Goal: Task Accomplishment & Management: Manage account settings

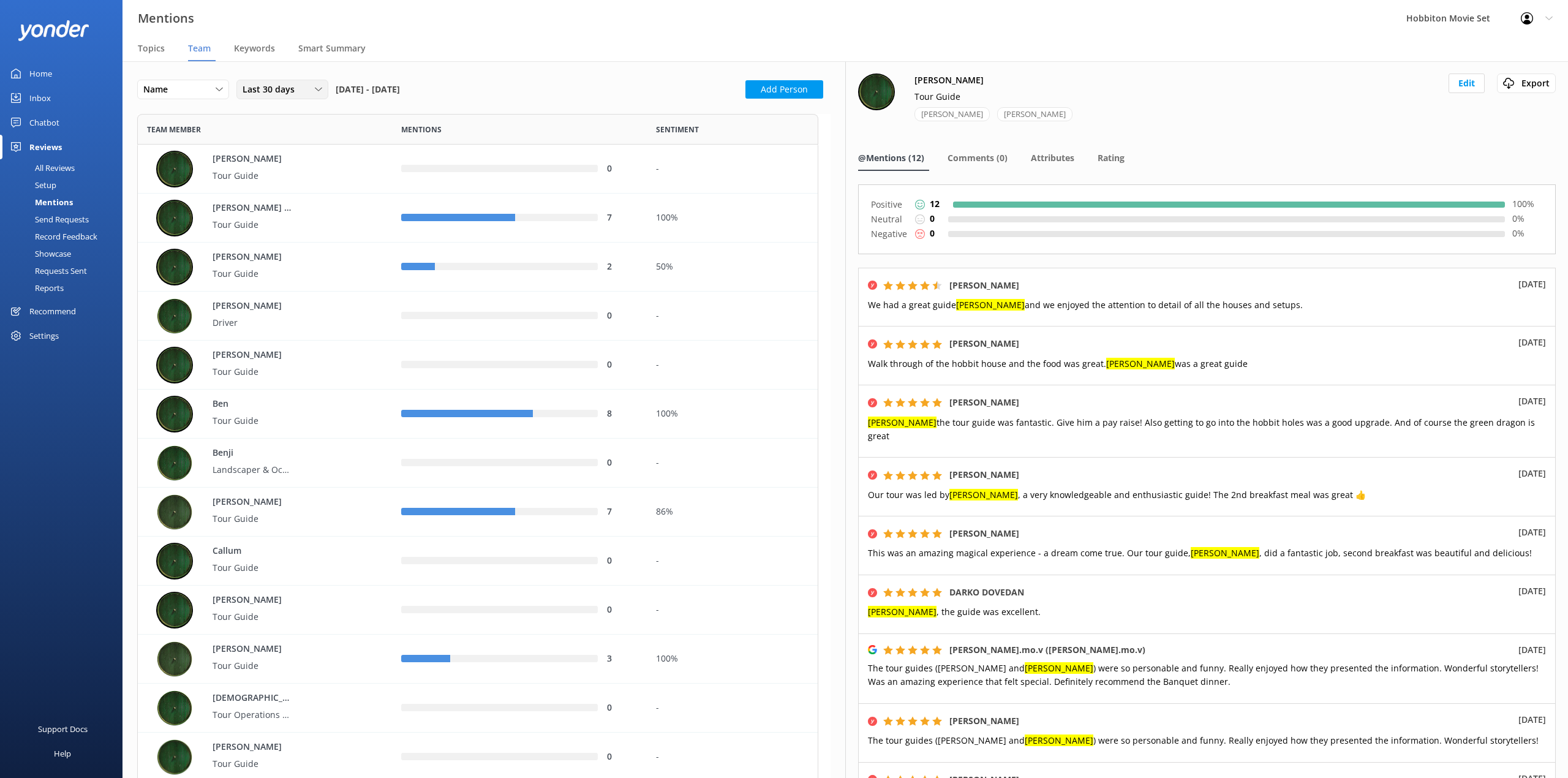
click at [295, 88] on span "Last 30 days" at bounding box center [272, 89] width 59 height 14
click at [309, 160] on link "Last 90 days" at bounding box center [291, 164] width 109 height 24
click at [268, 89] on span "Last 90 days" at bounding box center [272, 89] width 59 height 14
click at [265, 216] on div "Custom" at bounding box center [257, 214] width 28 height 12
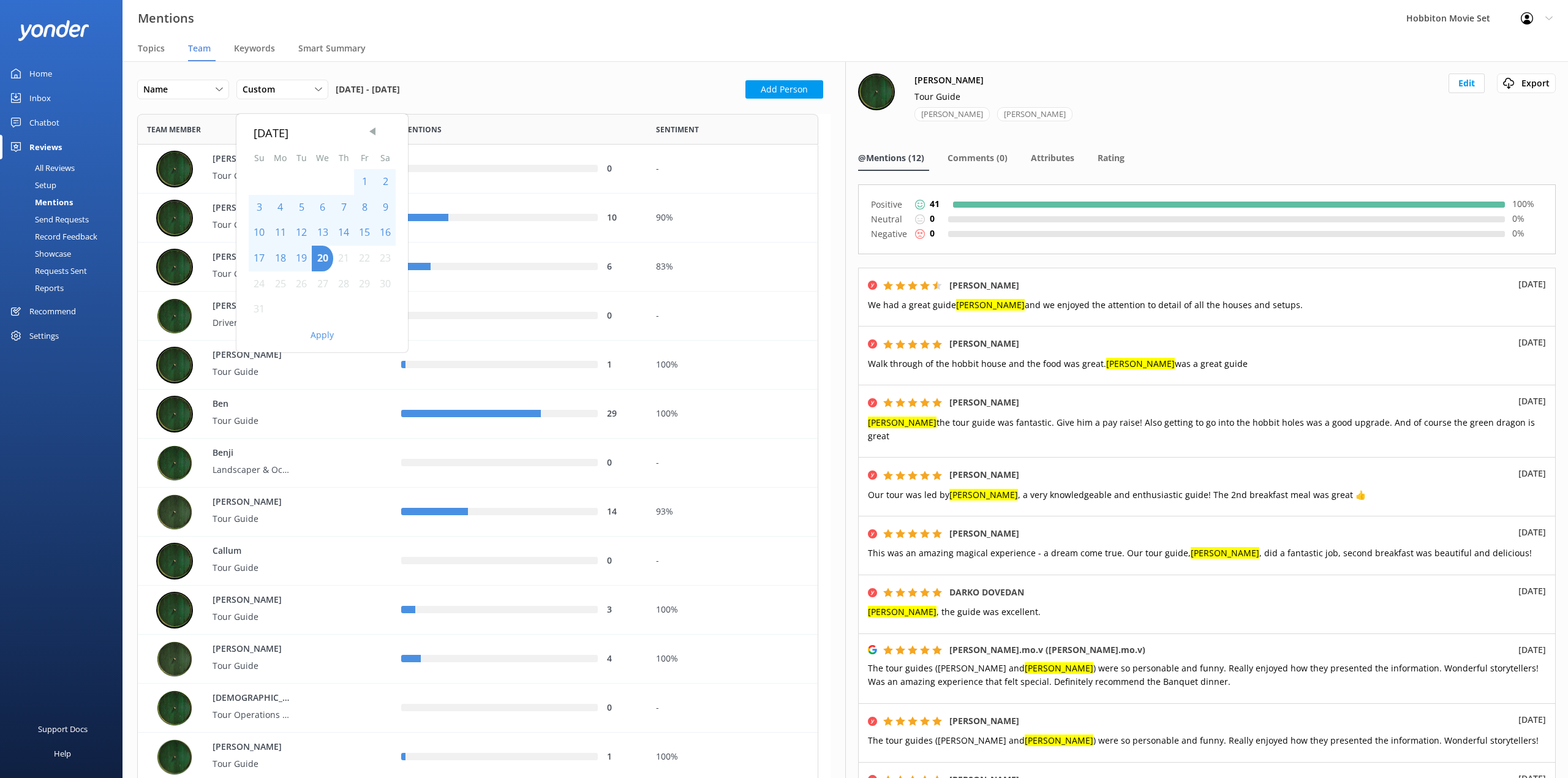
click at [372, 137] on span "Previous Month" at bounding box center [372, 131] width 12 height 12
click at [348, 184] on div "1" at bounding box center [343, 182] width 21 height 26
click at [385, 136] on span "Next Month" at bounding box center [387, 131] width 12 height 12
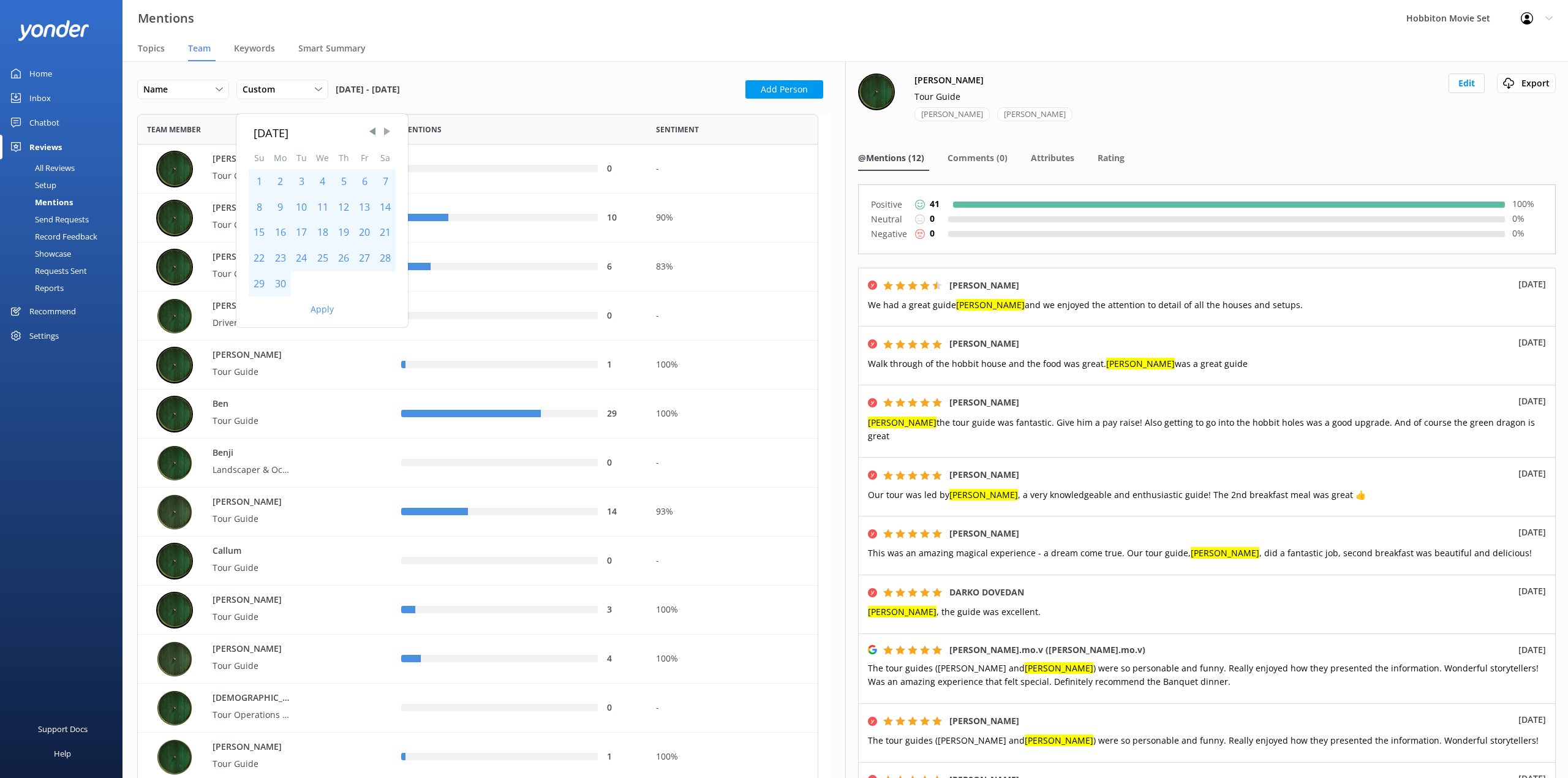
click at [390, 136] on span "Next Month" at bounding box center [387, 131] width 12 height 12
click at [353, 282] on div "31" at bounding box center [343, 284] width 21 height 26
click at [324, 314] on button "Apply" at bounding box center [322, 309] width 23 height 8
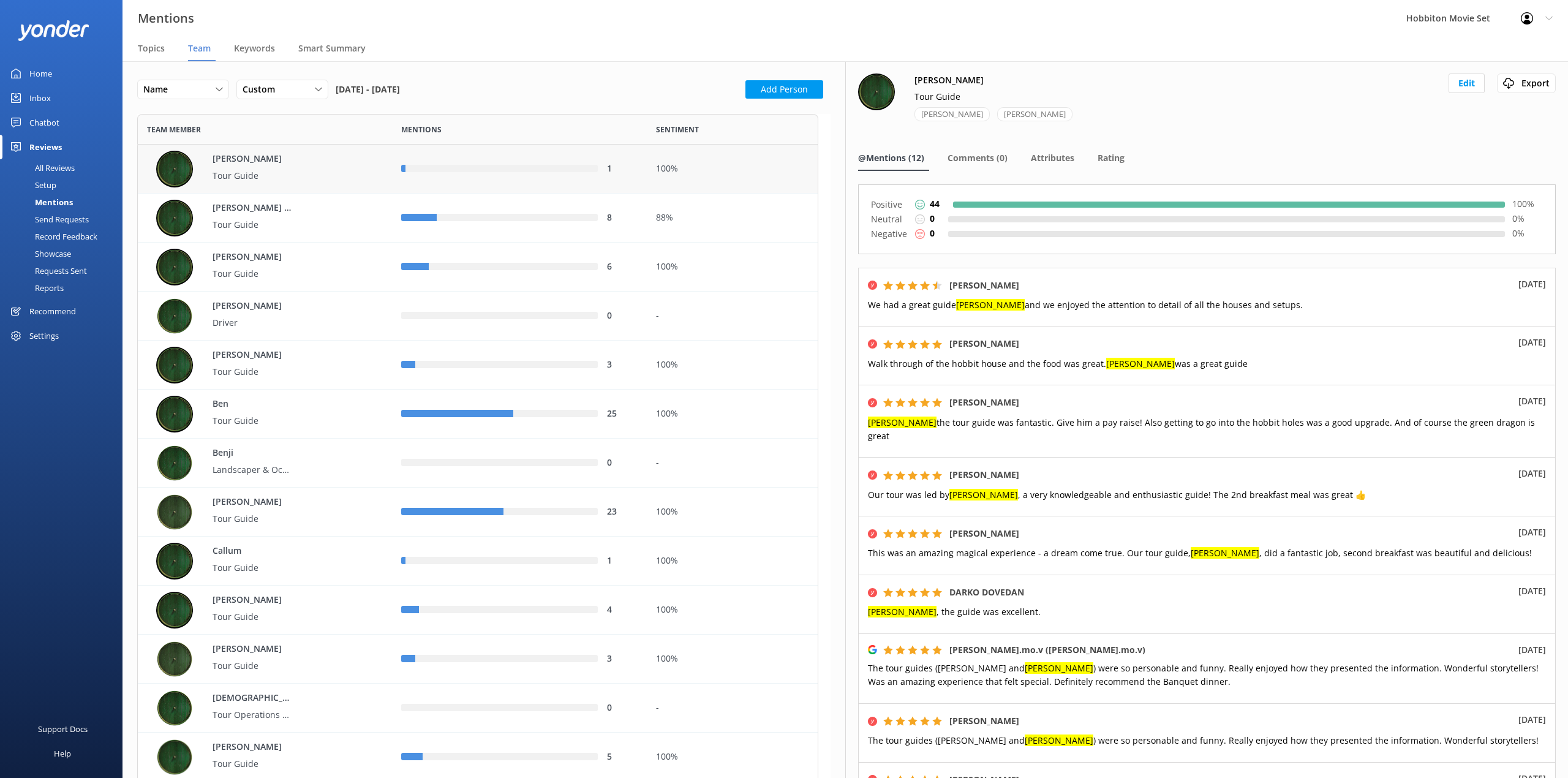
click at [331, 167] on div "[PERSON_NAME] Tour Guide" at bounding box center [269, 169] width 226 height 37
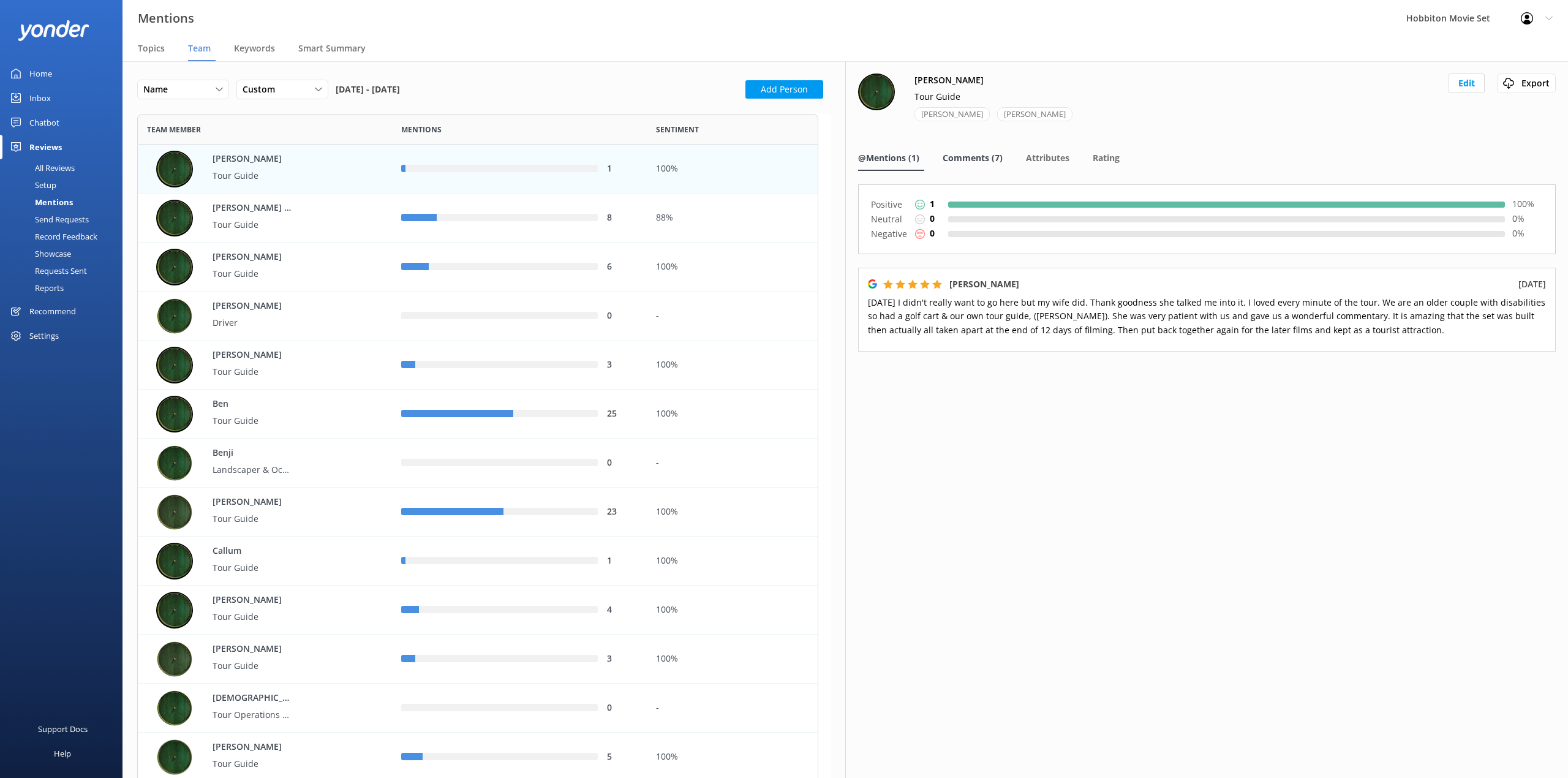
click at [971, 167] on div "Comments (7)" at bounding box center [974, 159] width 65 height 24
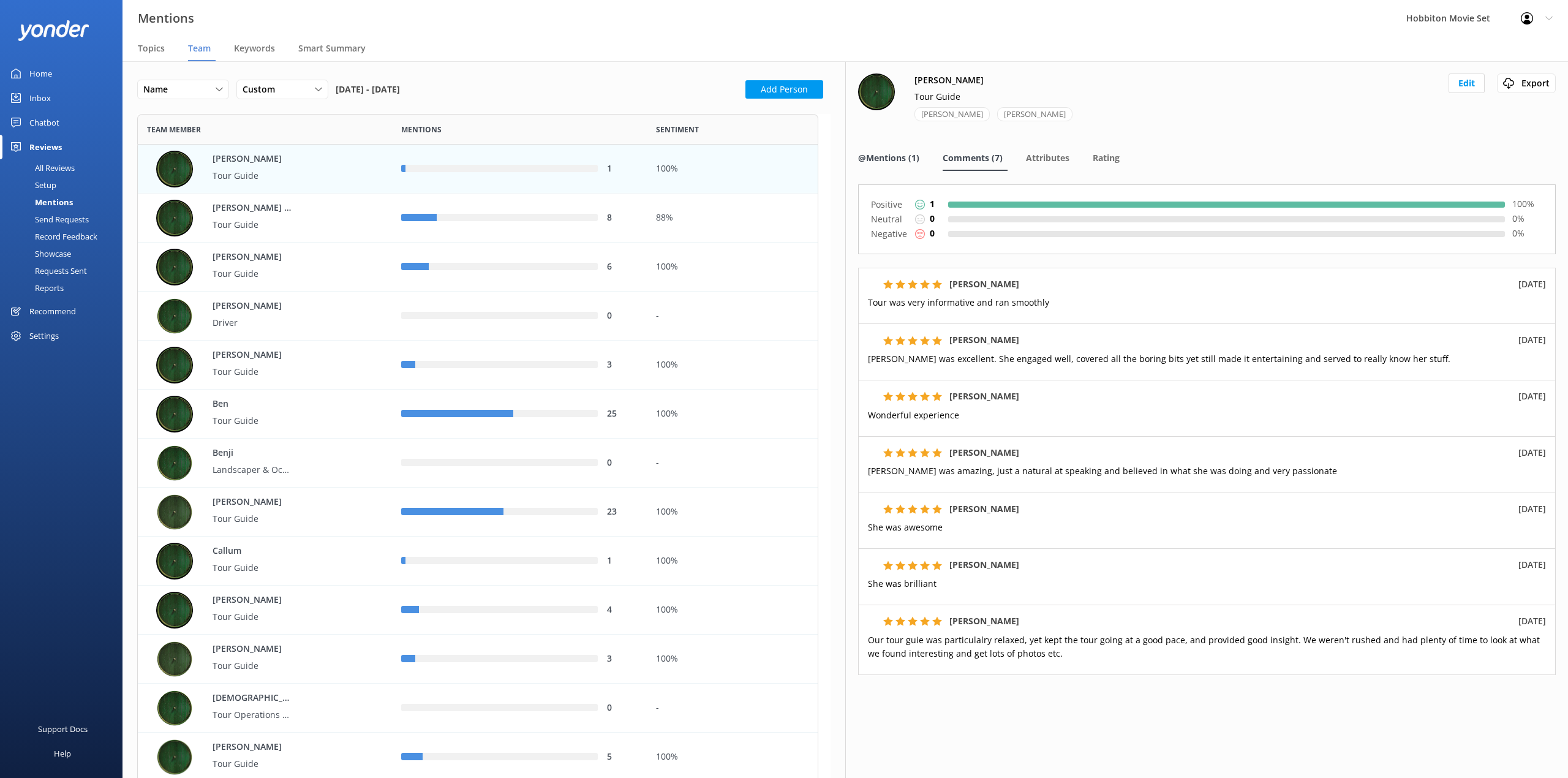
click at [890, 158] on span "@Mentions (1)" at bounding box center [888, 158] width 61 height 12
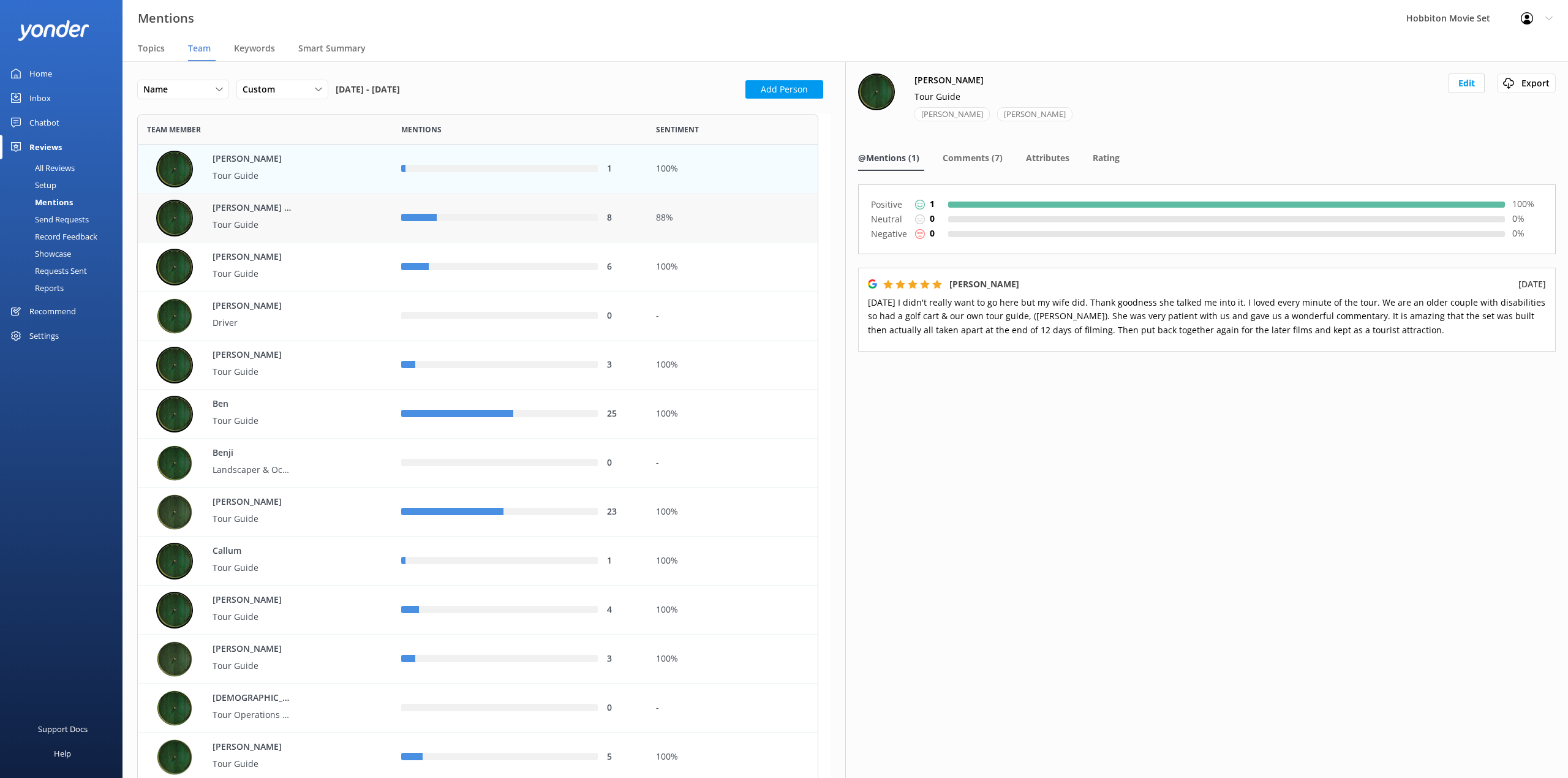
click at [326, 211] on div "[PERSON_NAME] ([PERSON_NAME]) Tour Guide" at bounding box center [269, 218] width 226 height 37
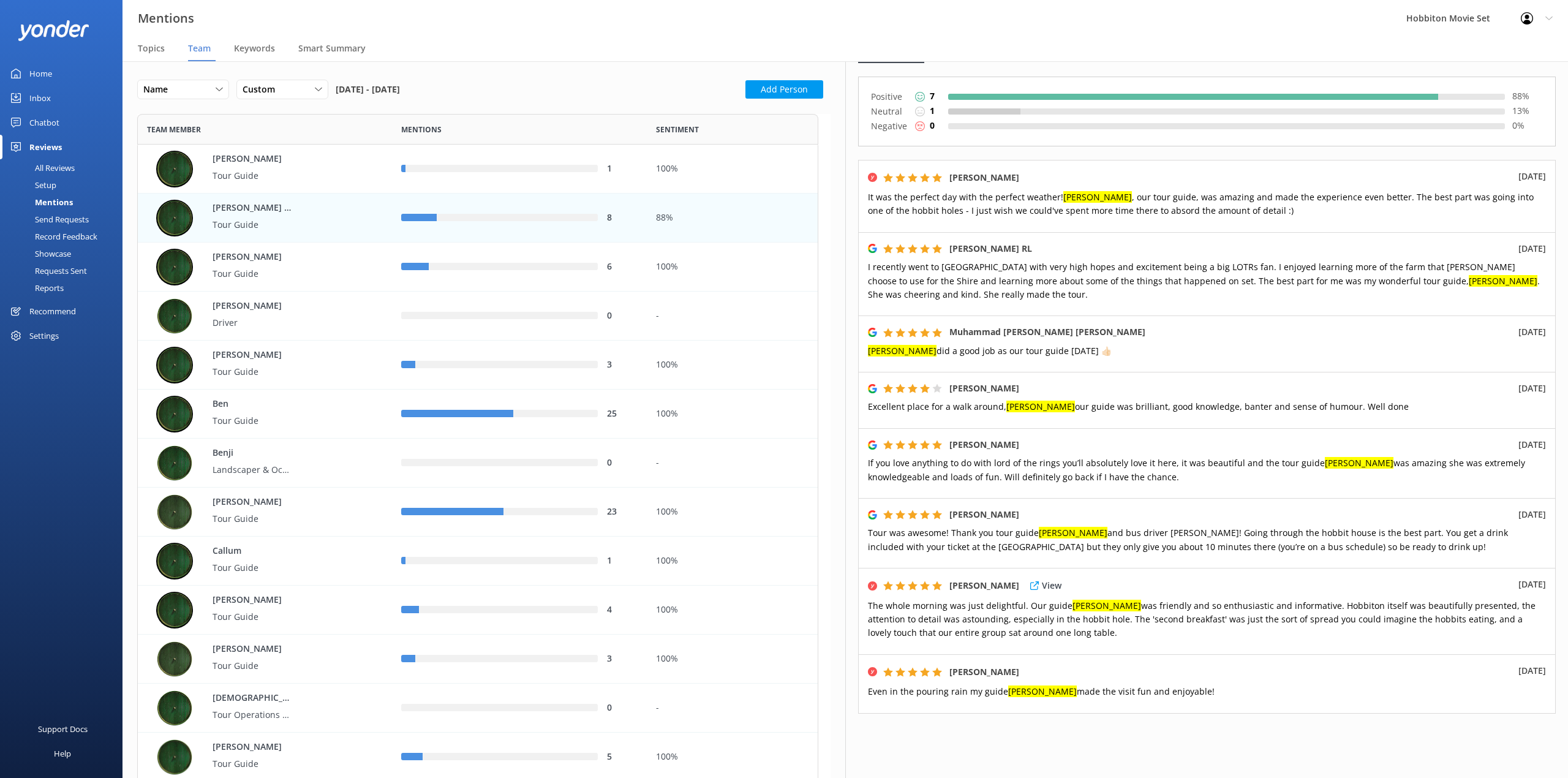
scroll to position [69, 0]
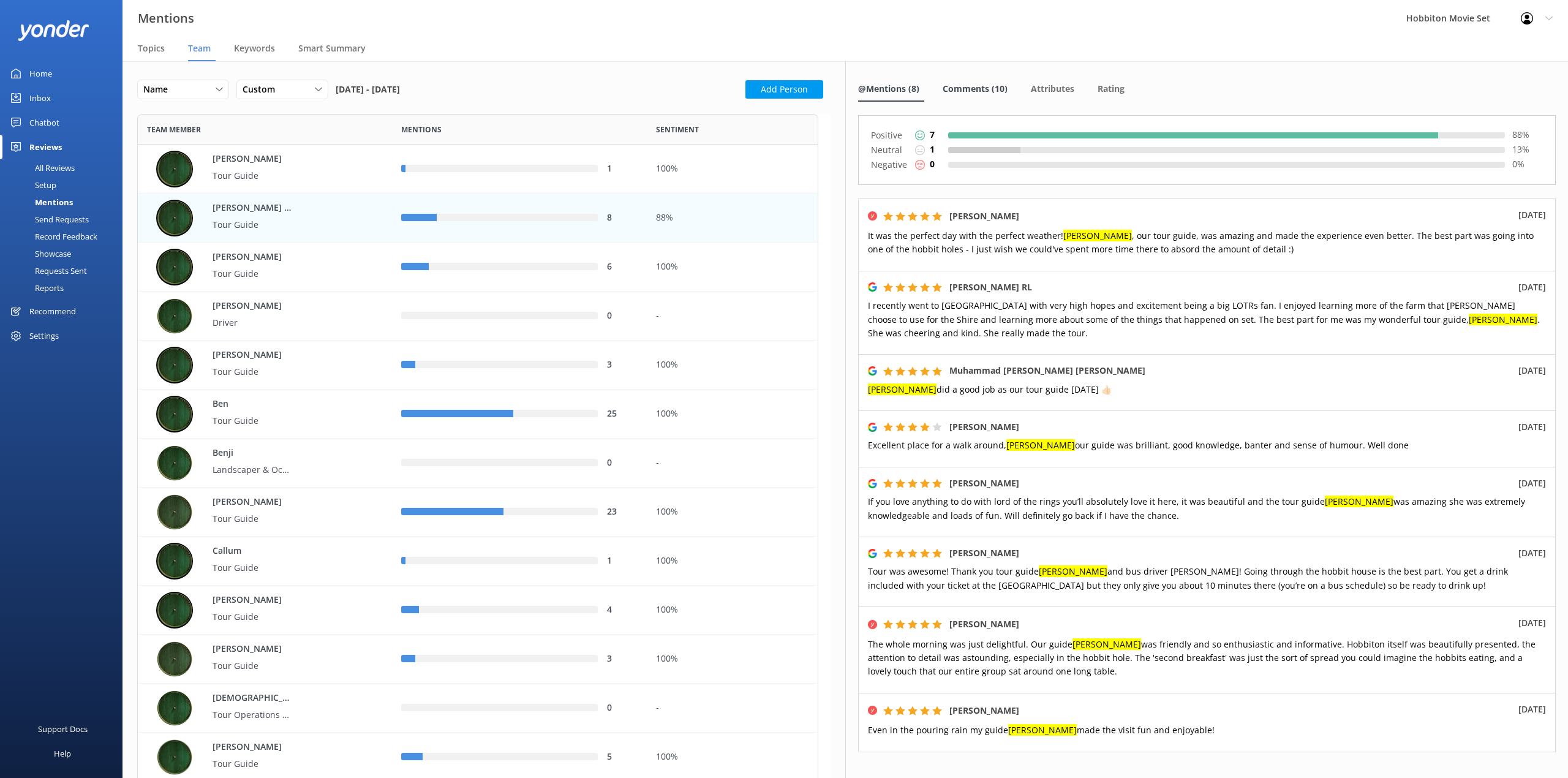
click at [963, 96] on div "Comments (10)" at bounding box center [977, 89] width 70 height 24
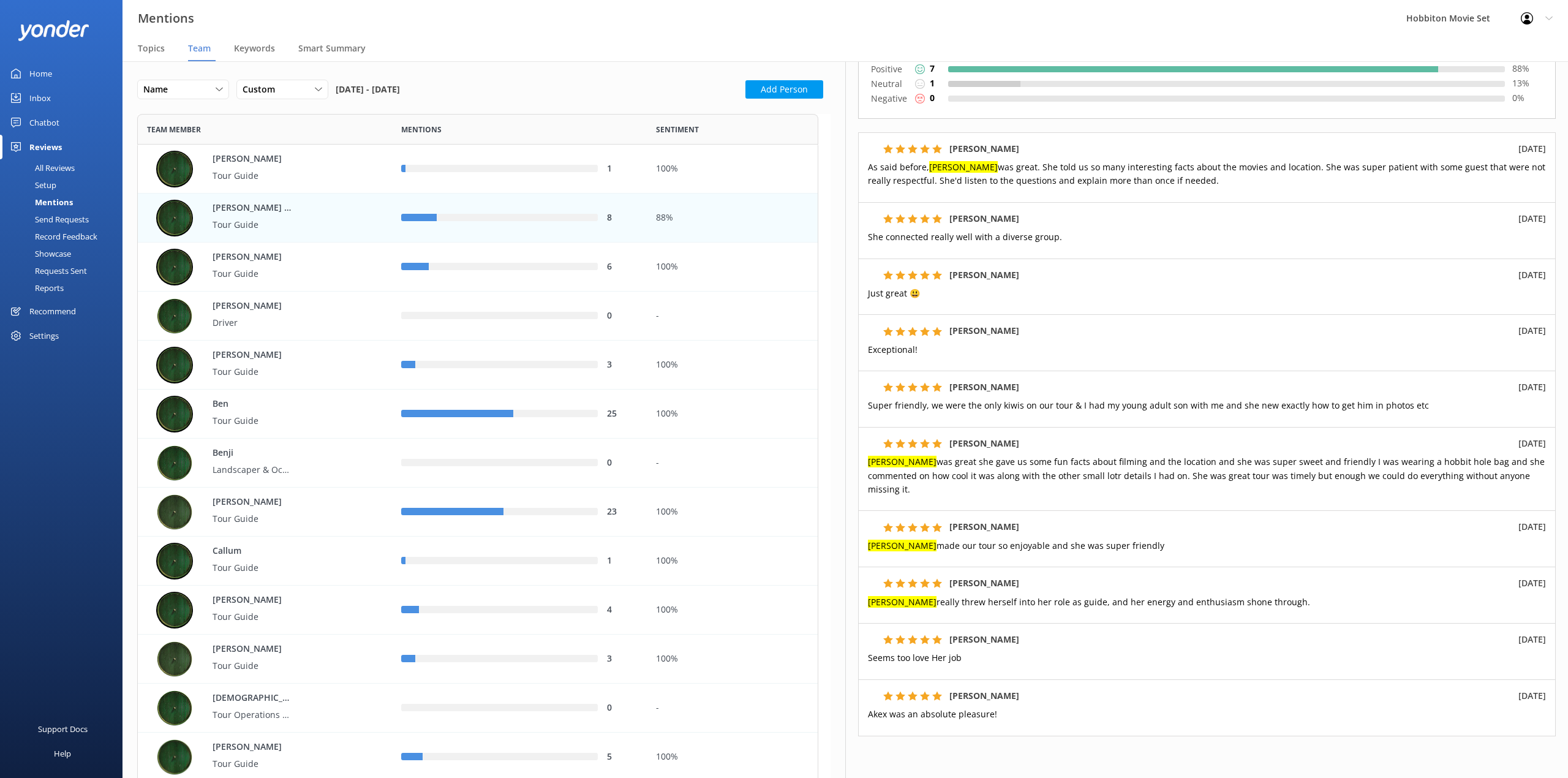
scroll to position [106, 0]
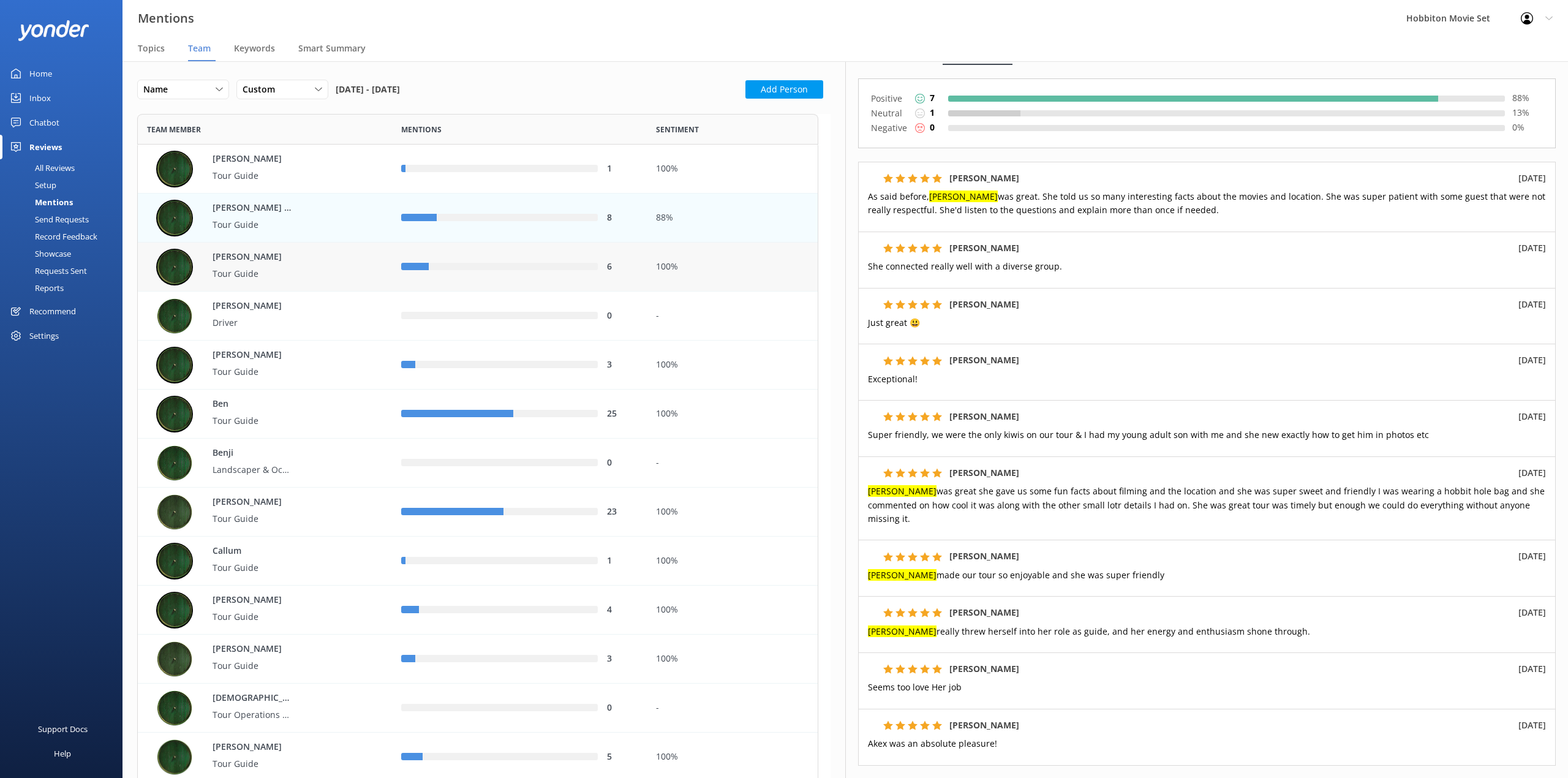
click at [287, 280] on p "Tour Guide" at bounding box center [252, 273] width 80 height 14
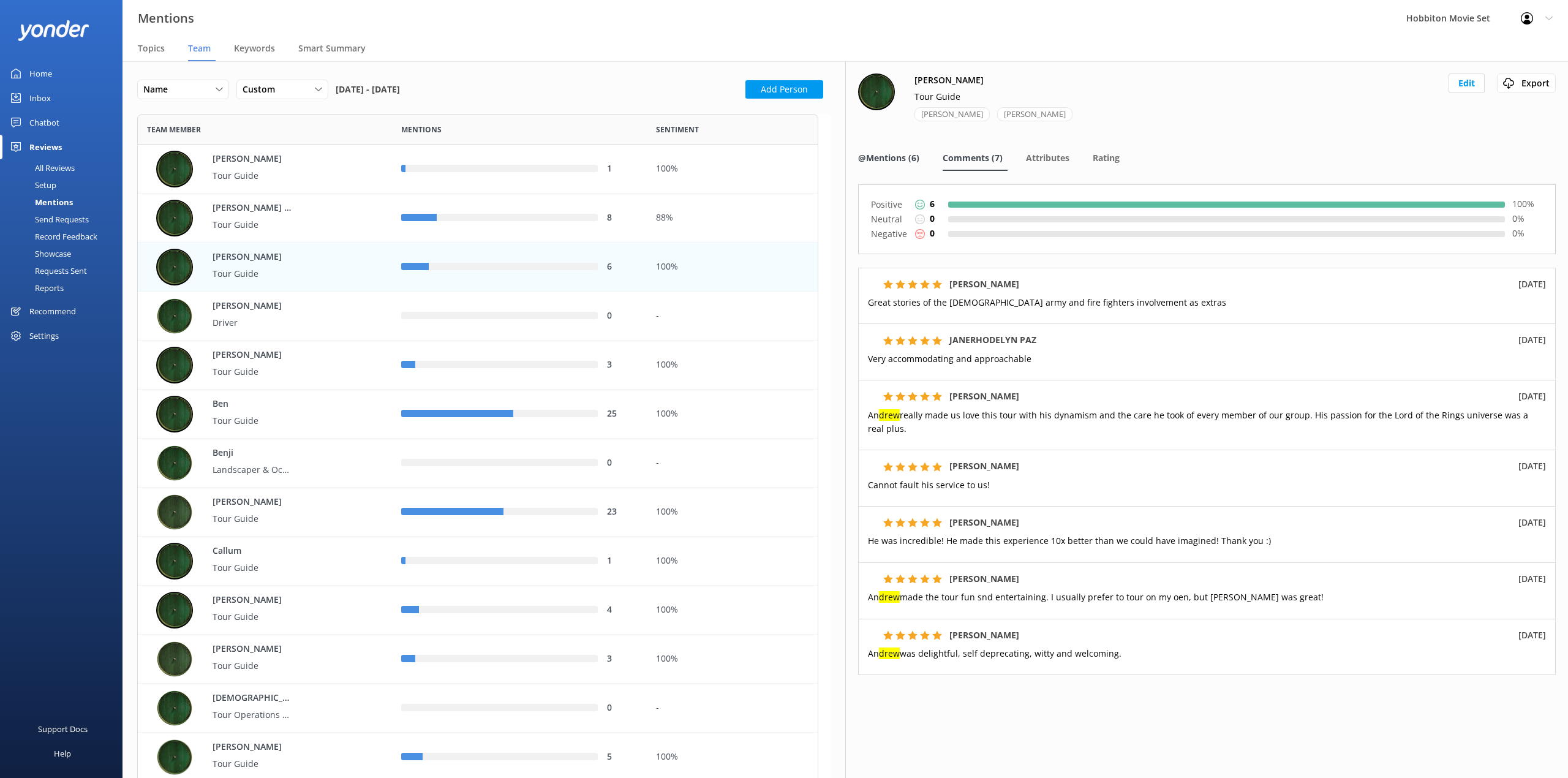
click at [897, 158] on span "@Mentions (6)" at bounding box center [888, 158] width 61 height 12
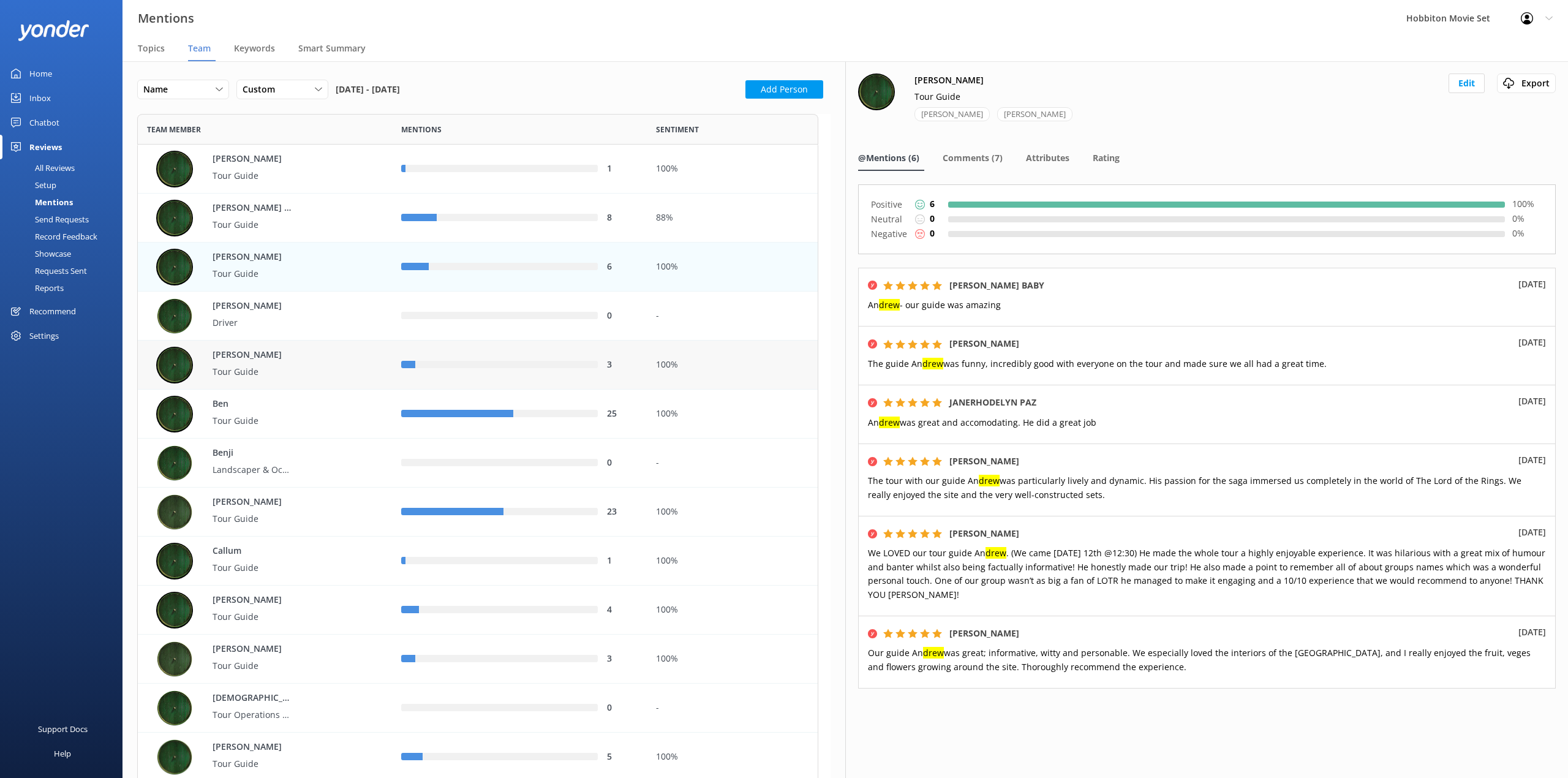
click at [288, 374] on p "Tour Guide" at bounding box center [252, 371] width 80 height 14
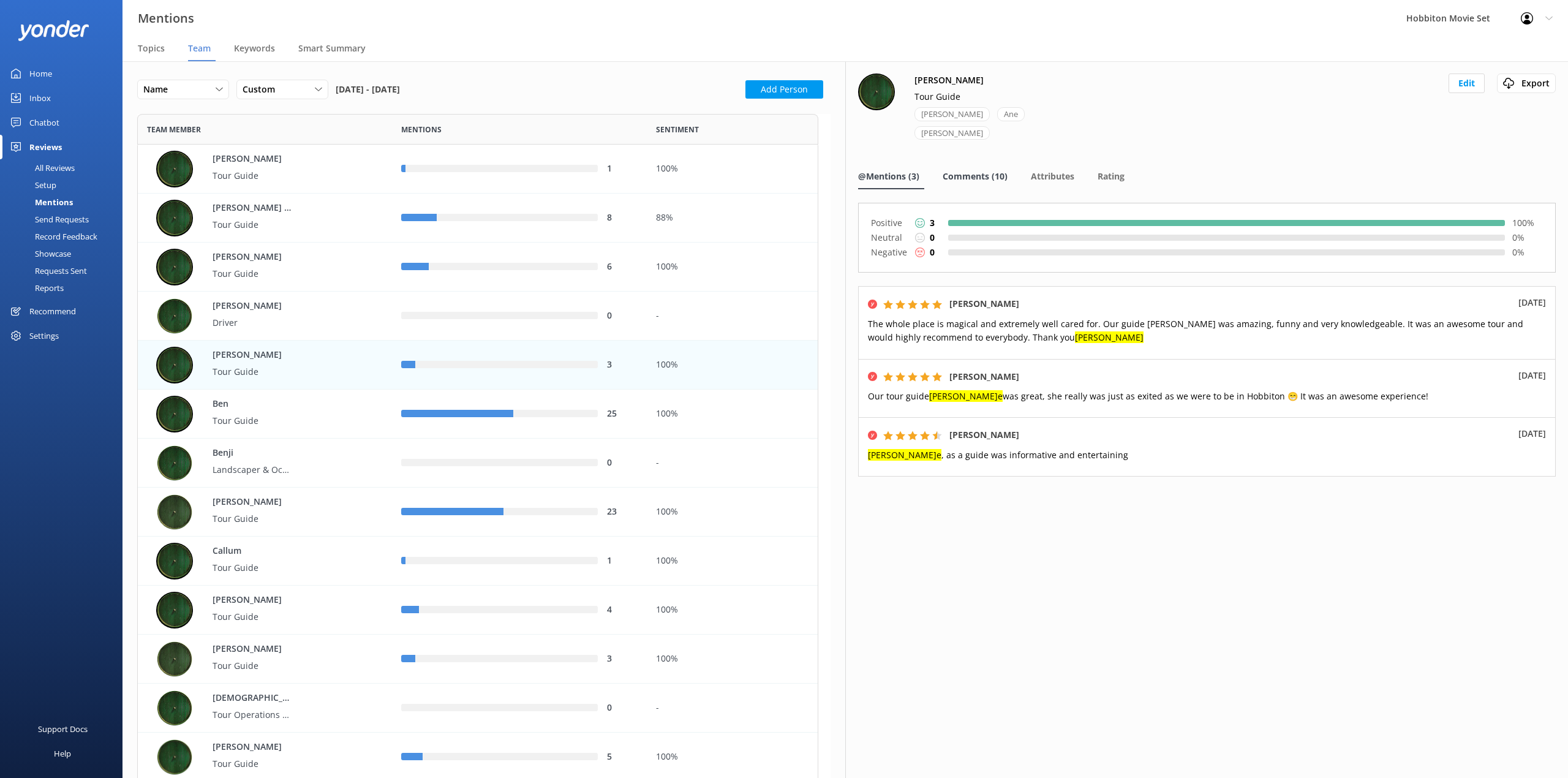
click at [986, 165] on div "Comments (10)" at bounding box center [977, 177] width 70 height 24
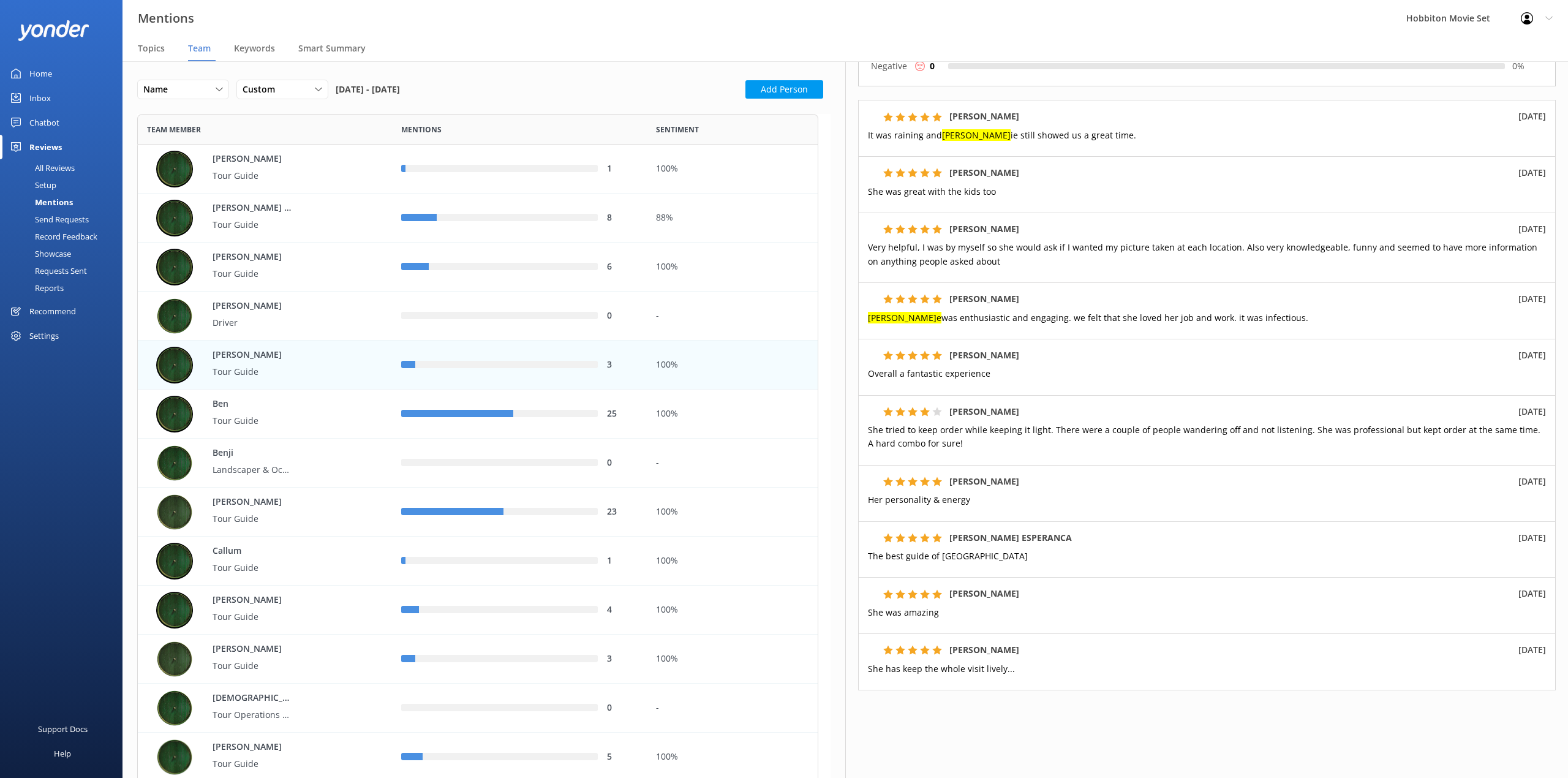
scroll to position [187, 0]
click at [298, 428] on div "[PERSON_NAME] Guide" at bounding box center [269, 414] width 226 height 37
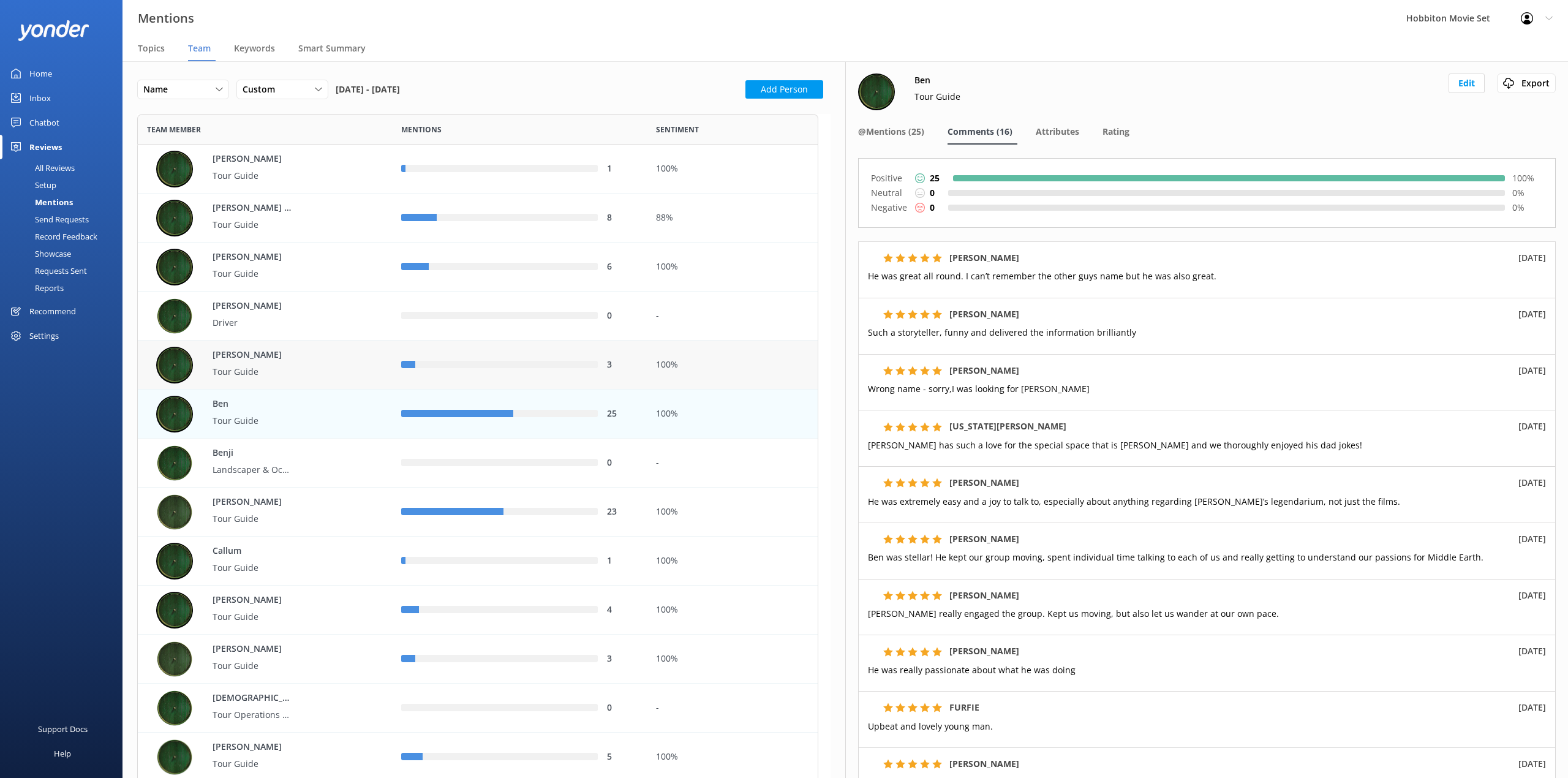
click at [440, 364] on div "row" at bounding box center [507, 365] width 183 height 7
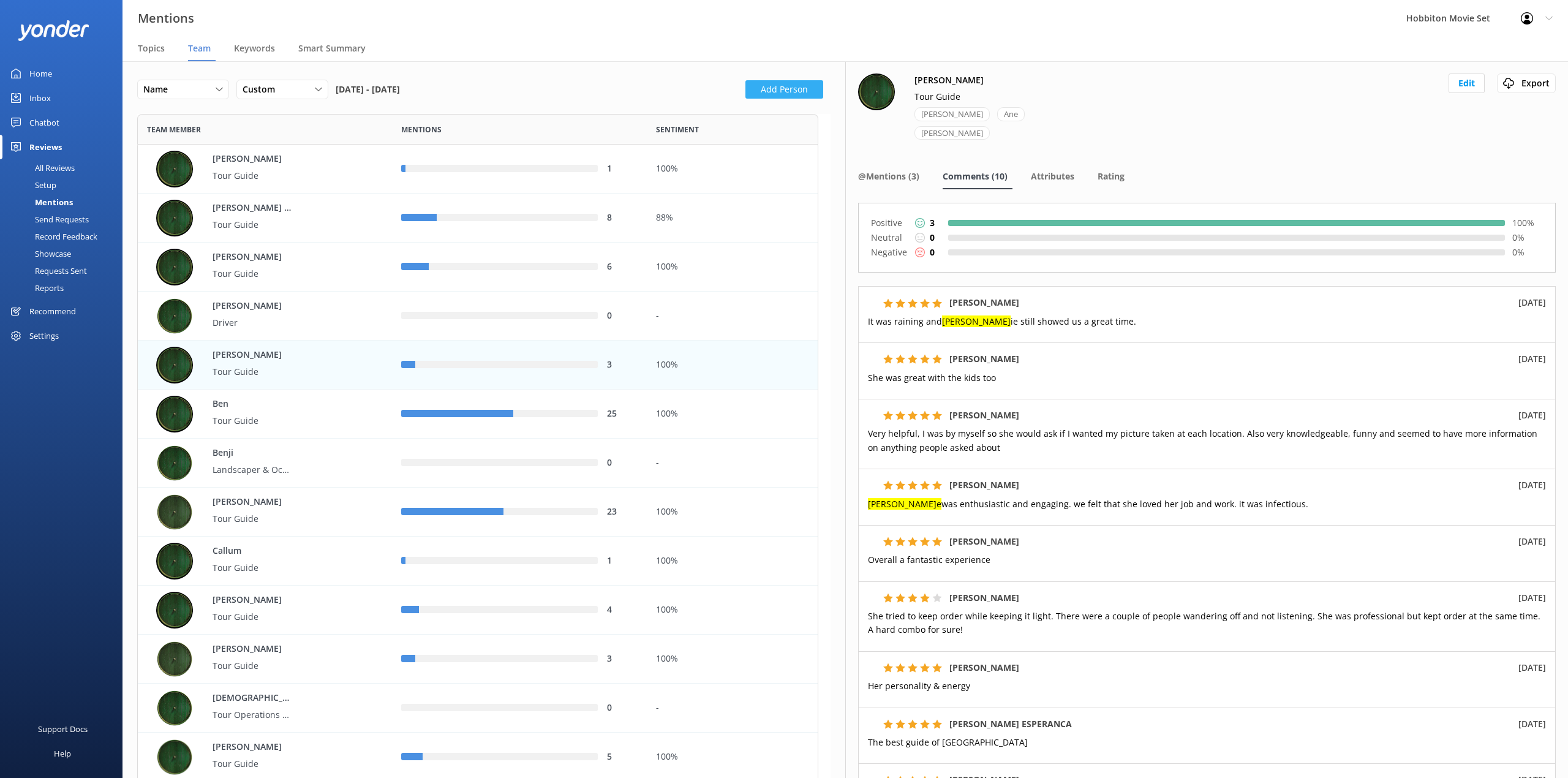
click at [799, 86] on button "Add Person" at bounding box center [784, 89] width 78 height 19
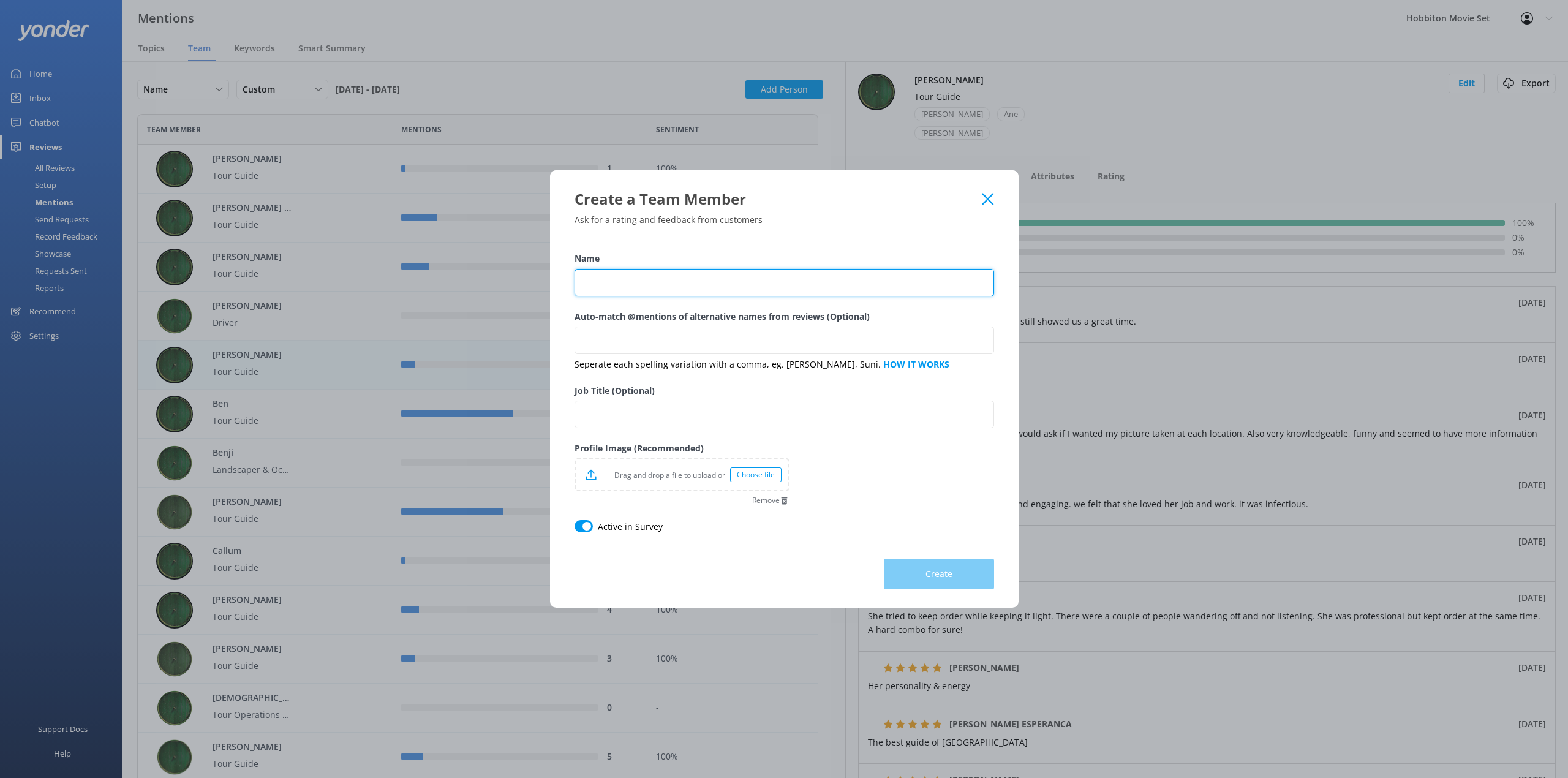
drag, startPoint x: 785, startPoint y: 288, endPoint x: 790, endPoint y: 298, distance: 11.2
click at [785, 288] on input "Name" at bounding box center [784, 282] width 419 height 28
type input "[PERSON_NAME]"
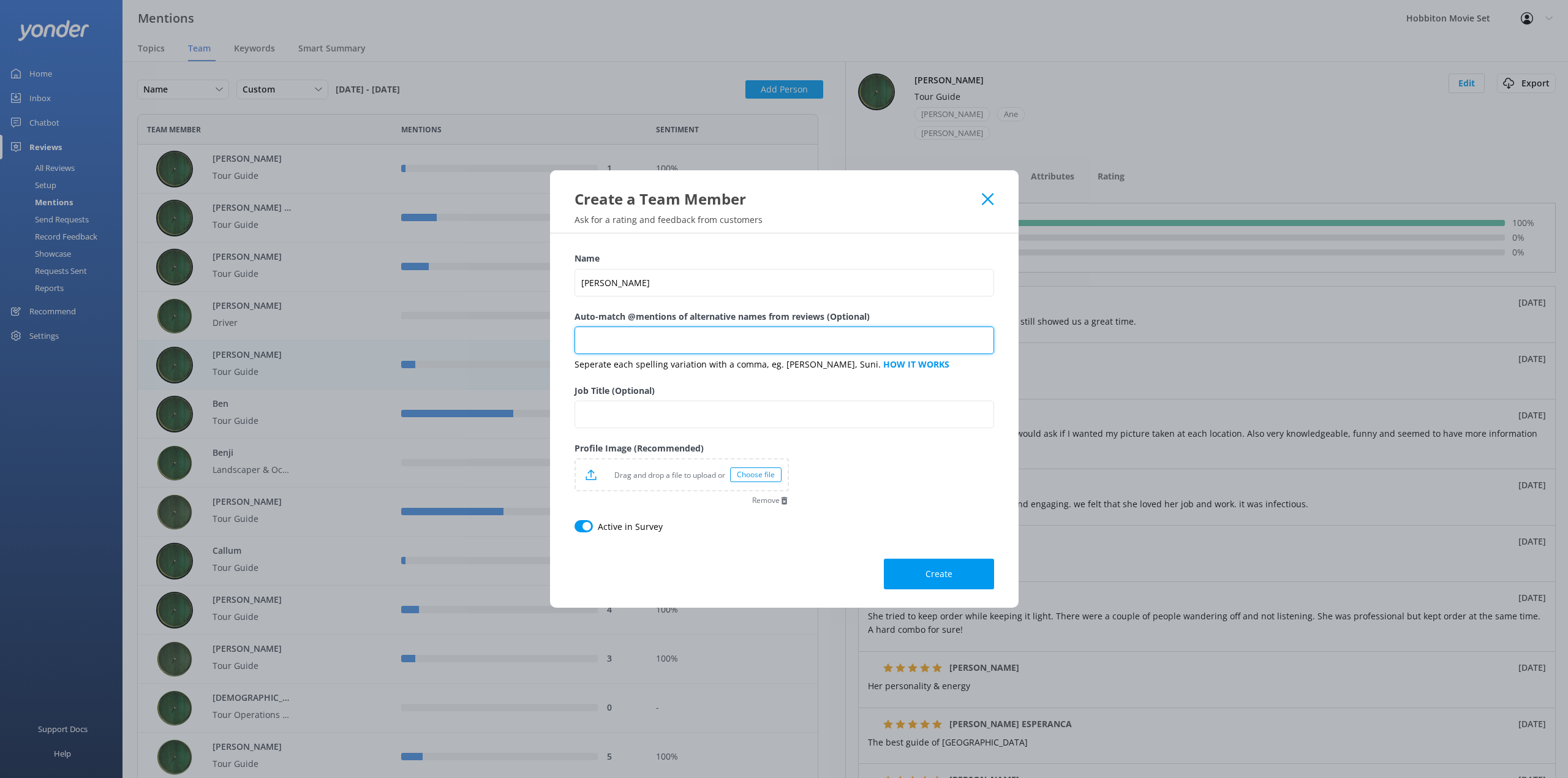
click at [634, 349] on input "Auto-match @mentions of alternative names from reviews (Optional)" at bounding box center [784, 340] width 419 height 28
click at [971, 491] on form "Name [PERSON_NAME] Auto-match @mentions of alternative names from reviews (Opti…" at bounding box center [784, 420] width 419 height 340
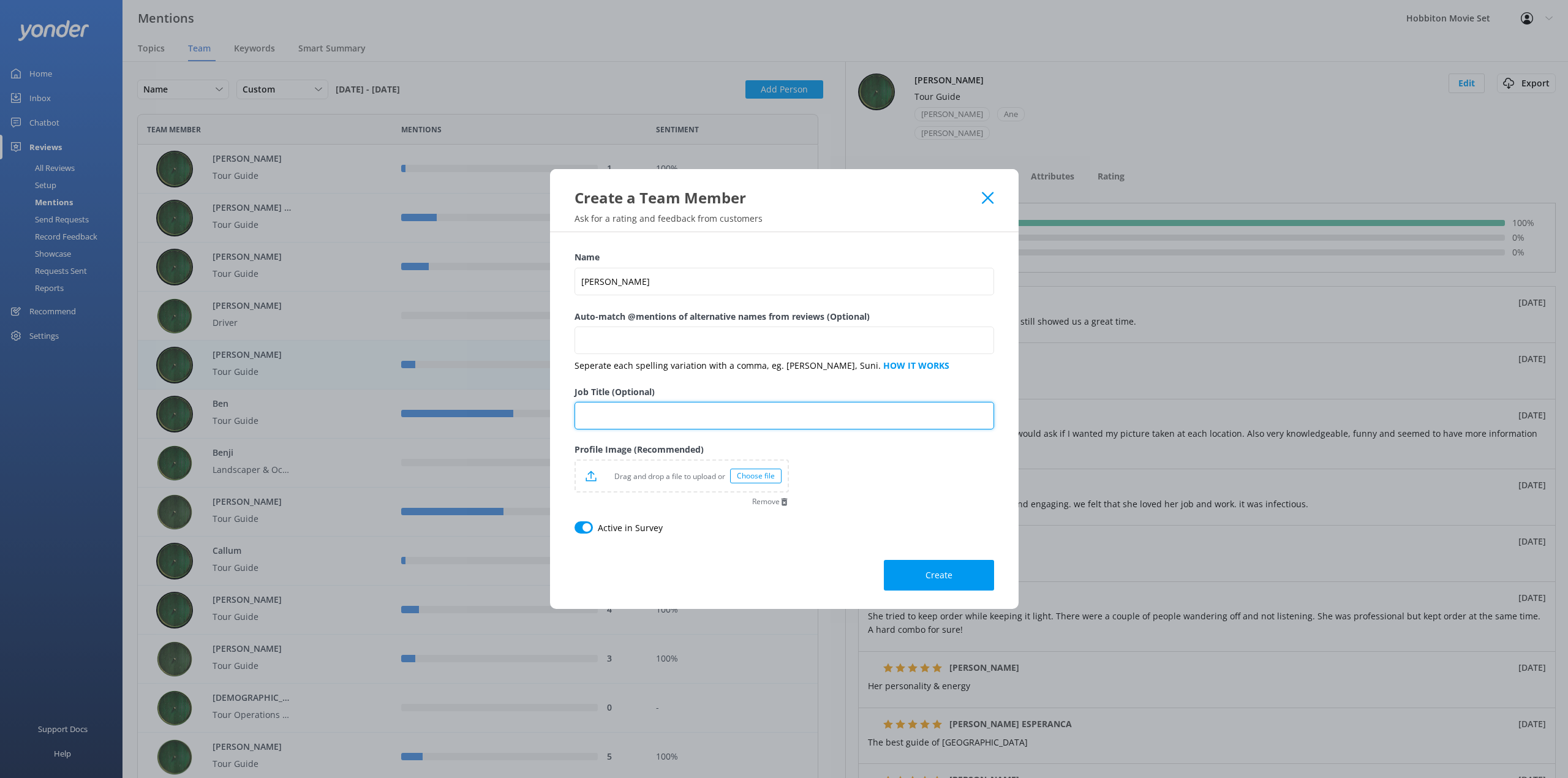
click at [687, 423] on input "Job Title (Optional)" at bounding box center [784, 416] width 419 height 28
type input "Tour Guide"
click at [756, 469] on div "Choose file" at bounding box center [756, 476] width 51 height 15
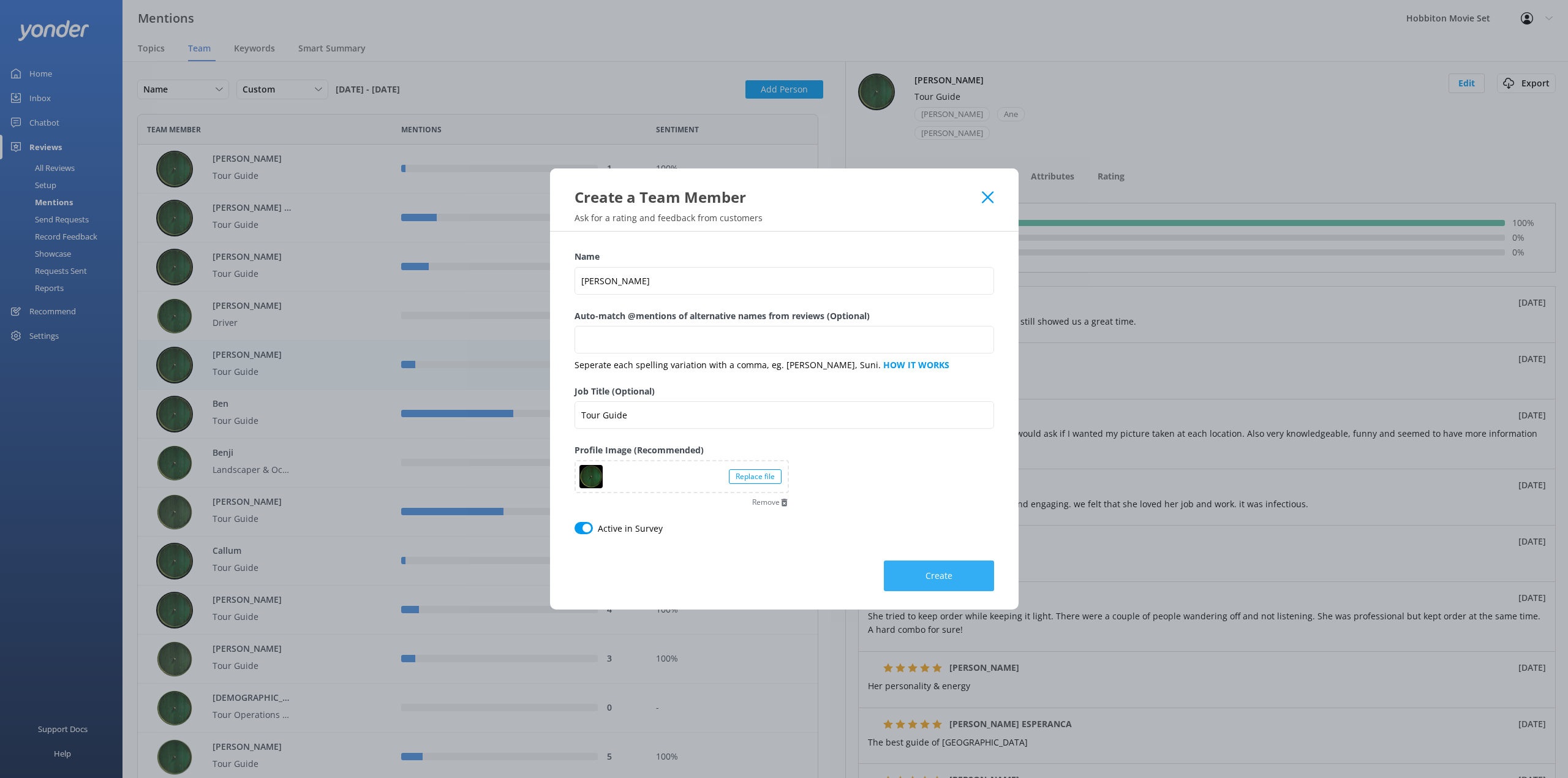
click at [951, 571] on span "Create" at bounding box center [939, 576] width 27 height 12
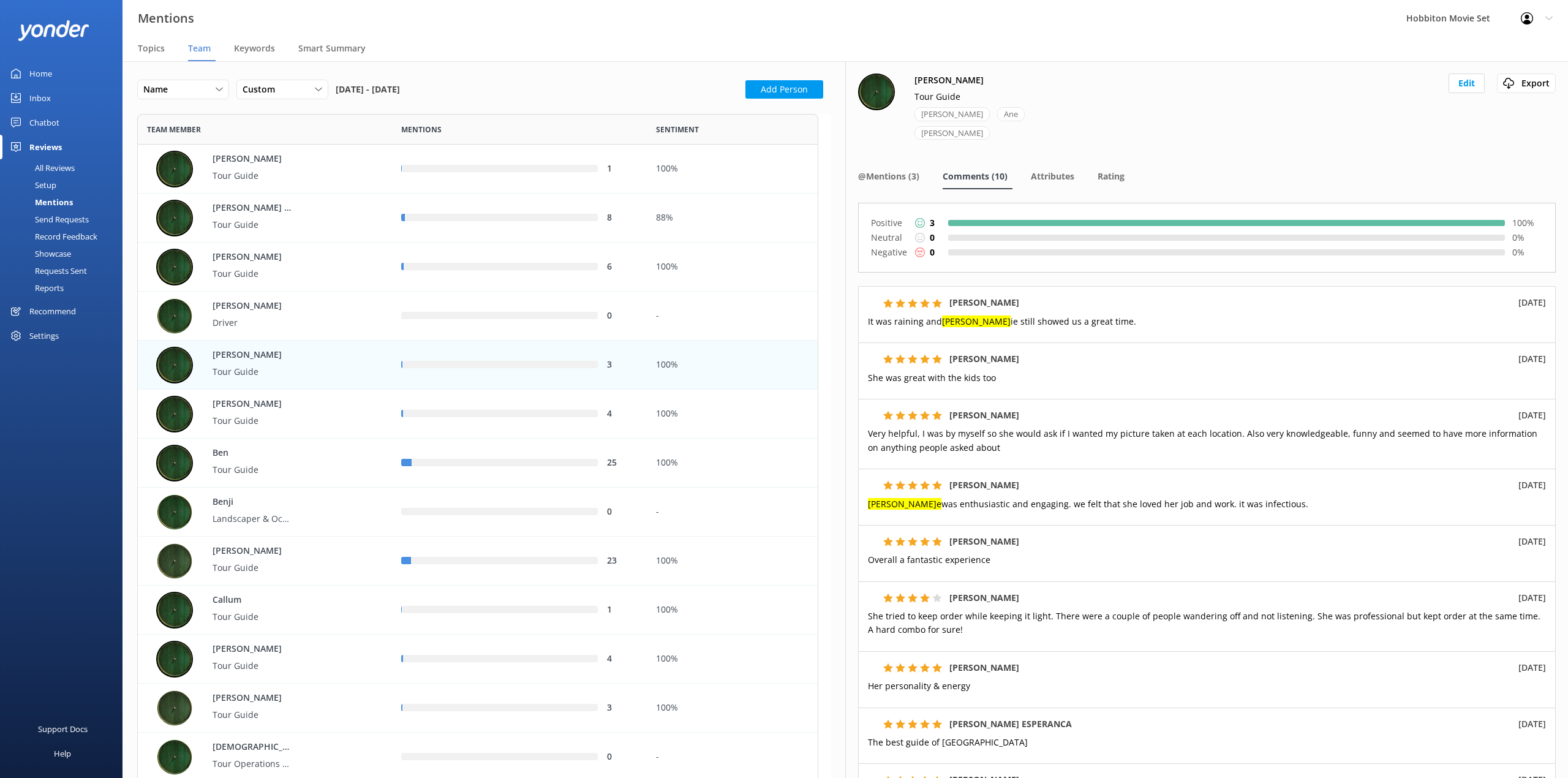
scroll to position [4479, 669]
click at [515, 432] on div "4" at bounding box center [518, 414] width 254 height 49
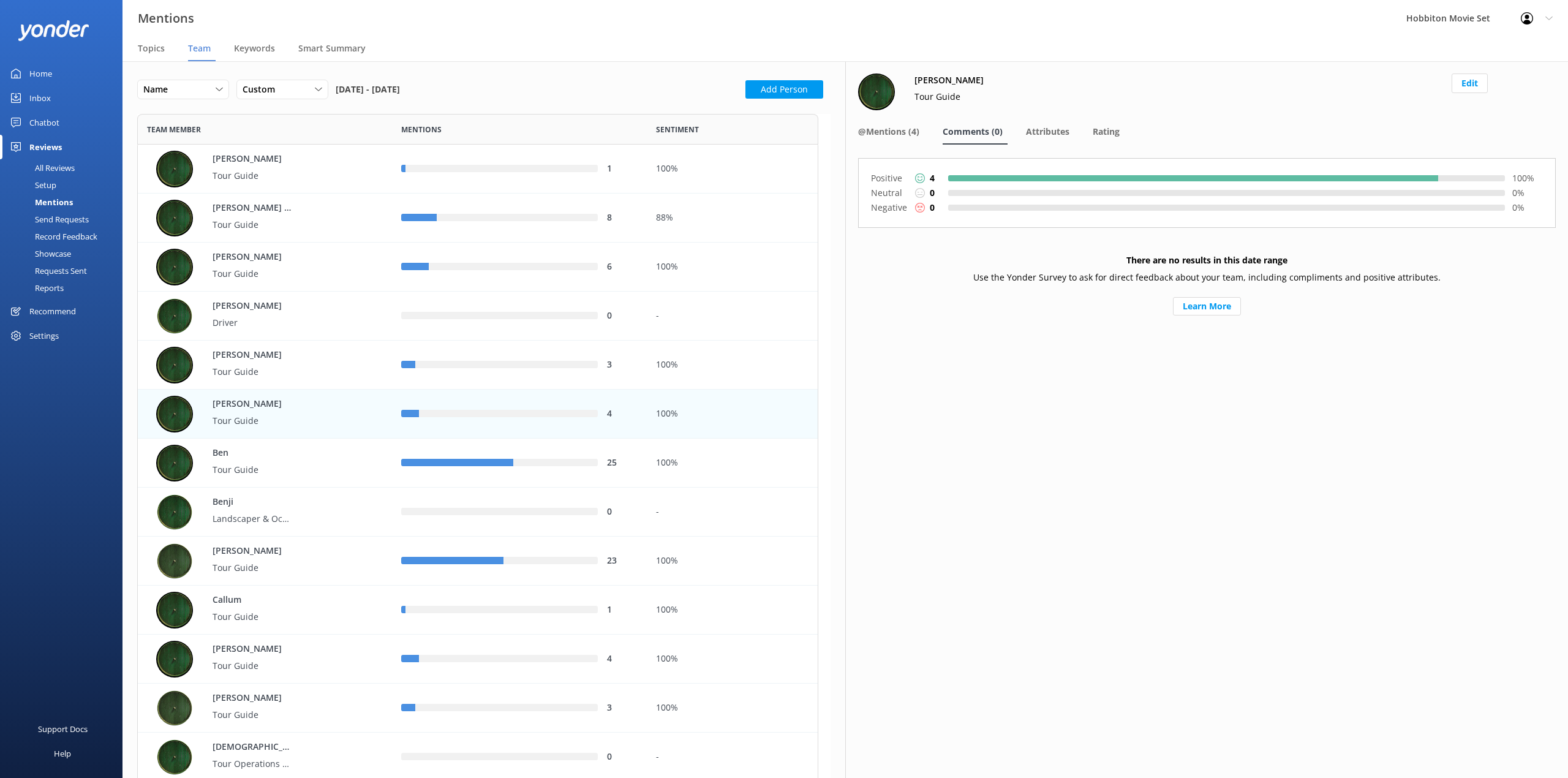
drag, startPoint x: 852, startPoint y: 121, endPoint x: 980, endPoint y: 176, distance: 139.3
click at [855, 131] on div "[PERSON_NAME] Tour Guide Edit @Mentions (4) Comments (0) Attributes Rating Posi…" at bounding box center [1207, 420] width 723 height 717
click at [899, 123] on div "@Mentions (4)" at bounding box center [891, 133] width 66 height 24
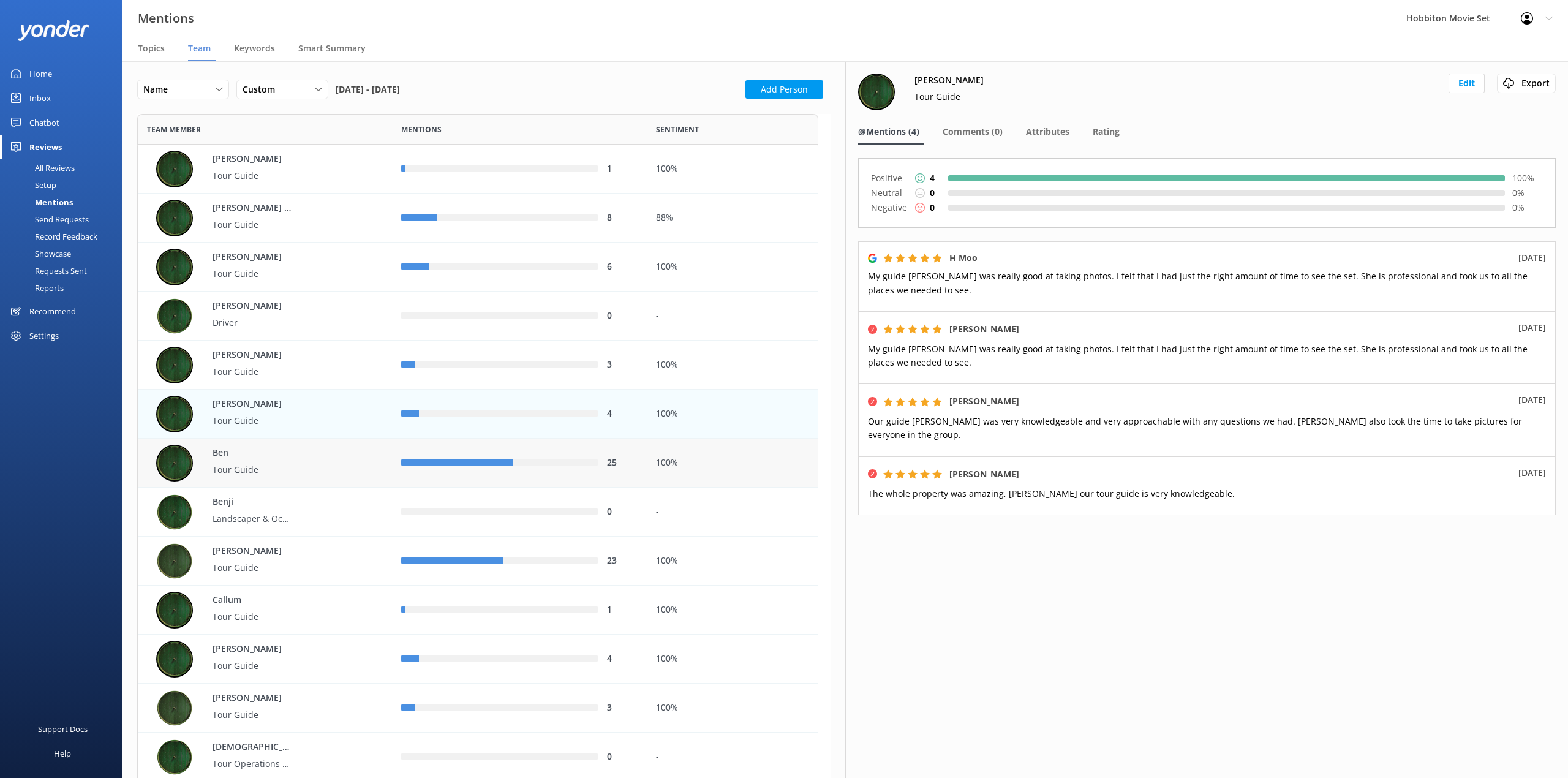
click at [405, 473] on div "25" at bounding box center [518, 463] width 254 height 49
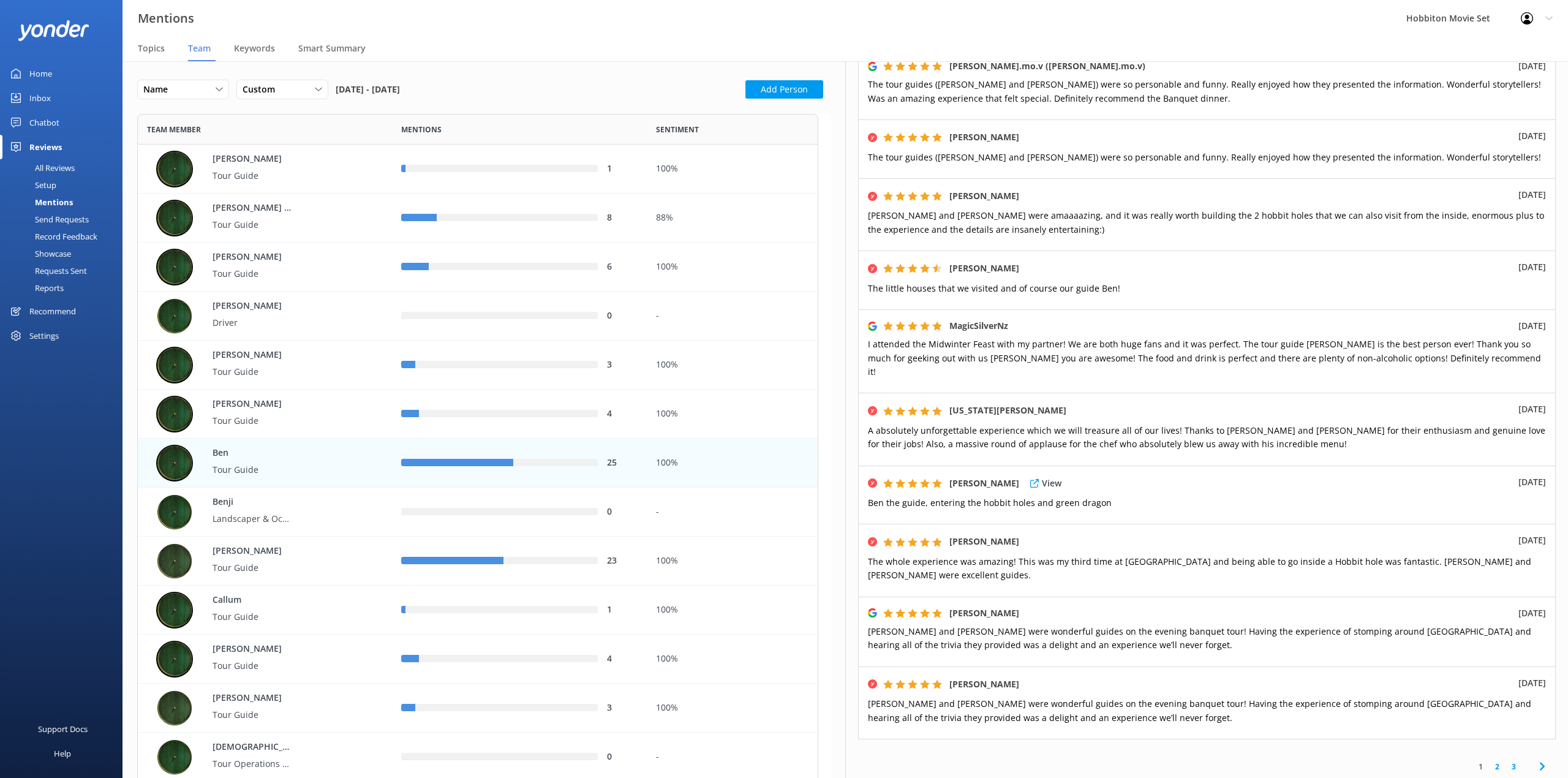
scroll to position [163, 0]
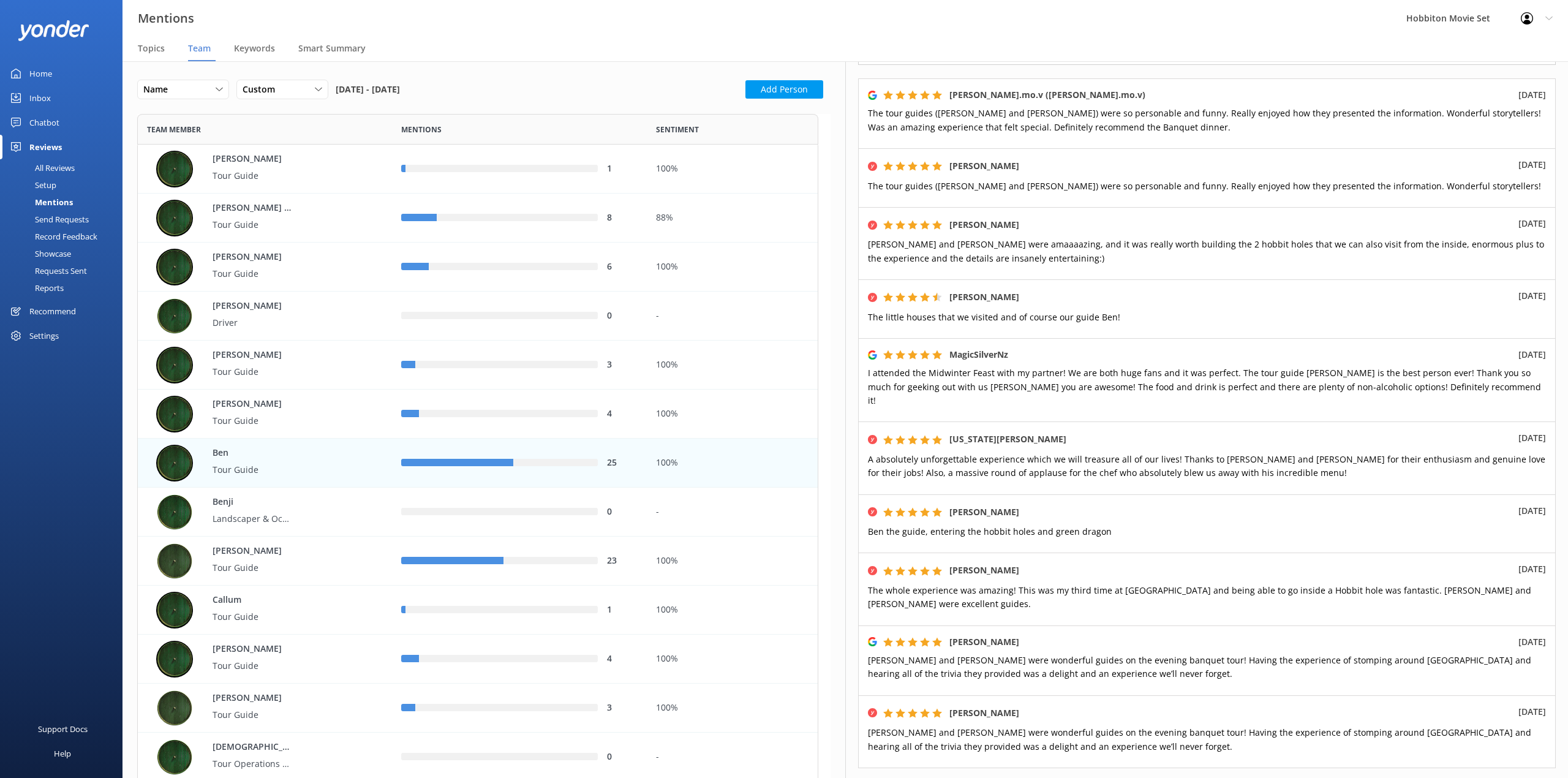
click at [630, 50] on nav "Topics Team Keywords Smart Summary" at bounding box center [844, 49] width 1445 height 24
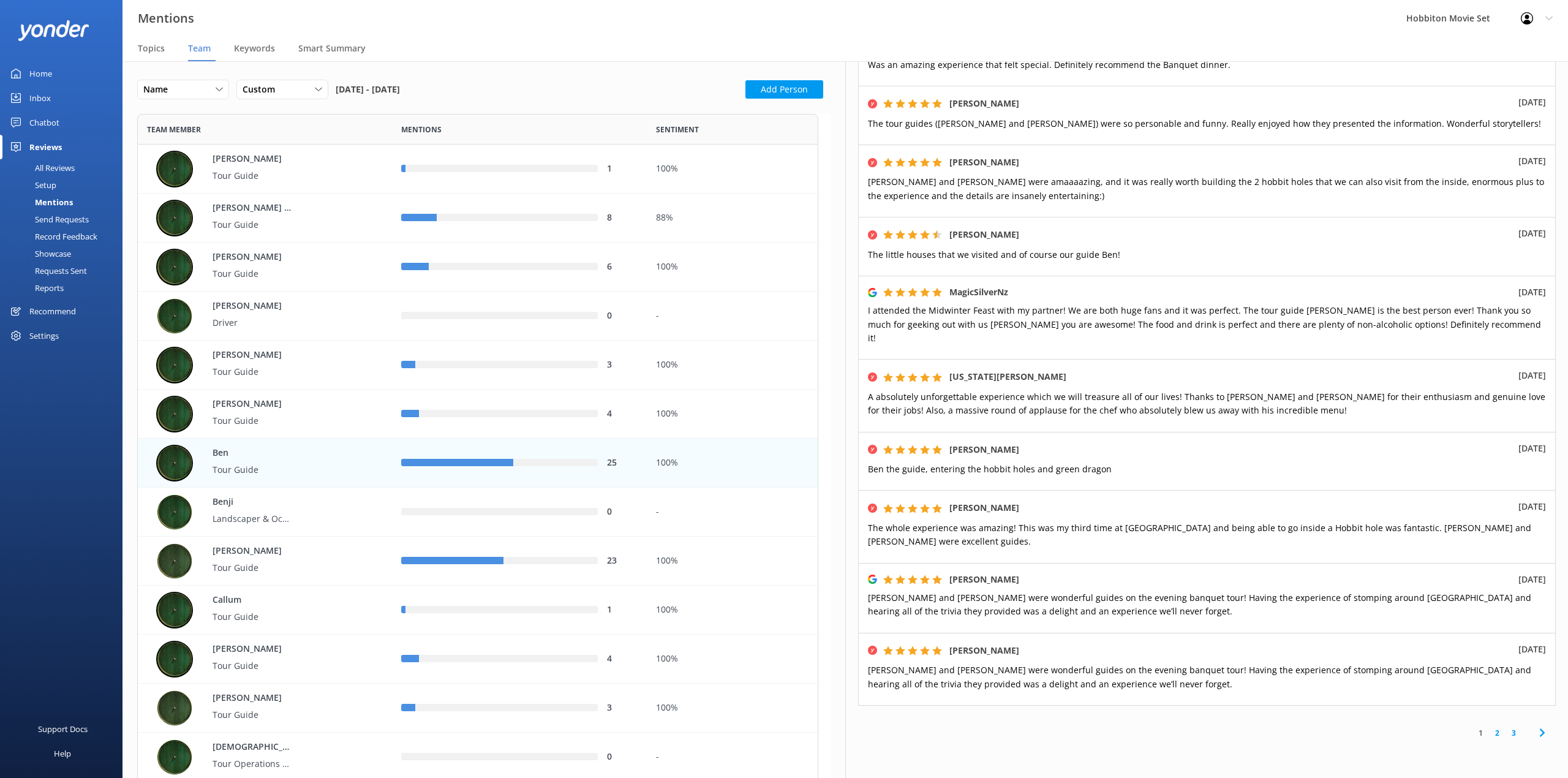
scroll to position [275, 0]
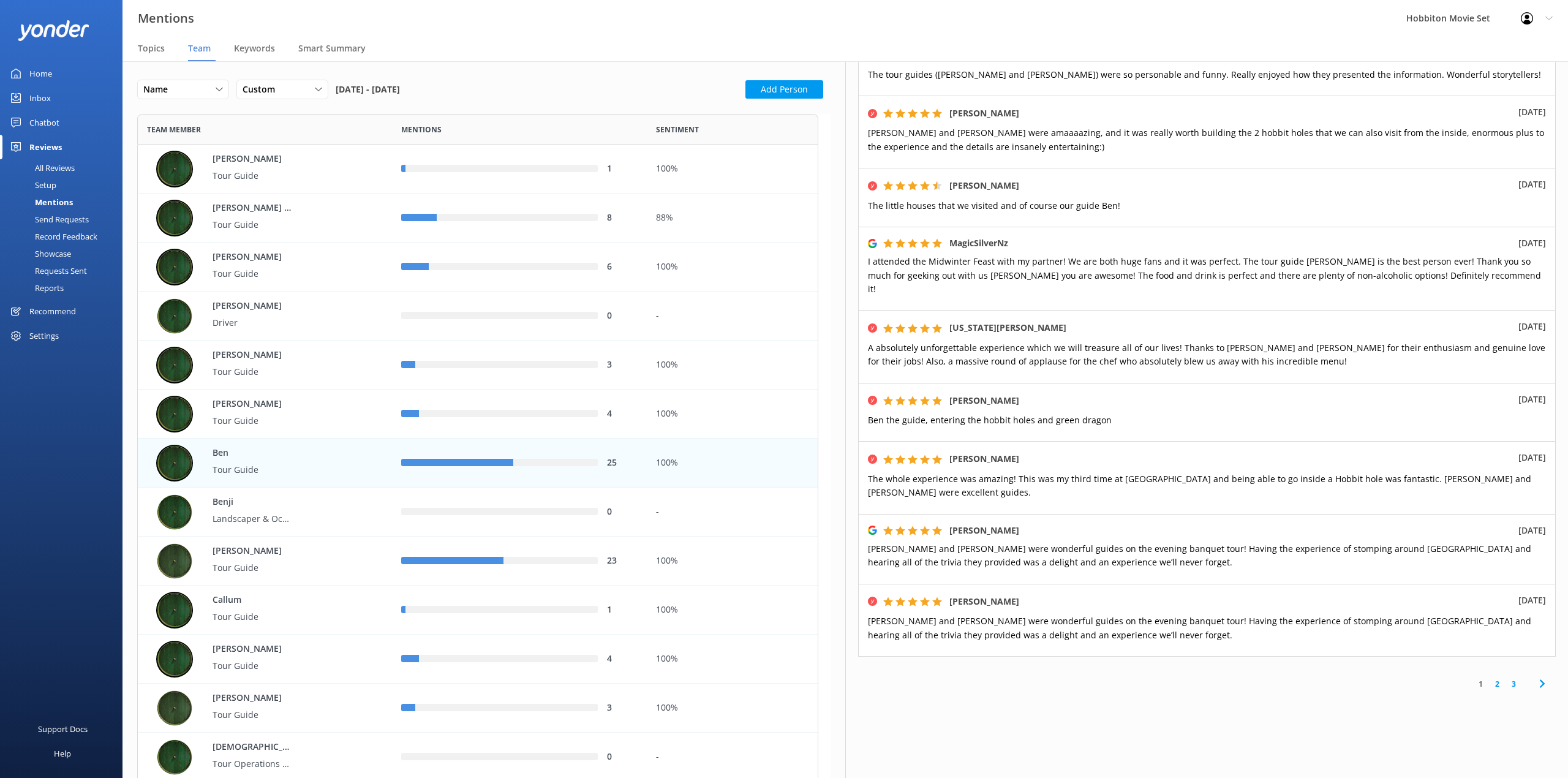
click at [1489, 678] on link "2" at bounding box center [1497, 684] width 17 height 12
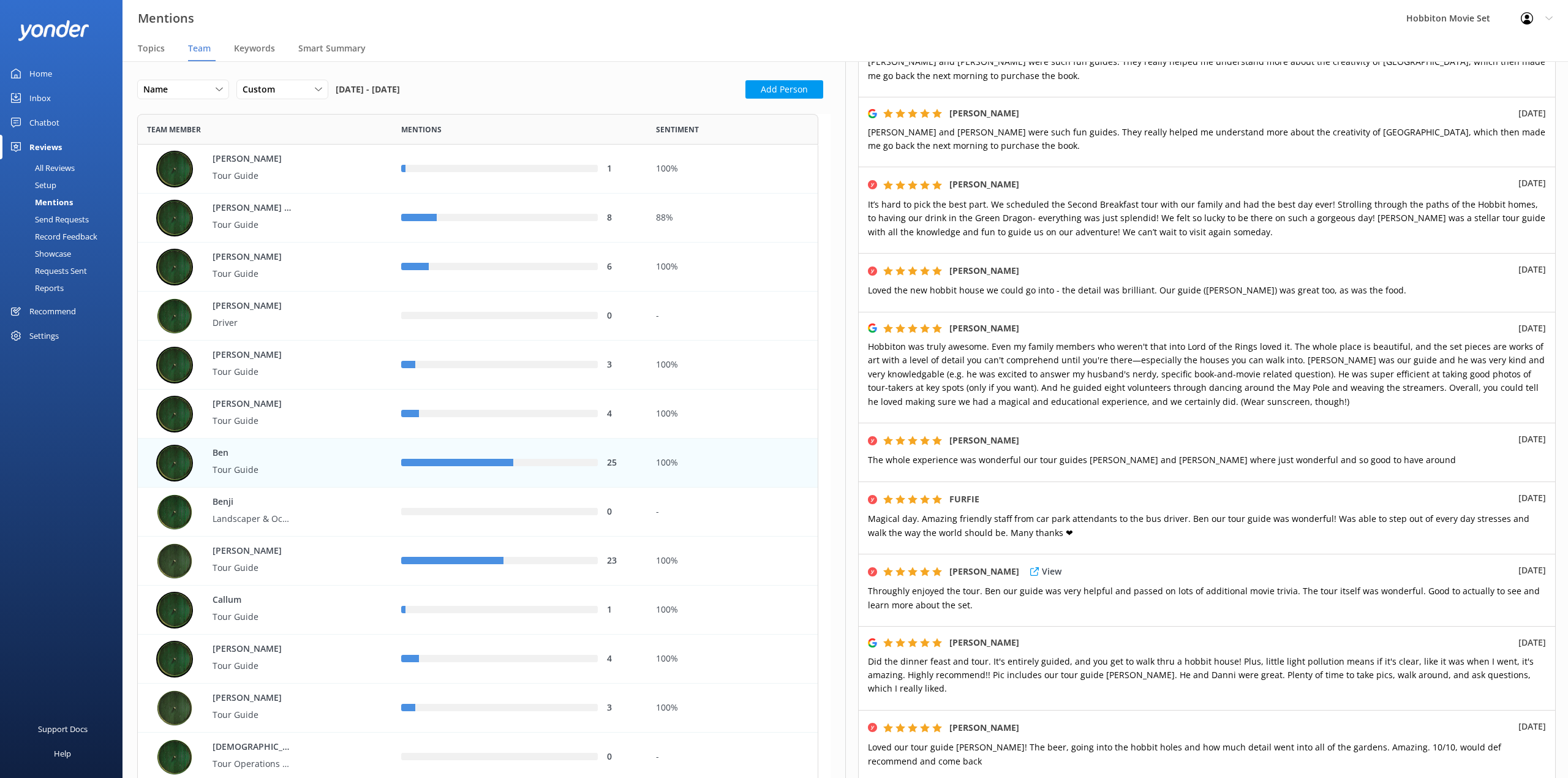
scroll to position [245, 0]
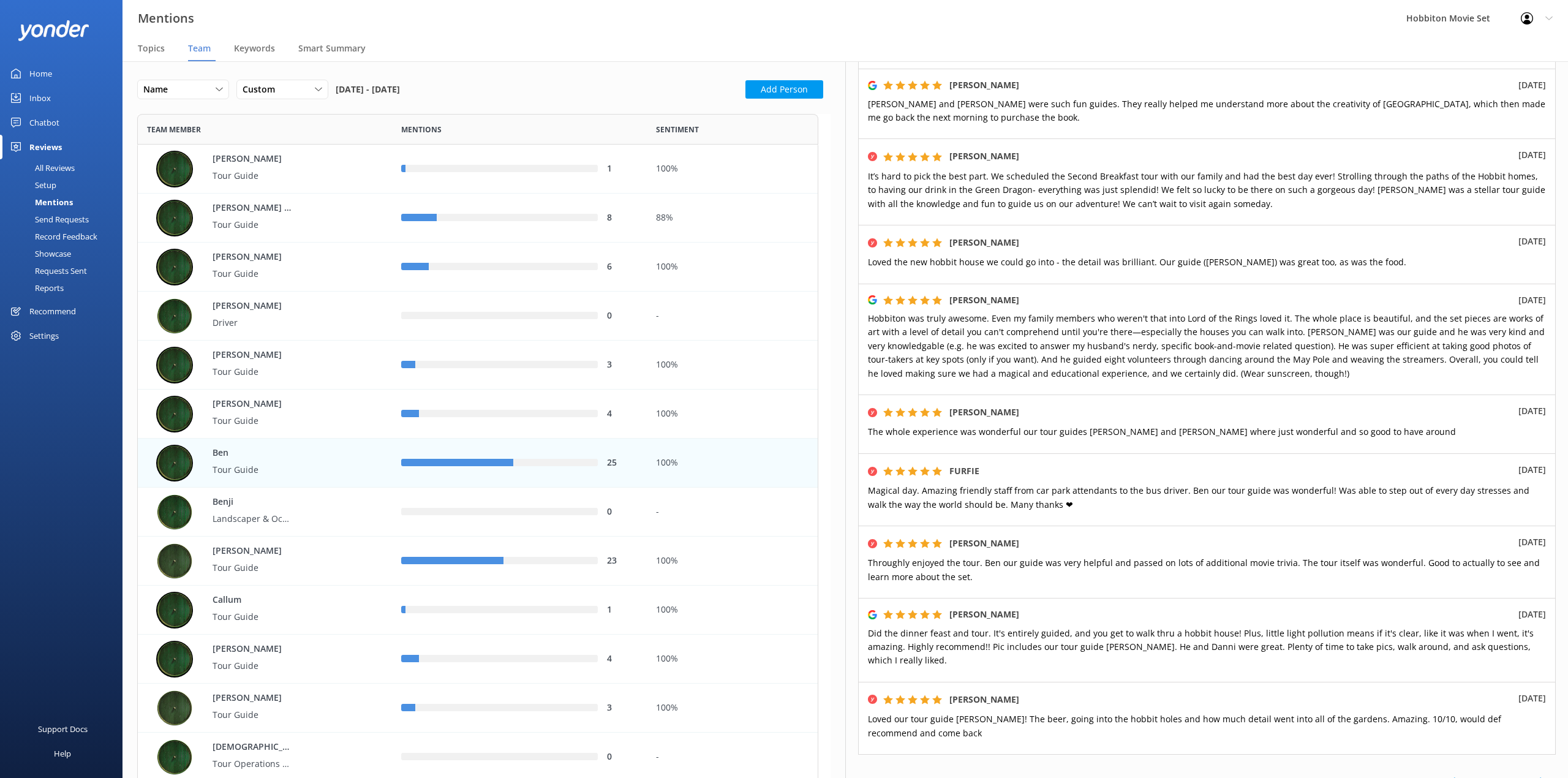
click at [557, 25] on div "Mentions Hobbiton Movie Set Profile Settings Logout" at bounding box center [784, 18] width 1568 height 37
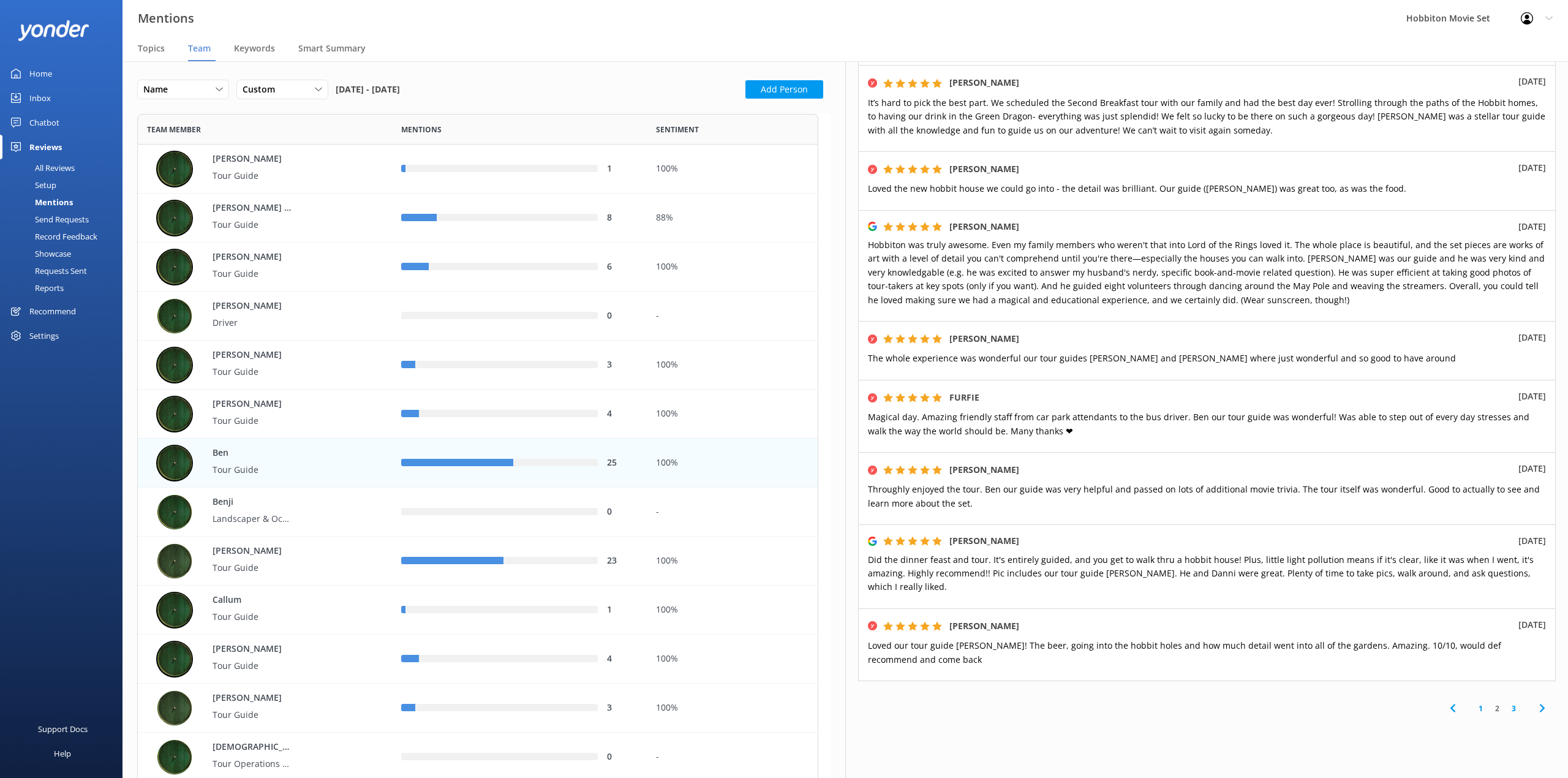
scroll to position [357, 0]
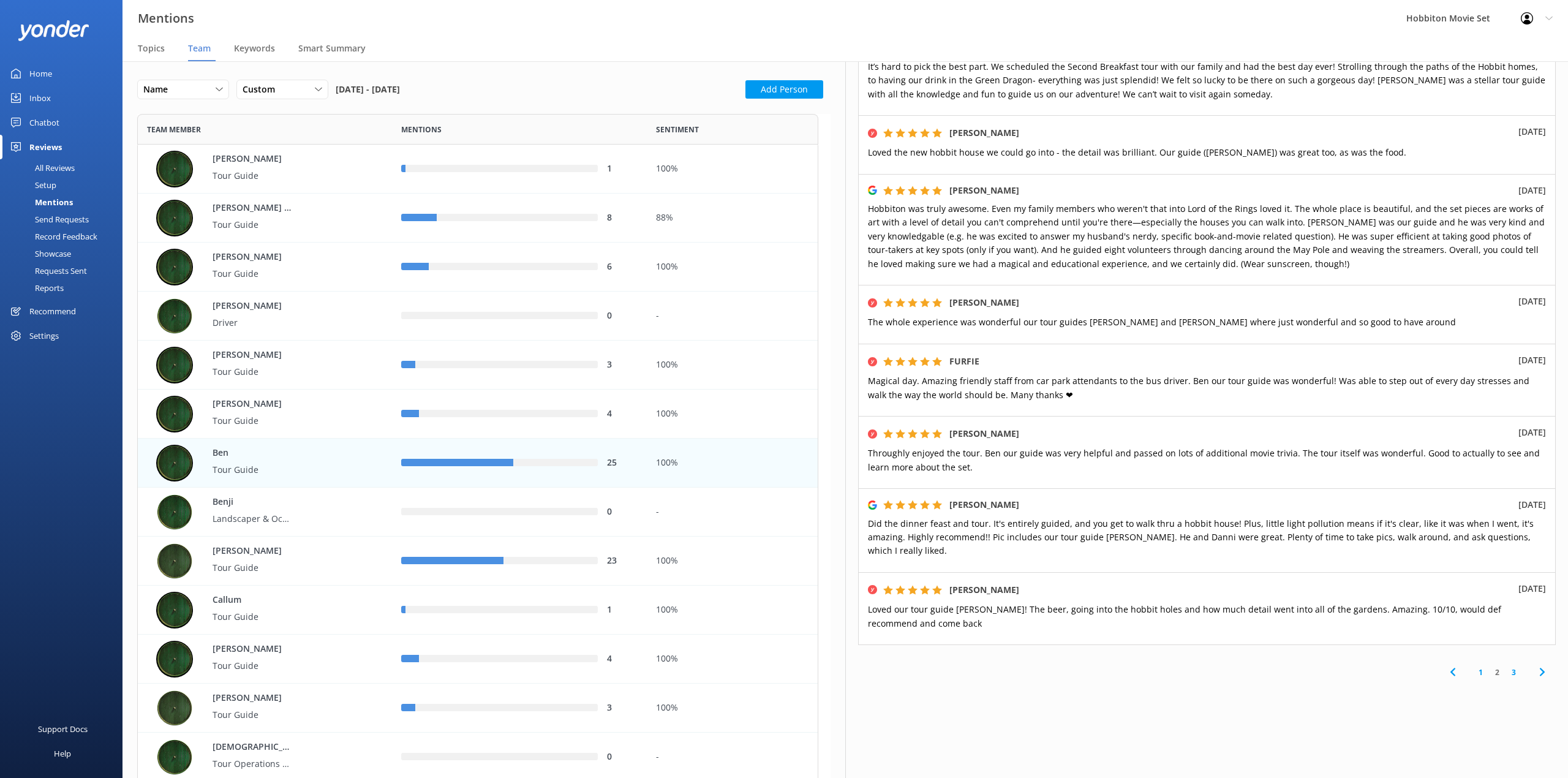
click at [1505, 671] on link "3" at bounding box center [1513, 672] width 17 height 12
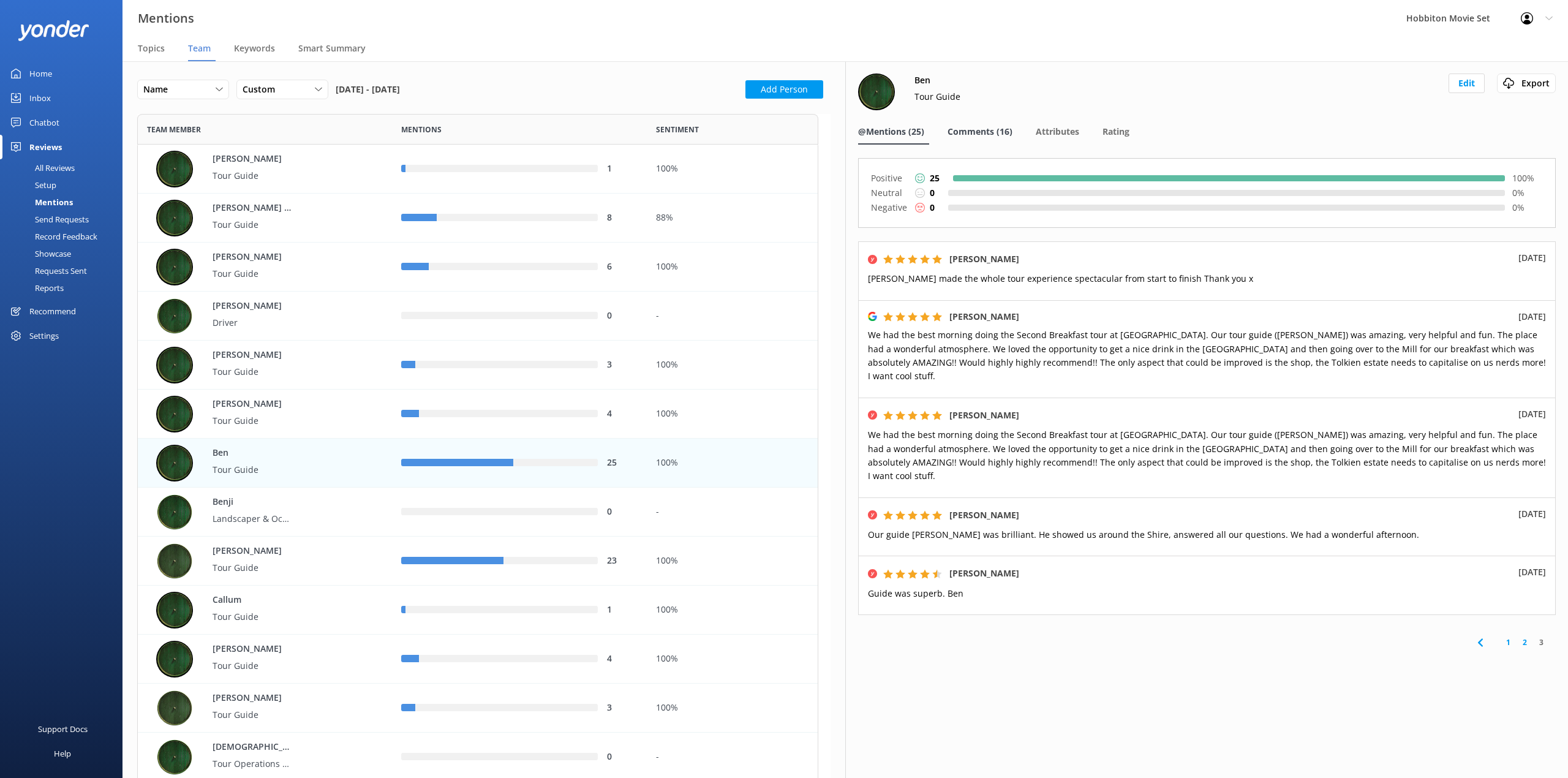
drag, startPoint x: 956, startPoint y: 35, endPoint x: 1000, endPoint y: 124, distance: 99.3
click at [956, 35] on div "Mentions Hobbiton Movie Set Profile Settings Logout" at bounding box center [784, 18] width 1568 height 37
click at [970, 118] on div "[PERSON_NAME] Guide Edit Export Export CSV @Mentions (25) Comments (16) Attribu…" at bounding box center [1207, 420] width 723 height 717
click at [974, 134] on span "Comments (16)" at bounding box center [980, 131] width 65 height 12
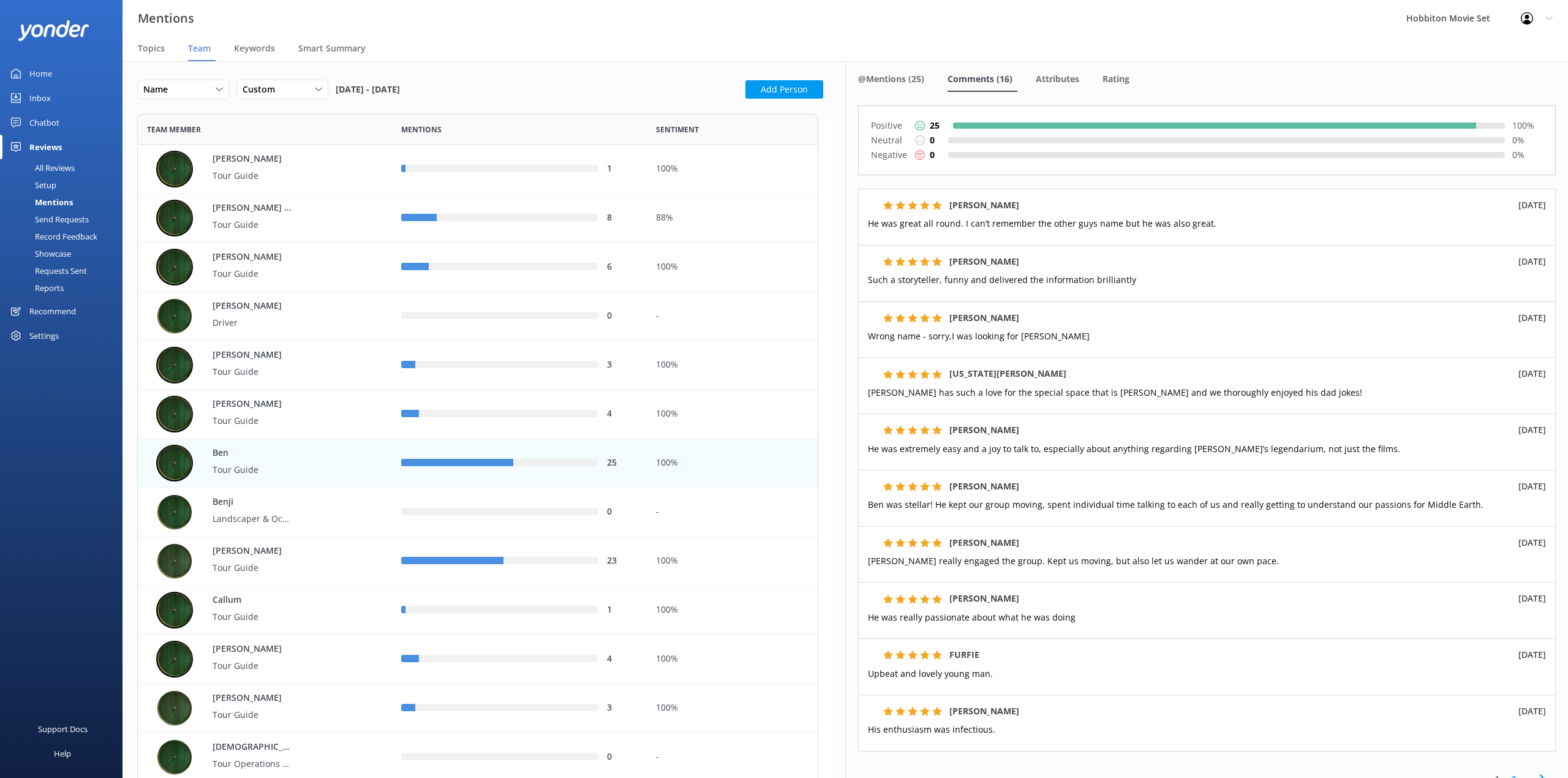
scroll to position [82, 0]
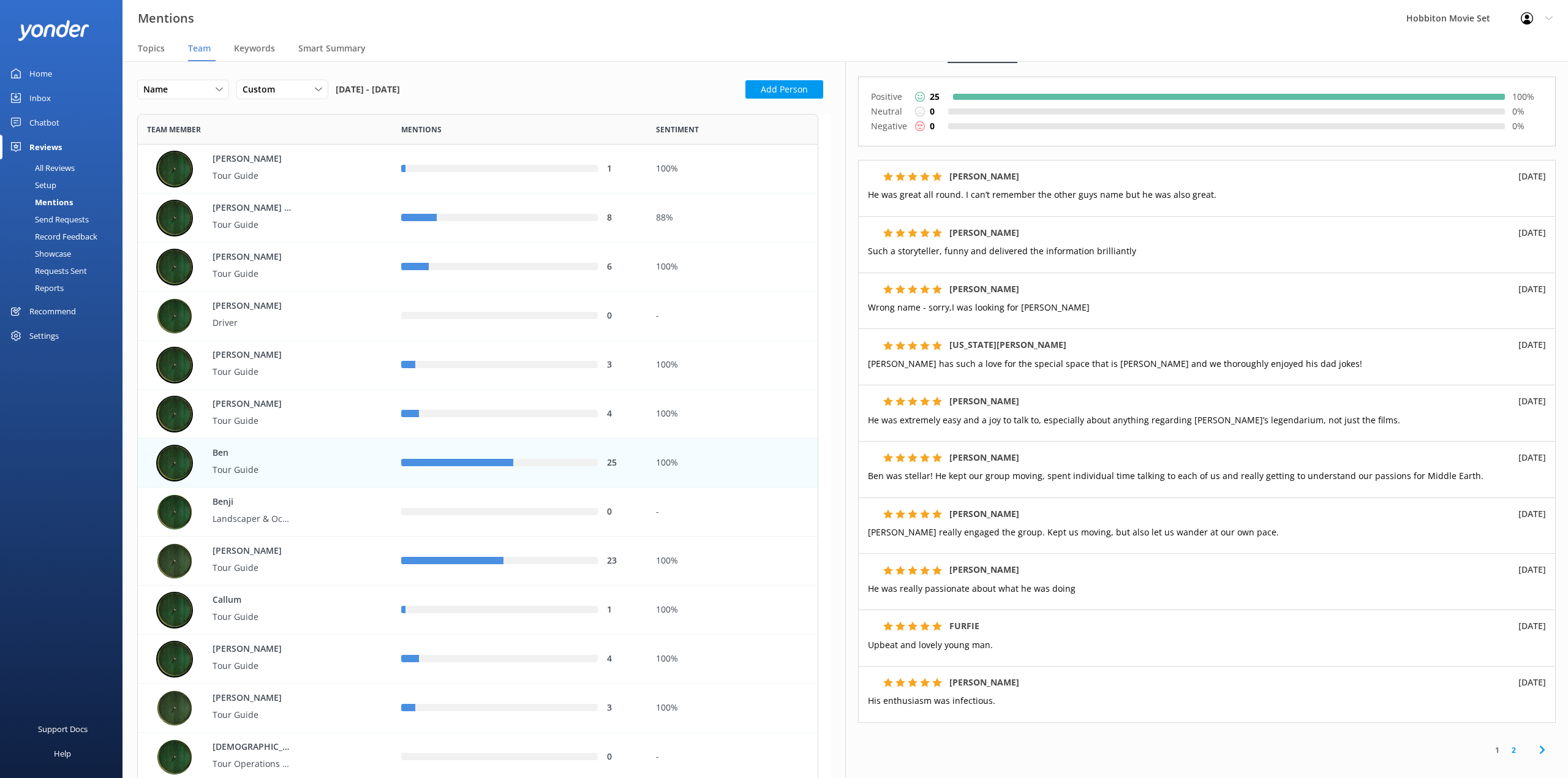
click at [1389, 485] on div "[PERSON_NAME] [DATE] [PERSON_NAME] was stellar! He kept our group moving, spent…" at bounding box center [1207, 470] width 698 height 57
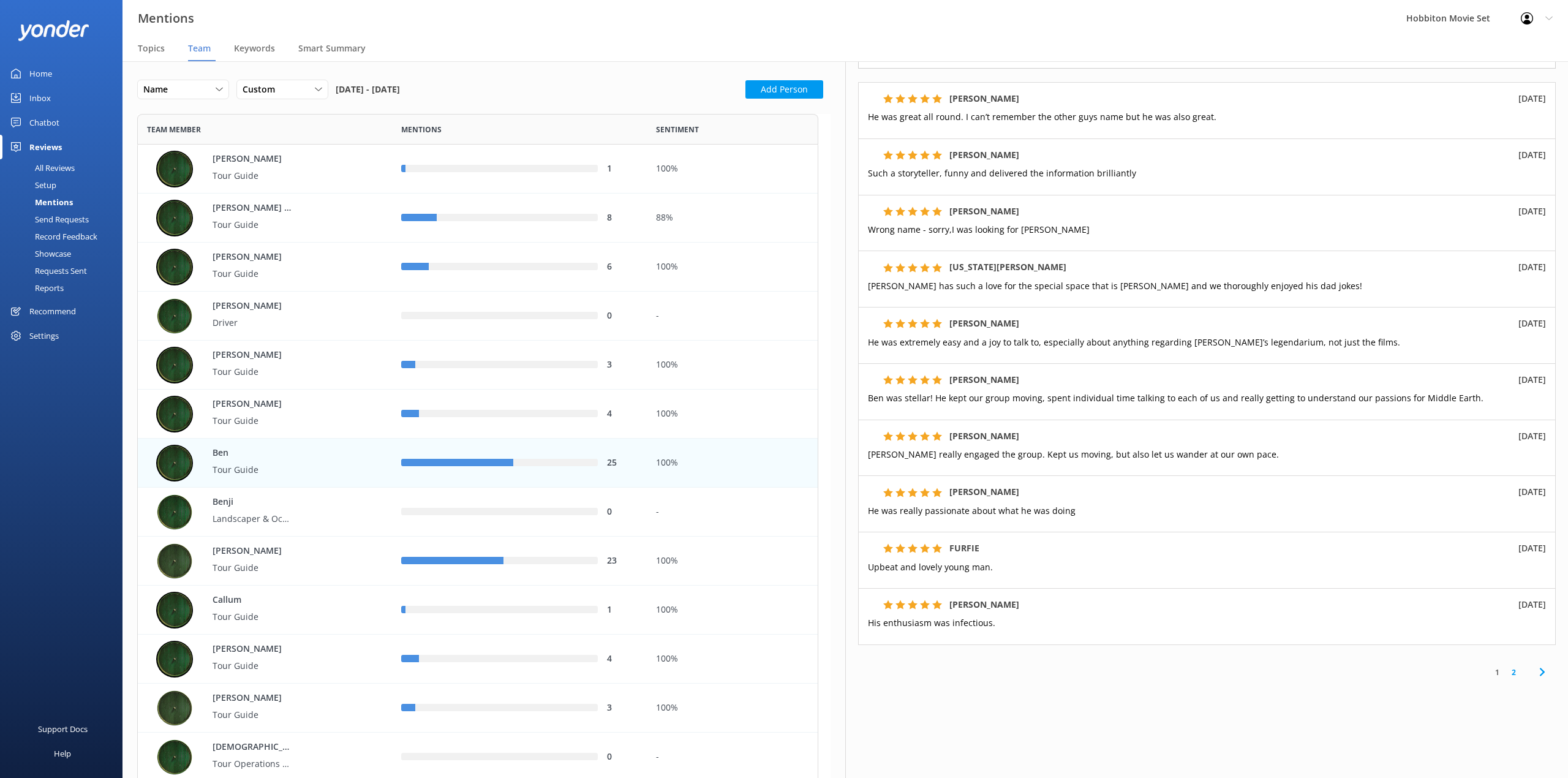
click at [1003, 73] on div "Positive 25 100 % Neutral 0 0 % Negative 0 0 % [PERSON_NAME] [DATE] He was grea…" at bounding box center [1207, 322] width 698 height 647
click at [1505, 672] on link "2" at bounding box center [1513, 672] width 17 height 12
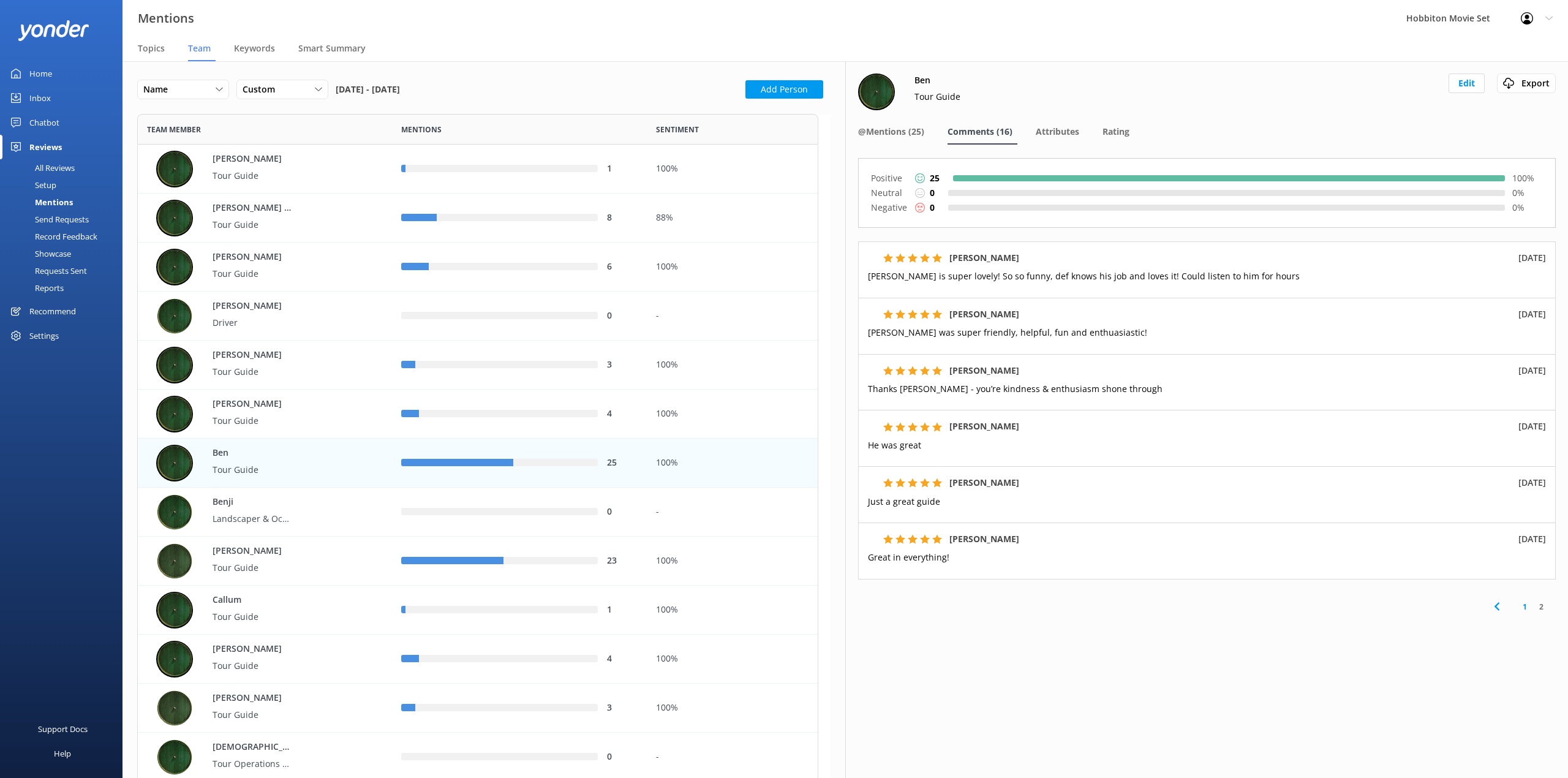
click at [975, 696] on div "[PERSON_NAME] Guide Edit Export Export CSV @Mentions (25) Comments (16) Attribu…" at bounding box center [1207, 420] width 723 height 717
click at [902, 135] on span "@Mentions (25)" at bounding box center [891, 131] width 66 height 12
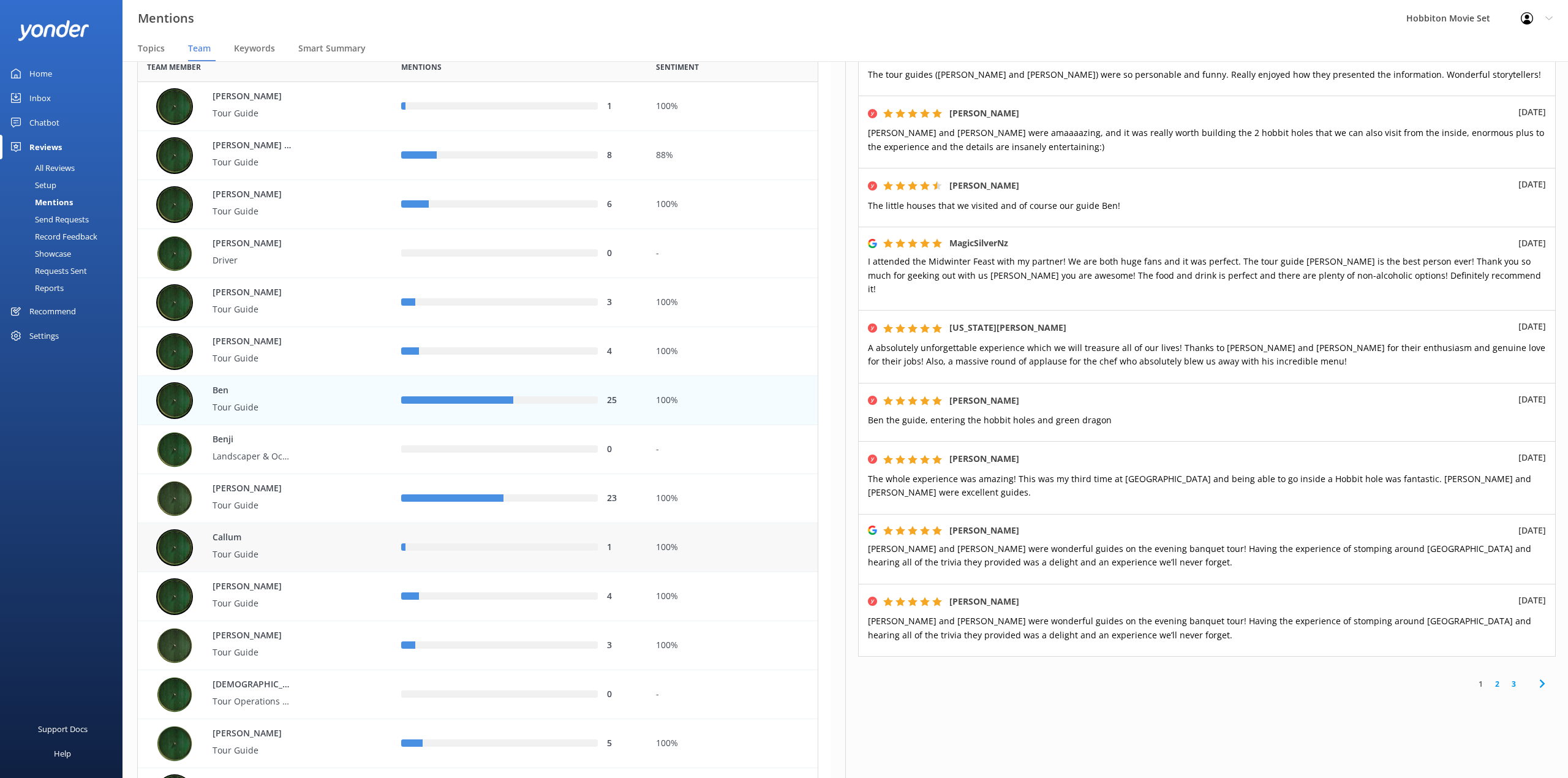
scroll to position [82, 0]
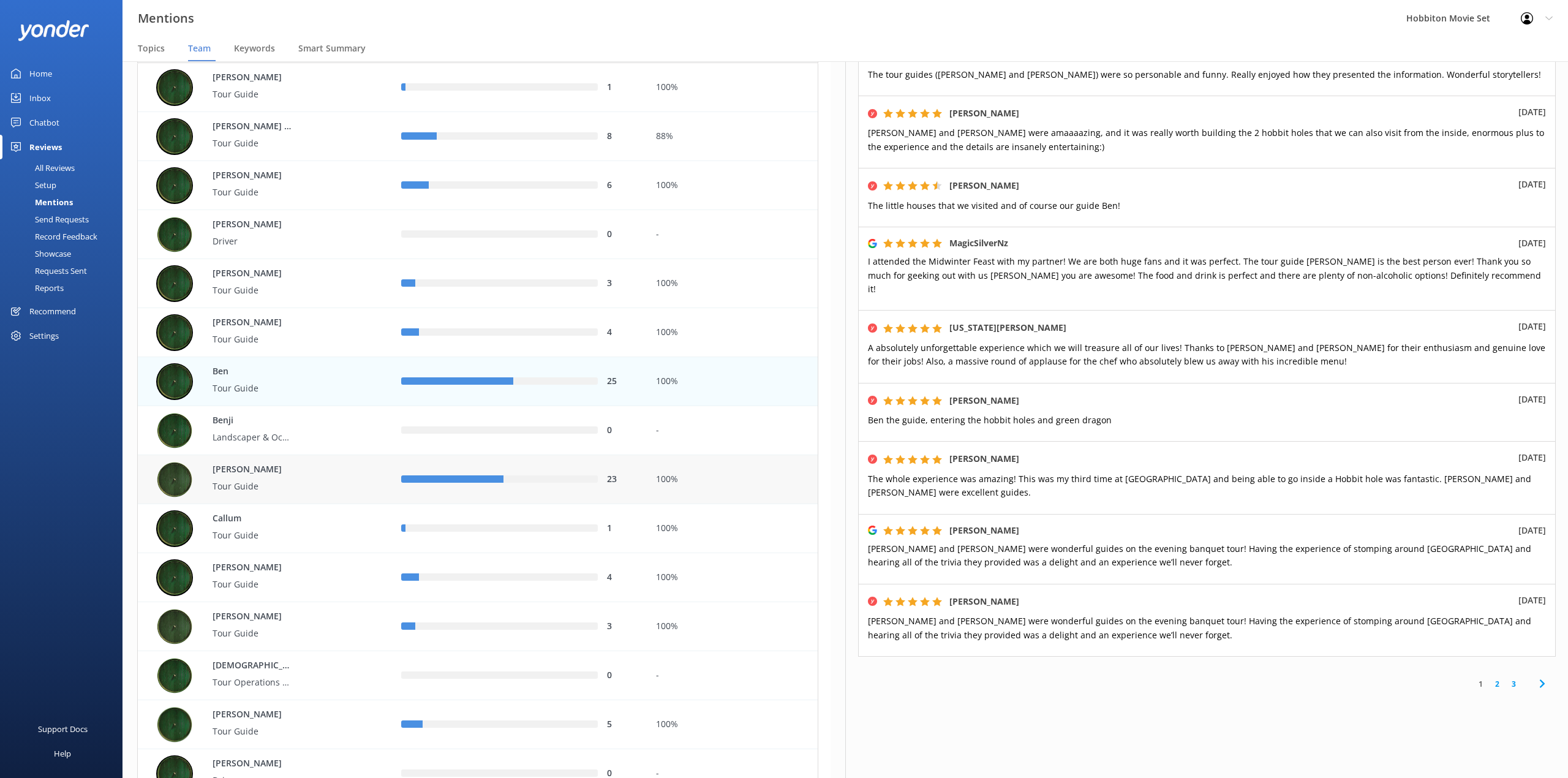
click at [574, 493] on div "23" at bounding box center [518, 479] width 254 height 49
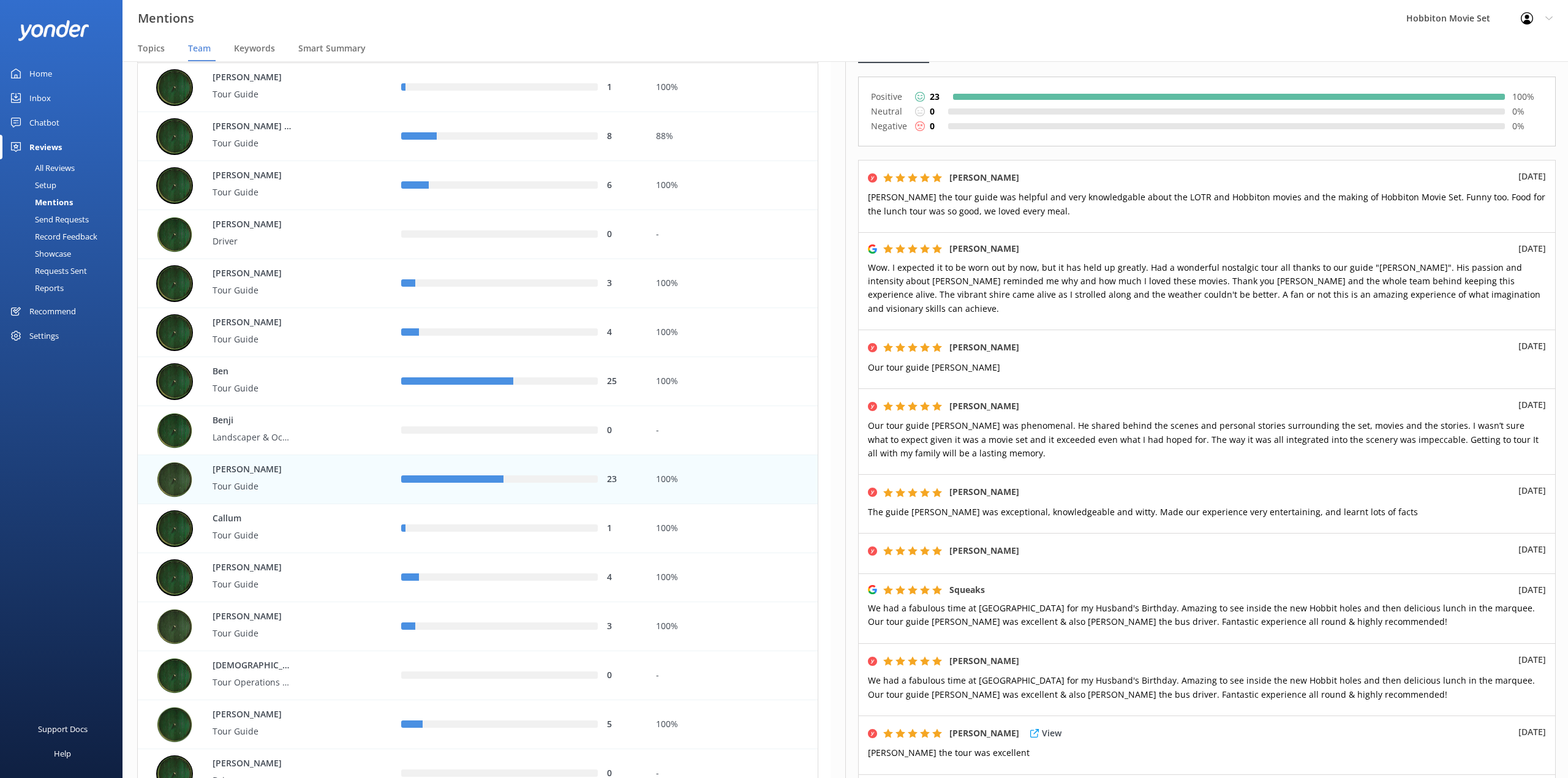
scroll to position [163, 0]
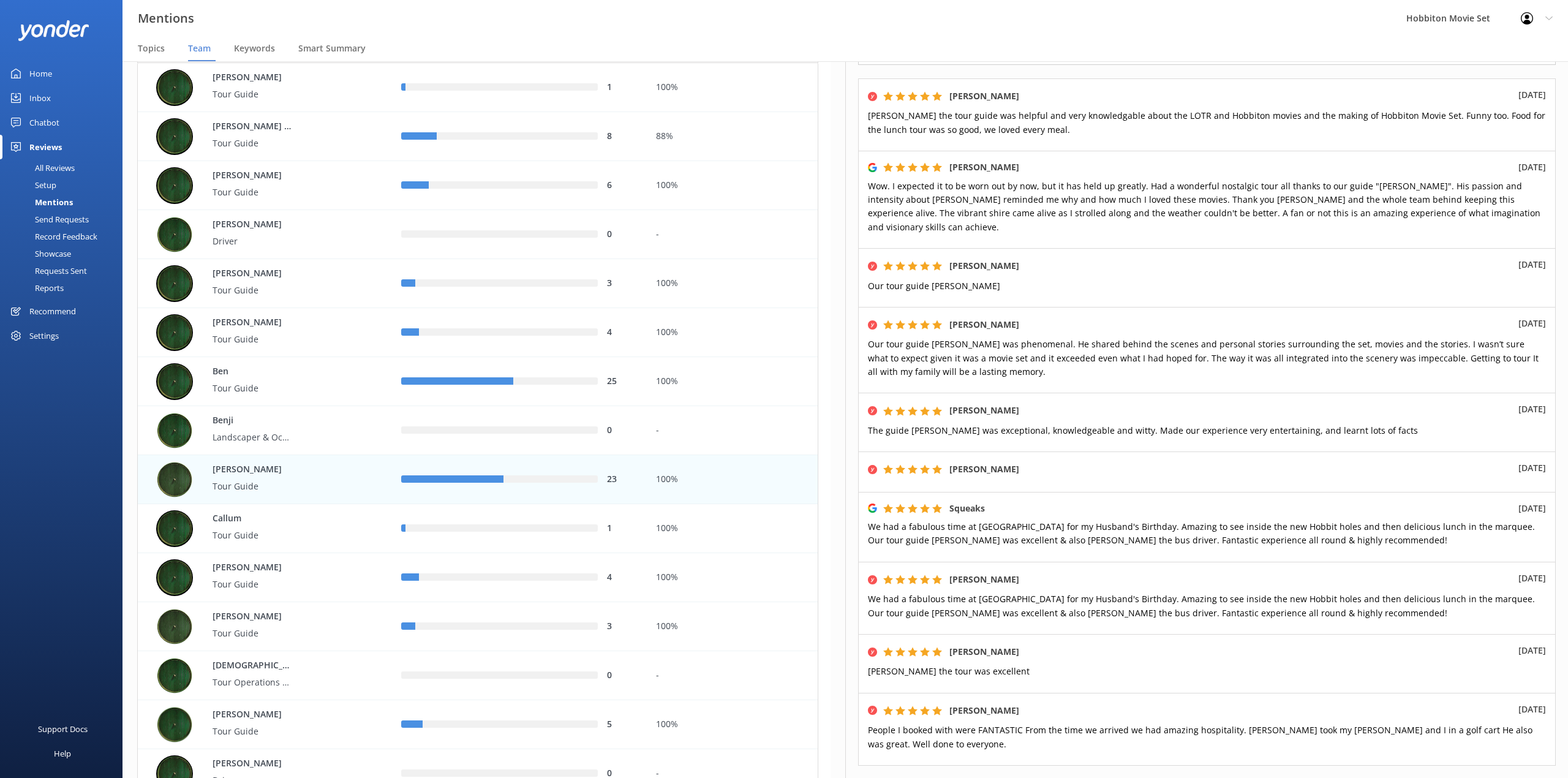
click at [646, 27] on div "Mentions Hobbiton Movie Set Profile Settings Logout" at bounding box center [784, 18] width 1568 height 37
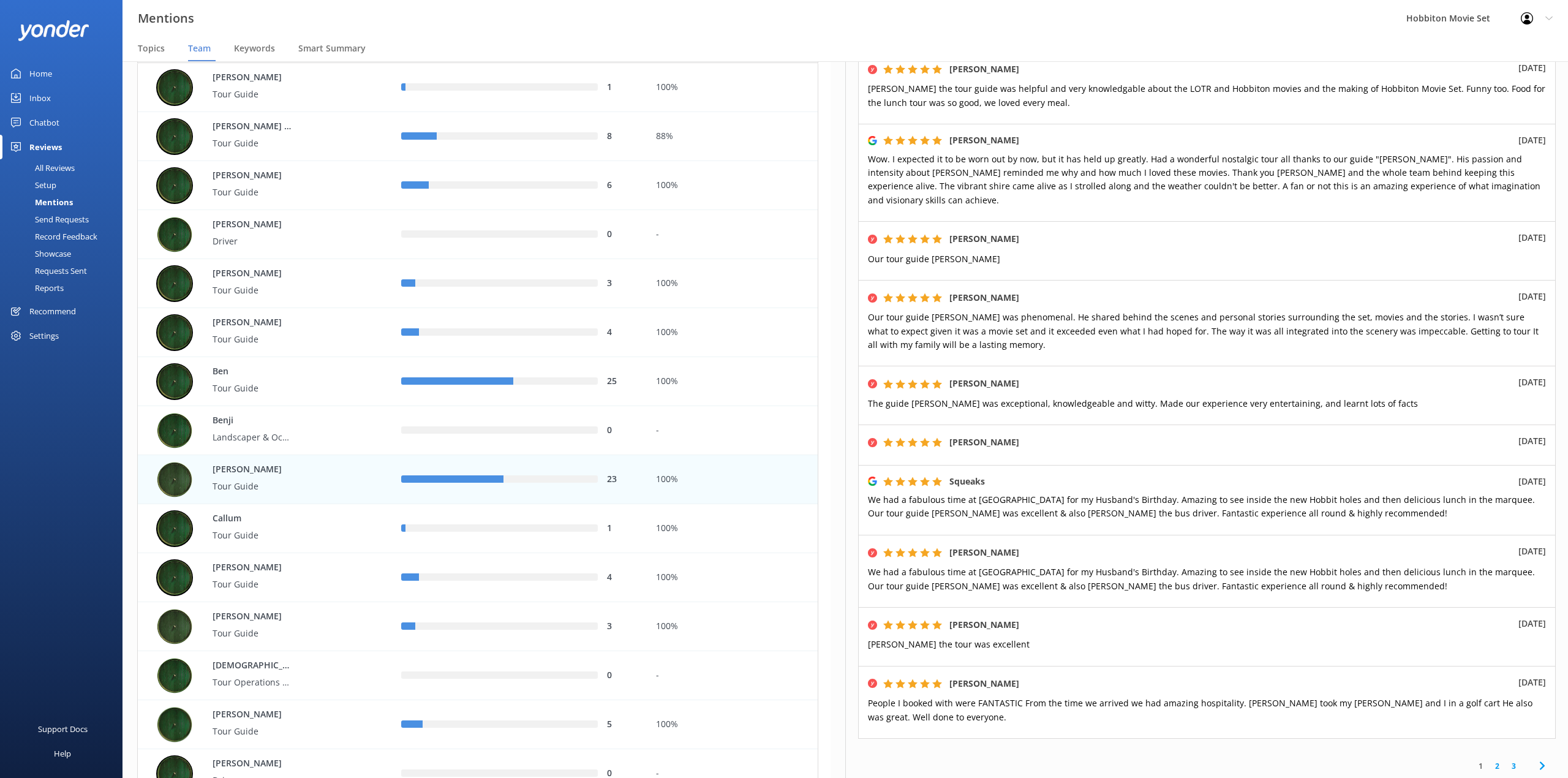
click at [1489, 761] on link "2" at bounding box center [1497, 766] width 17 height 12
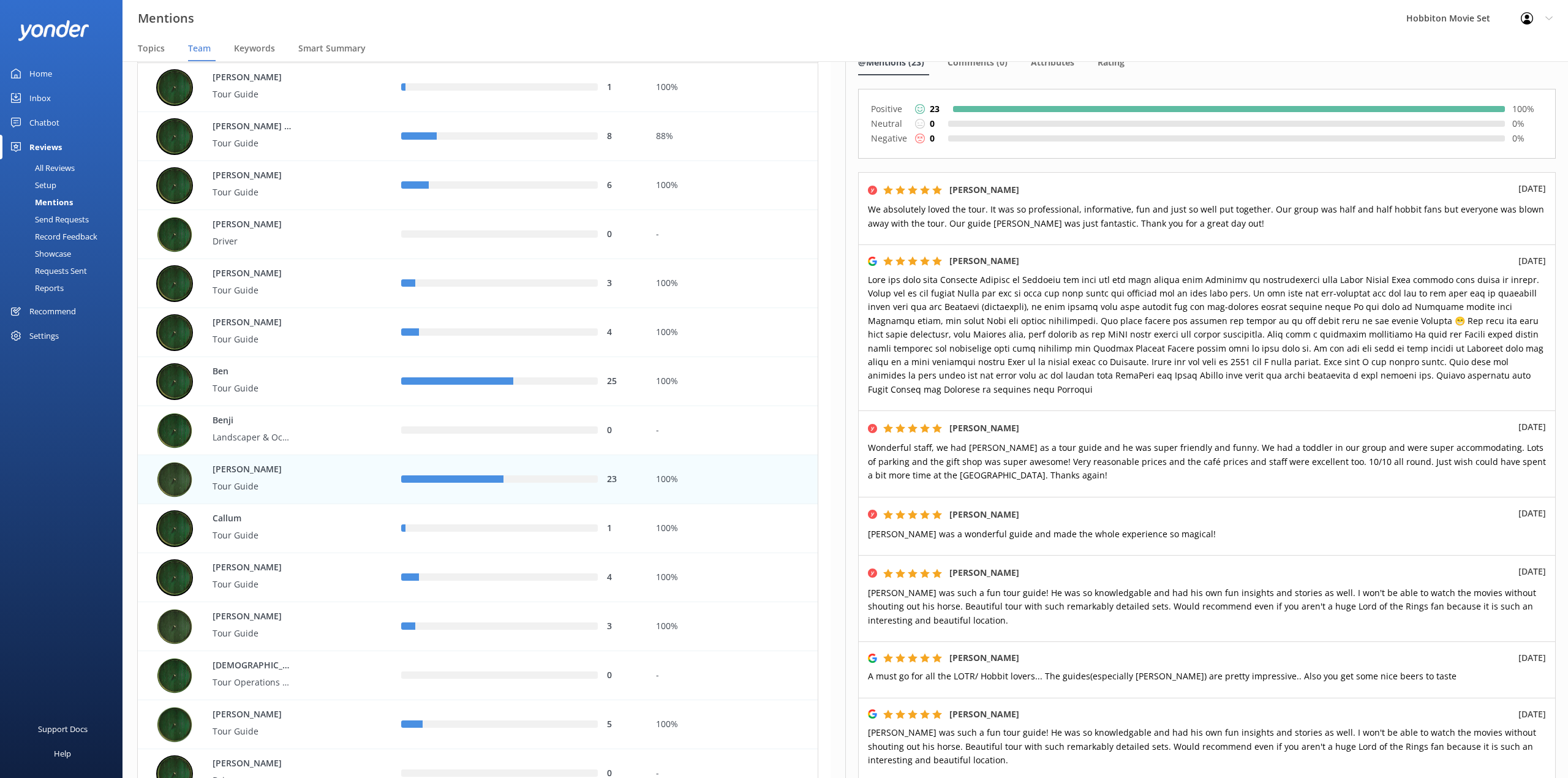
scroll to position [151, 0]
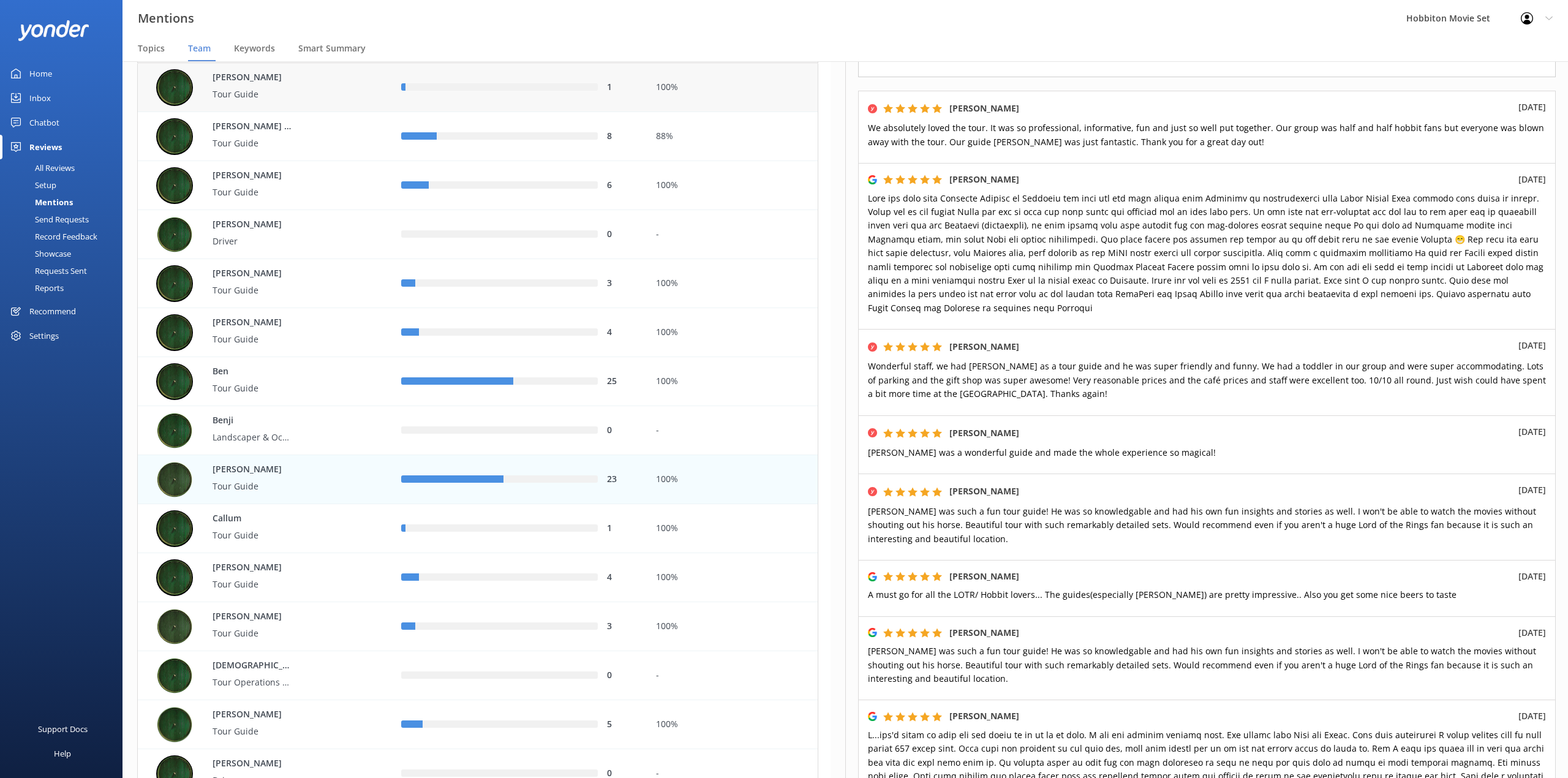
click at [638, 16] on div "Mentions Hobbiton Movie Set Profile Settings Logout" at bounding box center [784, 18] width 1568 height 37
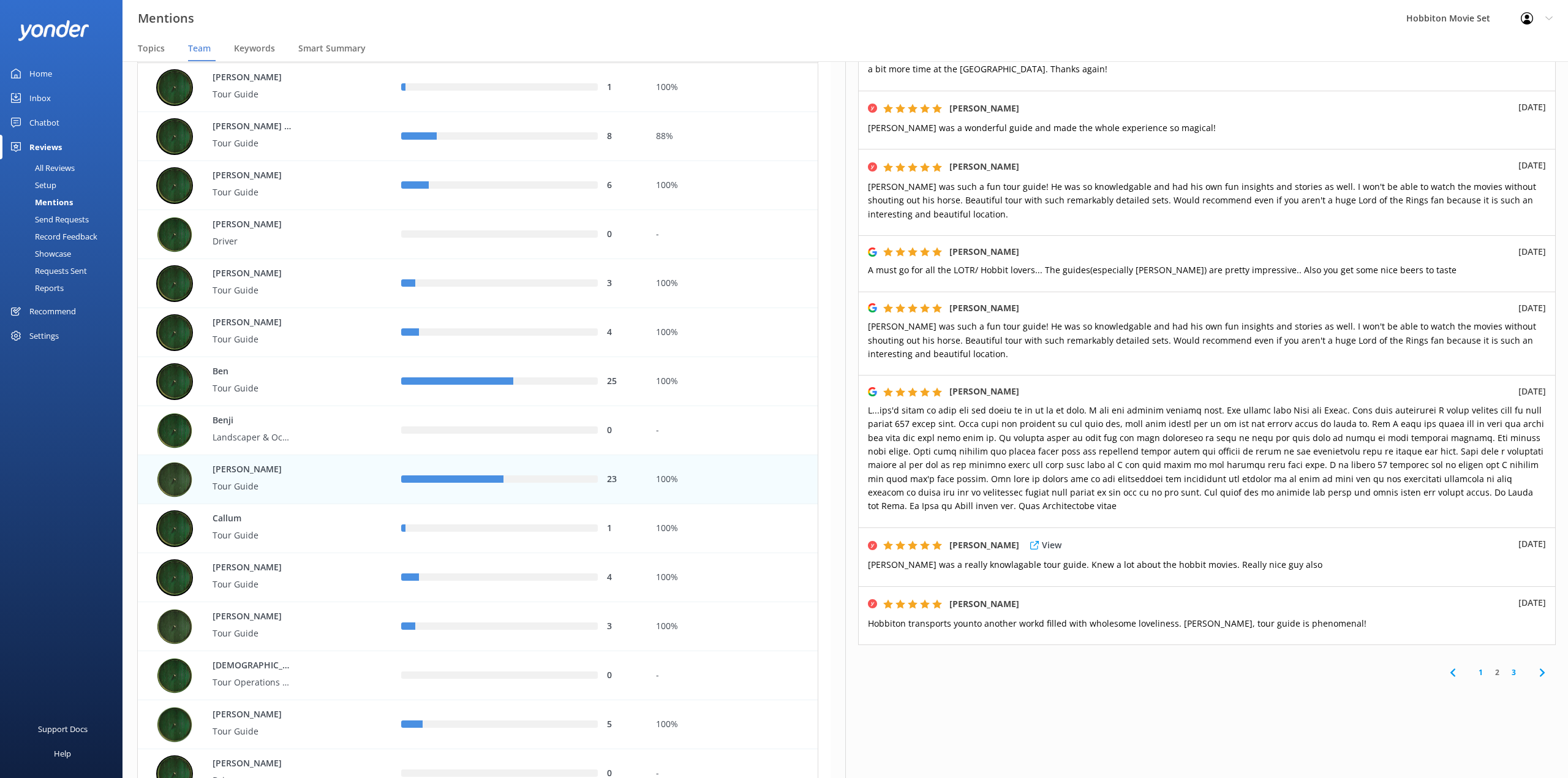
scroll to position [478, 0]
click at [1184, 133] on p "[PERSON_NAME] was a wonderful guide and made the whole experience so magical!" at bounding box center [1207, 128] width 678 height 14
click at [1505, 670] on link "3" at bounding box center [1513, 672] width 17 height 12
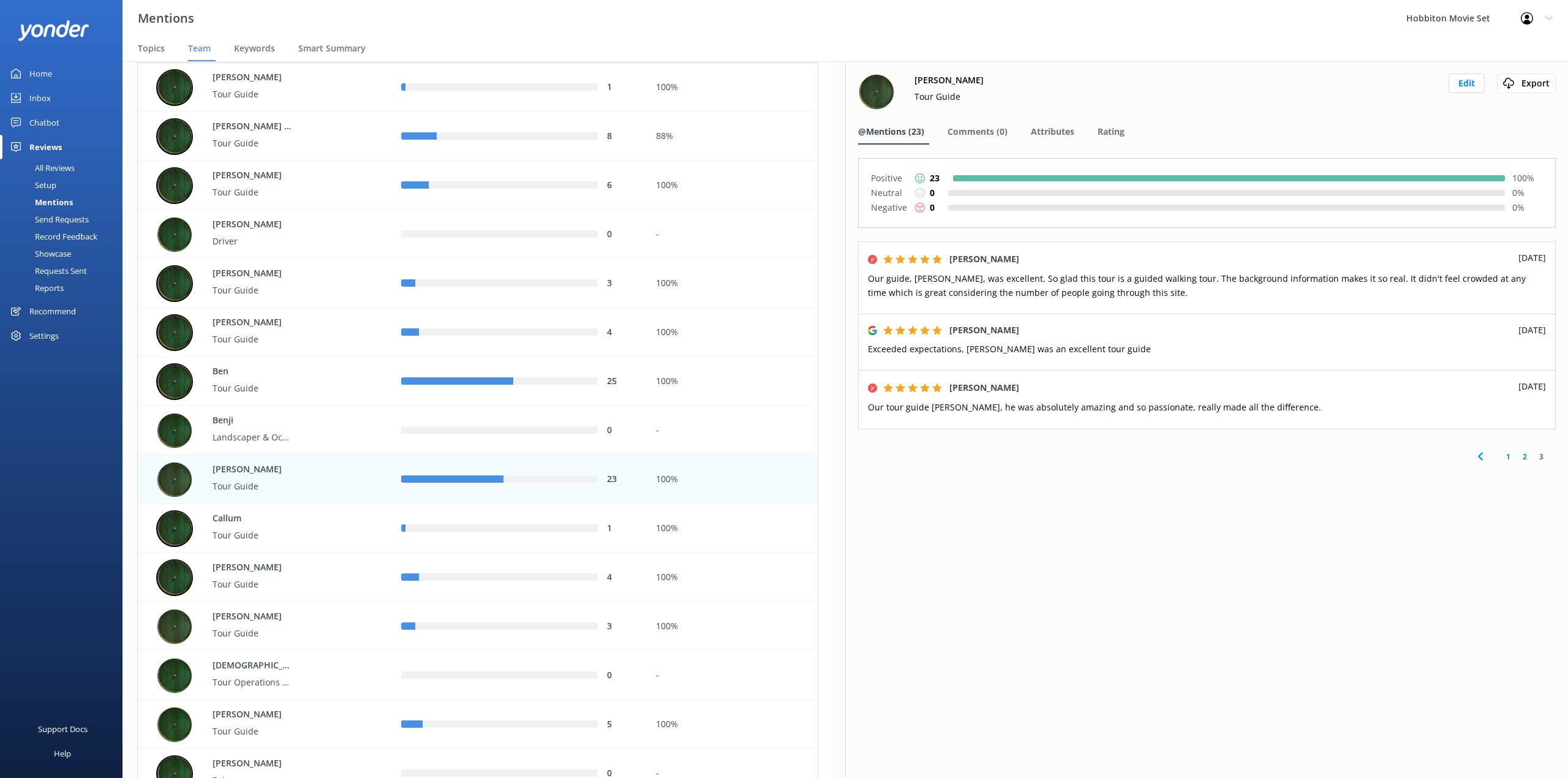
click at [1057, 55] on nav "Topics Team Keywords Smart Summary" at bounding box center [844, 49] width 1445 height 24
click at [963, 127] on span "Comments (0)" at bounding box center [977, 131] width 60 height 12
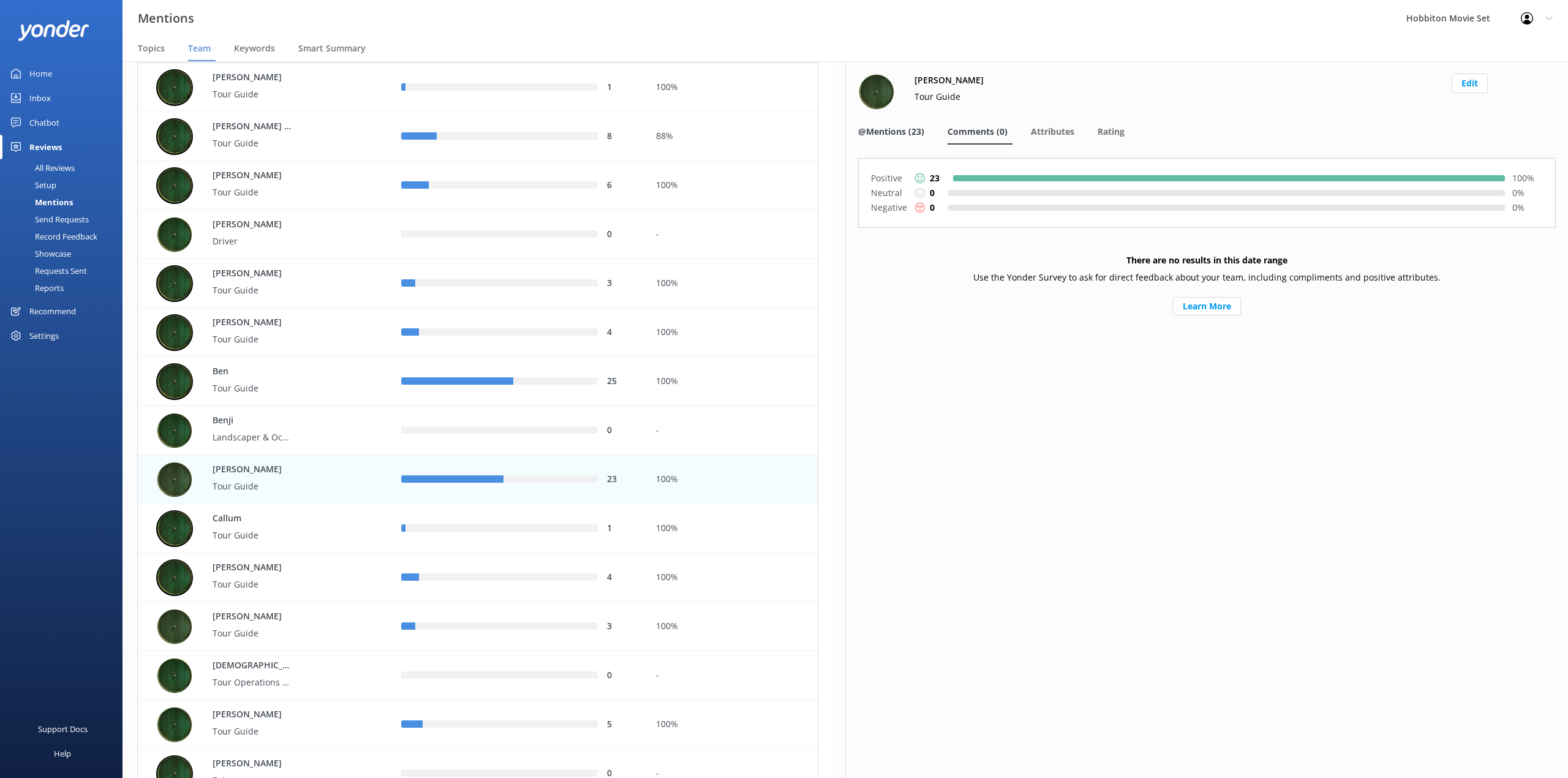
click at [897, 133] on span "@Mentions (23)" at bounding box center [891, 131] width 66 height 12
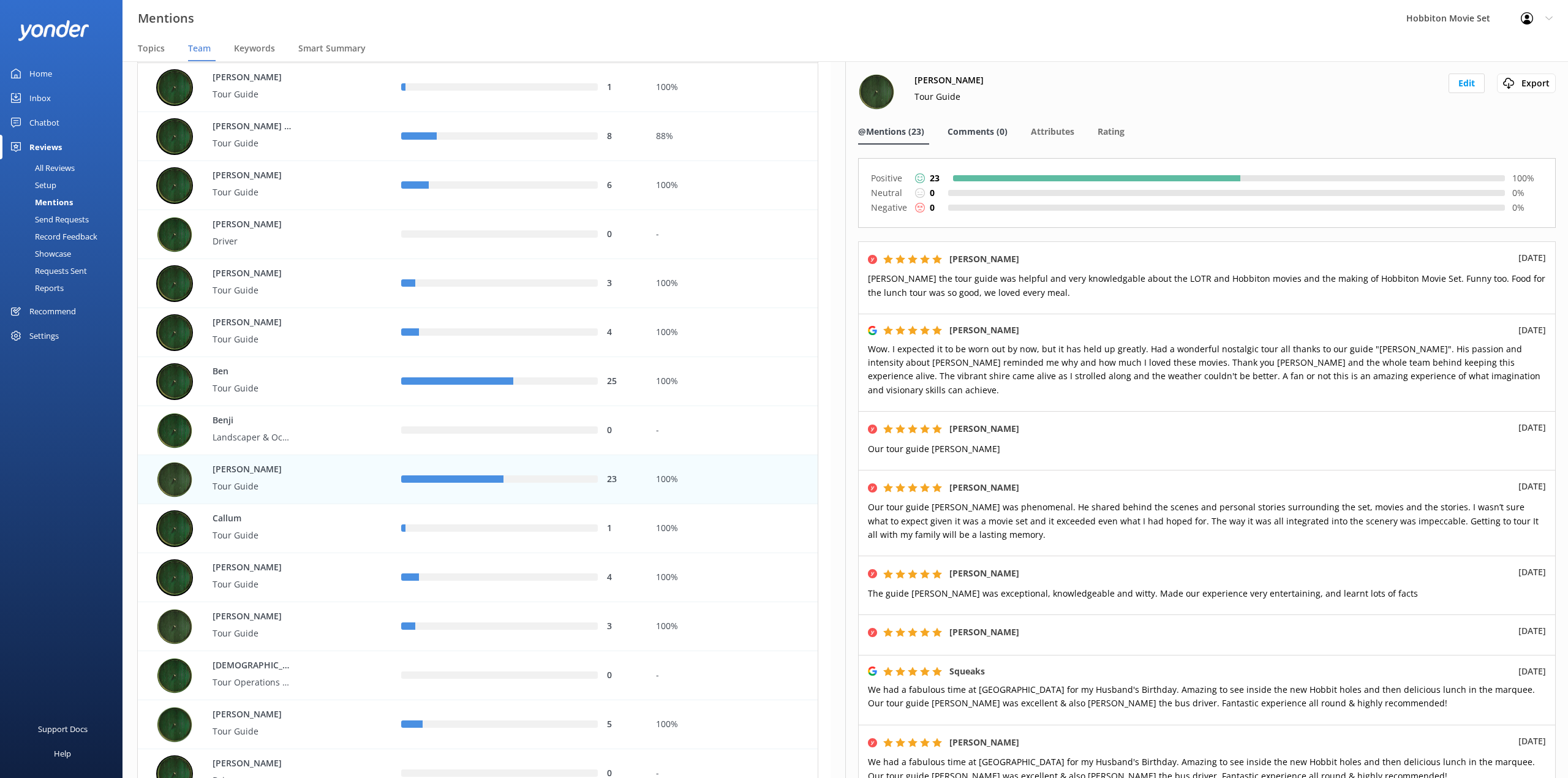
click at [976, 133] on span "Comments (0)" at bounding box center [977, 131] width 60 height 12
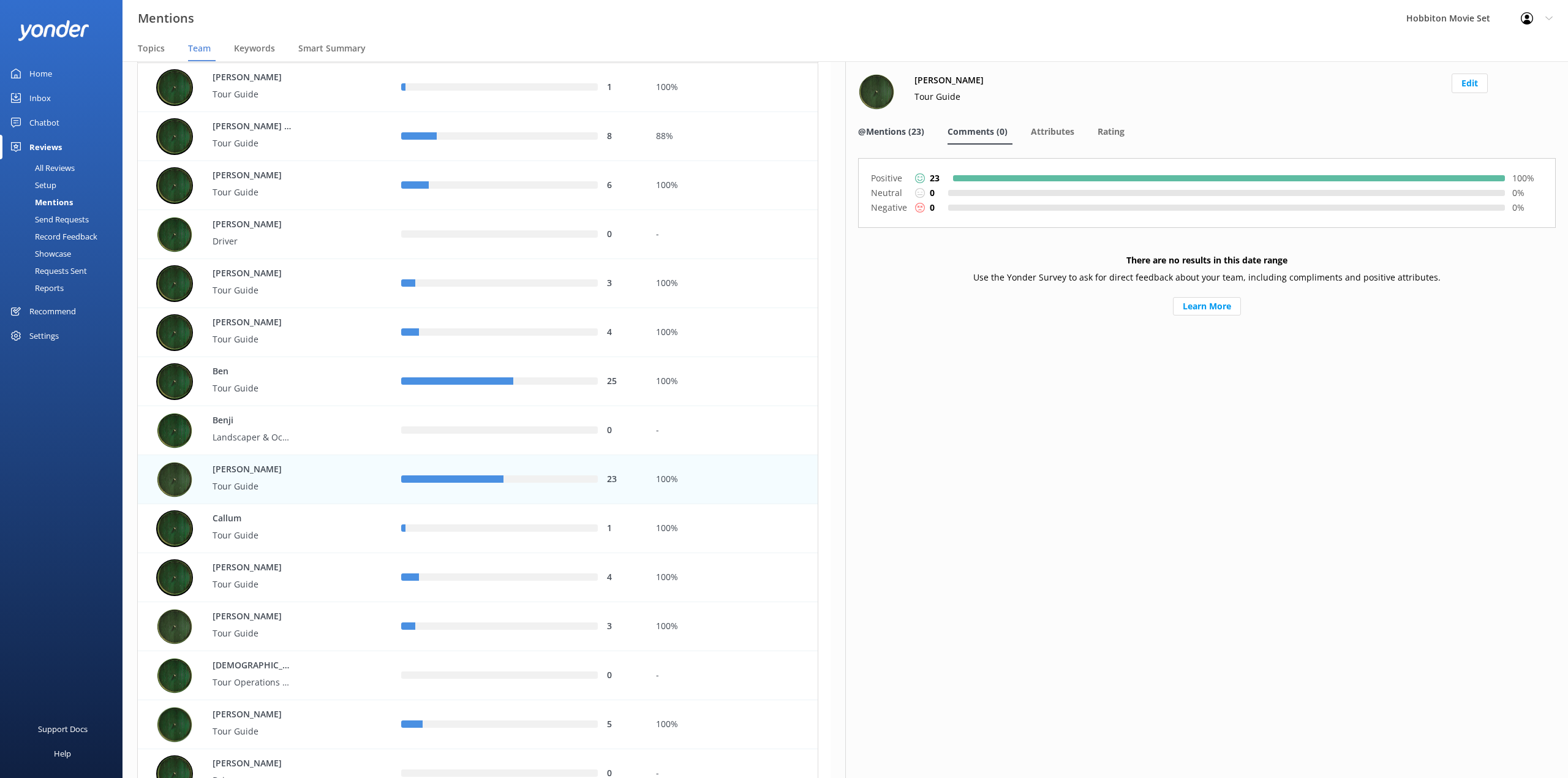
click at [904, 131] on span "@Mentions (23)" at bounding box center [891, 131] width 66 height 12
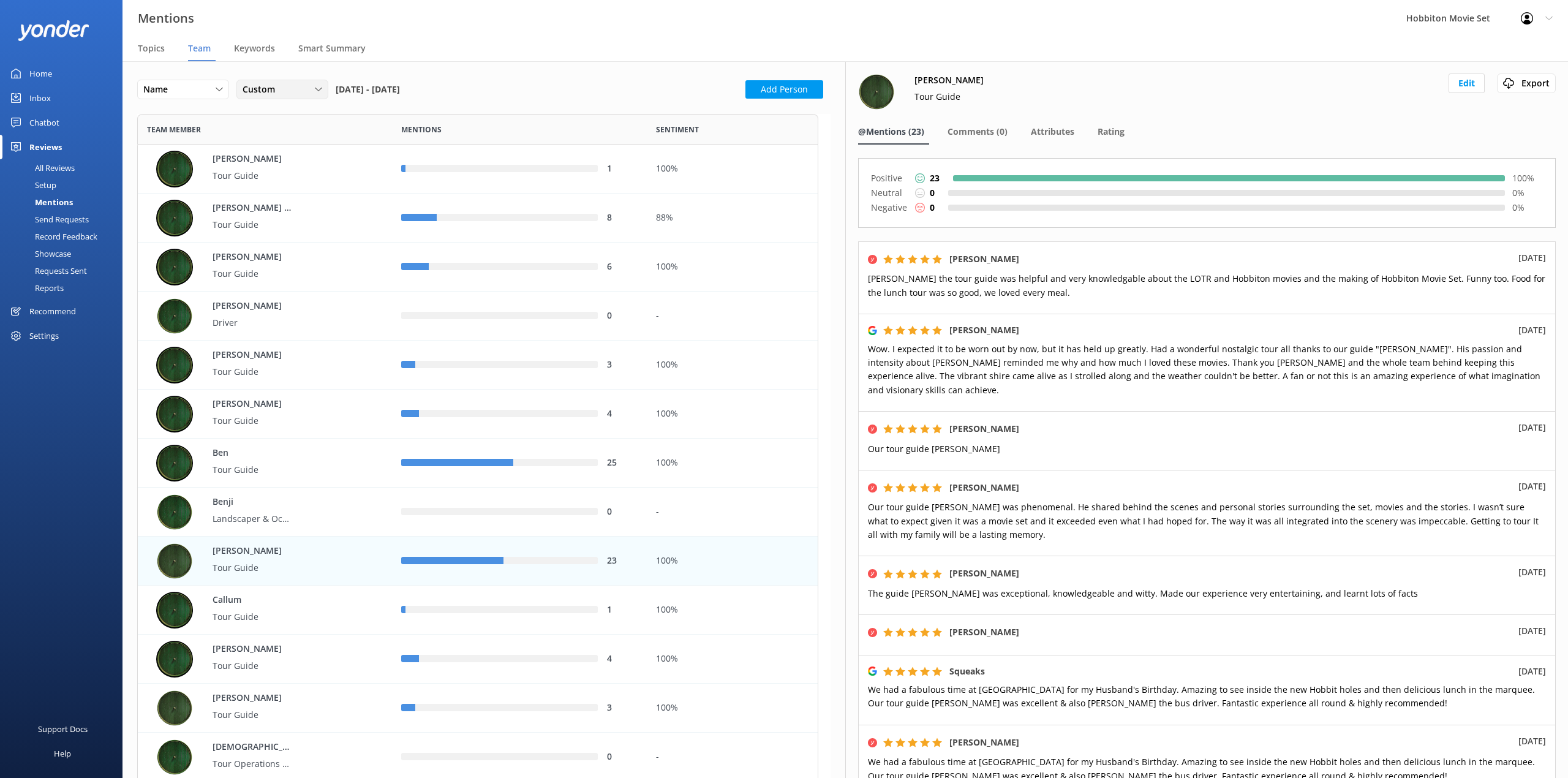
click at [318, 92] on icon at bounding box center [318, 89] width 7 height 7
click at [316, 221] on link "Custom" at bounding box center [291, 214] width 109 height 24
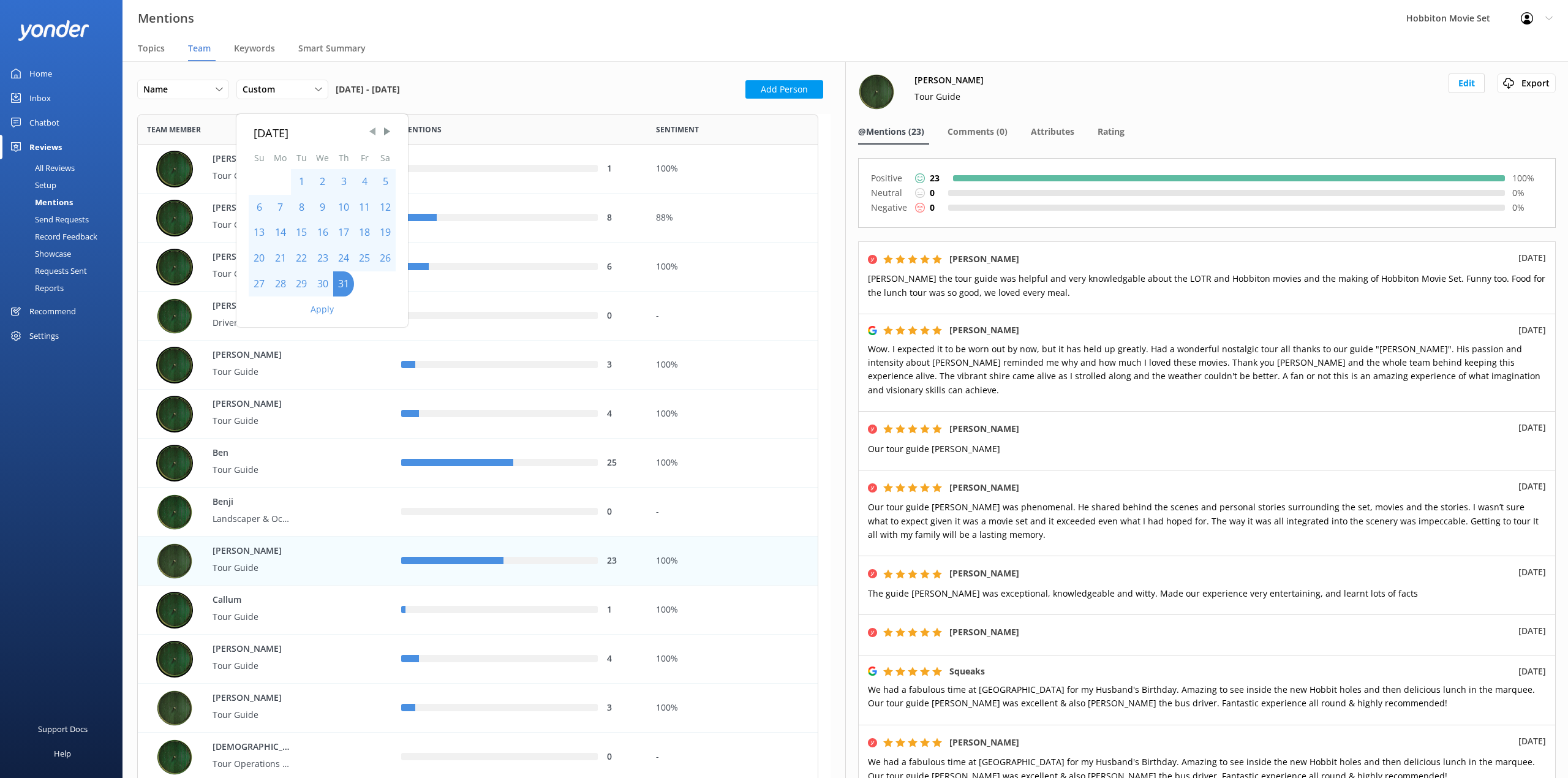
click at [366, 136] on span "Previous Month" at bounding box center [372, 131] width 12 height 12
click at [372, 133] on span "Previous Month" at bounding box center [372, 131] width 12 height 12
click at [301, 184] on div "1" at bounding box center [301, 182] width 21 height 26
click at [378, 138] on div "[DATE]" at bounding box center [322, 133] width 137 height 18
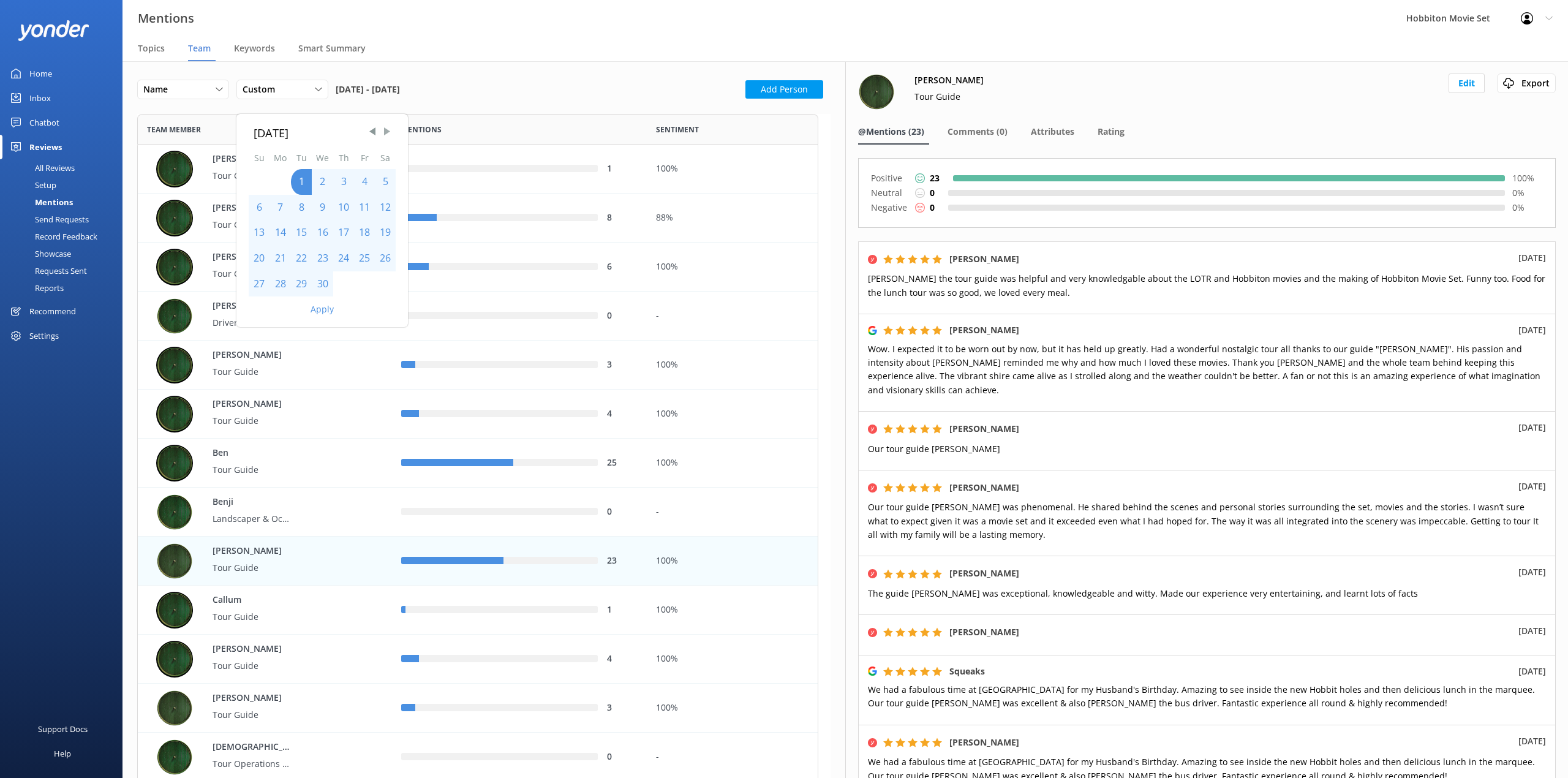
click at [387, 134] on span "Next Month" at bounding box center [387, 131] width 12 height 12
click at [388, 134] on span "Next Month" at bounding box center [387, 131] width 12 height 12
click at [325, 309] on button "Apply" at bounding box center [322, 309] width 23 height 8
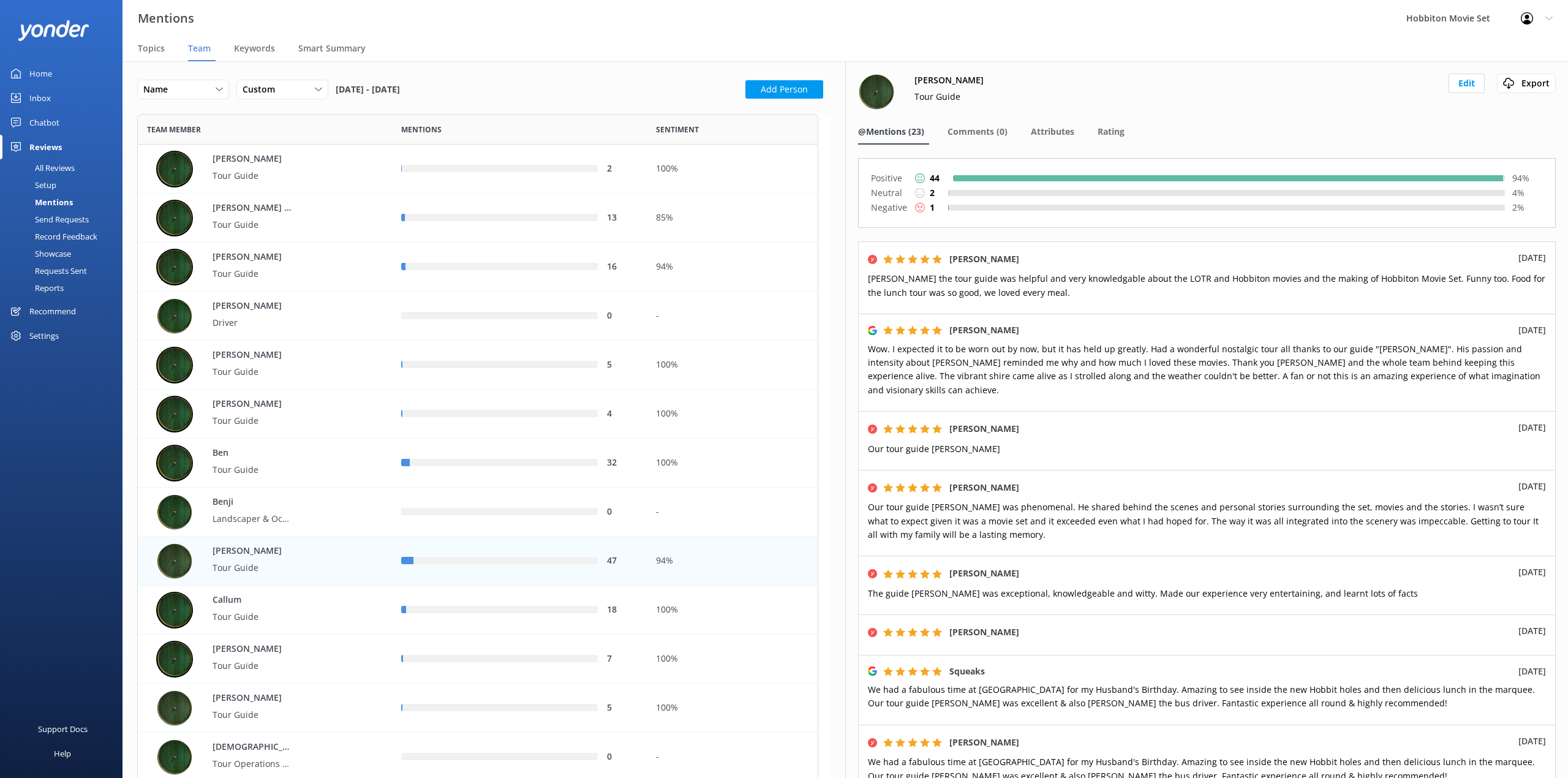
scroll to position [4479, 669]
drag, startPoint x: 992, startPoint y: 138, endPoint x: 985, endPoint y: 136, distance: 7.3
click at [992, 138] on div "Comments (0)" at bounding box center [980, 133] width 65 height 24
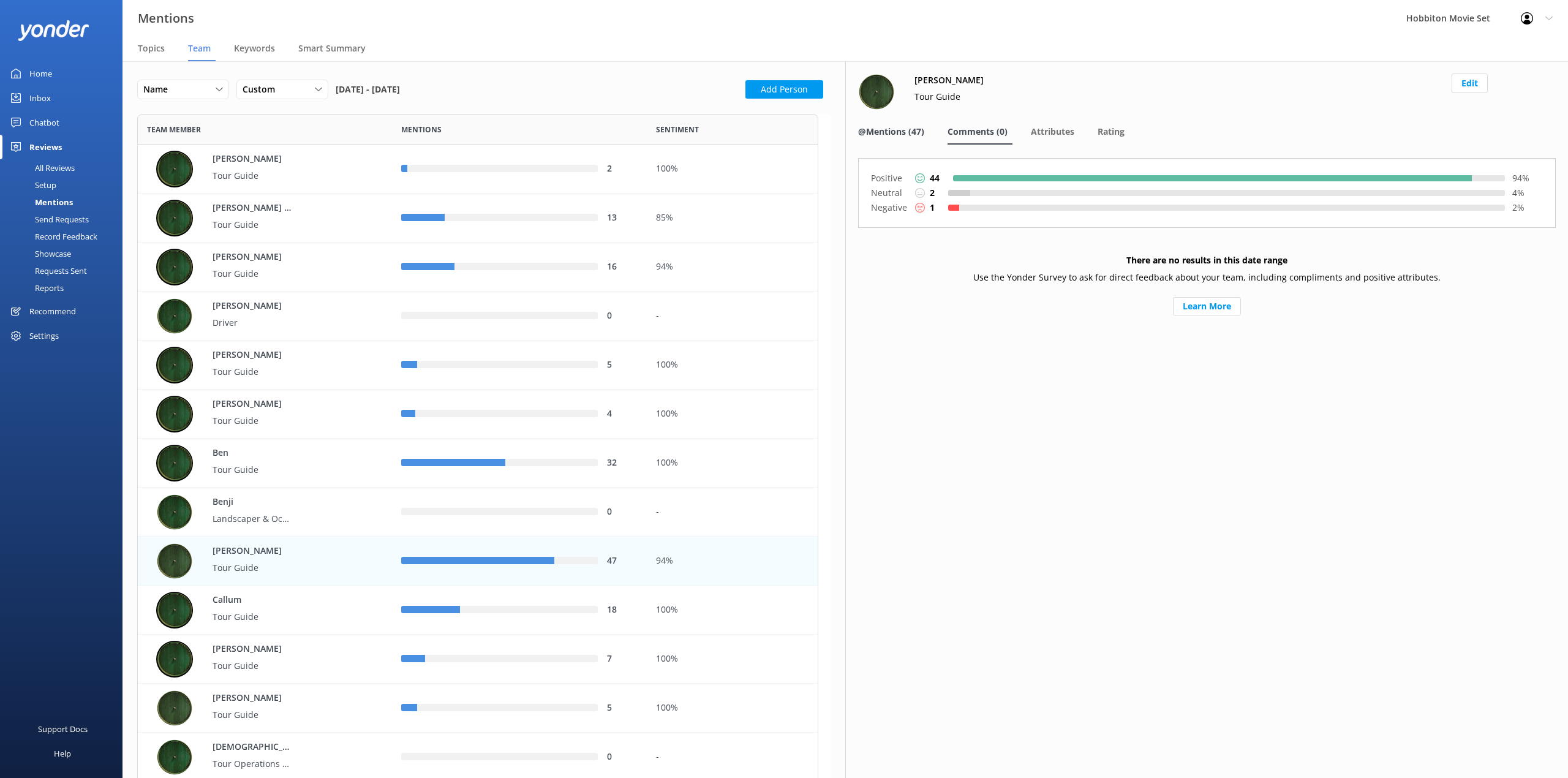
click at [902, 134] on span "@Mentions (47)" at bounding box center [891, 131] width 66 height 12
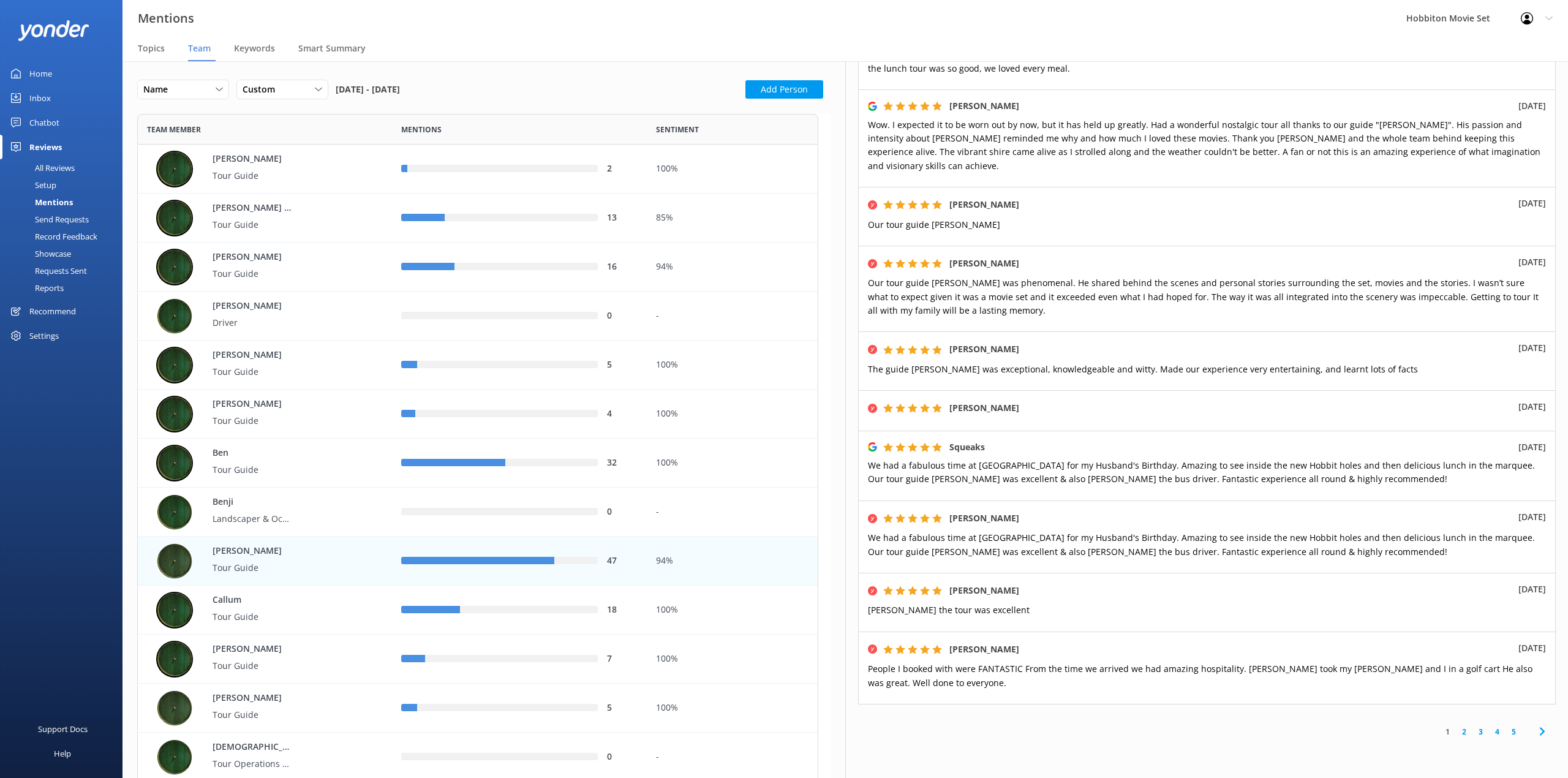
scroll to position [245, 0]
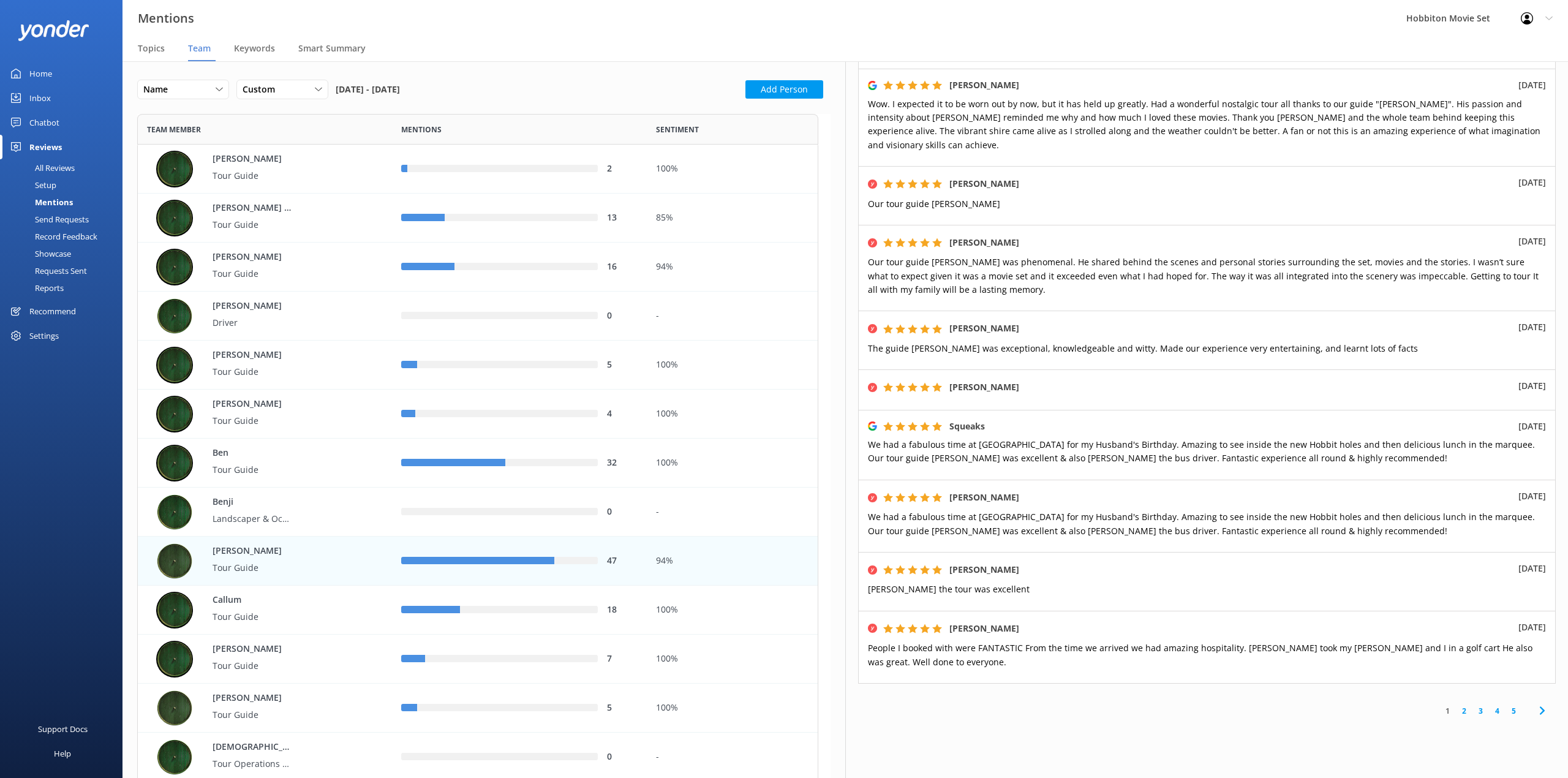
click at [1455, 705] on link "2" at bounding box center [1464, 711] width 17 height 12
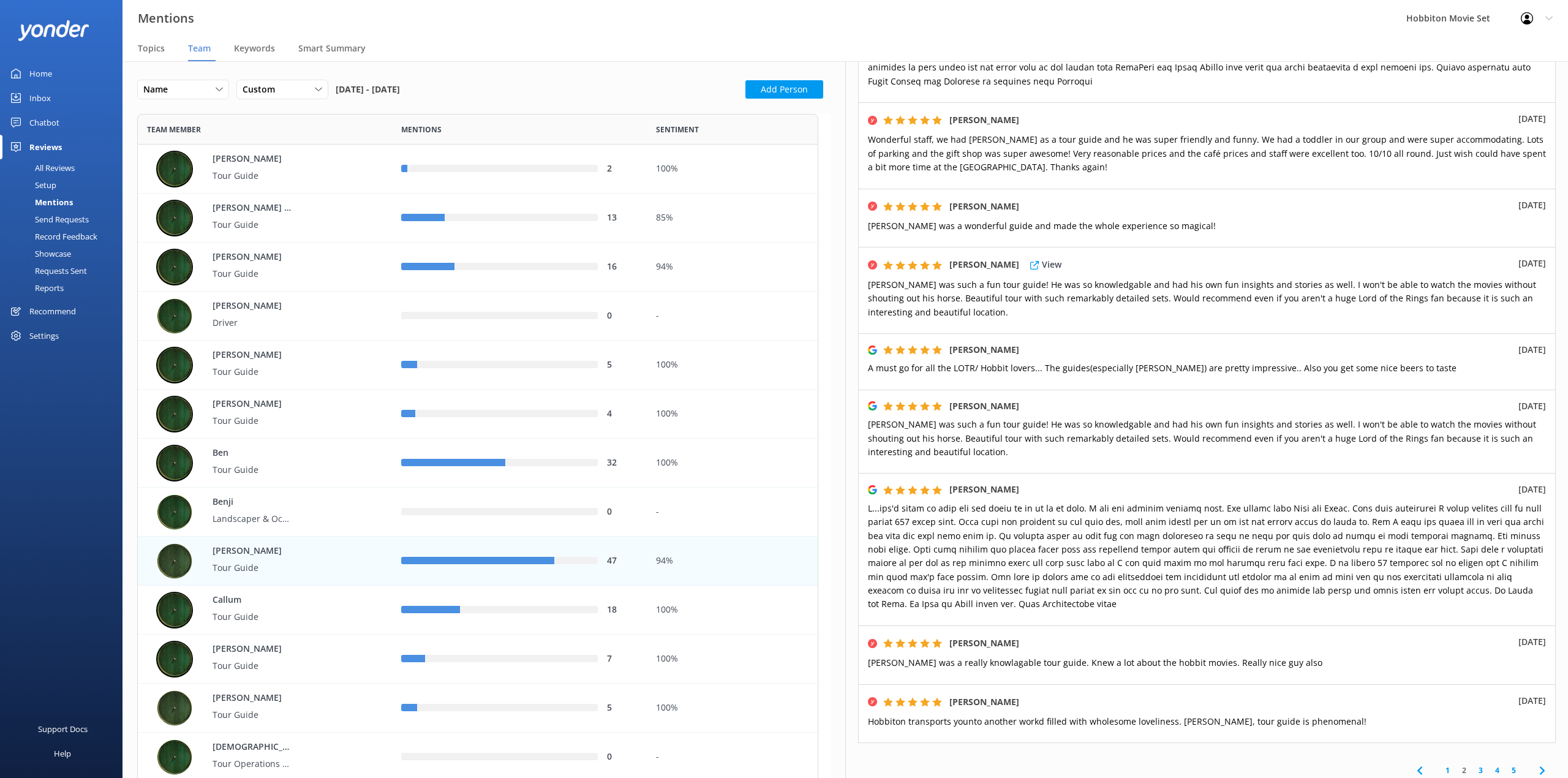
scroll to position [478, 0]
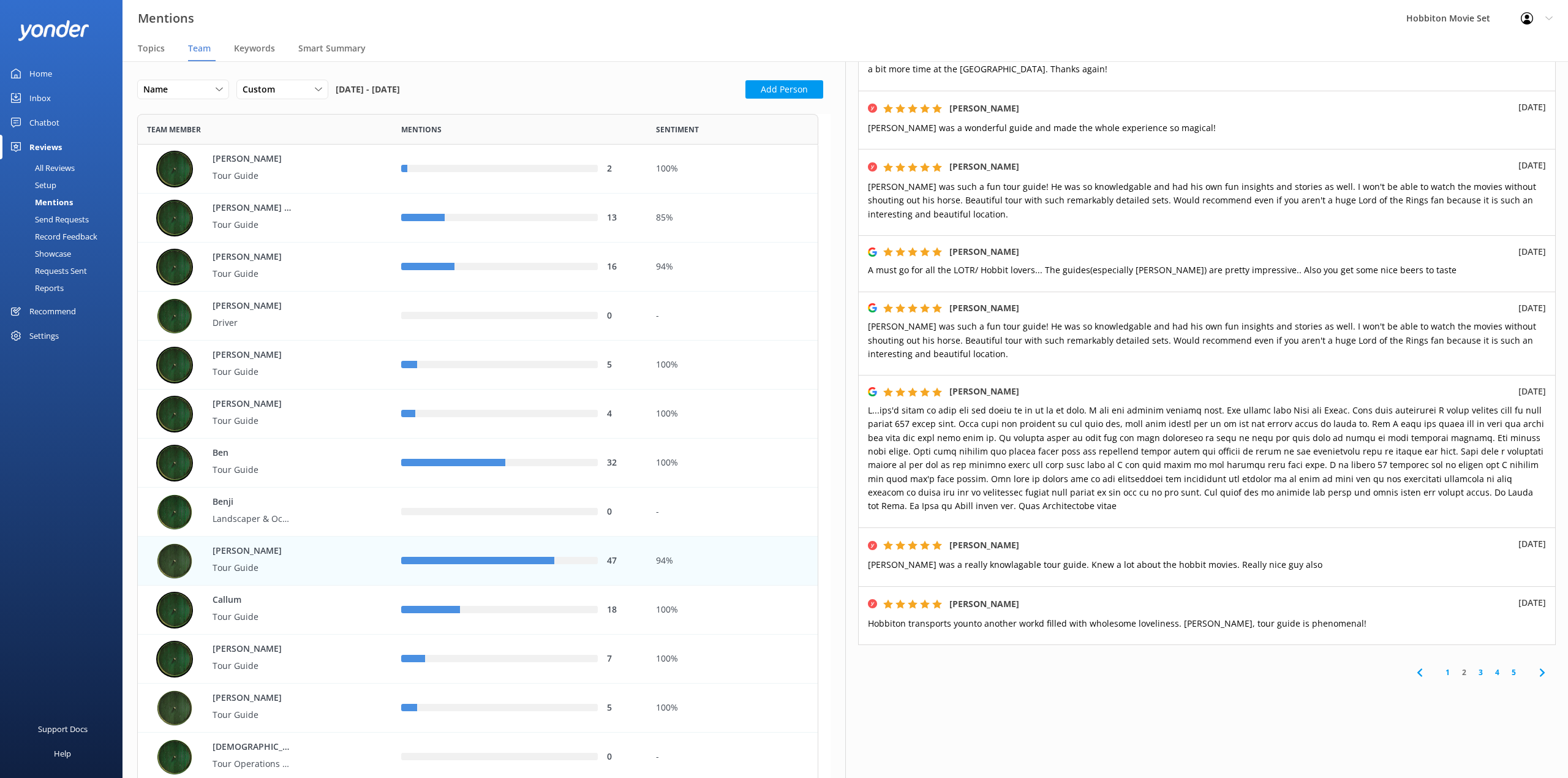
click at [1472, 674] on link "3" at bounding box center [1481, 672] width 17 height 12
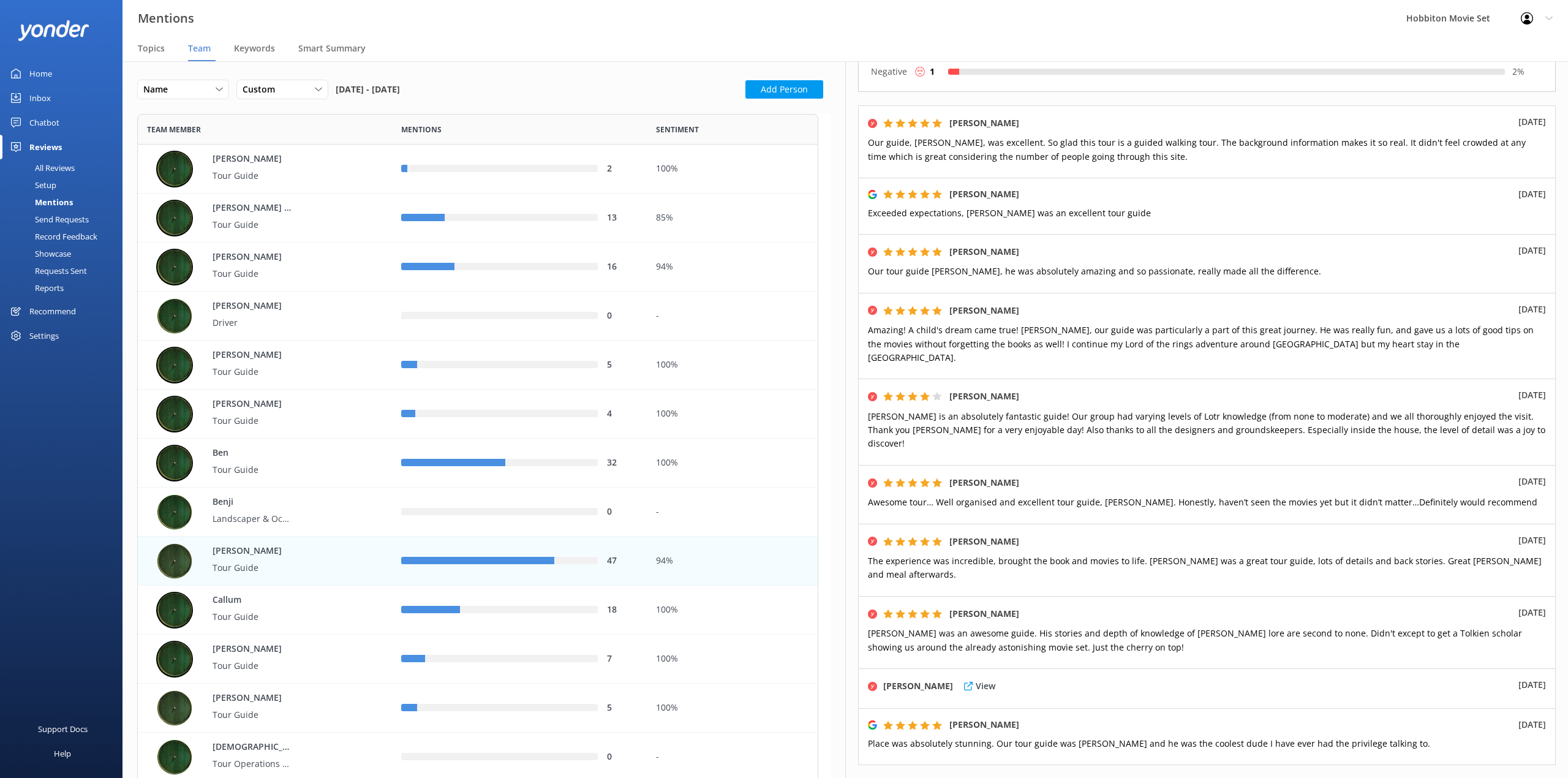
scroll to position [135, 0]
click at [1362, 140] on span "Our guide, [PERSON_NAME], was excellent. So glad this tour is a guided walking …" at bounding box center [1196, 149] width 658 height 25
click at [1489, 777] on link "4" at bounding box center [1497, 793] width 17 height 12
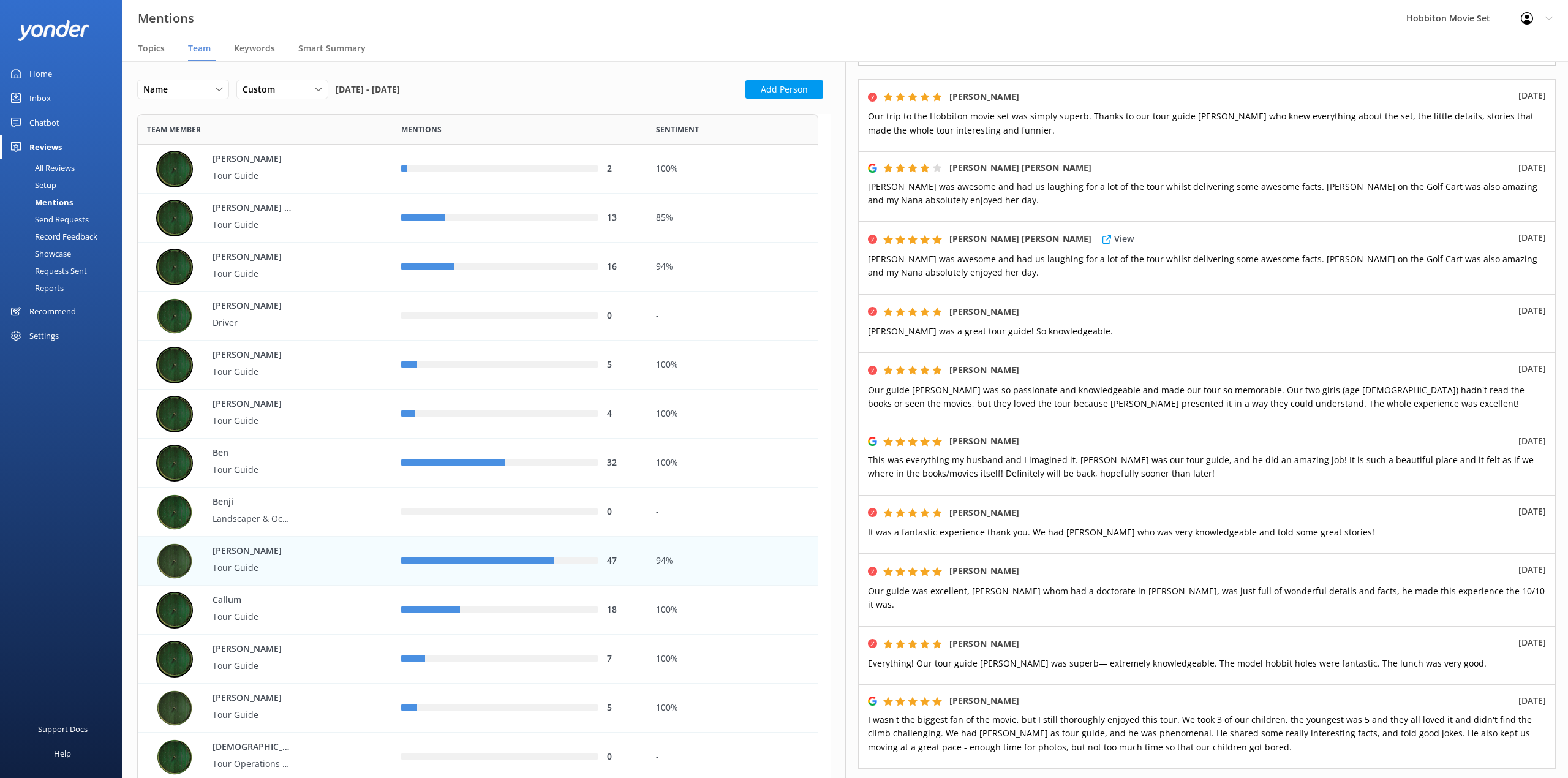
scroll to position [163, 0]
click at [598, 11] on div "Mentions Hobbiton Movie Set Profile Settings Logout" at bounding box center [784, 18] width 1568 height 37
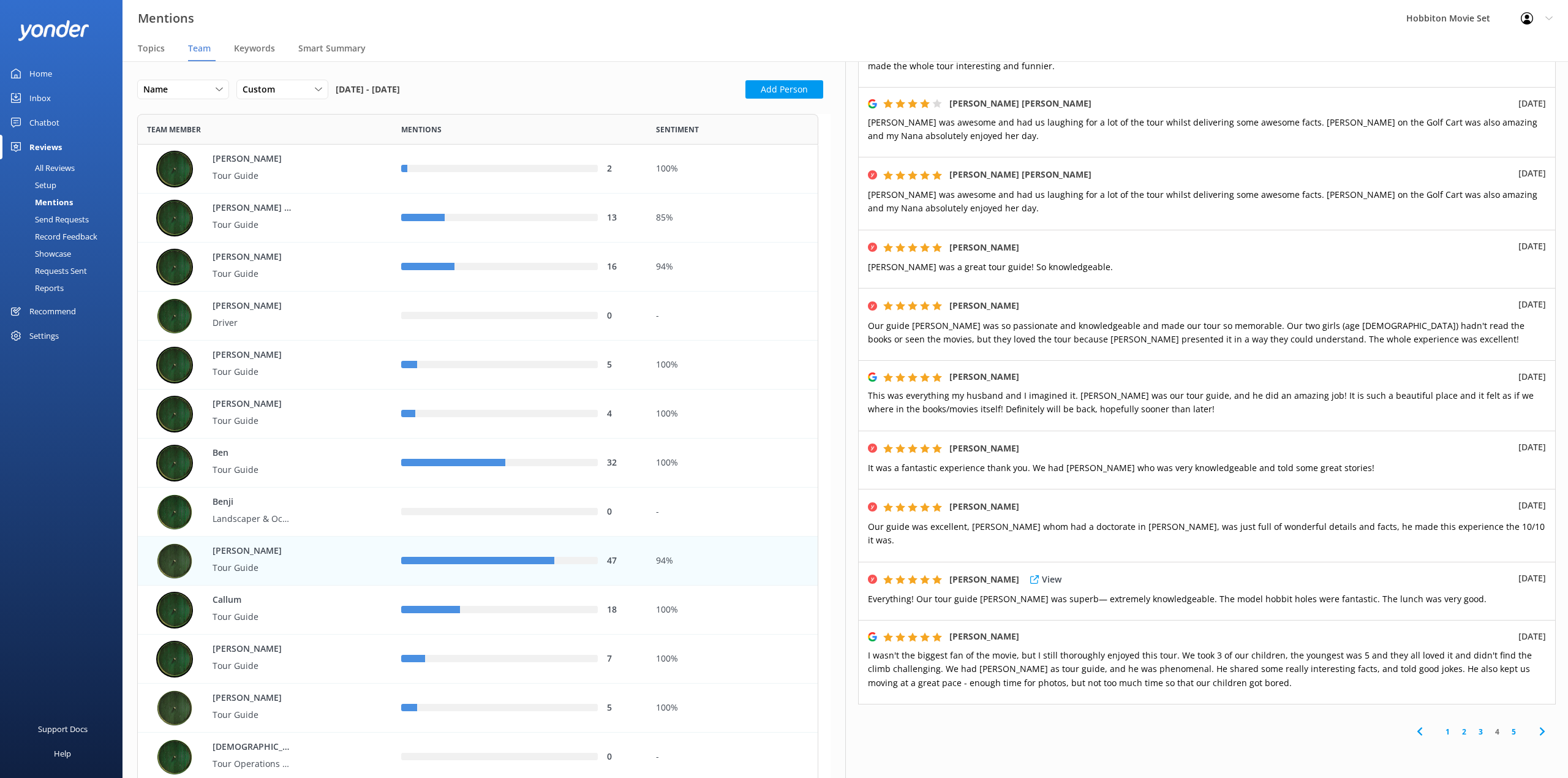
scroll to position [275, 0]
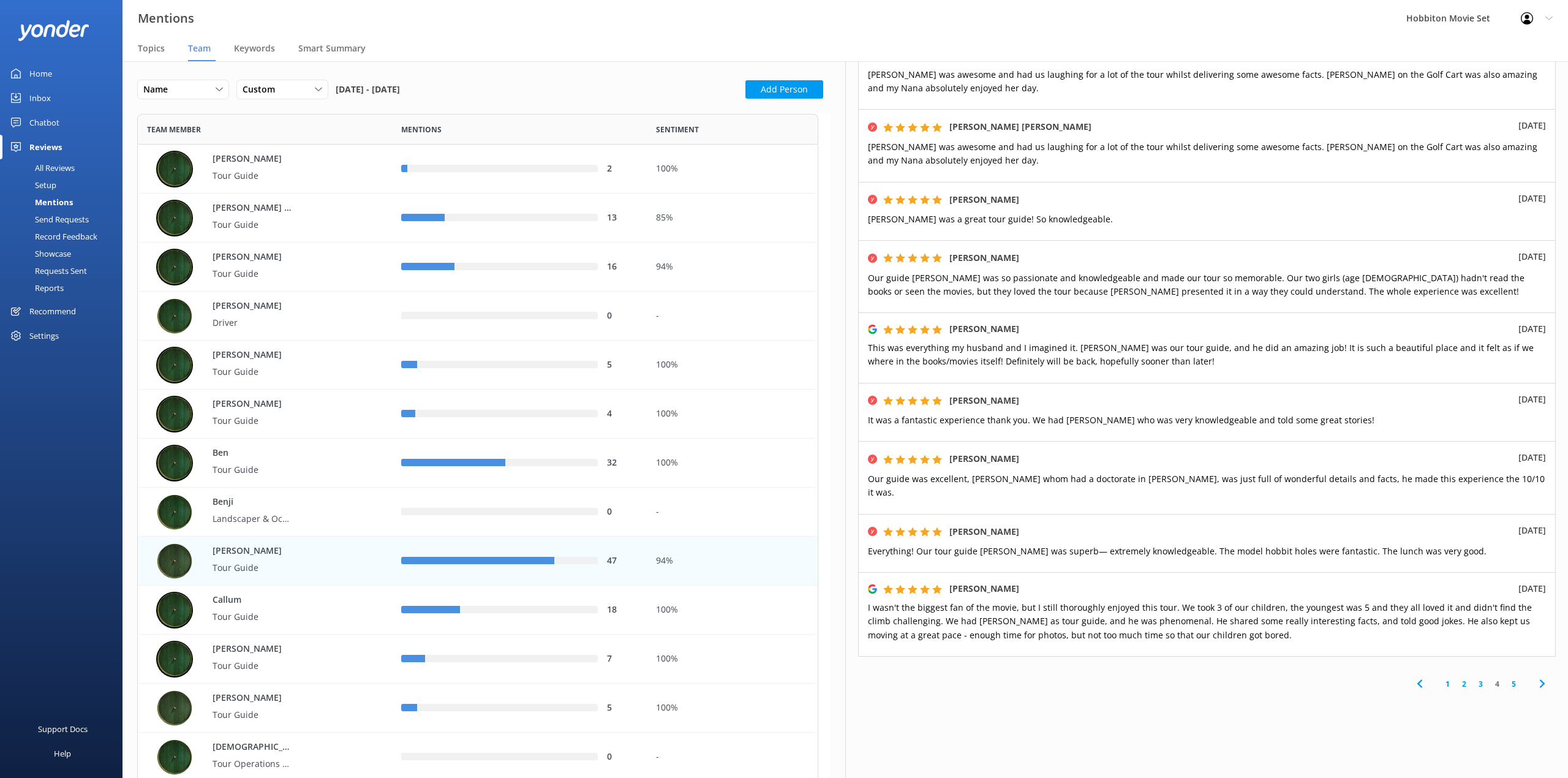
click at [1505, 678] on link "5" at bounding box center [1513, 684] width 17 height 12
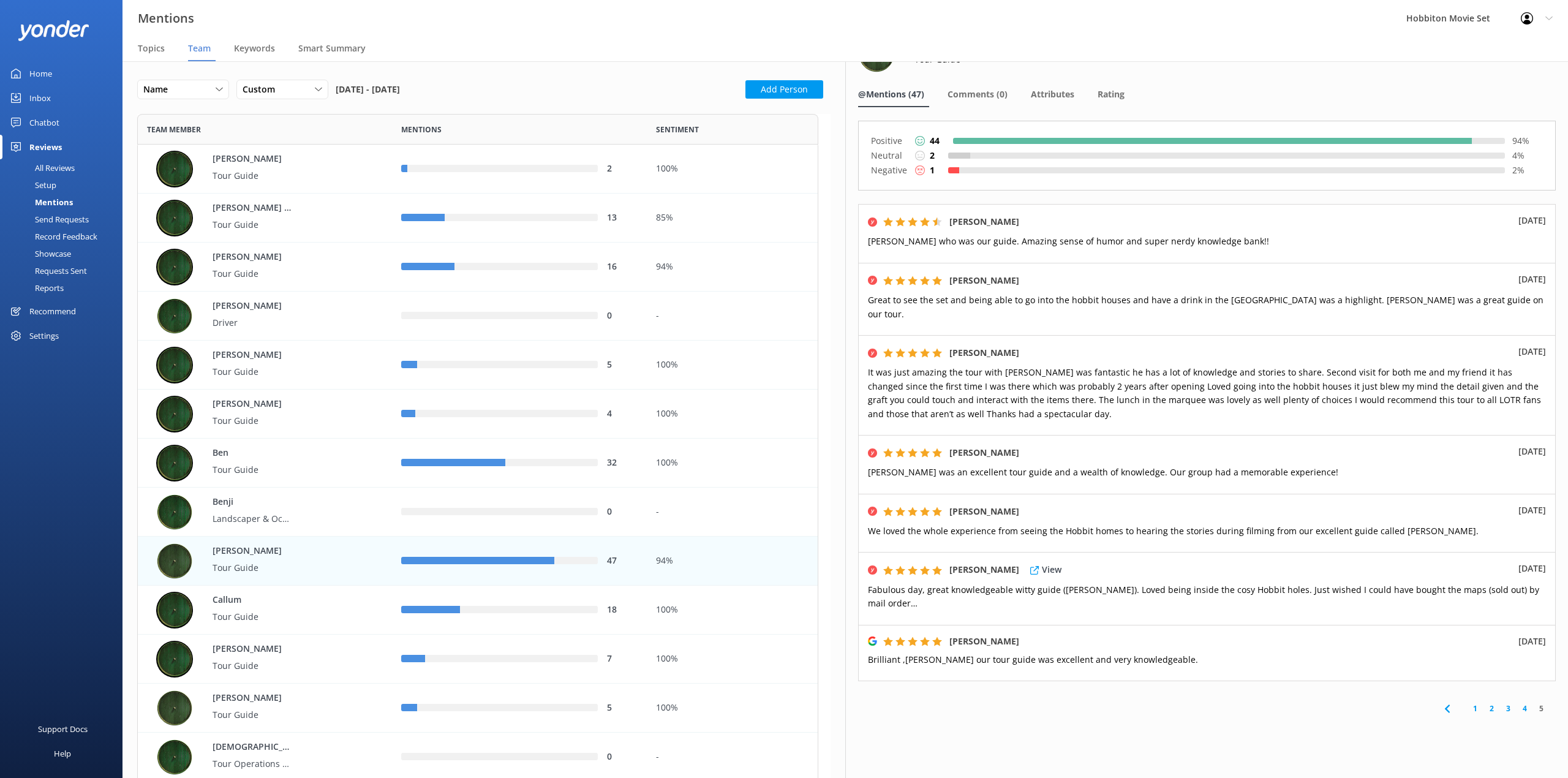
scroll to position [48, 0]
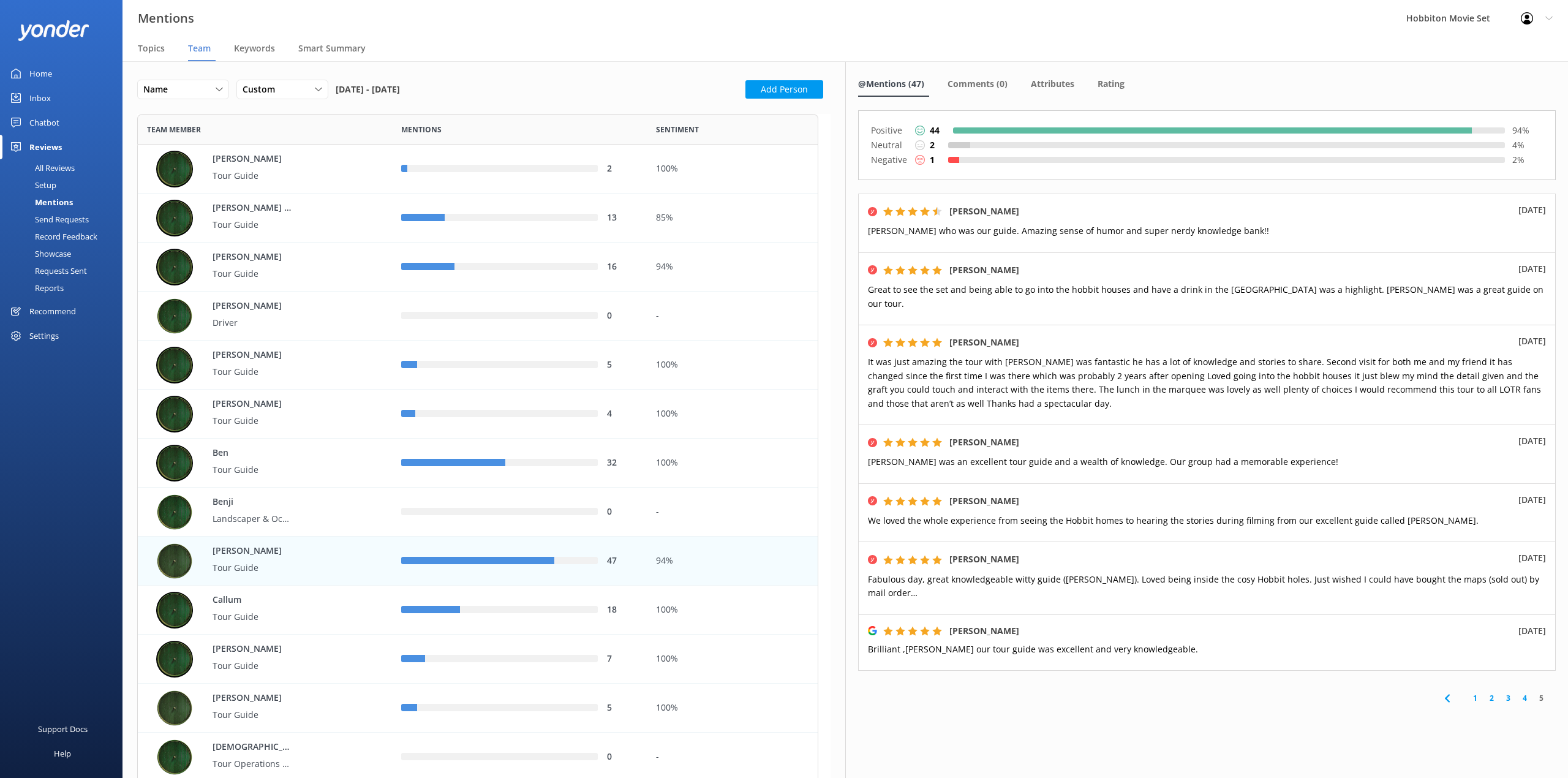
click at [980, 6] on div "Mentions Hobbiton Movie Set Profile Settings Logout" at bounding box center [784, 18] width 1568 height 37
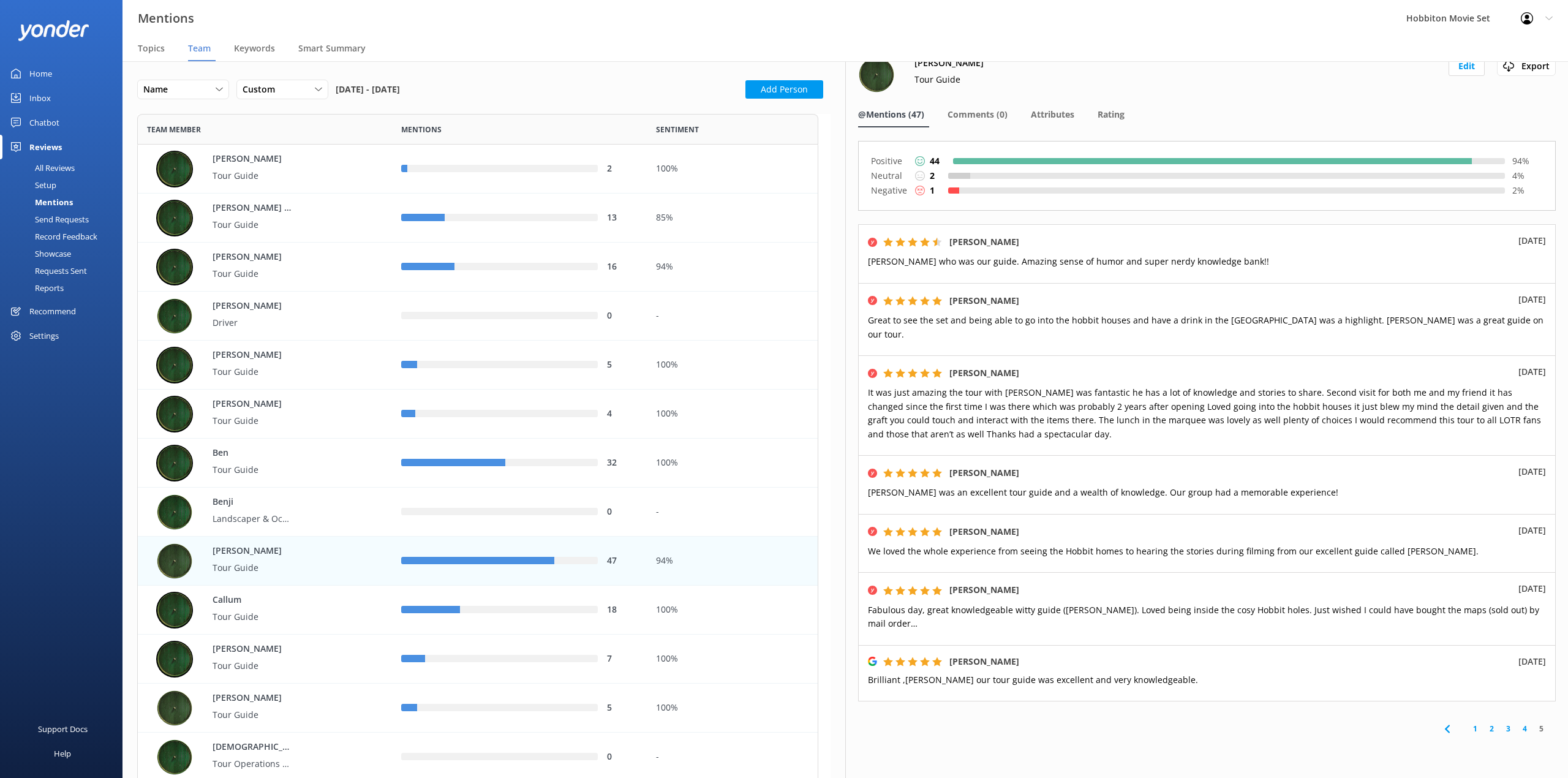
scroll to position [0, 0]
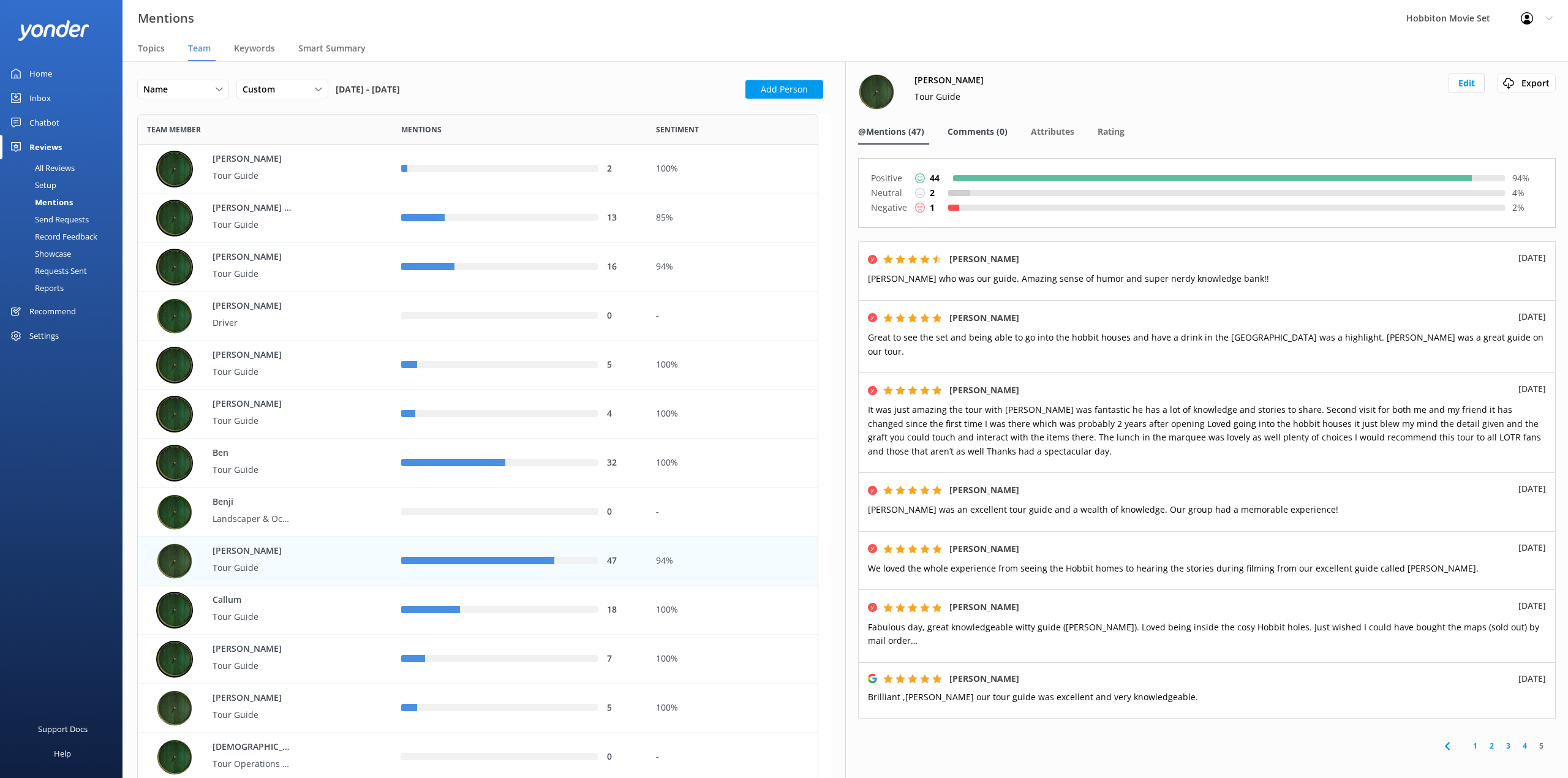
click at [1000, 135] on span "Comments (0)" at bounding box center [977, 131] width 60 height 12
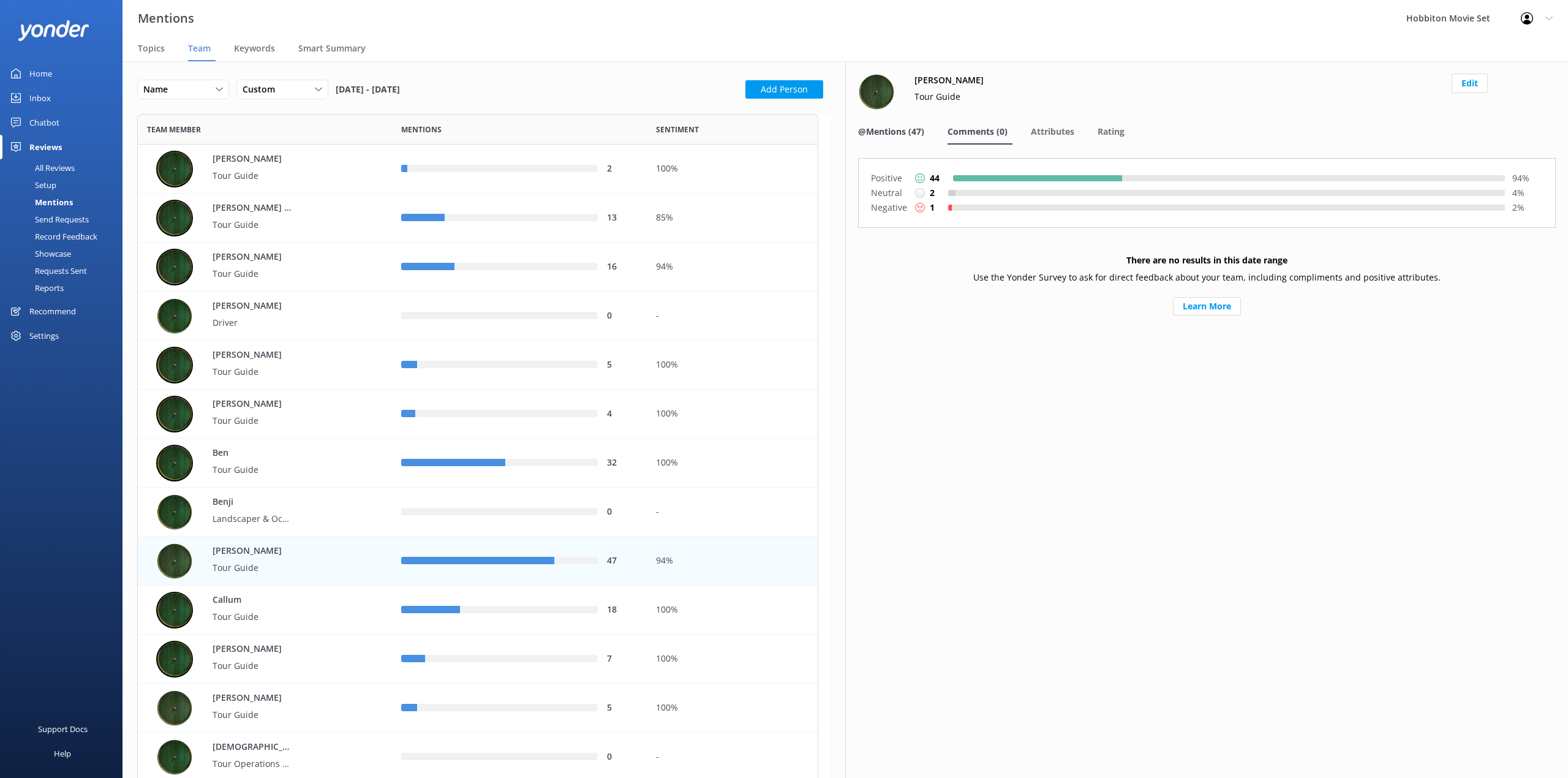
click at [888, 136] on span "@Mentions (47)" at bounding box center [891, 131] width 66 height 12
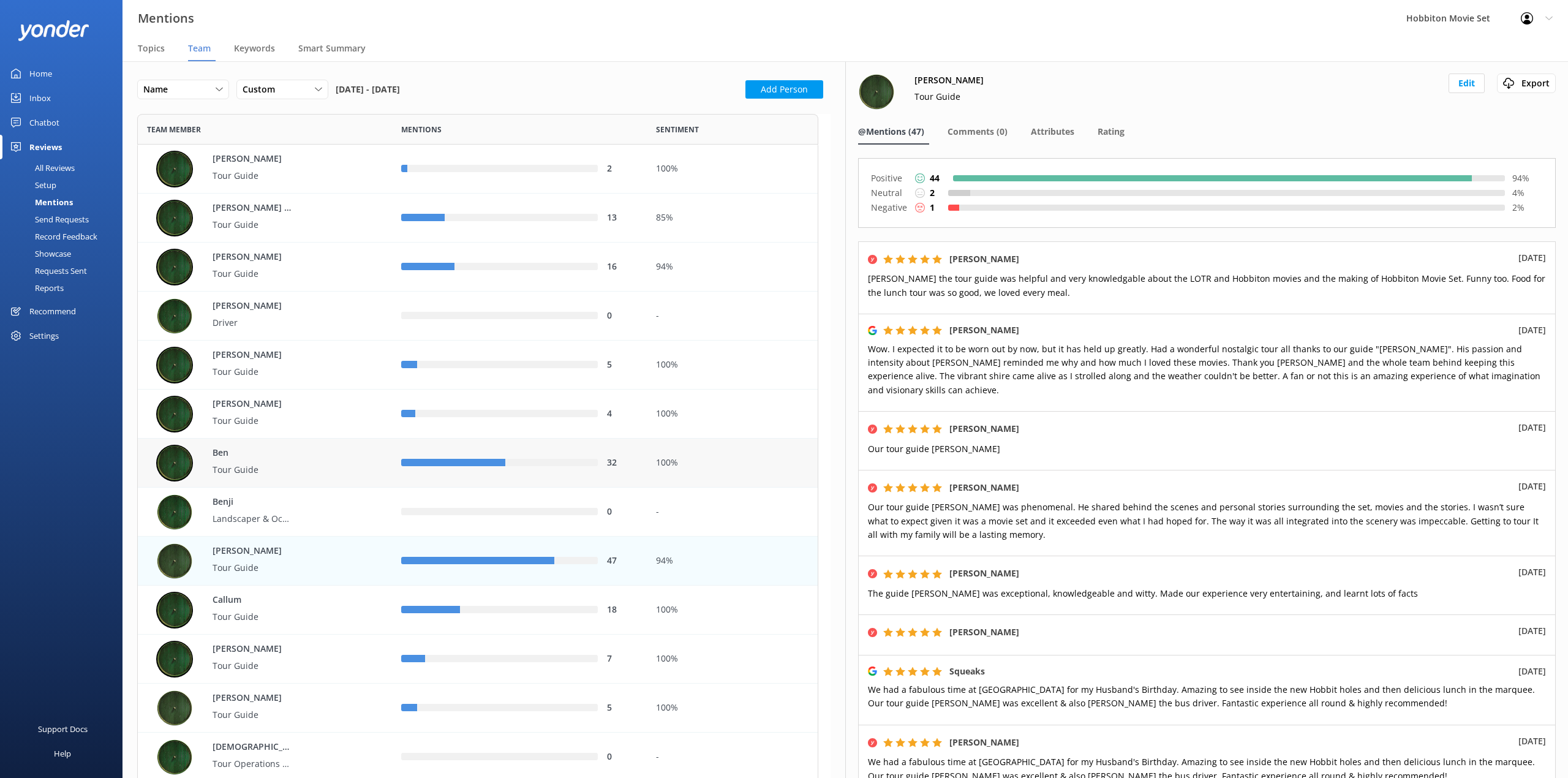
click at [679, 461] on div "100%" at bounding box center [733, 463] width 153 height 14
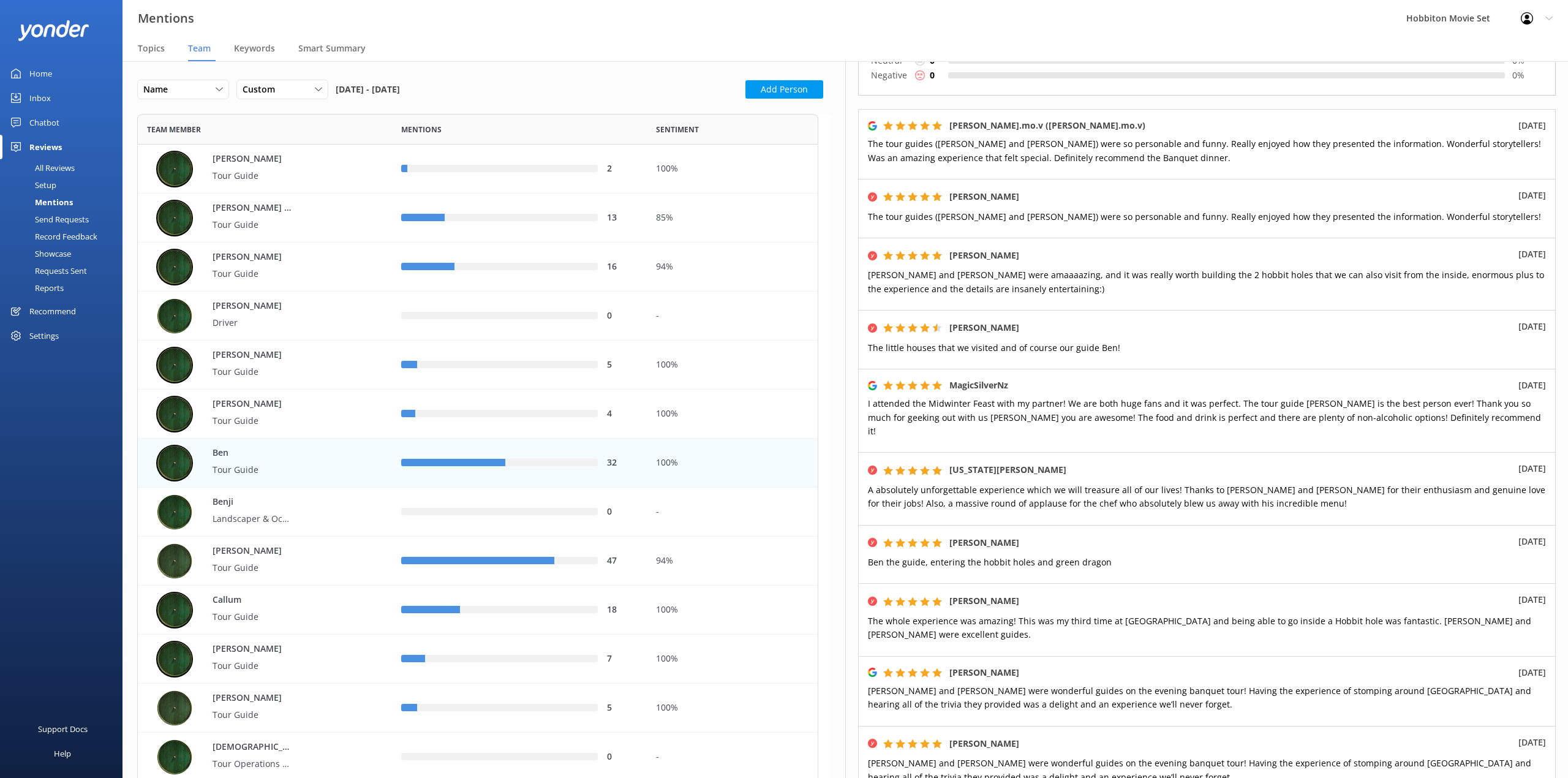
scroll to position [275, 0]
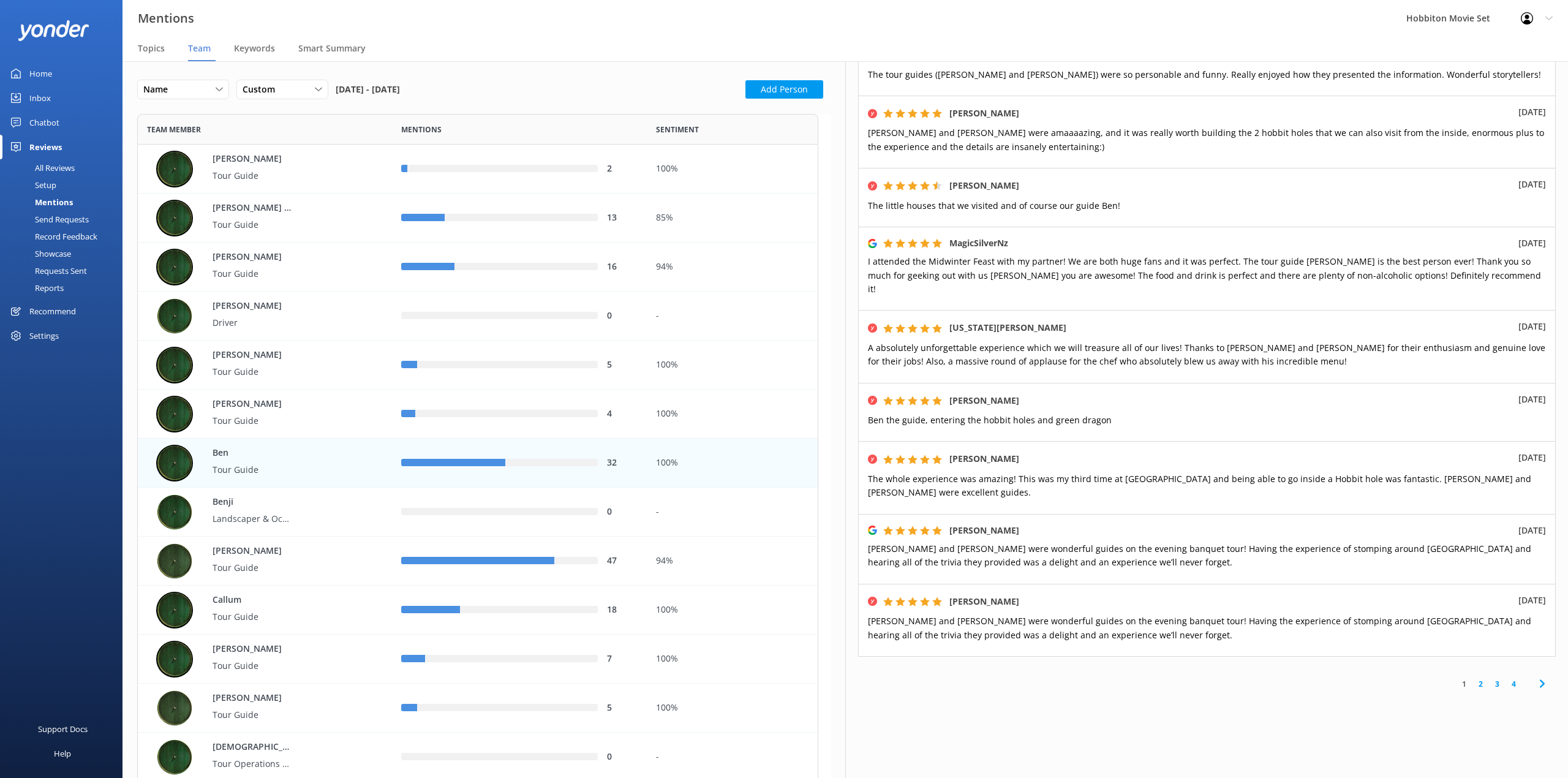
click at [1505, 678] on link "4" at bounding box center [1513, 684] width 17 height 12
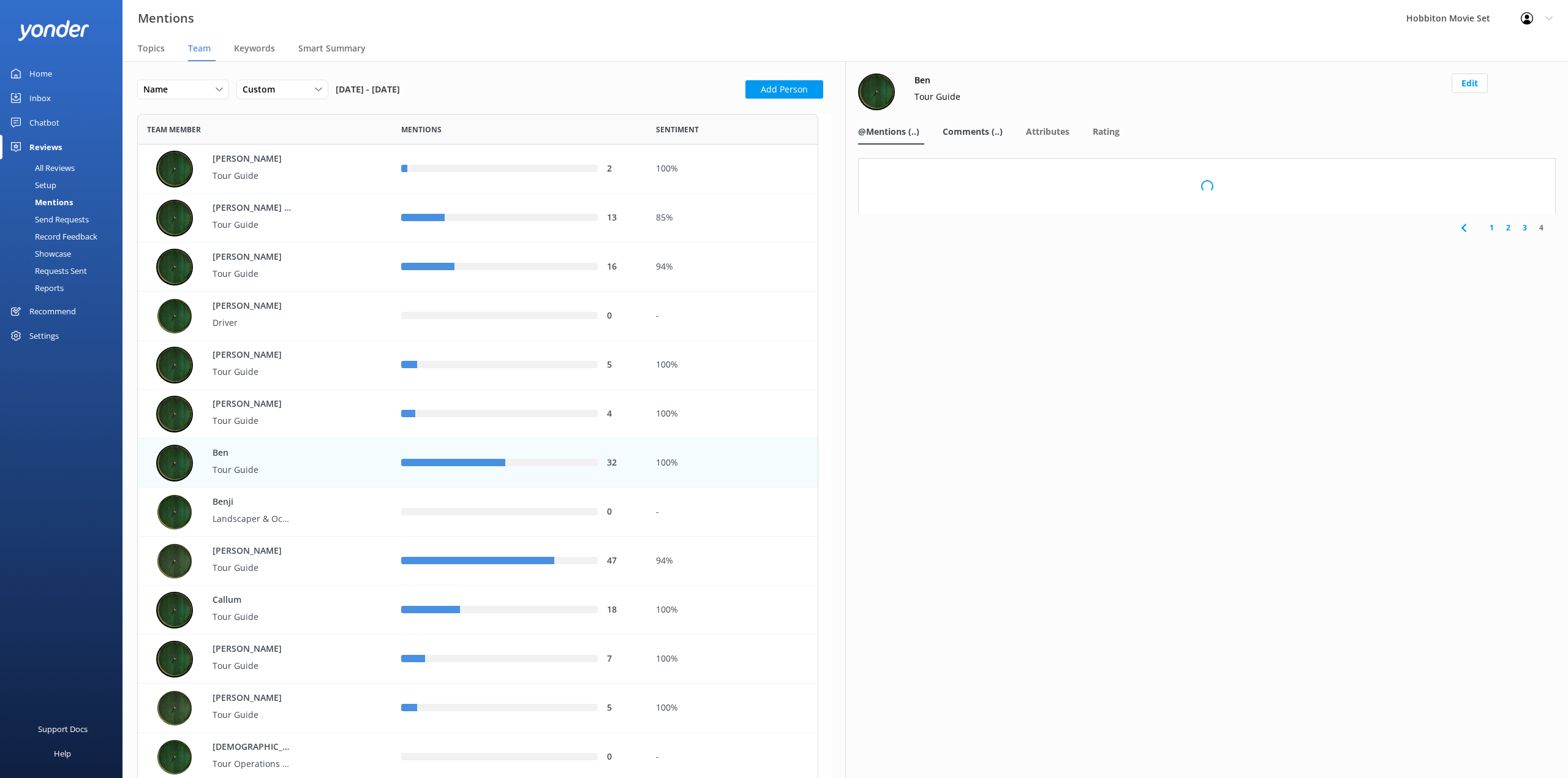
click at [980, 134] on span "Comments (..)" at bounding box center [972, 131] width 60 height 12
click at [886, 126] on span "@Mentions (..)" at bounding box center [888, 131] width 61 height 12
click at [929, 136] on nav "@Mentions (..) Comments (..) Attributes Rating" at bounding box center [1207, 133] width 698 height 24
click at [951, 134] on span "Comments (..)" at bounding box center [972, 131] width 60 height 12
click at [1113, 146] on div "[PERSON_NAME] Guide Edit @Mentions (..) Comments (..) Attributes Rating Loading…" at bounding box center [1207, 420] width 723 height 717
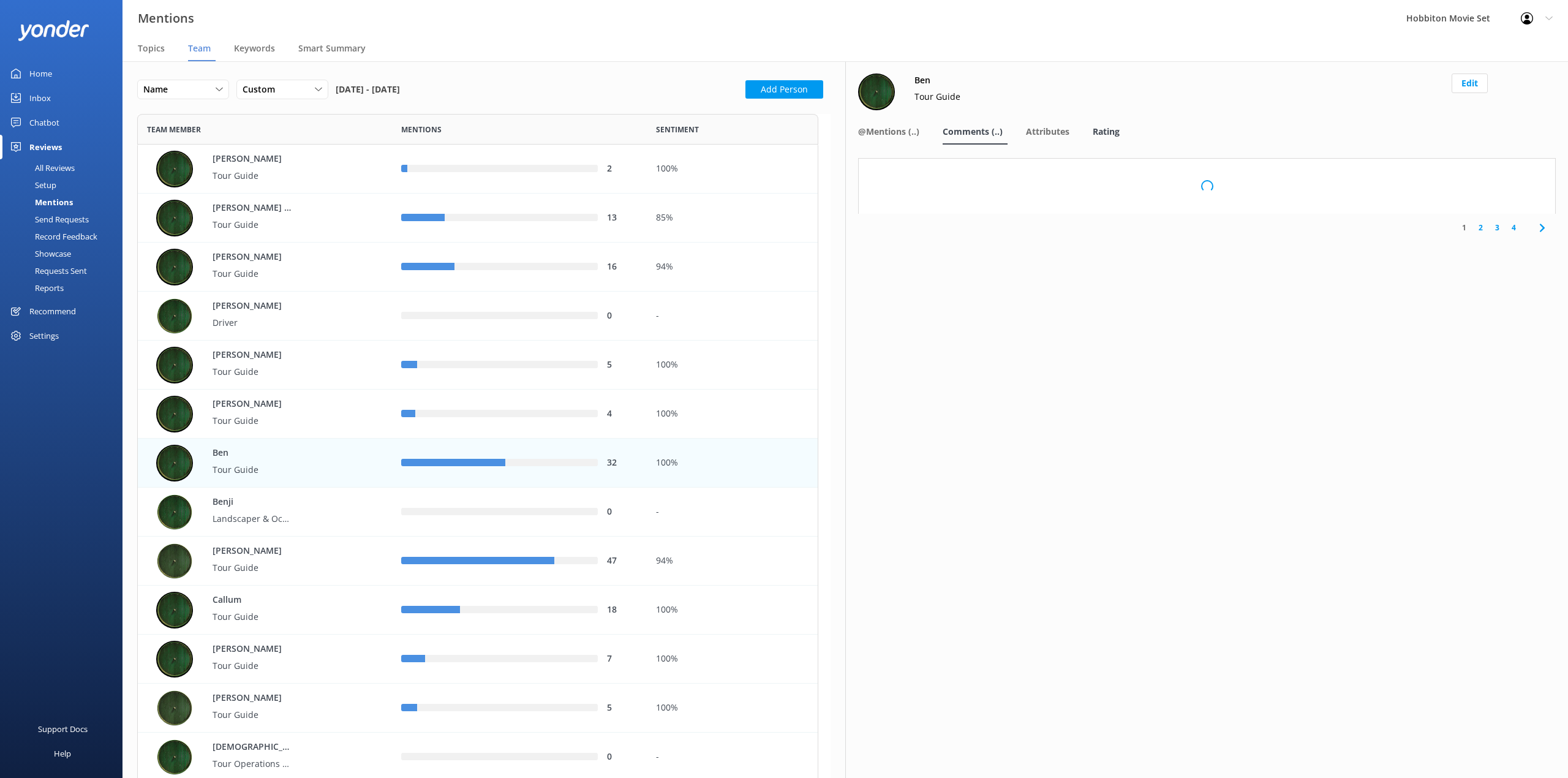
click at [1113, 136] on span "Rating" at bounding box center [1106, 131] width 27 height 12
click at [904, 127] on span "@Mentions (..)" at bounding box center [888, 131] width 61 height 12
click at [317, 412] on div "[PERSON_NAME] Tour Guide" at bounding box center [269, 414] width 226 height 37
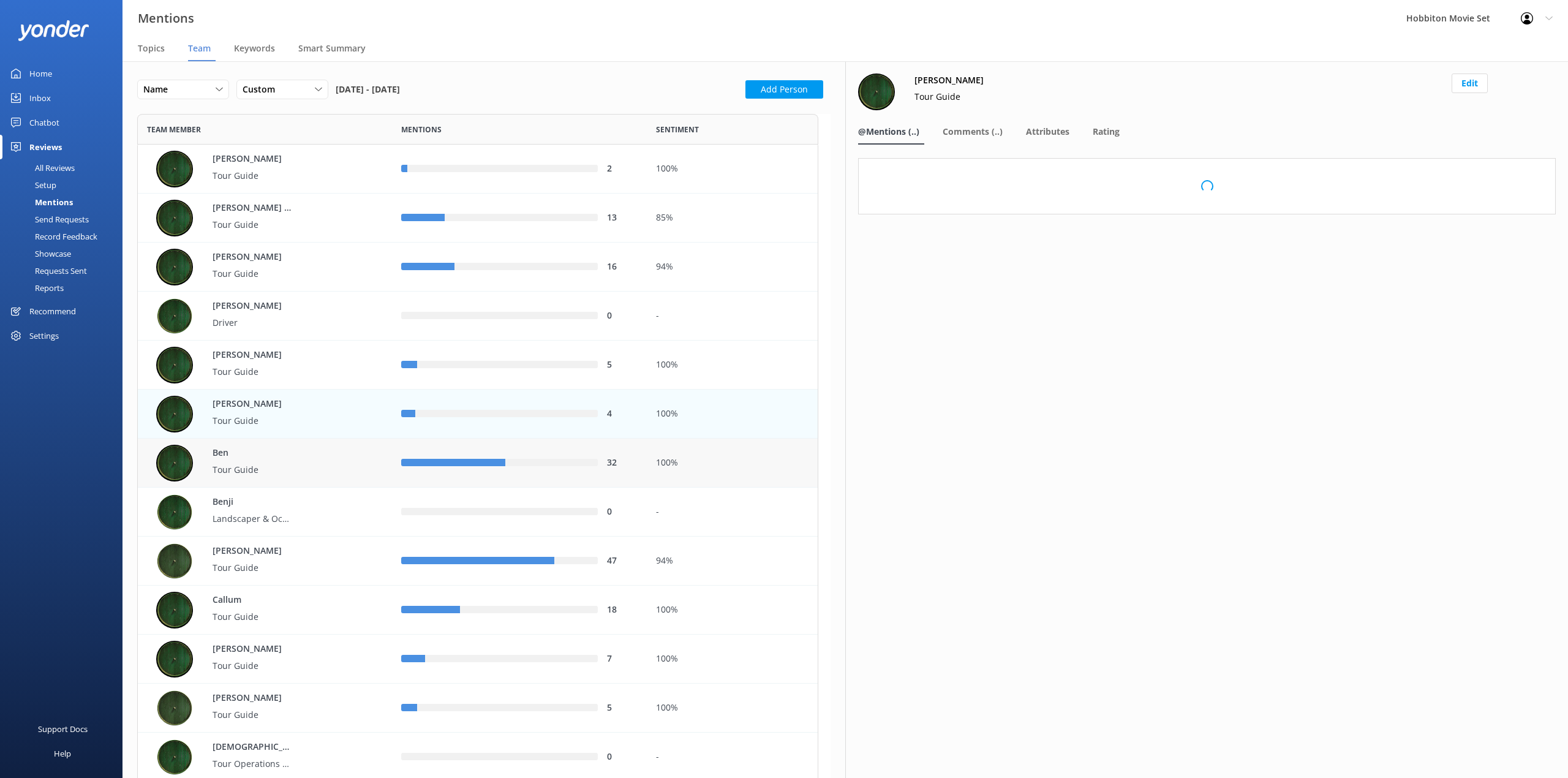
click at [517, 463] on div "row" at bounding box center [552, 463] width 93 height 7
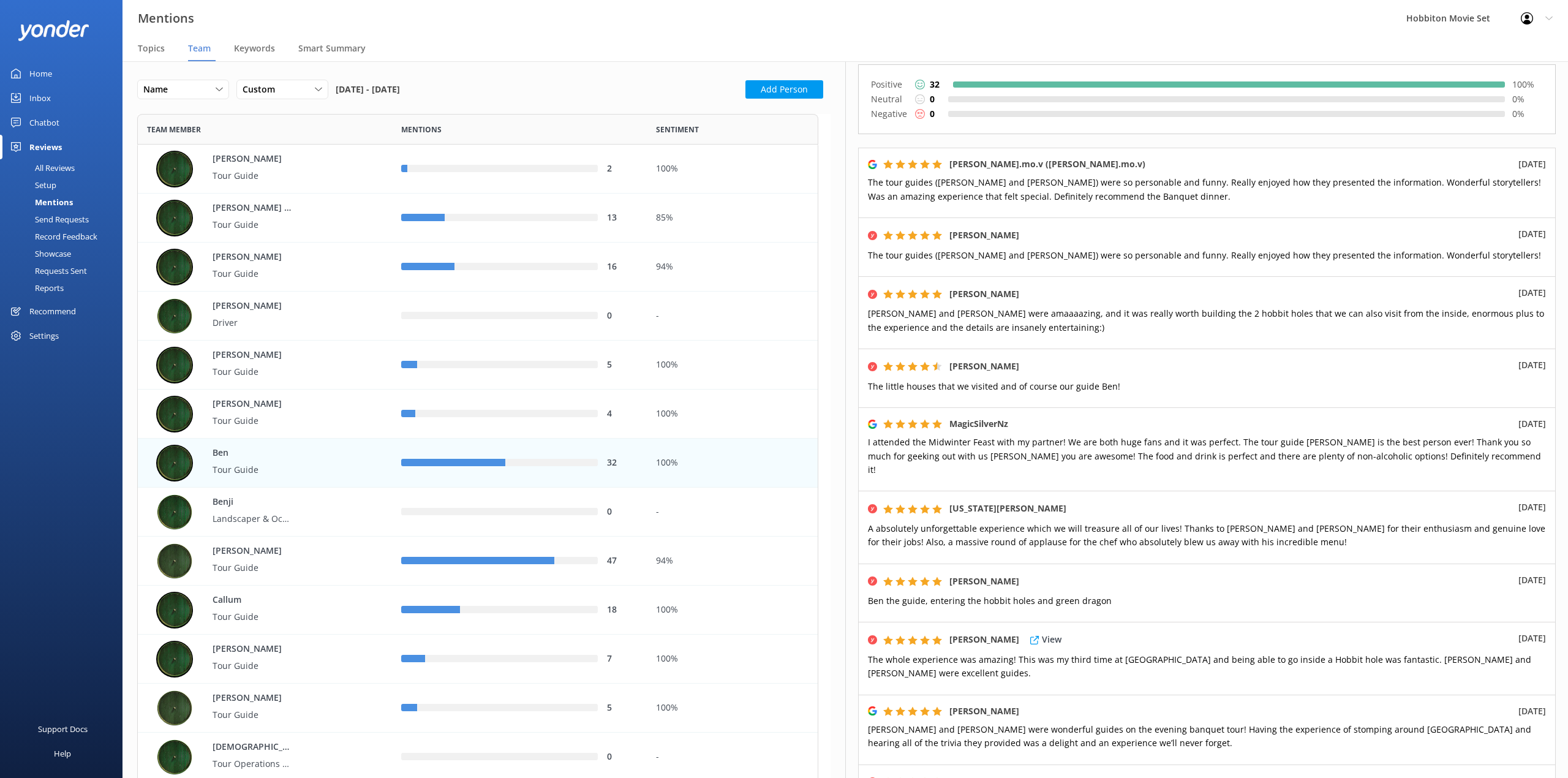
scroll to position [275, 0]
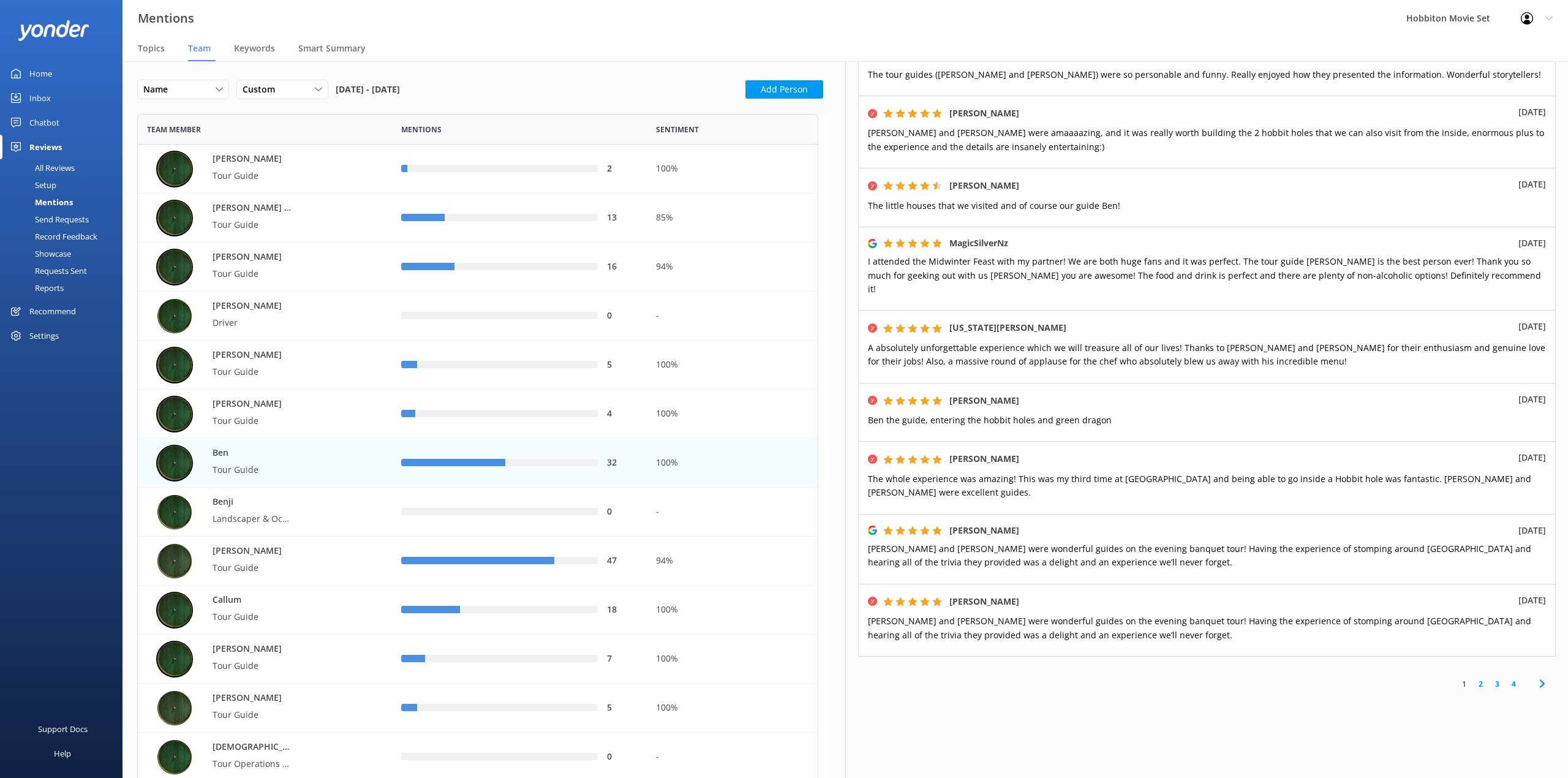
click at [1505, 678] on link "4" at bounding box center [1513, 684] width 17 height 12
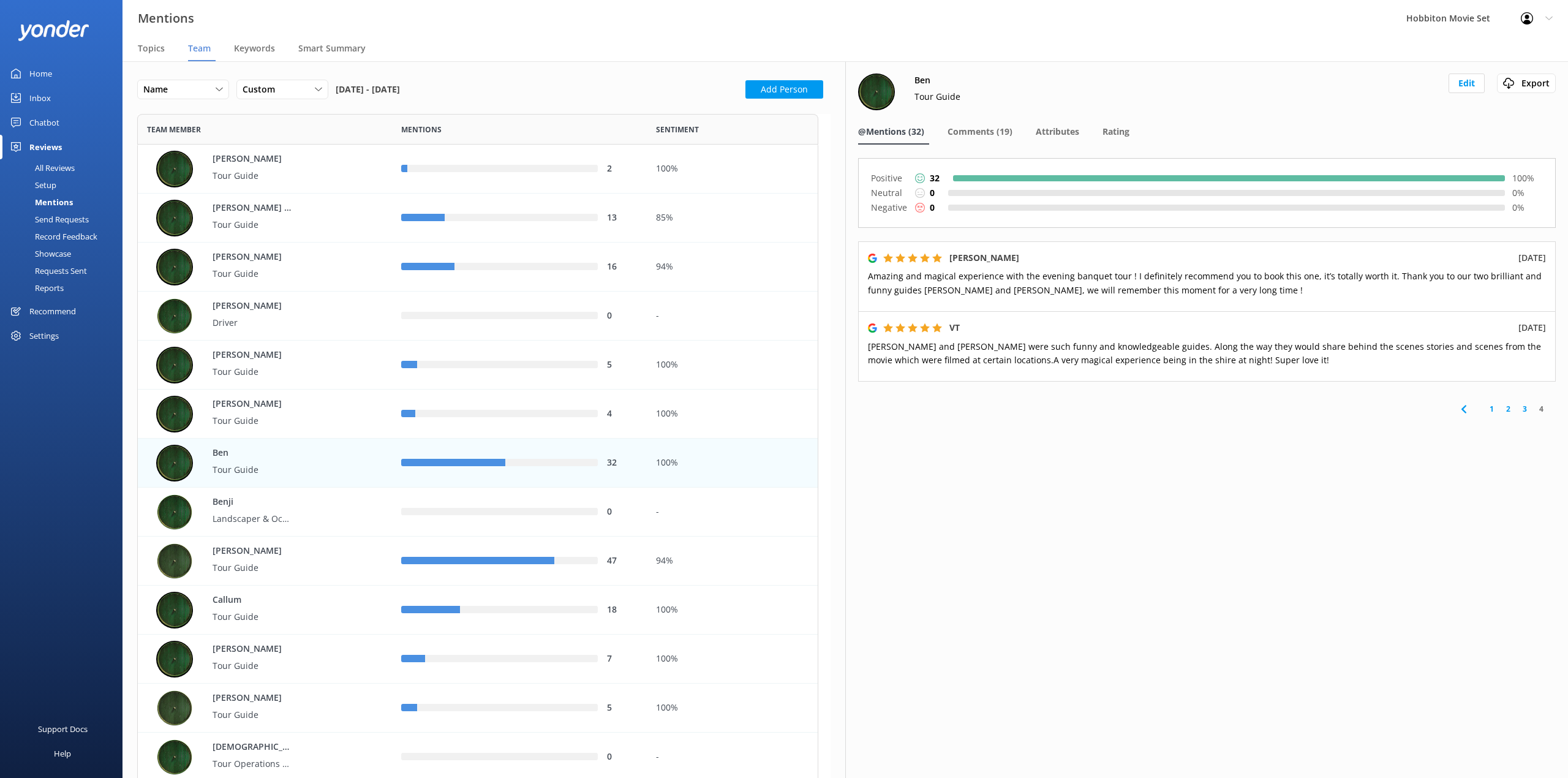
click at [1527, 413] on link "3" at bounding box center [1525, 409] width 17 height 12
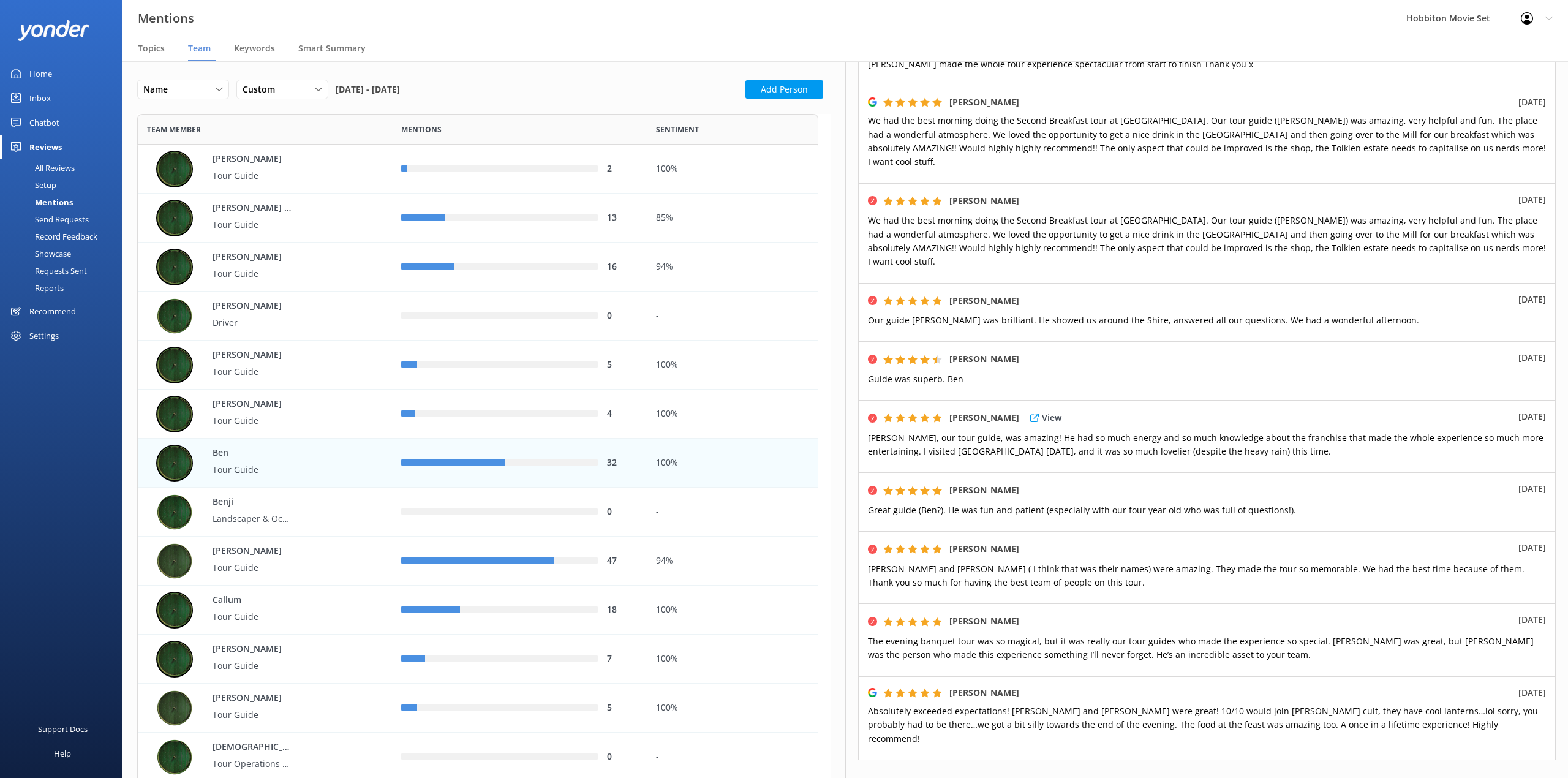
scroll to position [290, 0]
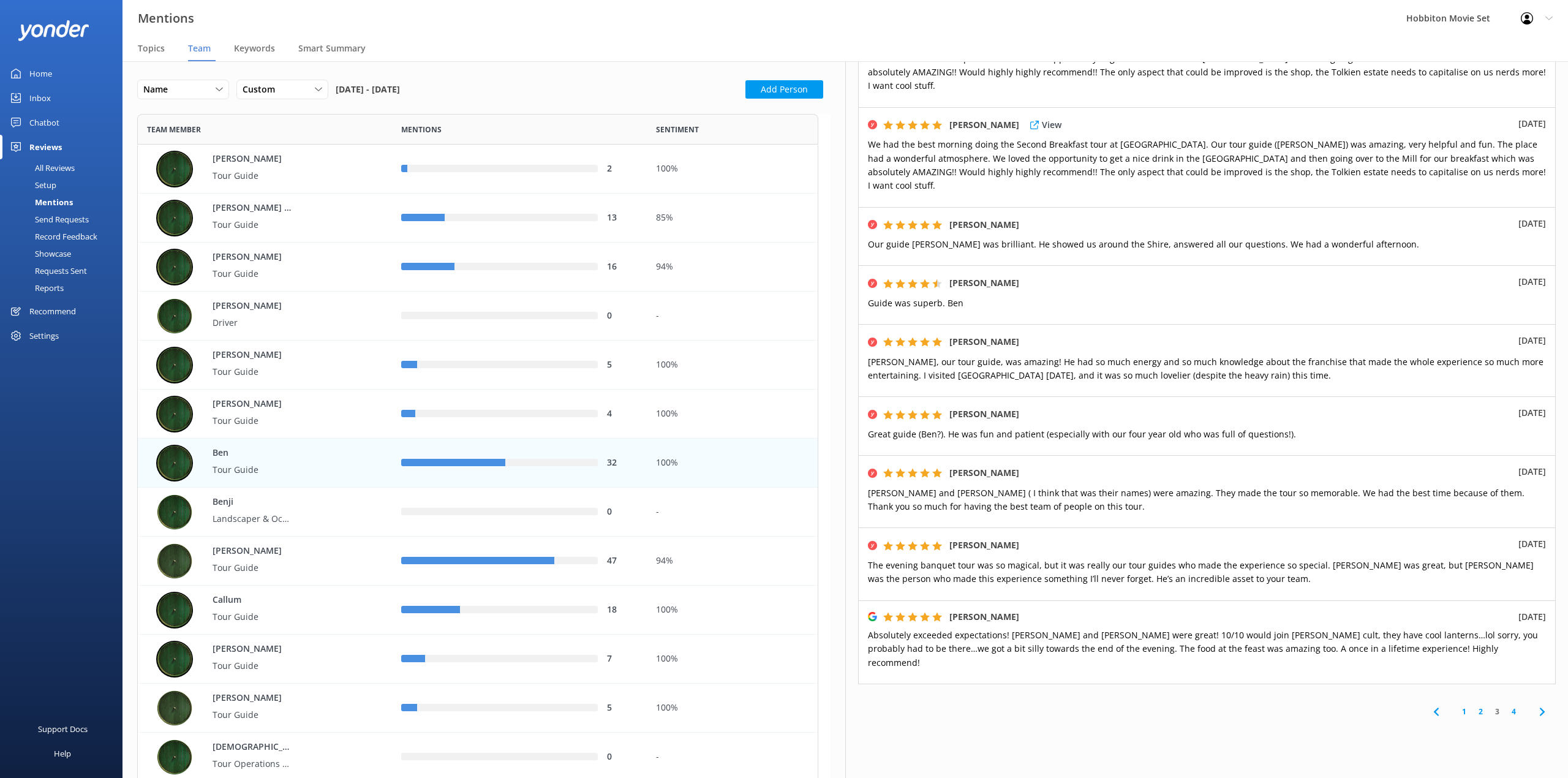
click at [1078, 107] on div "[PERSON_NAME] View [DATE] had the best morning doing the Second Breakfast tour …" at bounding box center [1207, 157] width 698 height 100
click at [1505, 706] on link "4" at bounding box center [1513, 712] width 17 height 12
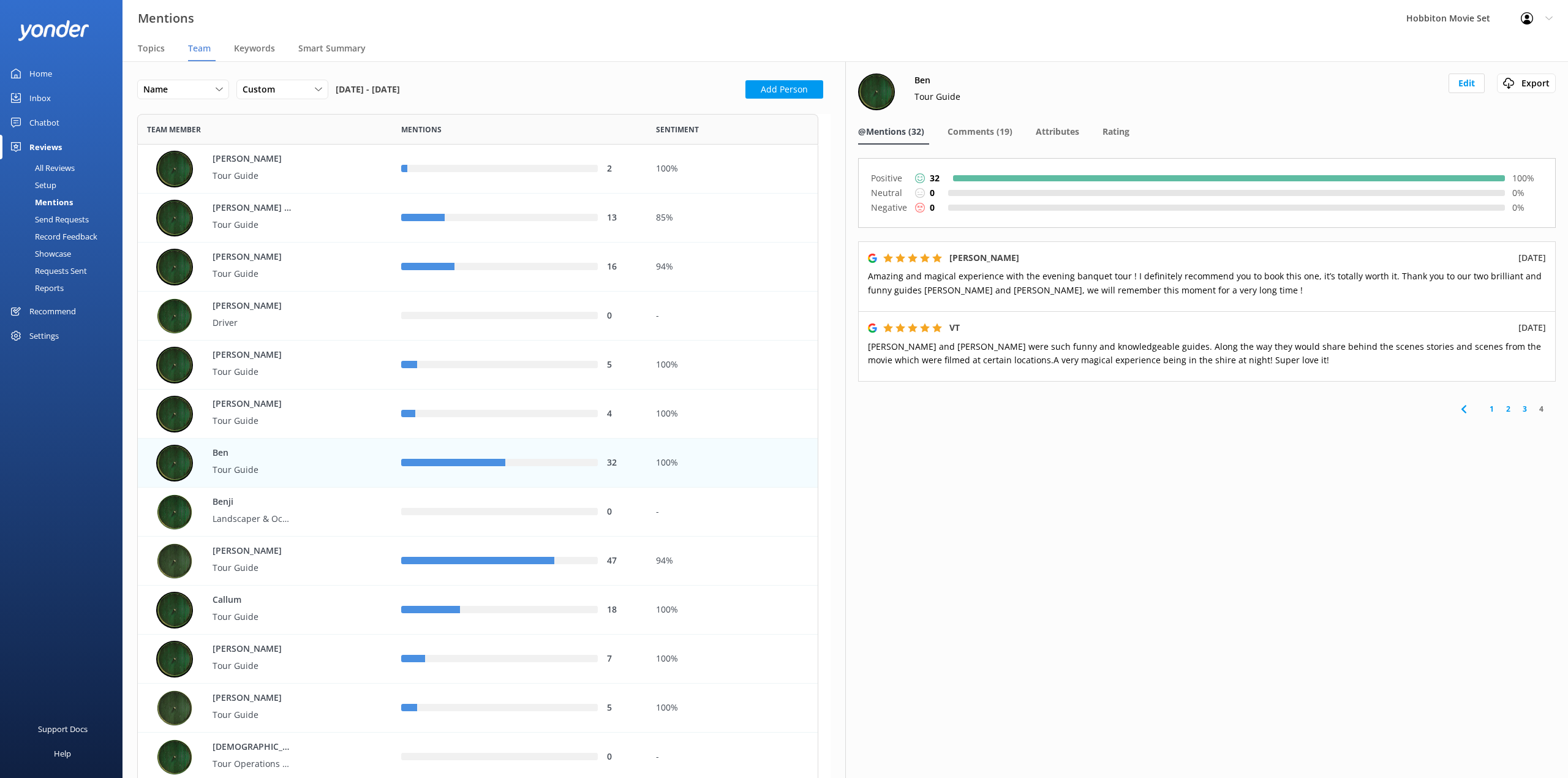
drag, startPoint x: 1455, startPoint y: 662, endPoint x: 1443, endPoint y: 655, distance: 13.9
click at [1455, 662] on div "[PERSON_NAME] Guide Edit Export Export CSV @Mentions (32) Comments (19) Attribu…" at bounding box center [1207, 420] width 723 height 717
click at [998, 128] on span "Comments (19)" at bounding box center [980, 131] width 65 height 12
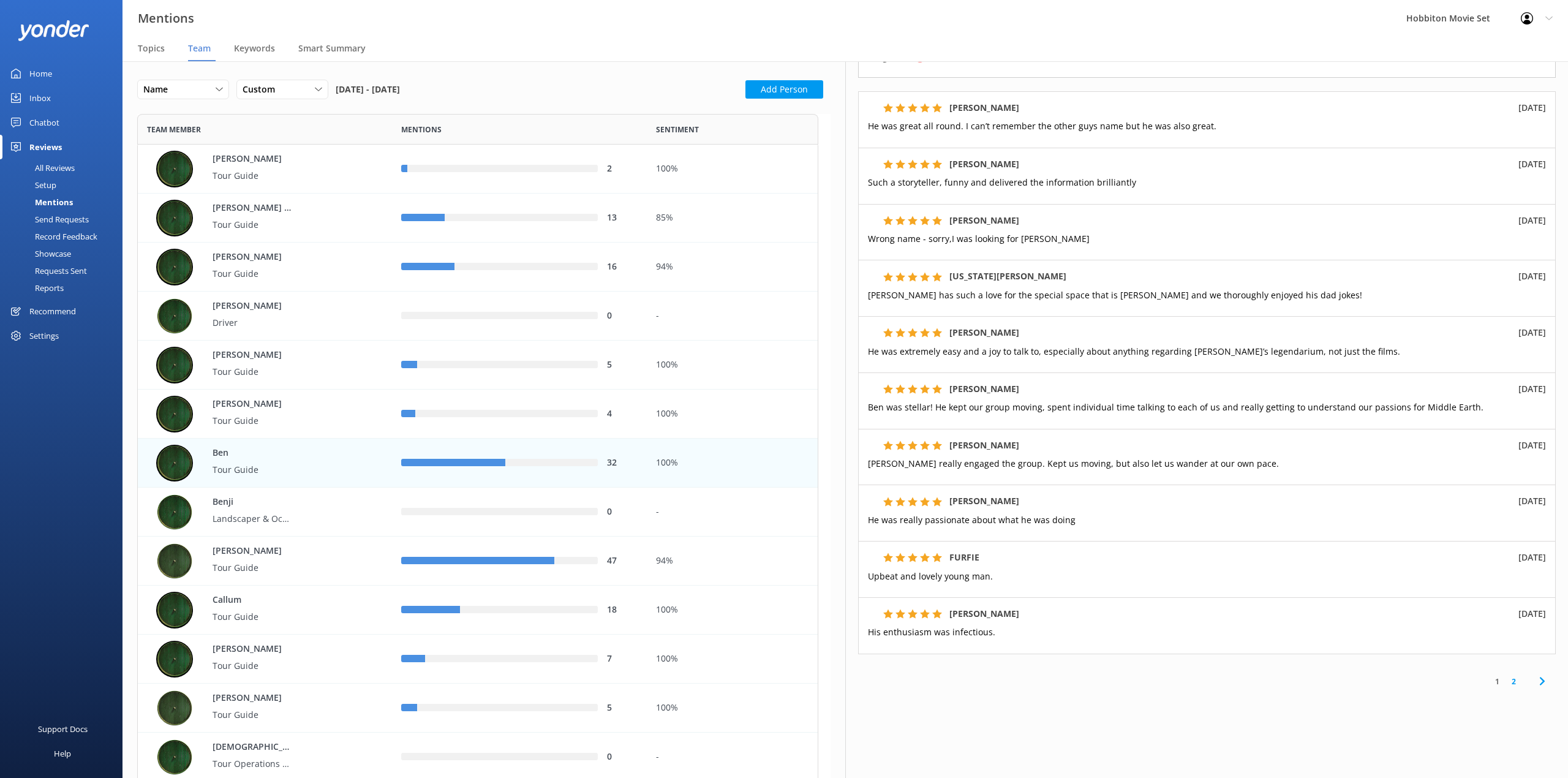
scroll to position [162, 0]
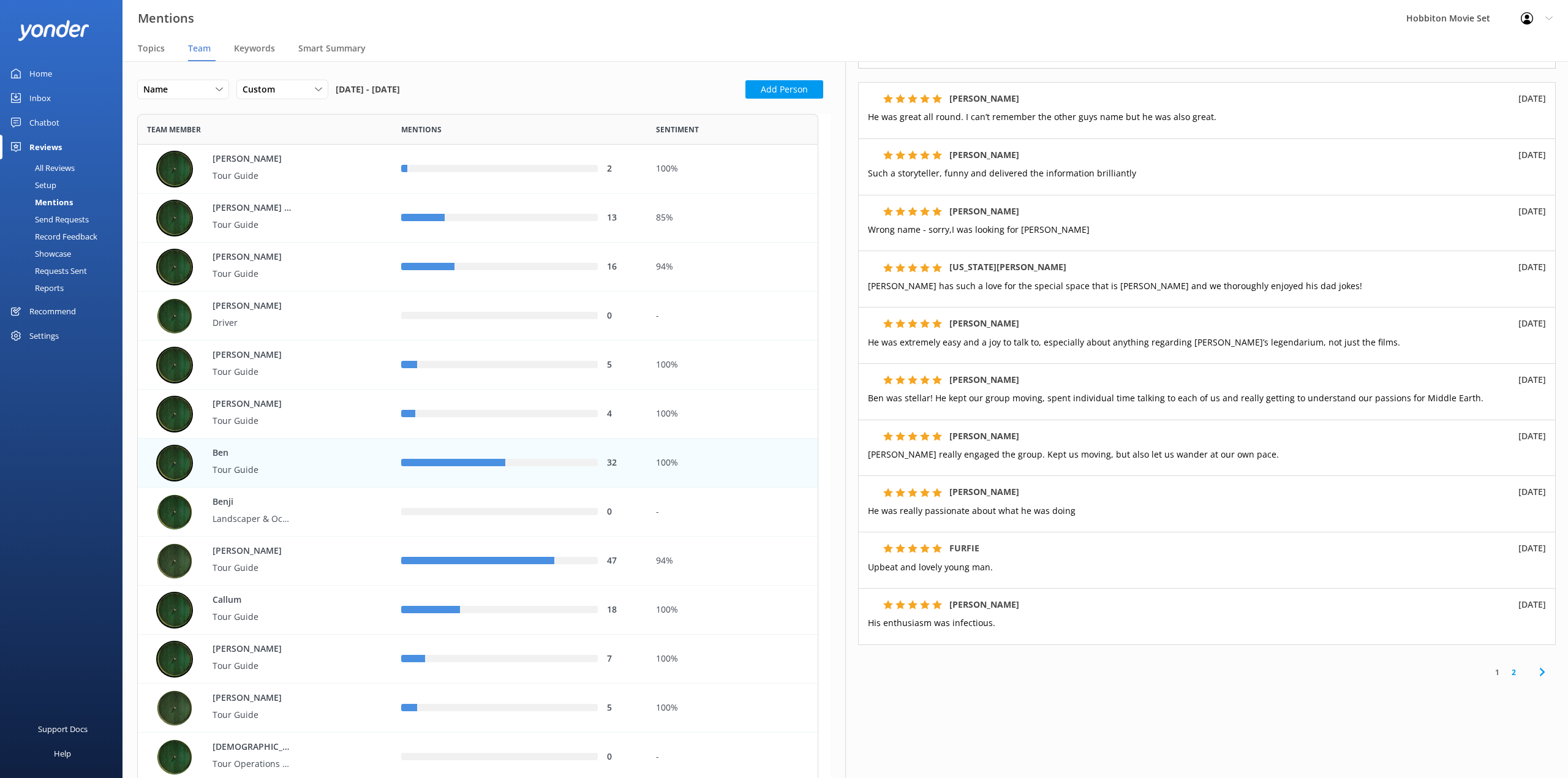
click at [1505, 672] on link "2" at bounding box center [1513, 672] width 17 height 12
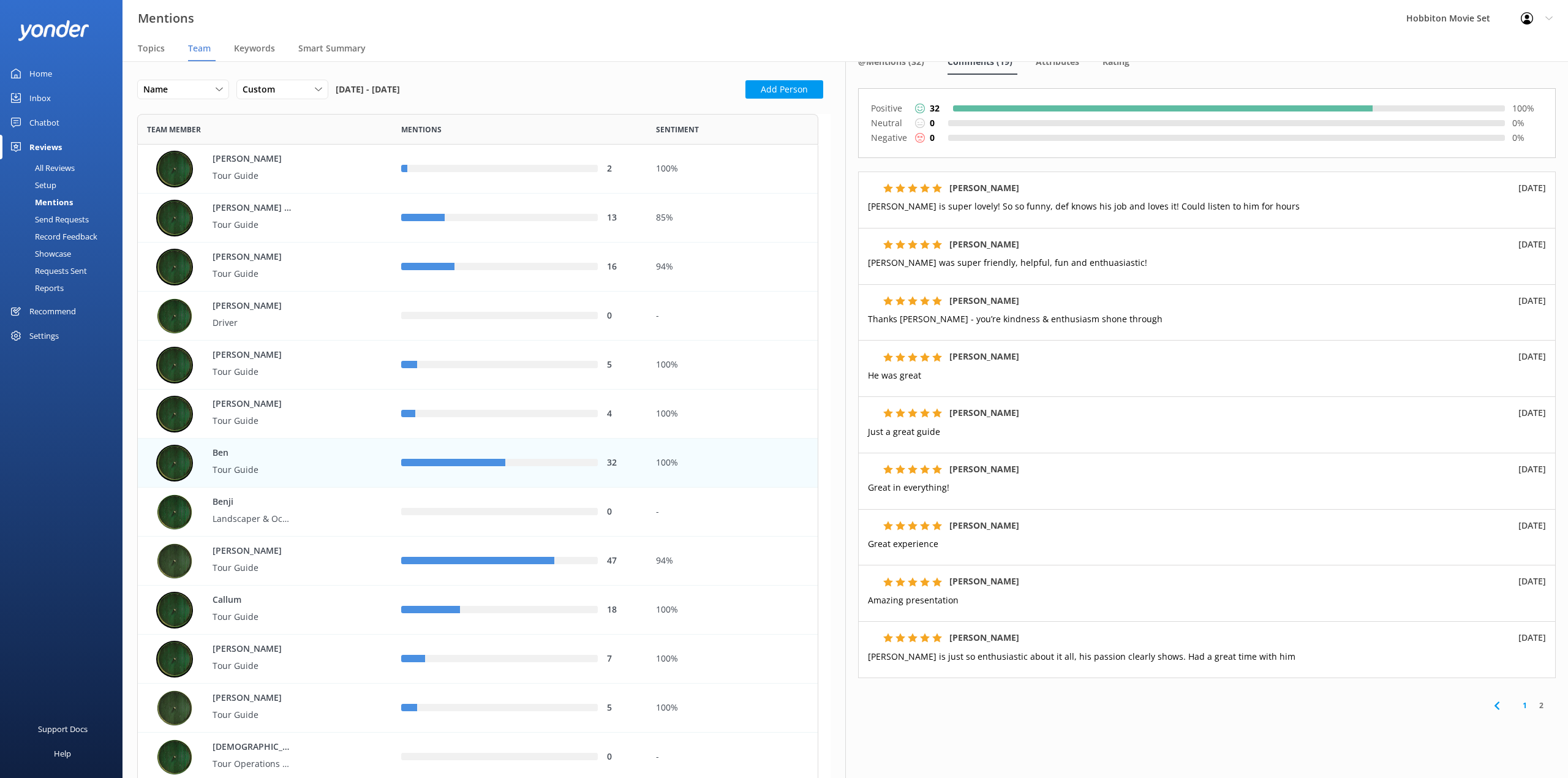
scroll to position [106, 0]
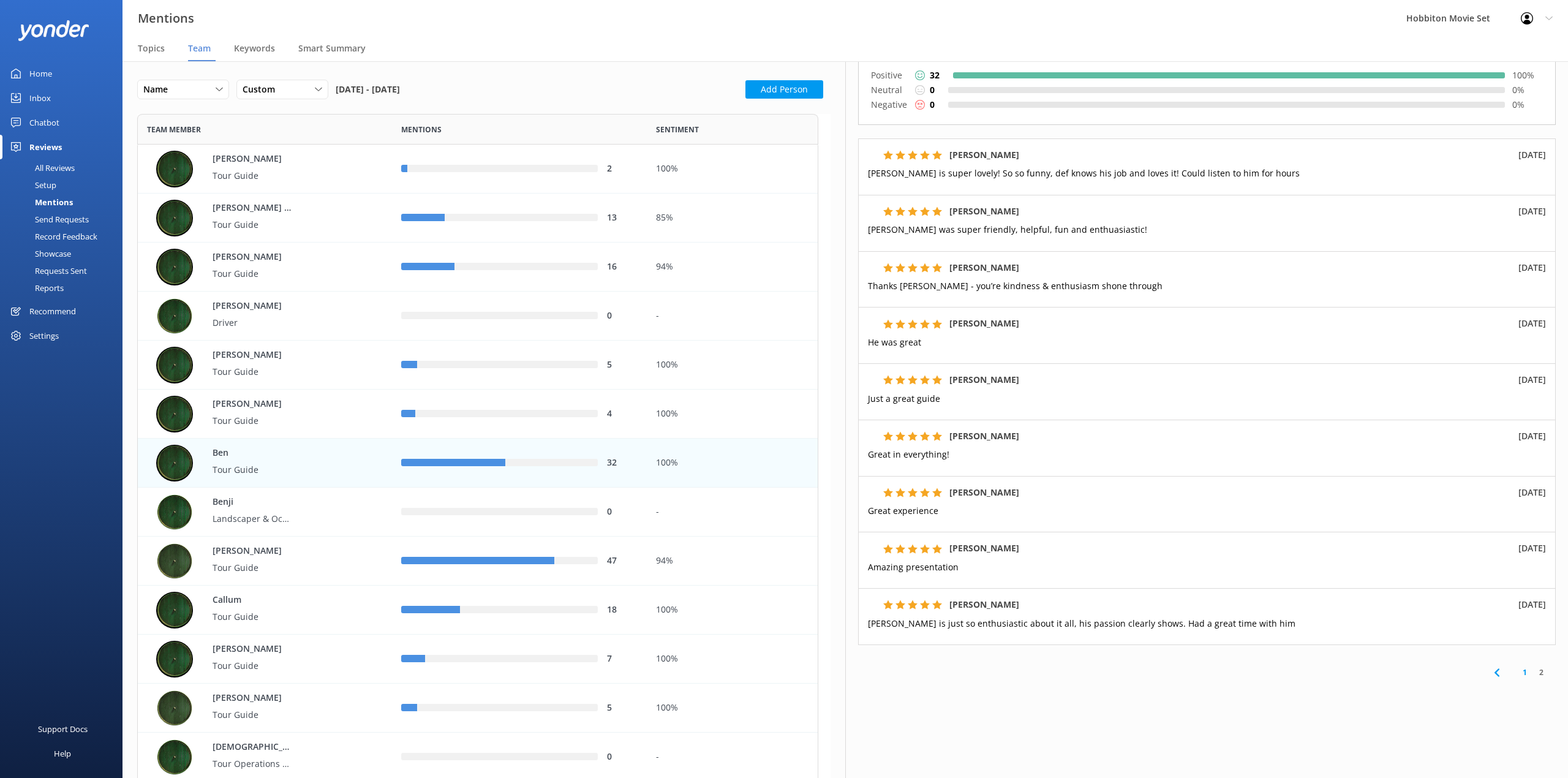
click at [718, 38] on nav "Topics Team Keywords Smart Summary" at bounding box center [844, 49] width 1445 height 24
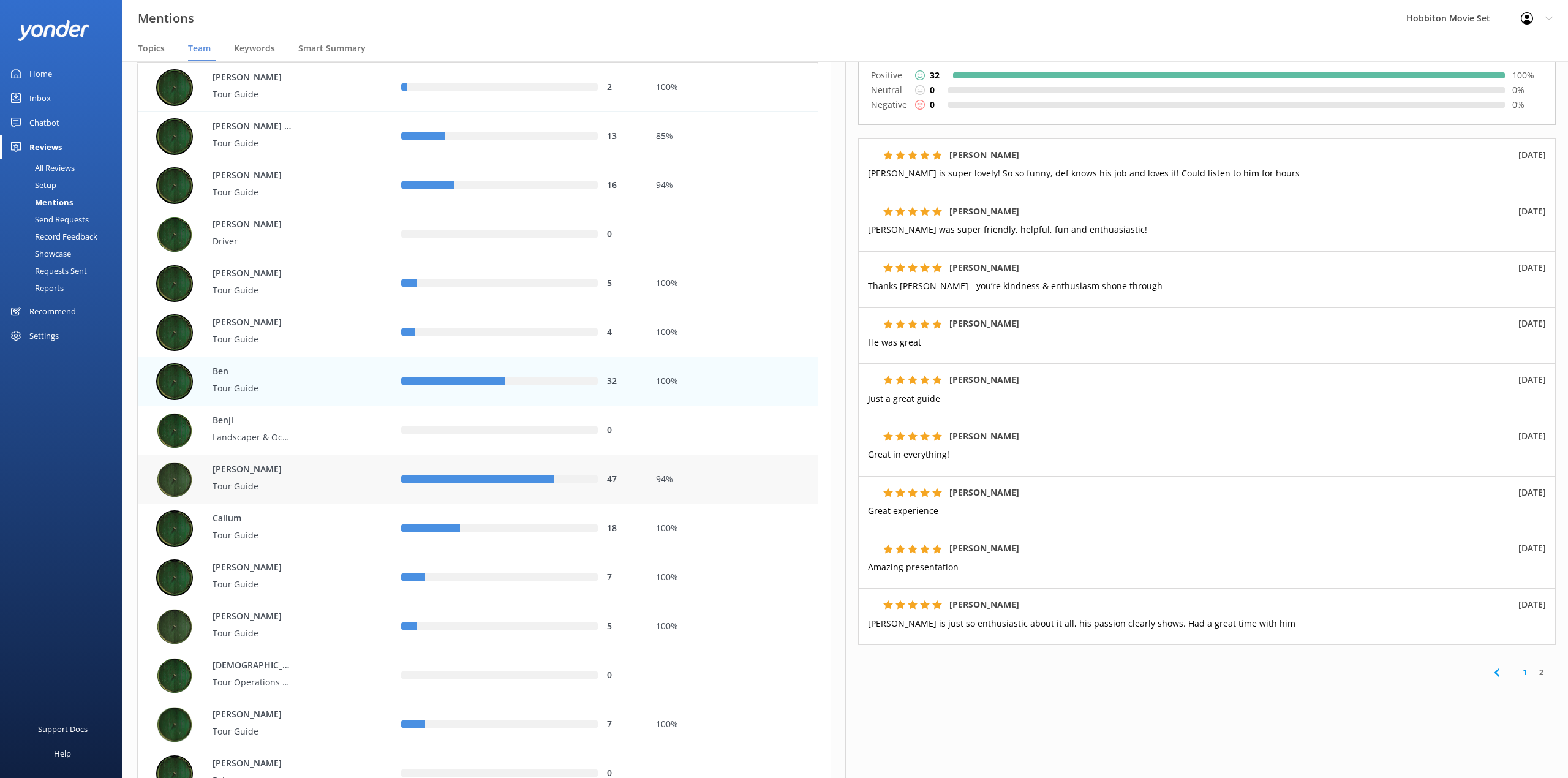
scroll to position [163, 0]
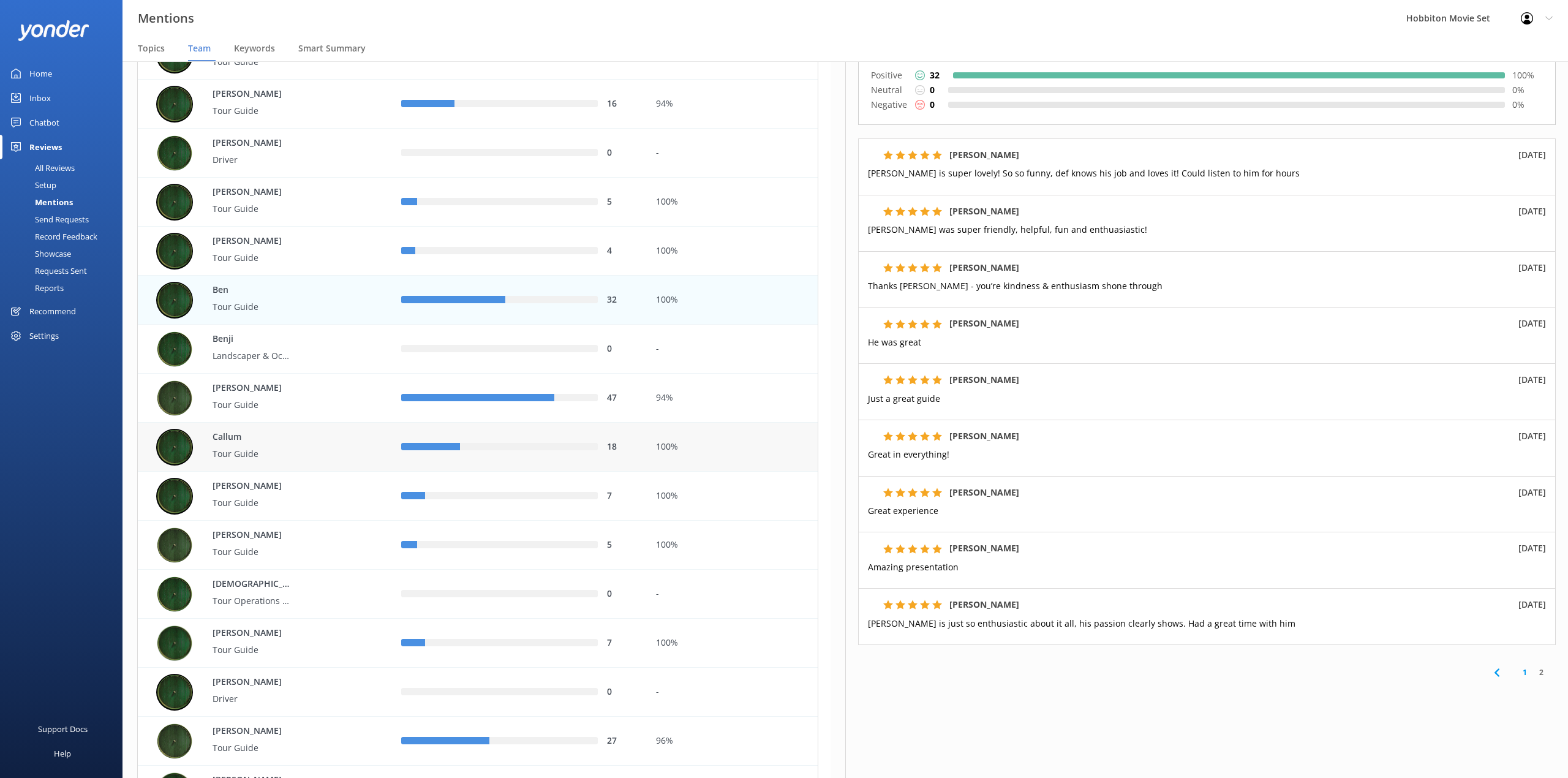
click at [581, 464] on div "18" at bounding box center [518, 447] width 254 height 49
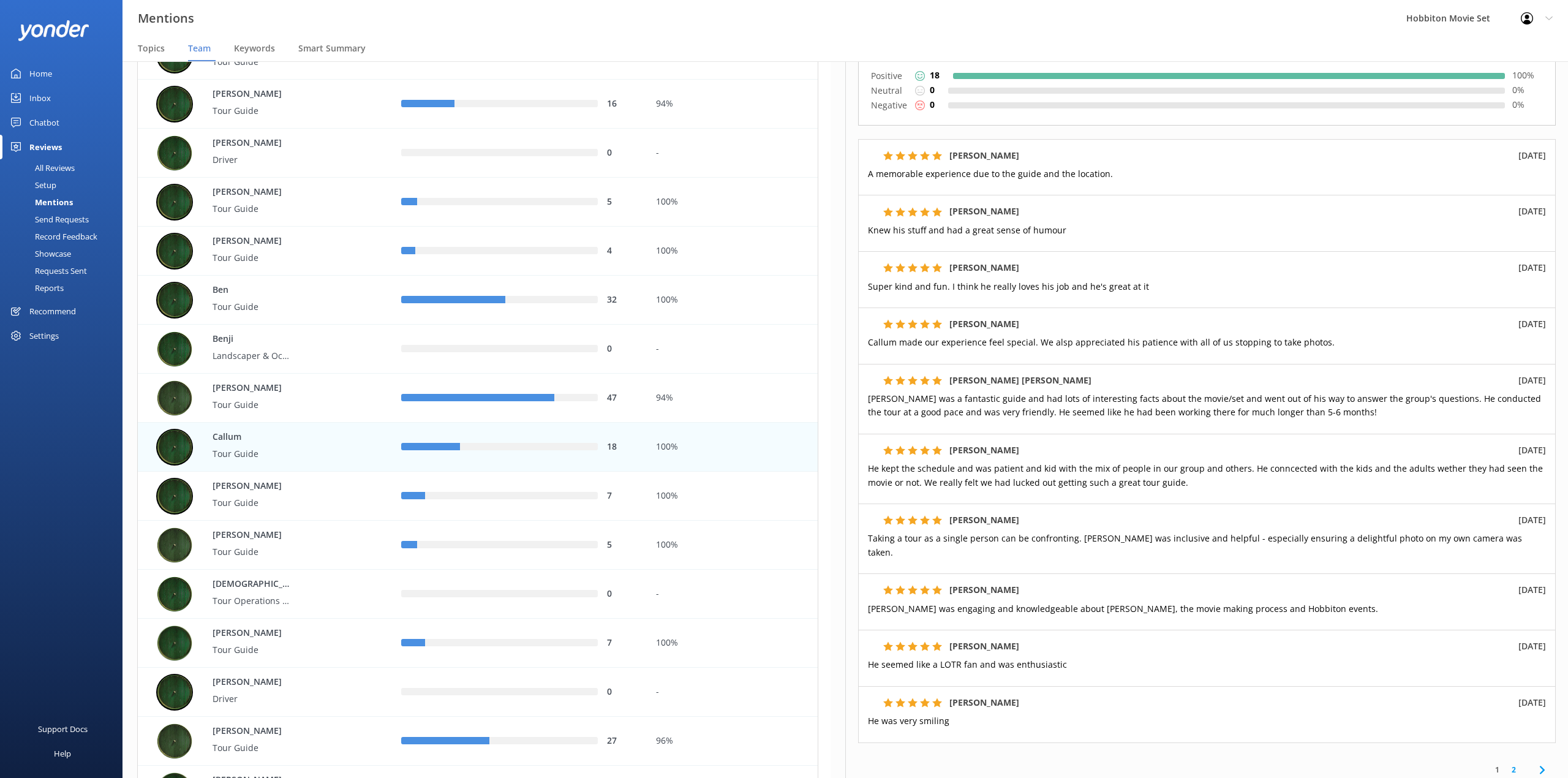
scroll to position [216, 0]
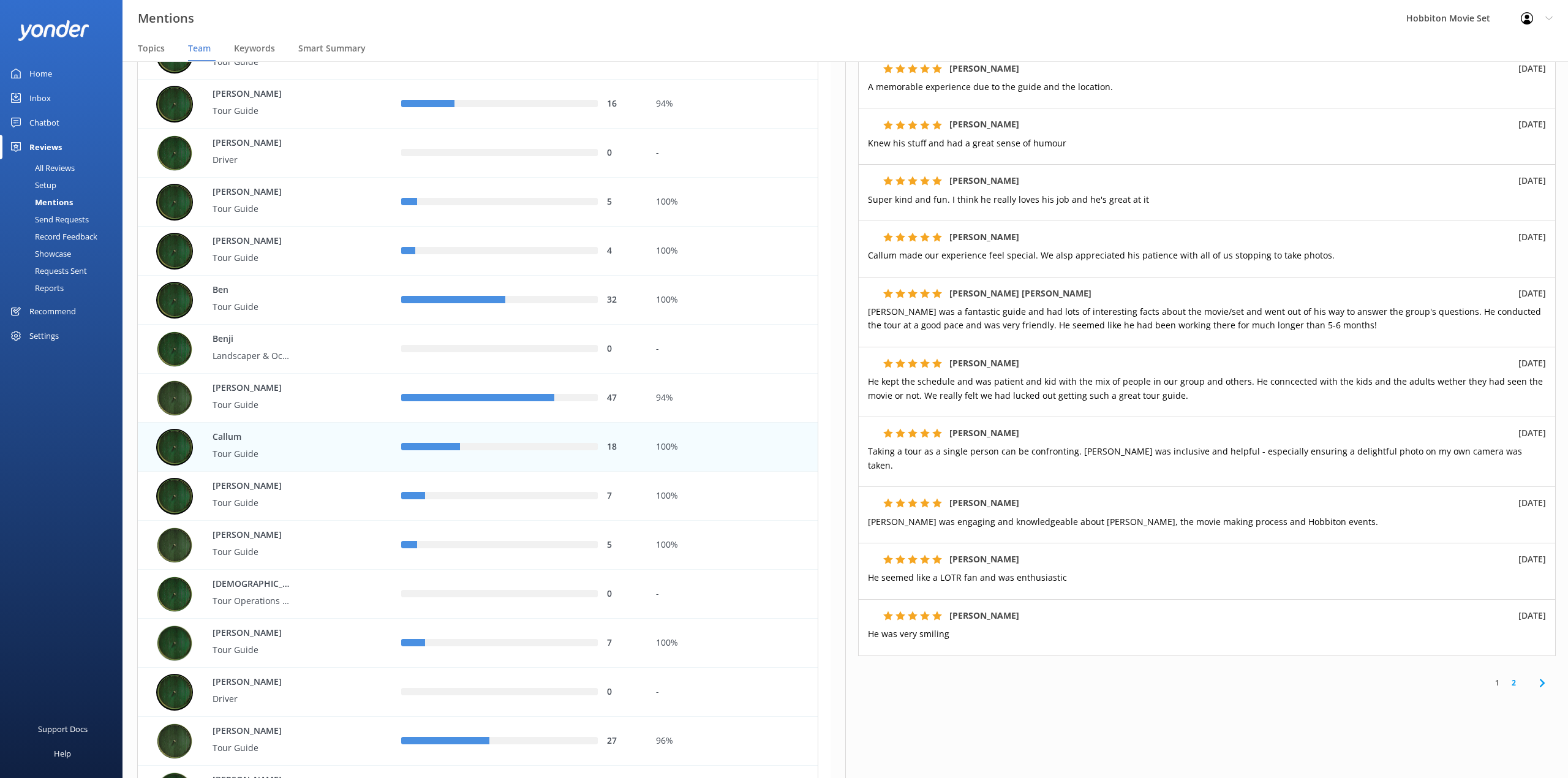
click at [1505, 677] on link "2" at bounding box center [1513, 683] width 17 height 12
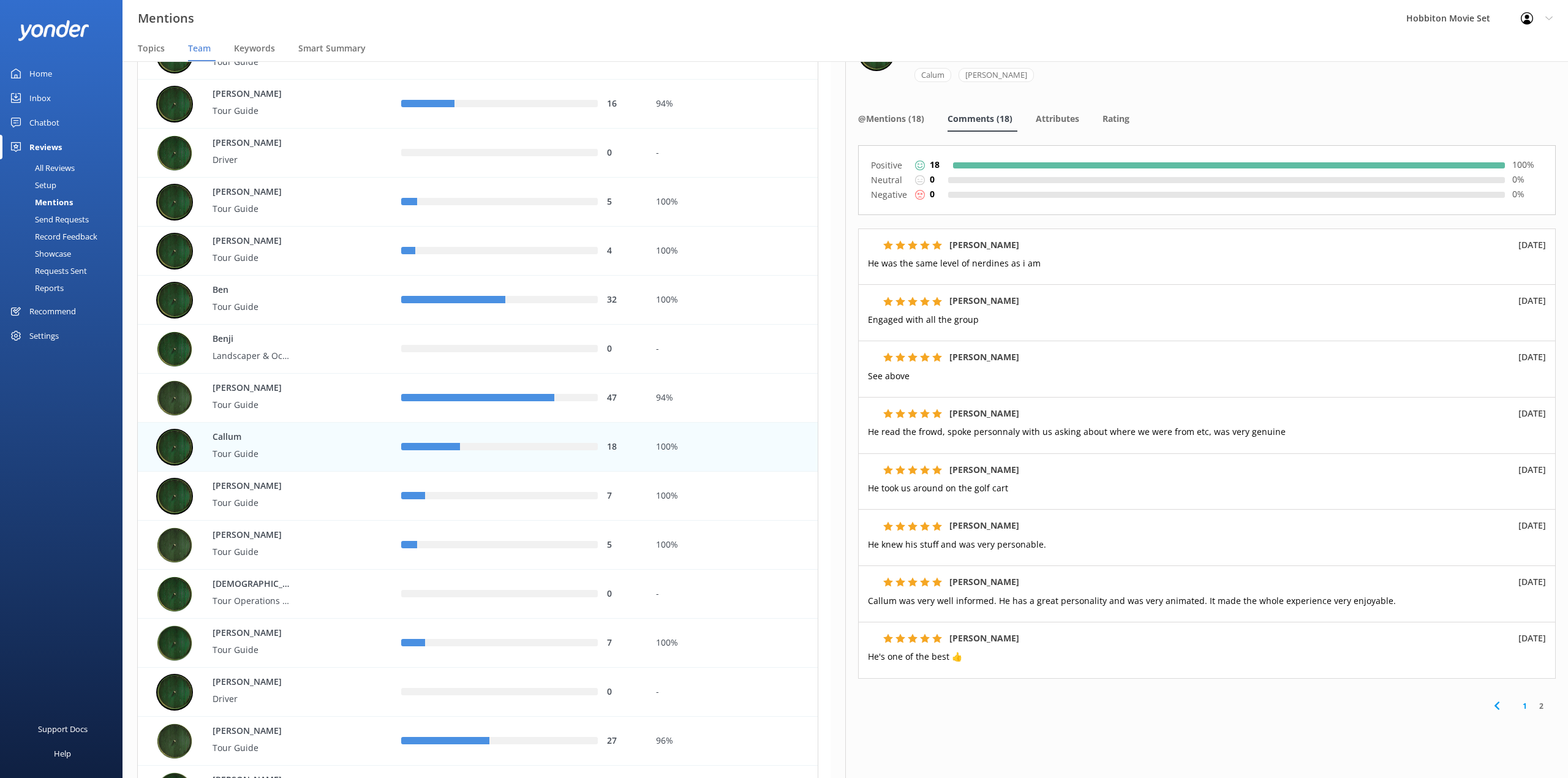
scroll to position [75, 0]
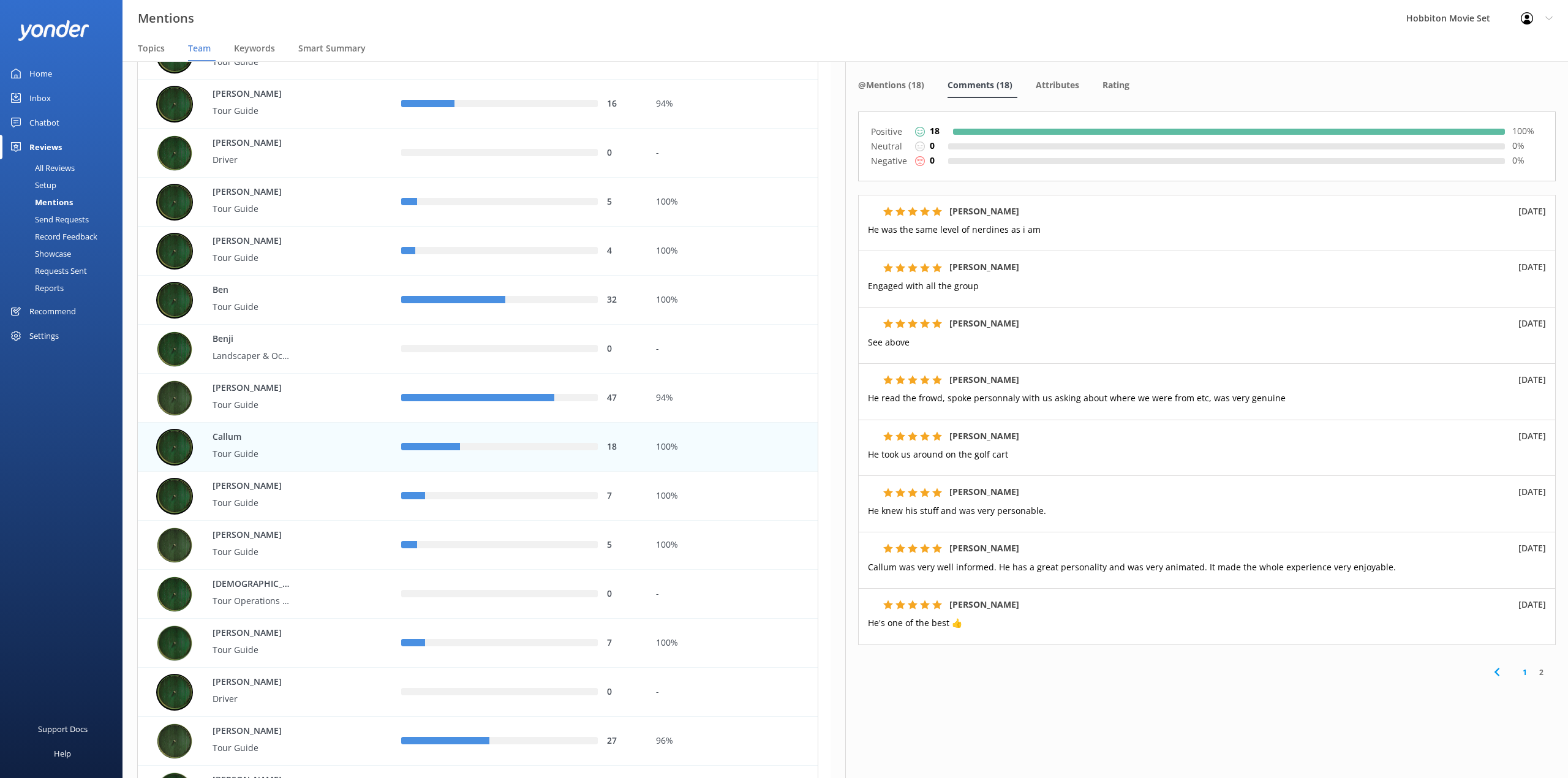
click at [1519, 672] on link "1" at bounding box center [1525, 672] width 17 height 12
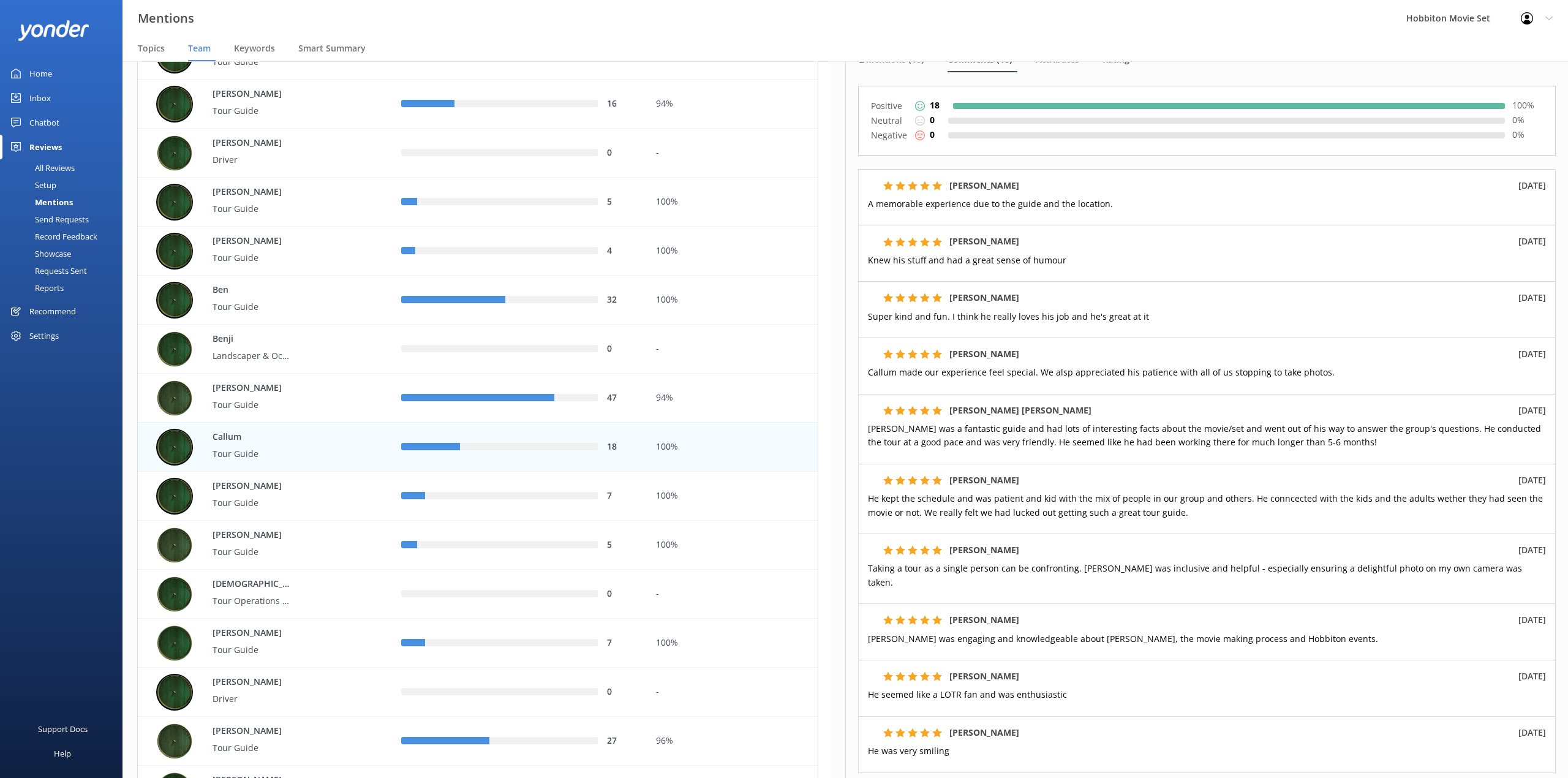
scroll to position [216, 0]
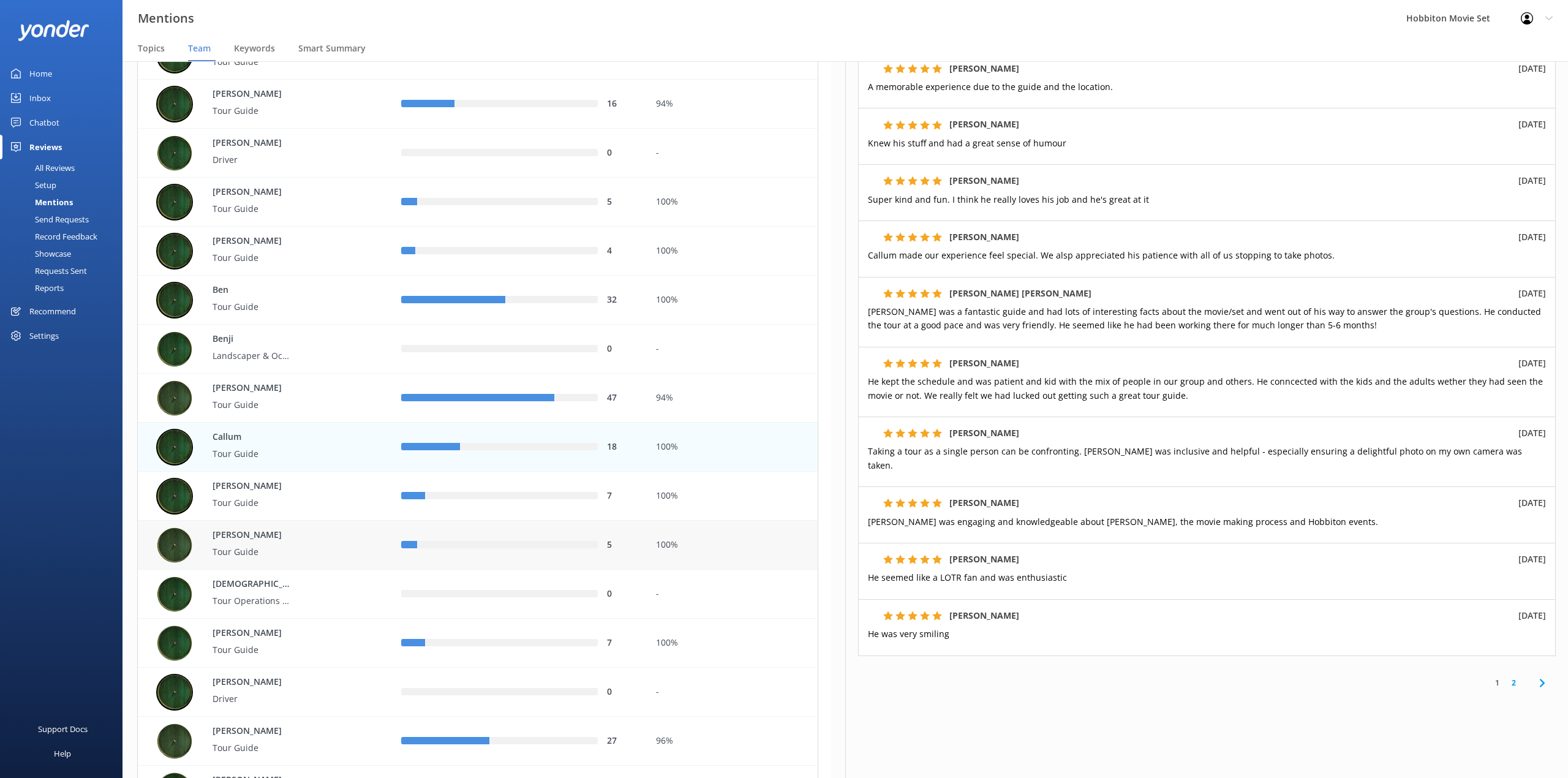
click at [474, 547] on div "row" at bounding box center [507, 545] width 181 height 7
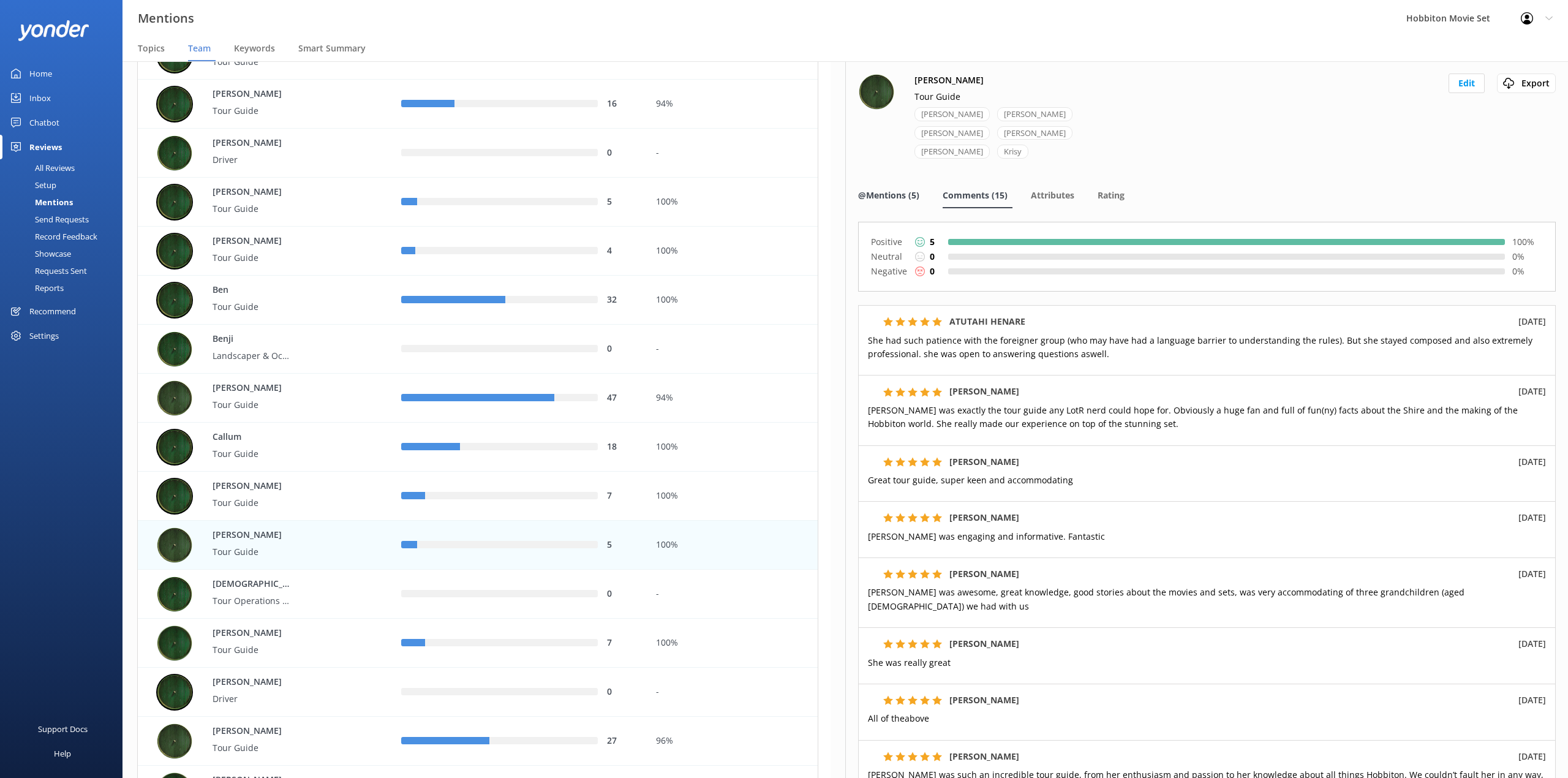
click at [899, 189] on span "@Mentions (5)" at bounding box center [888, 195] width 61 height 12
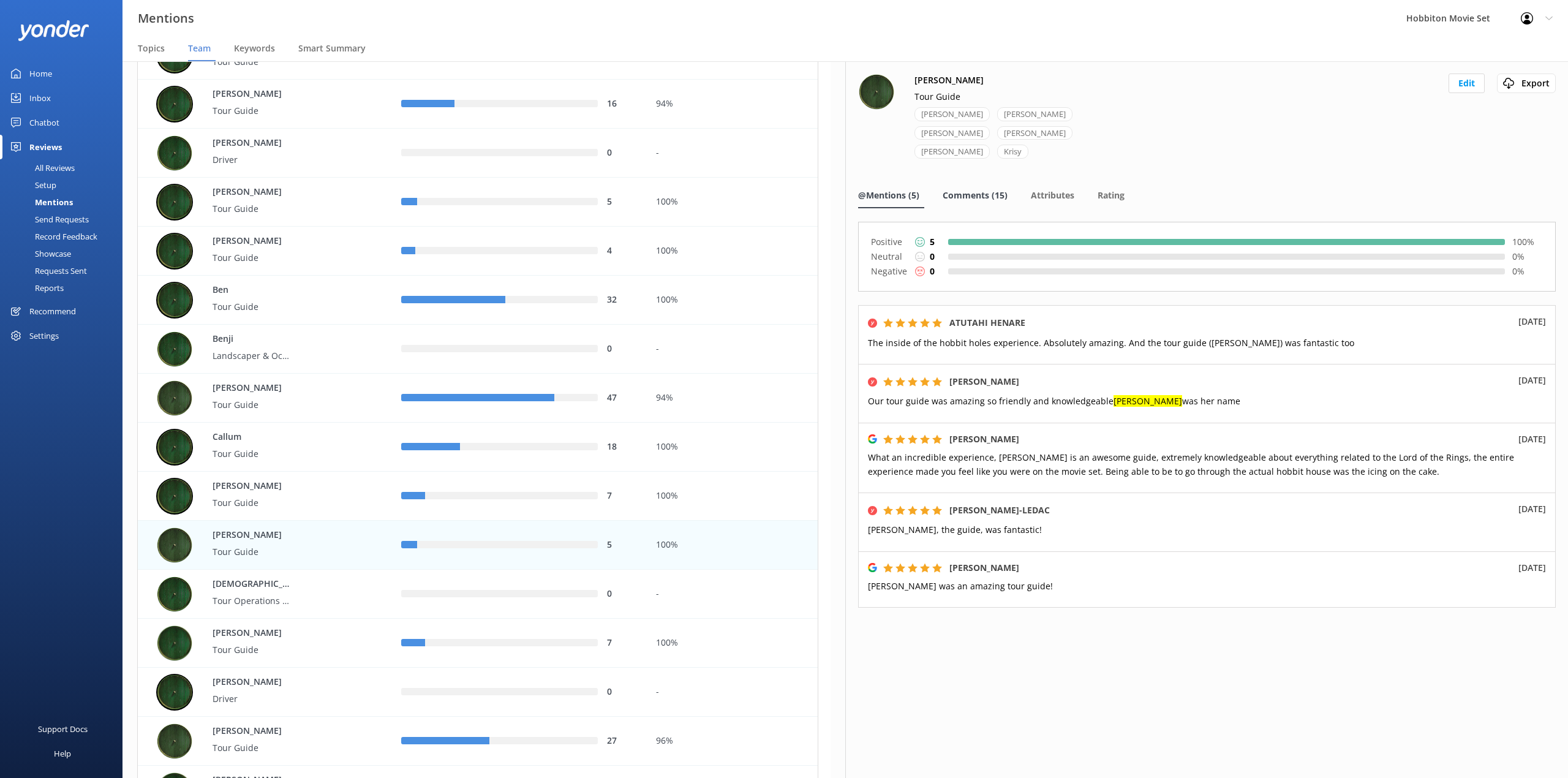
click at [990, 185] on div "Comments (15)" at bounding box center [977, 196] width 70 height 24
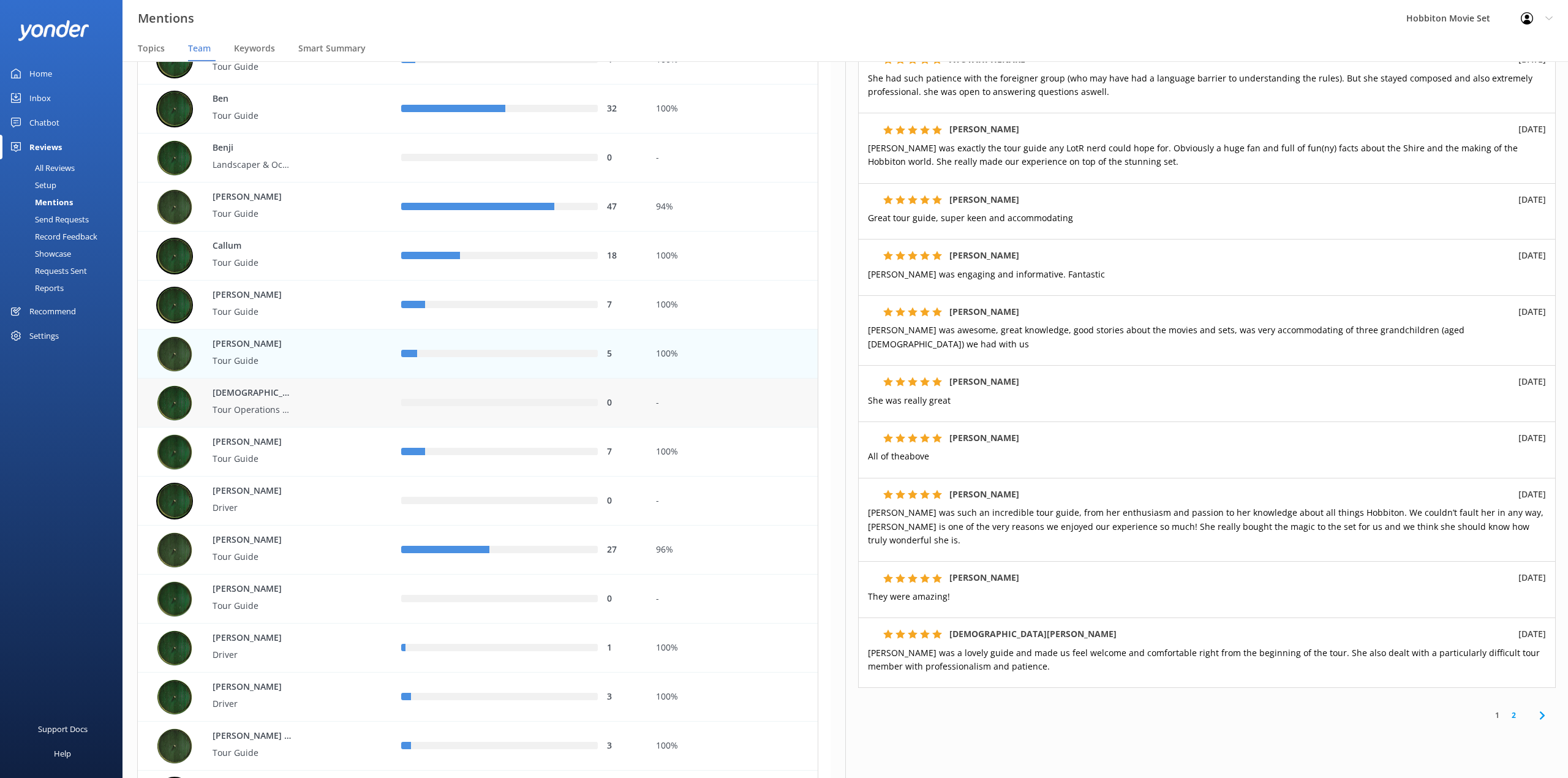
scroll to position [408, 0]
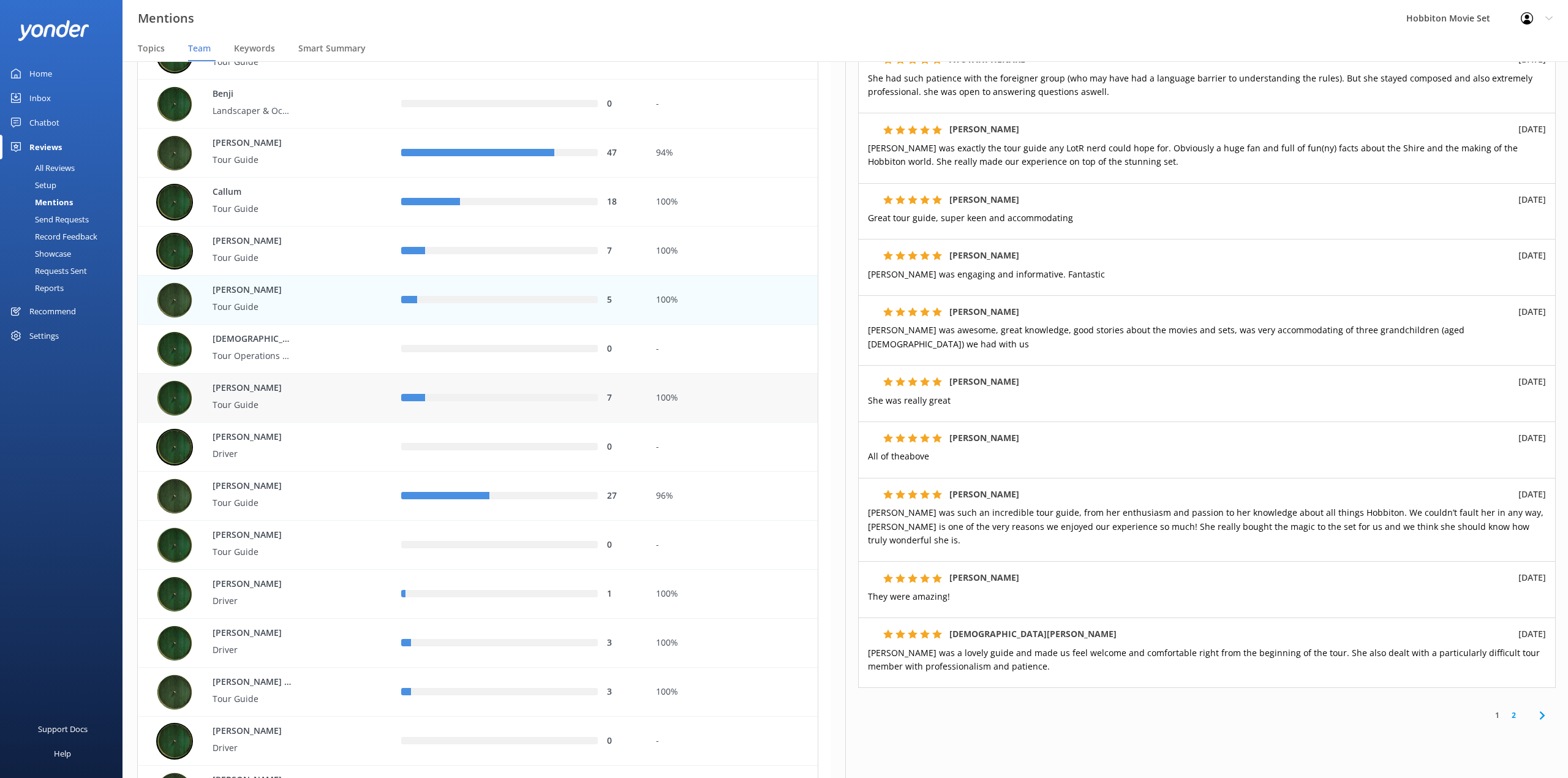
click at [383, 405] on div "Claire Tour Guide" at bounding box center [264, 398] width 254 height 49
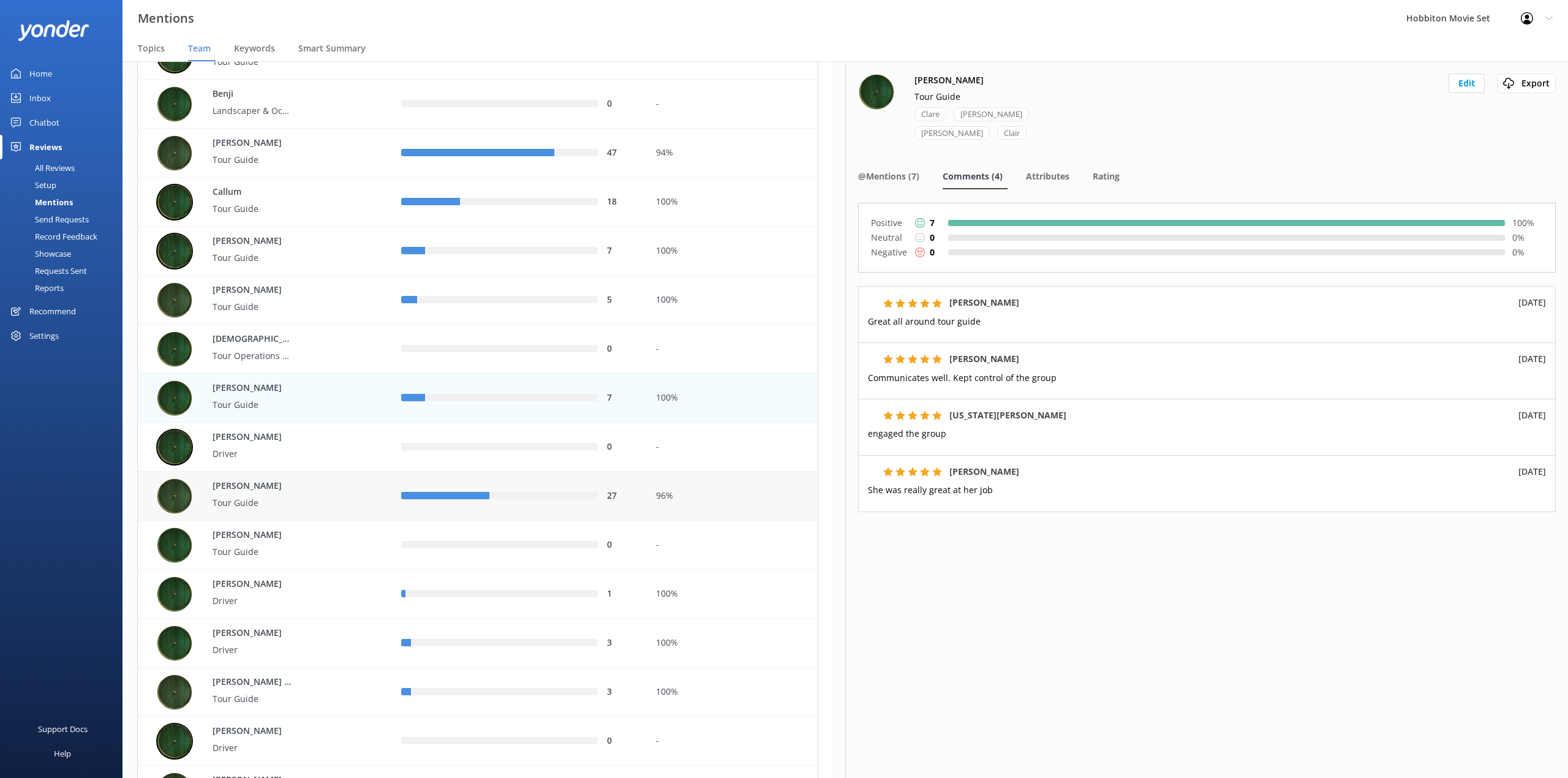
click at [570, 511] on div "27" at bounding box center [518, 496] width 254 height 49
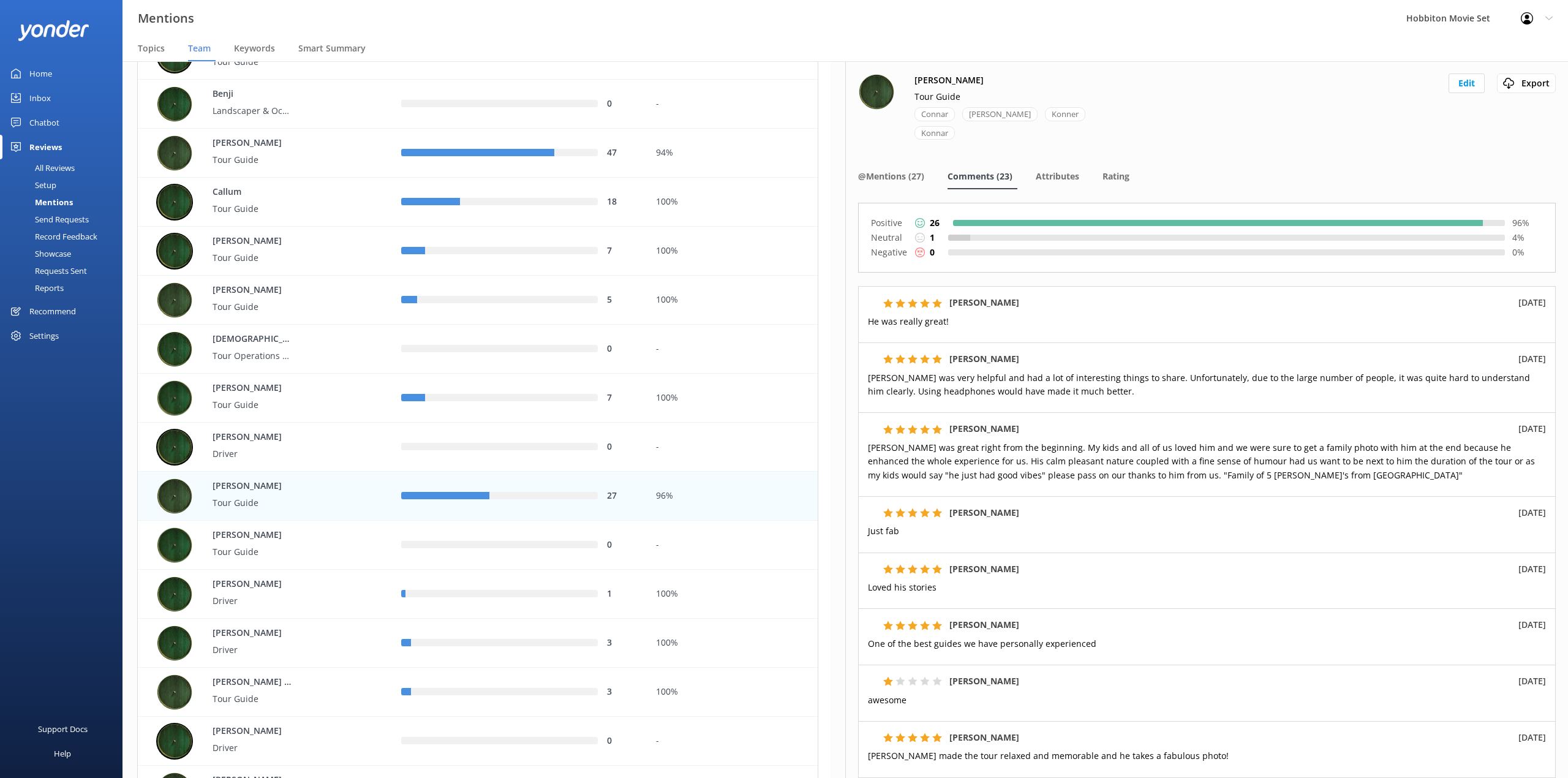
click at [1014, 359] on h5 "[PERSON_NAME]" at bounding box center [984, 359] width 70 height 14
click at [889, 180] on span "@Mentions (27)" at bounding box center [891, 176] width 66 height 12
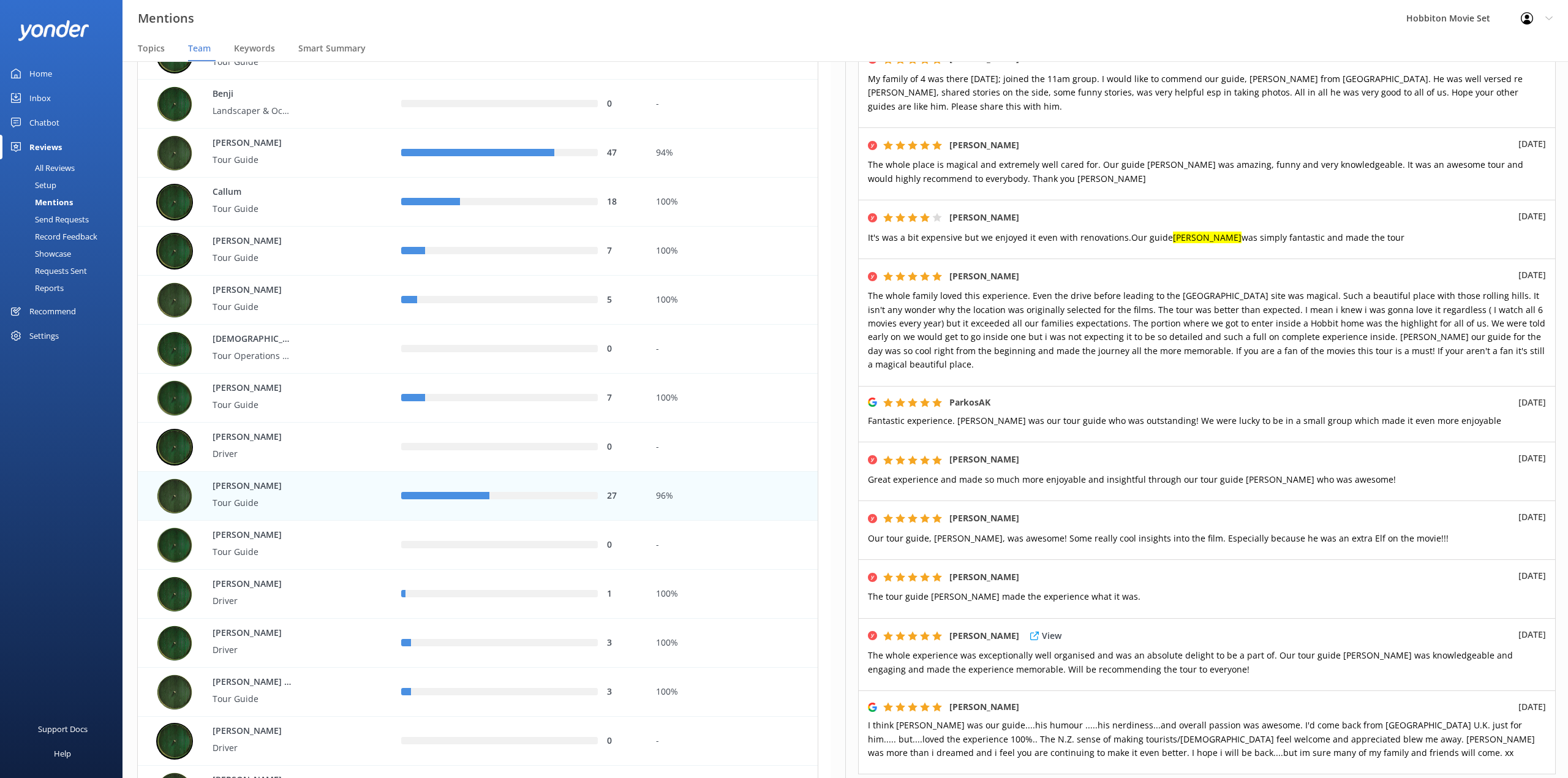
scroll to position [163, 0]
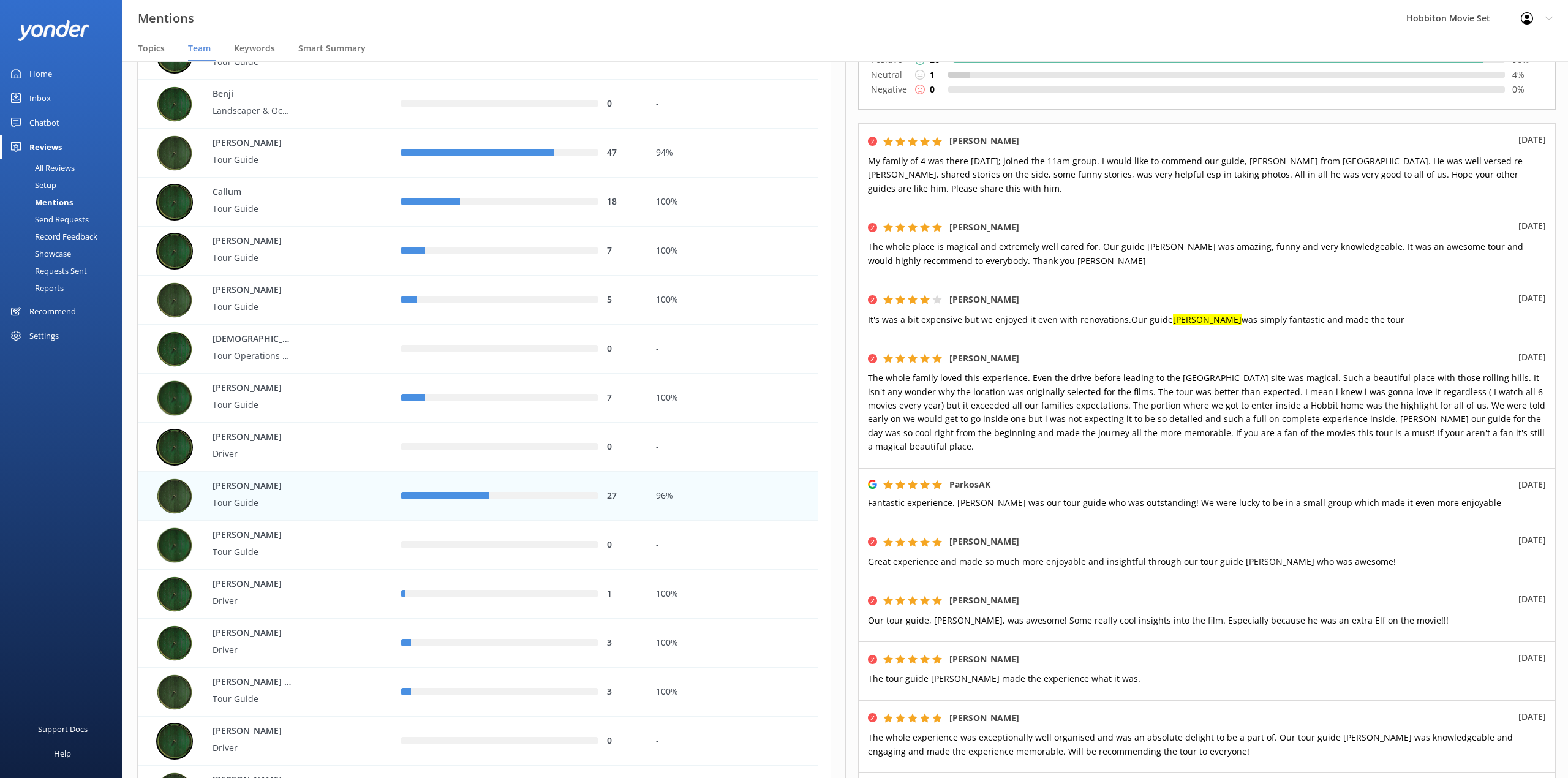
click at [596, 39] on nav "Topics Team Keywords Smart Summary" at bounding box center [844, 49] width 1445 height 24
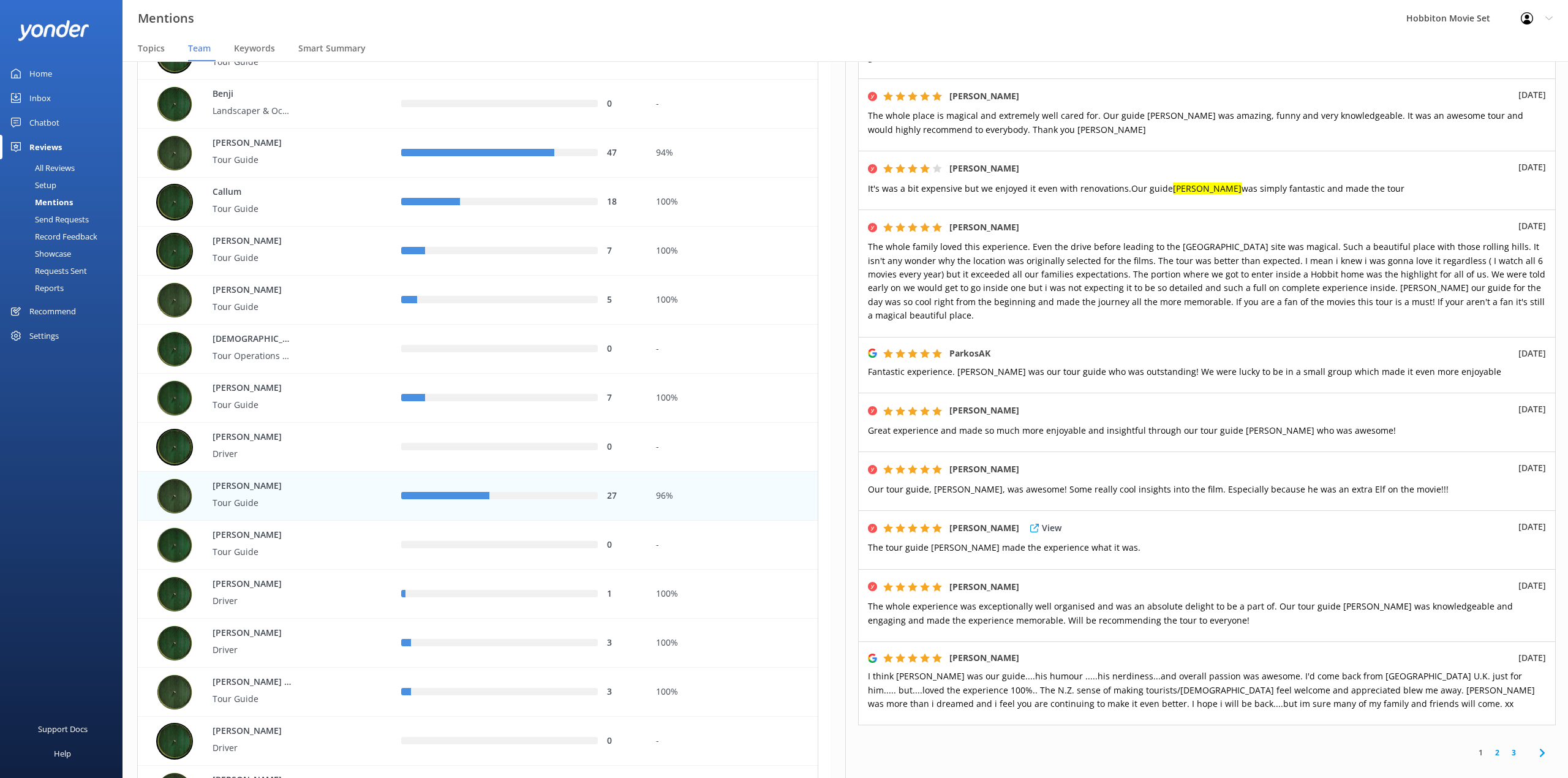
scroll to position [378, 0]
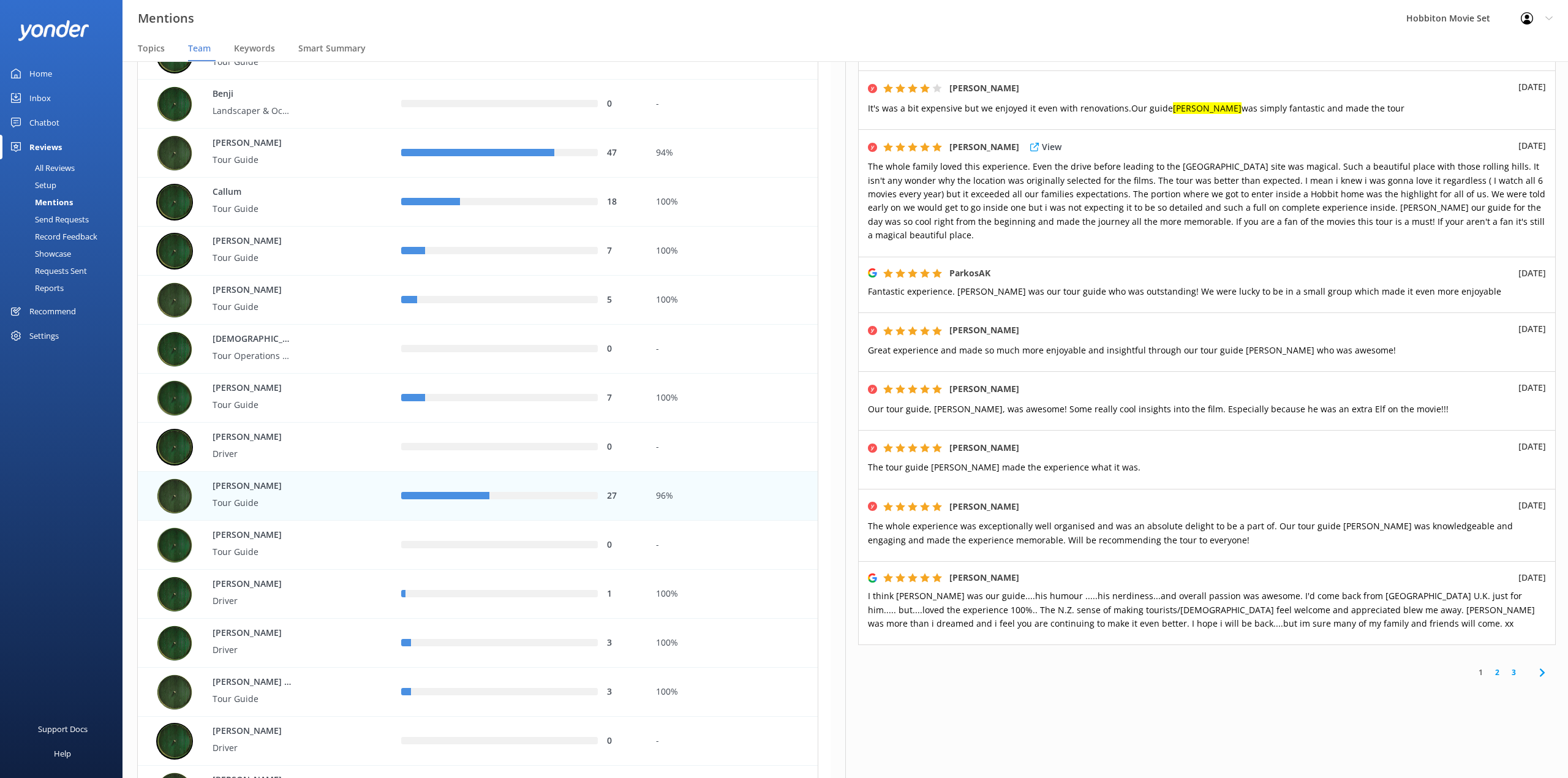
click at [1324, 185] on p "The whole family loved this experience. Even the drive before leading to the [G…" at bounding box center [1207, 201] width 678 height 82
click at [1489, 672] on link "2" at bounding box center [1497, 672] width 17 height 12
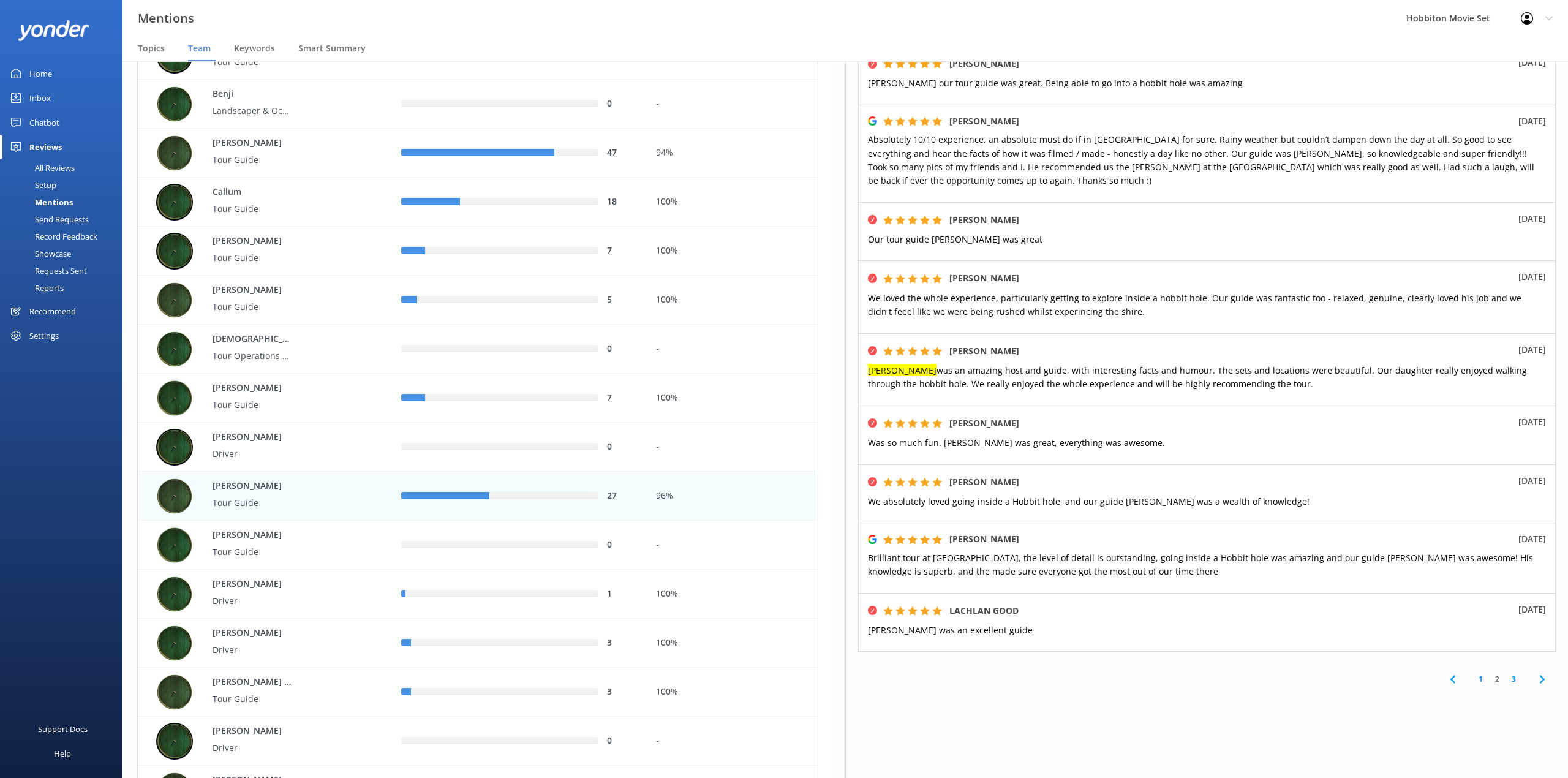
scroll to position [245, 0]
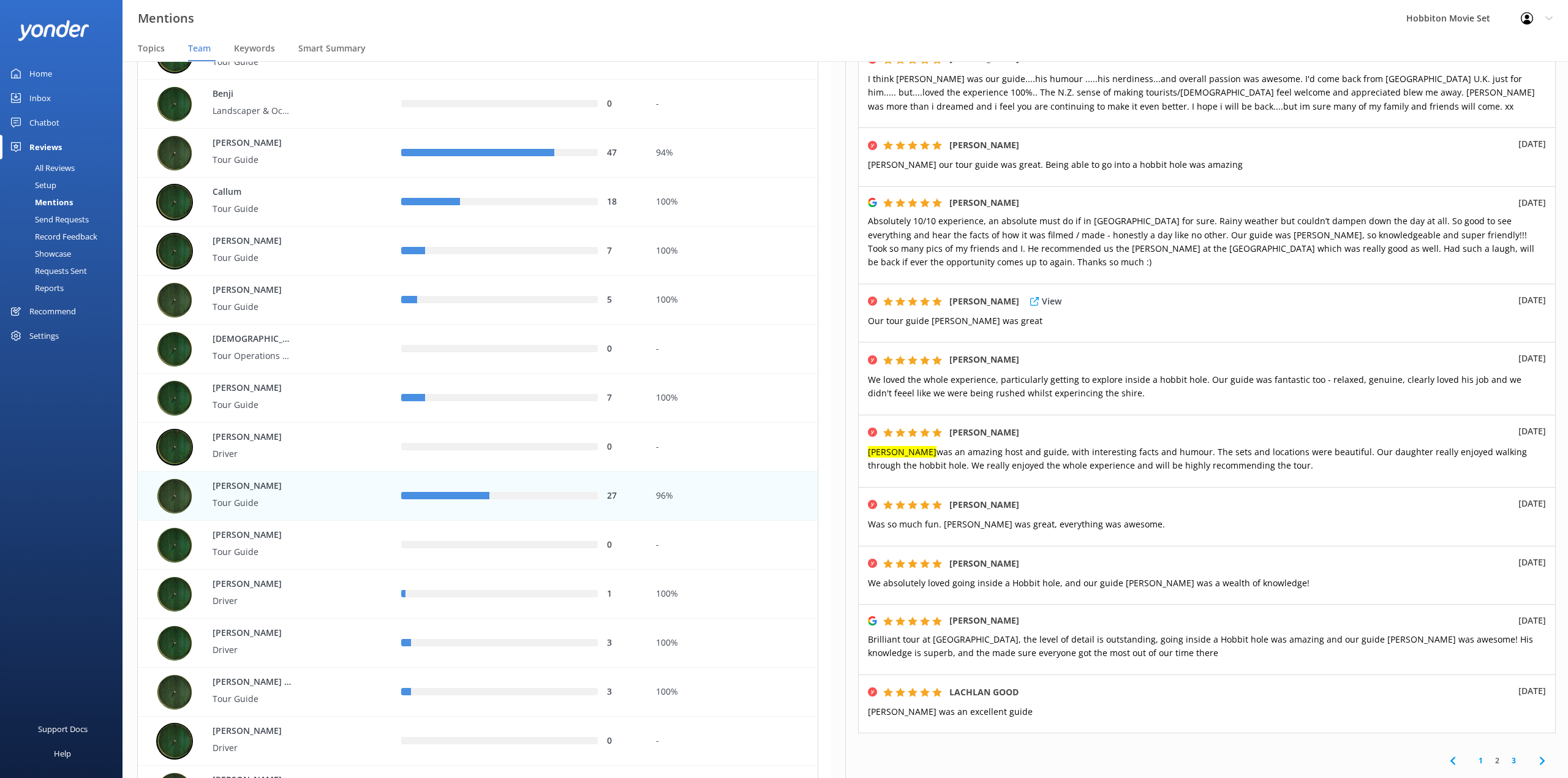
drag, startPoint x: 669, startPoint y: 41, endPoint x: 1117, endPoint y: 339, distance: 538.1
click at [669, 41] on nav "Topics Team Keywords Smart Summary" at bounding box center [844, 49] width 1445 height 24
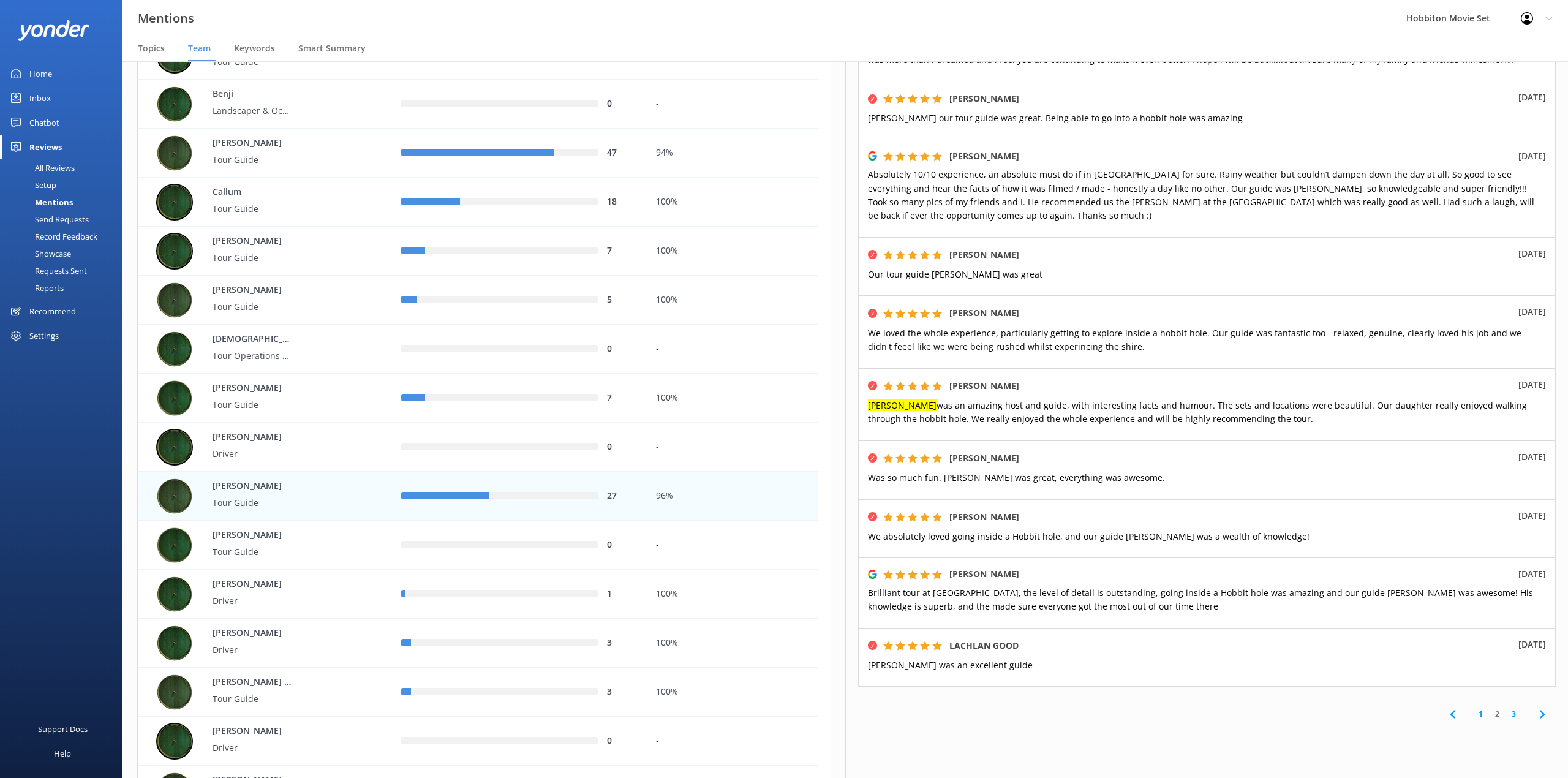
scroll to position [337, 0]
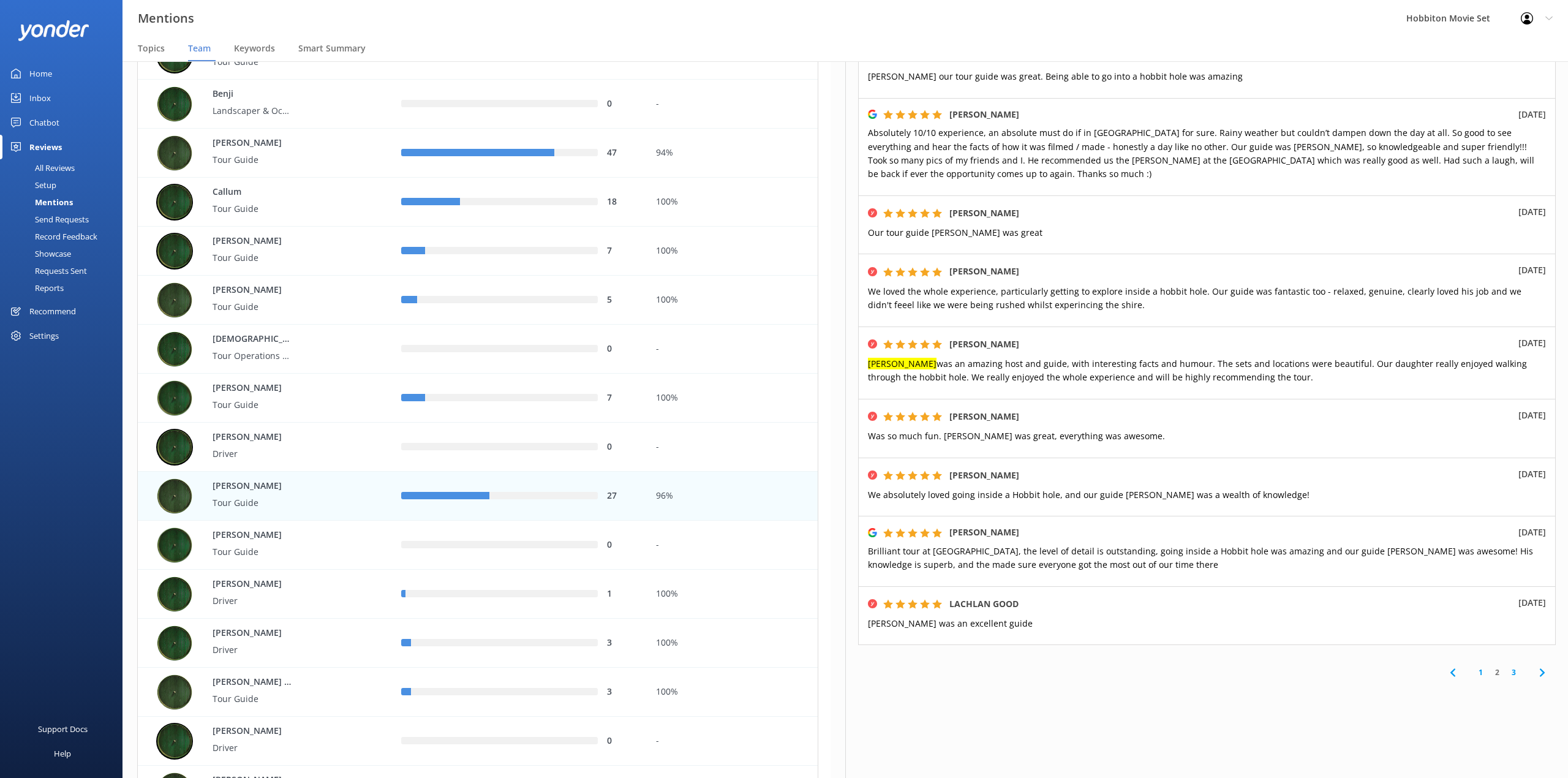
click at [1505, 671] on link "3" at bounding box center [1513, 672] width 17 height 12
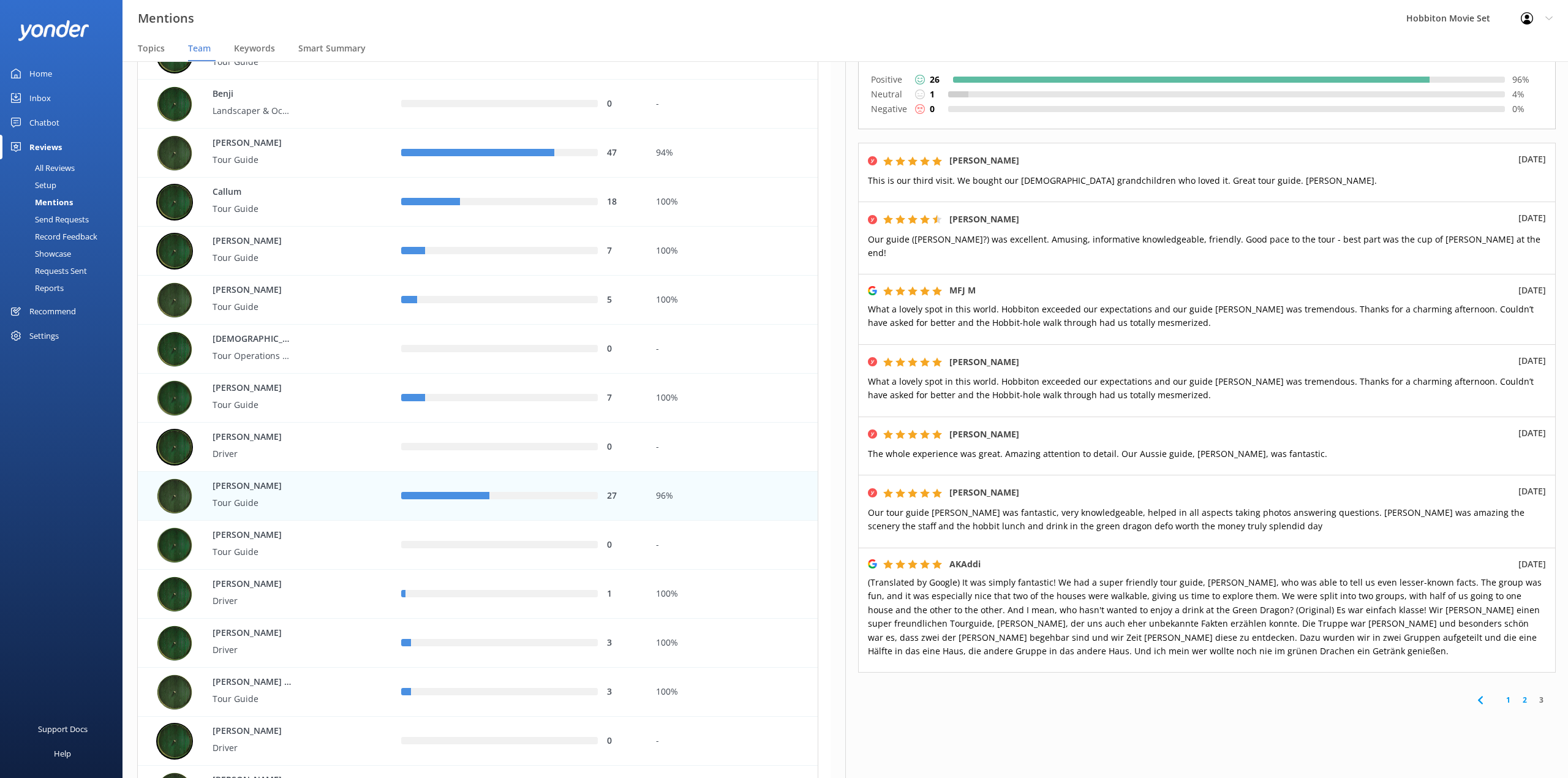
scroll to position [160, 0]
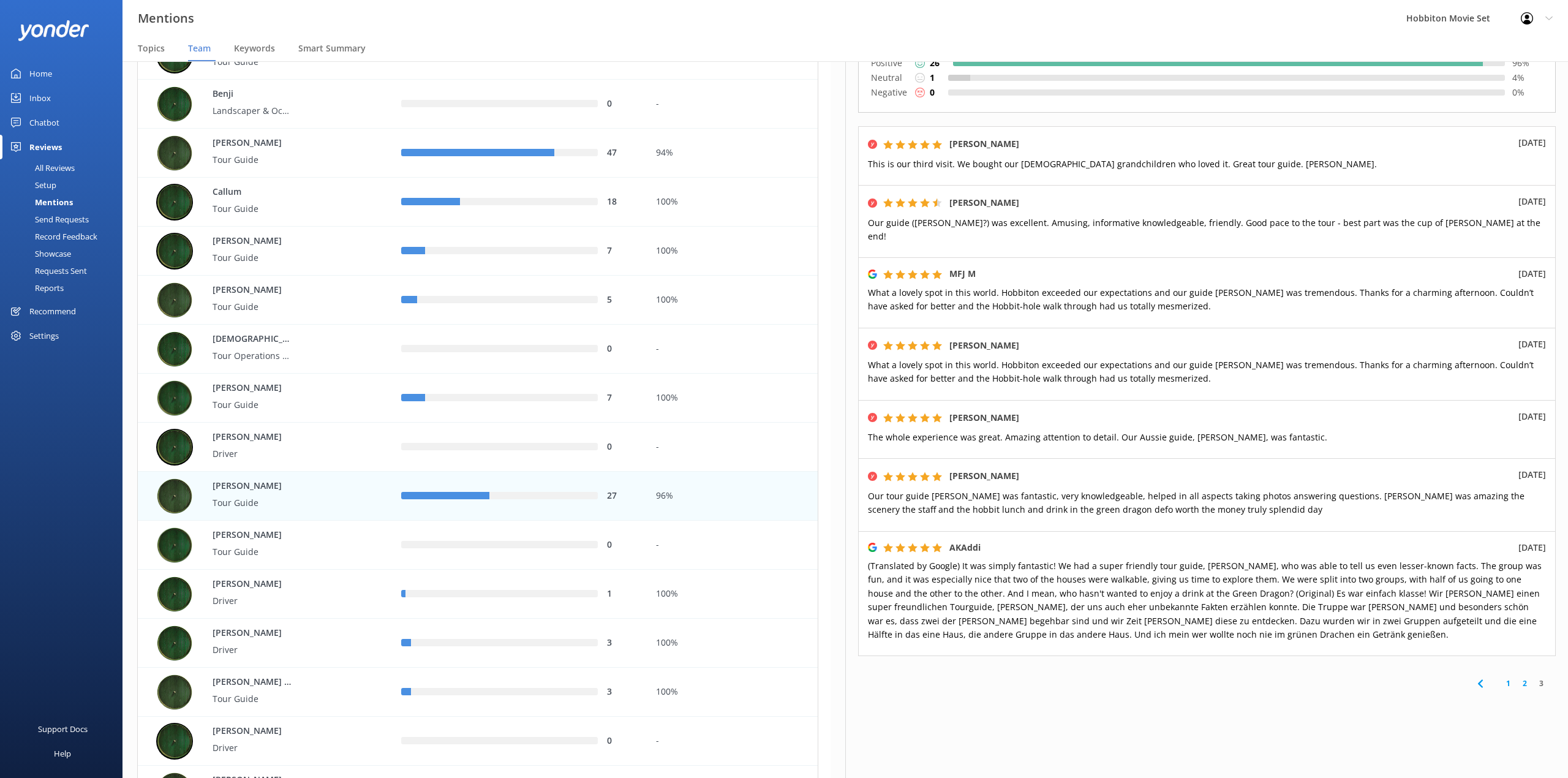
click at [1313, 694] on div "Connor Tour Guide [PERSON_NAME] [PERSON_NAME] Edit Export Export CSV @Mentions …" at bounding box center [1207, 420] width 723 height 717
drag, startPoint x: 632, startPoint y: 30, endPoint x: 1255, endPoint y: 343, distance: 697.2
click at [632, 30] on div "Mentions Hobbiton Movie Set Profile Settings Logout" at bounding box center [784, 18] width 1568 height 37
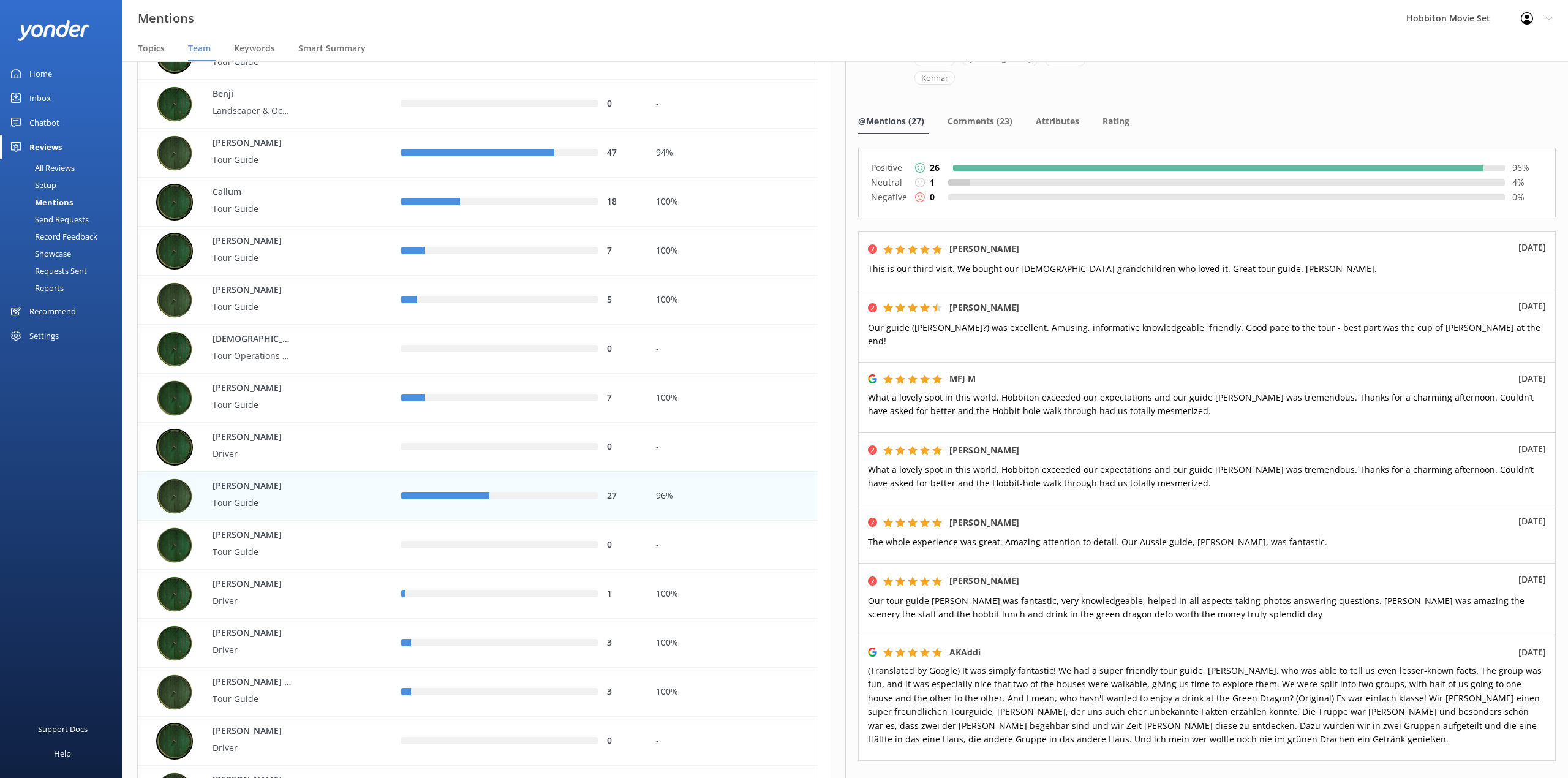
scroll to position [0, 0]
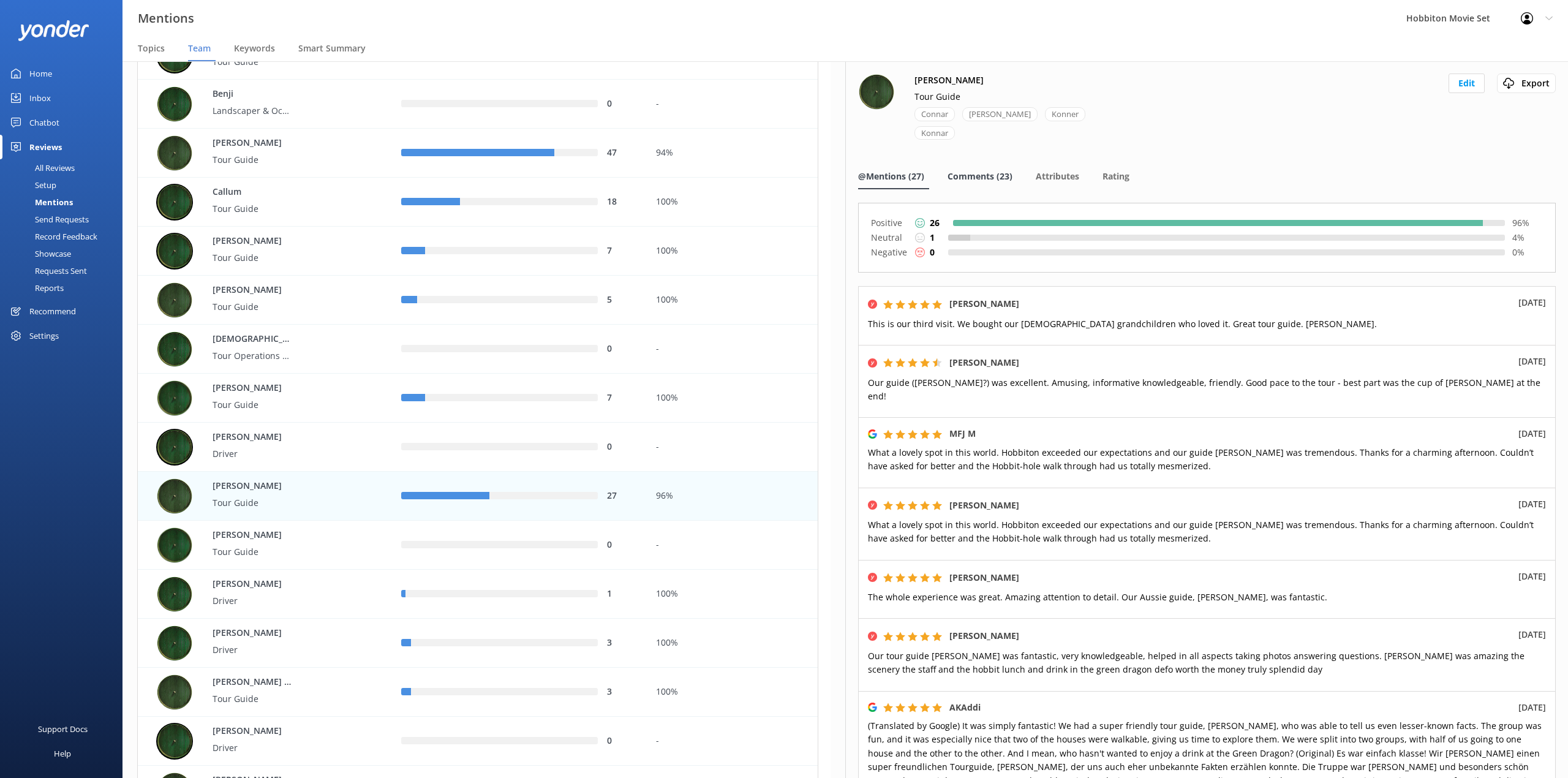
click at [998, 174] on span "Comments (23)" at bounding box center [980, 176] width 65 height 12
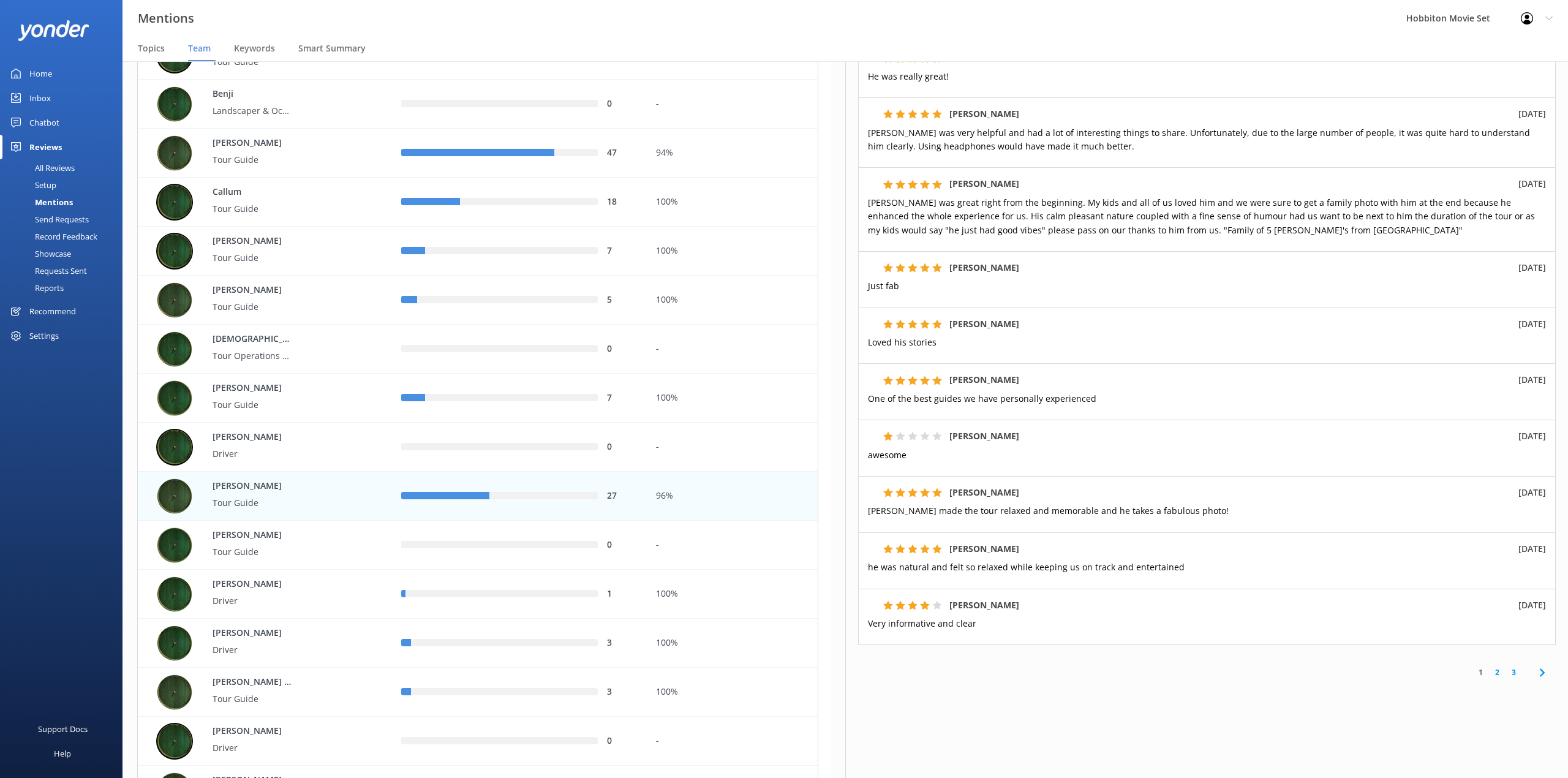
scroll to position [163, 0]
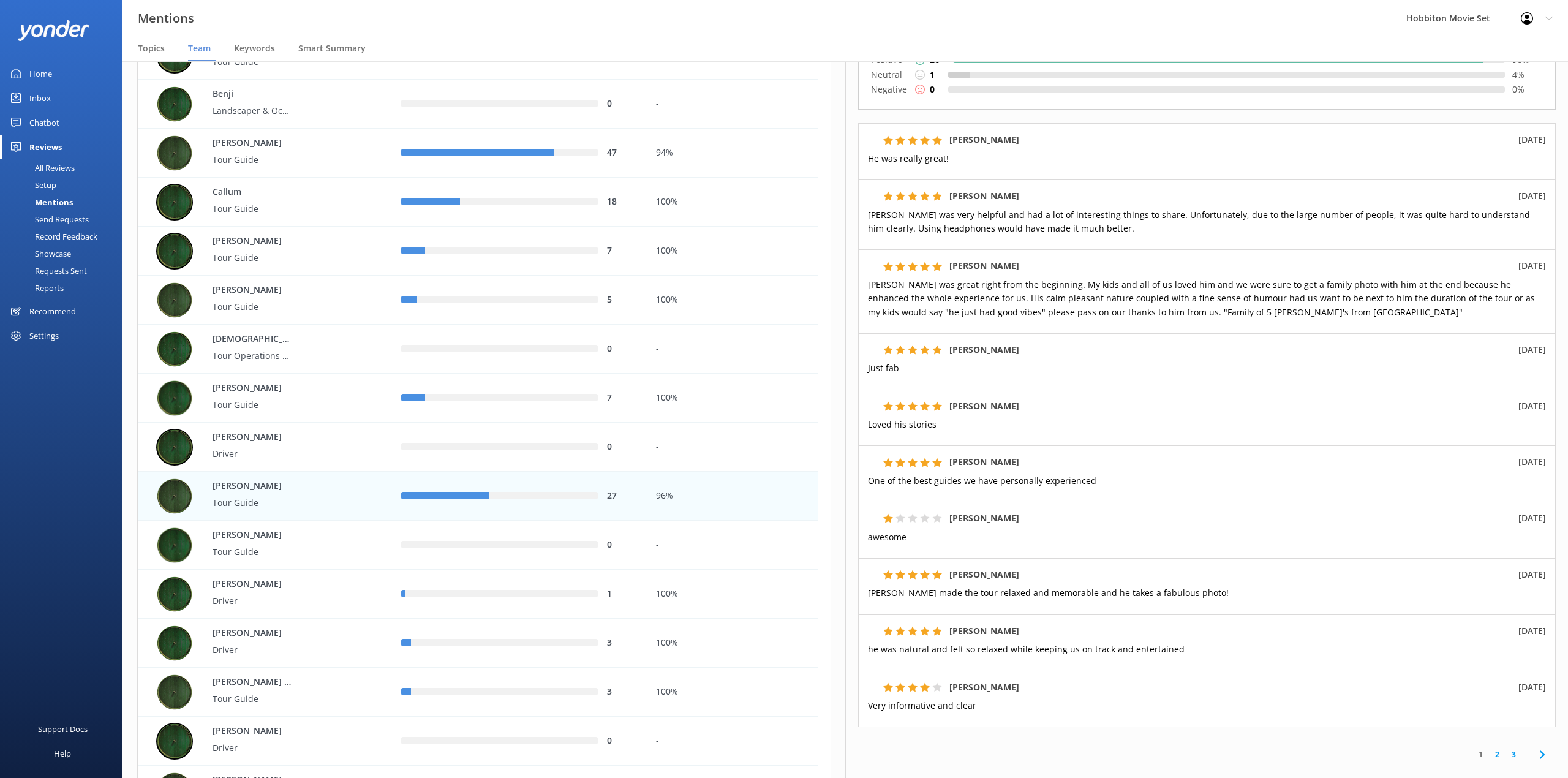
click at [1489, 761] on link "2" at bounding box center [1497, 755] width 17 height 12
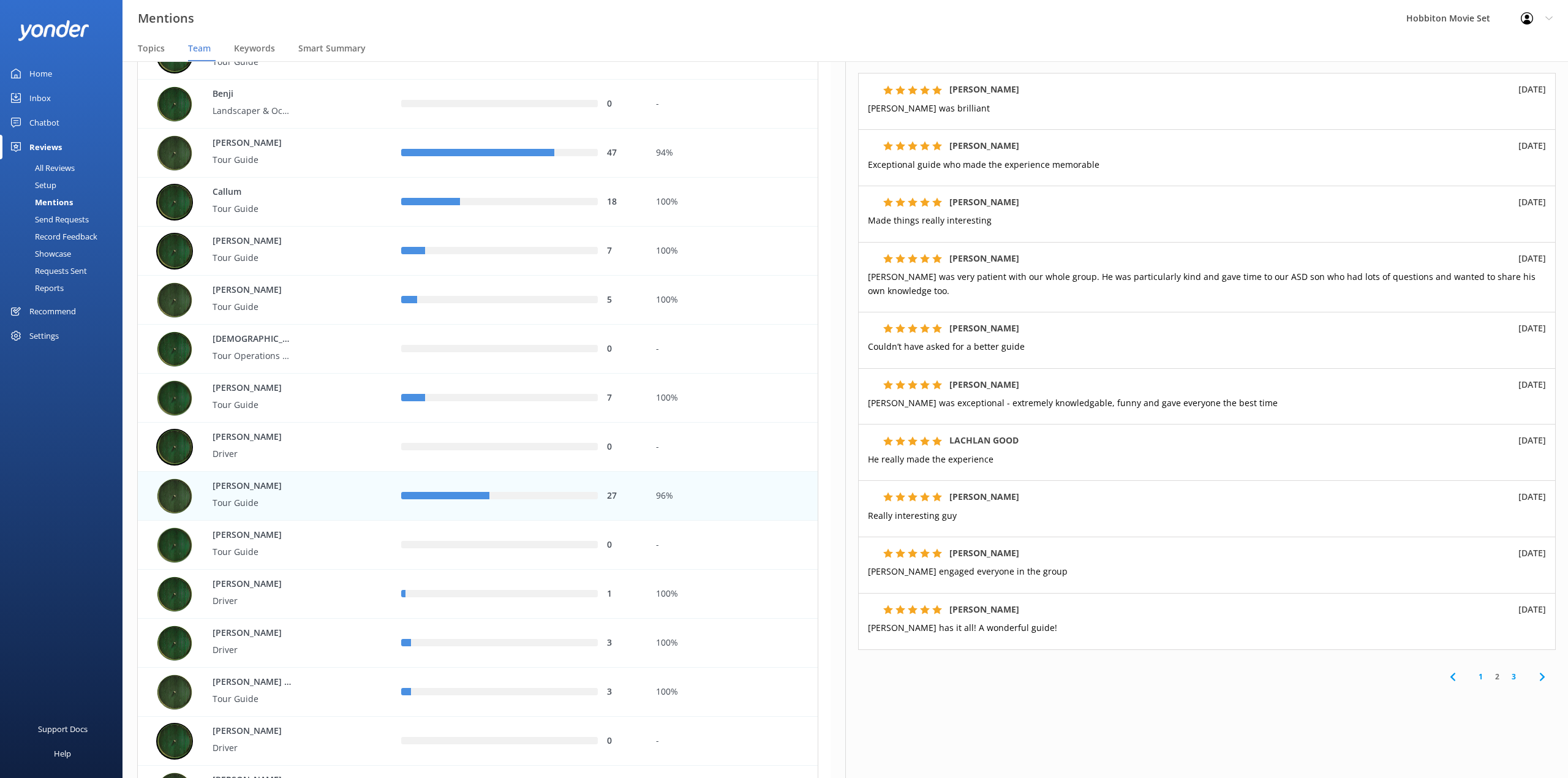
scroll to position [221, 0]
click at [1505, 675] on link "3" at bounding box center [1513, 672] width 17 height 12
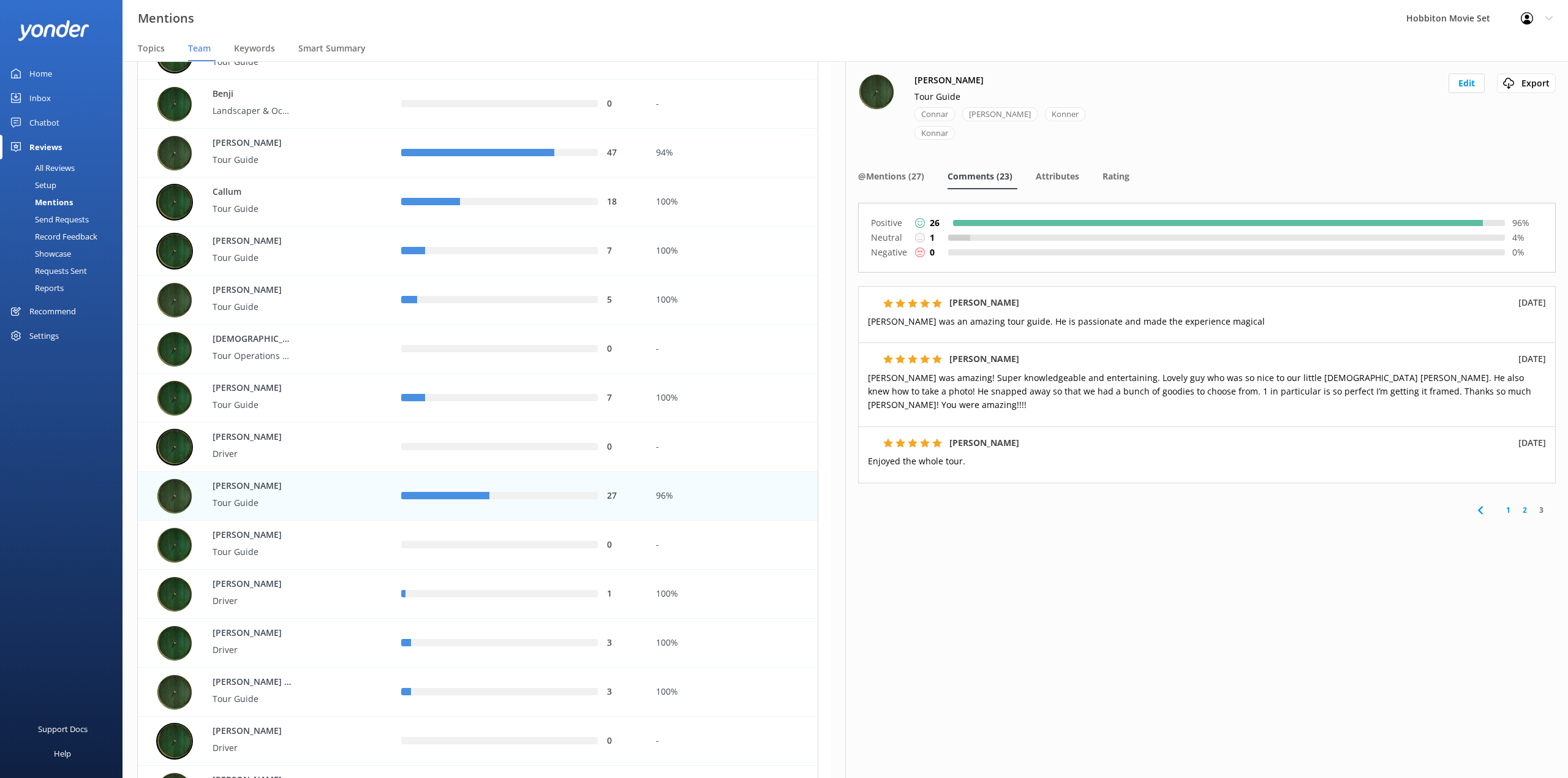
click at [1513, 506] on div "1 2 3" at bounding box center [1207, 510] width 698 height 28
click at [1508, 505] on link "1" at bounding box center [1508, 510] width 17 height 12
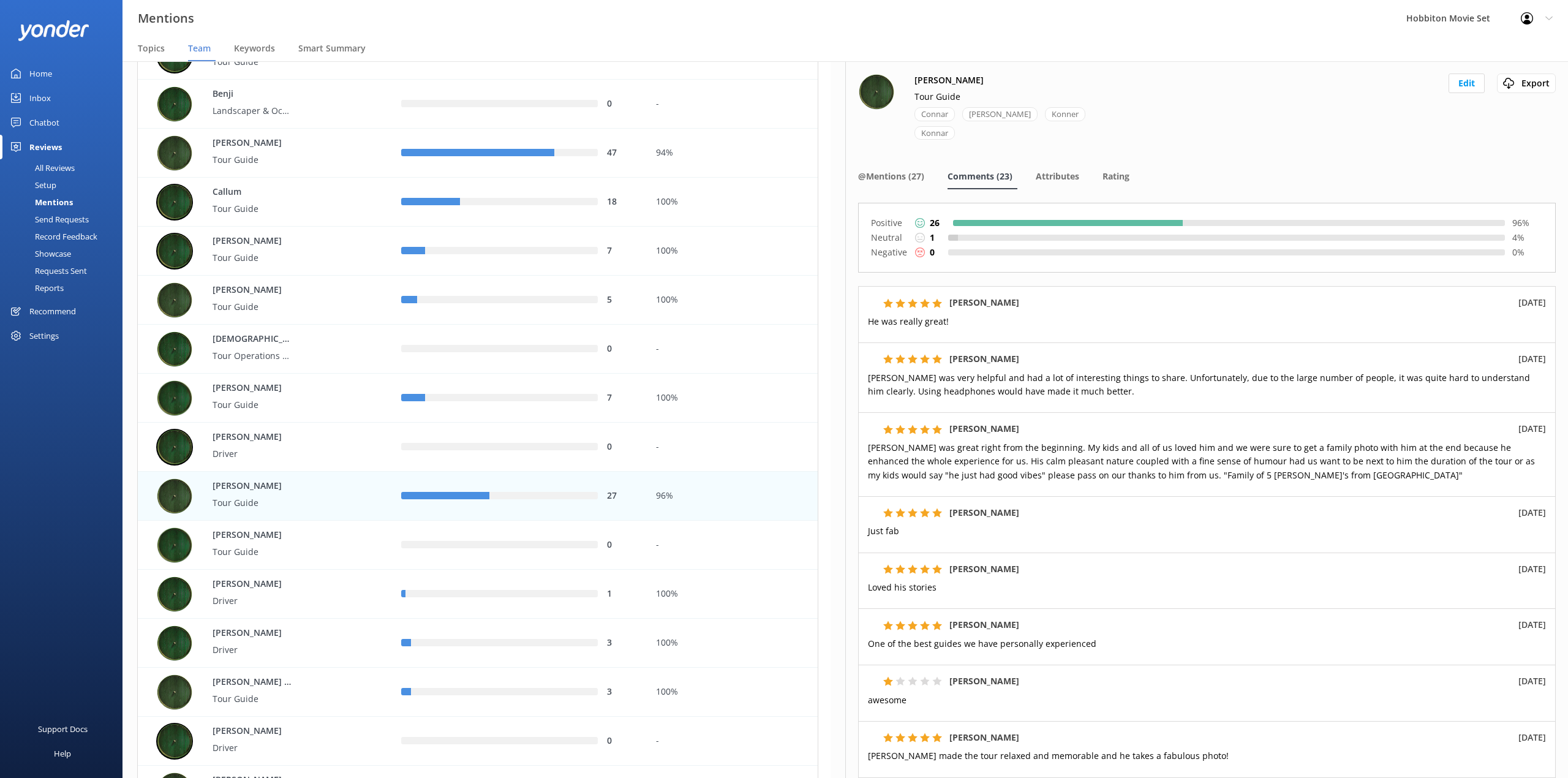
click at [964, 595] on p "Loved his stories" at bounding box center [1207, 588] width 678 height 14
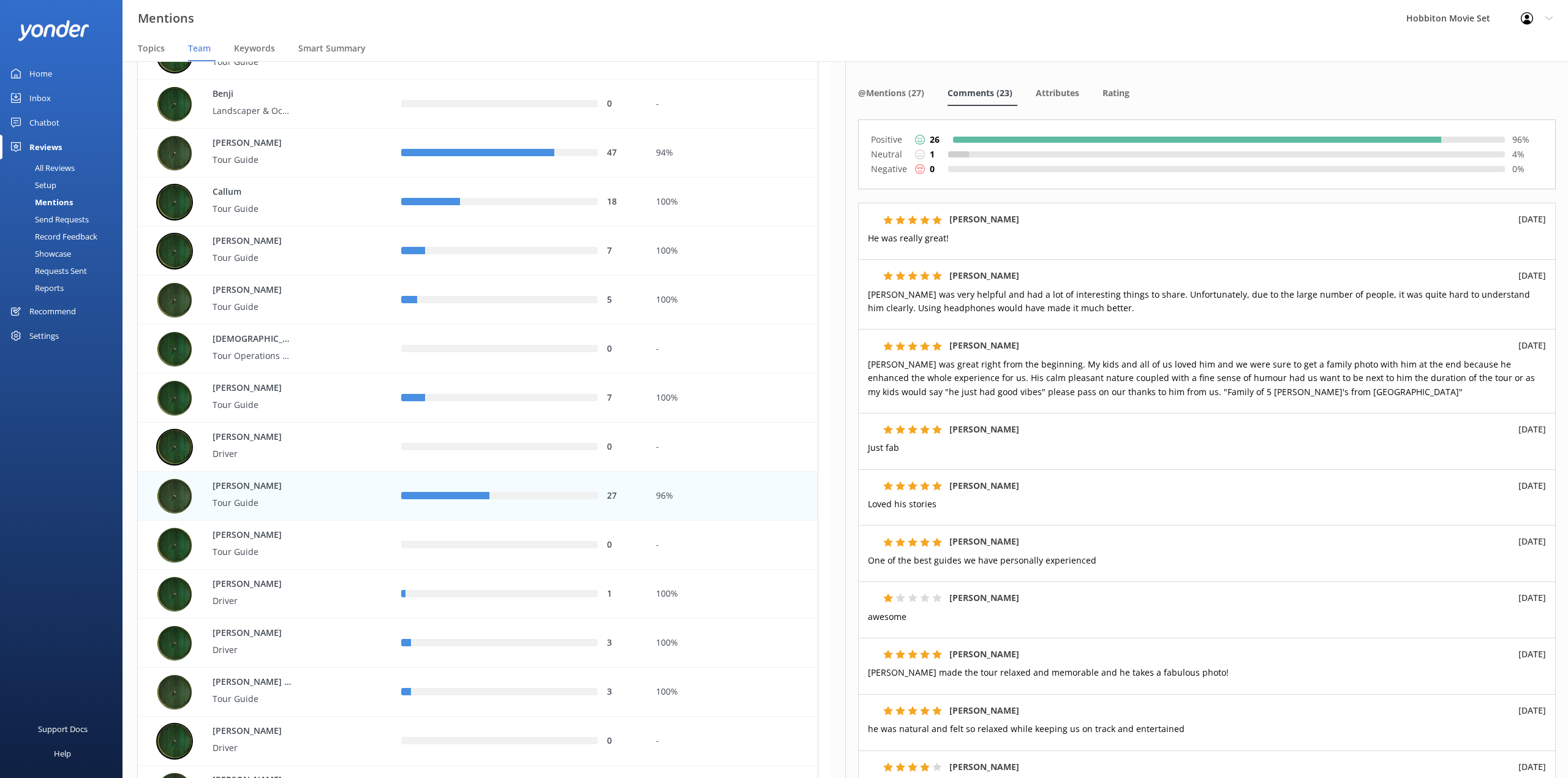
scroll to position [163, 0]
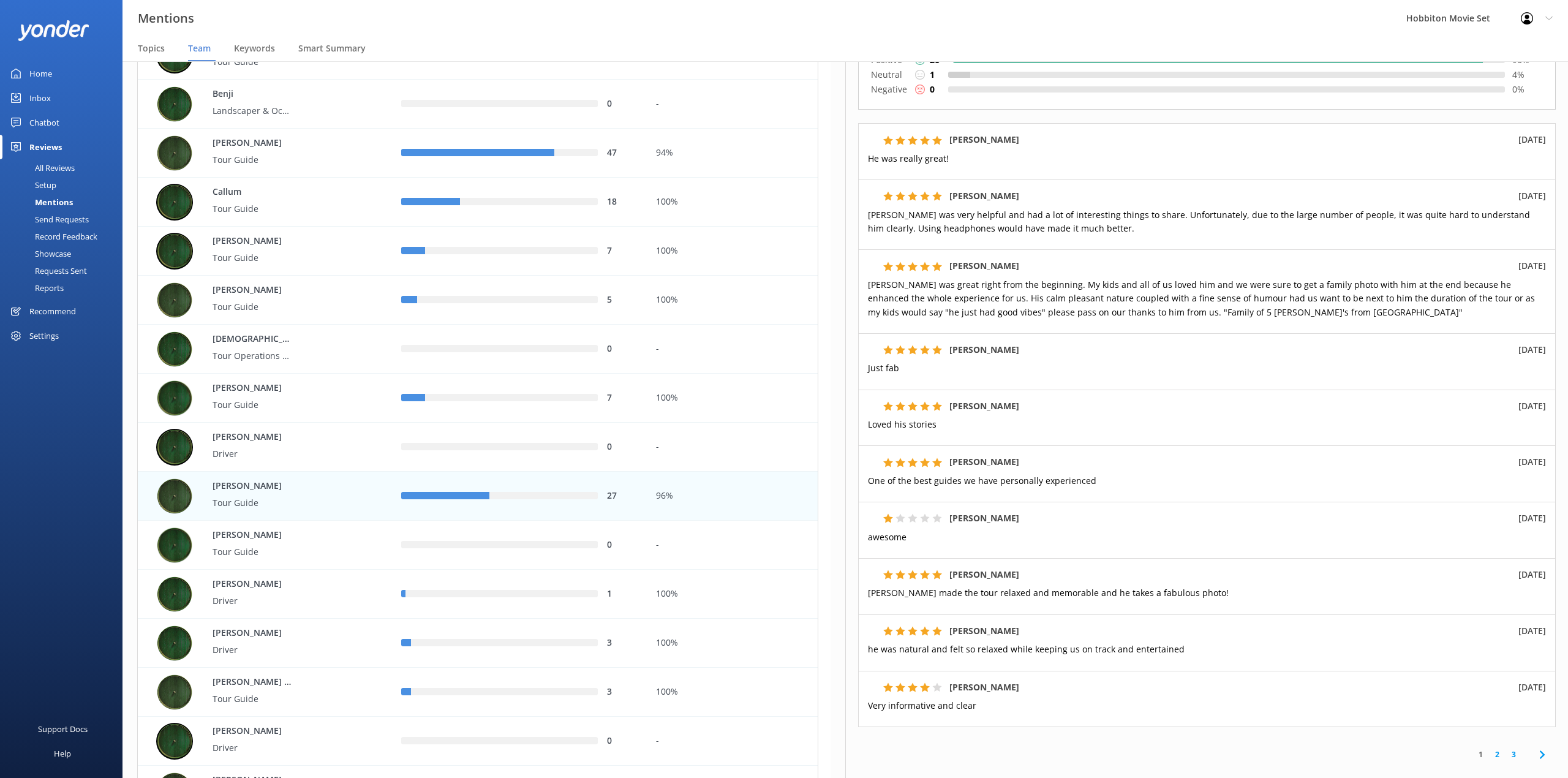
click at [1242, 656] on p "he was natural and felt so relaxed while keeping us on track and entertained" at bounding box center [1207, 649] width 678 height 14
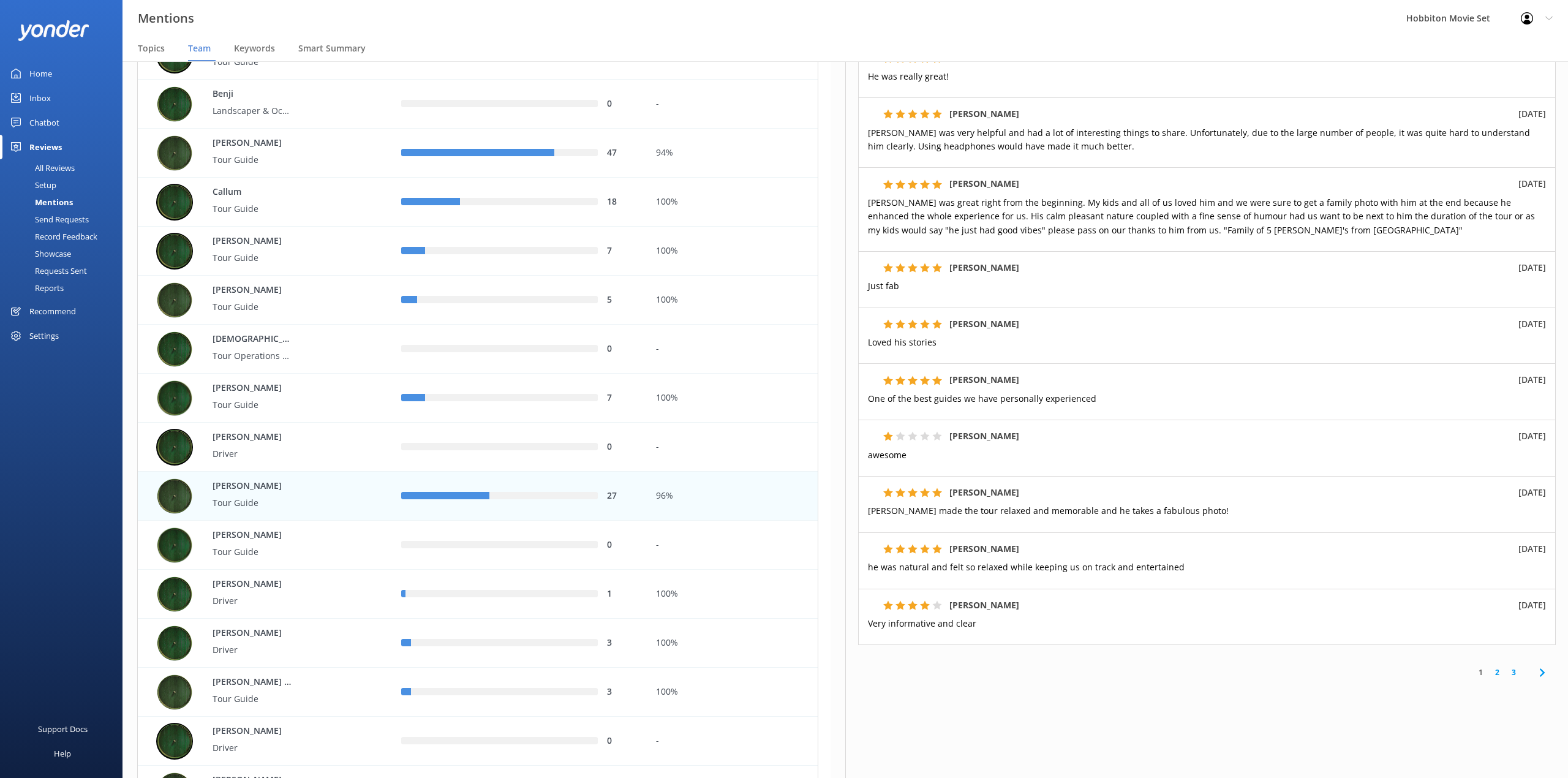
click at [1252, 282] on p "Just fab" at bounding box center [1207, 286] width 678 height 14
click at [1489, 672] on link "2" at bounding box center [1497, 672] width 17 height 12
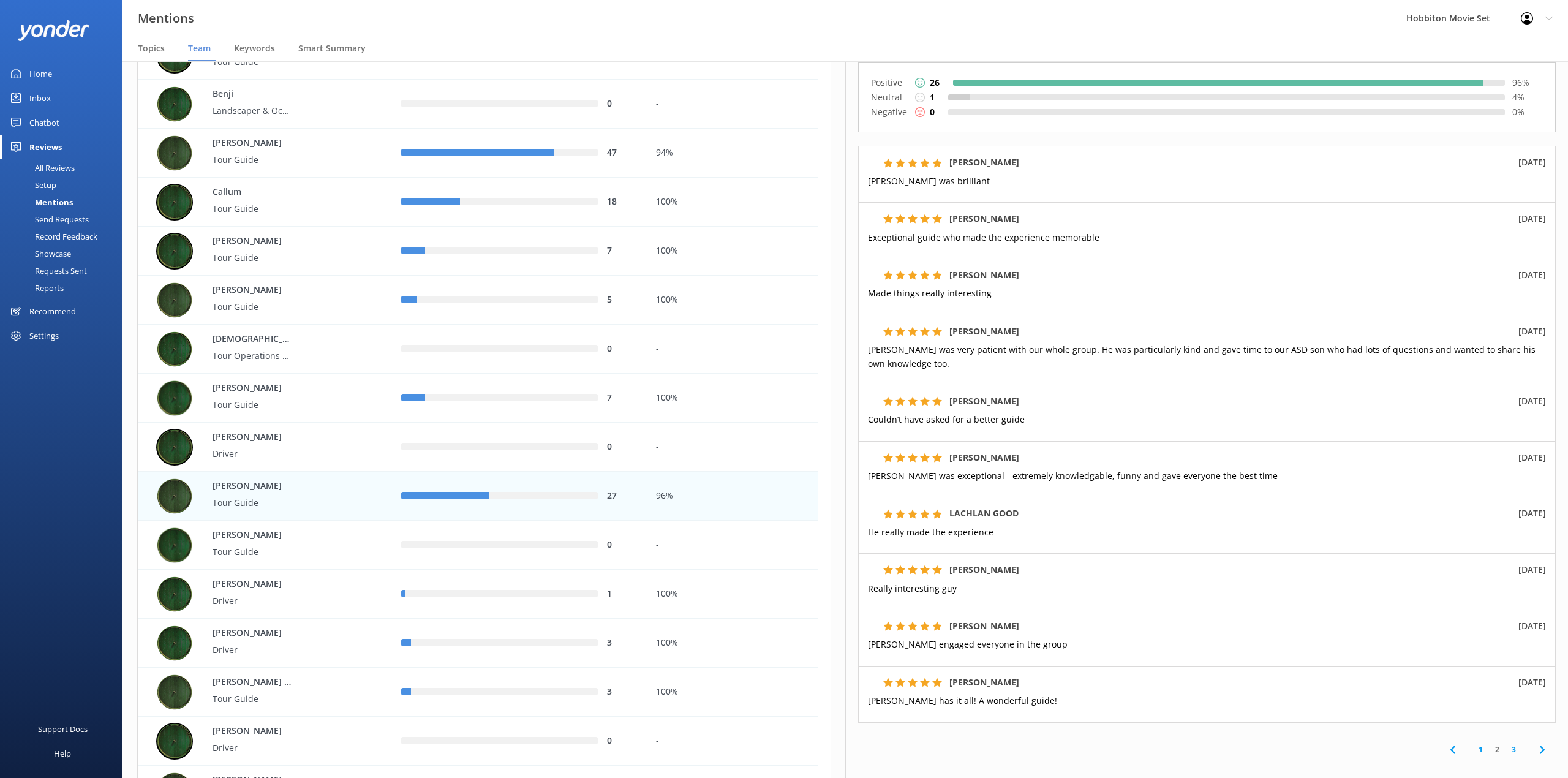
scroll to position [140, 0]
click at [634, 55] on nav "Topics Team Keywords Smart Summary" at bounding box center [844, 49] width 1445 height 24
click at [1505, 756] on link "3" at bounding box center [1513, 750] width 17 height 12
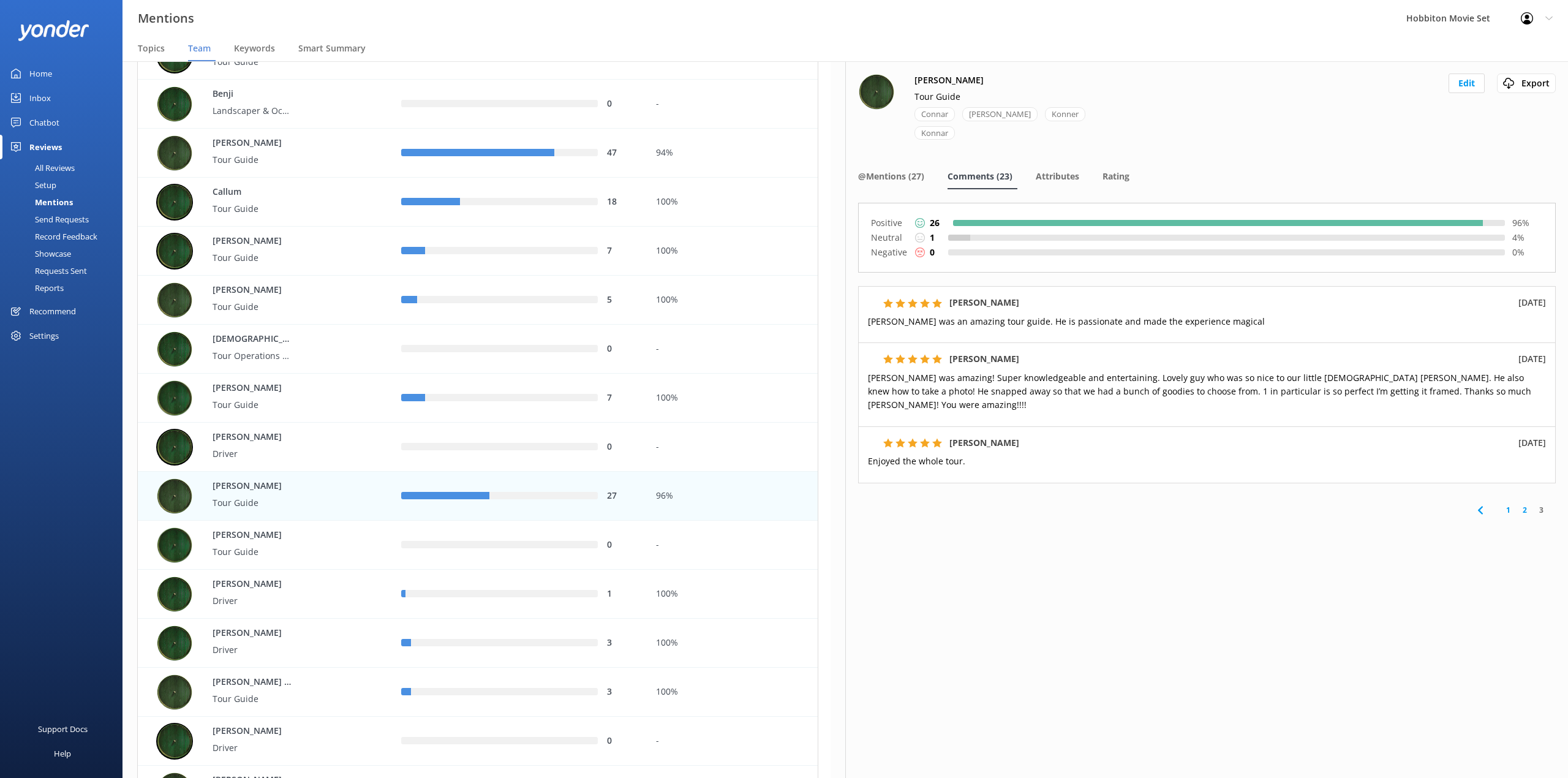
click at [606, 44] on nav "Topics Team Keywords Smart Summary" at bounding box center [844, 49] width 1445 height 24
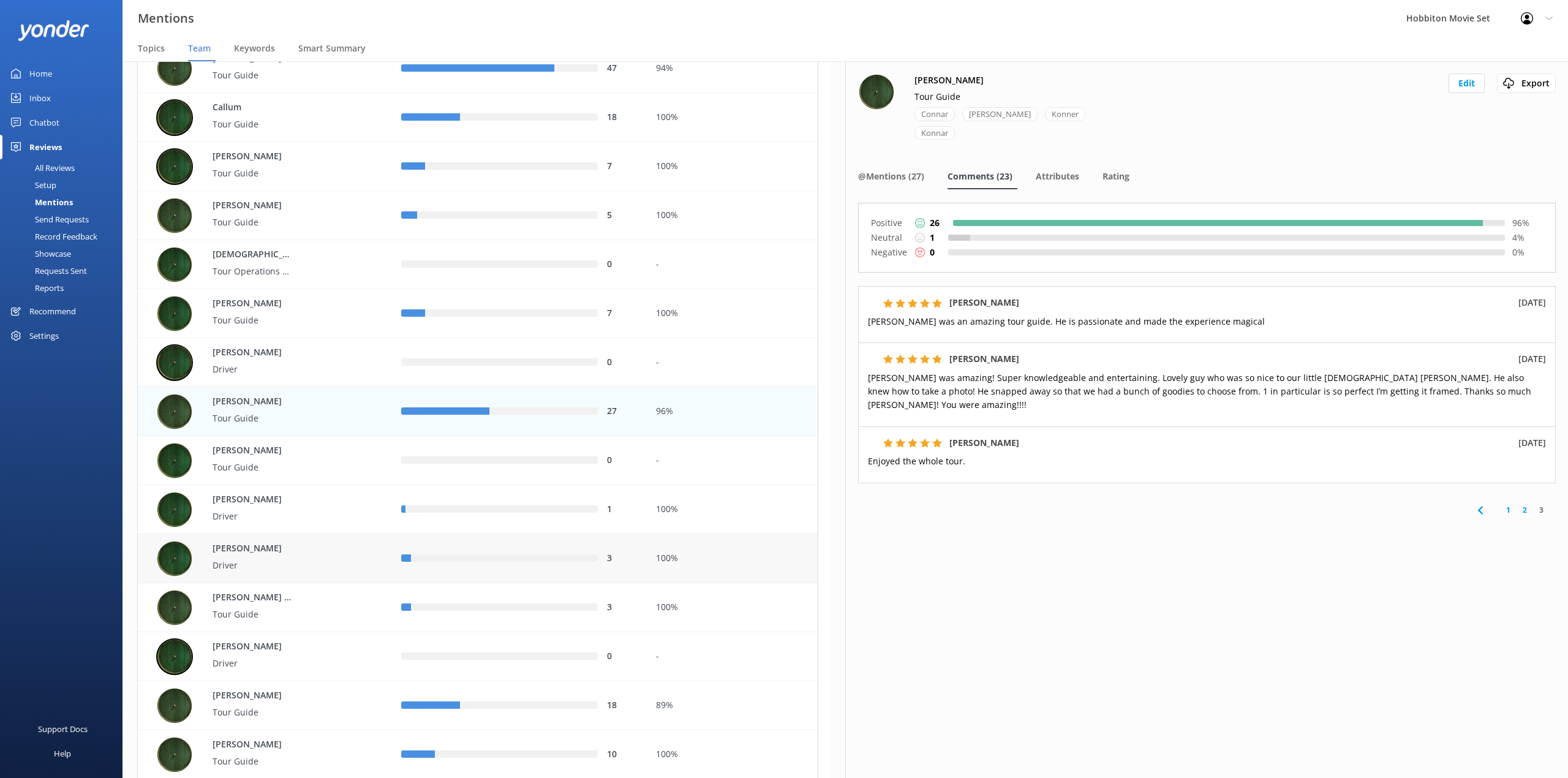
scroll to position [571, 0]
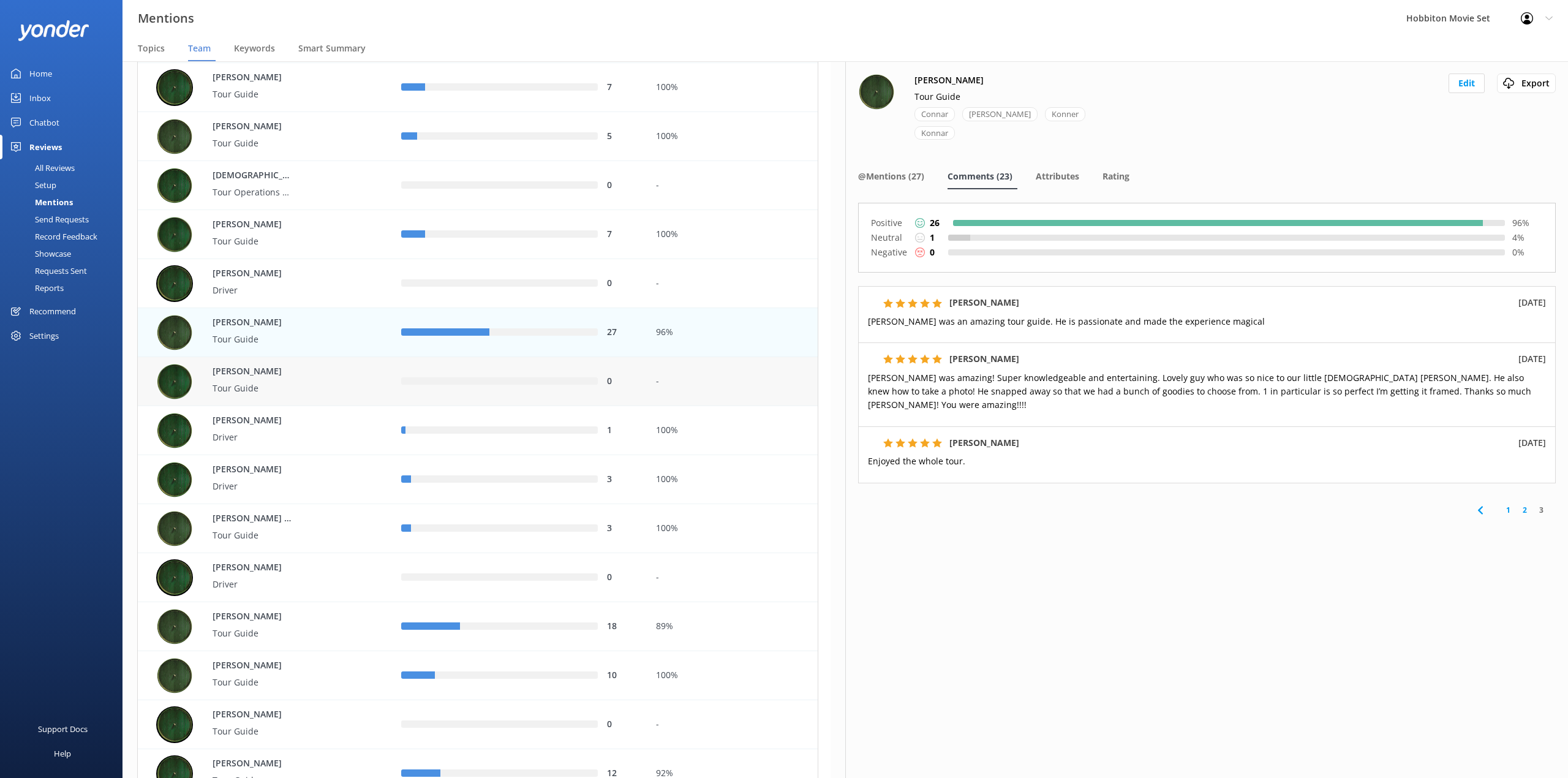
click at [343, 360] on div "[PERSON_NAME] Tour Guide" at bounding box center [264, 382] width 254 height 49
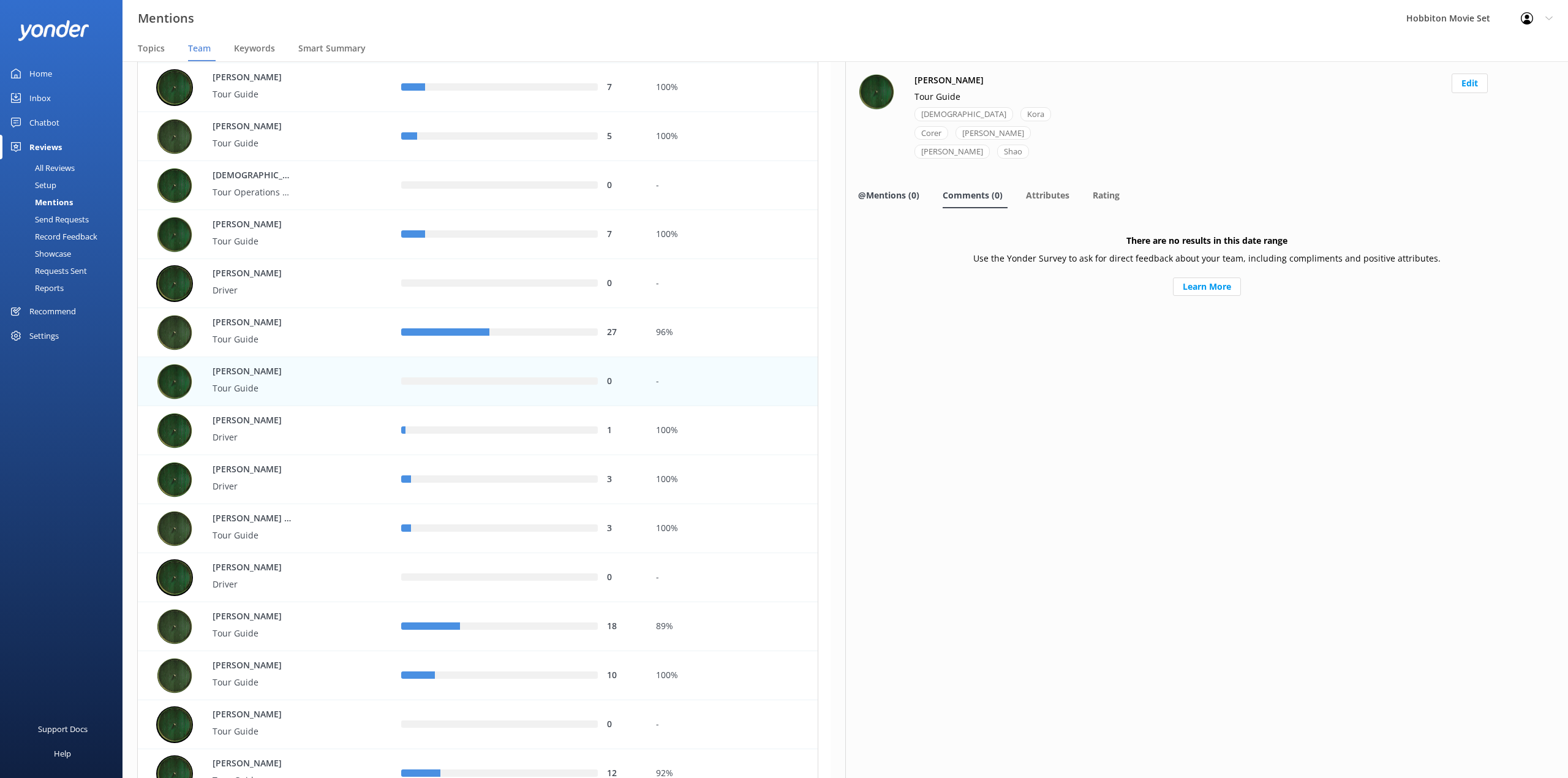
click at [900, 187] on div "@Mentions (0)" at bounding box center [891, 196] width 66 height 24
click at [971, 187] on div "Comments (0)" at bounding box center [974, 196] width 65 height 24
click at [481, 373] on div "0" at bounding box center [518, 382] width 254 height 49
click at [1466, 89] on button "Edit" at bounding box center [1470, 83] width 36 height 19
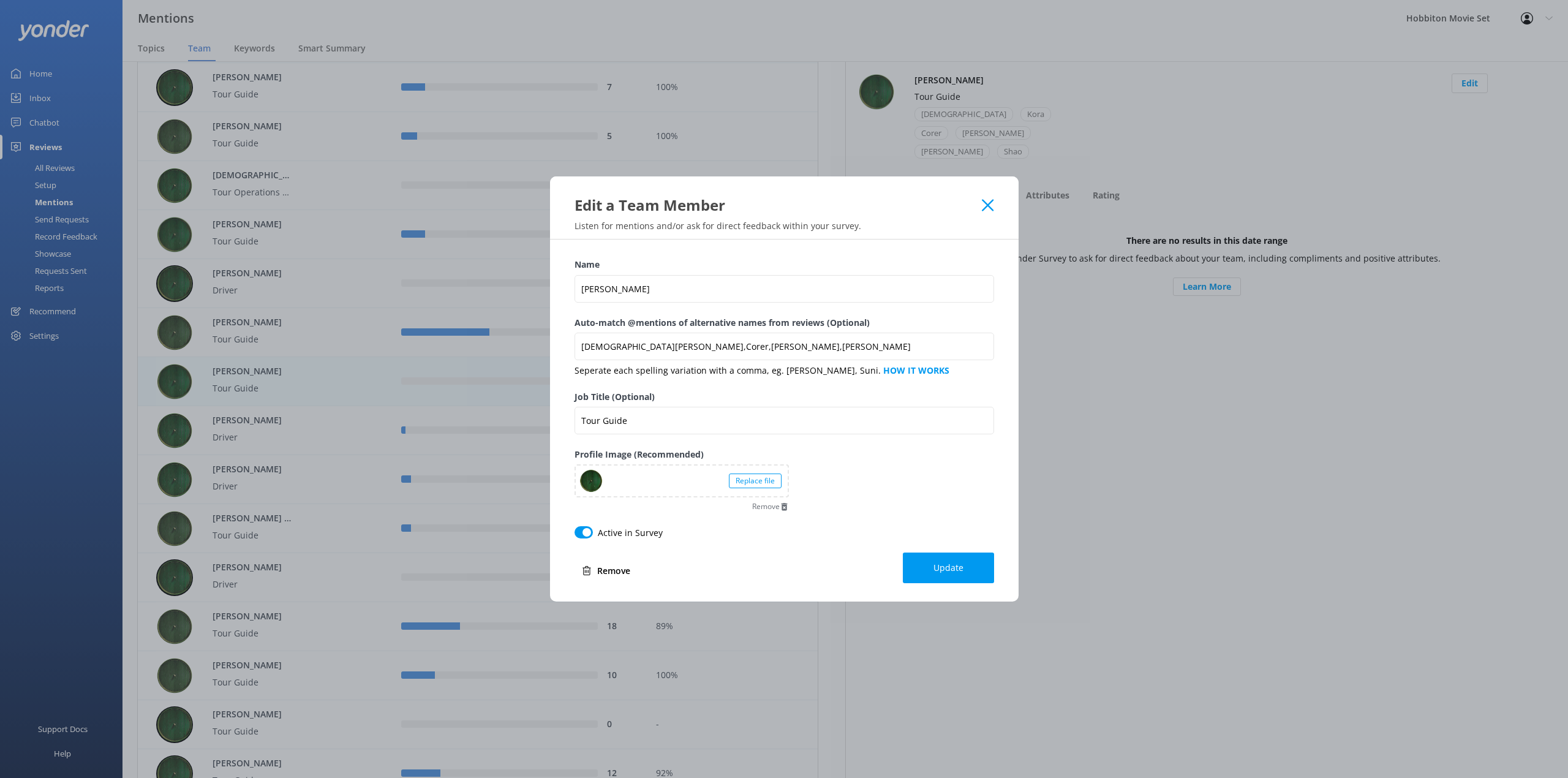
click at [992, 209] on use at bounding box center [987, 205] width 12 height 12
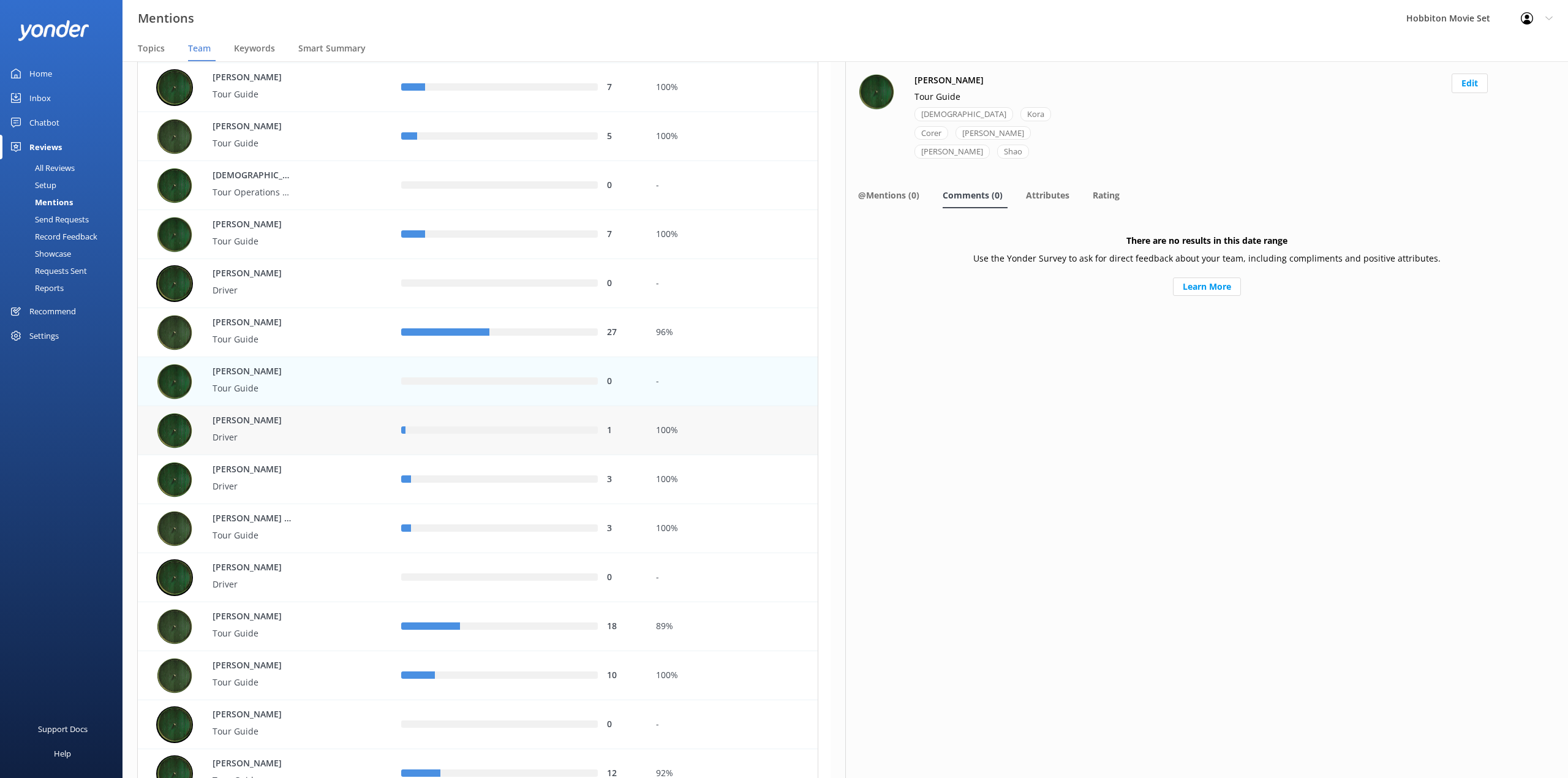
click at [626, 445] on div "1" at bounding box center [518, 431] width 254 height 49
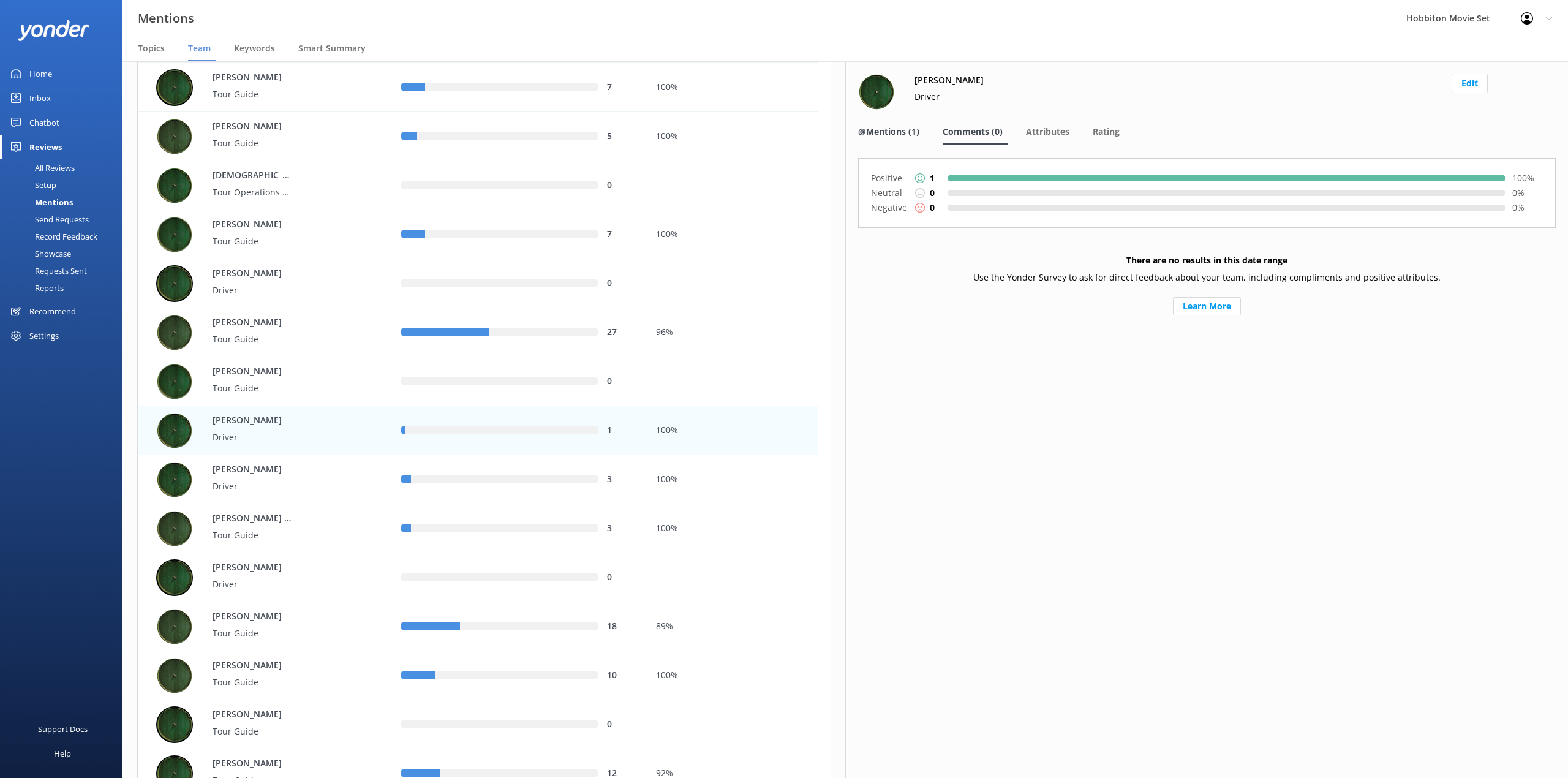
click at [907, 138] on div "@Mentions (1)" at bounding box center [891, 133] width 66 height 24
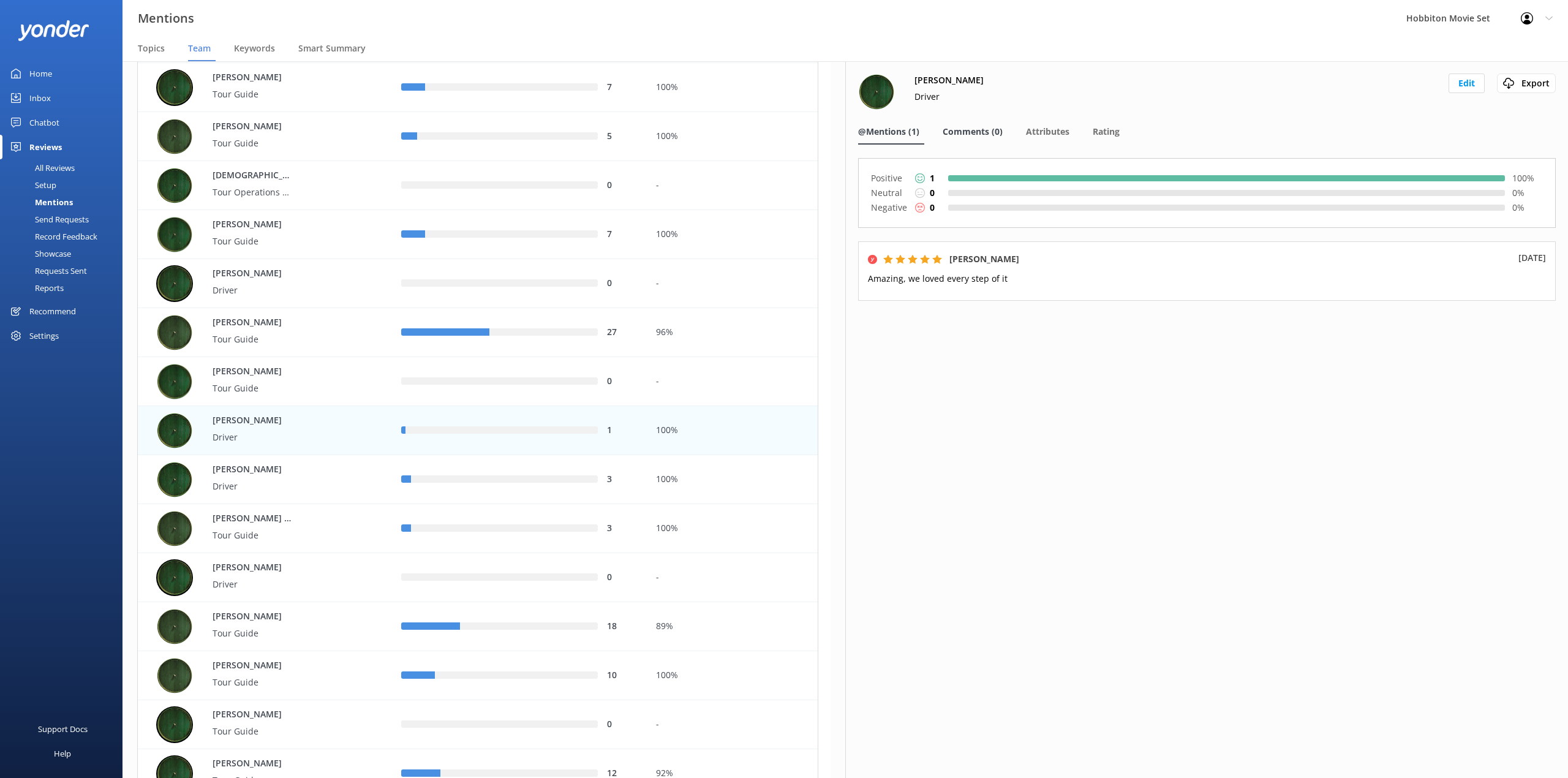
click at [980, 135] on span "Comments (0)" at bounding box center [972, 131] width 60 height 12
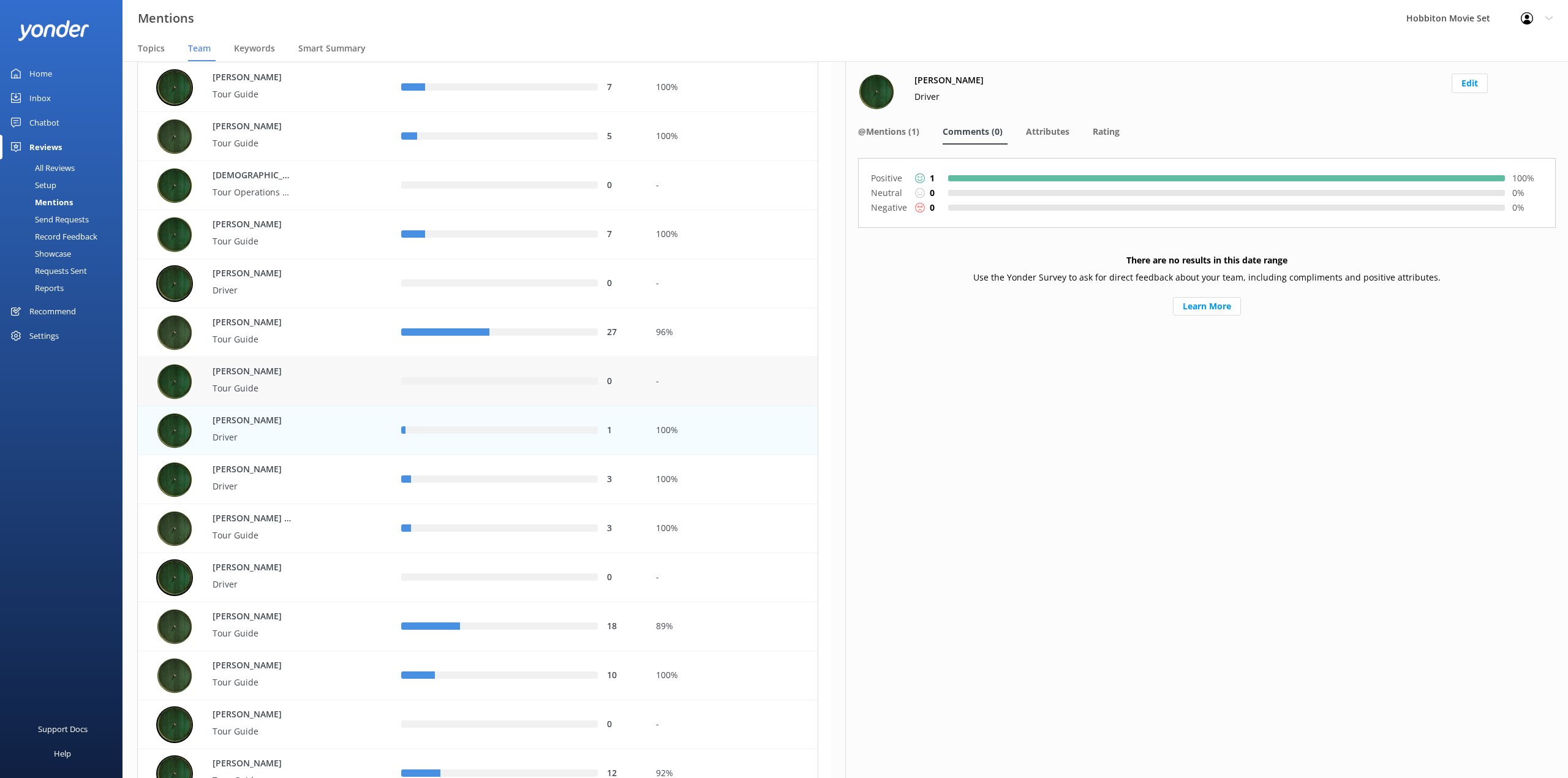
click at [214, 389] on p "Tour Guide" at bounding box center [252, 388] width 80 height 14
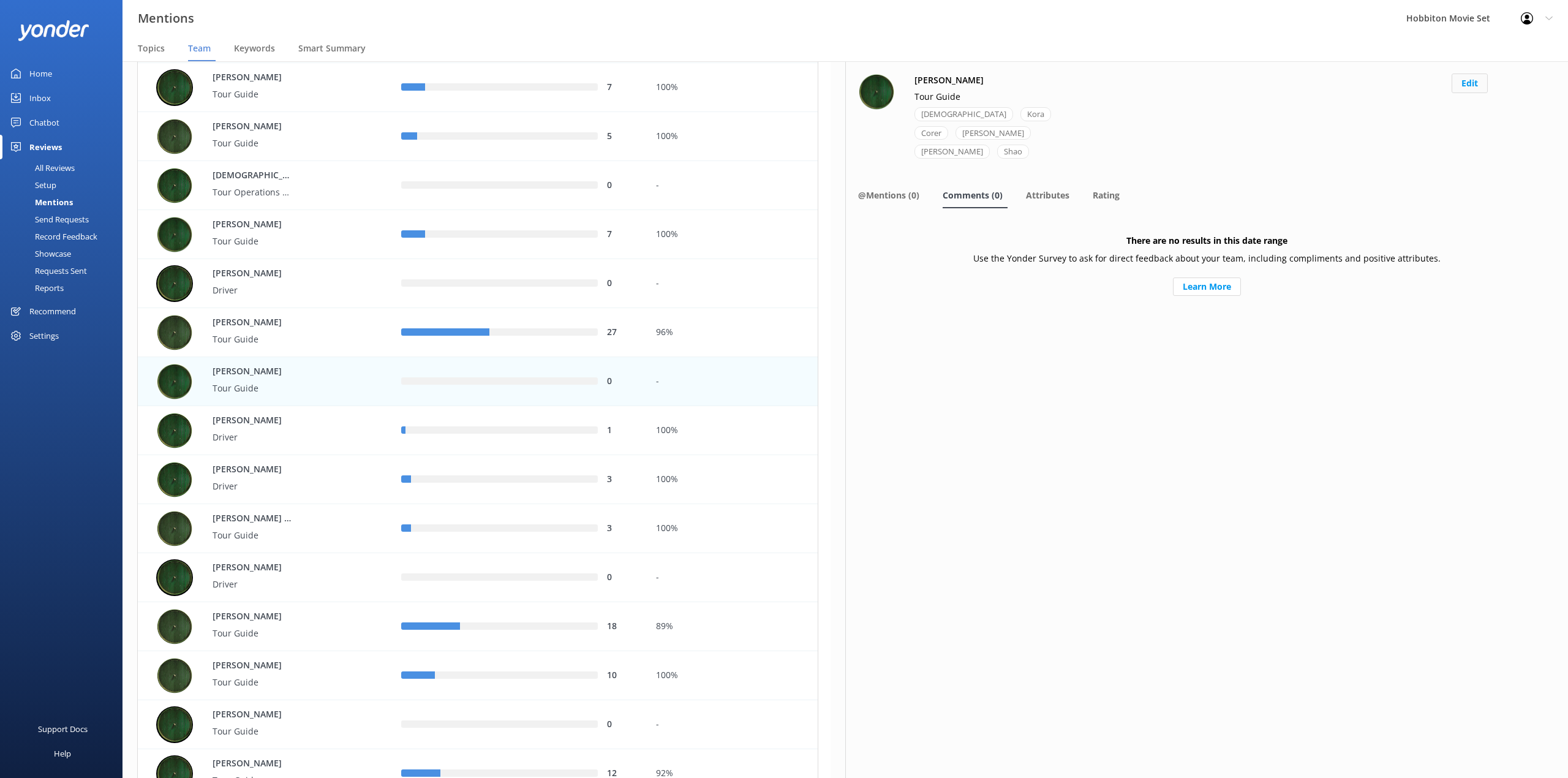
click at [1473, 86] on button "Edit" at bounding box center [1470, 83] width 36 height 19
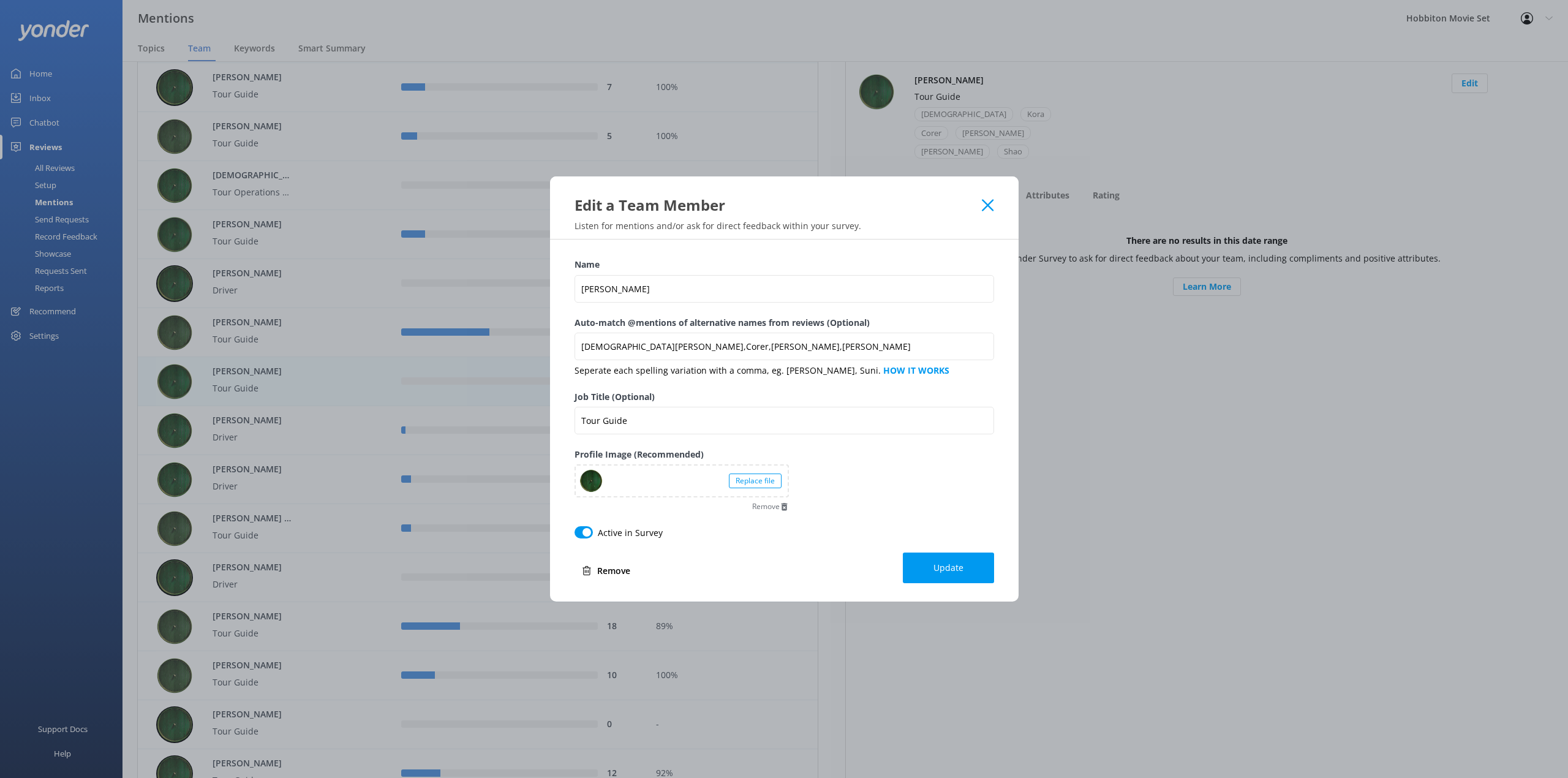
click at [981, 191] on div "Edit a Team Member" at bounding box center [784, 196] width 468 height 39
click at [986, 203] on use at bounding box center [987, 205] width 12 height 12
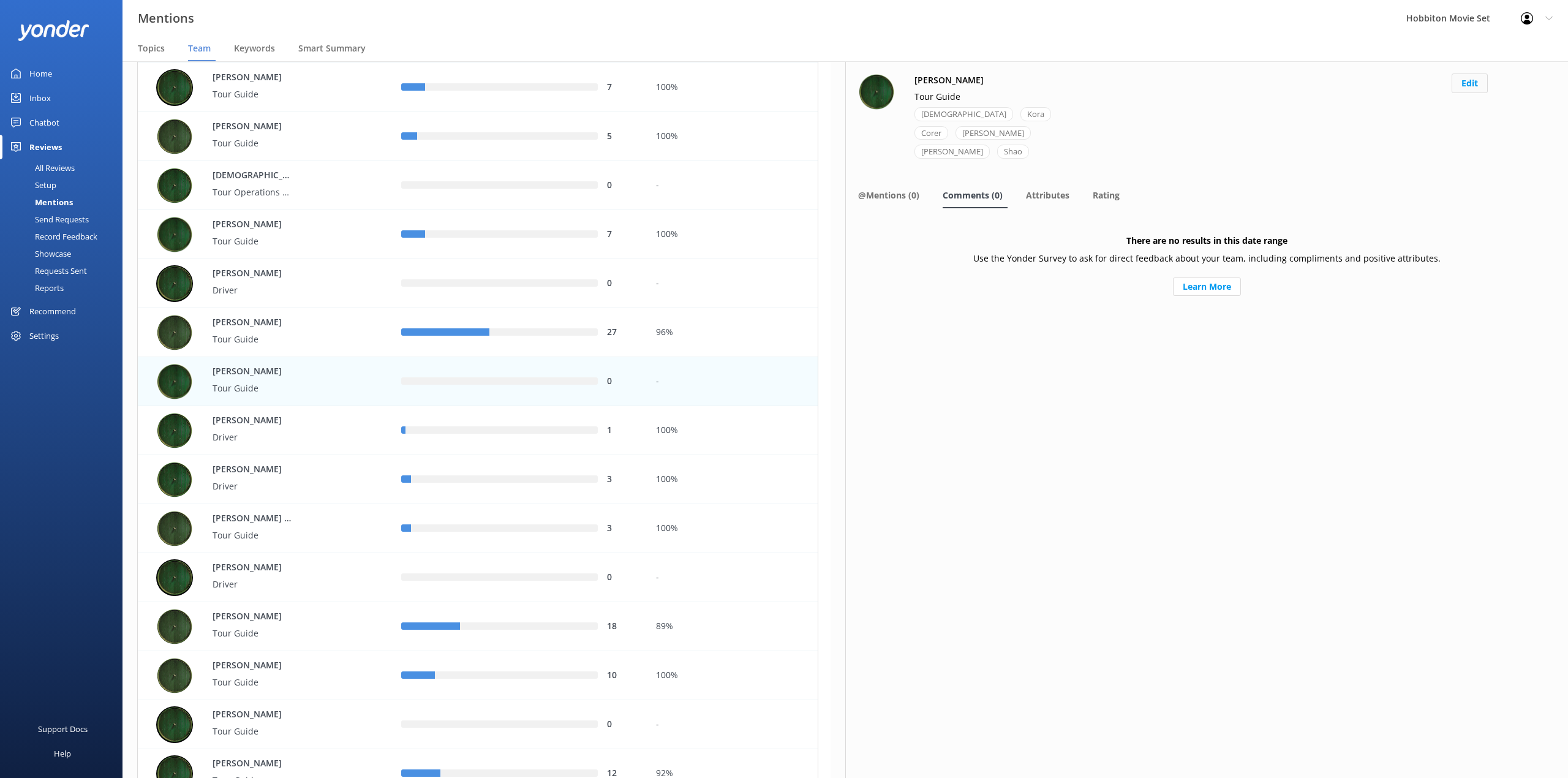
click at [1476, 84] on button "Edit" at bounding box center [1470, 83] width 36 height 19
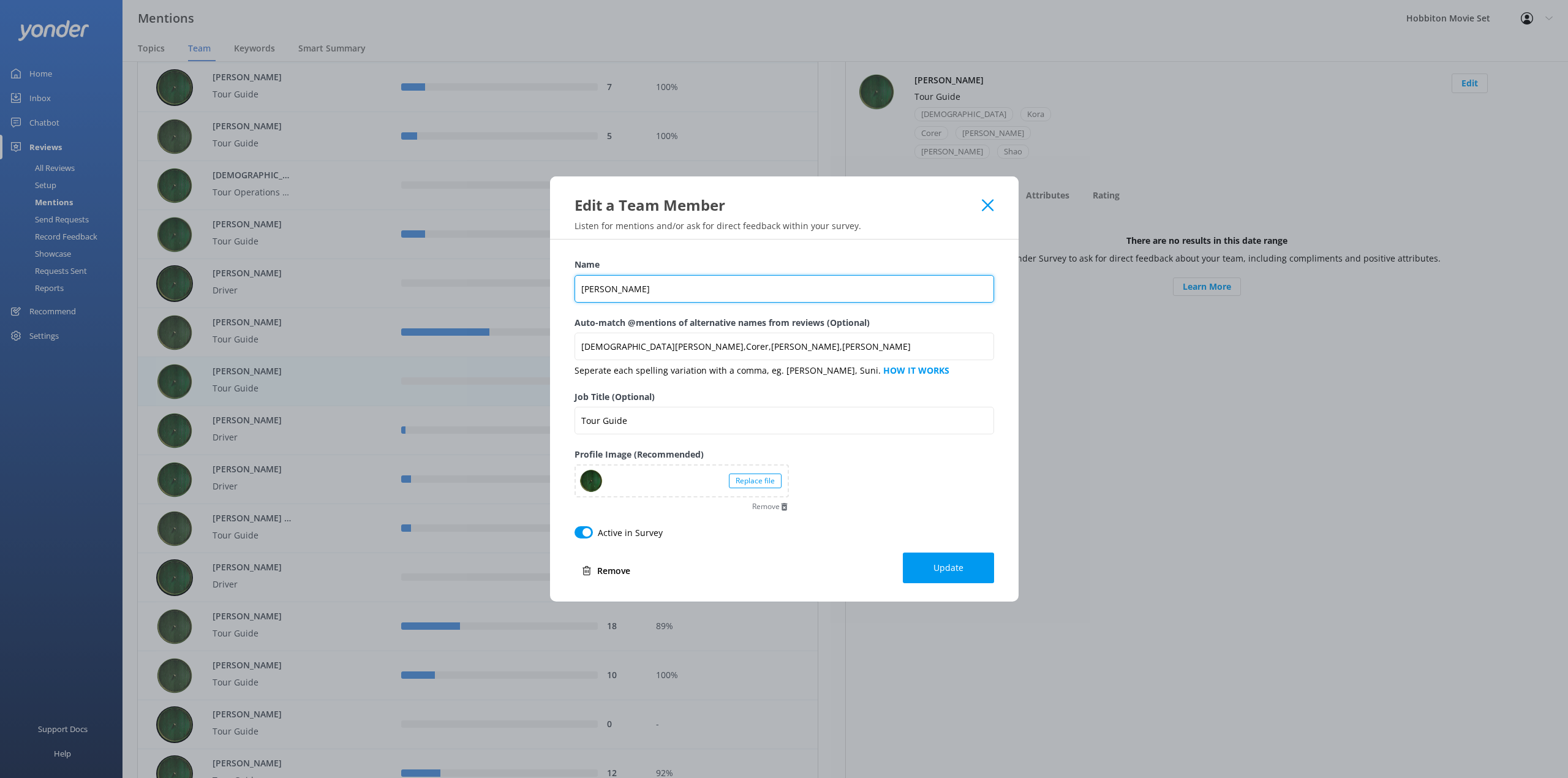
click at [863, 275] on input "[PERSON_NAME]" at bounding box center [784, 289] width 419 height 28
click at [990, 207] on icon at bounding box center [987, 205] width 12 height 12
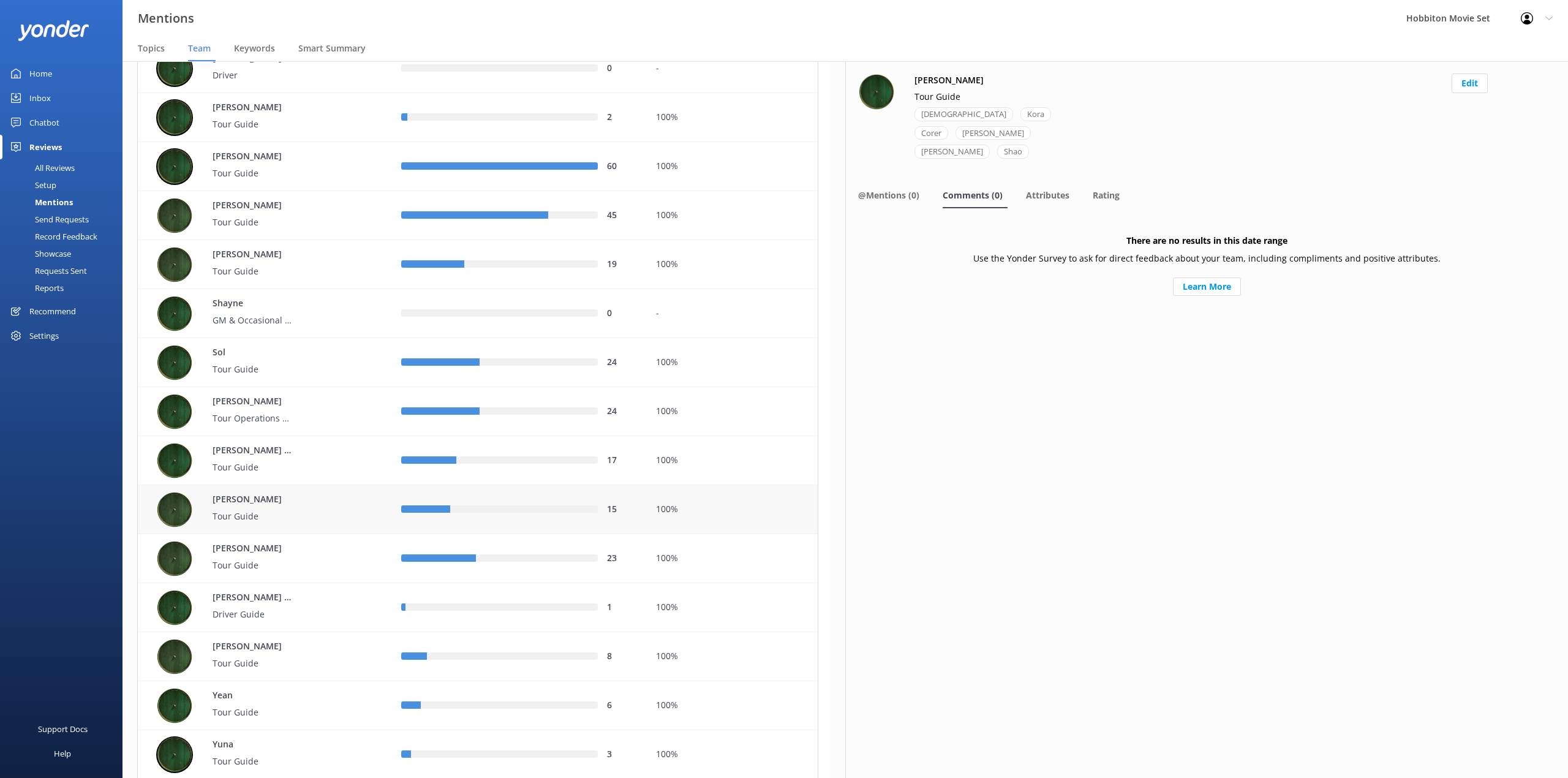
scroll to position [3865, 0]
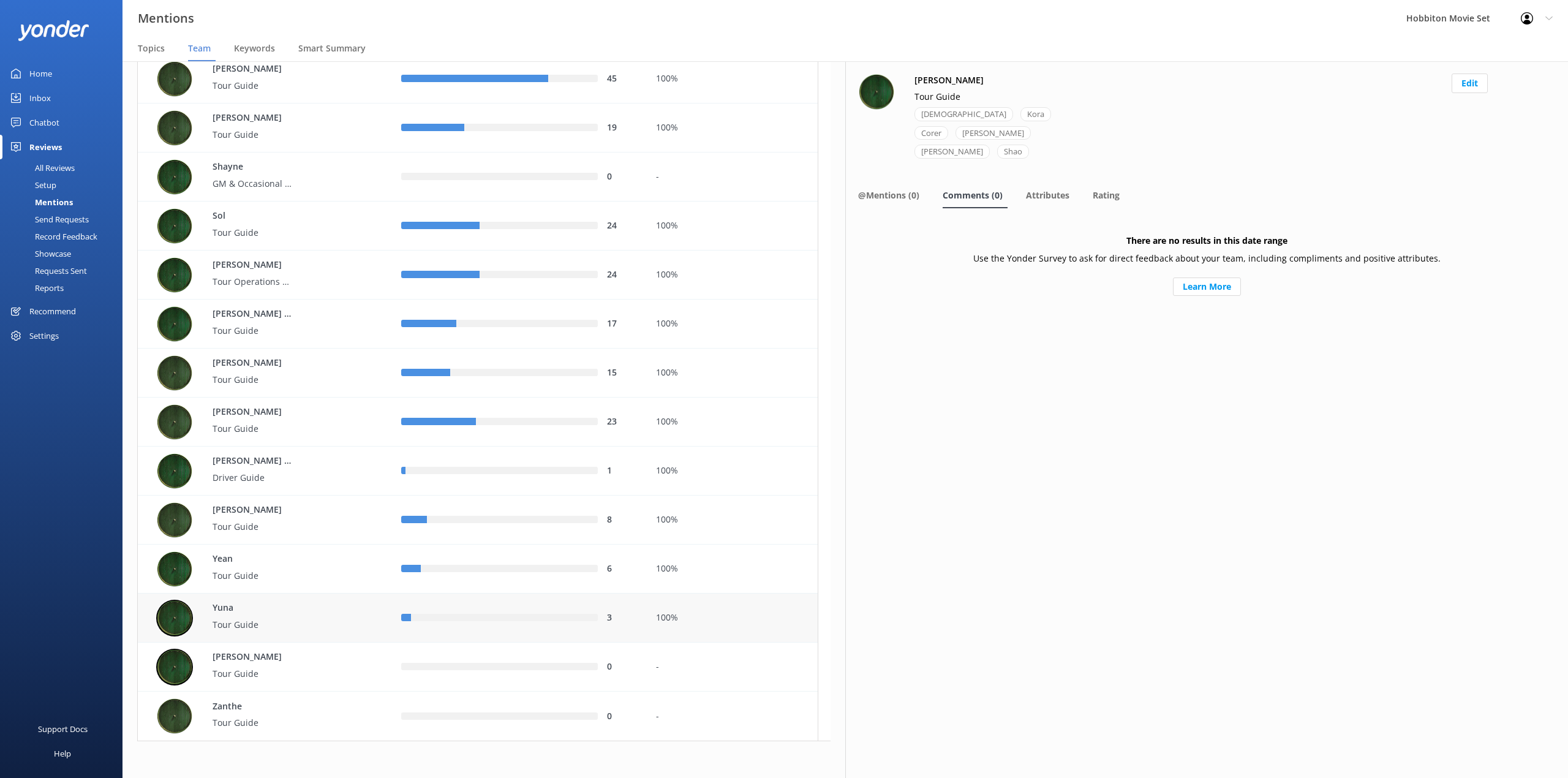
click at [376, 619] on div "Yuna Tour Guide" at bounding box center [269, 618] width 226 height 37
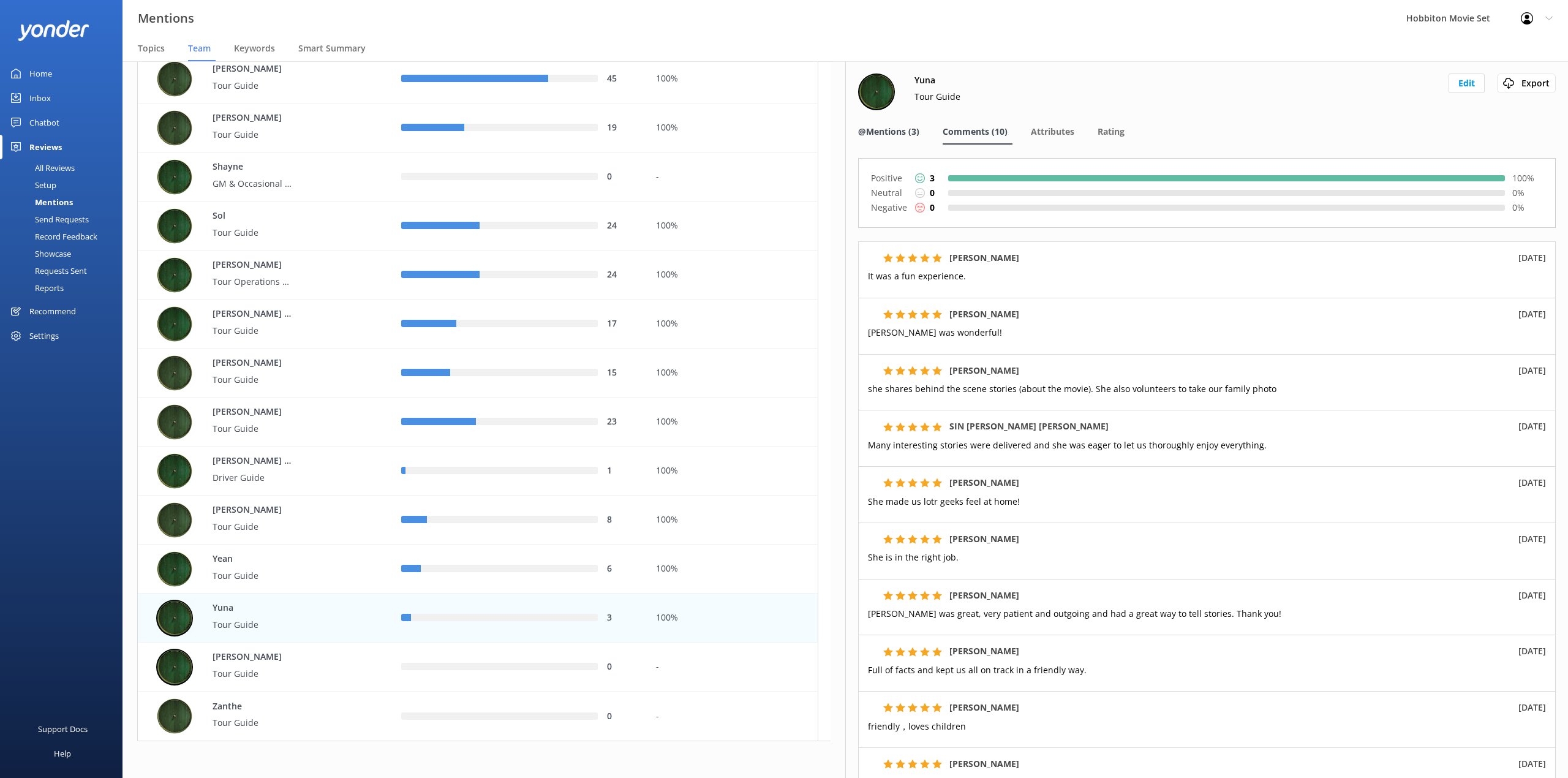
click at [907, 127] on span "@Mentions (3)" at bounding box center [888, 131] width 61 height 12
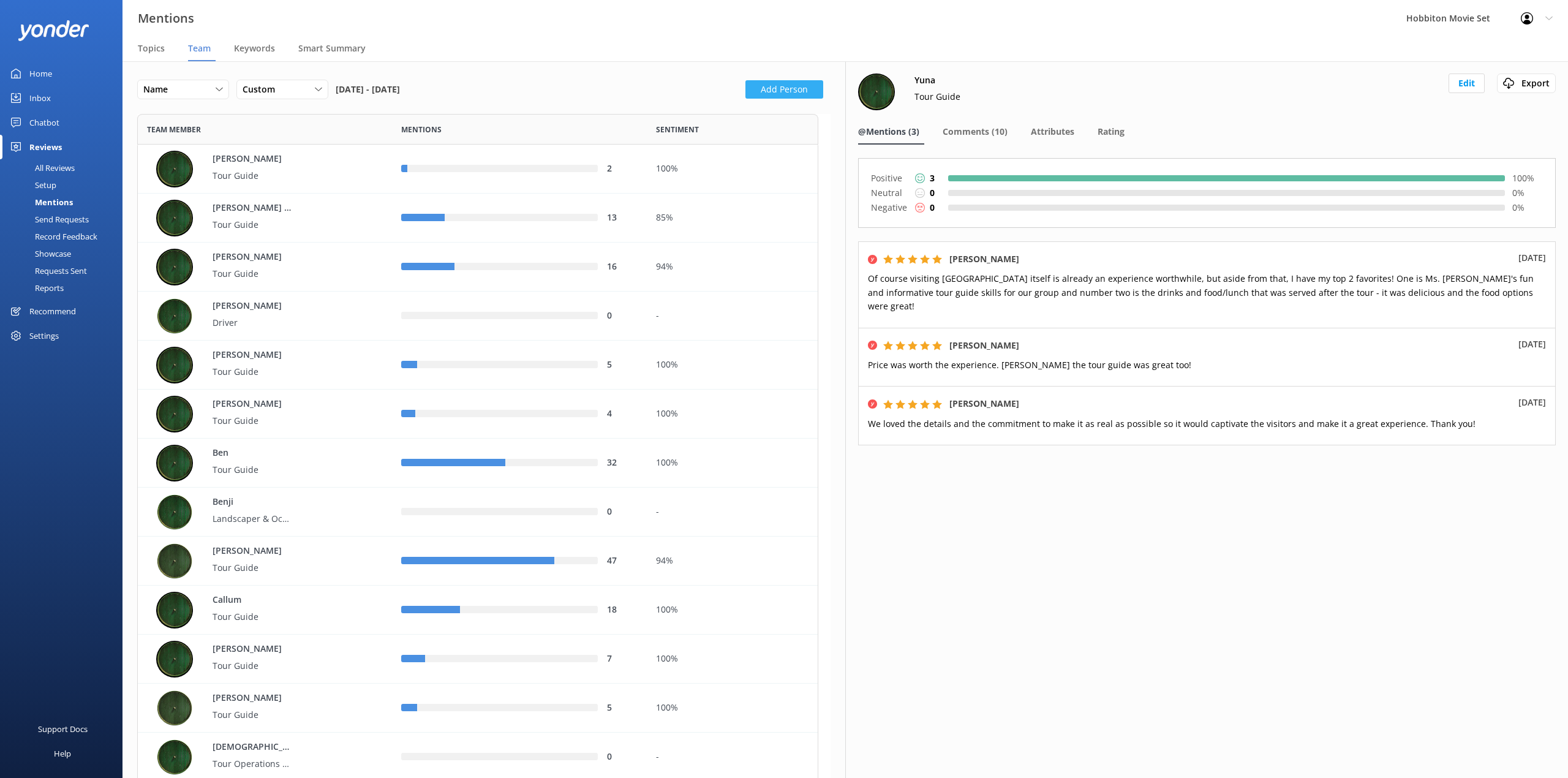
click at [801, 81] on button "Add Person" at bounding box center [784, 89] width 78 height 19
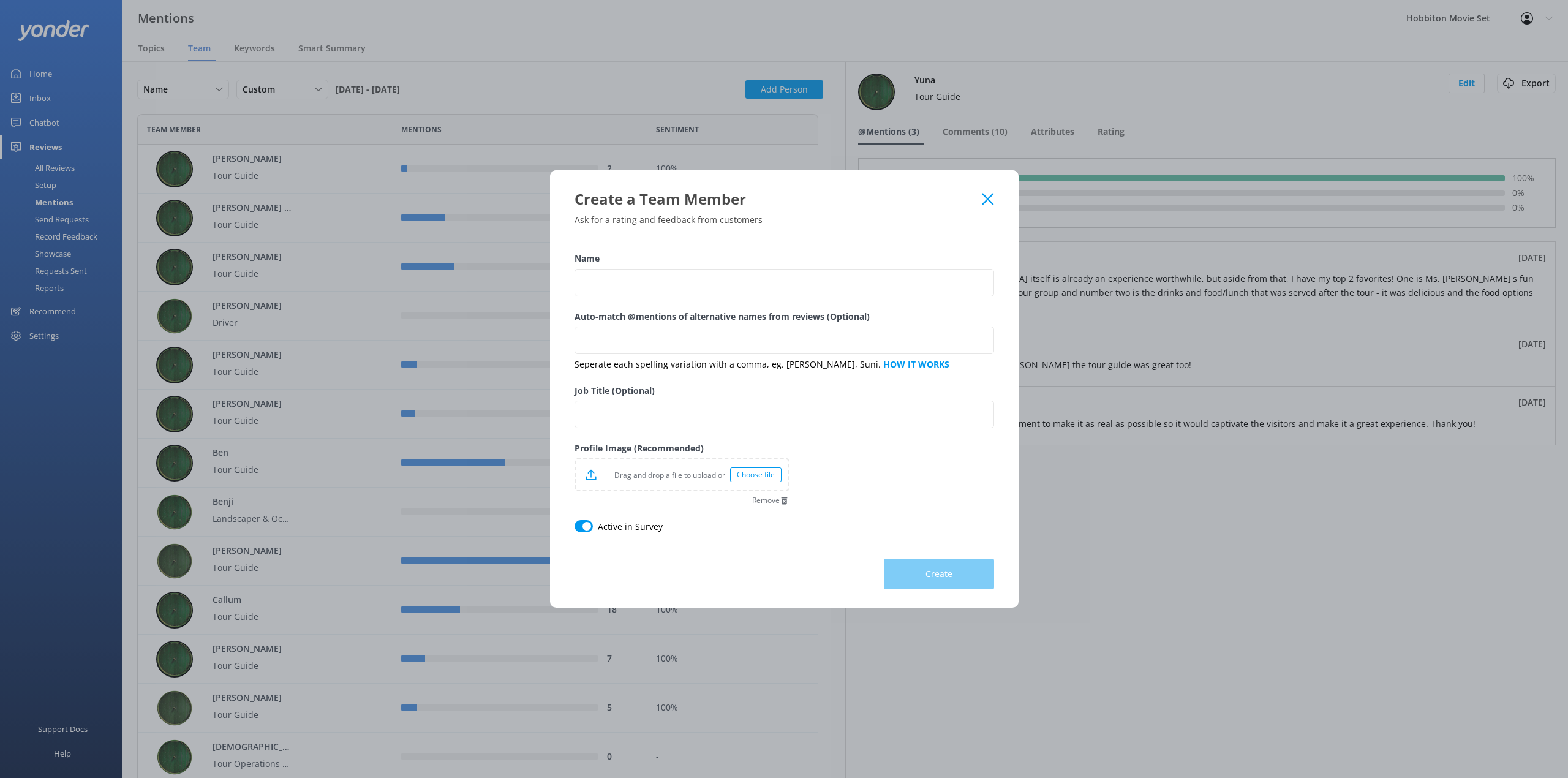
click at [632, 263] on label "Name" at bounding box center [784, 258] width 419 height 14
click at [632, 269] on input "Name" at bounding box center [784, 282] width 419 height 28
click at [634, 273] on input "Name" at bounding box center [784, 282] width 419 height 28
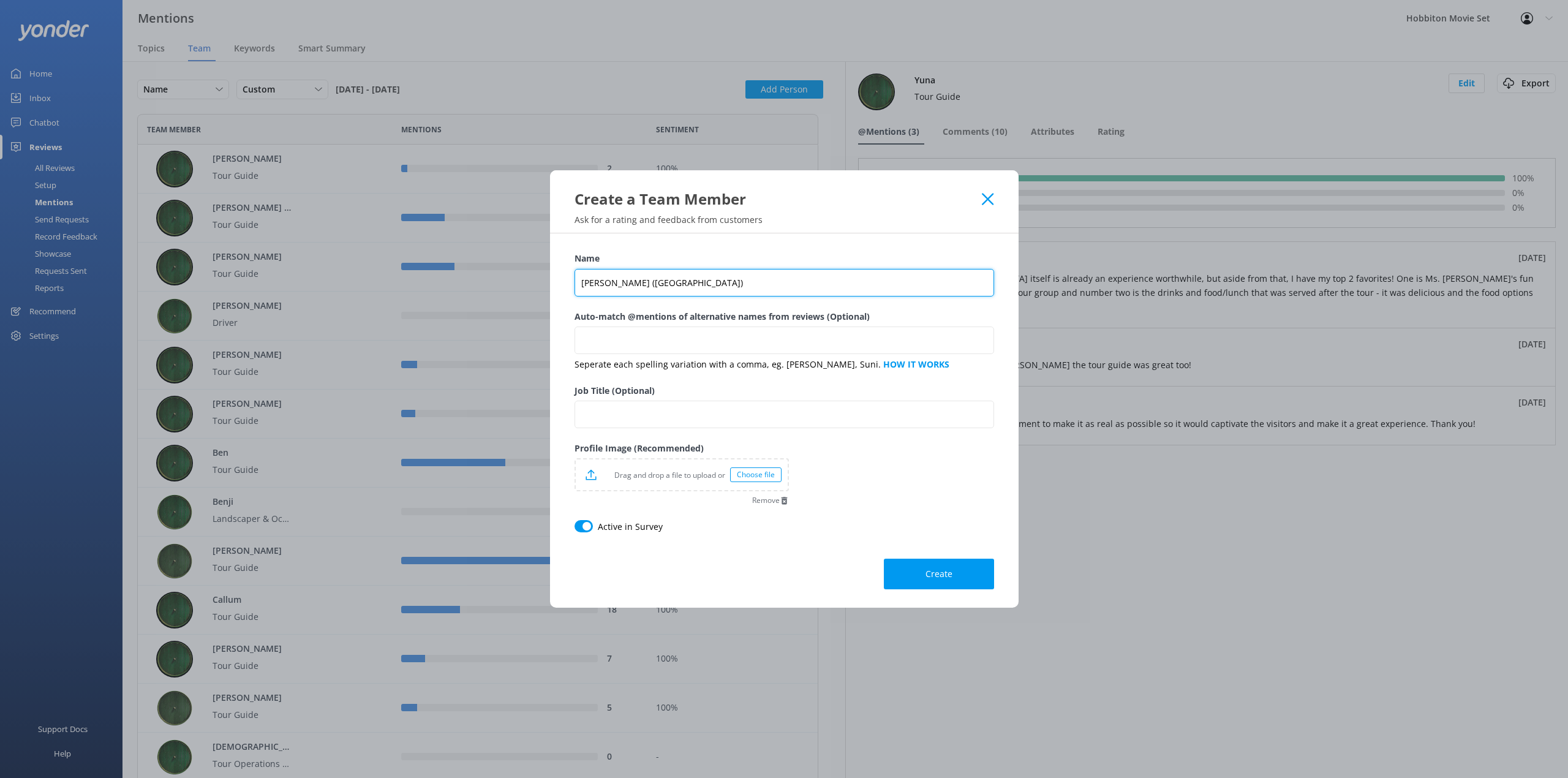
type input "[PERSON_NAME] ([GEOGRAPHIC_DATA])"
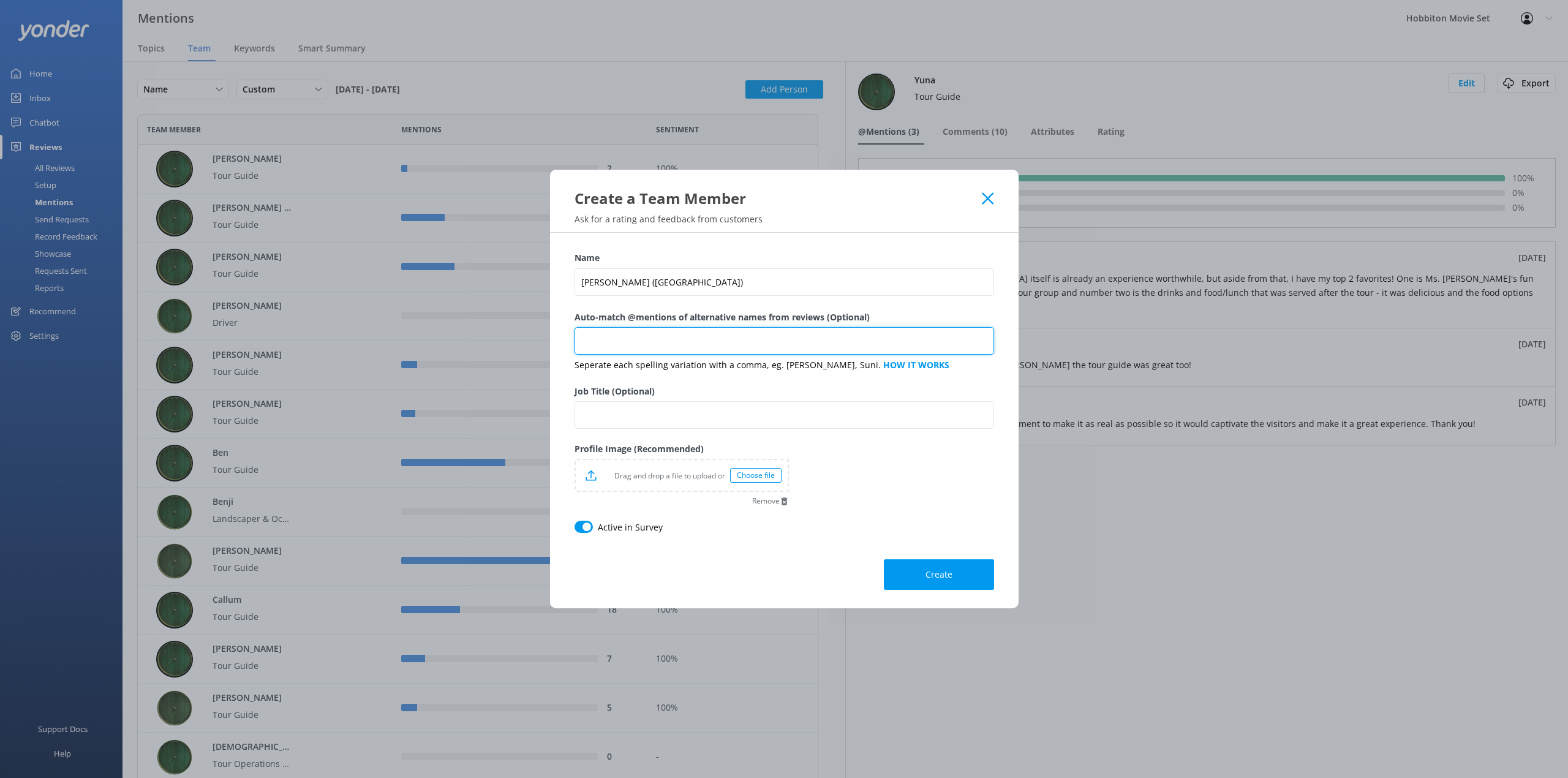
click at [623, 354] on input "Auto-match @mentions of alternative names from reviews (Optional)" at bounding box center [784, 340] width 419 height 28
type input "[PERSON_NAME], [PERSON_NAME]"
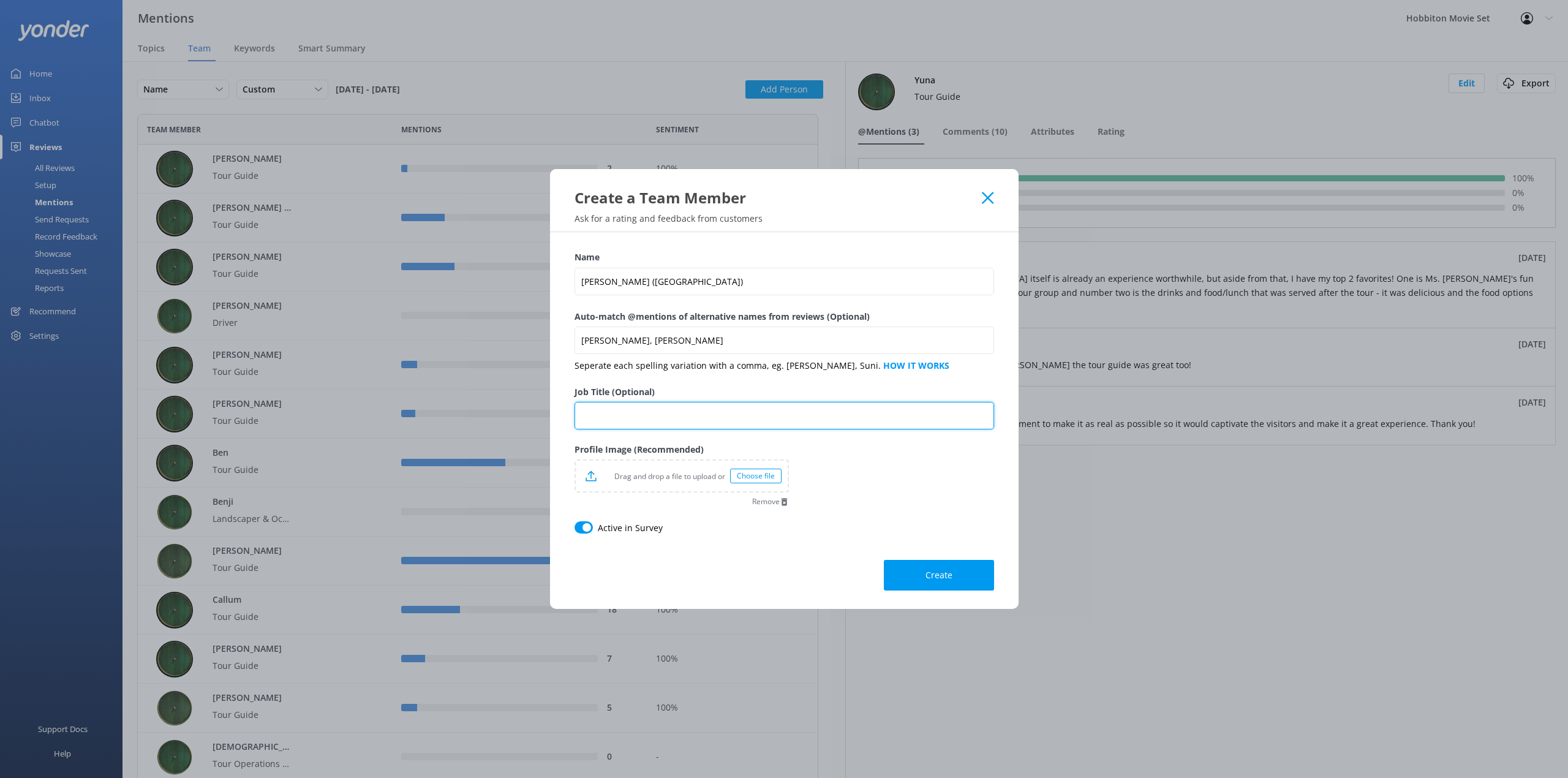
click at [785, 408] on input "Job Title (Optional)" at bounding box center [784, 416] width 419 height 28
type input "Tour Guide"
click at [773, 478] on div "Choose file" at bounding box center [756, 476] width 51 height 15
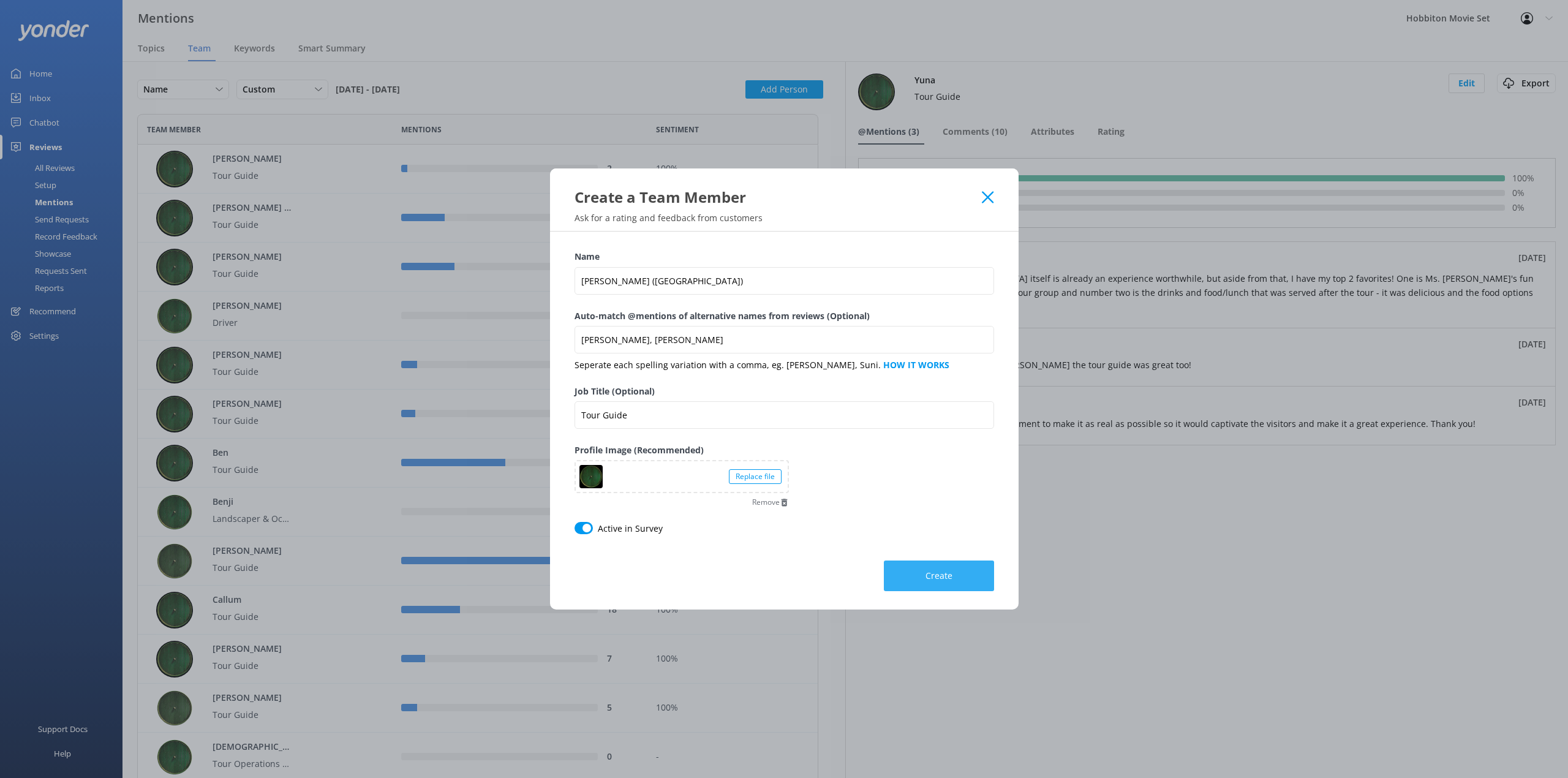
click at [931, 567] on button "Create" at bounding box center [938, 576] width 110 height 31
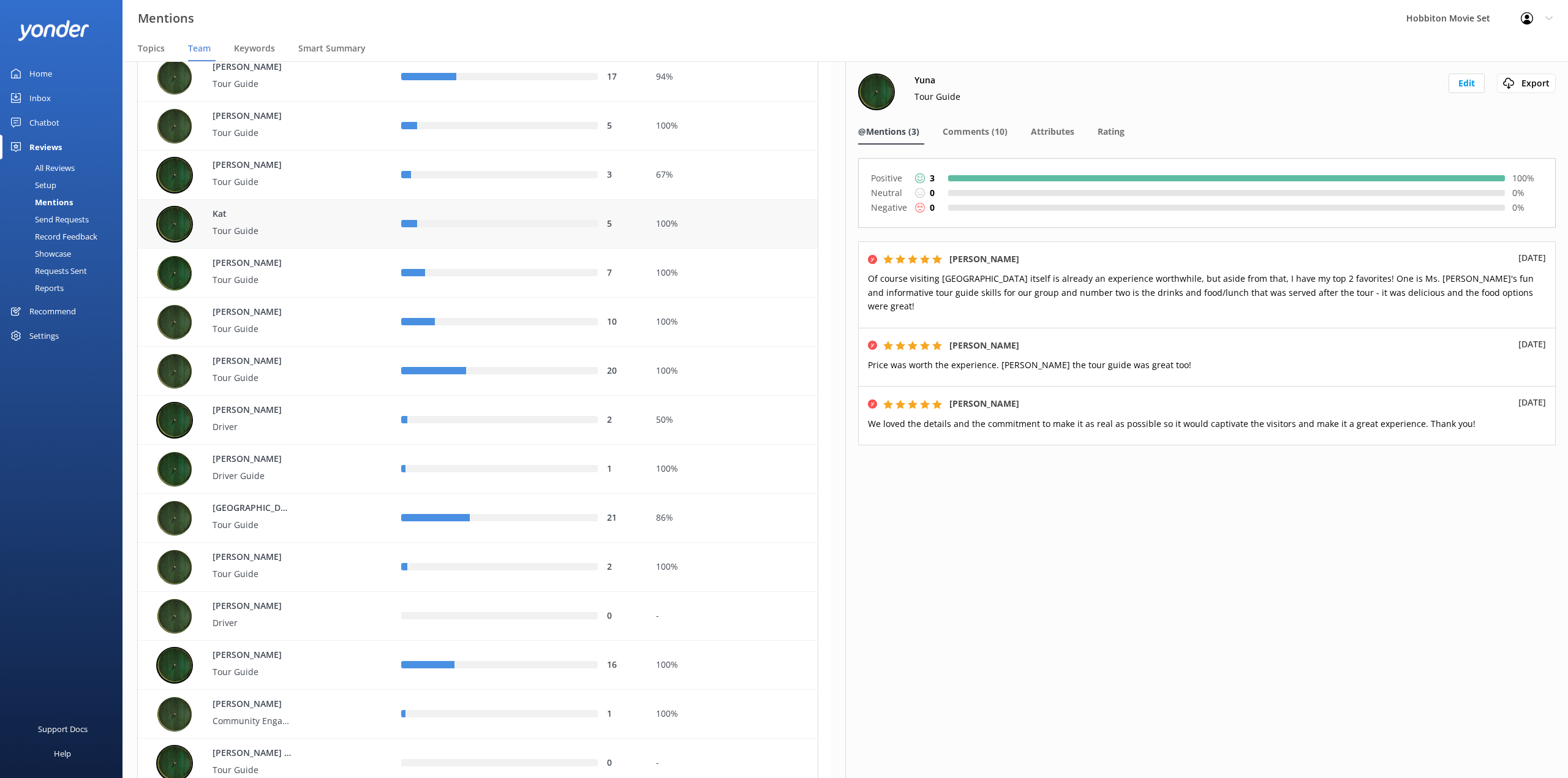
scroll to position [2369, 0]
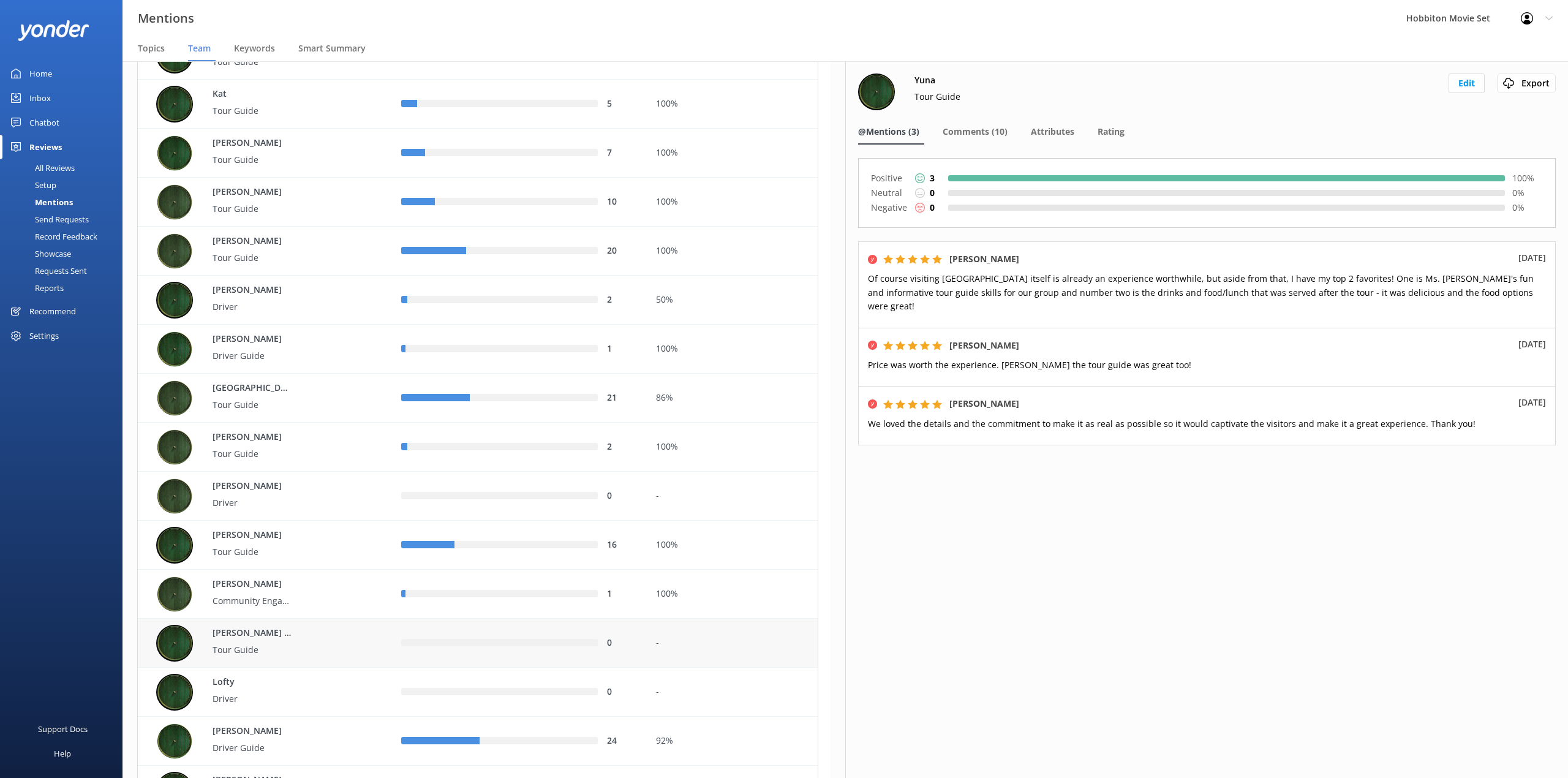
click at [300, 638] on div "[PERSON_NAME] (Wenhua) Tour Guide" at bounding box center [269, 643] width 226 height 37
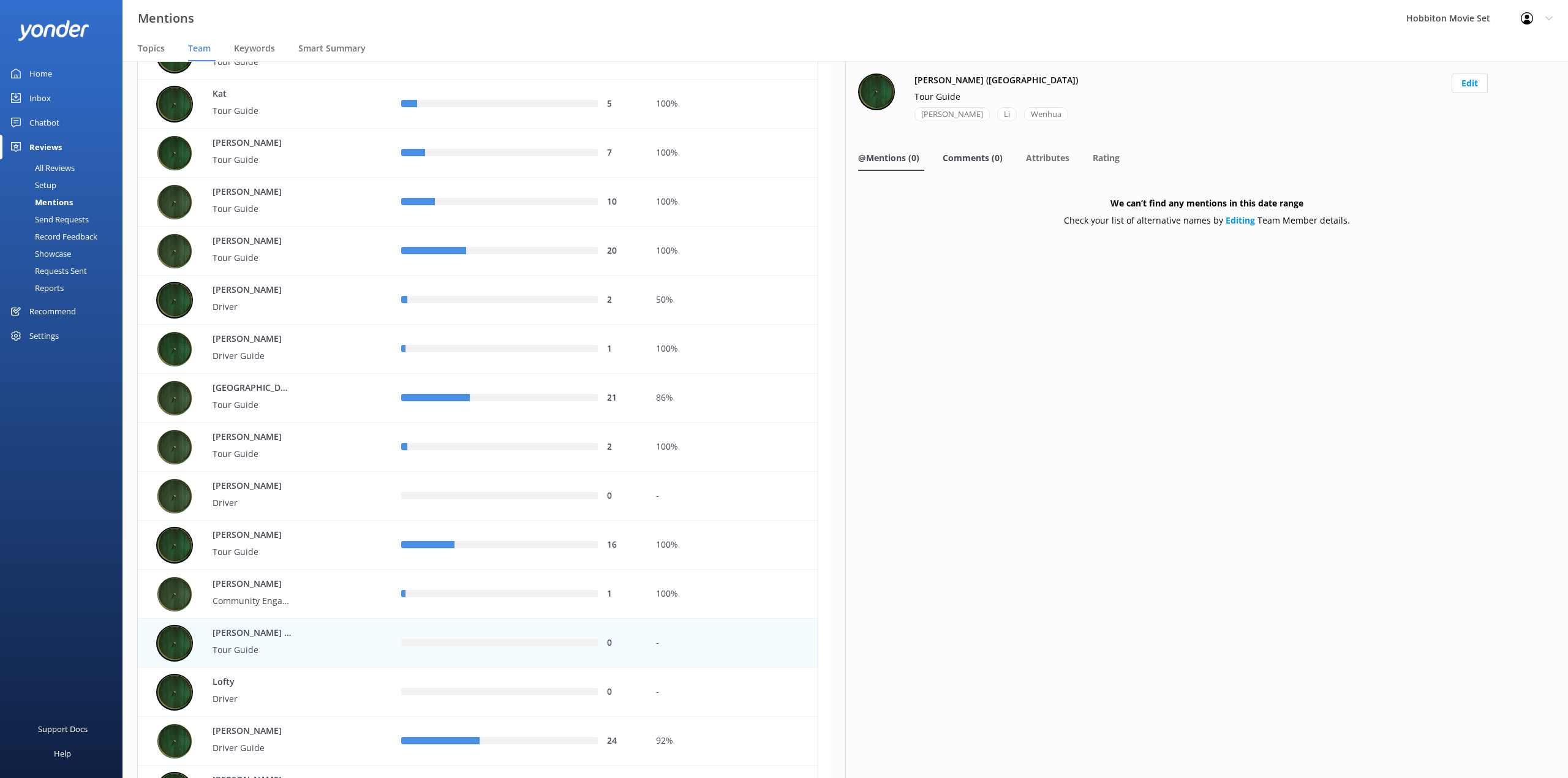
click at [966, 160] on span "Comments (0)" at bounding box center [972, 158] width 60 height 12
click at [883, 163] on span "@Mentions (0)" at bounding box center [888, 158] width 61 height 12
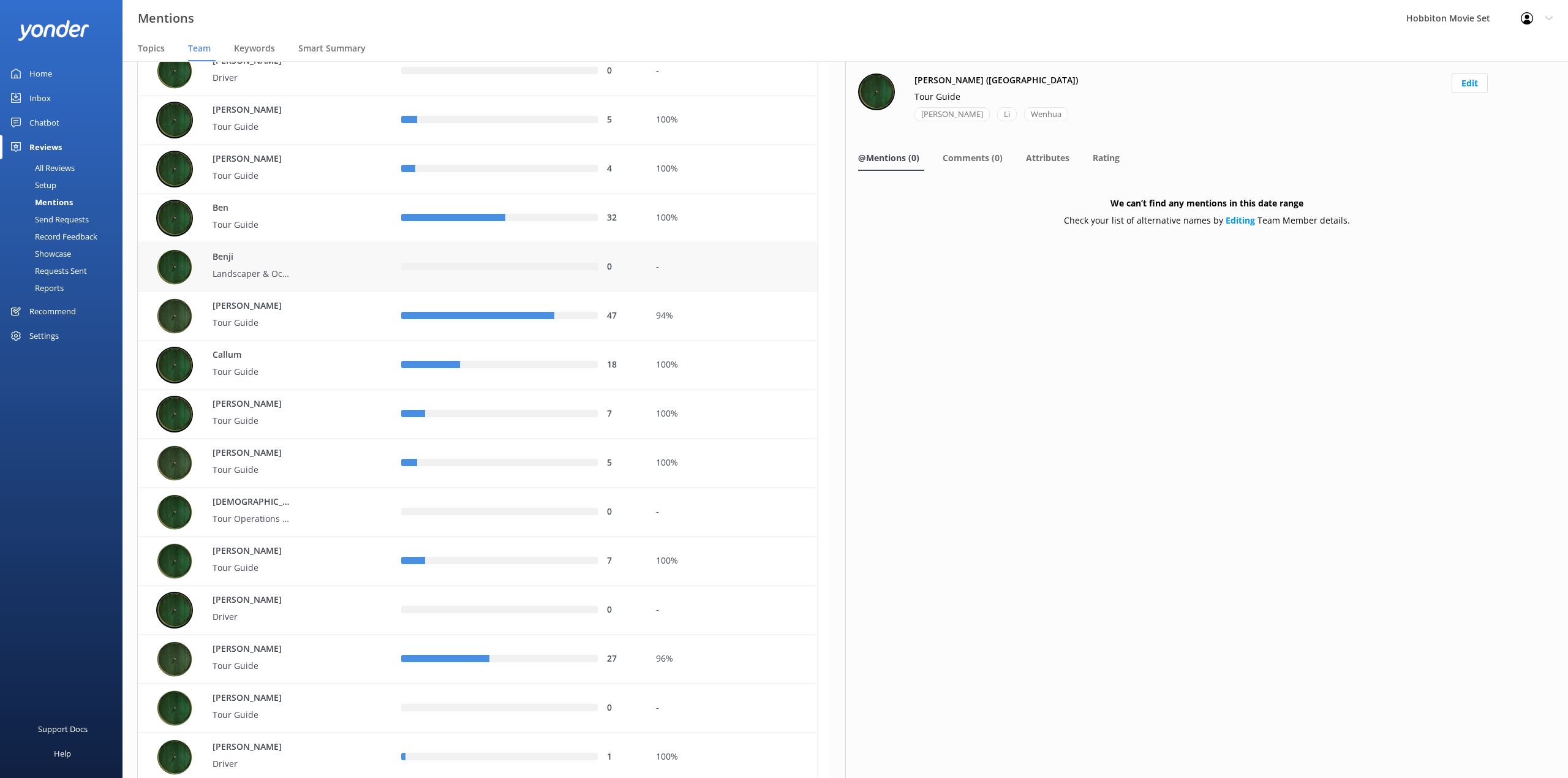
scroll to position [327, 0]
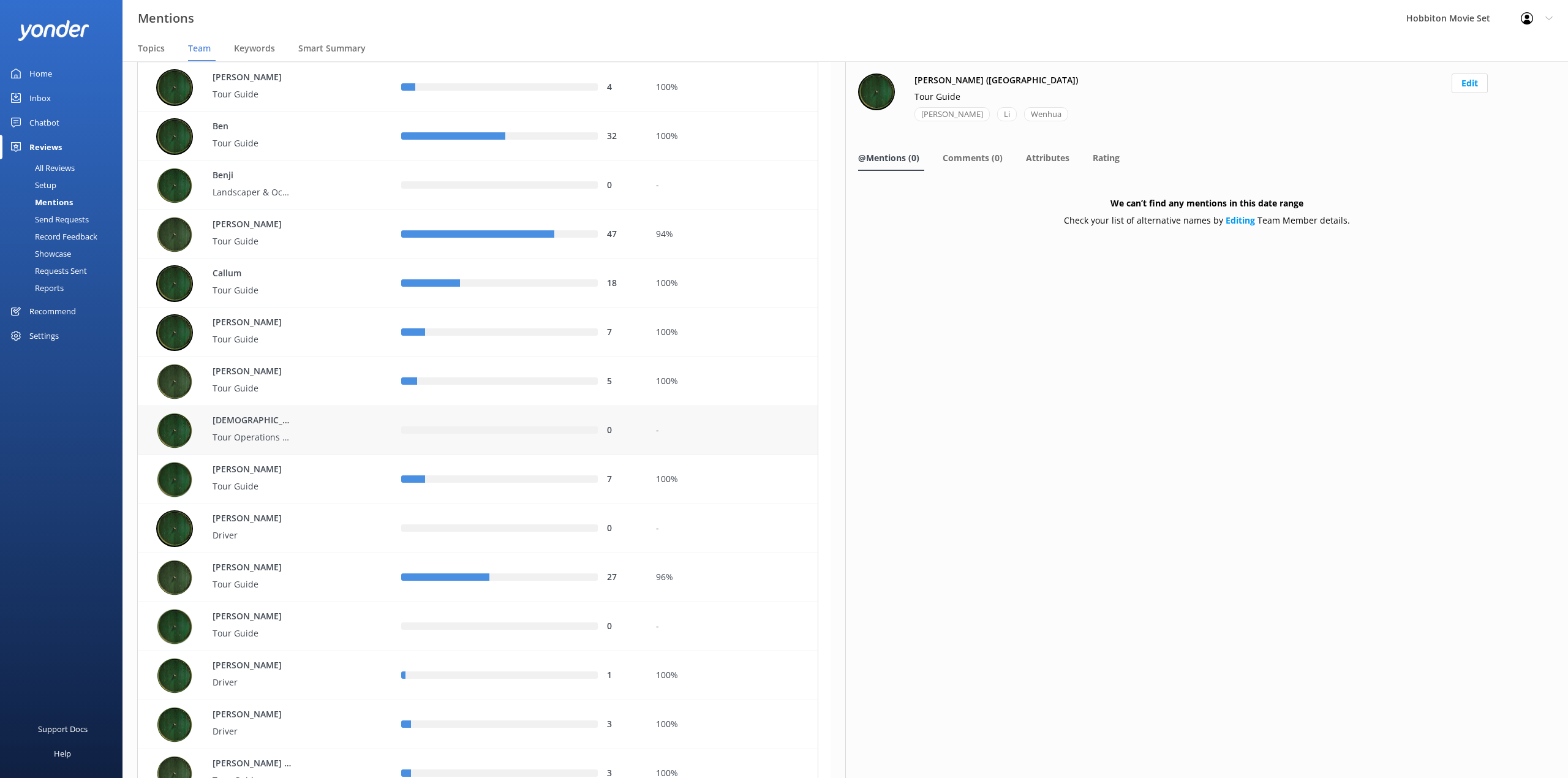
click at [616, 425] on div "0" at bounding box center [623, 431] width 31 height 14
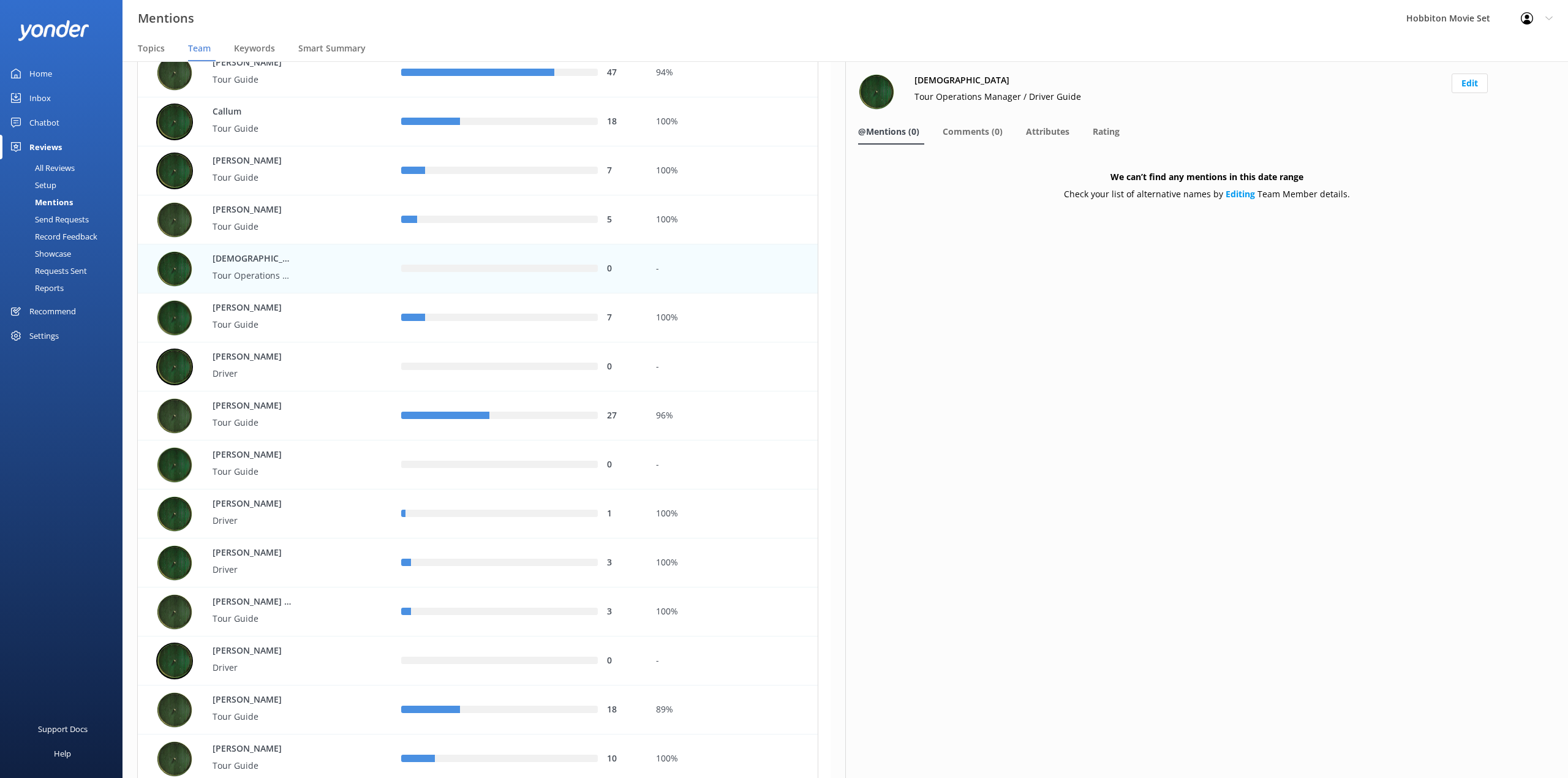
scroll to position [490, 0]
click at [527, 532] on div "1" at bounding box center [518, 512] width 254 height 49
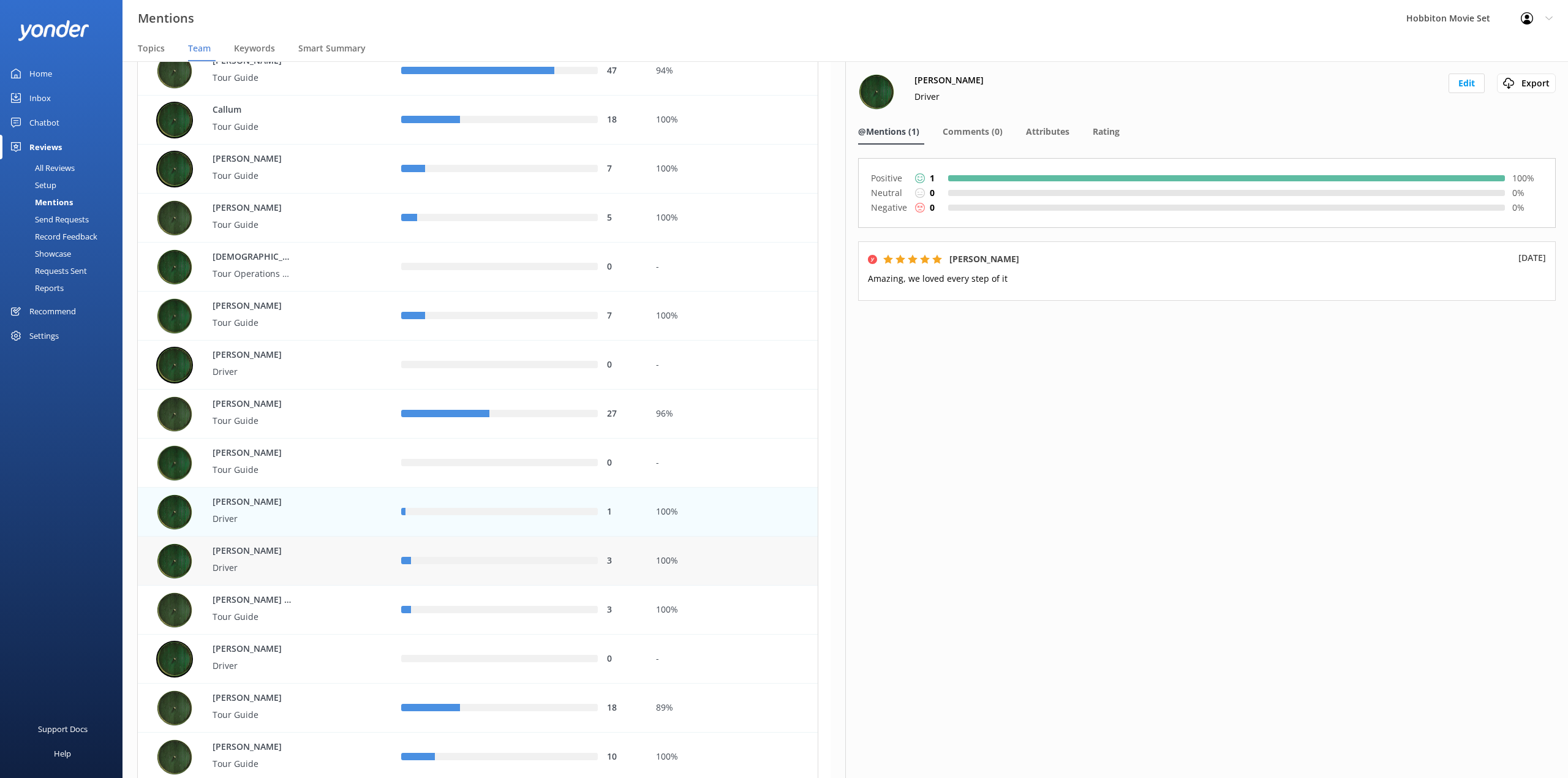
click at [459, 564] on div "row" at bounding box center [504, 560] width 186 height 7
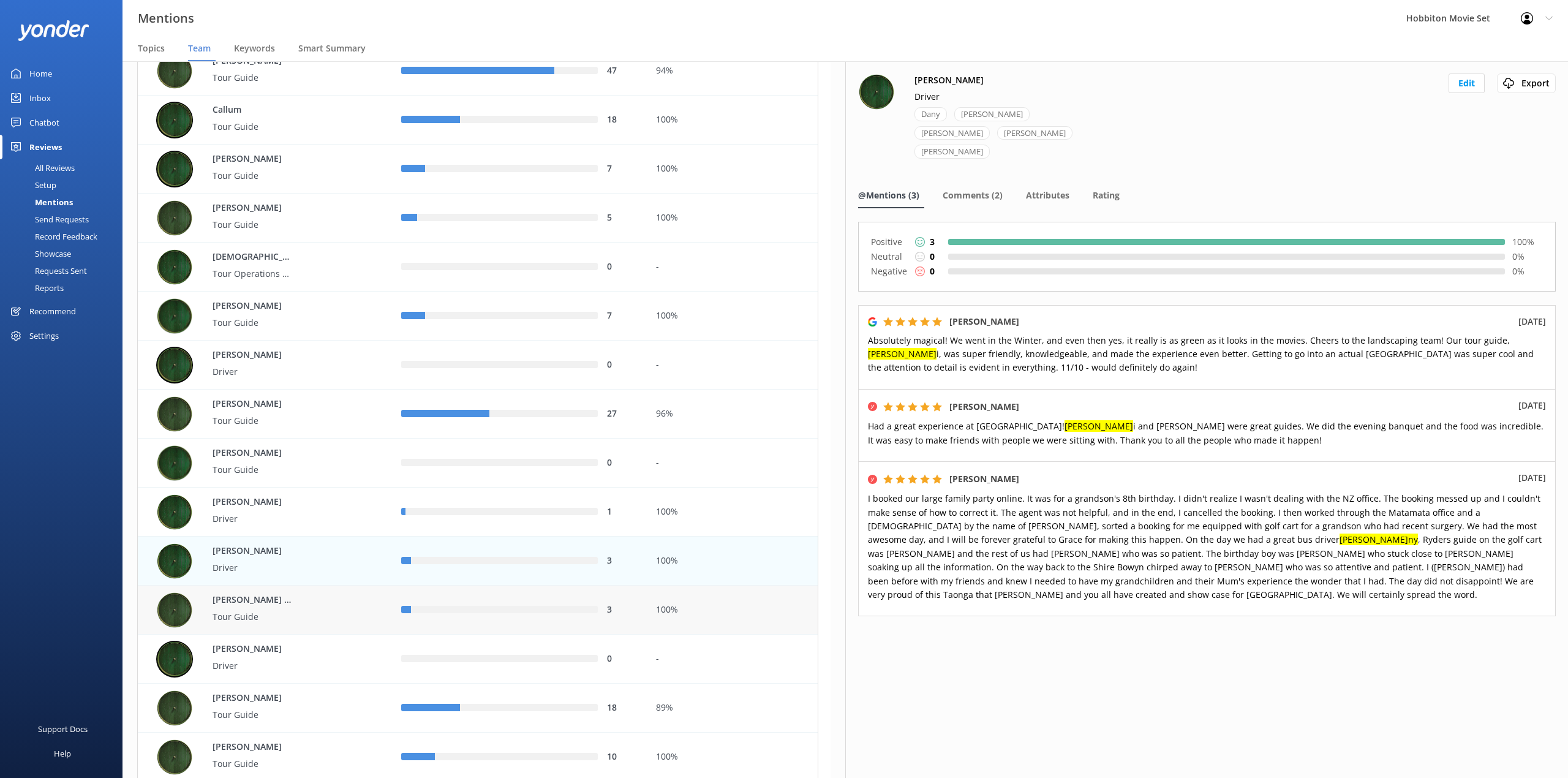
click at [504, 616] on div "3" at bounding box center [519, 610] width 236 height 14
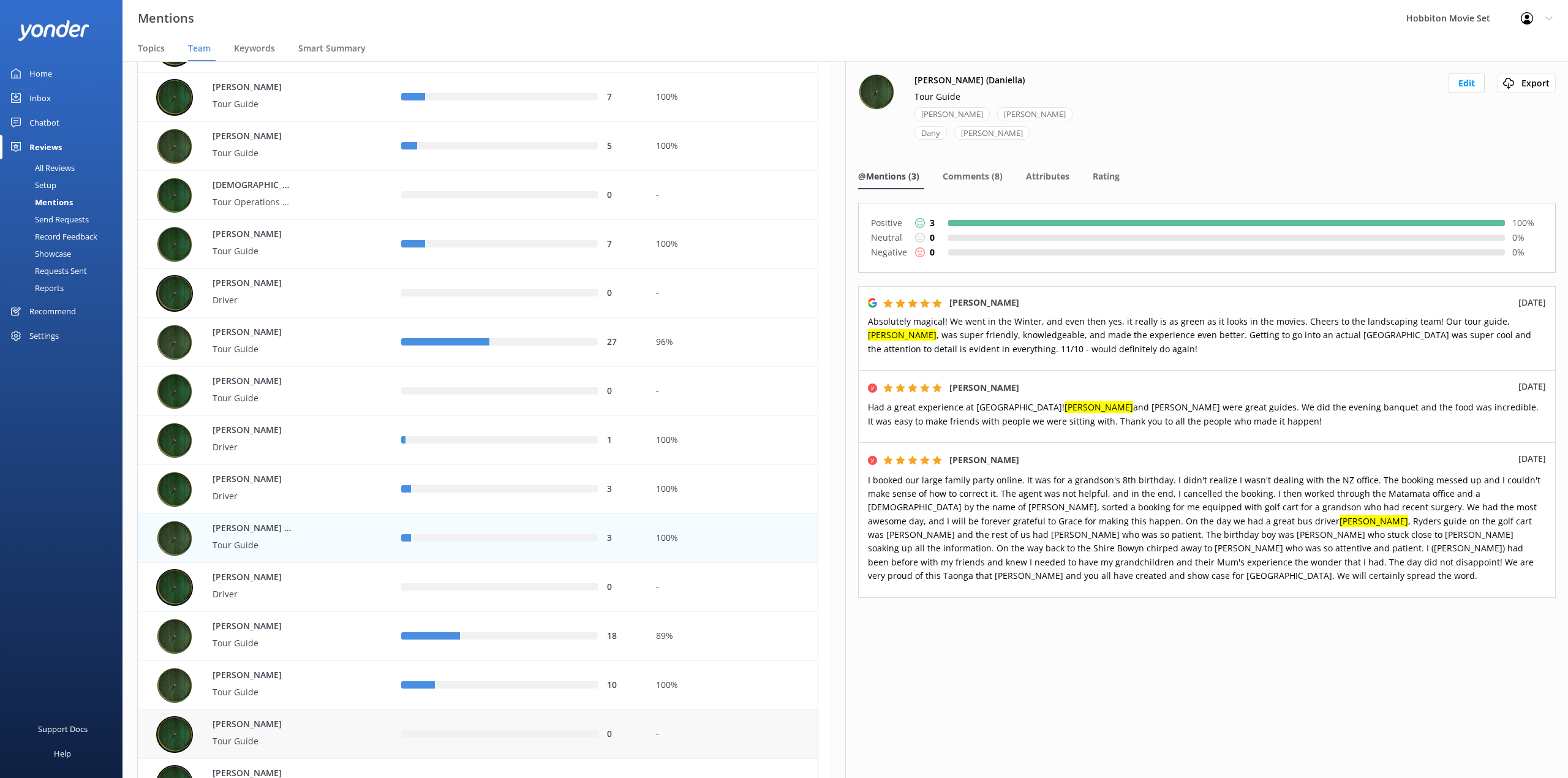
scroll to position [653, 0]
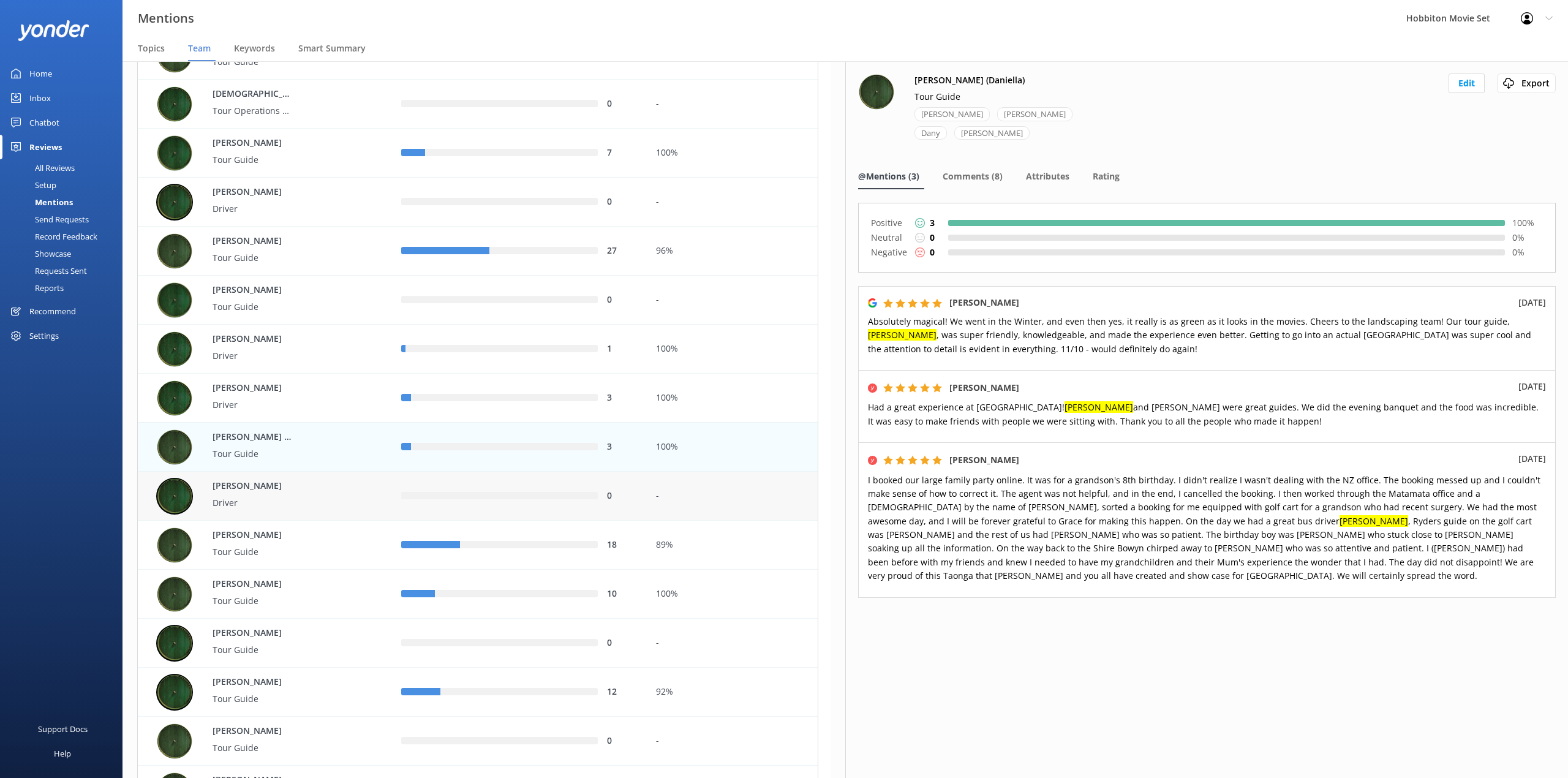
click at [486, 506] on div "0" at bounding box center [518, 496] width 254 height 49
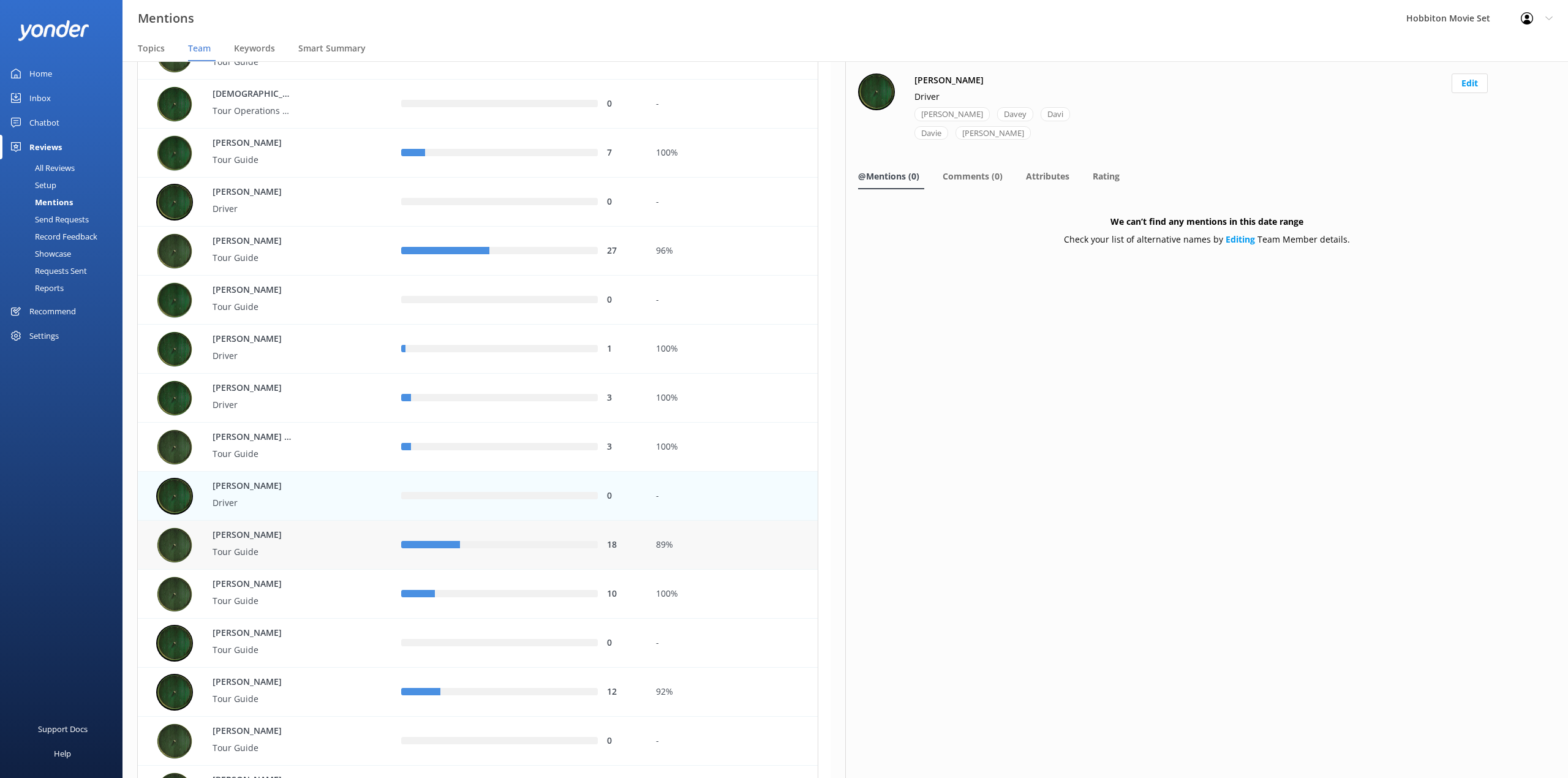
click at [508, 555] on div "18" at bounding box center [518, 545] width 254 height 49
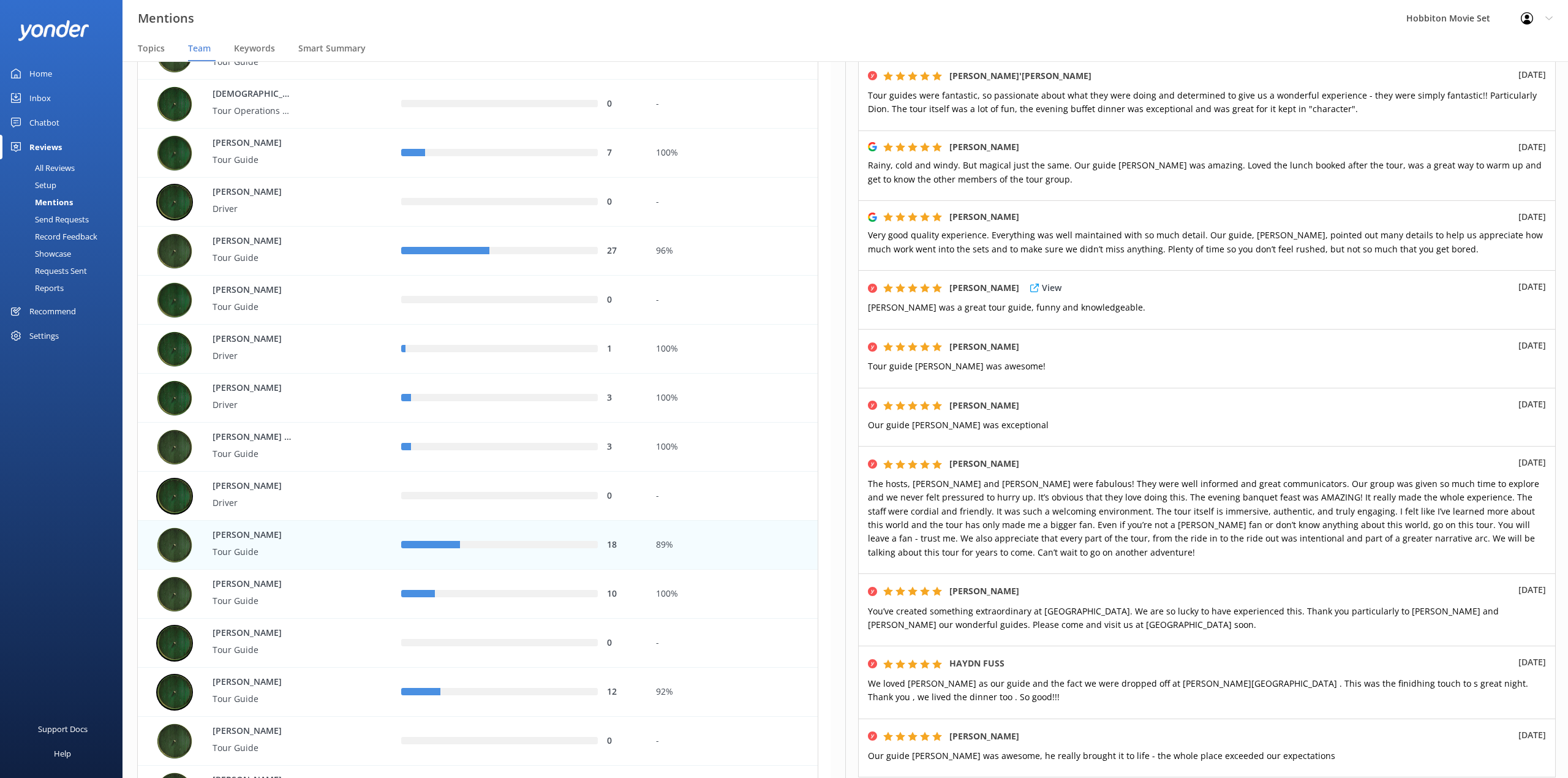
scroll to position [344, 0]
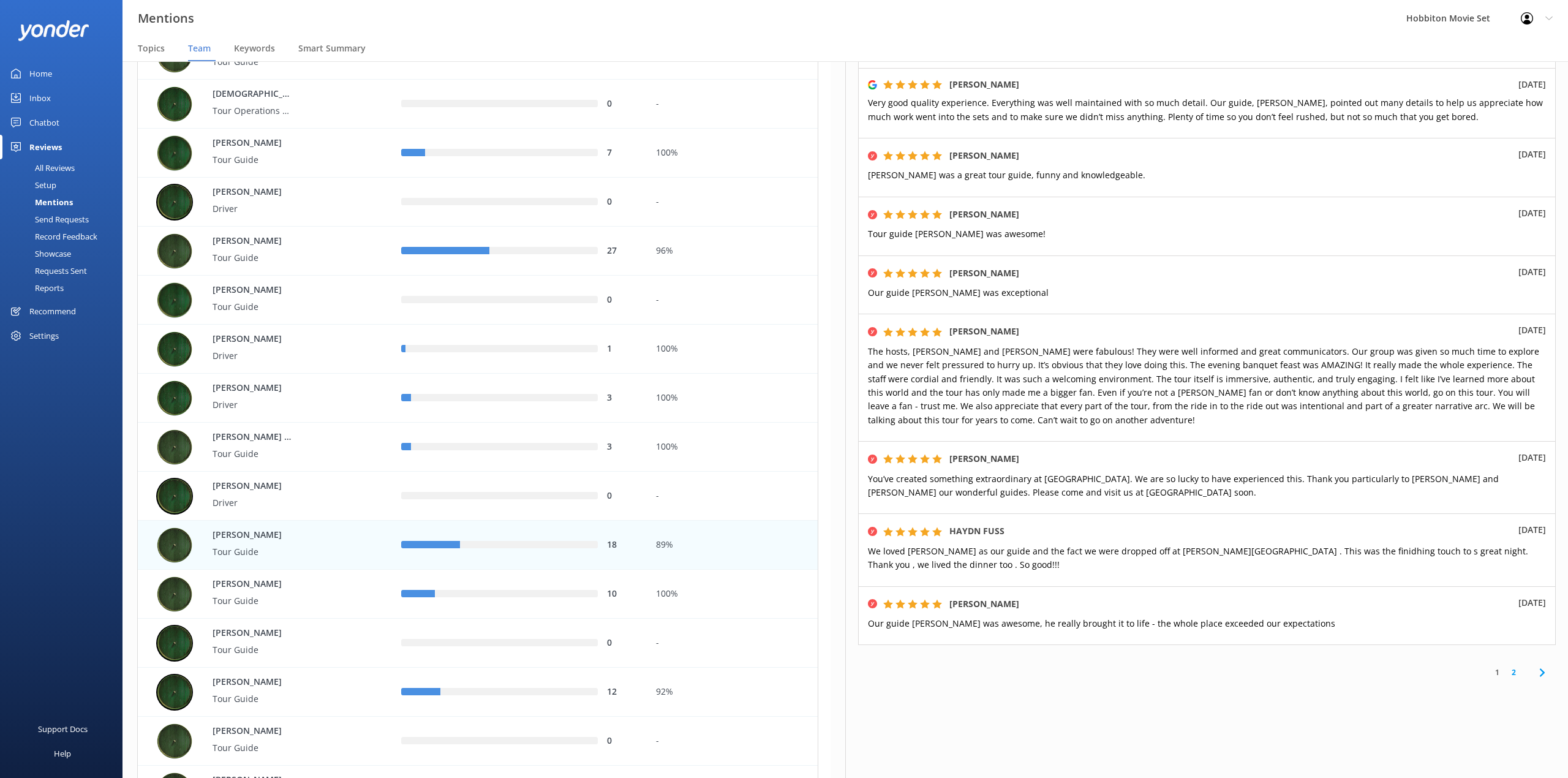
drag, startPoint x: 1080, startPoint y: 80, endPoint x: 1120, endPoint y: 104, distance: 46.6
click at [1080, 80] on div "[PERSON_NAME] [DATE]" at bounding box center [1207, 84] width 678 height 14
click at [1505, 672] on link "2" at bounding box center [1513, 672] width 17 height 12
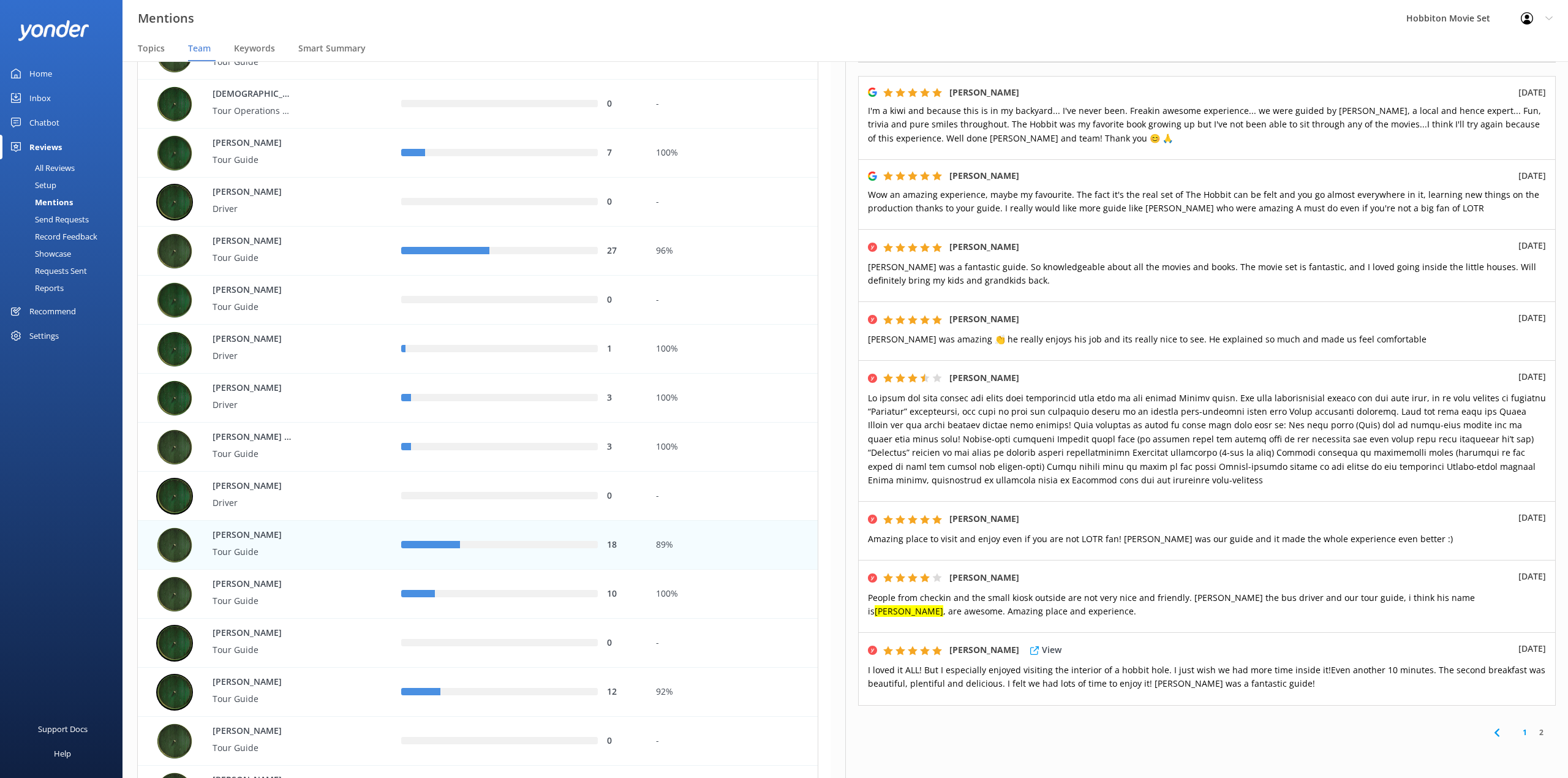
scroll to position [163, 0]
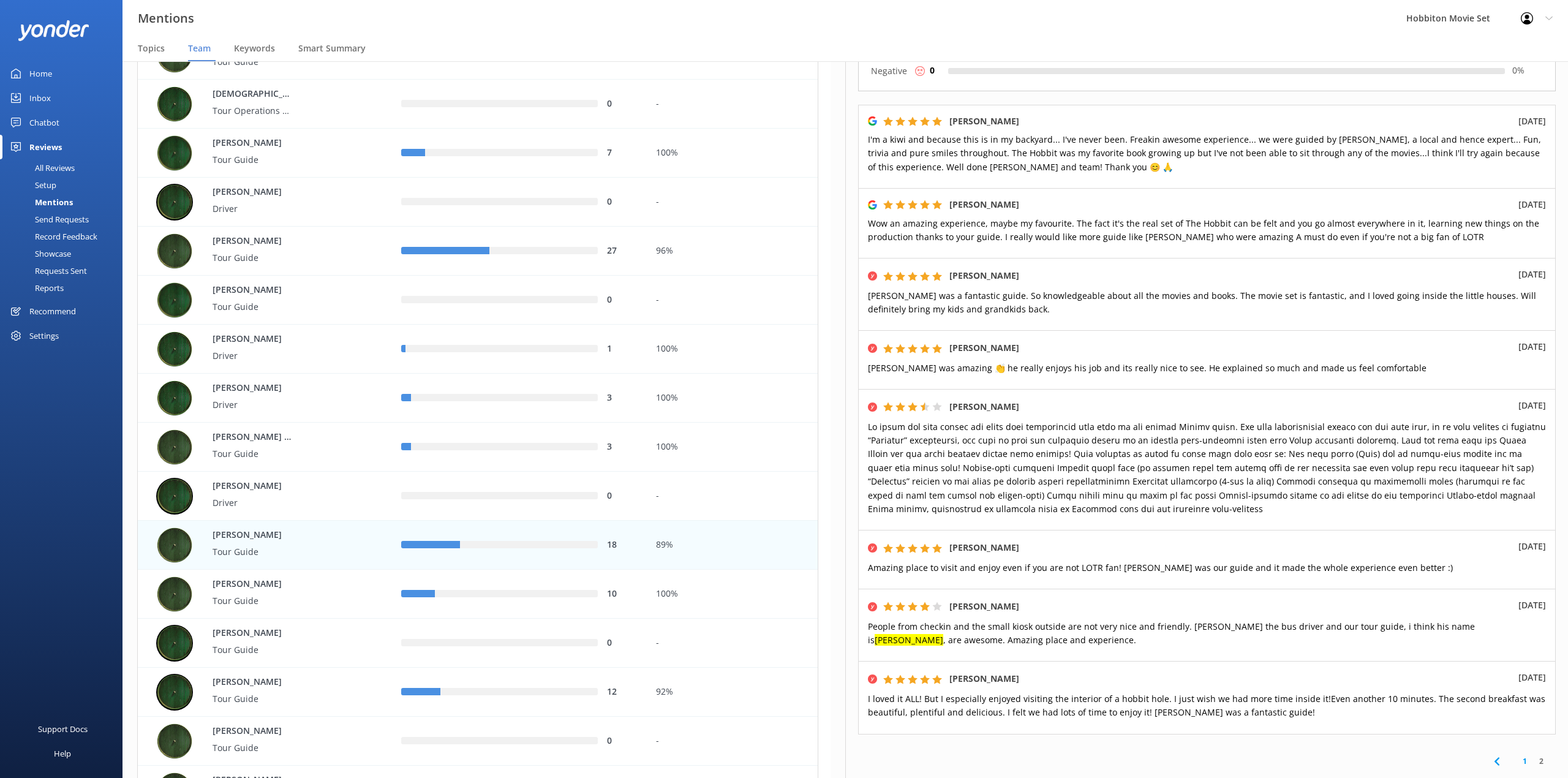
drag, startPoint x: 567, startPoint y: 32, endPoint x: 894, endPoint y: 122, distance: 339.2
click at [567, 32] on div "Mentions Hobbiton Movie Set Profile Settings Logout" at bounding box center [784, 18] width 1568 height 37
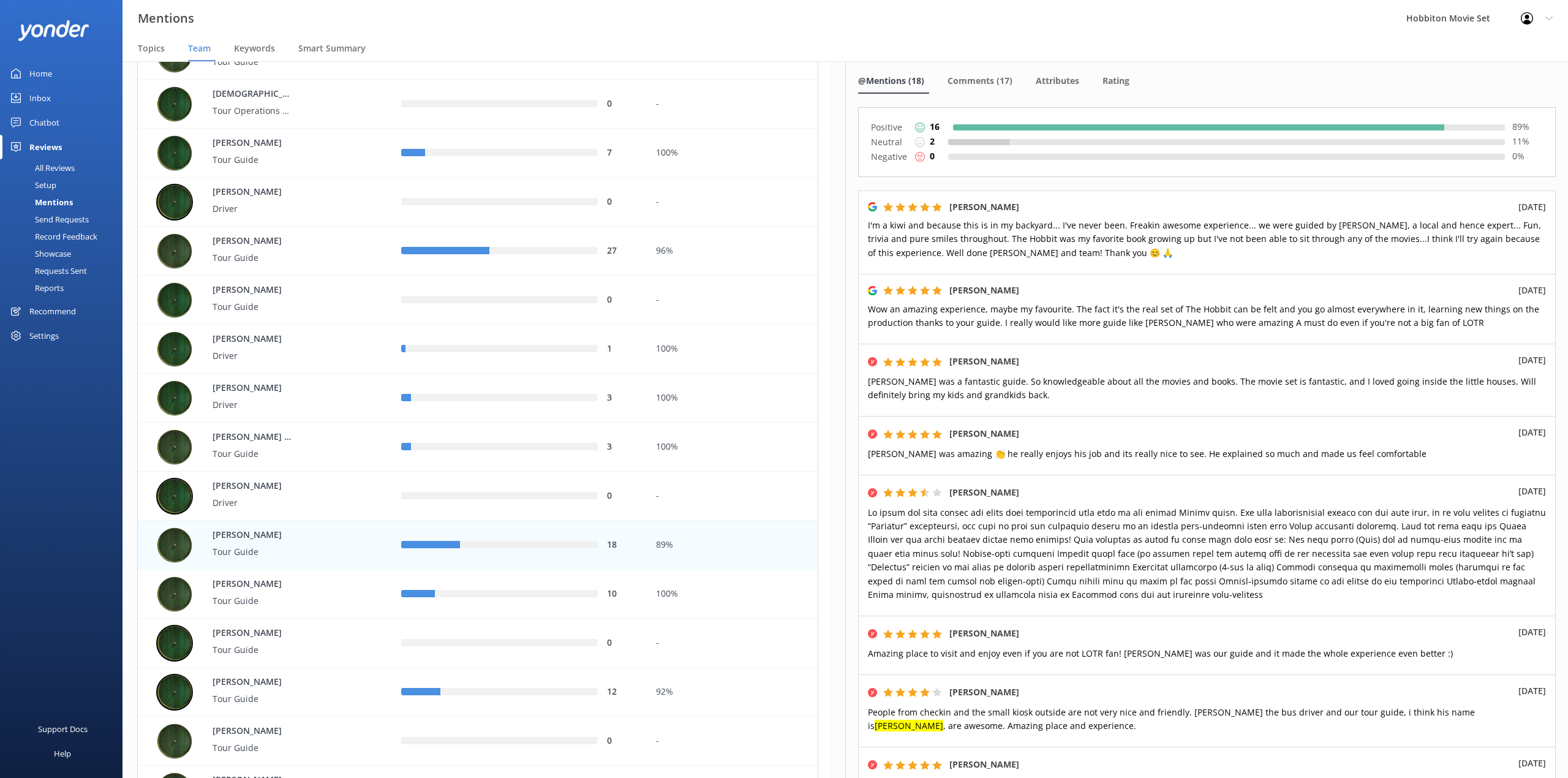
scroll to position [0, 0]
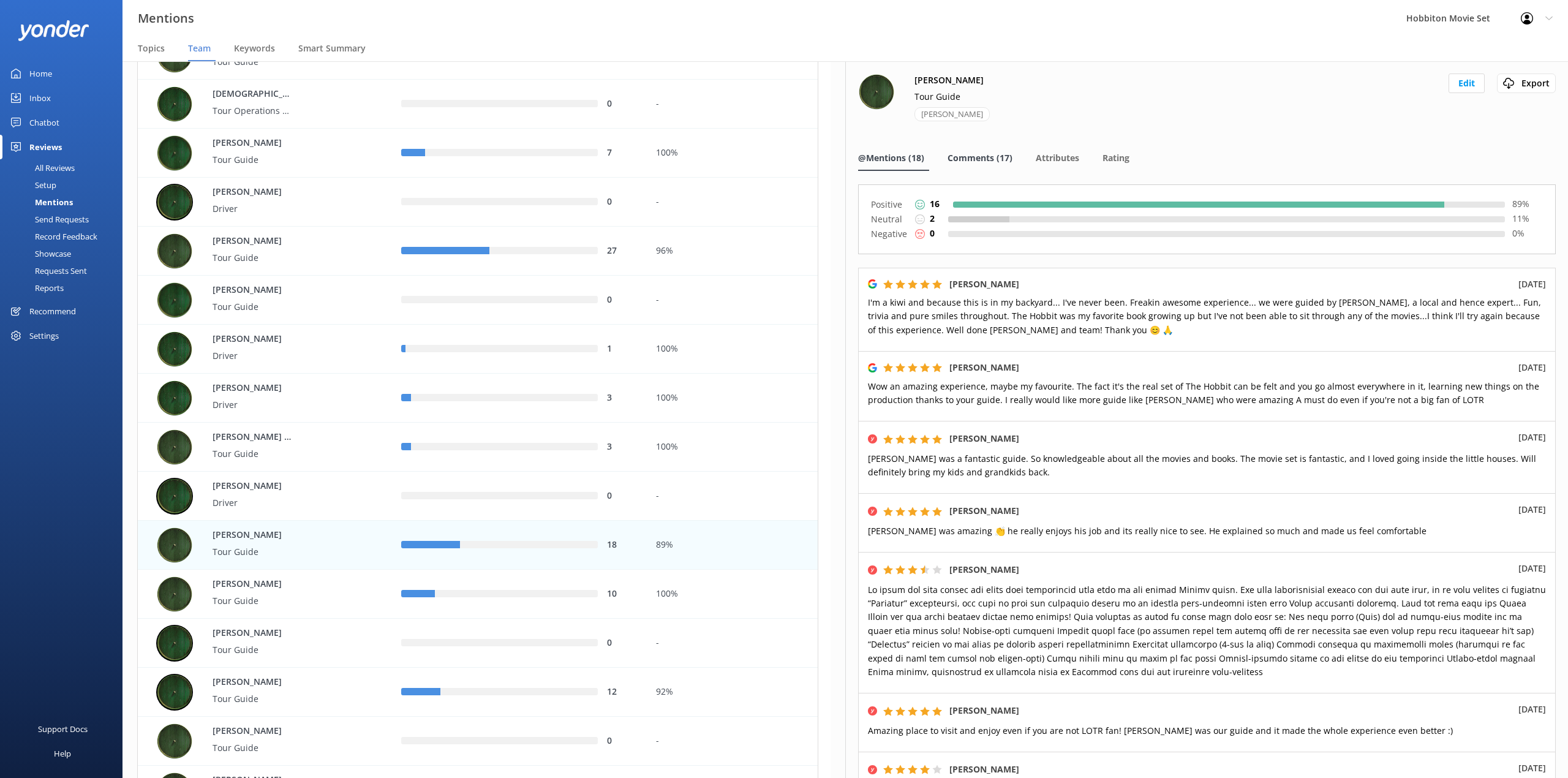
click at [976, 152] on span "Comments (17)" at bounding box center [980, 158] width 65 height 12
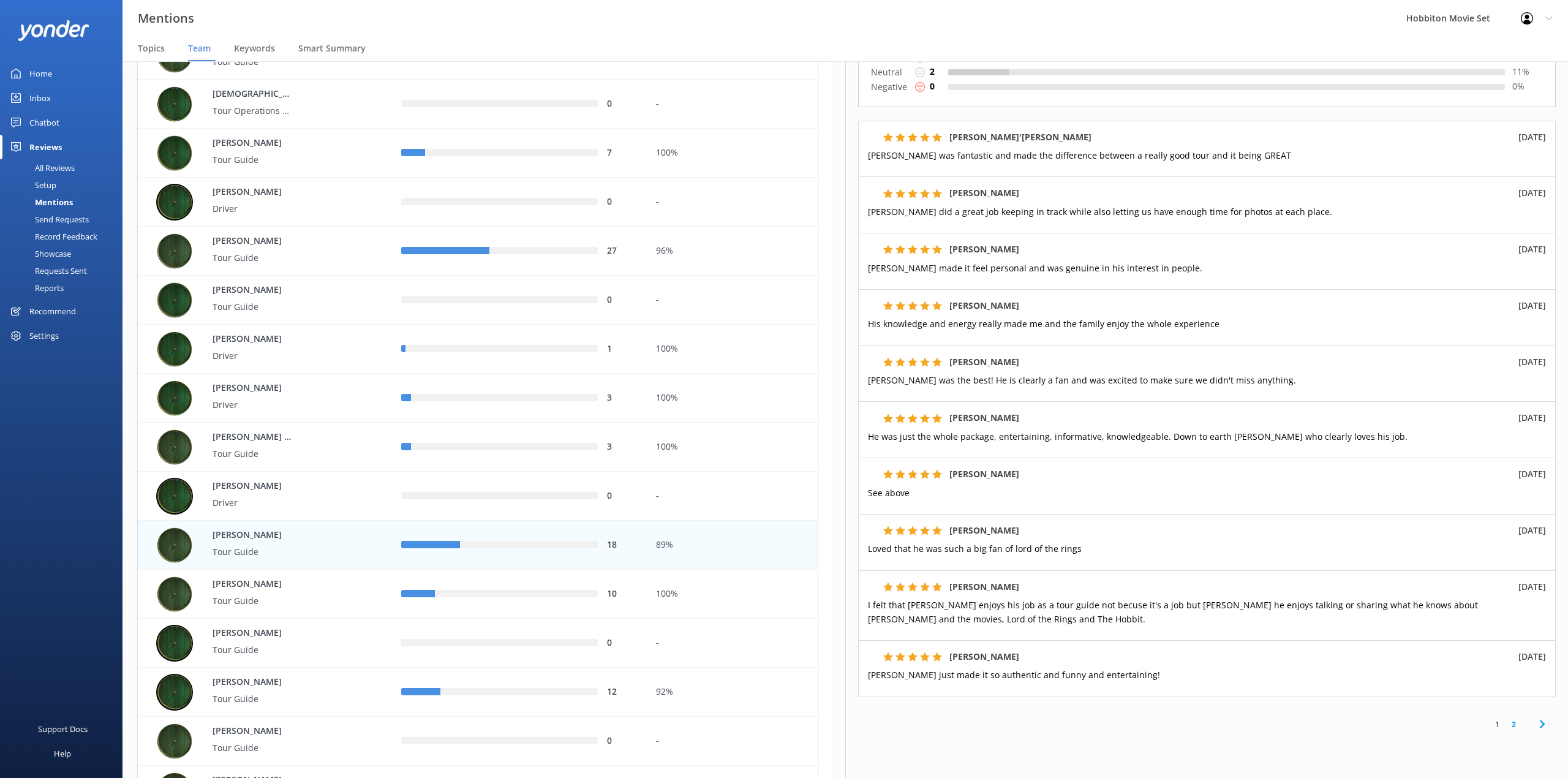
scroll to position [120, 0]
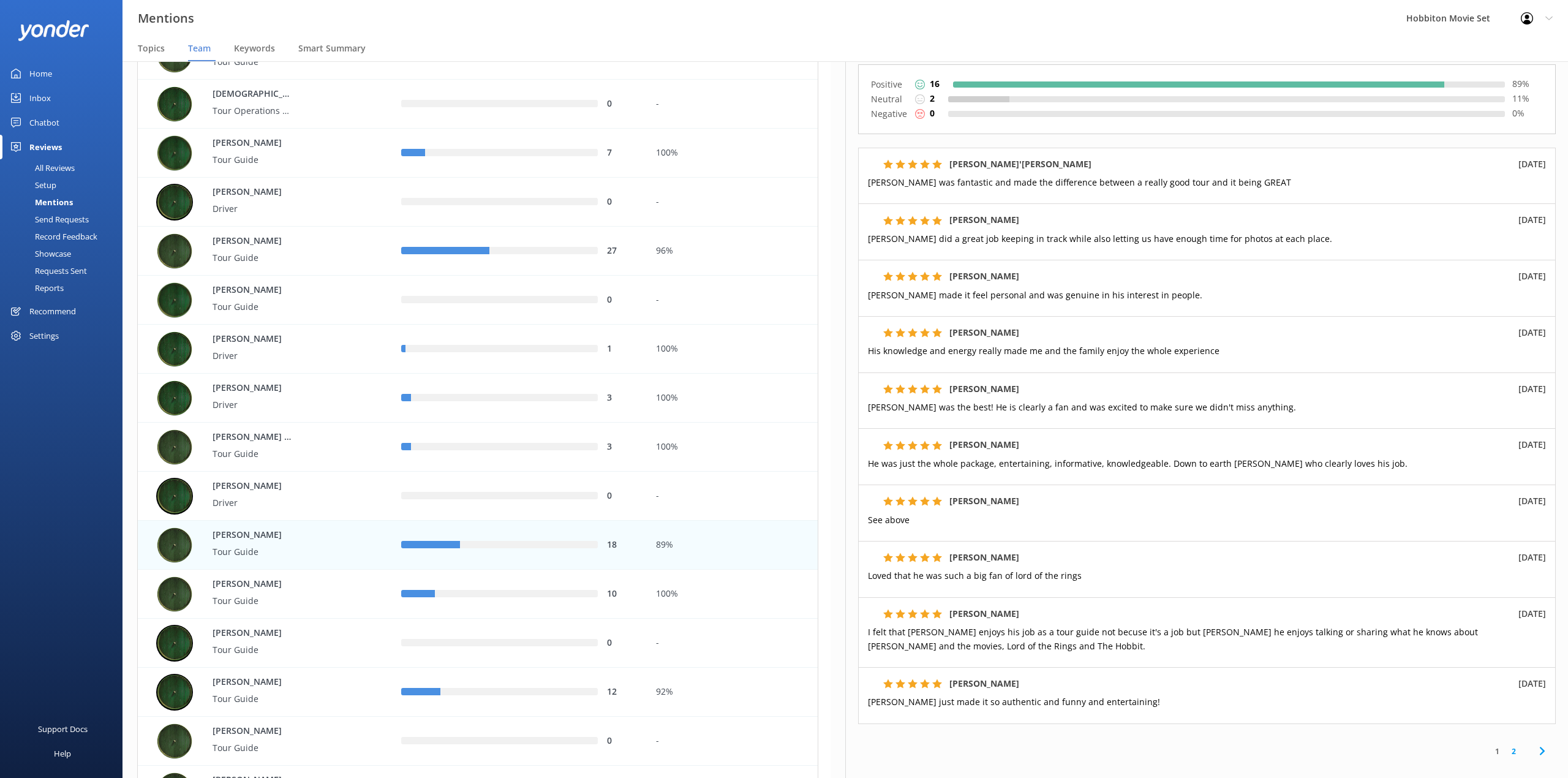
click at [1505, 761] on div "1 2" at bounding box center [1207, 751] width 698 height 28
click at [1505, 756] on link "2" at bounding box center [1513, 752] width 17 height 12
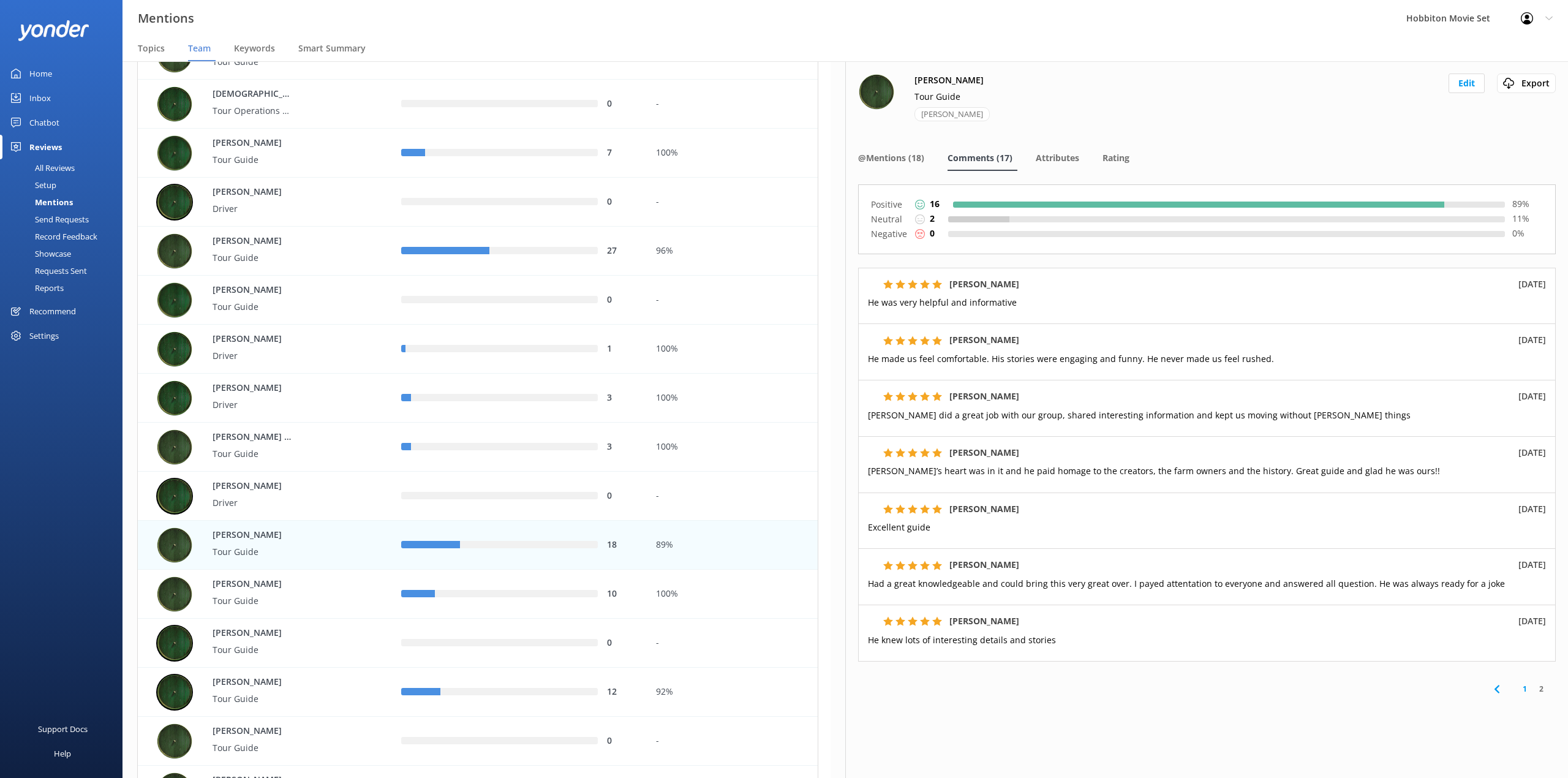
drag, startPoint x: 1215, startPoint y: 48, endPoint x: 1355, endPoint y: 270, distance: 262.5
click at [1215, 48] on nav "Topics Team Keywords Smart Summary" at bounding box center [844, 49] width 1445 height 24
click at [1517, 692] on link "1" at bounding box center [1525, 689] width 17 height 12
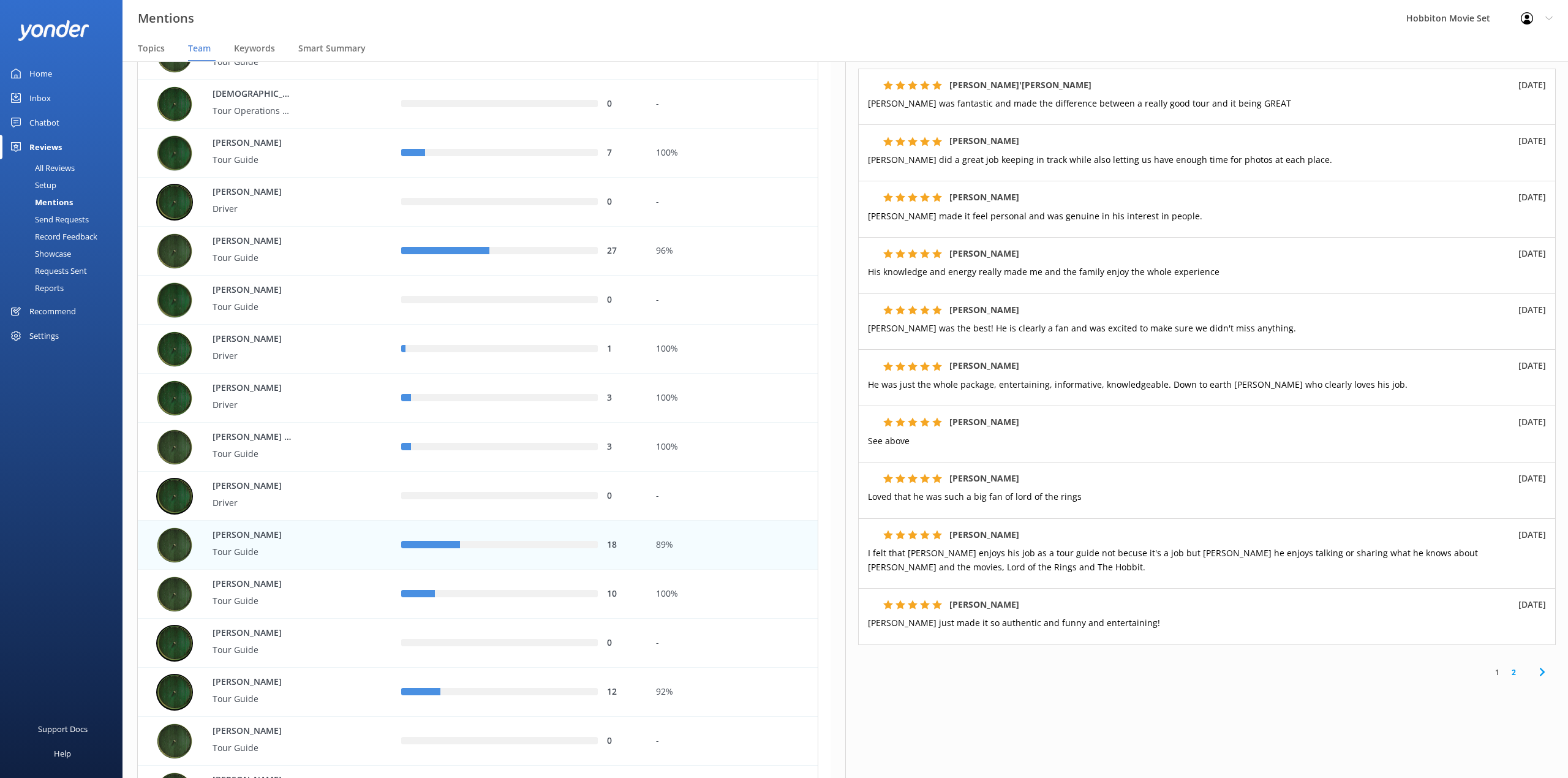
scroll to position [120, 0]
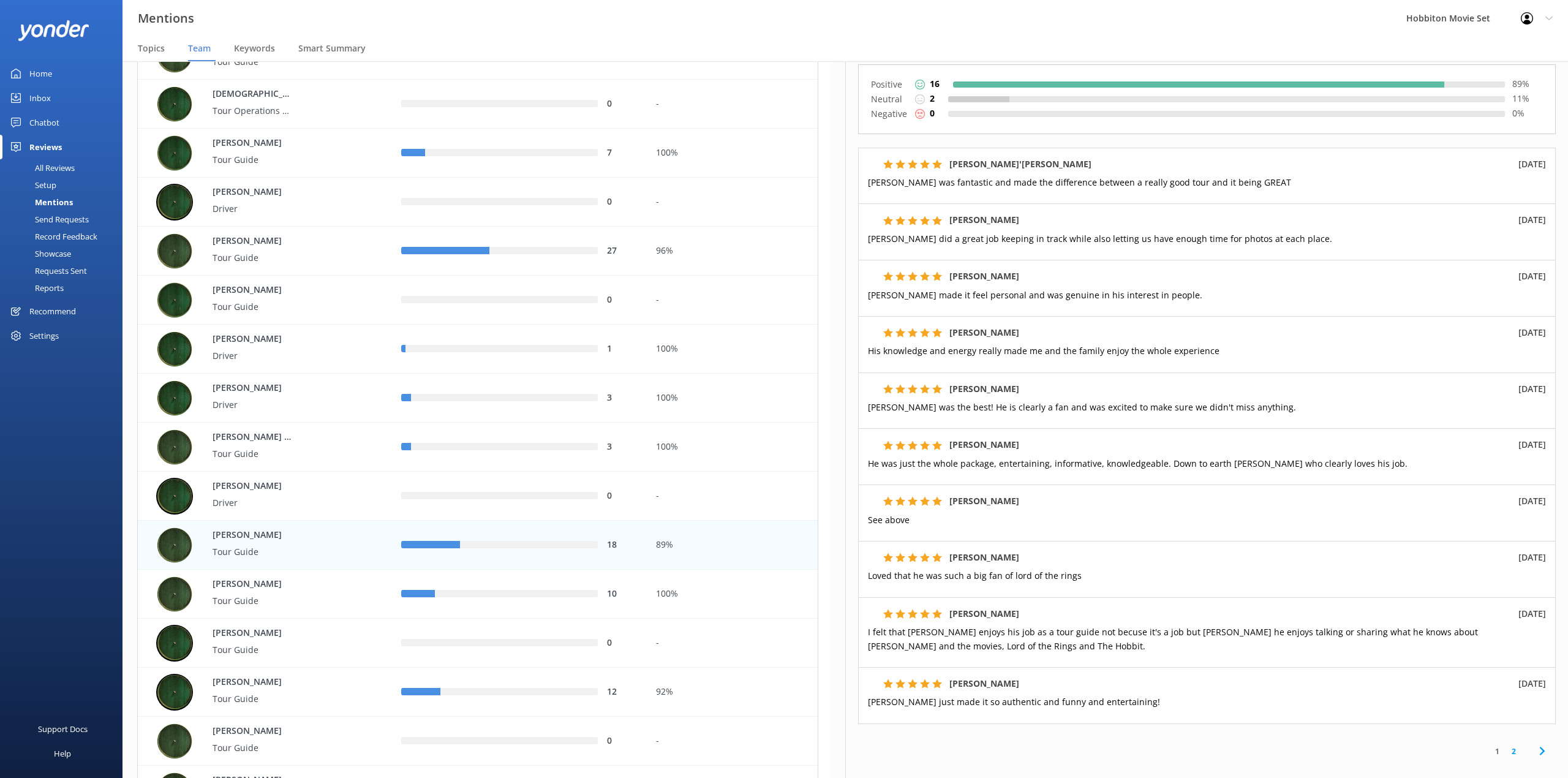
drag, startPoint x: 682, startPoint y: 57, endPoint x: 828, endPoint y: 89, distance: 149.5
click at [682, 58] on nav "Topics Team Keywords Smart Summary" at bounding box center [844, 49] width 1445 height 24
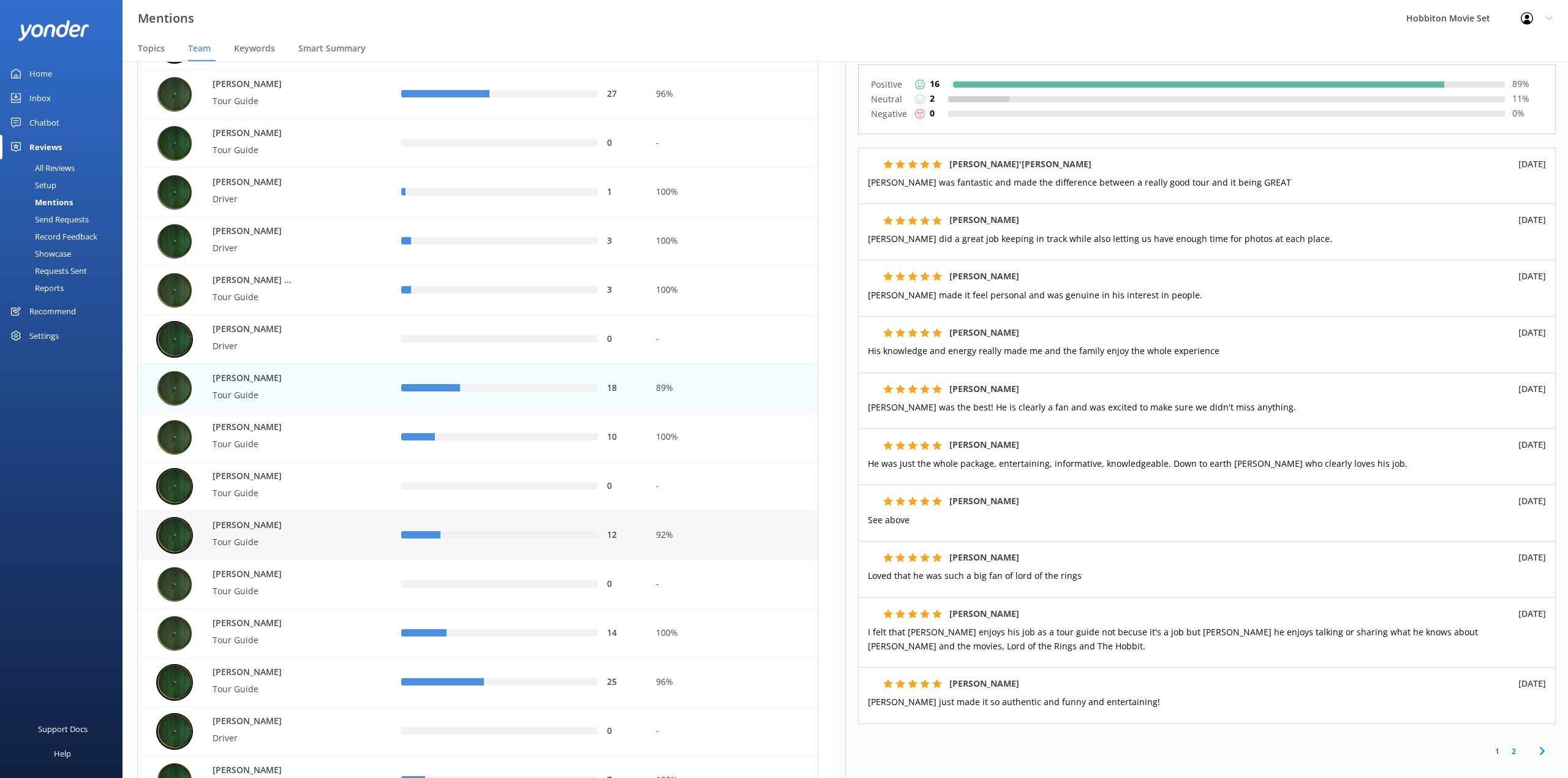
scroll to position [817, 0]
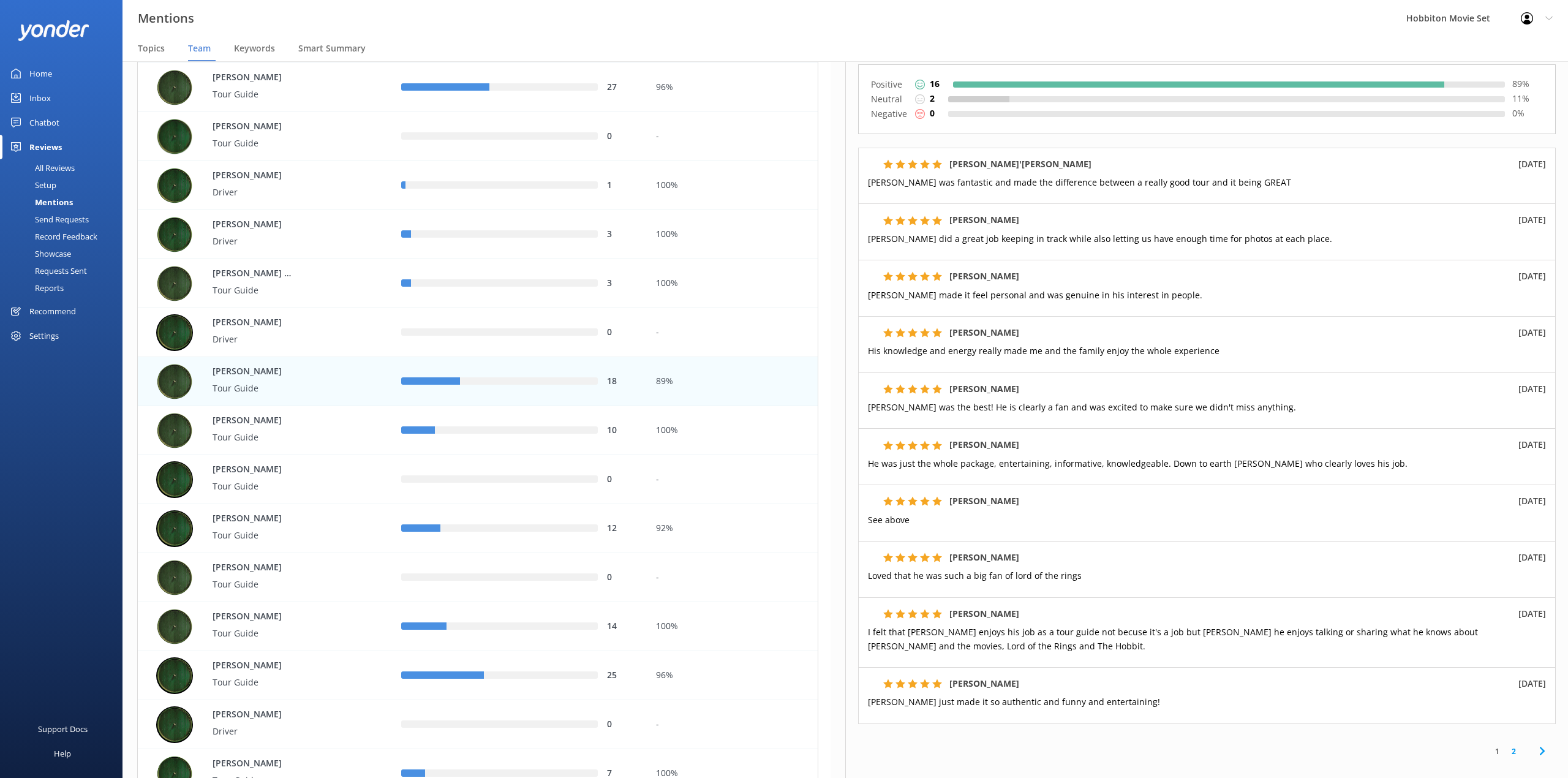
click at [429, 404] on div "18" at bounding box center [518, 382] width 254 height 49
click at [444, 431] on div "row" at bounding box center [516, 431] width 163 height 7
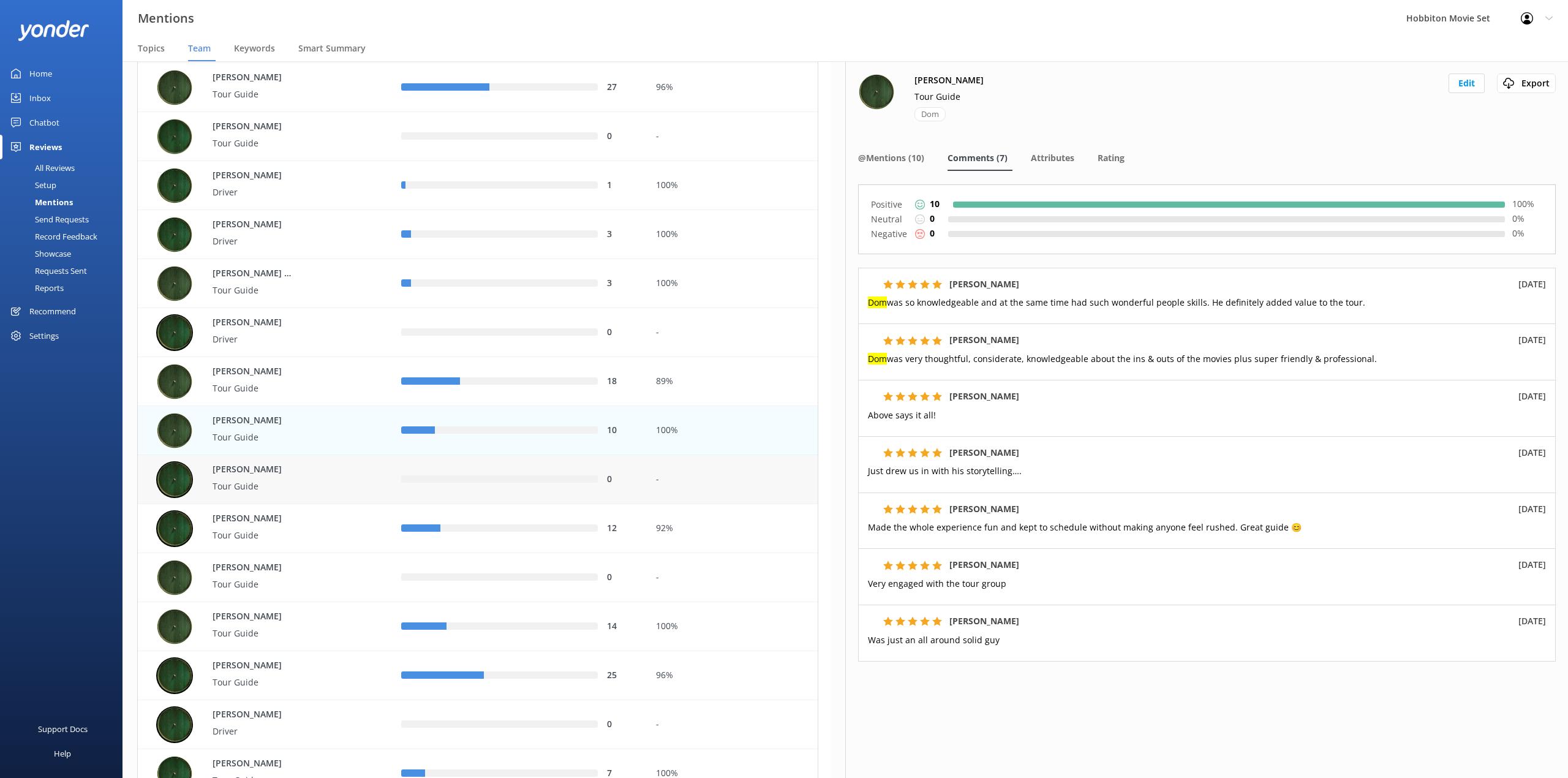
scroll to position [898, 0]
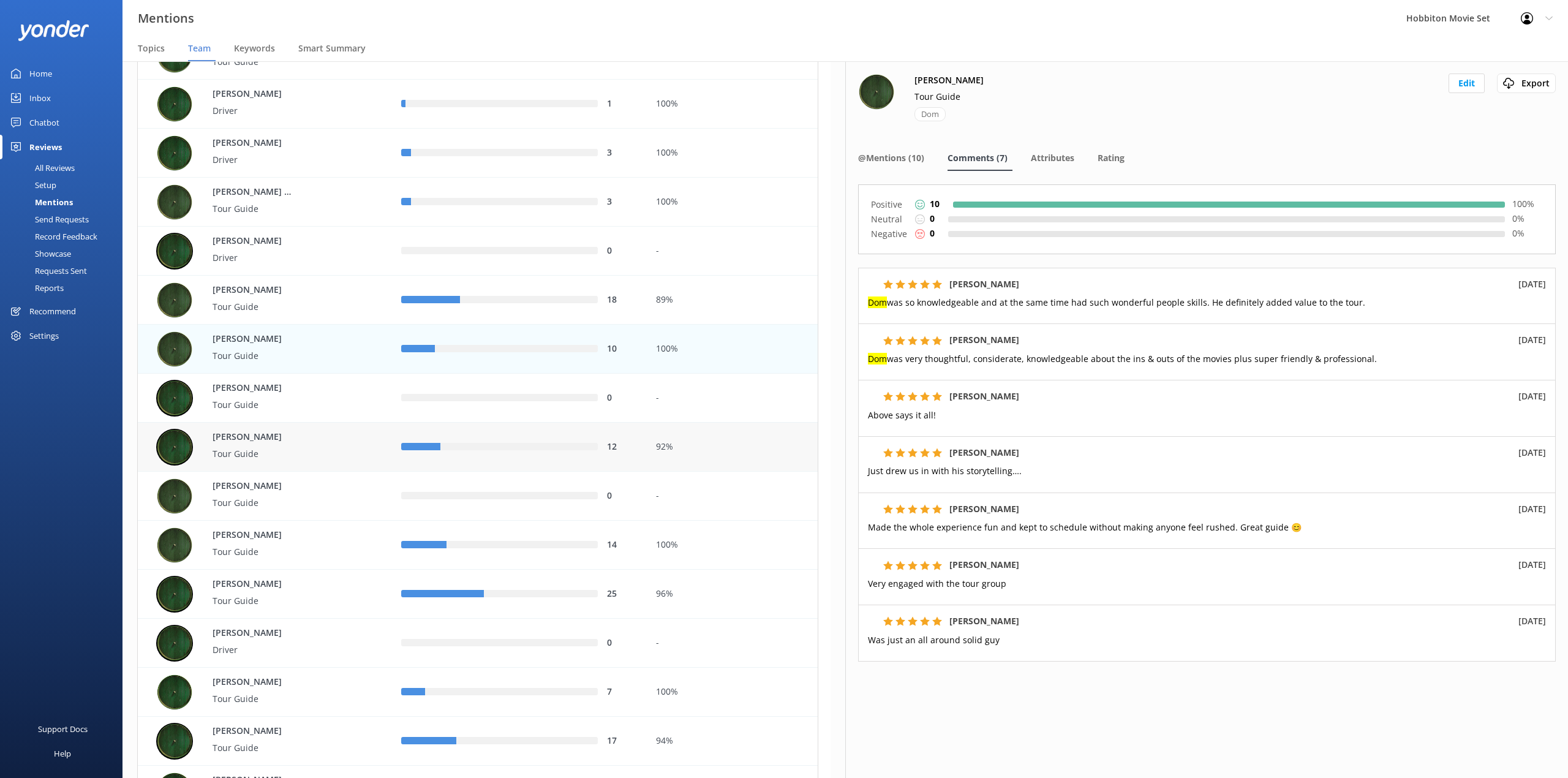
click at [415, 452] on div "12" at bounding box center [519, 447] width 236 height 14
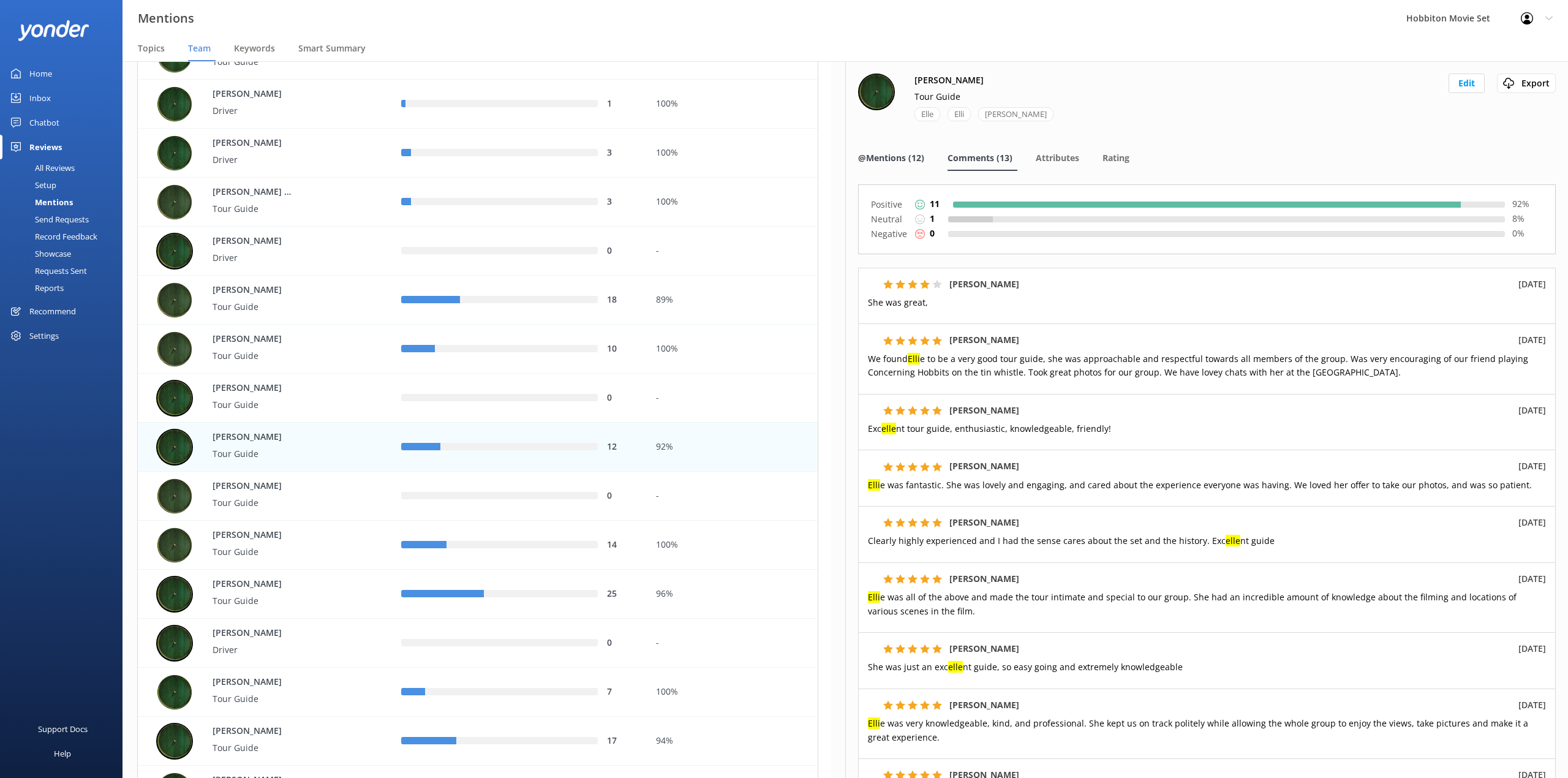
click at [904, 153] on span "@Mentions (12)" at bounding box center [891, 158] width 66 height 12
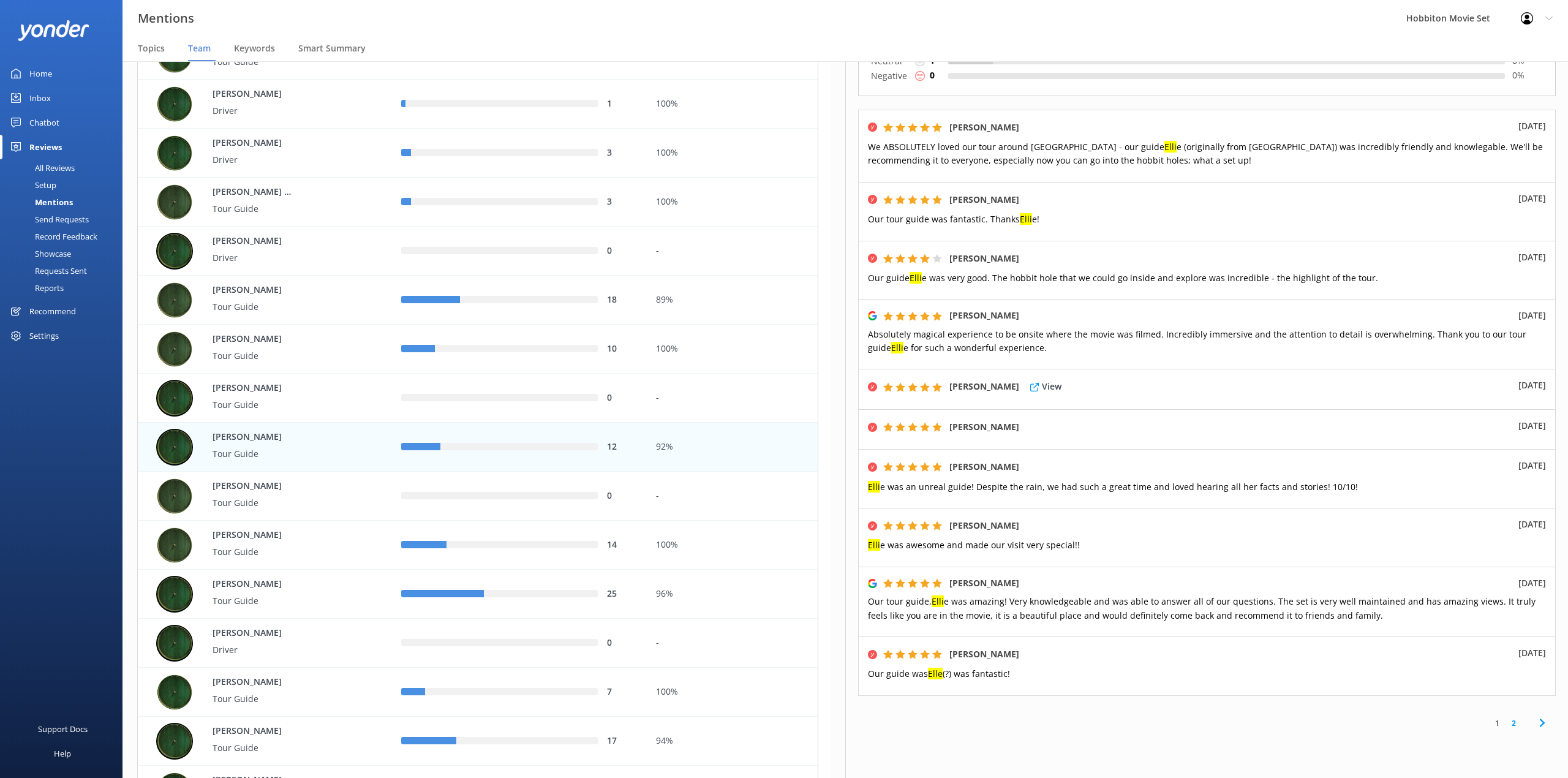
scroll to position [163, 0]
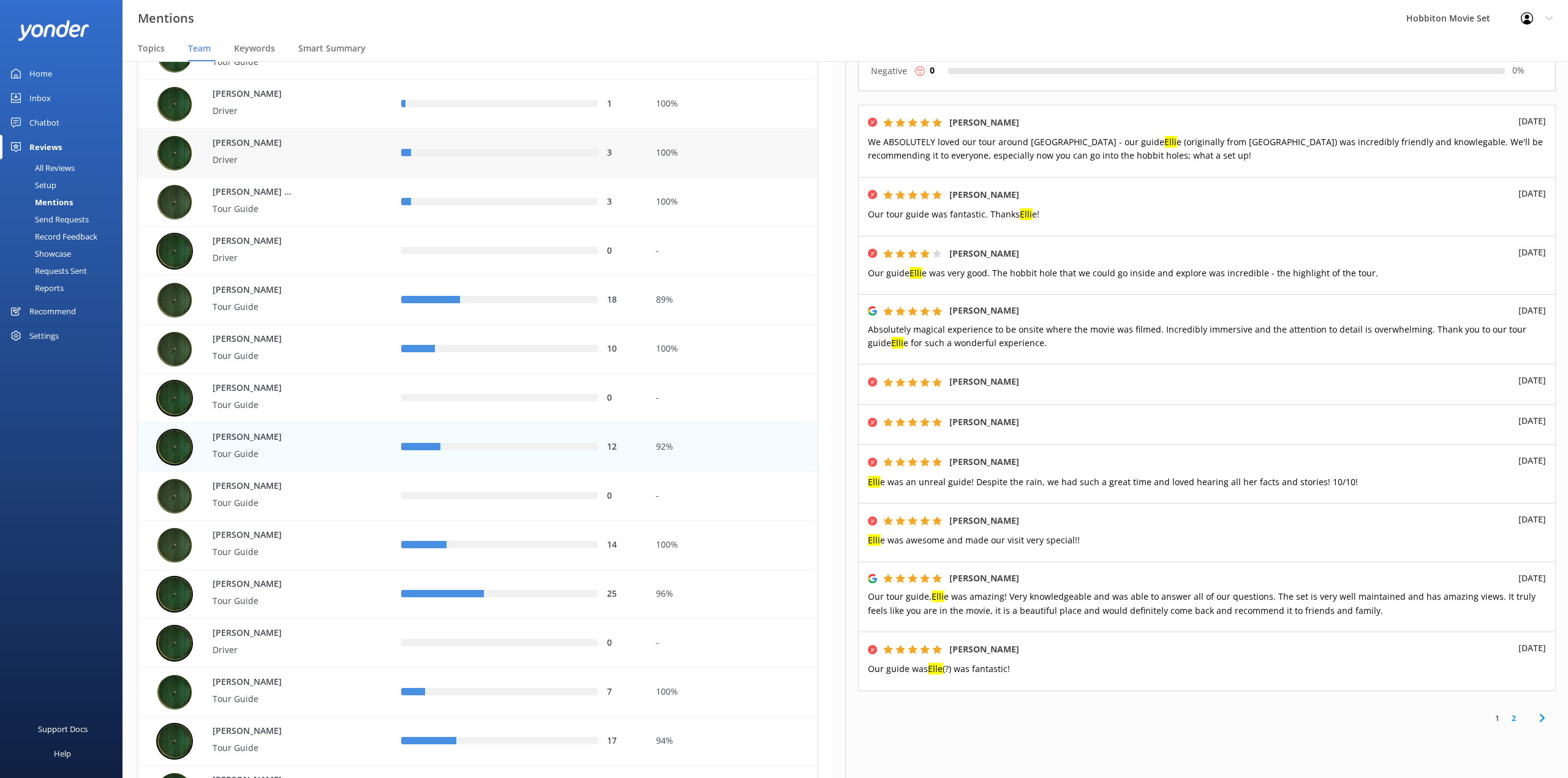
drag, startPoint x: 613, startPoint y: 54, endPoint x: 711, endPoint y: 152, distance: 138.6
click at [613, 54] on nav "Topics Team Keywords Smart Summary" at bounding box center [844, 49] width 1445 height 24
click at [1505, 724] on link "2" at bounding box center [1513, 718] width 17 height 12
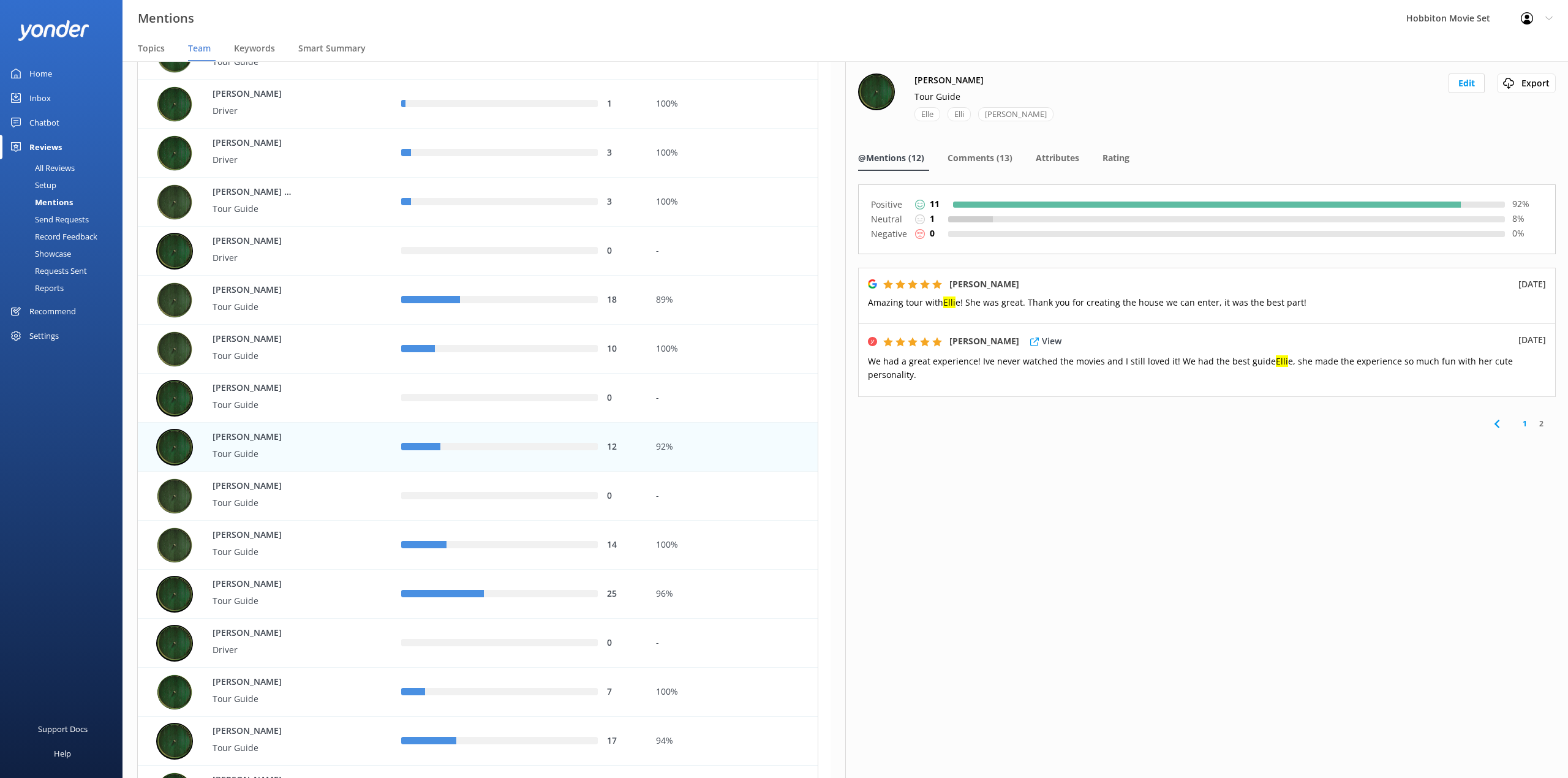
drag, startPoint x: 1273, startPoint y: 550, endPoint x: 1104, endPoint y: 368, distance: 248.4
click at [1273, 550] on div "Ellie Tour Guide [PERSON_NAME] Edit Export Export CSV @Mentions (12) Comments (…" at bounding box center [1207, 420] width 723 height 717
click at [988, 151] on div "Comments (13)" at bounding box center [982, 159] width 70 height 24
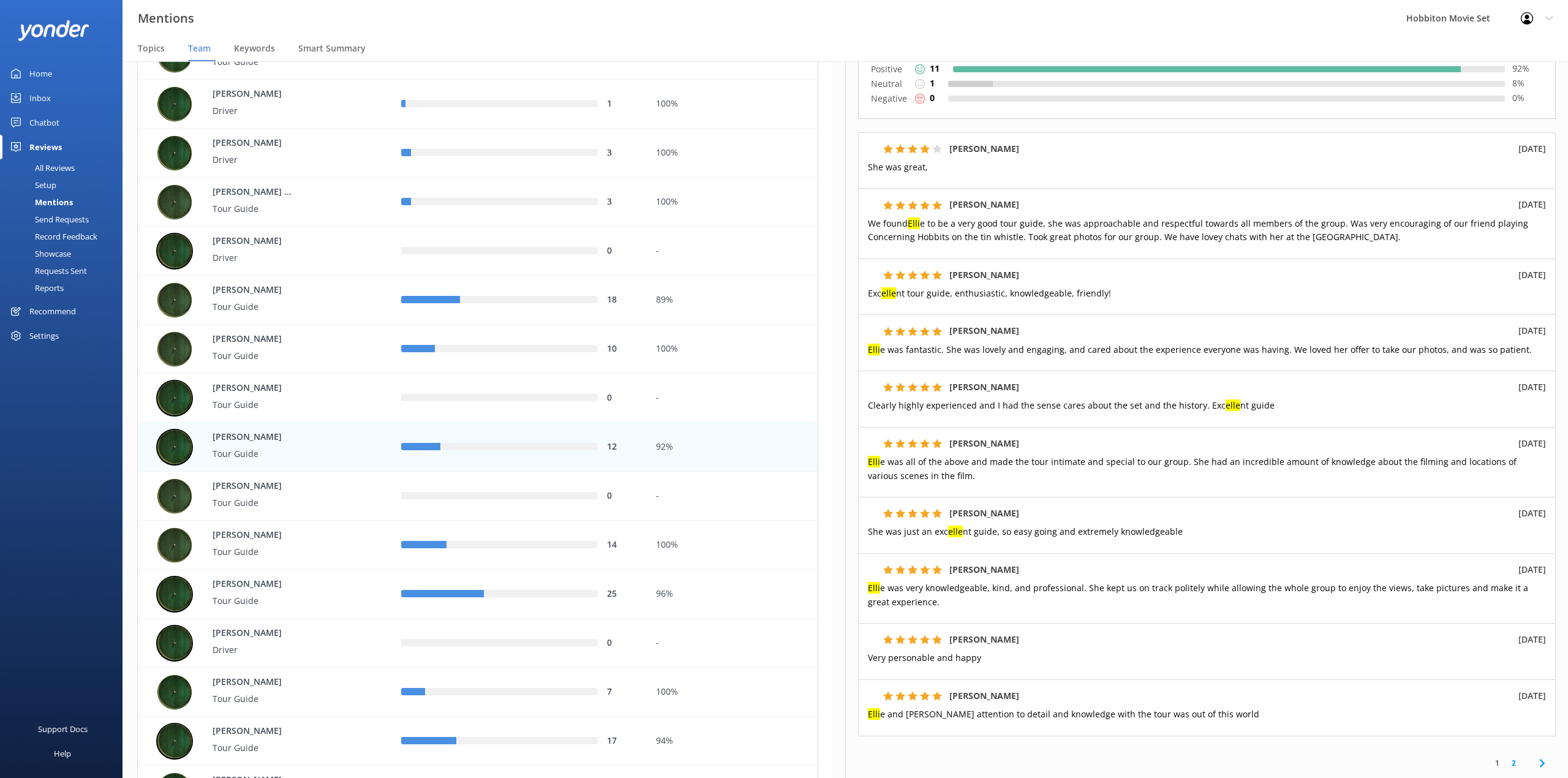
scroll to position [163, 0]
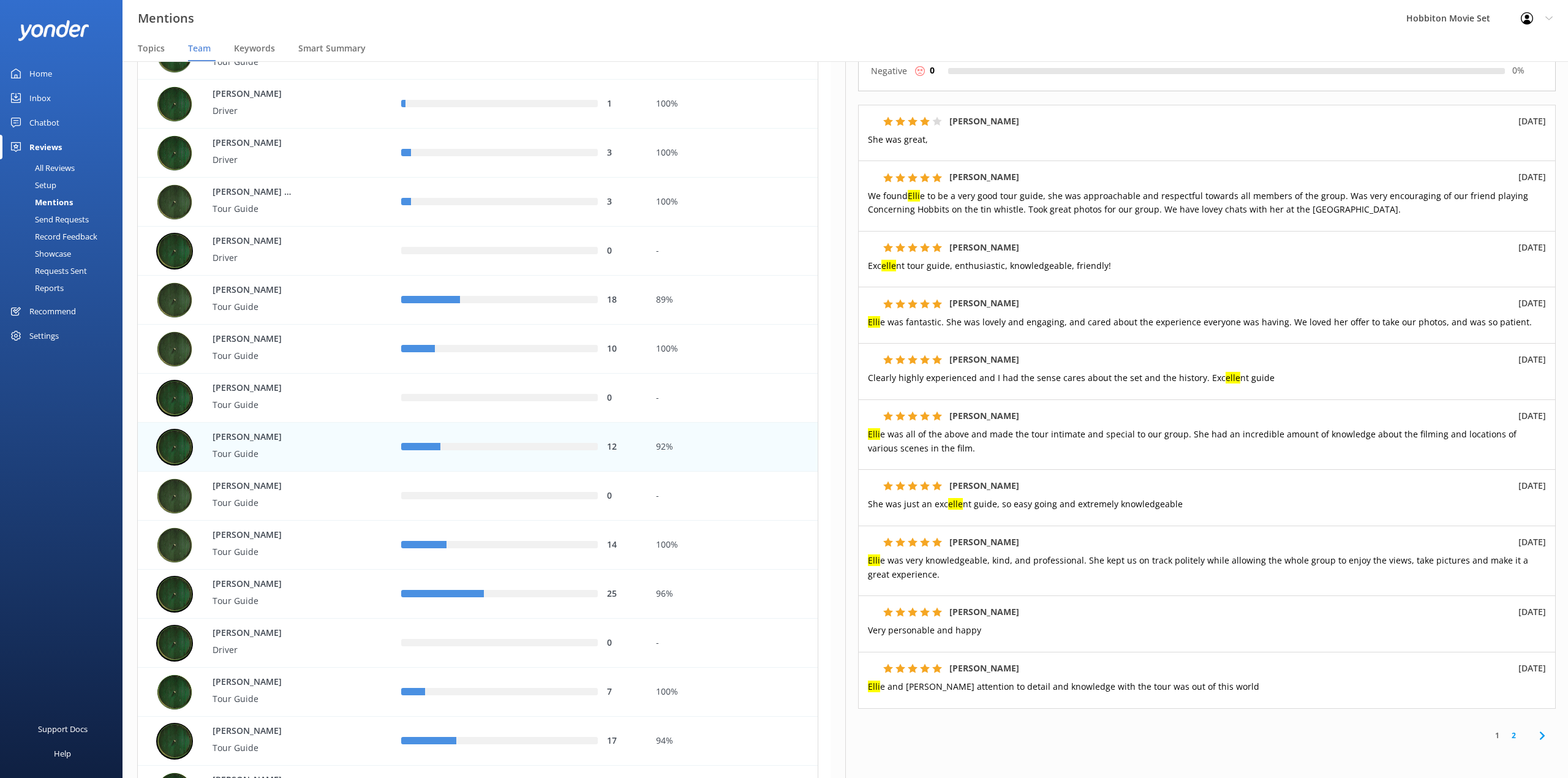
drag, startPoint x: 608, startPoint y: 35, endPoint x: 1145, endPoint y: 329, distance: 612.2
click at [608, 35] on div "Mentions Hobbiton Movie Set Profile Settings Logout" at bounding box center [784, 18] width 1568 height 37
click at [1505, 737] on link "2" at bounding box center [1513, 736] width 17 height 12
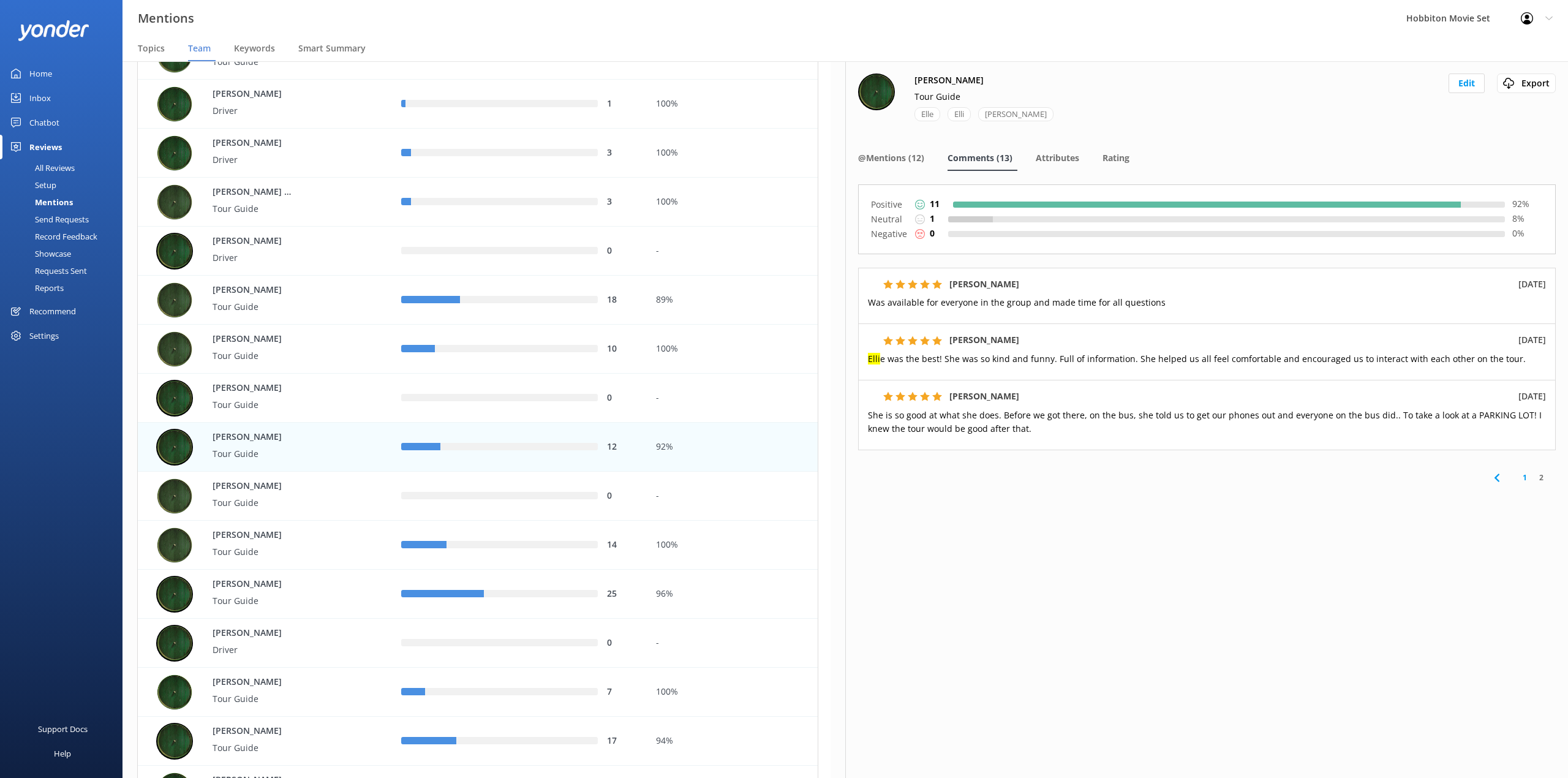
click at [644, 39] on nav "Topics Team Keywords Smart Summary" at bounding box center [844, 49] width 1445 height 24
click at [498, 557] on div "14" at bounding box center [518, 545] width 254 height 49
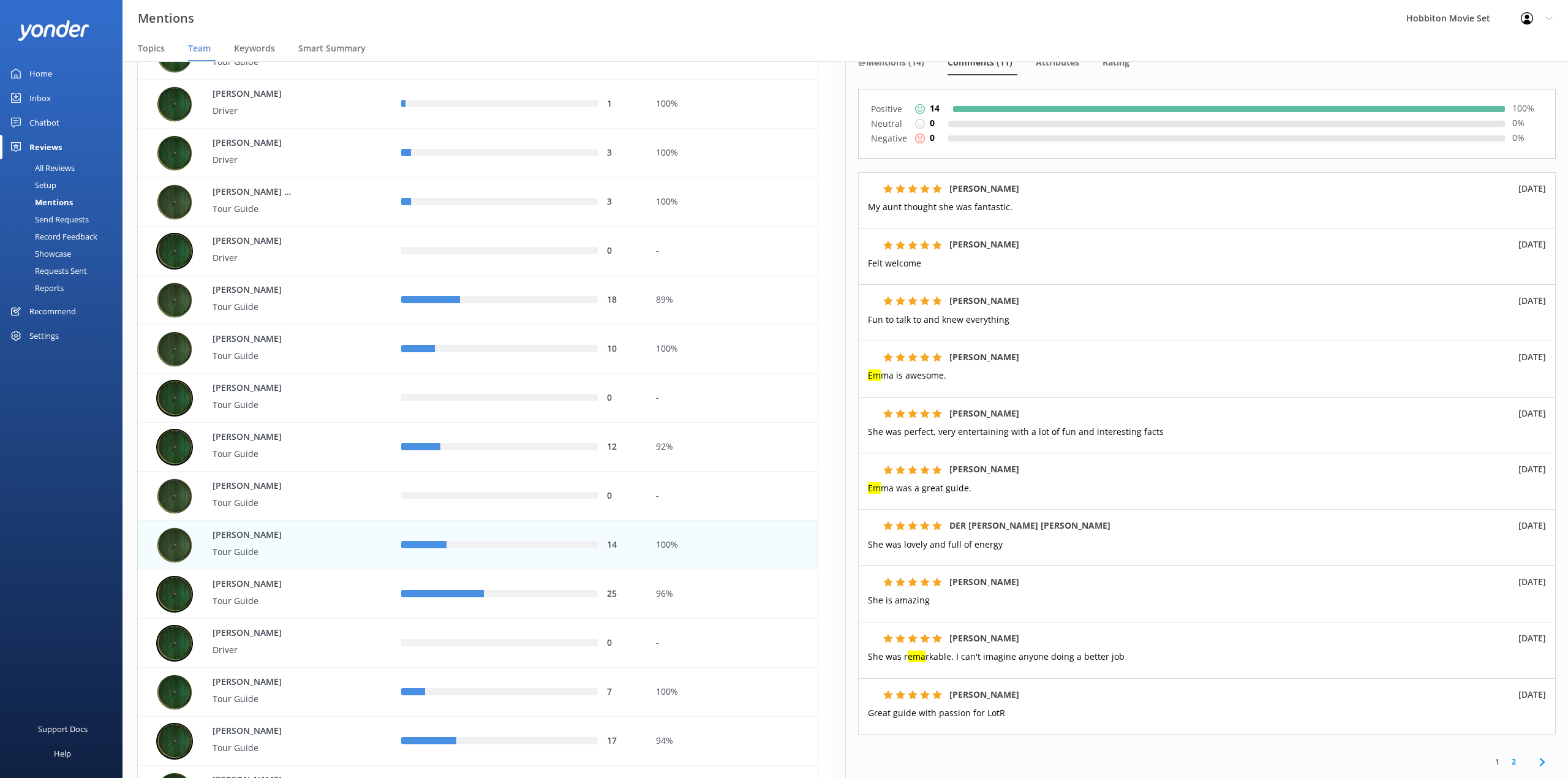
scroll to position [187, 0]
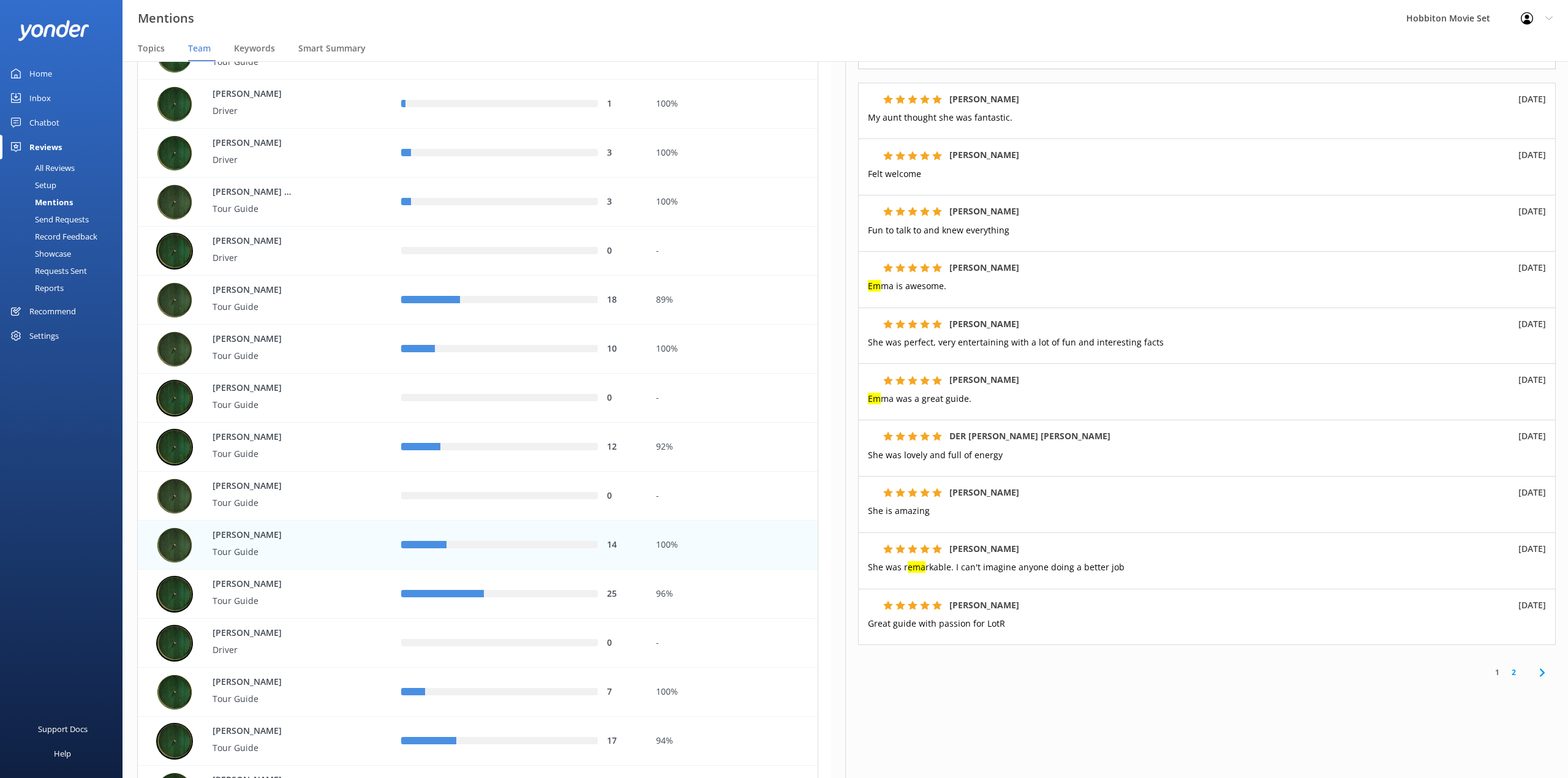
click at [1505, 667] on link "2" at bounding box center [1513, 672] width 17 height 12
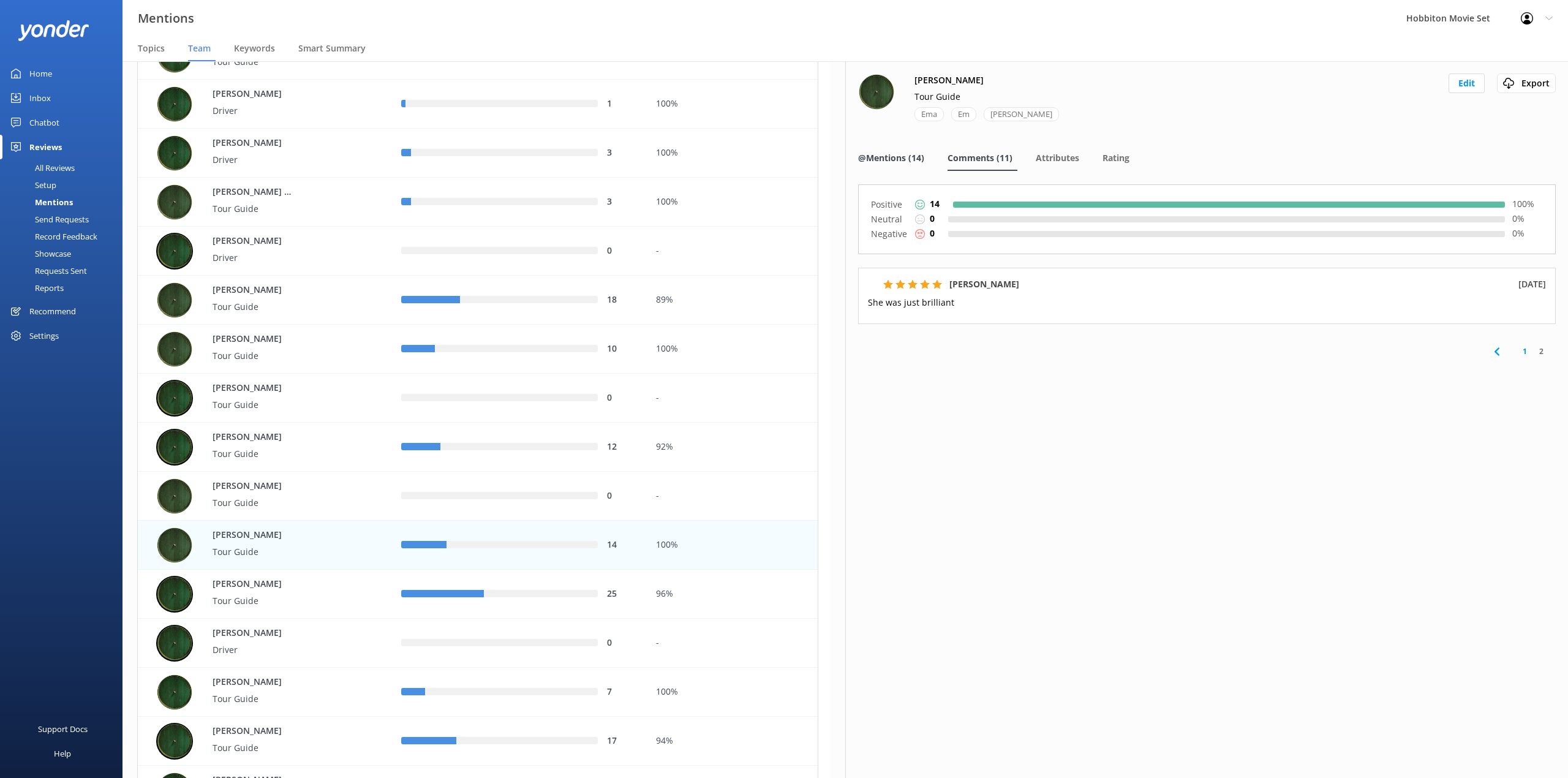
click at [915, 154] on span "@Mentions (14)" at bounding box center [891, 158] width 66 height 12
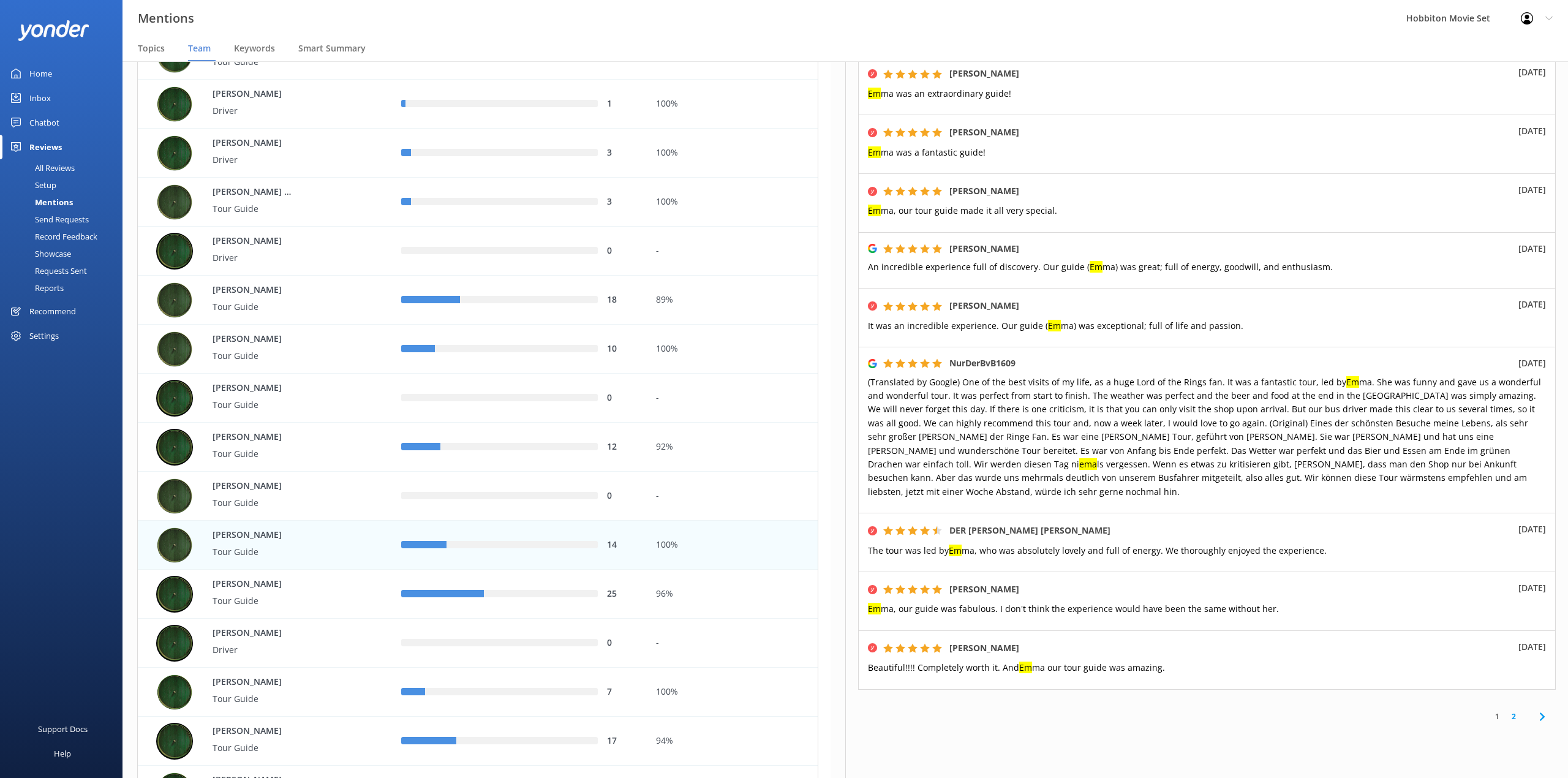
scroll to position [304, 0]
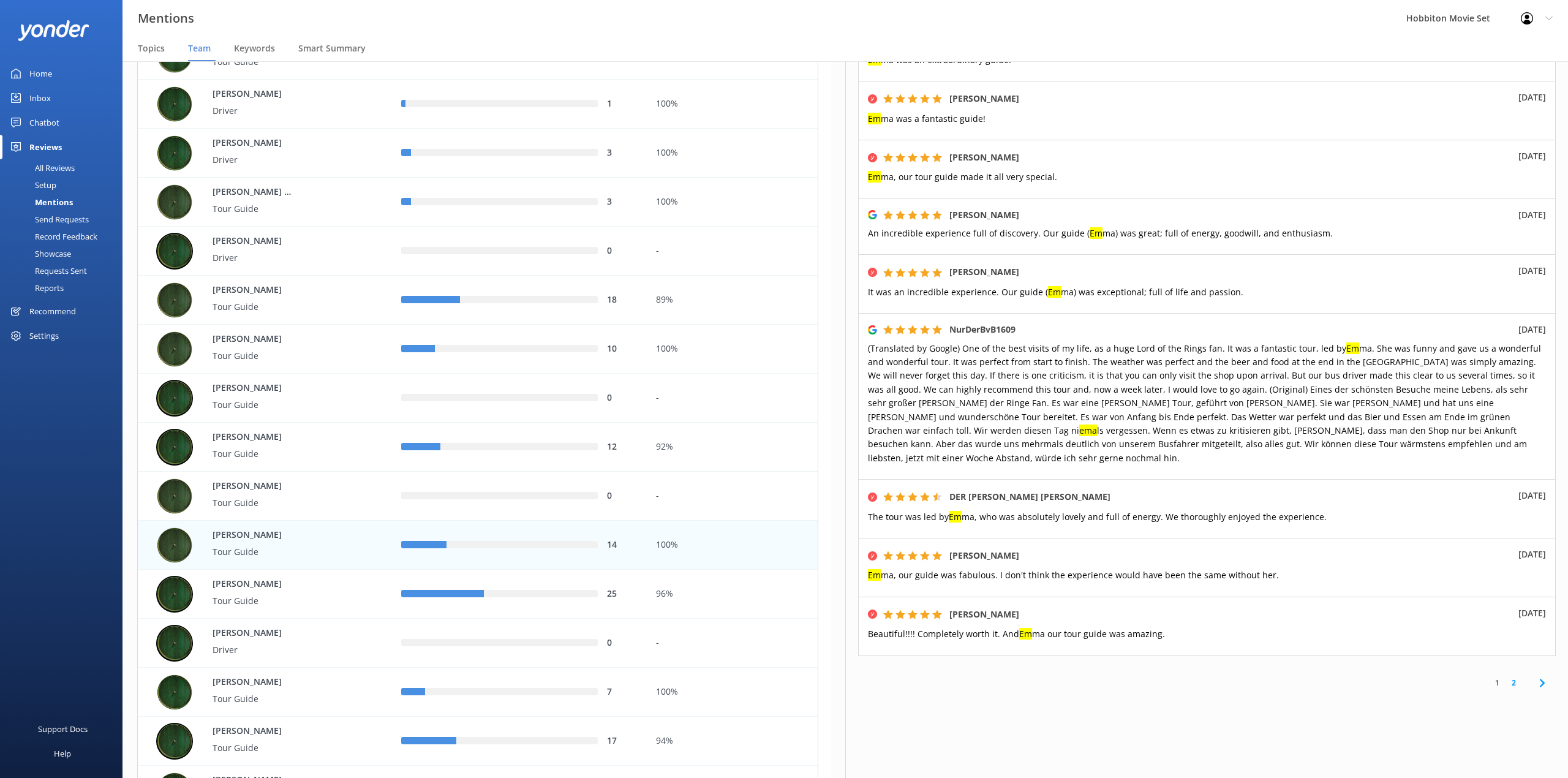
click at [1505, 677] on link "2" at bounding box center [1513, 683] width 17 height 12
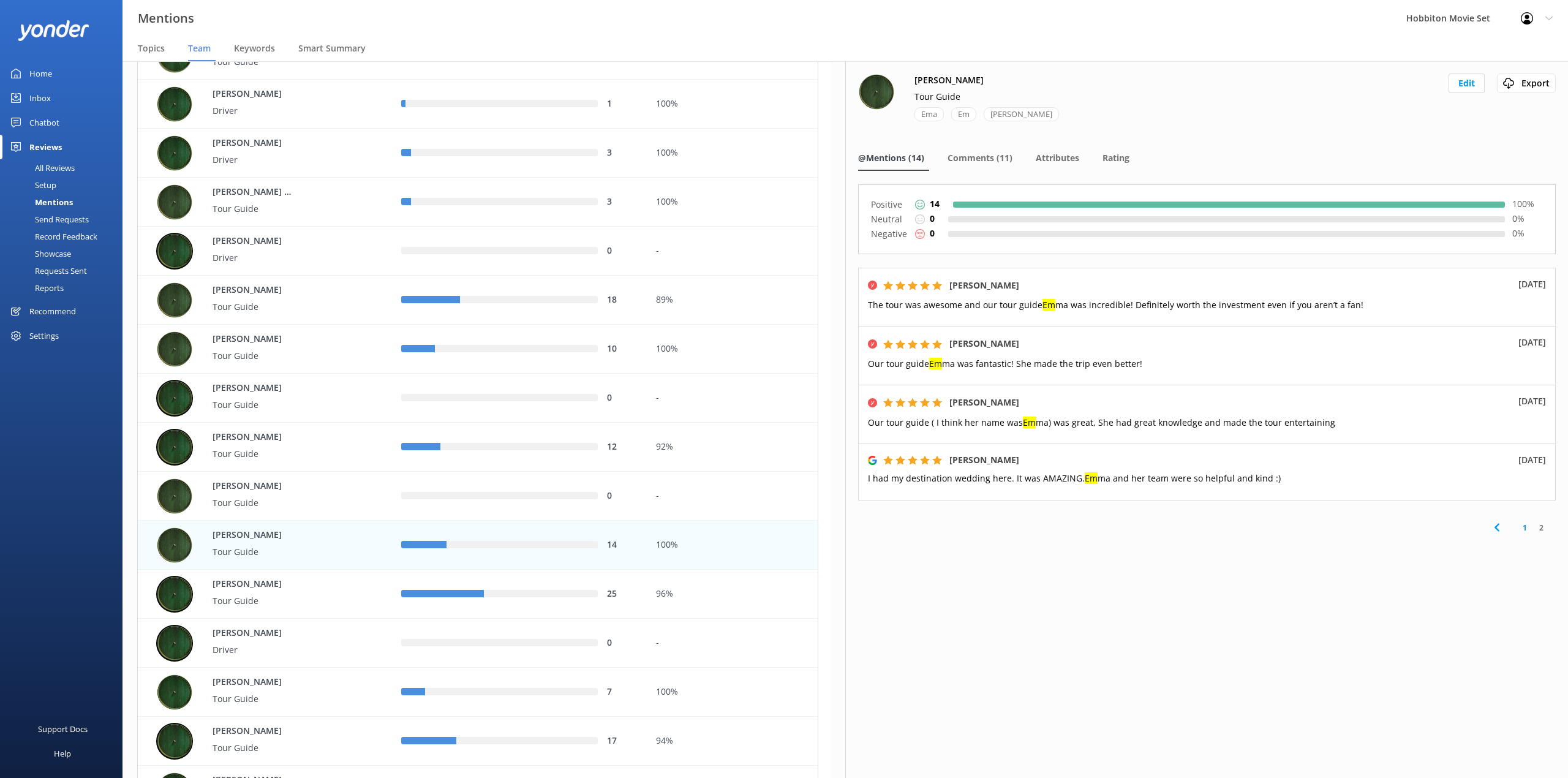
drag, startPoint x: 892, startPoint y: 692, endPoint x: 988, endPoint y: 665, distance: 99.7
click at [945, 679] on div "[PERSON_NAME] Tour Guide Ema Em [PERSON_NAME] Edit Export Export CSV @Mentions …" at bounding box center [1207, 420] width 723 height 717
click at [1522, 527] on link "1" at bounding box center [1525, 528] width 17 height 12
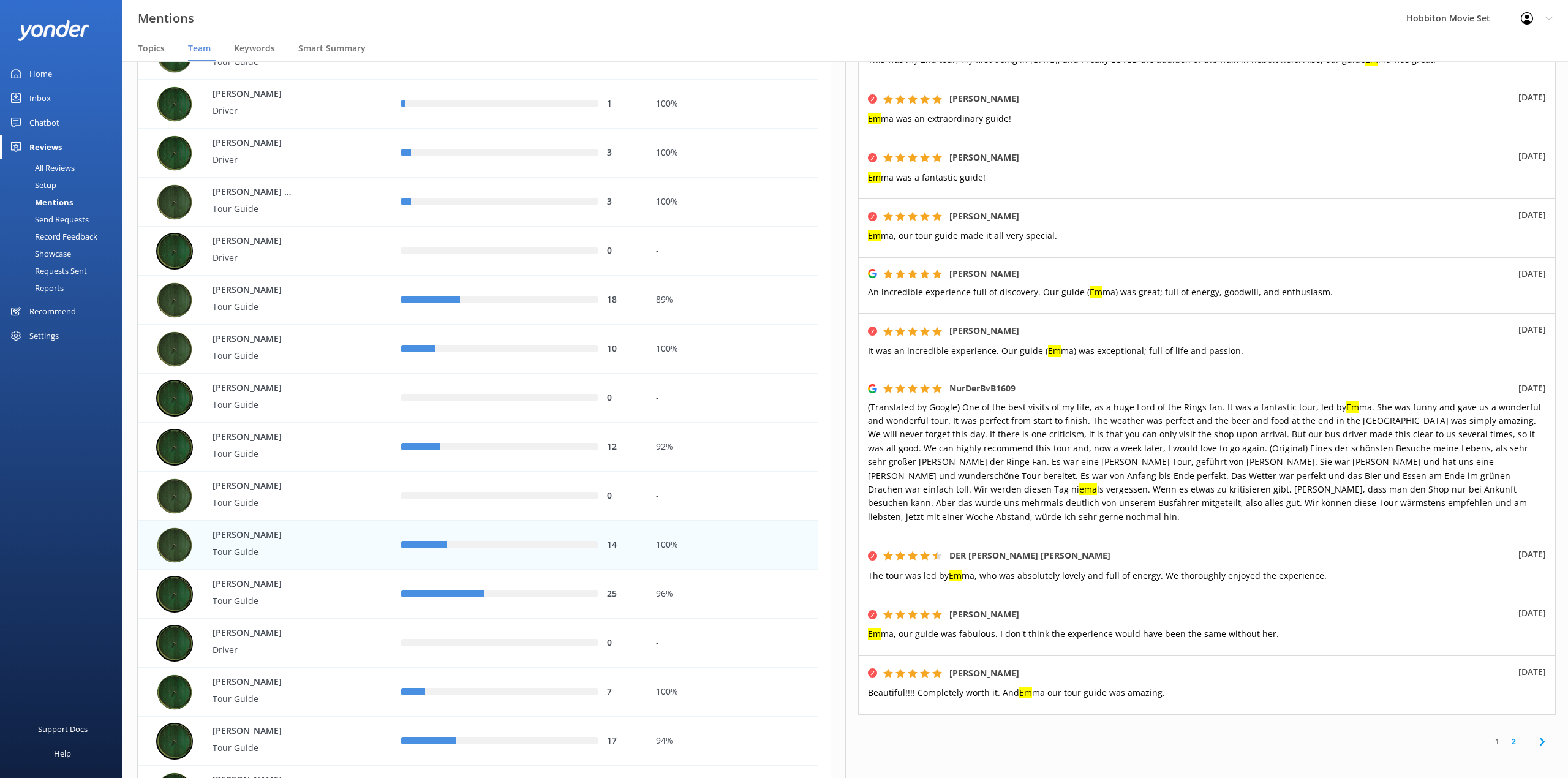
scroll to position [163, 0]
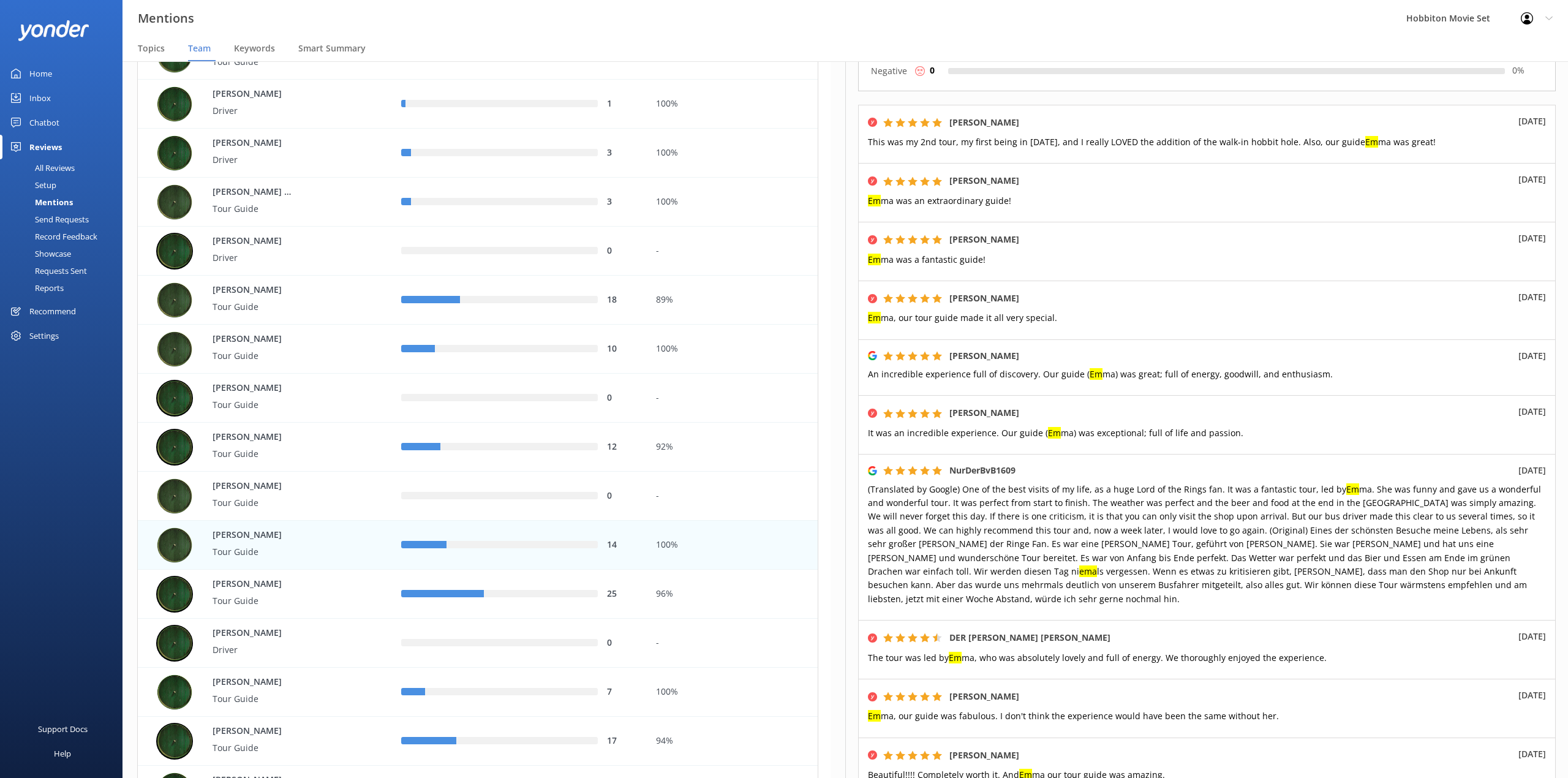
drag, startPoint x: 619, startPoint y: 31, endPoint x: 643, endPoint y: 44, distance: 27.3
click at [619, 32] on div "Mentions Hobbiton Movie Set Profile Settings Logout" at bounding box center [784, 18] width 1568 height 37
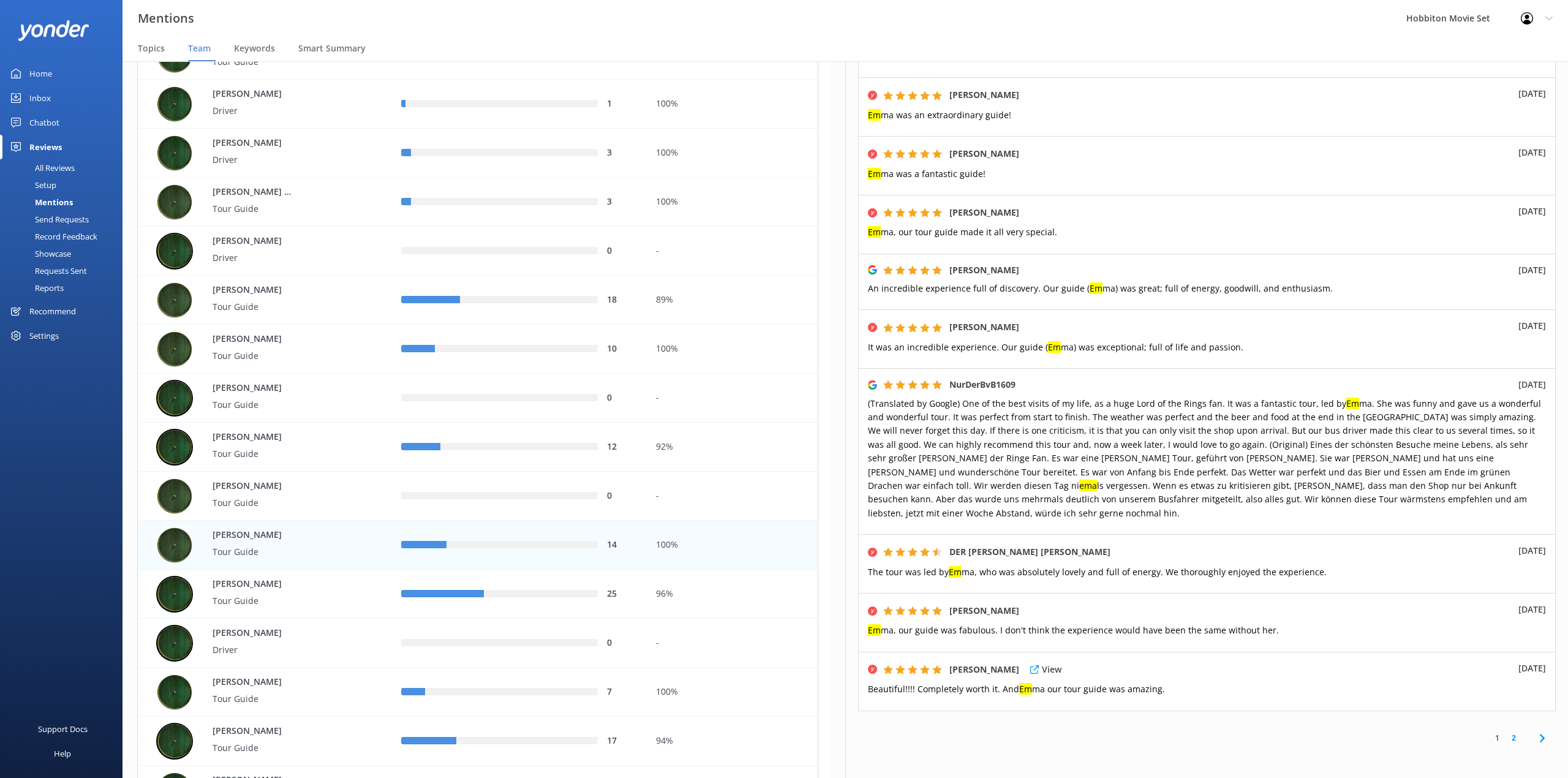
scroll to position [304, 0]
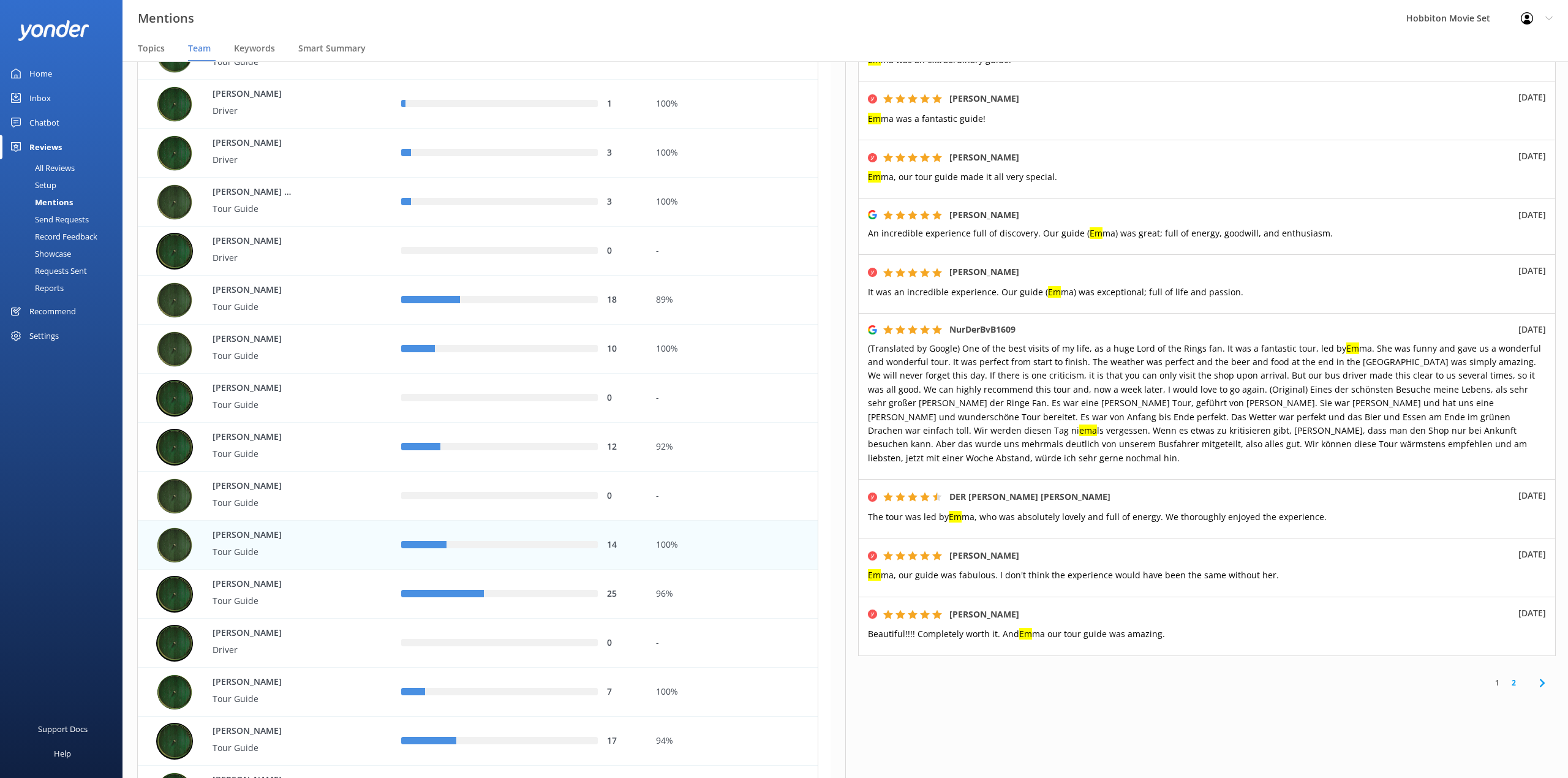
click at [1505, 677] on link "2" at bounding box center [1513, 683] width 17 height 12
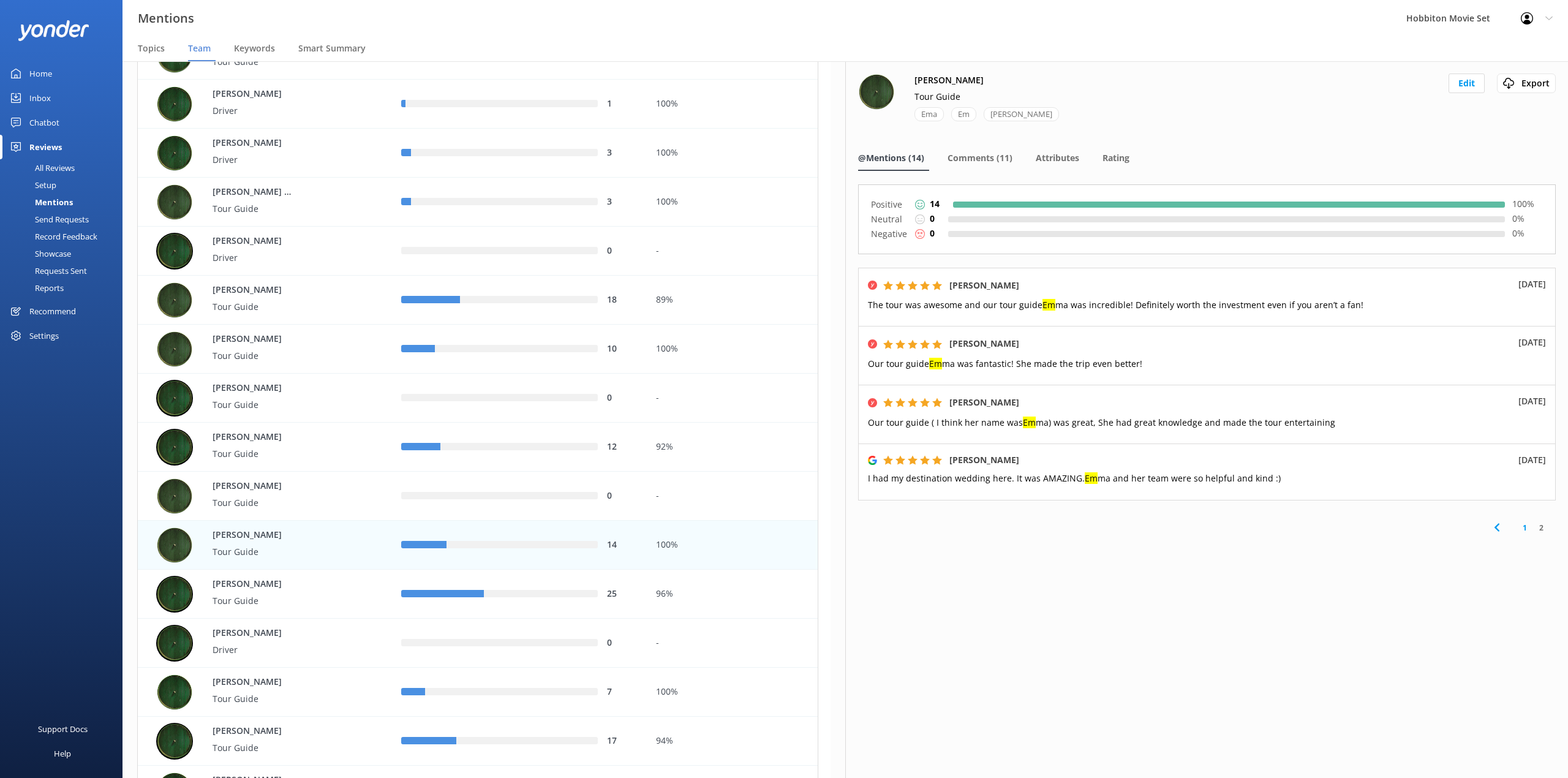
click at [1143, 46] on nav "Topics Team Keywords Smart Summary" at bounding box center [844, 49] width 1445 height 24
click at [1005, 156] on span "Comments (11)" at bounding box center [980, 158] width 65 height 12
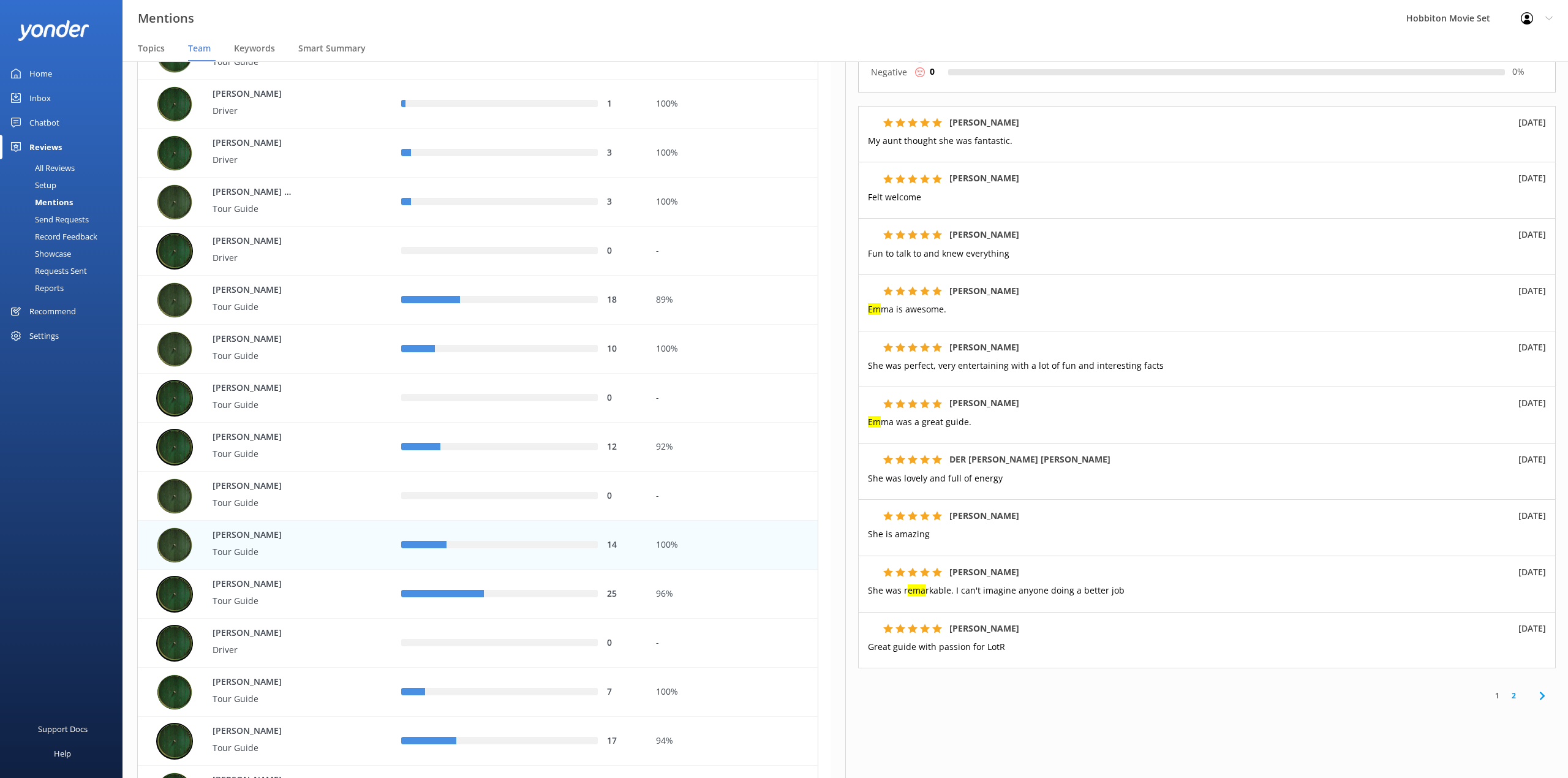
scroll to position [163, 0]
drag, startPoint x: 627, startPoint y: 20, endPoint x: 677, endPoint y: 49, distance: 57.8
click at [627, 20] on div "Mentions Hobbiton Movie Set Profile Settings Logout" at bounding box center [784, 18] width 1568 height 37
click at [1505, 694] on link "2" at bounding box center [1513, 694] width 17 height 12
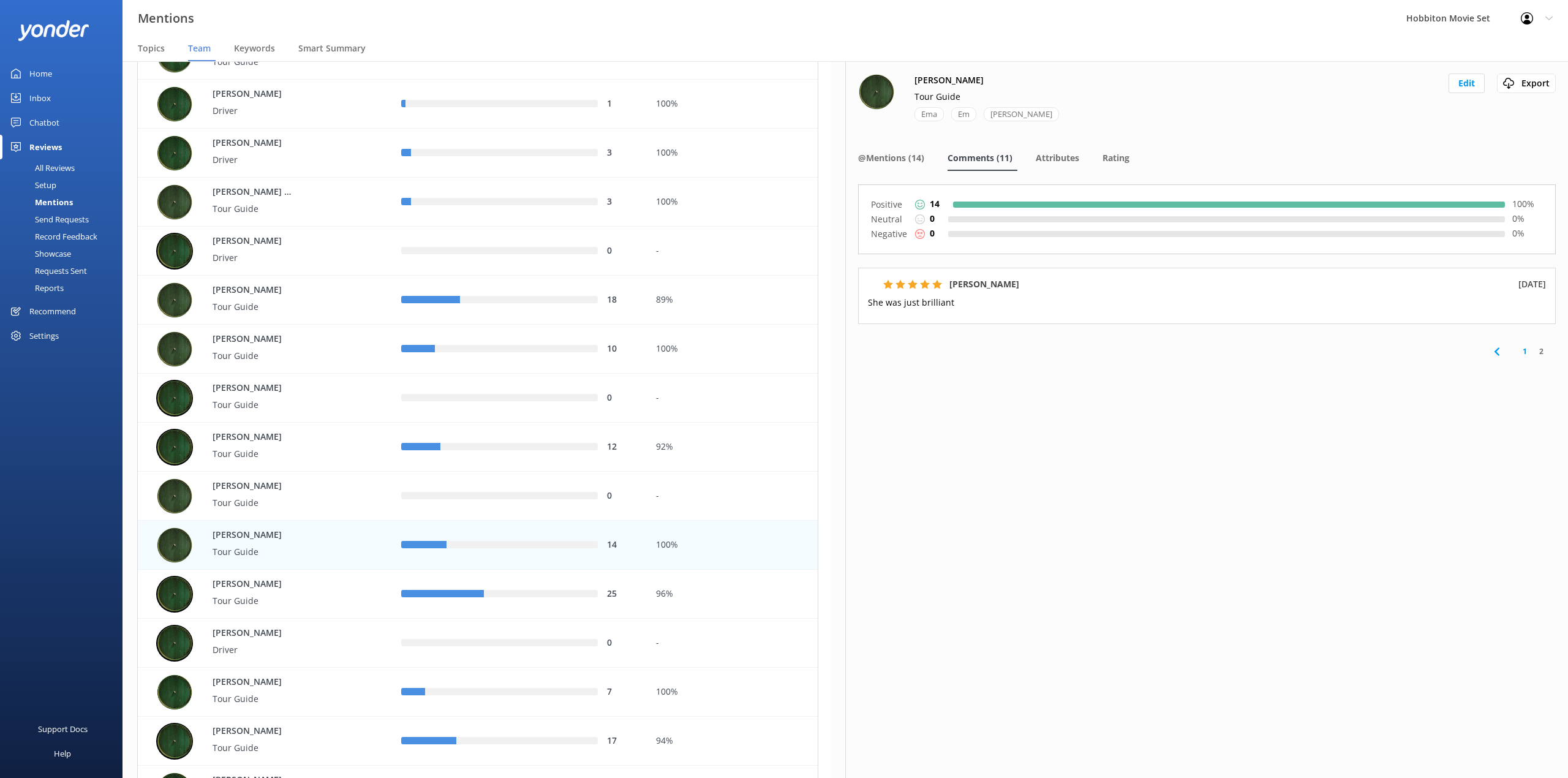
drag, startPoint x: 1117, startPoint y: 507, endPoint x: 816, endPoint y: 494, distance: 301.3
click at [1117, 507] on div "[PERSON_NAME] Tour Guide Ema Em [PERSON_NAME] Edit Export Export CSV @Mentions …" at bounding box center [1207, 420] width 723 height 717
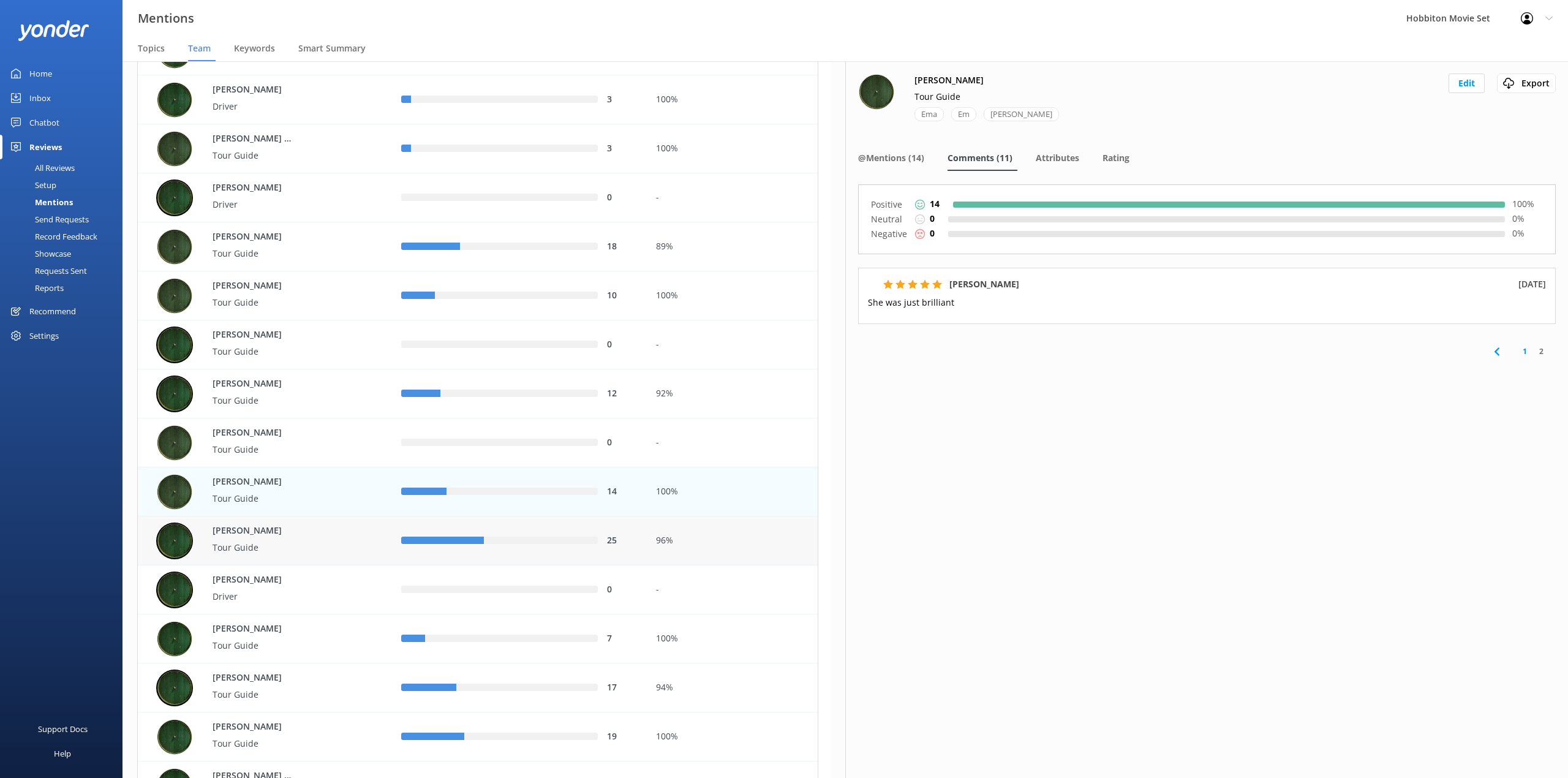
scroll to position [980, 0]
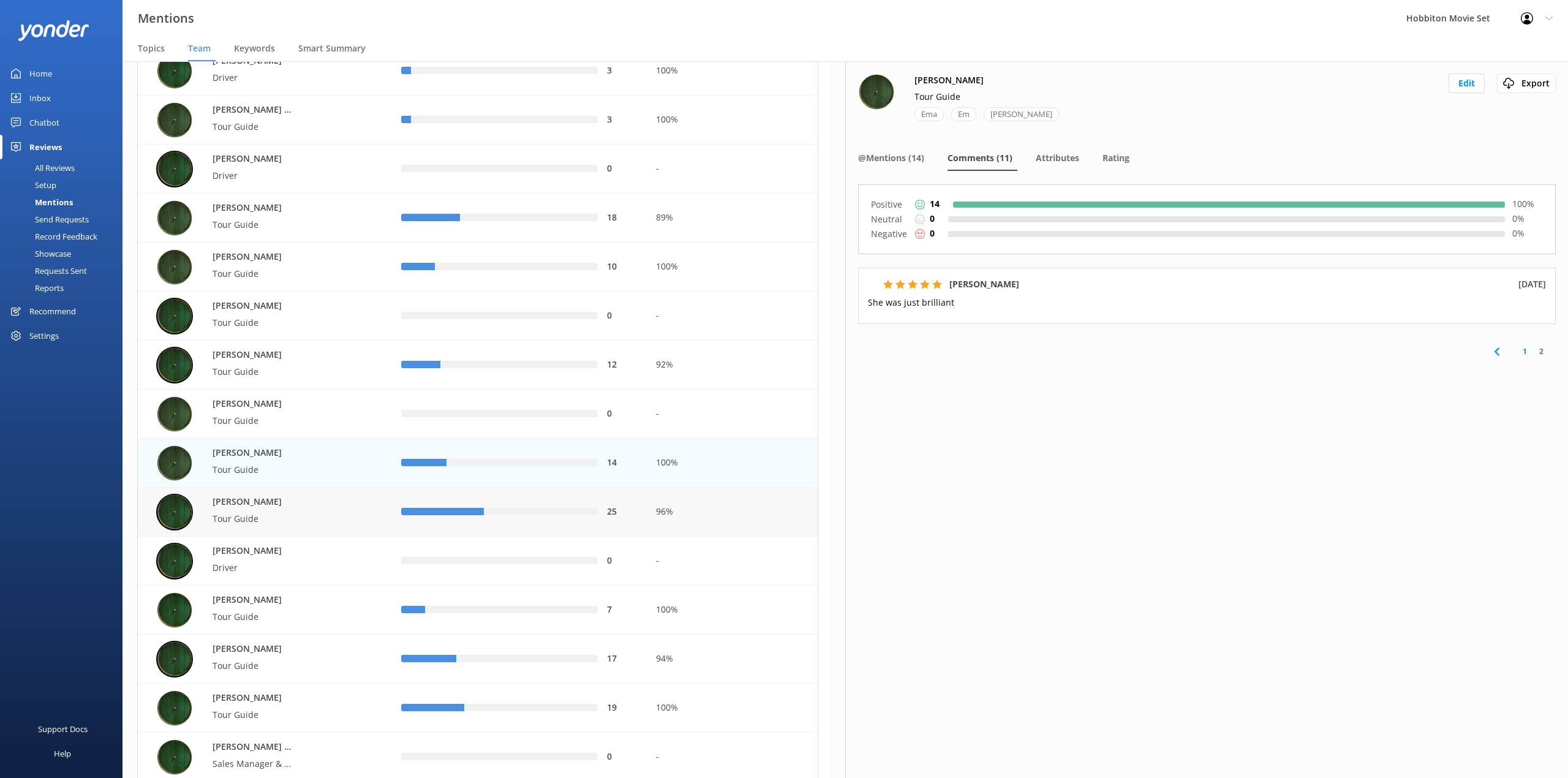
click at [577, 521] on div "25" at bounding box center [518, 512] width 254 height 49
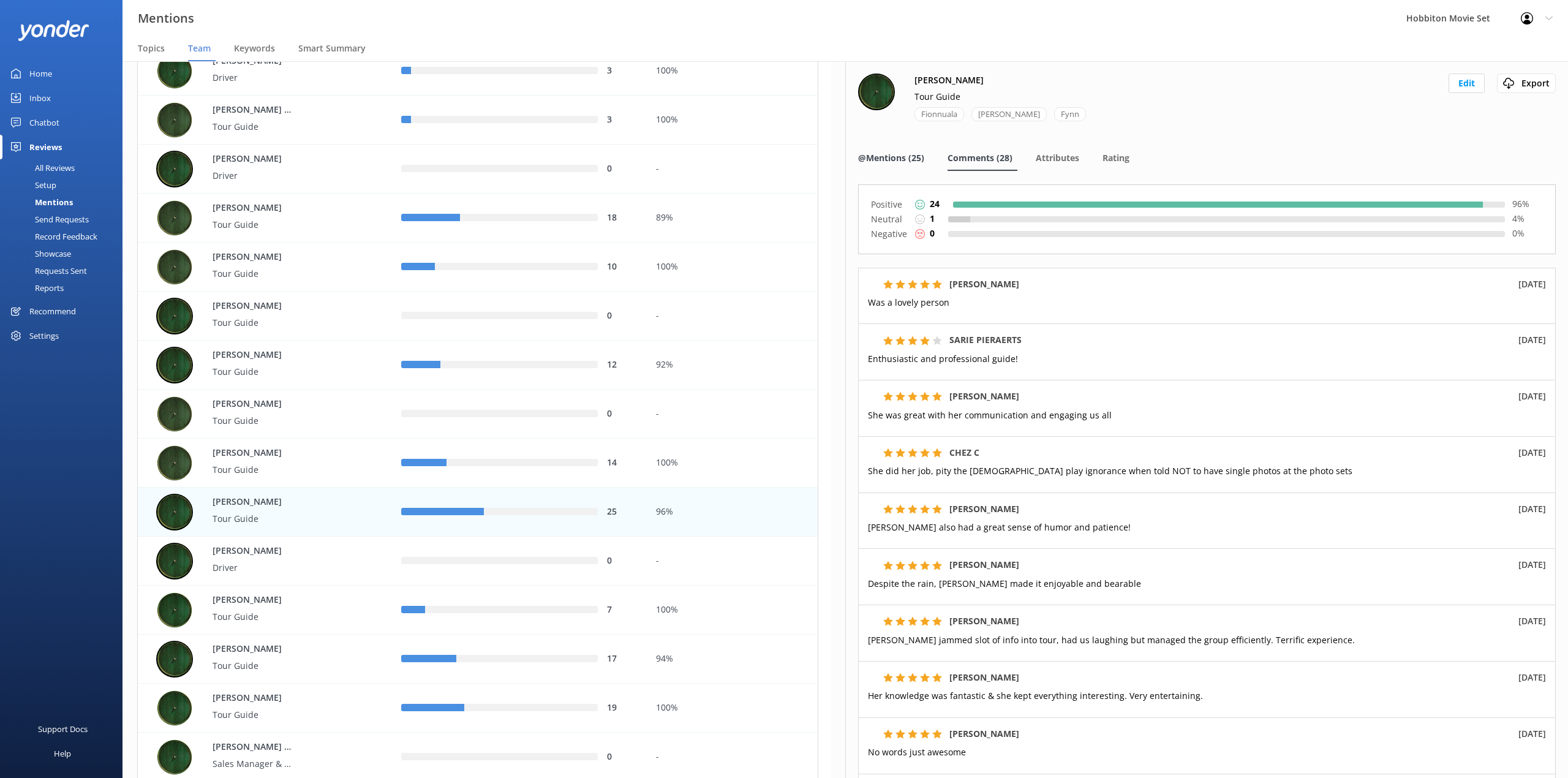
click at [902, 165] on div "@Mentions (25)" at bounding box center [893, 159] width 71 height 24
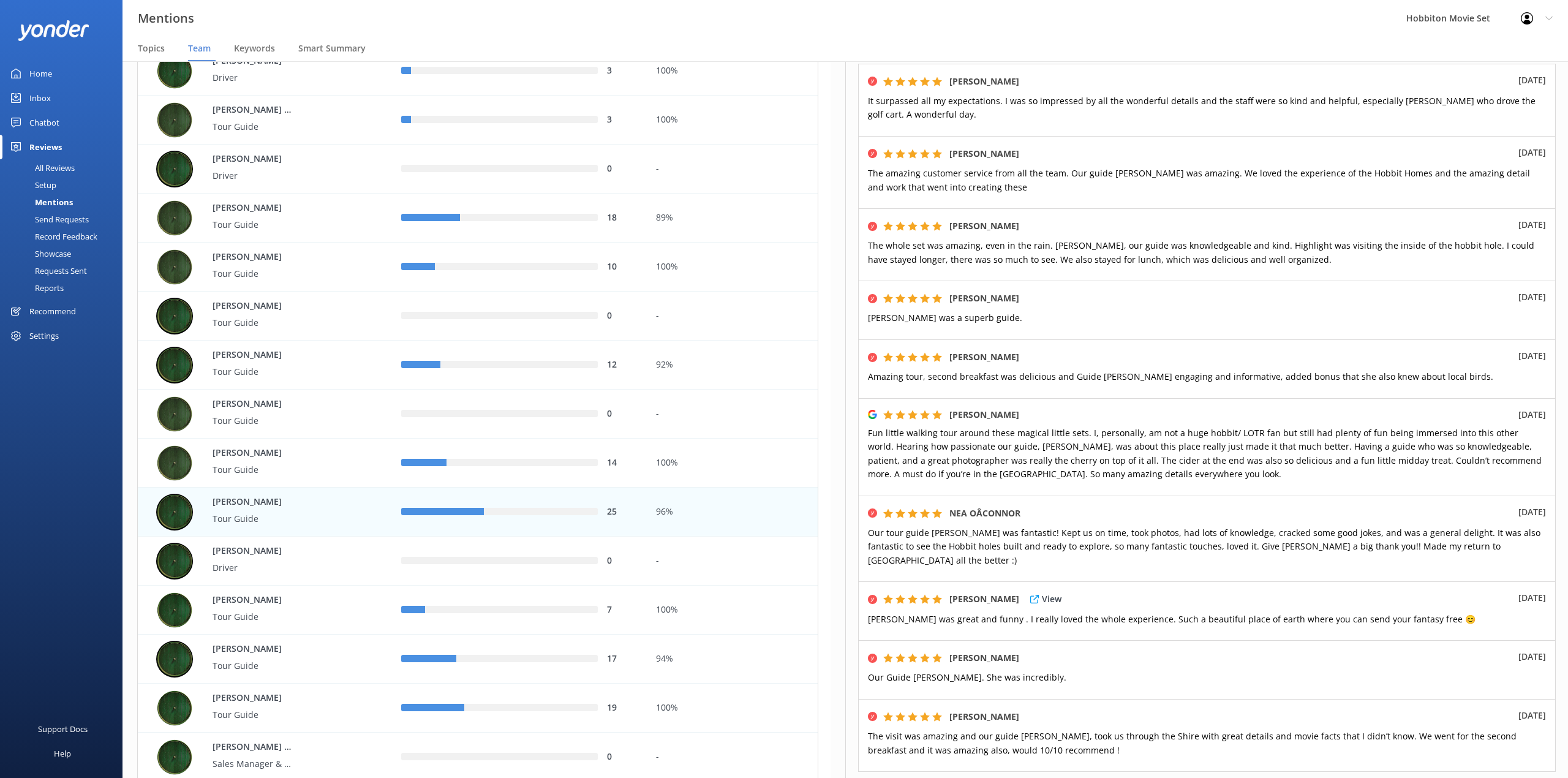
scroll to position [163, 0]
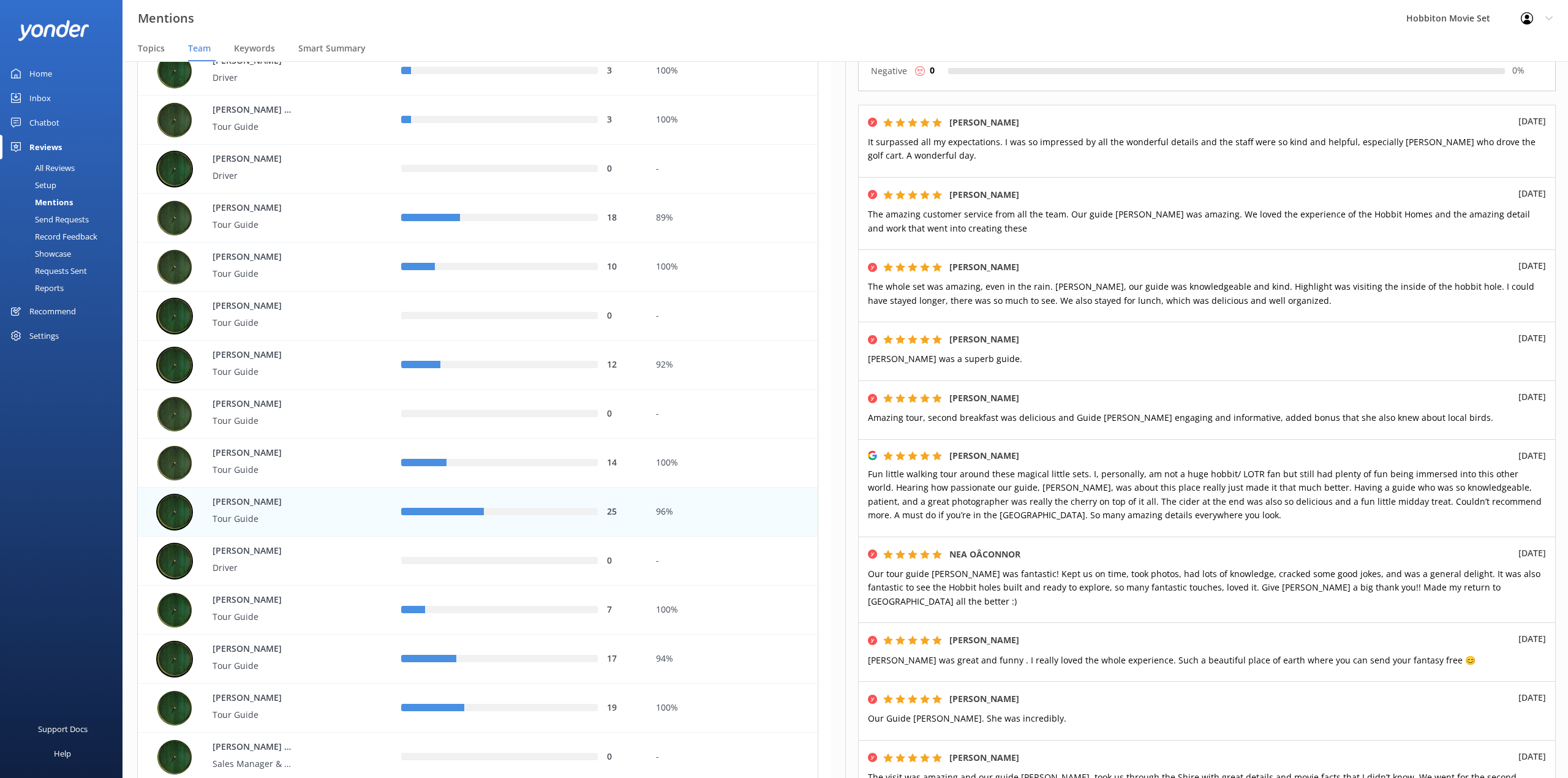
click at [686, 32] on div "Mentions Hobbiton Movie Set Profile Settings Logout" at bounding box center [784, 18] width 1568 height 37
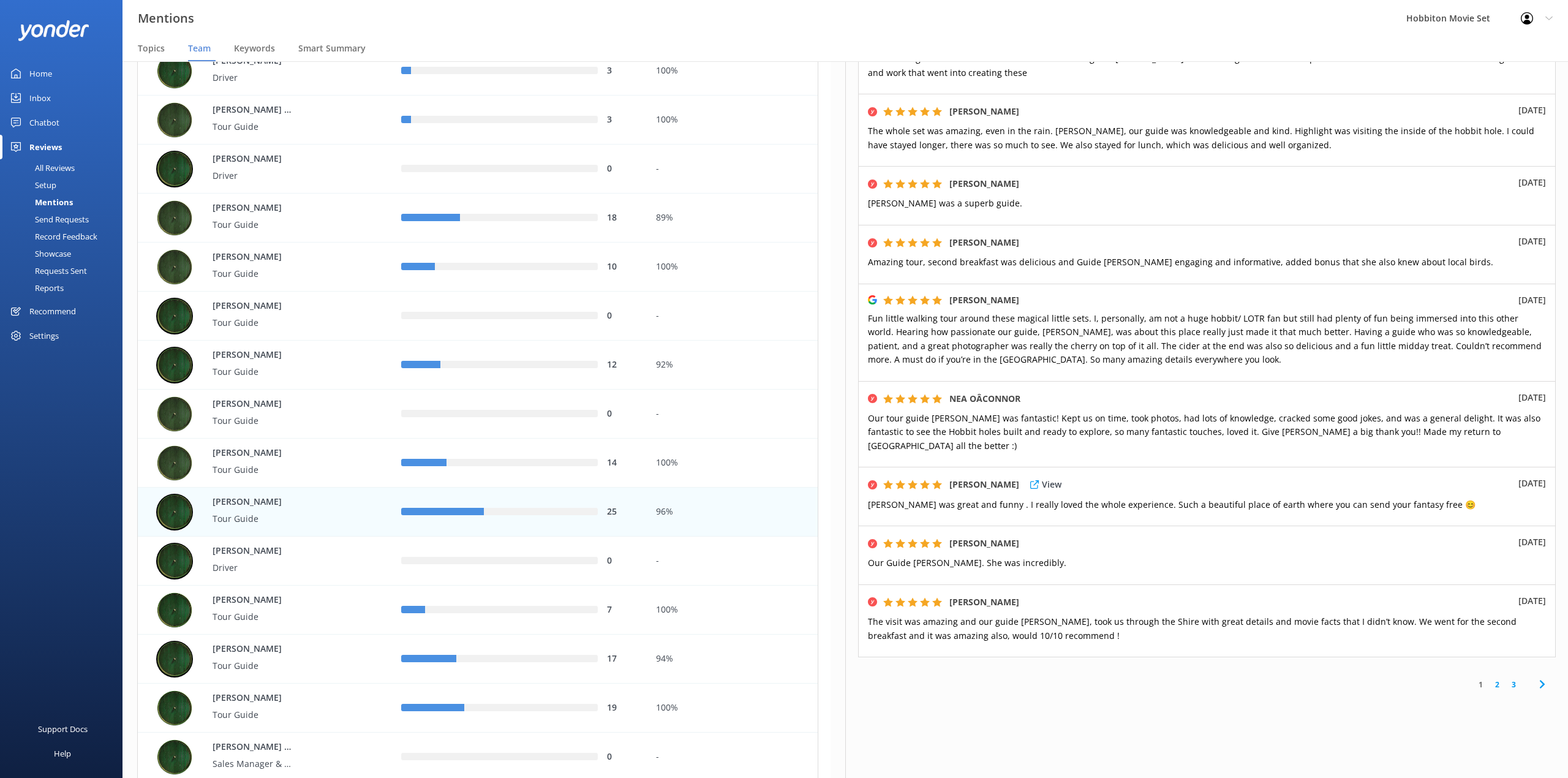
scroll to position [320, 0]
drag, startPoint x: 926, startPoint y: 31, endPoint x: 1371, endPoint y: 388, distance: 570.5
click at [926, 31] on div "Mentions Hobbiton Movie Set Profile Settings Logout" at bounding box center [784, 18] width 1568 height 37
click at [1487, 670] on div "1 2 3" at bounding box center [1207, 683] width 698 height 28
click at [1489, 678] on link "2" at bounding box center [1497, 683] width 17 height 12
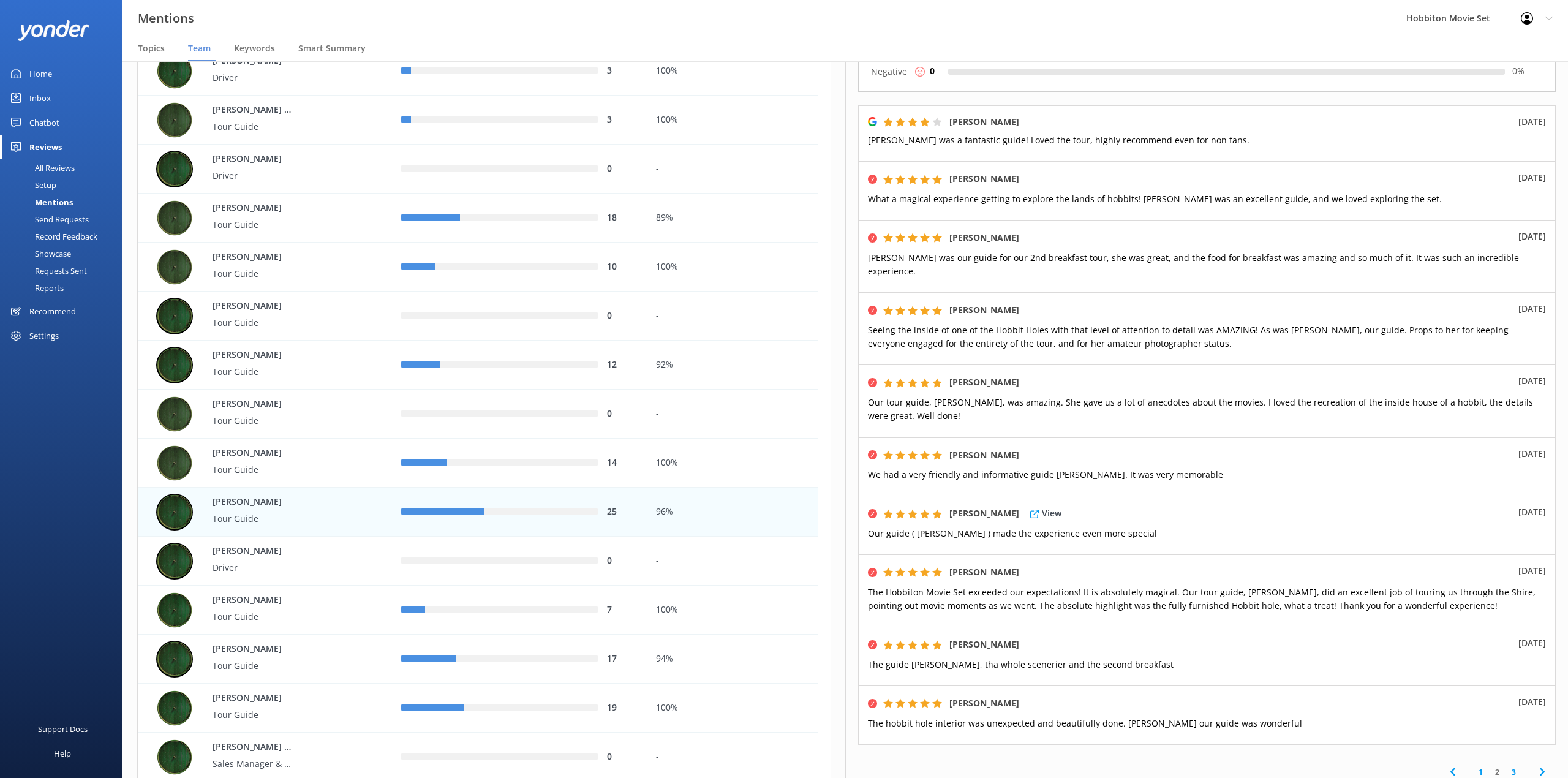
scroll to position [163, 0]
drag, startPoint x: 670, startPoint y: 16, endPoint x: 1070, endPoint y: 468, distance: 603.6
click at [670, 16] on div "Mentions Hobbiton Movie Set Profile Settings Logout" at bounding box center [784, 18] width 1568 height 37
click at [1505, 766] on link "3" at bounding box center [1513, 772] width 17 height 12
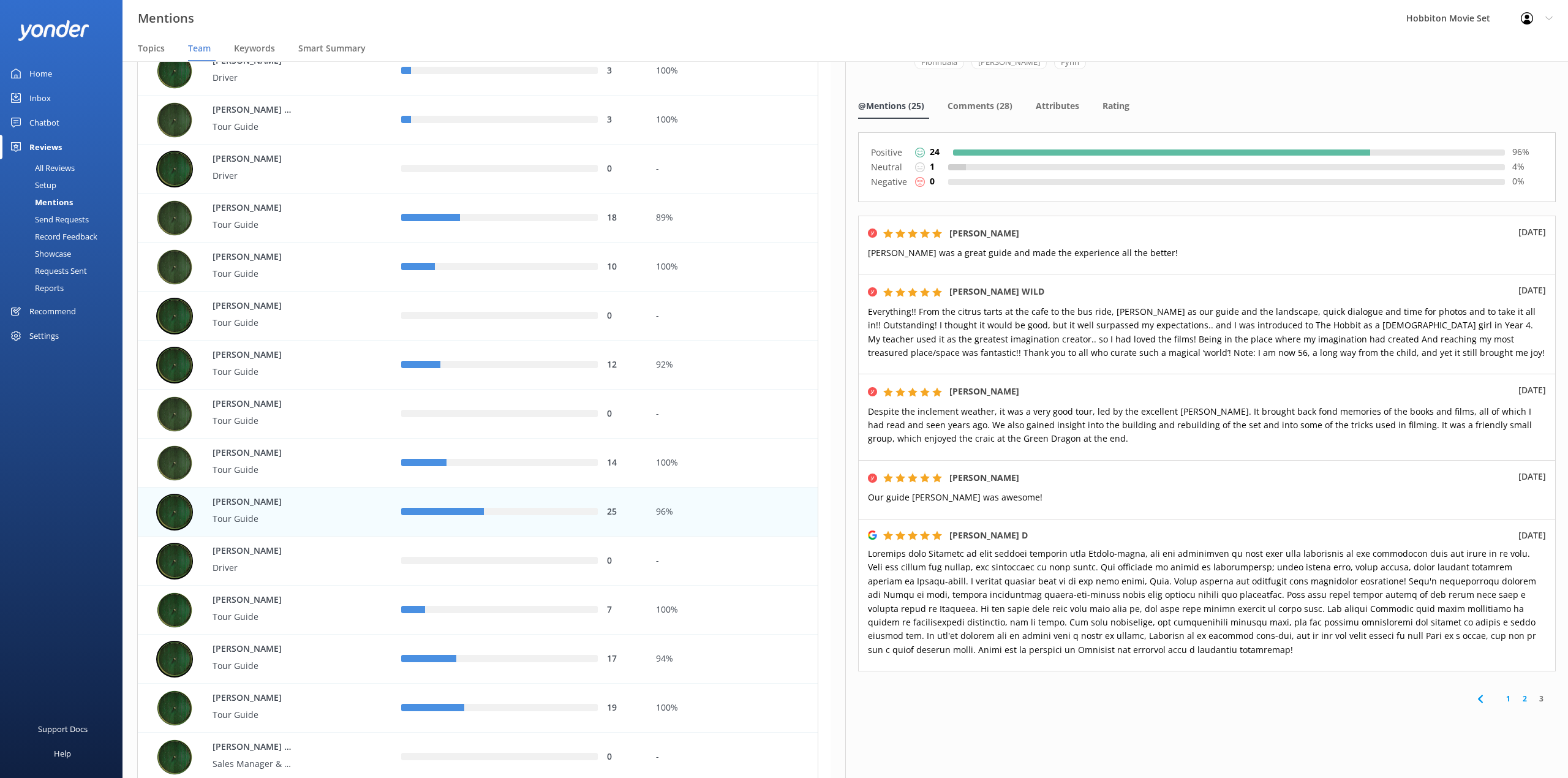
scroll to position [80, 0]
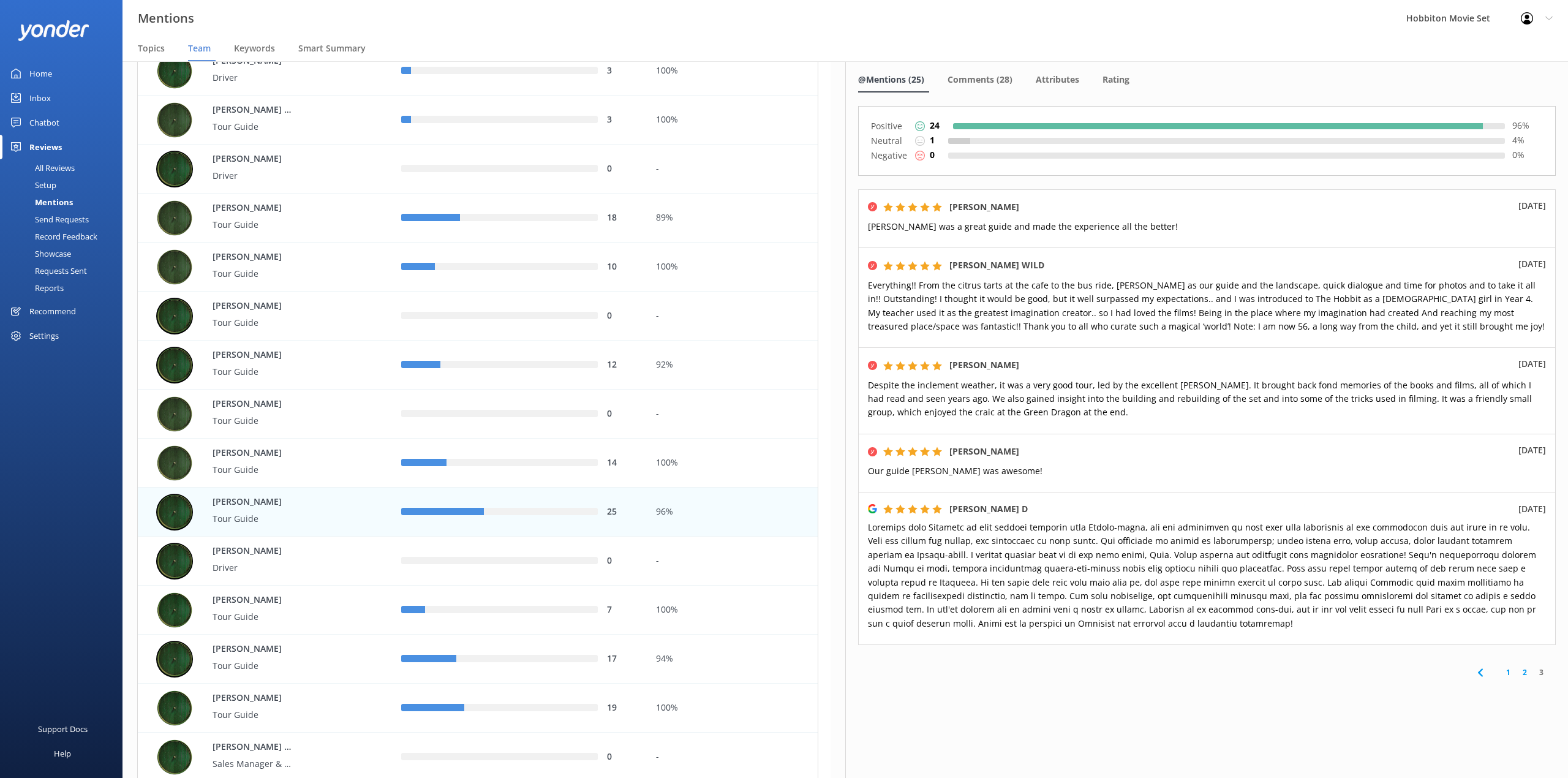
drag, startPoint x: 1210, startPoint y: 14, endPoint x: 1254, endPoint y: 89, distance: 87.0
click at [1210, 14] on div "Mentions Hobbiton Movie Set Profile Settings Logout" at bounding box center [784, 18] width 1568 height 37
click at [990, 84] on div "Comments (28)" at bounding box center [982, 80] width 70 height 24
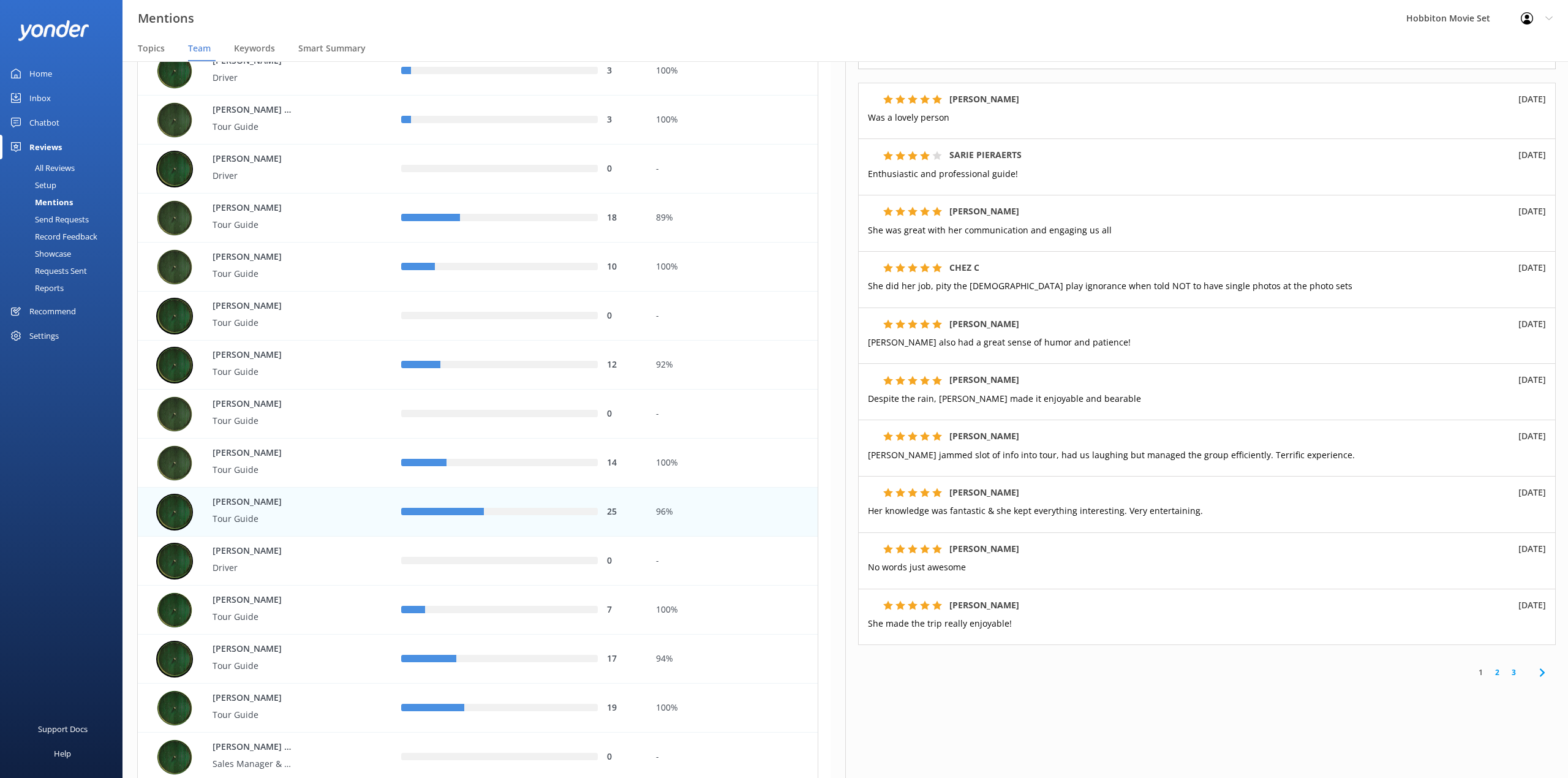
scroll to position [187, 0]
click at [1505, 667] on link "3" at bounding box center [1513, 672] width 17 height 12
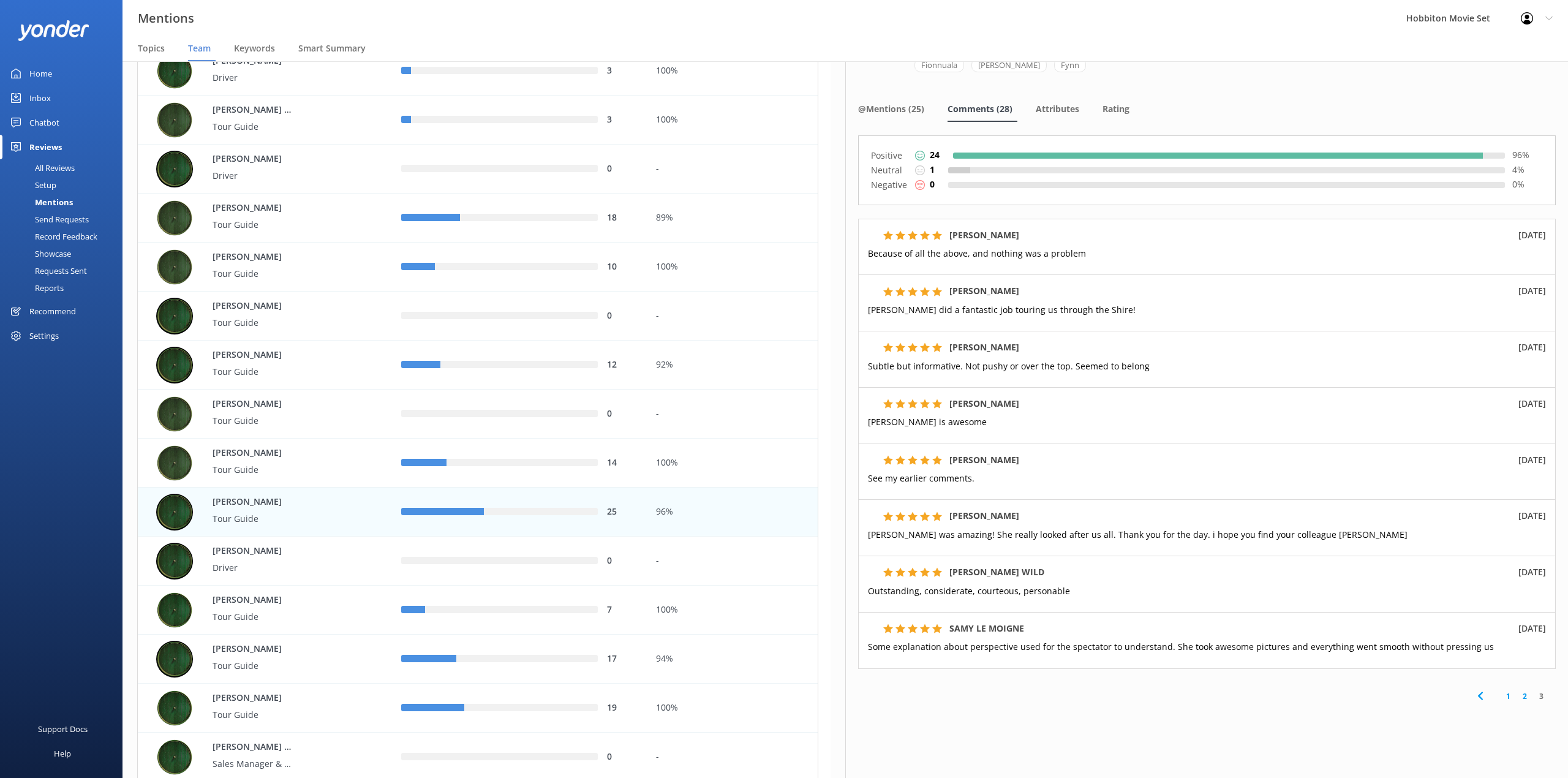
scroll to position [75, 0]
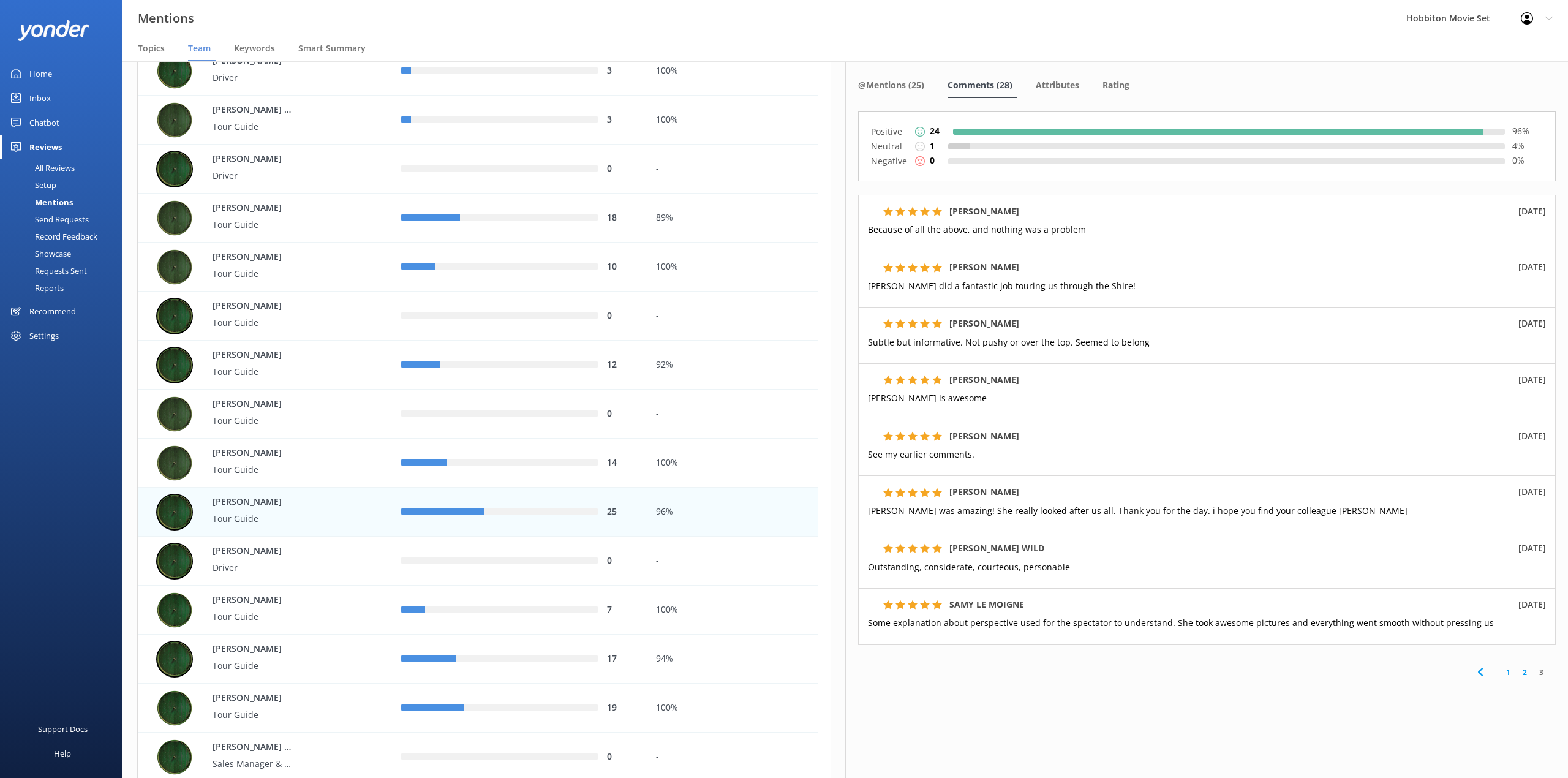
drag, startPoint x: 1095, startPoint y: 667, endPoint x: 1139, endPoint y: 667, distance: 44.0
click at [1098, 667] on div "1 2 3" at bounding box center [1207, 672] width 698 height 28
drag, startPoint x: 1181, startPoint y: 25, endPoint x: 1387, endPoint y: 89, distance: 215.7
click at [1181, 25] on div "Mentions Hobbiton Movie Set Profile Settings Logout" at bounding box center [784, 18] width 1568 height 37
click at [1517, 674] on link "2" at bounding box center [1525, 672] width 17 height 12
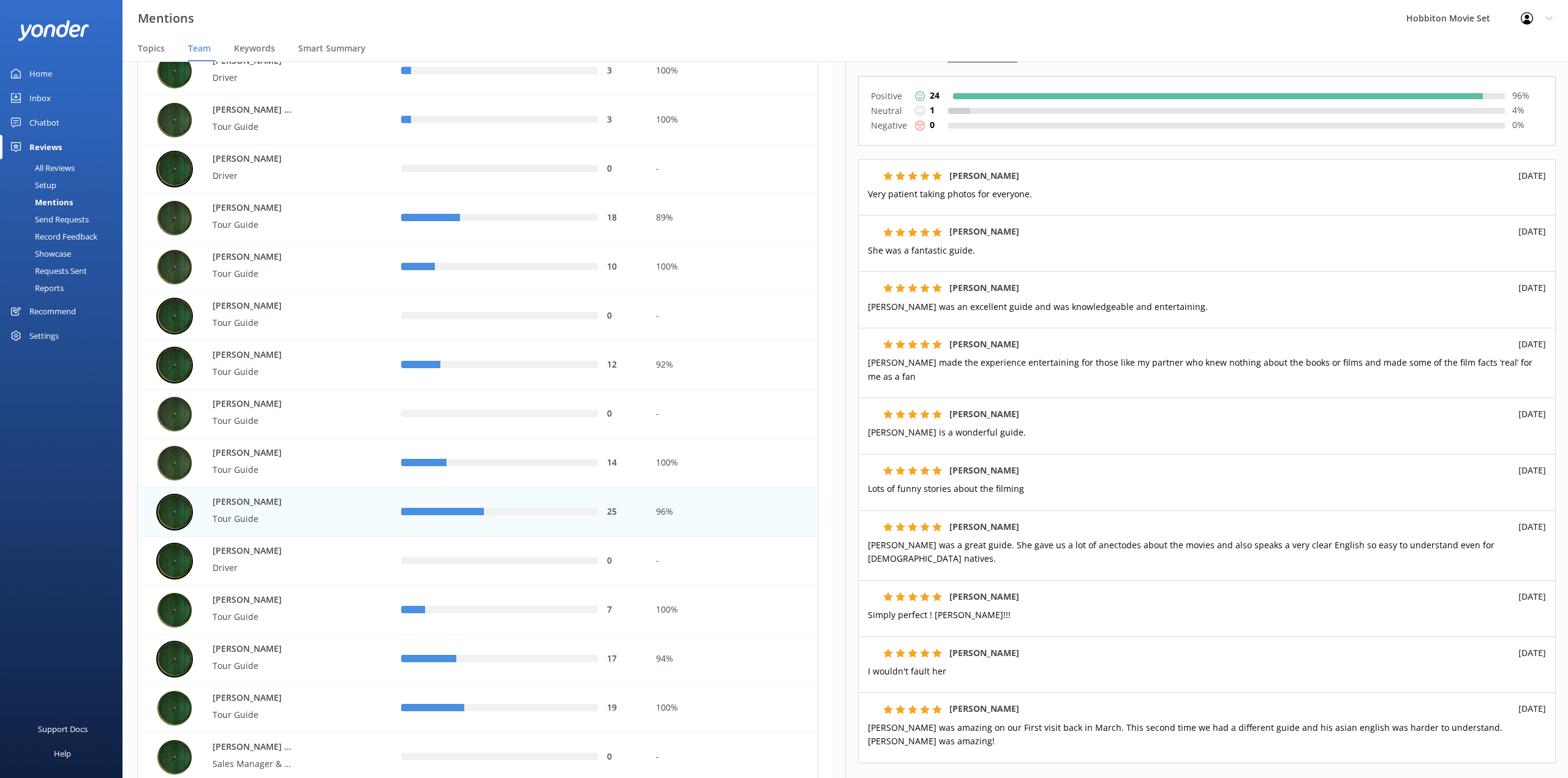
scroll to position [187, 0]
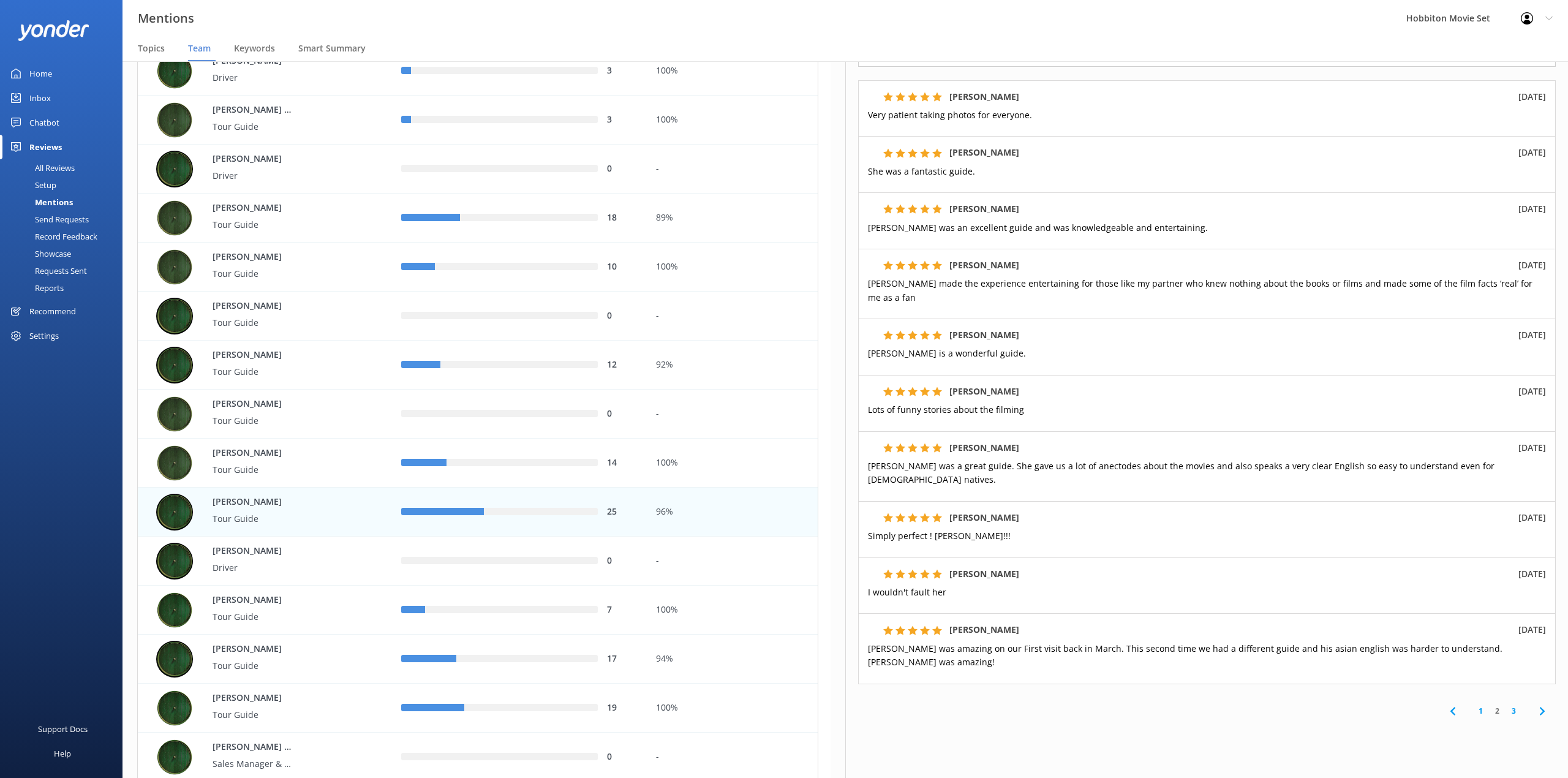
click at [1472, 705] on link "1" at bounding box center [1481, 711] width 17 height 12
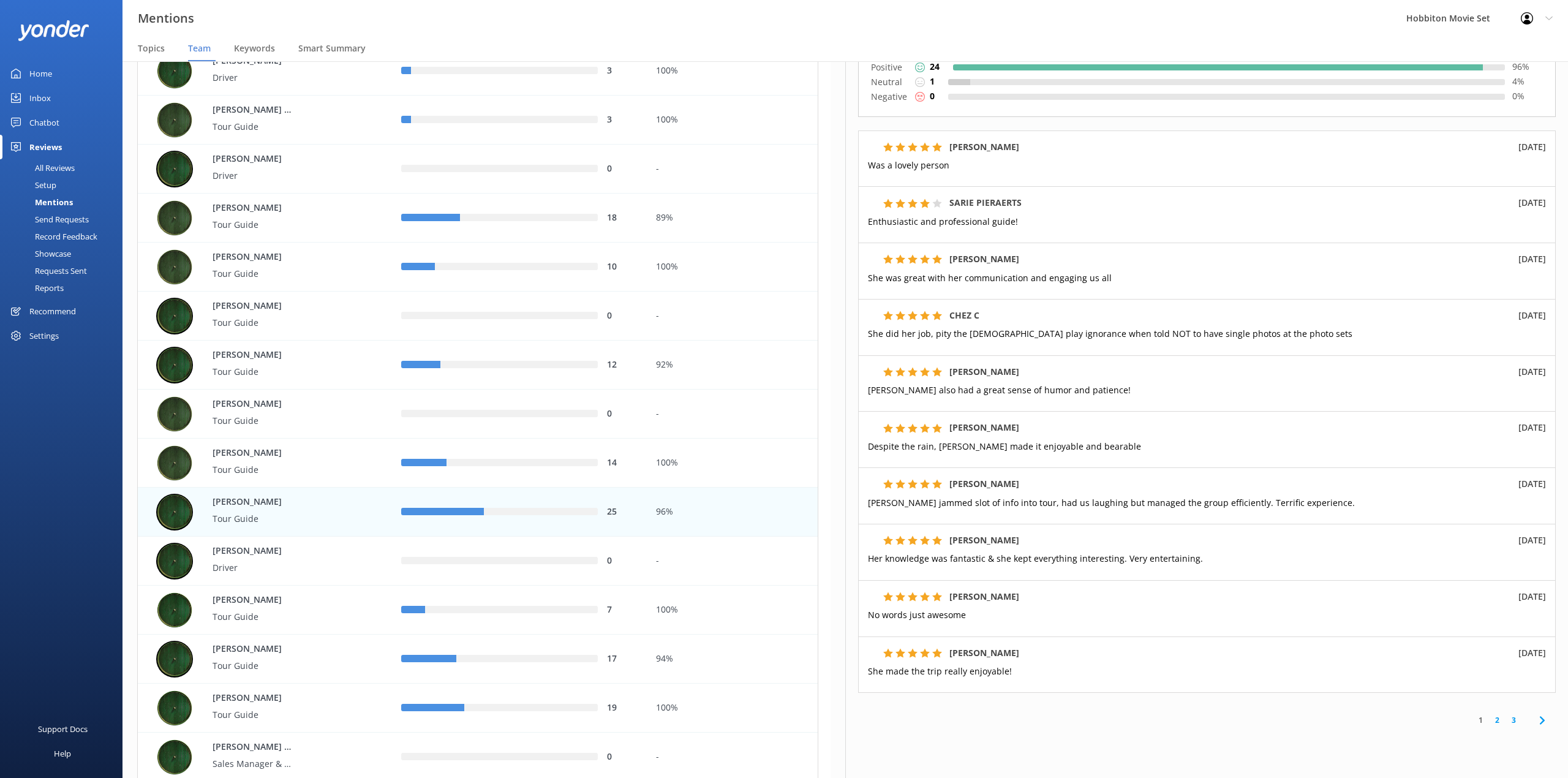
scroll to position [187, 0]
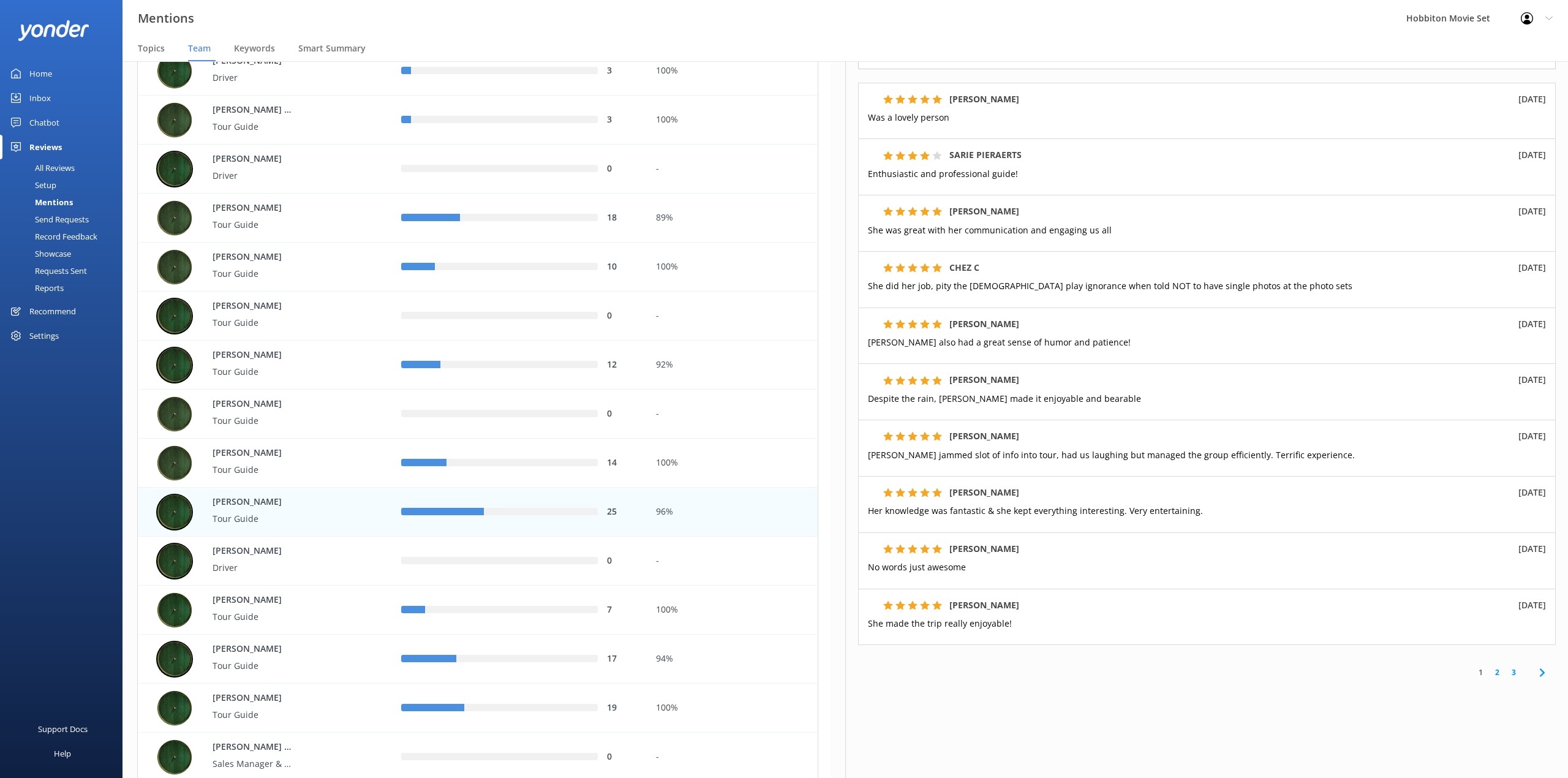
click at [608, 40] on nav "Topics Team Keywords Smart Summary" at bounding box center [844, 49] width 1445 height 24
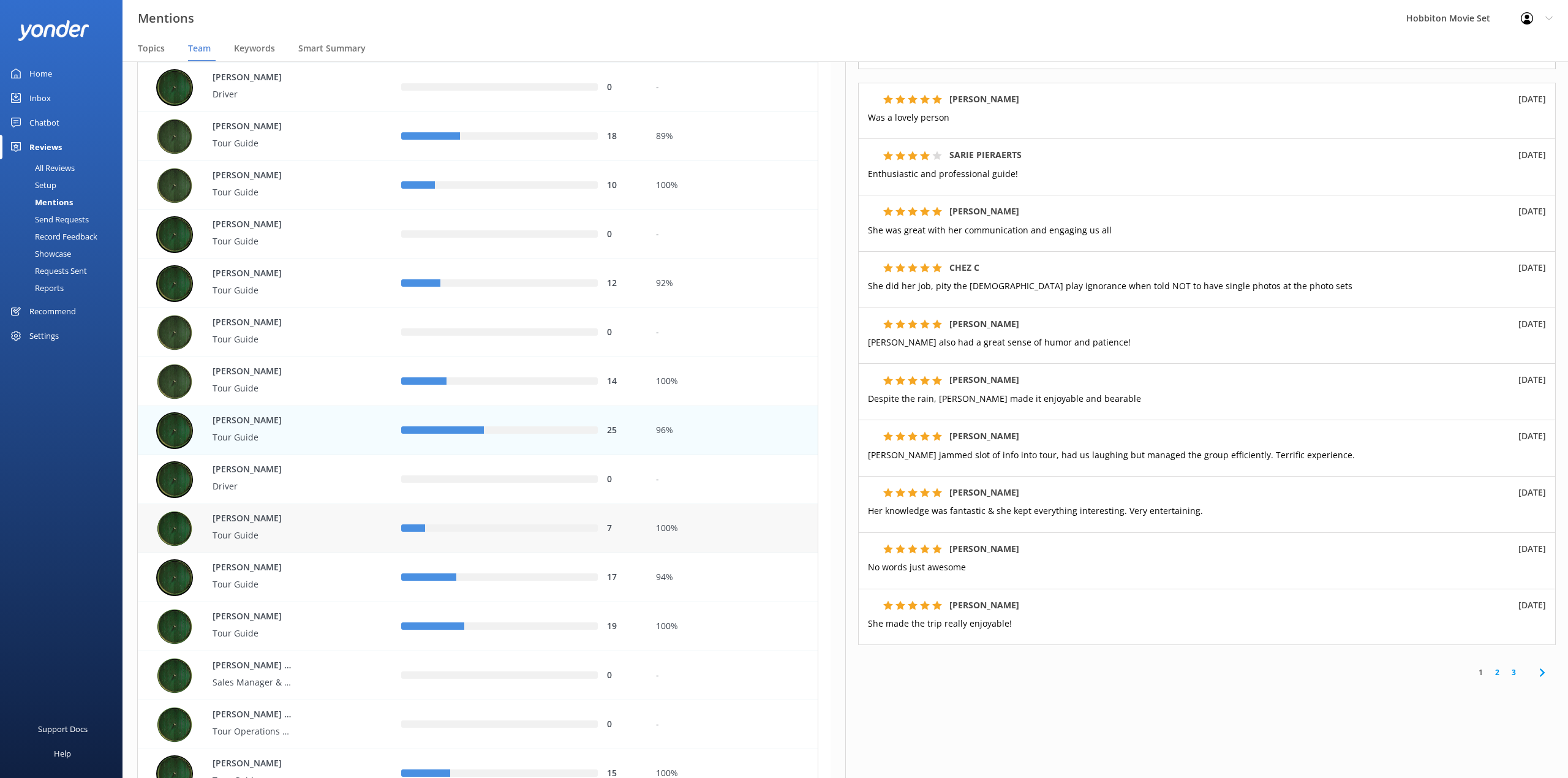
click at [549, 520] on div "7" at bounding box center [518, 529] width 254 height 49
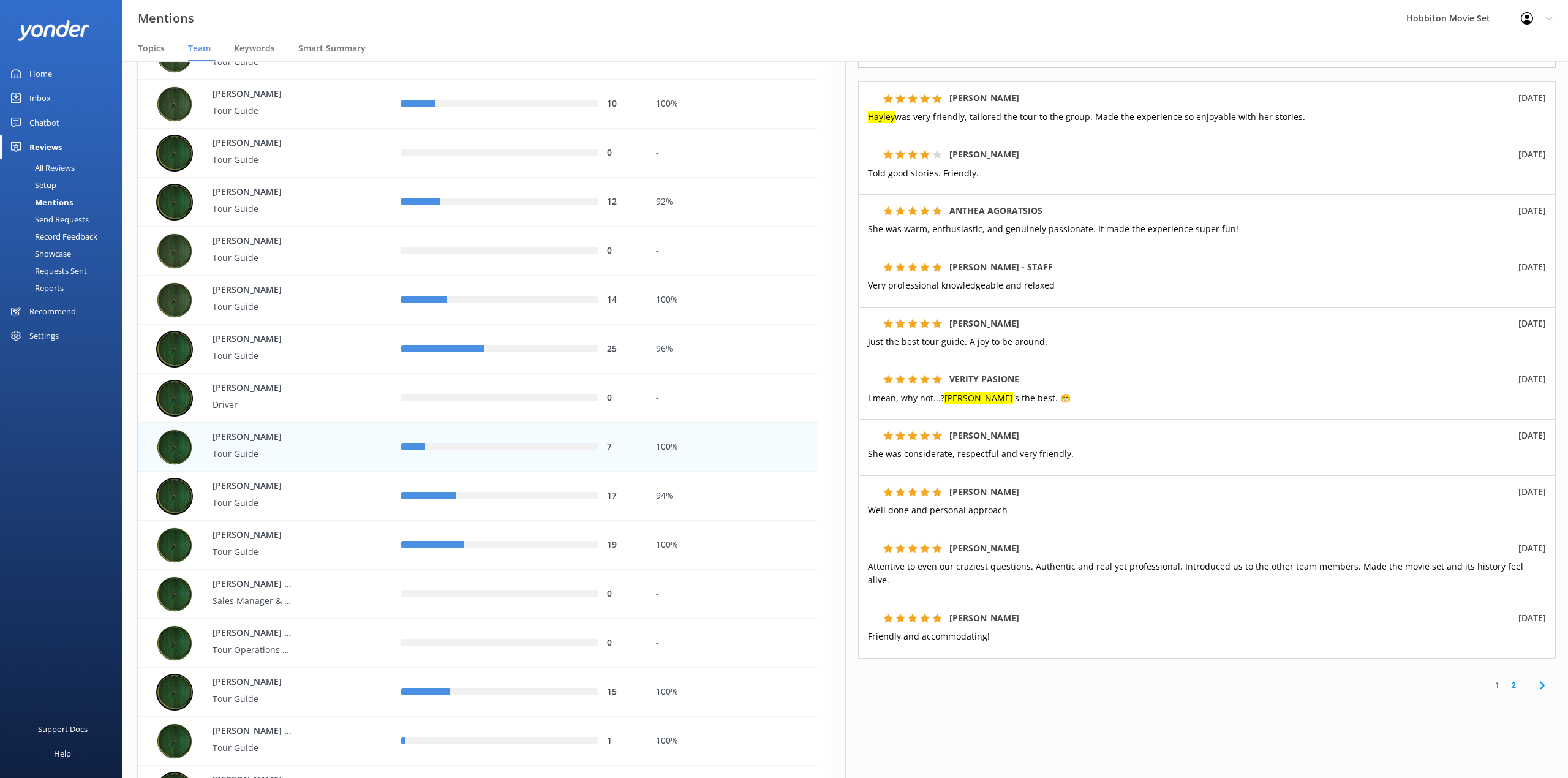
scroll to position [207, 0]
click at [1505, 677] on link "2" at bounding box center [1513, 683] width 17 height 12
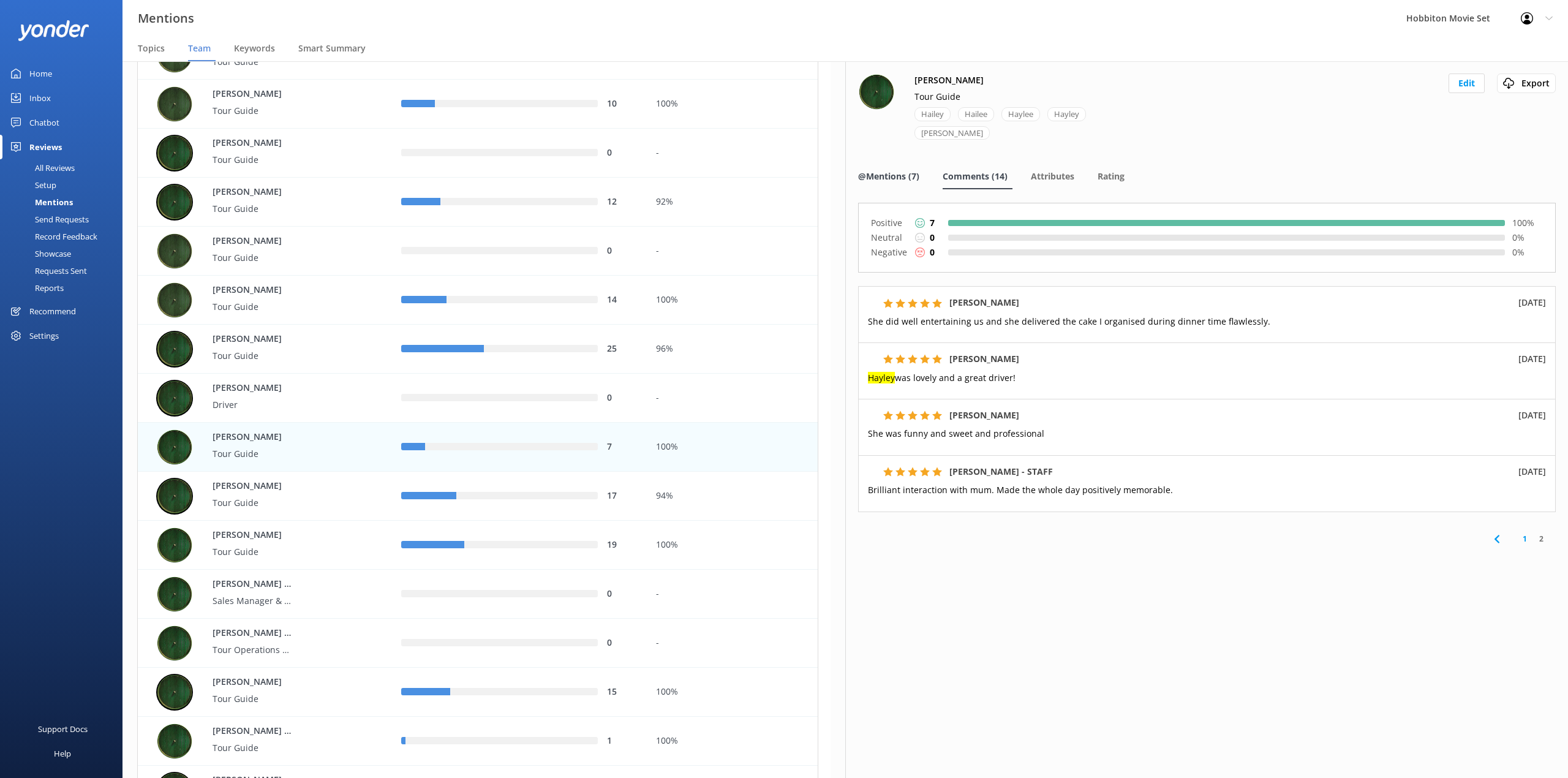
click at [878, 181] on span "@Mentions (7)" at bounding box center [888, 176] width 61 height 12
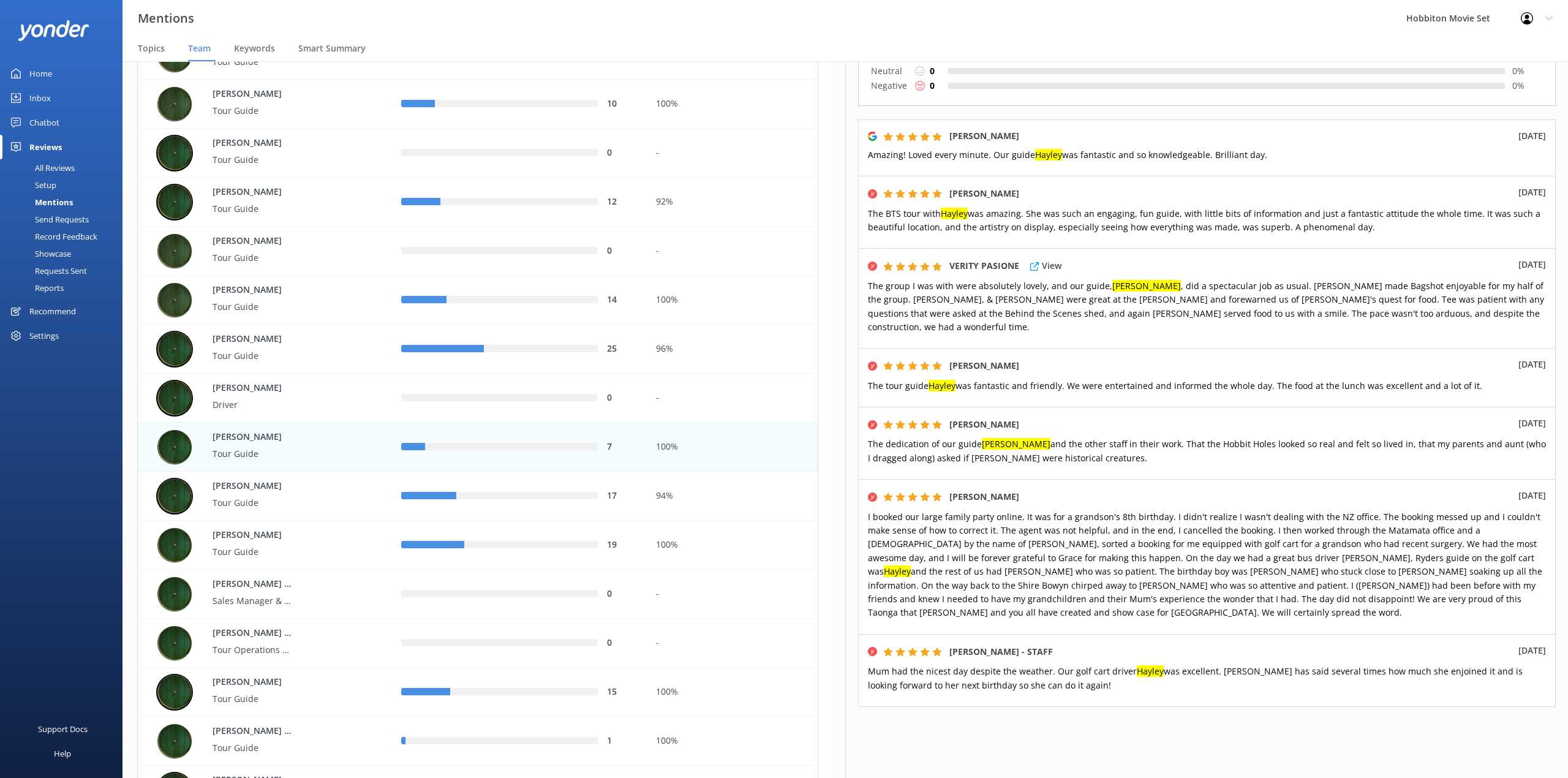
scroll to position [175, 0]
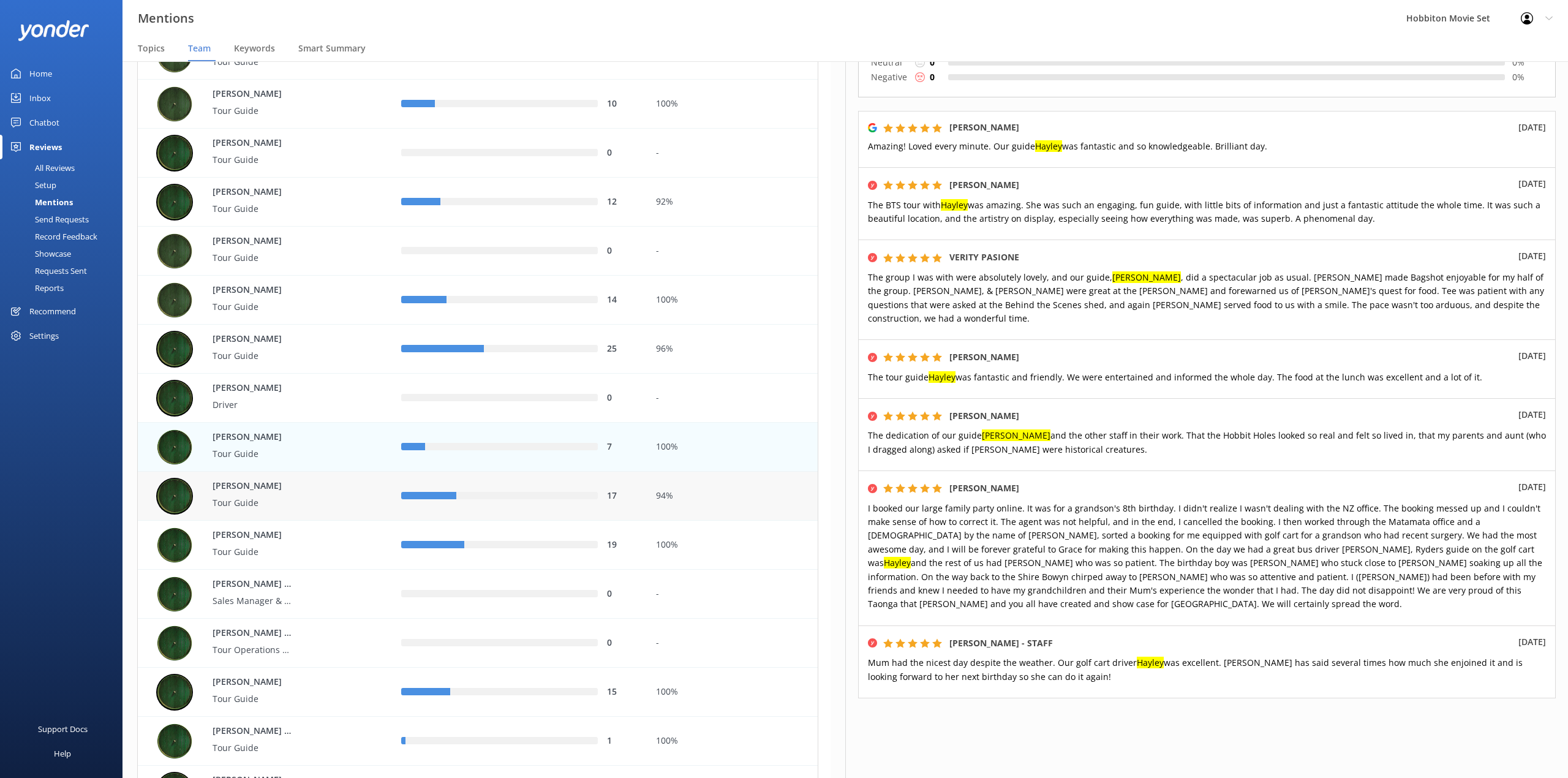
click at [252, 510] on div "Hannah Tour Guide" at bounding box center [246, 497] width 92 height 33
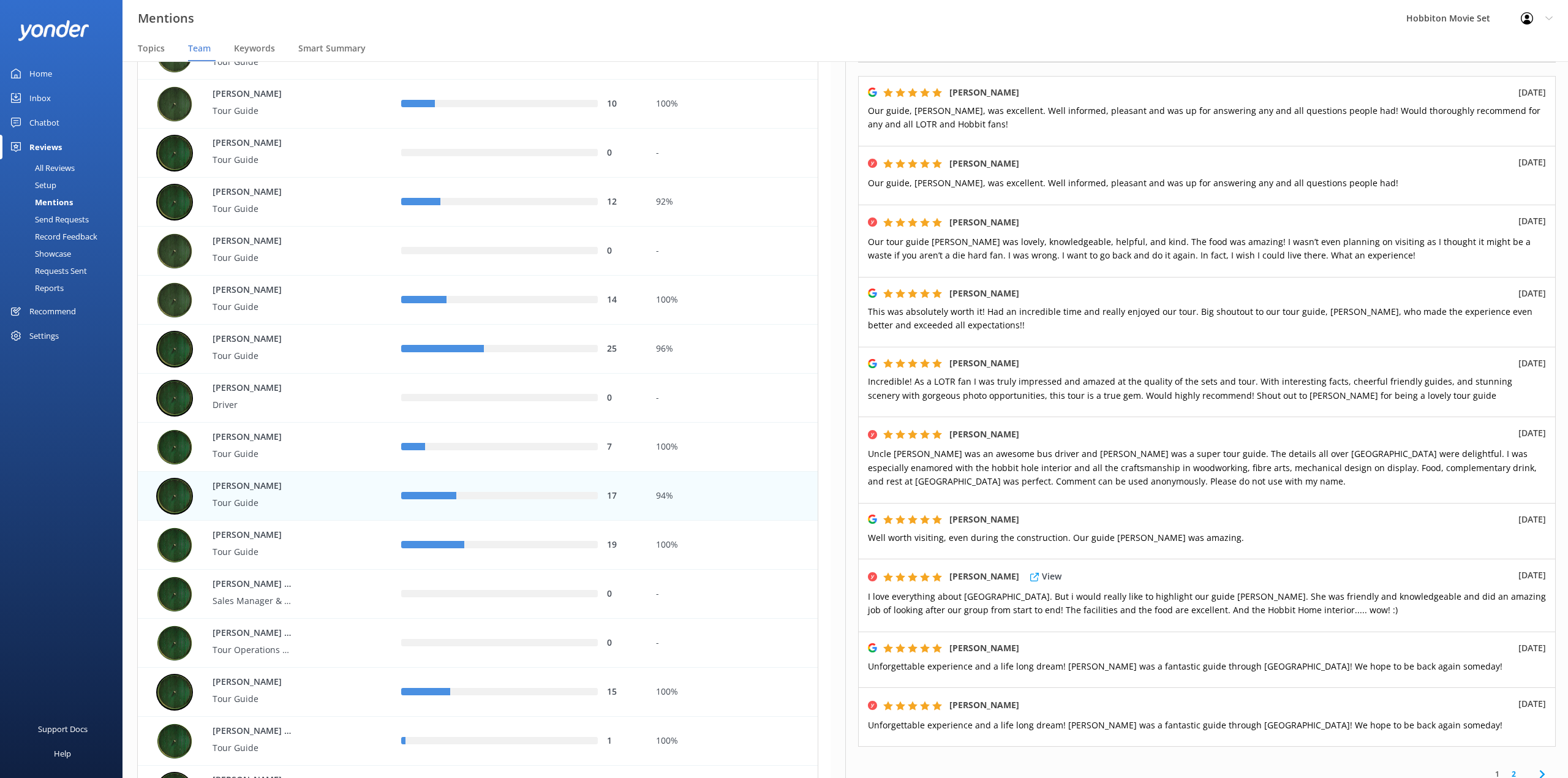
scroll to position [163, 0]
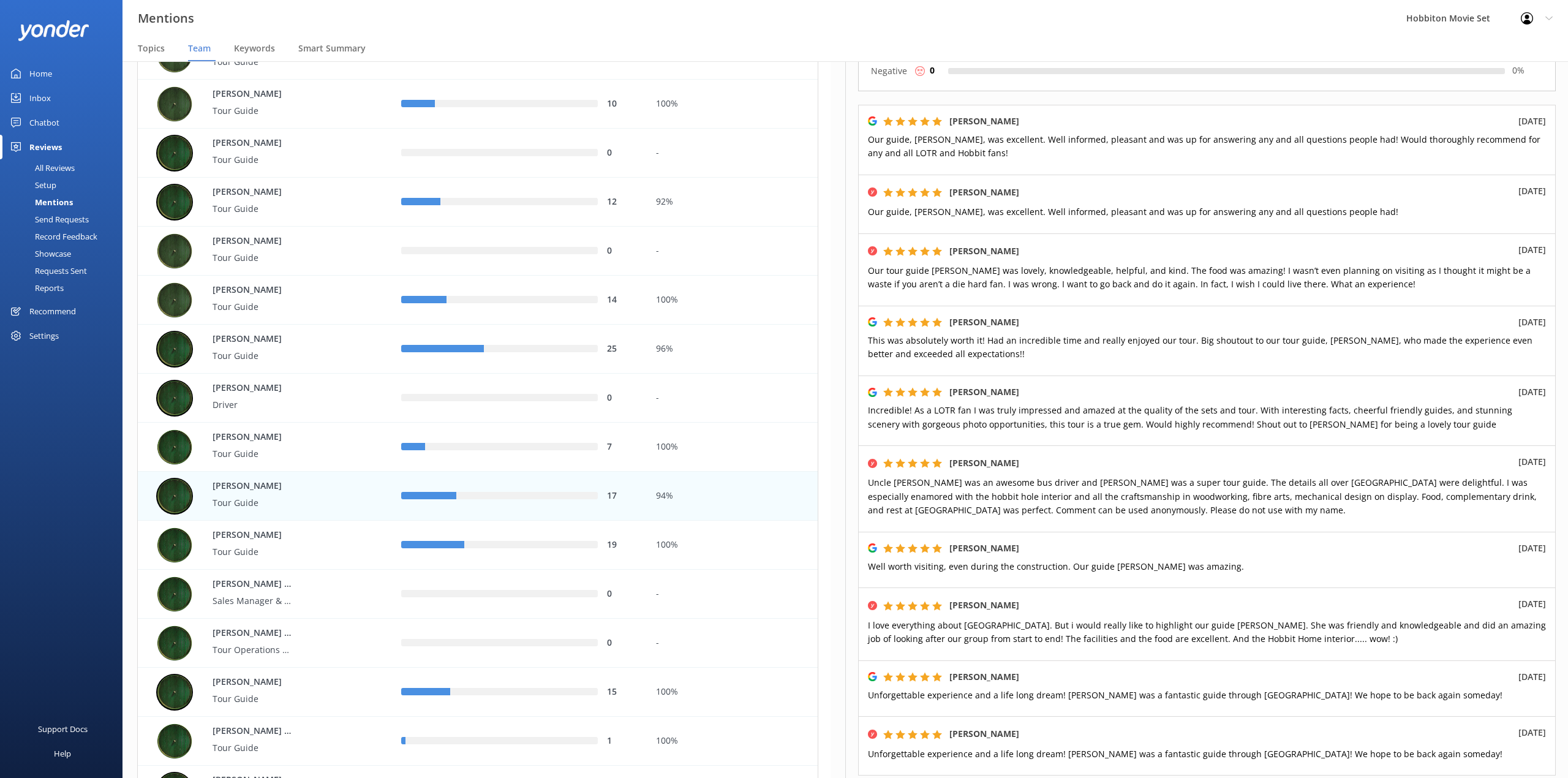
drag, startPoint x: 647, startPoint y: 25, endPoint x: 1439, endPoint y: 579, distance: 966.5
click at [647, 25] on div "Mentions Hobbiton Movie Set Profile Settings Logout" at bounding box center [784, 18] width 1568 height 37
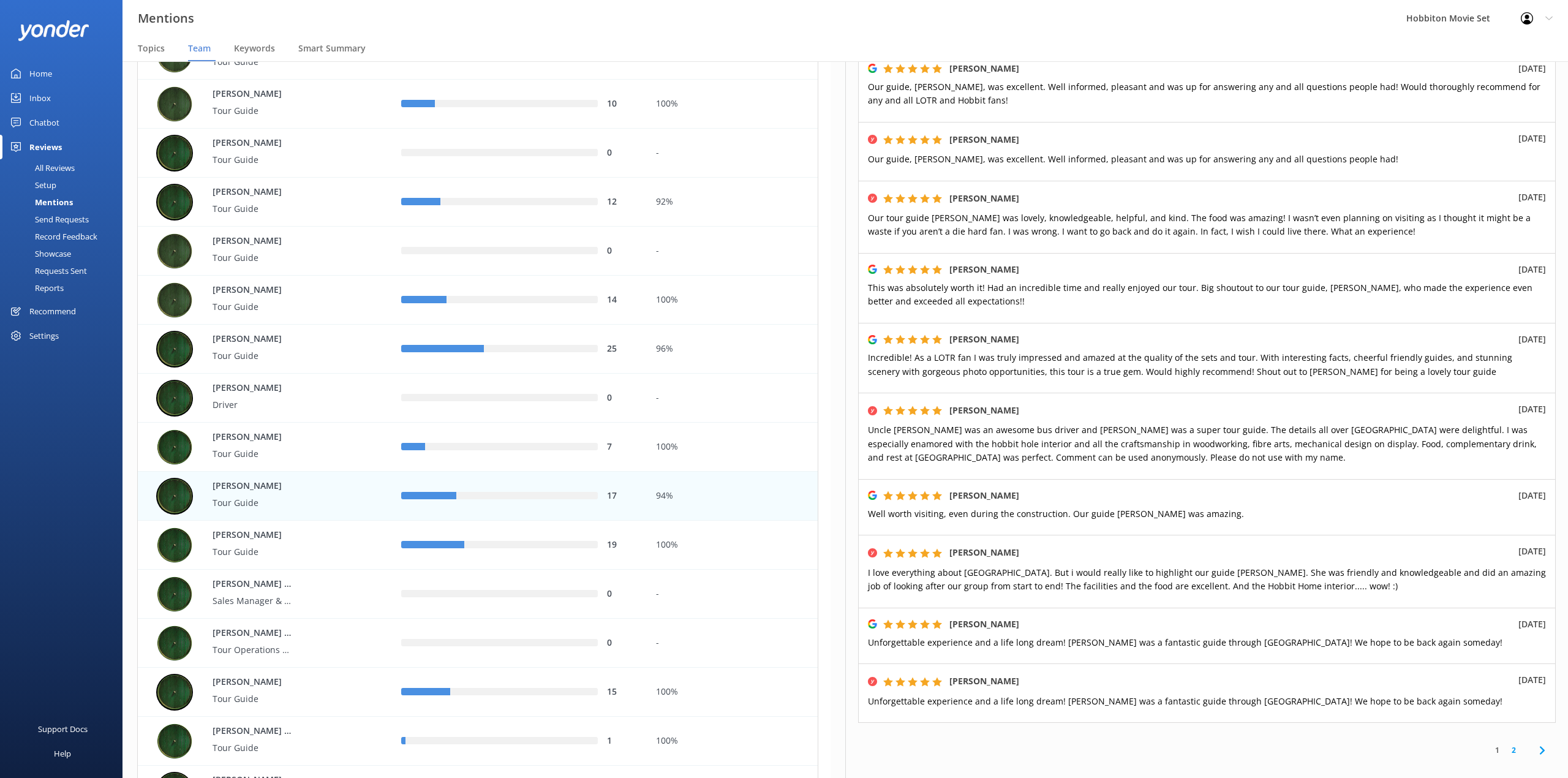
scroll to position [297, 0]
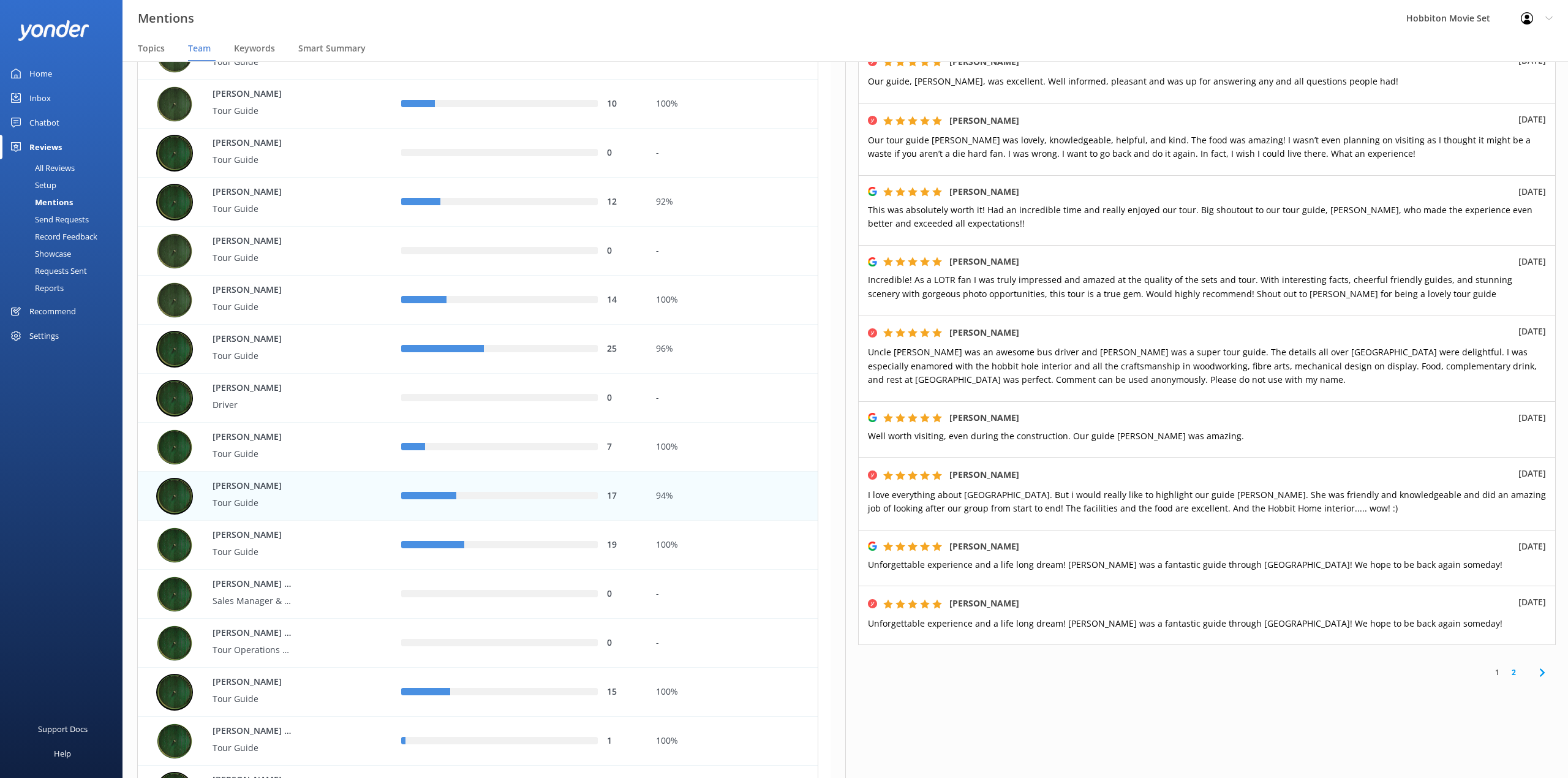
click at [1505, 668] on link "2" at bounding box center [1513, 672] width 17 height 12
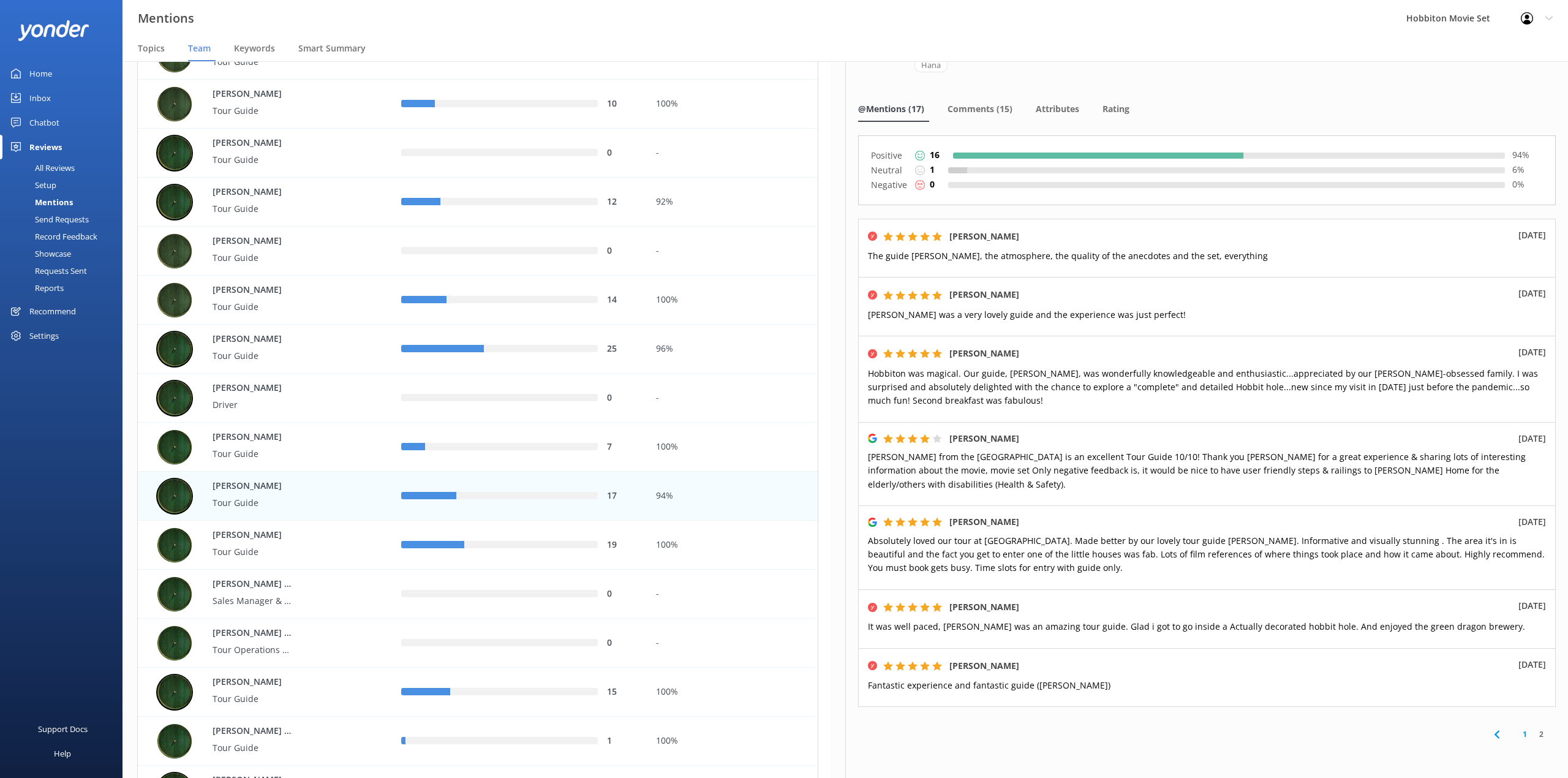
scroll to position [99, 0]
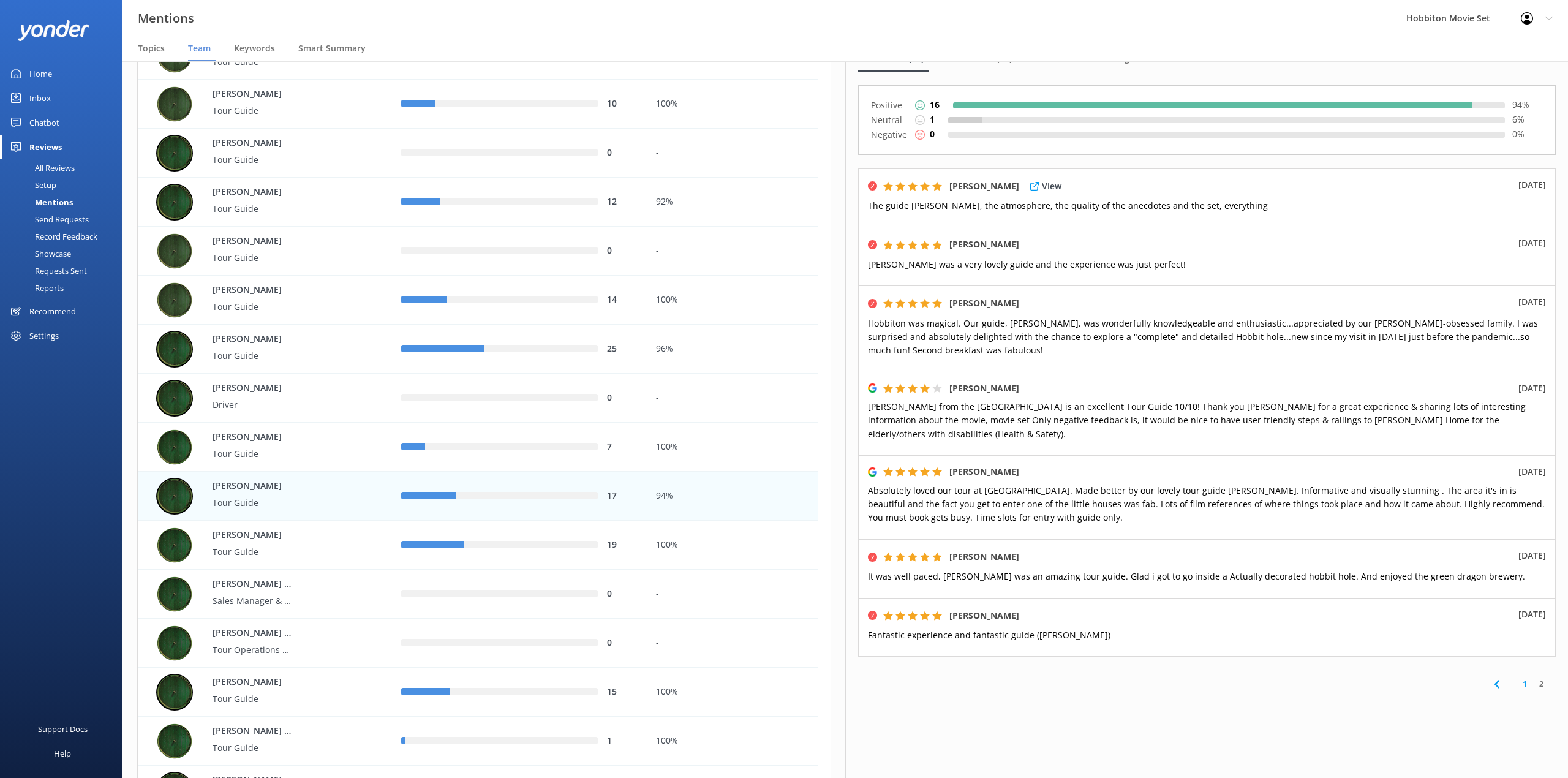
drag, startPoint x: 606, startPoint y: 30, endPoint x: 932, endPoint y: 199, distance: 367.2
click at [606, 30] on div "Mentions Hobbiton Movie Set Profile Settings Logout" at bounding box center [784, 18] width 1568 height 37
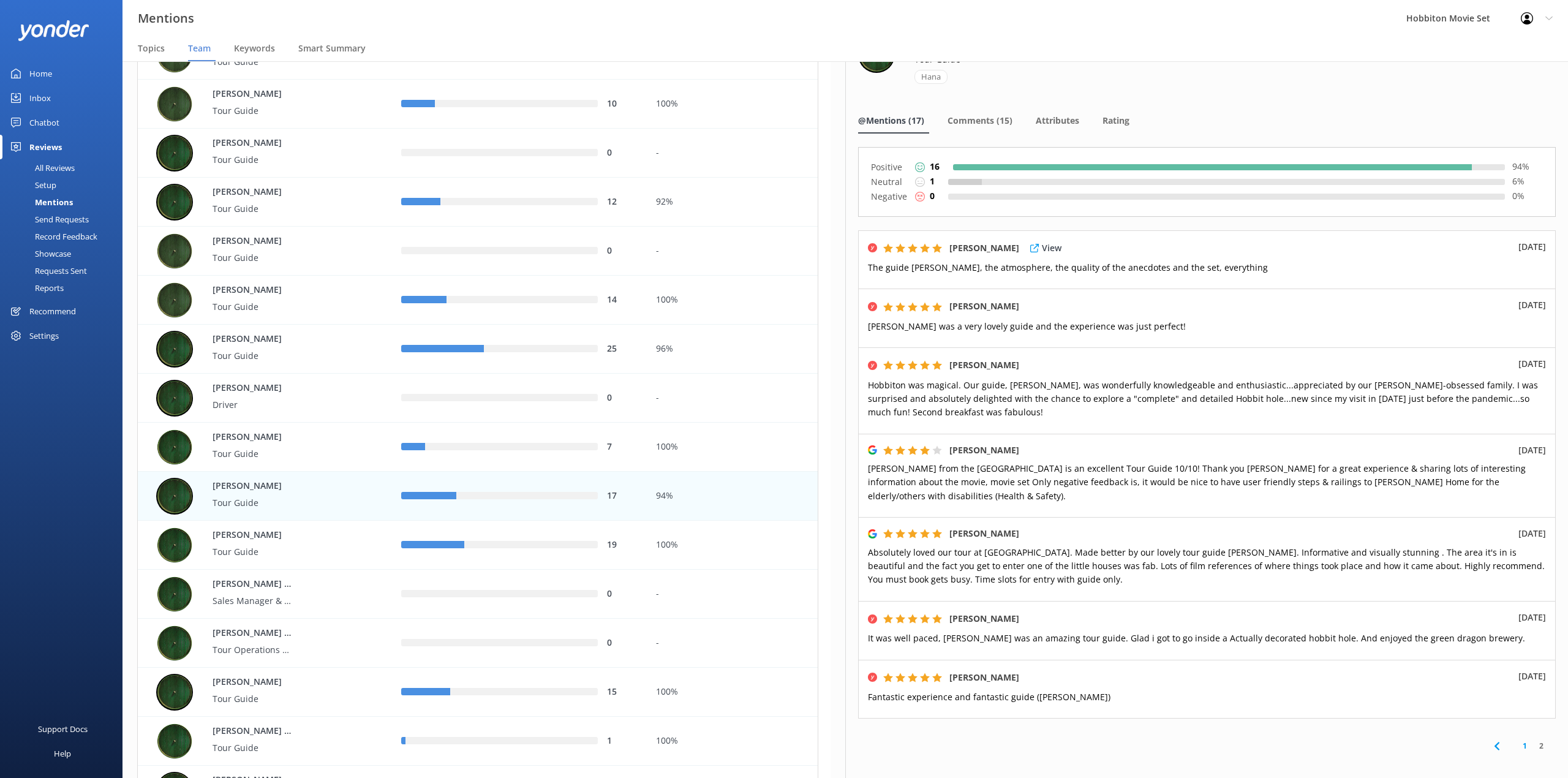
scroll to position [0, 0]
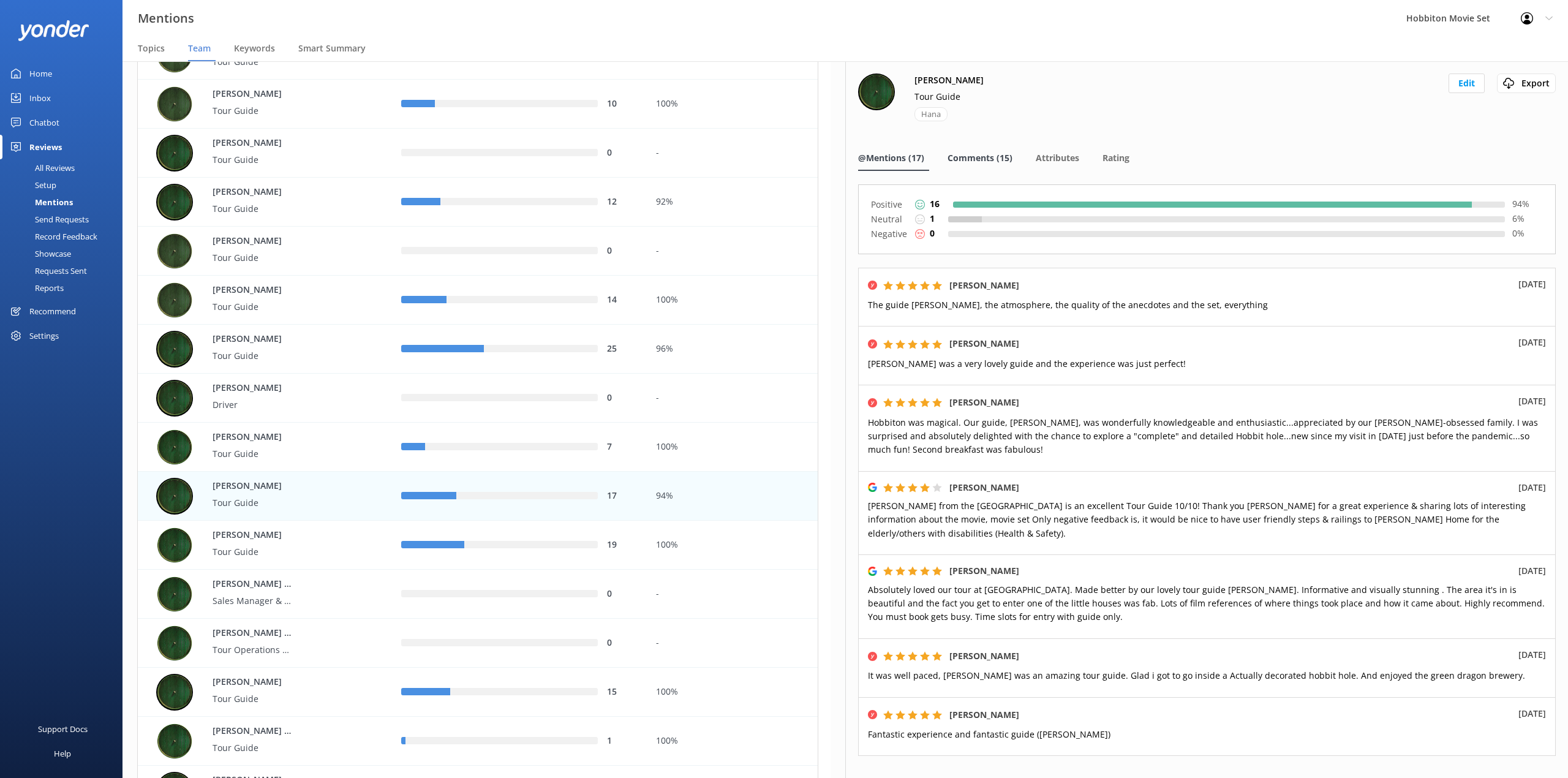
click at [983, 157] on span "Comments (15)" at bounding box center [980, 158] width 65 height 12
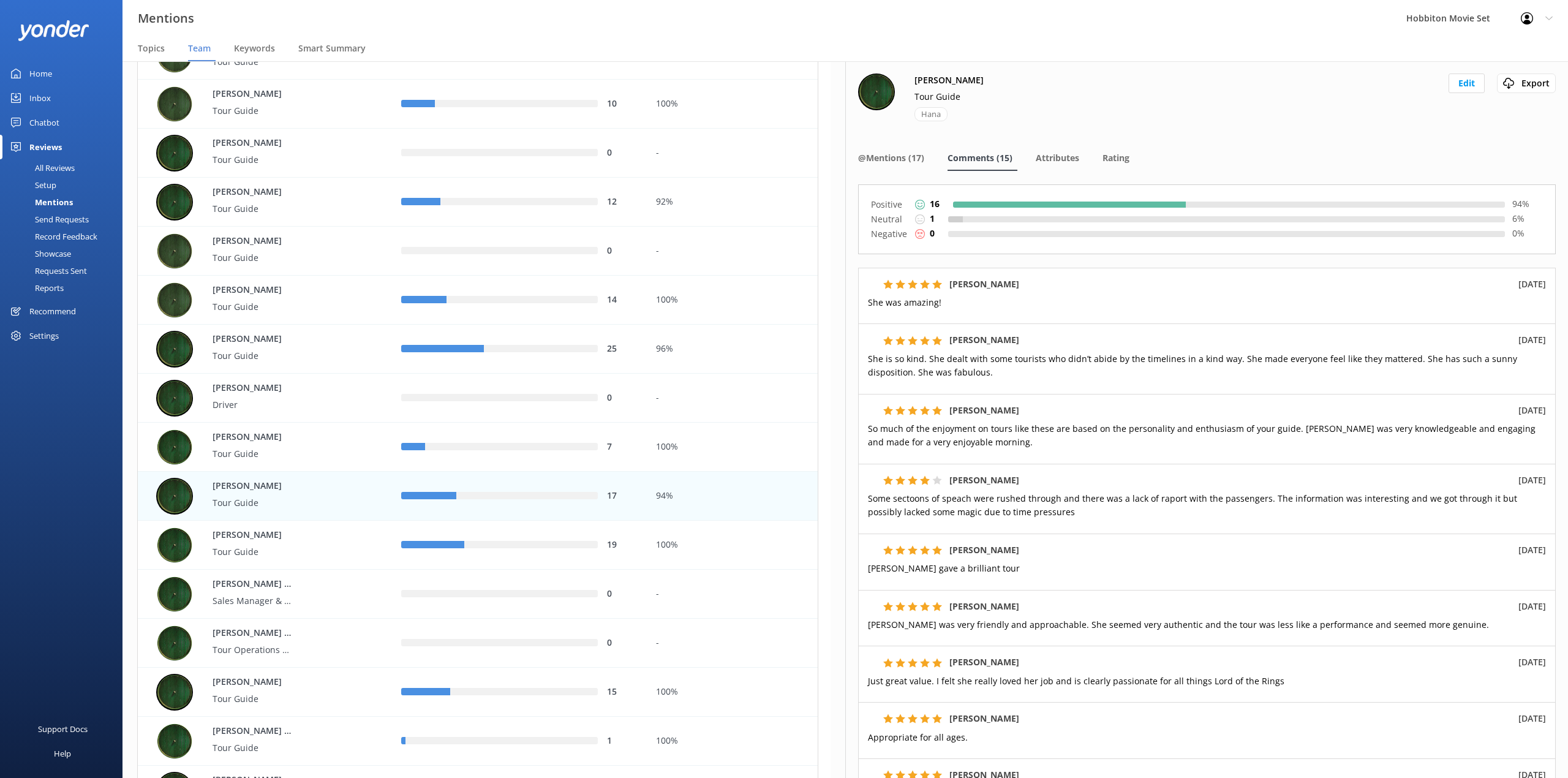
scroll to position [163, 0]
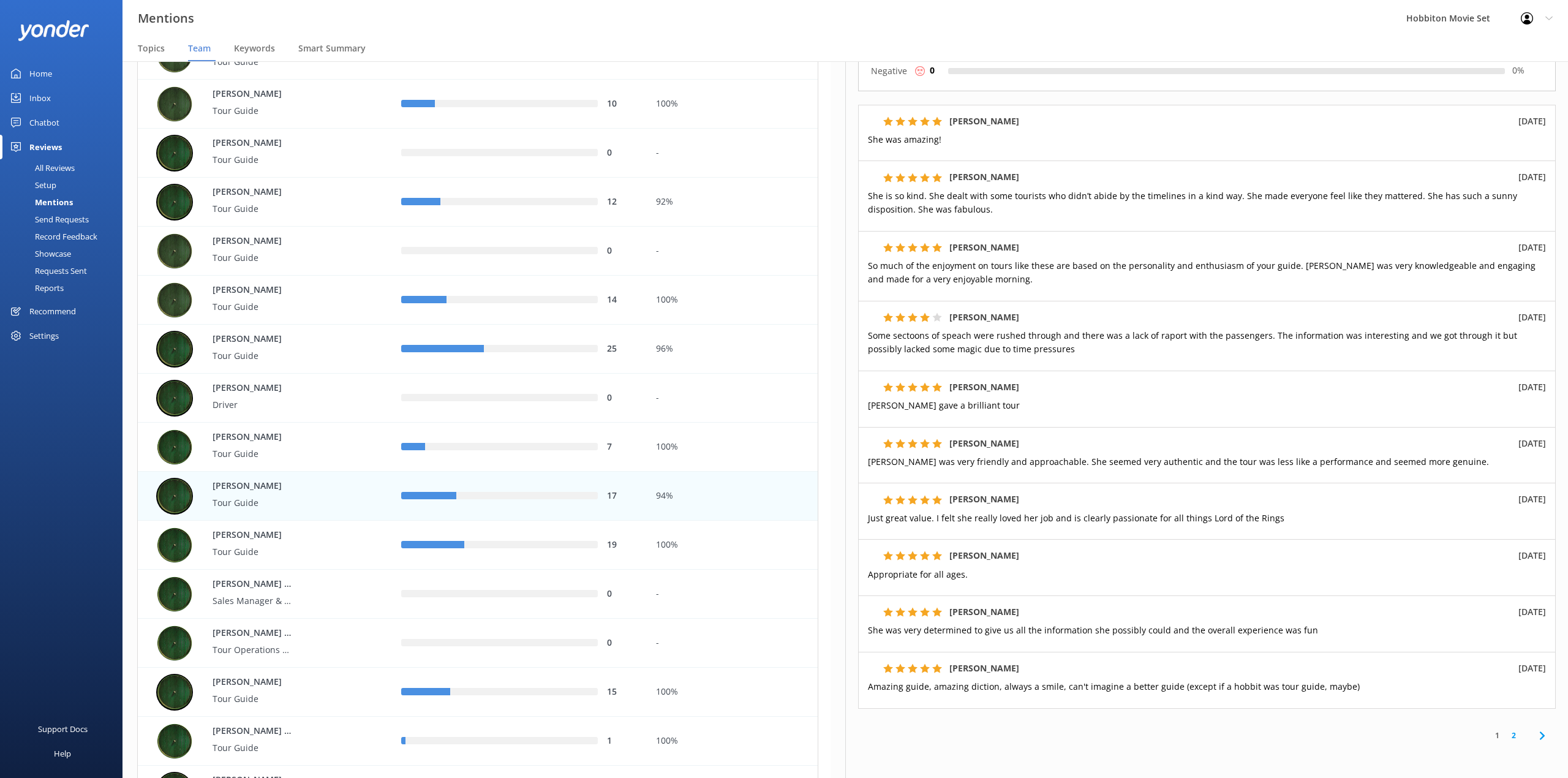
click at [520, 57] on nav "Topics Team Keywords Smart Summary" at bounding box center [844, 49] width 1445 height 24
click at [1505, 741] on link "2" at bounding box center [1513, 736] width 17 height 12
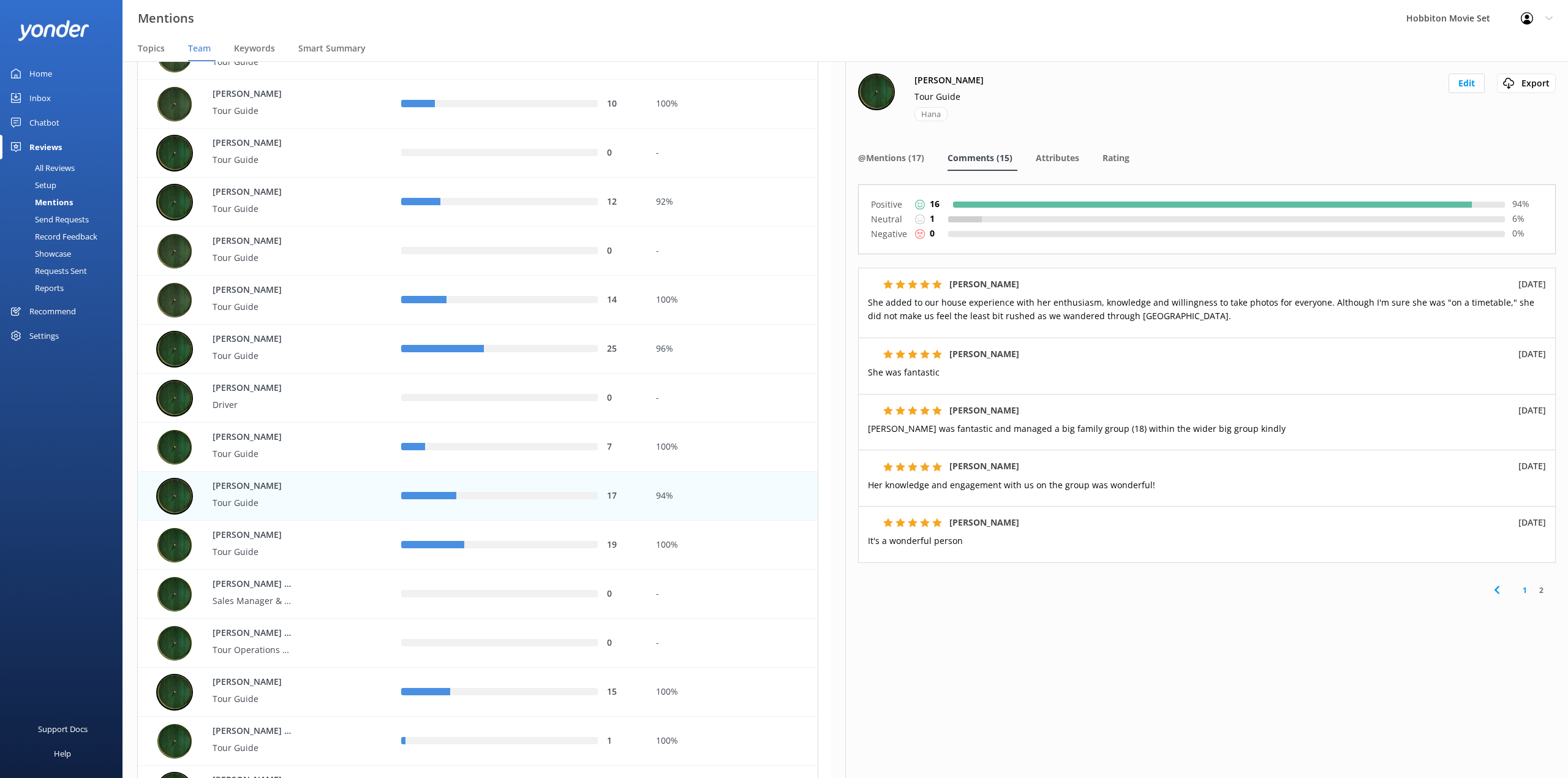
click at [1113, 620] on div "[PERSON_NAME] Tour Guide Hana Edit Export Export CSV @Mentions (17) Comments (1…" at bounding box center [1207, 420] width 723 height 717
click at [637, 38] on nav "Topics Team Keywords Smart Summary" at bounding box center [844, 49] width 1445 height 24
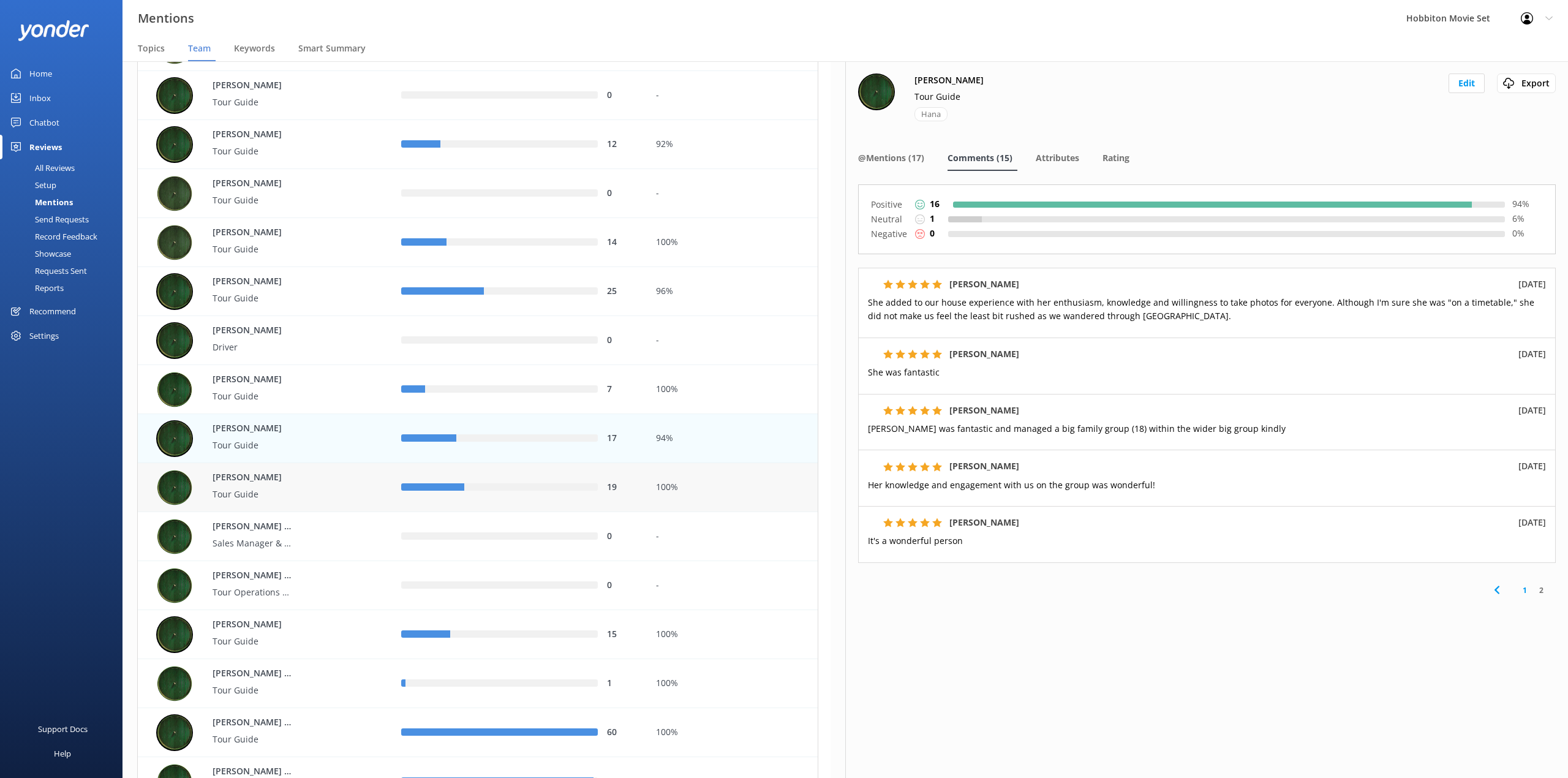
scroll to position [1225, 0]
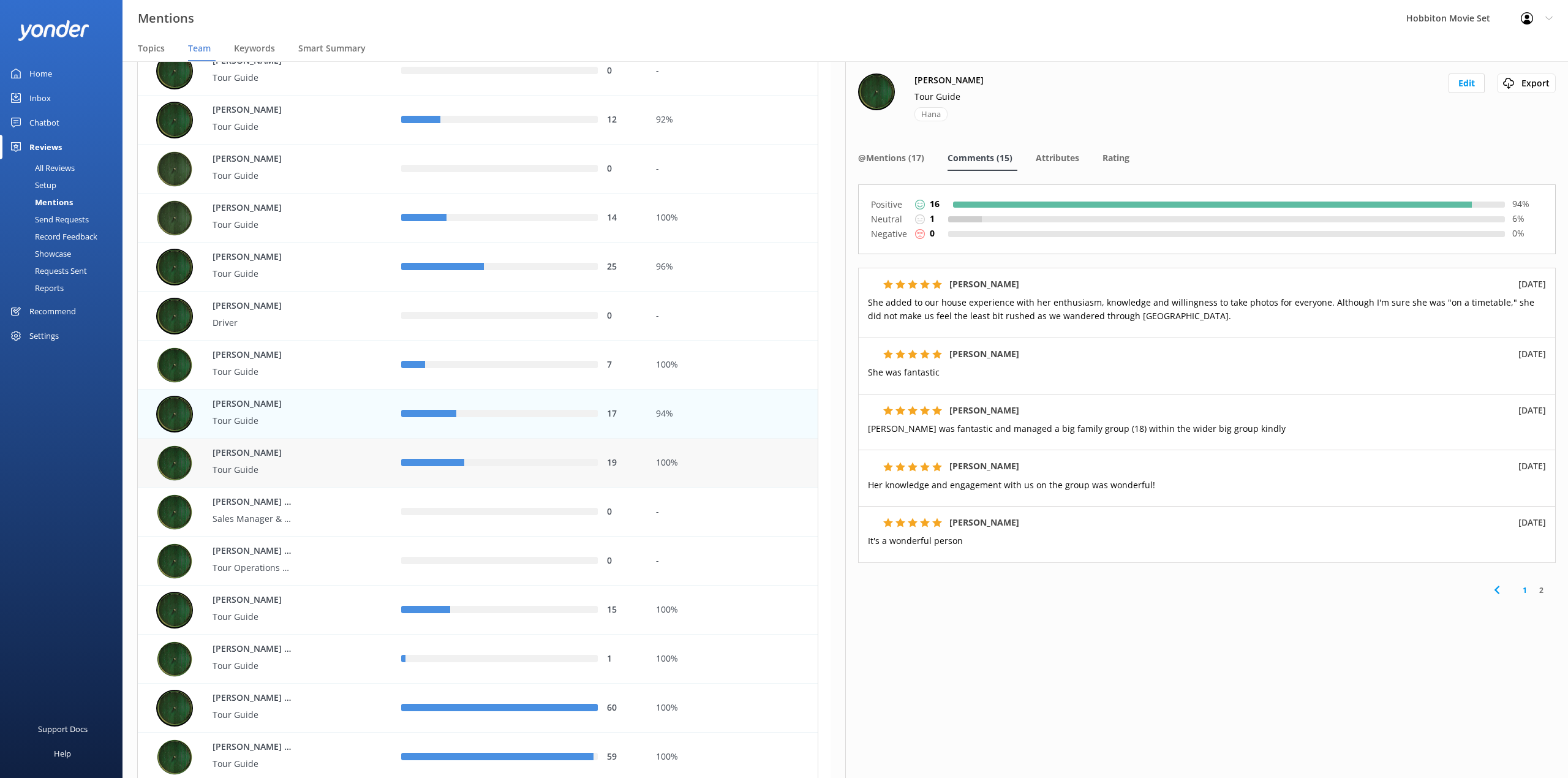
click at [669, 452] on div "100%" at bounding box center [733, 463] width 172 height 49
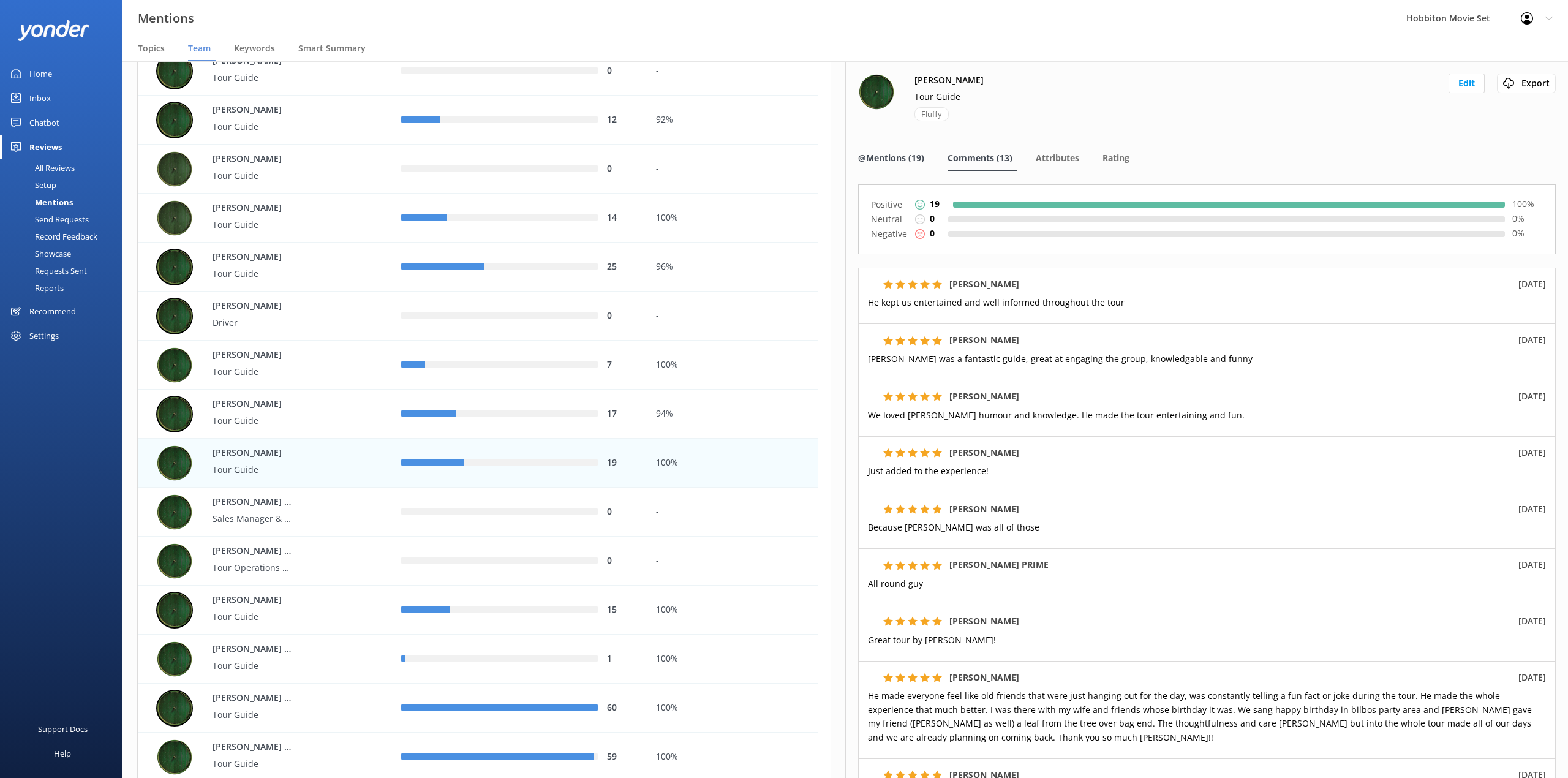
click at [920, 160] on span "@Mentions (19)" at bounding box center [891, 158] width 66 height 12
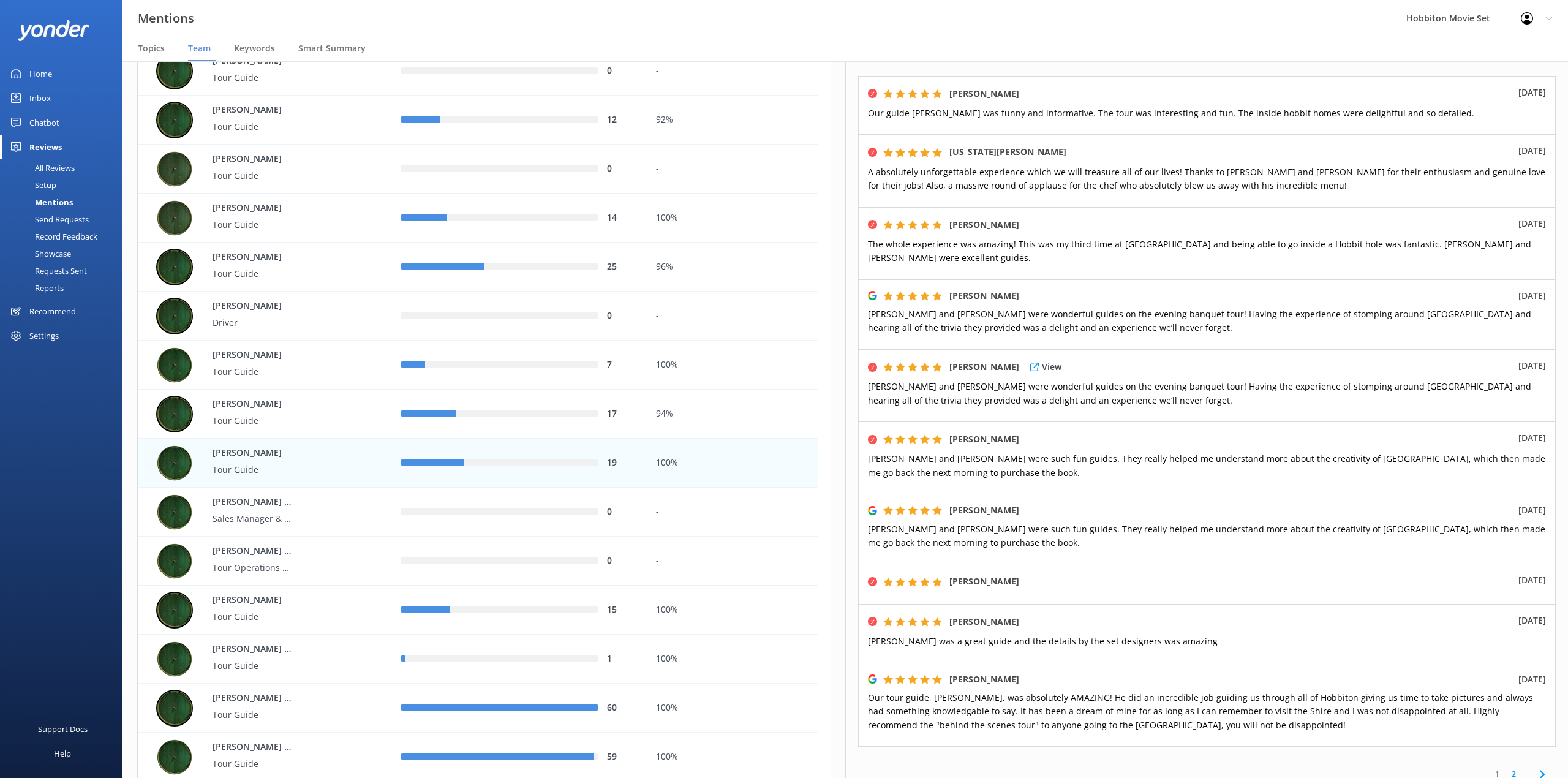
scroll to position [163, 0]
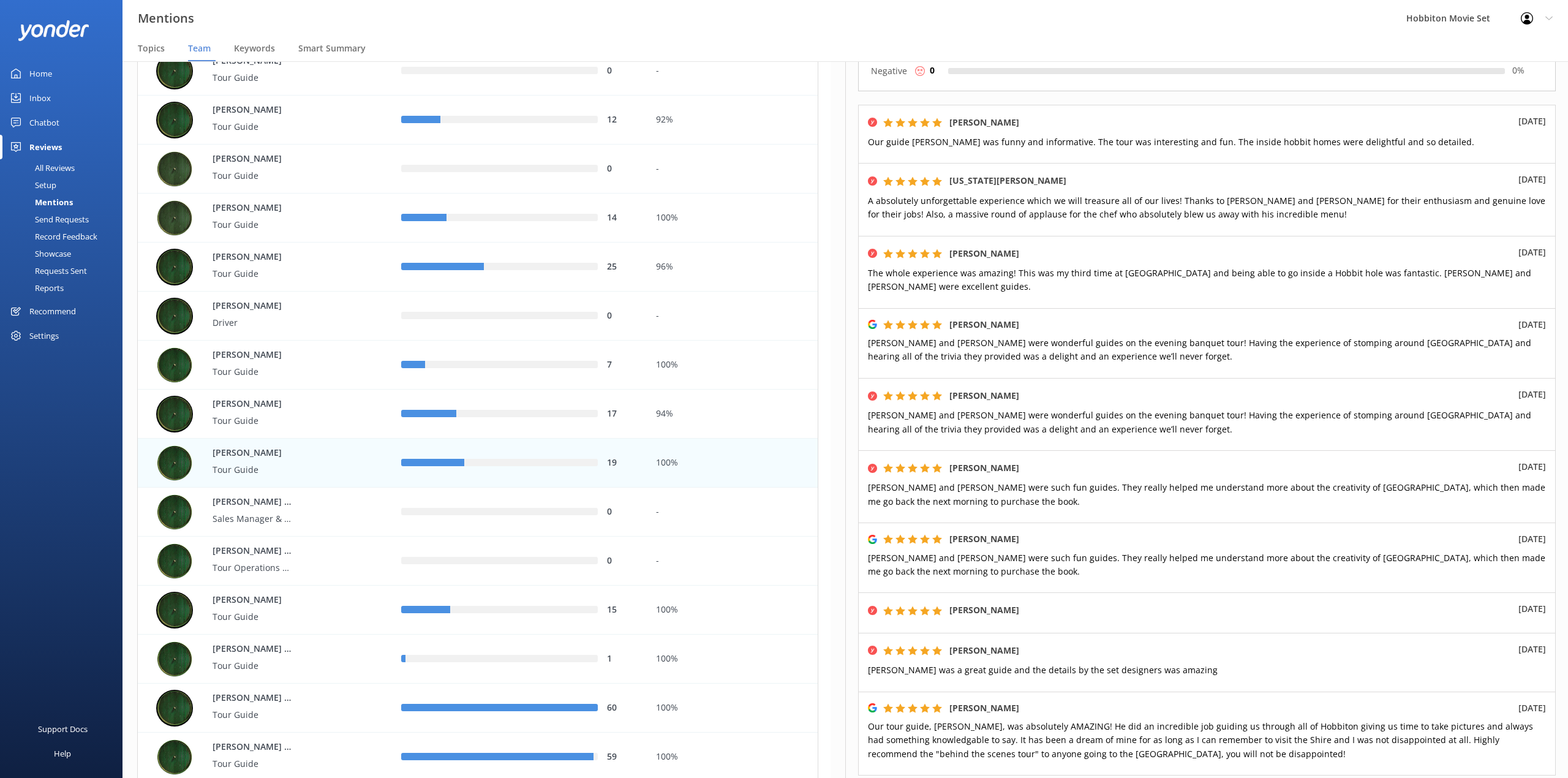
drag, startPoint x: 659, startPoint y: 4, endPoint x: 821, endPoint y: 116, distance: 196.9
click at [659, 4] on div "Mentions Hobbiton Movie Set Profile Settings Logout" at bounding box center [784, 18] width 1568 height 37
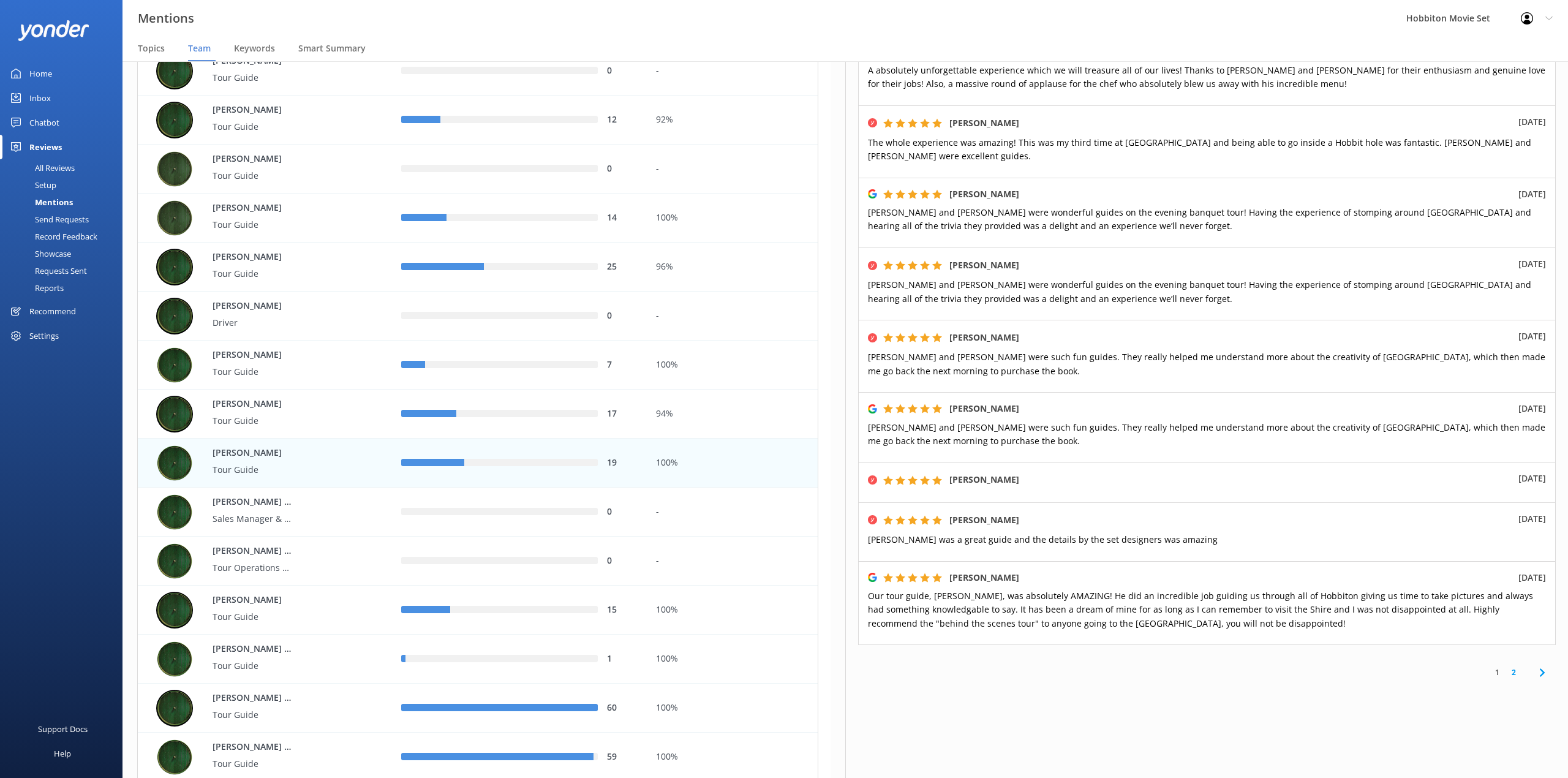
click at [1505, 672] on link "2" at bounding box center [1513, 672] width 17 height 12
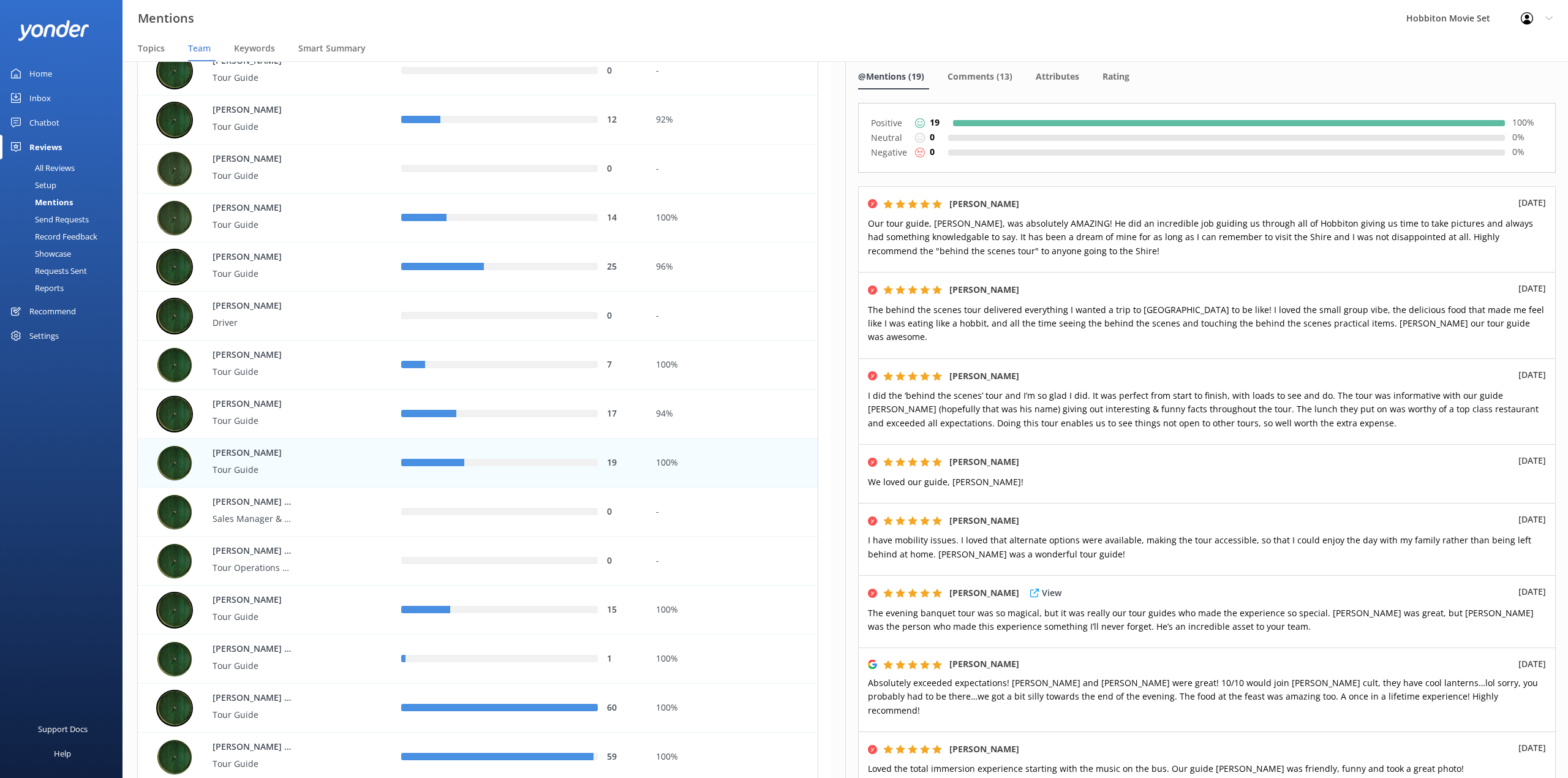
scroll to position [163, 0]
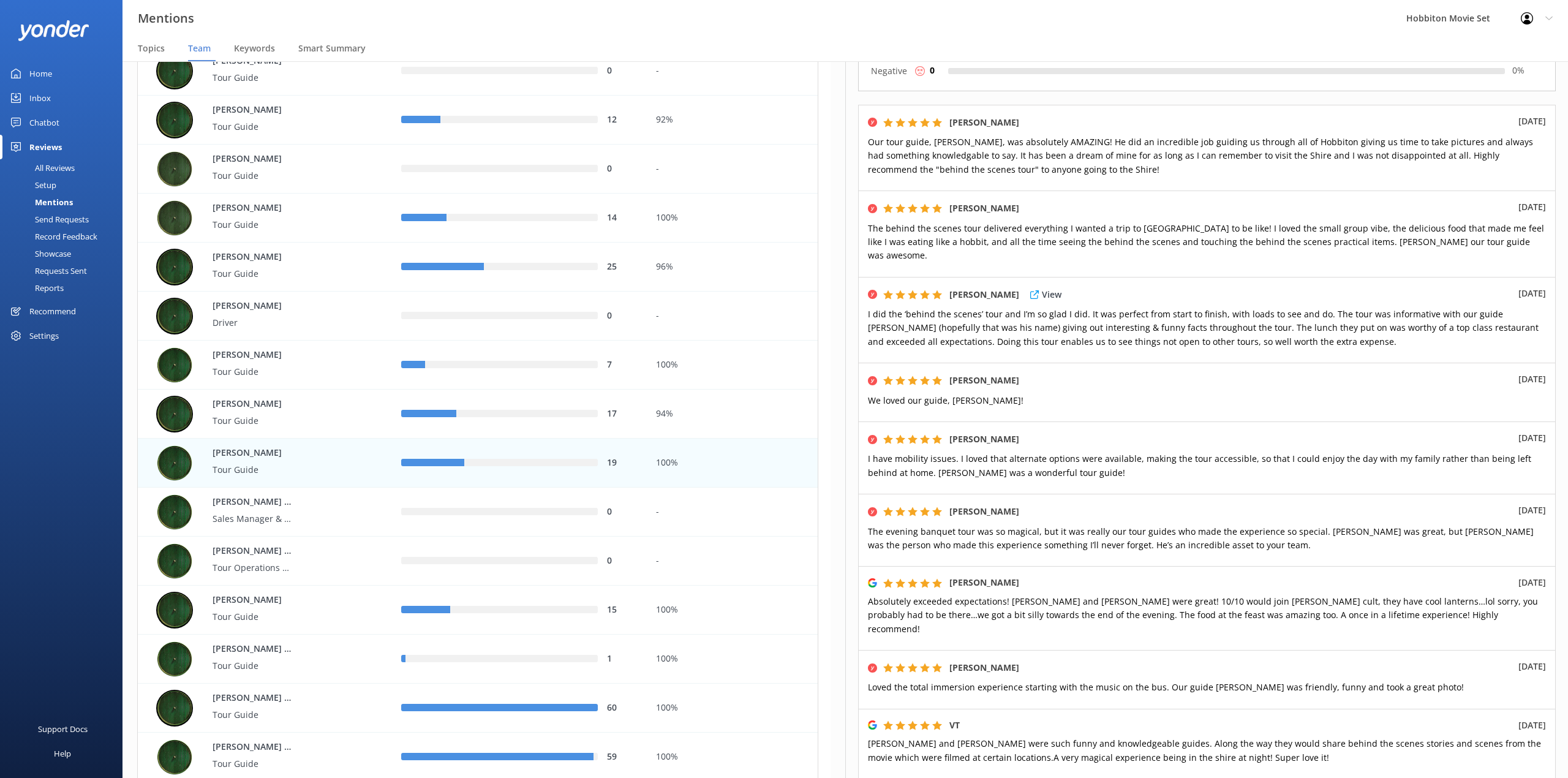
drag, startPoint x: 631, startPoint y: 30, endPoint x: 1124, endPoint y: 317, distance: 570.5
click at [631, 30] on div "Mentions Hobbiton Movie Set Profile Settings Logout" at bounding box center [784, 18] width 1568 height 37
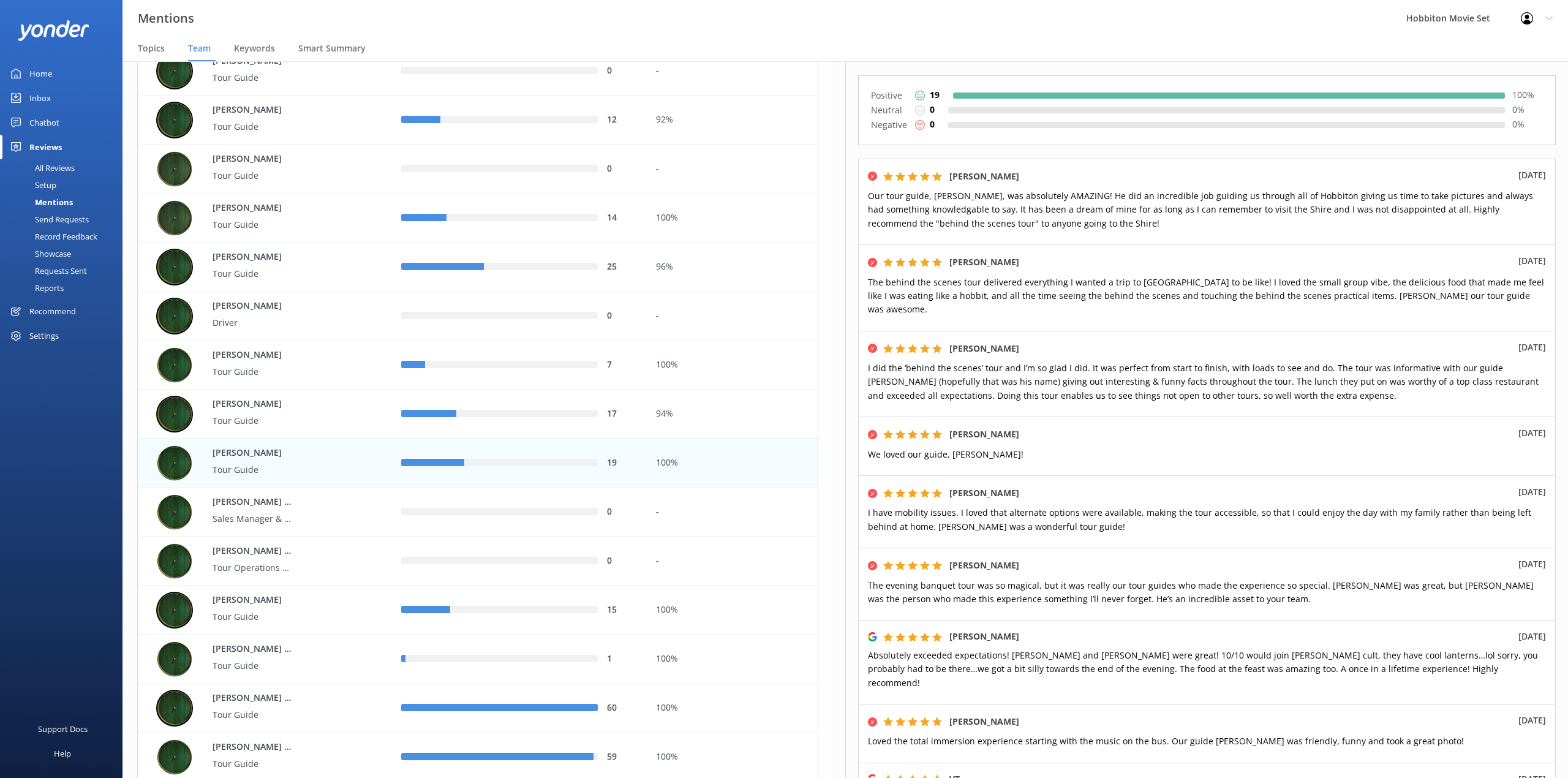
scroll to position [0, 0]
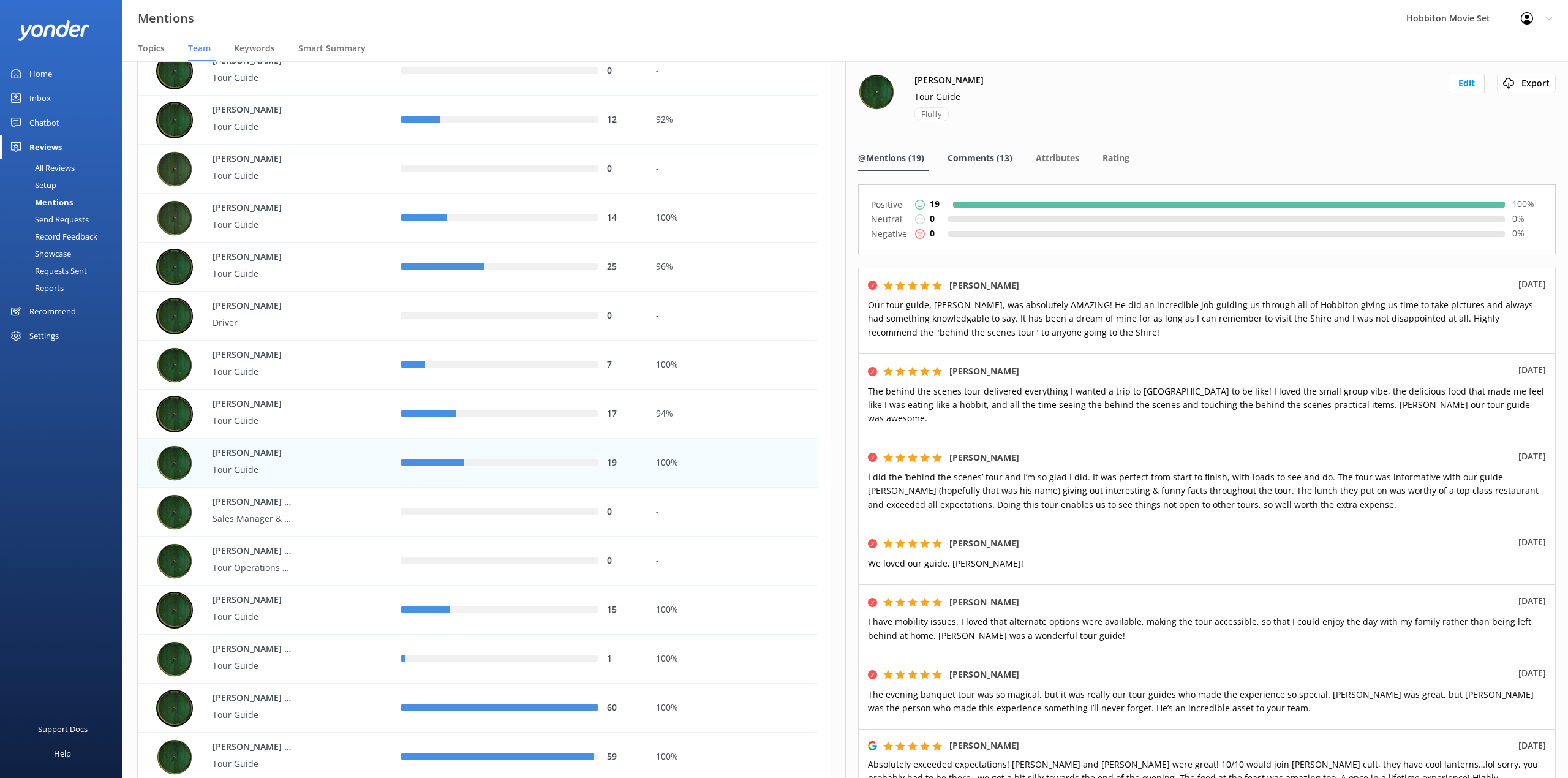
click at [980, 152] on span "Comments (13)" at bounding box center [980, 158] width 65 height 12
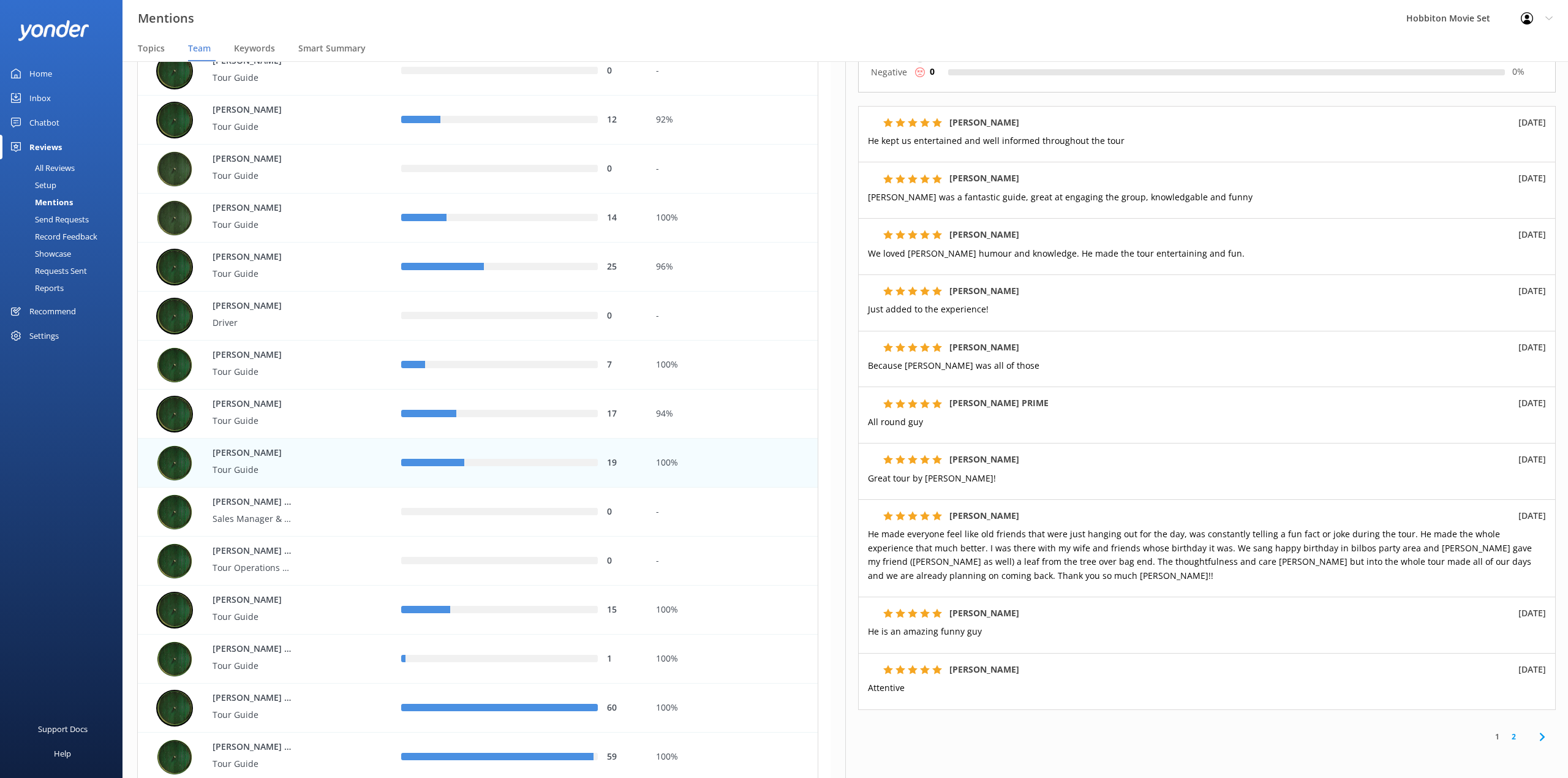
scroll to position [163, 0]
drag, startPoint x: 653, startPoint y: 20, endPoint x: 949, endPoint y: 246, distance: 372.4
click at [653, 20] on div "Mentions Hobbiton Movie Set Profile Settings Logout" at bounding box center [784, 18] width 1568 height 37
click at [1505, 741] on link "2" at bounding box center [1513, 736] width 17 height 12
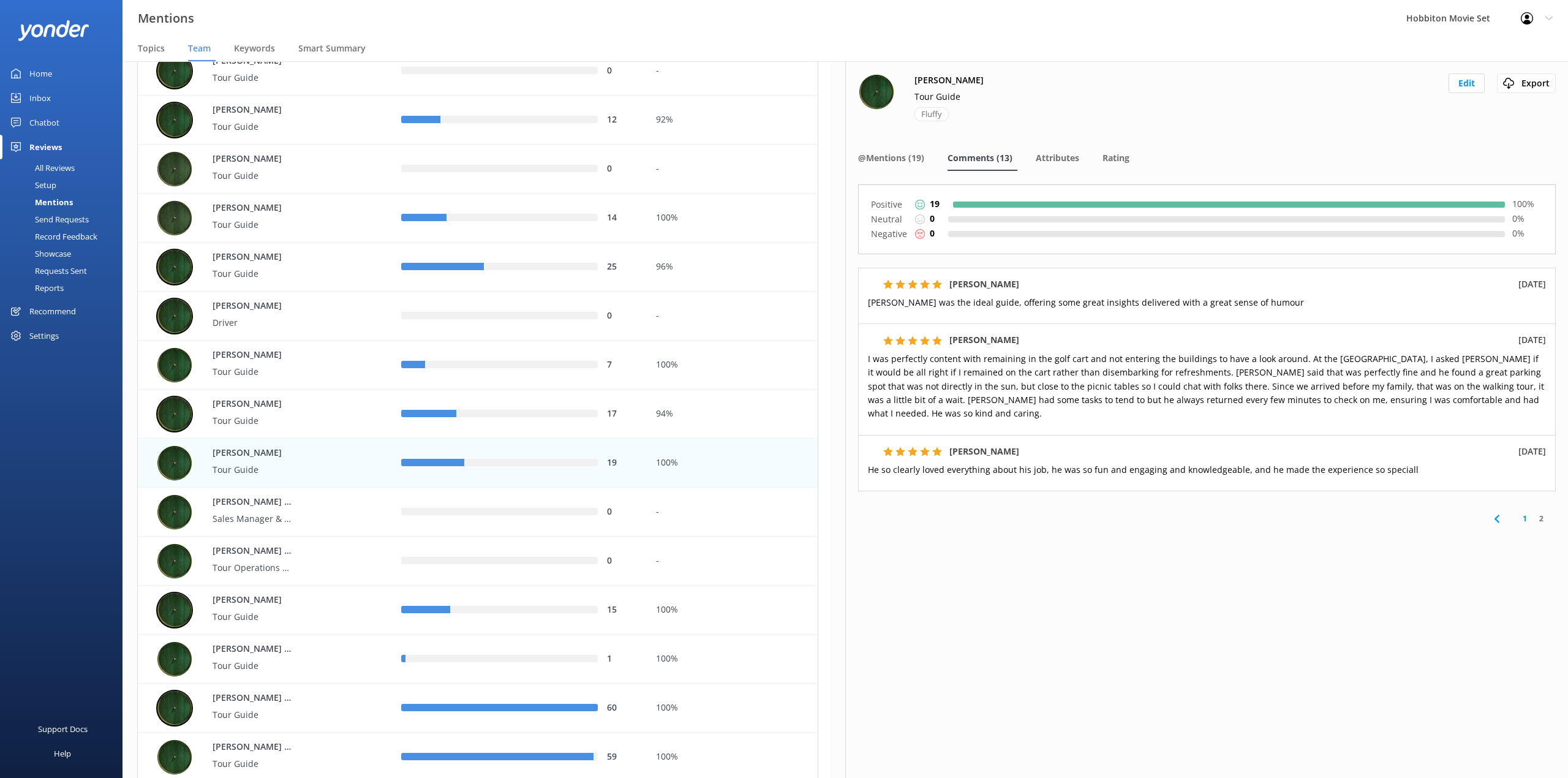
click at [991, 59] on nav "Topics Team Keywords Smart Summary" at bounding box center [844, 49] width 1445 height 24
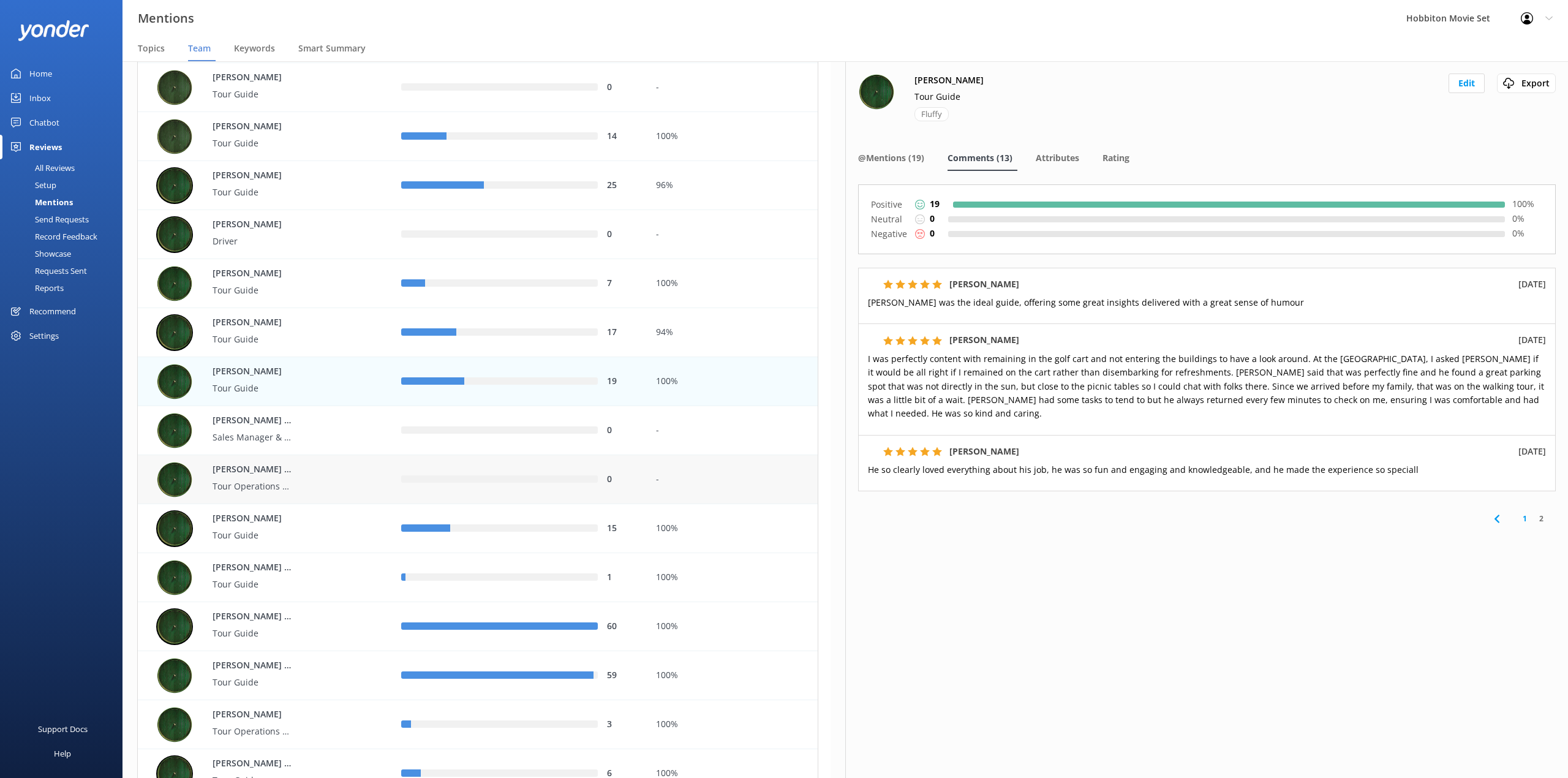
click at [546, 478] on div "row" at bounding box center [499, 479] width 196 height 7
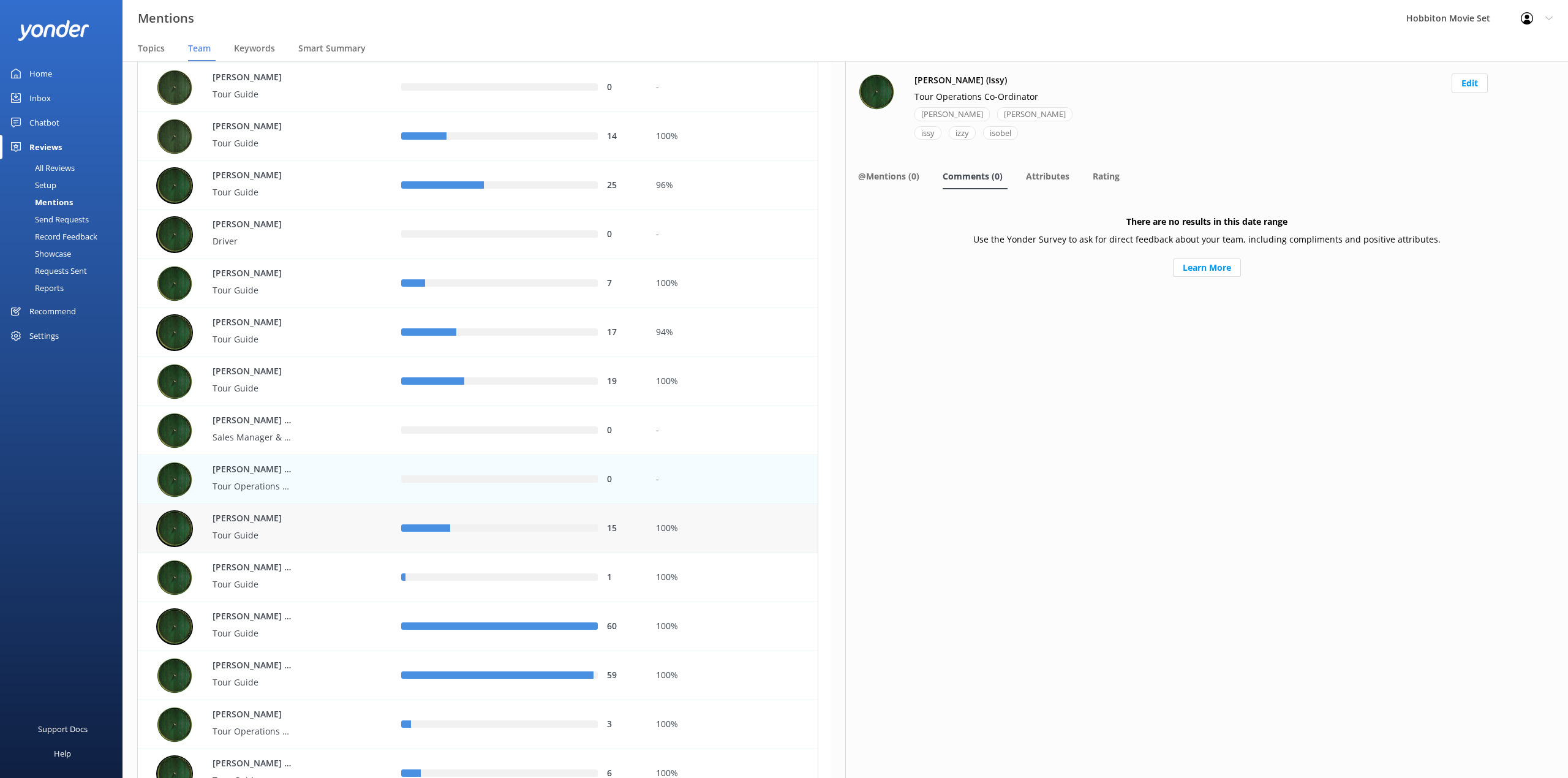
click at [515, 542] on div "15" at bounding box center [518, 529] width 254 height 49
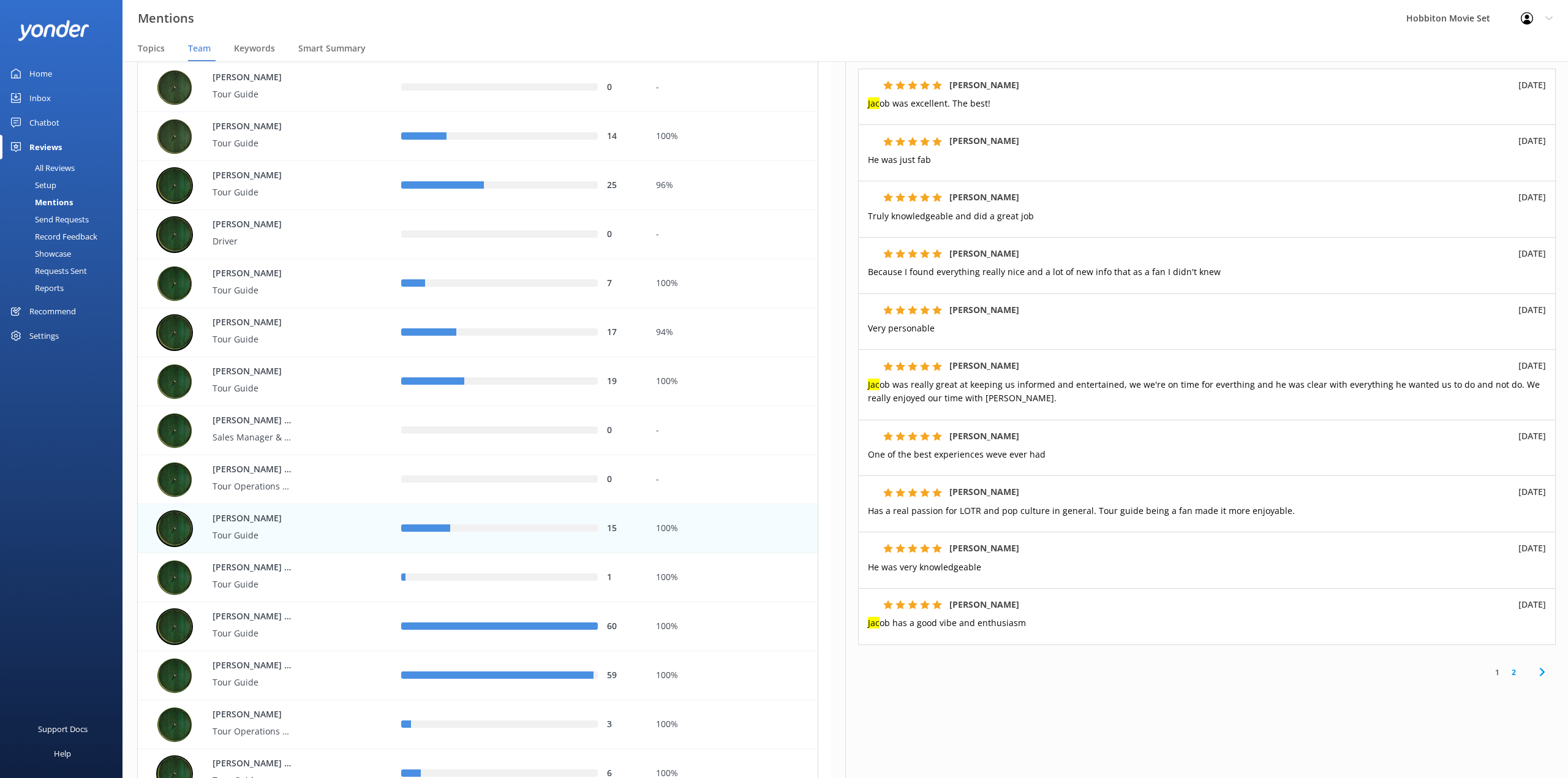
scroll to position [120, 0]
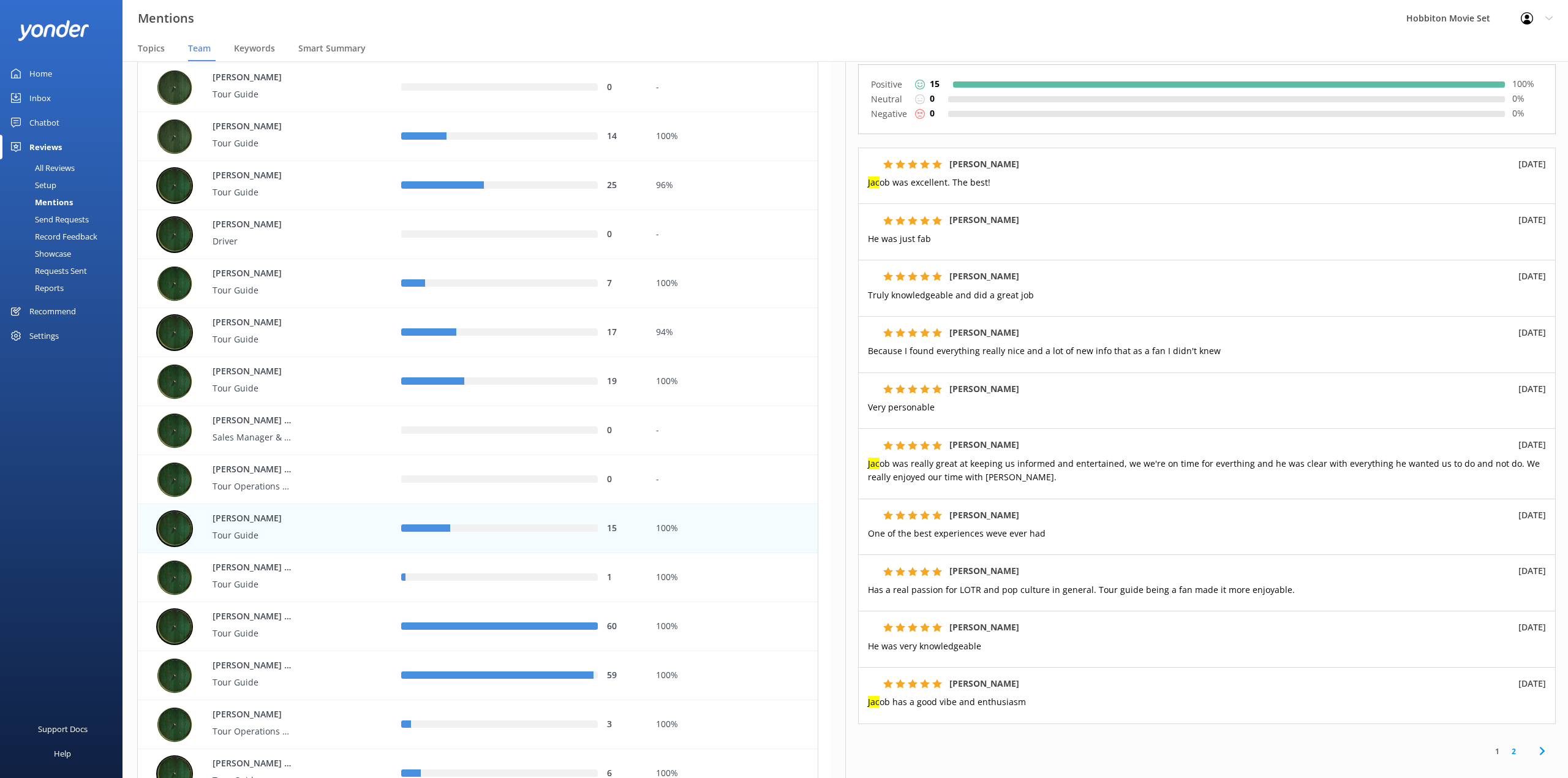
click at [1505, 755] on link "2" at bounding box center [1513, 752] width 17 height 12
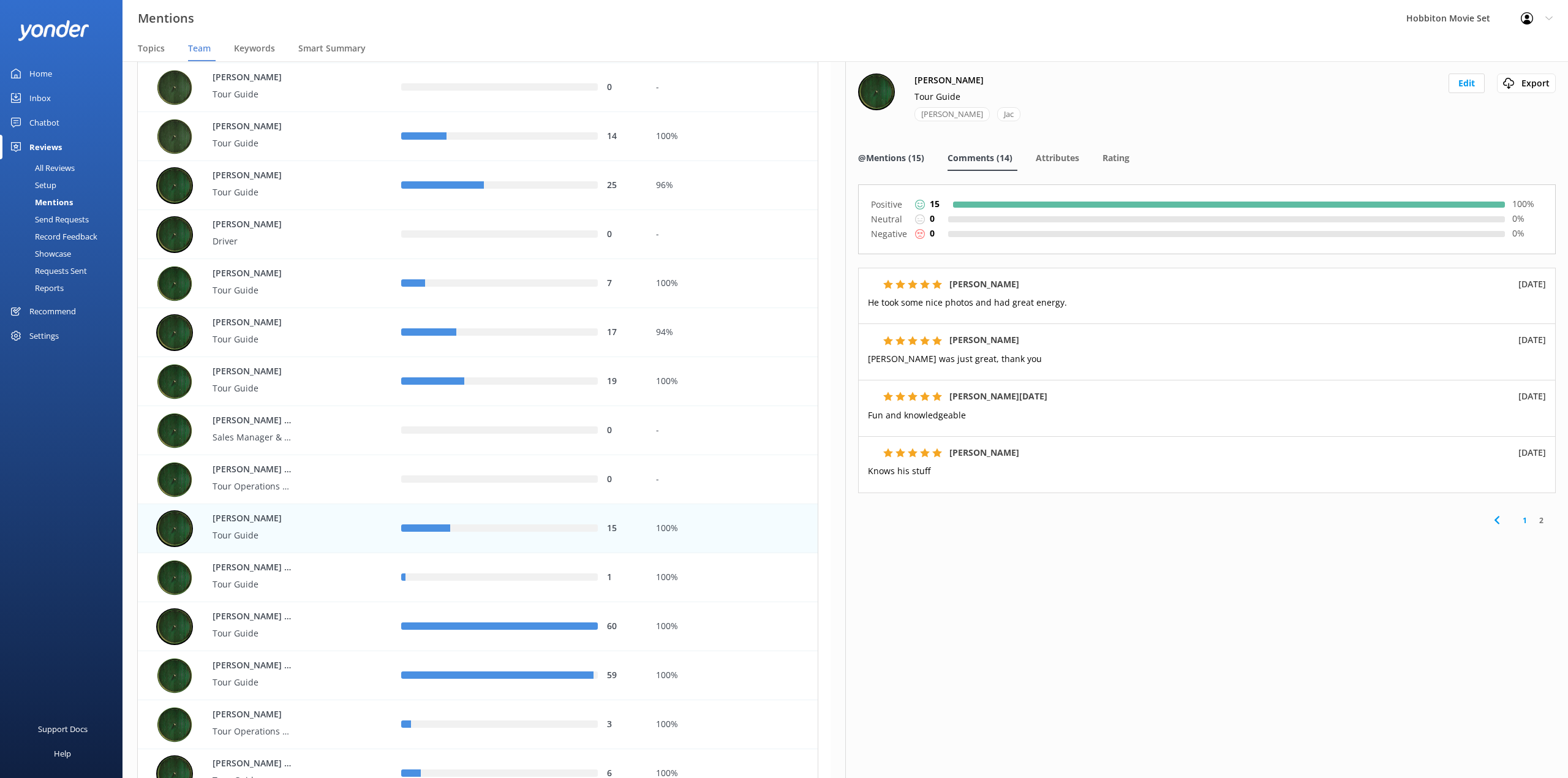
click at [918, 155] on span "@Mentions (15)" at bounding box center [891, 158] width 66 height 12
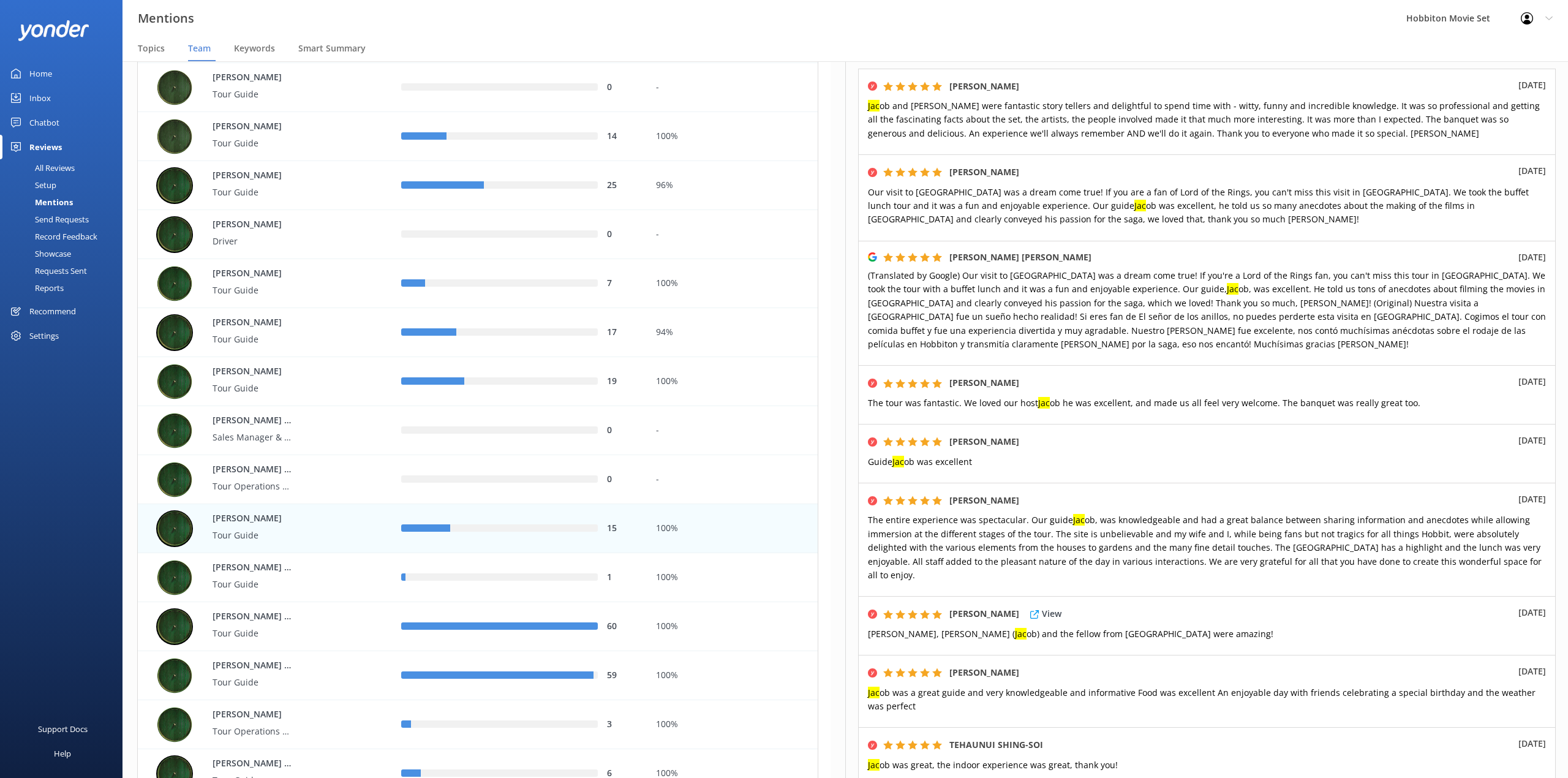
scroll to position [171, 0]
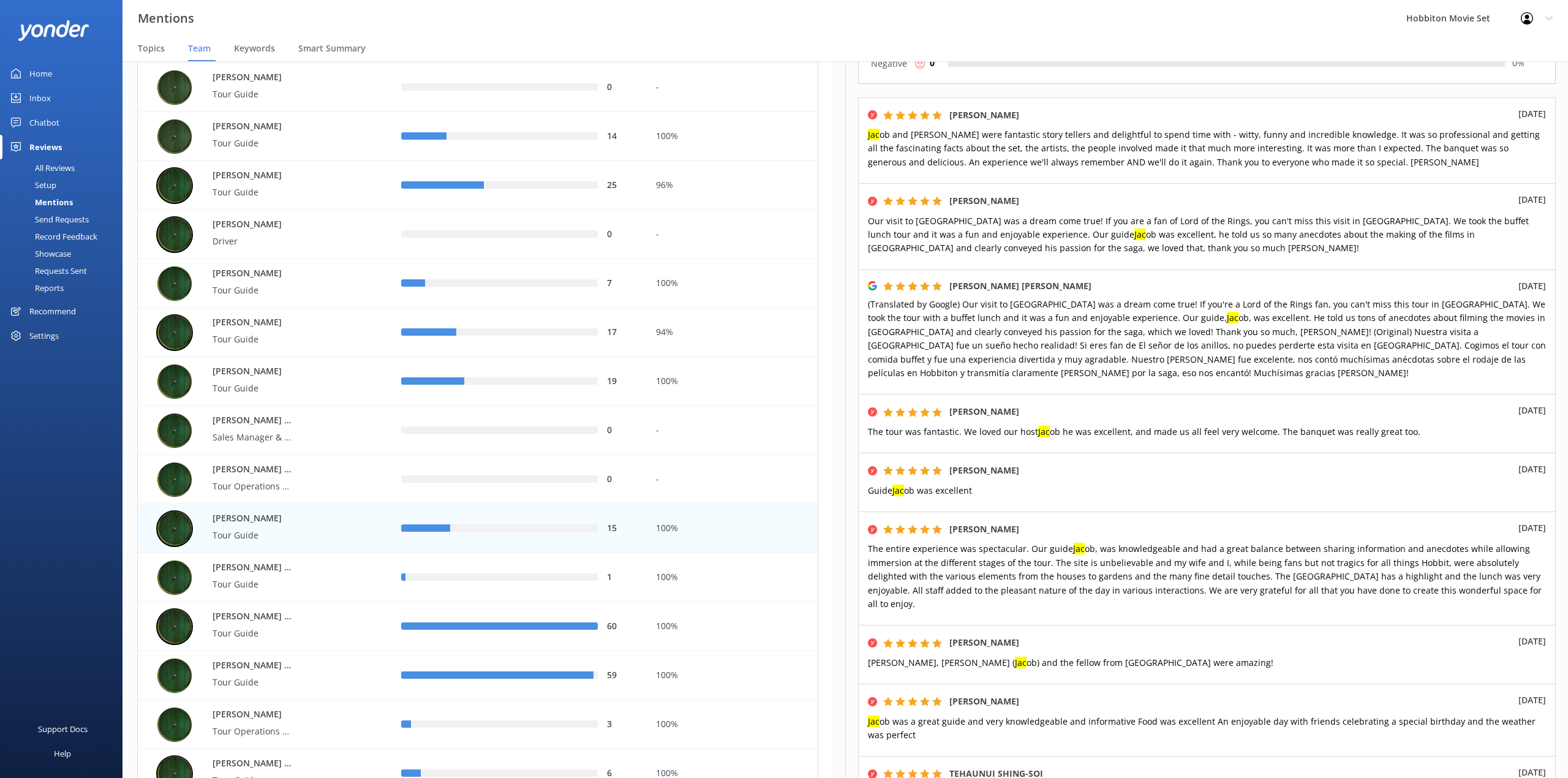
drag, startPoint x: 625, startPoint y: 25, endPoint x: 1135, endPoint y: 368, distance: 614.6
click at [626, 25] on div "Mentions Hobbiton Movie Set Profile Settings Logout" at bounding box center [784, 18] width 1568 height 37
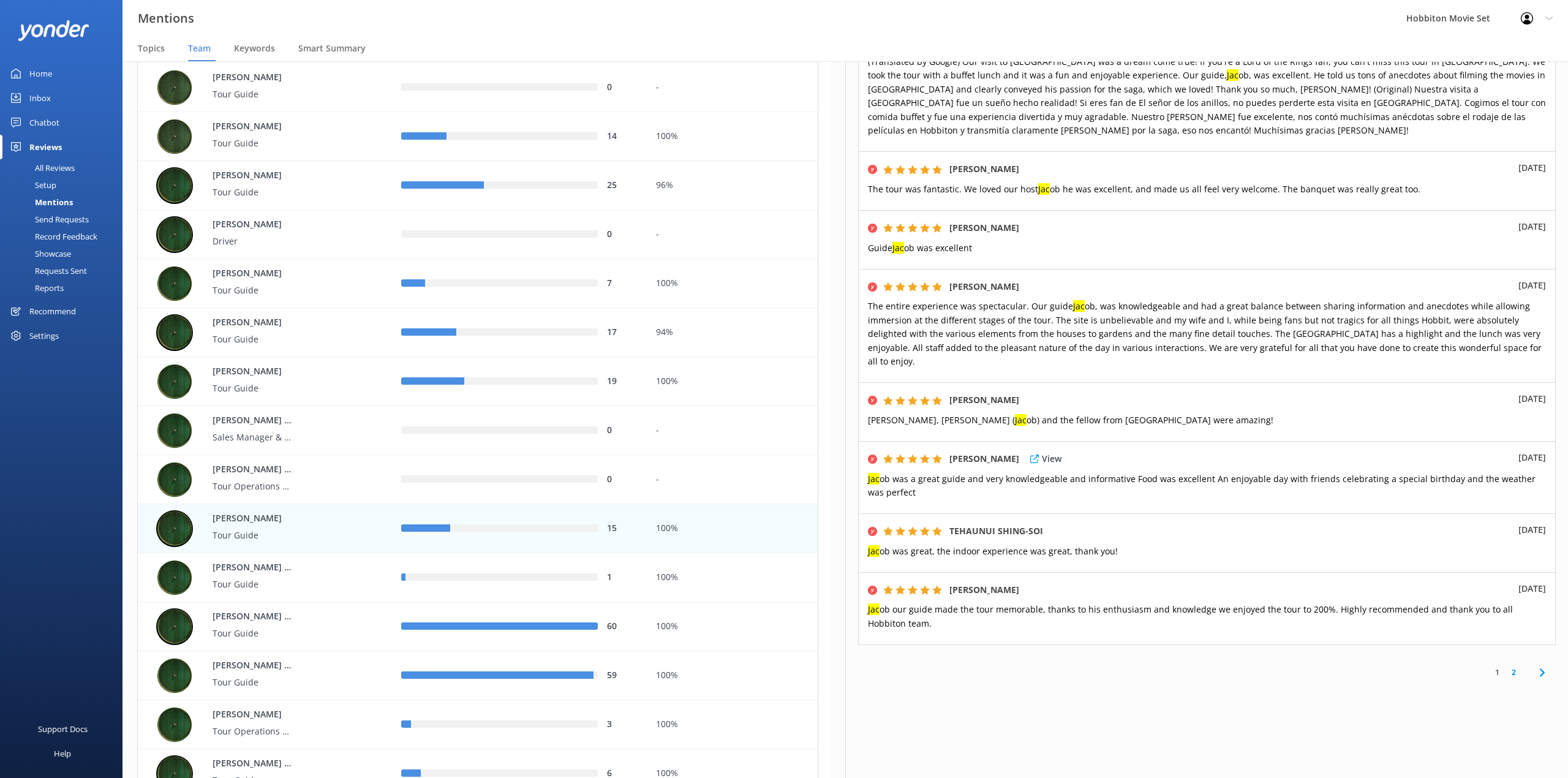
scroll to position [416, 0]
drag, startPoint x: 1086, startPoint y: 158, endPoint x: 1340, endPoint y: 371, distance: 331.5
click at [1086, 158] on div "[PERSON_NAME] View [DATE] The tour was fantastic. We loved our host Jac ob he w…" at bounding box center [1207, 180] width 698 height 59
click at [1505, 678] on link "2" at bounding box center [1513, 672] width 17 height 12
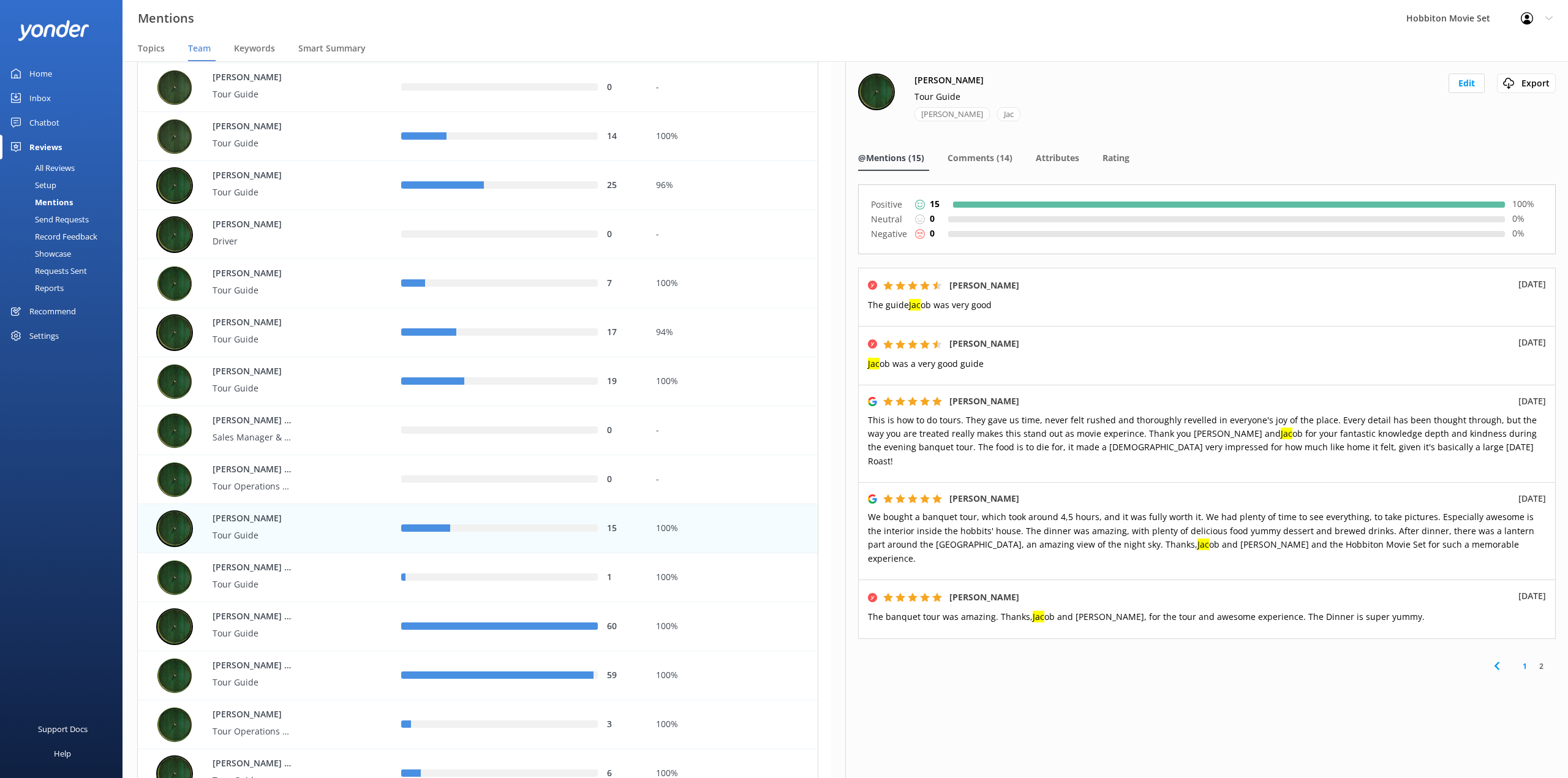
drag, startPoint x: 1225, startPoint y: 46, endPoint x: 1239, endPoint y: 75, distance: 32.2
click at [1225, 46] on nav "Topics Team Keywords Smart Summary" at bounding box center [844, 49] width 1445 height 24
click at [993, 162] on span "Comments (14)" at bounding box center [980, 158] width 65 height 12
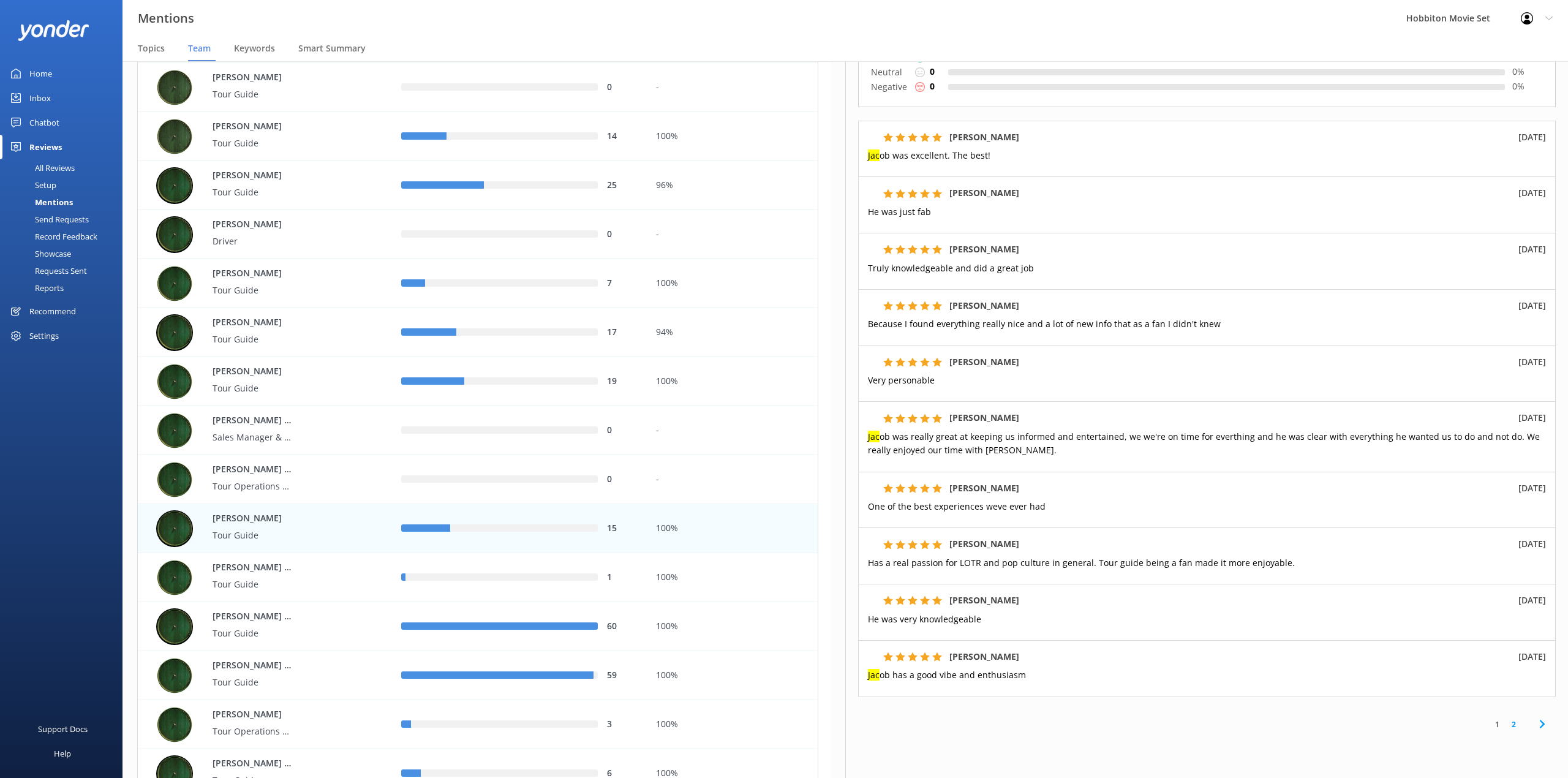
scroll to position [120, 0]
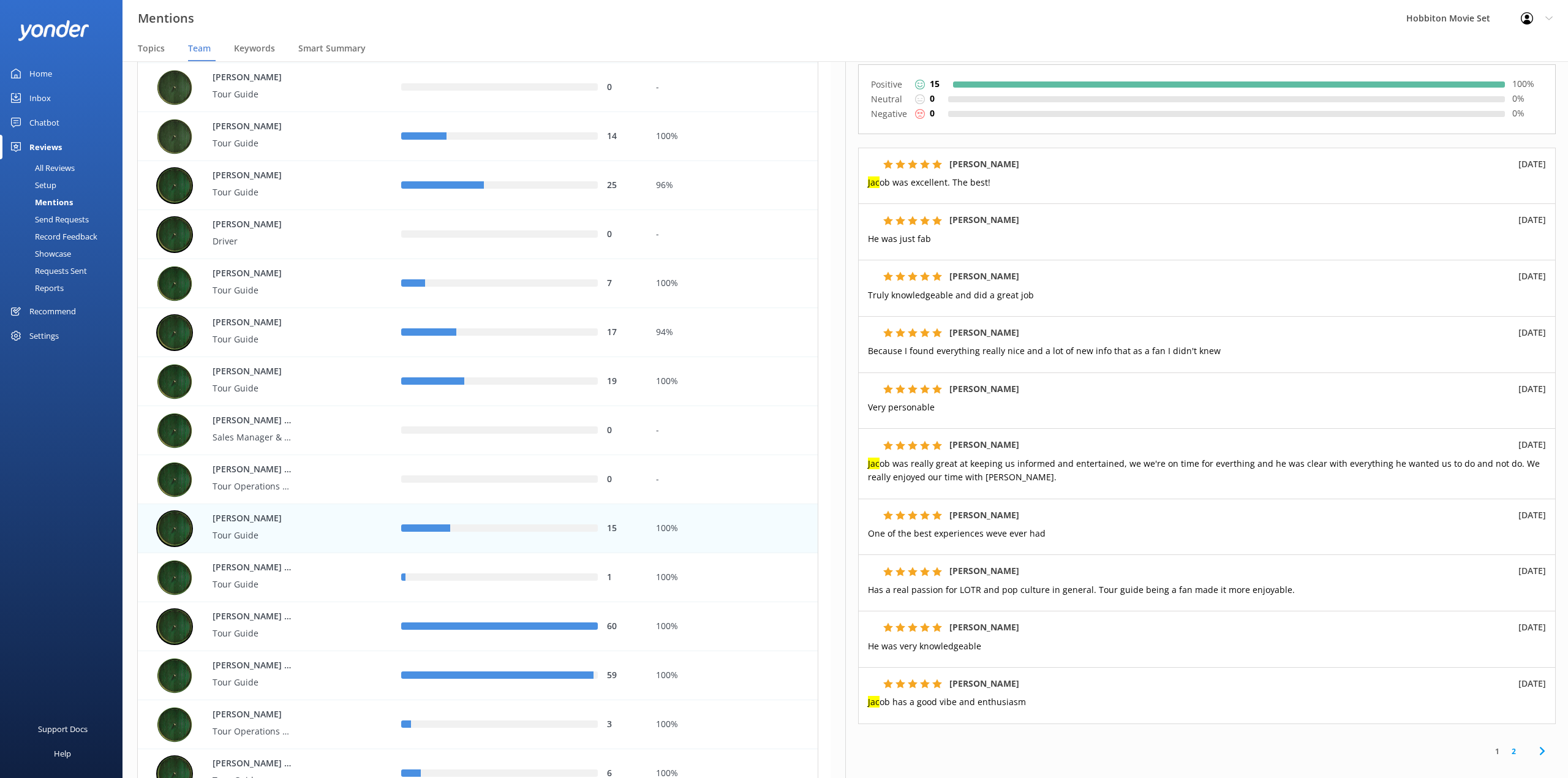
drag, startPoint x: 647, startPoint y: 24, endPoint x: 1042, endPoint y: 415, distance: 555.8
click at [647, 24] on div "Mentions Hobbiton Movie Set Profile Settings Logout" at bounding box center [784, 18] width 1568 height 37
click at [1505, 752] on link "2" at bounding box center [1513, 752] width 17 height 12
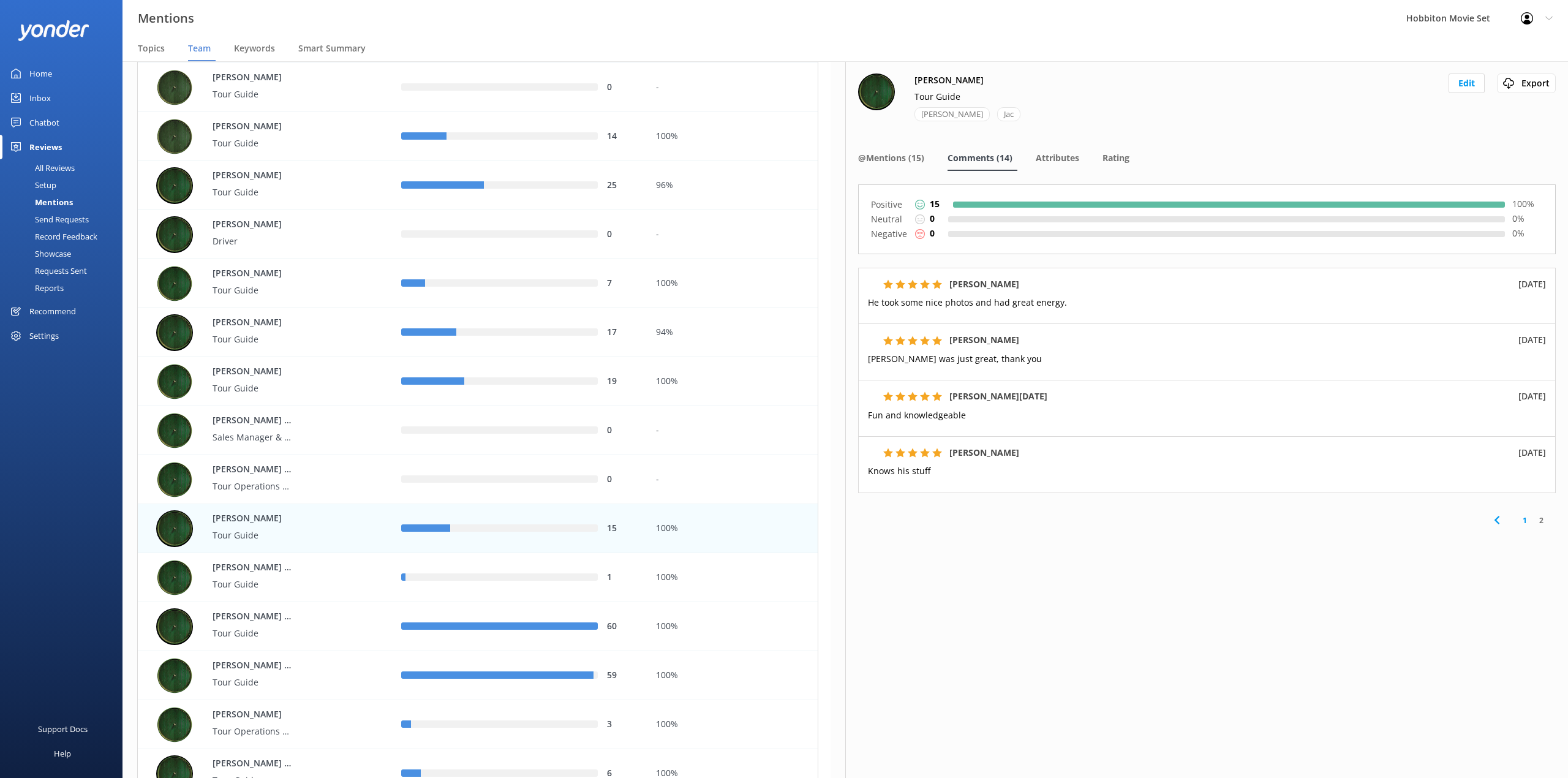
drag, startPoint x: 846, startPoint y: 15, endPoint x: 843, endPoint y: 119, distance: 104.0
click at [846, 15] on div "Mentions Hobbiton Movie Set Profile Settings Logout" at bounding box center [784, 18] width 1568 height 37
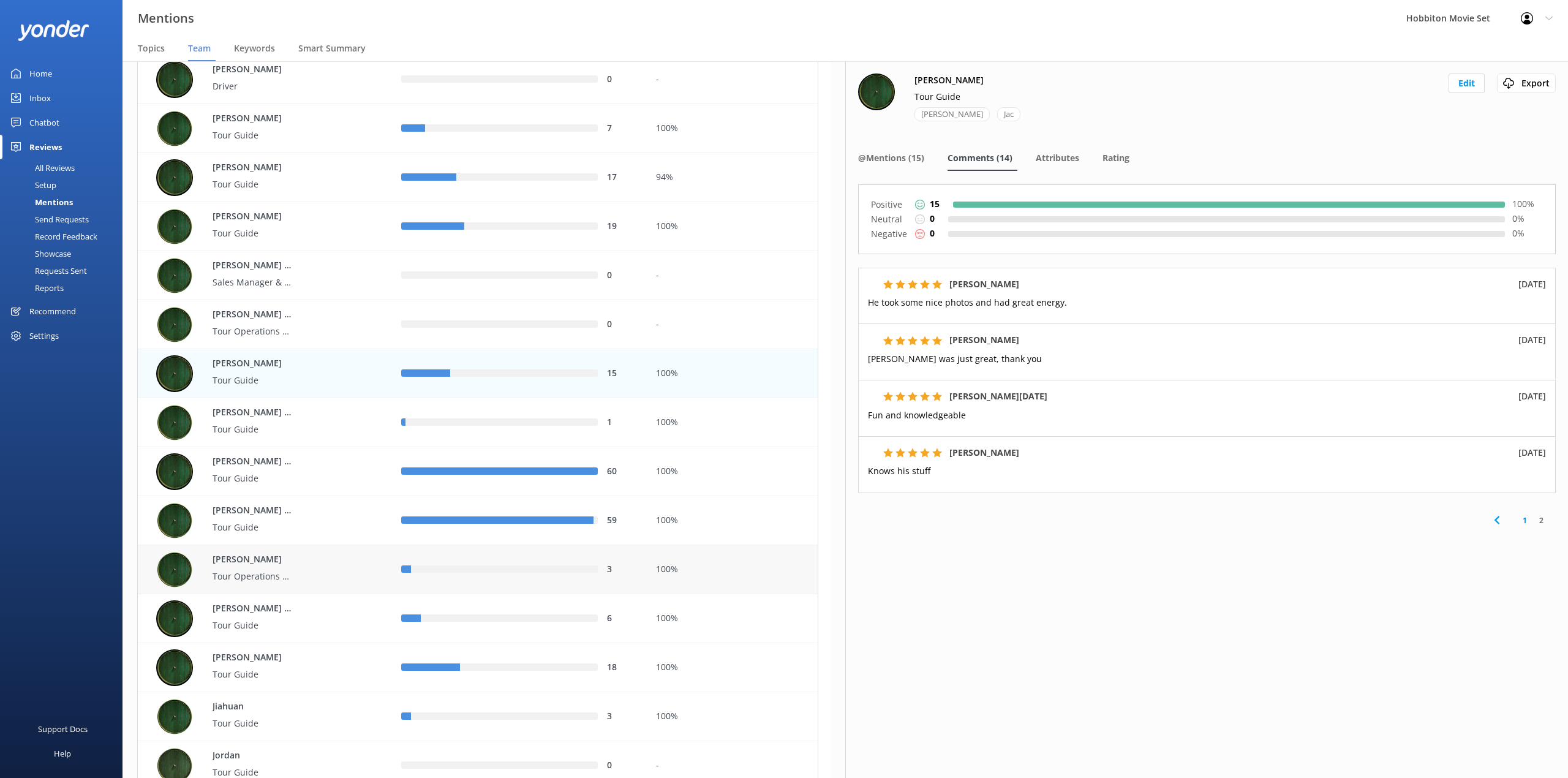
scroll to position [1470, 0]
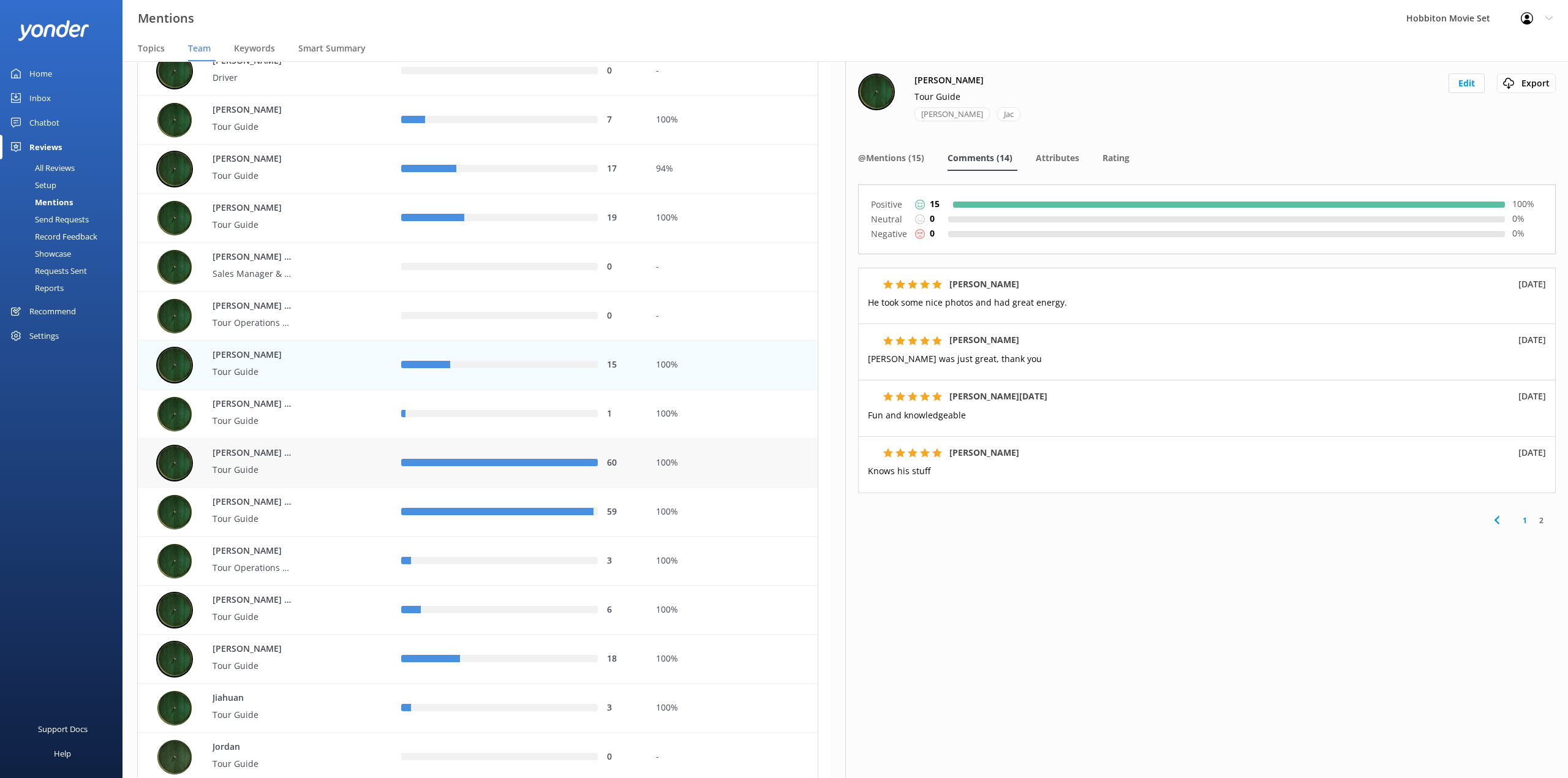
click at [589, 468] on div "60" at bounding box center [519, 463] width 236 height 14
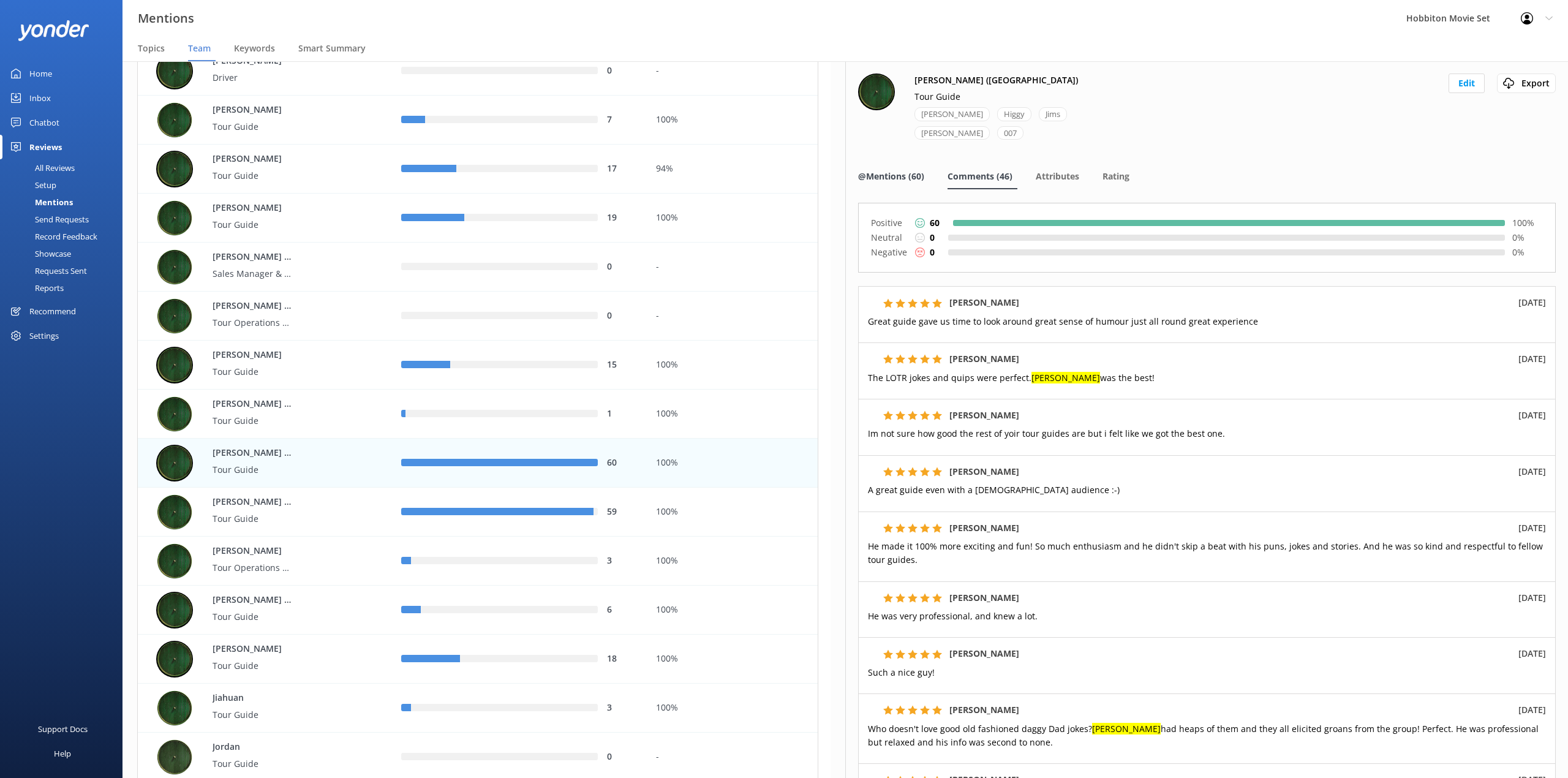
click at [902, 178] on span "@Mentions (60)" at bounding box center [891, 176] width 66 height 12
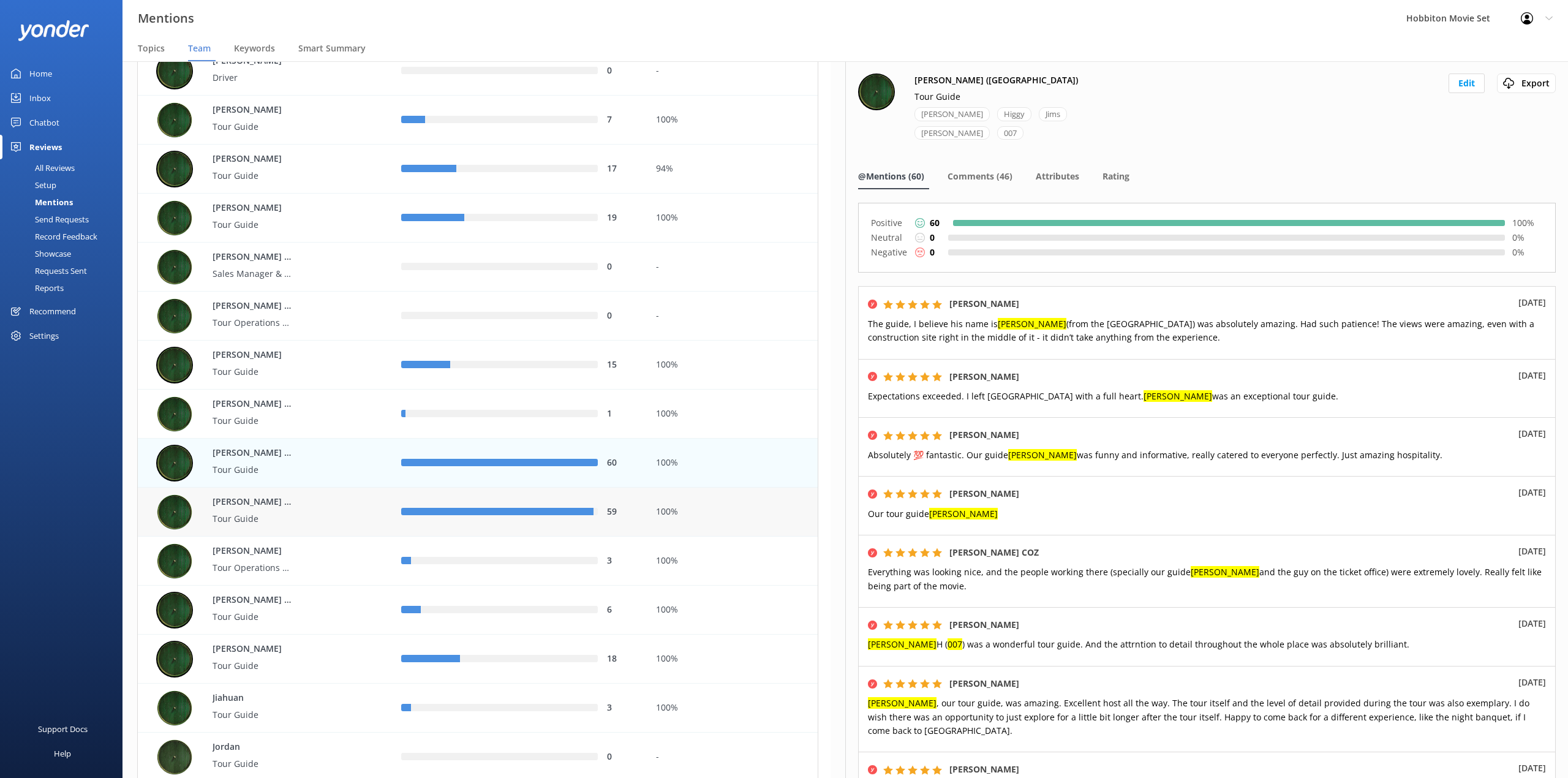
click at [326, 518] on div "[PERSON_NAME] ([GEOGRAPHIC_DATA]) Tour Guide" at bounding box center [269, 512] width 226 height 37
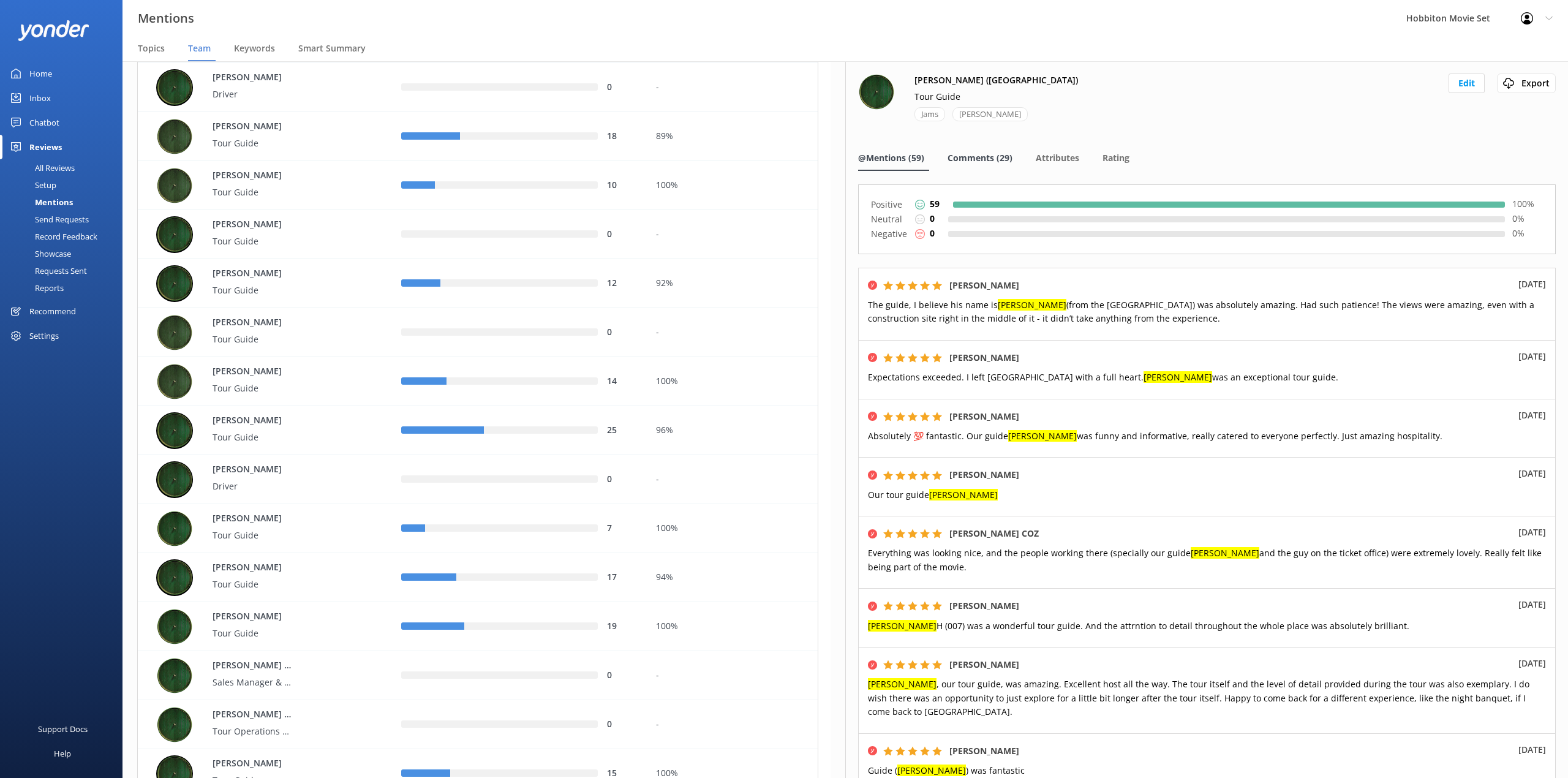
click at [989, 167] on div "Comments (29)" at bounding box center [982, 159] width 70 height 24
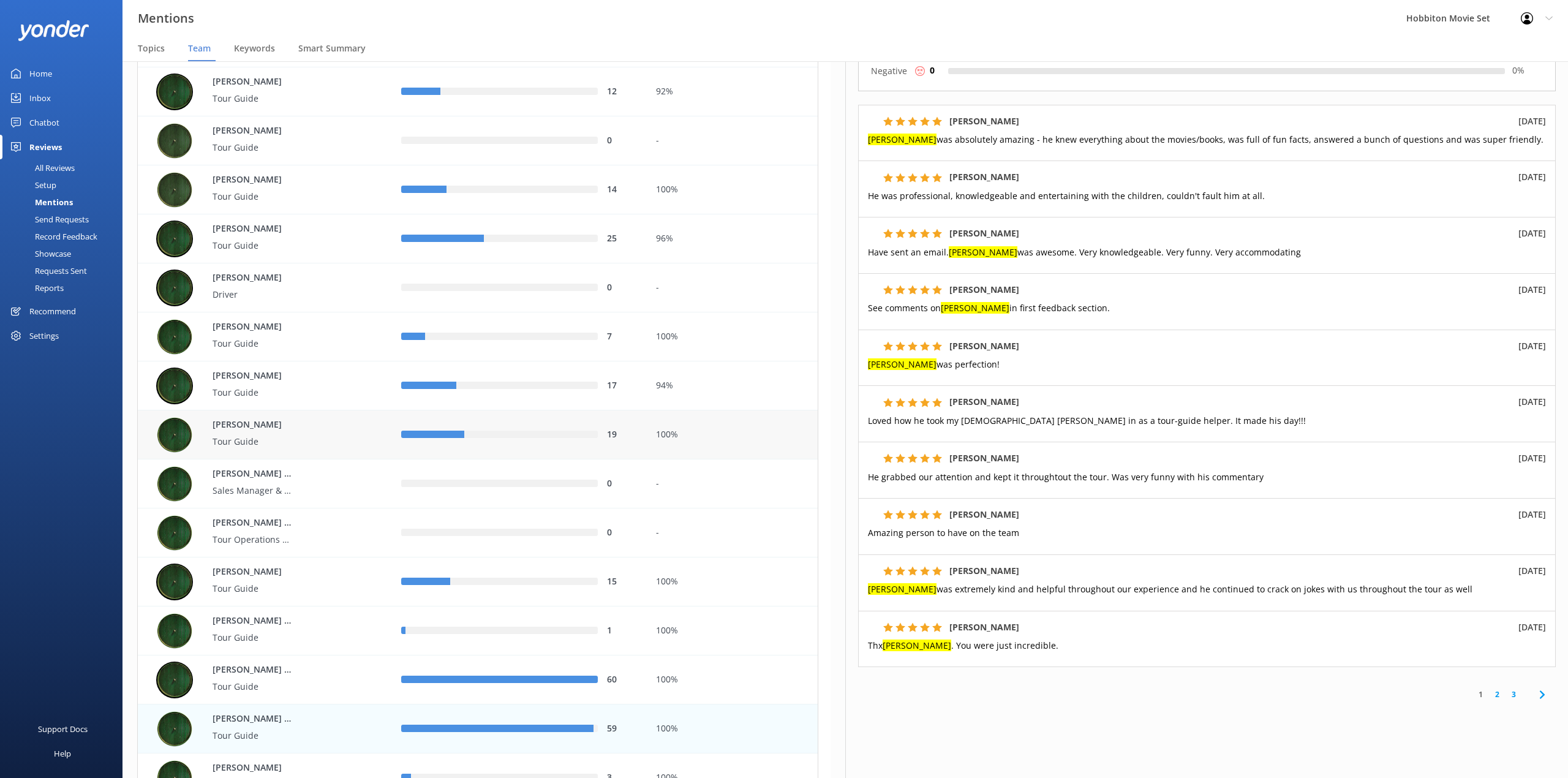
scroll to position [1389, 0]
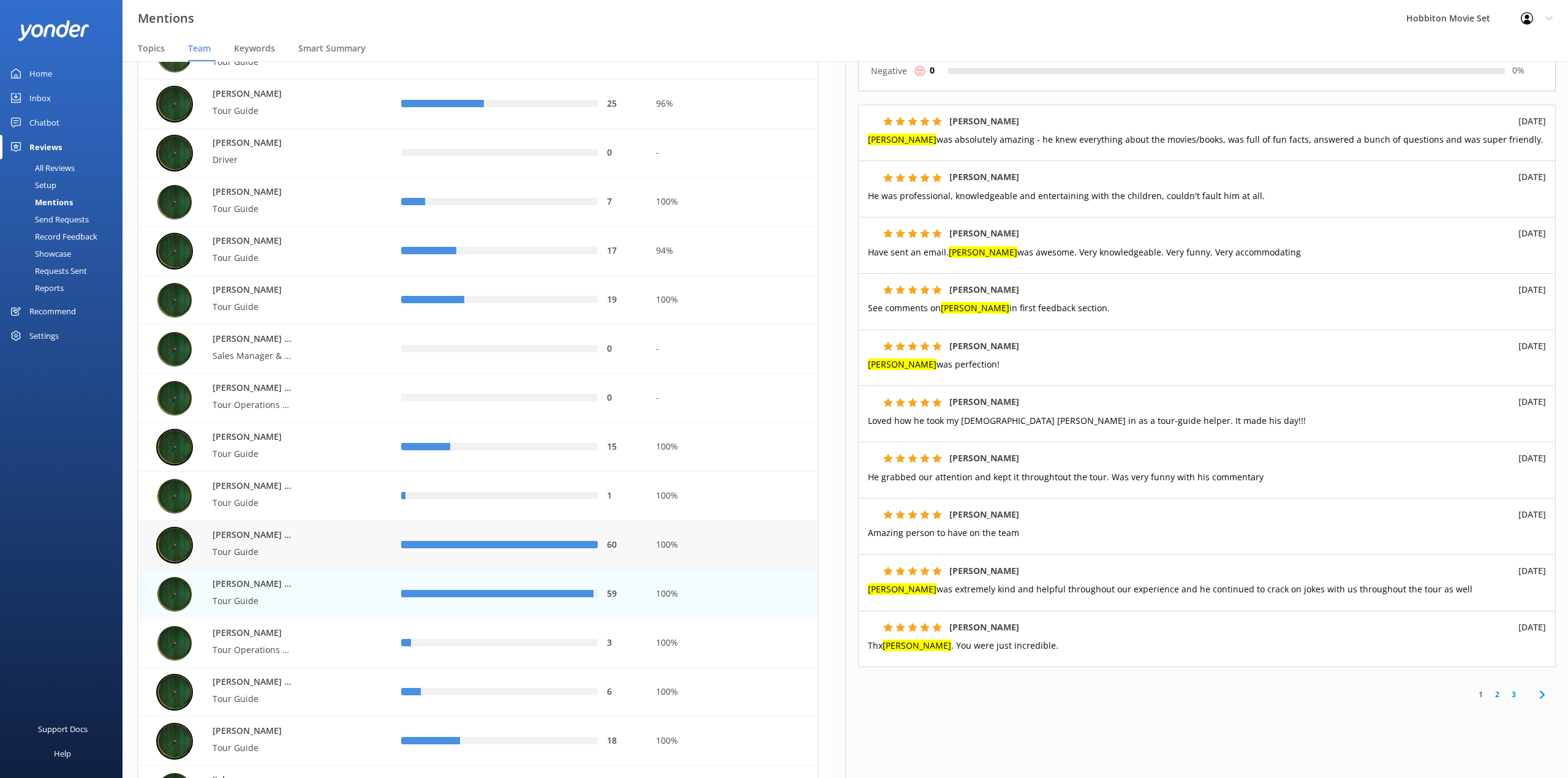
click at [264, 535] on p "[PERSON_NAME] ([GEOGRAPHIC_DATA])" at bounding box center [252, 535] width 80 height 14
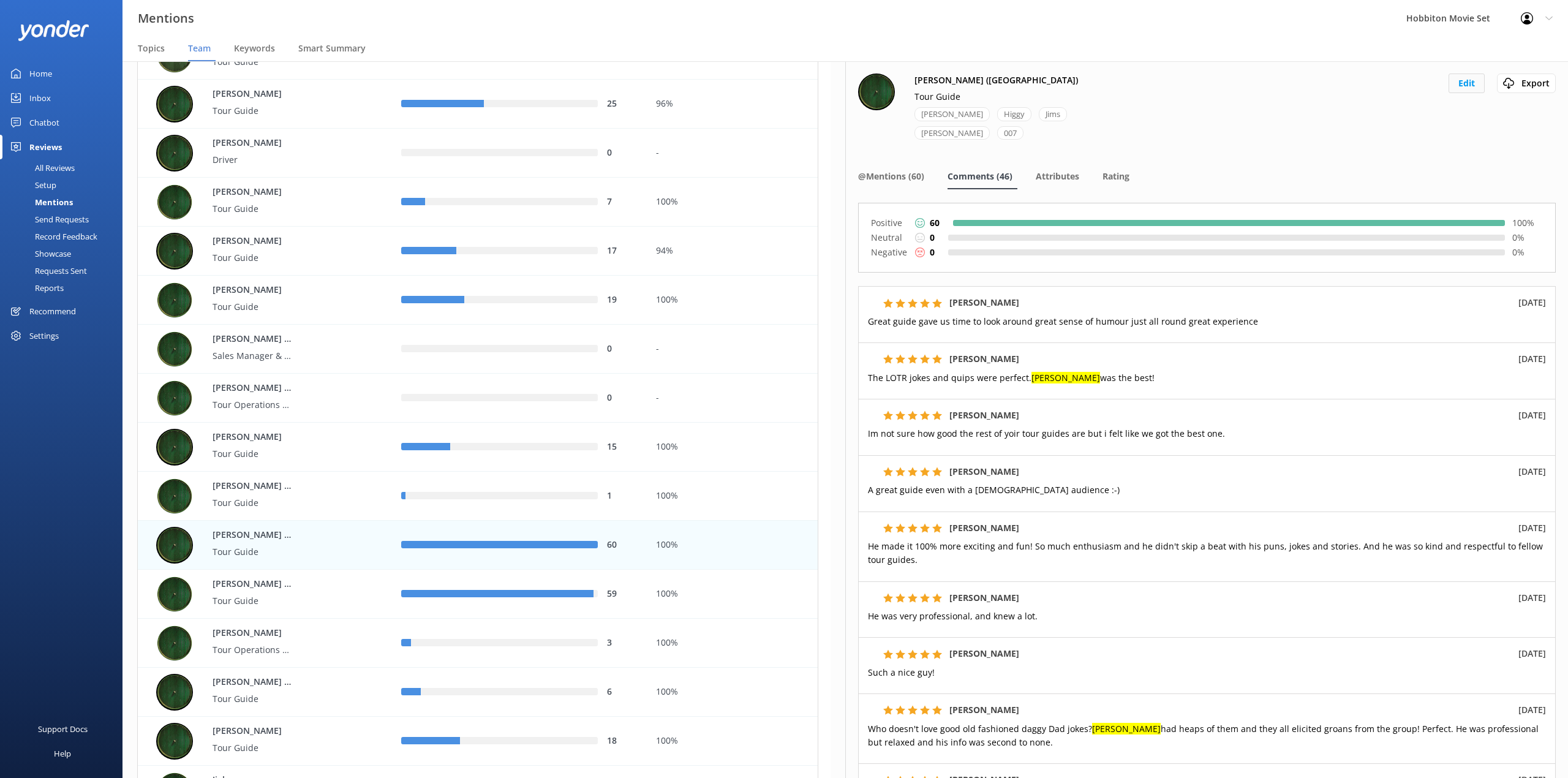
click at [1456, 91] on button "Edit" at bounding box center [1466, 83] width 36 height 19
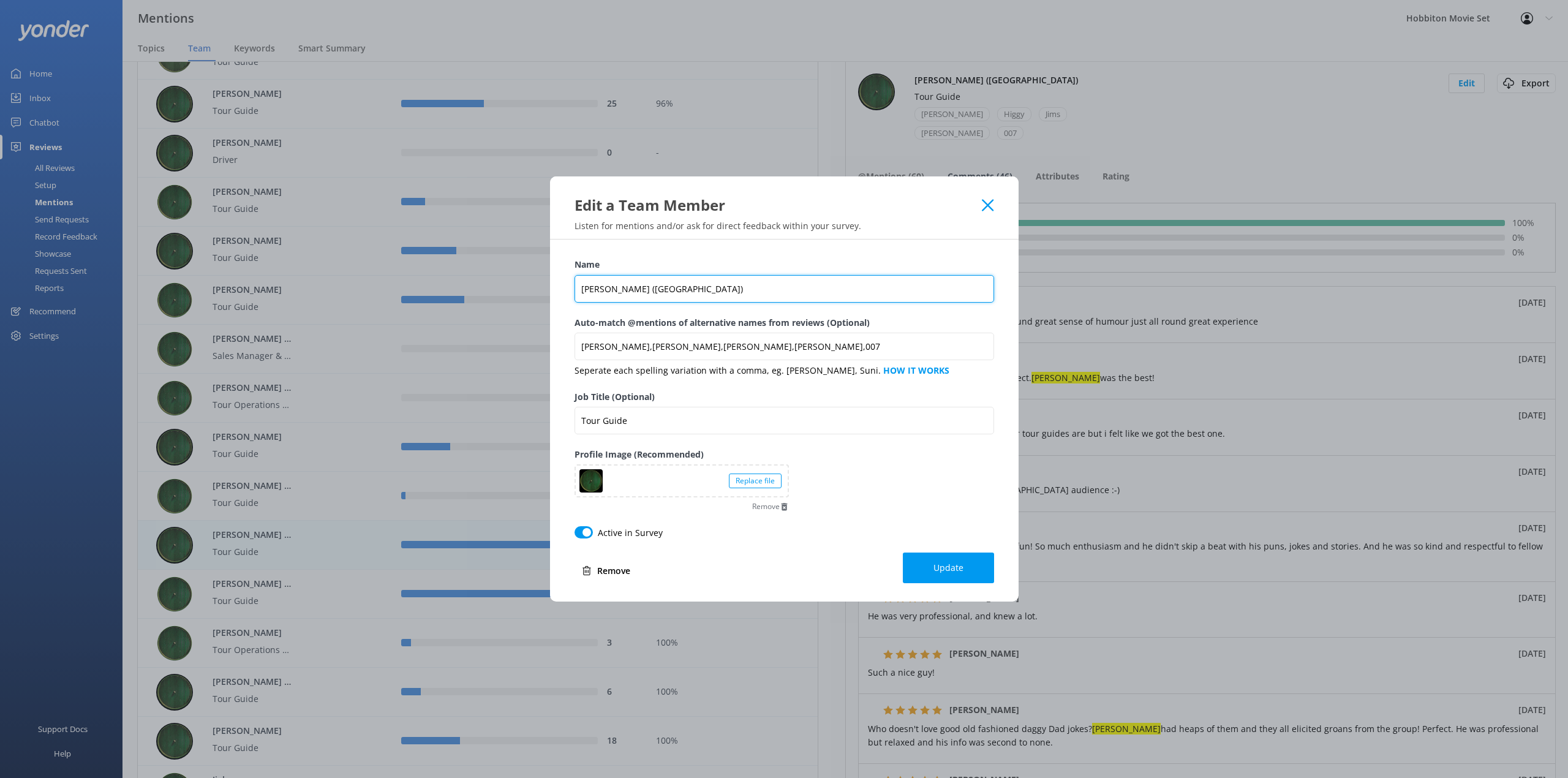
click at [605, 292] on input "[PERSON_NAME] ([GEOGRAPHIC_DATA])" at bounding box center [784, 289] width 419 height 28
type input "[PERSON_NAME] ([GEOGRAPHIC_DATA])"
click at [956, 561] on button "Update" at bounding box center [949, 568] width 91 height 31
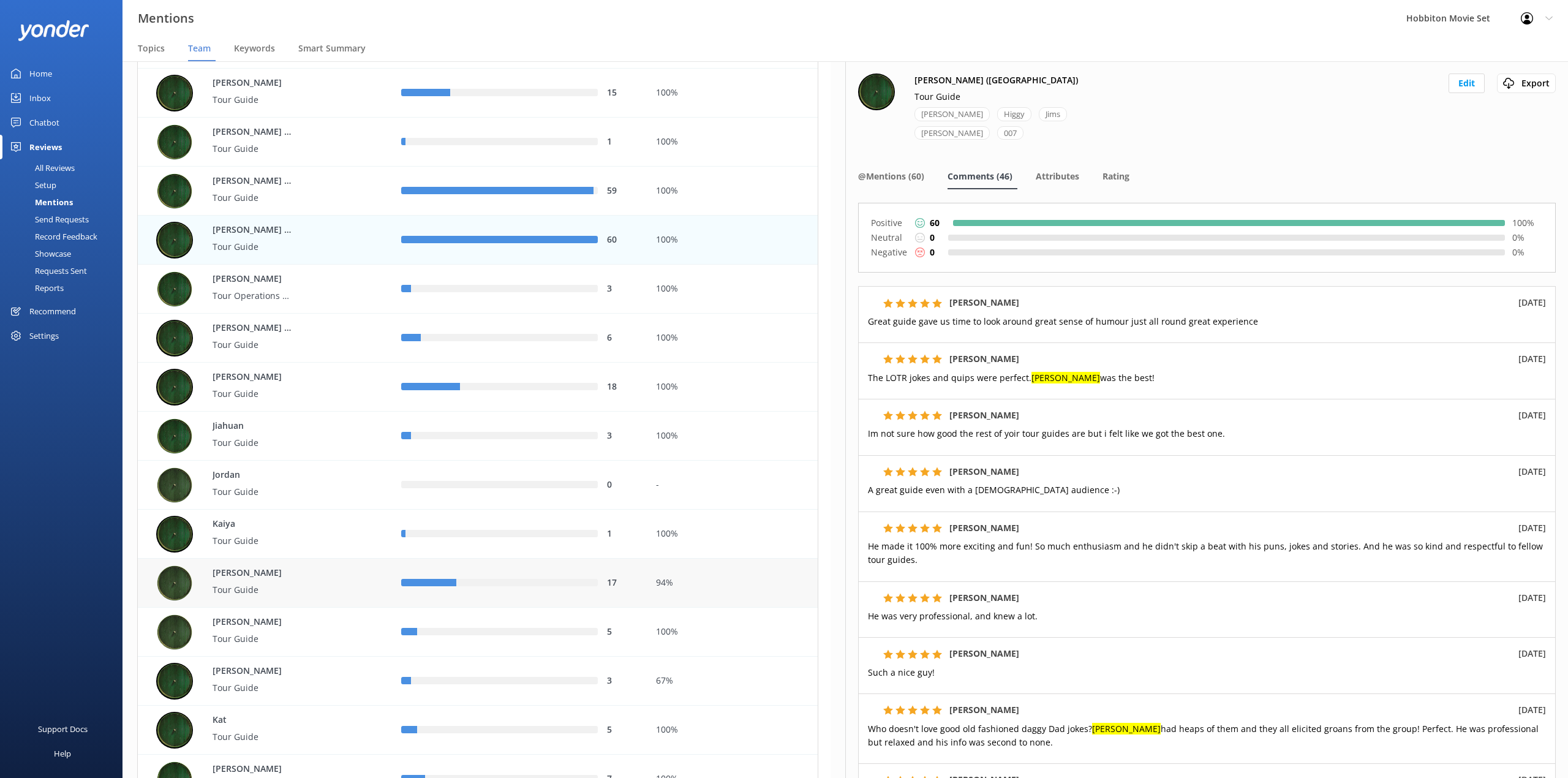
scroll to position [1716, 0]
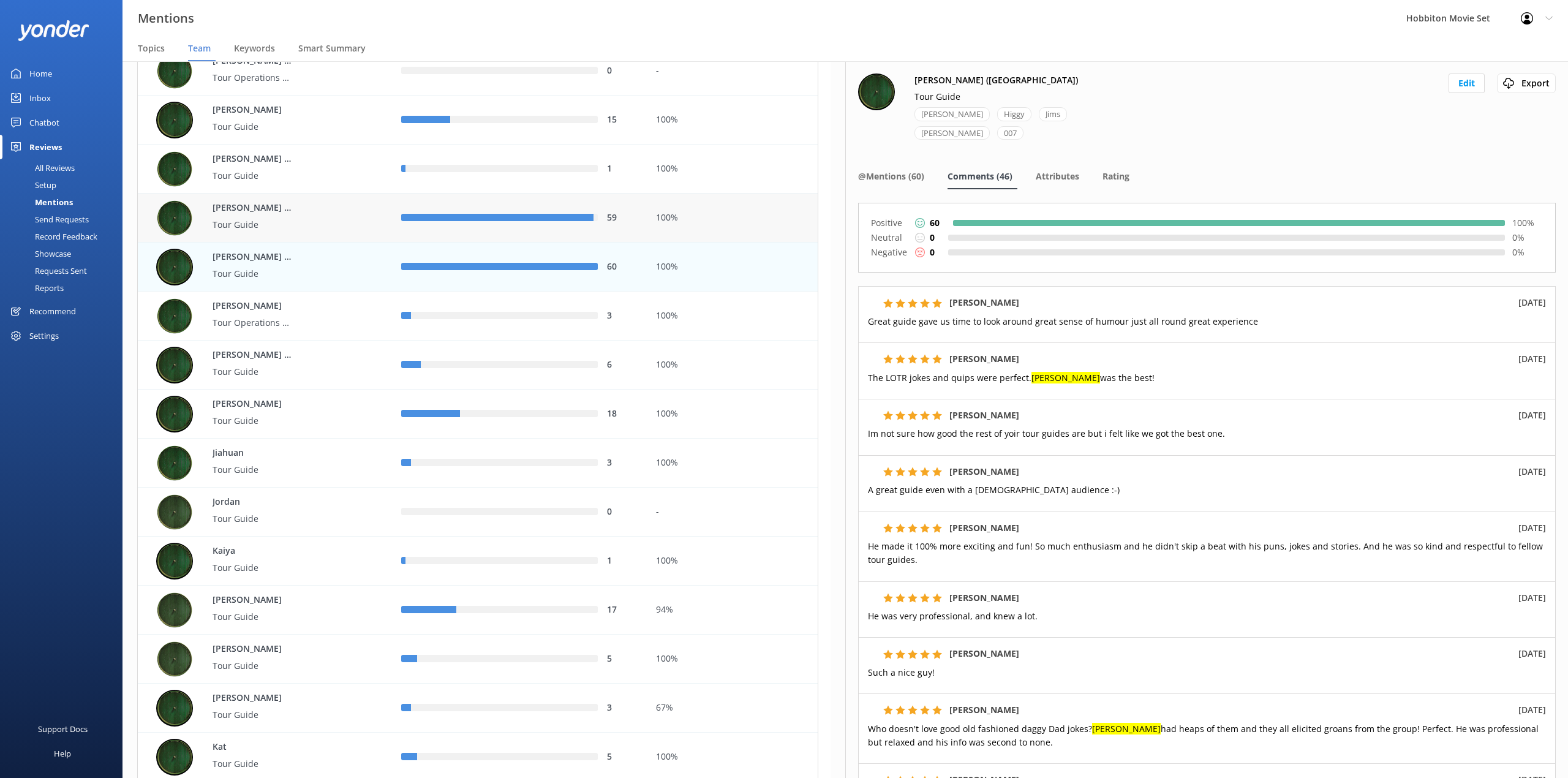
click at [697, 217] on div "100%" at bounding box center [733, 218] width 153 height 14
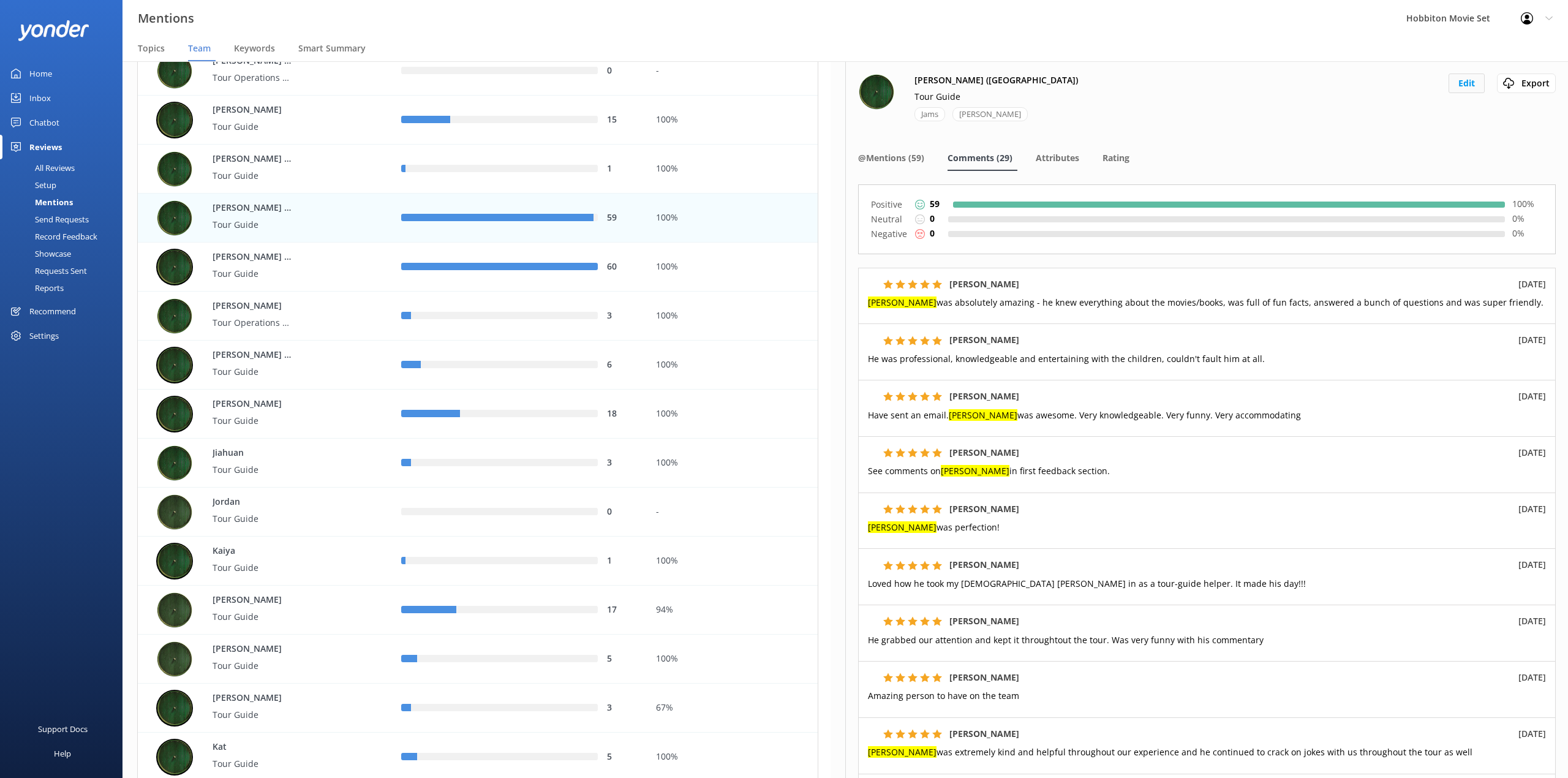
click at [1461, 80] on button "Edit" at bounding box center [1466, 83] width 36 height 19
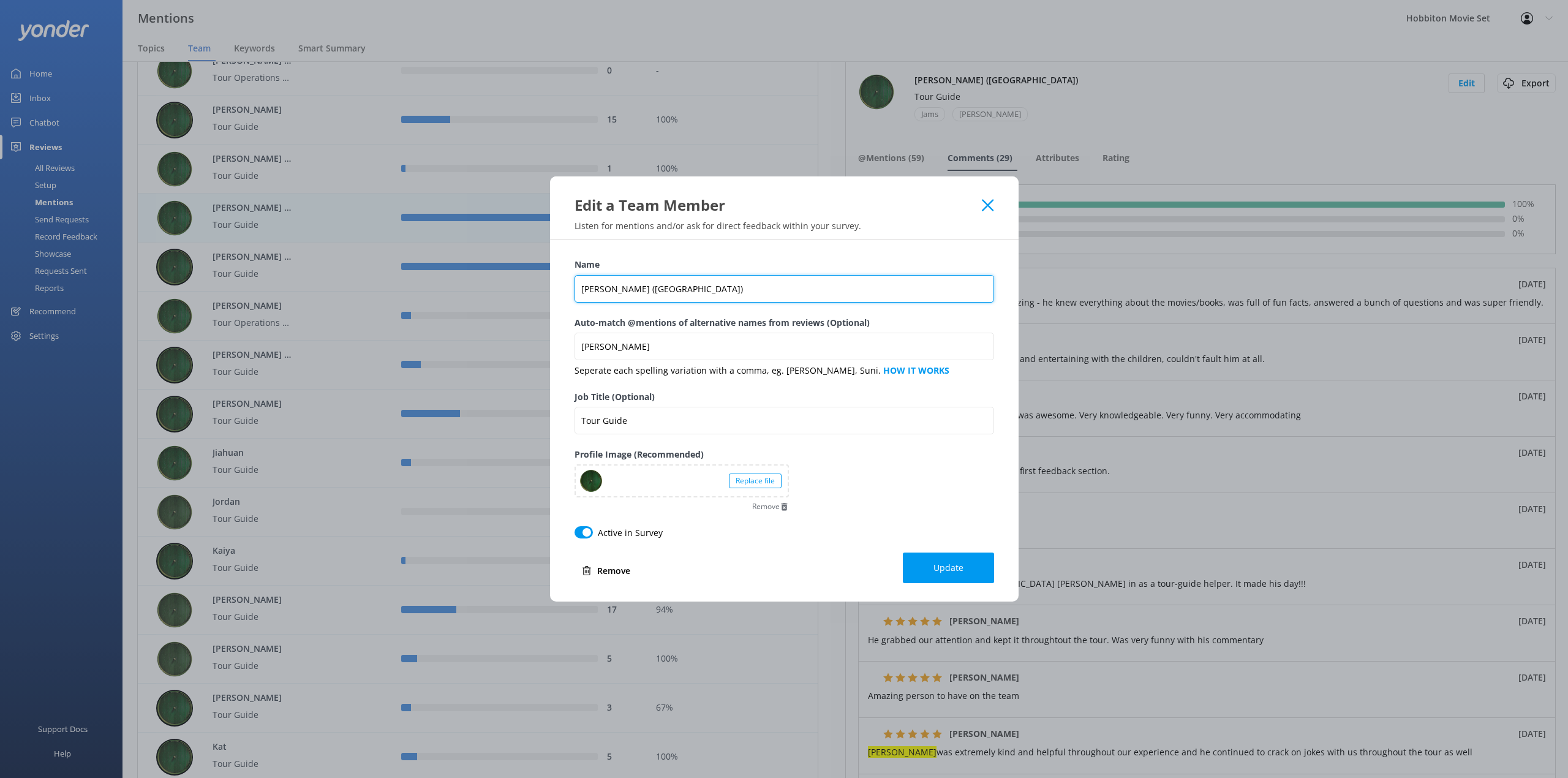
click at [603, 292] on input "[PERSON_NAME] ([GEOGRAPHIC_DATA])" at bounding box center [784, 289] width 419 height 28
type input "[PERSON_NAME] ([GEOGRAPHIC_DATA])"
click at [949, 575] on button "Update" at bounding box center [949, 568] width 91 height 31
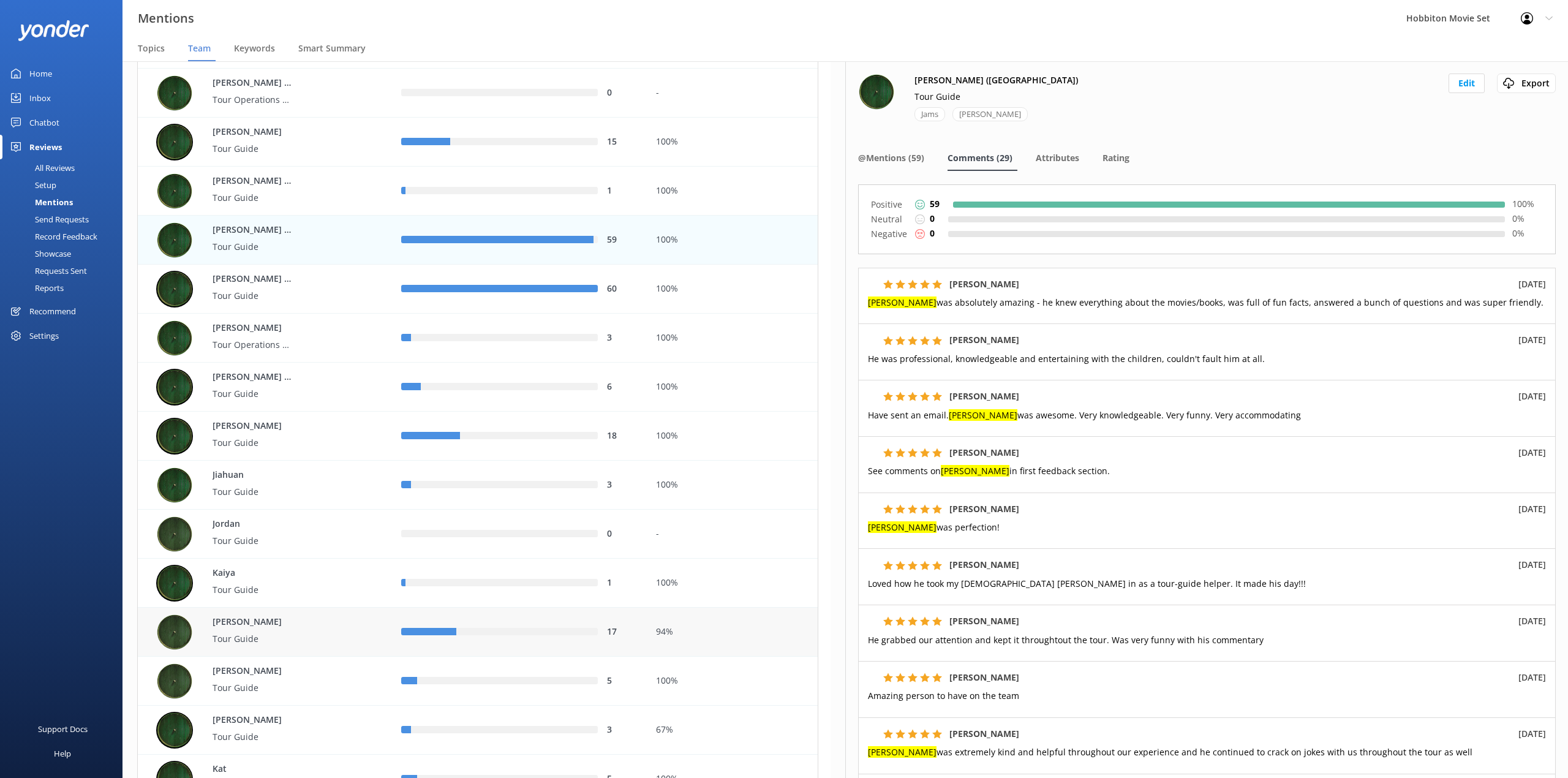
scroll to position [1552, 0]
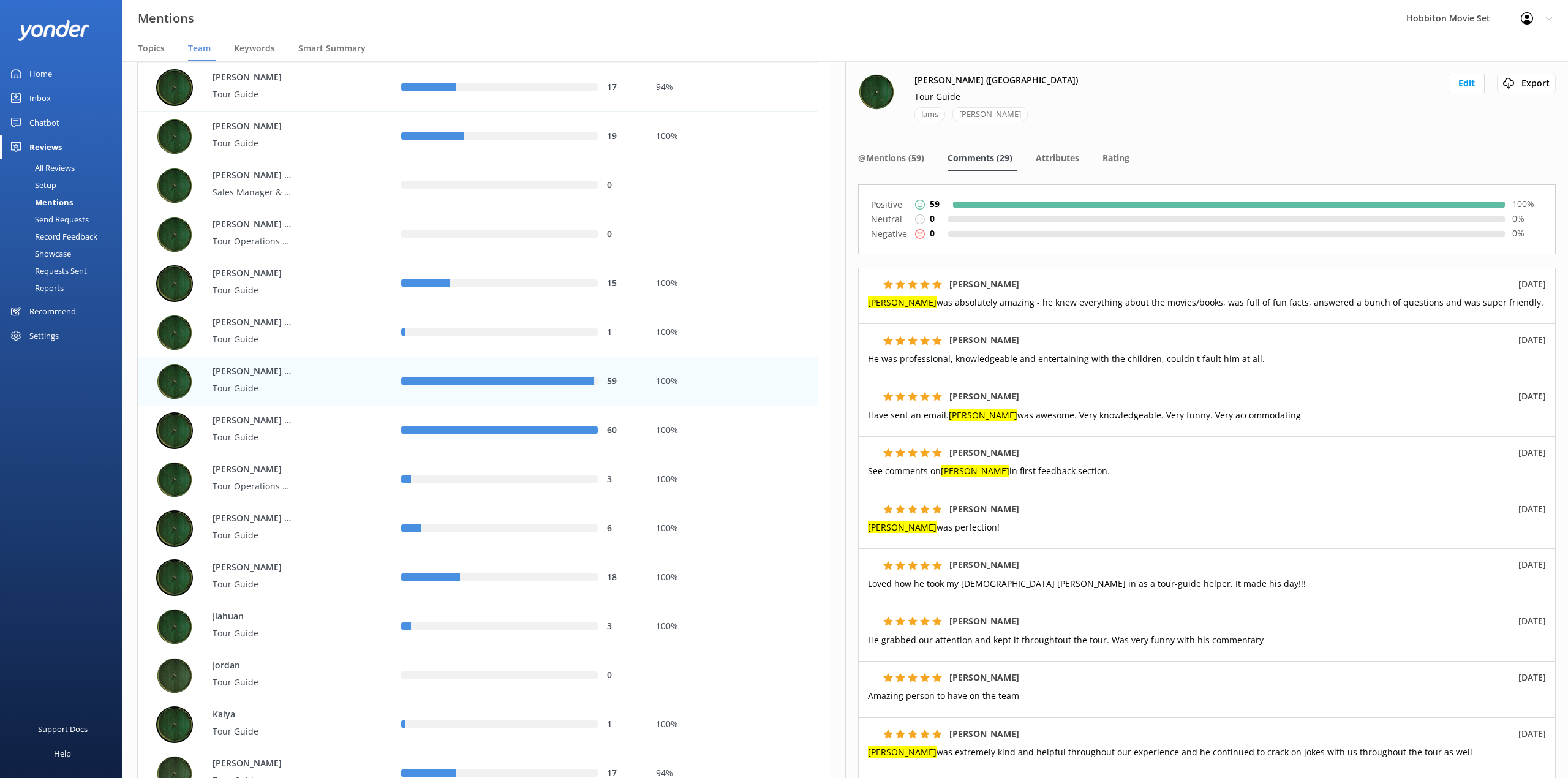
click at [664, 391] on div "100%" at bounding box center [733, 382] width 172 height 49
click at [922, 164] on span "@Mentions (59)" at bounding box center [891, 158] width 66 height 12
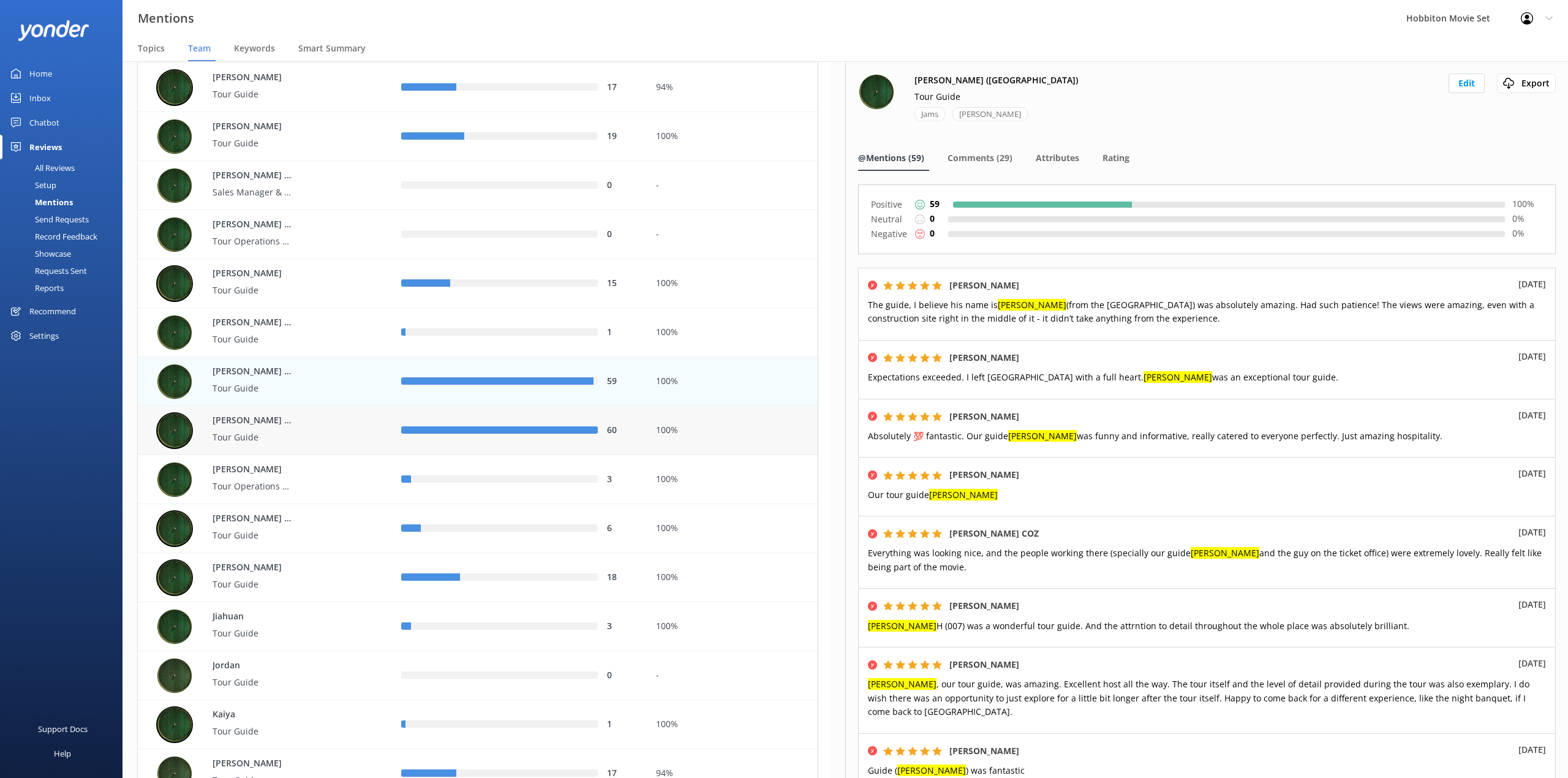
click at [584, 435] on div "60" at bounding box center [519, 431] width 236 height 14
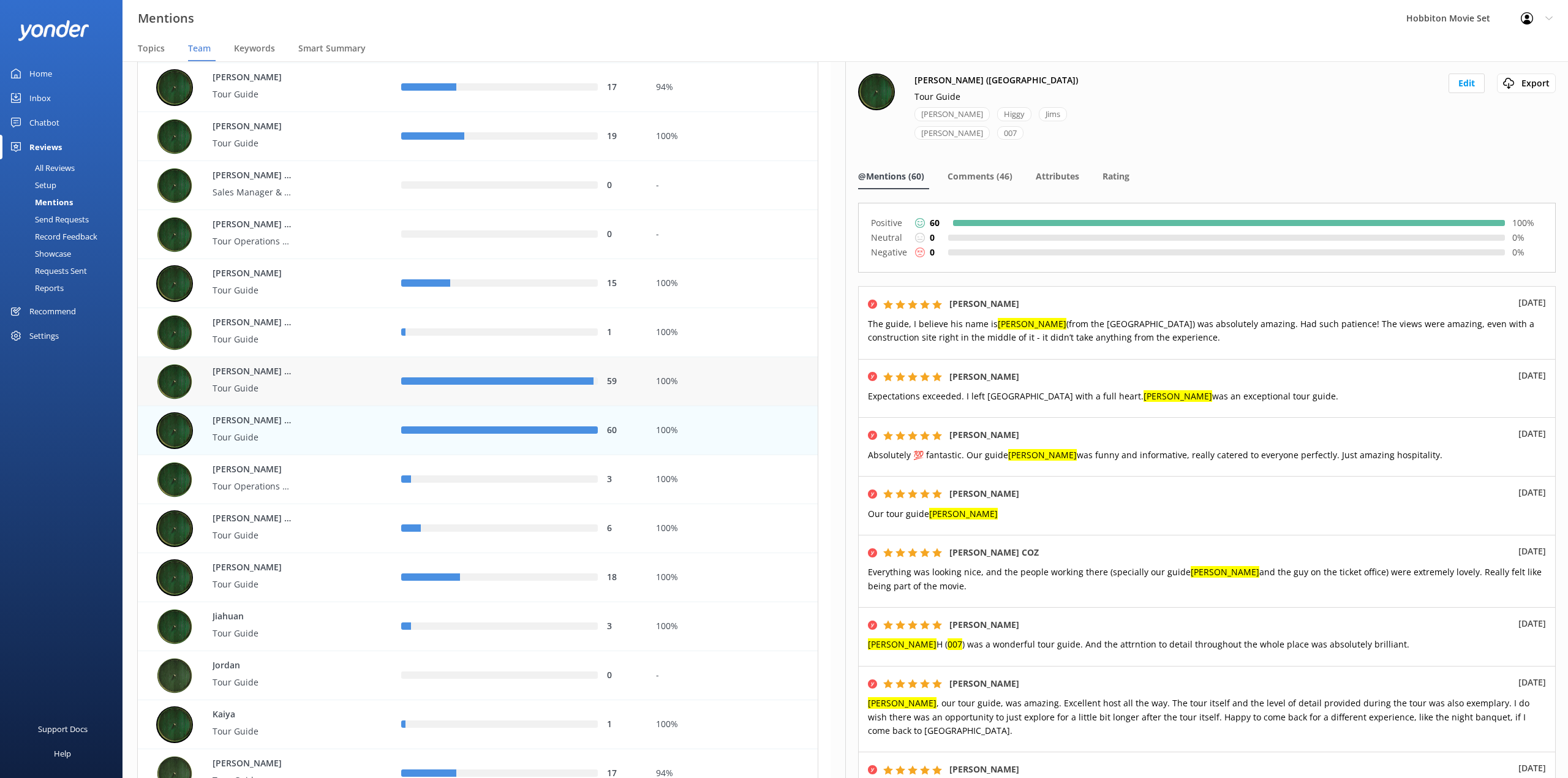
click at [684, 362] on div "100%" at bounding box center [733, 382] width 172 height 49
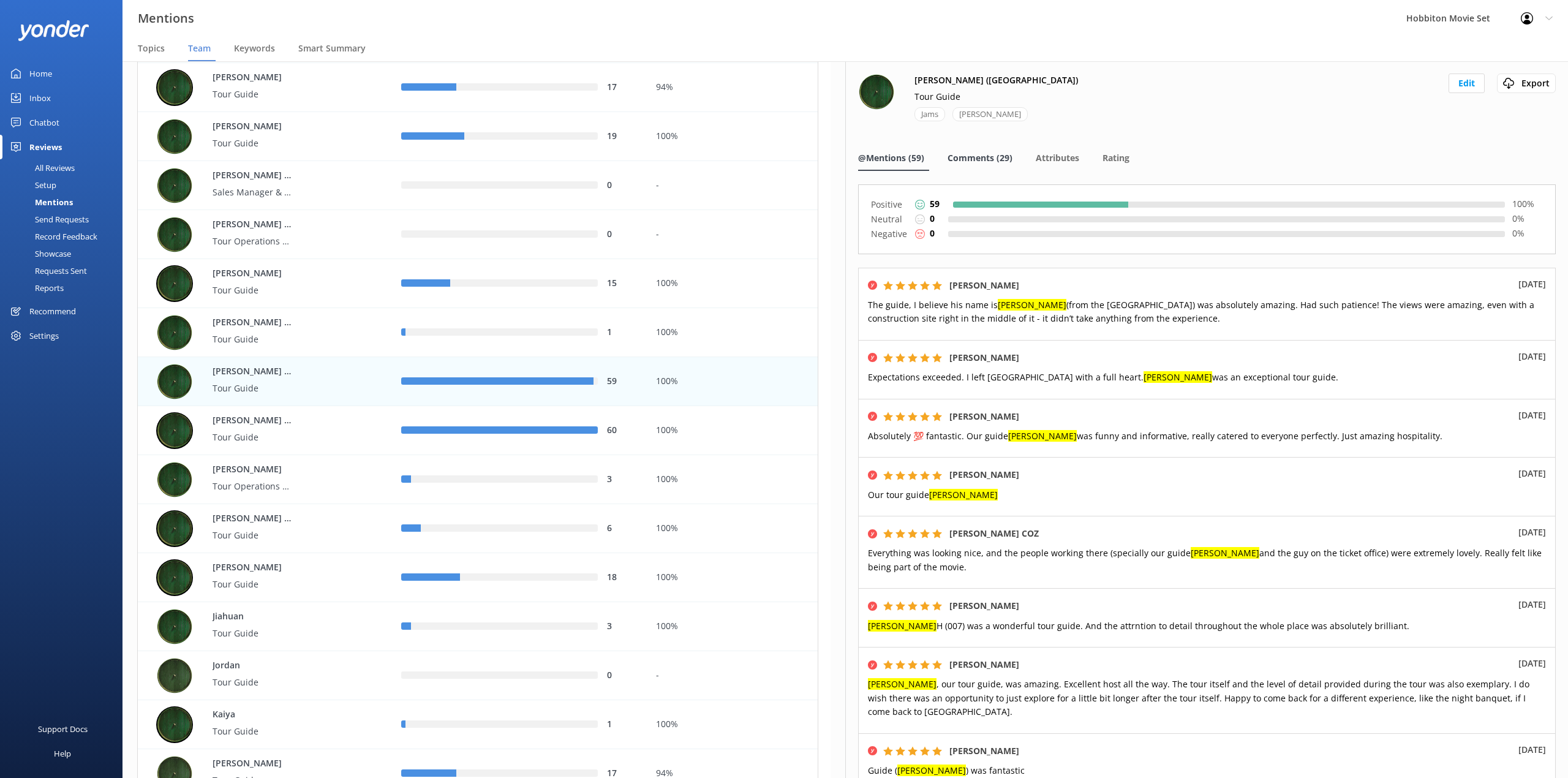
click at [991, 160] on span "Comments (29)" at bounding box center [980, 158] width 65 height 12
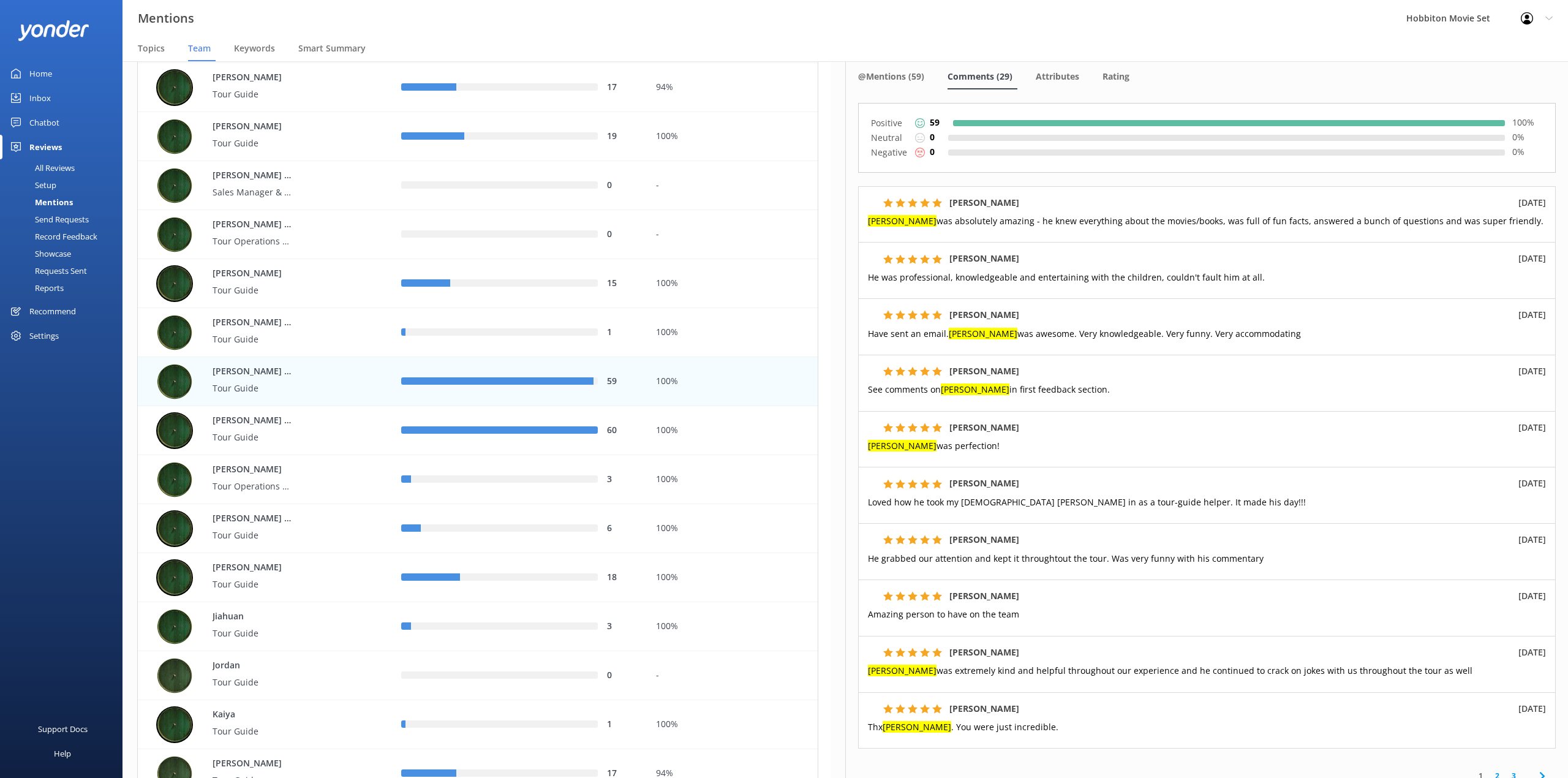
scroll to position [163, 0]
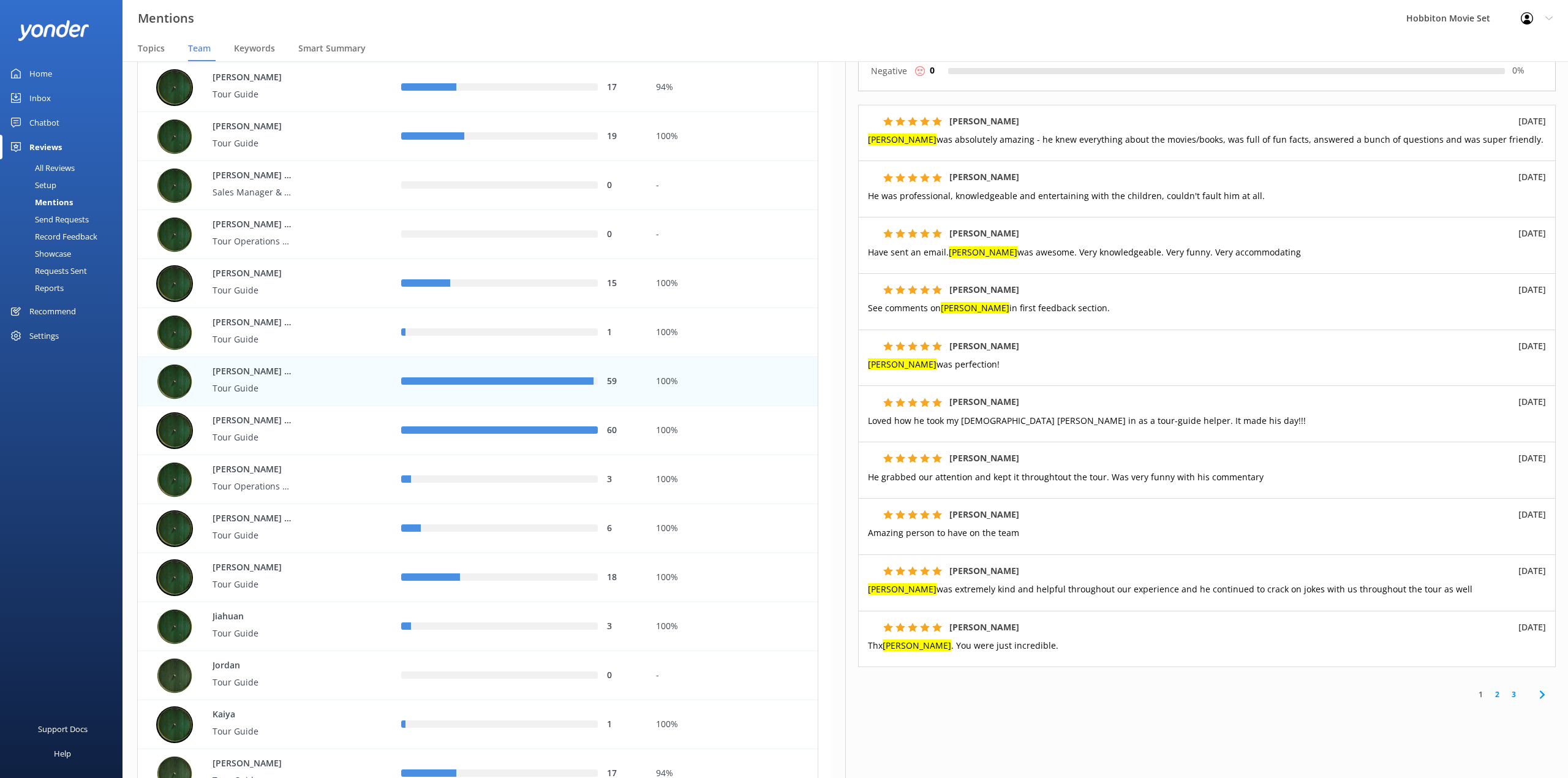
click at [1489, 698] on link "2" at bounding box center [1497, 694] width 17 height 12
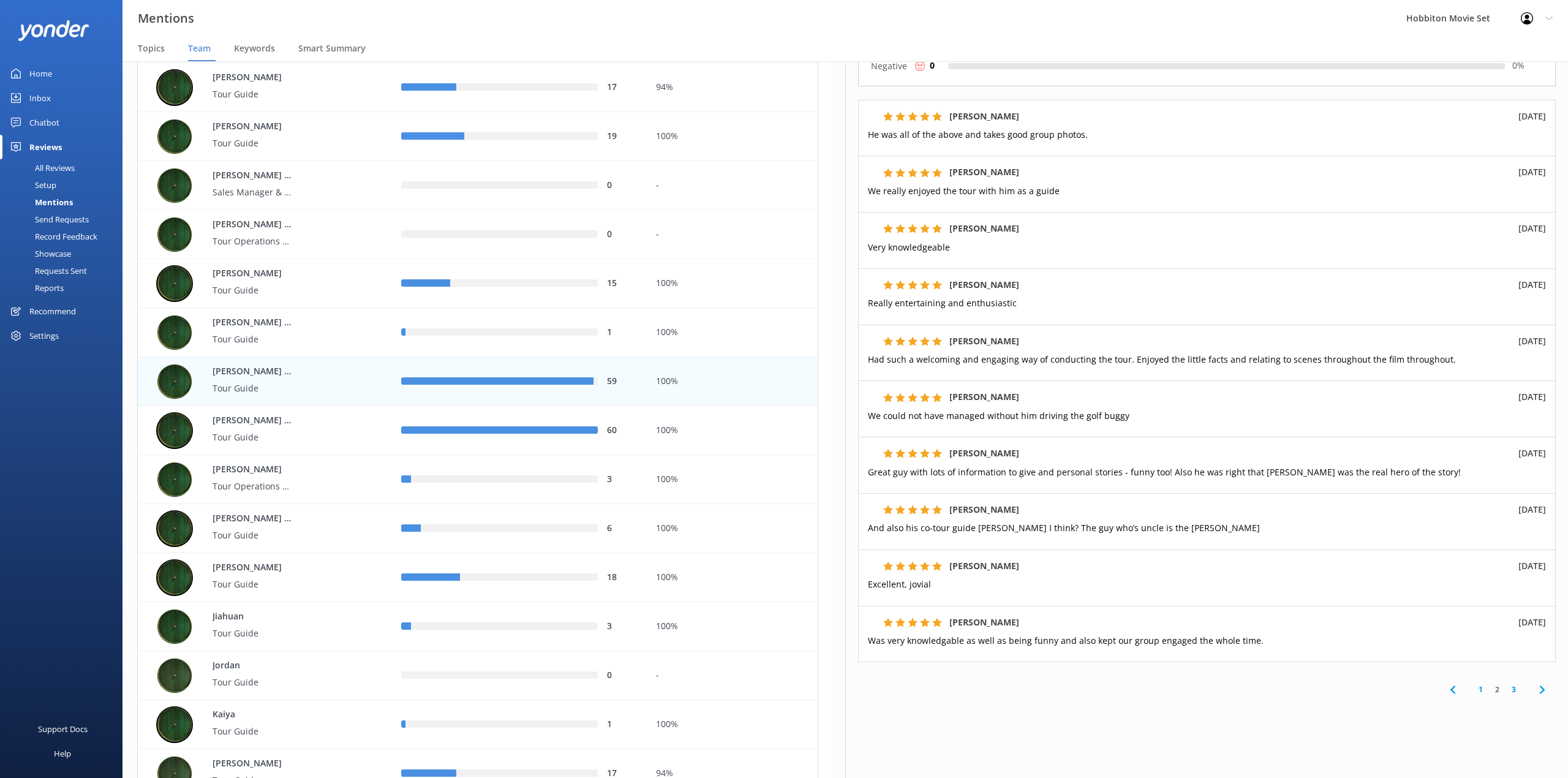
scroll to position [187, 0]
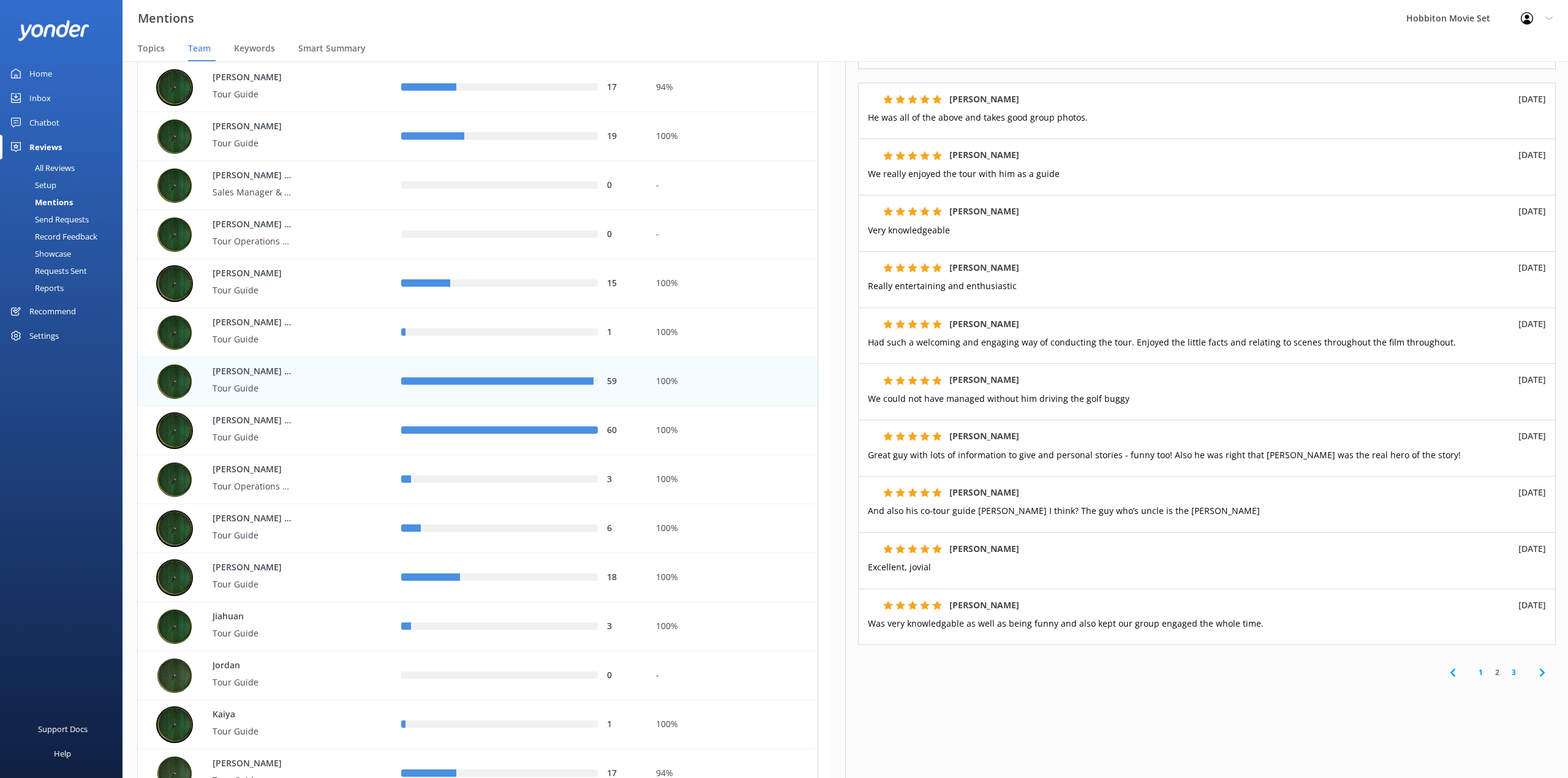
click at [1472, 674] on link "1" at bounding box center [1481, 672] width 17 height 12
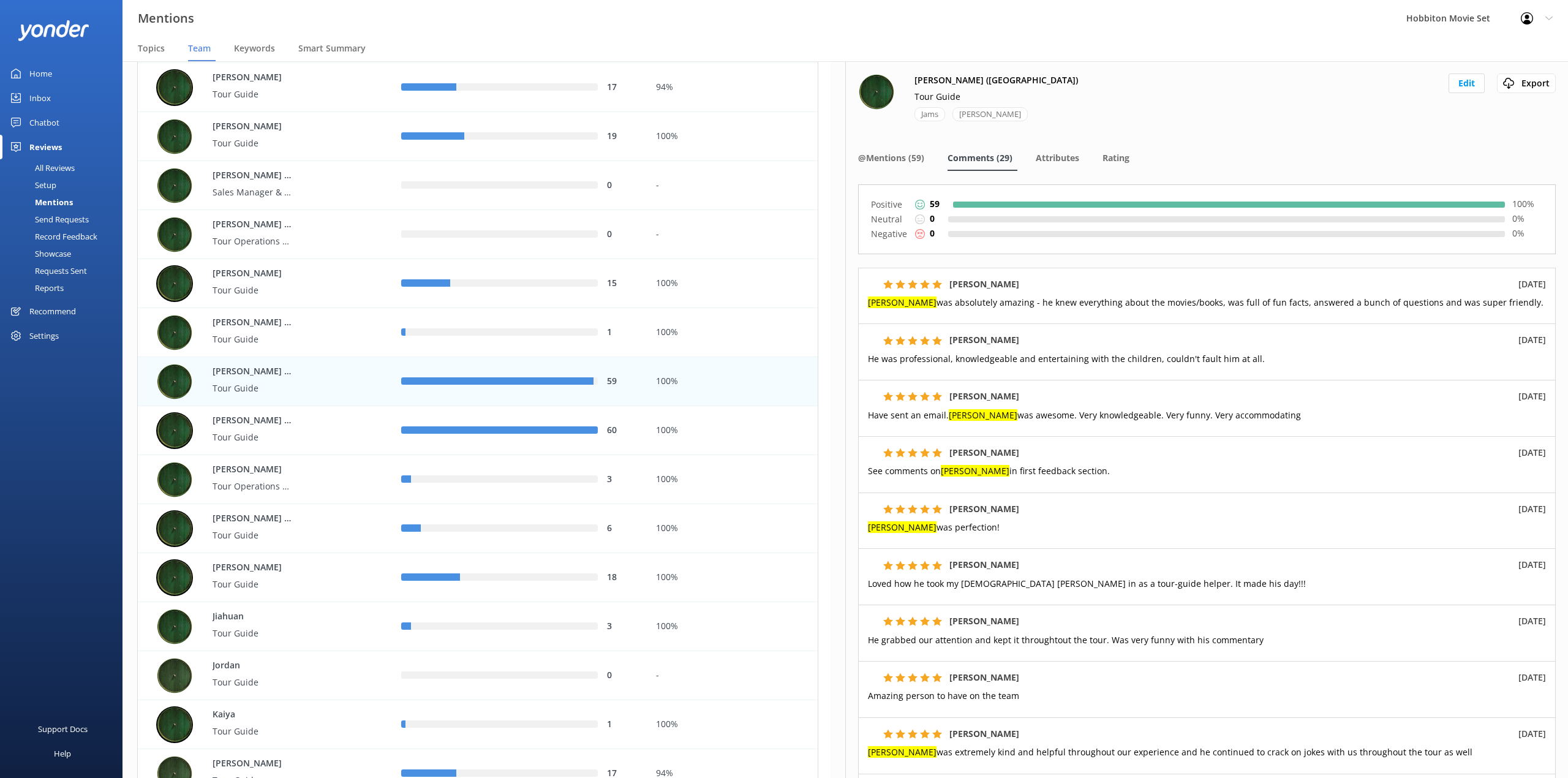
scroll to position [163, 0]
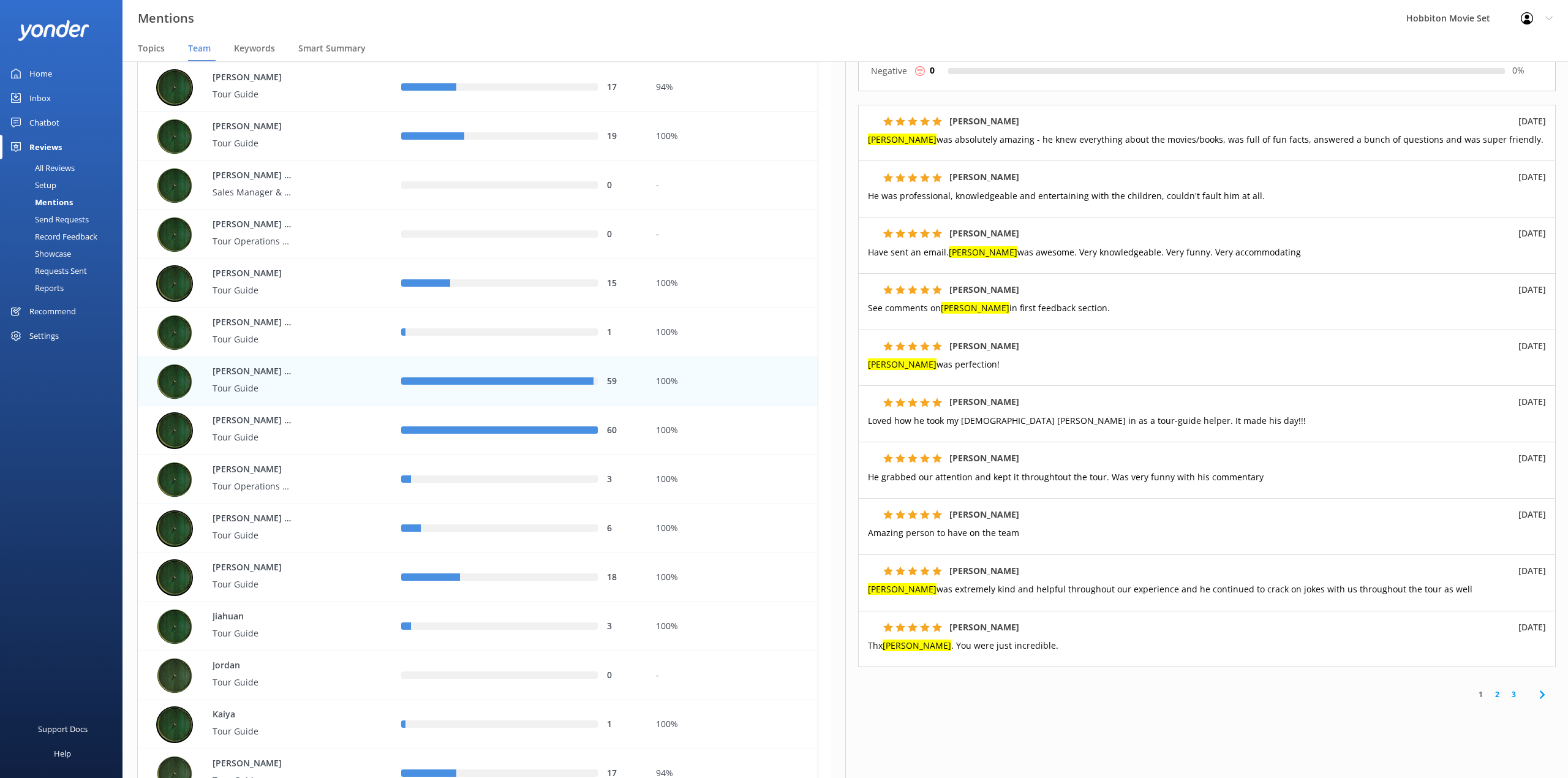
drag, startPoint x: 616, startPoint y: 34, endPoint x: 1270, endPoint y: 476, distance: 789.4
click at [616, 34] on div "Mentions Hobbiton Movie Set Profile Settings Logout" at bounding box center [784, 18] width 1568 height 37
click at [1489, 699] on link "2" at bounding box center [1497, 694] width 17 height 12
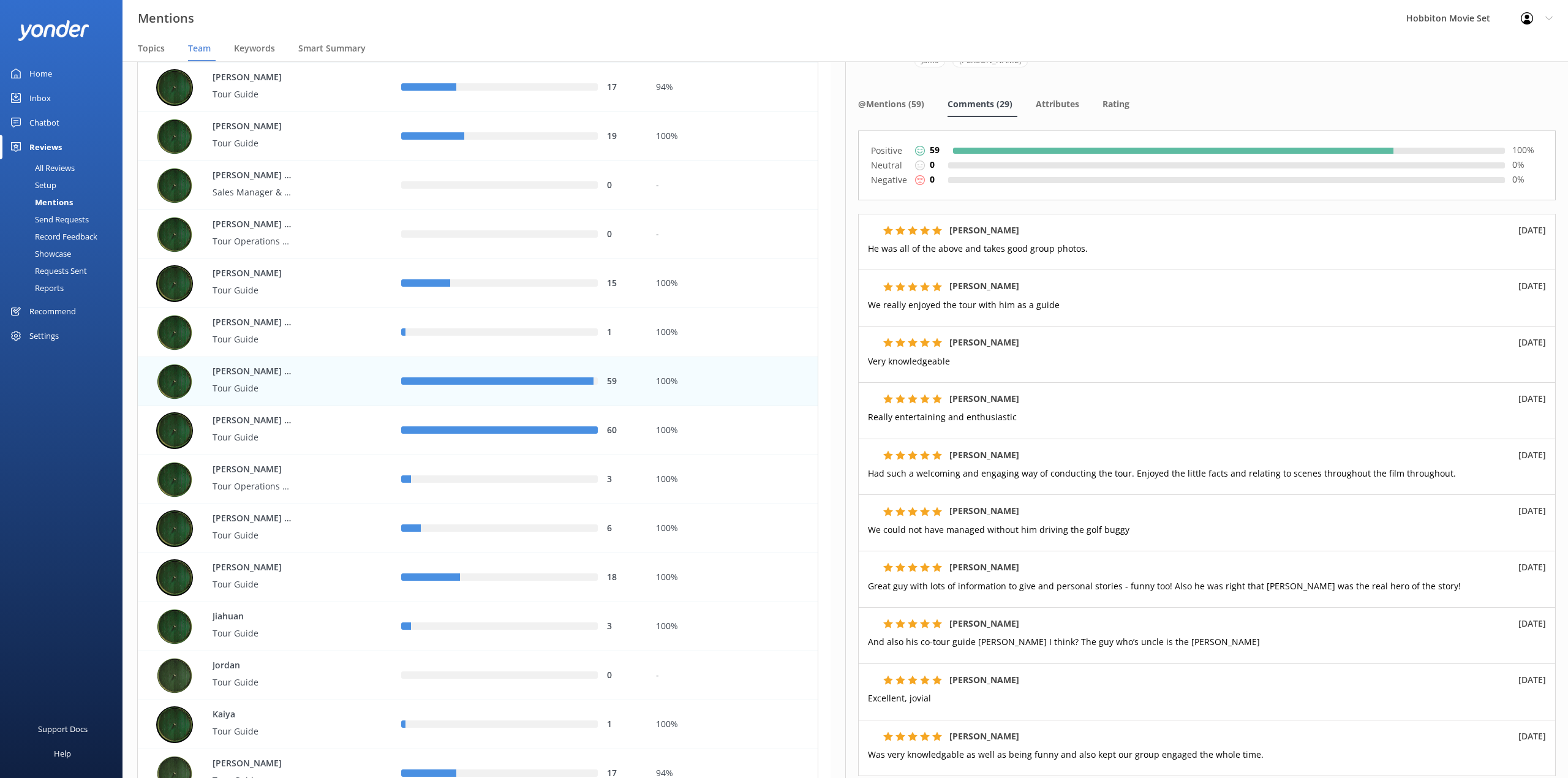
scroll to position [163, 0]
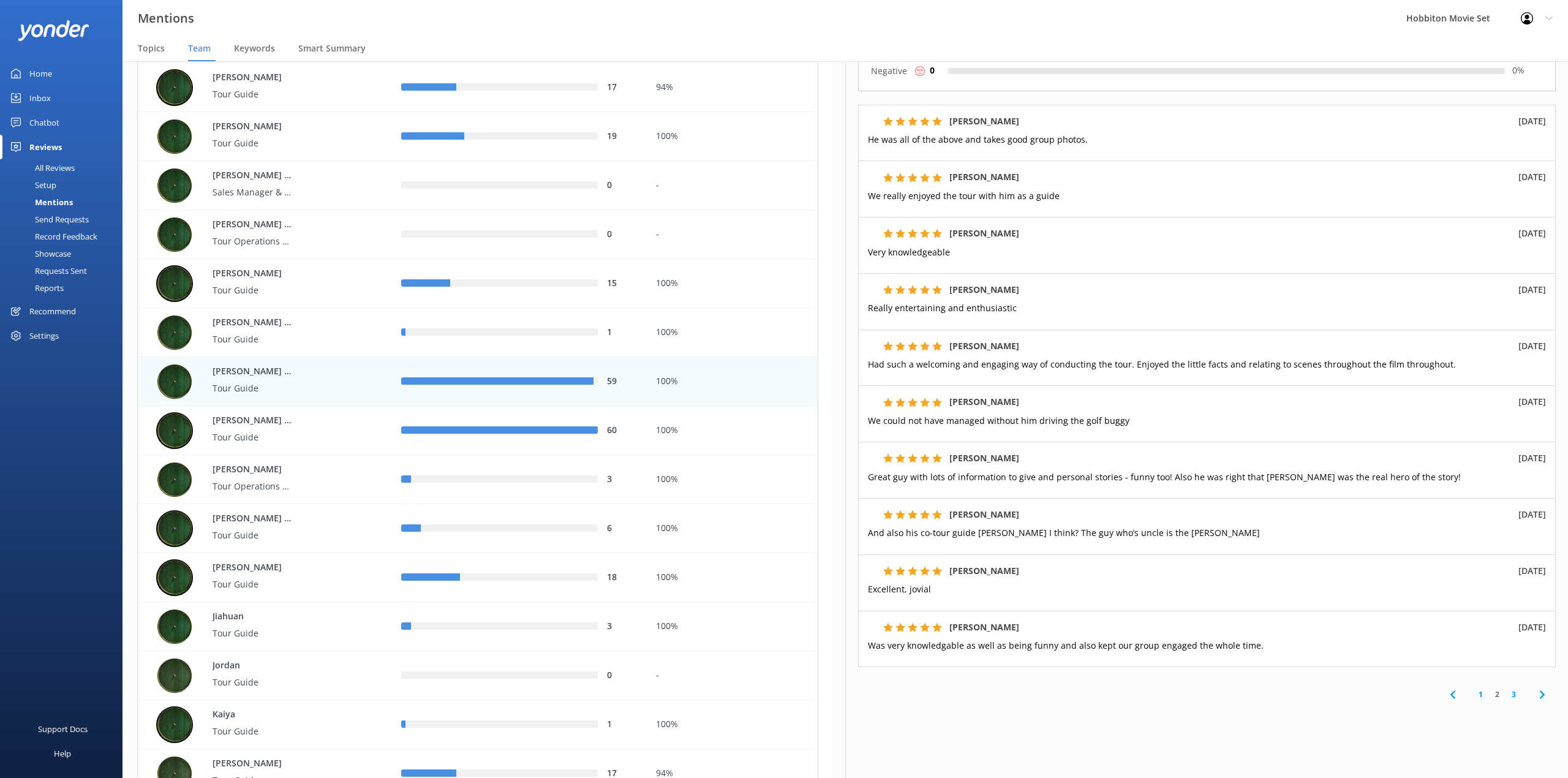
click at [1308, 737] on div "[PERSON_NAME] ([GEOGRAPHIC_DATA]) Tour Guide Jams [PERSON_NAME] Edit Export Exp…" at bounding box center [1207, 420] width 723 height 717
drag, startPoint x: 665, startPoint y: 27, endPoint x: 1003, endPoint y: 174, distance: 368.6
click at [665, 27] on div "Mentions Hobbiton Movie Set Profile Settings Logout" at bounding box center [784, 18] width 1568 height 37
click at [1505, 698] on link "3" at bounding box center [1513, 694] width 17 height 12
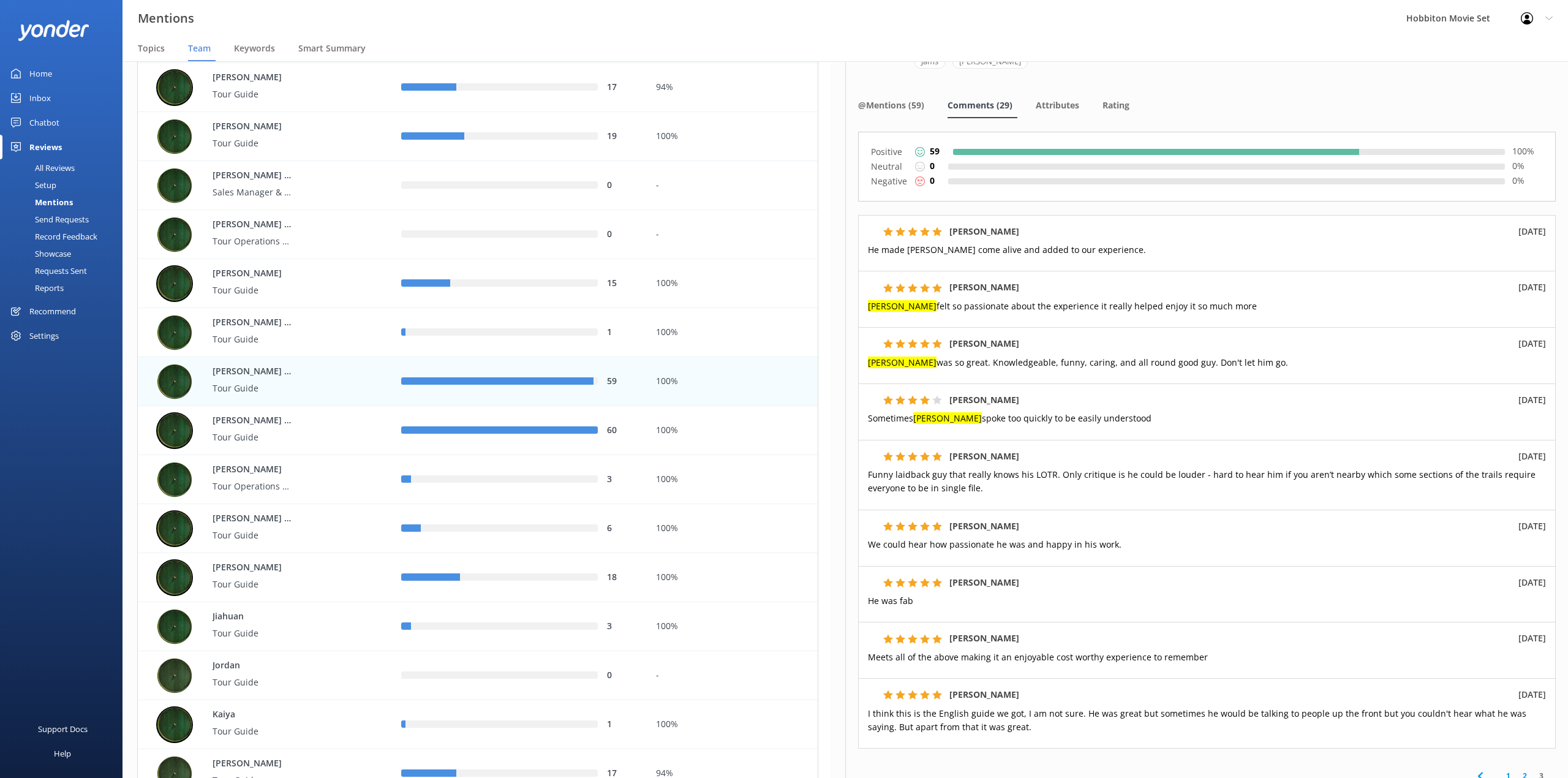
scroll to position [82, 0]
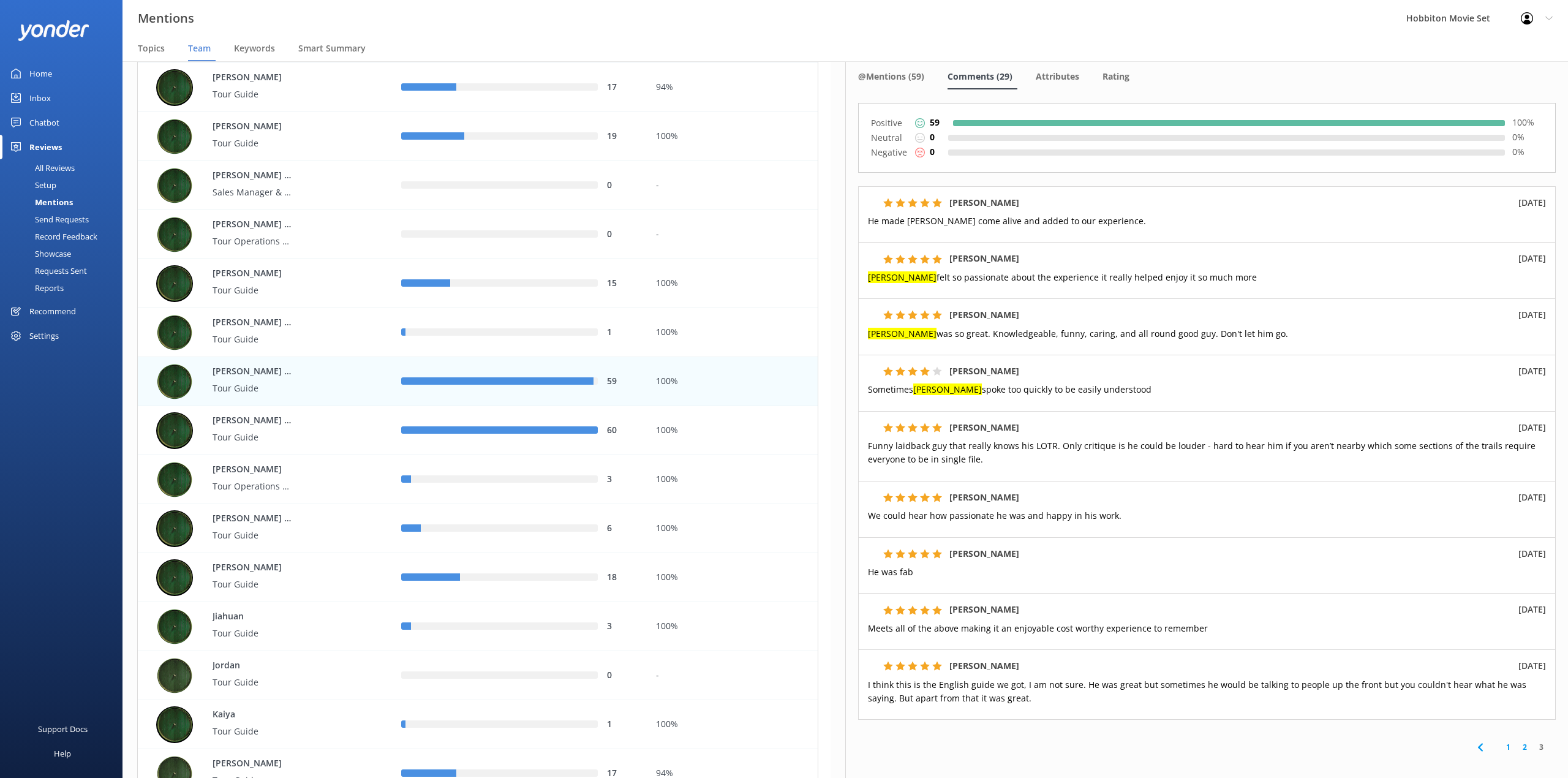
click at [652, 32] on div "Mentions Hobbiton Movie Set Profile Settings Logout" at bounding box center [784, 18] width 1568 height 37
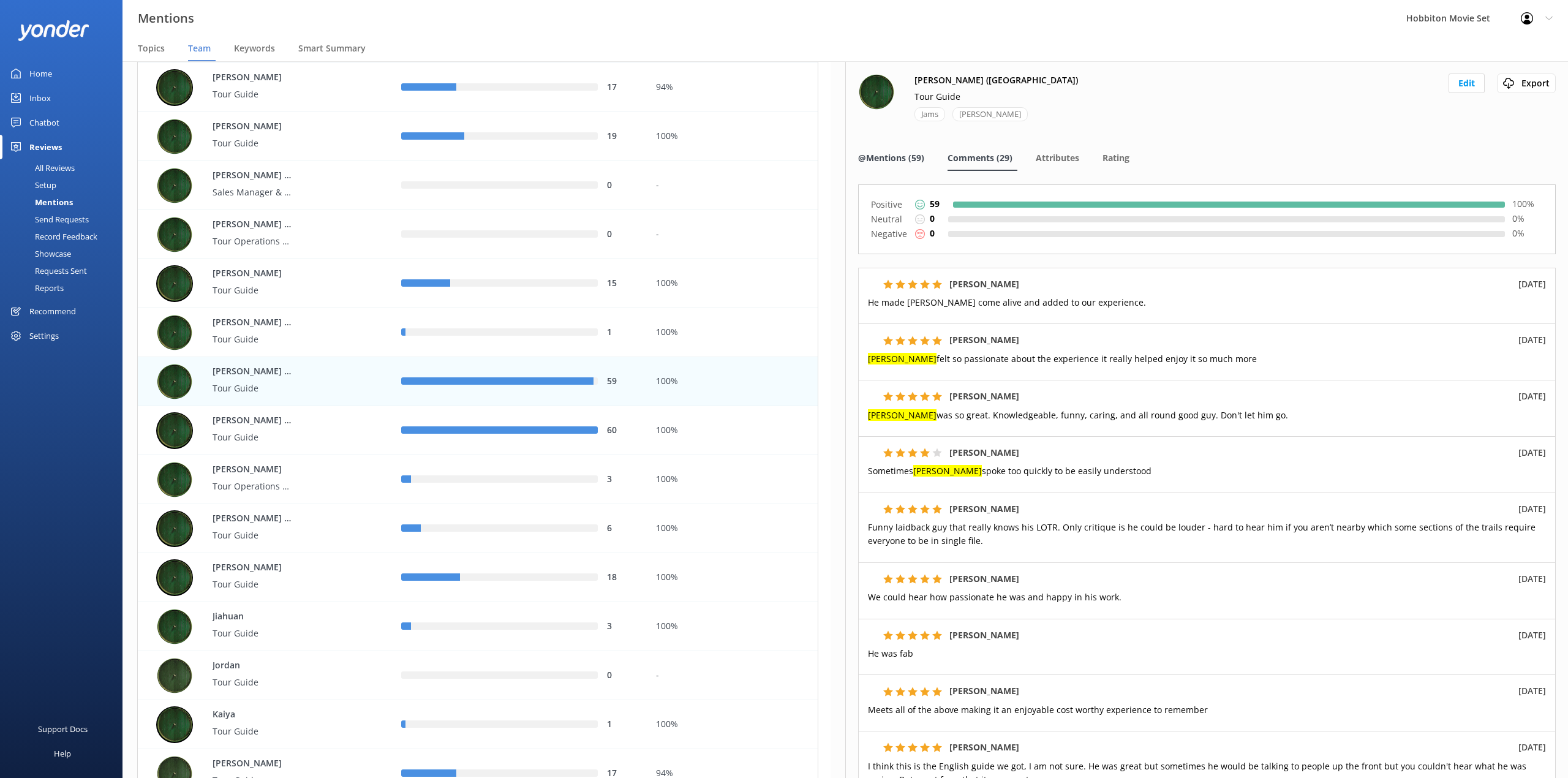
click at [900, 153] on span "@Mentions (59)" at bounding box center [891, 158] width 66 height 12
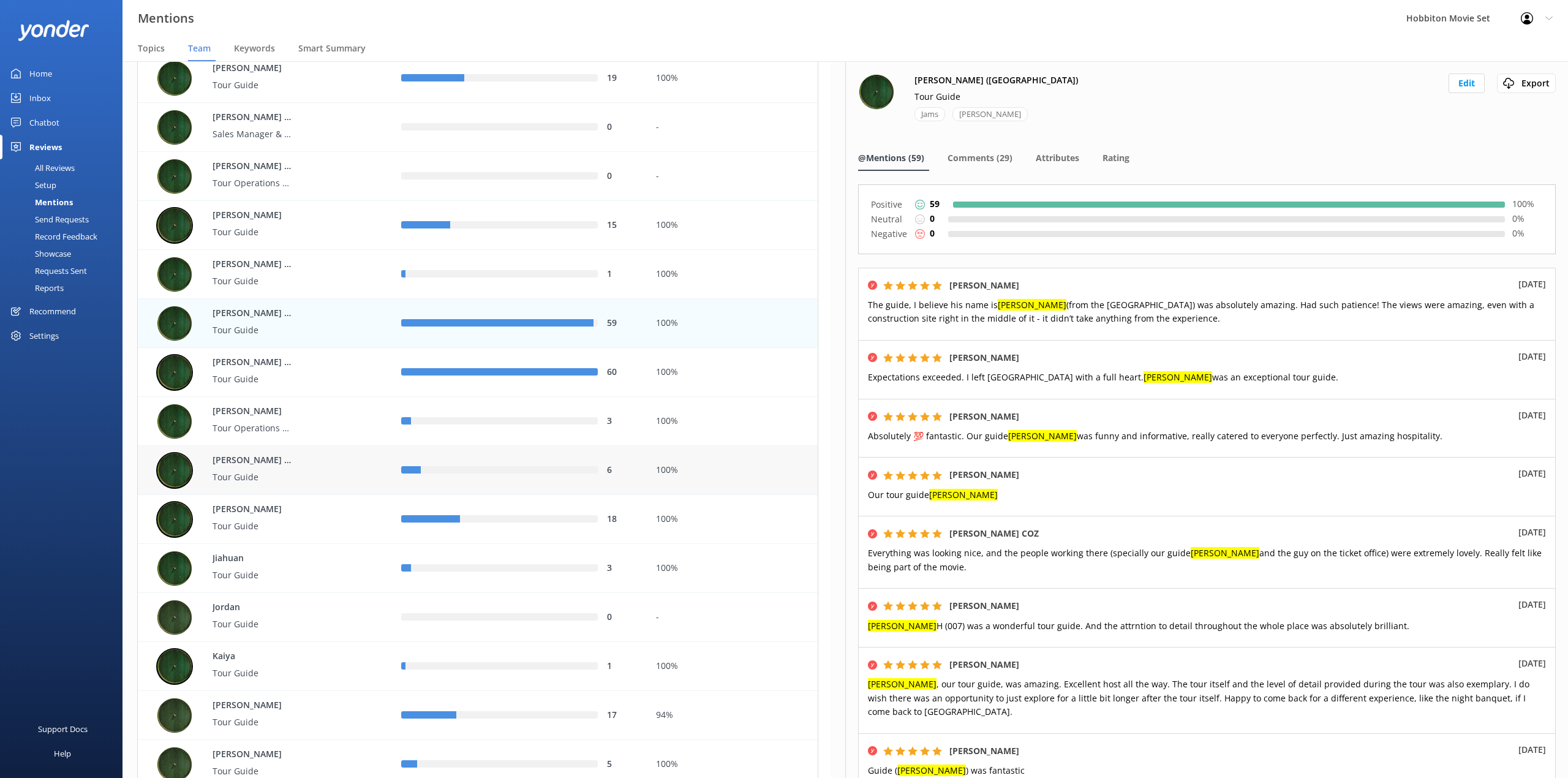
scroll to position [1634, 0]
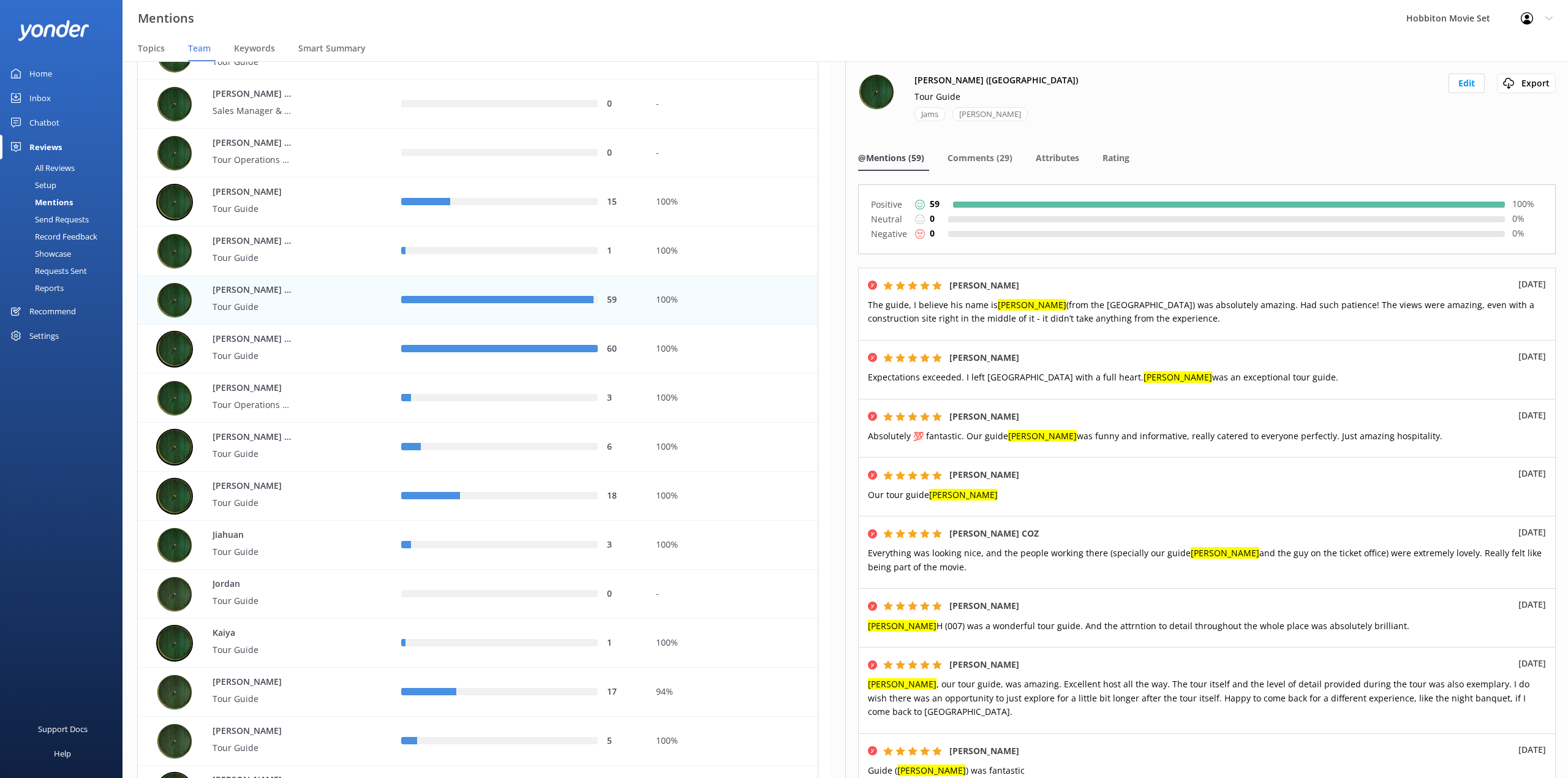
drag, startPoint x: 1196, startPoint y: 44, endPoint x: 1191, endPoint y: 162, distance: 118.1
click at [1196, 44] on nav "Topics Team Keywords Smart Summary" at bounding box center [844, 49] width 1445 height 24
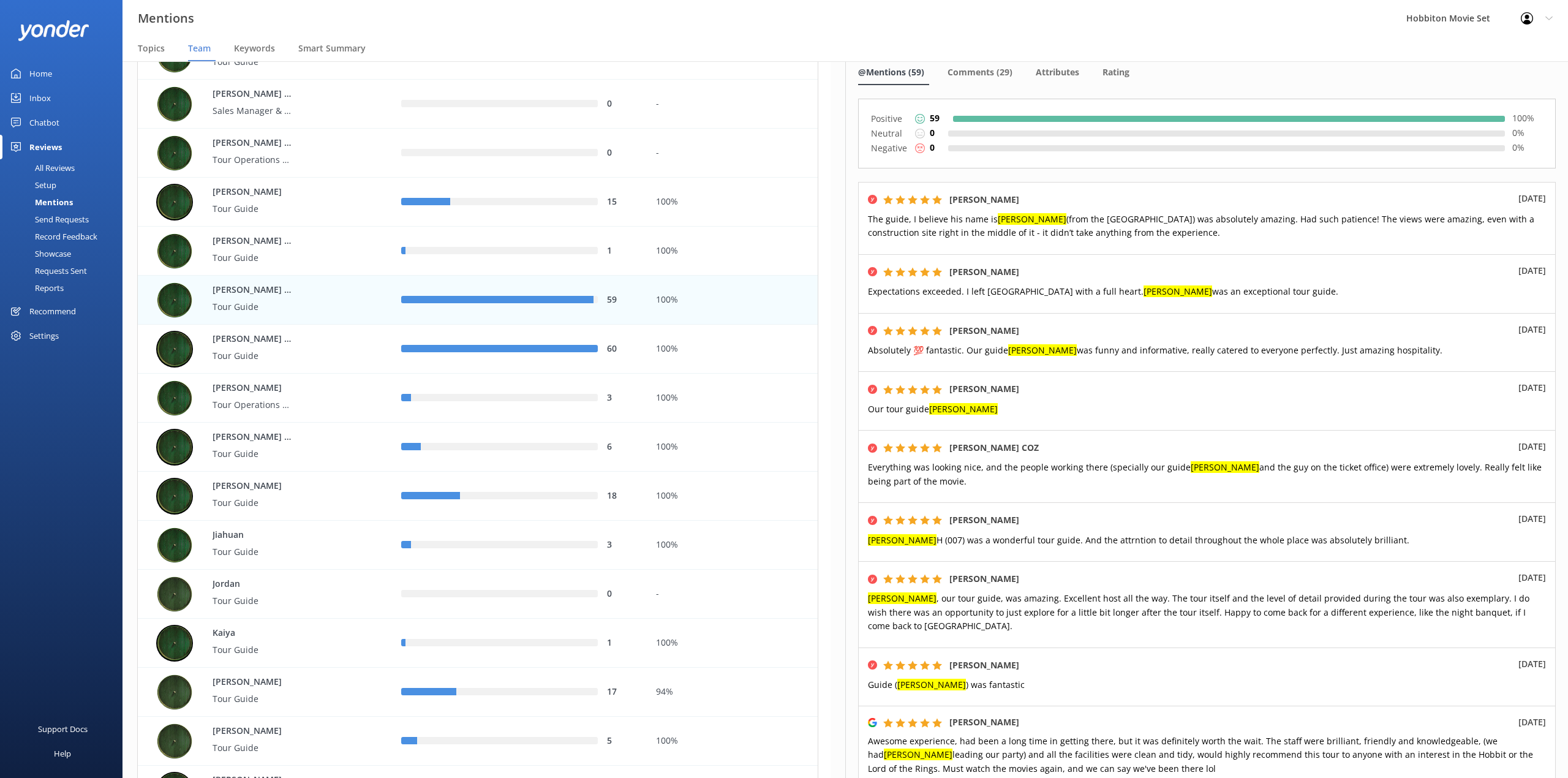
scroll to position [0, 0]
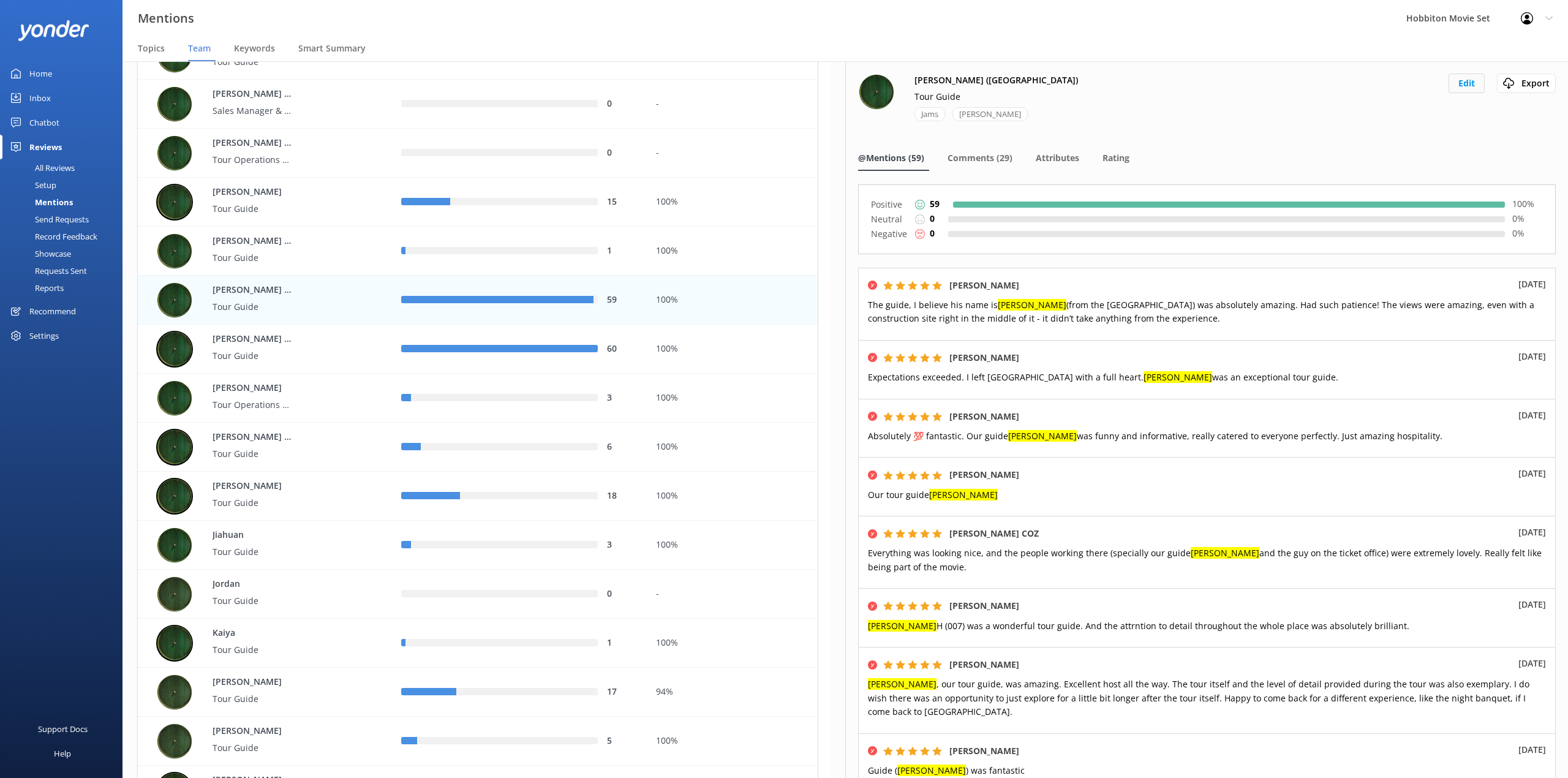
click at [1458, 88] on button "Edit" at bounding box center [1466, 83] width 36 height 19
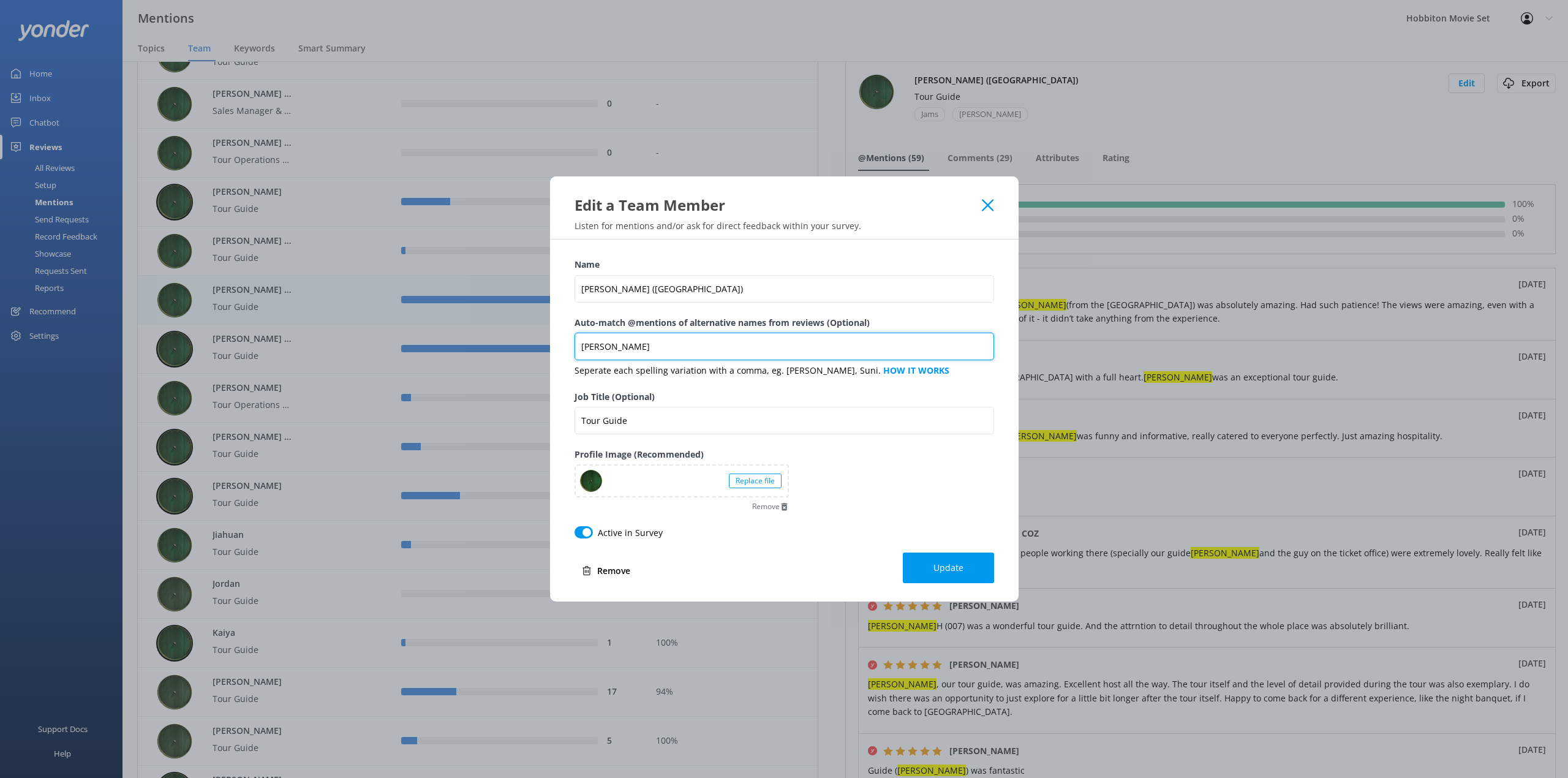
click at [698, 351] on input "[PERSON_NAME]" at bounding box center [784, 346] width 419 height 28
type input "Jams,[PERSON_NAME]"
click at [965, 569] on button "Update" at bounding box center [949, 568] width 91 height 31
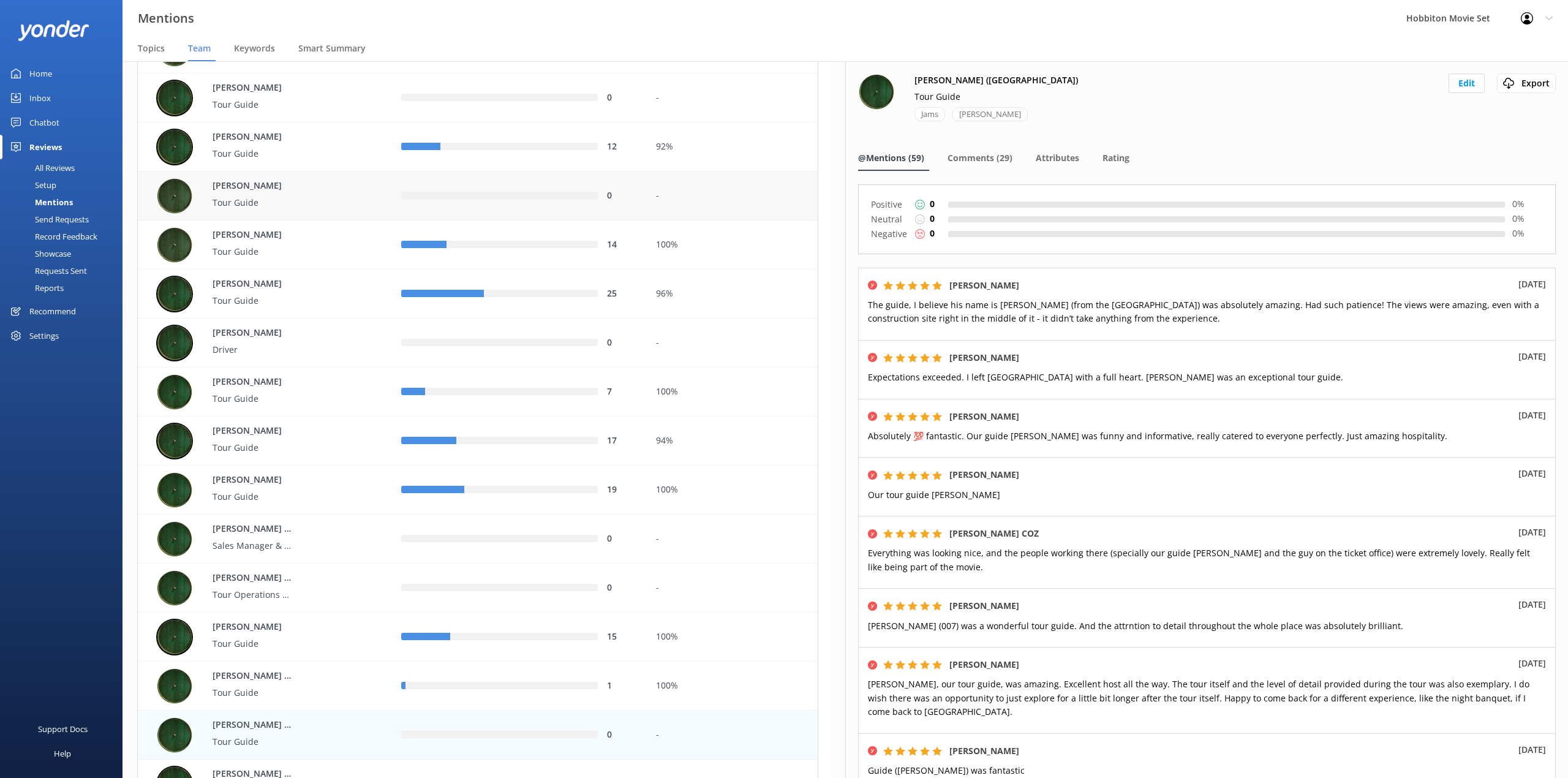
scroll to position [1634, 0]
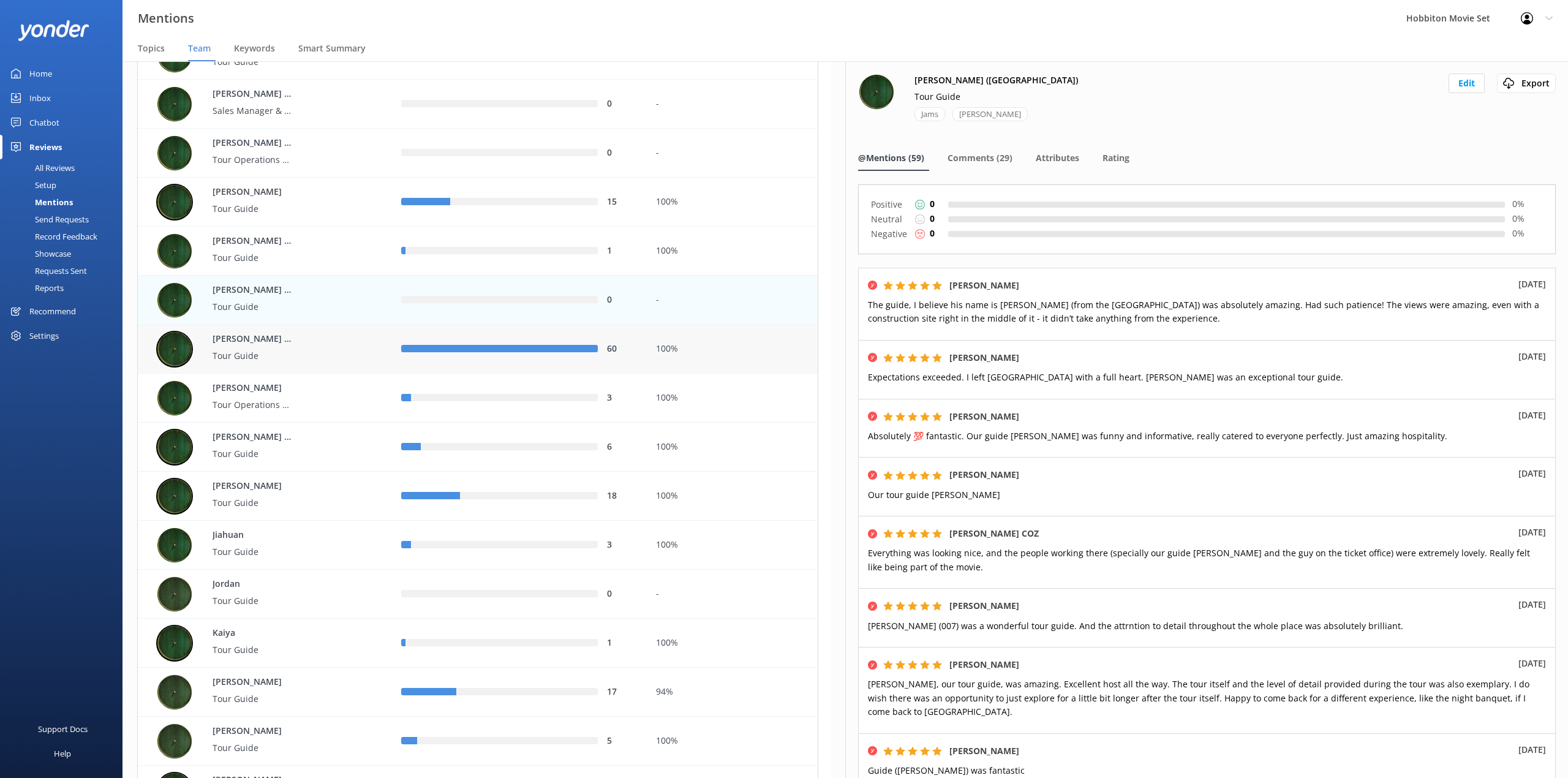
click at [353, 347] on div "[PERSON_NAME] ([GEOGRAPHIC_DATA]) Tour Guide" at bounding box center [269, 349] width 226 height 37
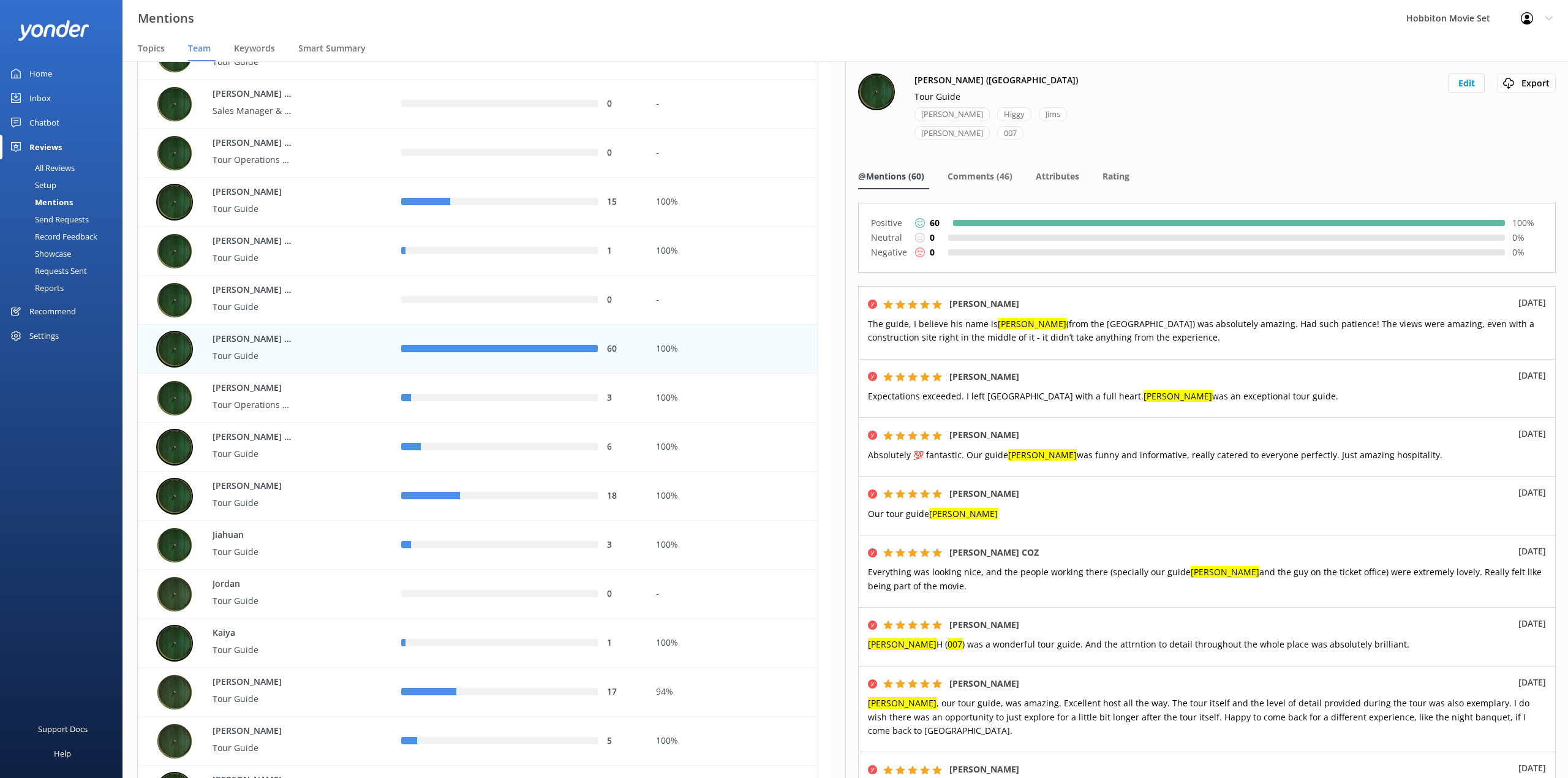
click at [1457, 93] on div "[PERSON_NAME] ([GEOGRAPHIC_DATA]) Tour Guide [PERSON_NAME] Jims [PERSON_NAME] 0…" at bounding box center [1207, 114] width 698 height 82
click at [1451, 82] on button "Edit" at bounding box center [1466, 83] width 36 height 19
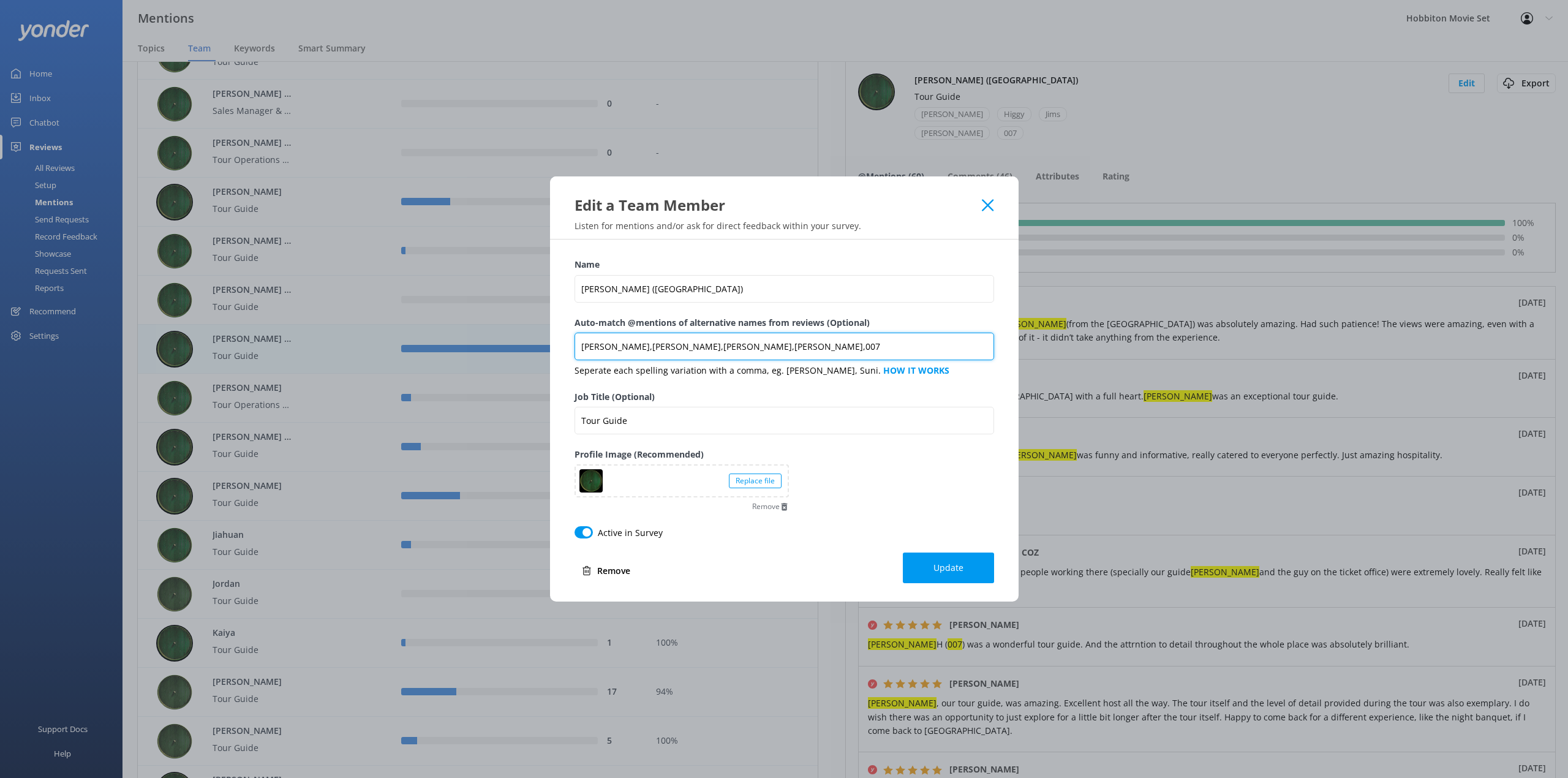
click at [703, 356] on input "[PERSON_NAME],[PERSON_NAME],[PERSON_NAME],[PERSON_NAME],007" at bounding box center [784, 346] width 419 height 28
type input "[PERSON_NAME],[PERSON_NAME],[PERSON_NAME],[PERSON_NAME],007, [PERSON_NAME]"
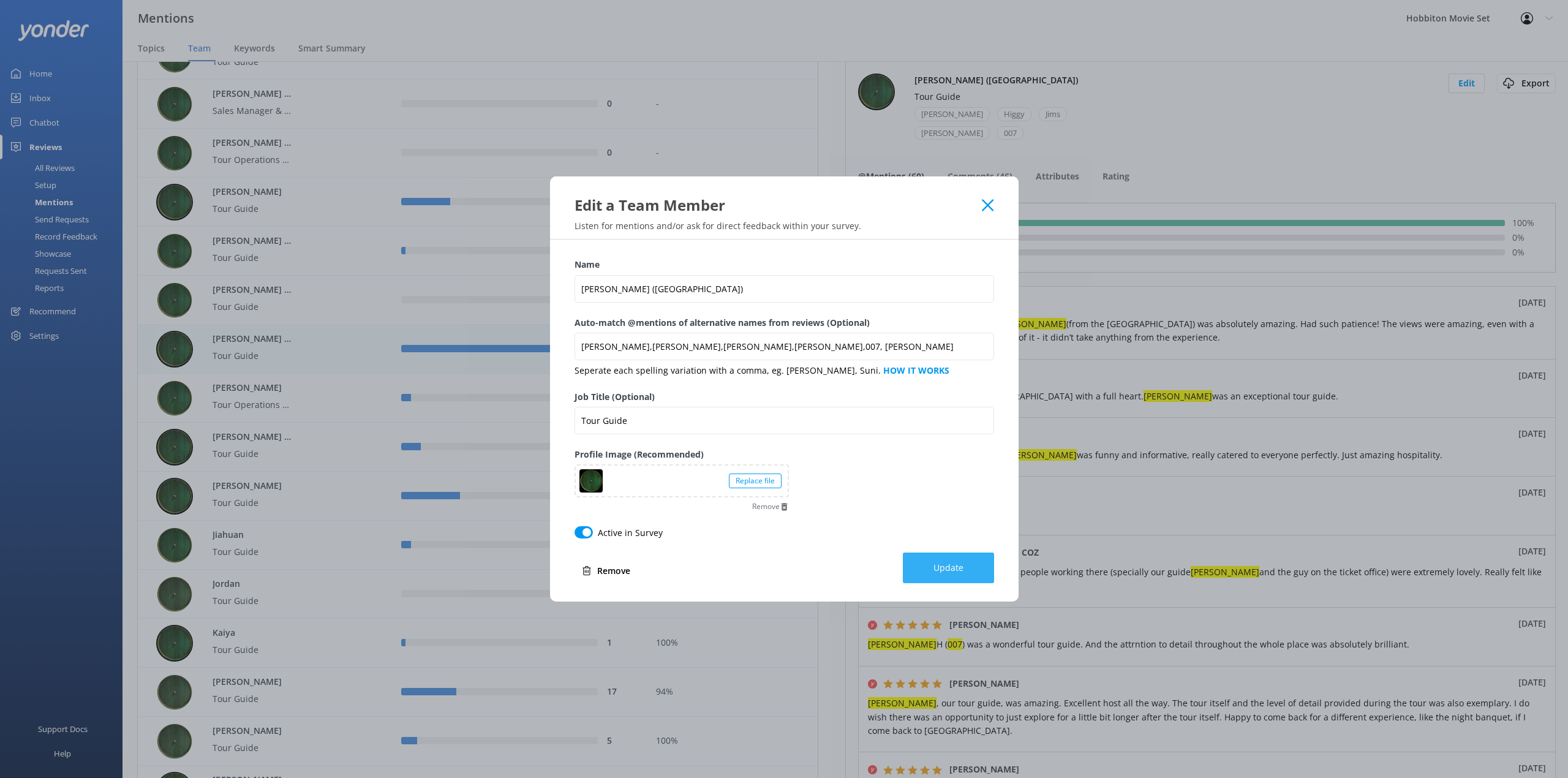
click at [978, 575] on button "Update" at bounding box center [949, 568] width 91 height 31
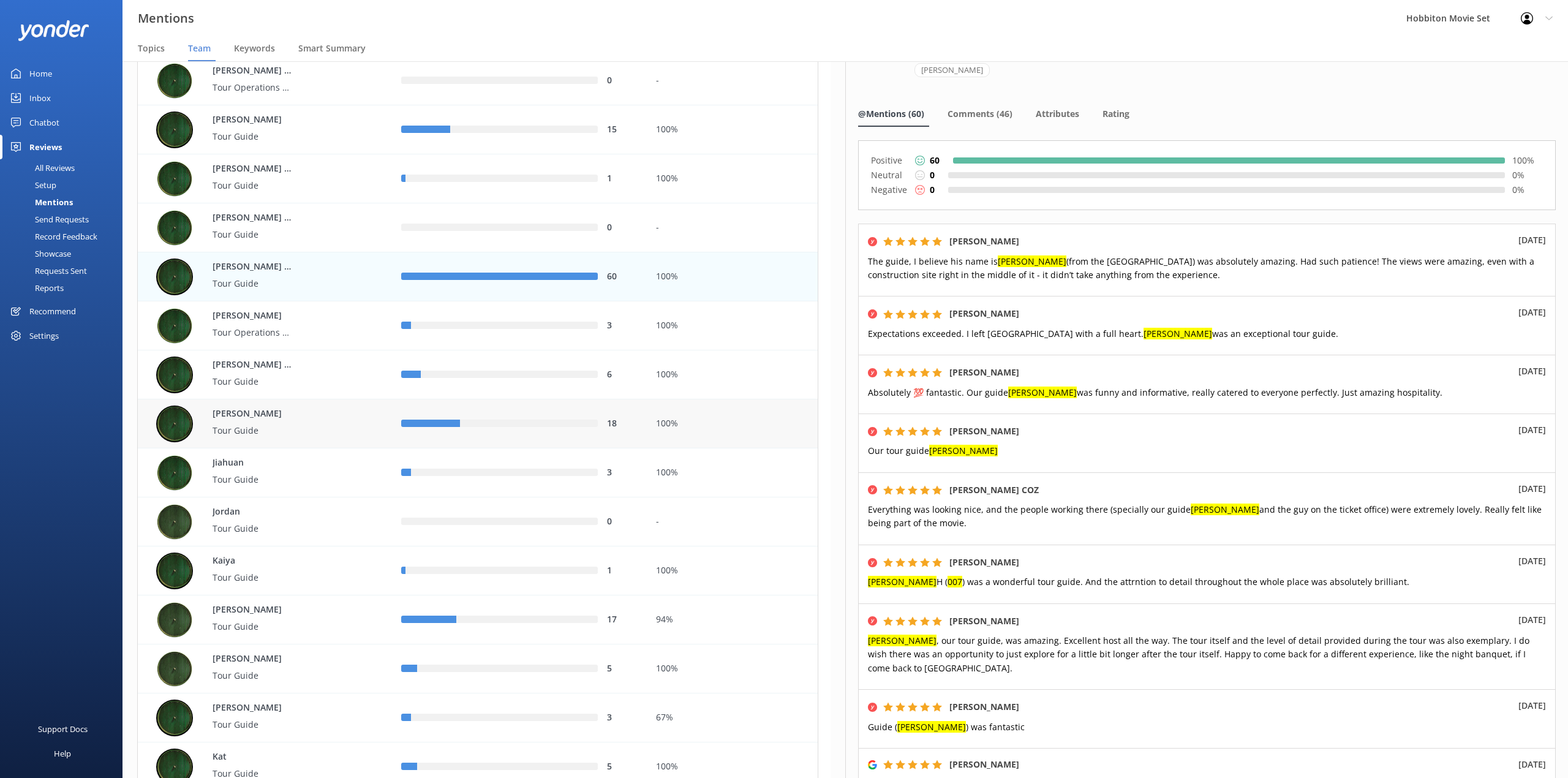
scroll to position [1634, 0]
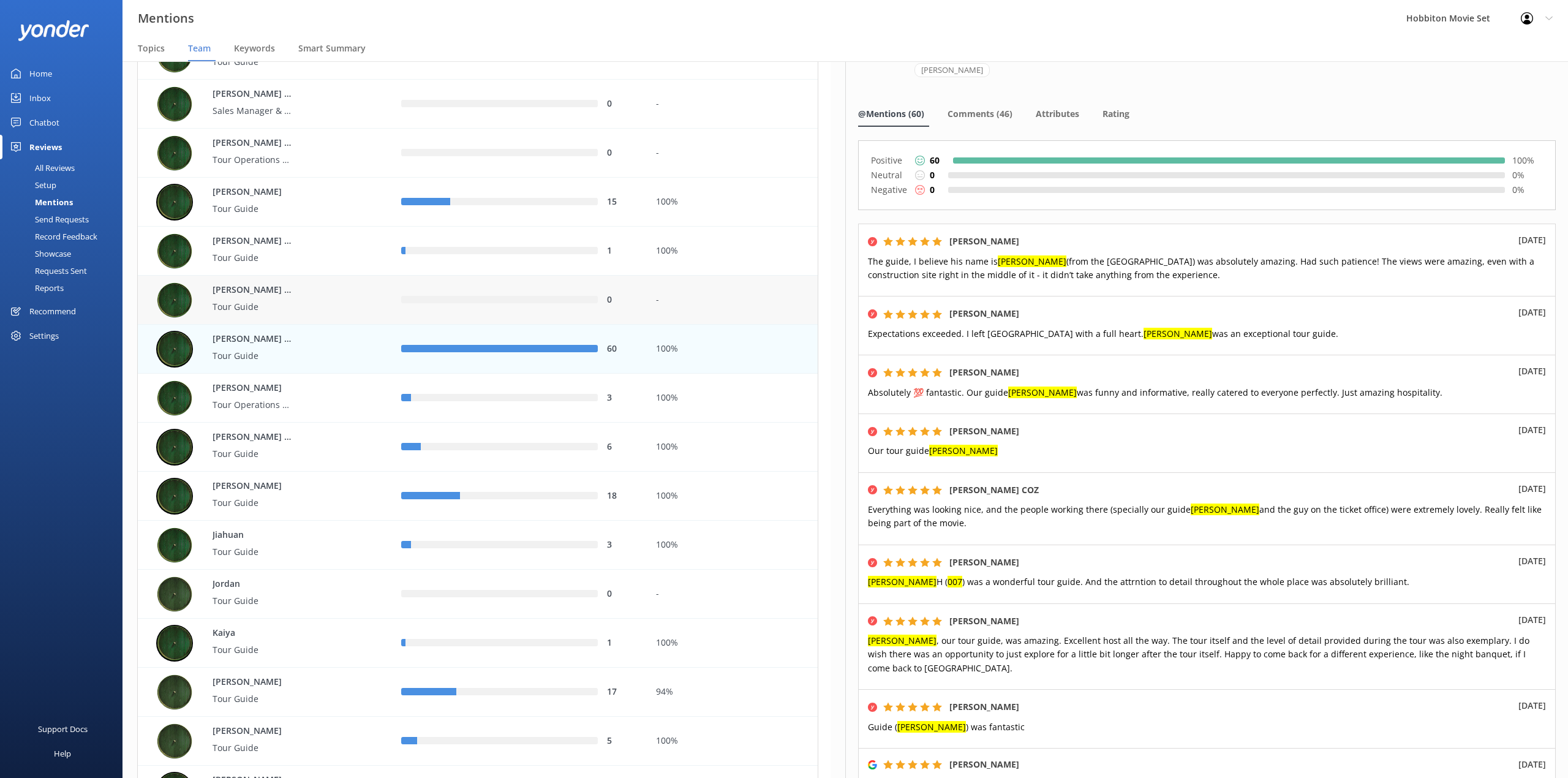
click at [337, 314] on div "[PERSON_NAME] ([GEOGRAPHIC_DATA]) Tour Guide" at bounding box center [269, 300] width 226 height 37
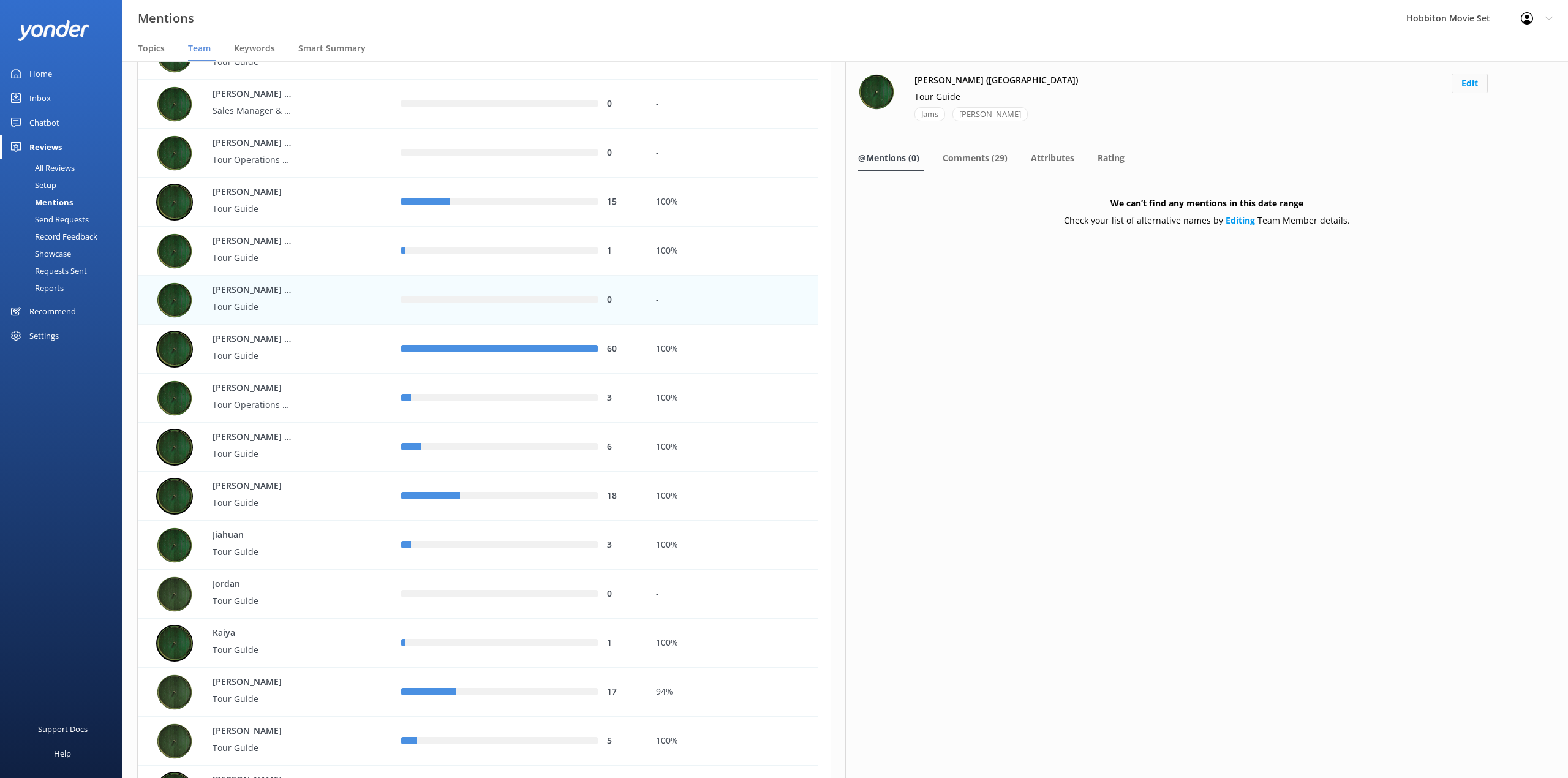
click at [1470, 86] on button "Edit" at bounding box center [1470, 83] width 36 height 19
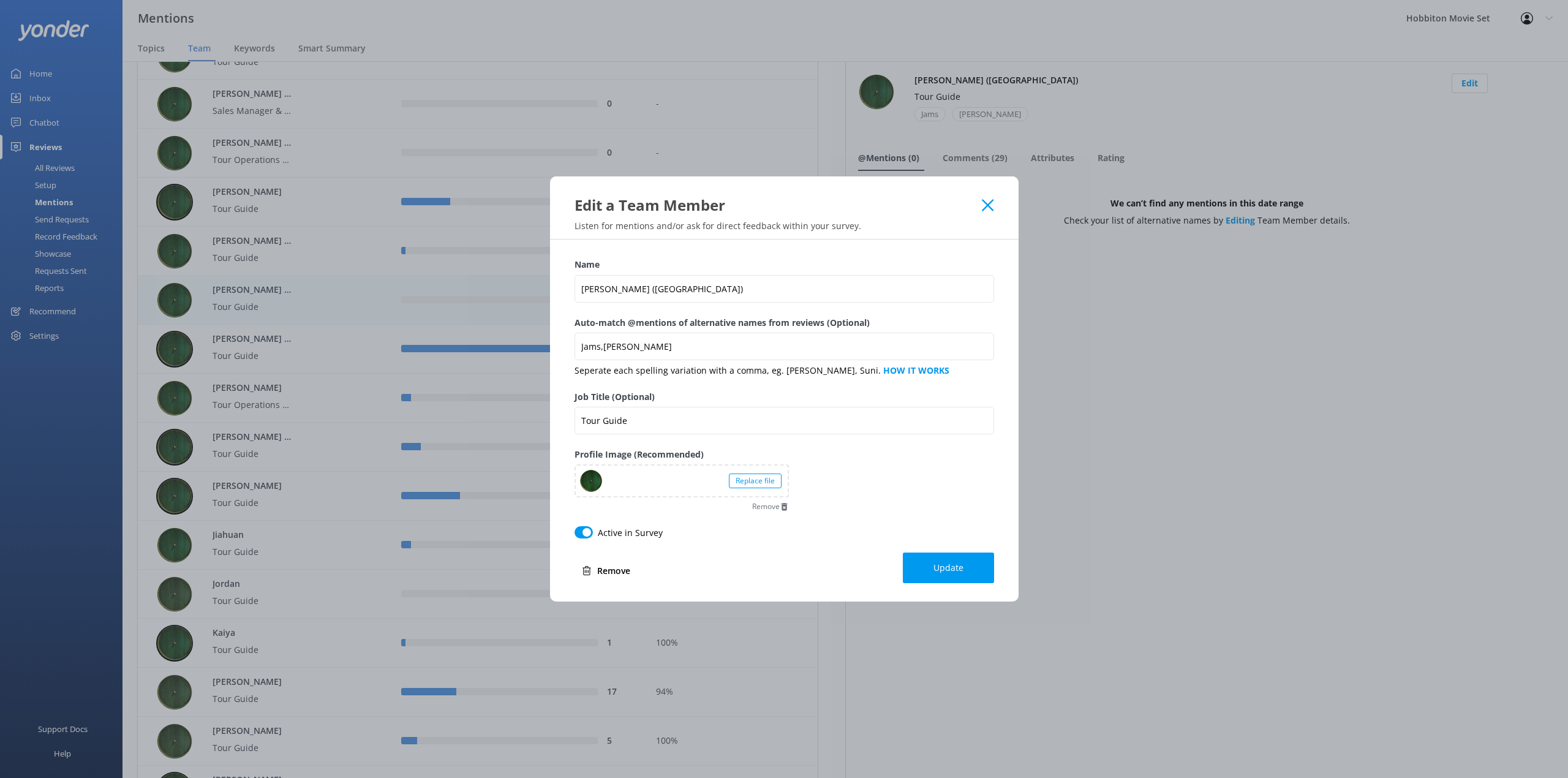
click at [983, 207] on icon at bounding box center [987, 205] width 12 height 12
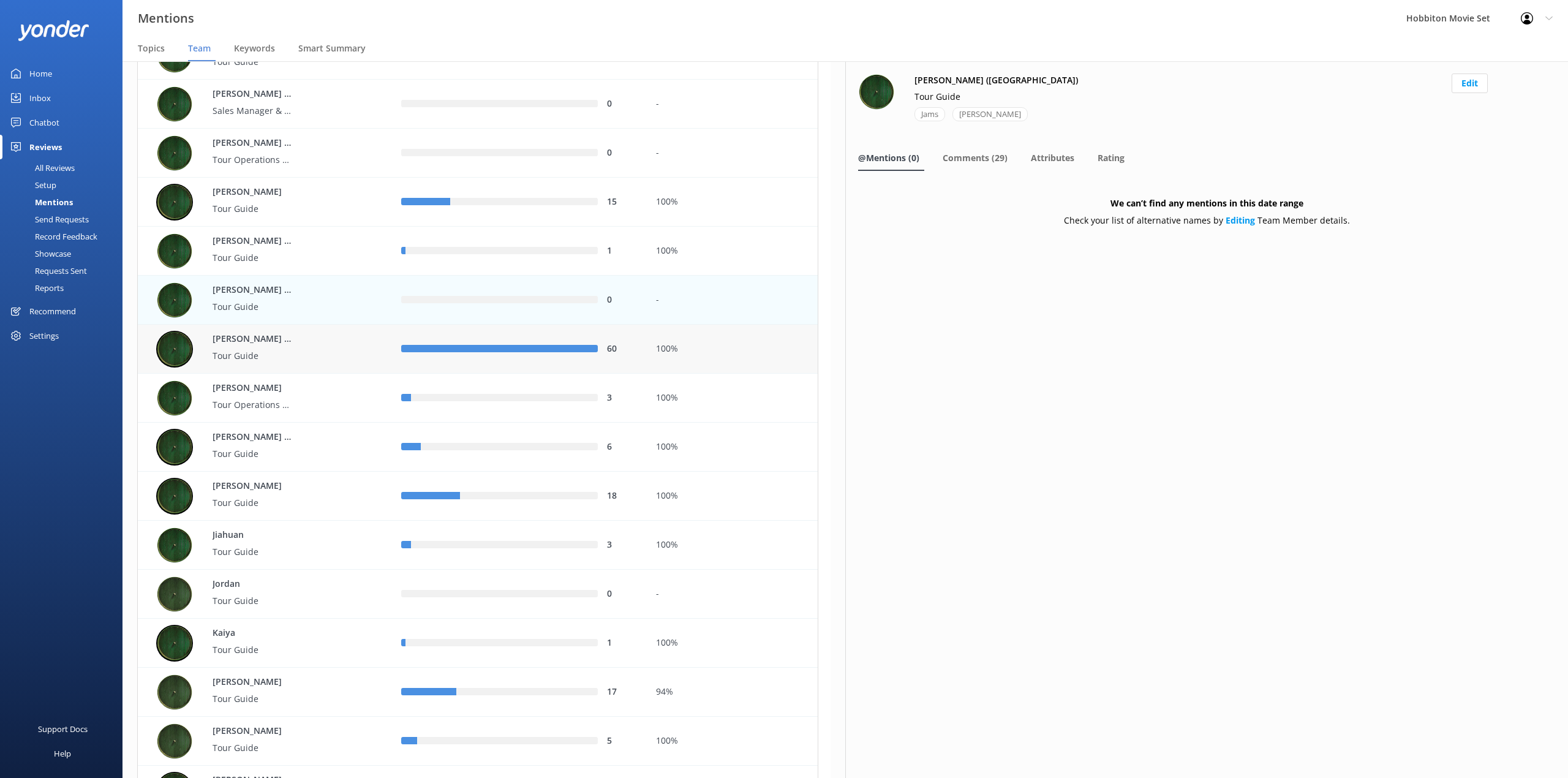
click at [316, 337] on div "[PERSON_NAME] ([GEOGRAPHIC_DATA]) Tour Guide" at bounding box center [269, 349] width 226 height 37
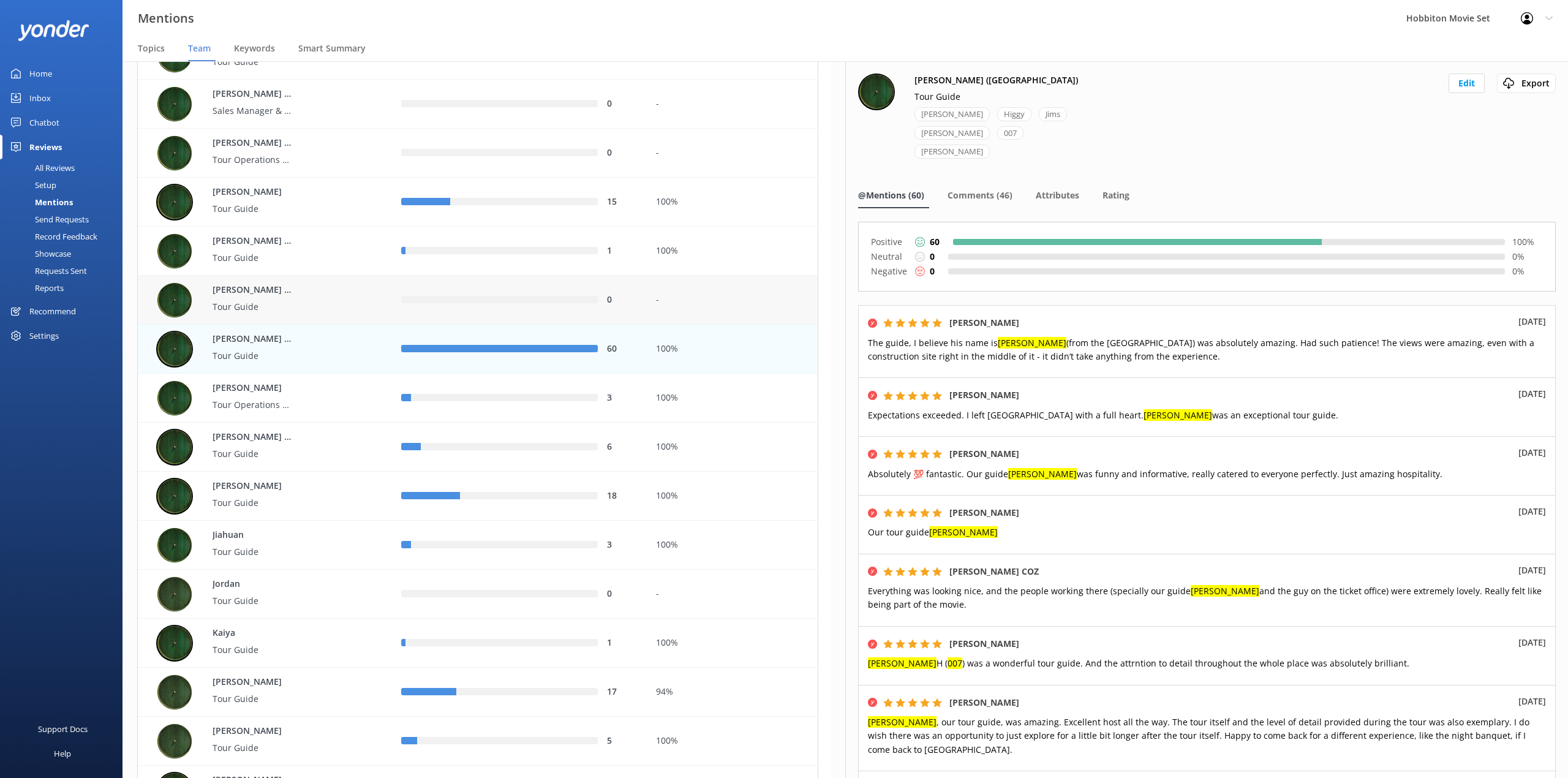
click at [355, 304] on div "[PERSON_NAME] ([GEOGRAPHIC_DATA]) Tour Guide" at bounding box center [269, 300] width 226 height 37
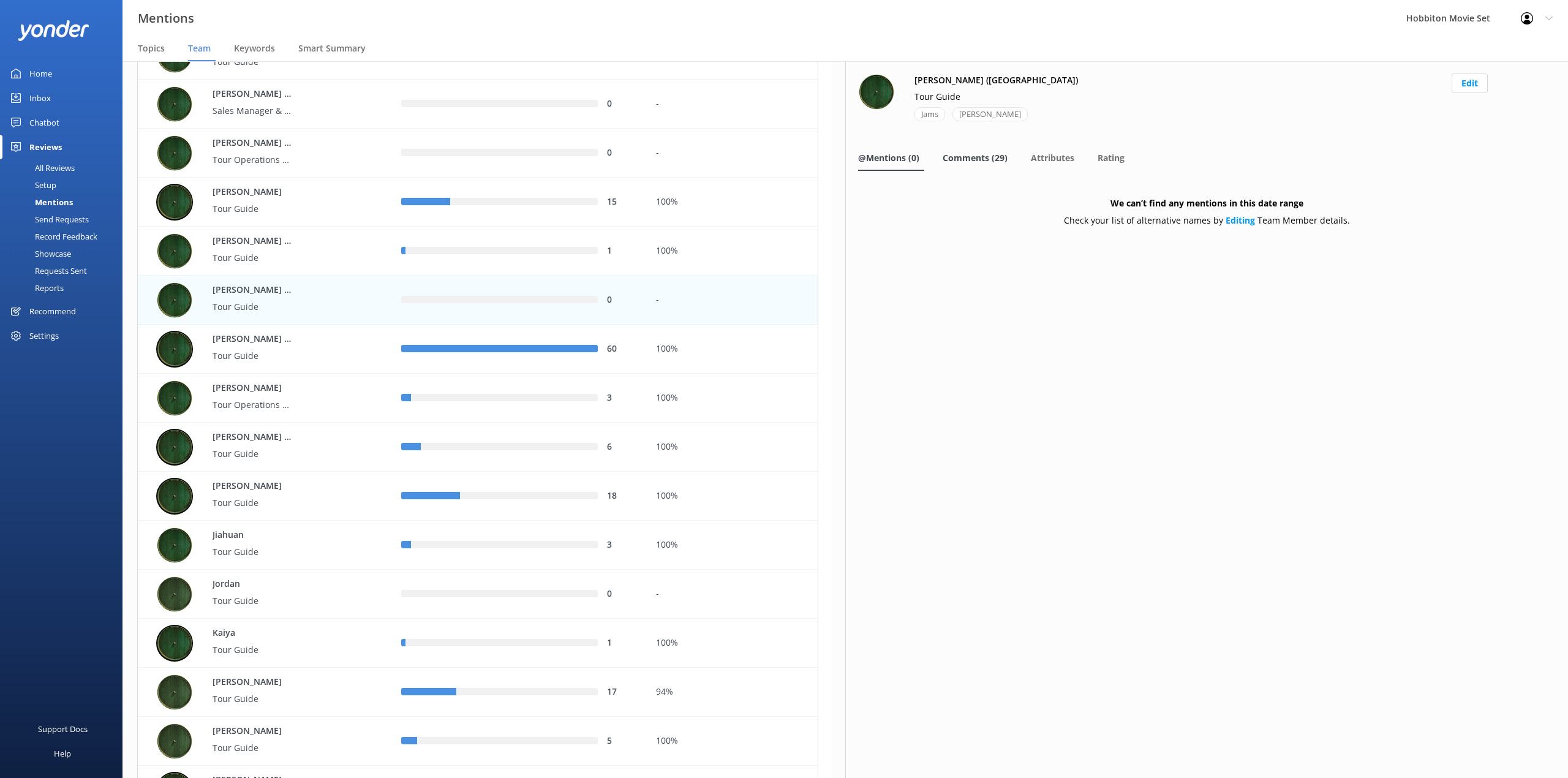
click at [993, 158] on span "Comments (29)" at bounding box center [974, 158] width 65 height 12
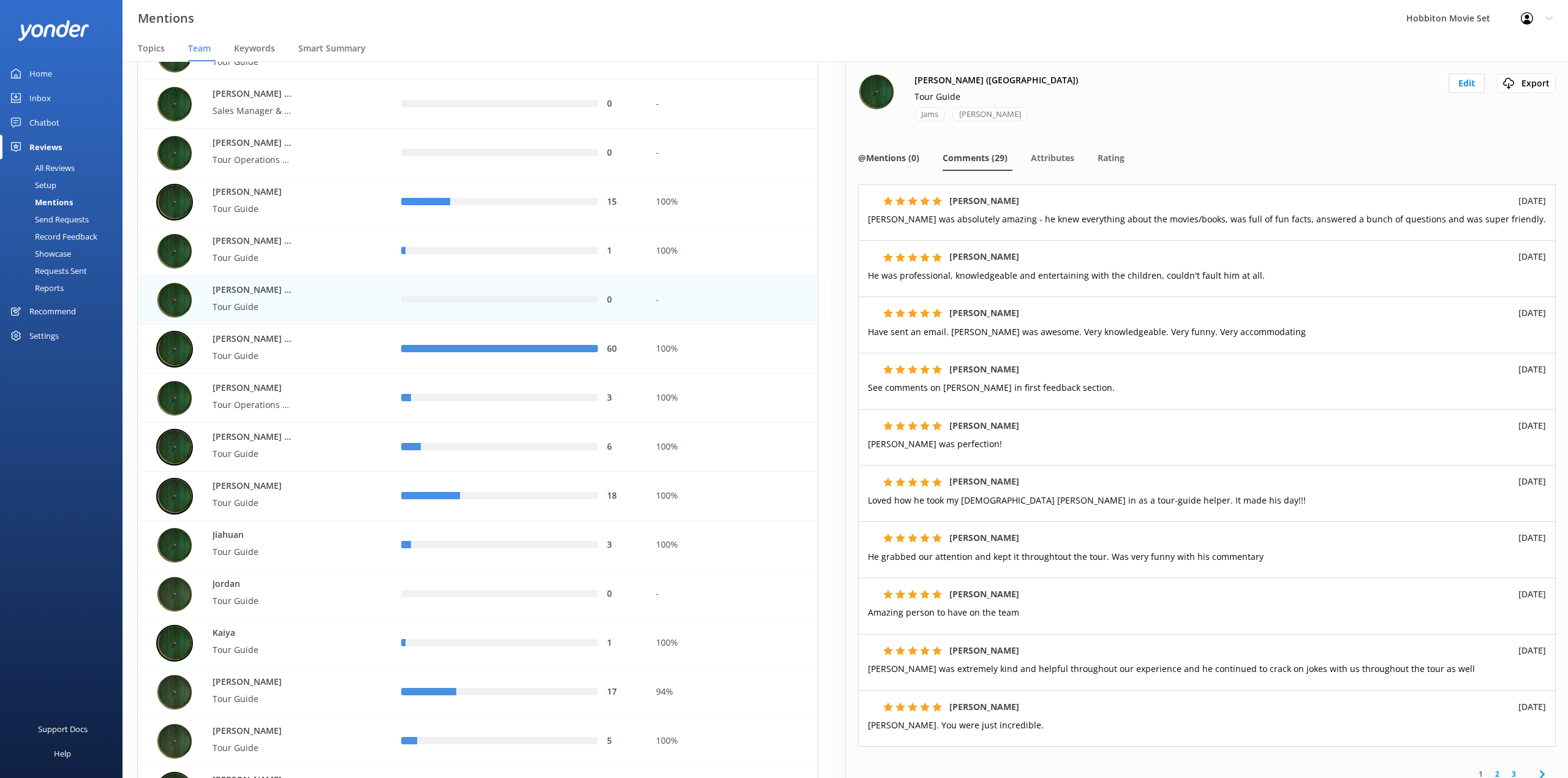
click at [915, 164] on span "@Mentions (0)" at bounding box center [888, 158] width 61 height 12
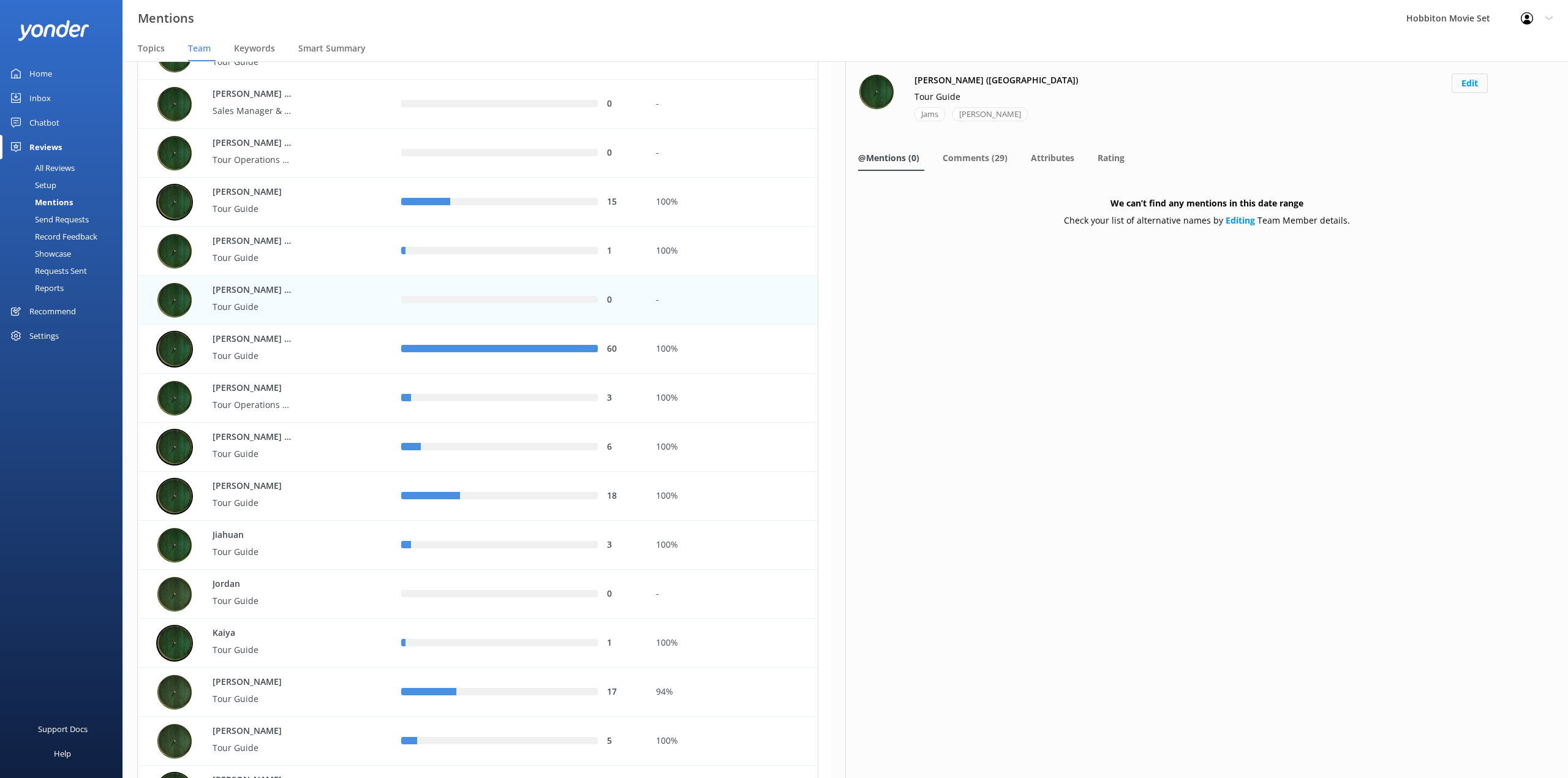
click at [1476, 86] on button "Edit" at bounding box center [1470, 83] width 36 height 19
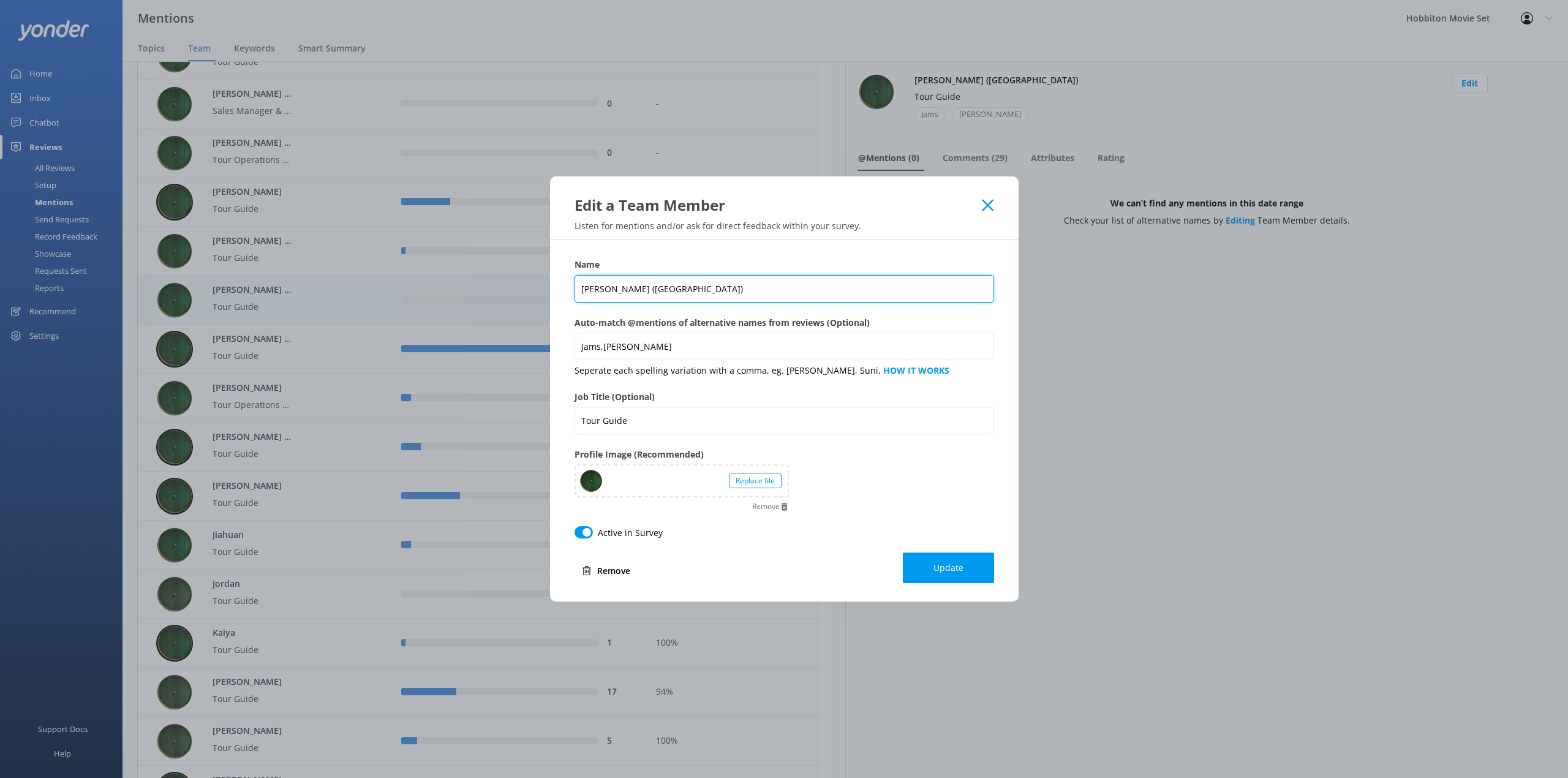
click at [606, 295] on input "[PERSON_NAME] ([GEOGRAPHIC_DATA])" at bounding box center [784, 289] width 419 height 28
click at [614, 287] on input "[PERSON_NAME] ([GEOGRAPHIC_DATA])" at bounding box center [784, 289] width 419 height 28
type input "[PERSON_NAME] ([GEOGRAPHIC_DATA])"
click at [944, 569] on span "Update" at bounding box center [948, 568] width 30 height 12
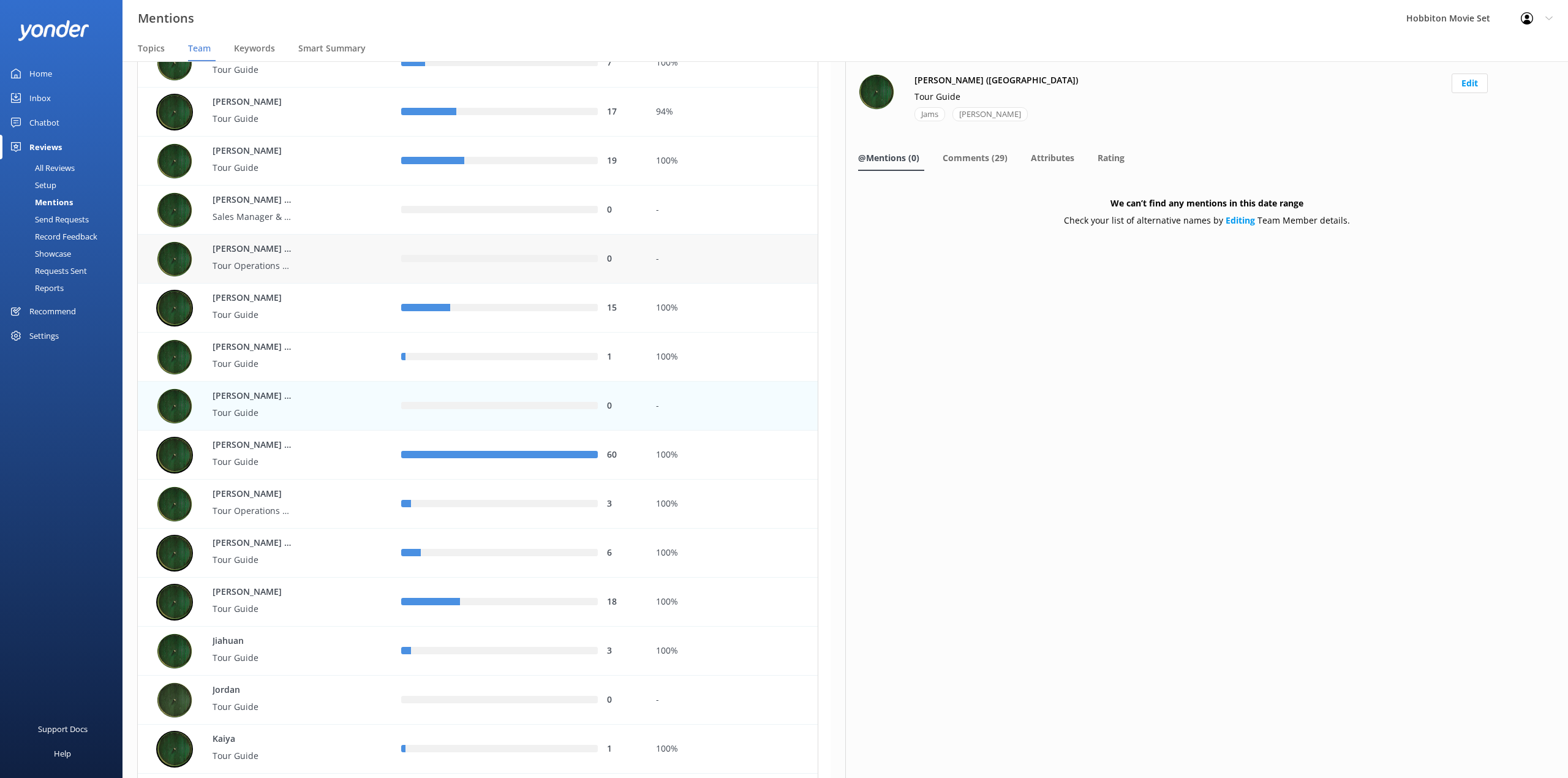
scroll to position [1716, 0]
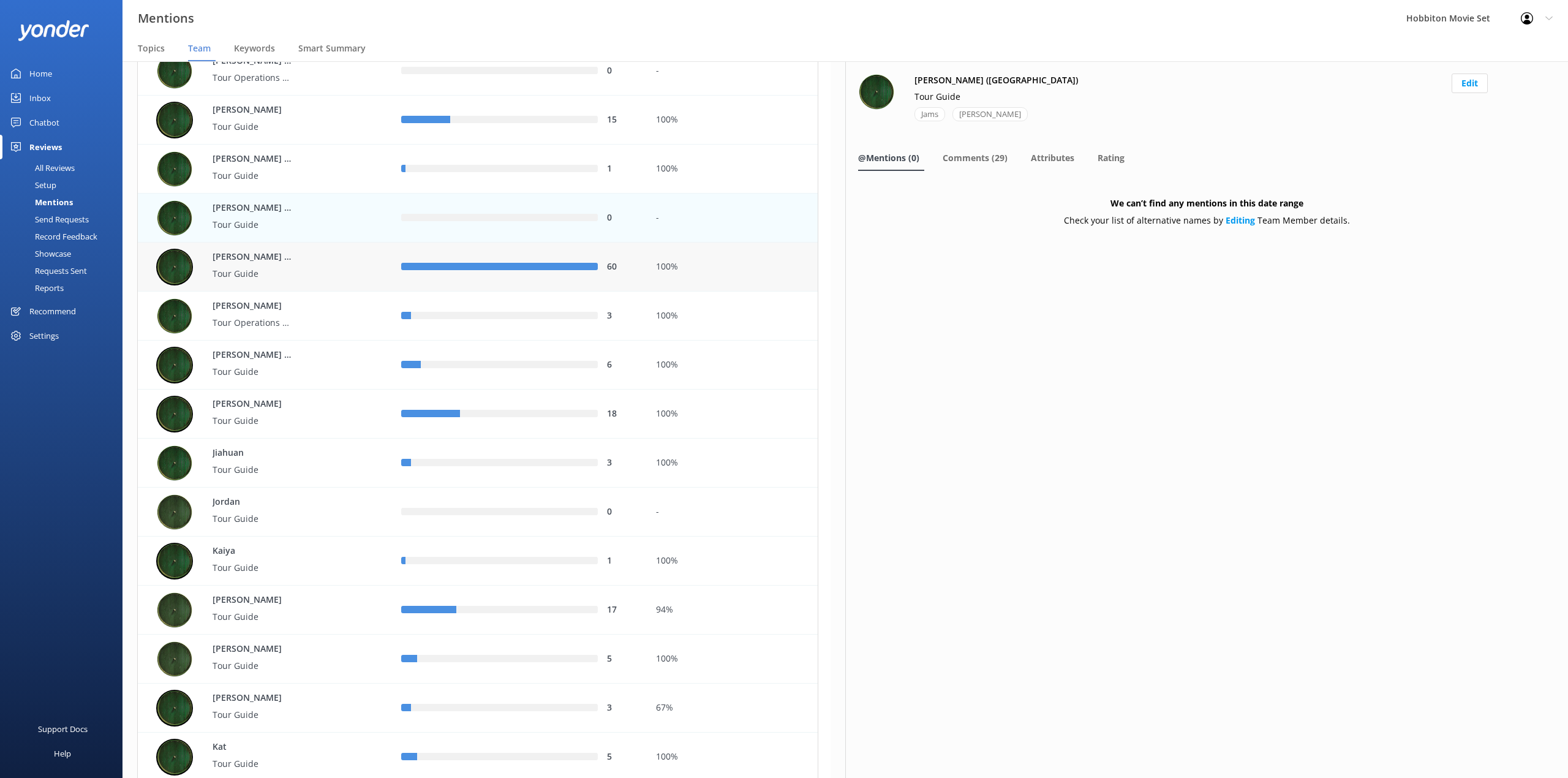
click at [700, 270] on div "100%" at bounding box center [733, 267] width 153 height 14
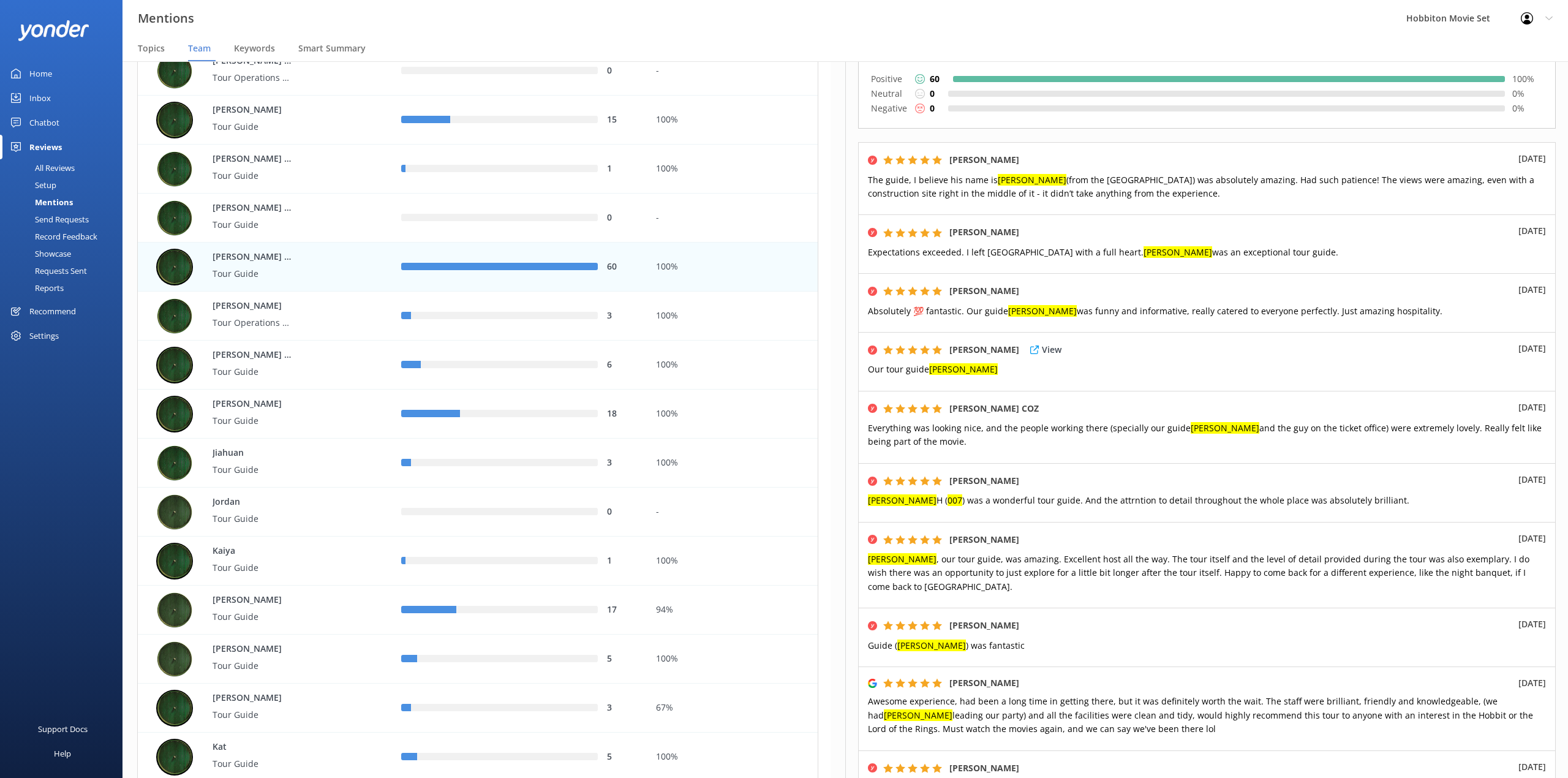
scroll to position [245, 0]
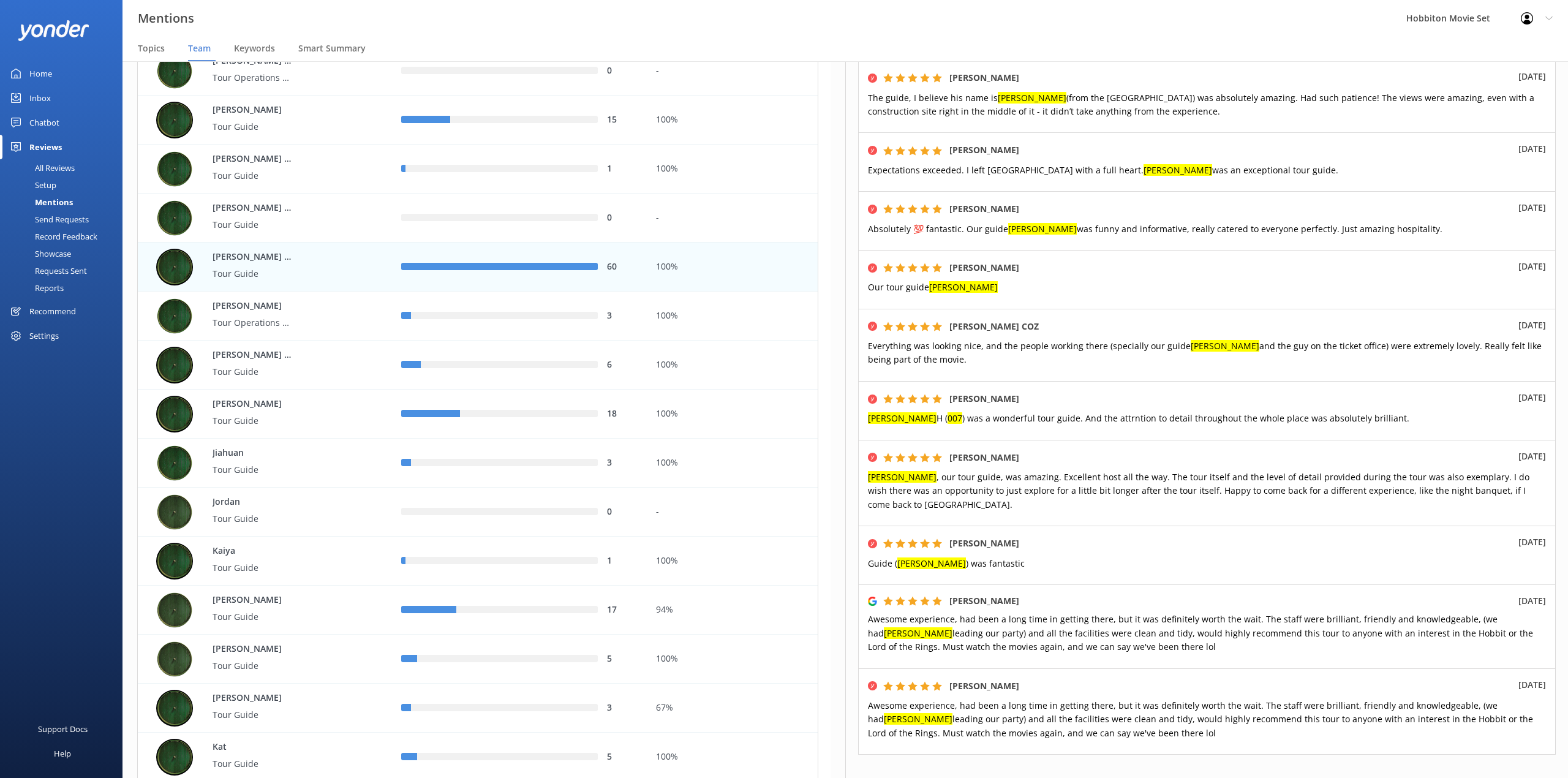
click at [1439, 776] on link "2" at bounding box center [1448, 782] width 17 height 12
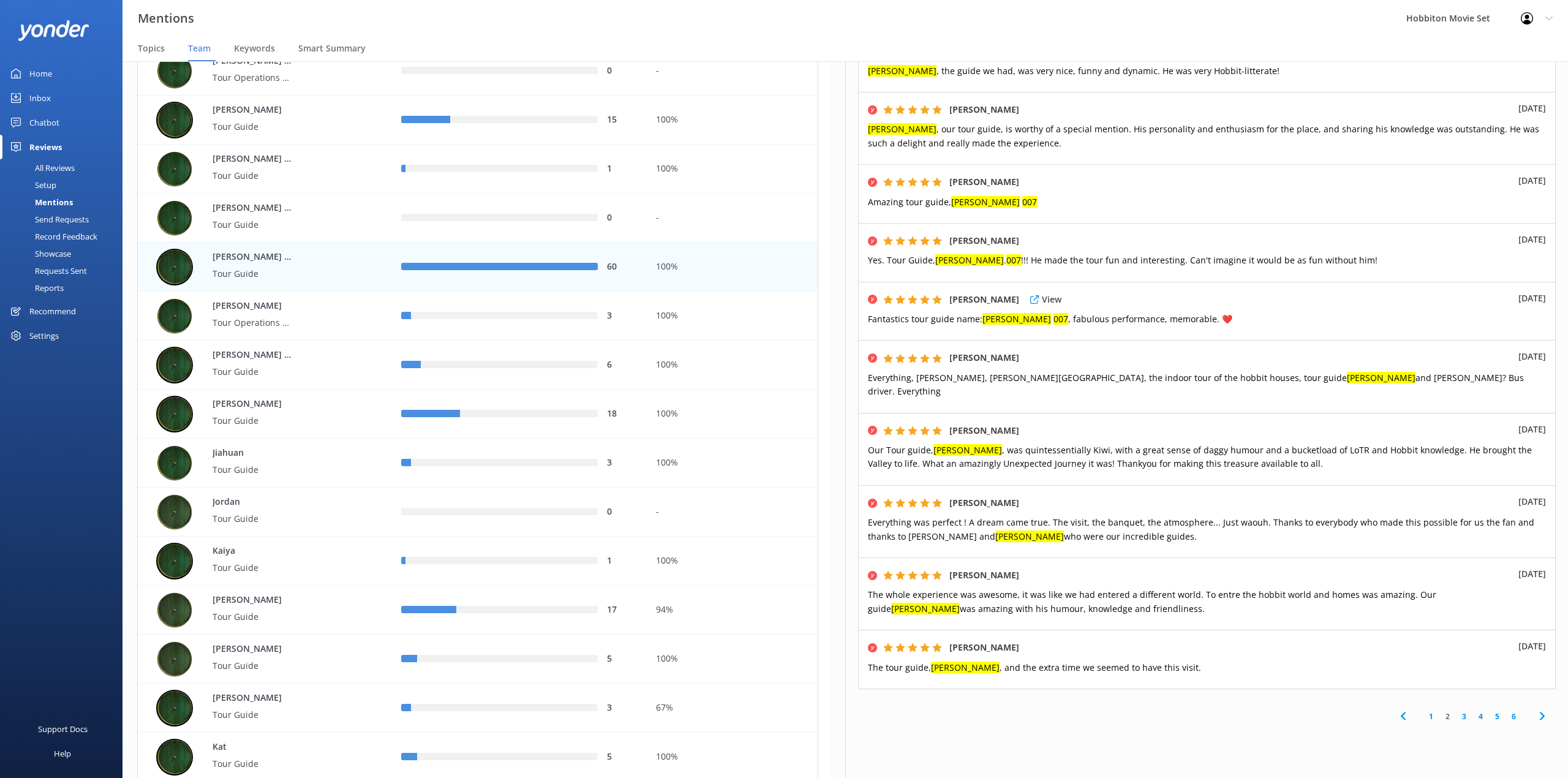
scroll to position [287, 0]
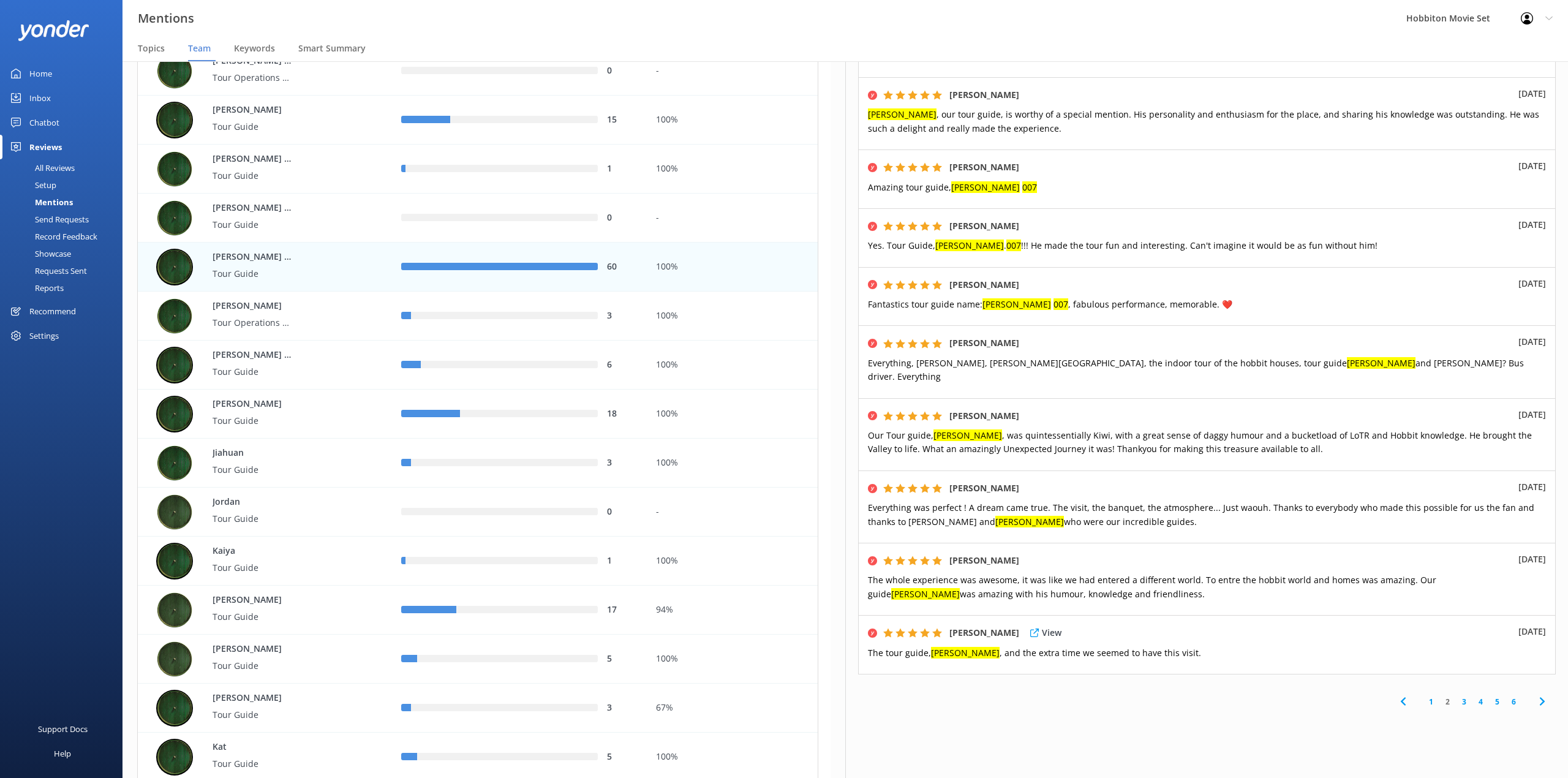
click at [1169, 640] on div "[PERSON_NAME] View [DATE] The tour guide, [PERSON_NAME] , and the extra time we…" at bounding box center [1207, 645] width 698 height 59
click at [1455, 696] on link "3" at bounding box center [1464, 702] width 17 height 12
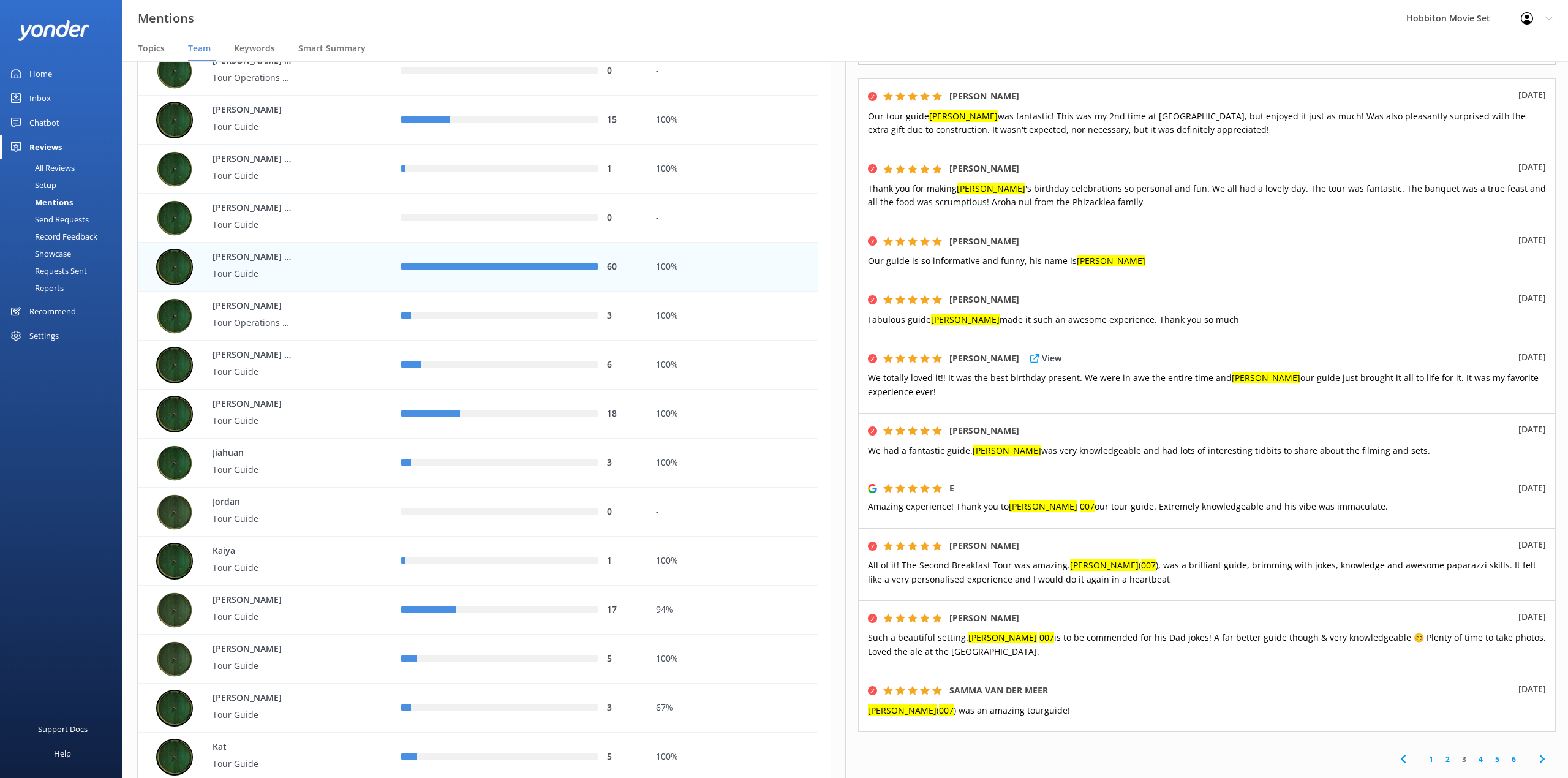
scroll to position [245, 0]
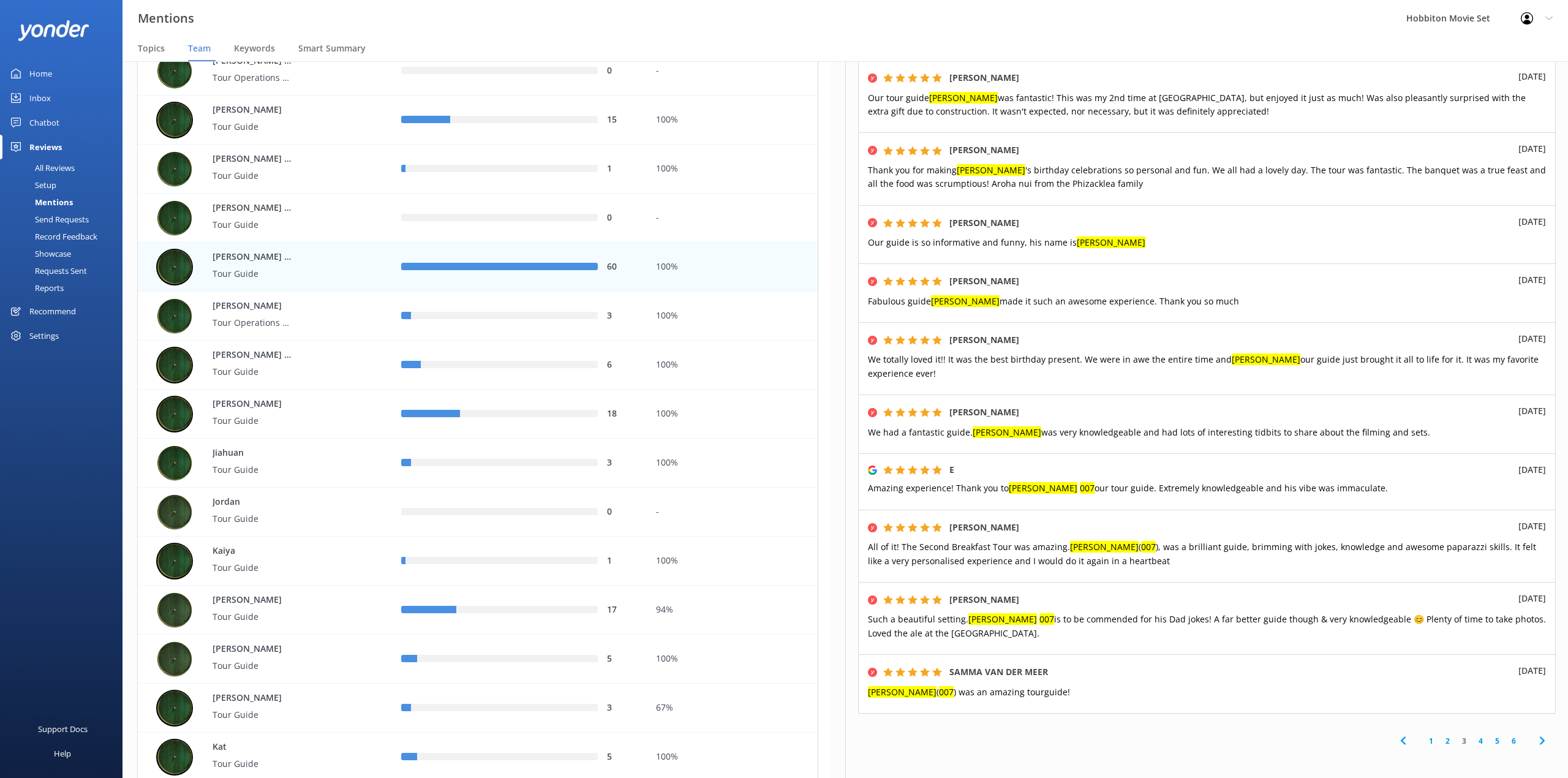
click at [1472, 736] on link "4" at bounding box center [1481, 741] width 17 height 12
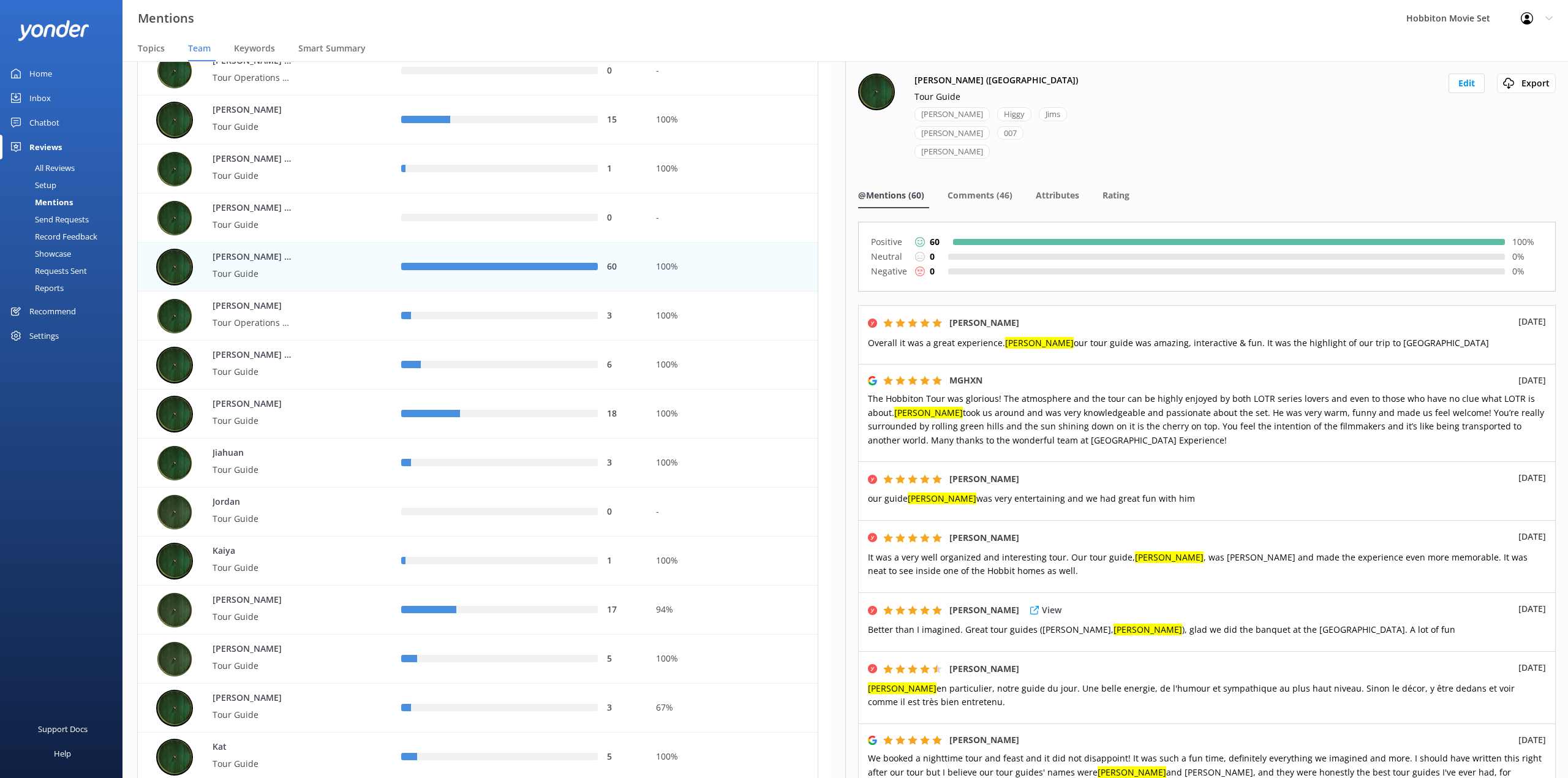
scroll to position [82, 0]
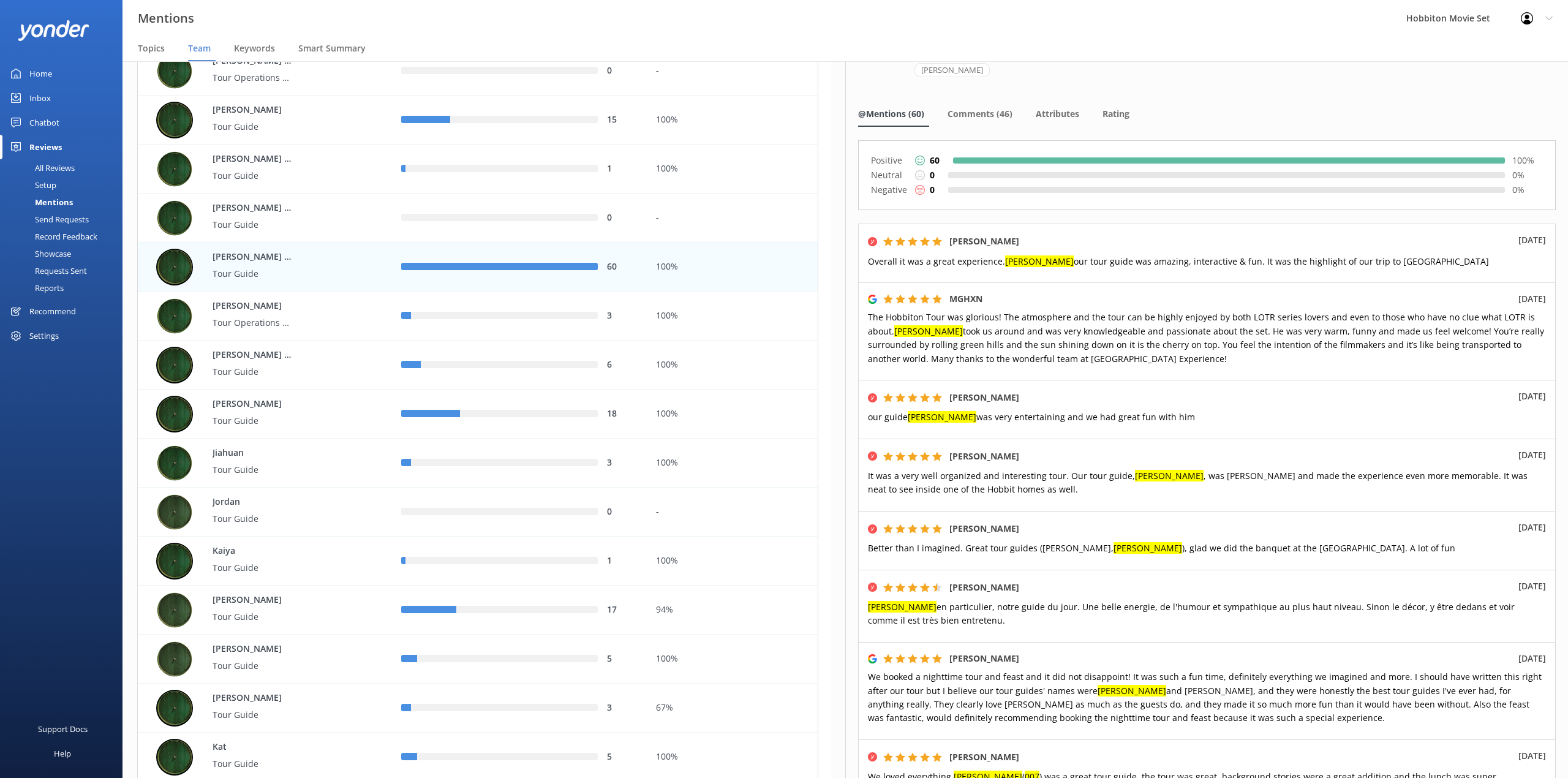
click at [1212, 334] on p "The Hobbiton Tour was glorious! The atmosphere and the tour can be highly enjoy…" at bounding box center [1207, 338] width 678 height 55
click at [1203, 337] on p "The Hobbiton Tour was glorious! The atmosphere and the tour can be highly enjoy…" at bounding box center [1207, 338] width 678 height 55
click at [1219, 338] on p "The Hobbiton Tour was glorious! The atmosphere and the tour can be highly enjoy…" at bounding box center [1207, 338] width 678 height 55
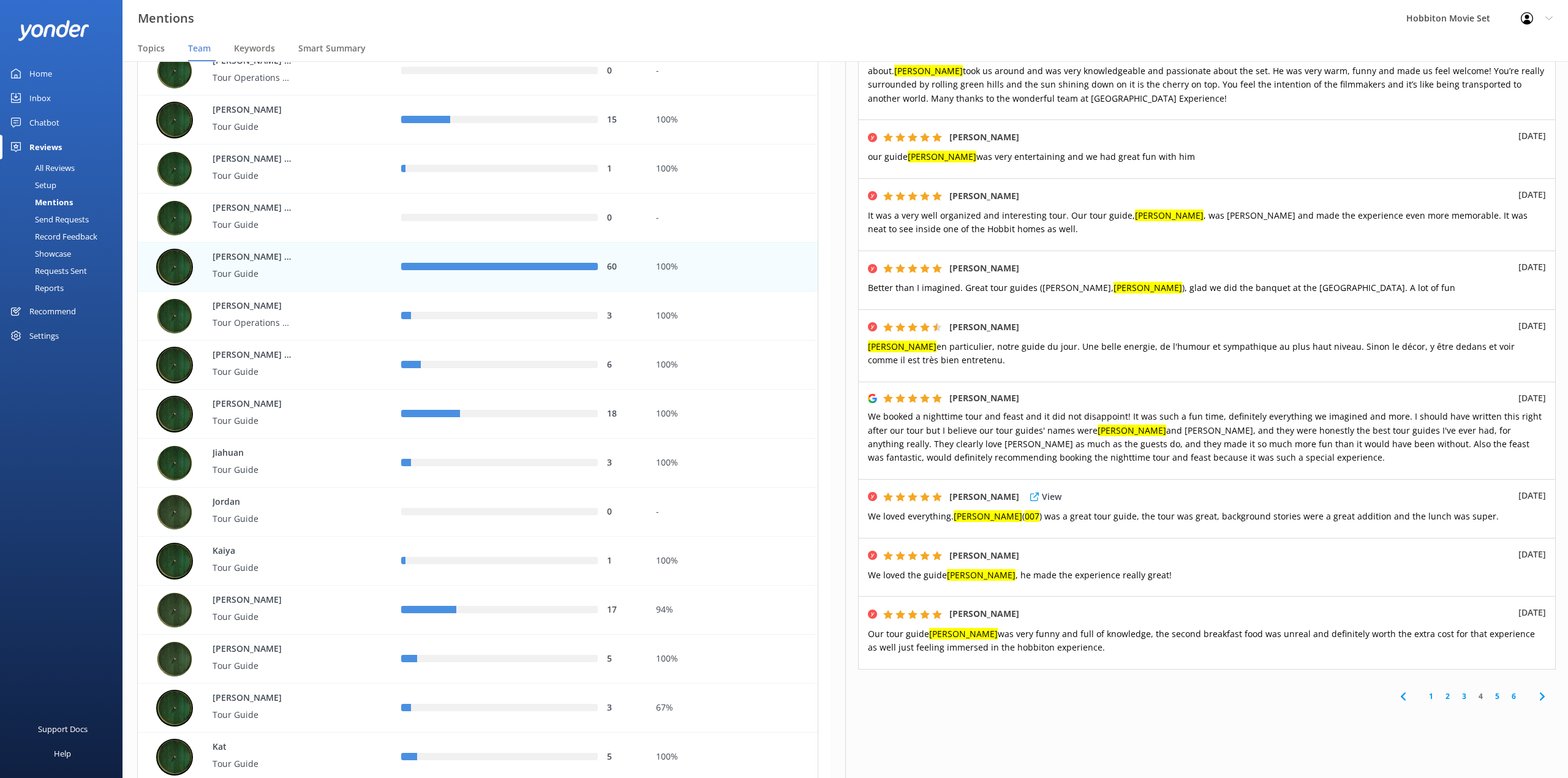
scroll to position [351, 0]
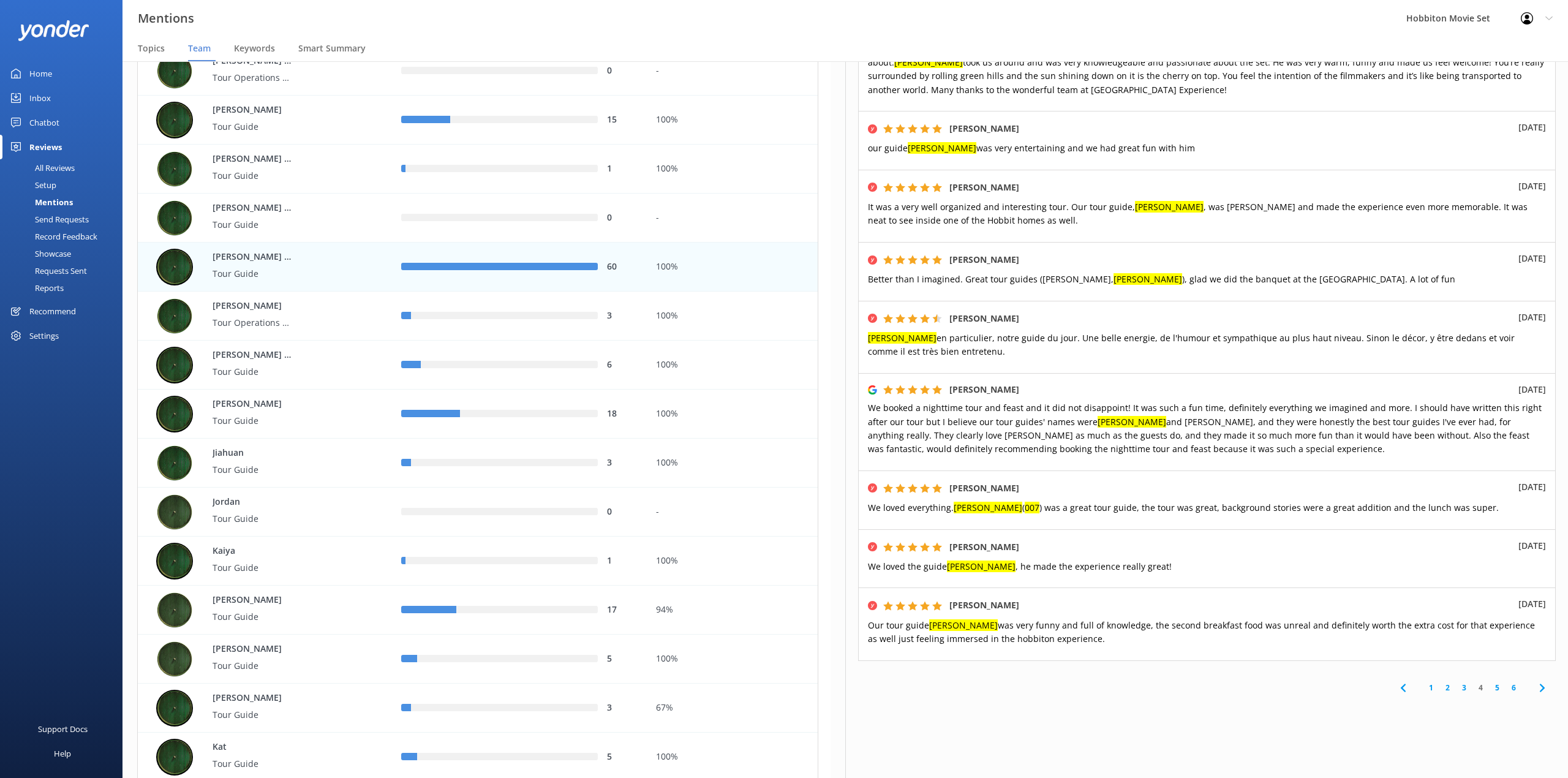
click at [1066, 674] on div "1 2 3 4 5 6" at bounding box center [1207, 688] width 698 height 28
click at [1489, 682] on link "5" at bounding box center [1497, 688] width 17 height 12
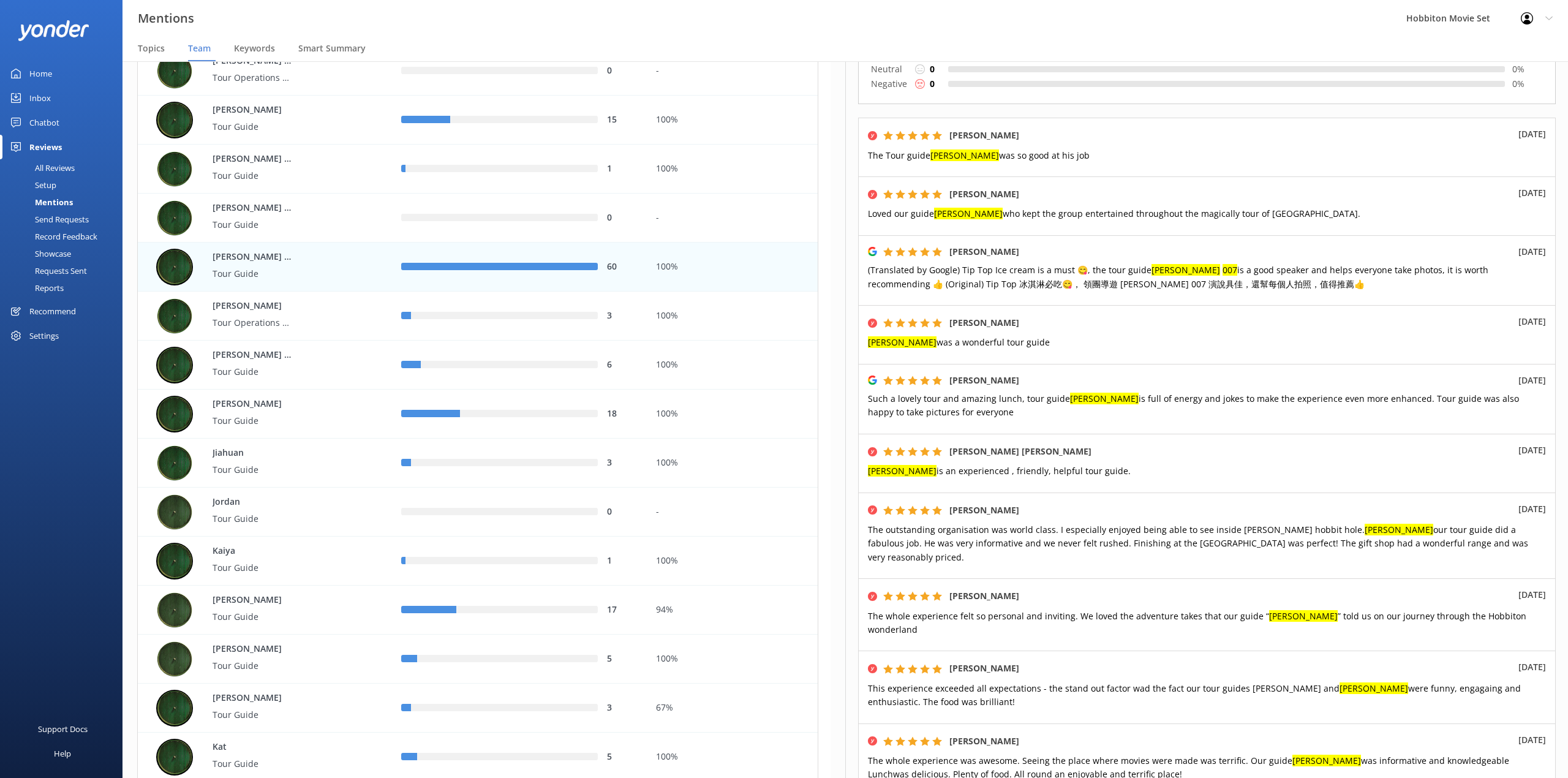
scroll to position [245, 0]
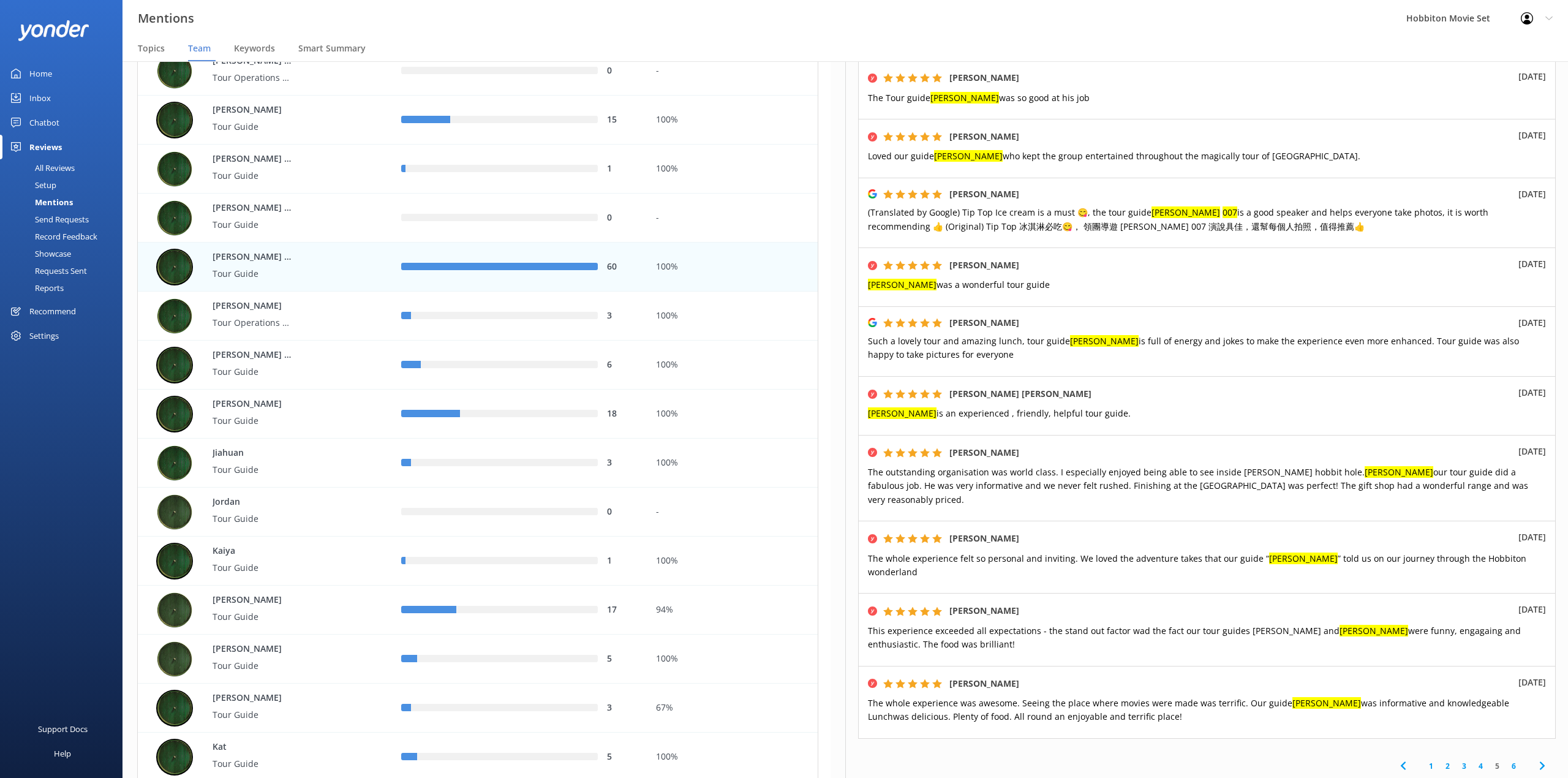
drag, startPoint x: 1116, startPoint y: 172, endPoint x: 1219, endPoint y: 253, distance: 131.0
click at [1116, 187] on div "[PERSON_NAME] [DATE]" at bounding box center [1207, 194] width 678 height 14
click at [1505, 761] on link "6" at bounding box center [1513, 766] width 17 height 12
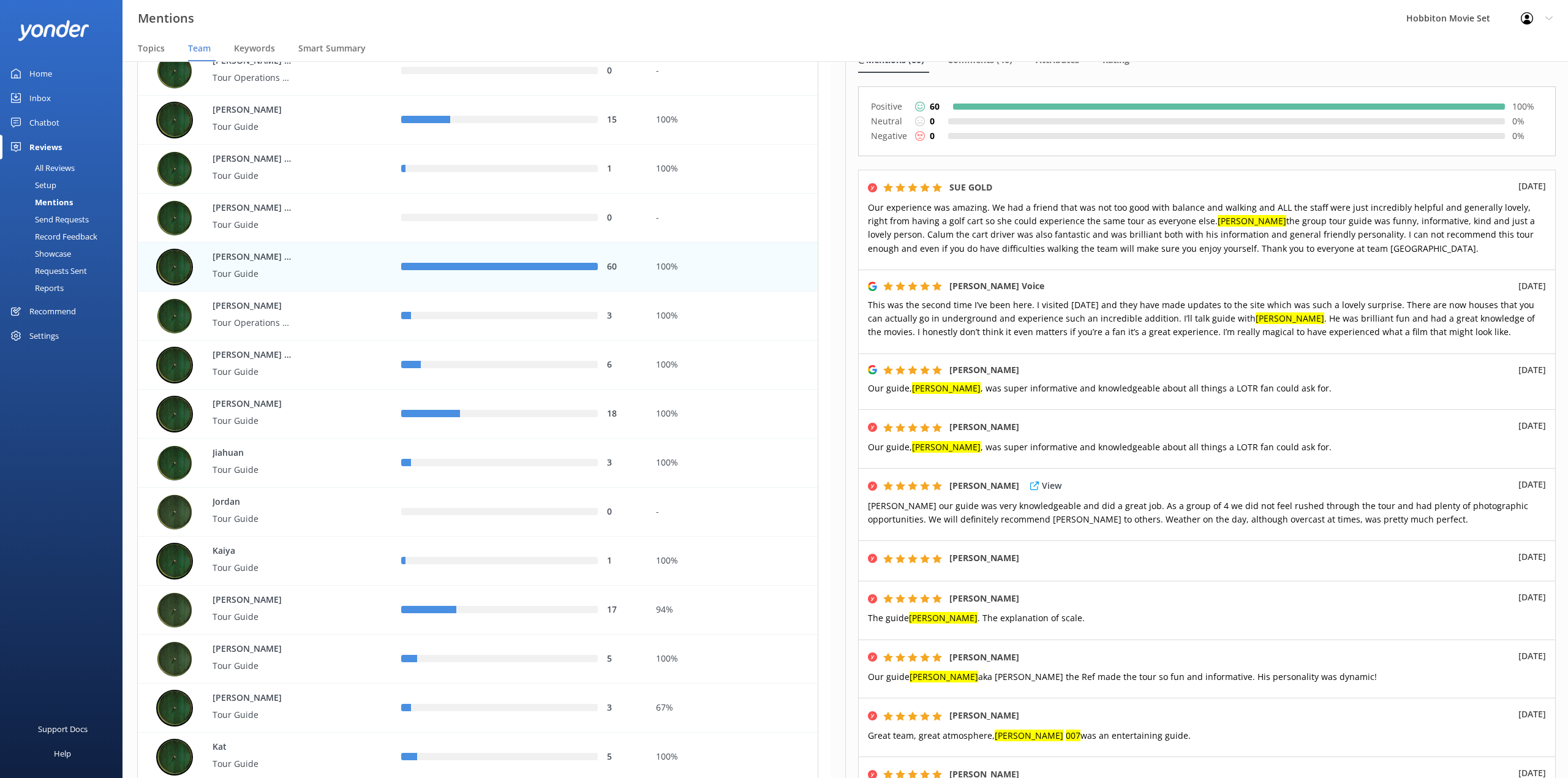
scroll to position [163, 0]
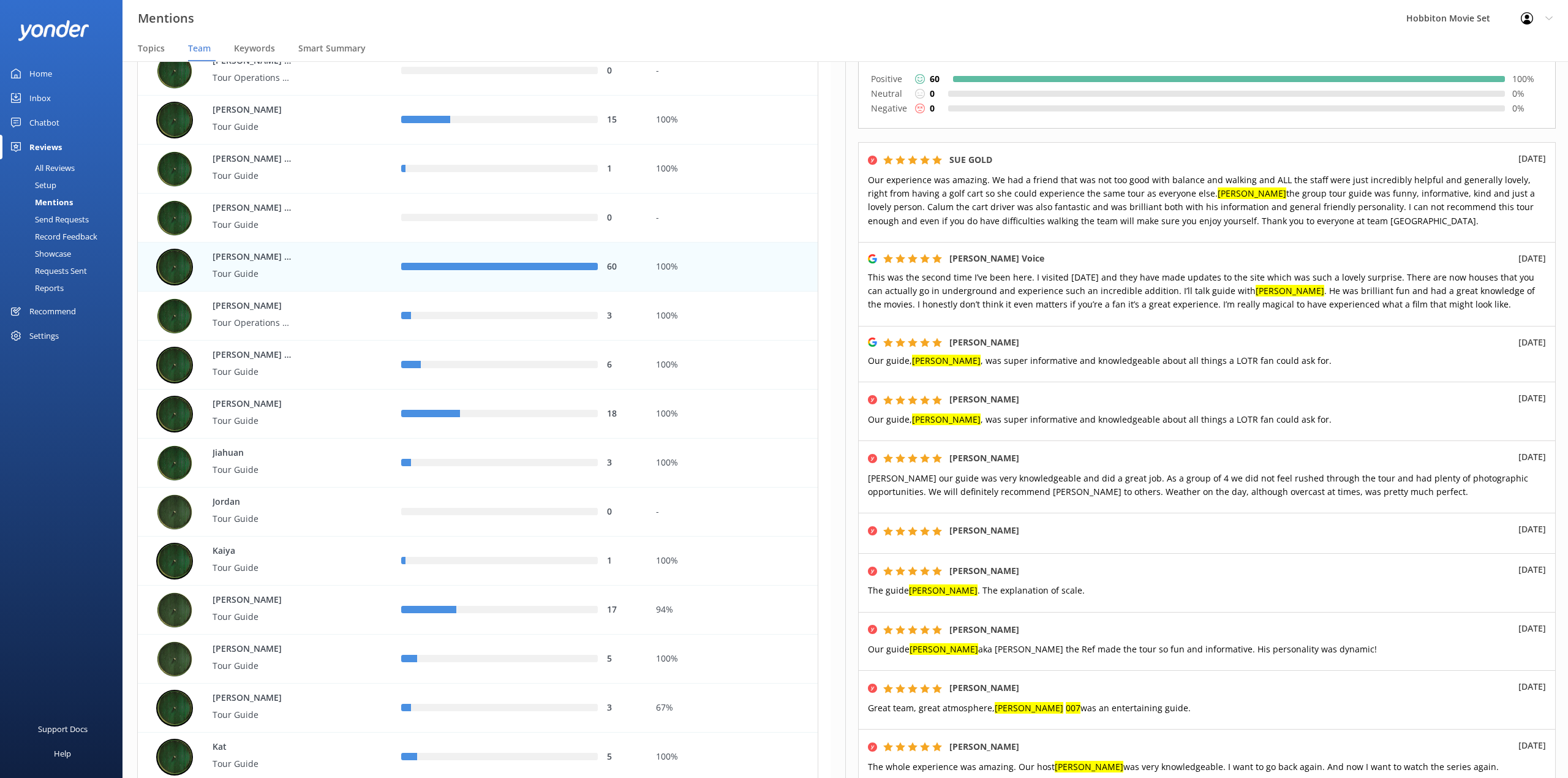
drag, startPoint x: 1021, startPoint y: 23, endPoint x: 1071, endPoint y: 48, distance: 55.9
click at [1021, 23] on div "Mentions Hobbiton Movie Set Profile Settings Logout" at bounding box center [784, 18] width 1568 height 37
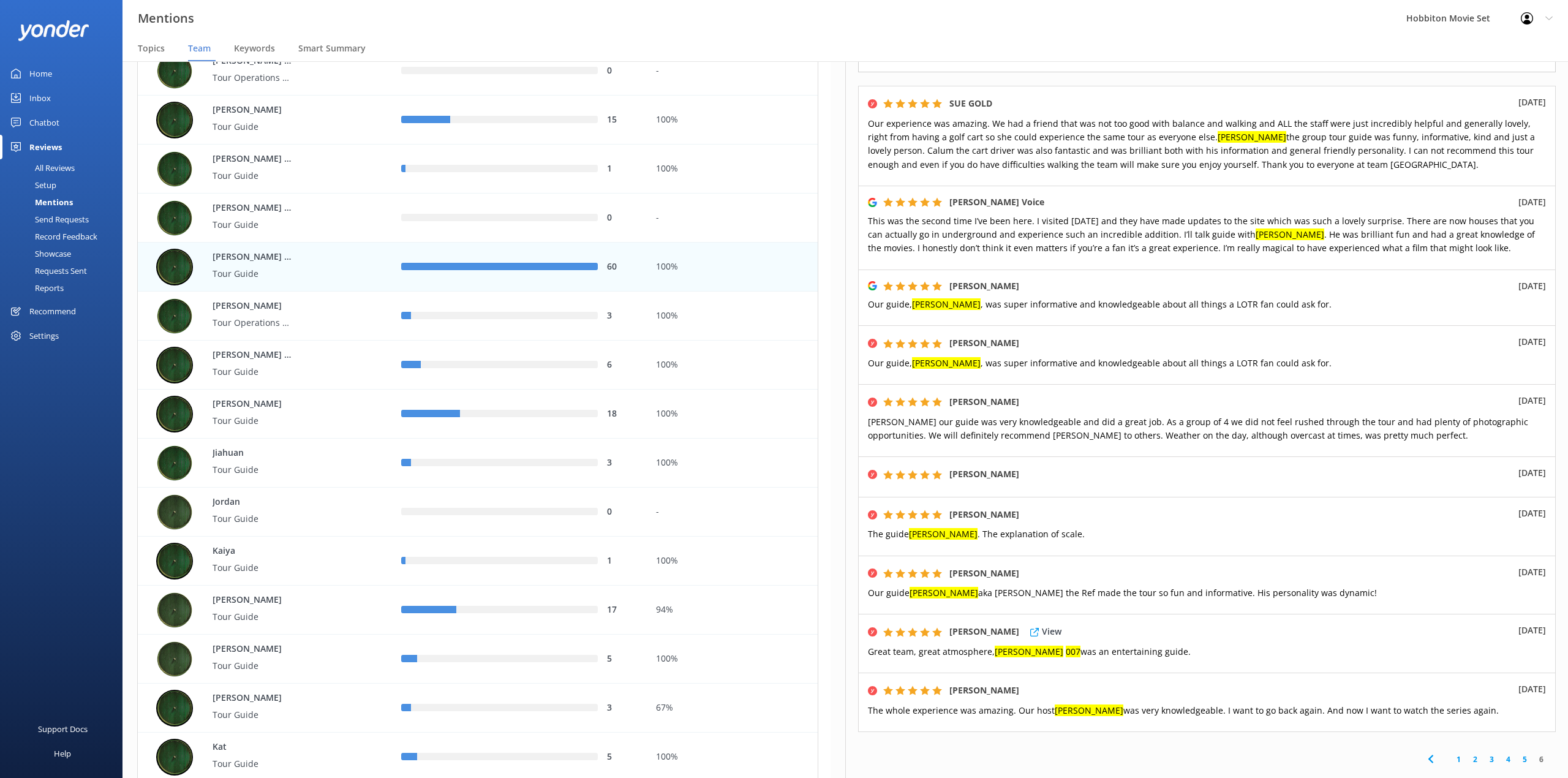
scroll to position [290, 0]
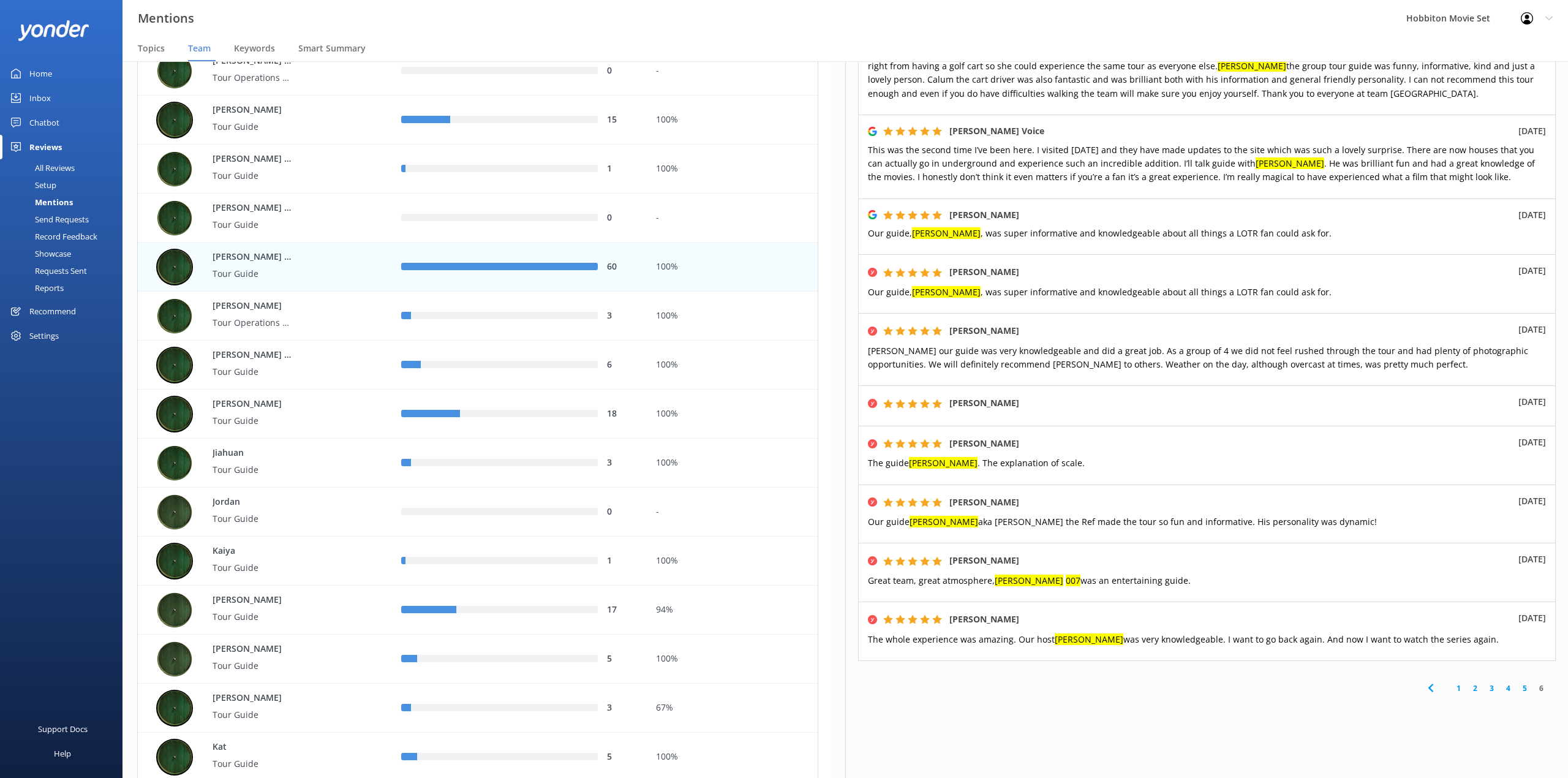
click at [1230, 694] on div "[PERSON_NAME] (NZ) Tour Guide [PERSON_NAME] [PERSON_NAME] 007 [PERSON_NAME] Edi…" at bounding box center [1207, 420] width 723 height 717
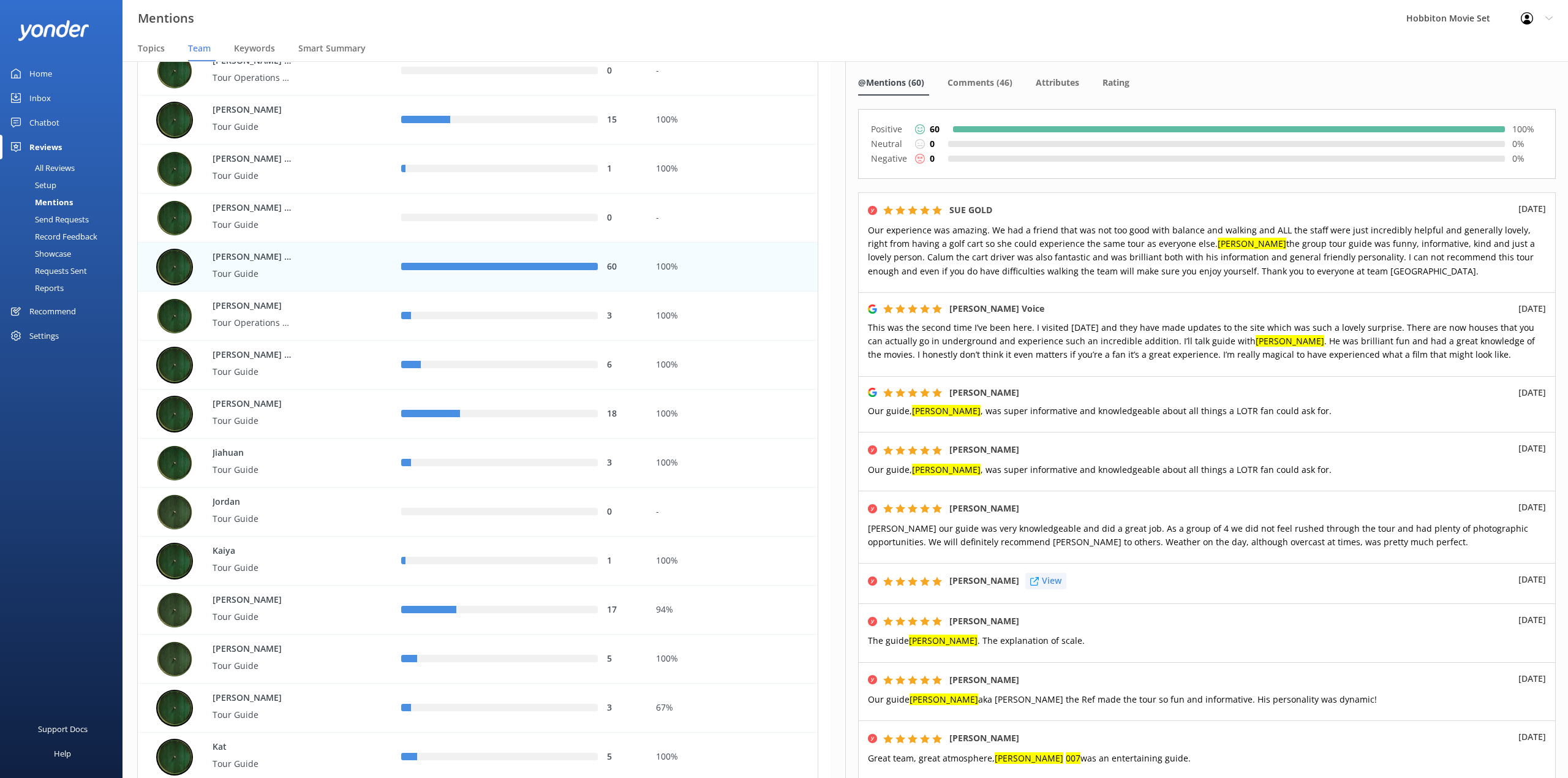
scroll to position [0, 0]
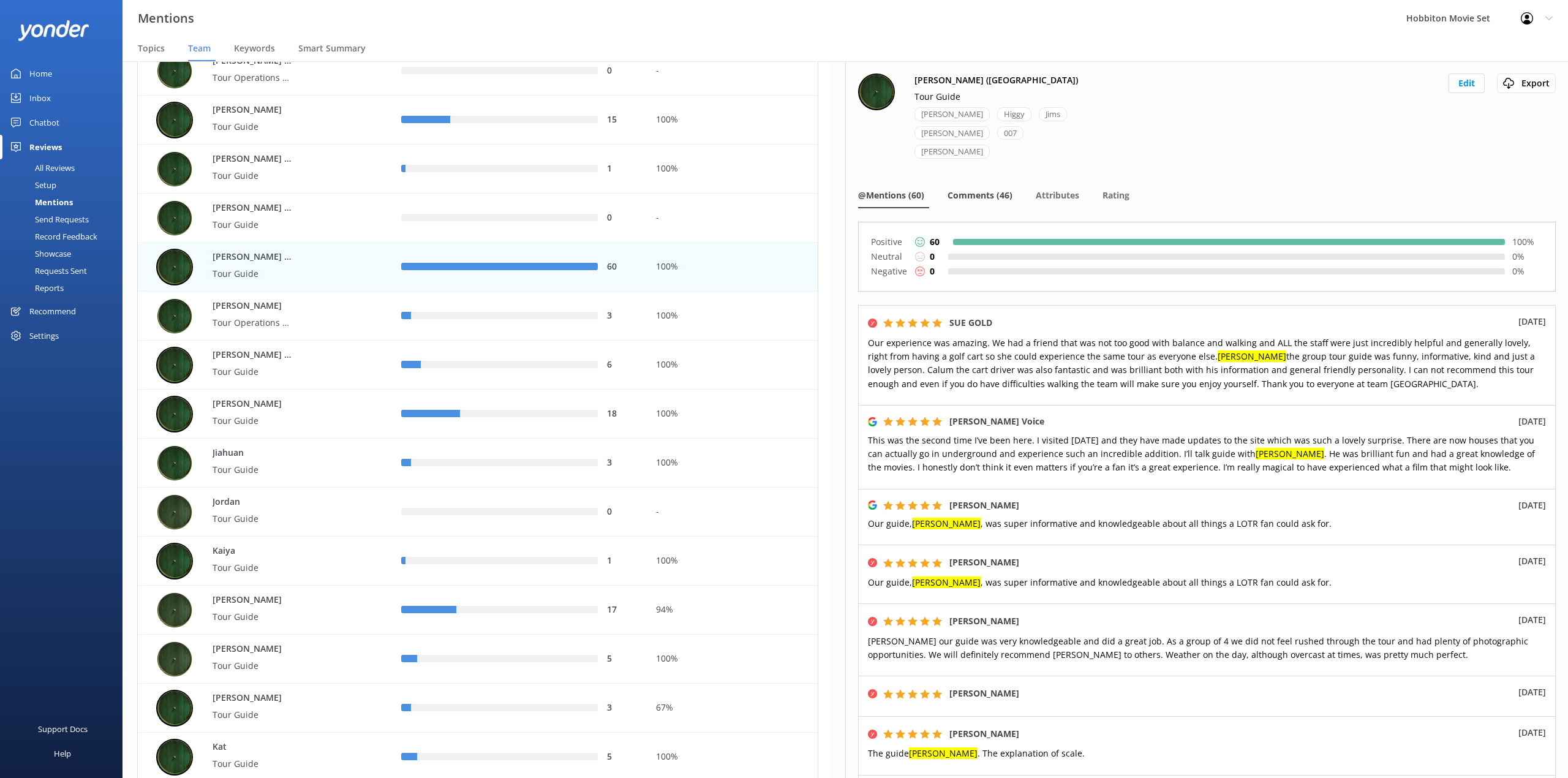
click at [992, 184] on div "Comments (46)" at bounding box center [982, 196] width 70 height 24
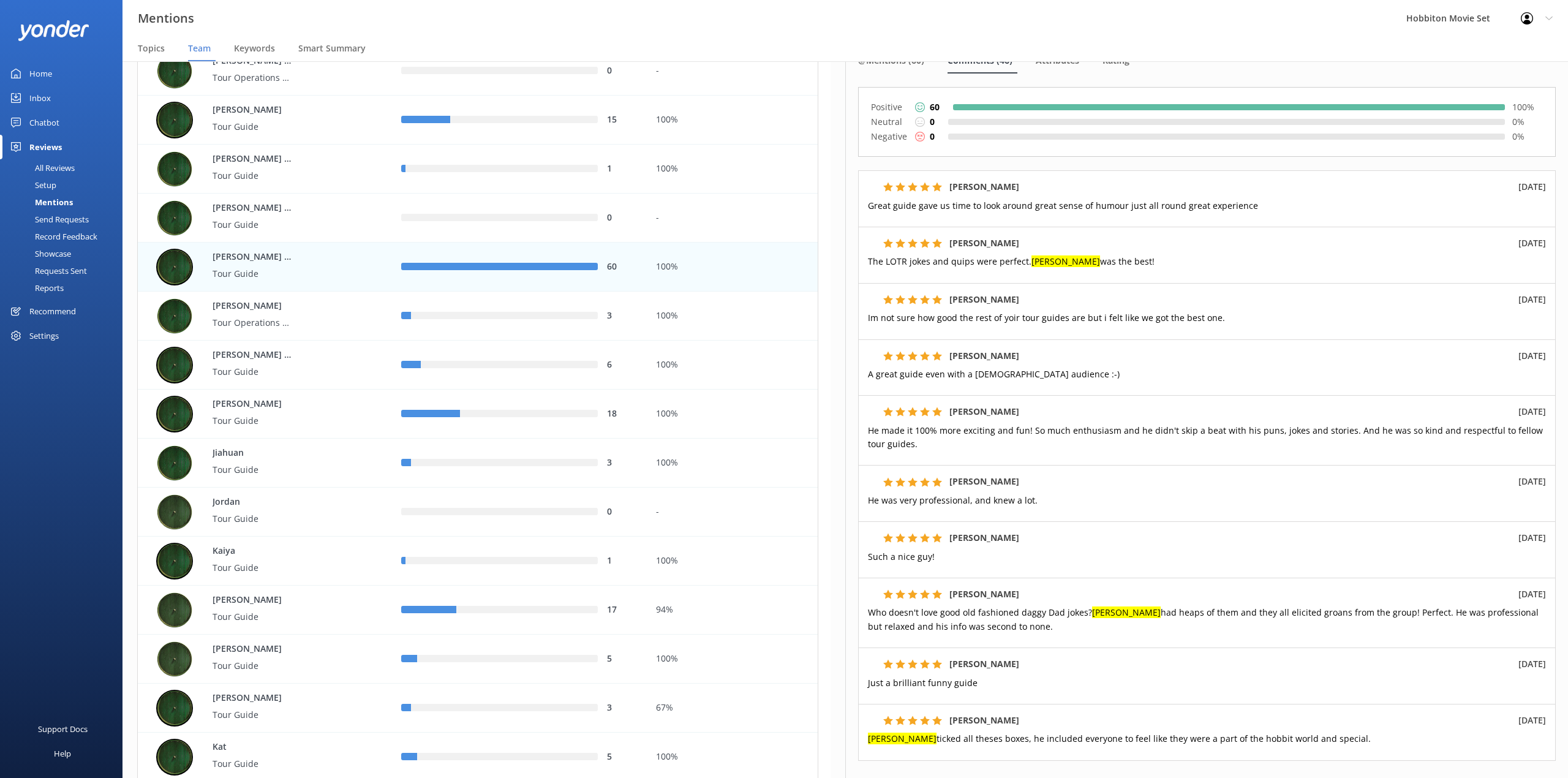
scroll to position [163, 0]
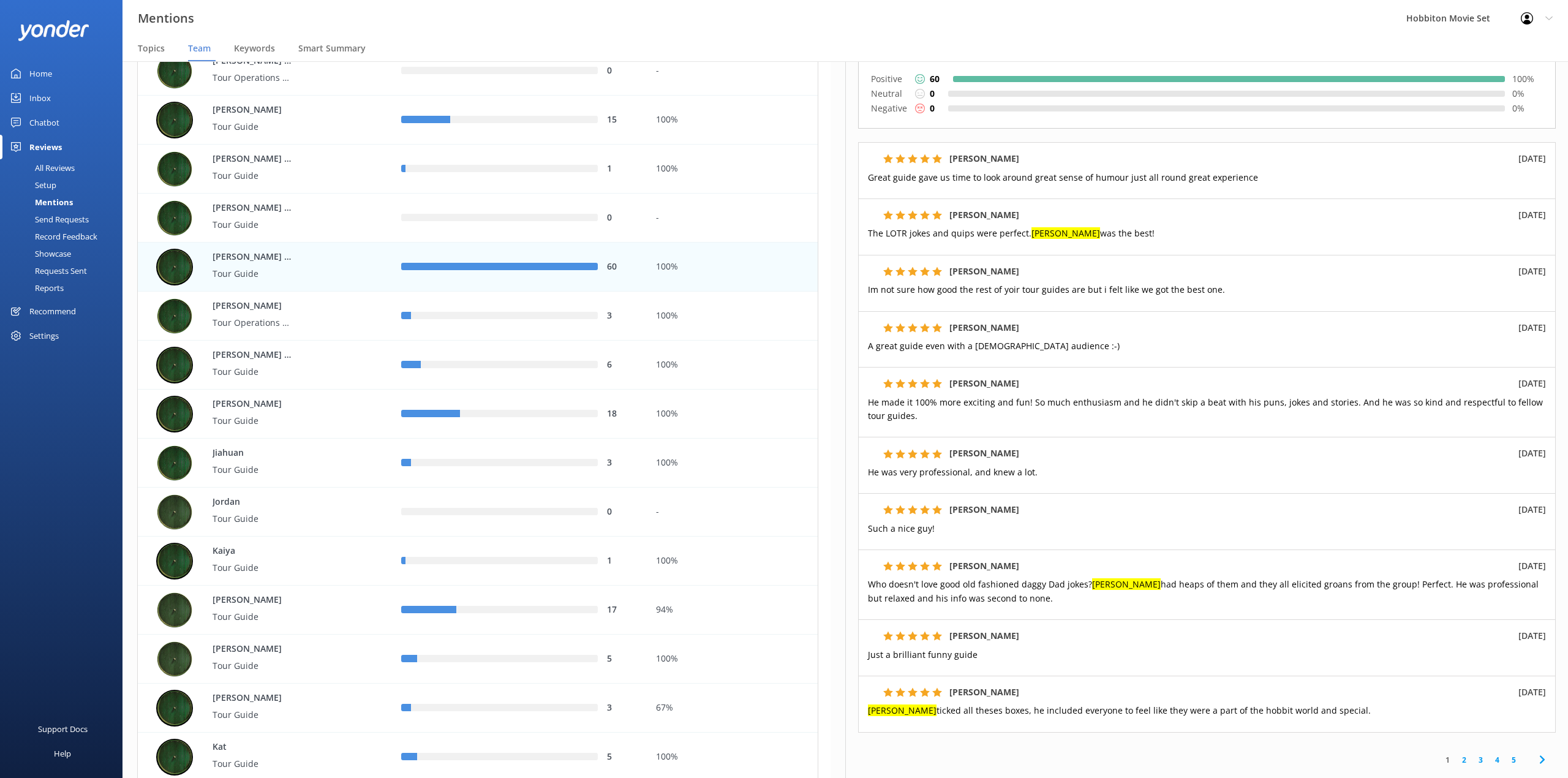
drag, startPoint x: 682, startPoint y: 39, endPoint x: 701, endPoint y: 45, distance: 19.9
click at [682, 39] on nav "Topics Team Keywords Smart Summary" at bounding box center [844, 49] width 1445 height 24
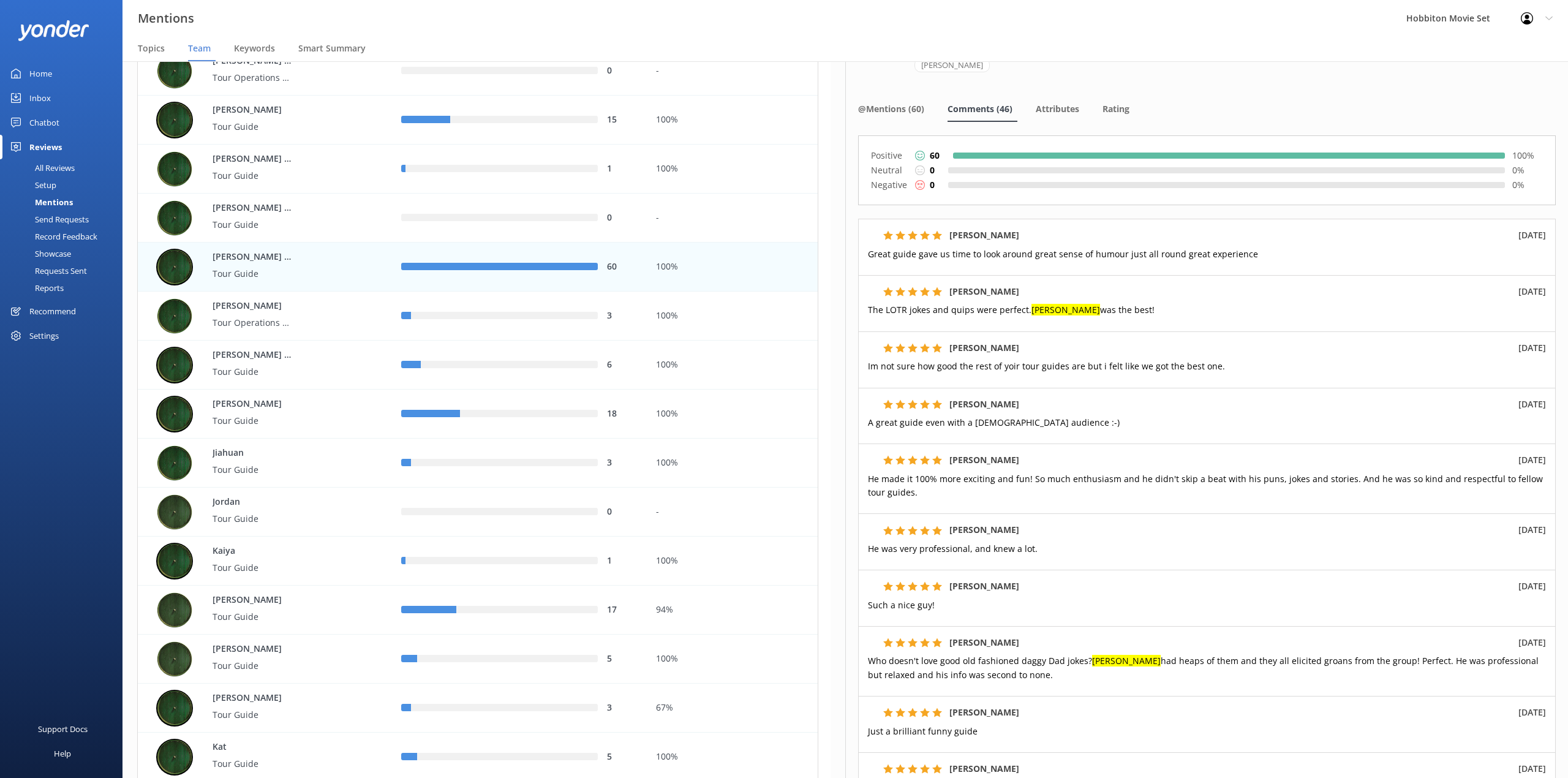
scroll to position [0, 0]
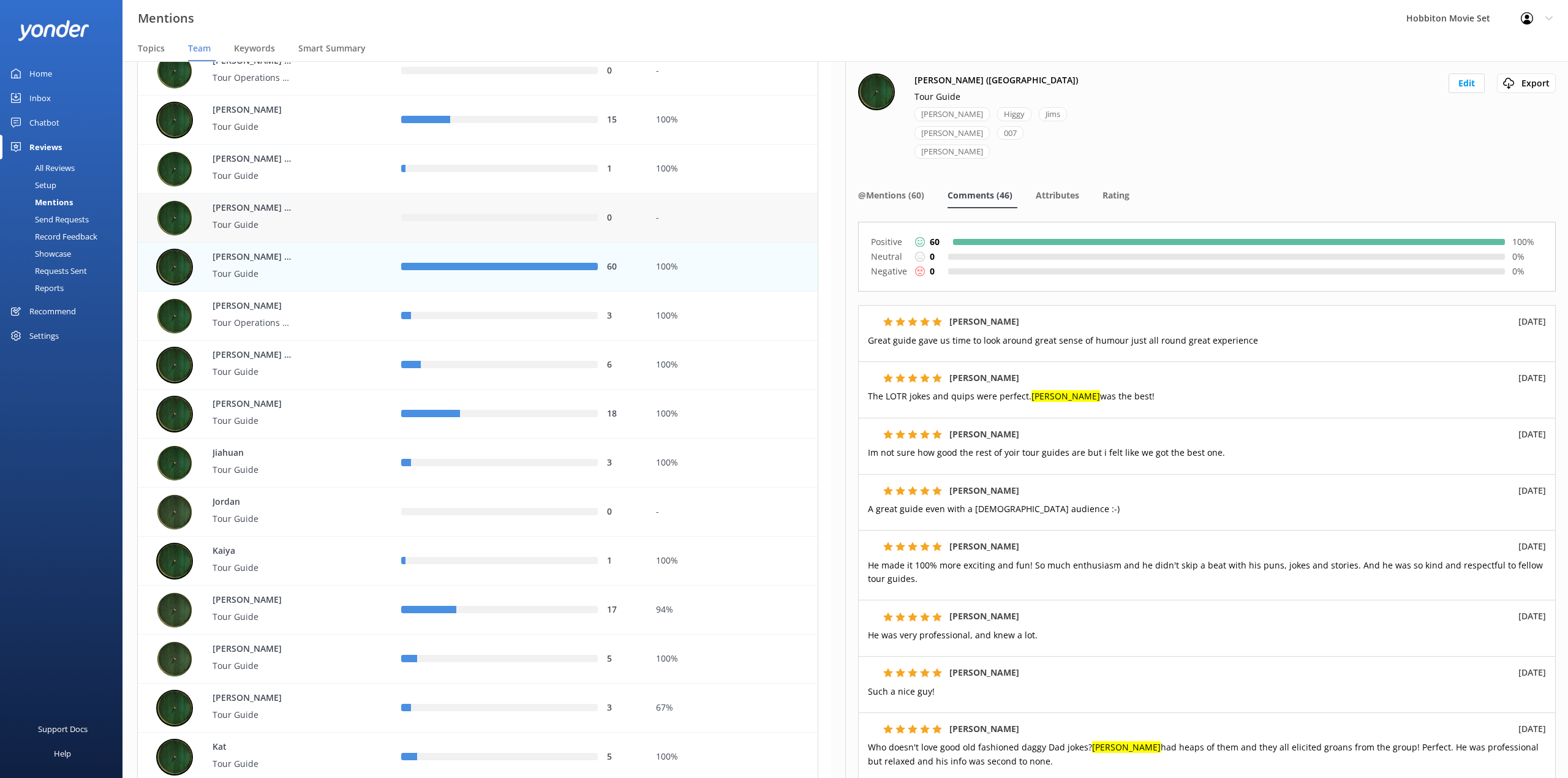
click at [368, 227] on div "[PERSON_NAME] ([GEOGRAPHIC_DATA]) Tour Guide" at bounding box center [269, 218] width 226 height 37
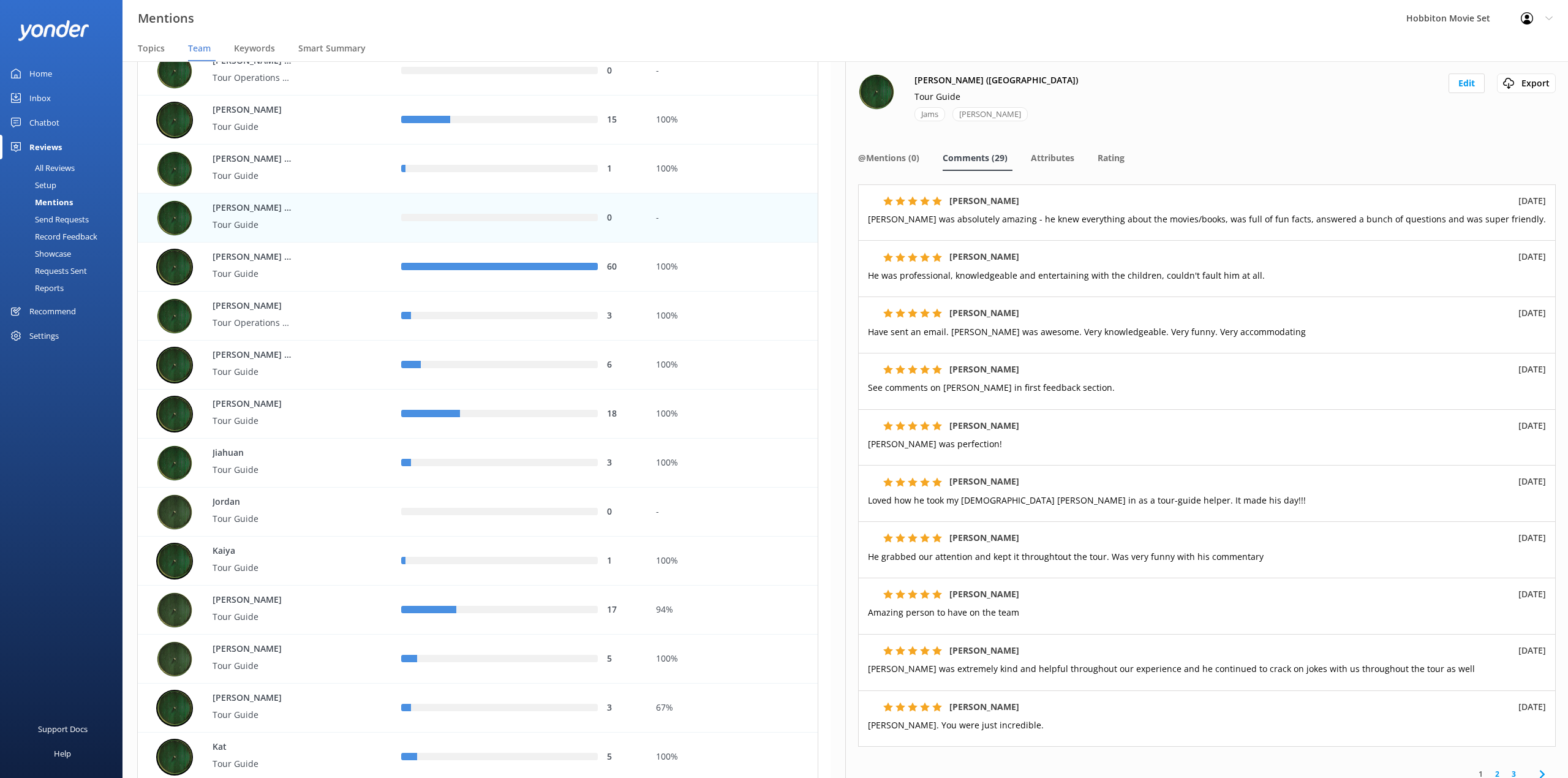
click at [671, 11] on div "Mentions Hobbiton Movie Set Profile Settings Logout" at bounding box center [784, 18] width 1568 height 37
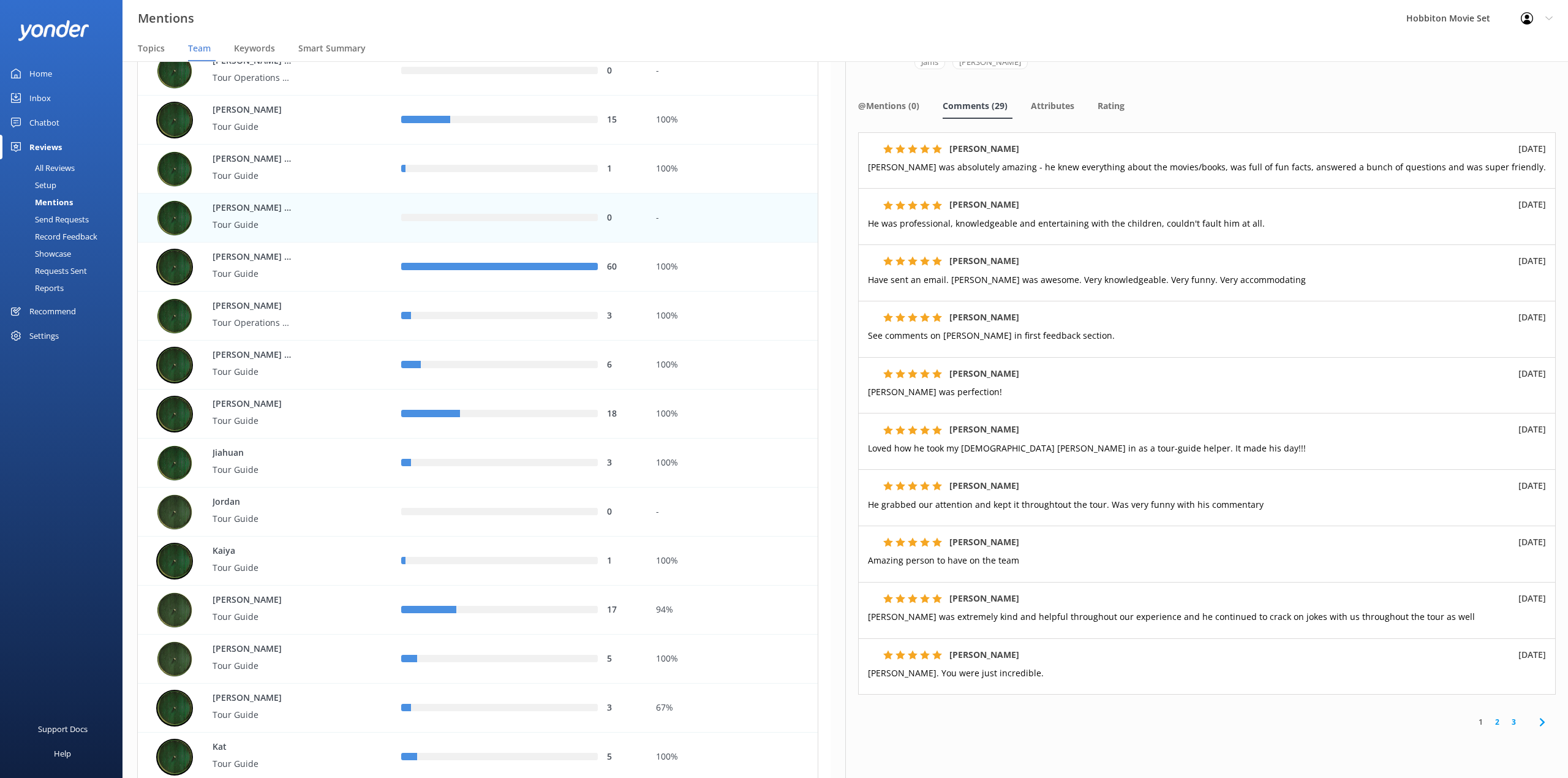
scroll to position [104, 0]
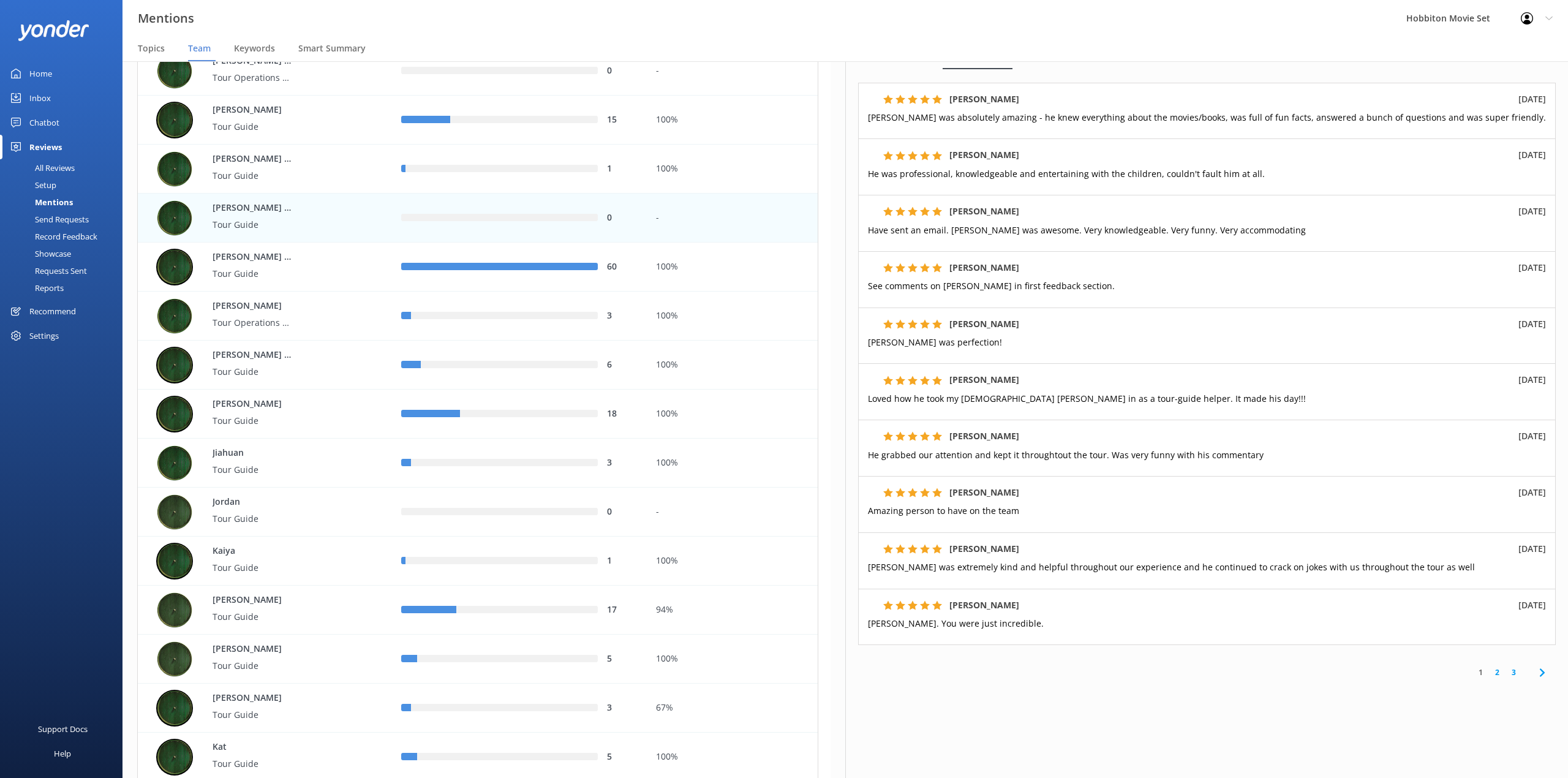
click at [1489, 671] on link "2" at bounding box center [1497, 672] width 17 height 12
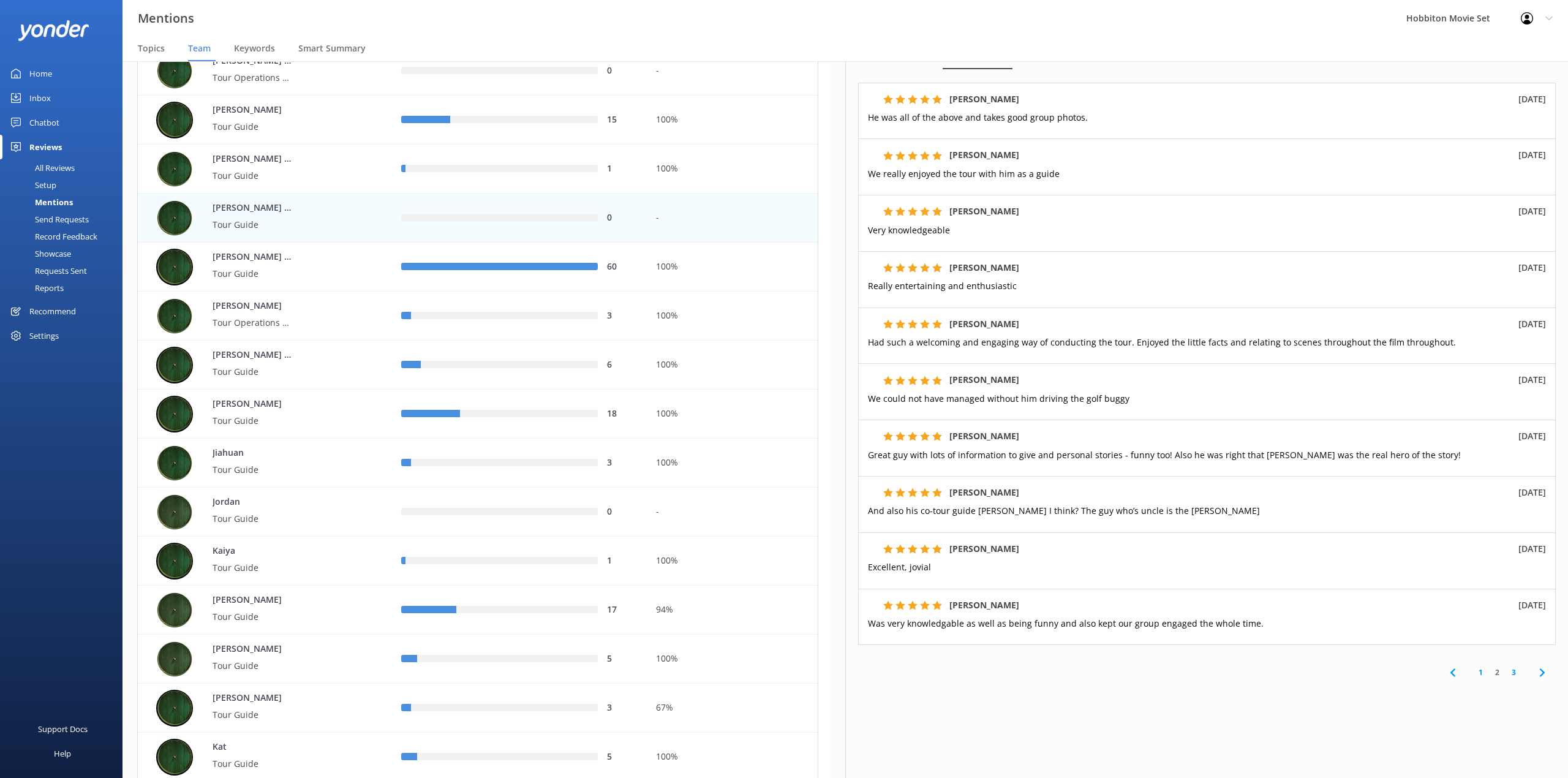
scroll to position [104, 0]
drag, startPoint x: 637, startPoint y: 26, endPoint x: 1410, endPoint y: 455, distance: 884.1
click at [637, 26] on div "Mentions Hobbiton Movie Set Profile Settings Logout" at bounding box center [784, 18] width 1568 height 37
click at [1505, 667] on link "3" at bounding box center [1513, 672] width 17 height 12
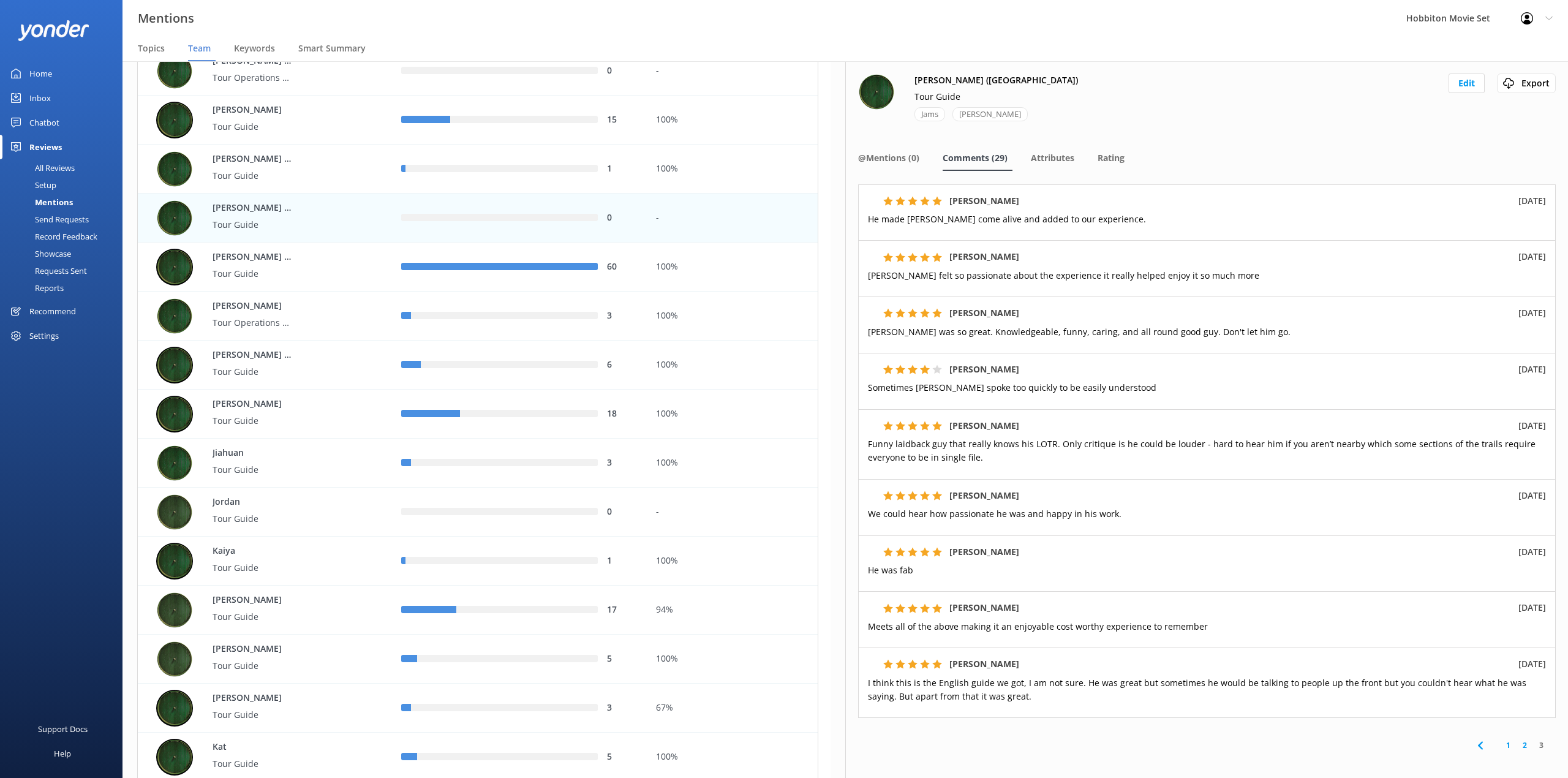
scroll to position [75, 0]
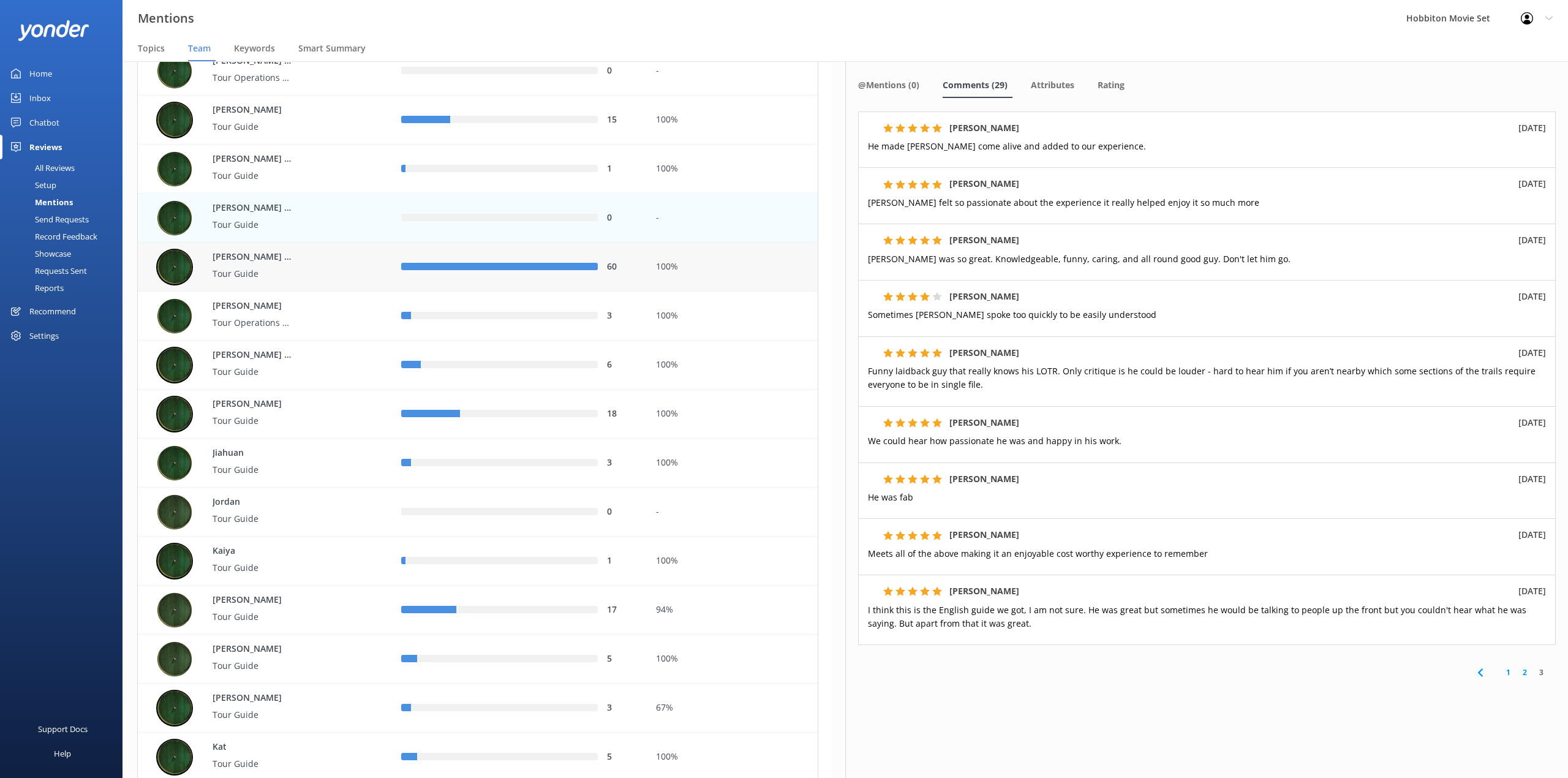
click at [223, 266] on div "[PERSON_NAME] ([GEOGRAPHIC_DATA]) Tour Guide" at bounding box center [246, 267] width 92 height 33
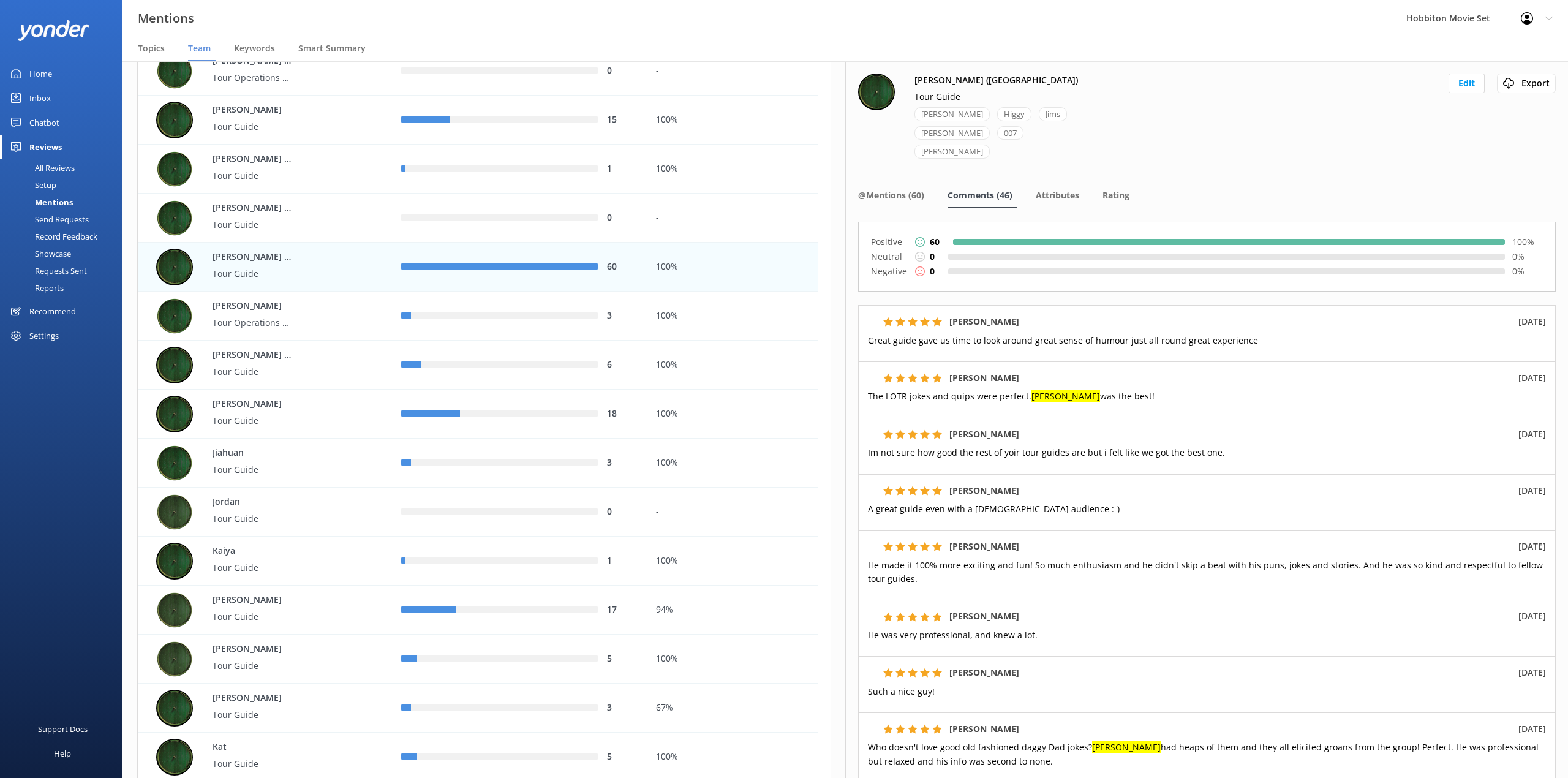
drag, startPoint x: 912, startPoint y: 171, endPoint x: 953, endPoint y: 192, distance: 46.1
click at [912, 184] on div "@Mentions (60)" at bounding box center [893, 196] width 71 height 24
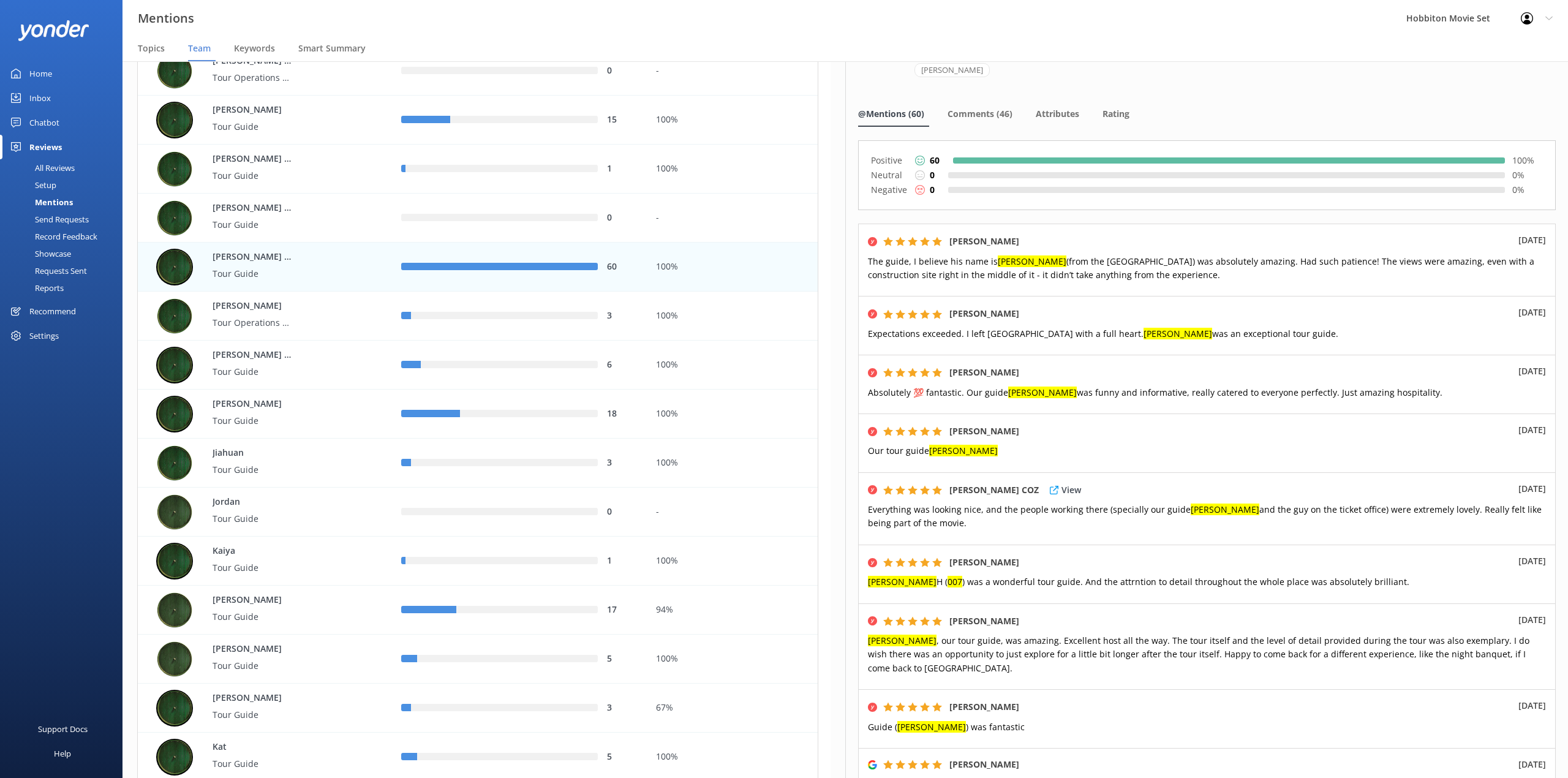
scroll to position [245, 0]
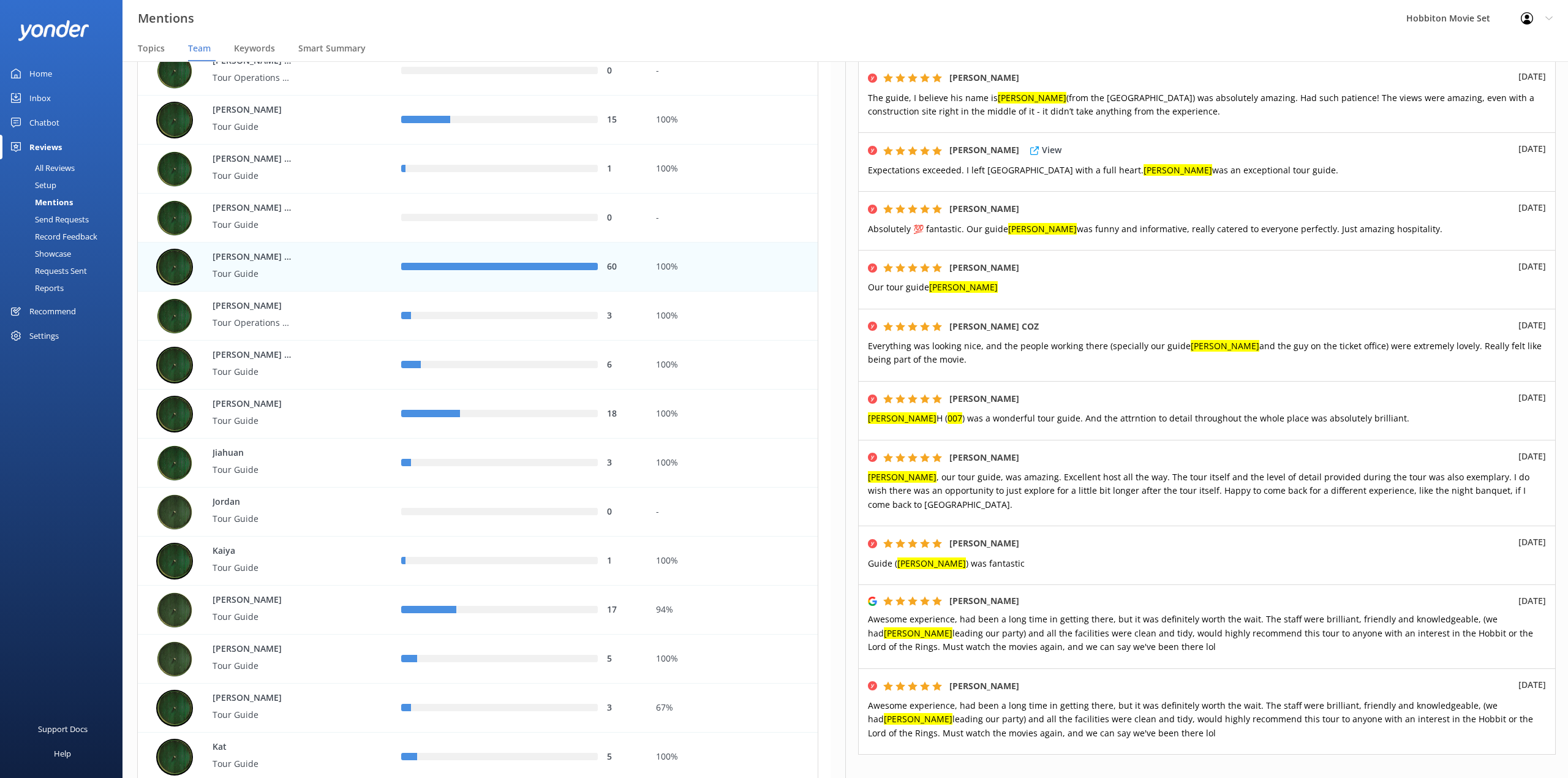
click at [1304, 145] on div "[PERSON_NAME] View [DATE] Expectations exceeded. I left [GEOGRAPHIC_DATA] with …" at bounding box center [1207, 162] width 698 height 59
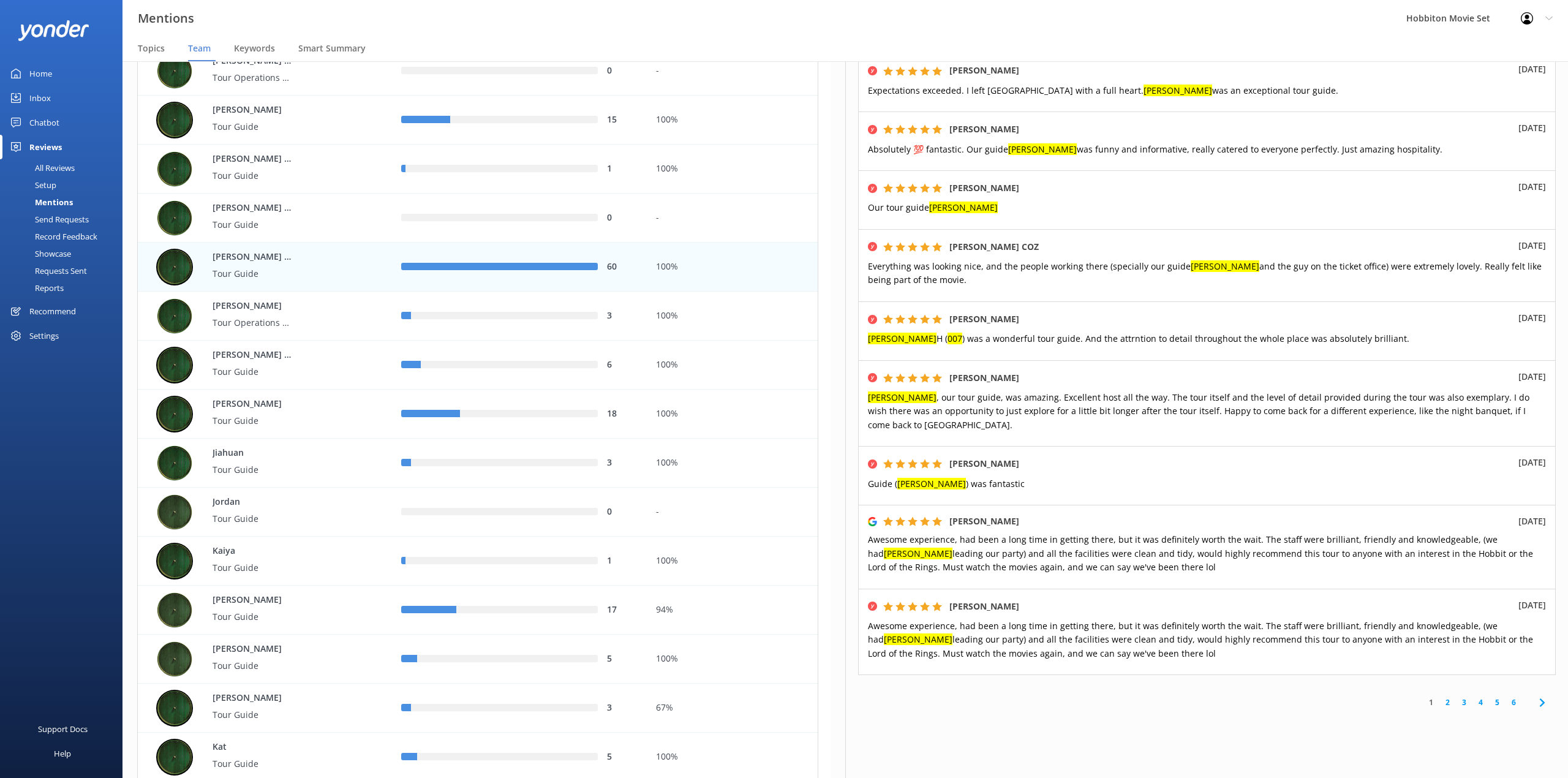
click at [1439, 697] on link "2" at bounding box center [1448, 703] width 17 height 12
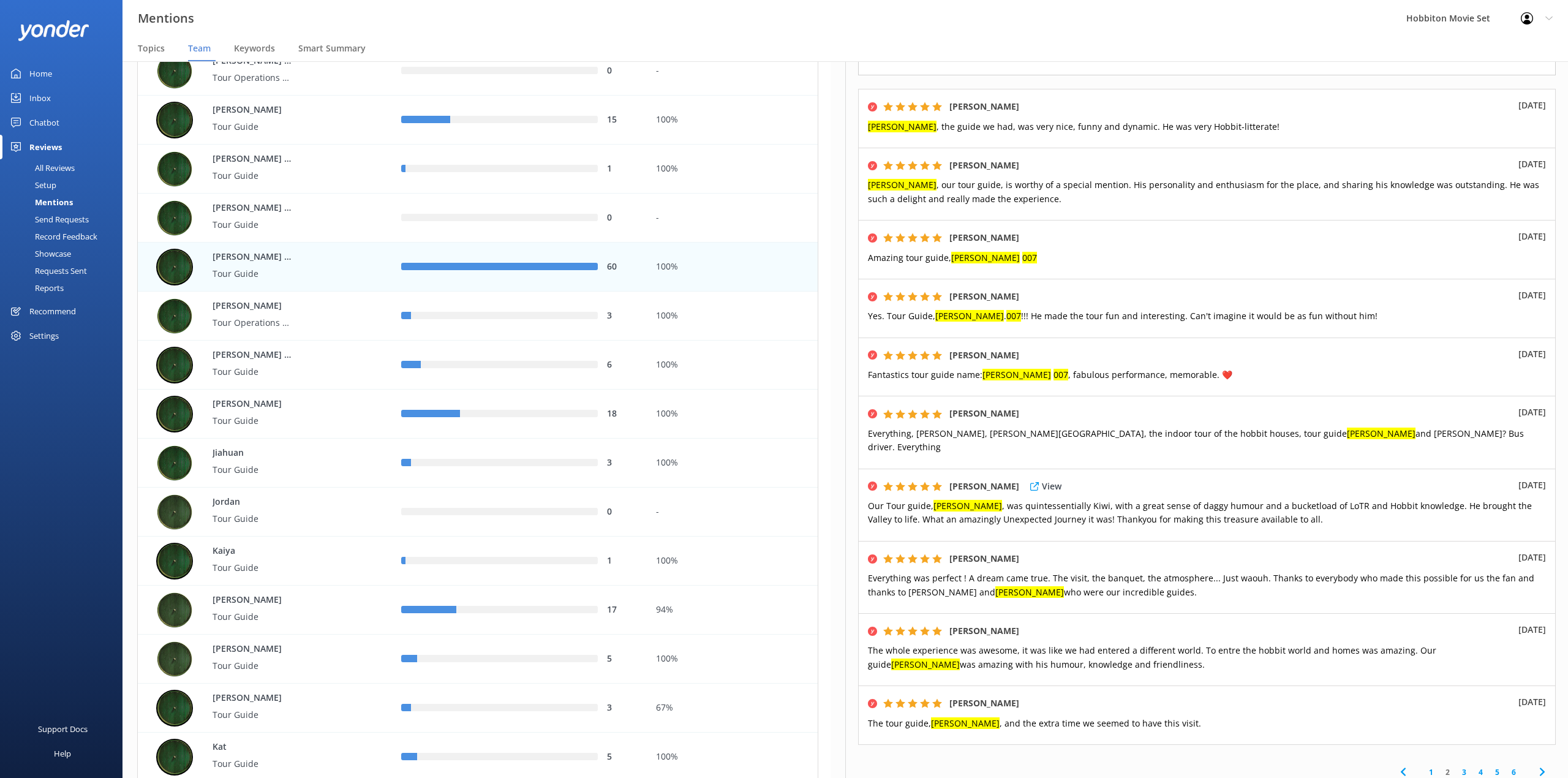
scroll to position [245, 0]
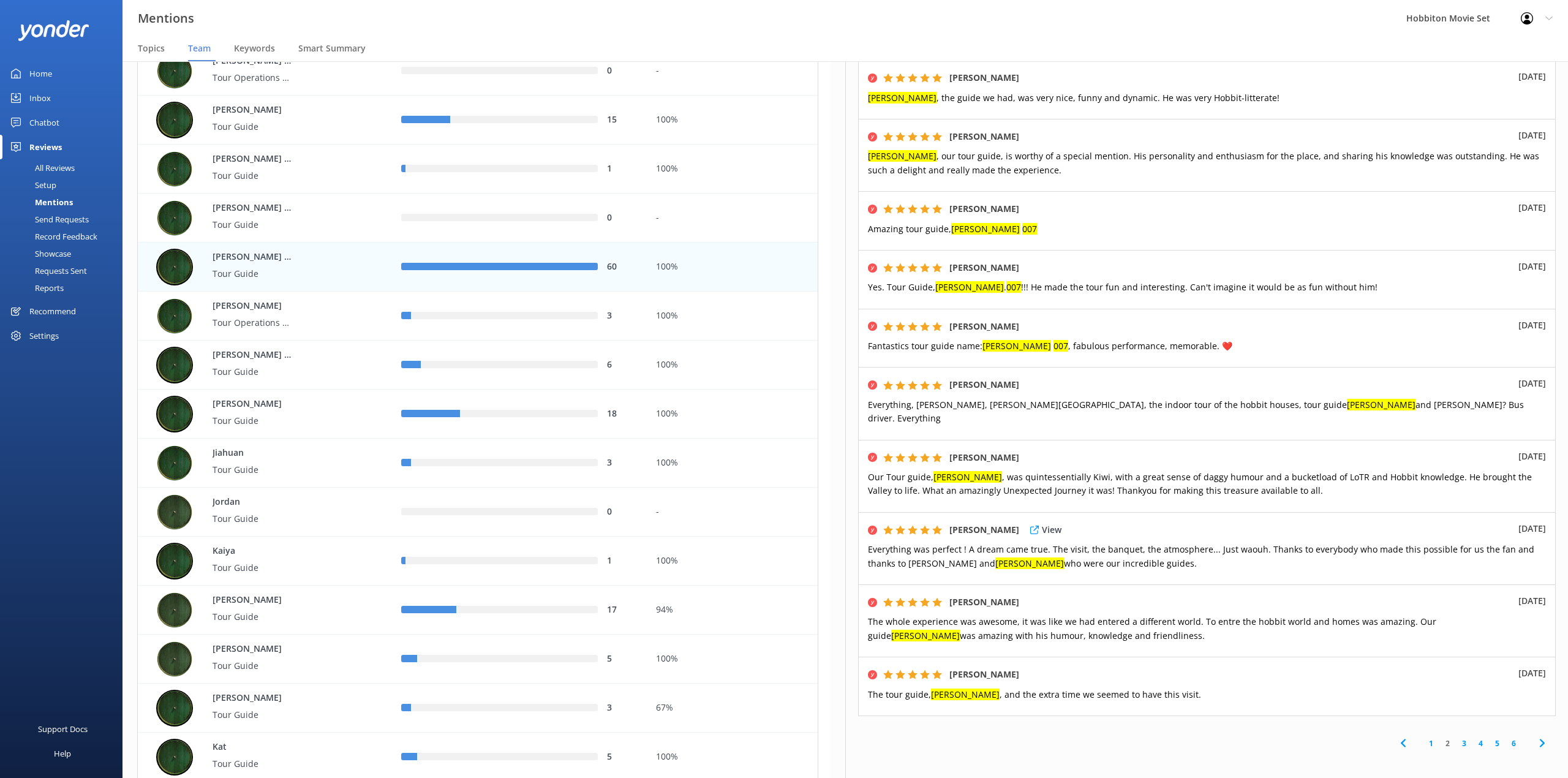
click at [1248, 543] on p "Everything was perfect ! A dream came true. The visit, the banquet, the atmosph…" at bounding box center [1207, 557] width 678 height 28
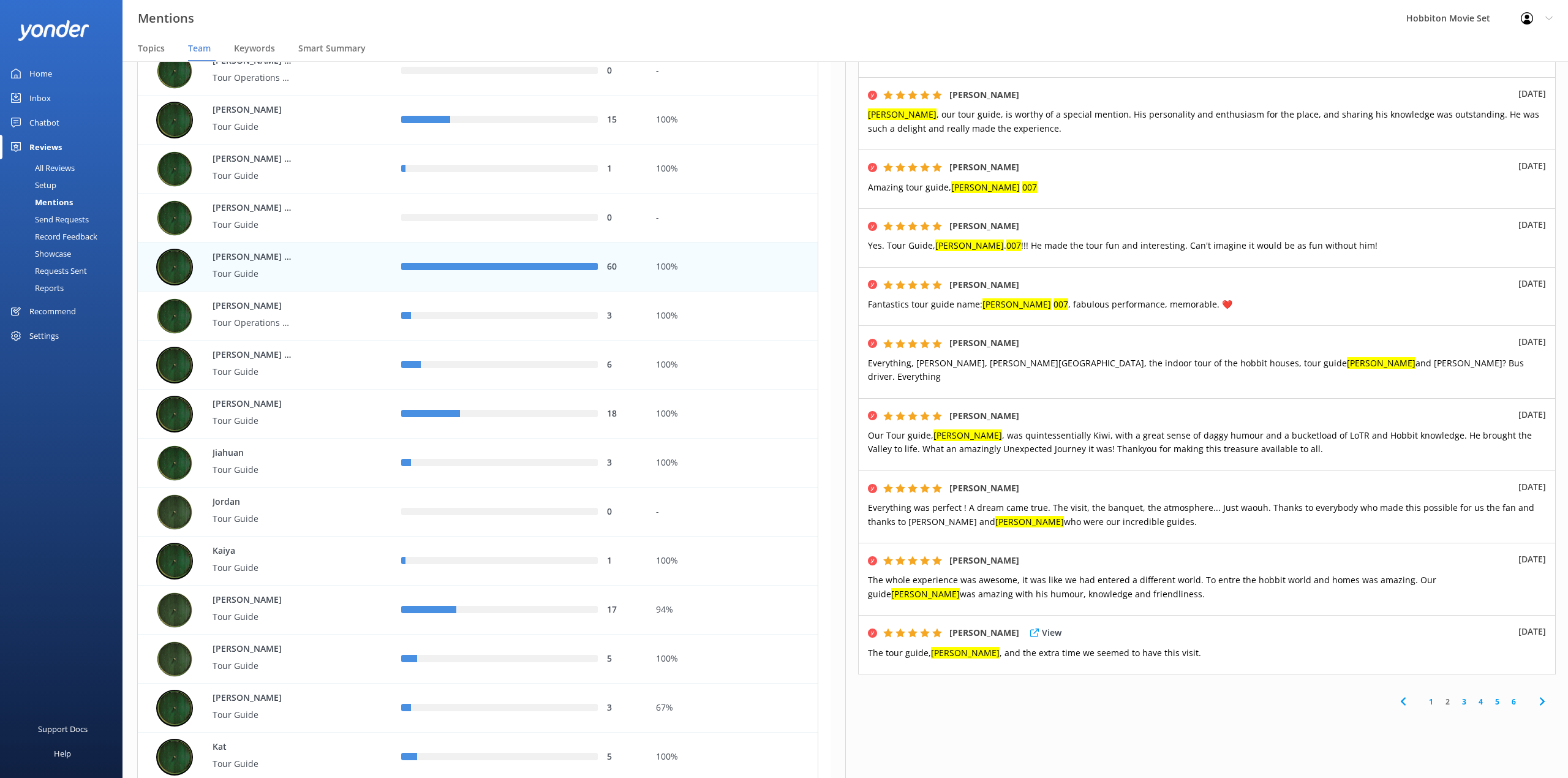
click at [1200, 643] on div "[PERSON_NAME] View [DATE] The tour guide, [PERSON_NAME] , and the extra time we…" at bounding box center [1207, 645] width 698 height 59
click at [1455, 696] on link "3" at bounding box center [1464, 702] width 17 height 12
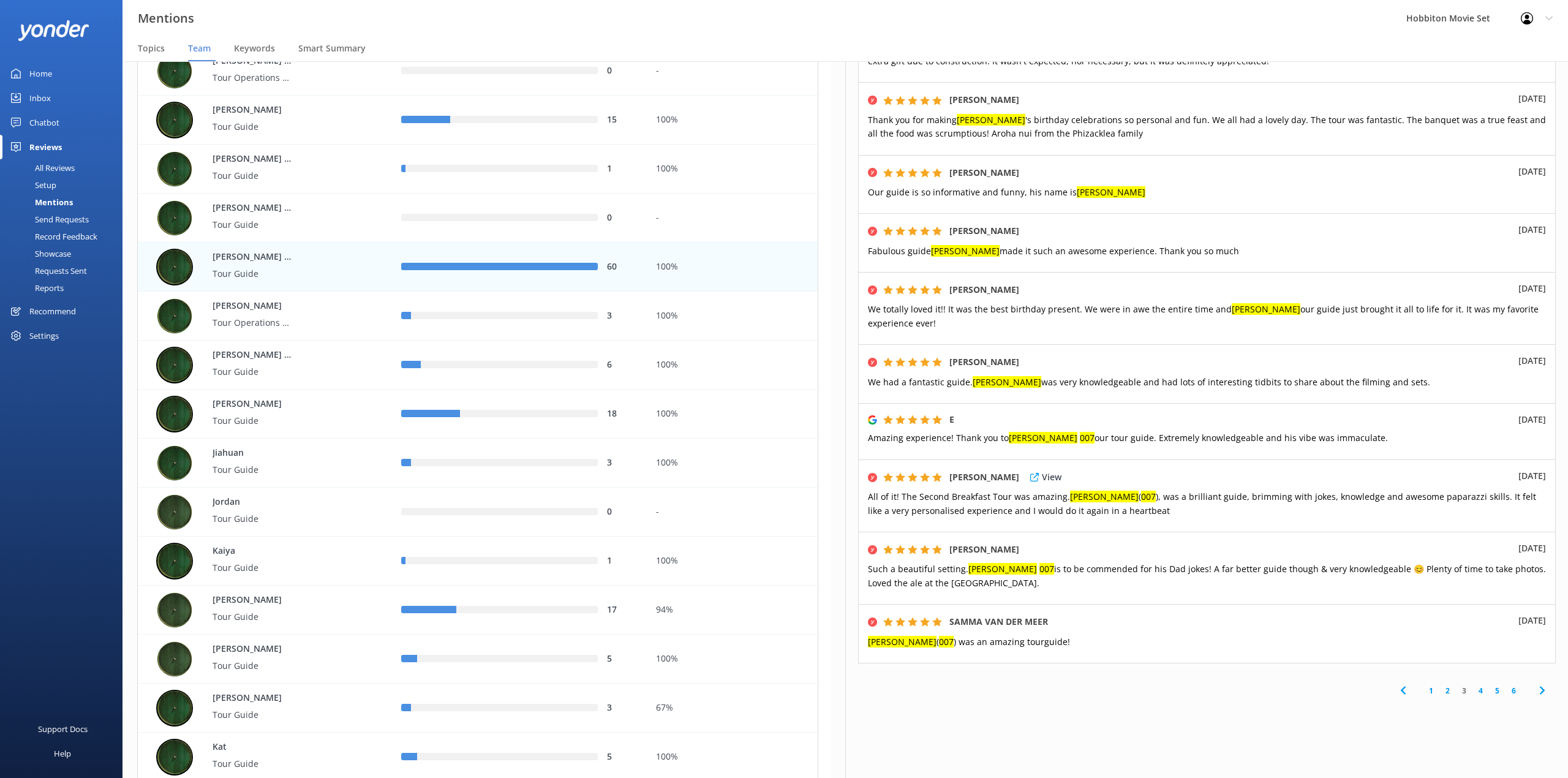
scroll to position [298, 0]
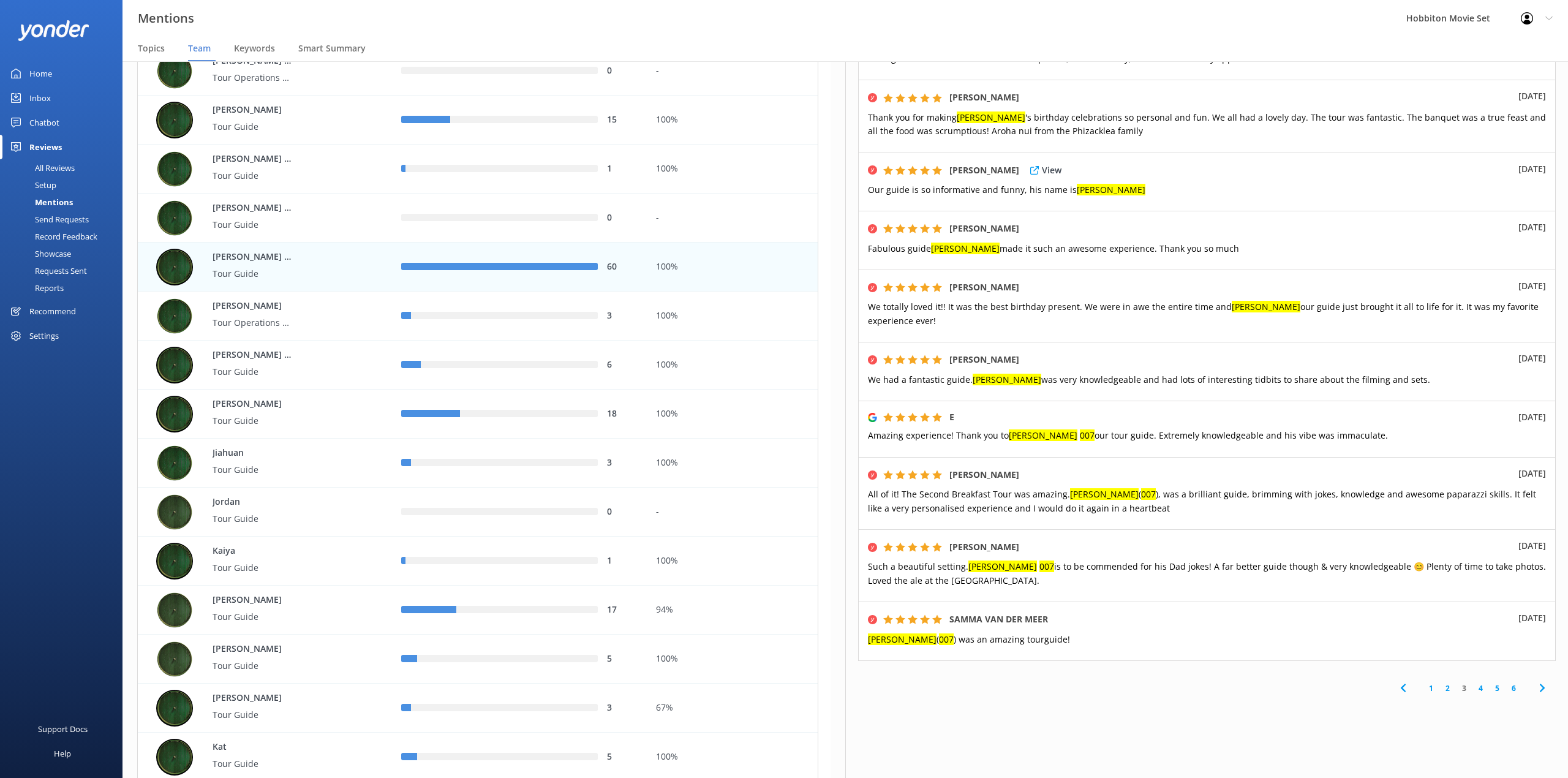
click at [1331, 187] on div "[PERSON_NAME] View [DATE] Our guide is so informative and funny, his name is [P…" at bounding box center [1207, 181] width 698 height 59
click at [1472, 683] on link "4" at bounding box center [1481, 689] width 17 height 12
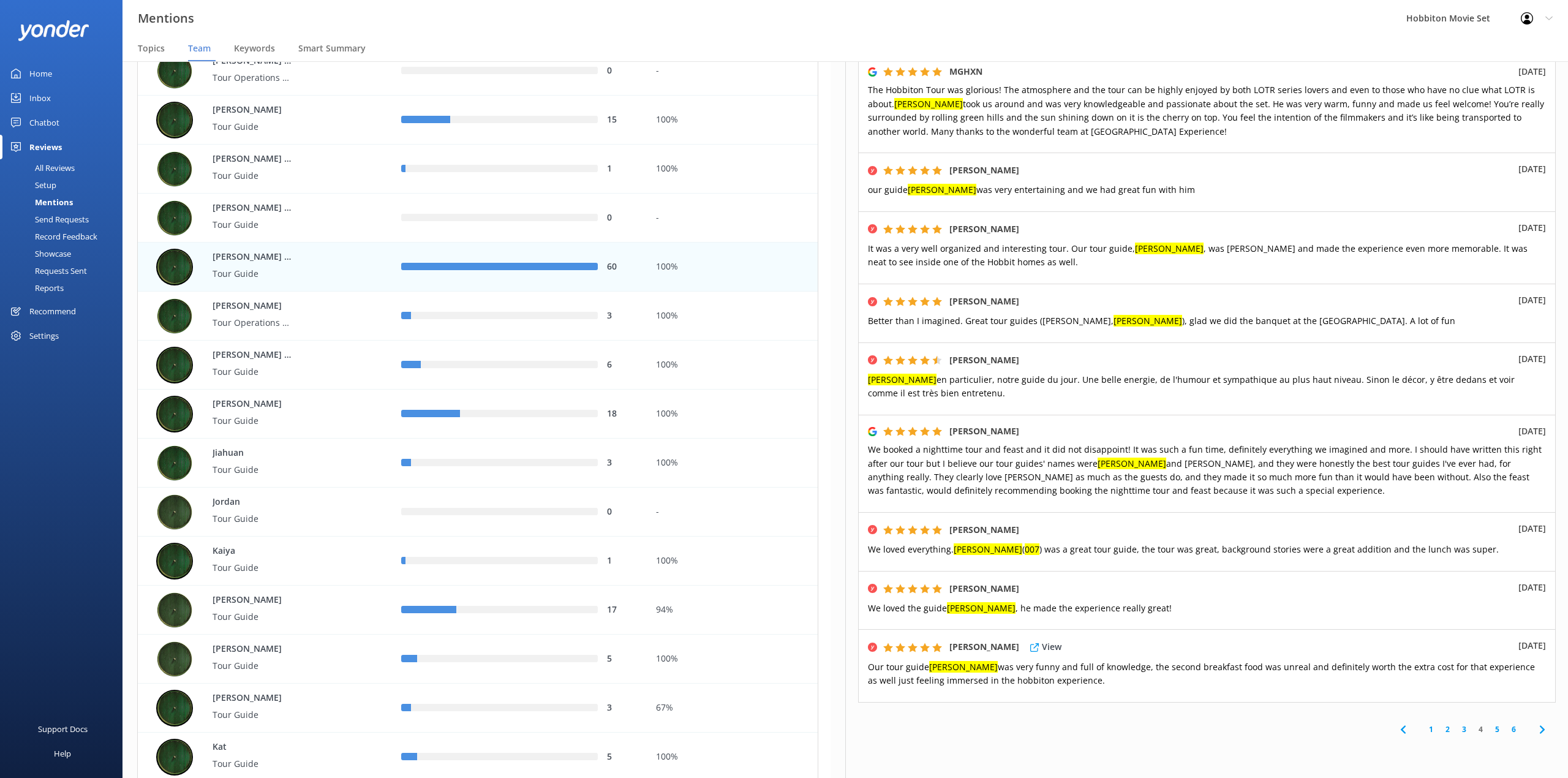
scroll to position [327, 0]
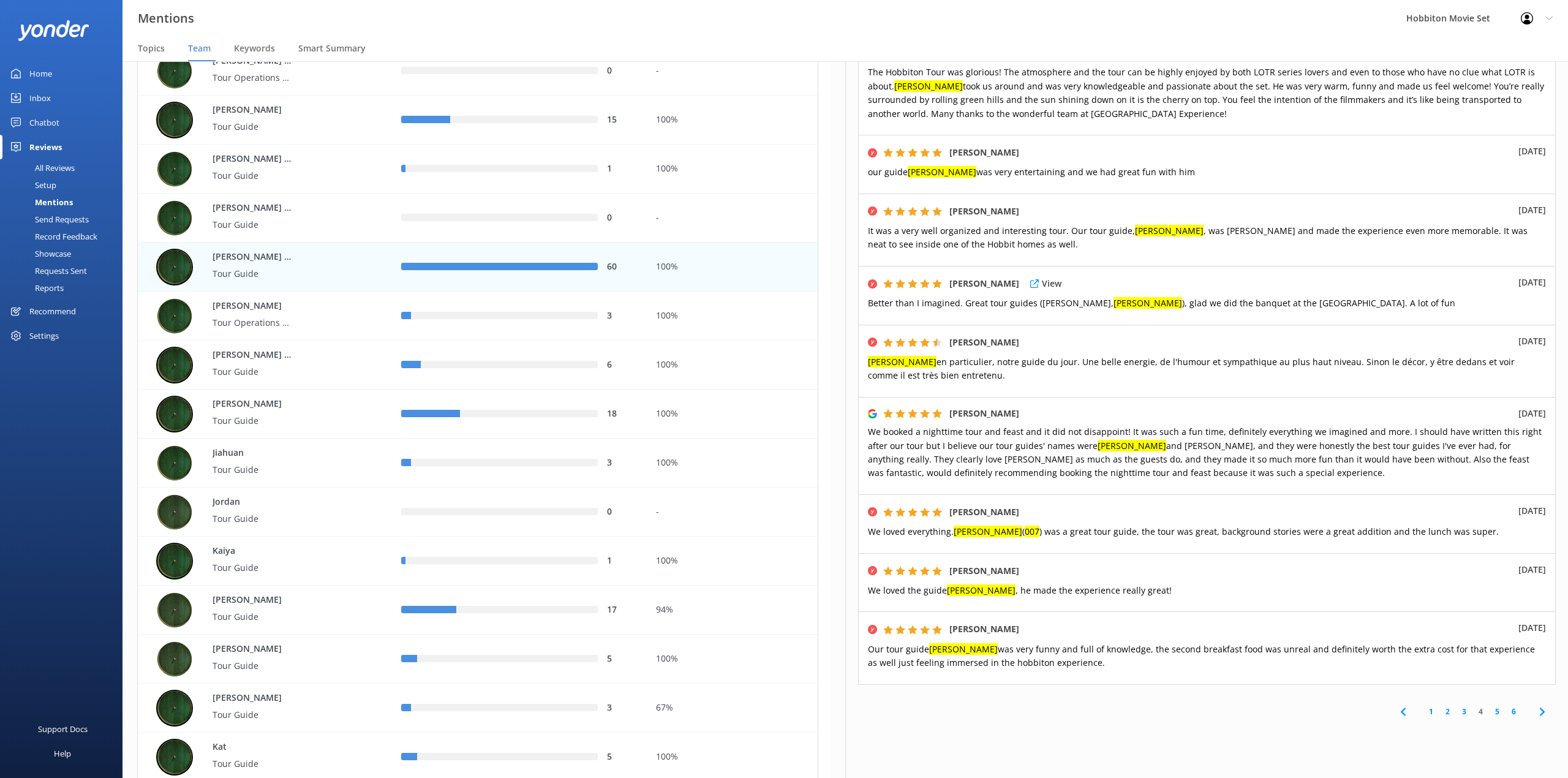
click at [1345, 266] on div "[PERSON_NAME] View [DATE] Better than I imagined. Great tour guides ([PERSON_NA…" at bounding box center [1207, 295] width 698 height 59
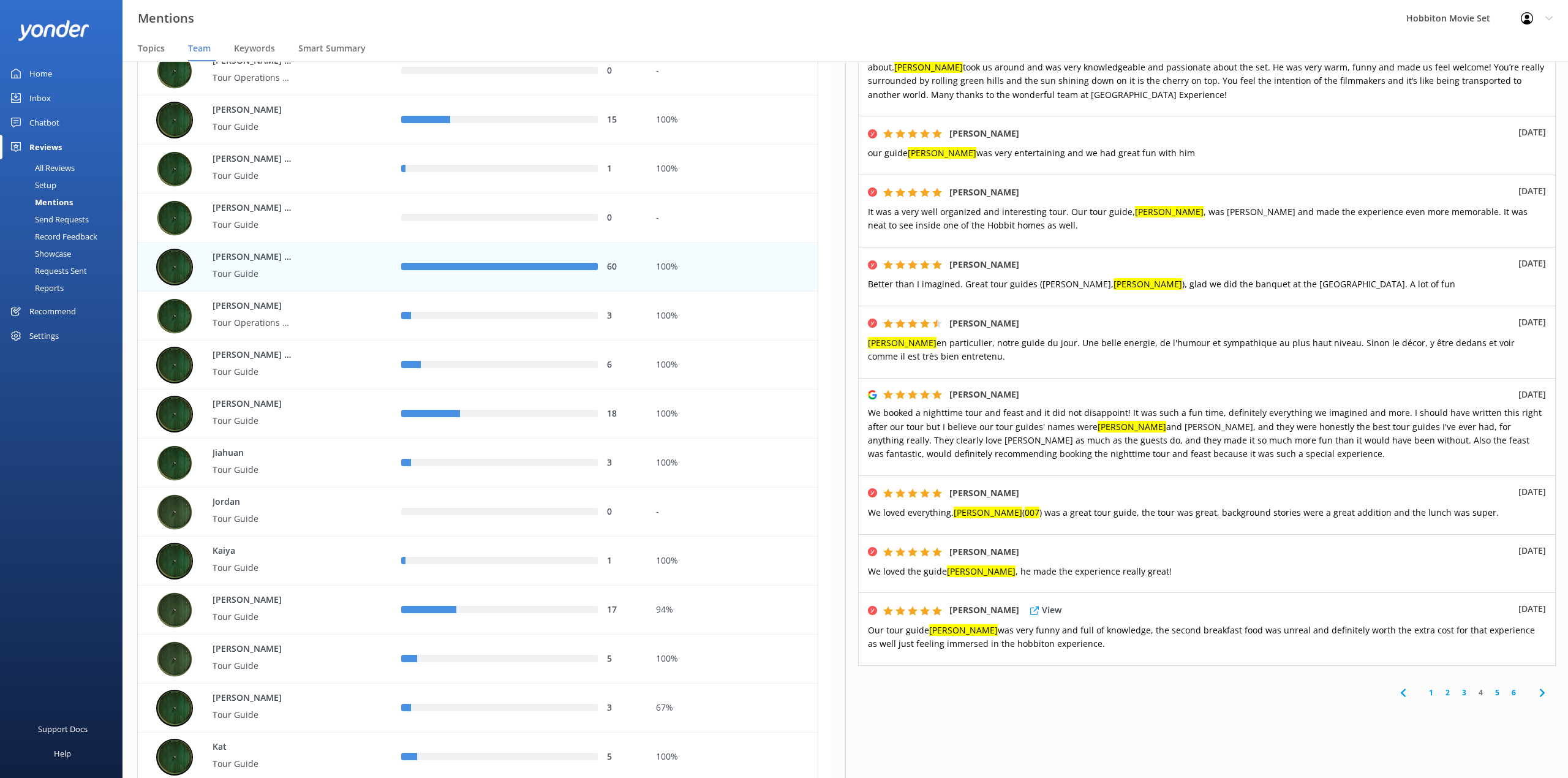
scroll to position [351, 0]
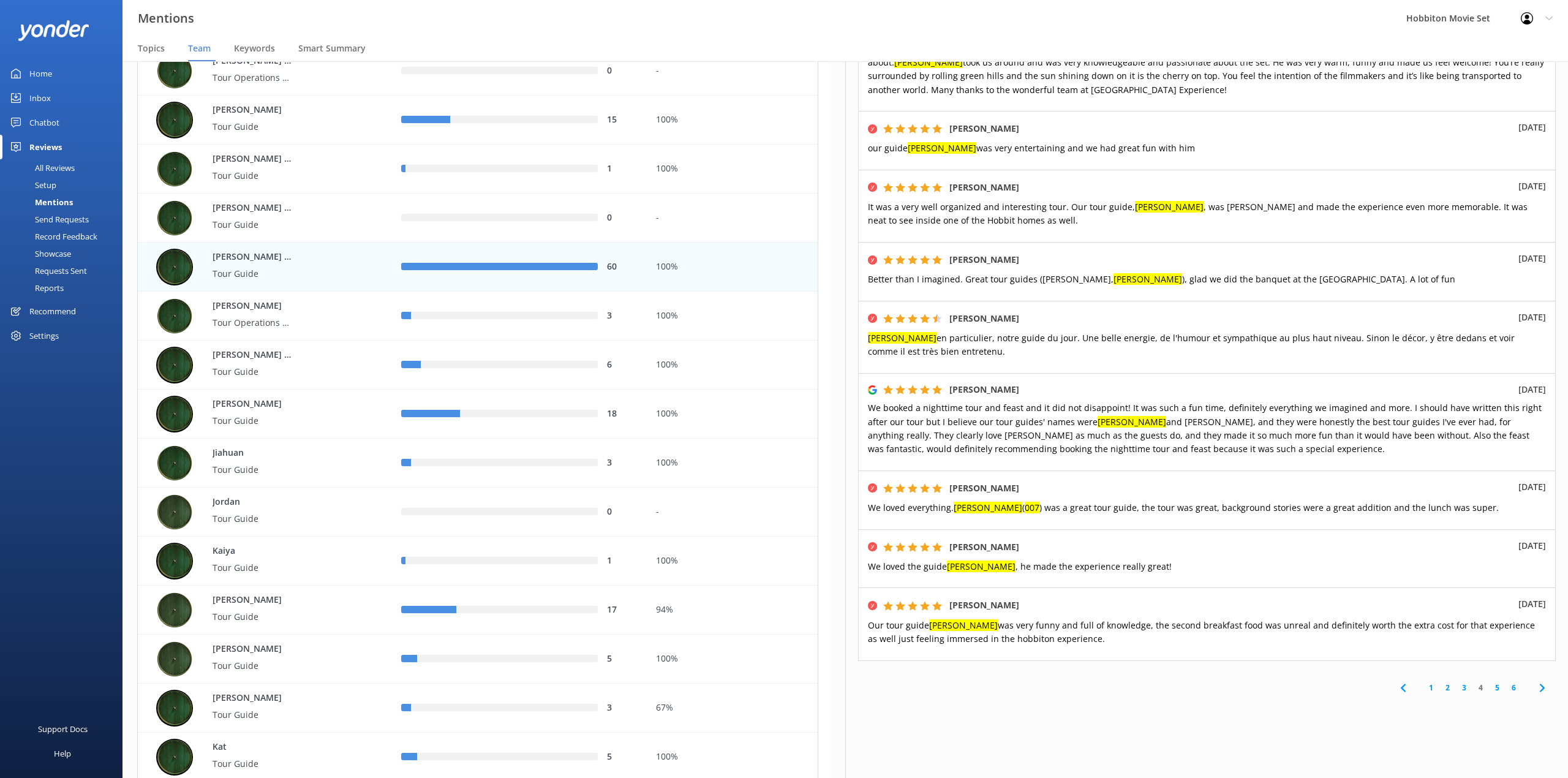
click at [1489, 682] on link "5" at bounding box center [1497, 688] width 17 height 12
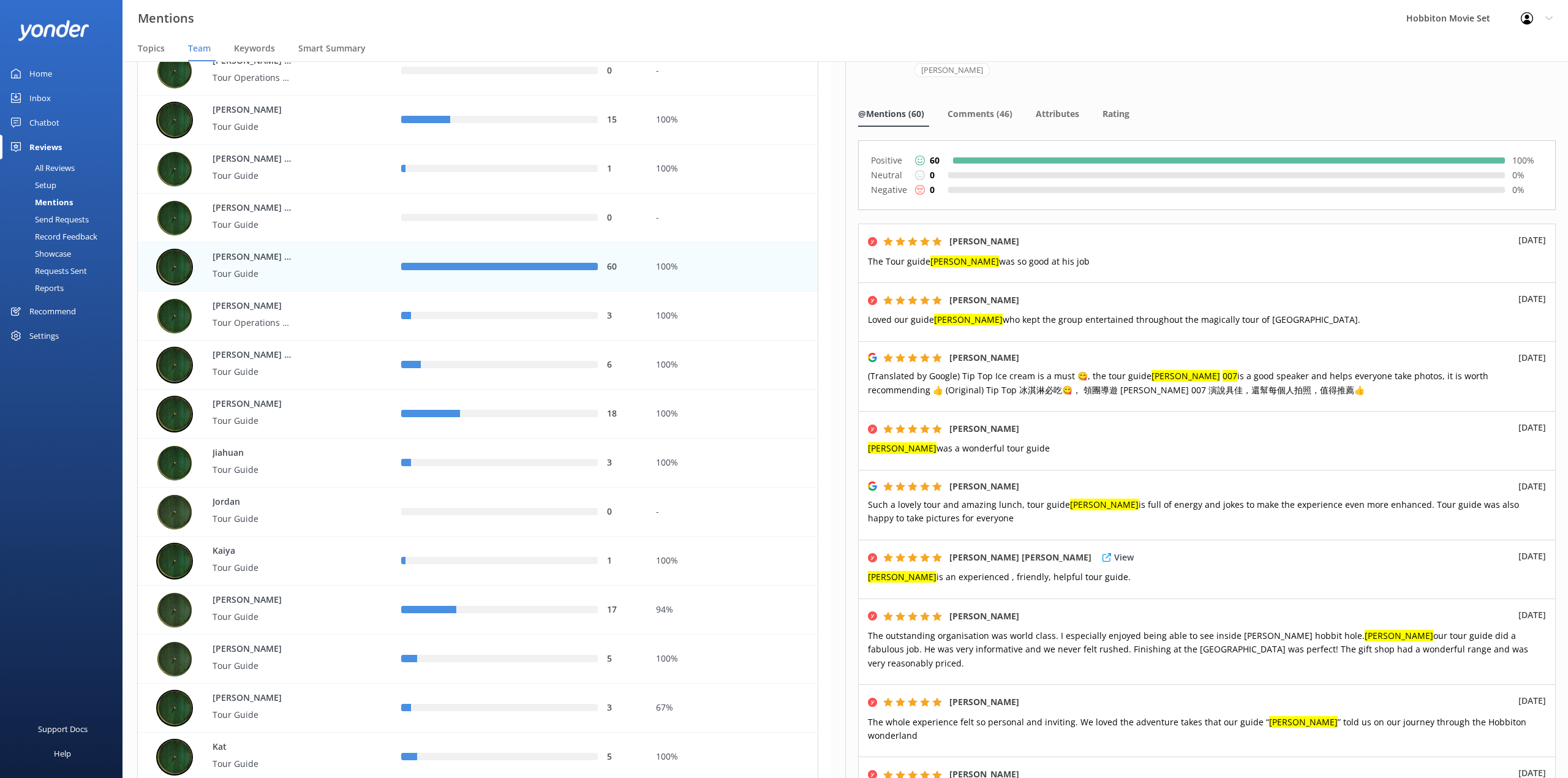
scroll to position [163, 0]
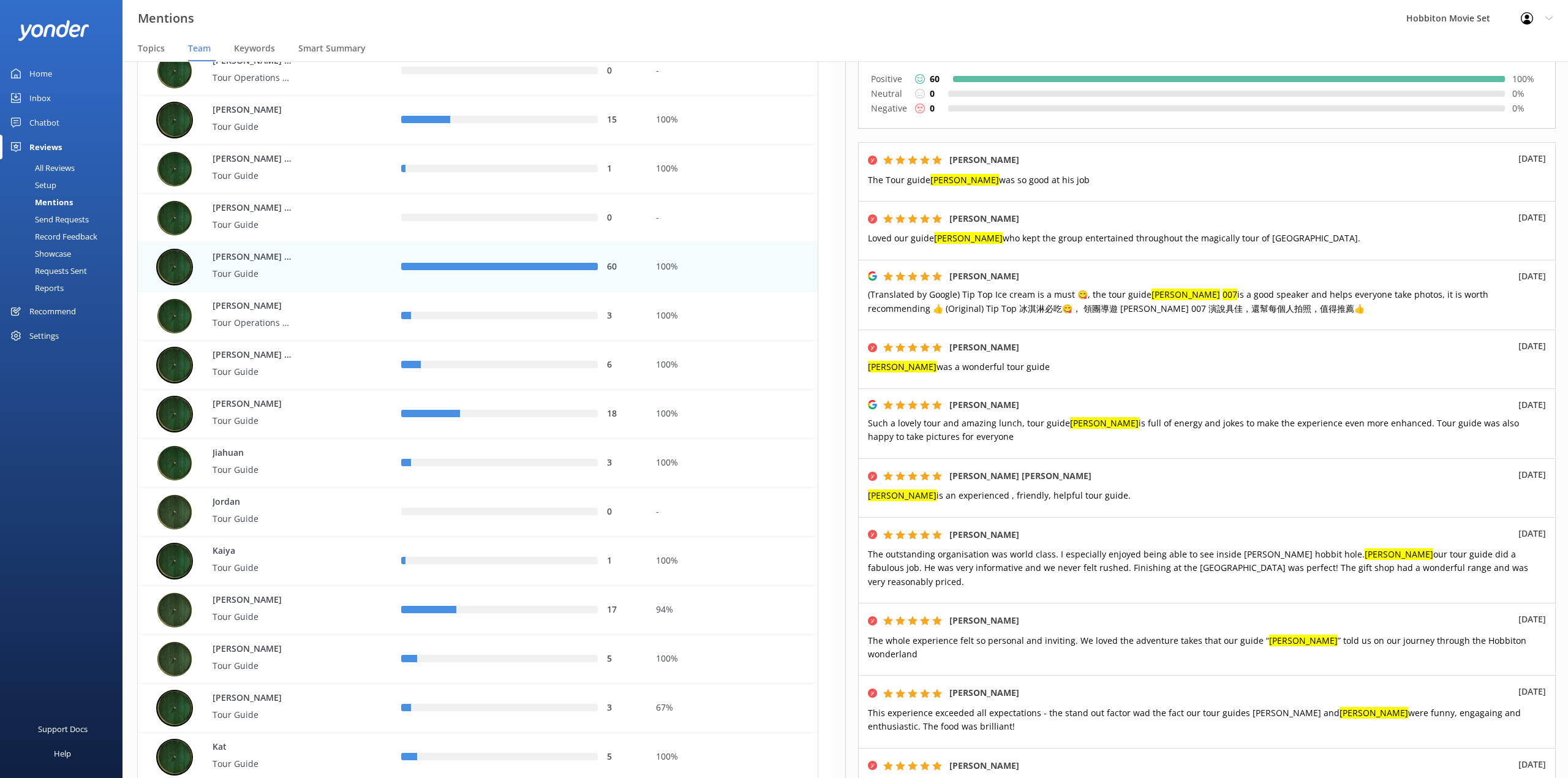
drag, startPoint x: 1273, startPoint y: 28, endPoint x: 1284, endPoint y: 60, distance: 33.8
click at [1273, 28] on div "Mentions Hobbiton Movie Set Profile Settings Logout" at bounding box center [784, 18] width 1568 height 37
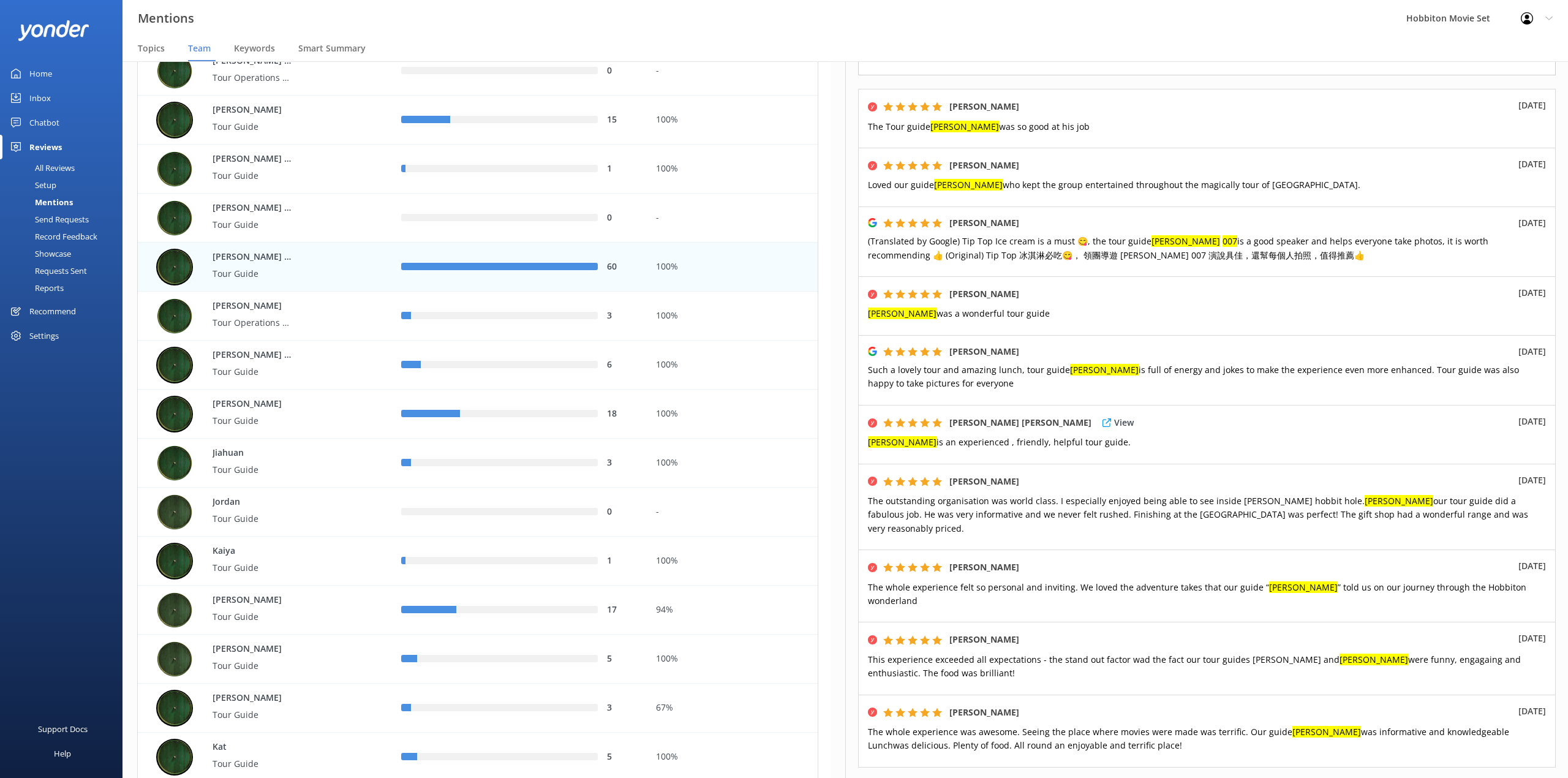
scroll to position [245, 0]
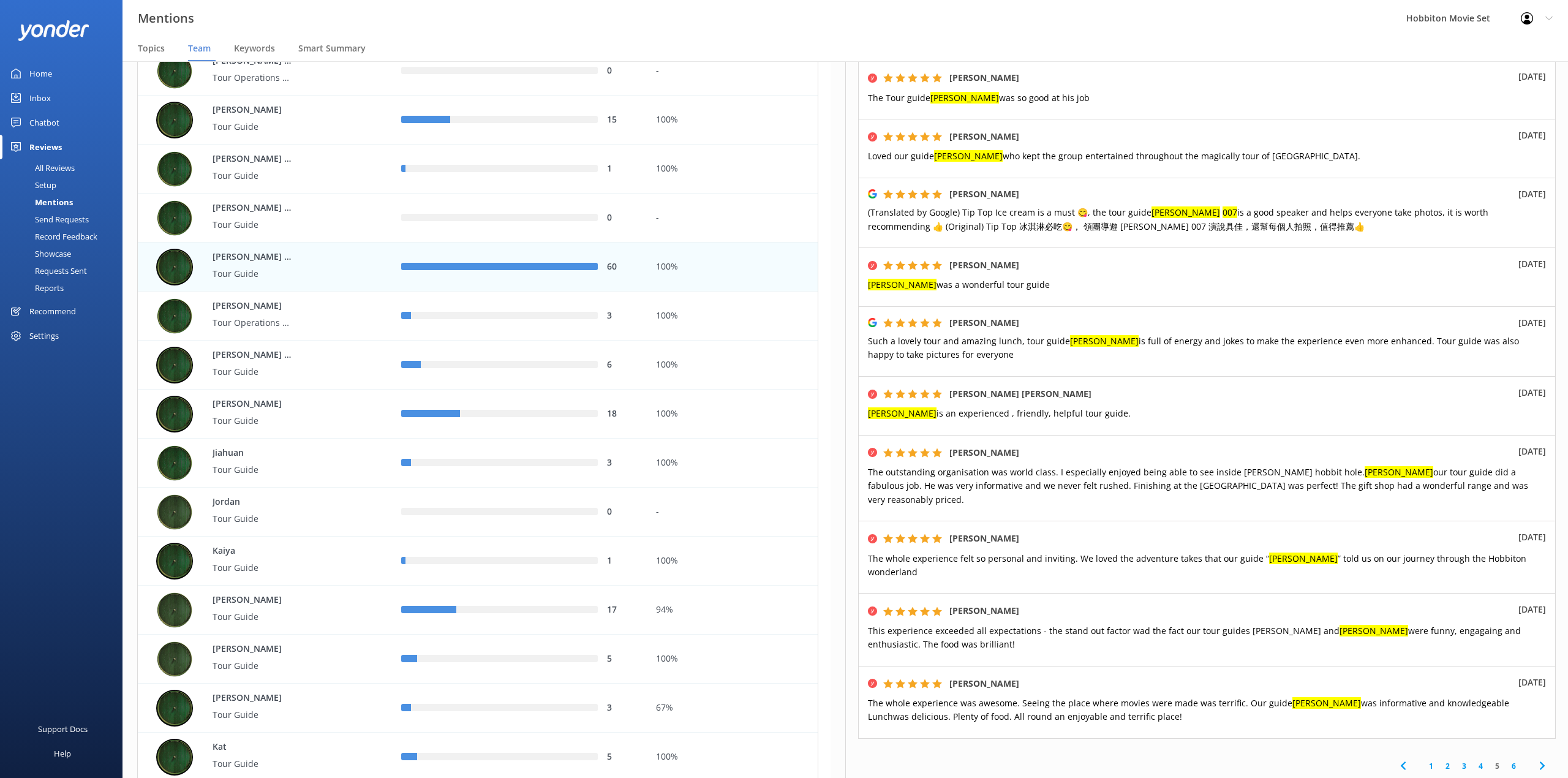
click at [1505, 761] on link "6" at bounding box center [1513, 766] width 17 height 12
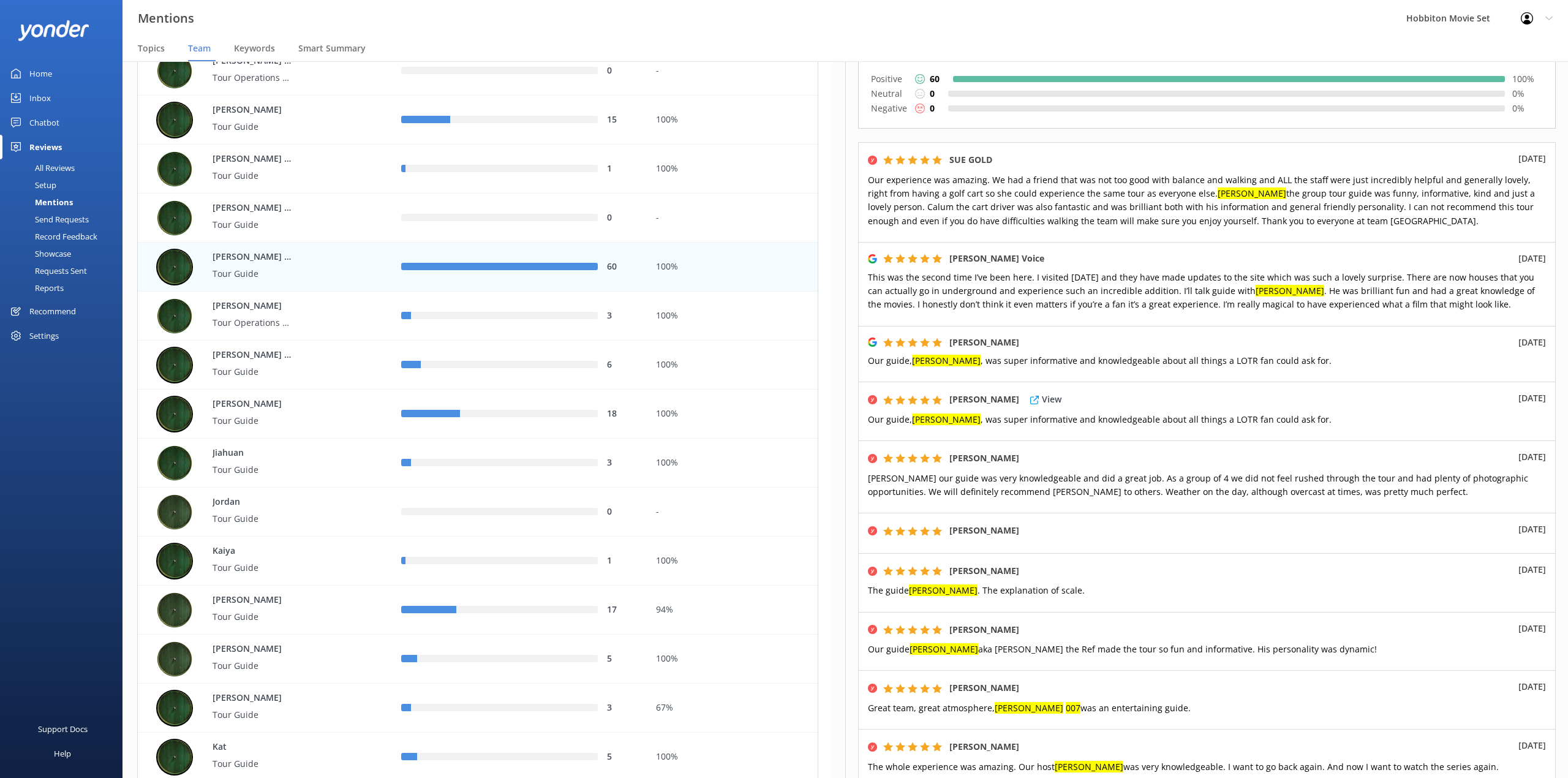
scroll to position [245, 0]
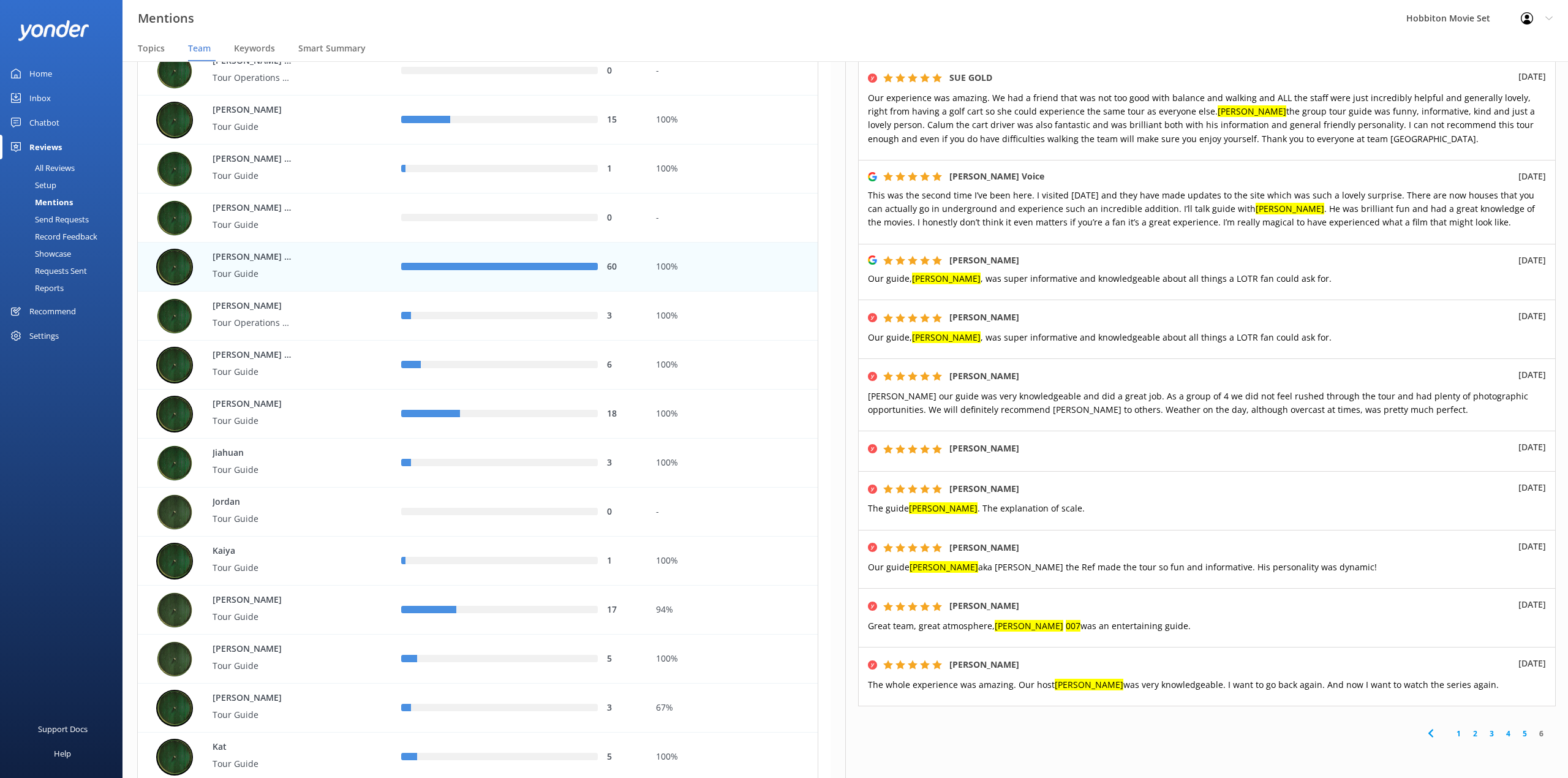
drag, startPoint x: 1266, startPoint y: 167, endPoint x: 1311, endPoint y: 261, distance: 104.2
click at [1266, 167] on div "[PERSON_NAME] Voice [DATE] This was the second time I’ve been here. I visited […" at bounding box center [1207, 202] width 698 height 84
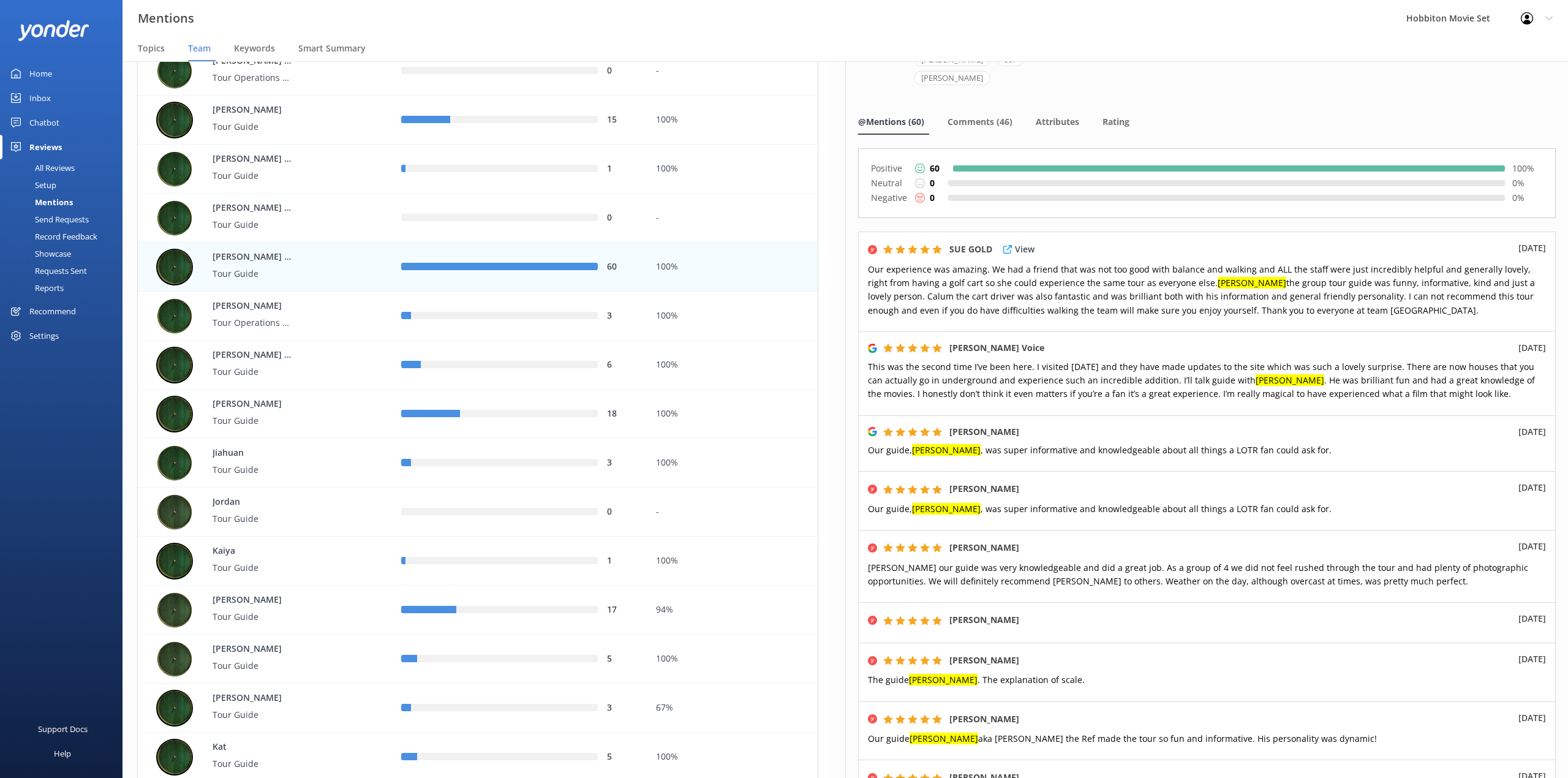
scroll to position [0, 0]
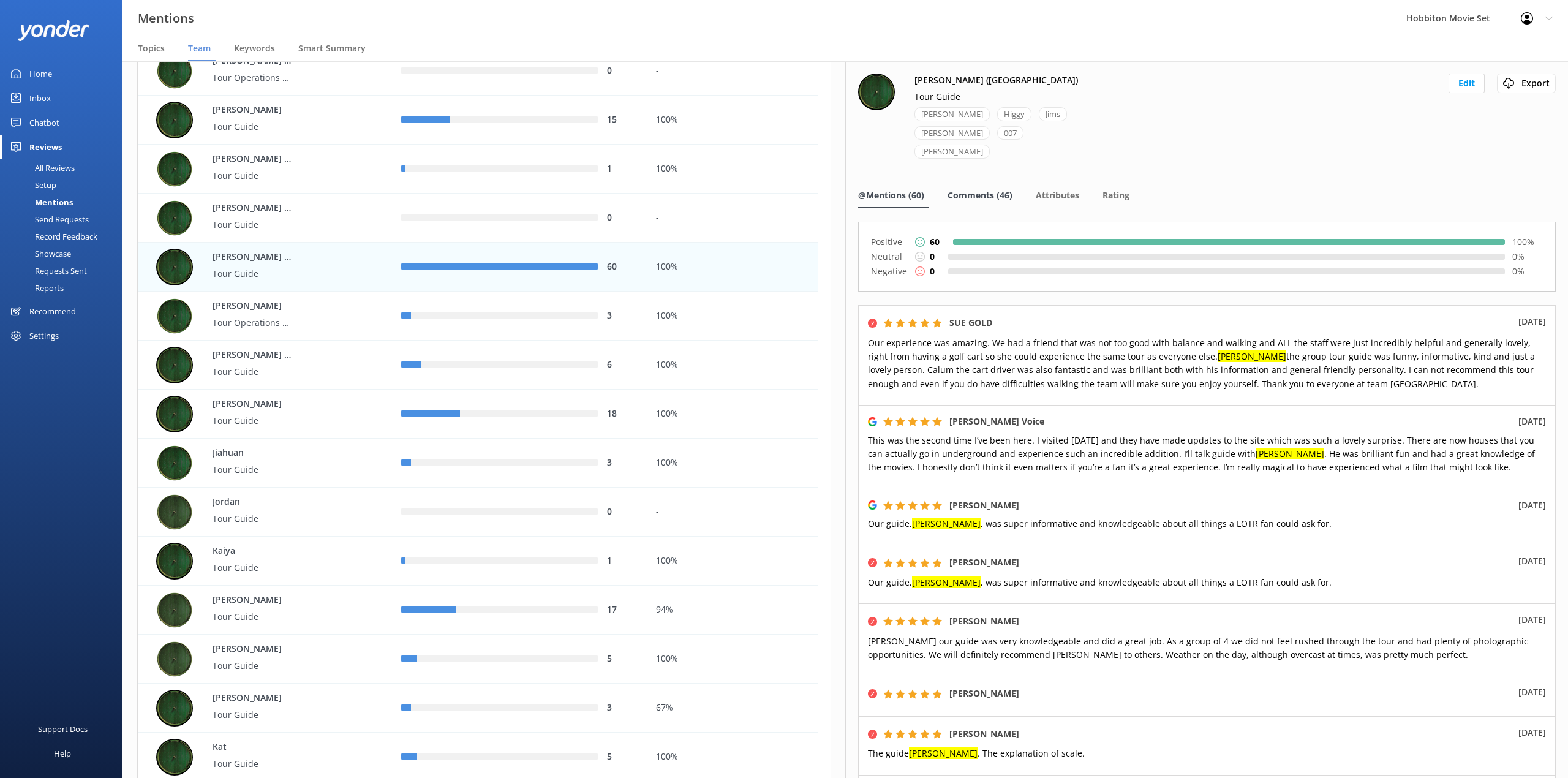
click at [990, 189] on span "Comments (46)" at bounding box center [980, 195] width 65 height 12
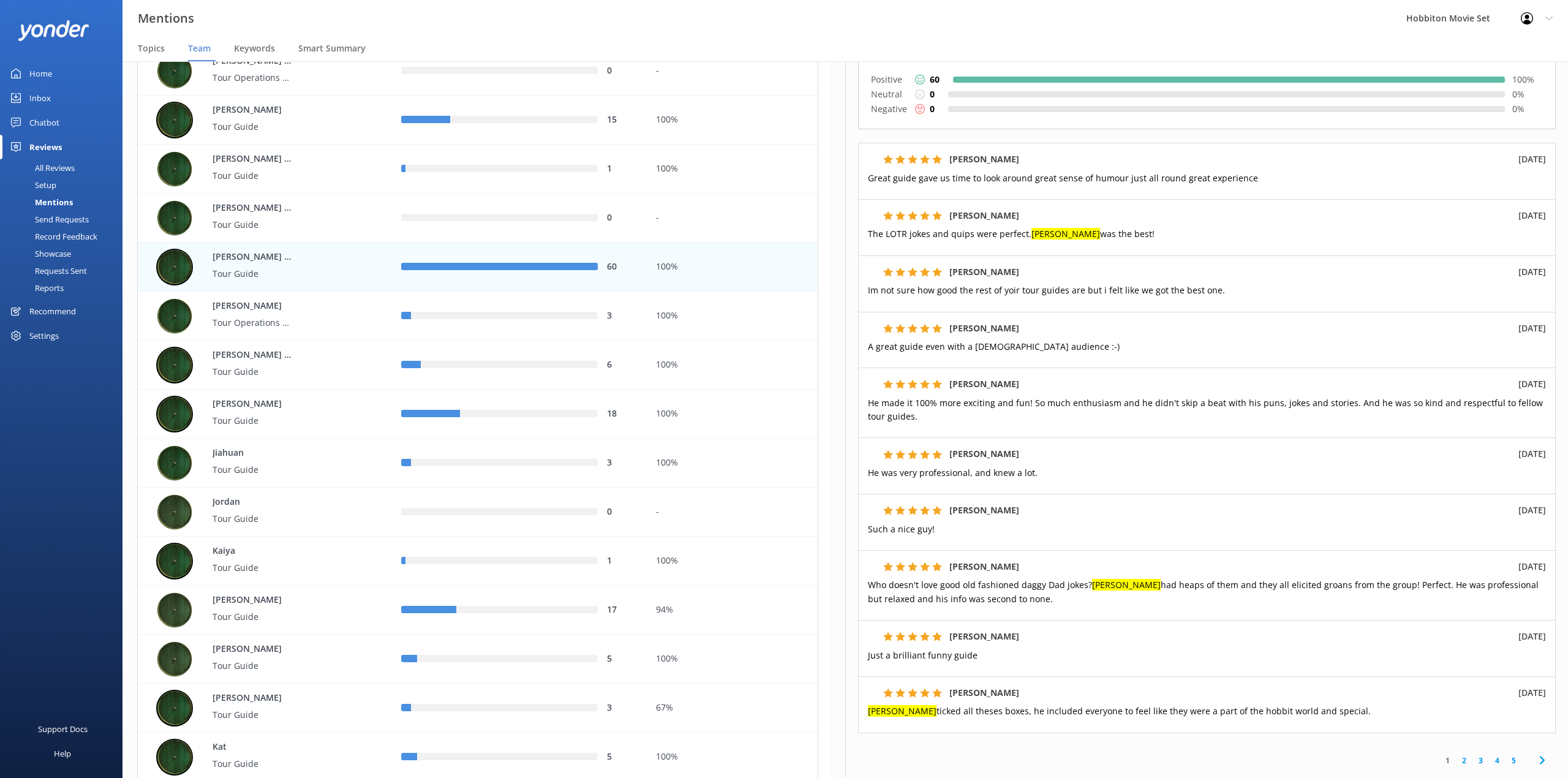
scroll to position [163, 0]
click at [1455, 754] on link "2" at bounding box center [1464, 760] width 17 height 12
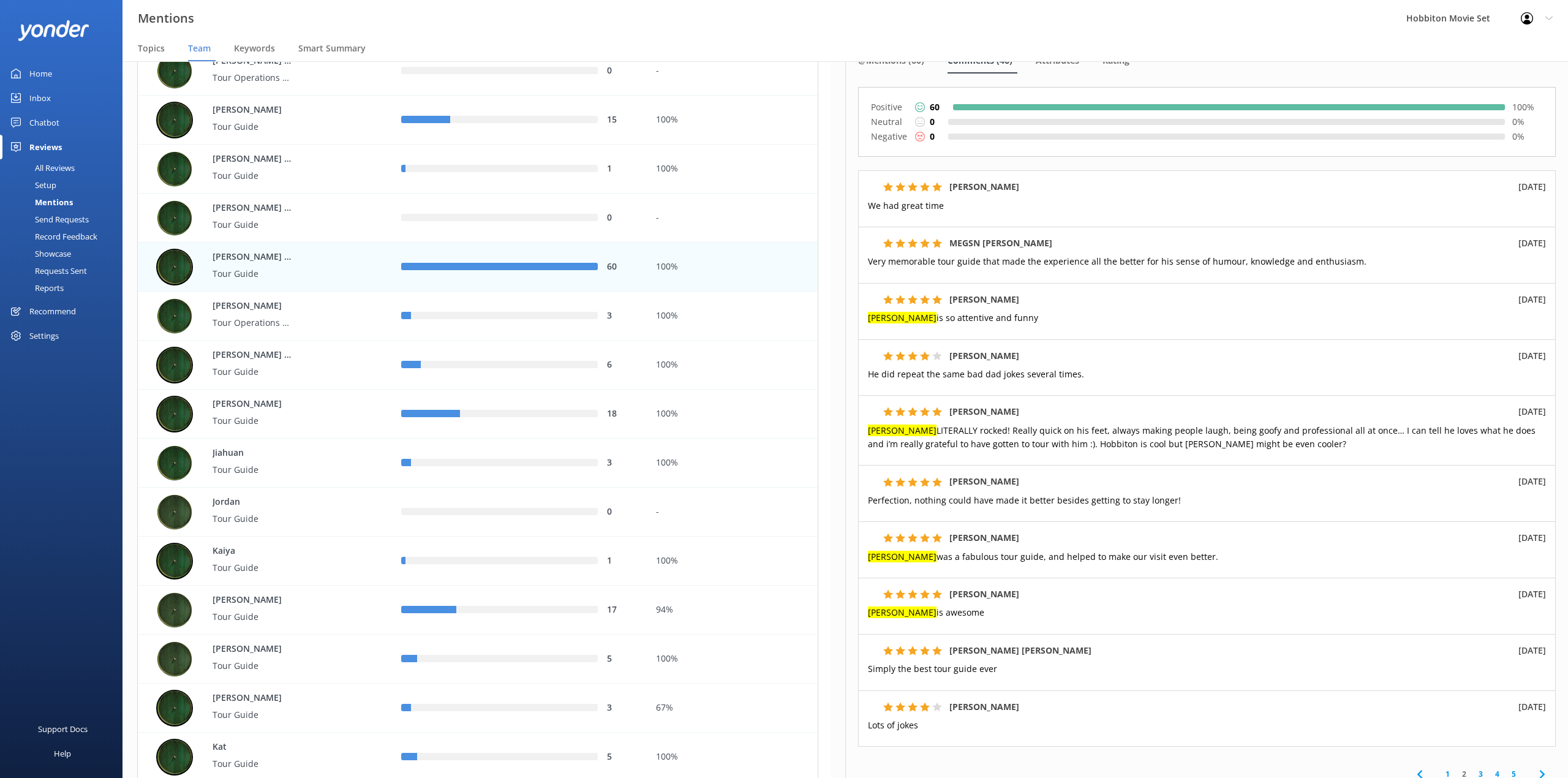
scroll to position [163, 0]
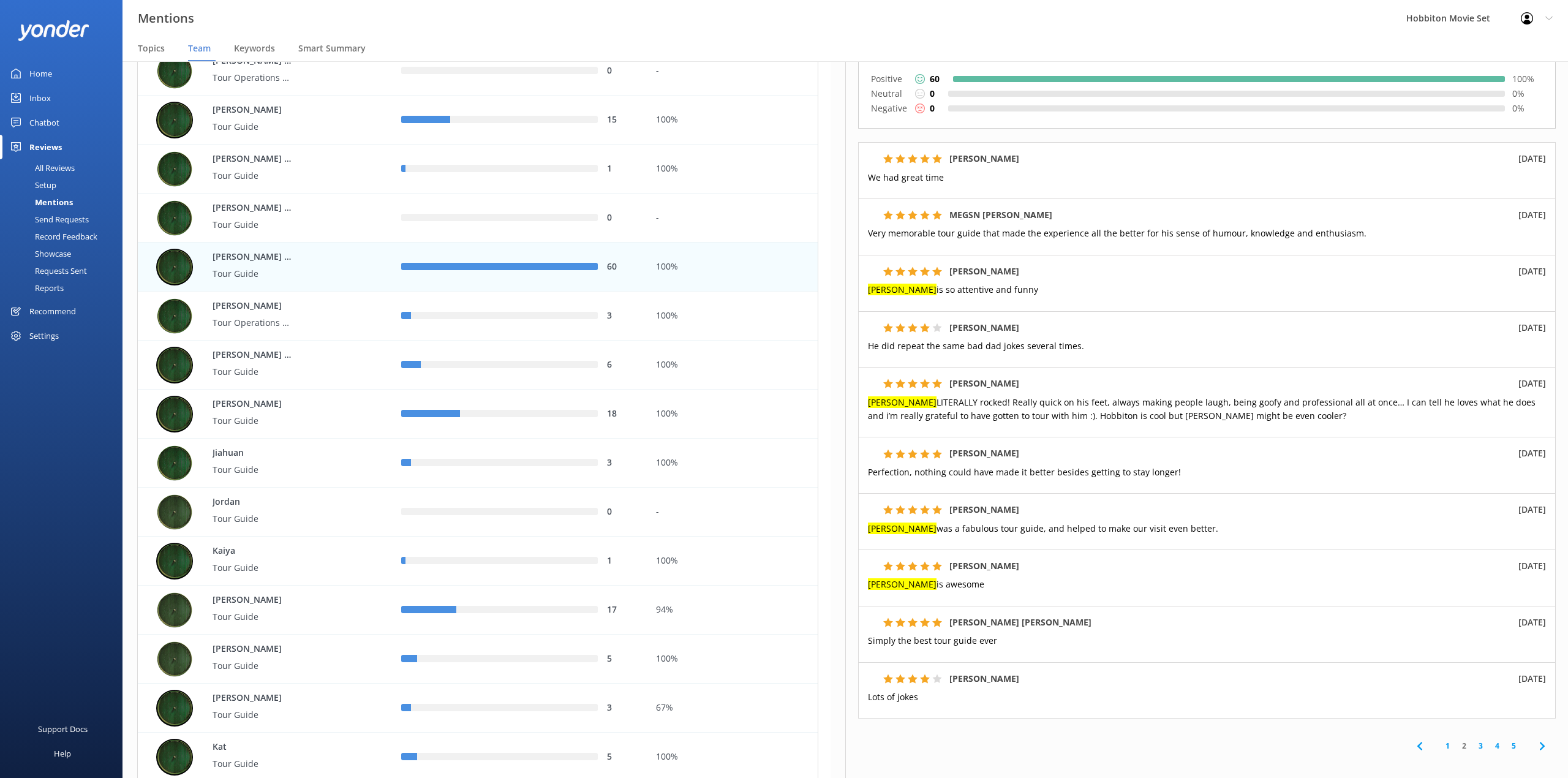
click at [1472, 740] on link "3" at bounding box center [1481, 746] width 17 height 12
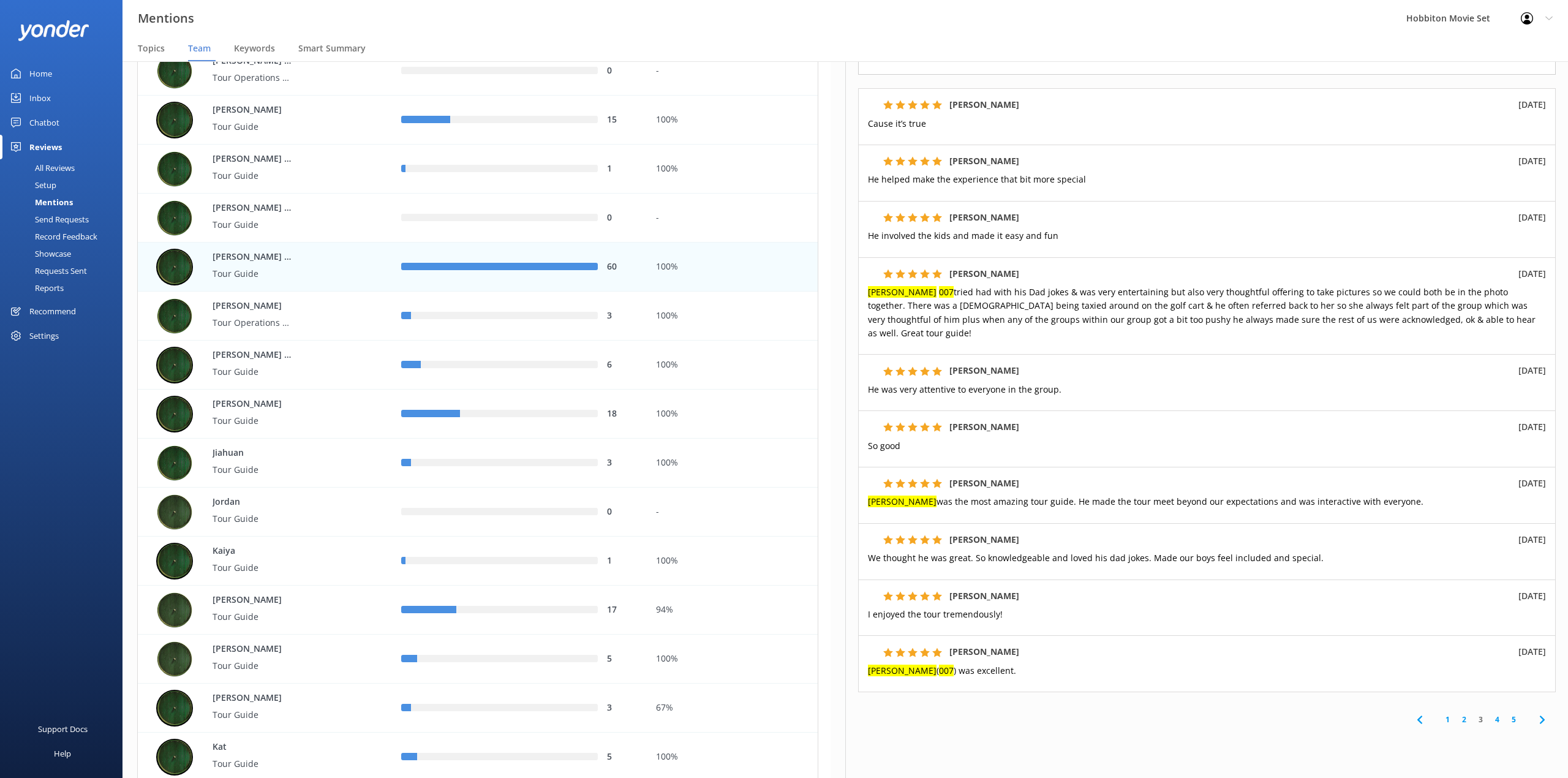
scroll to position [234, 0]
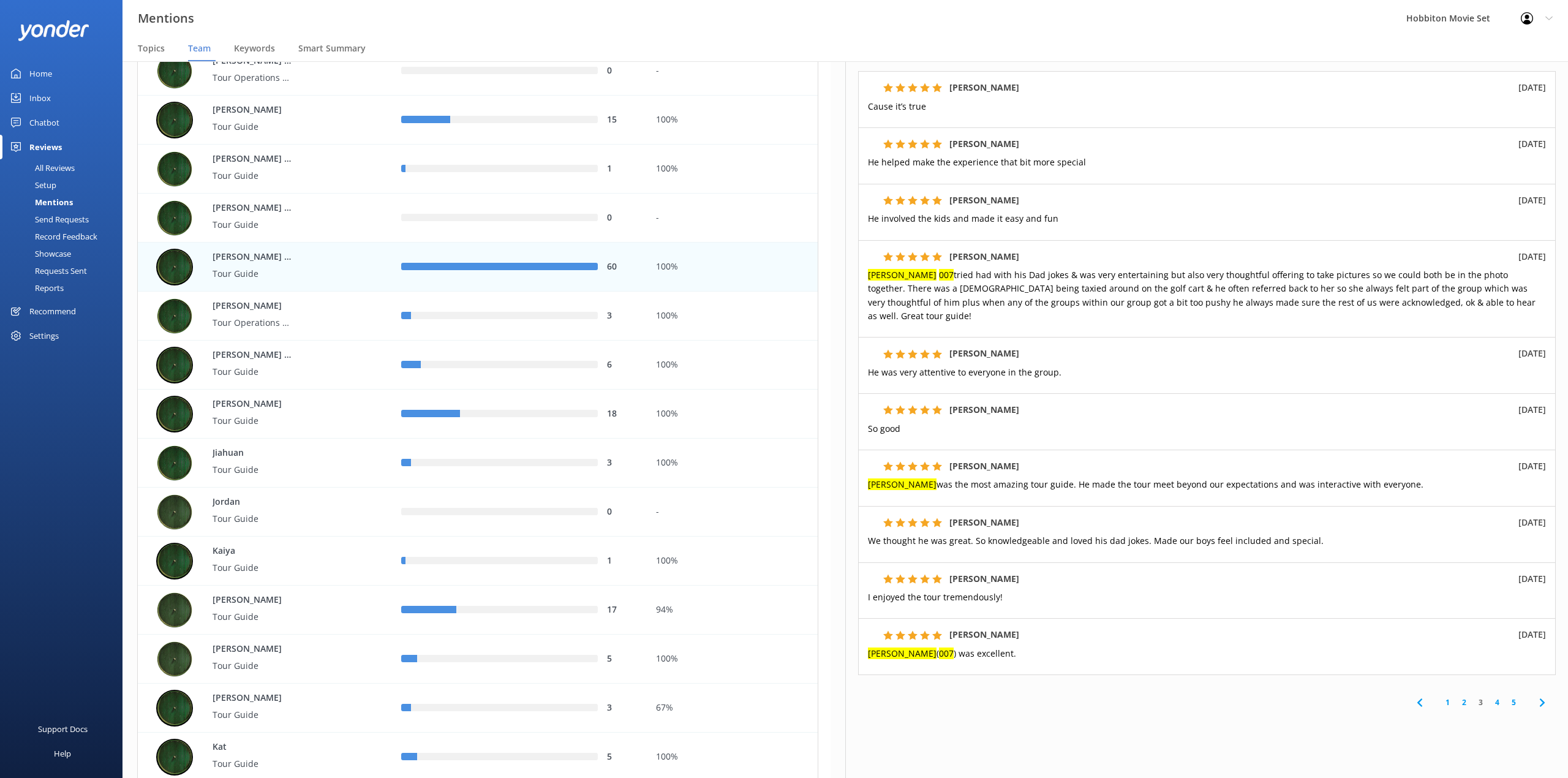
click at [1439, 697] on link "1" at bounding box center [1448, 703] width 17 height 12
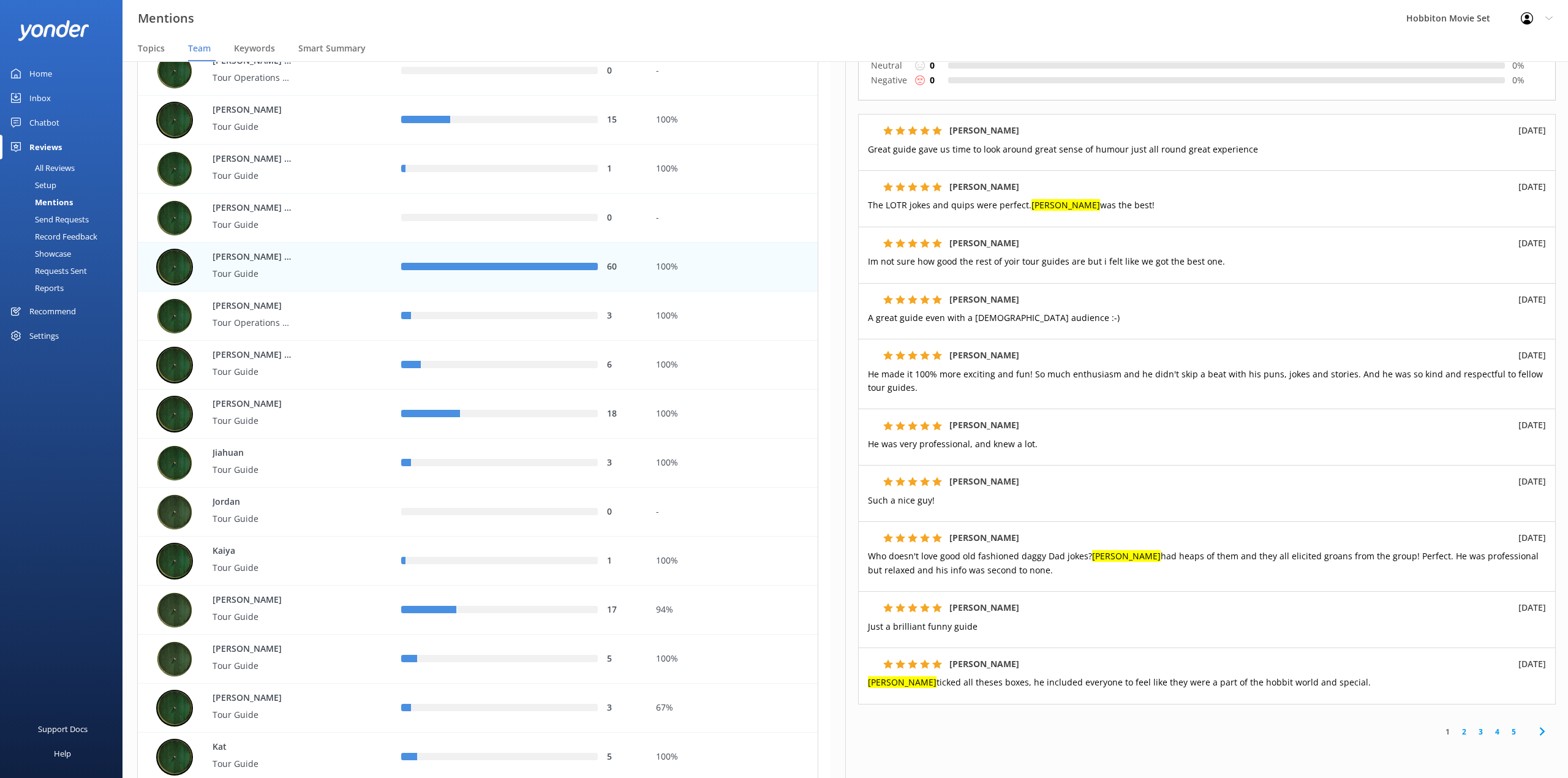
scroll to position [153, 0]
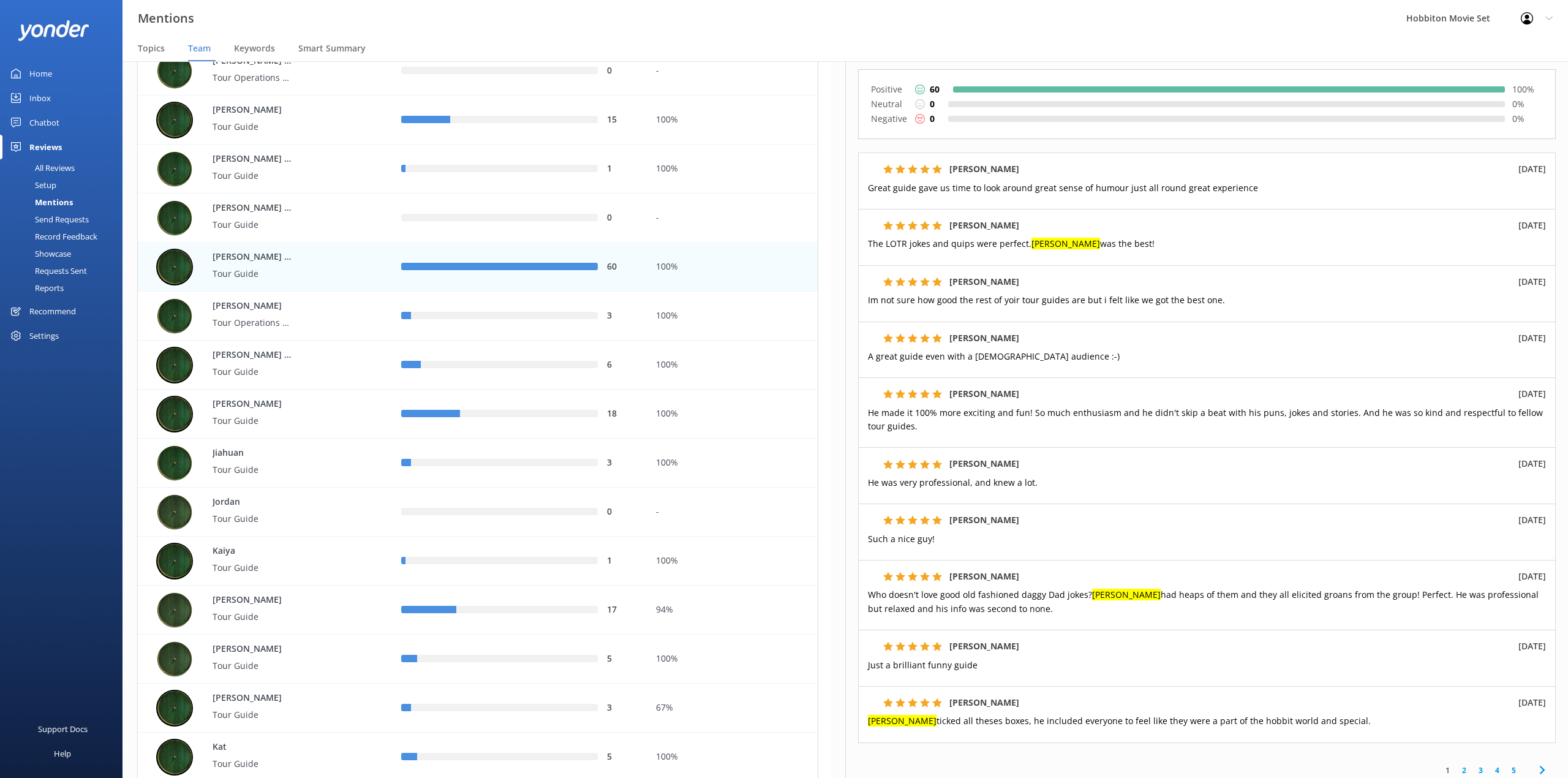
drag, startPoint x: 647, startPoint y: 30, endPoint x: 1074, endPoint y: 297, distance: 503.6
click at [647, 30] on div "Mentions Hobbiton Movie Set Profile Settings Logout" at bounding box center [784, 18] width 1568 height 37
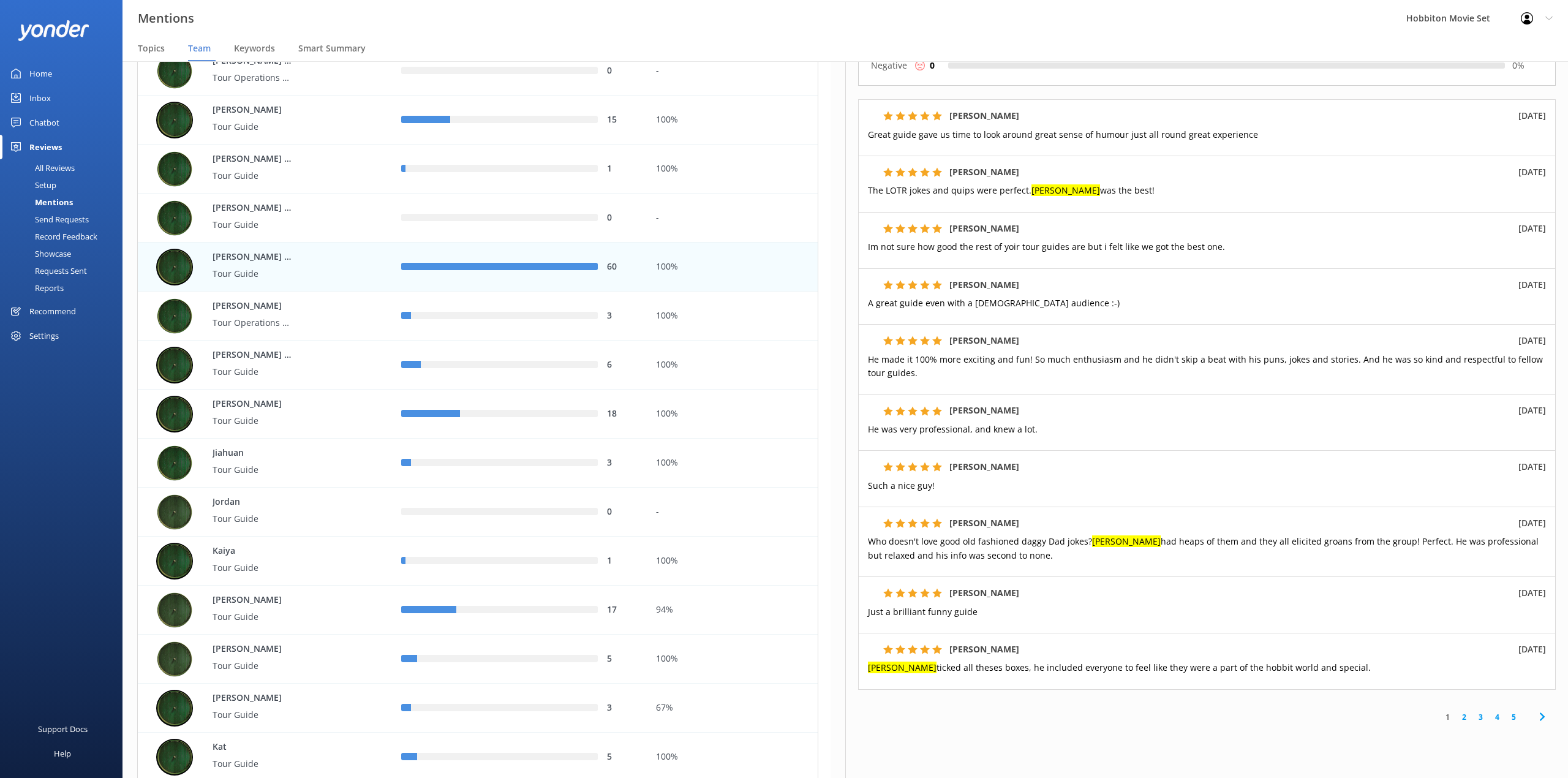
scroll to position [234, 0]
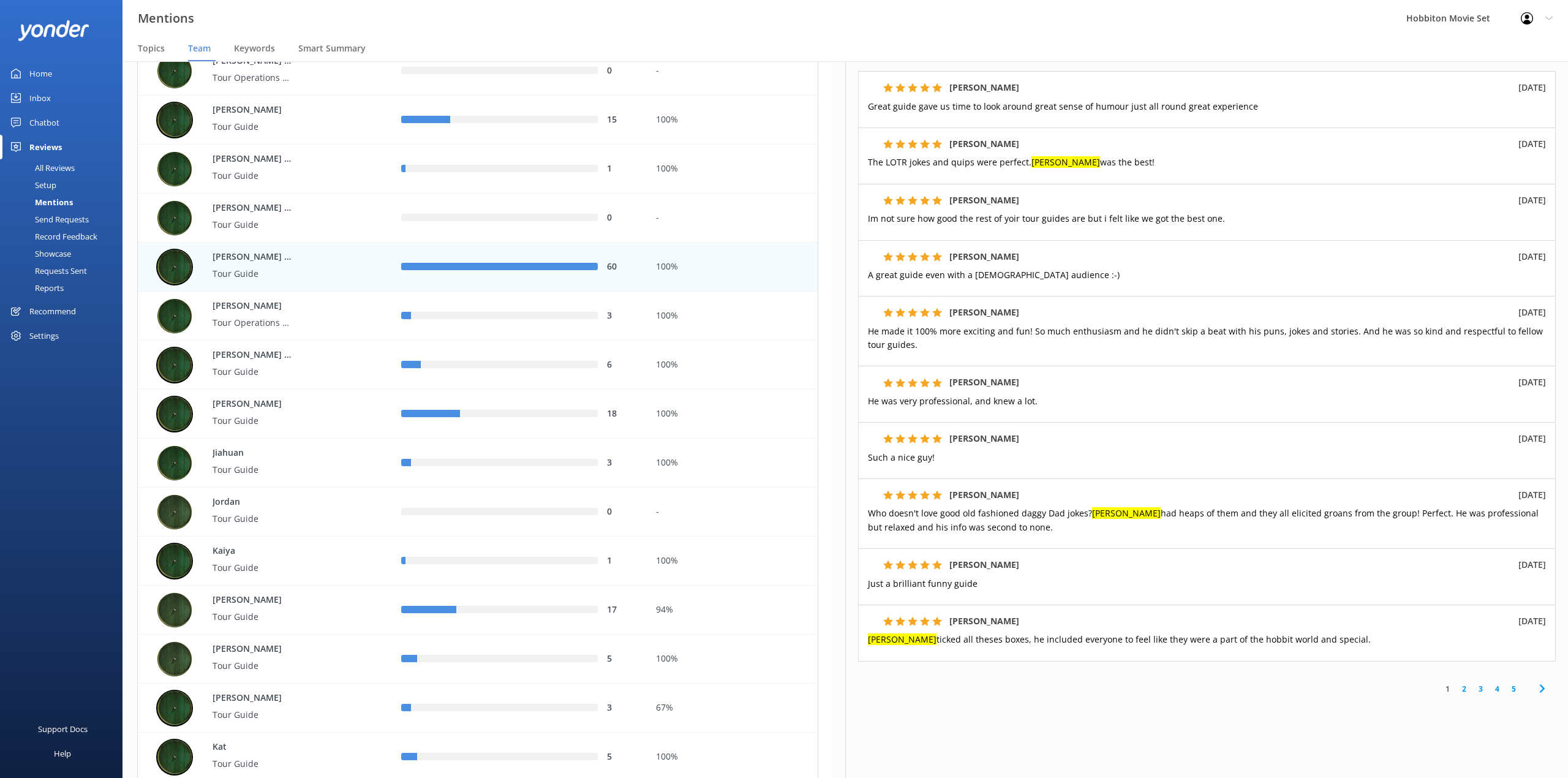
click at [1459, 683] on link "2" at bounding box center [1464, 689] width 17 height 12
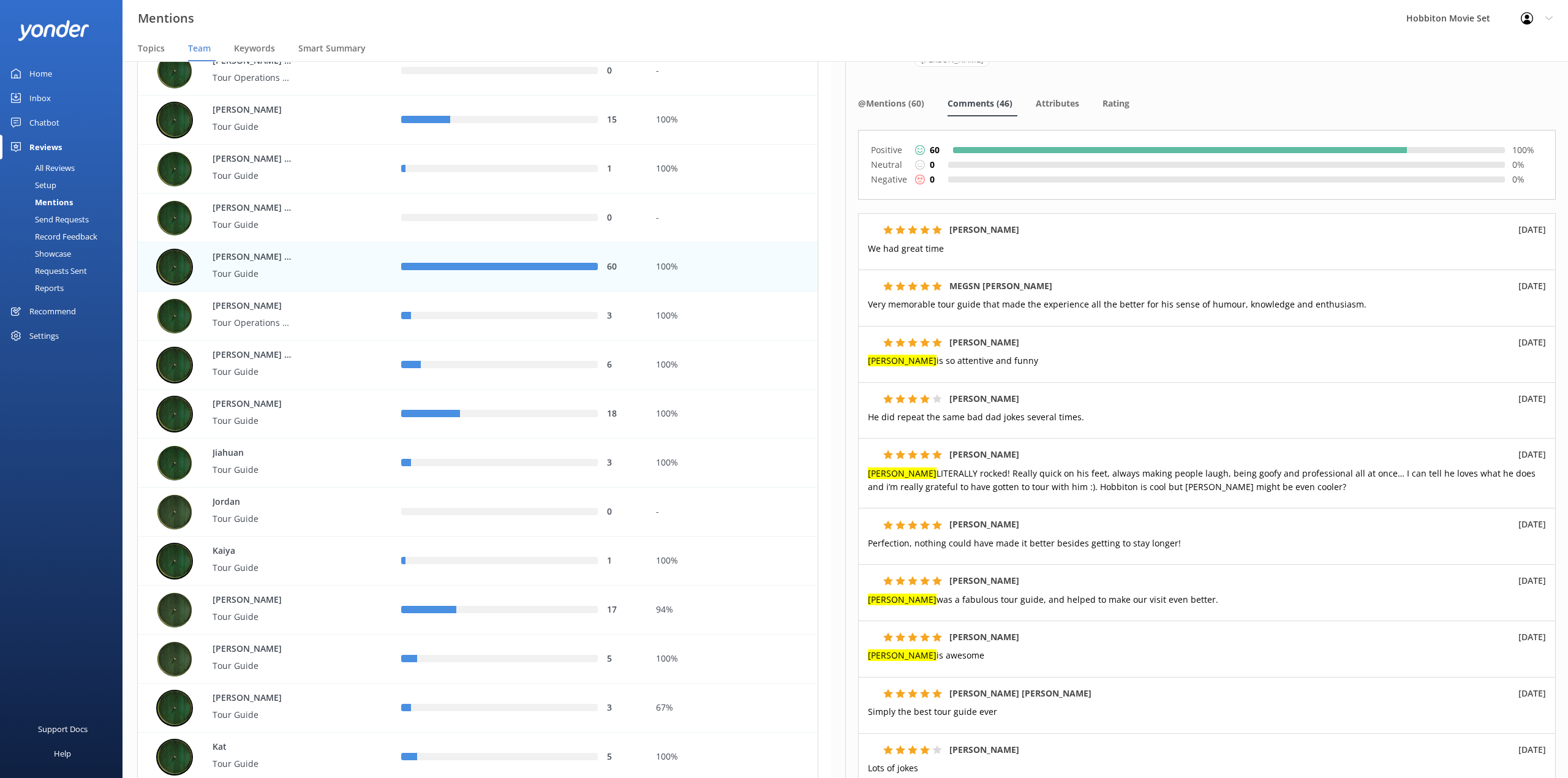
scroll to position [163, 0]
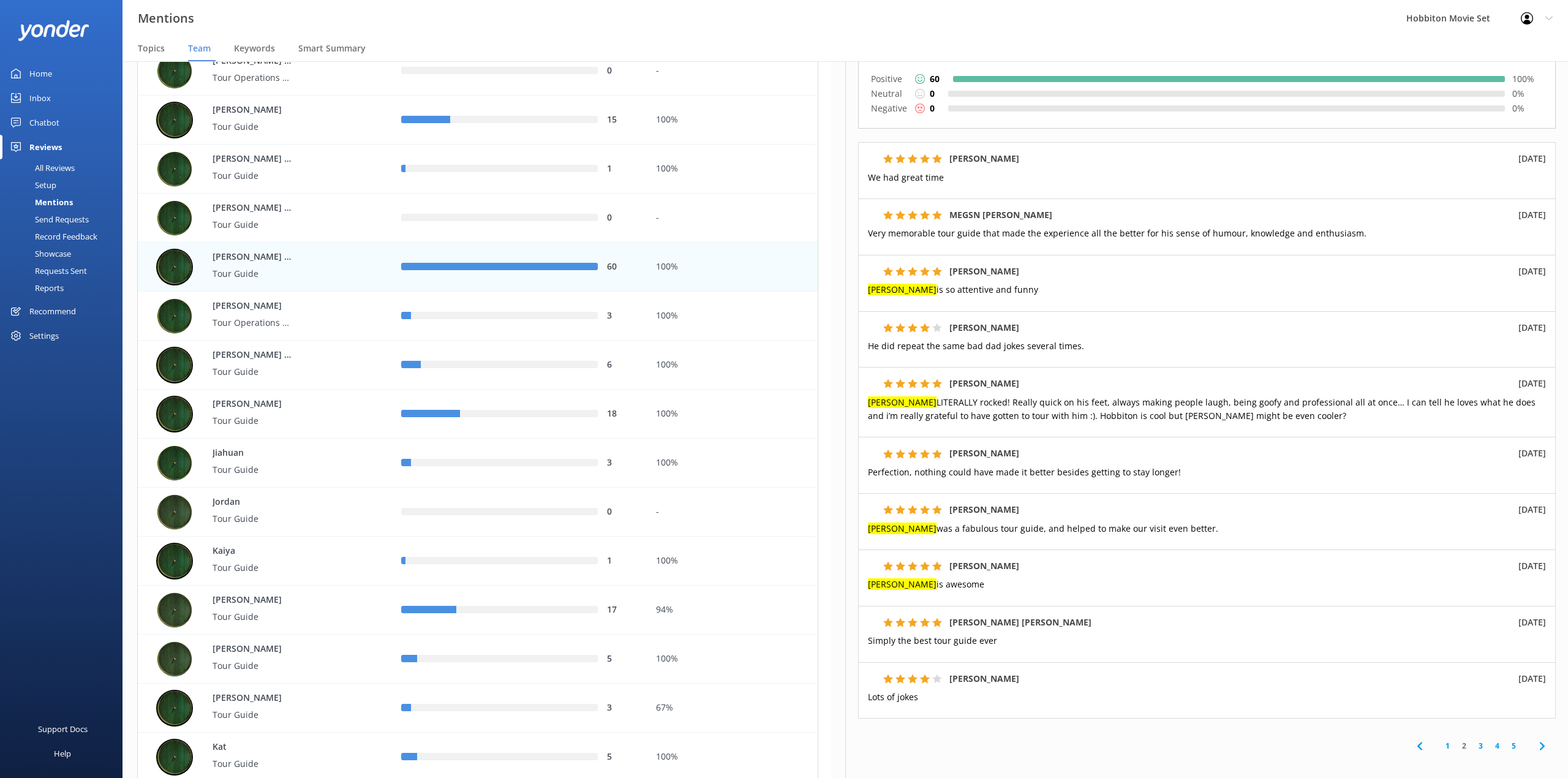
click at [625, 16] on div "Mentions Hobbiton Movie Set Profile Settings Logout" at bounding box center [784, 18] width 1568 height 37
click at [1475, 740] on link "3" at bounding box center [1481, 746] width 17 height 12
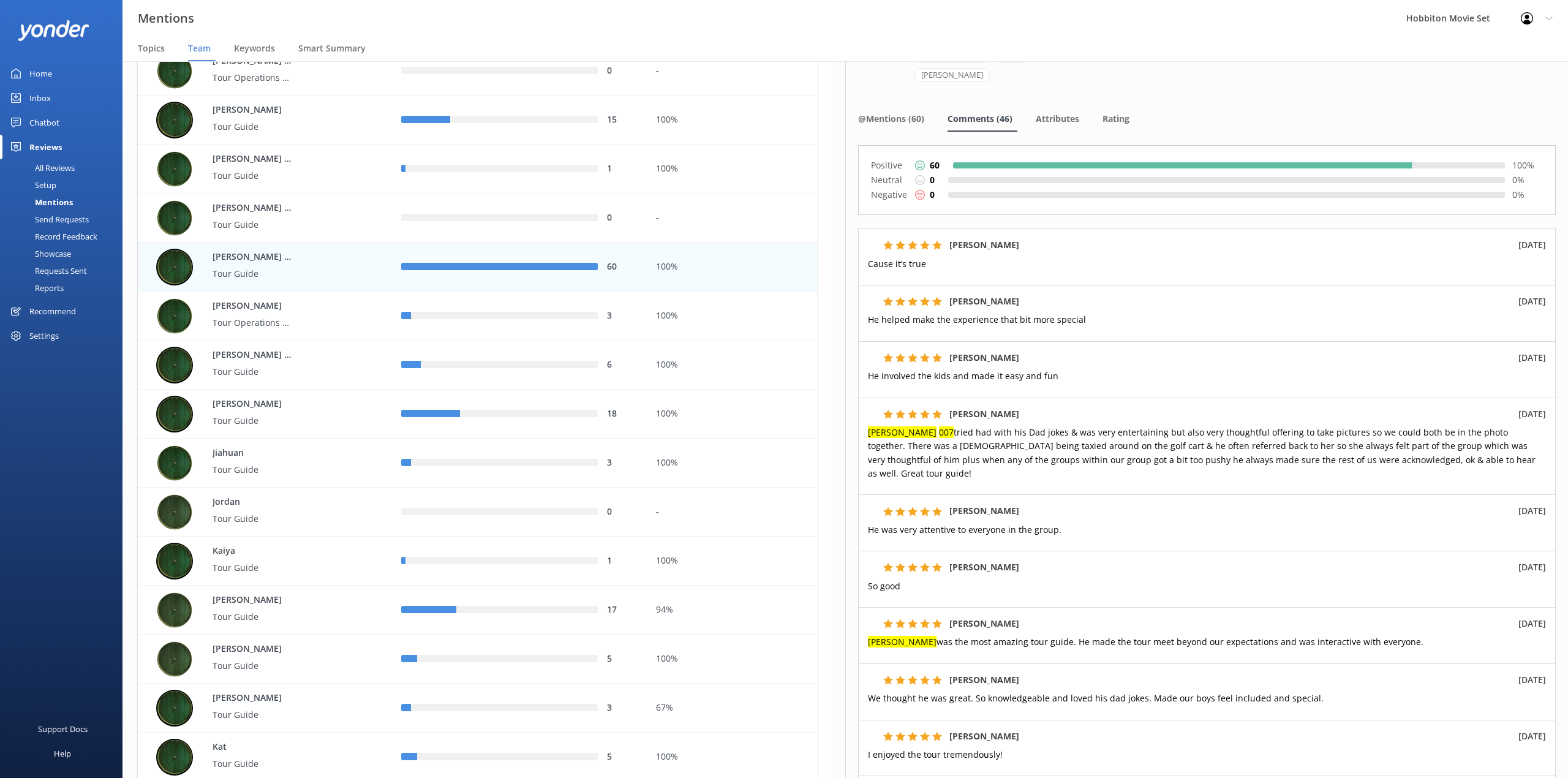
scroll to position [163, 0]
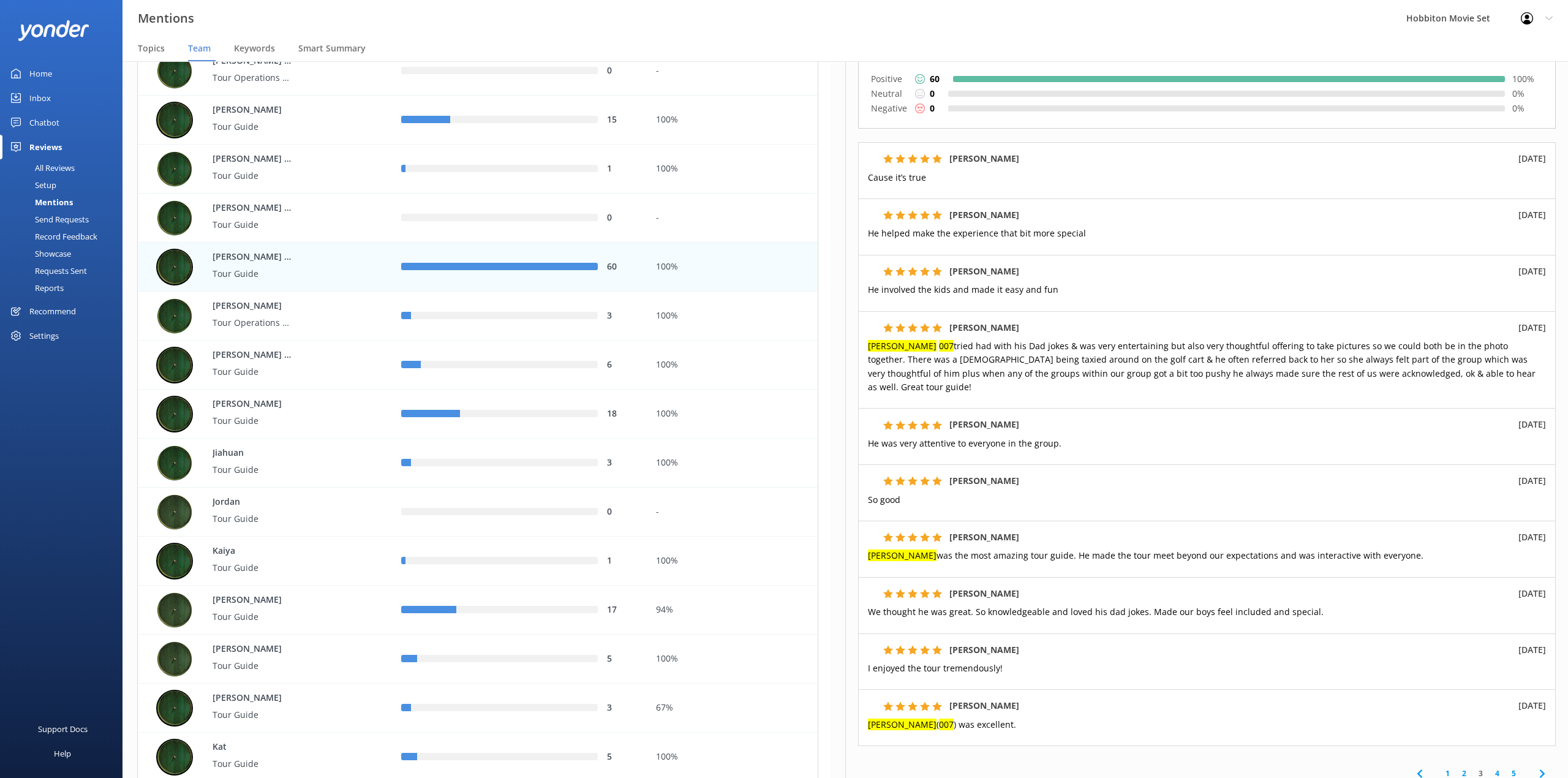
click at [652, 33] on div "Mentions Hobbiton Movie Set Profile Settings Logout" at bounding box center [784, 18] width 1568 height 37
click at [1489, 768] on link "4" at bounding box center [1497, 773] width 17 height 12
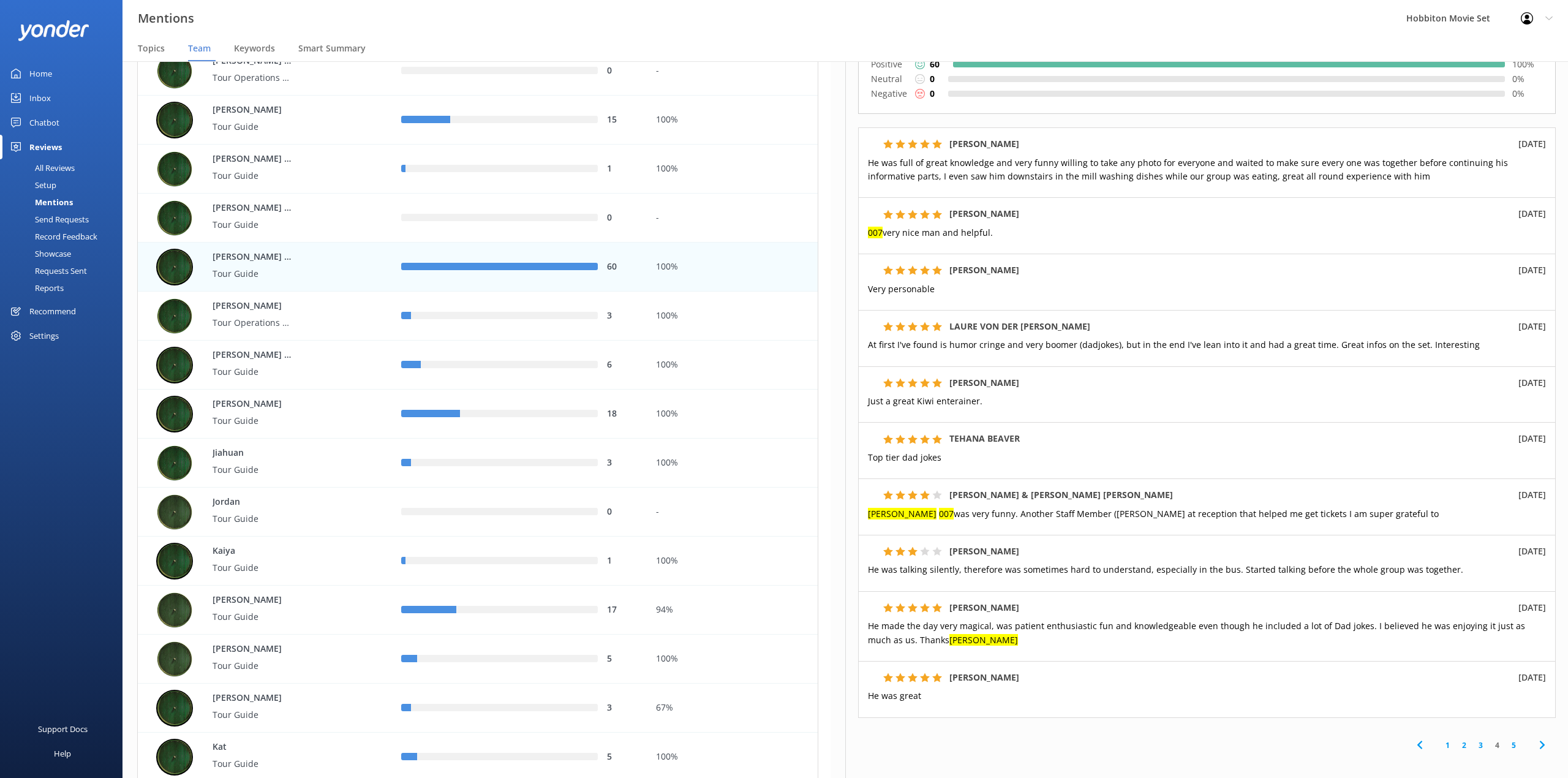
scroll to position [153, 0]
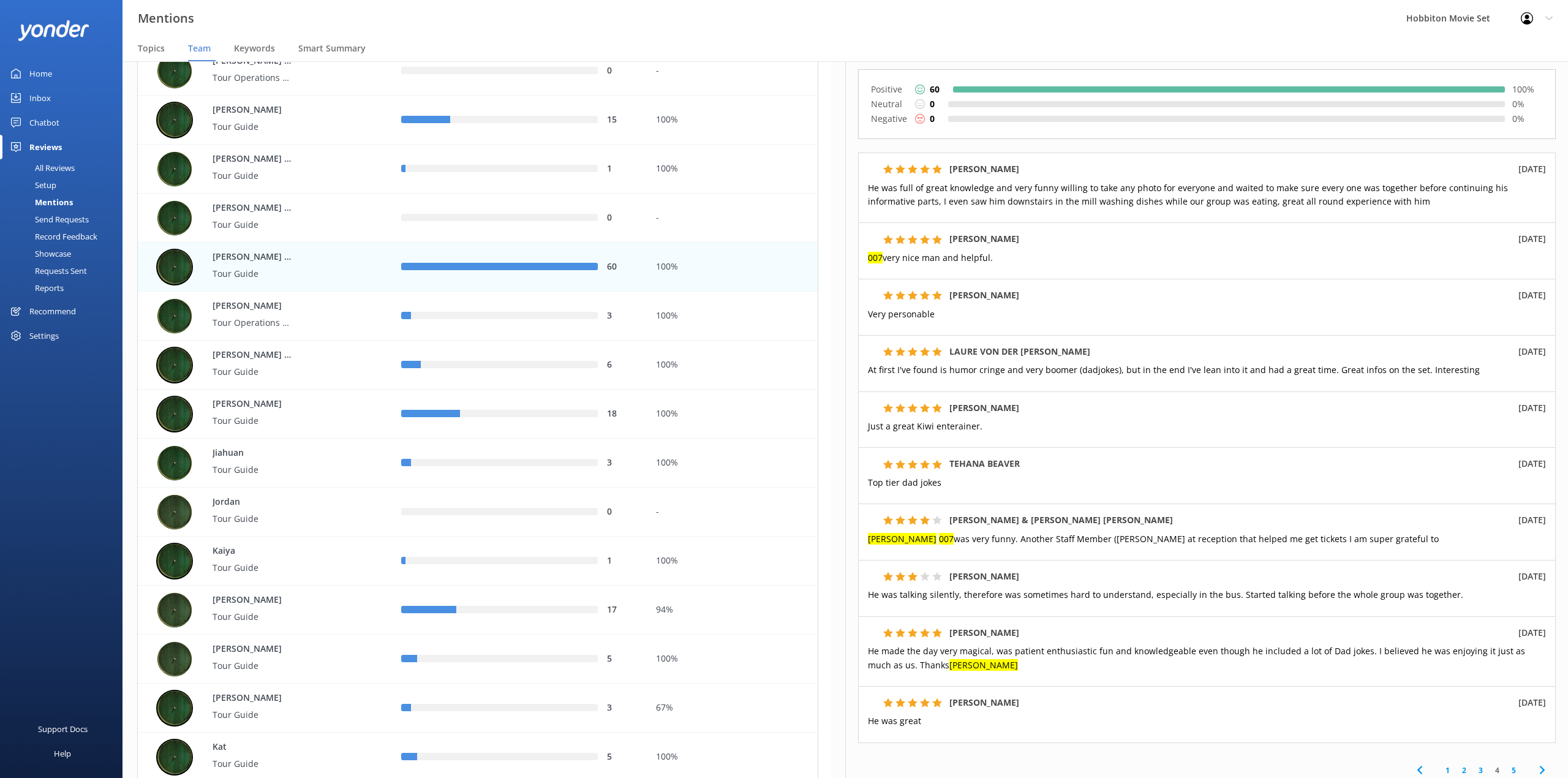
click at [1145, 714] on p "He was great" at bounding box center [1207, 721] width 678 height 14
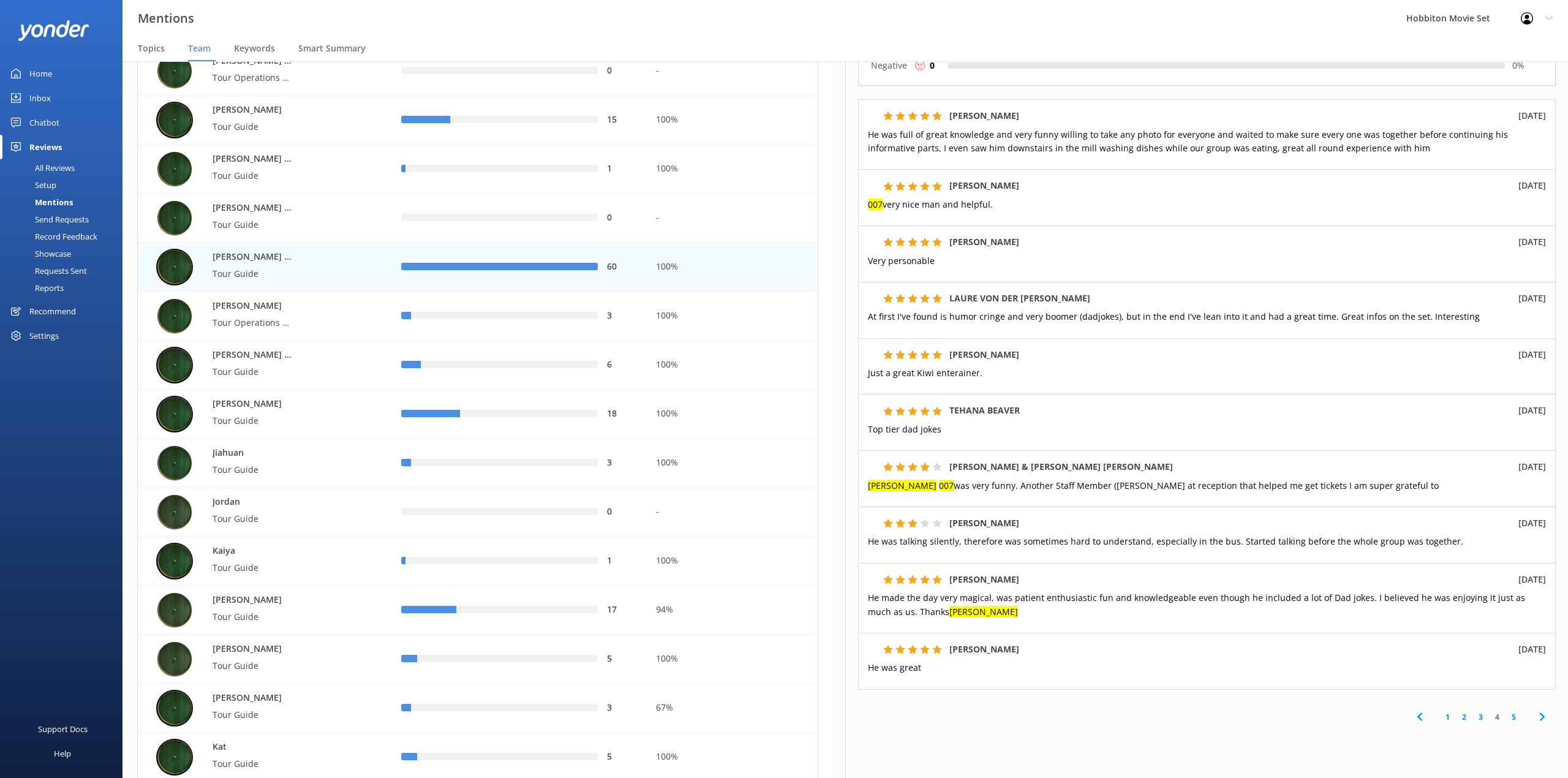
scroll to position [234, 0]
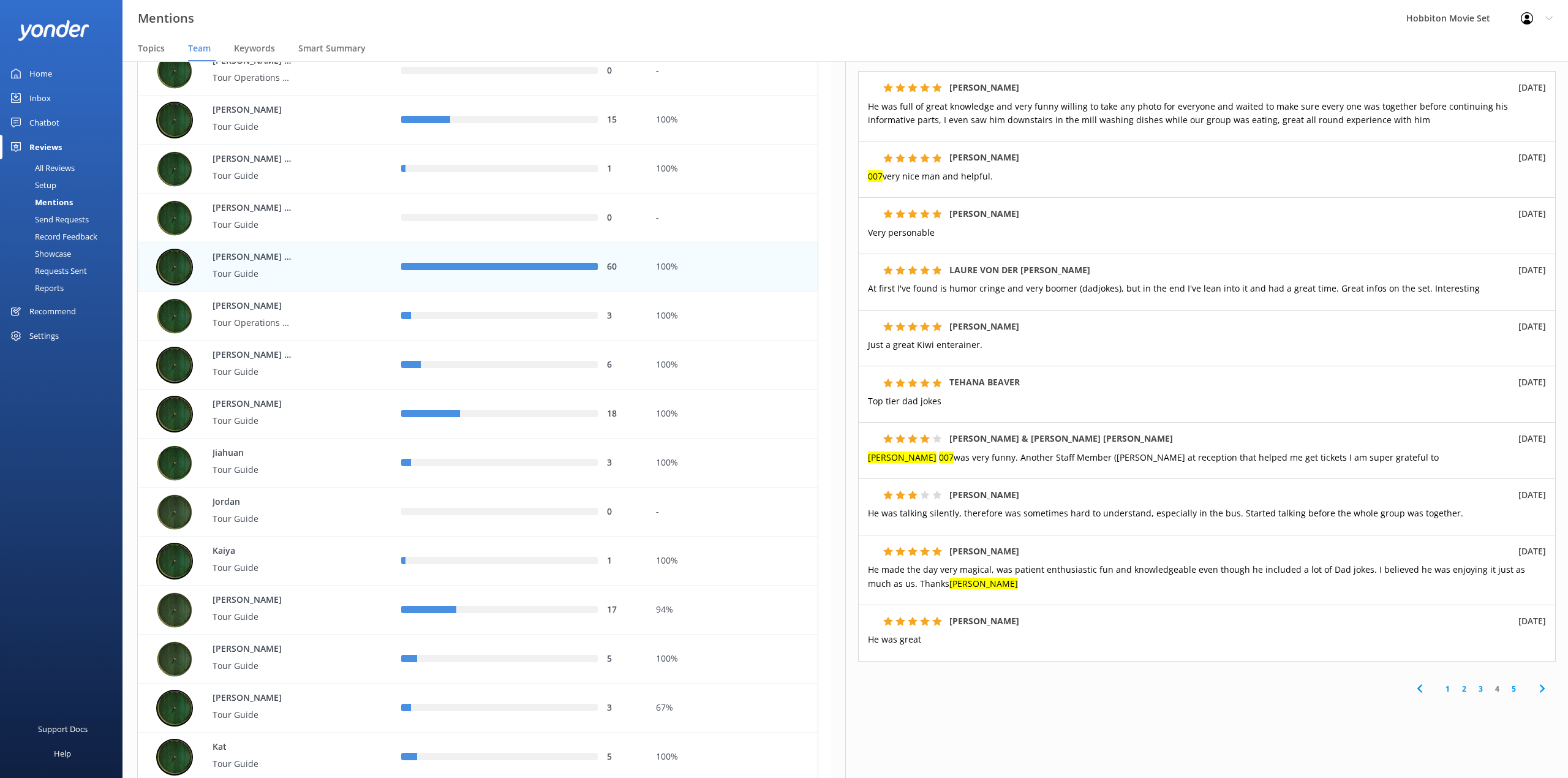
click at [1245, 342] on div "[PERSON_NAME] [DATE] Just a great Kiwi enterainer." at bounding box center [1207, 338] width 698 height 57
click at [1505, 683] on link "5" at bounding box center [1513, 689] width 17 height 12
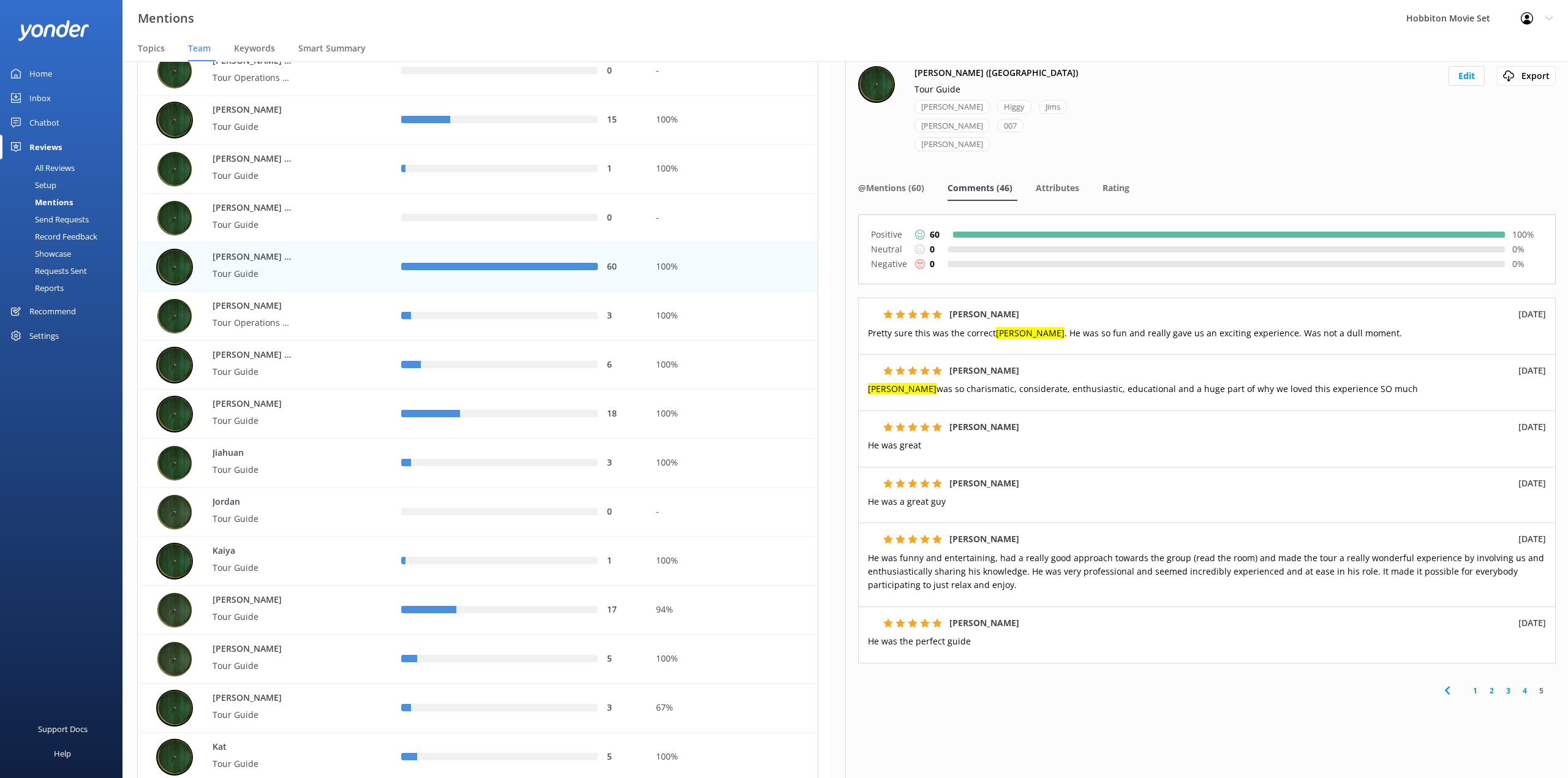
scroll to position [8, 0]
click at [1101, 72] on div "[PERSON_NAME] ([GEOGRAPHIC_DATA]) Tour Guide [PERSON_NAME] [PERSON_NAME] 007 [P…" at bounding box center [1207, 115] width 698 height 100
click at [262, 326] on p "Tour Operations Coordinator" at bounding box center [252, 322] width 80 height 14
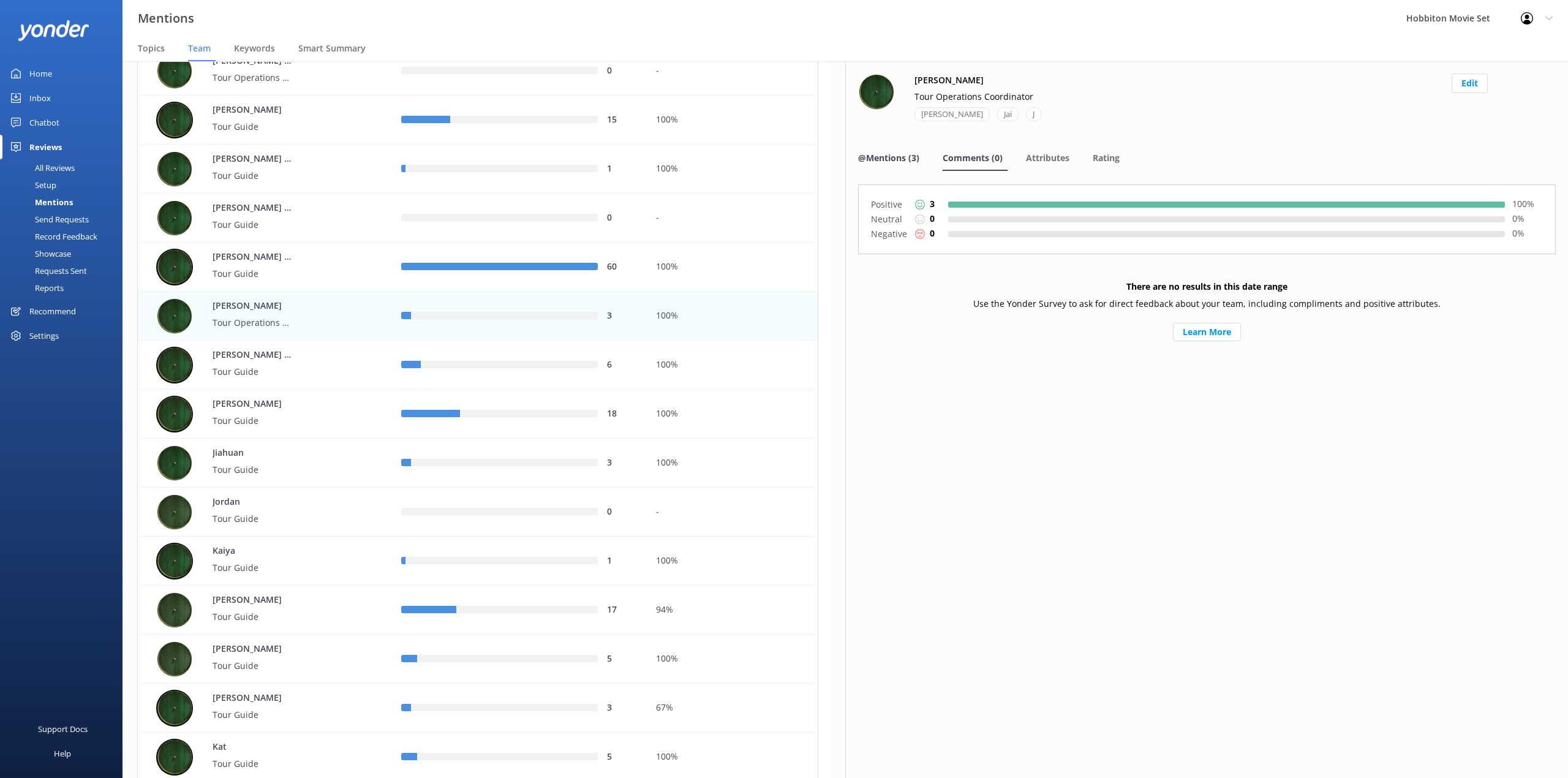
click at [907, 157] on span "@Mentions (3)" at bounding box center [888, 158] width 61 height 12
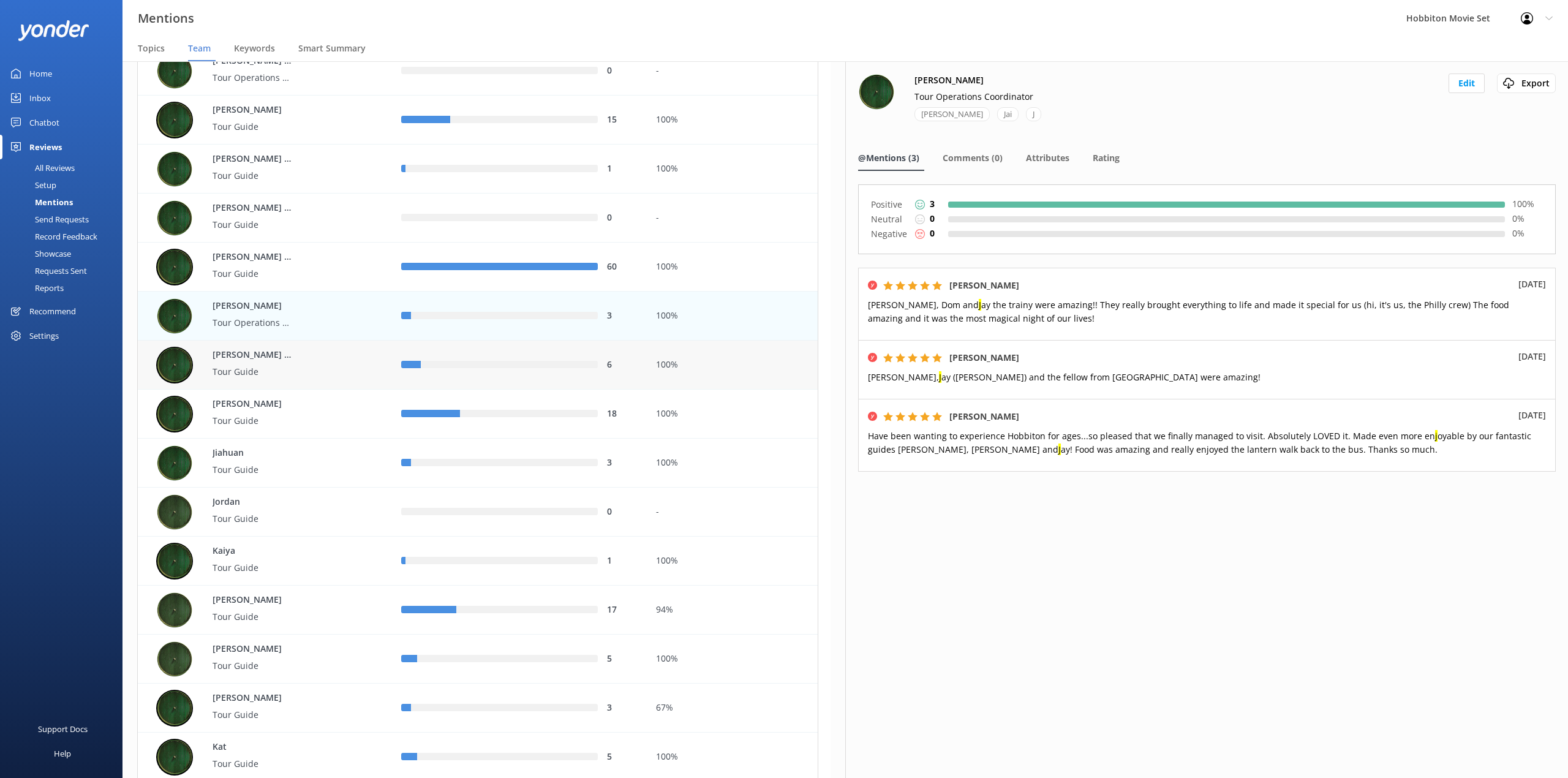
click at [275, 370] on p "Tour Guide" at bounding box center [252, 371] width 80 height 14
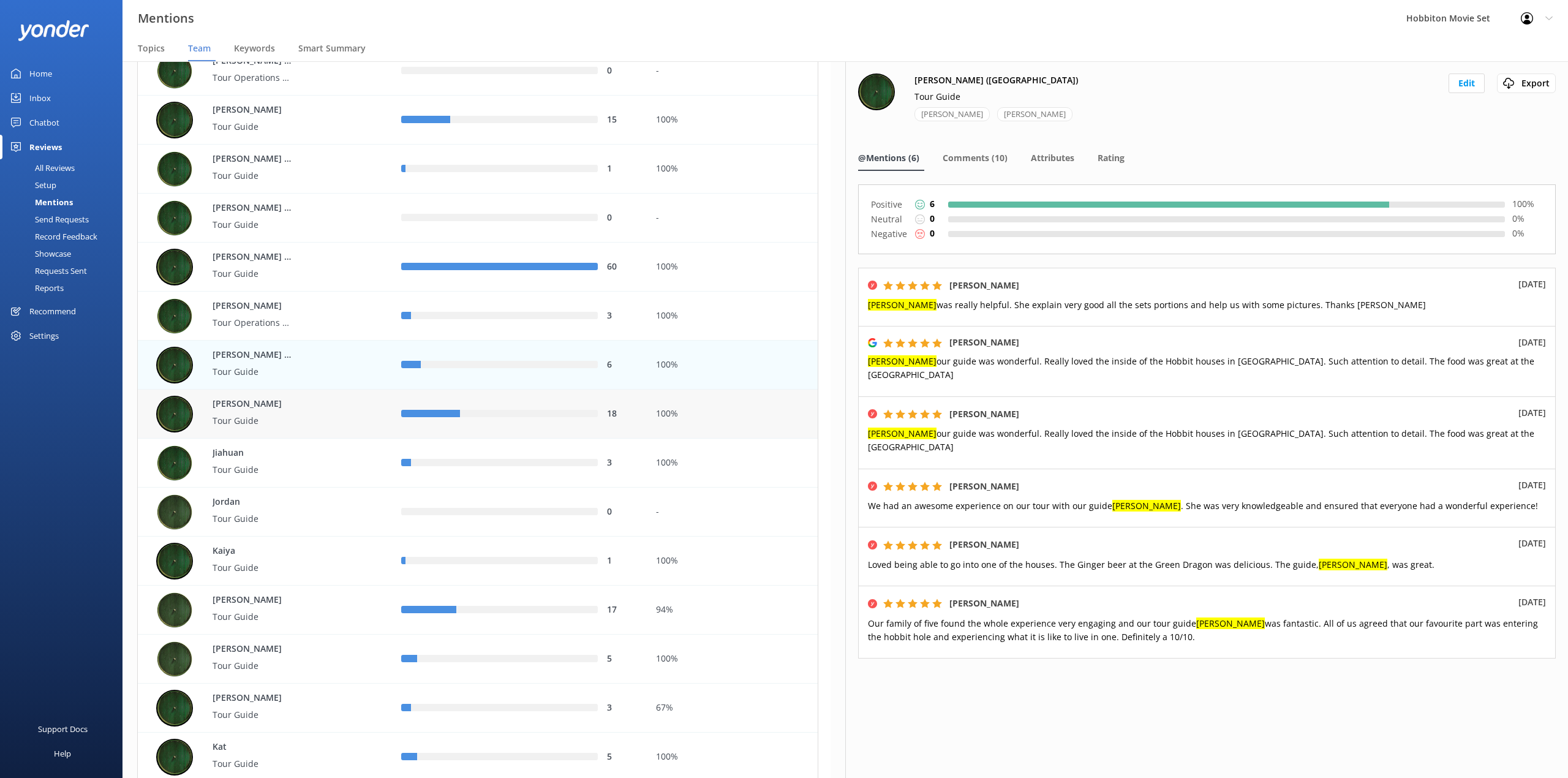
click at [275, 402] on p "[PERSON_NAME]" at bounding box center [252, 404] width 80 height 14
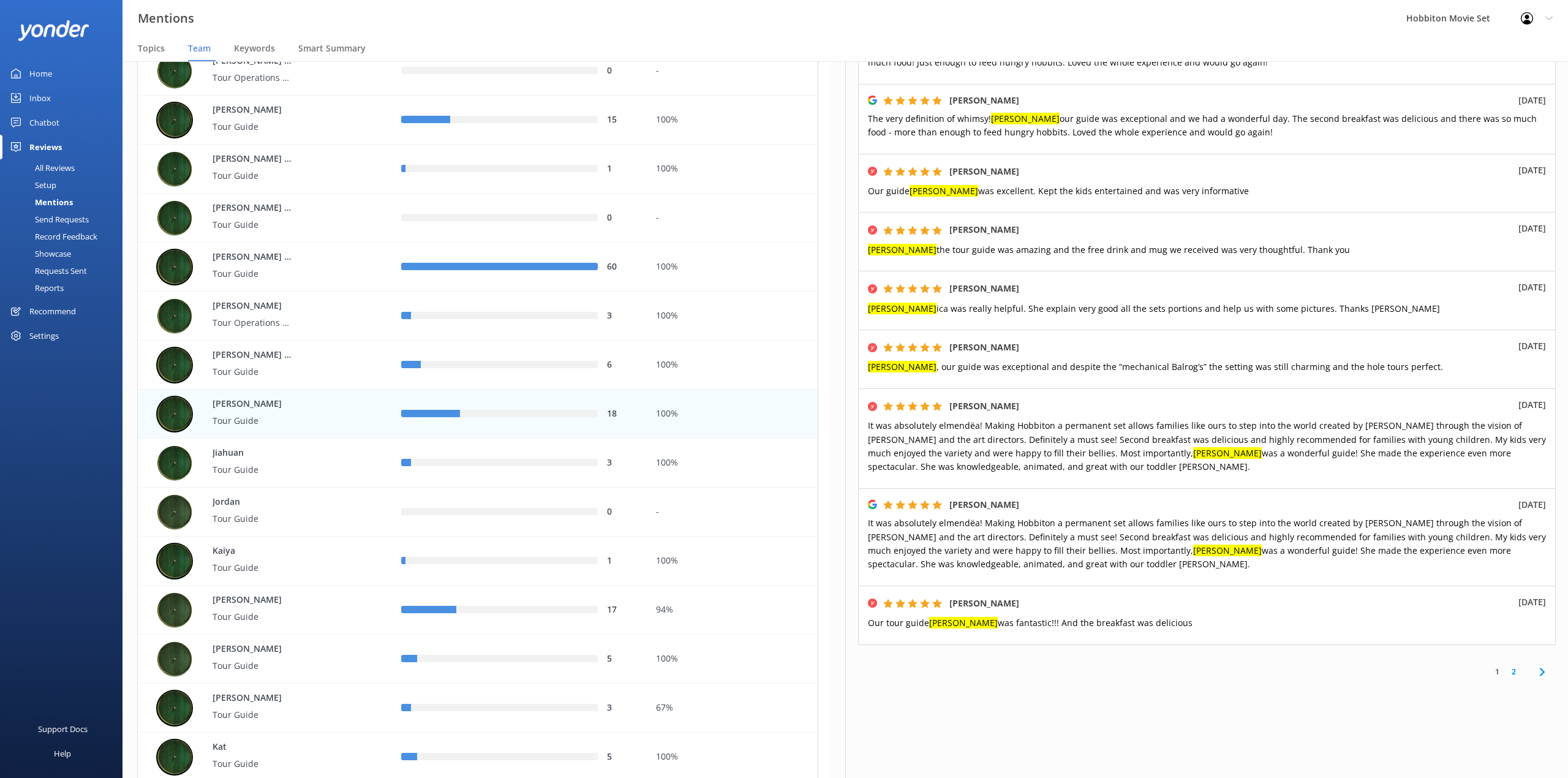
scroll to position [317, 0]
click at [331, 467] on div "Jiahuan Tour Guide" at bounding box center [269, 463] width 226 height 37
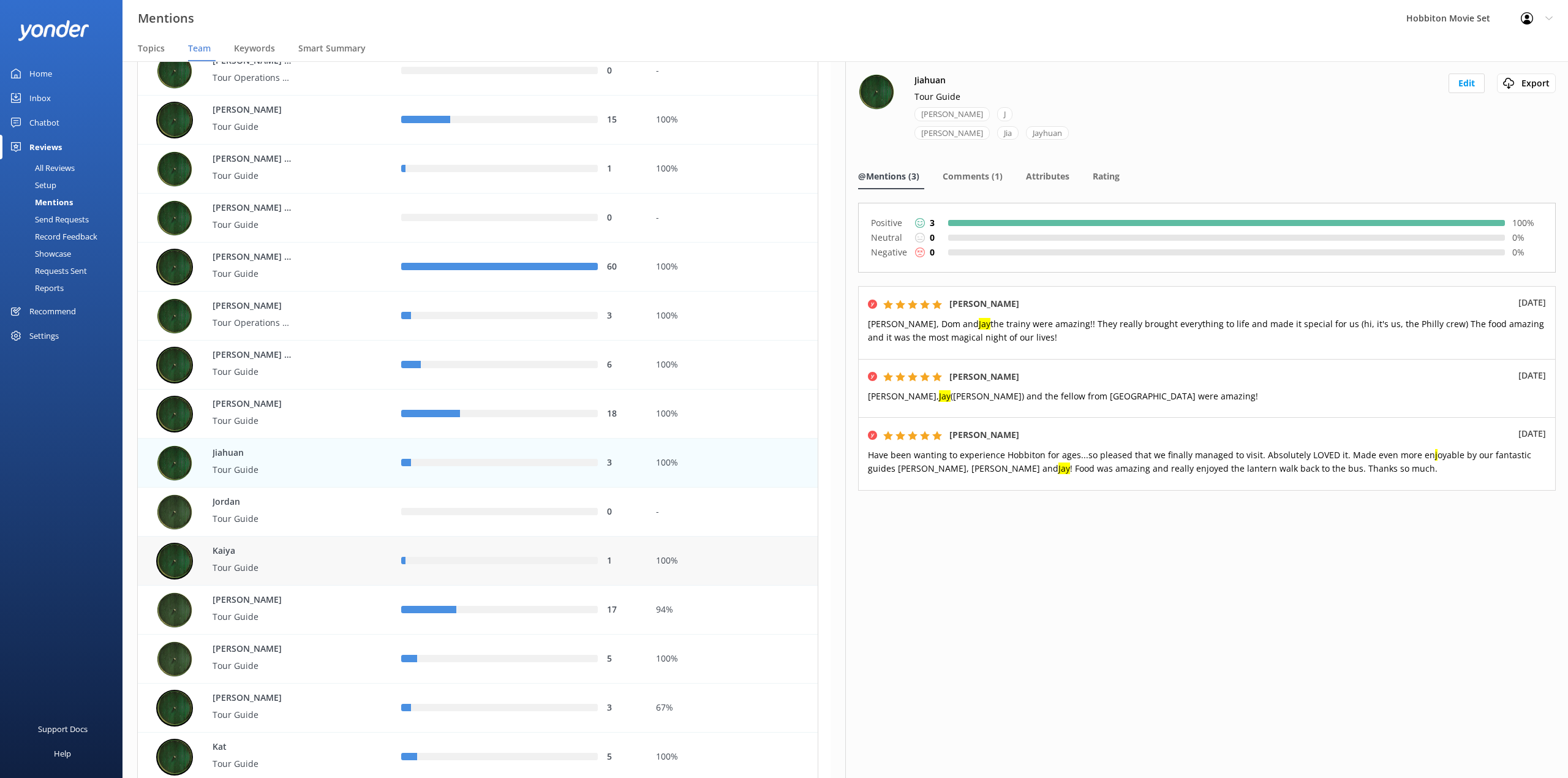
click at [329, 554] on div "Kaiya Tour Guide" at bounding box center [269, 561] width 226 height 37
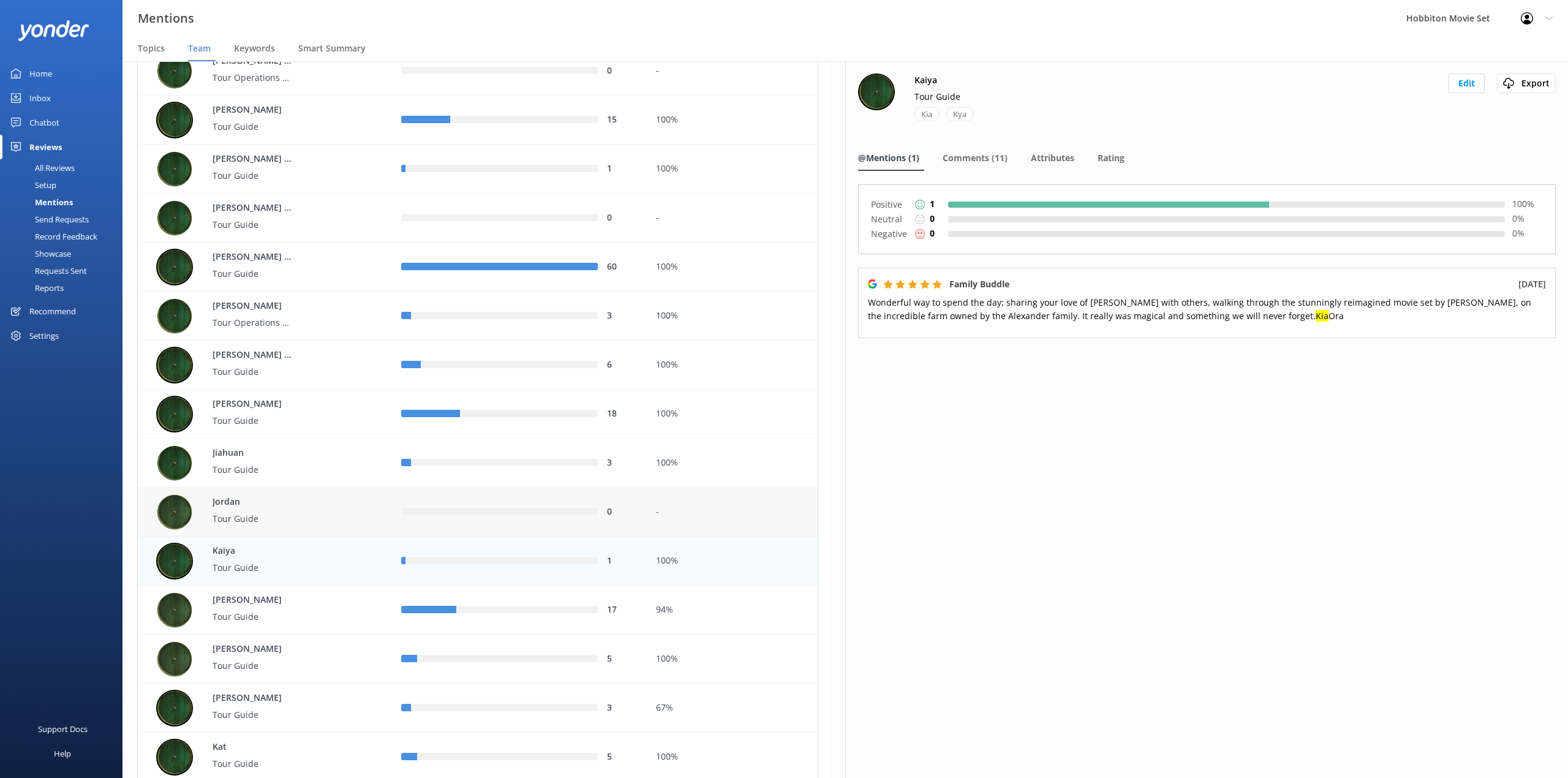
click at [386, 519] on div "Jordan Tour Guide" at bounding box center [264, 512] width 254 height 49
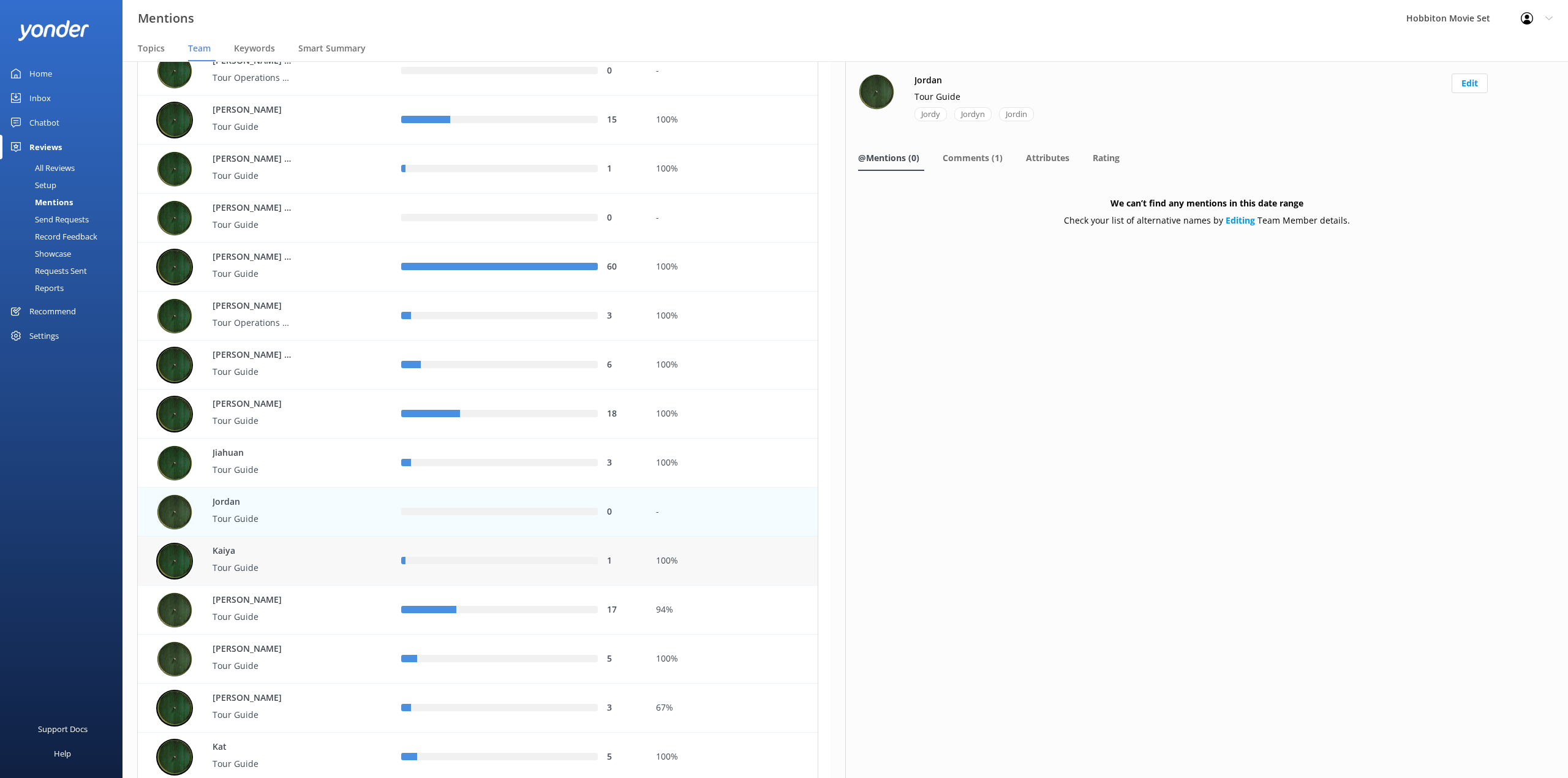
click at [333, 564] on div "Kaiya Tour Guide" at bounding box center [269, 561] width 226 height 37
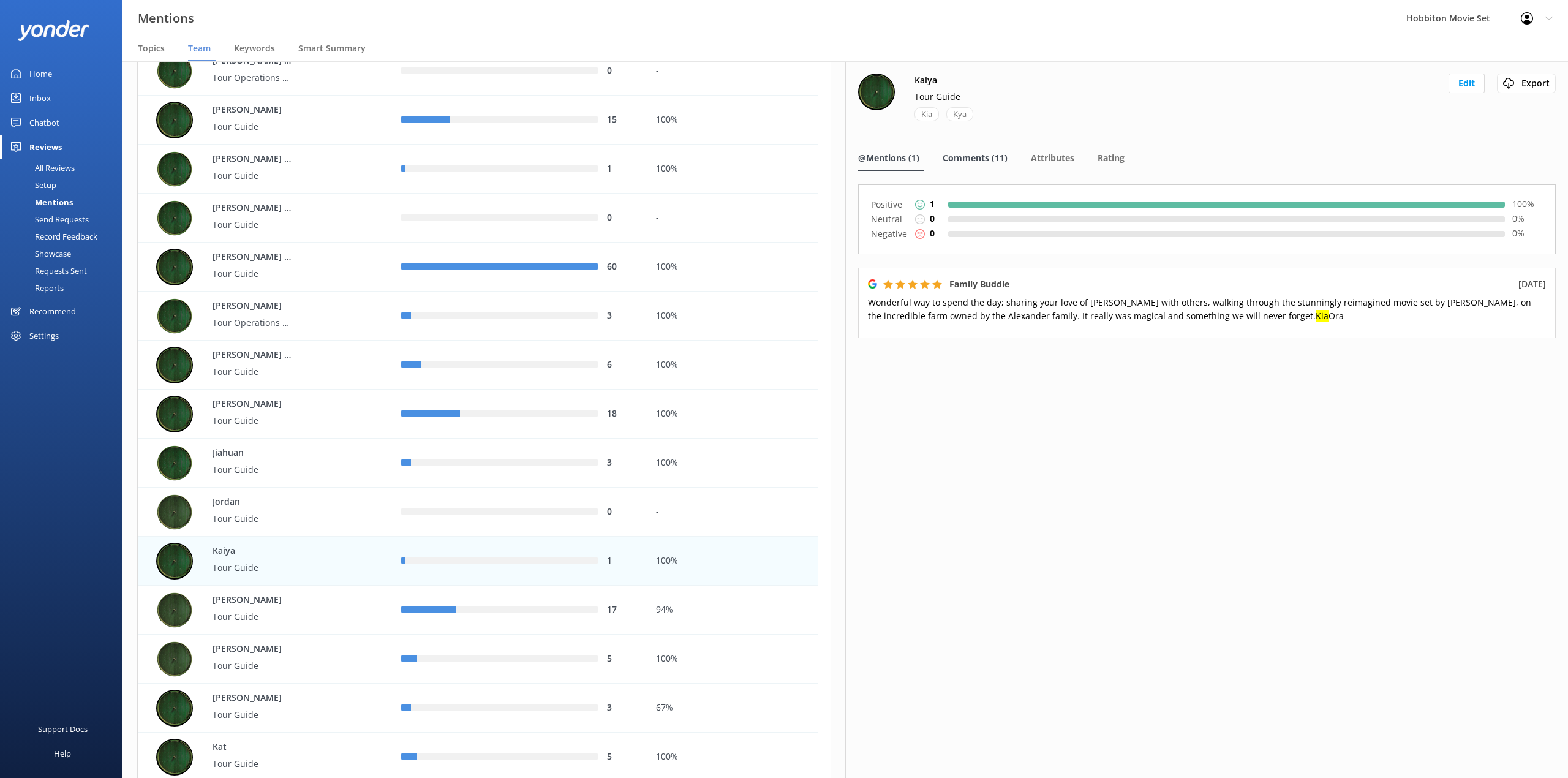
click at [978, 167] on div "Comments (11)" at bounding box center [977, 159] width 70 height 24
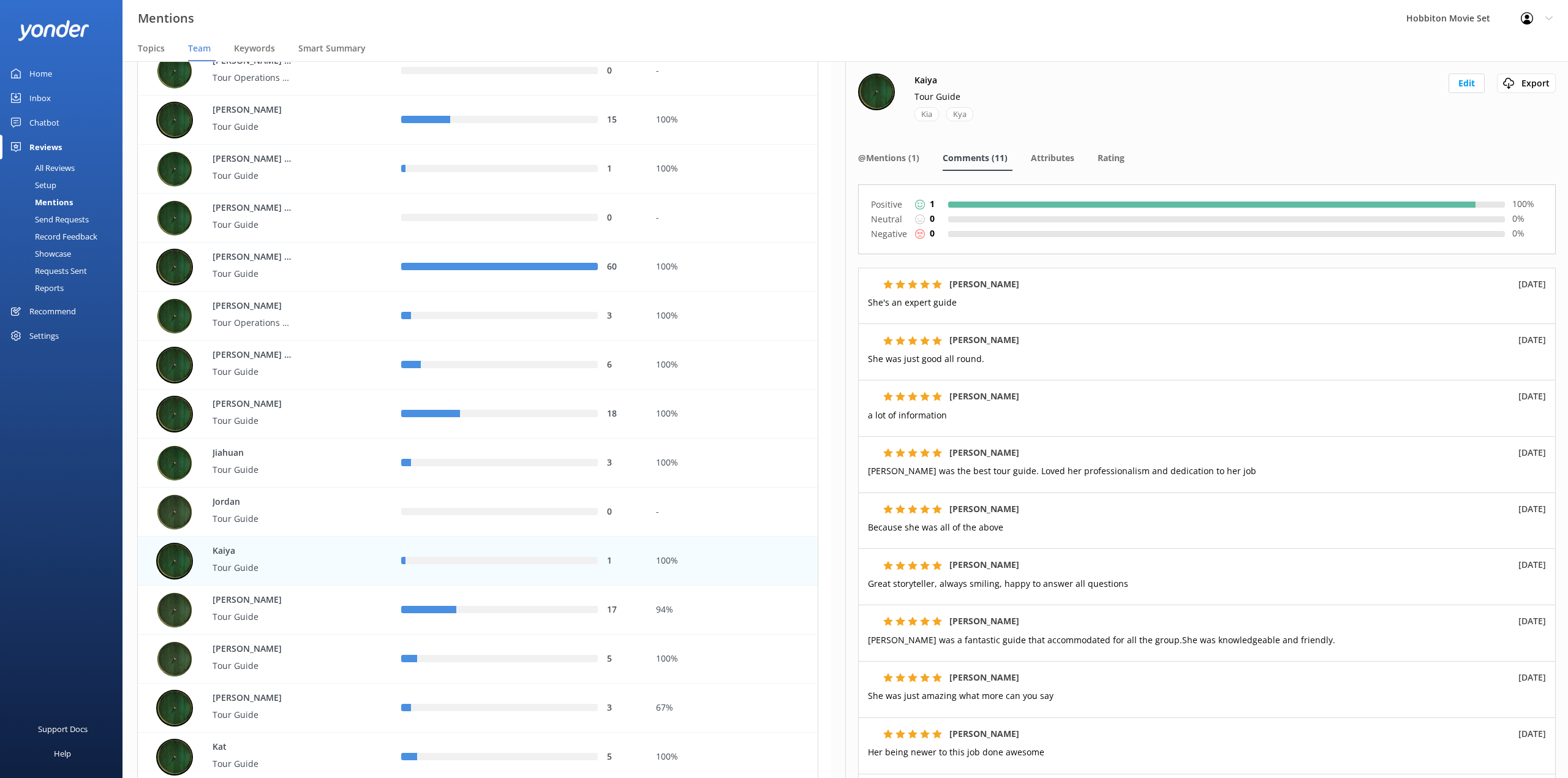
scroll to position [187, 0]
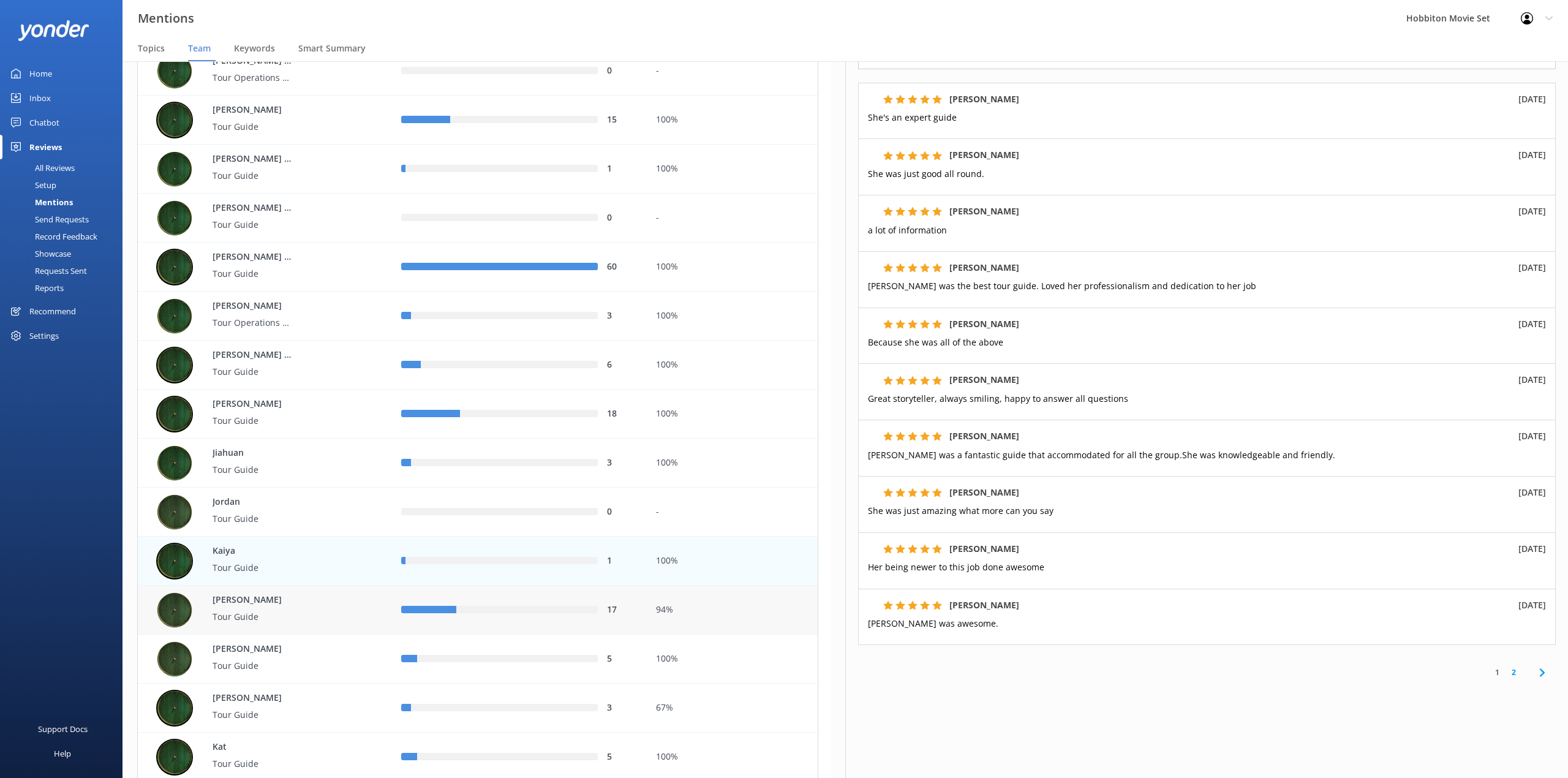
click at [269, 625] on div "[PERSON_NAME] Tour Guide" at bounding box center [246, 611] width 92 height 33
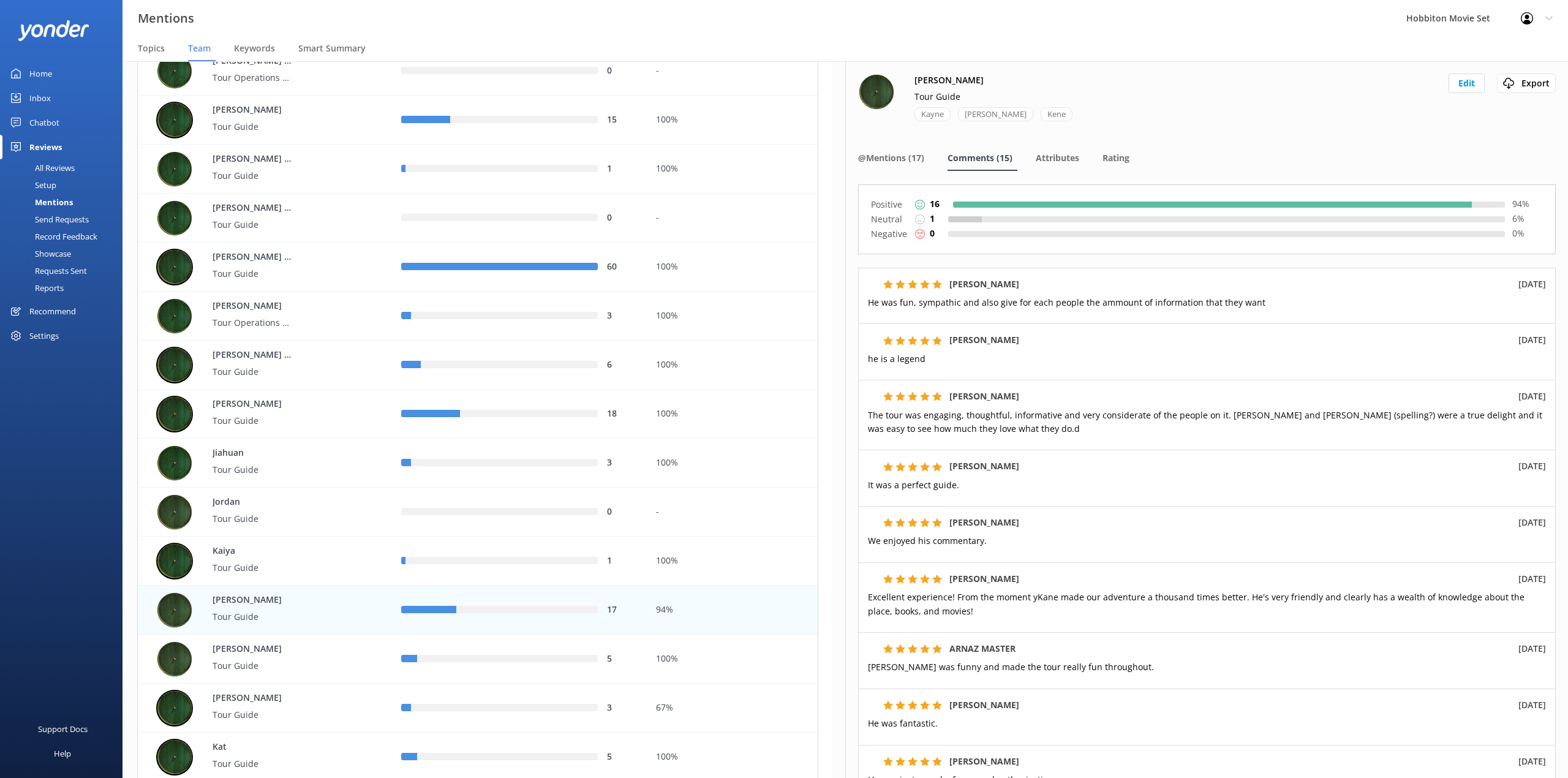
scroll to position [163, 0]
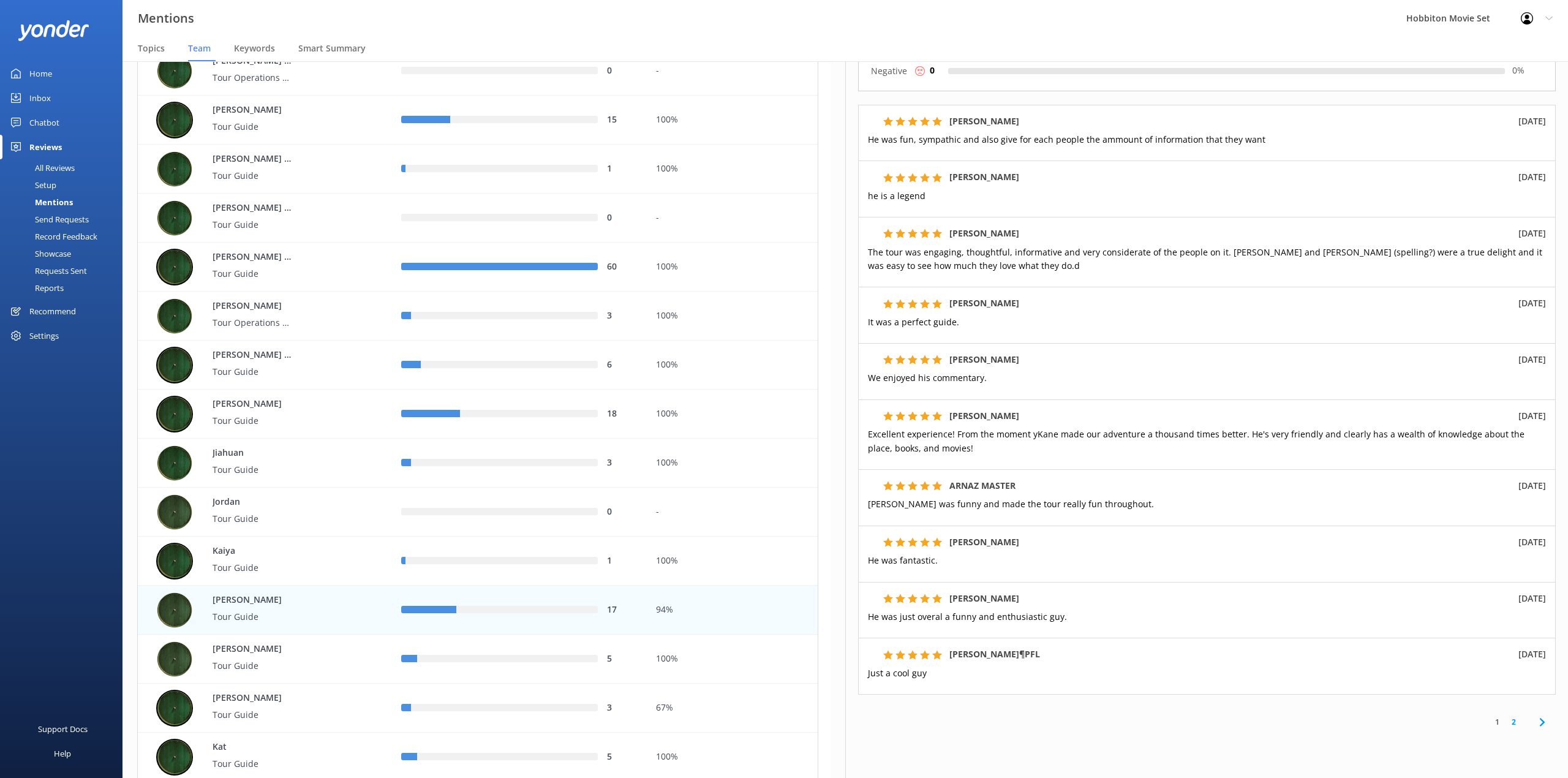
drag, startPoint x: 648, startPoint y: 15, endPoint x: 902, endPoint y: 182, distance: 304.0
click at [648, 15] on div "Mentions Hobbiton Movie Set Profile Settings Logout" at bounding box center [784, 18] width 1568 height 37
click at [1505, 724] on link "2" at bounding box center [1513, 722] width 17 height 12
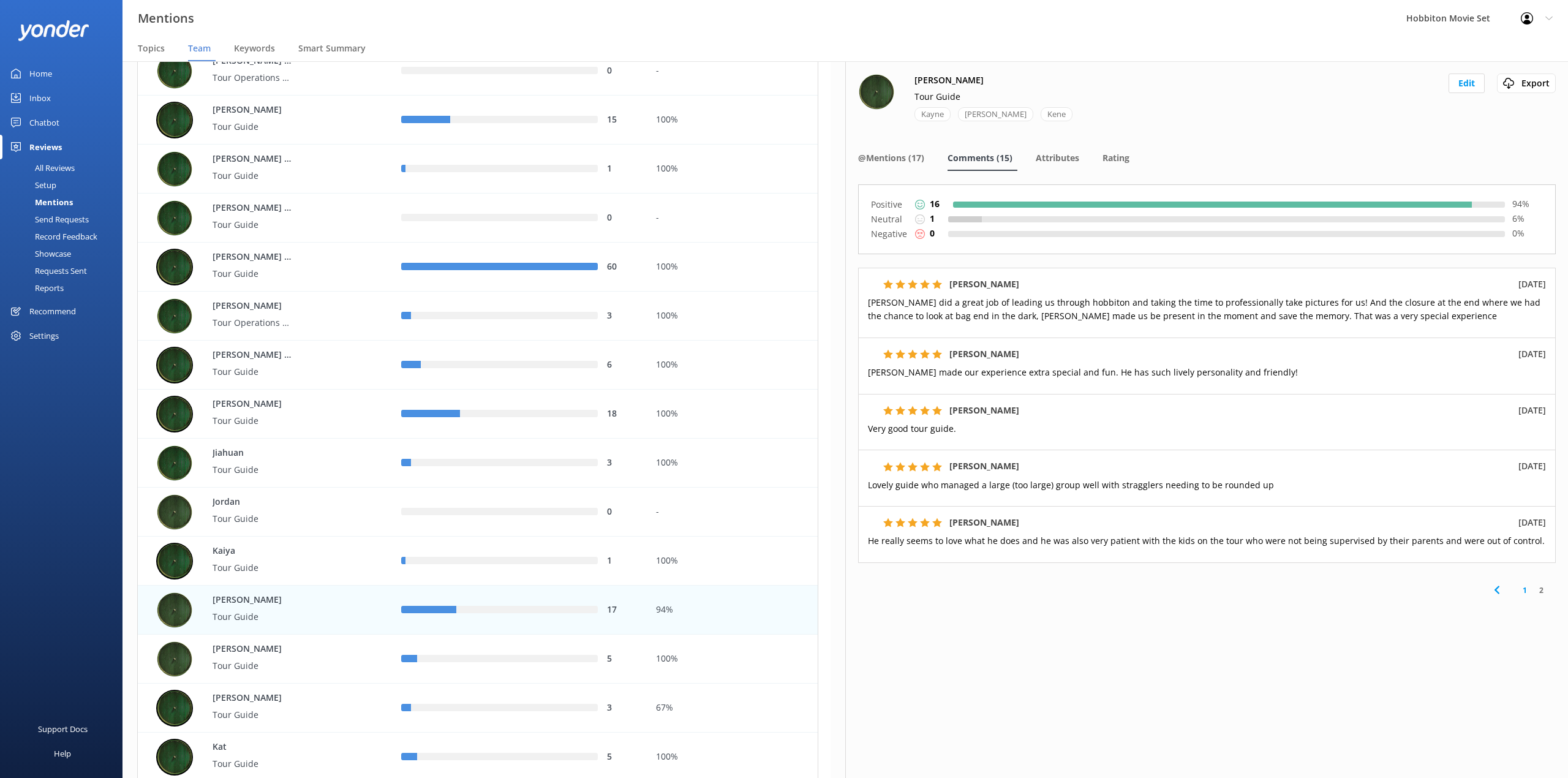
click at [1044, 621] on div "[PERSON_NAME] Tour Guide [PERSON_NAME] Edit Export Export CSV @Mentions (17) Co…" at bounding box center [1207, 420] width 723 height 717
drag, startPoint x: 1128, startPoint y: 77, endPoint x: 1172, endPoint y: 98, distance: 48.8
click at [1128, 77] on div "[PERSON_NAME] Tour Guide [PERSON_NAME] Edit Export Export CSV" at bounding box center [1207, 105] width 698 height 63
click at [897, 152] on span "@Mentions (17)" at bounding box center [891, 158] width 66 height 12
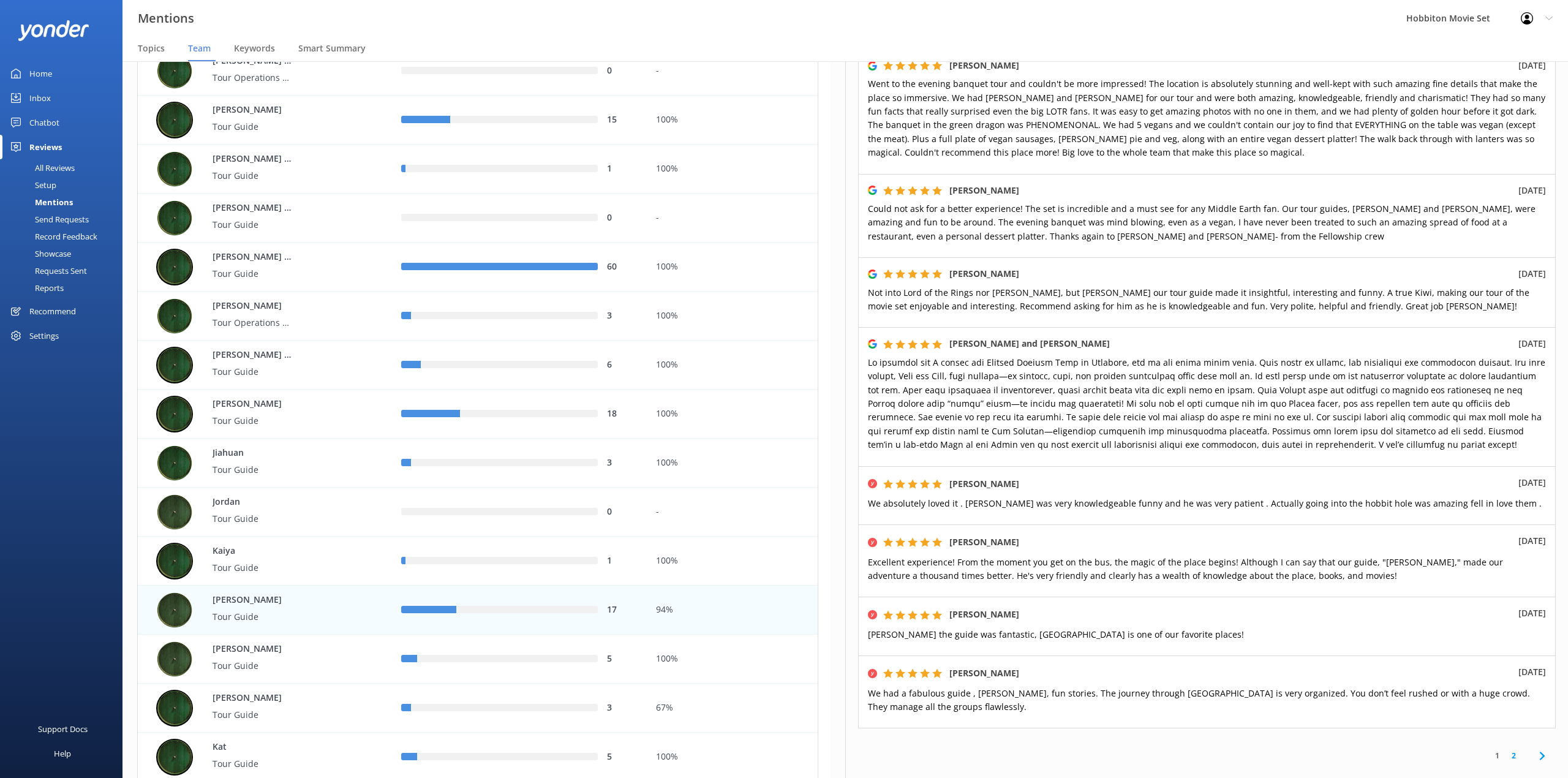
scroll to position [420, 0]
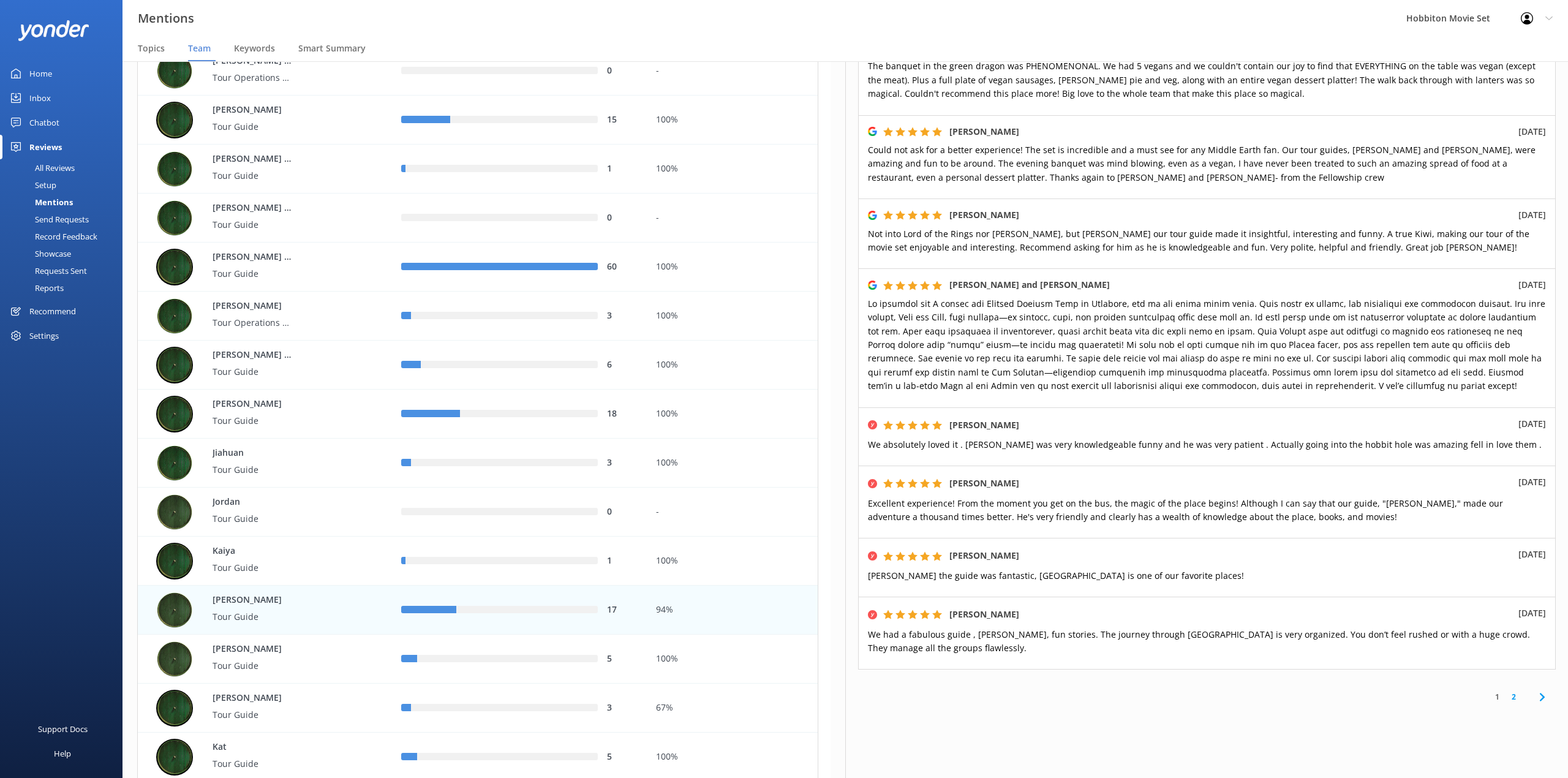
click at [1505, 691] on link "2" at bounding box center [1513, 697] width 17 height 12
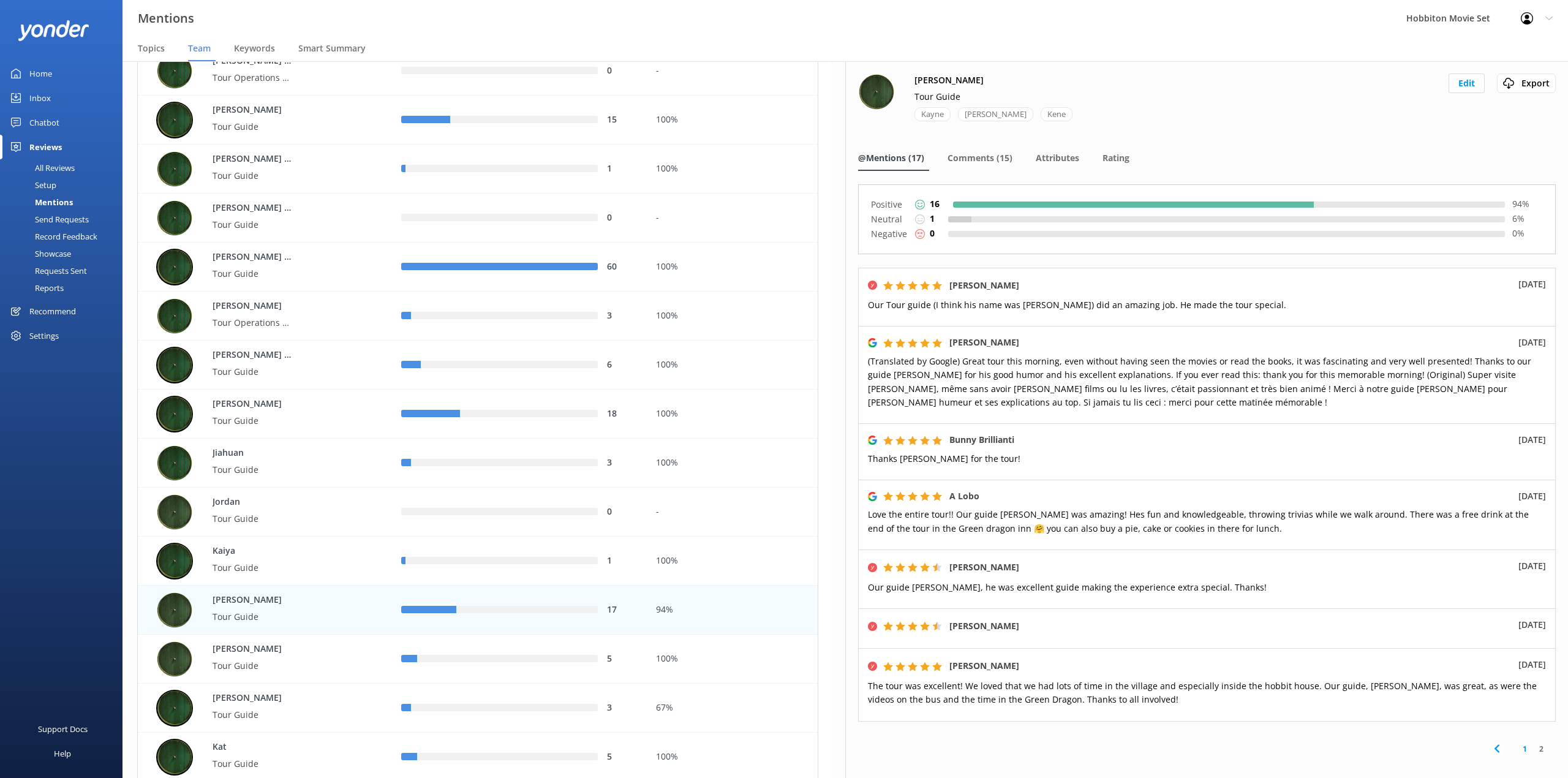
scroll to position [79, 0]
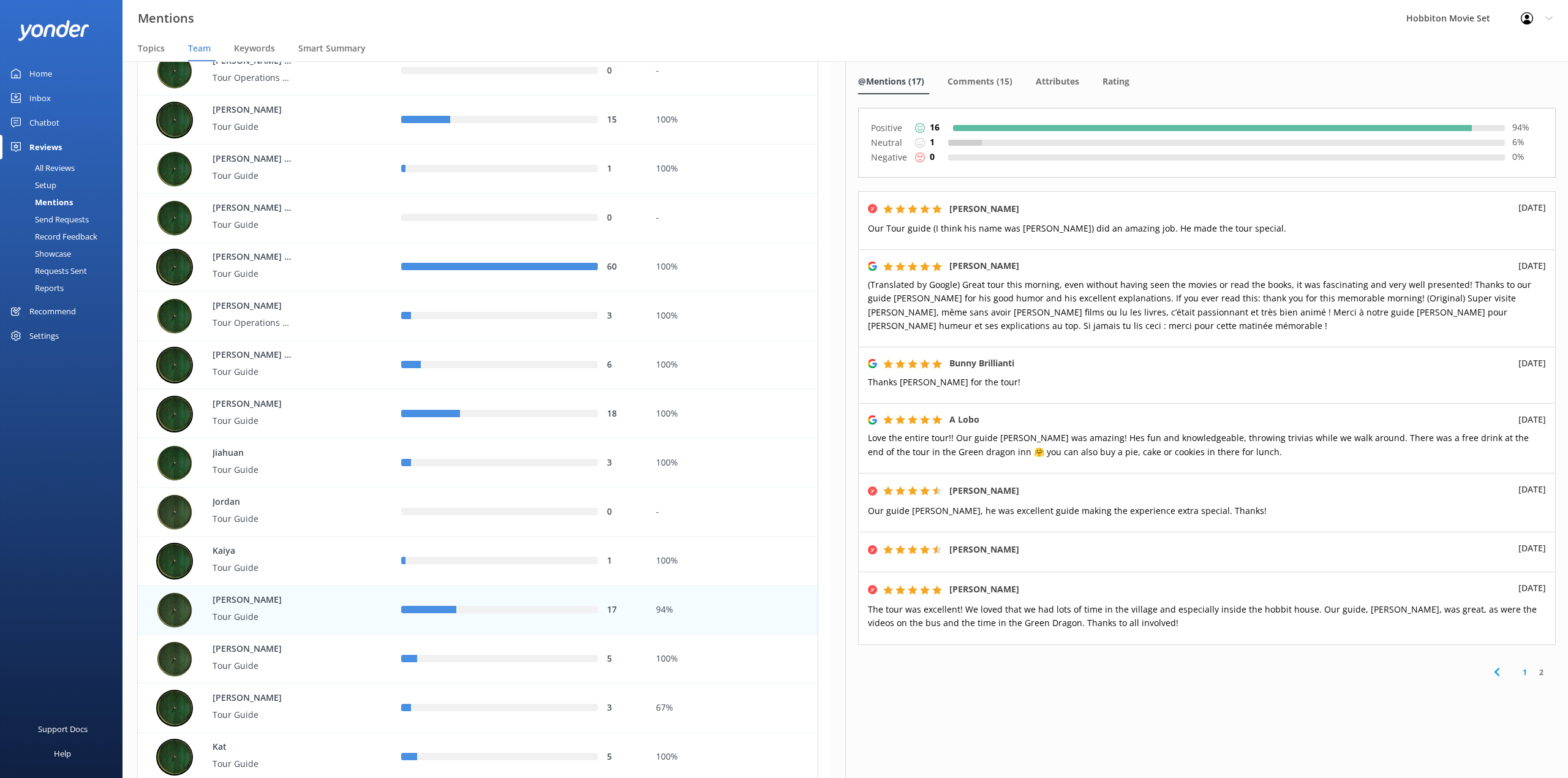
click at [1101, 41] on nav "Topics Team Keywords Smart Summary" at bounding box center [844, 49] width 1445 height 24
click at [1517, 677] on link "1" at bounding box center [1525, 672] width 17 height 12
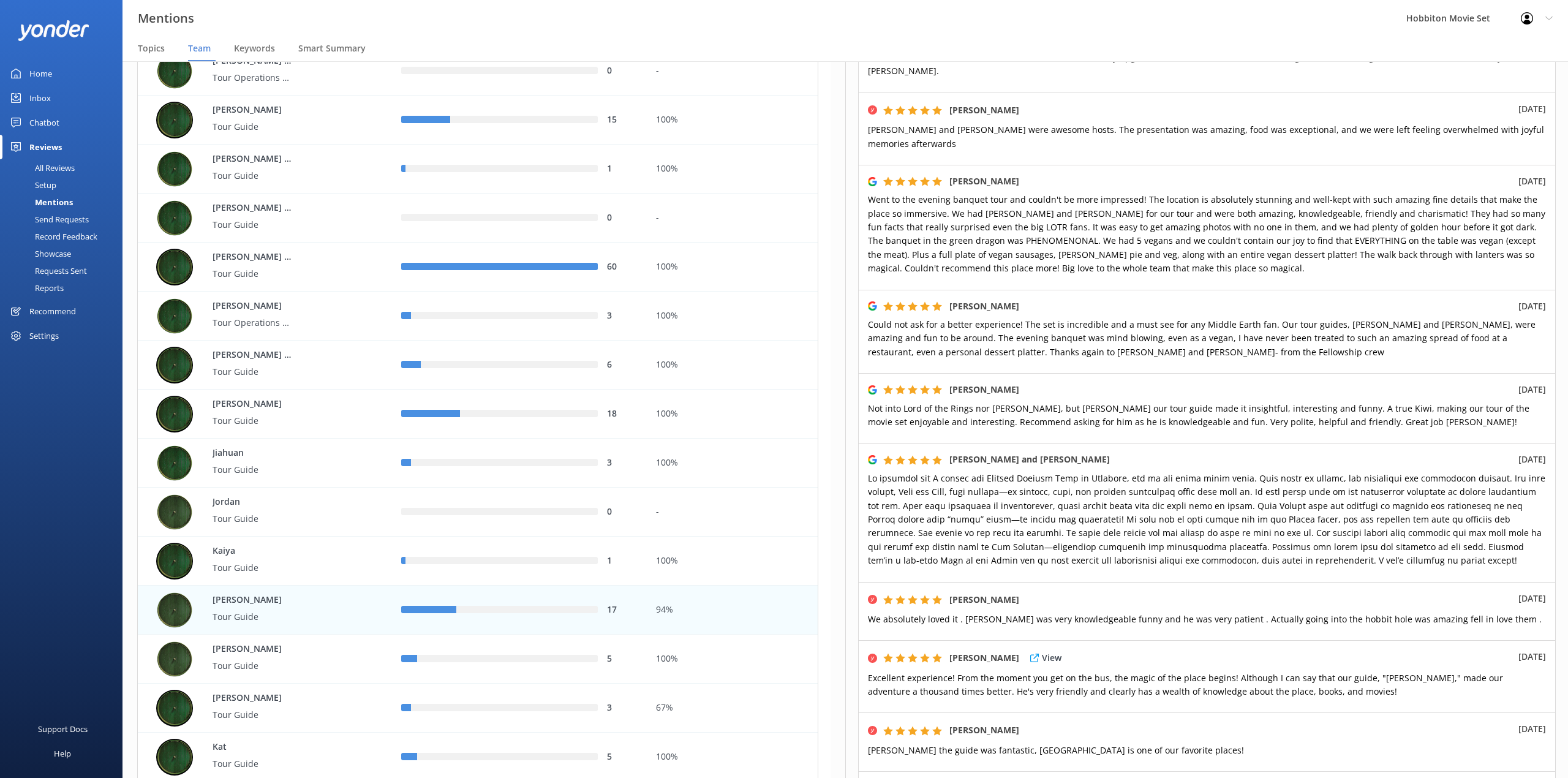
scroll to position [163, 0]
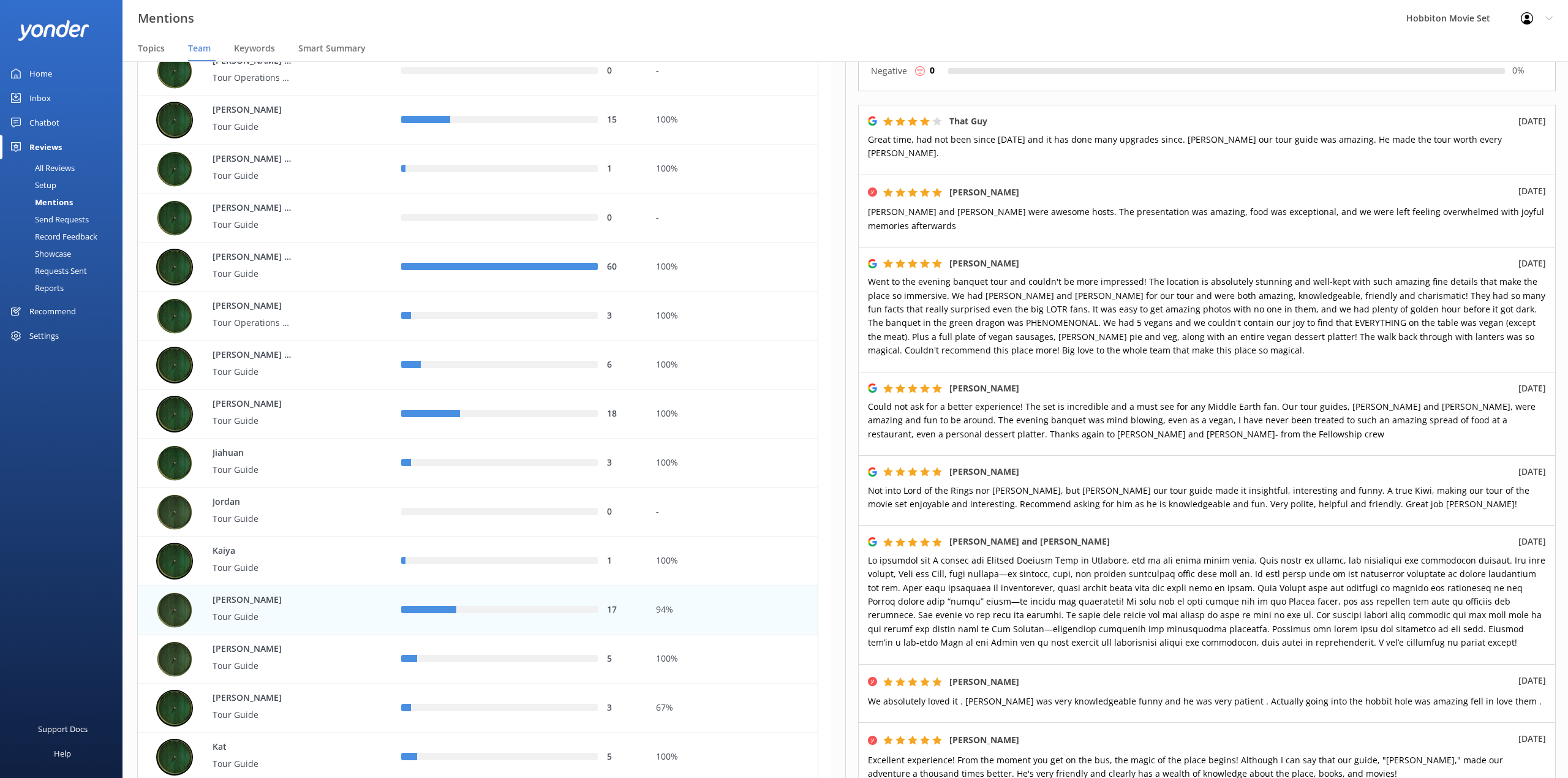
click at [632, 23] on div "Mentions Hobbiton Movie Set Profile Settings Logout" at bounding box center [784, 18] width 1568 height 37
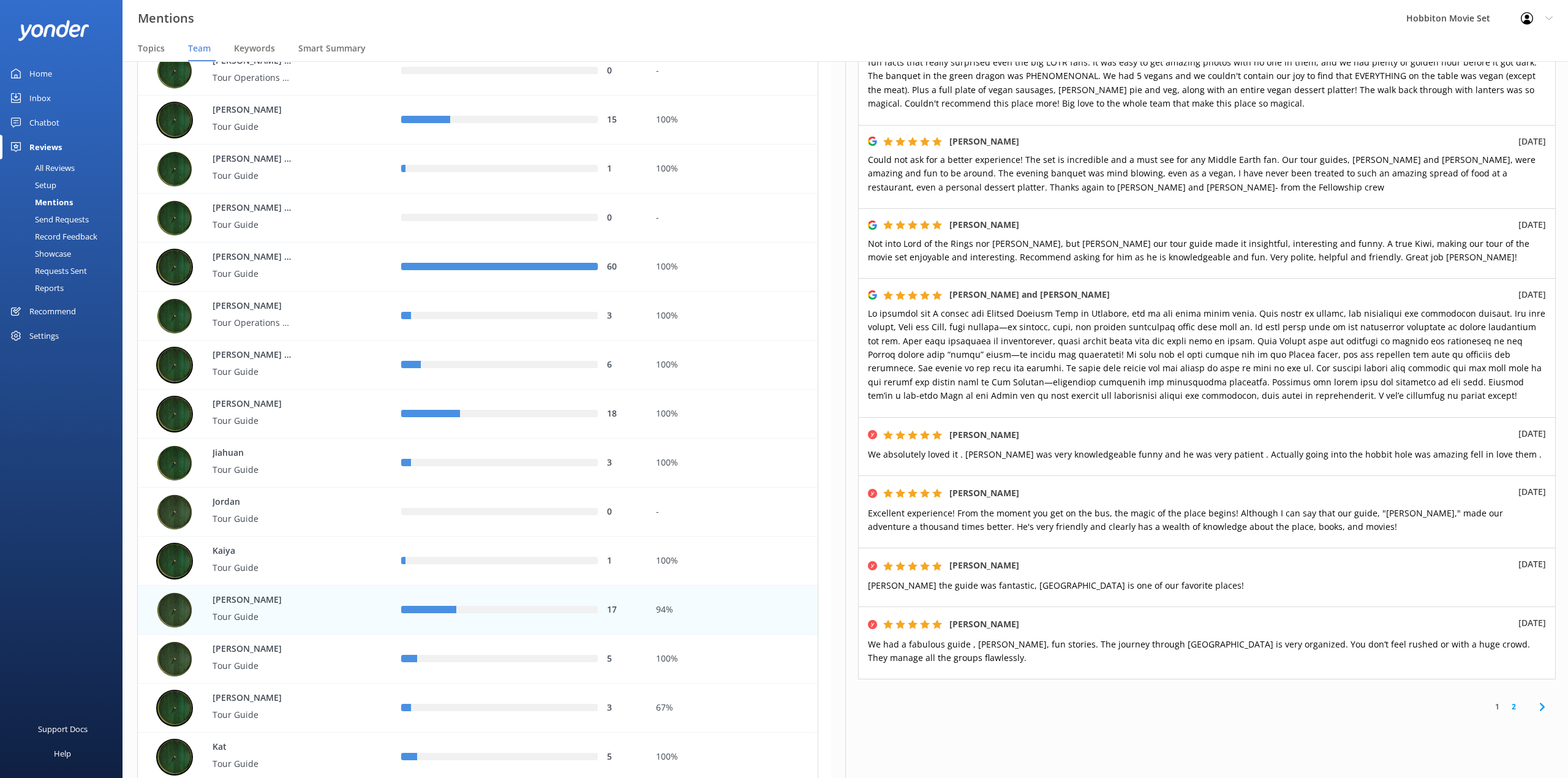
scroll to position [420, 0]
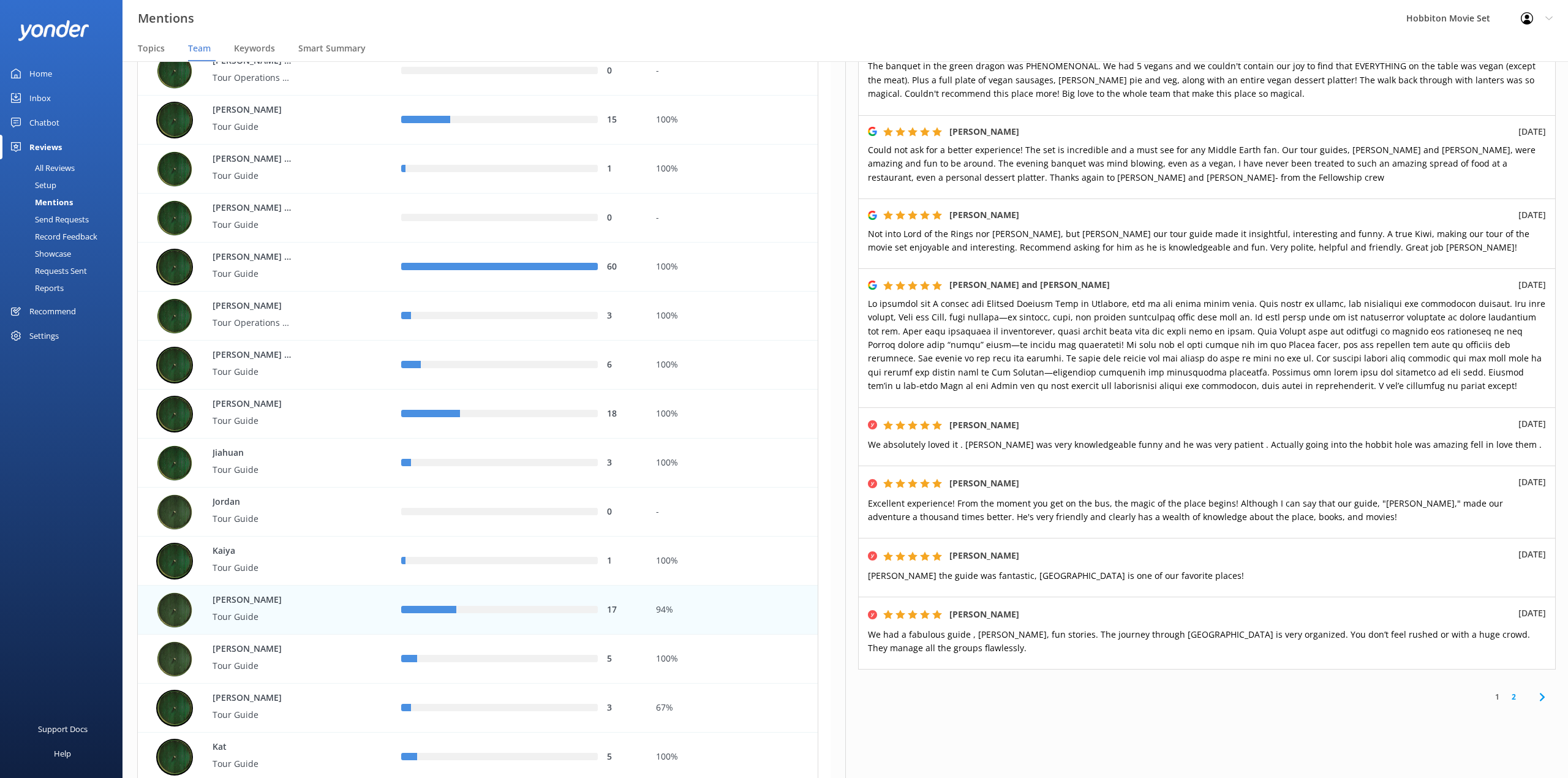
drag, startPoint x: 1443, startPoint y: 241, endPoint x: 1518, endPoint y: 373, distance: 151.8
click at [1443, 241] on div "[PERSON_NAME] [DATE] Not into Lord of the Rings nor [PERSON_NAME], but [PERSON_…" at bounding box center [1207, 234] width 698 height 70
click at [1505, 691] on link "2" at bounding box center [1513, 697] width 17 height 12
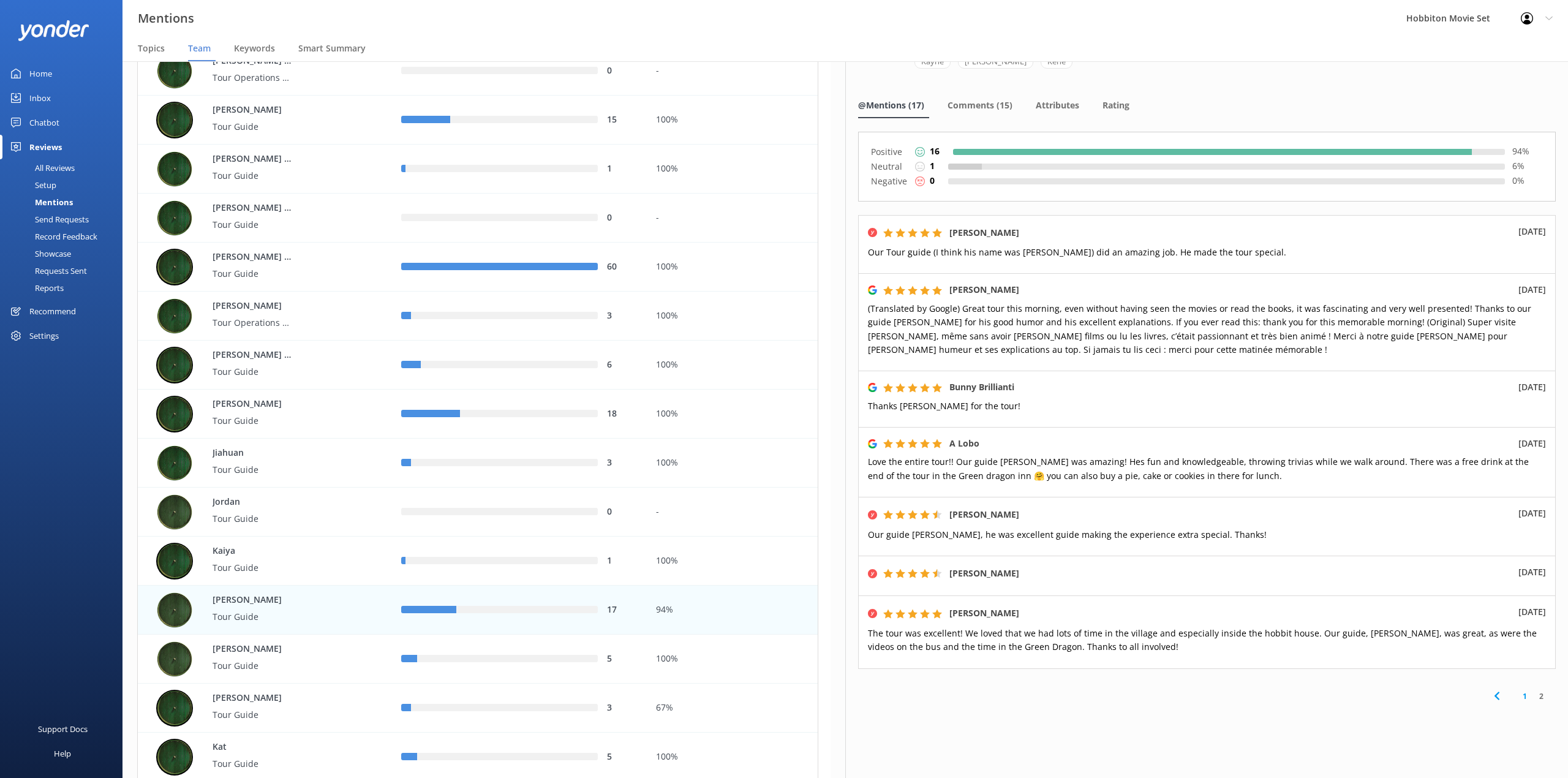
scroll to position [79, 0]
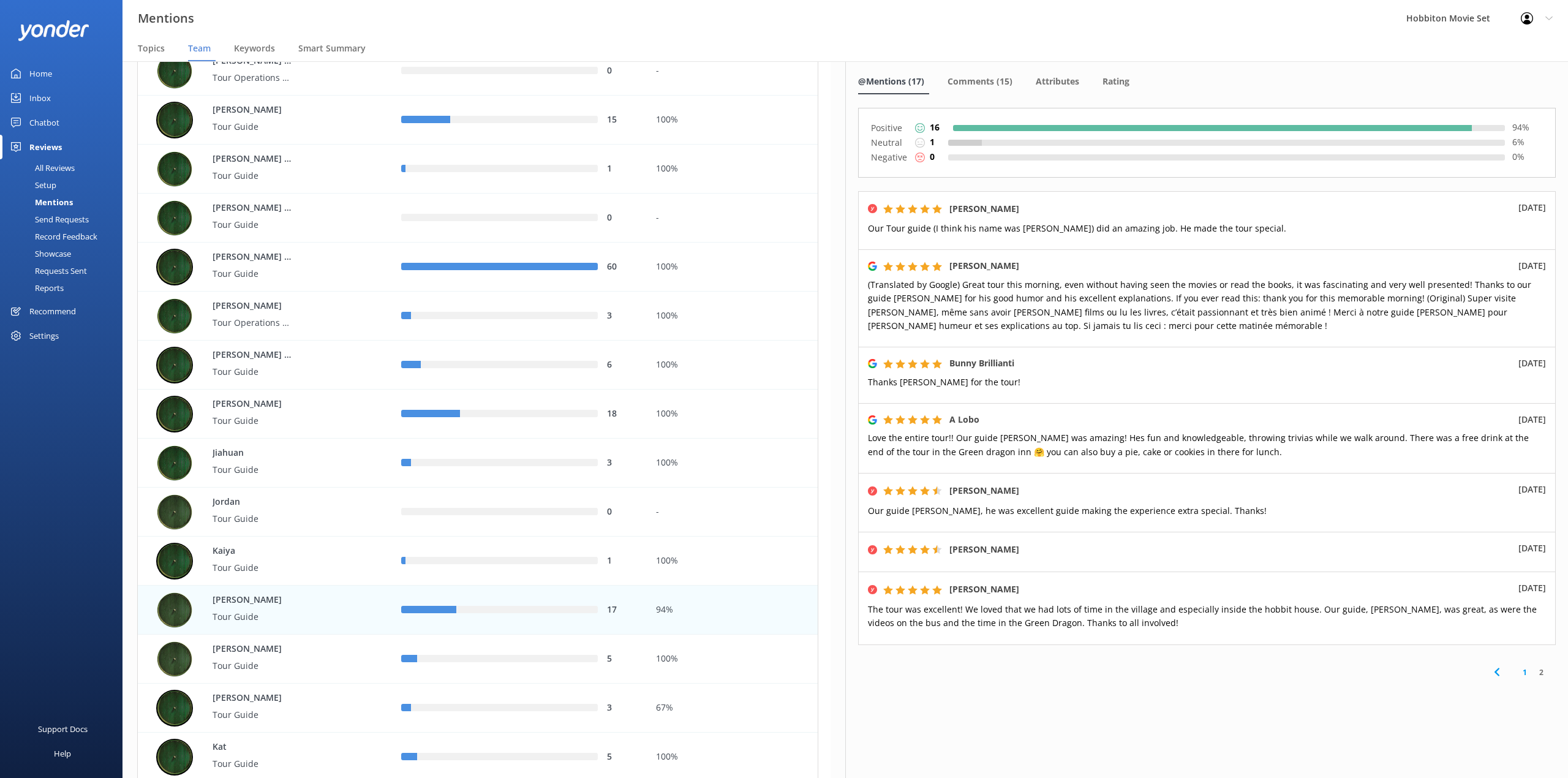
click at [1517, 672] on link "1" at bounding box center [1525, 672] width 17 height 12
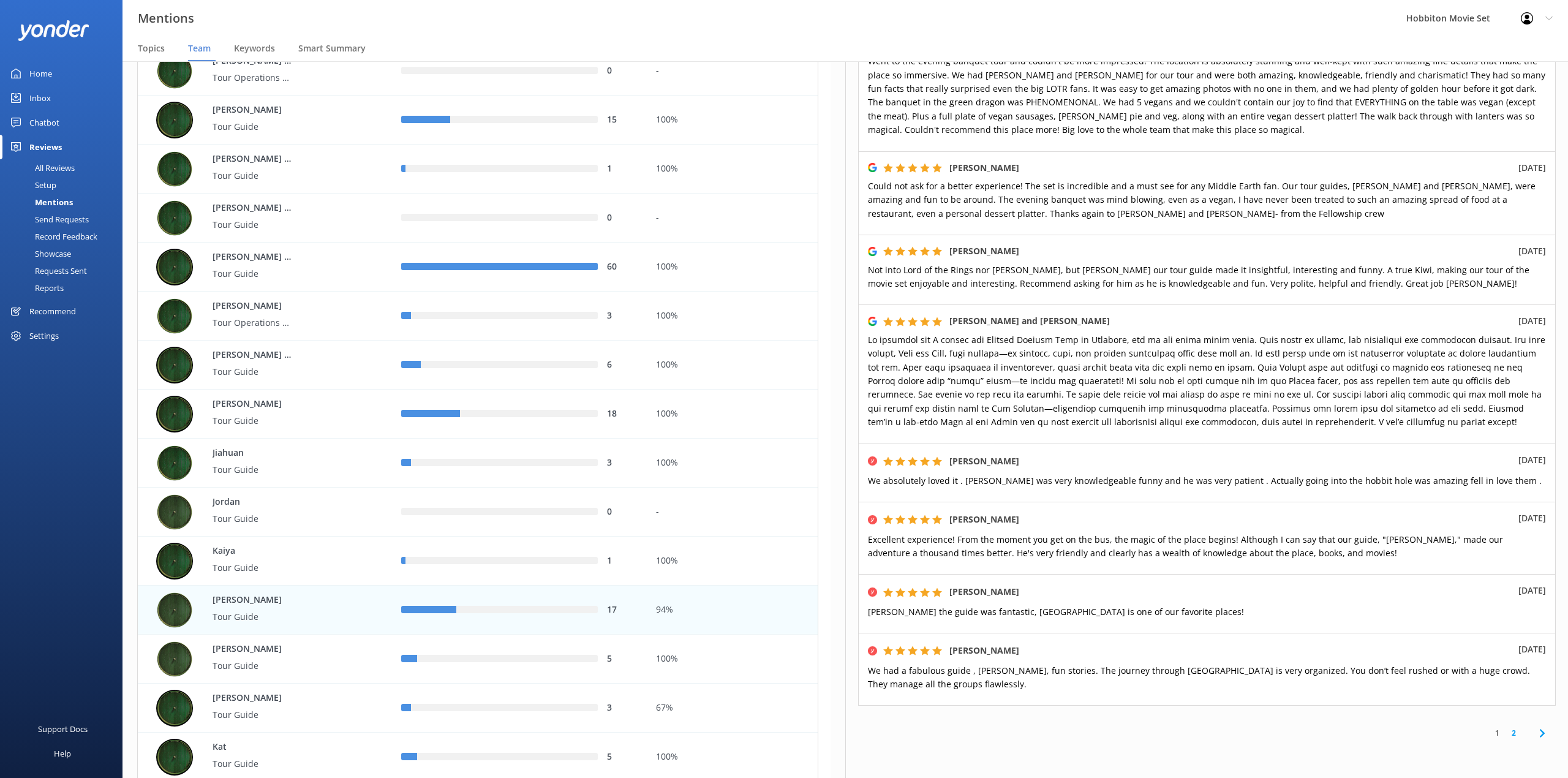
scroll to position [420, 0]
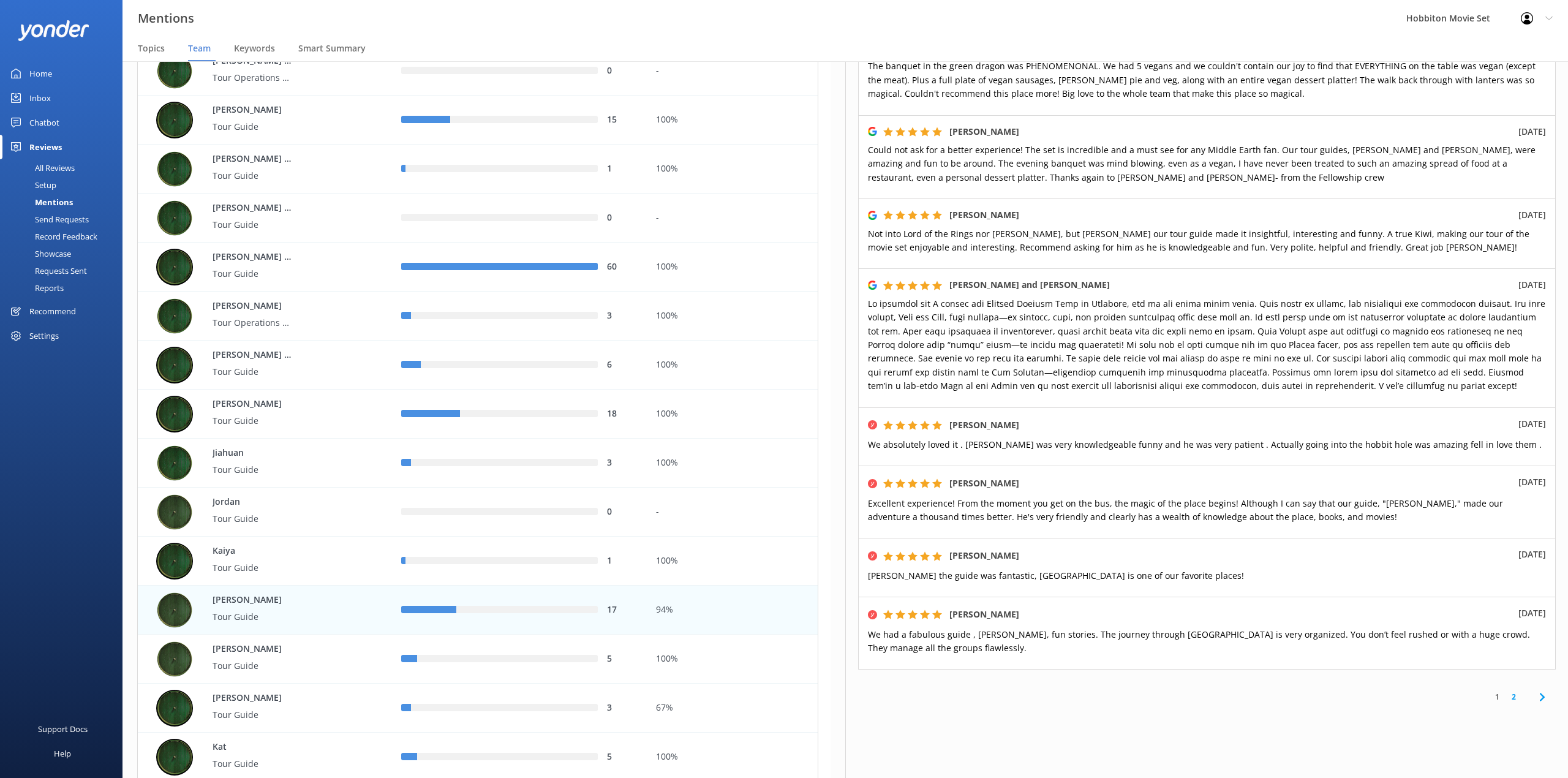
click at [1494, 683] on div "1 2" at bounding box center [1207, 697] width 698 height 28
click at [1505, 691] on link "2" at bounding box center [1513, 697] width 17 height 12
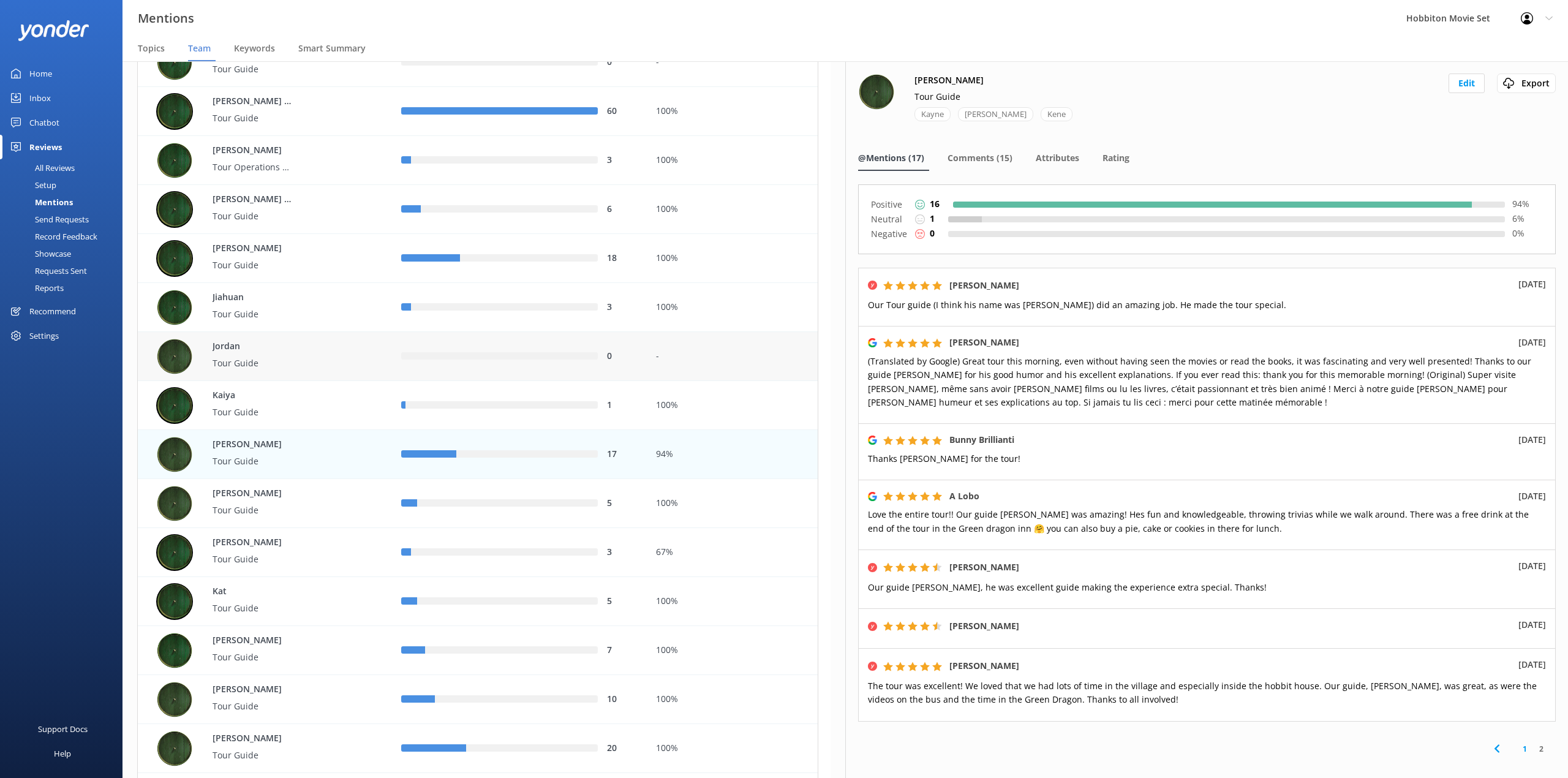
scroll to position [1878, 0]
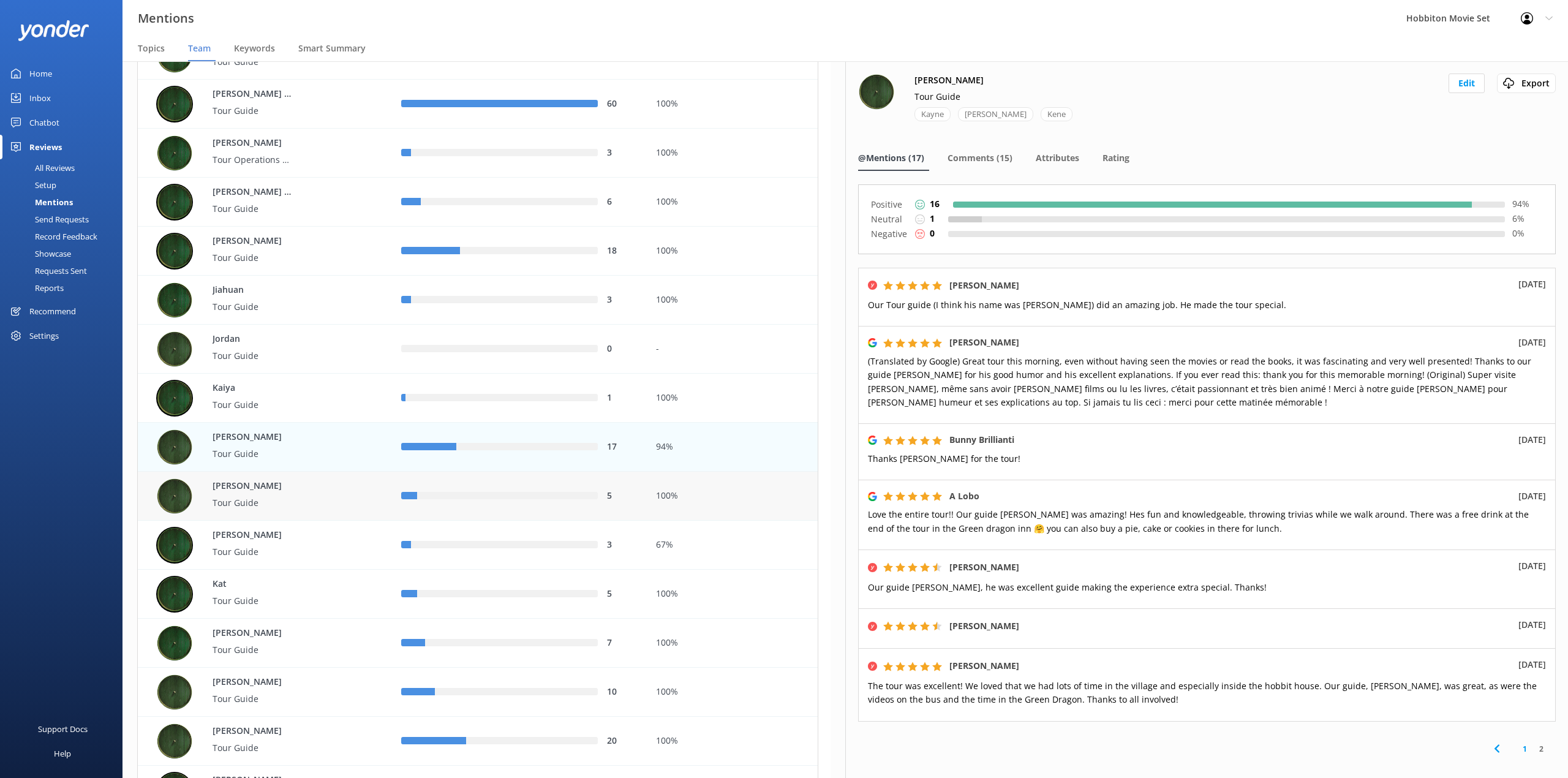
click at [378, 518] on div "[PERSON_NAME] Tour Guide" at bounding box center [264, 496] width 254 height 49
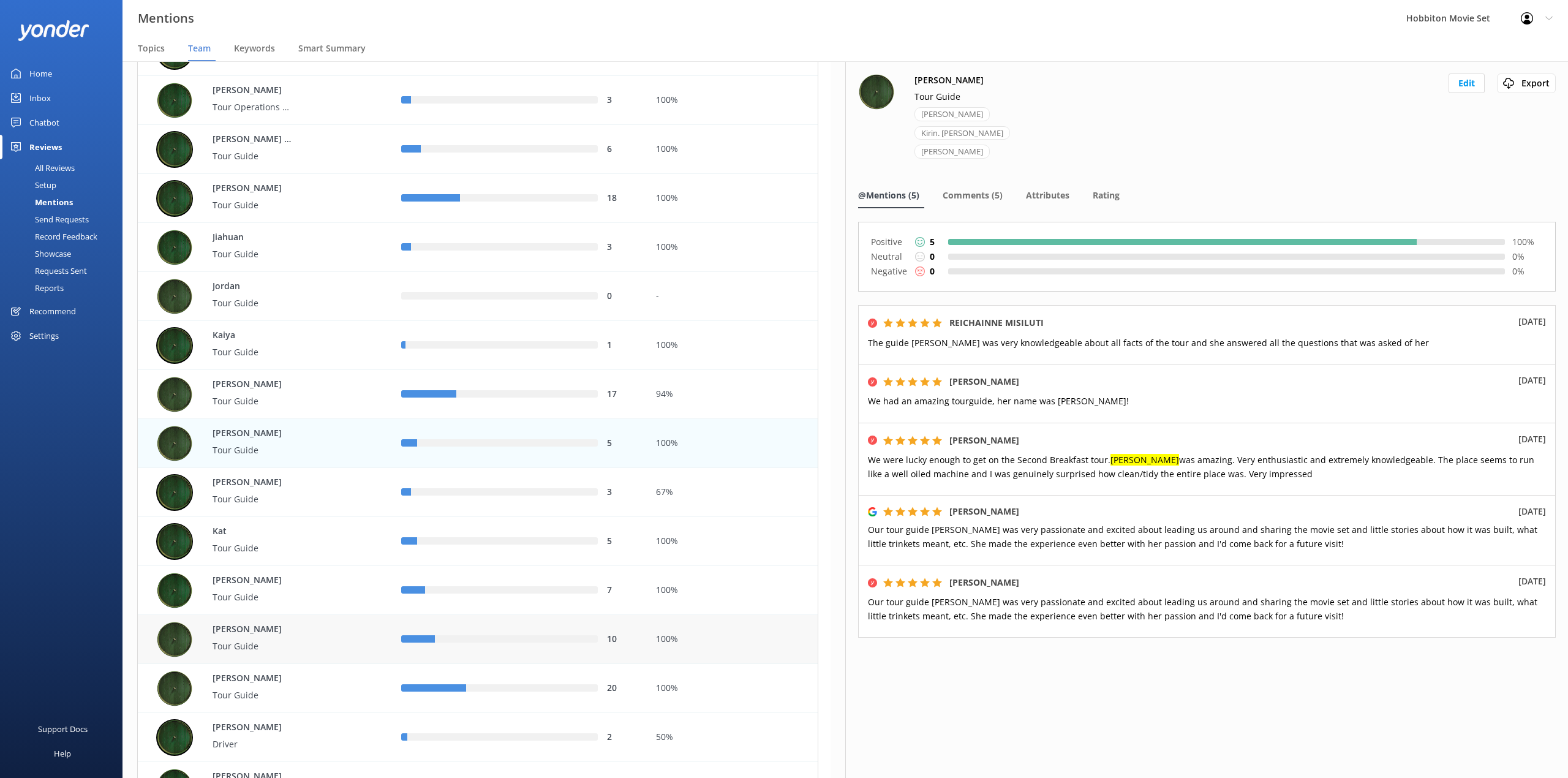
scroll to position [1961, 0]
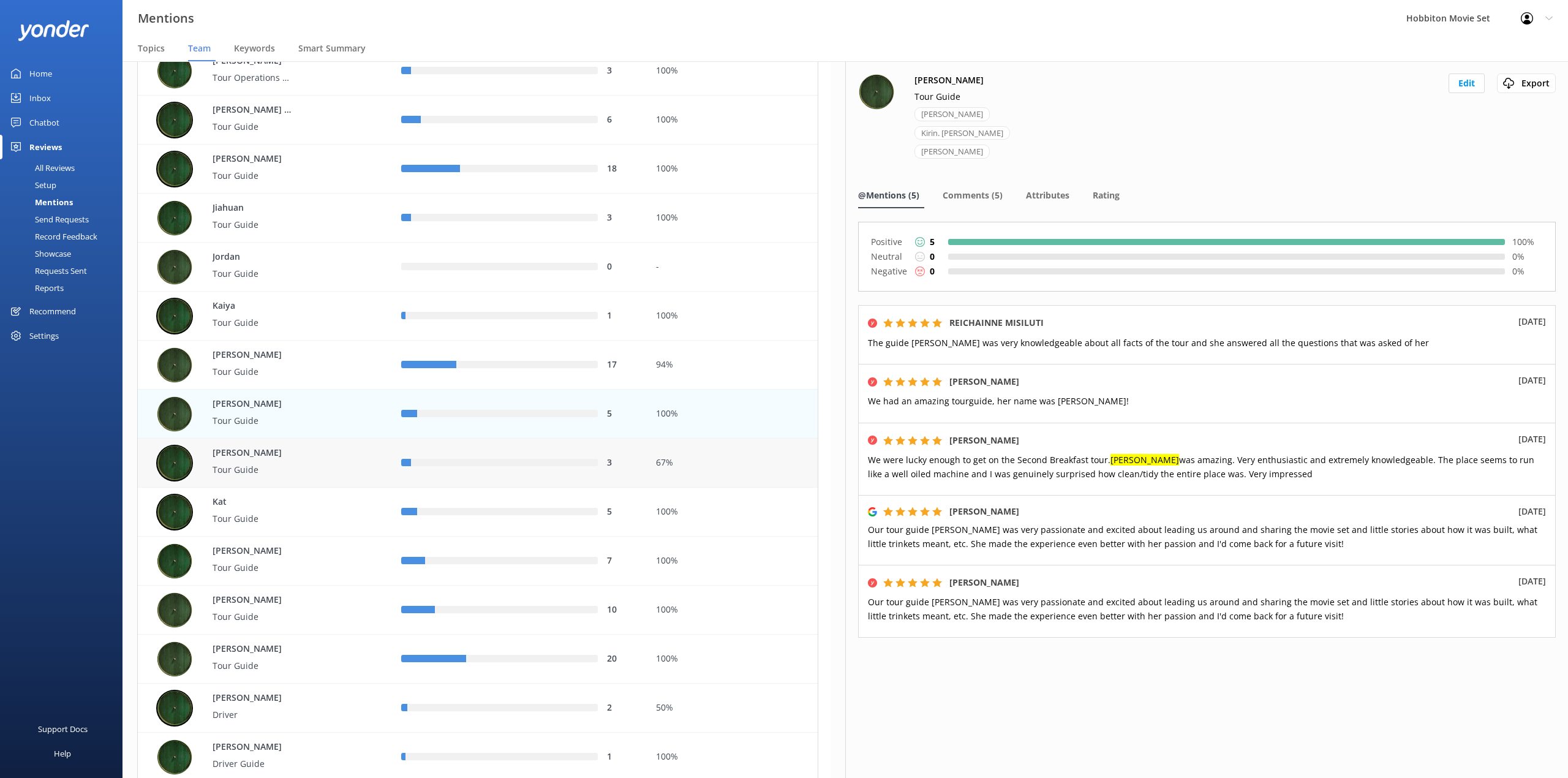
click at [378, 481] on div "[PERSON_NAME] Tour Guide" at bounding box center [264, 463] width 254 height 49
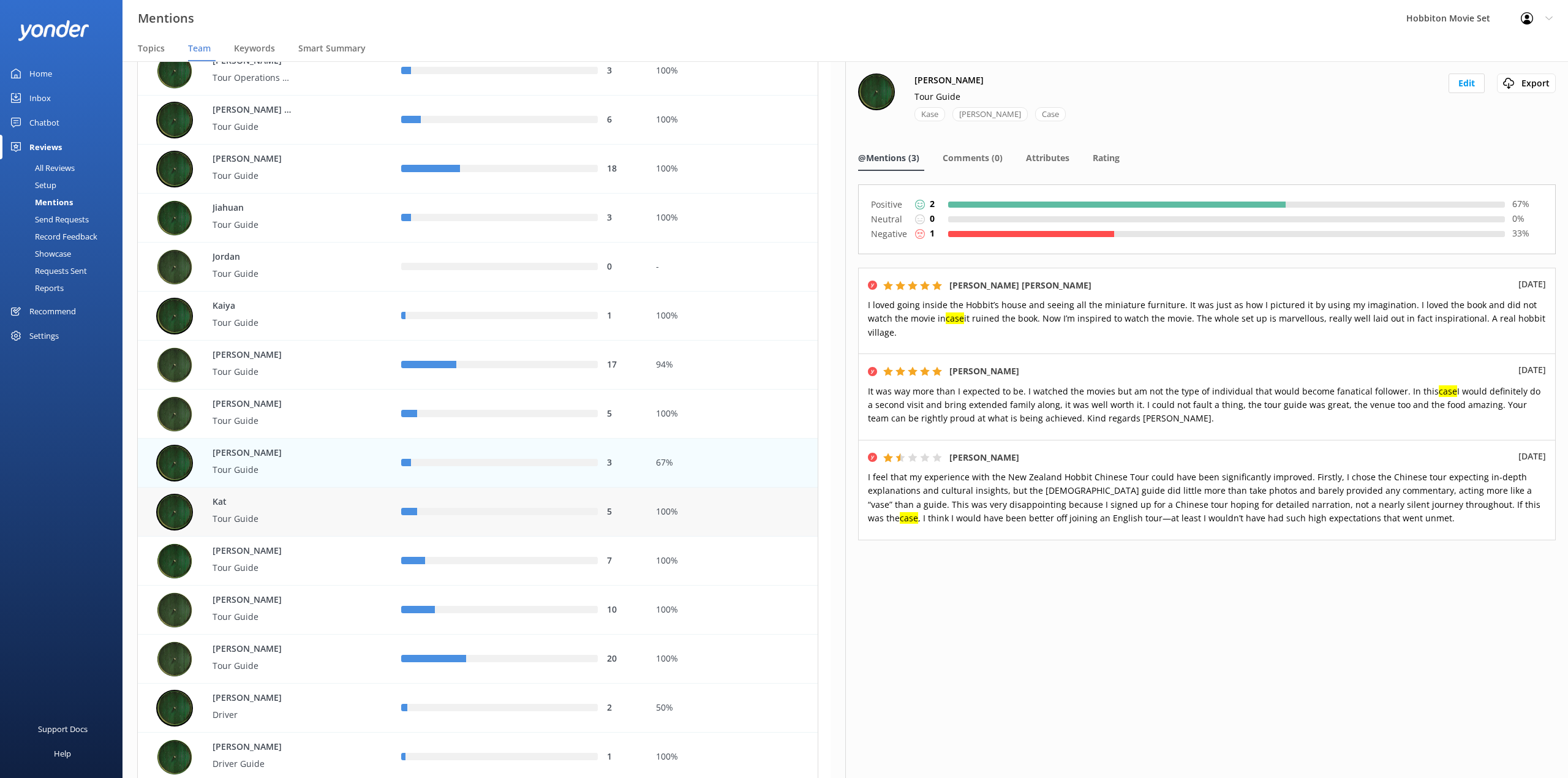
click at [426, 519] on div "5" at bounding box center [519, 512] width 236 height 14
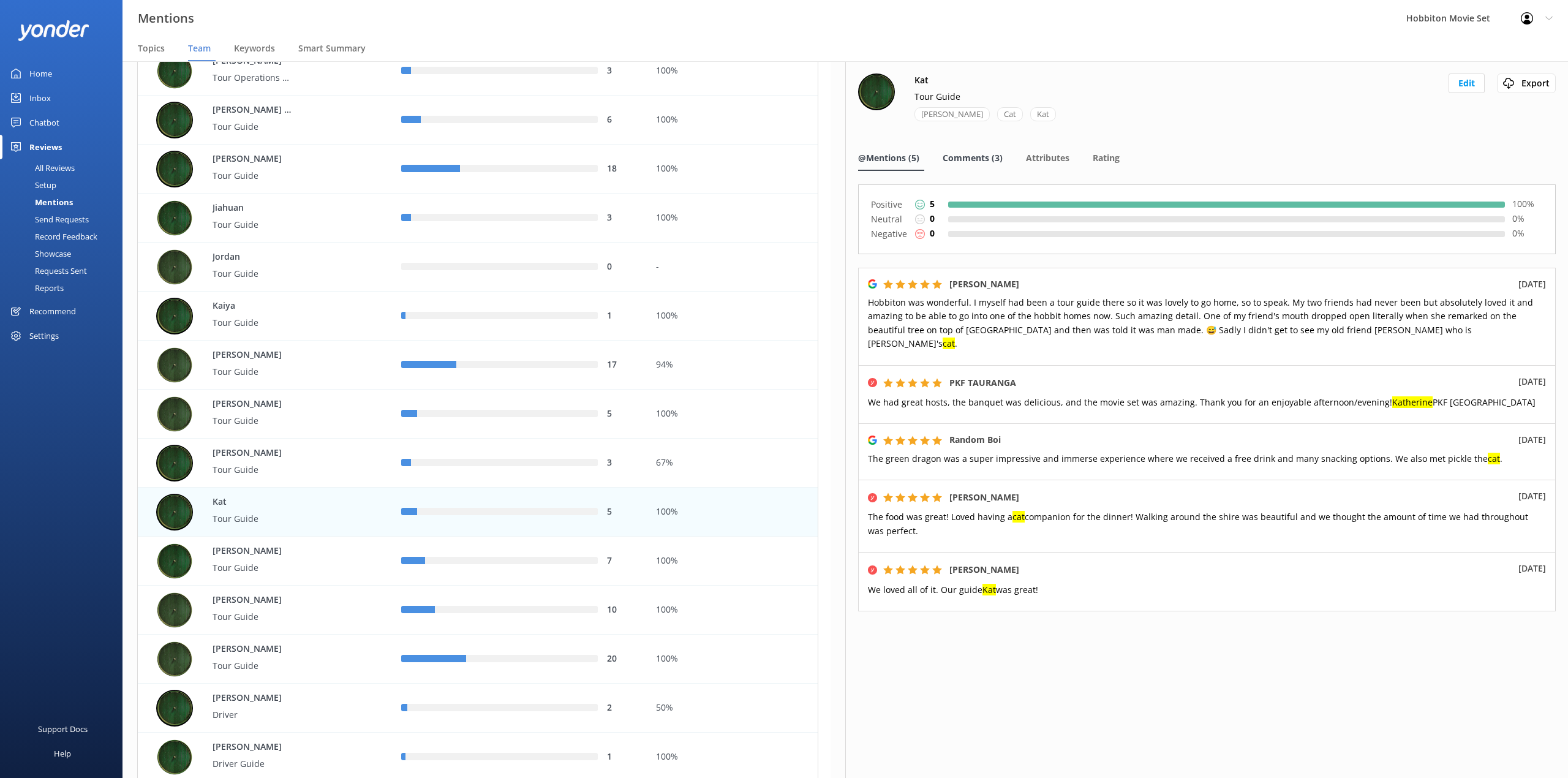
click at [980, 149] on div "Comments (3)" at bounding box center [974, 159] width 65 height 24
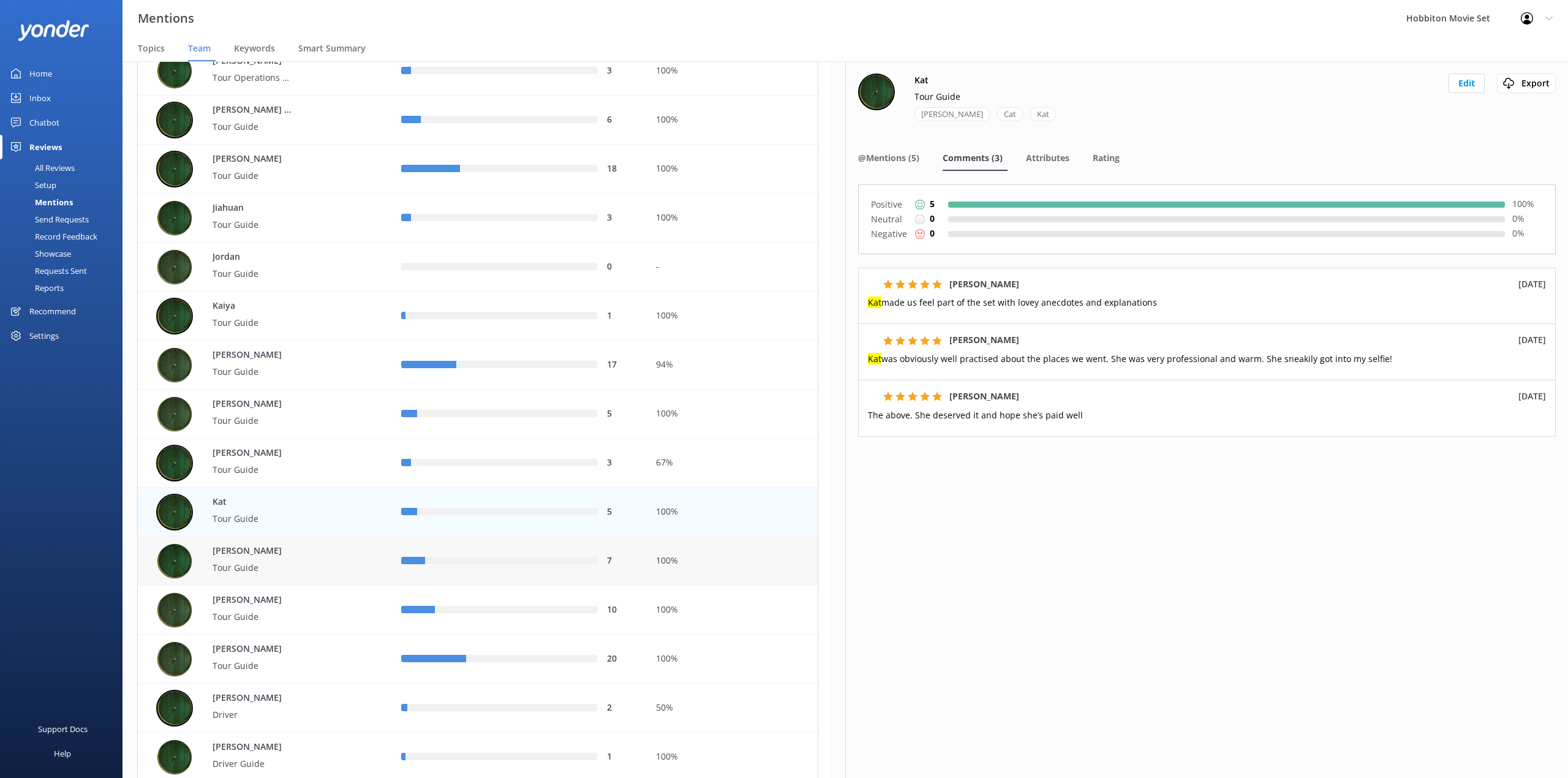
click at [410, 575] on div "7" at bounding box center [518, 561] width 254 height 49
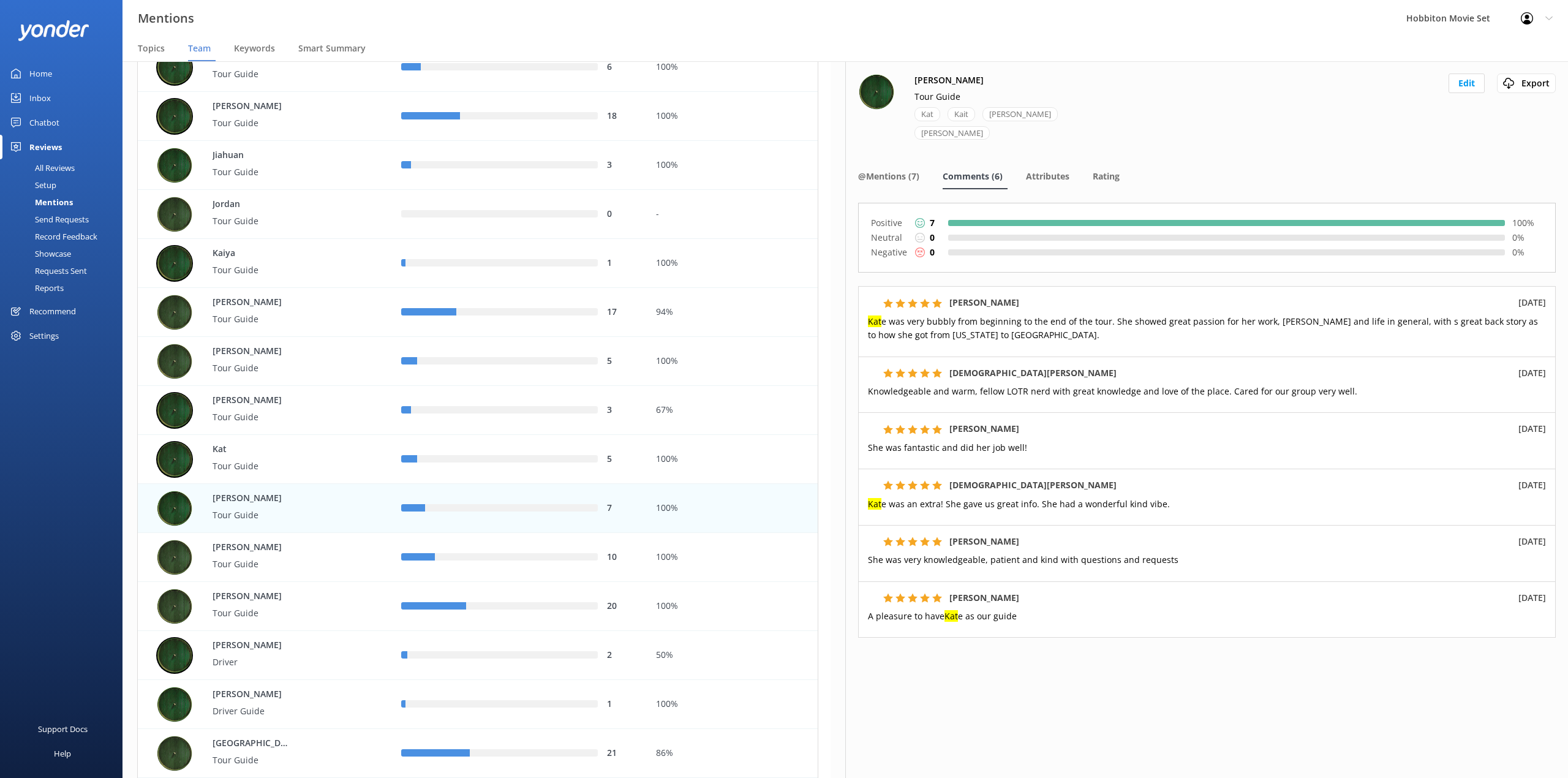
scroll to position [2042, 0]
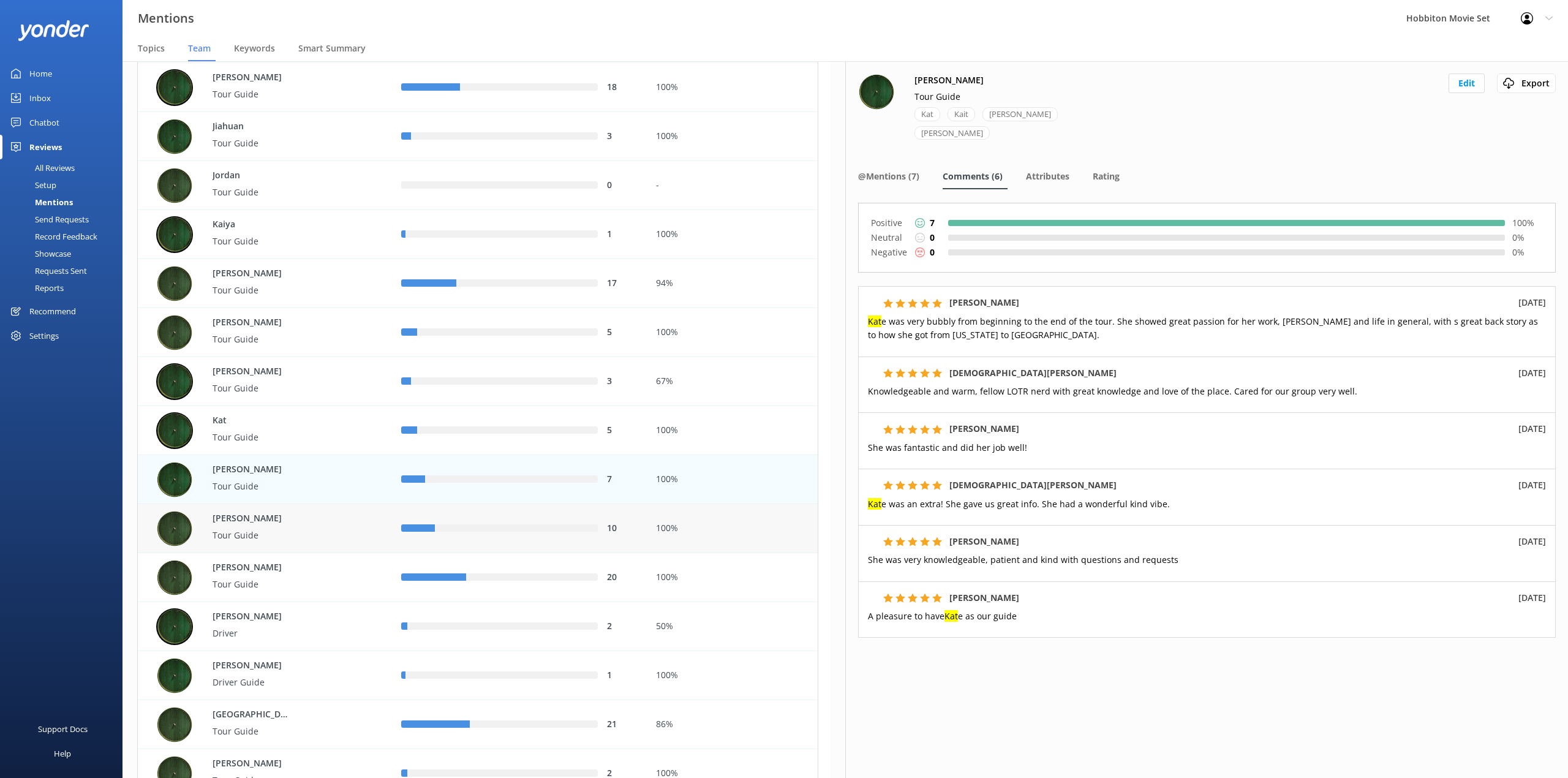
click at [559, 530] on div "row" at bounding box center [516, 528] width 163 height 7
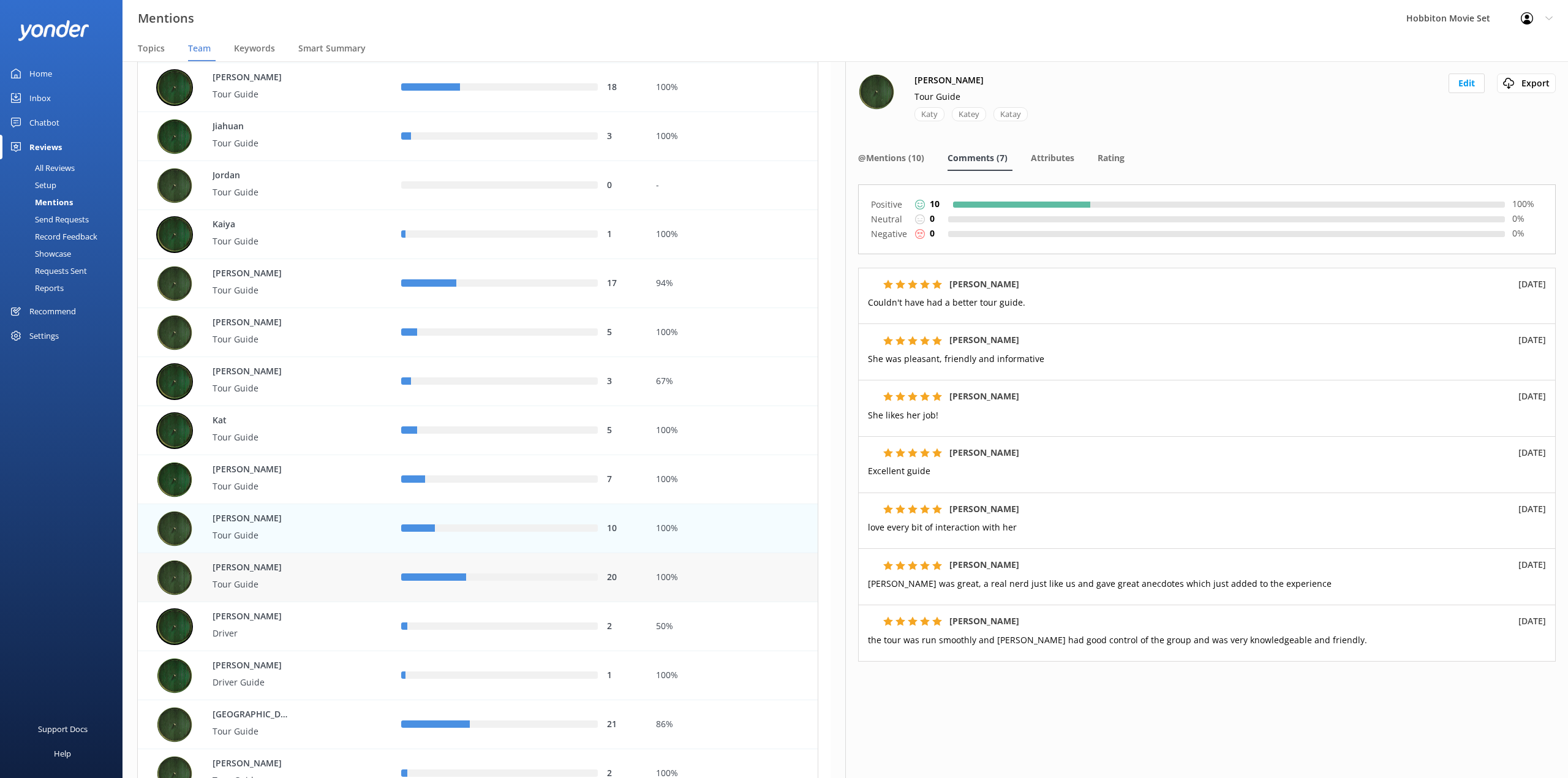
click at [556, 575] on div "row" at bounding box center [532, 577] width 132 height 7
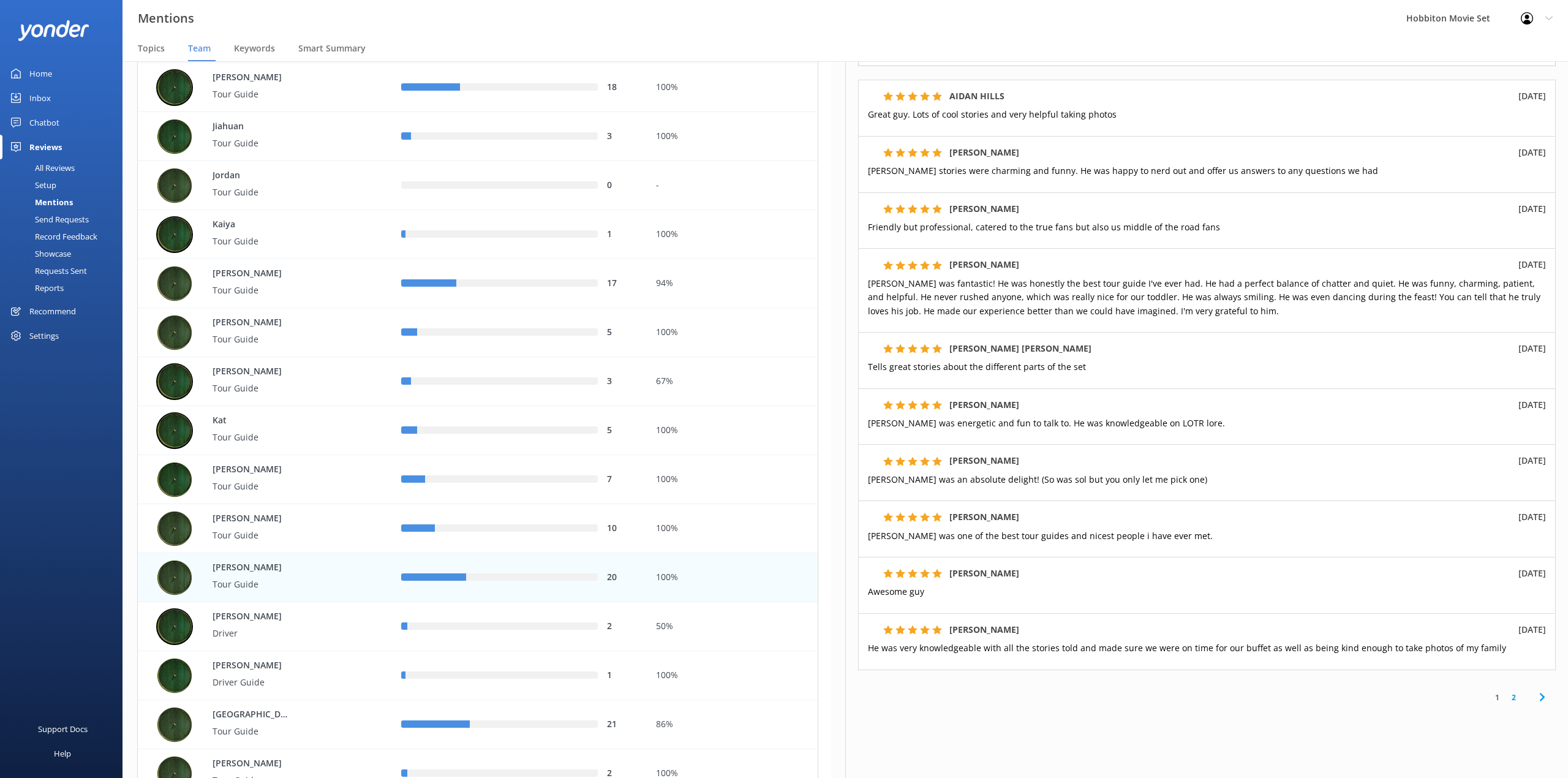
scroll to position [163, 0]
click at [596, 15] on div "Mentions Hobbiton Movie Set Profile Settings Logout" at bounding box center [784, 18] width 1568 height 37
click at [1505, 698] on link "2" at bounding box center [1513, 696] width 17 height 12
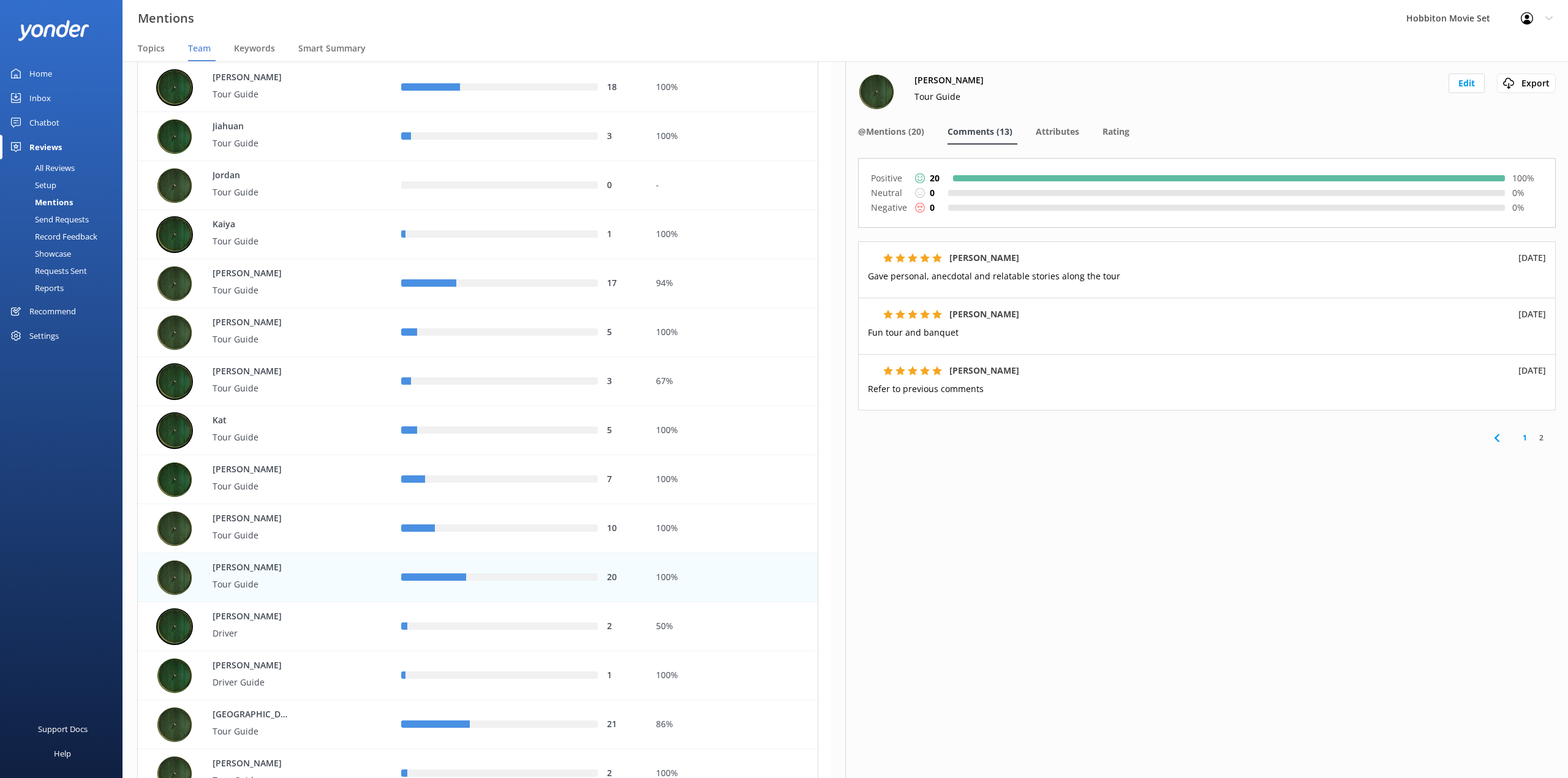
click at [1052, 40] on nav "Topics Team Keywords Smart Summary" at bounding box center [844, 49] width 1445 height 24
click at [904, 130] on span "@Mentions (20)" at bounding box center [891, 131] width 66 height 12
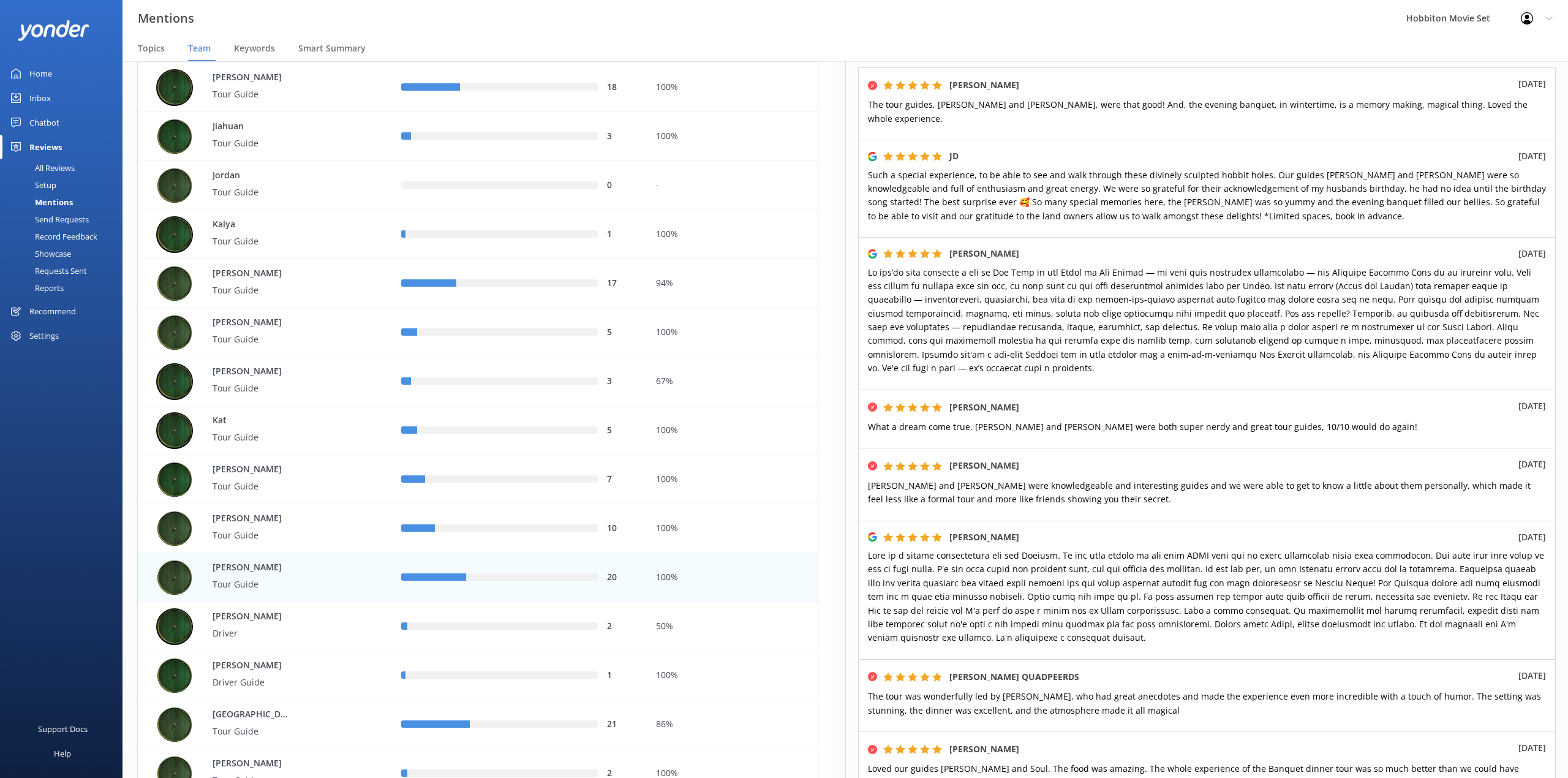
scroll to position [82, 0]
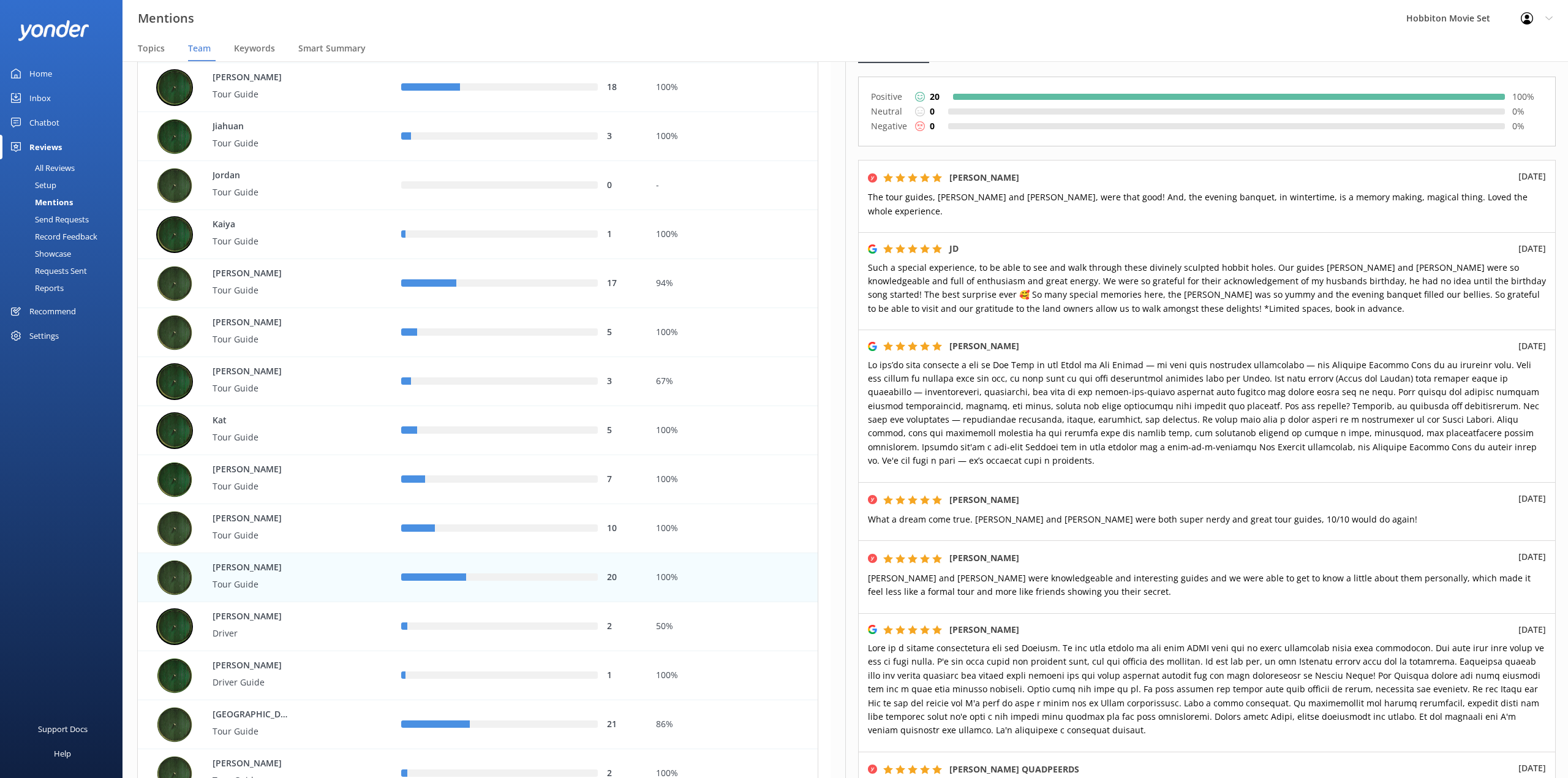
click at [621, 32] on div "Mentions Hobbiton Movie Set Profile Settings Logout" at bounding box center [784, 18] width 1568 height 37
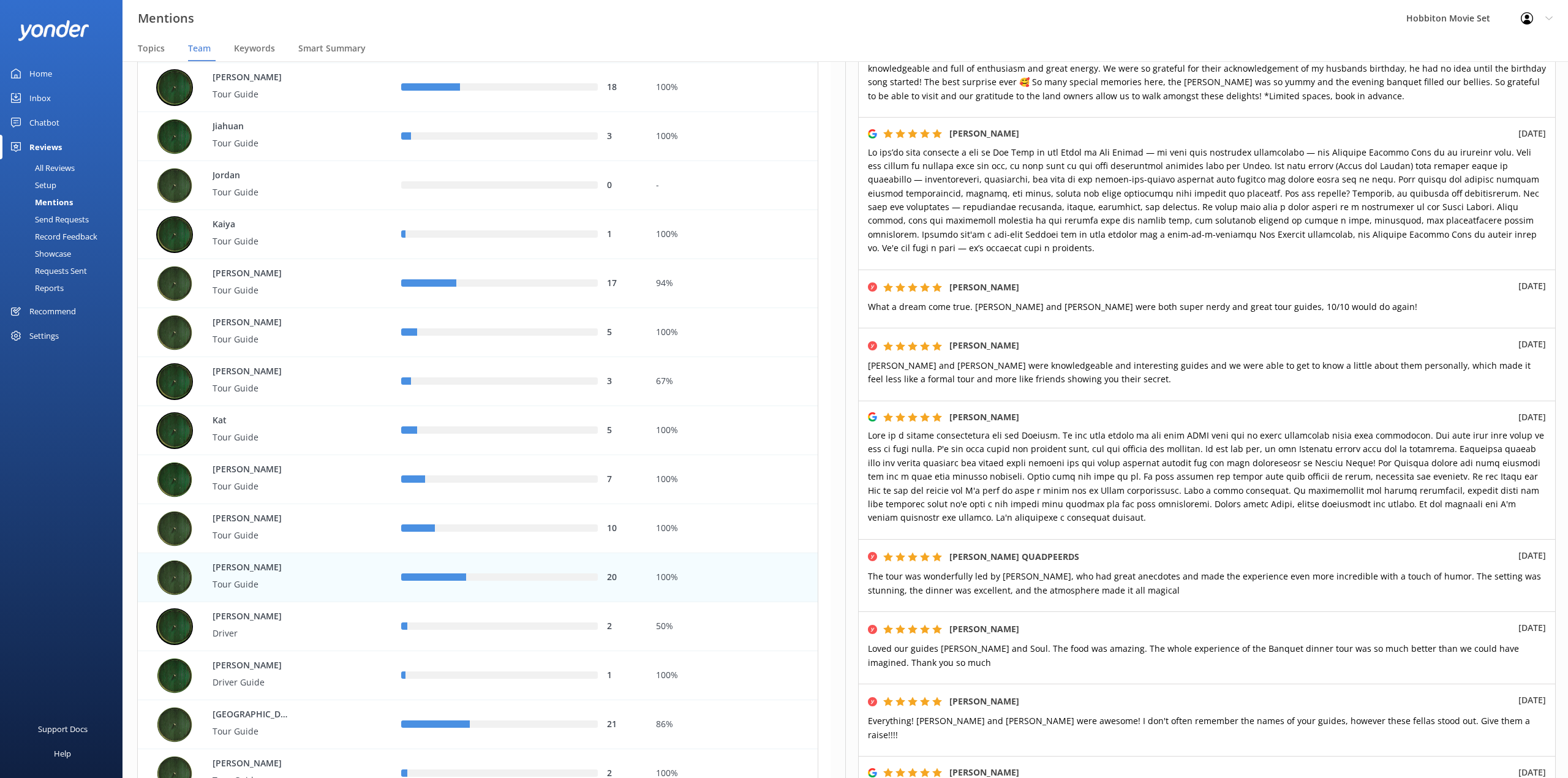
scroll to position [423, 0]
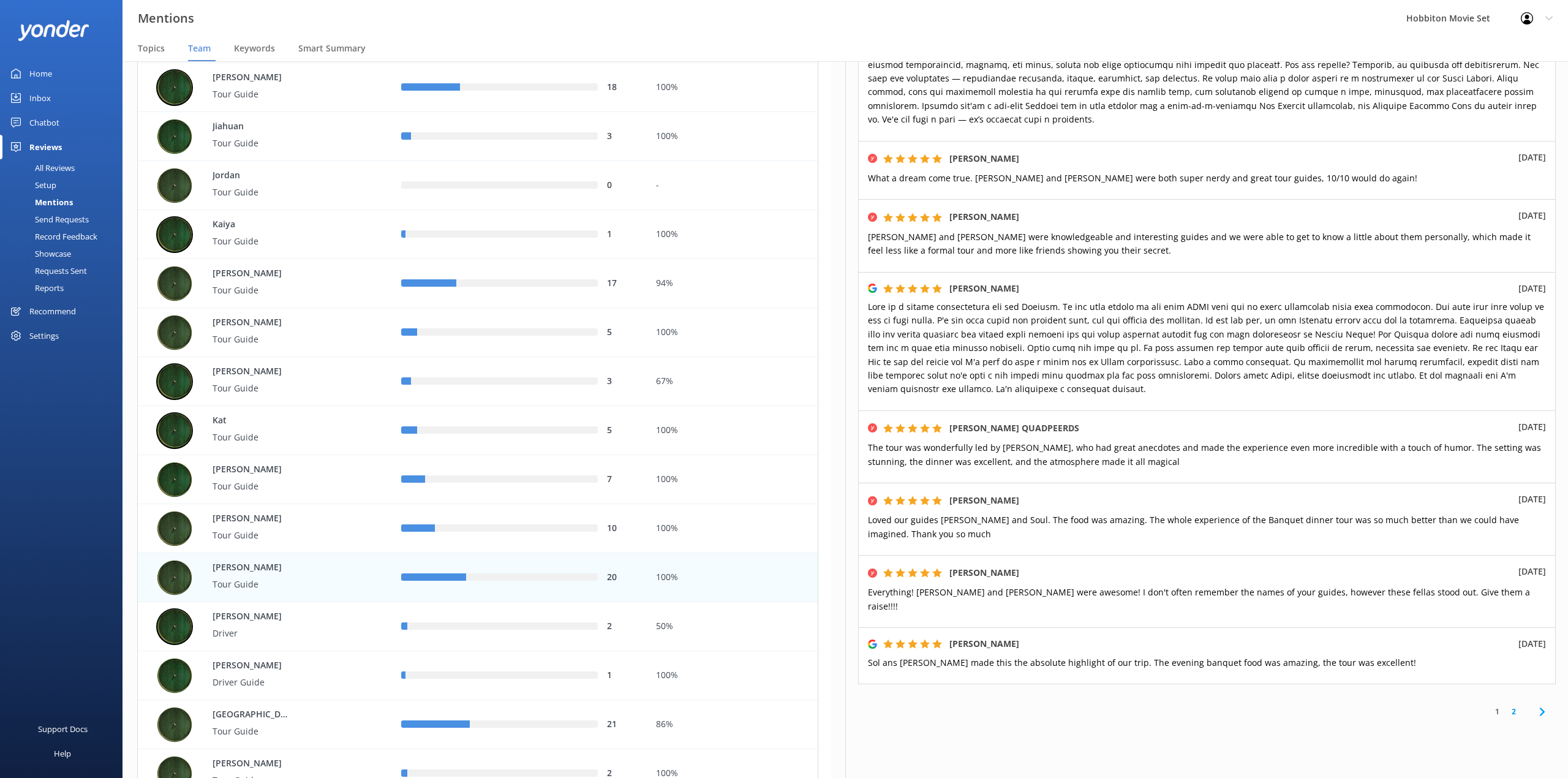
click at [1183, 109] on div "[PERSON_NAME] [DATE]" at bounding box center [1207, 64] width 698 height 153
click at [1505, 706] on link "2" at bounding box center [1513, 712] width 17 height 12
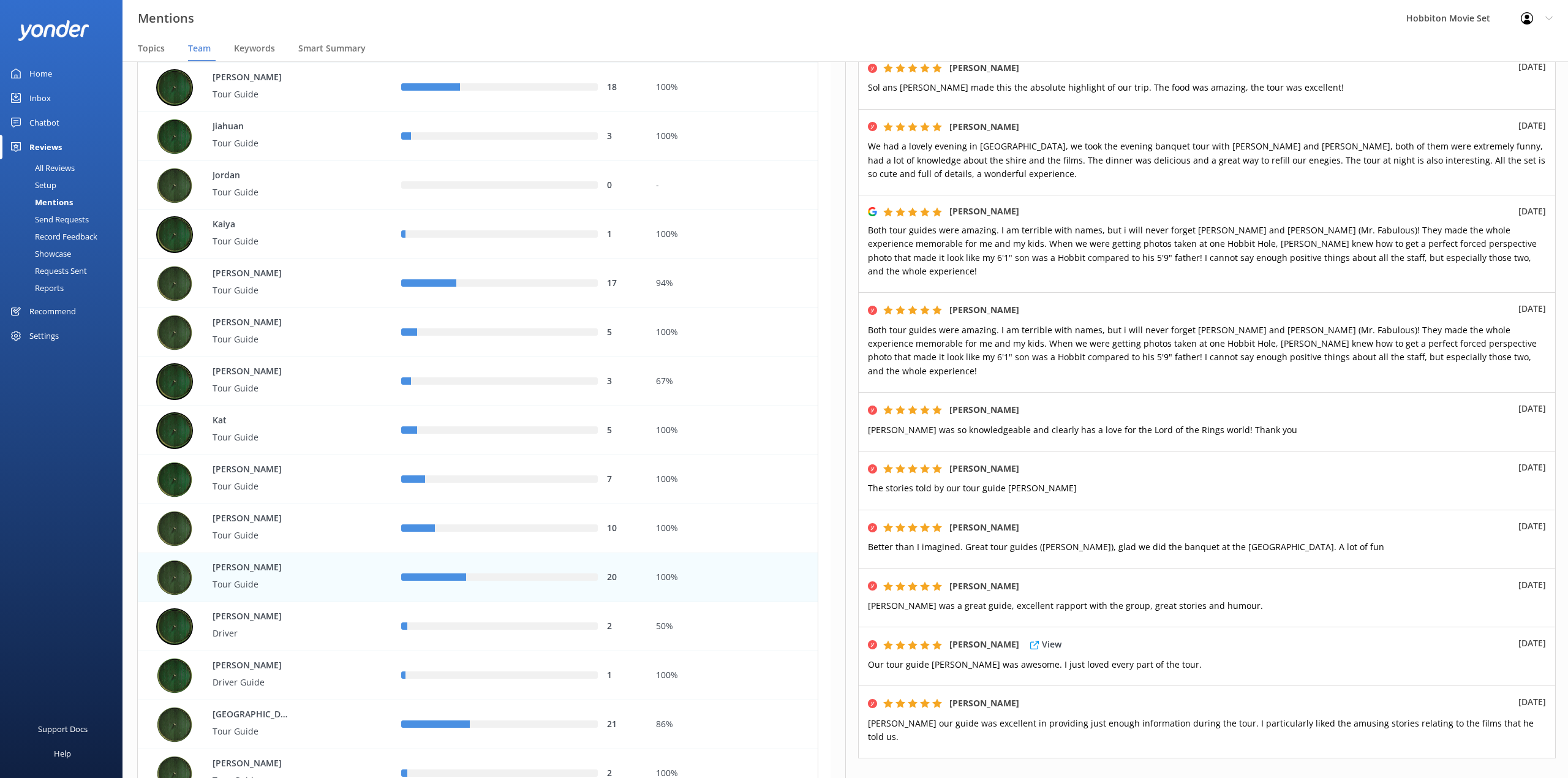
scroll to position [163, 0]
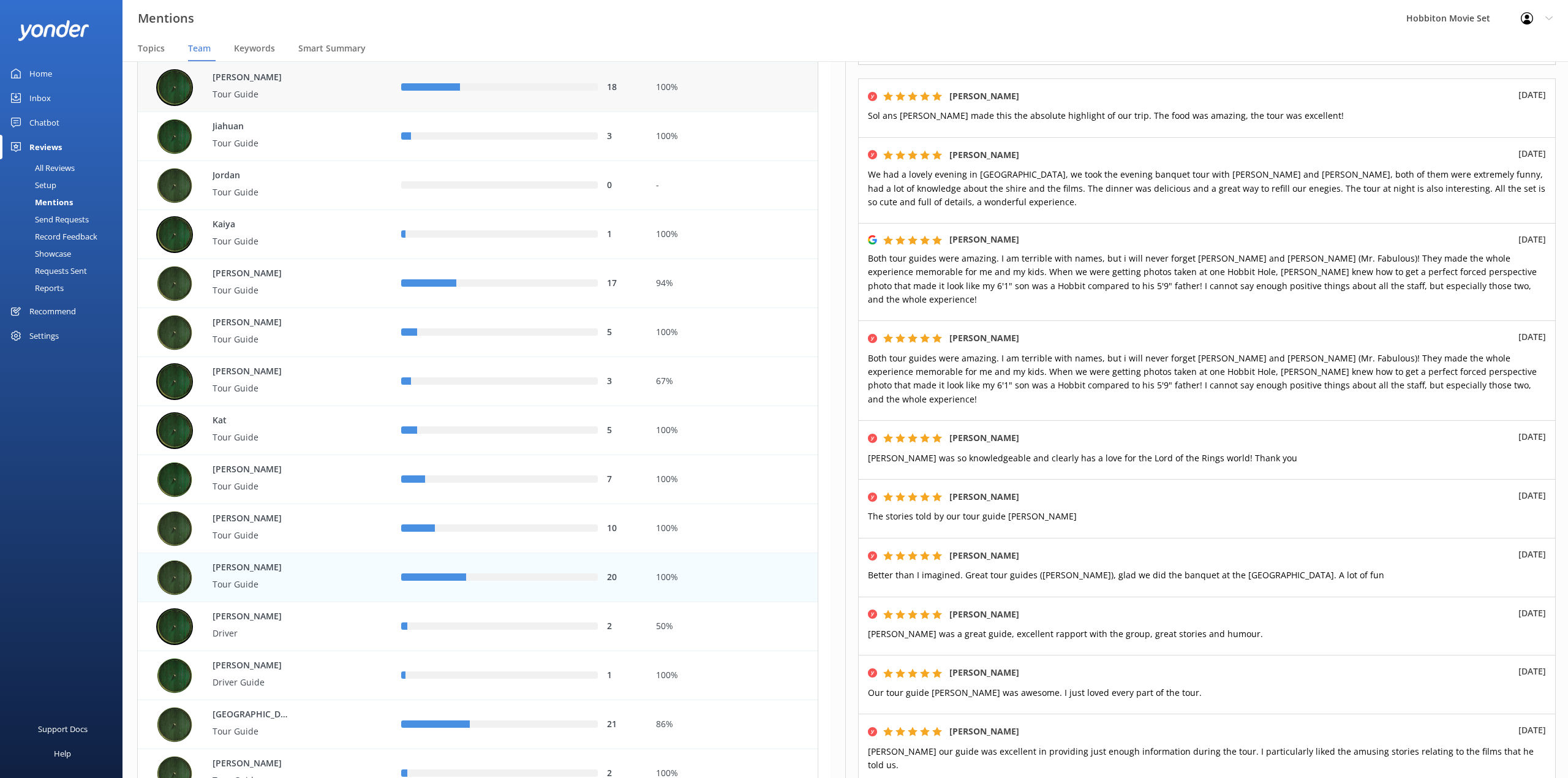
drag, startPoint x: 569, startPoint y: 45, endPoint x: 686, endPoint y: 80, distance: 122.1
click at [569, 45] on nav "Topics Team Keywords Smart Summary" at bounding box center [844, 49] width 1445 height 24
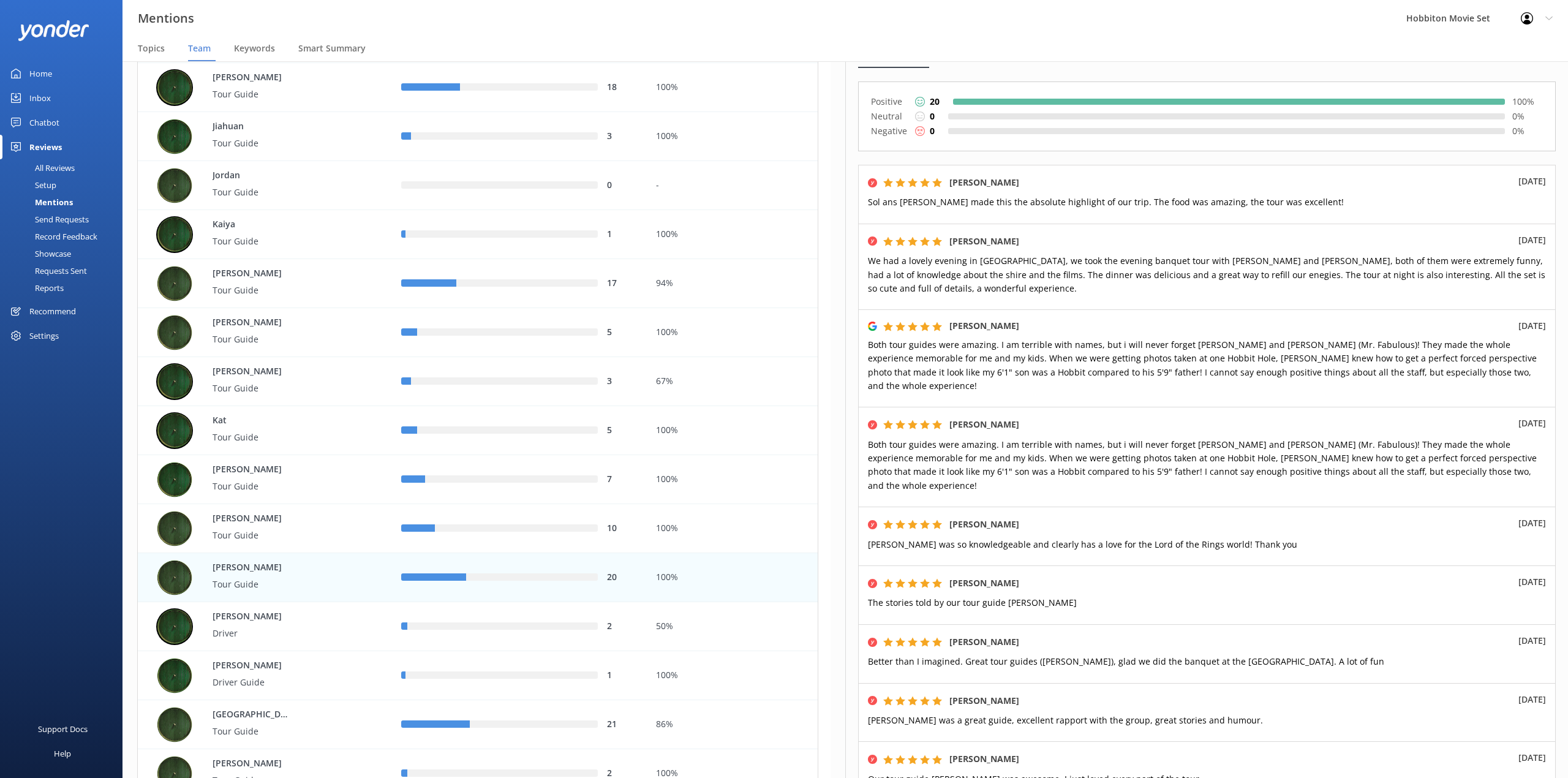
scroll to position [0, 0]
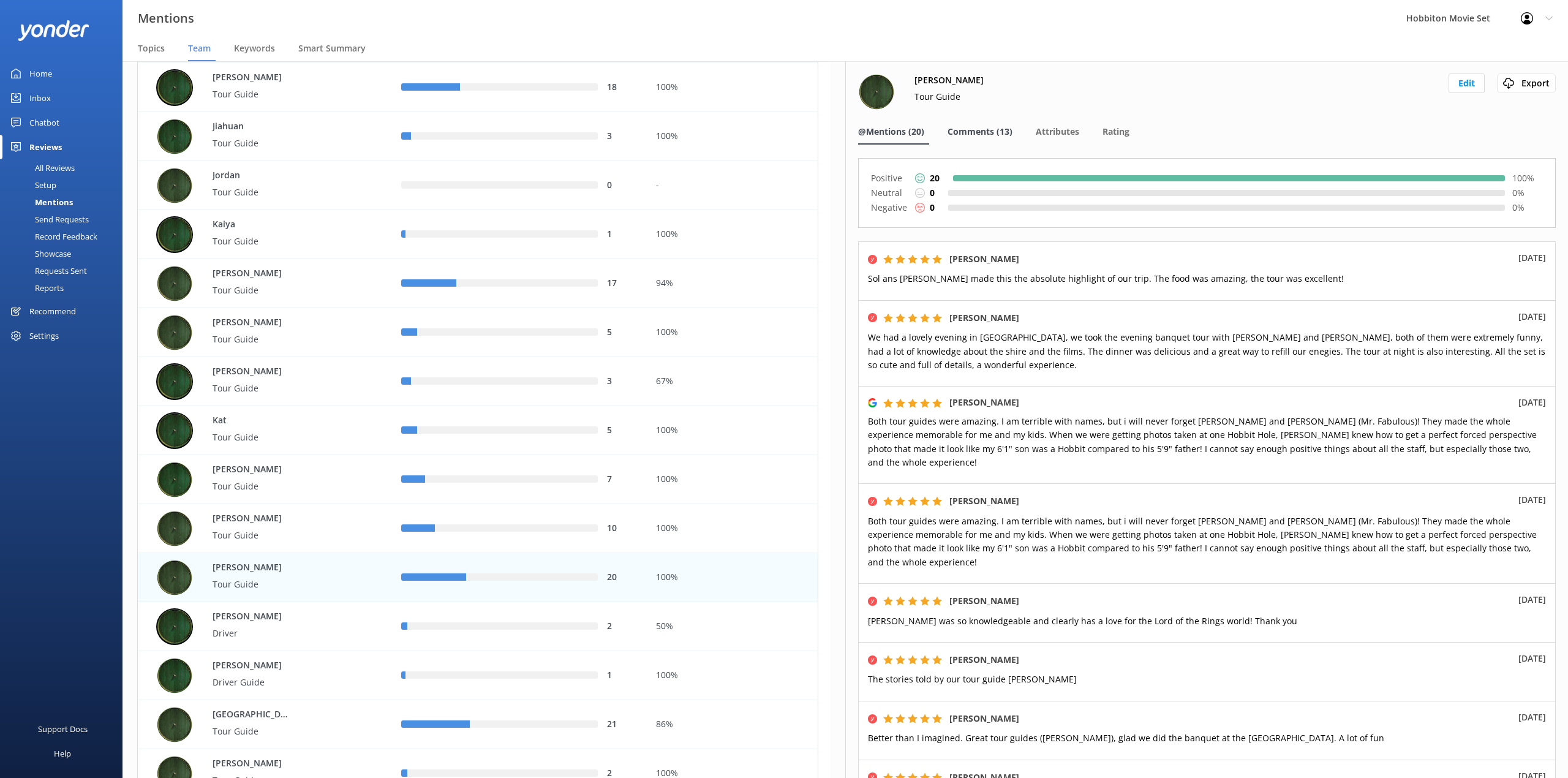
click at [982, 128] on span "Comments (13)" at bounding box center [980, 131] width 65 height 12
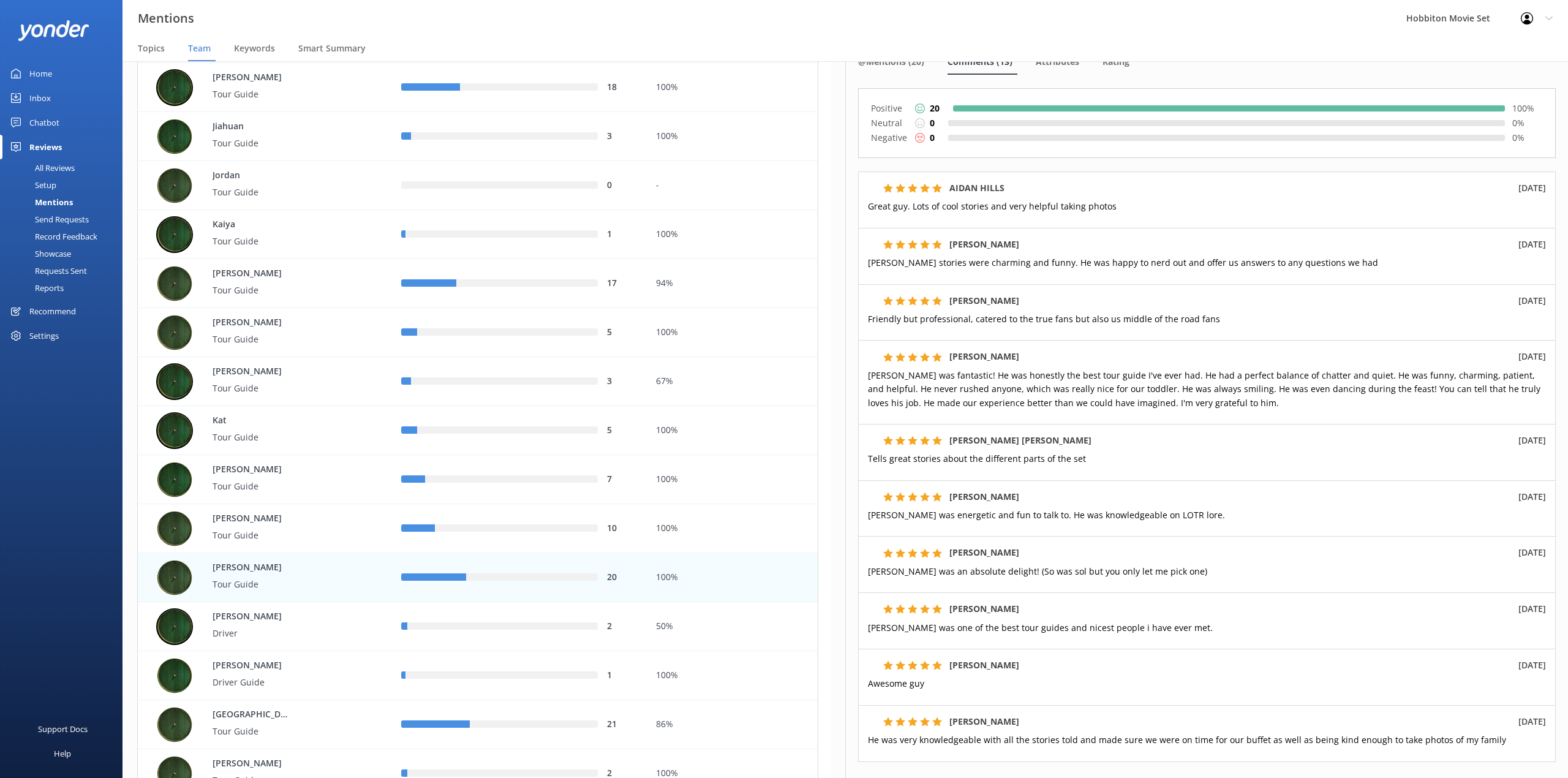
scroll to position [163, 0]
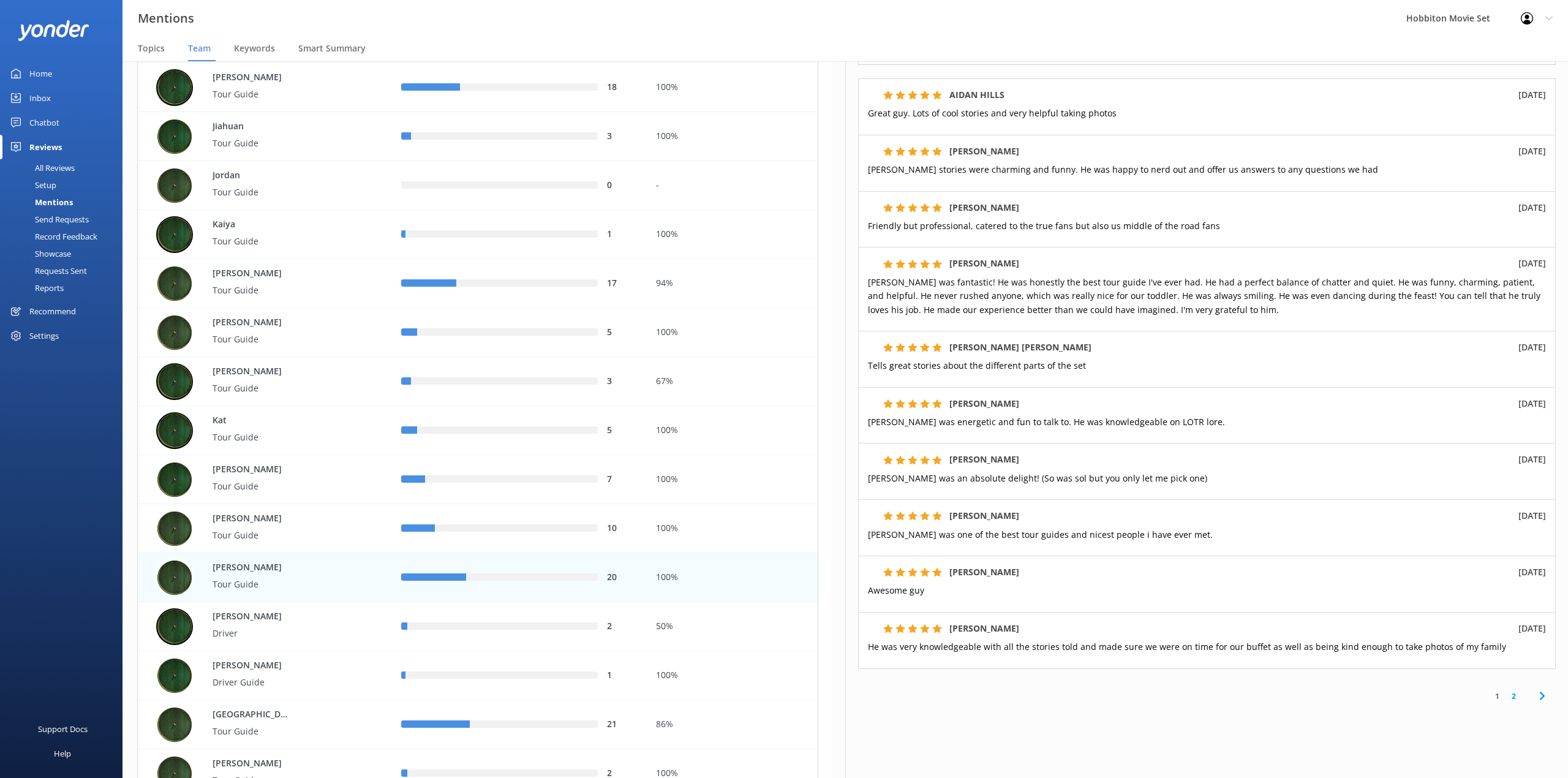
drag, startPoint x: 579, startPoint y: 15, endPoint x: 646, endPoint y: 35, distance: 69.9
click at [579, 15] on div "Mentions Hobbiton Movie Set Profile Settings Logout" at bounding box center [784, 18] width 1568 height 37
click at [1505, 698] on link "2" at bounding box center [1513, 696] width 17 height 12
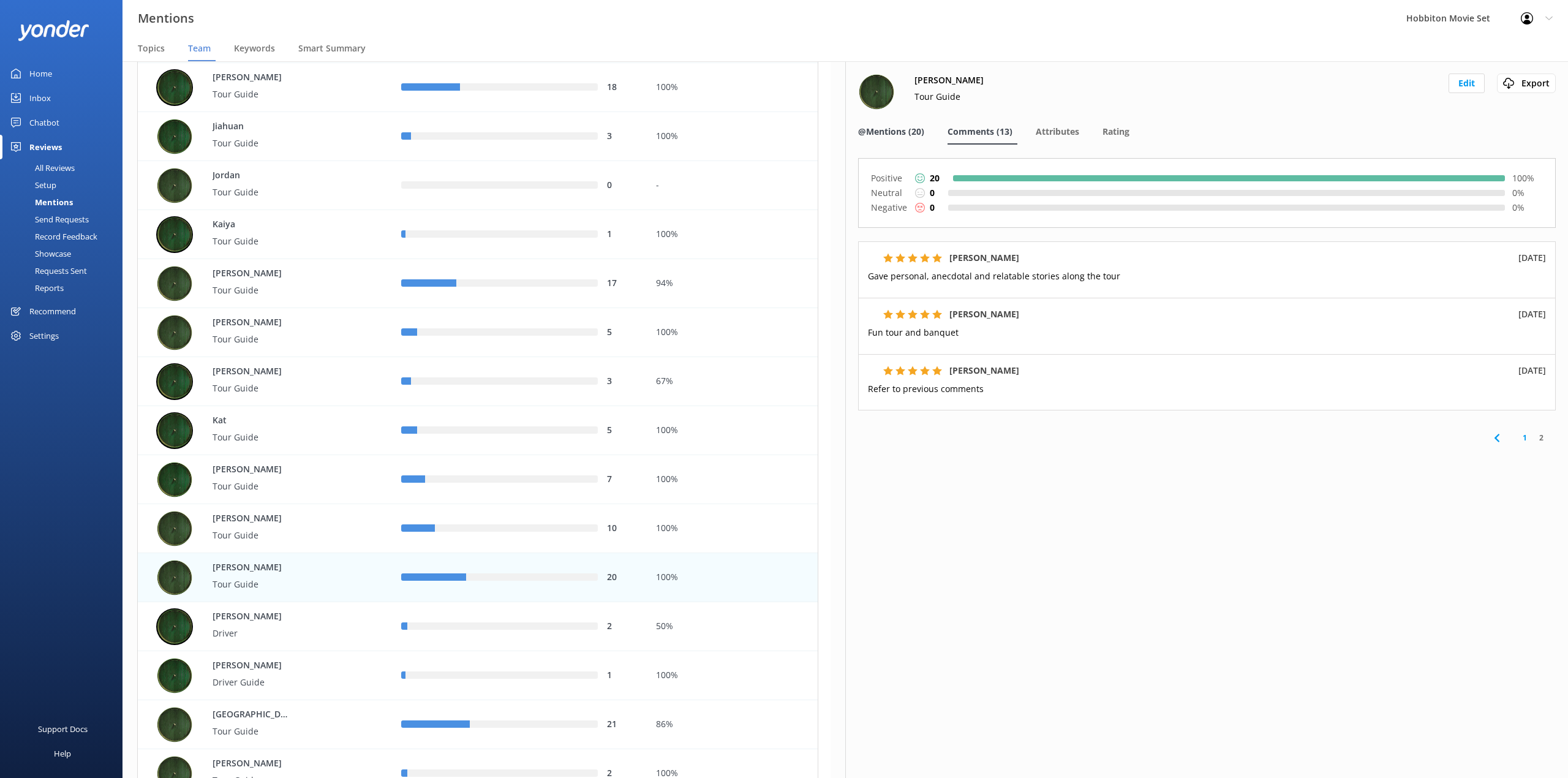
click at [886, 125] on span "@Mentions (20)" at bounding box center [891, 131] width 66 height 12
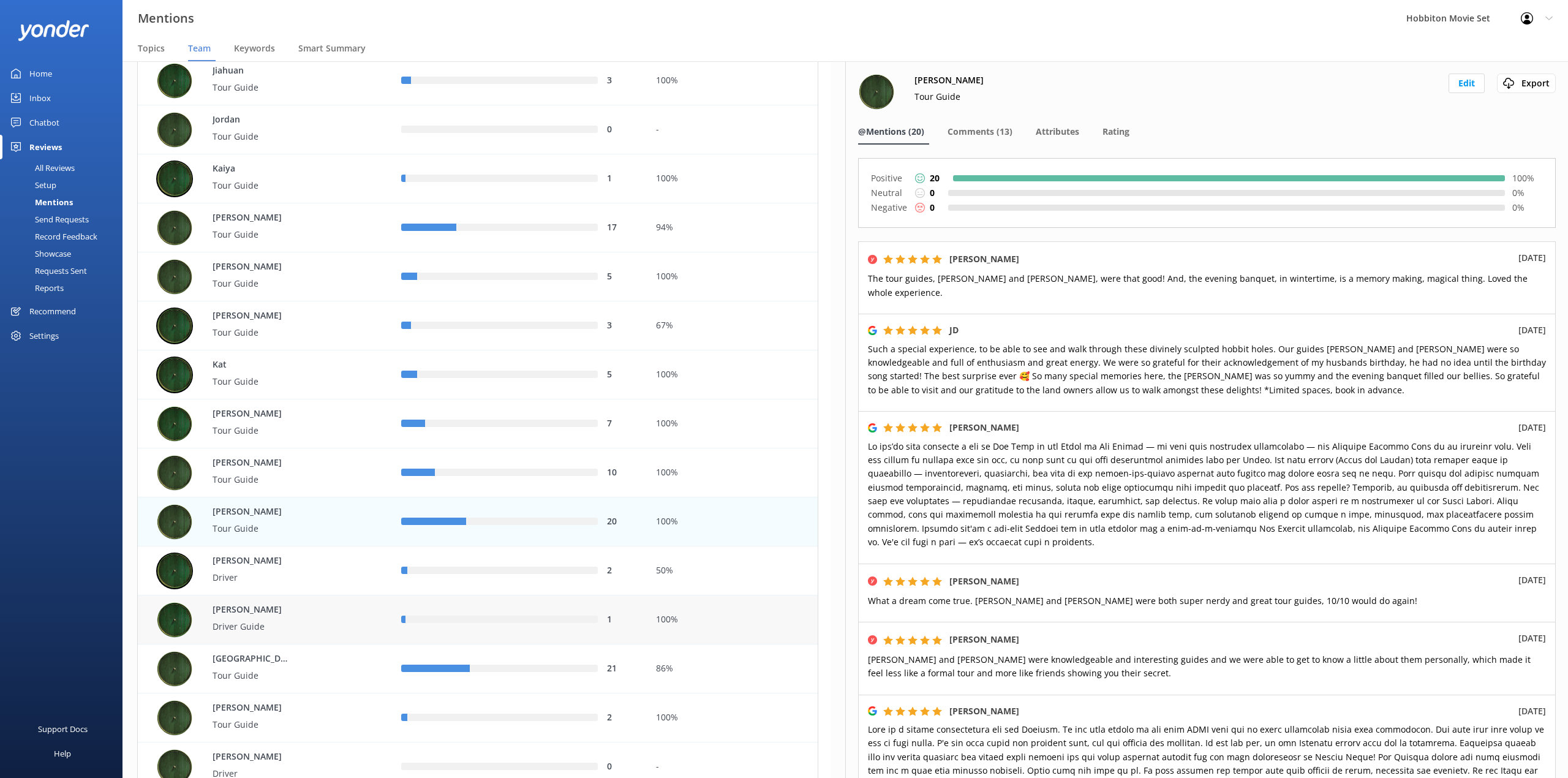
scroll to position [2124, 0]
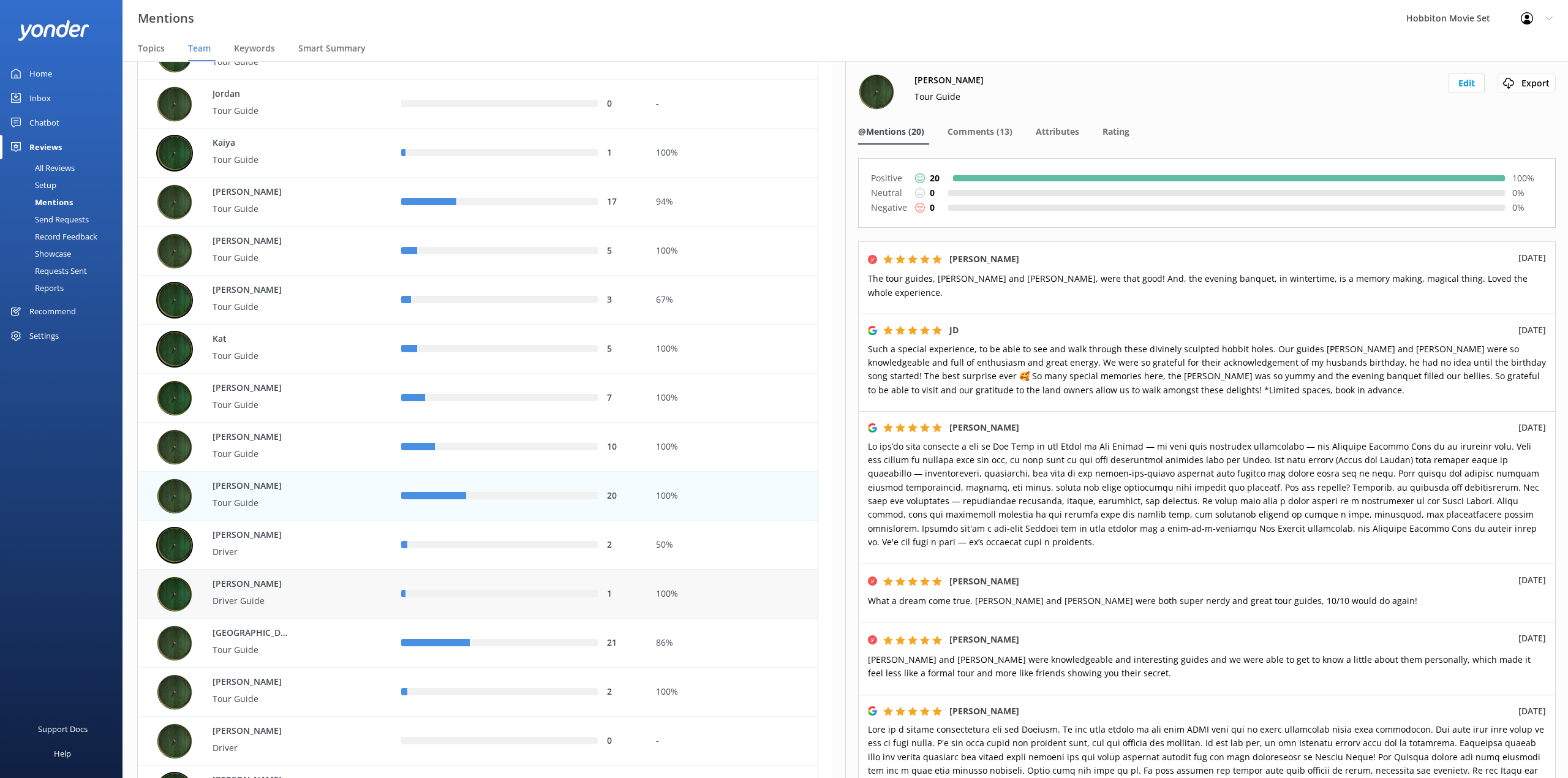
click at [518, 571] on div "1" at bounding box center [518, 595] width 254 height 49
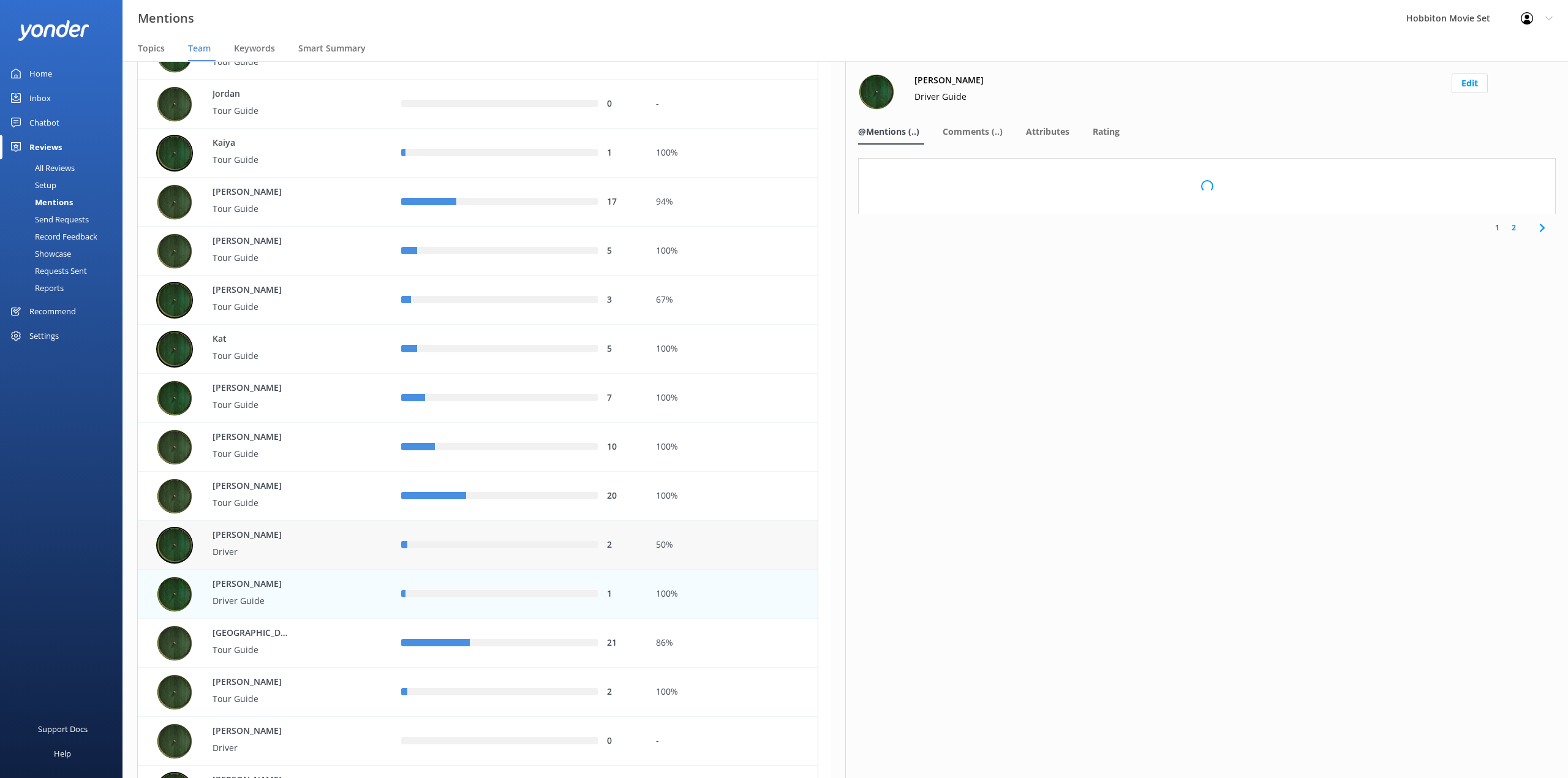
click at [531, 548] on div "row" at bounding box center [502, 545] width 190 height 7
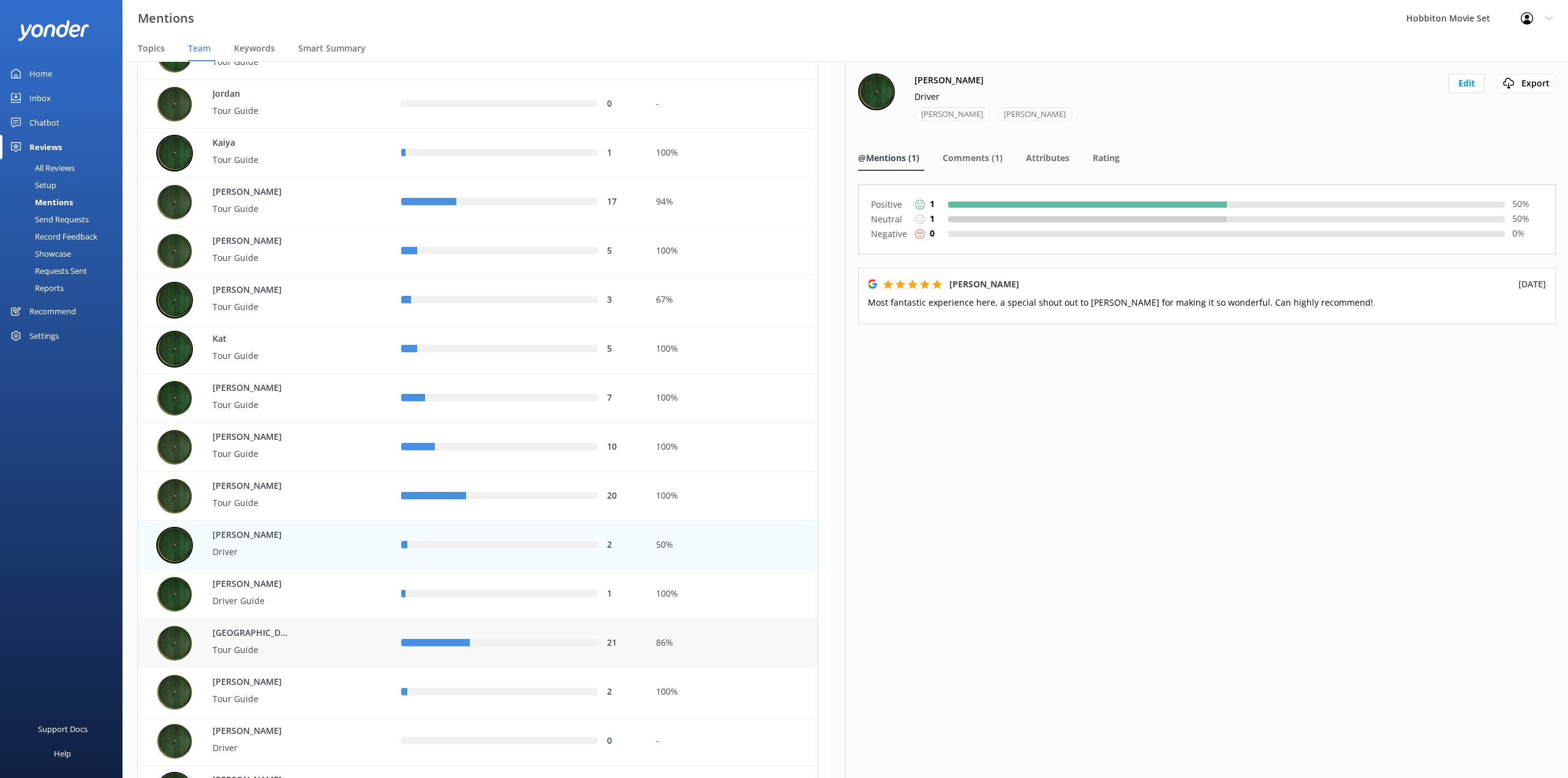
click at [455, 646] on div "row" at bounding box center [435, 643] width 69 height 7
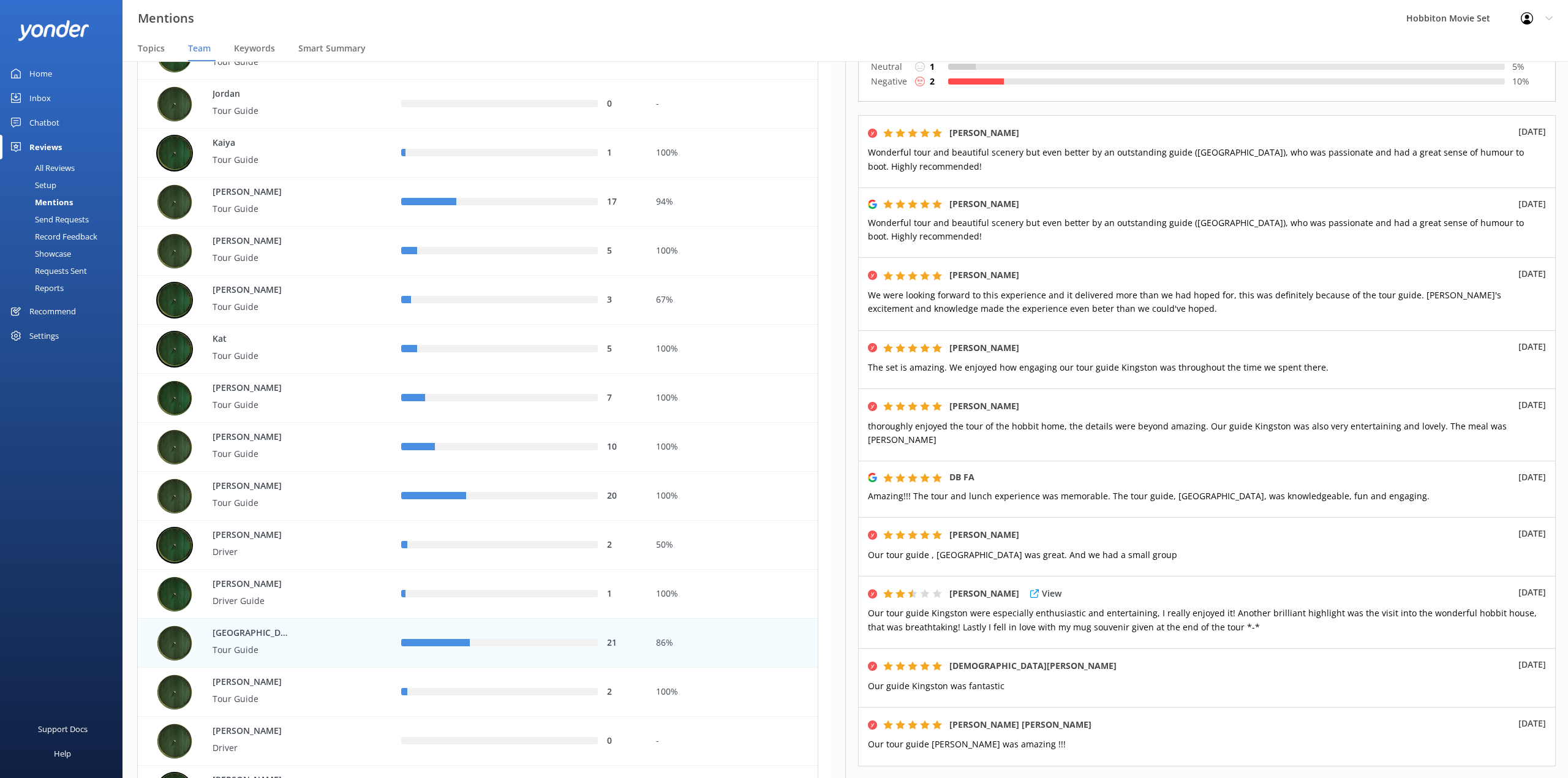
scroll to position [154, 0]
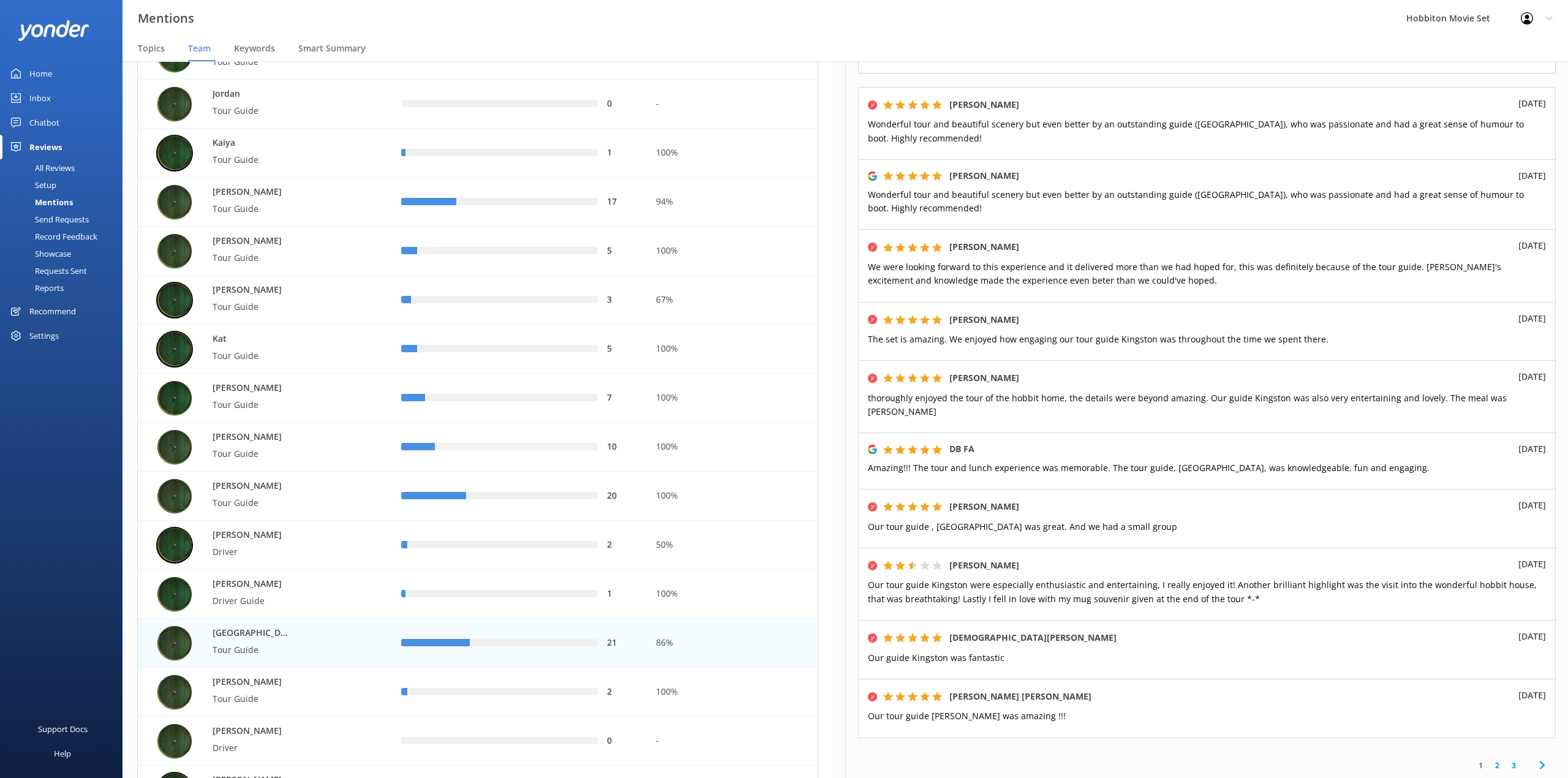
drag, startPoint x: 640, startPoint y: 23, endPoint x: 1208, endPoint y: 447, distance: 708.8
click at [640, 23] on div "Mentions Hobbiton Movie Set Profile Settings Logout" at bounding box center [784, 18] width 1568 height 37
click at [1489, 760] on link "2" at bounding box center [1497, 766] width 17 height 12
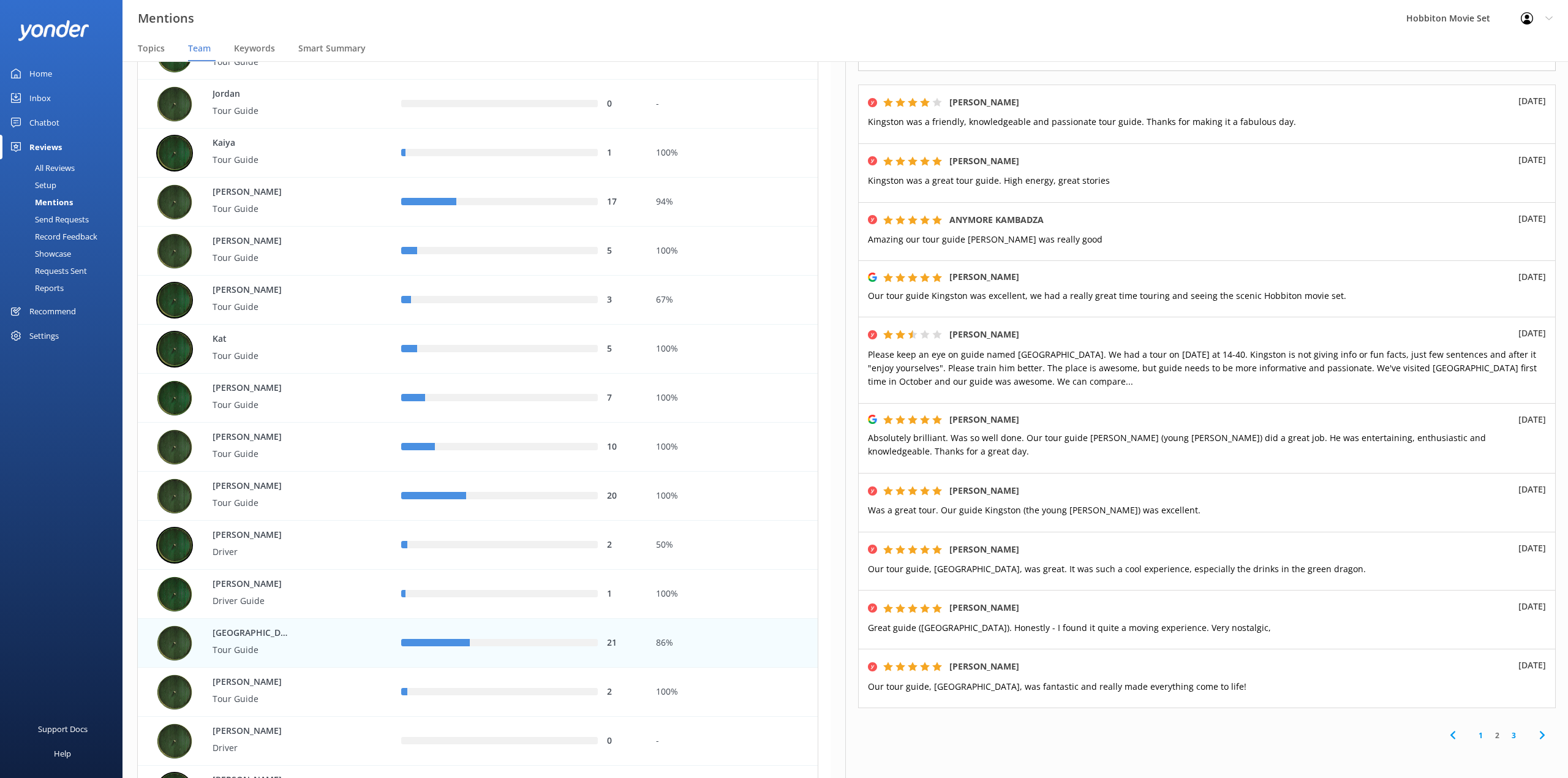
scroll to position [163, 0]
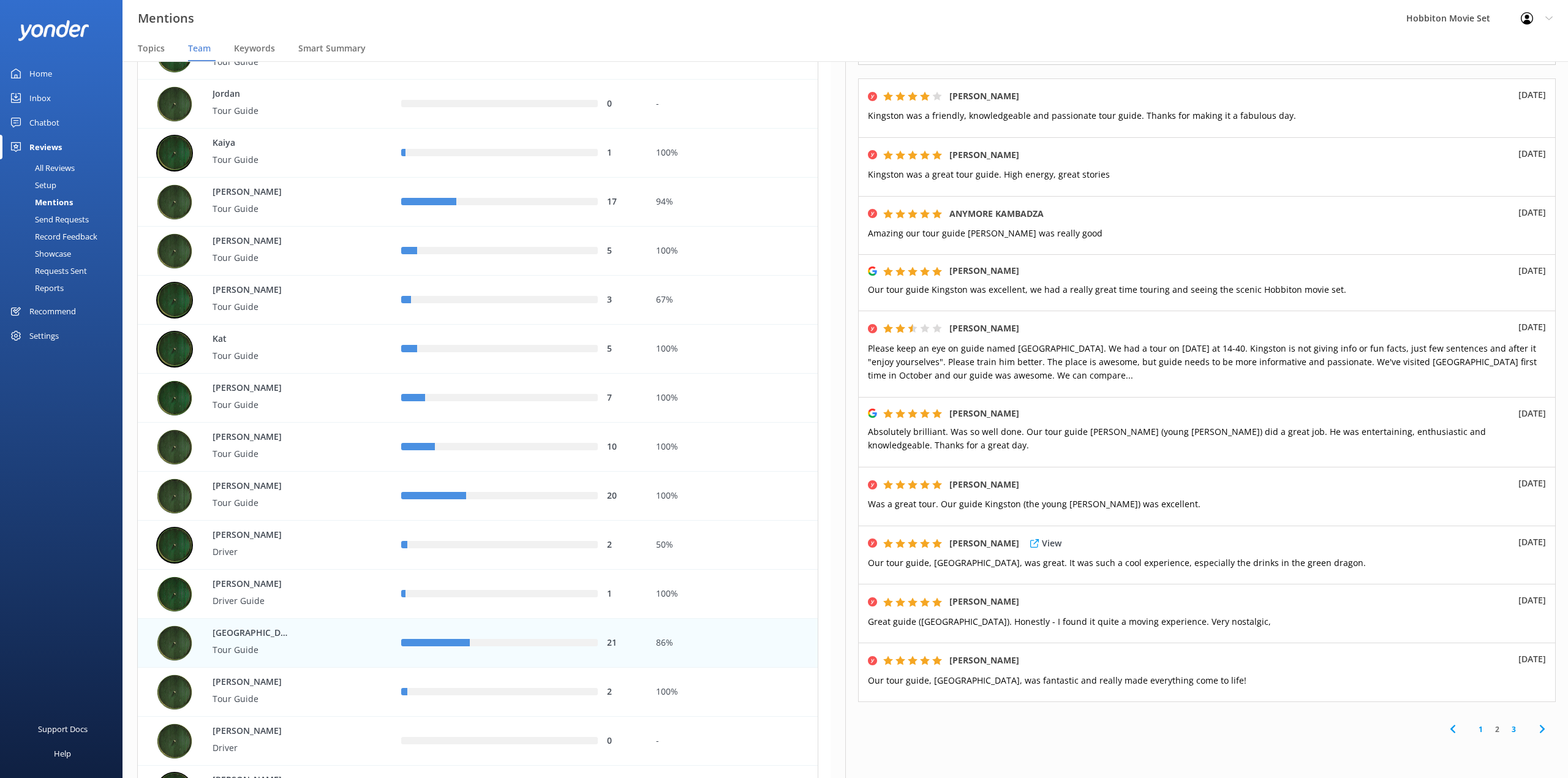
click at [1022, 557] on p "Our tour guide, [GEOGRAPHIC_DATA], was great. It was such a cool experience, es…" at bounding box center [1207, 563] width 678 height 14
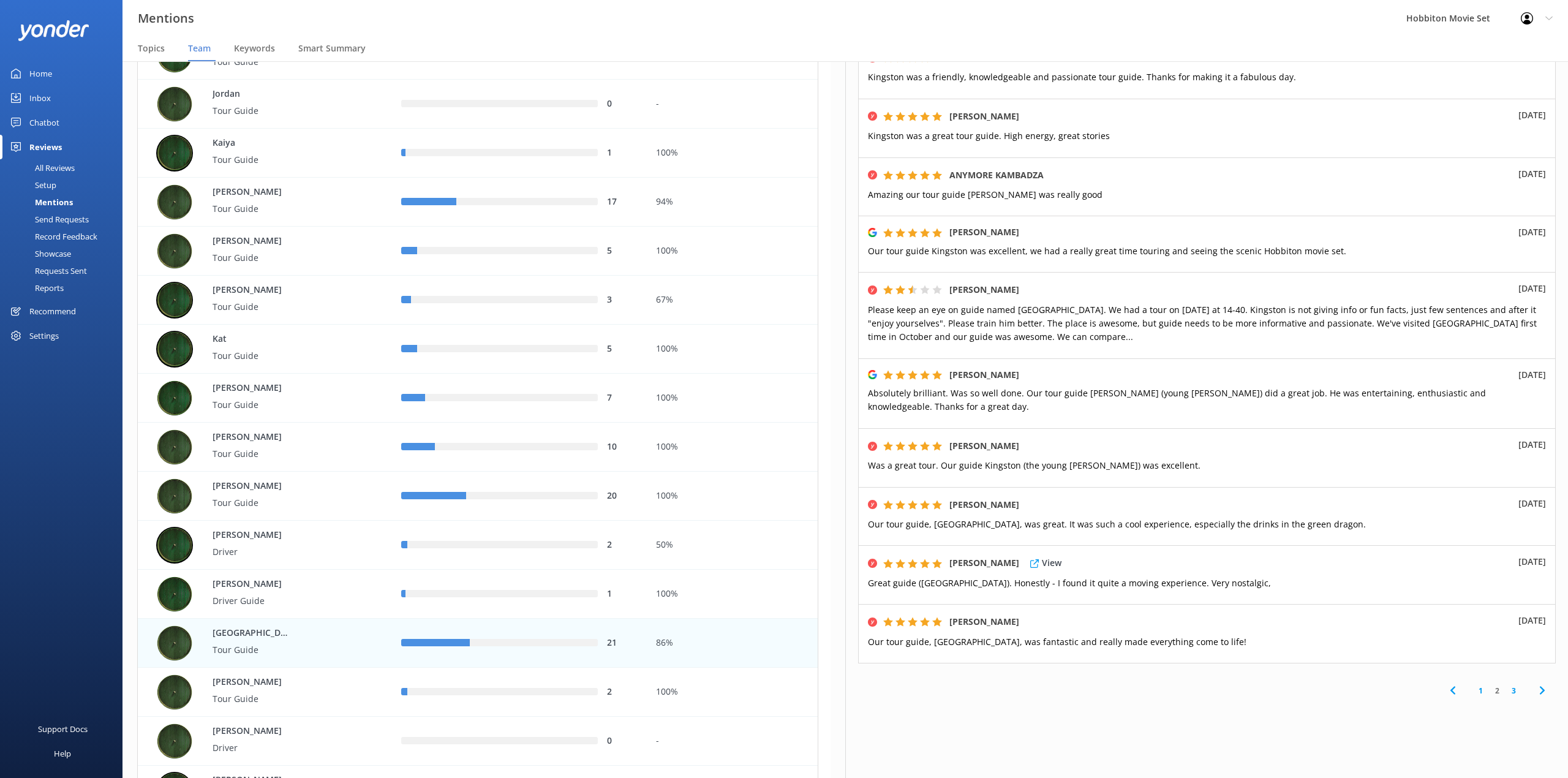
scroll to position [222, 0]
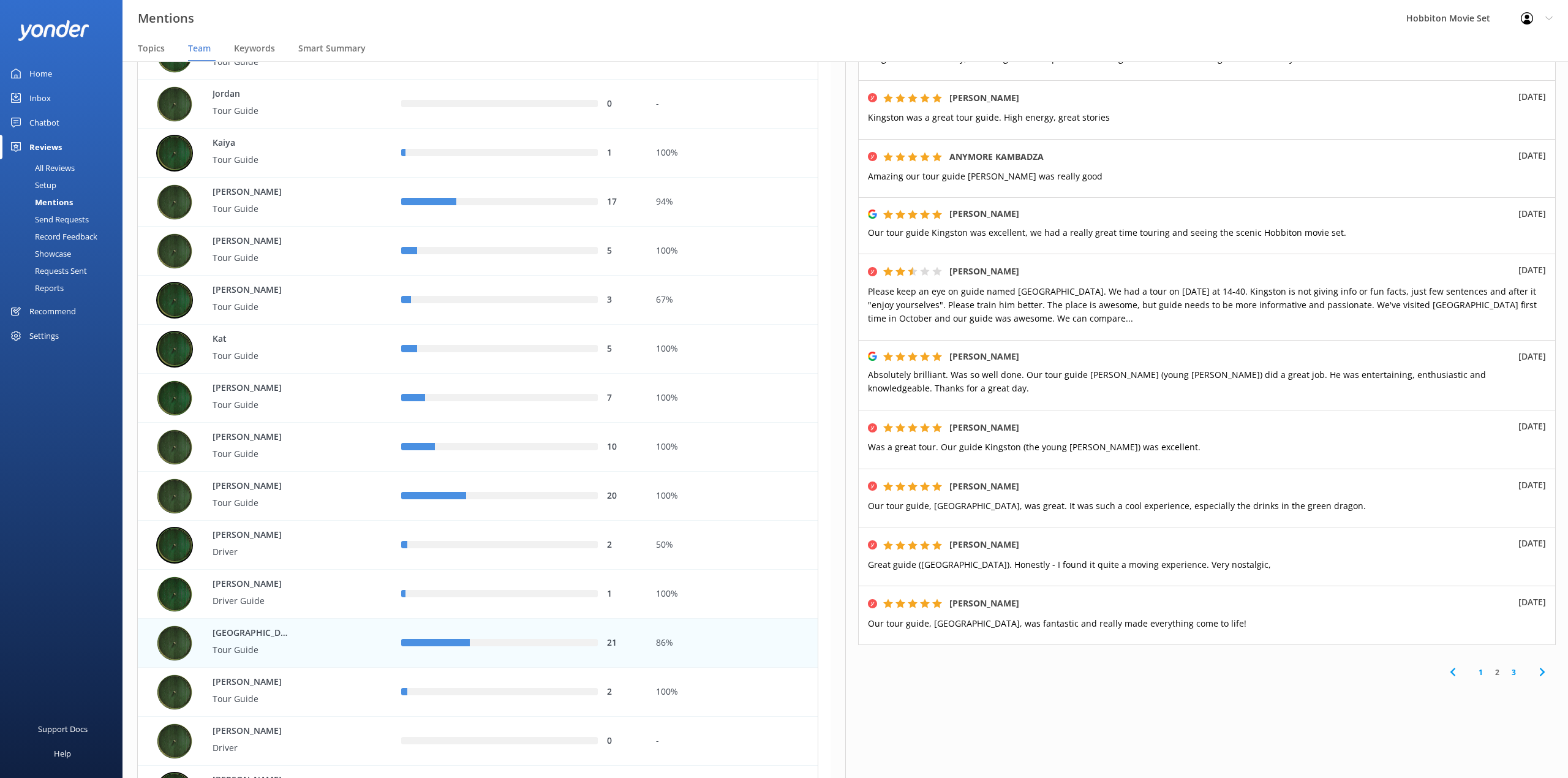
click at [706, 42] on nav "Topics Team Keywords Smart Summary" at bounding box center [844, 49] width 1445 height 24
click at [1505, 674] on link "3" at bounding box center [1513, 672] width 17 height 12
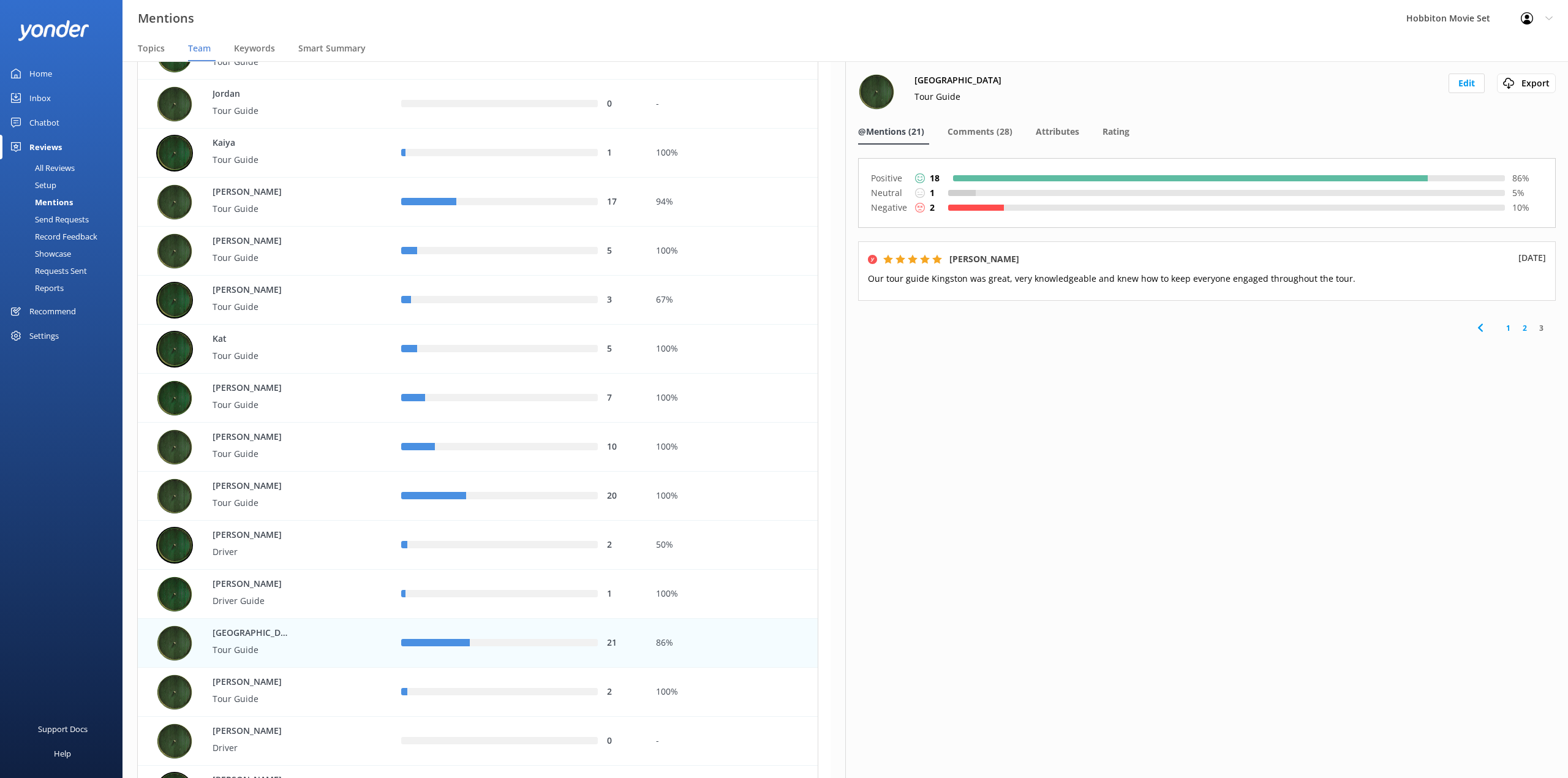
drag, startPoint x: 1078, startPoint y: 636, endPoint x: 1132, endPoint y: 623, distance: 55.5
click at [1078, 636] on div "Kingston Tour Guide Edit Export Export CSV @Mentions (21) Comments (28) Attribu…" at bounding box center [1207, 420] width 723 height 717
click at [987, 115] on div "Kingston Tour Guide Edit Export Export CSV @Mentions (21) Comments (28) Attribu…" at bounding box center [1207, 420] width 723 height 717
click at [997, 142] on div "Comments (28)" at bounding box center [982, 133] width 70 height 24
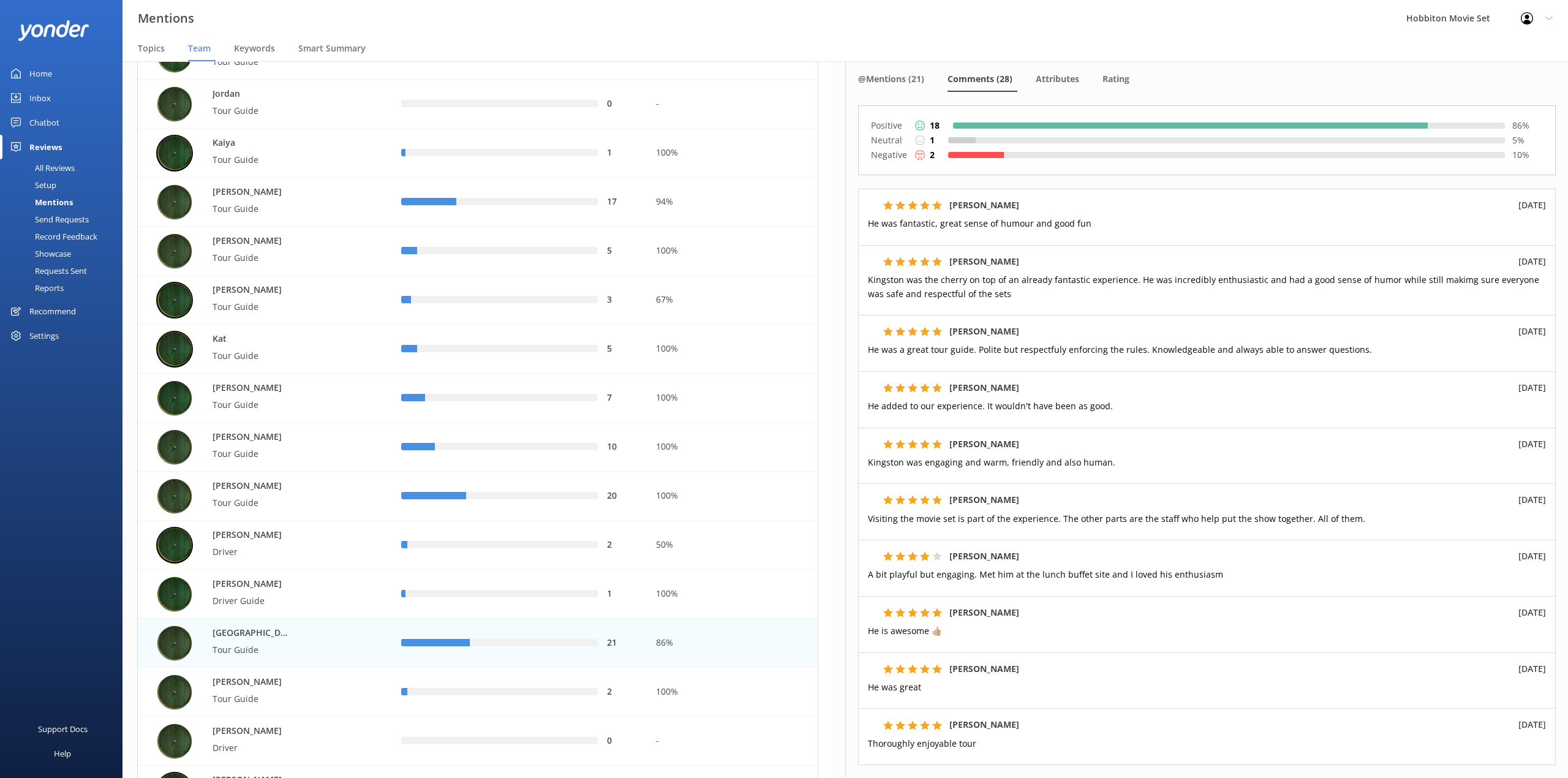
scroll to position [82, 0]
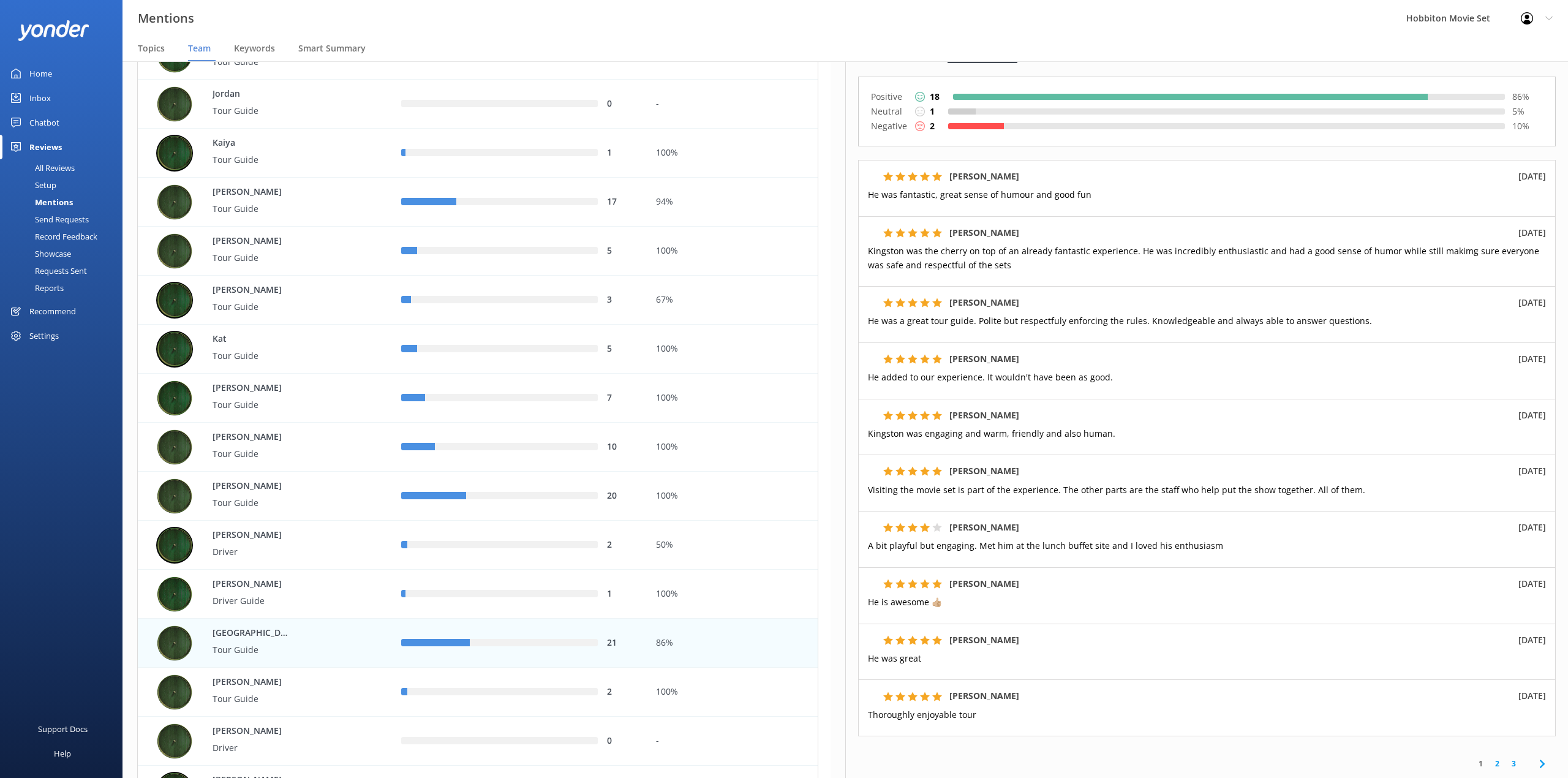
drag, startPoint x: 1201, startPoint y: 616, endPoint x: 635, endPoint y: 45, distance: 804.0
click at [635, 45] on nav "Topics Team Keywords Smart Summary" at bounding box center [844, 49] width 1445 height 24
click at [1489, 767] on link "2" at bounding box center [1497, 764] width 17 height 12
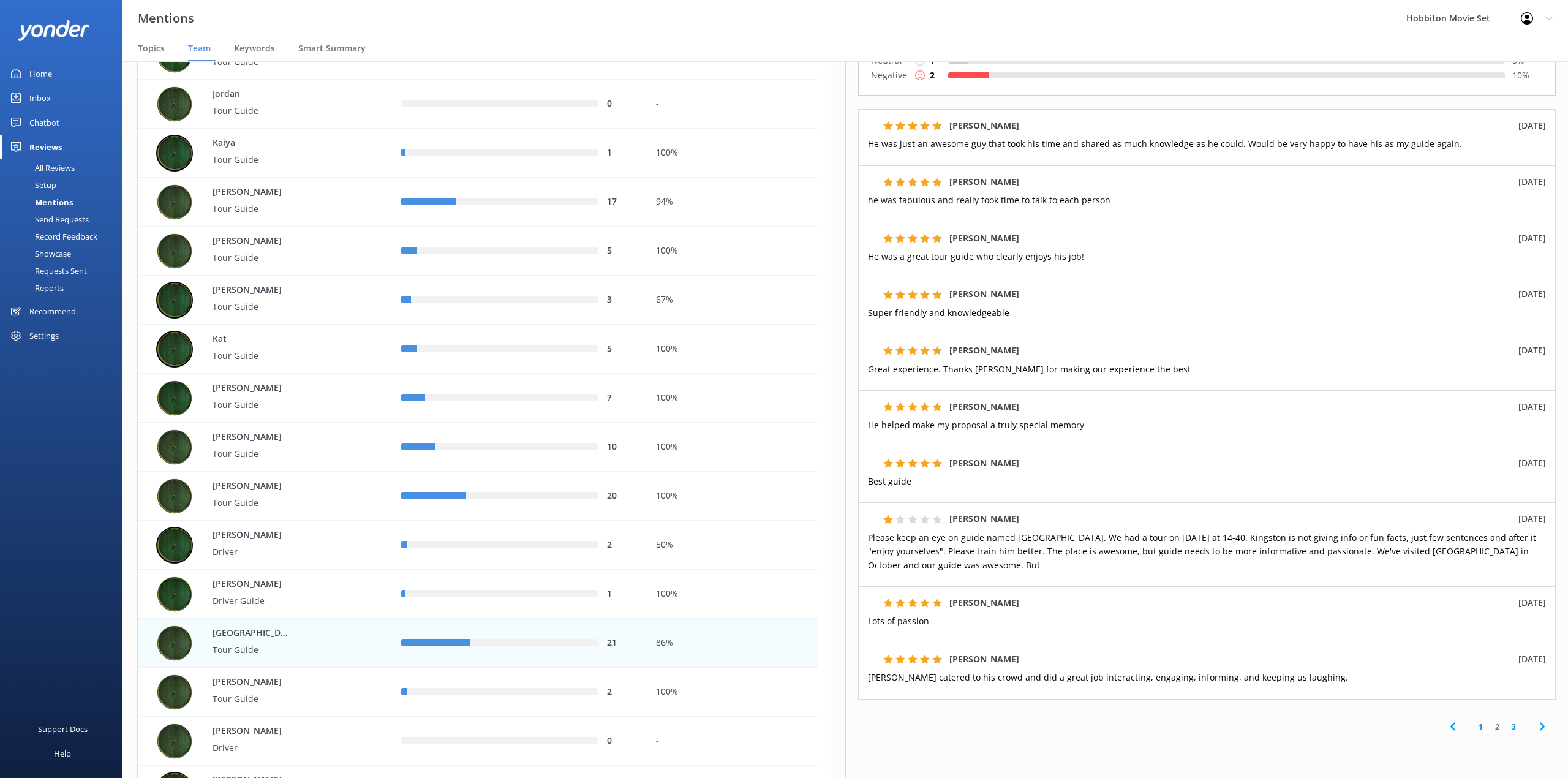
scroll to position [163, 0]
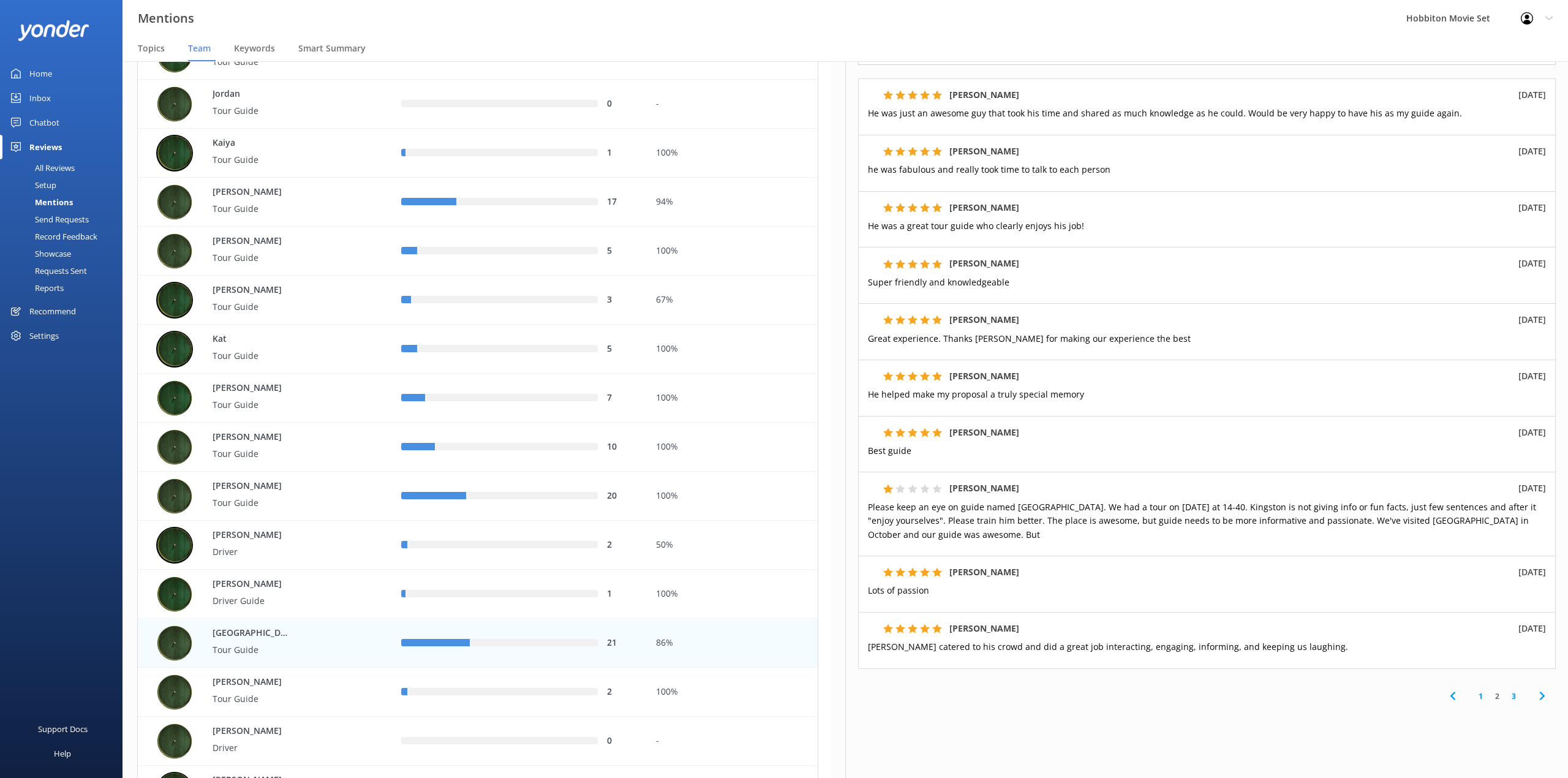
click at [1140, 676] on div "Kingston Tour Guide Edit Export Export CSV @Mentions (21) Comments (28) Attribu…" at bounding box center [1207, 420] width 723 height 717
click at [1095, 266] on div "[PERSON_NAME] [DATE]" at bounding box center [1207, 263] width 678 height 14
click at [1505, 698] on link "3" at bounding box center [1513, 696] width 17 height 12
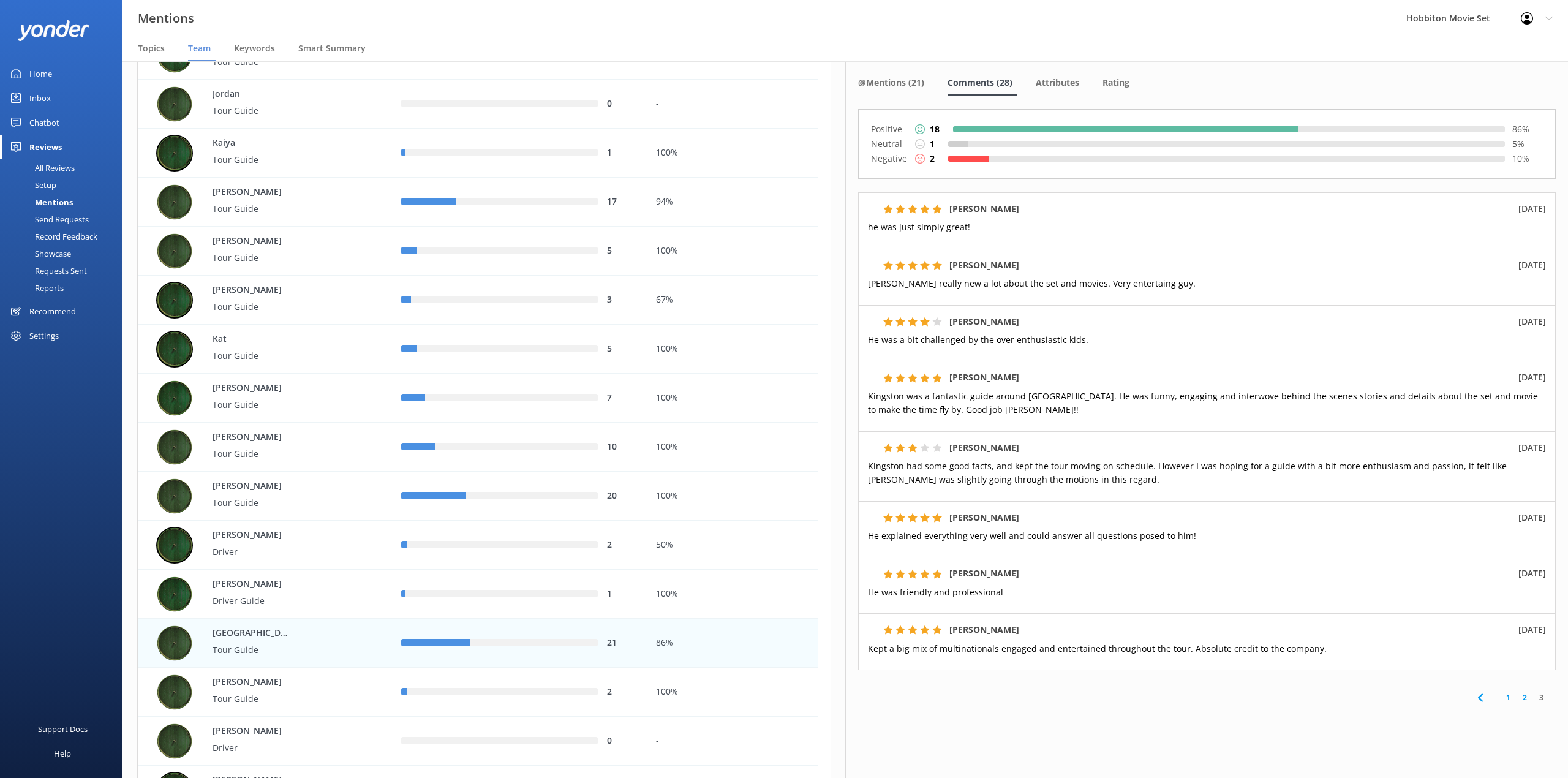
scroll to position [76, 0]
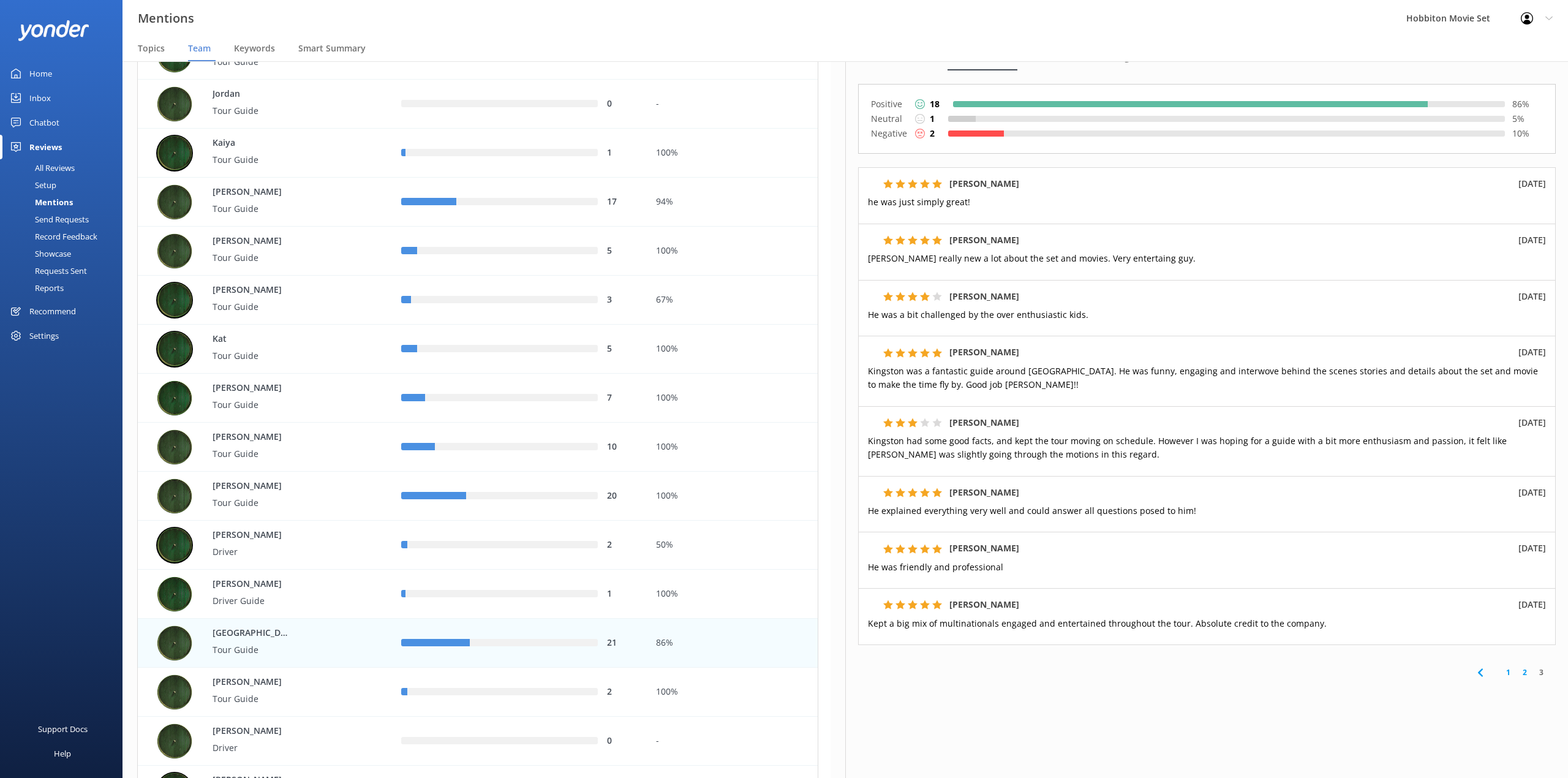
drag, startPoint x: 1154, startPoint y: 3, endPoint x: 1323, endPoint y: 221, distance: 275.8
click at [1154, 3] on div "Mentions Hobbiton Movie Set Profile Settings Logout" at bounding box center [784, 18] width 1568 height 37
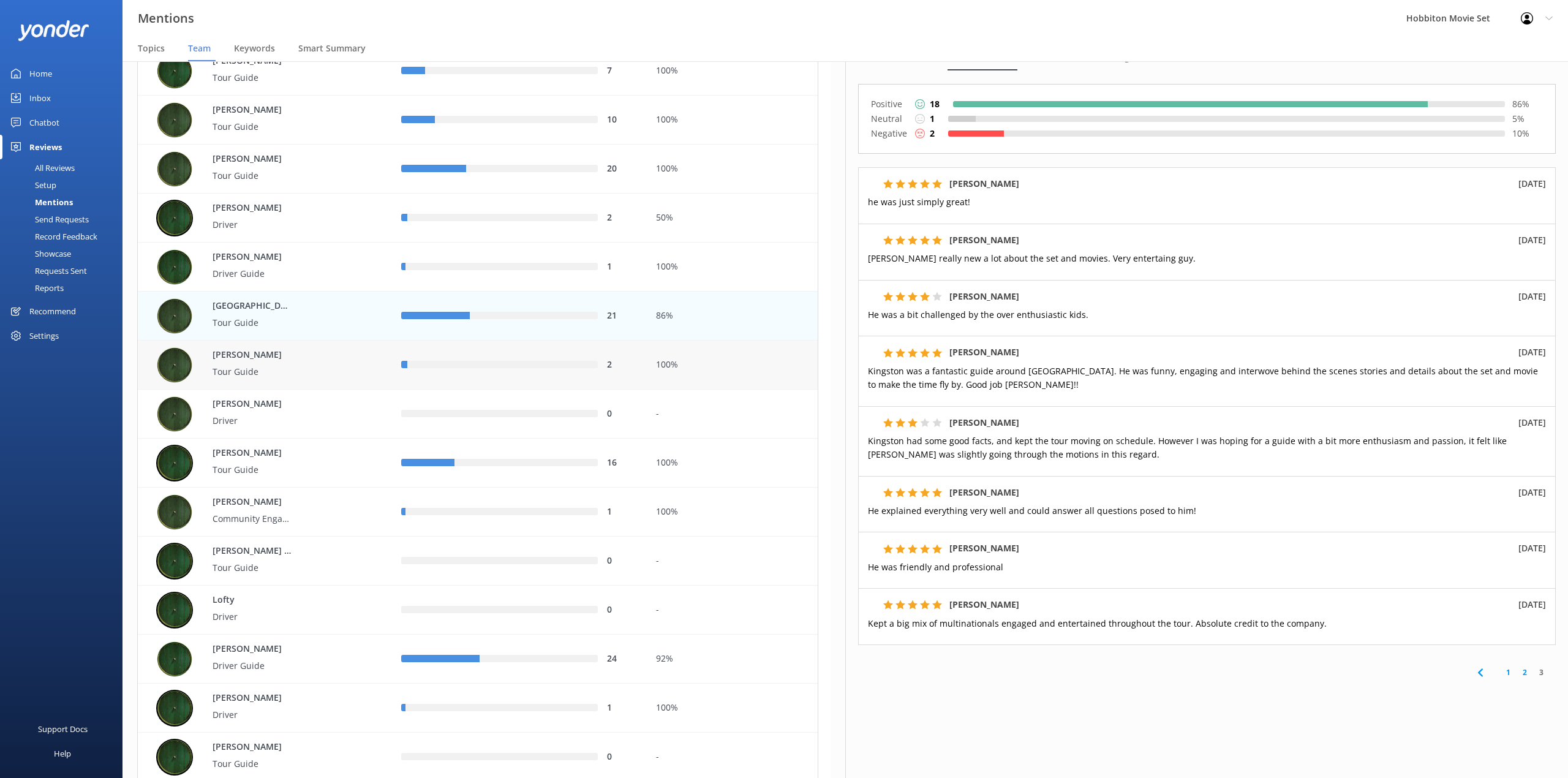
click at [719, 362] on div "100%" at bounding box center [733, 365] width 153 height 14
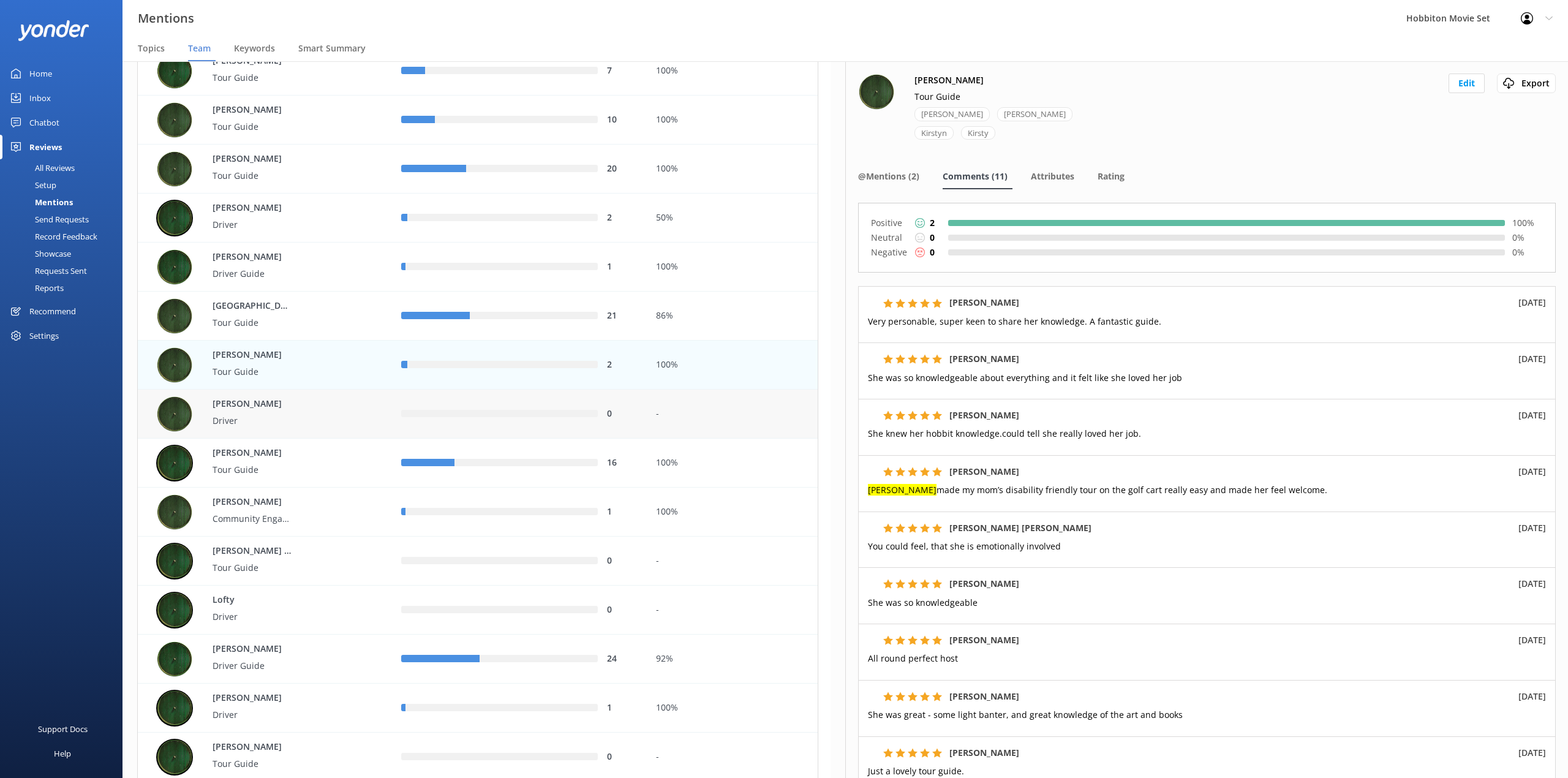
click at [364, 413] on div "[PERSON_NAME] Driver" at bounding box center [269, 414] width 226 height 37
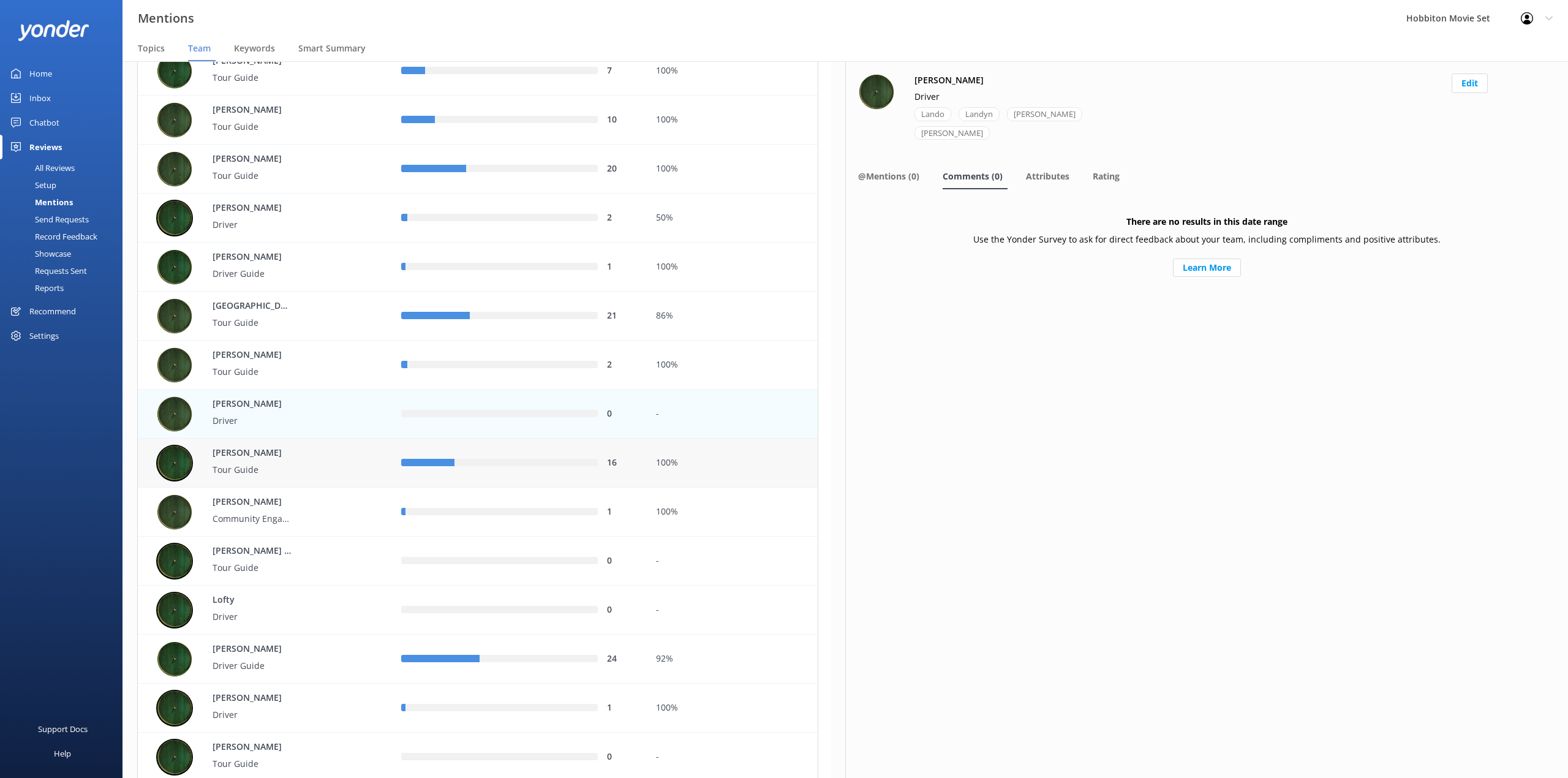
click at [360, 463] on div "[PERSON_NAME] Tour Guide" at bounding box center [269, 463] width 226 height 37
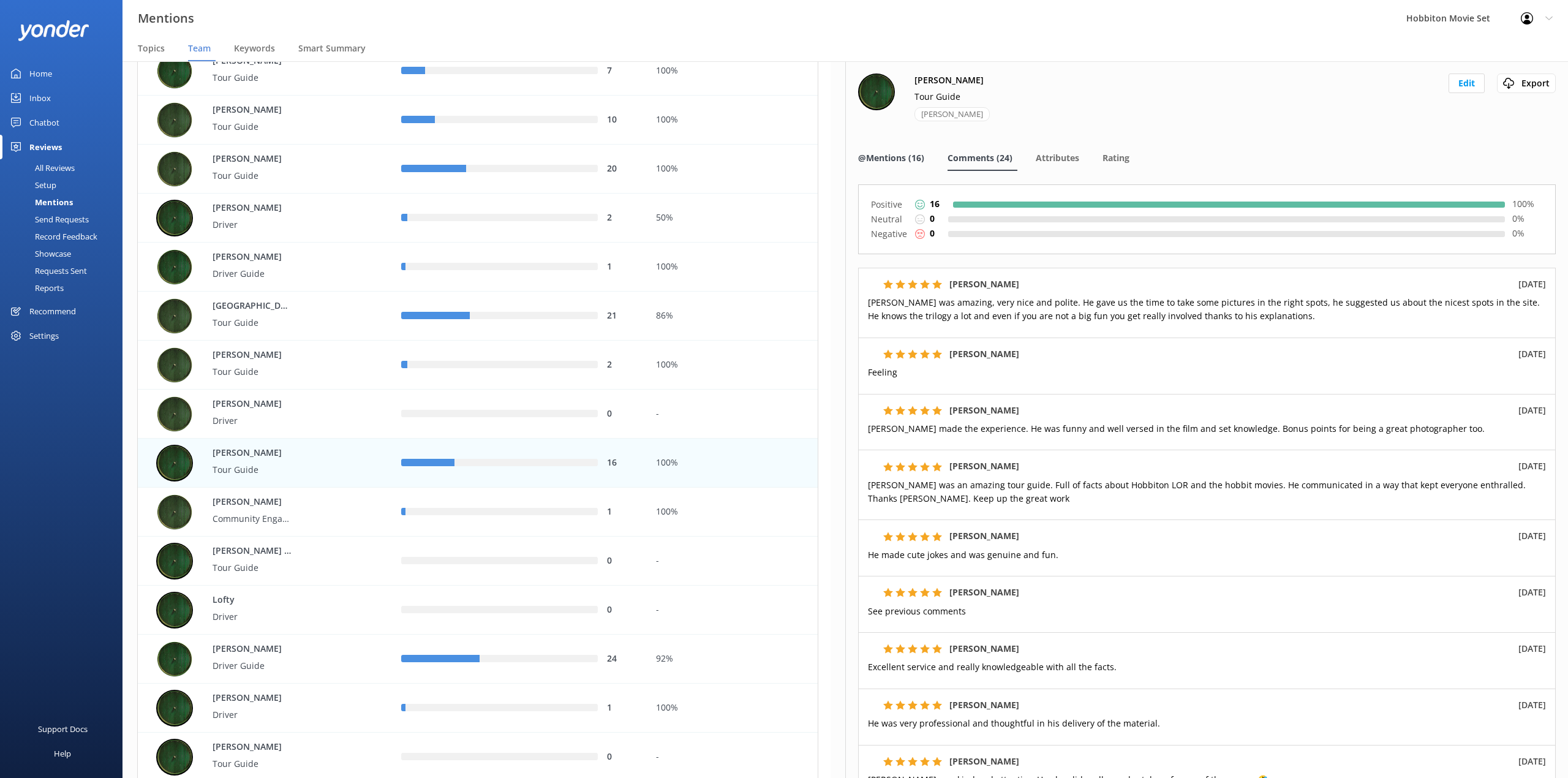
click at [892, 158] on span "@Mentions (16)" at bounding box center [891, 158] width 66 height 12
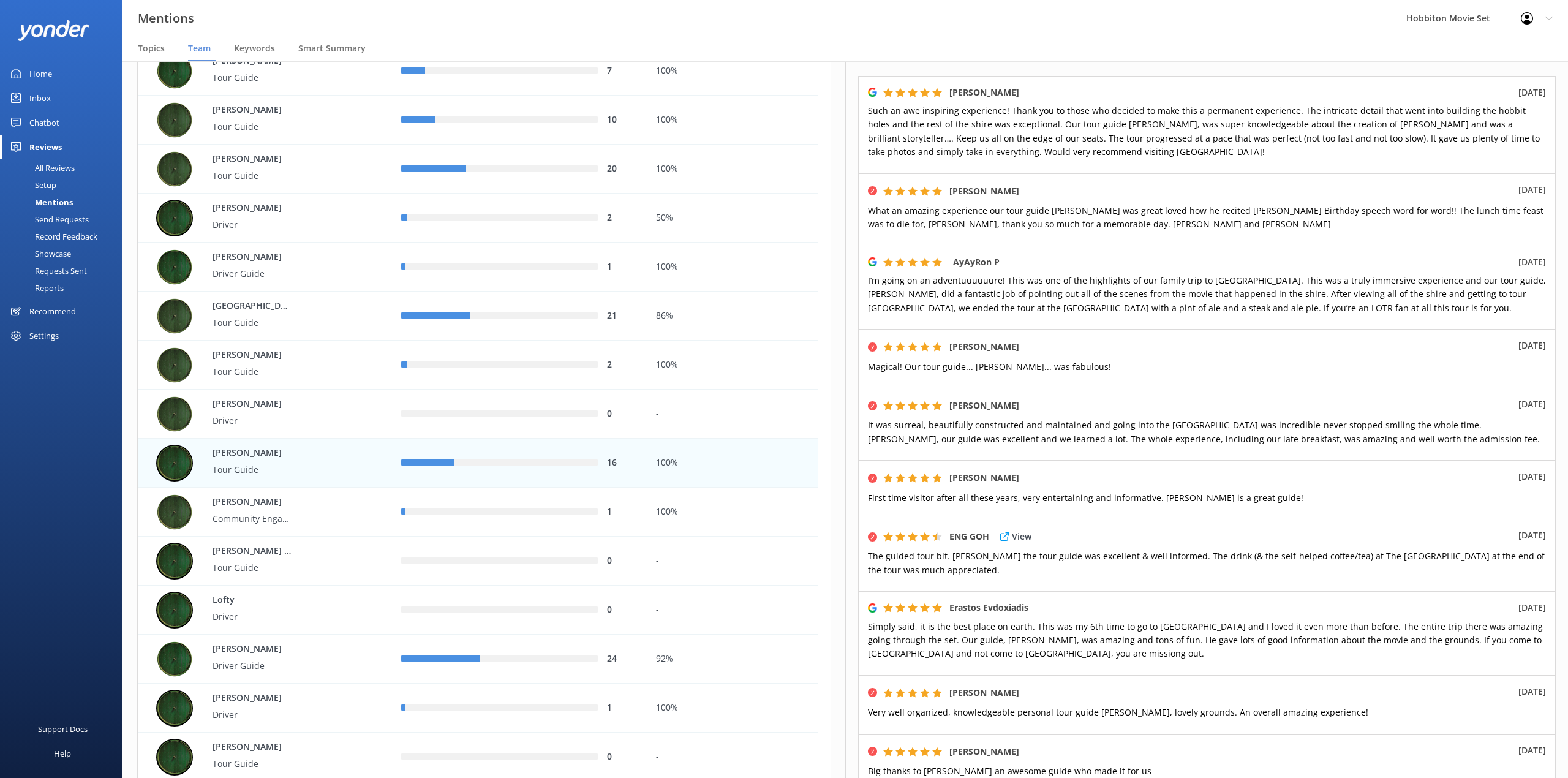
scroll to position [163, 0]
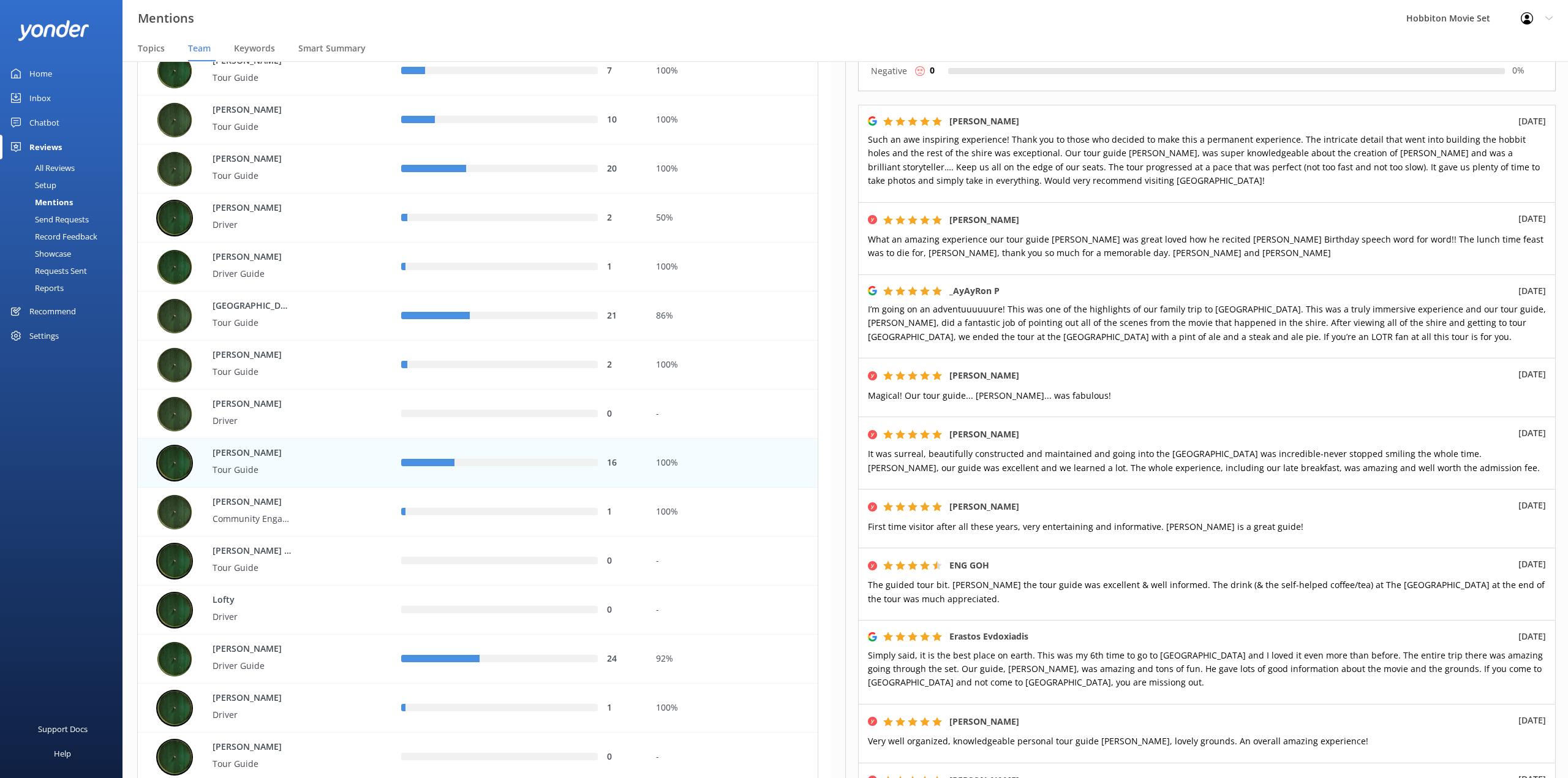
drag, startPoint x: 652, startPoint y: 23, endPoint x: 846, endPoint y: 146, distance: 229.7
click at [652, 23] on div "Mentions Hobbiton Movie Set Profile Settings Logout" at bounding box center [784, 18] width 1568 height 37
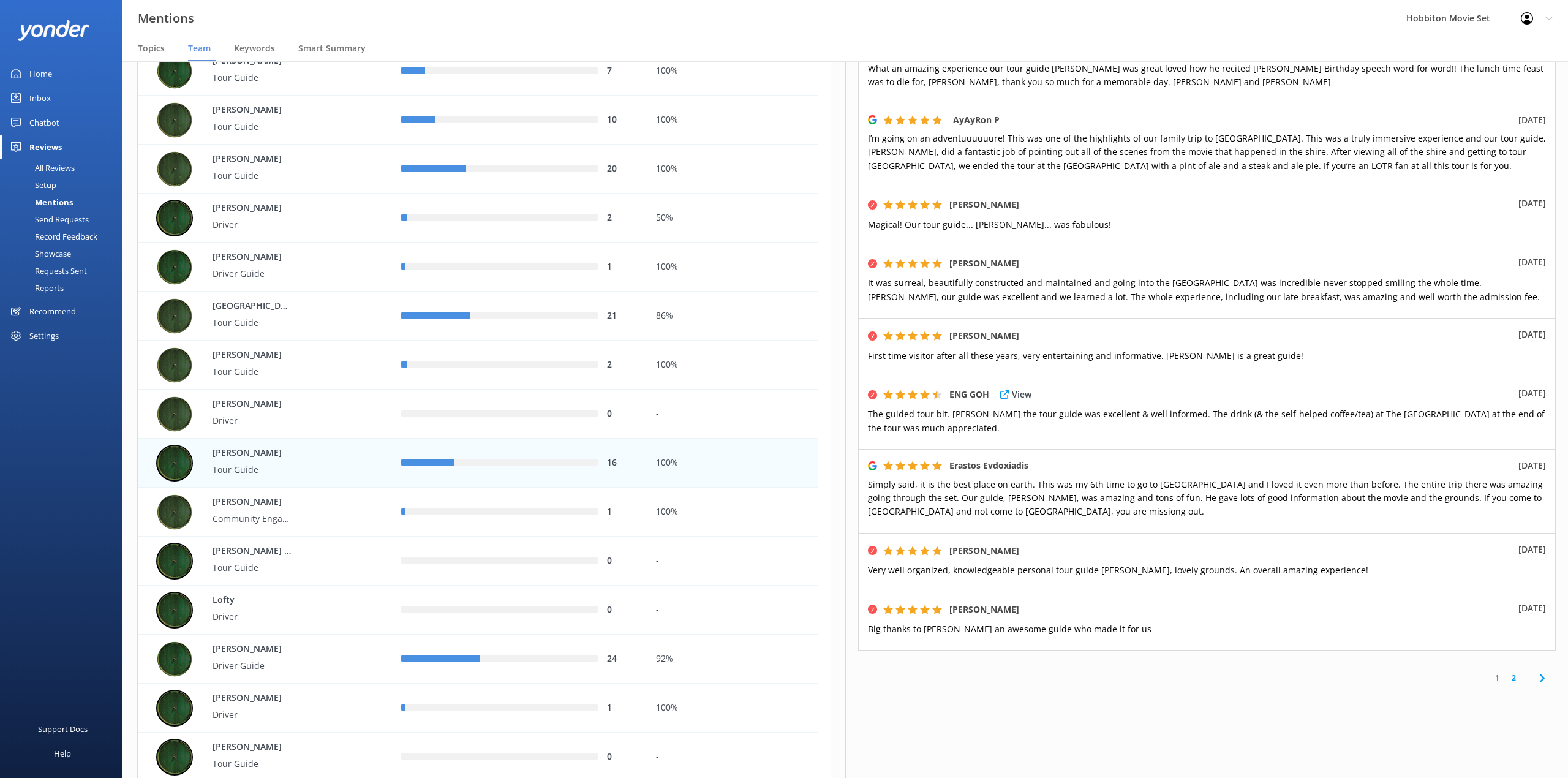
scroll to position [342, 0]
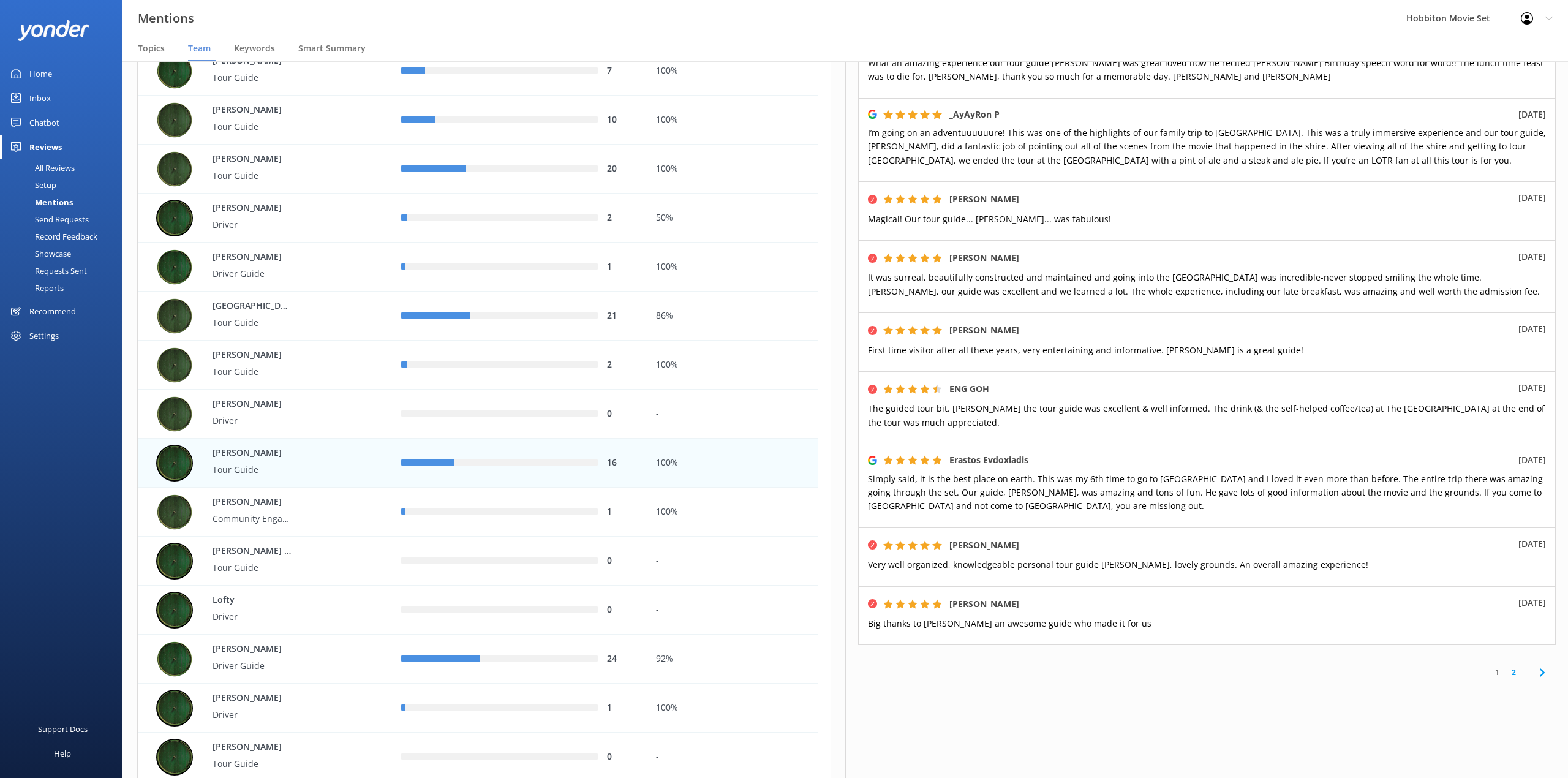
drag, startPoint x: 1022, startPoint y: 49, endPoint x: 1034, endPoint y: 73, distance: 26.8
click at [1022, 49] on nav "Topics Team Keywords Smart Summary" at bounding box center [844, 49] width 1445 height 24
click at [1505, 672] on link "2" at bounding box center [1513, 672] width 17 height 12
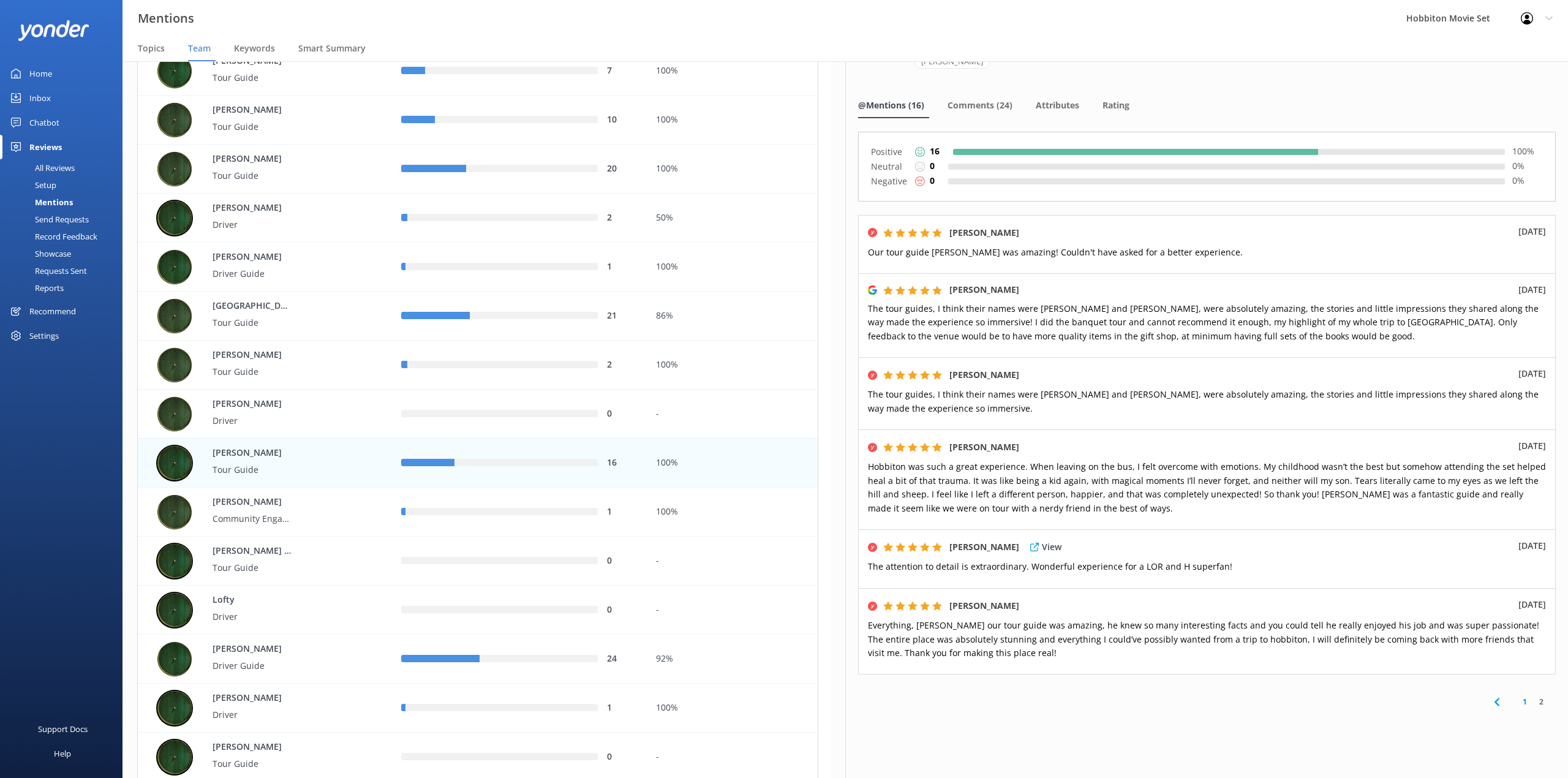
scroll to position [84, 0]
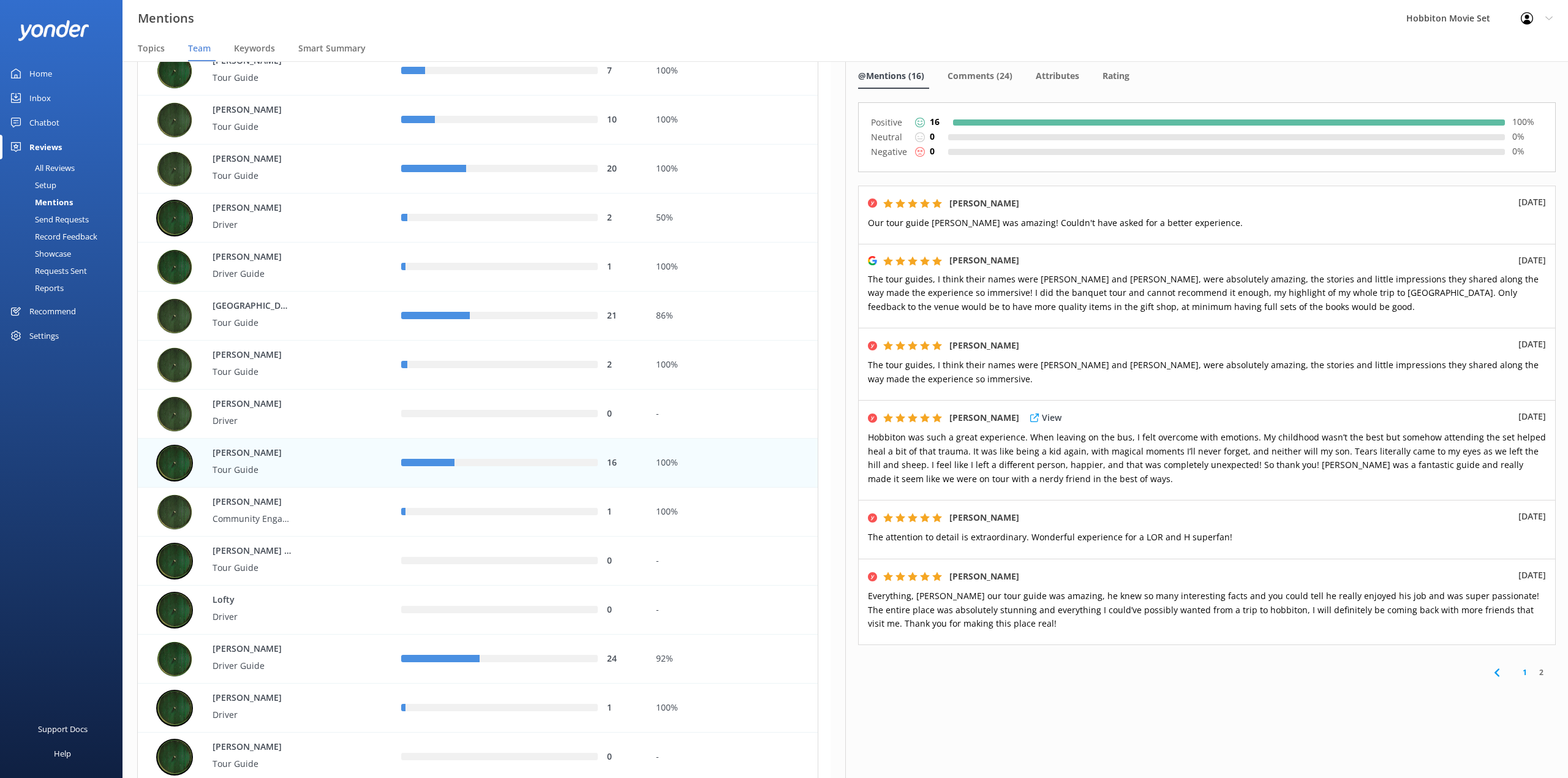
drag, startPoint x: 947, startPoint y: 5, endPoint x: 1323, endPoint y: 472, distance: 599.6
click at [947, 5] on div "Mentions Hobbiton Movie Set Profile Settings Logout" at bounding box center [784, 18] width 1568 height 37
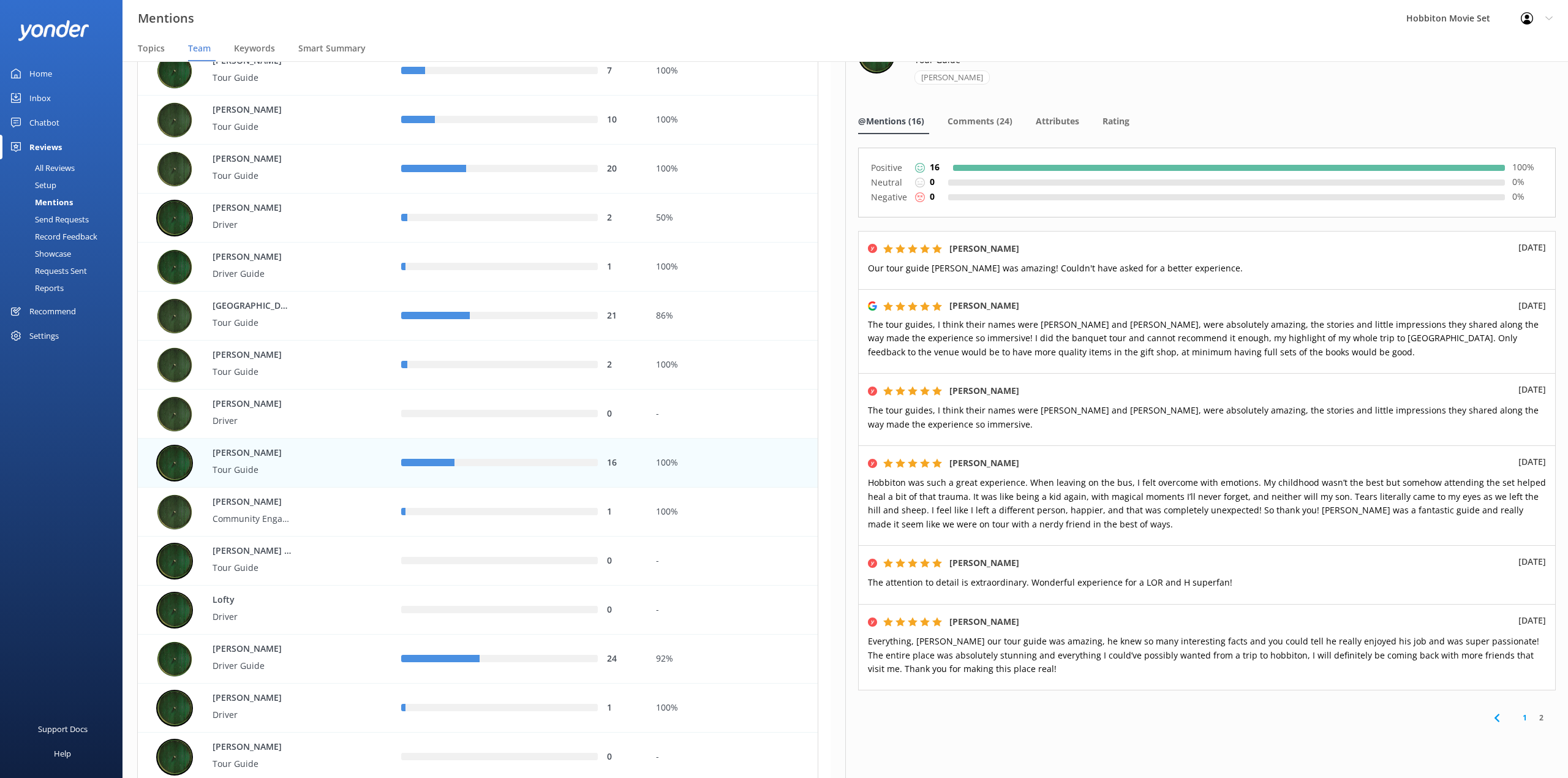
scroll to position [0, 0]
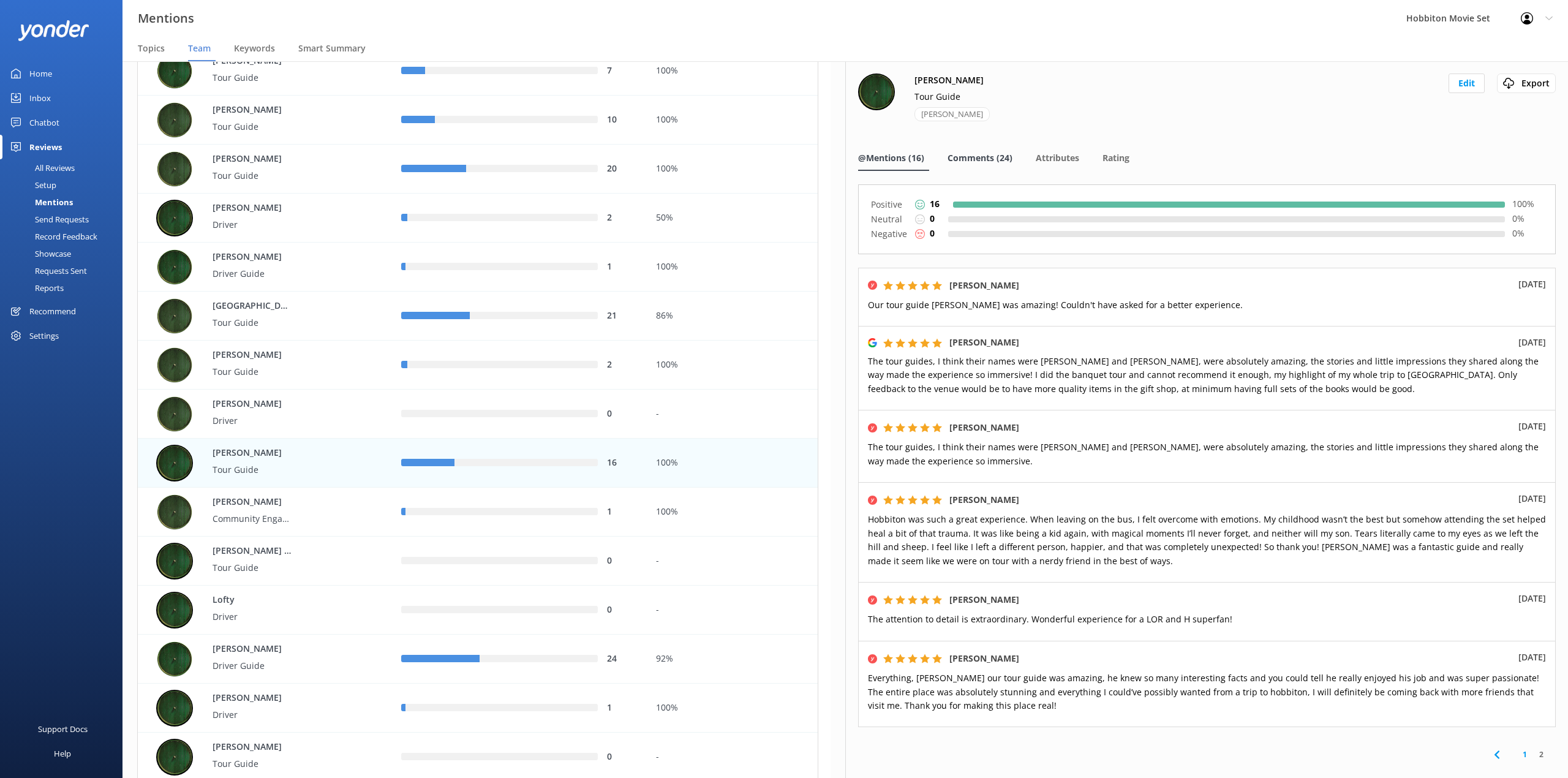
click at [956, 130] on div "[PERSON_NAME]" at bounding box center [956, 120] width 83 height 26
click at [967, 147] on div "Comments (24)" at bounding box center [982, 159] width 70 height 24
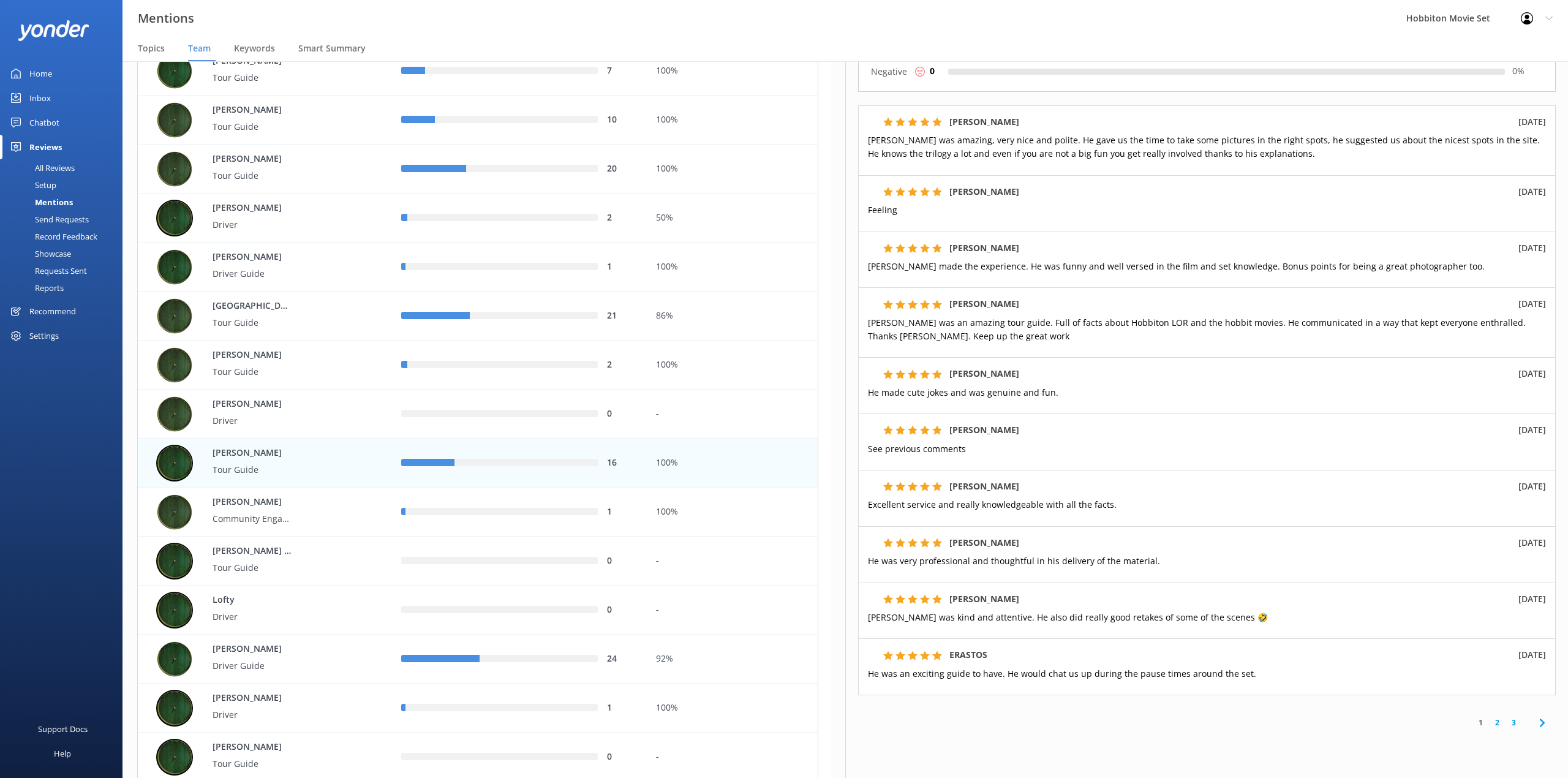
scroll to position [134, 0]
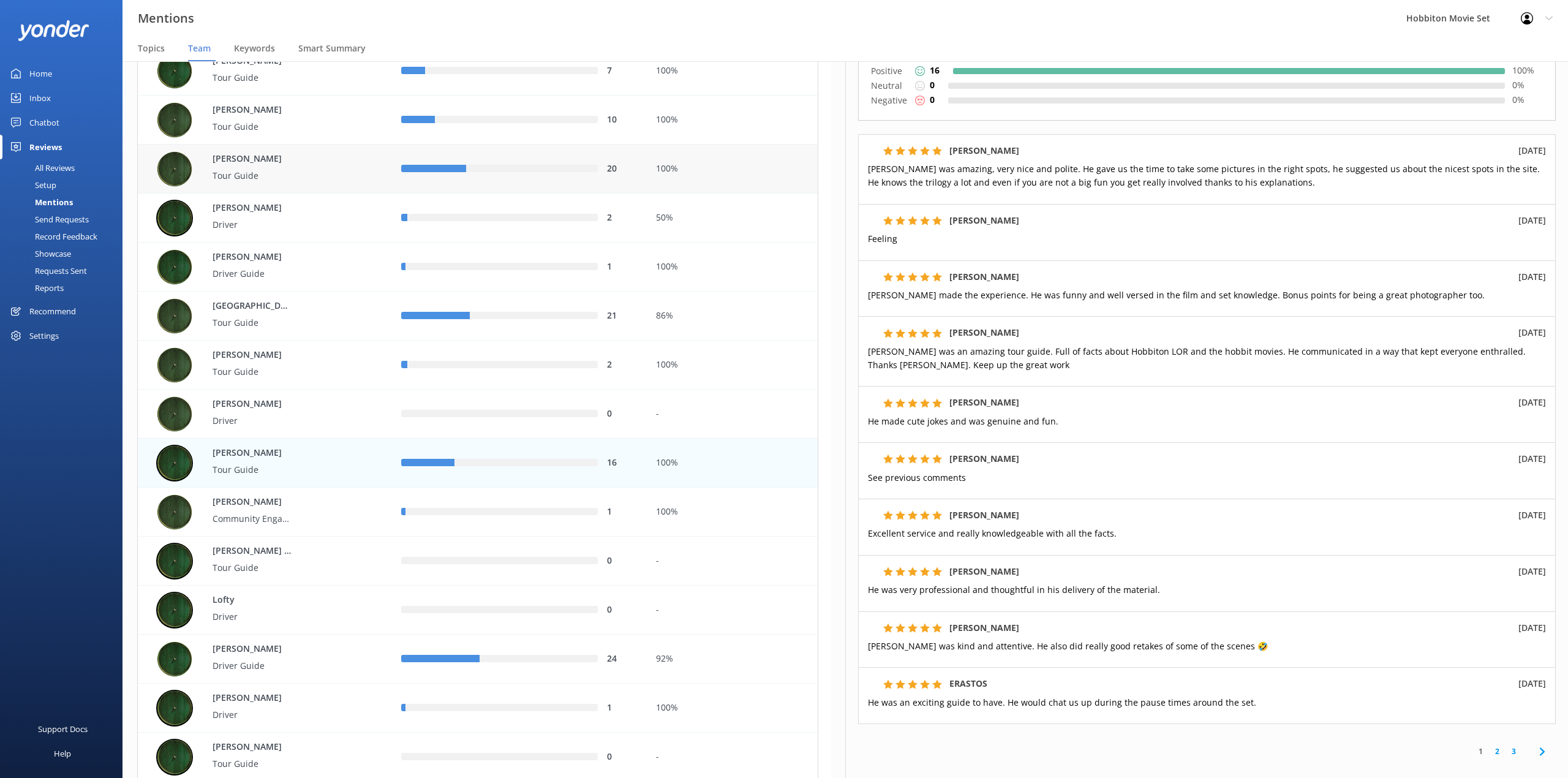
drag, startPoint x: 615, startPoint y: 35, endPoint x: 772, endPoint y: 157, distance: 198.8
click at [615, 35] on div "Mentions Hobbiton Movie Set Profile Settings Logout" at bounding box center [784, 18] width 1568 height 37
click at [1489, 755] on link "2" at bounding box center [1497, 752] width 17 height 12
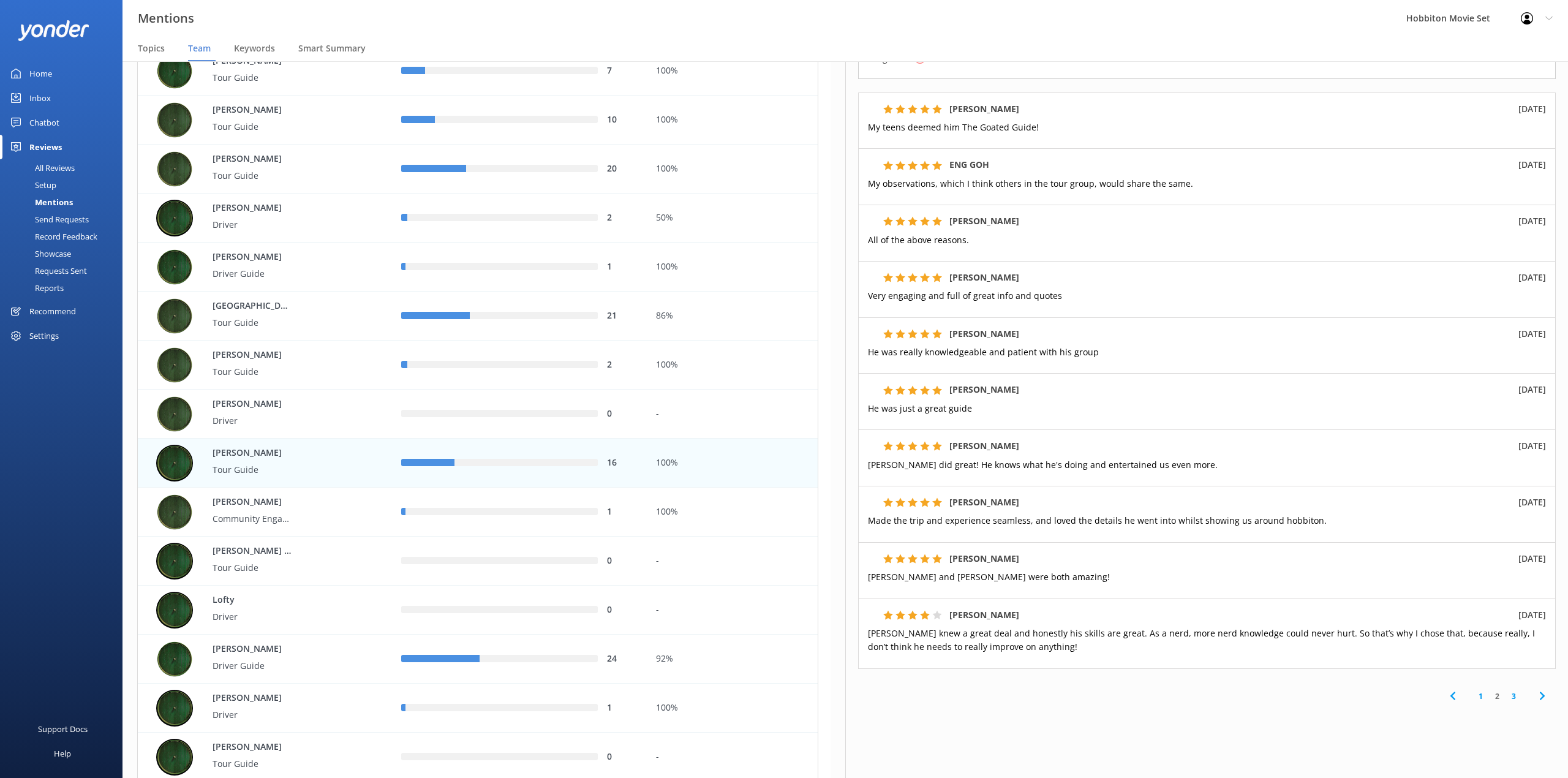
scroll to position [201, 0]
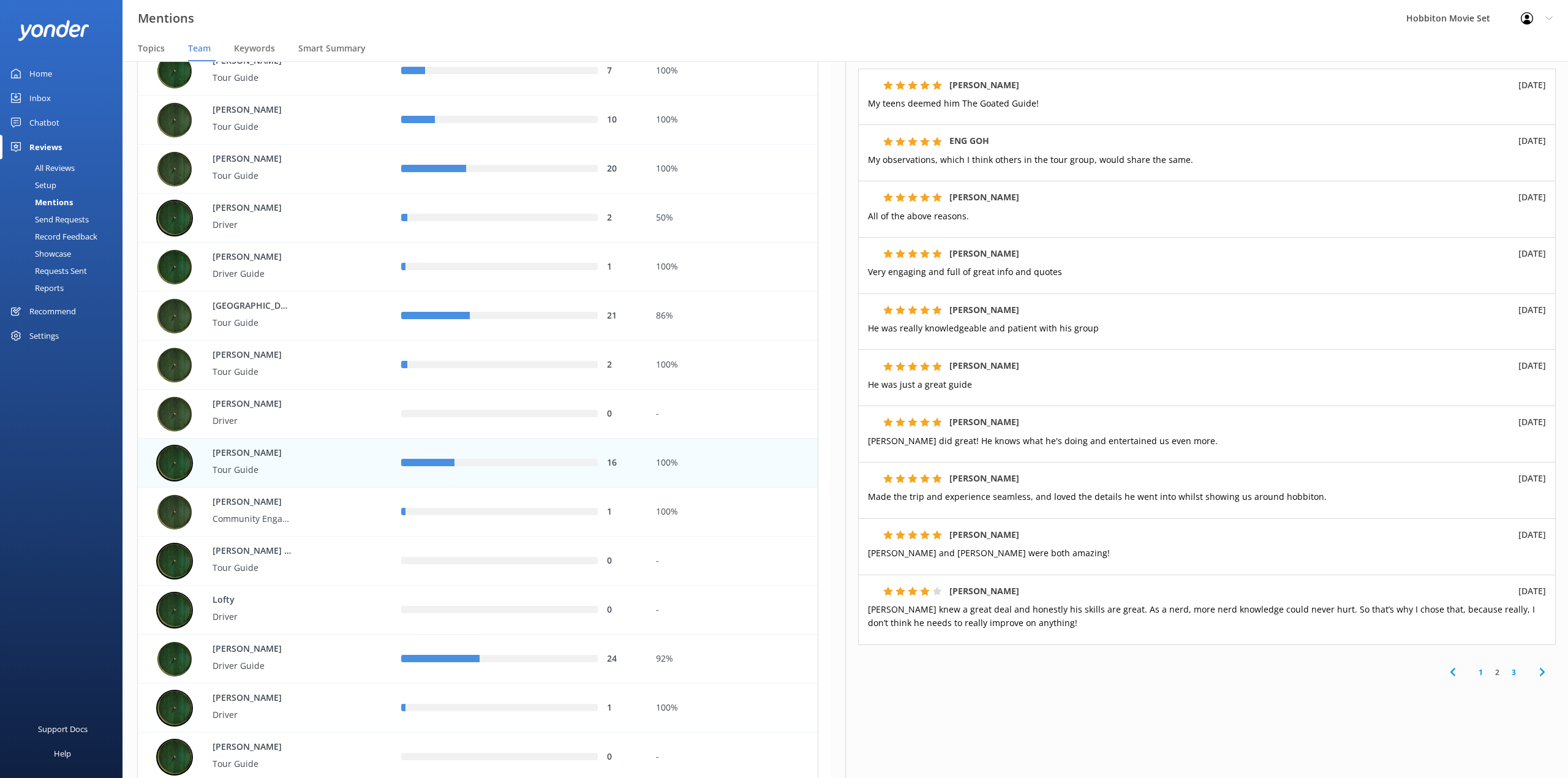
drag, startPoint x: 637, startPoint y: 35, endPoint x: 1055, endPoint y: 380, distance: 542.0
click at [637, 35] on div "Mentions Hobbiton Movie Set Profile Settings Logout" at bounding box center [784, 18] width 1568 height 37
click at [1507, 669] on link "3" at bounding box center [1513, 672] width 17 height 12
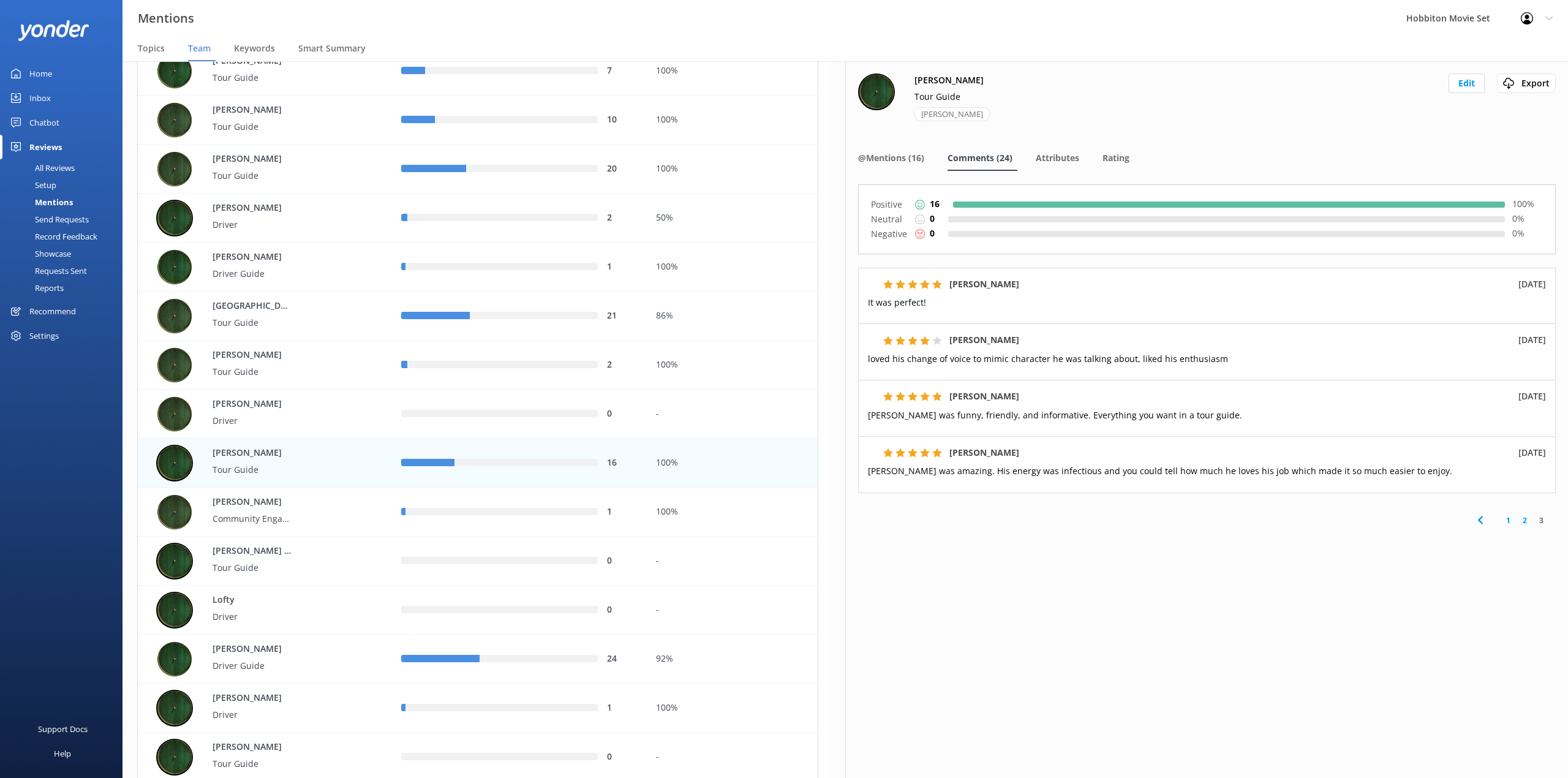
click at [1085, 603] on div "[PERSON_NAME] Tour Guide [PERSON_NAME] Edit Export Export CSV @Mentions (16) Co…" at bounding box center [1207, 420] width 723 height 717
click at [1005, 680] on div "[PERSON_NAME] Tour Guide [PERSON_NAME] Edit Export Export CSV @Mentions (16) Co…" at bounding box center [1207, 420] width 723 height 717
click at [406, 515] on div "row" at bounding box center [501, 512] width 192 height 7
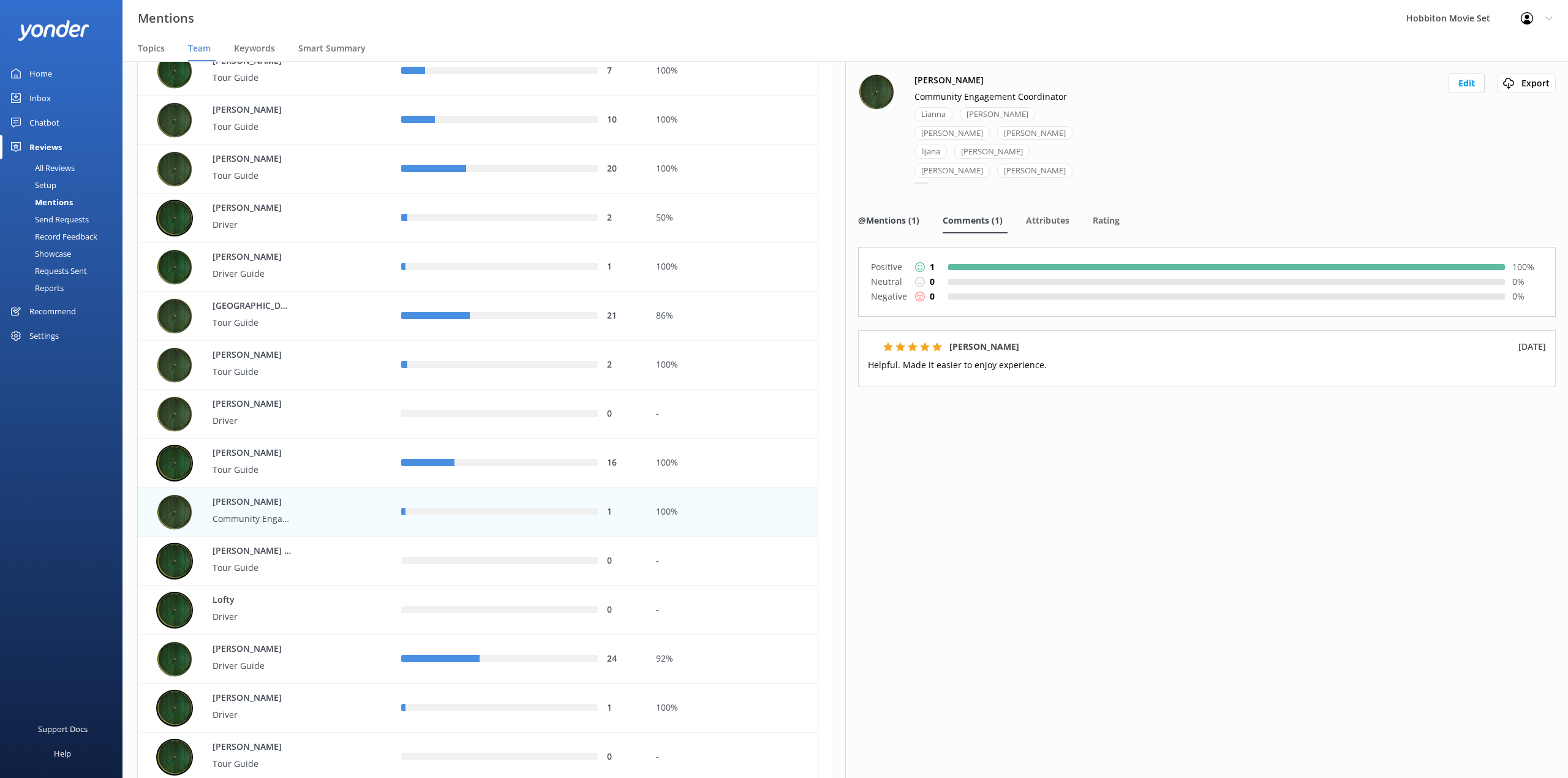
click at [897, 214] on span "@Mentions (1)" at bounding box center [888, 220] width 61 height 12
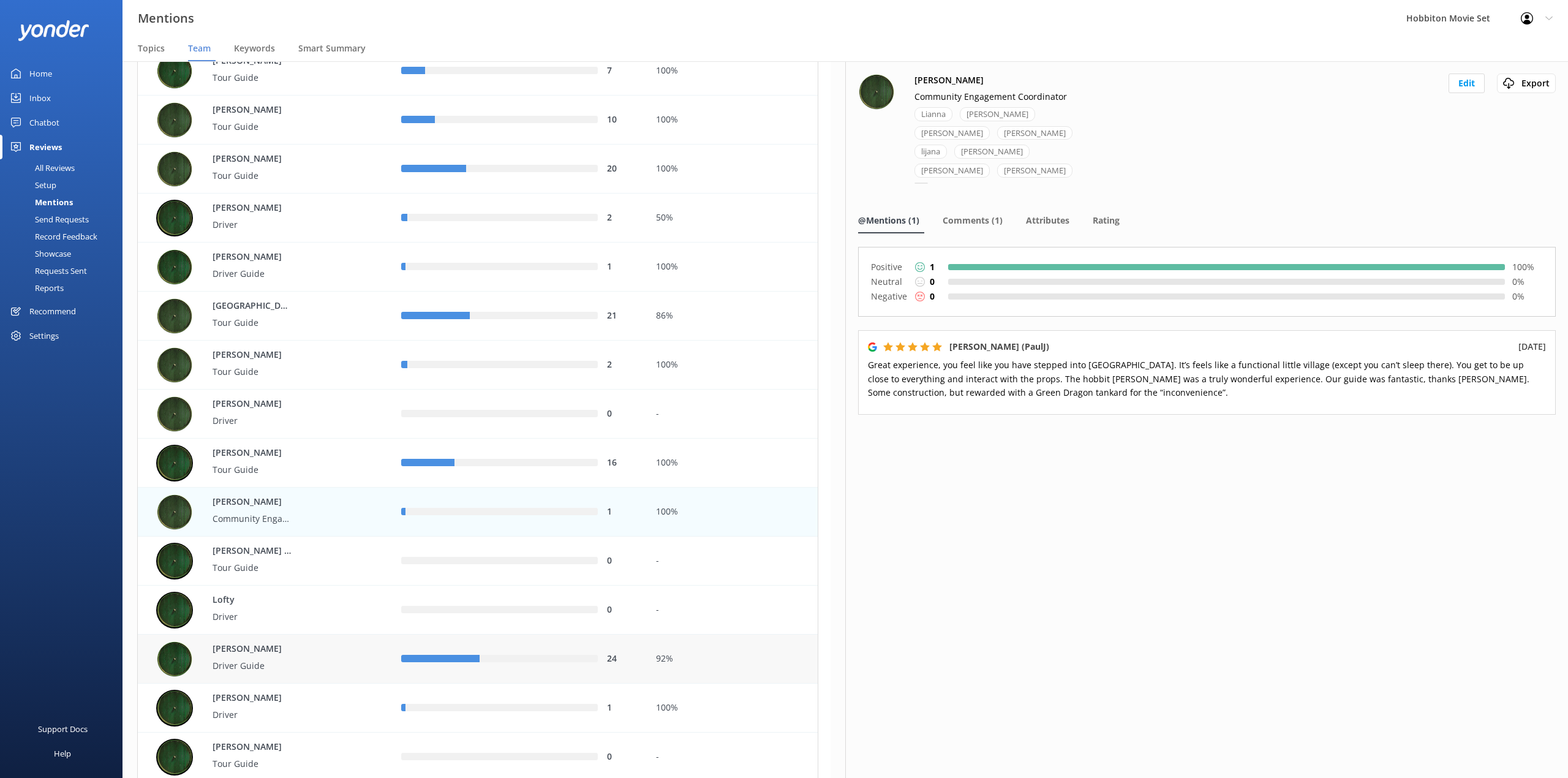
scroll to position [2532, 0]
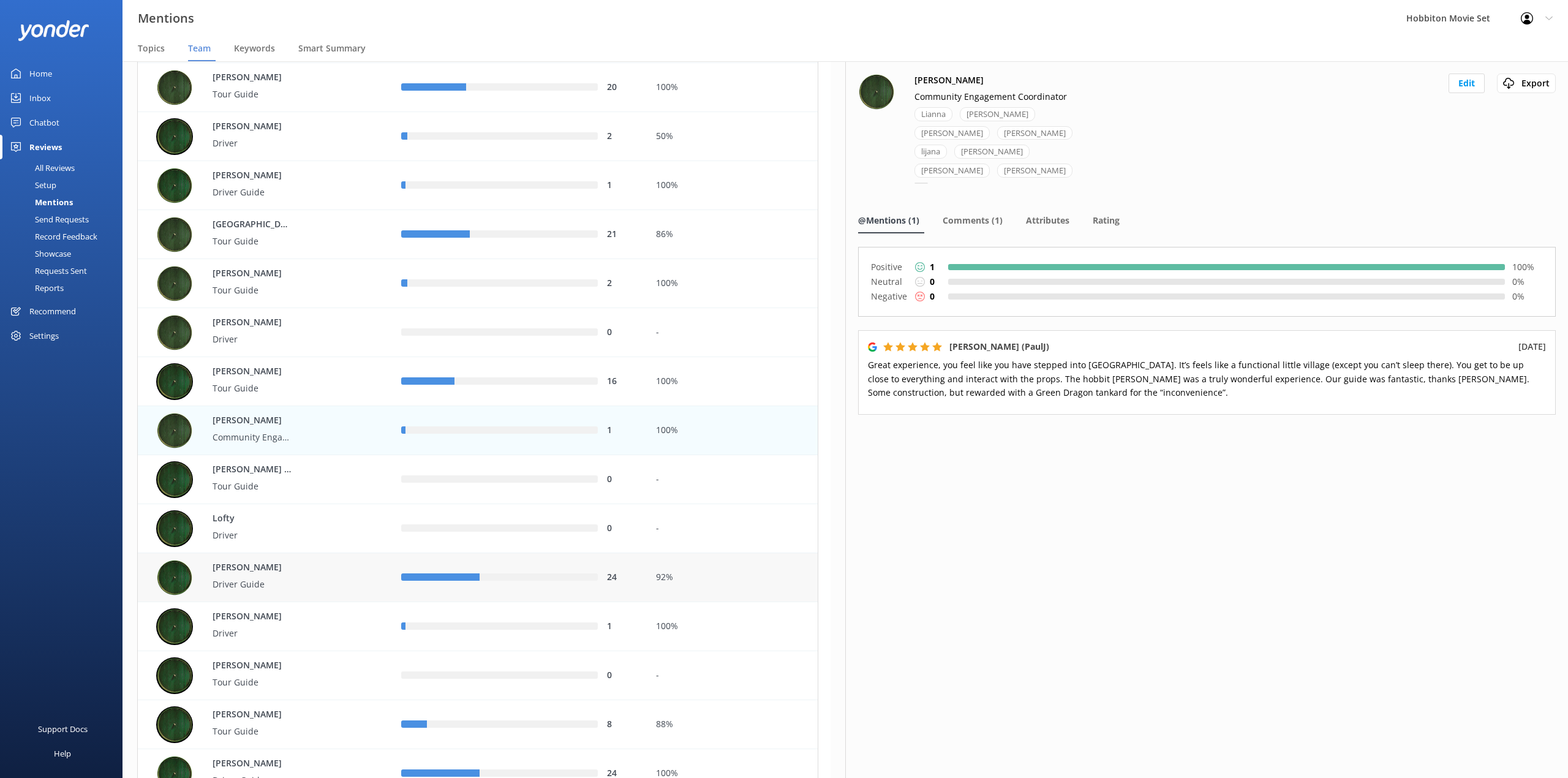
click at [454, 574] on div "row" at bounding box center [441, 577] width 78 height 7
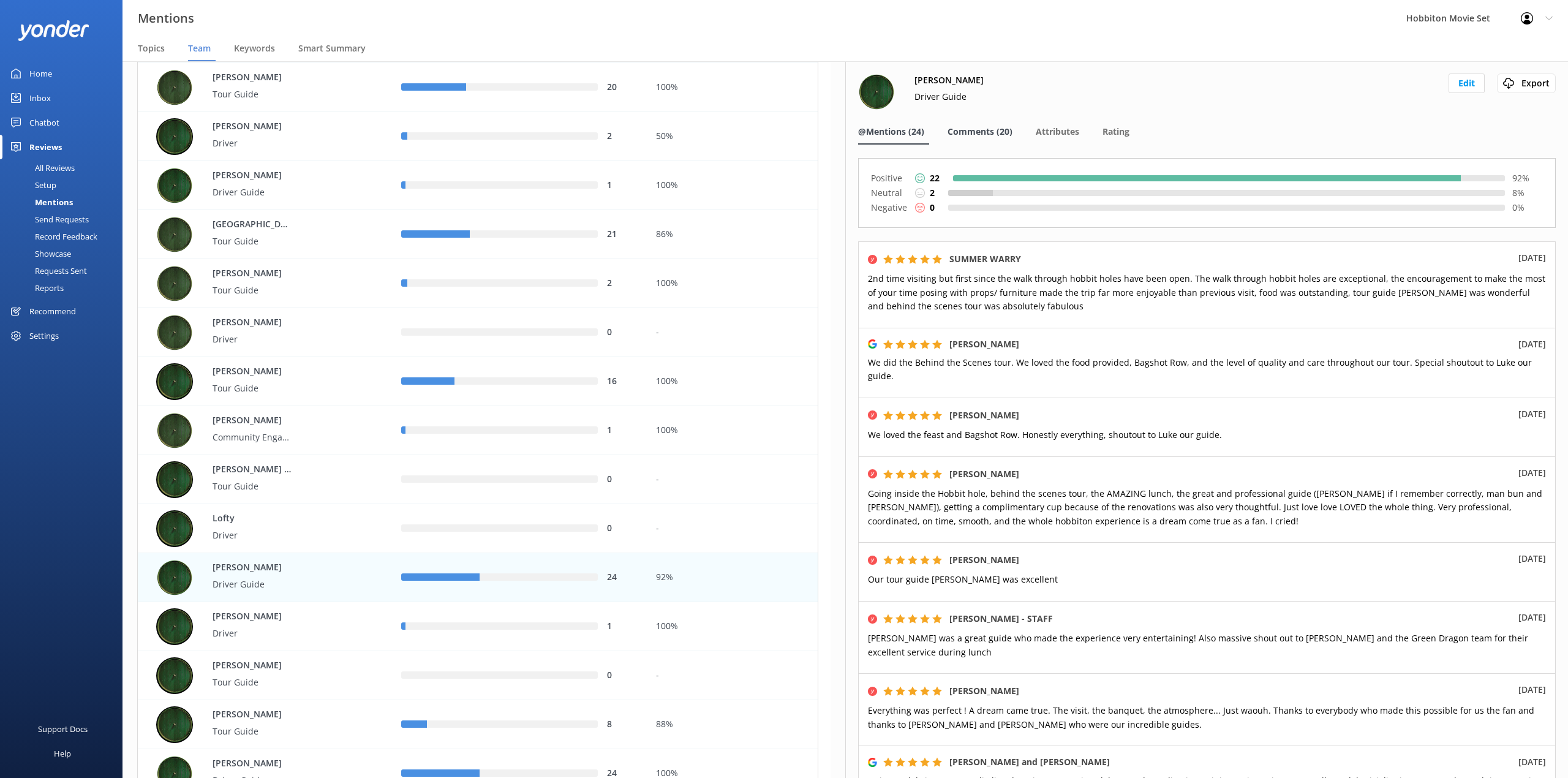
click at [968, 133] on span "Comments (20)" at bounding box center [980, 131] width 65 height 12
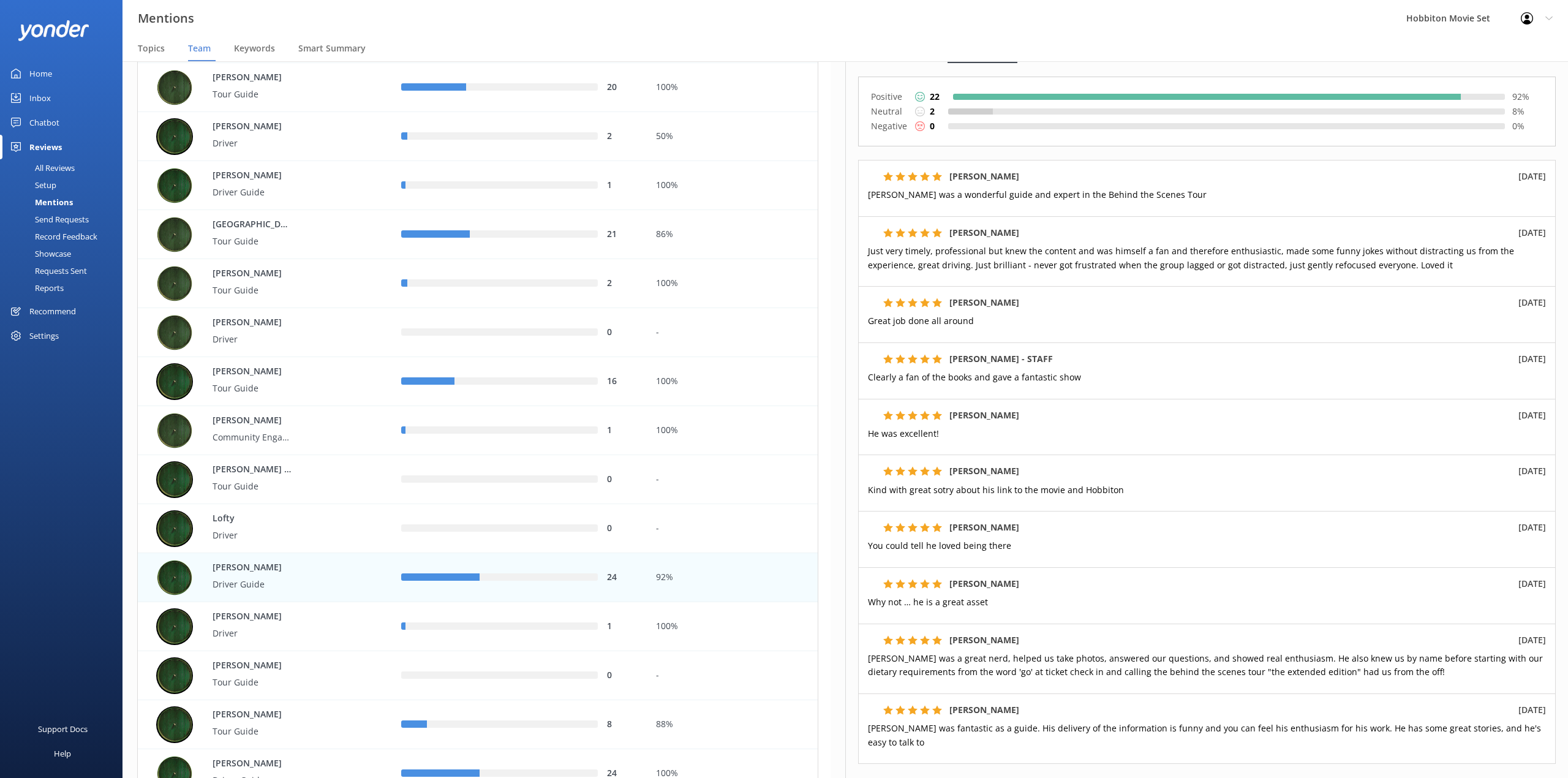
scroll to position [163, 0]
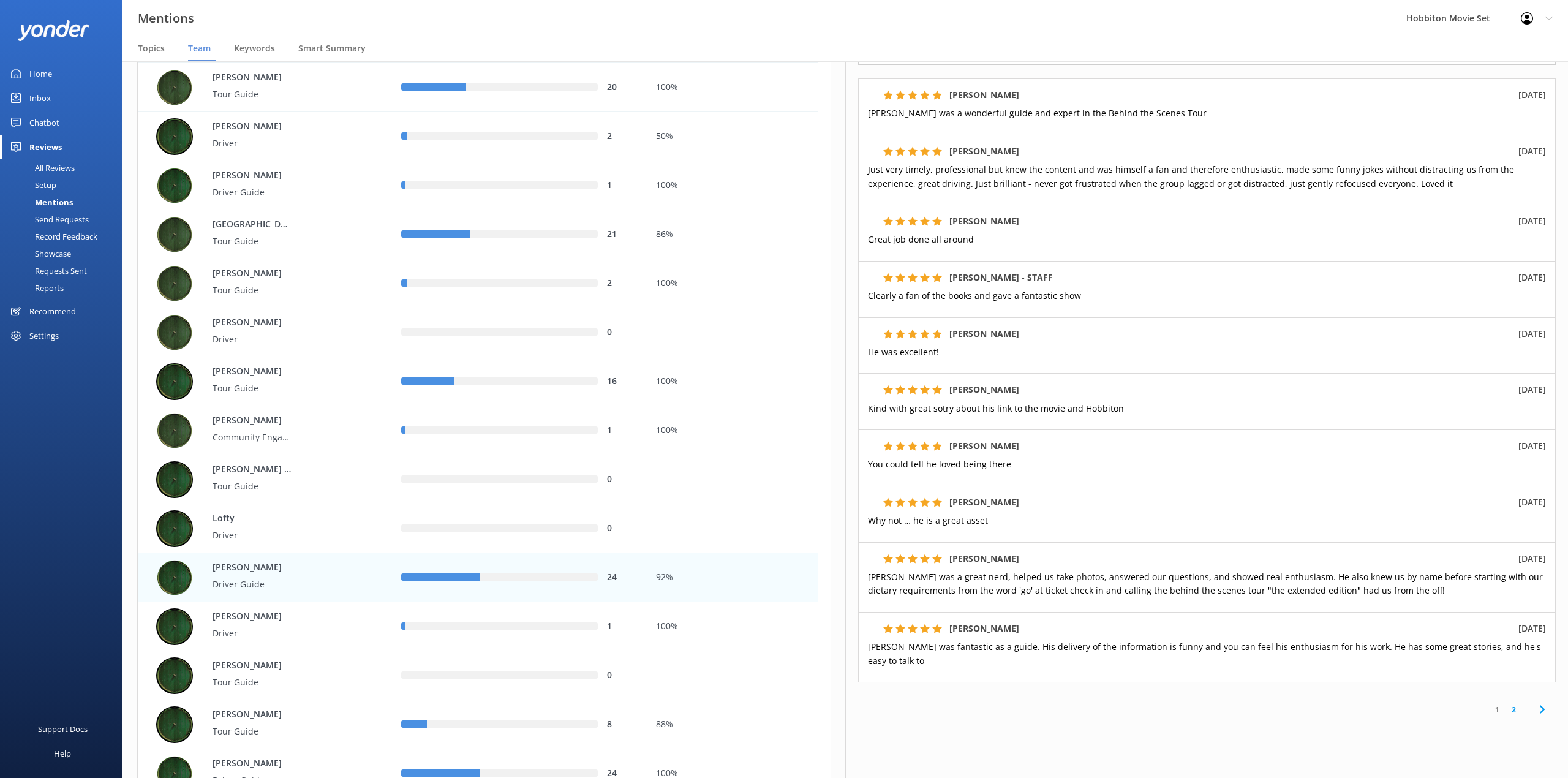
click at [1505, 704] on link "2" at bounding box center [1513, 710] width 17 height 12
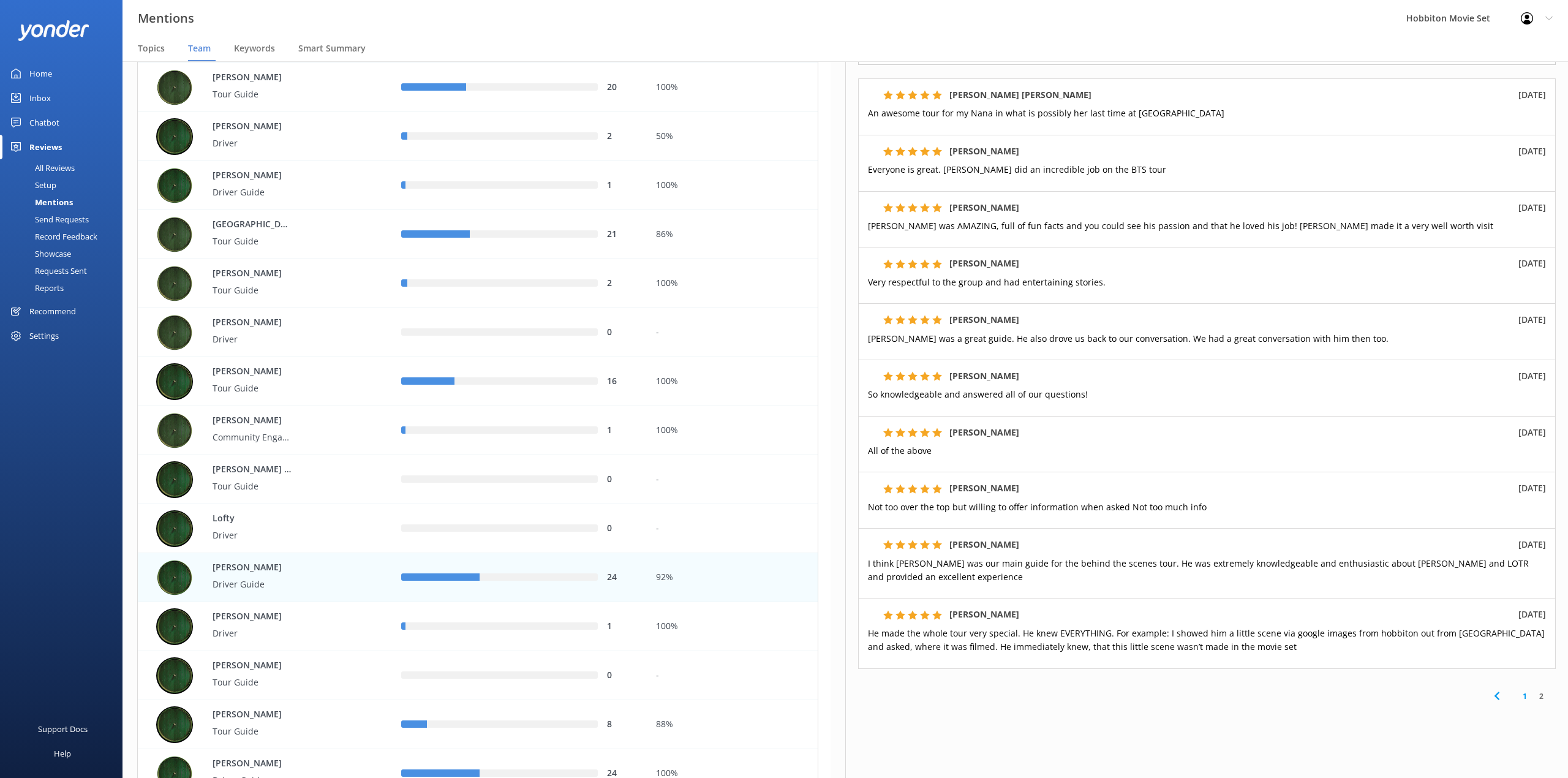
scroll to position [189, 0]
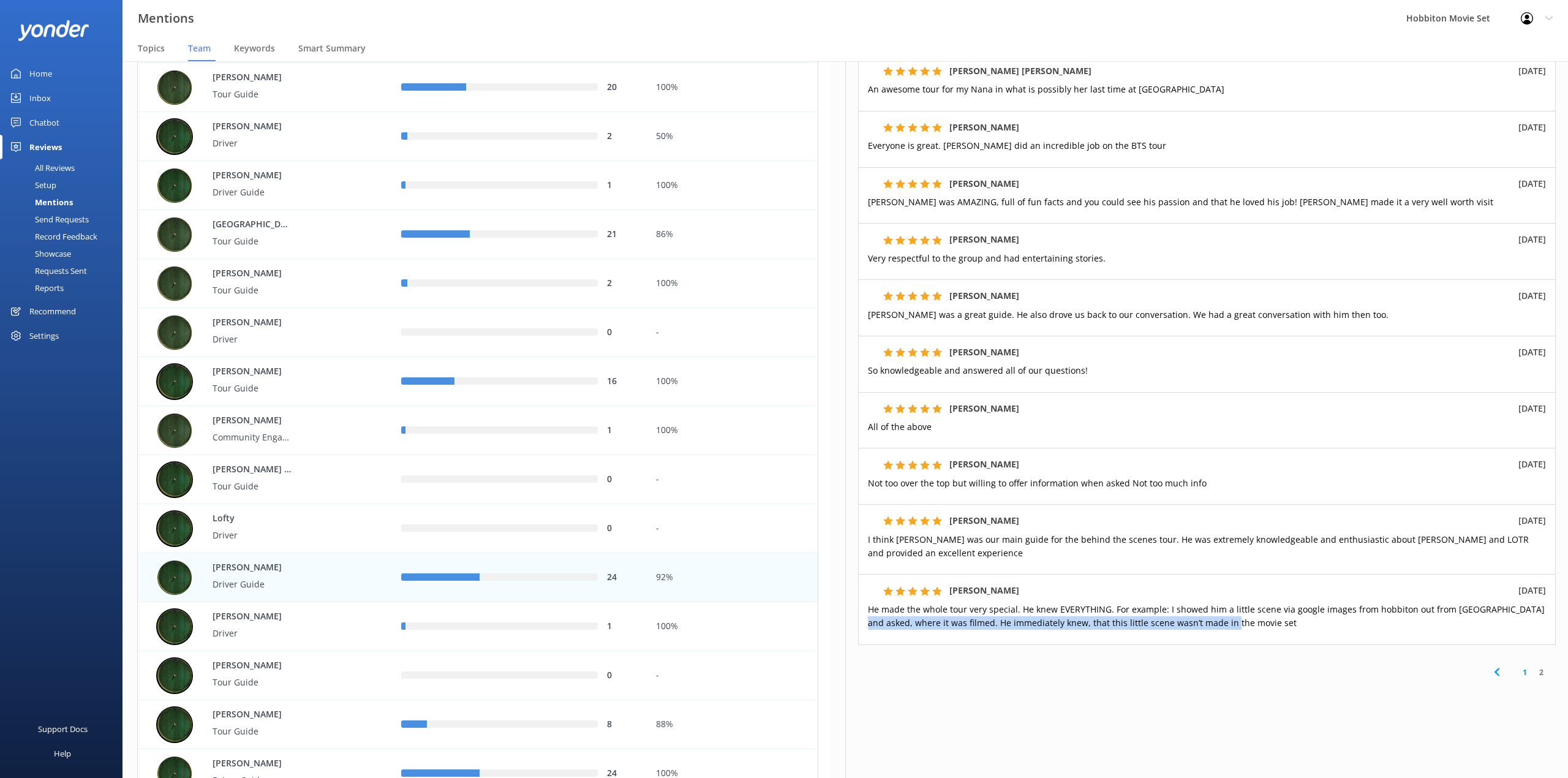
drag, startPoint x: 1236, startPoint y: 626, endPoint x: 917, endPoint y: 627, distance: 319.0
click at [882, 625] on span "He made the whole tour very special. He knew EVERYTHING. For example: I showed …" at bounding box center [1206, 616] width 677 height 25
click at [1181, 627] on span "He made the whole tour very special. He knew EVERYTHING. For example: I showed …" at bounding box center [1206, 616] width 677 height 25
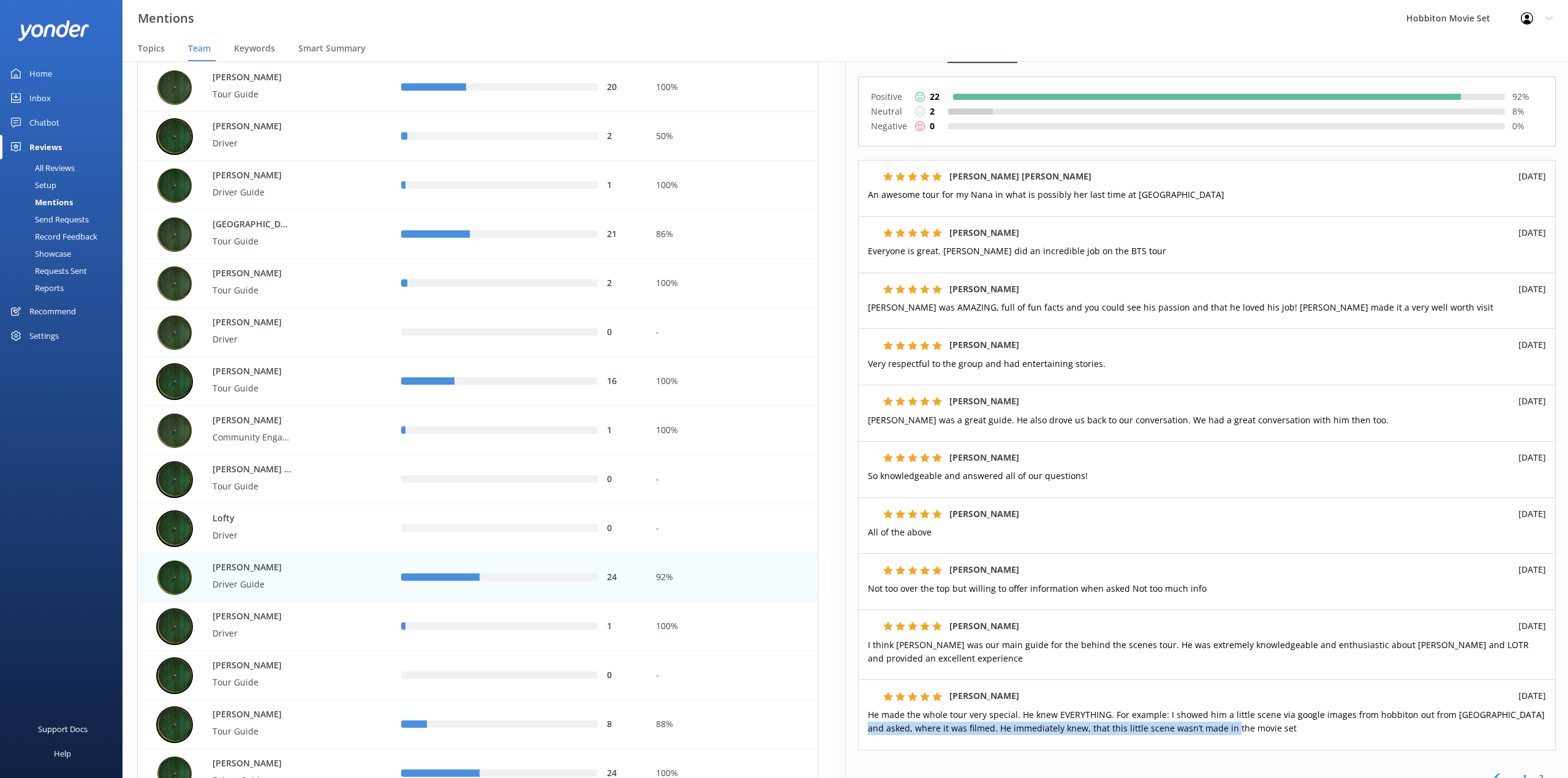
scroll to position [0, 0]
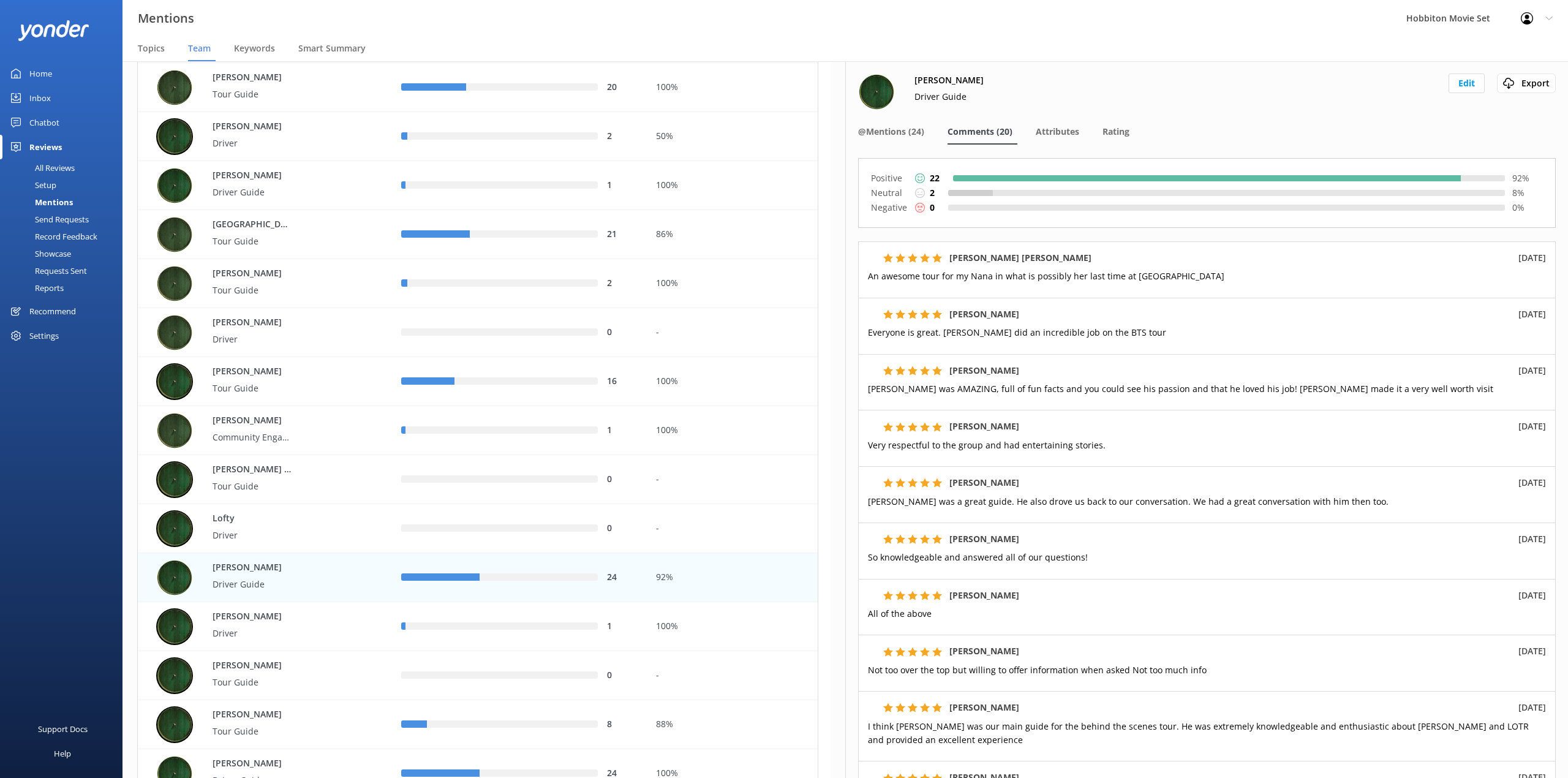
click at [1236, 530] on div "[PERSON_NAME] [DATE] So knowledgeable and answered all of our questions!" at bounding box center [1207, 551] width 698 height 57
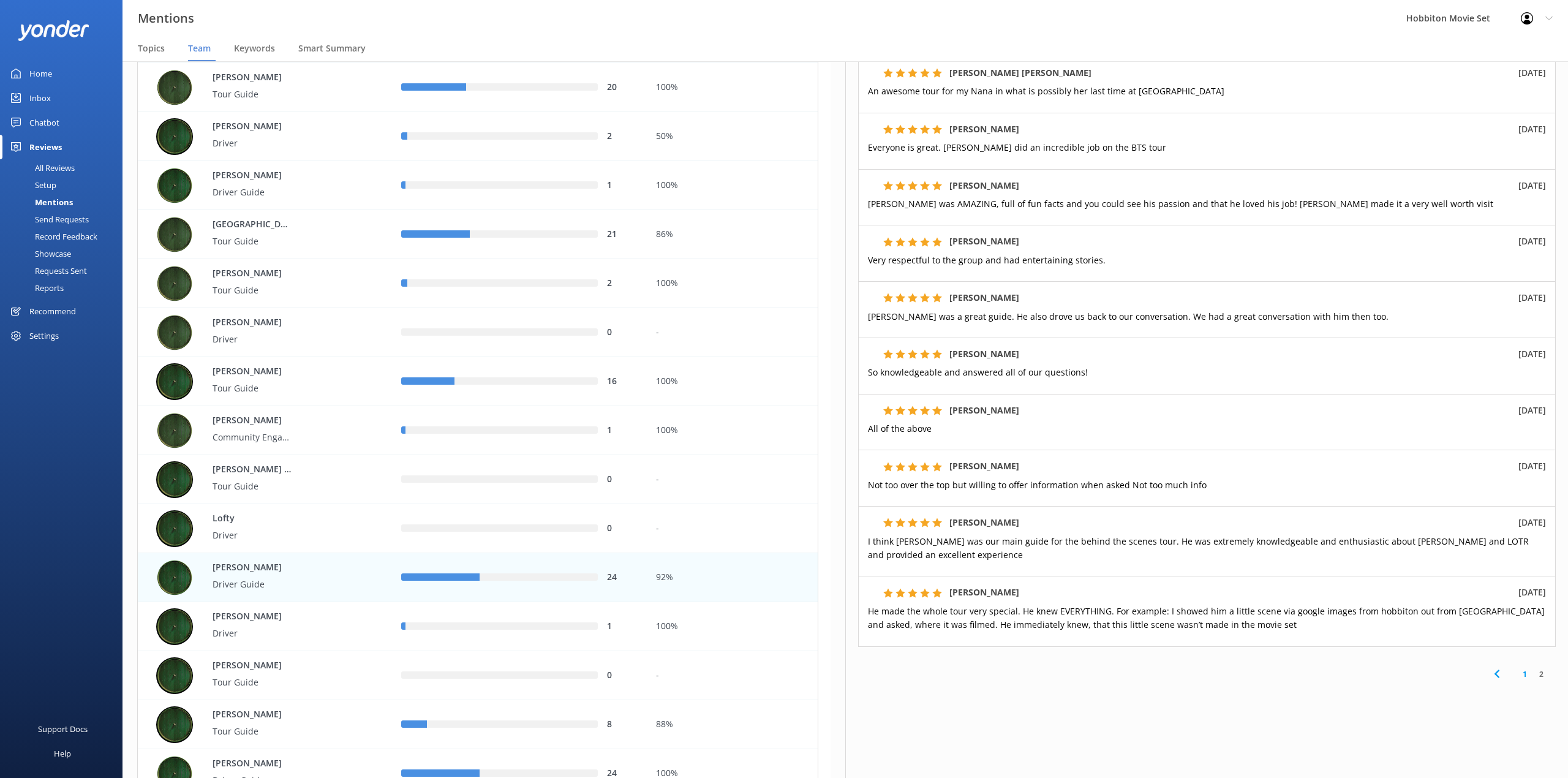
scroll to position [189, 0]
click at [1517, 672] on link "1" at bounding box center [1525, 672] width 17 height 12
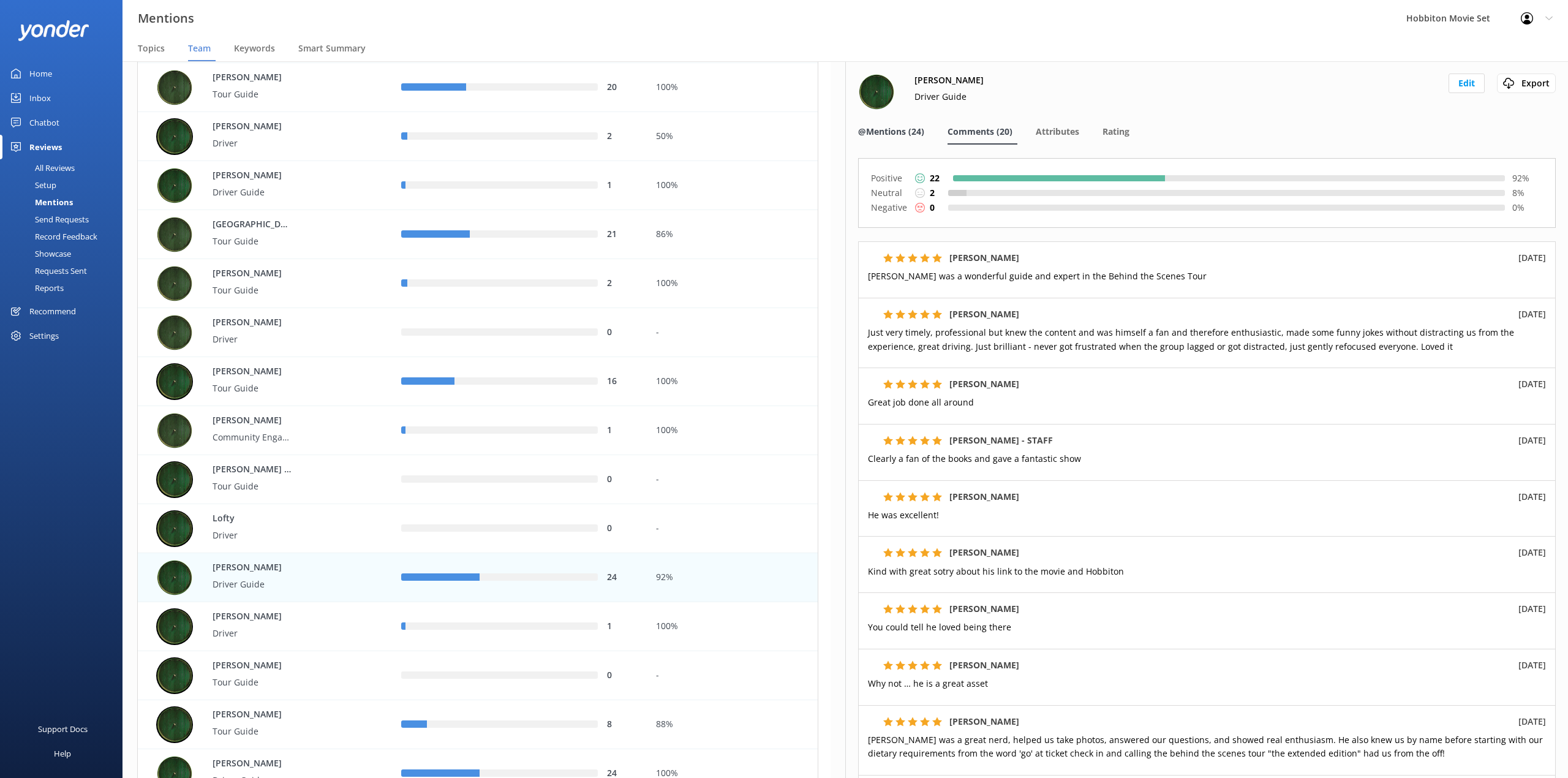
click at [907, 134] on span "@Mentions (24)" at bounding box center [891, 131] width 66 height 12
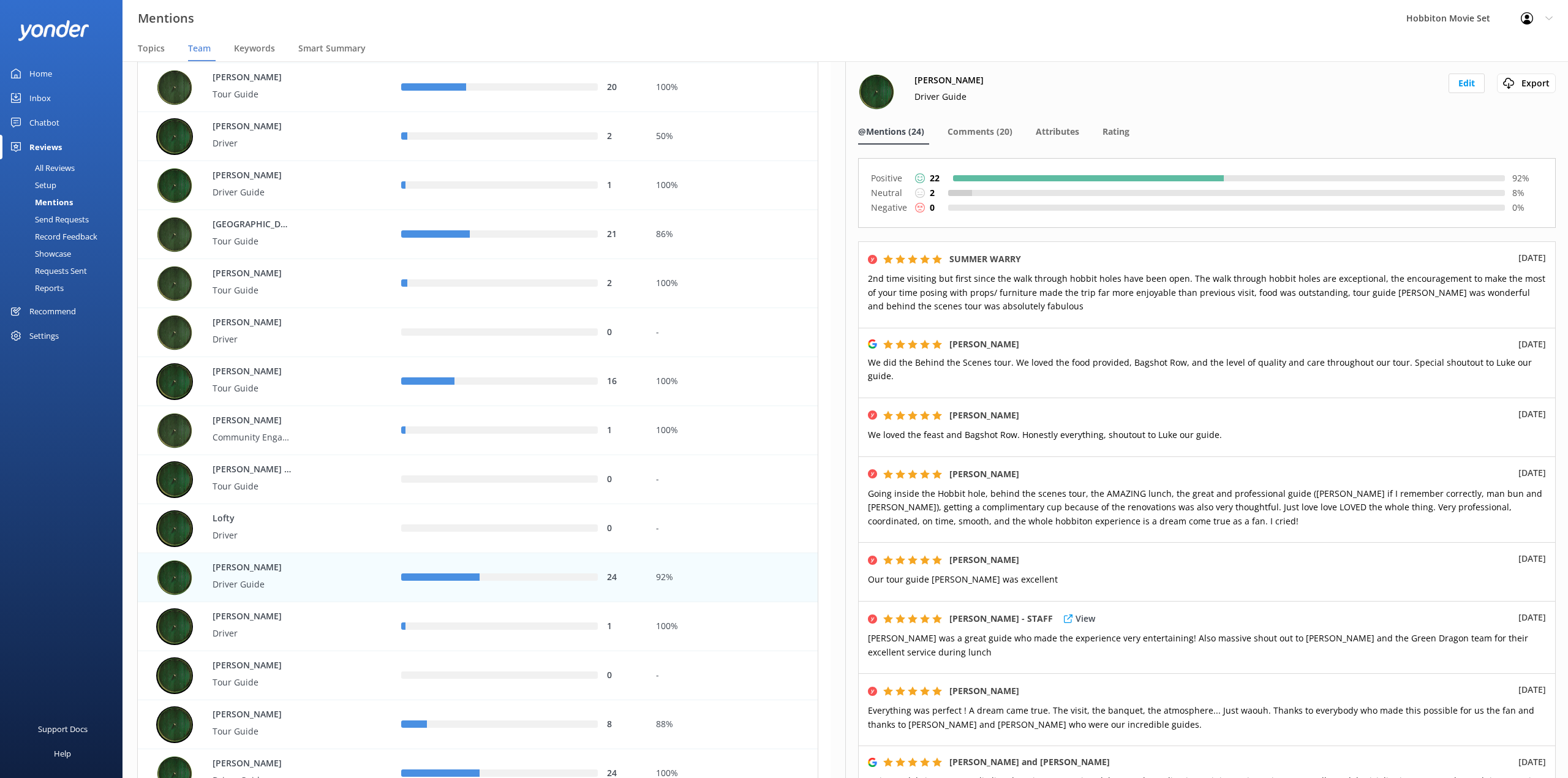
scroll to position [163, 0]
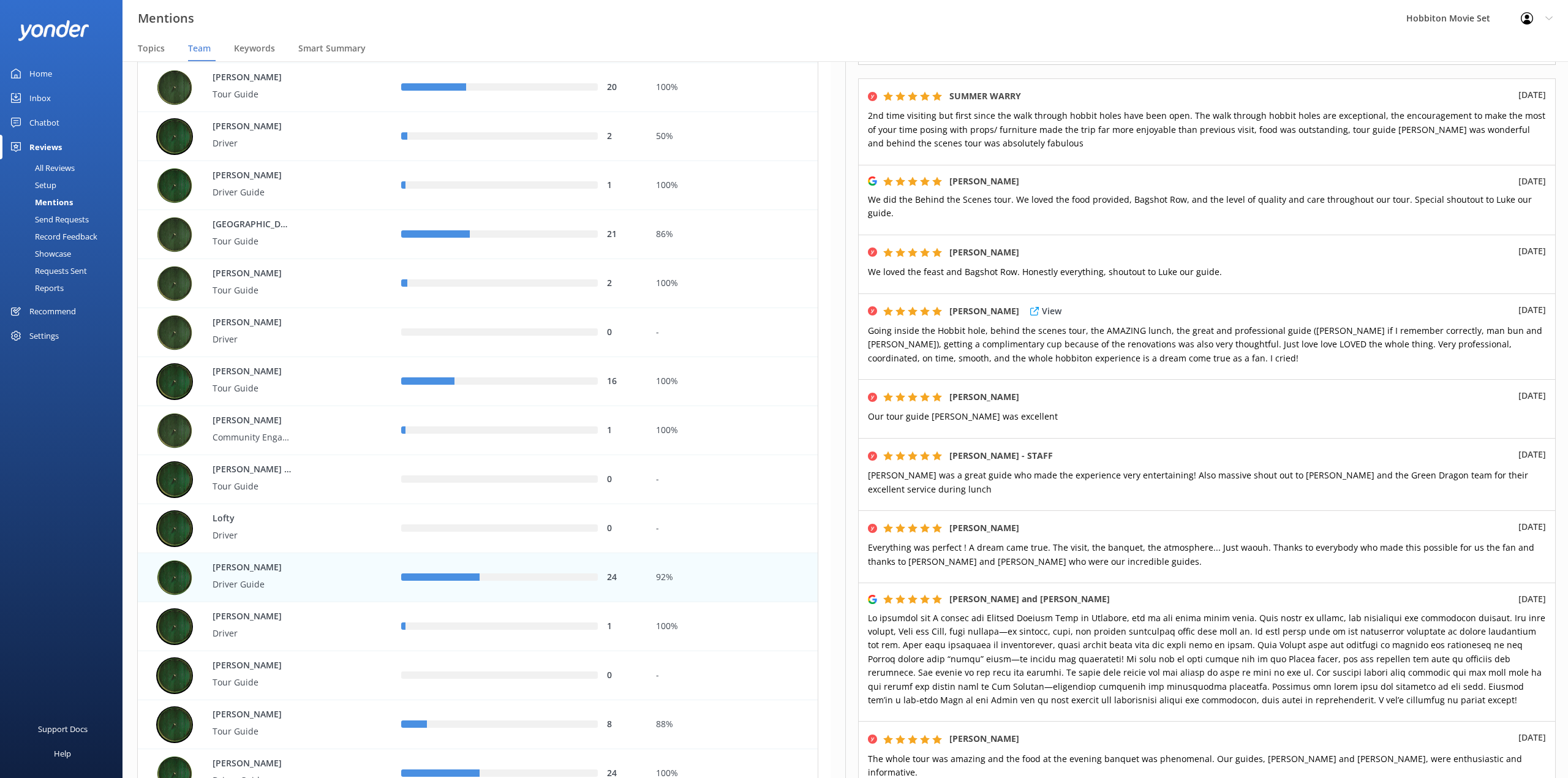
drag, startPoint x: 673, startPoint y: 19, endPoint x: 1109, endPoint y: 371, distance: 560.4
click at [673, 19] on div "Mentions Hobbiton Movie Set Profile Settings Logout" at bounding box center [784, 18] width 1568 height 37
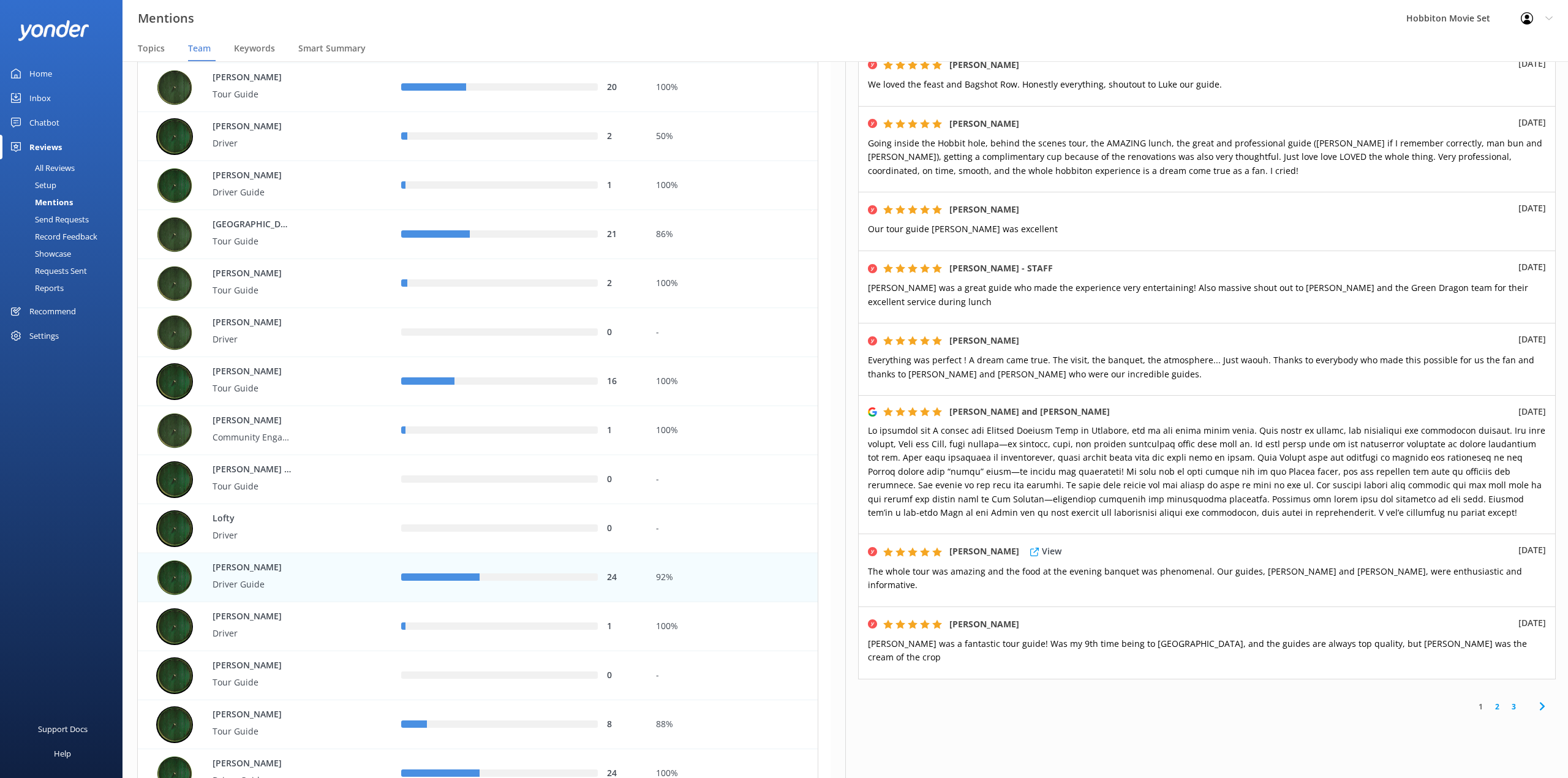
scroll to position [359, 0]
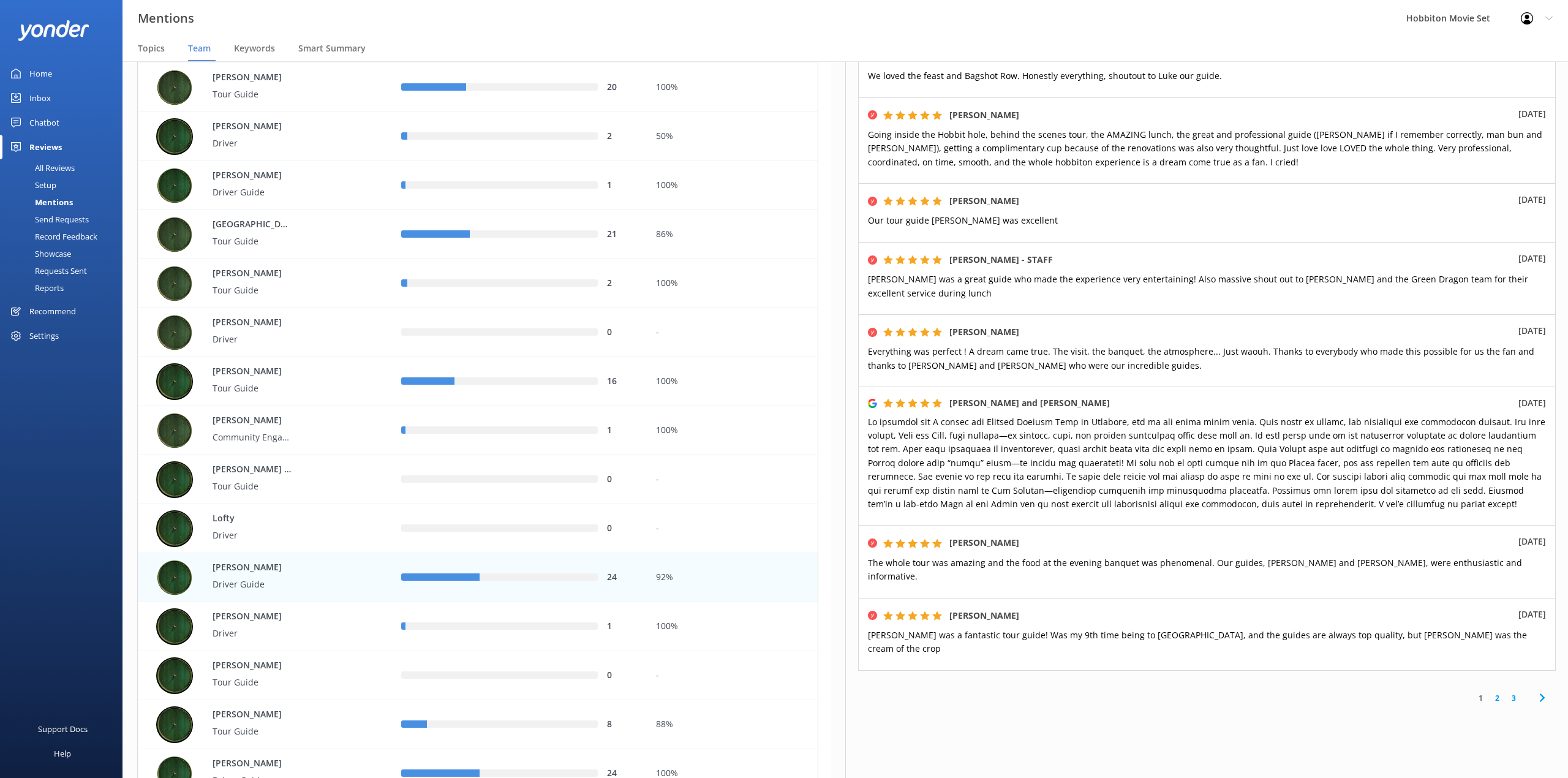
drag, startPoint x: 1252, startPoint y: 31, endPoint x: 1258, endPoint y: 44, distance: 14.3
click at [1252, 31] on div "Mentions Hobbiton Movie Set Profile Settings Logout" at bounding box center [784, 18] width 1568 height 37
click at [1489, 692] on link "2" at bounding box center [1497, 698] width 17 height 12
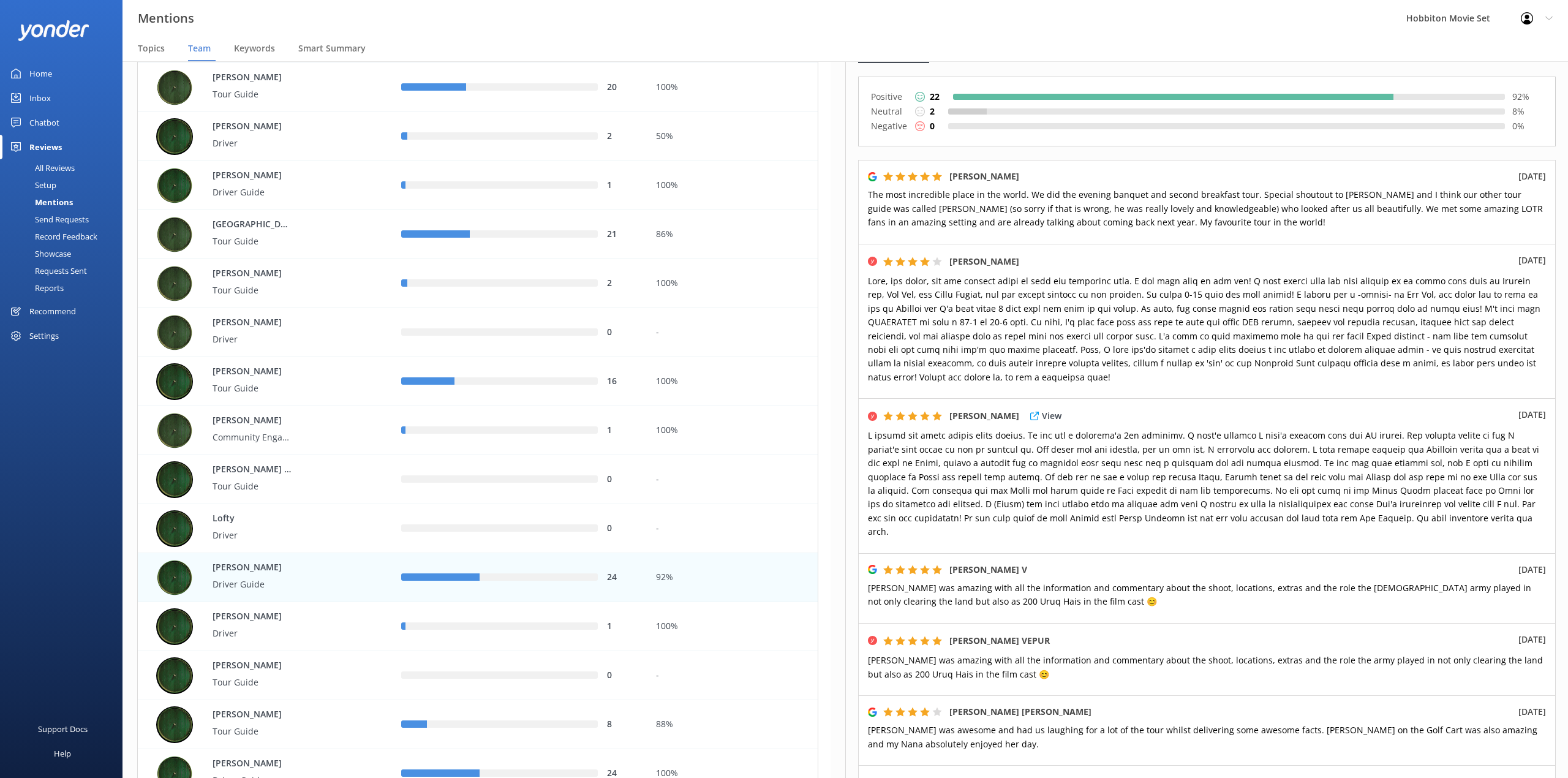
scroll to position [163, 0]
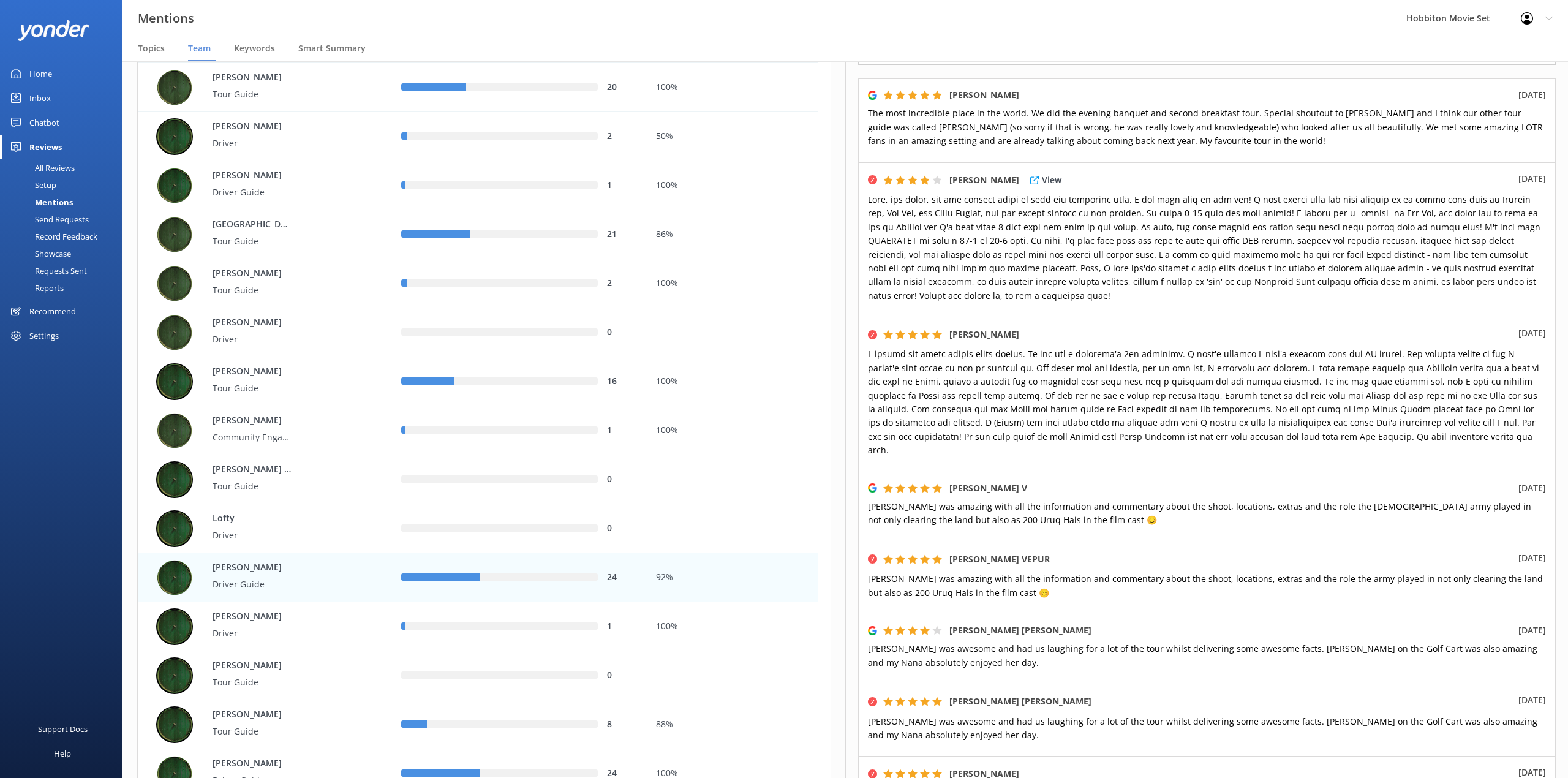
click at [1333, 279] on span at bounding box center [1203, 248] width 672 height 108
drag, startPoint x: 574, startPoint y: 17, endPoint x: 1330, endPoint y: 445, distance: 868.7
click at [574, 17] on div "Mentions Hobbiton Movie Set Profile Settings Logout" at bounding box center [784, 18] width 1568 height 37
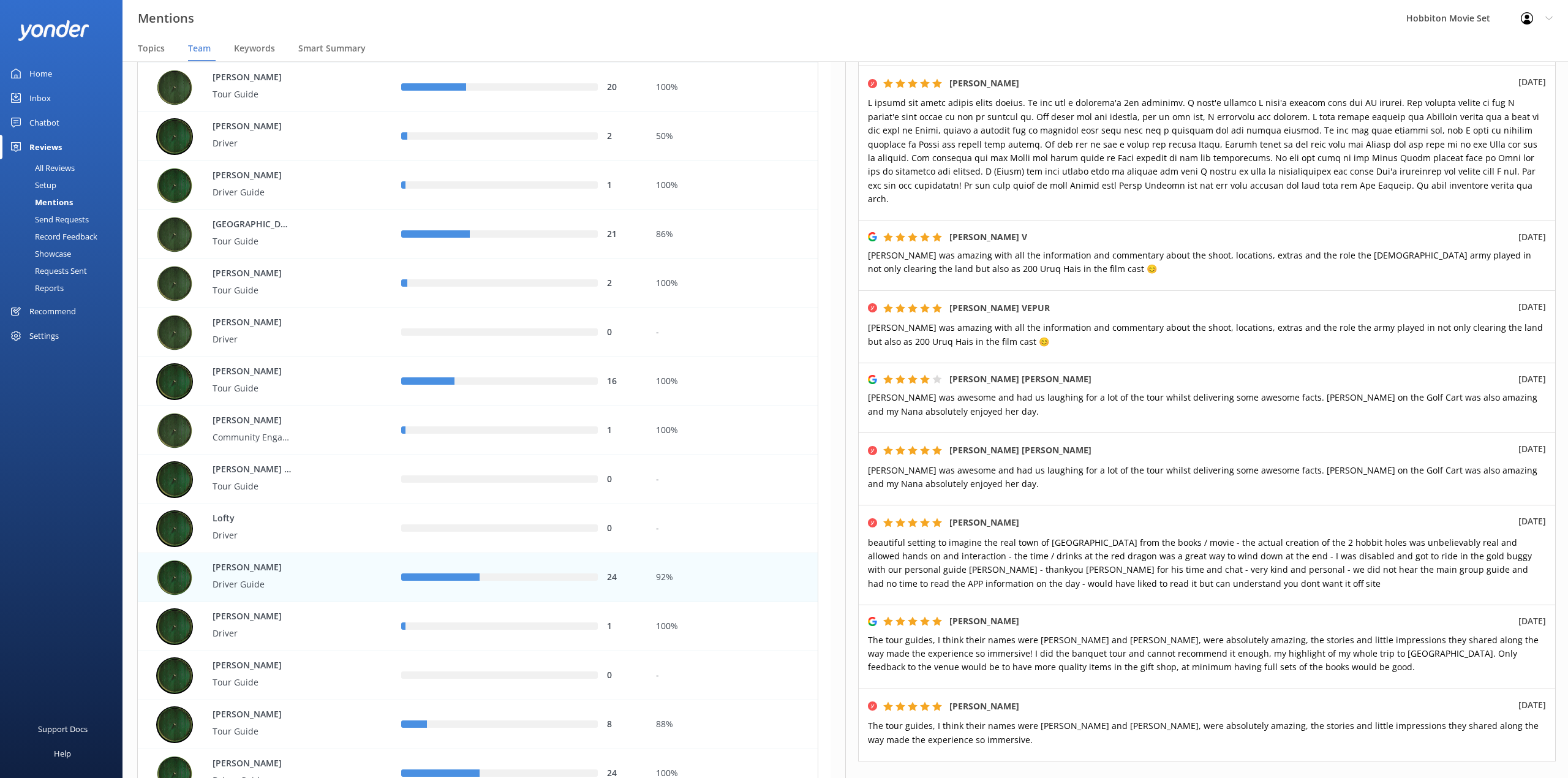
scroll to position [519, 0]
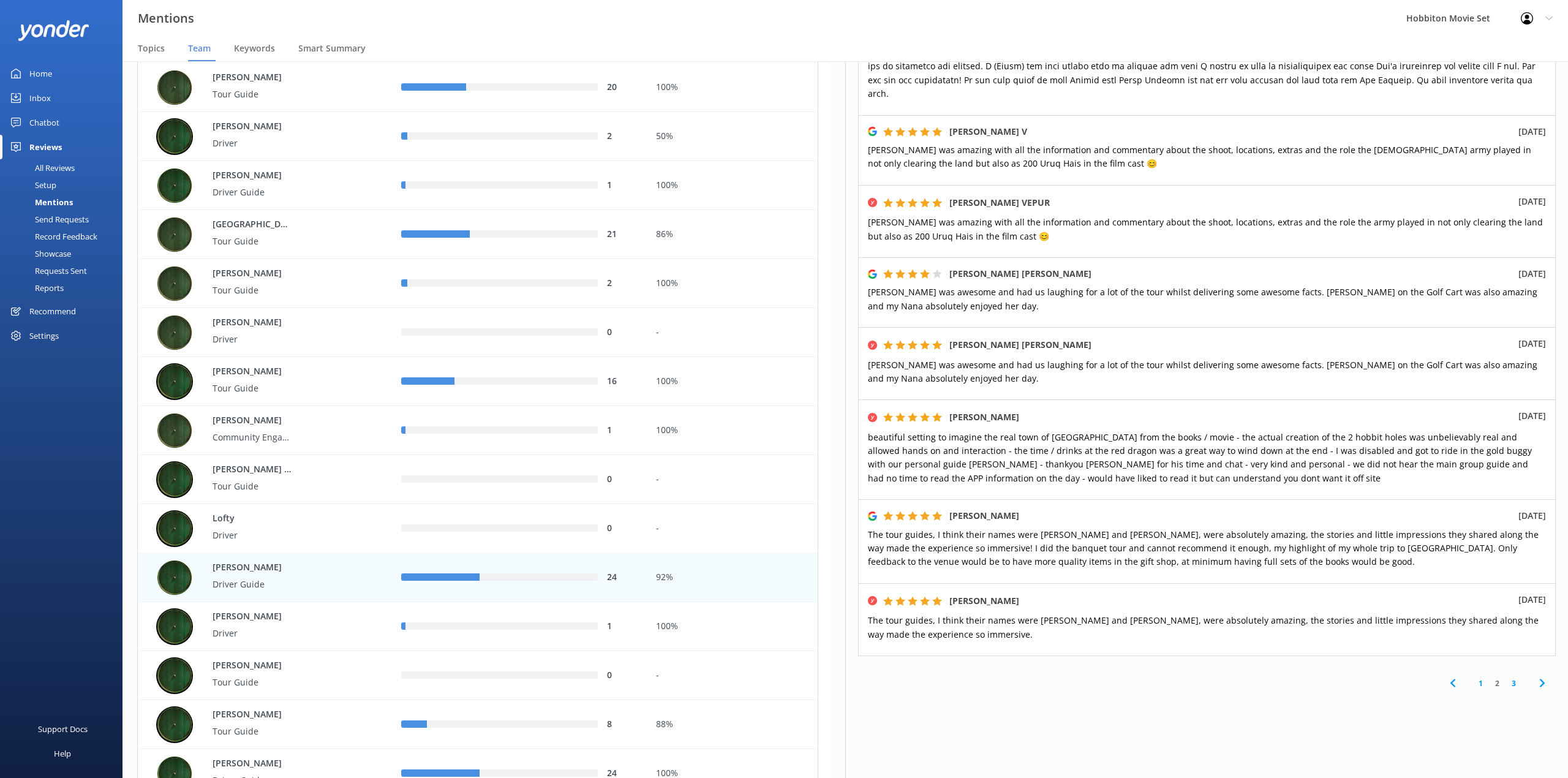
drag, startPoint x: 1151, startPoint y: 285, endPoint x: 1176, endPoint y: 314, distance: 38.3
click at [1151, 286] on span "[PERSON_NAME] was awesome and had us laughing for a lot of the tour whilst deli…" at bounding box center [1202, 299] width 670 height 25
click at [1508, 678] on link "3" at bounding box center [1513, 683] width 17 height 12
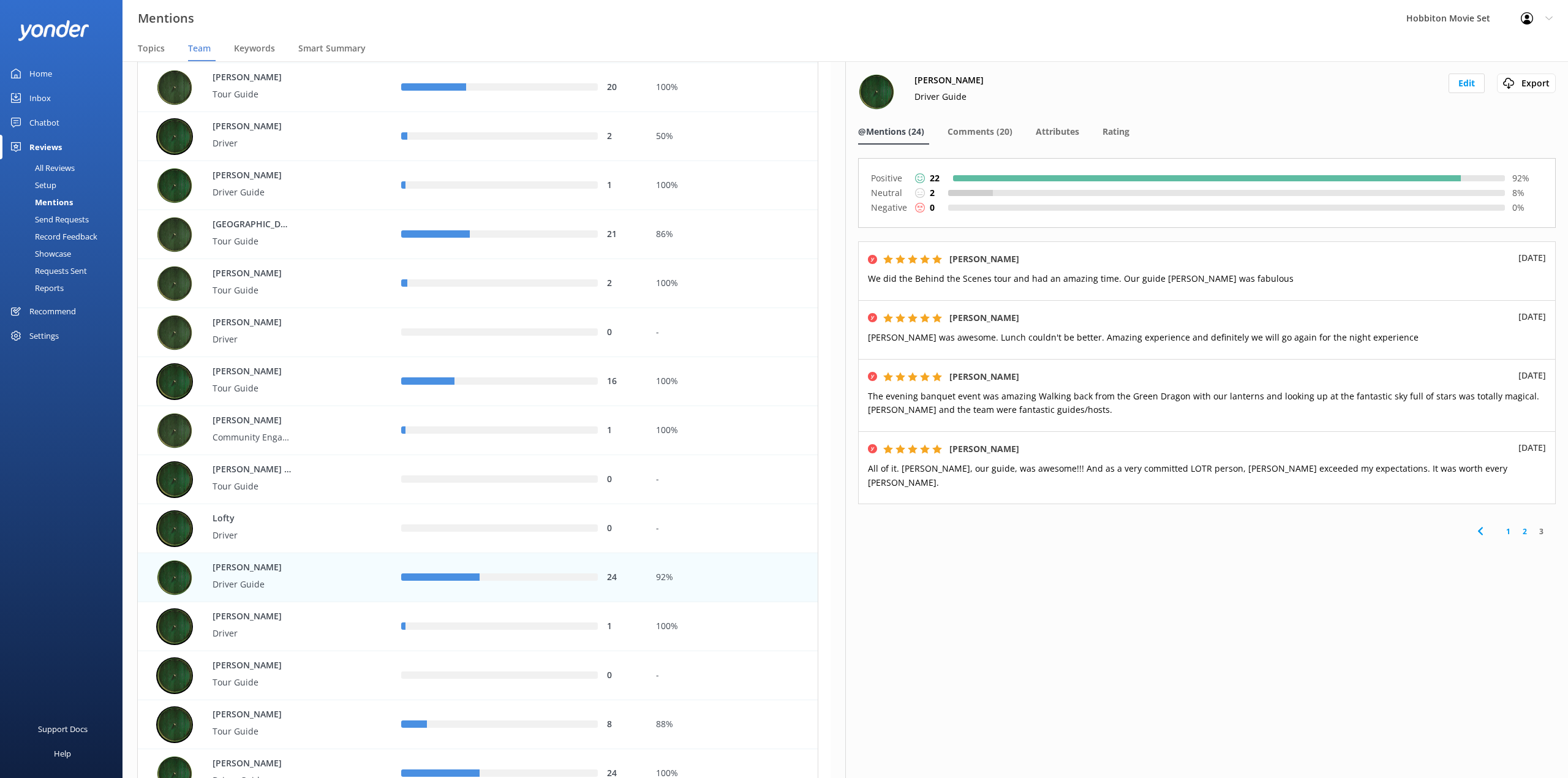
drag, startPoint x: 1074, startPoint y: 31, endPoint x: 1091, endPoint y: 199, distance: 168.9
click at [1074, 31] on div "Mentions Hobbiton Movie Set Profile Settings Logout" at bounding box center [784, 18] width 1568 height 37
click at [987, 137] on span "Comments (20)" at bounding box center [980, 131] width 65 height 12
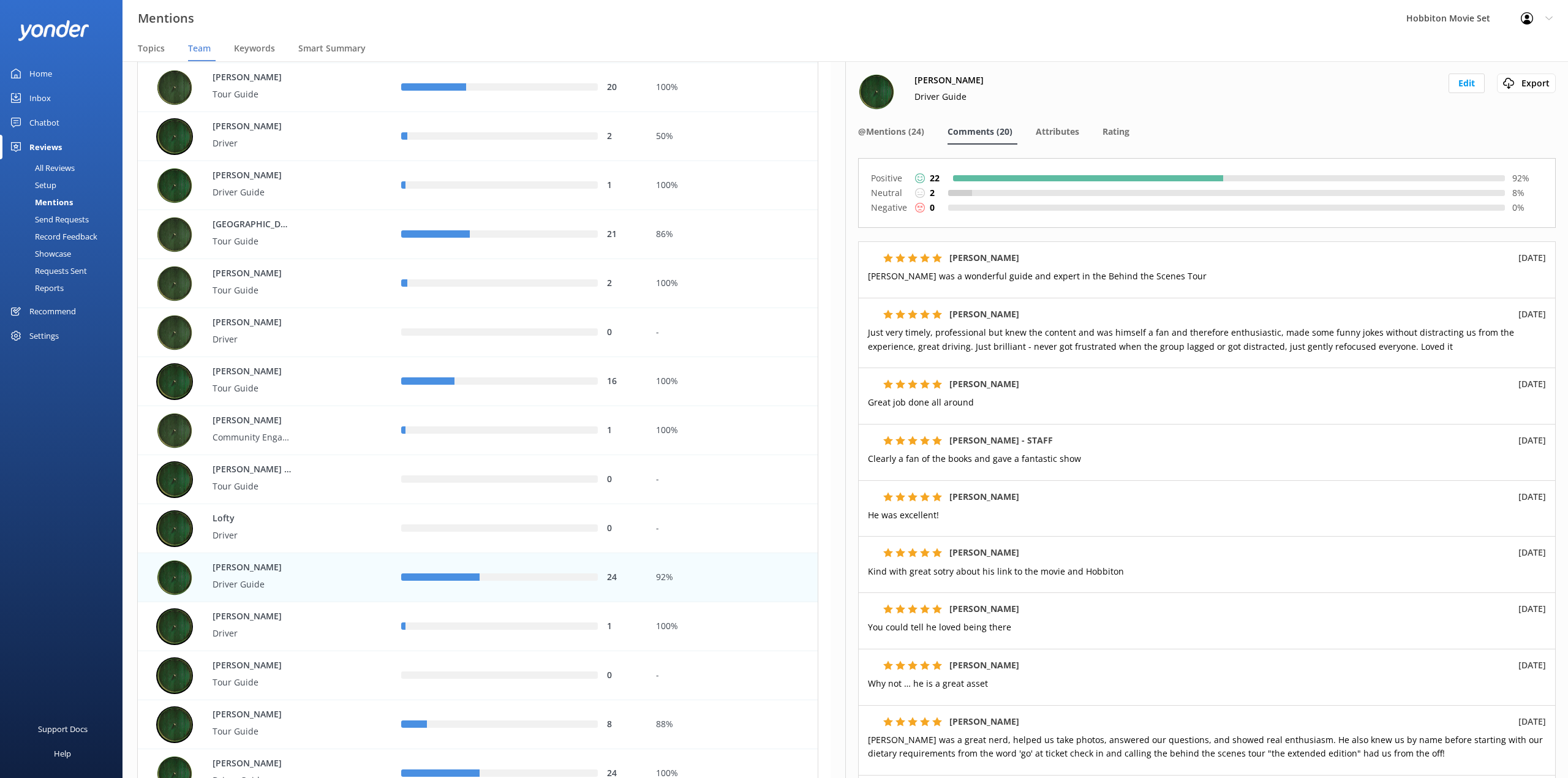
scroll to position [163, 0]
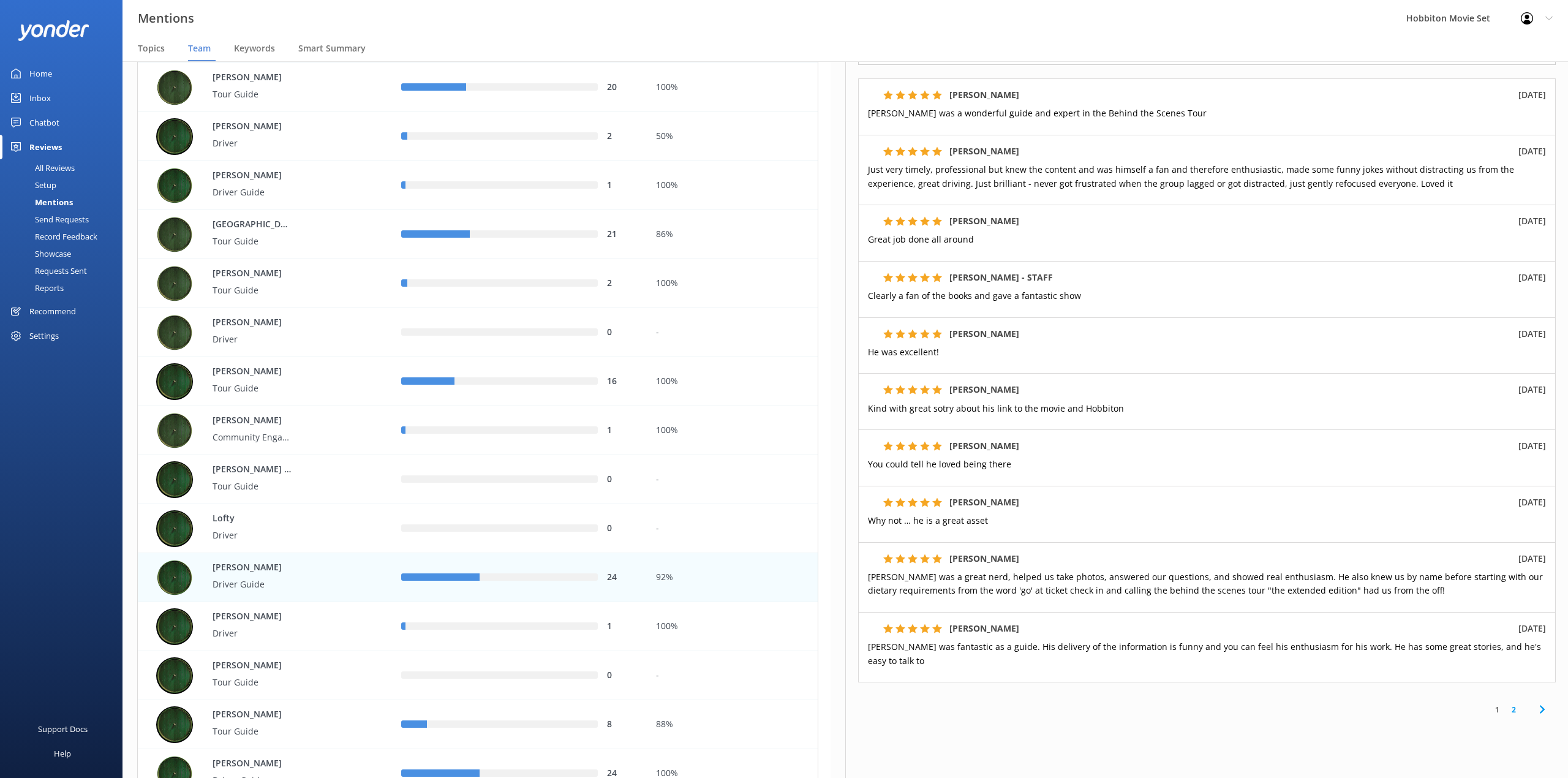
drag, startPoint x: 596, startPoint y: 28, endPoint x: 875, endPoint y: 217, distance: 337.0
click at [596, 28] on div "Mentions Hobbiton Movie Set Profile Settings Logout" at bounding box center [784, 18] width 1568 height 37
click at [1505, 704] on link "2" at bounding box center [1513, 710] width 17 height 12
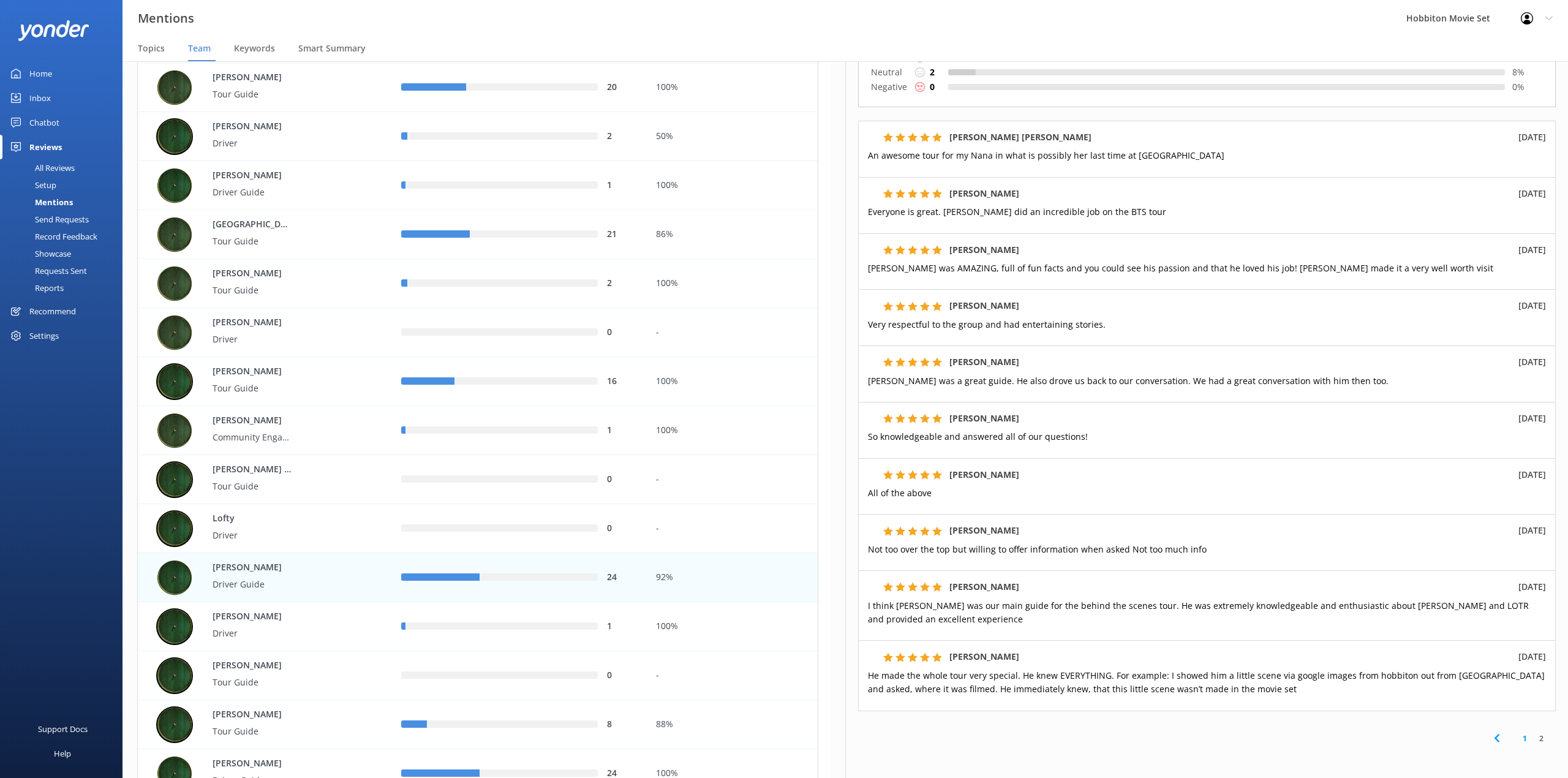
scroll to position [163, 0]
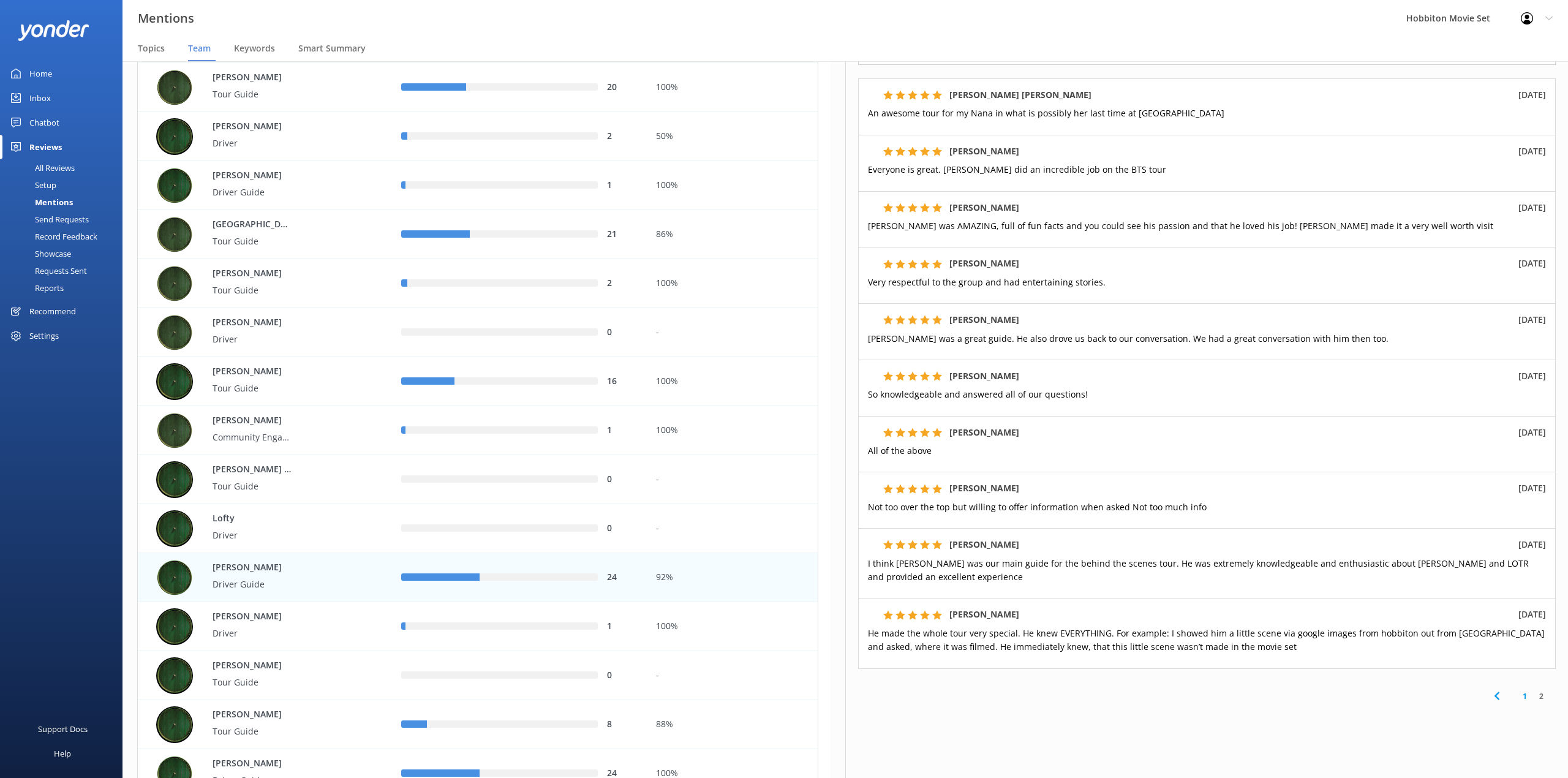
click at [462, 16] on div "Mentions Hobbiton Movie Set Profile Settings Logout" at bounding box center [784, 18] width 1568 height 37
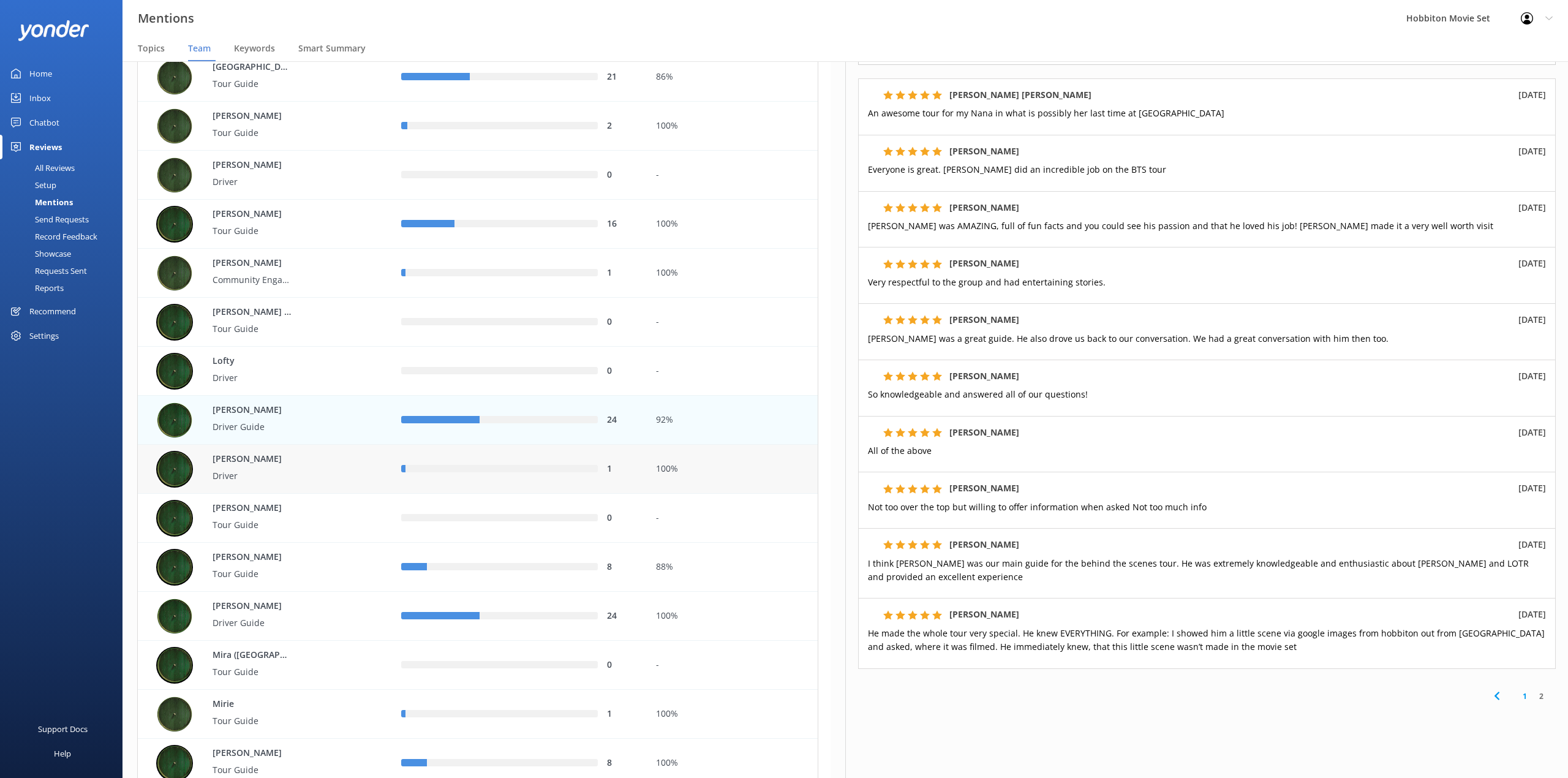
scroll to position [2696, 0]
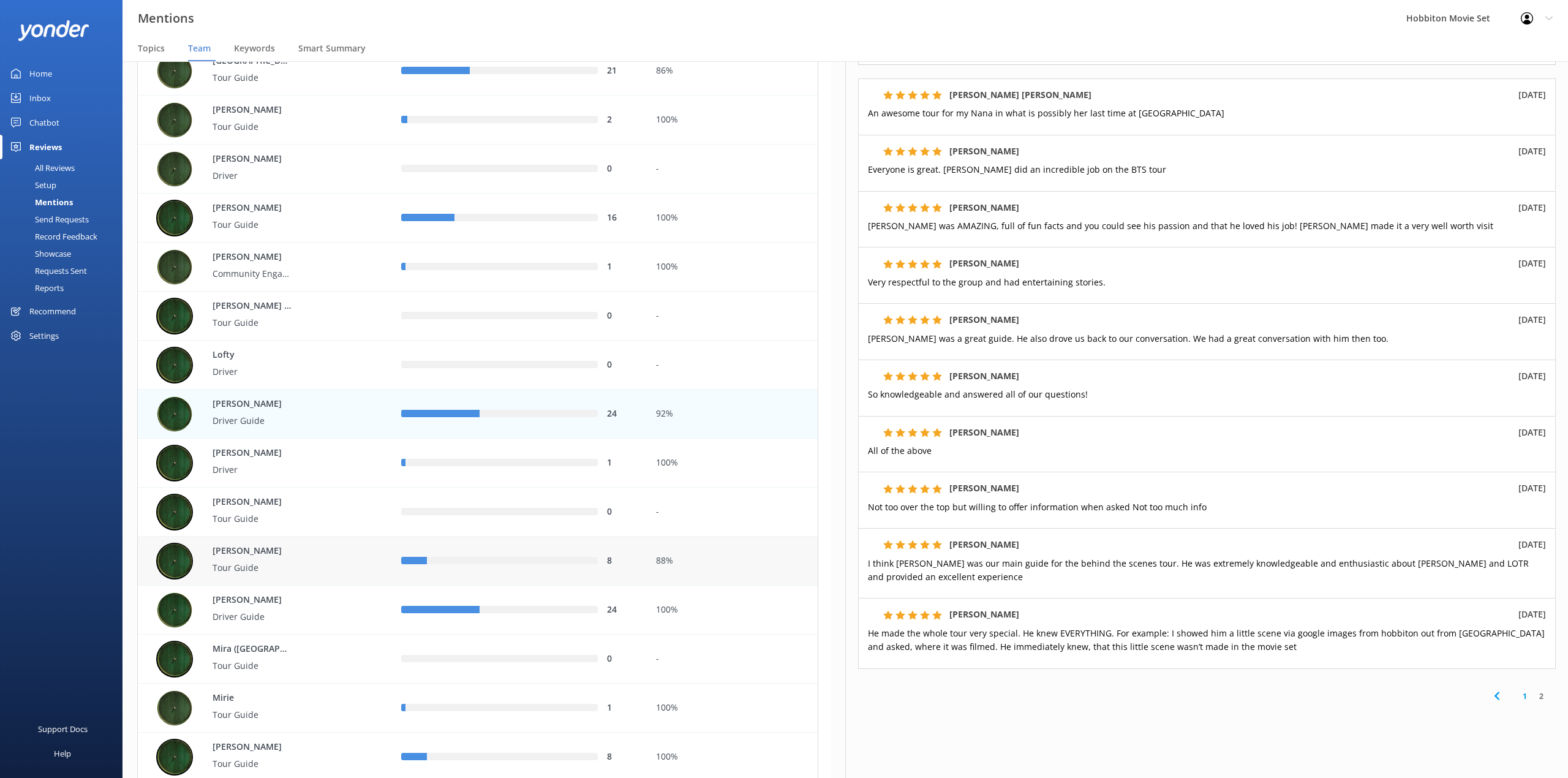
click at [520, 557] on div "8" at bounding box center [519, 561] width 236 height 14
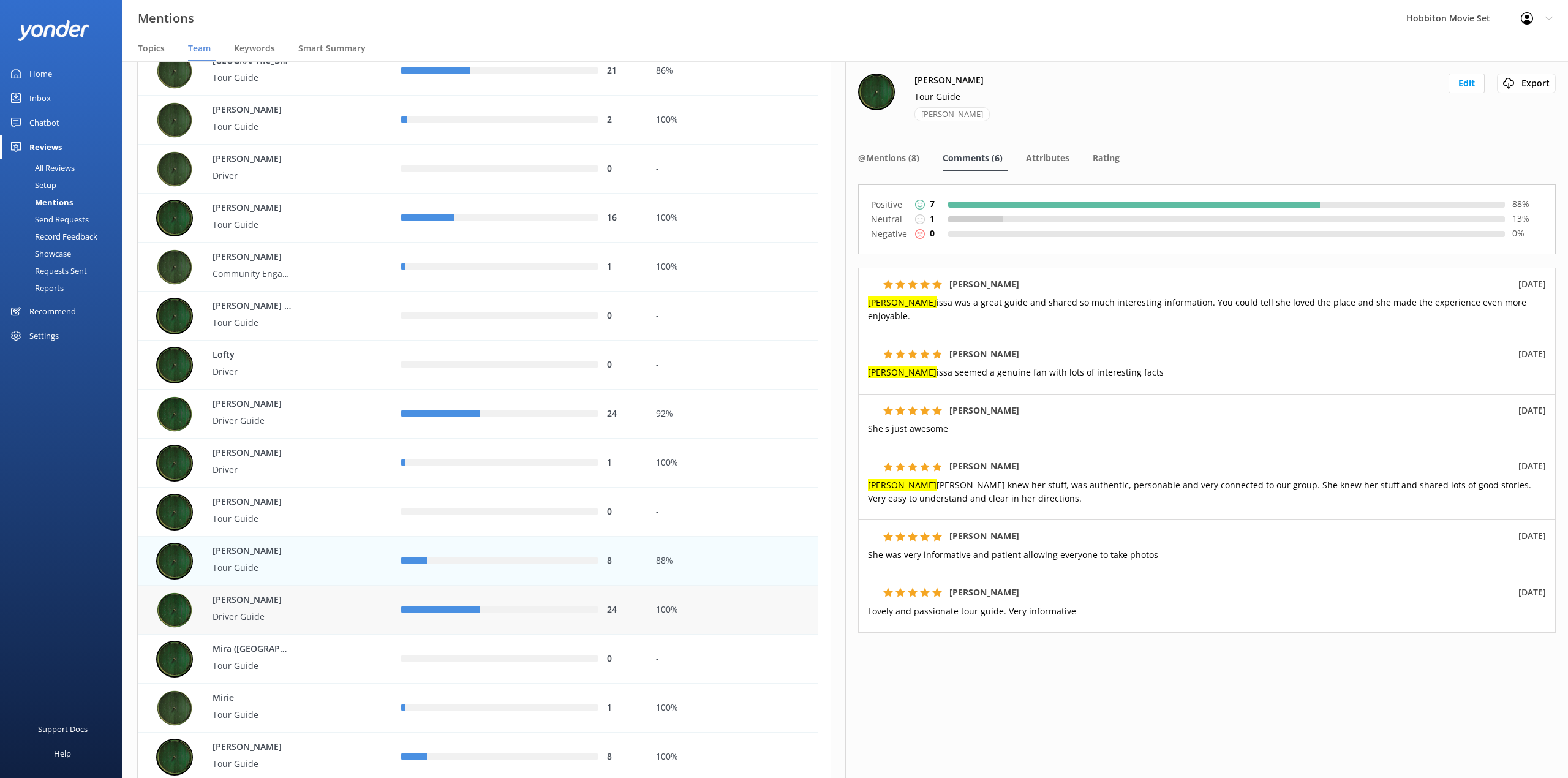
click at [475, 607] on div "row" at bounding box center [441, 610] width 78 height 7
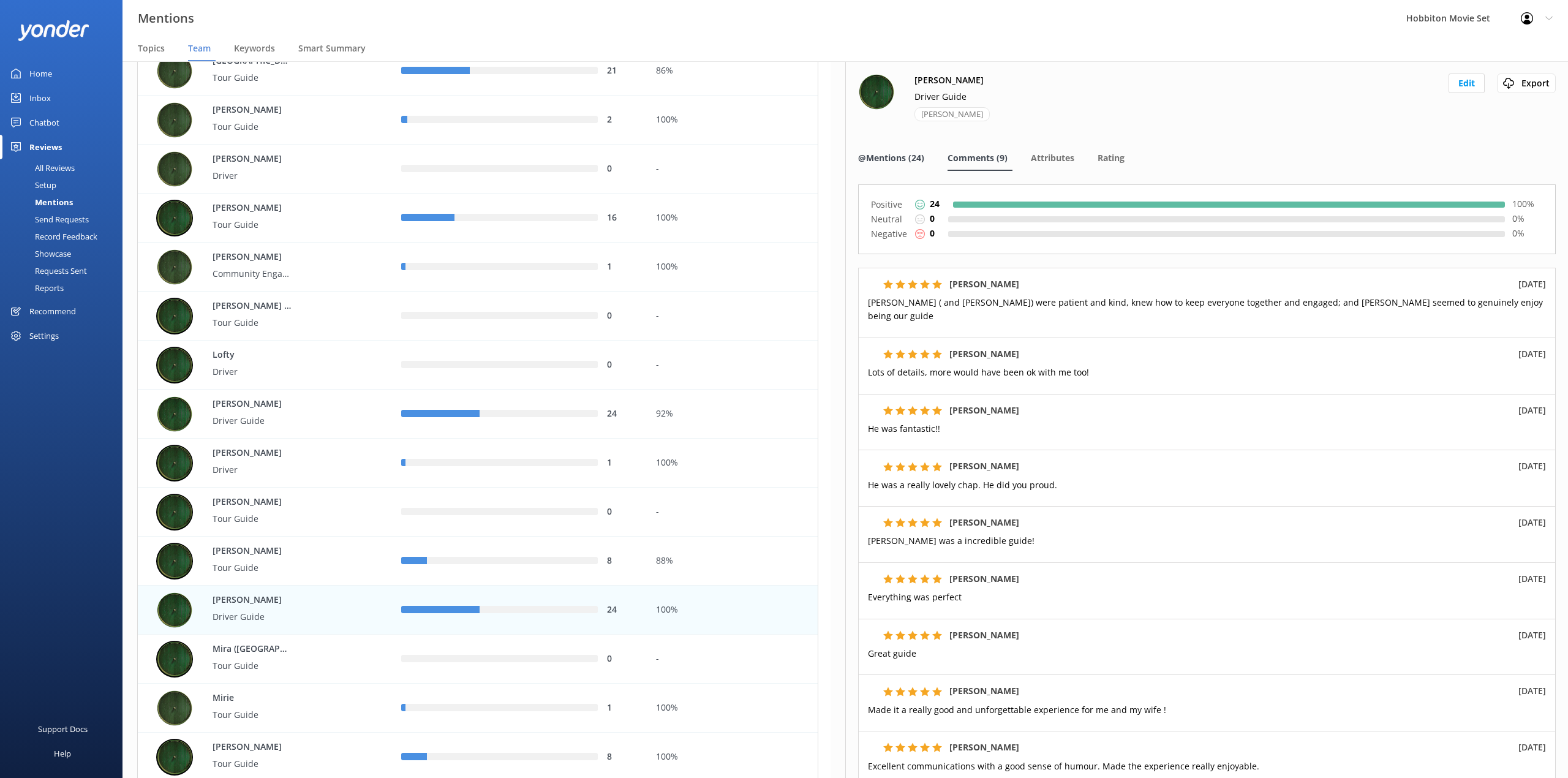
click at [906, 157] on span "@Mentions (24)" at bounding box center [891, 158] width 66 height 12
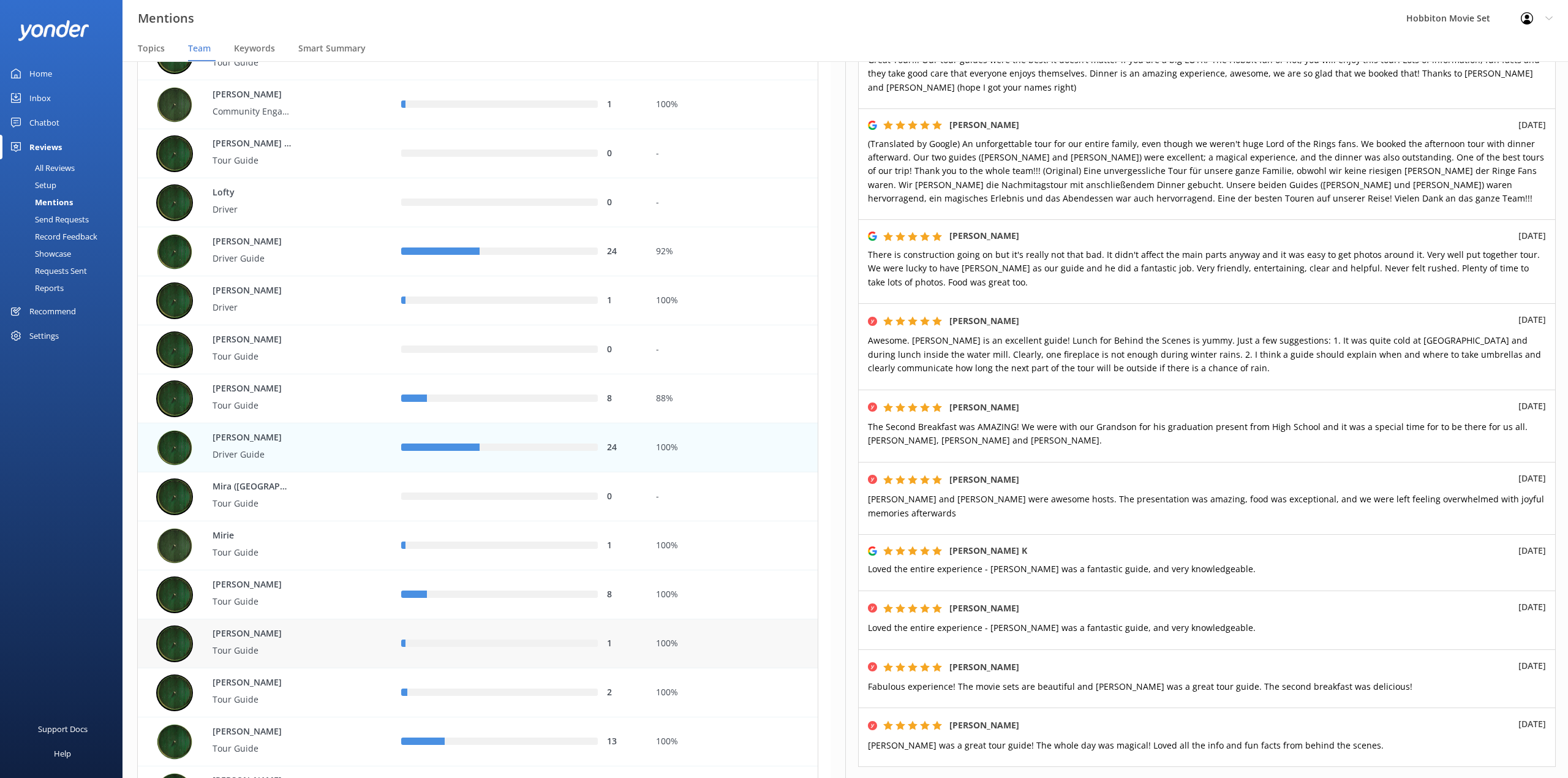
scroll to position [2859, 0]
click at [388, 603] on div "[PERSON_NAME] Tour Guide" at bounding box center [264, 595] width 254 height 49
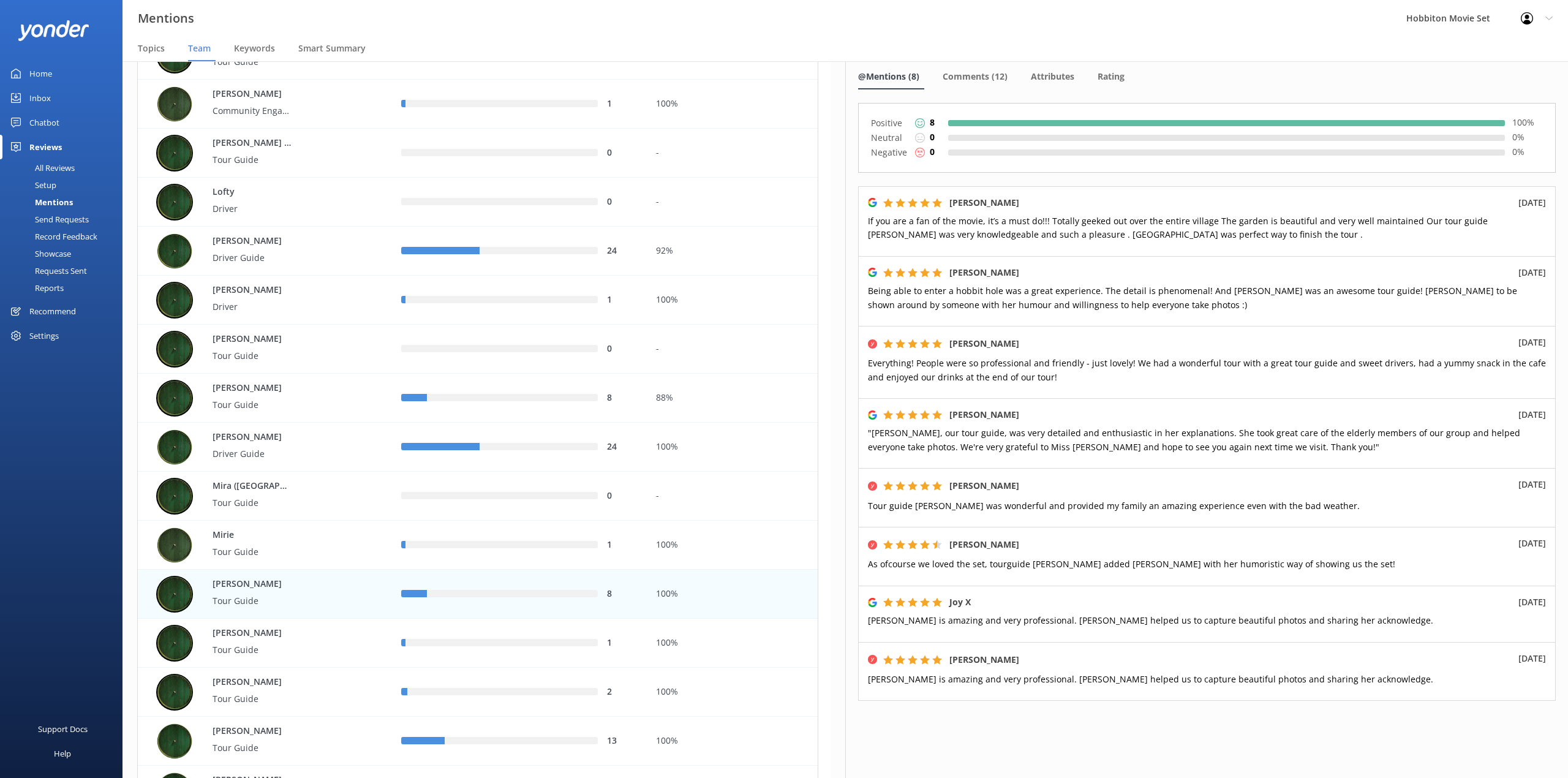
scroll to position [2941, 0]
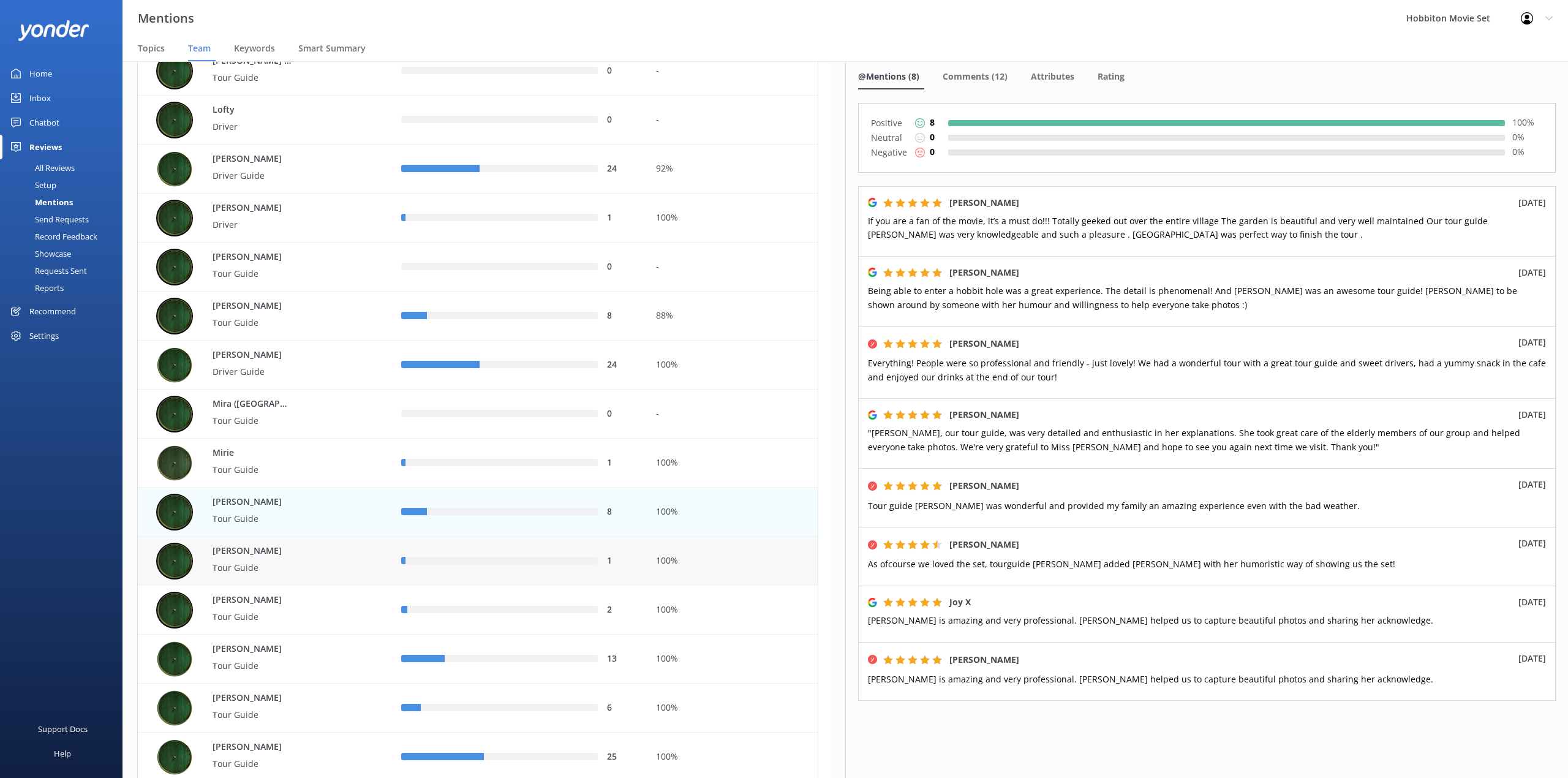
click at [466, 571] on div "1" at bounding box center [518, 561] width 254 height 49
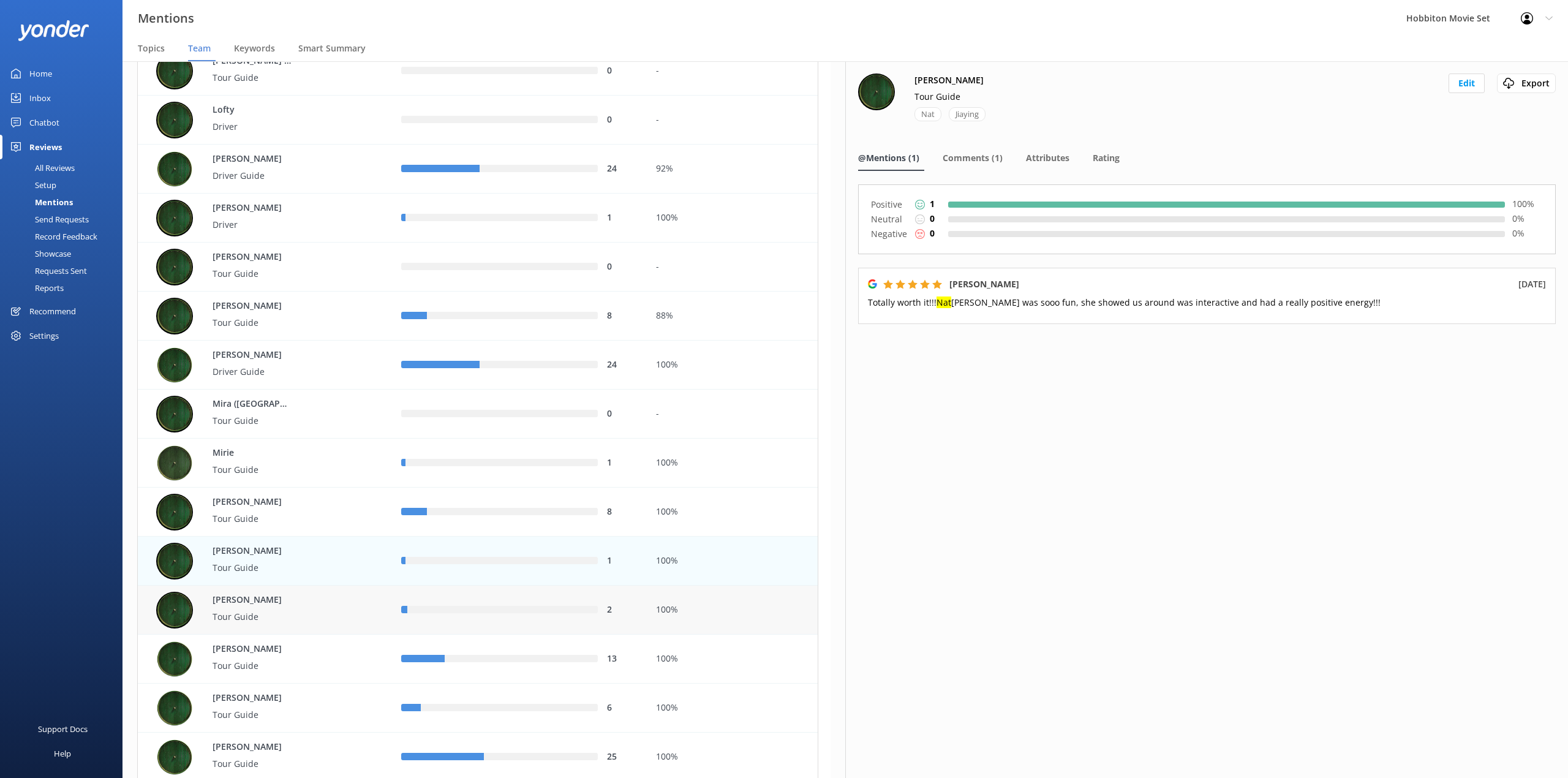
click at [454, 616] on div "2" at bounding box center [519, 610] width 236 height 14
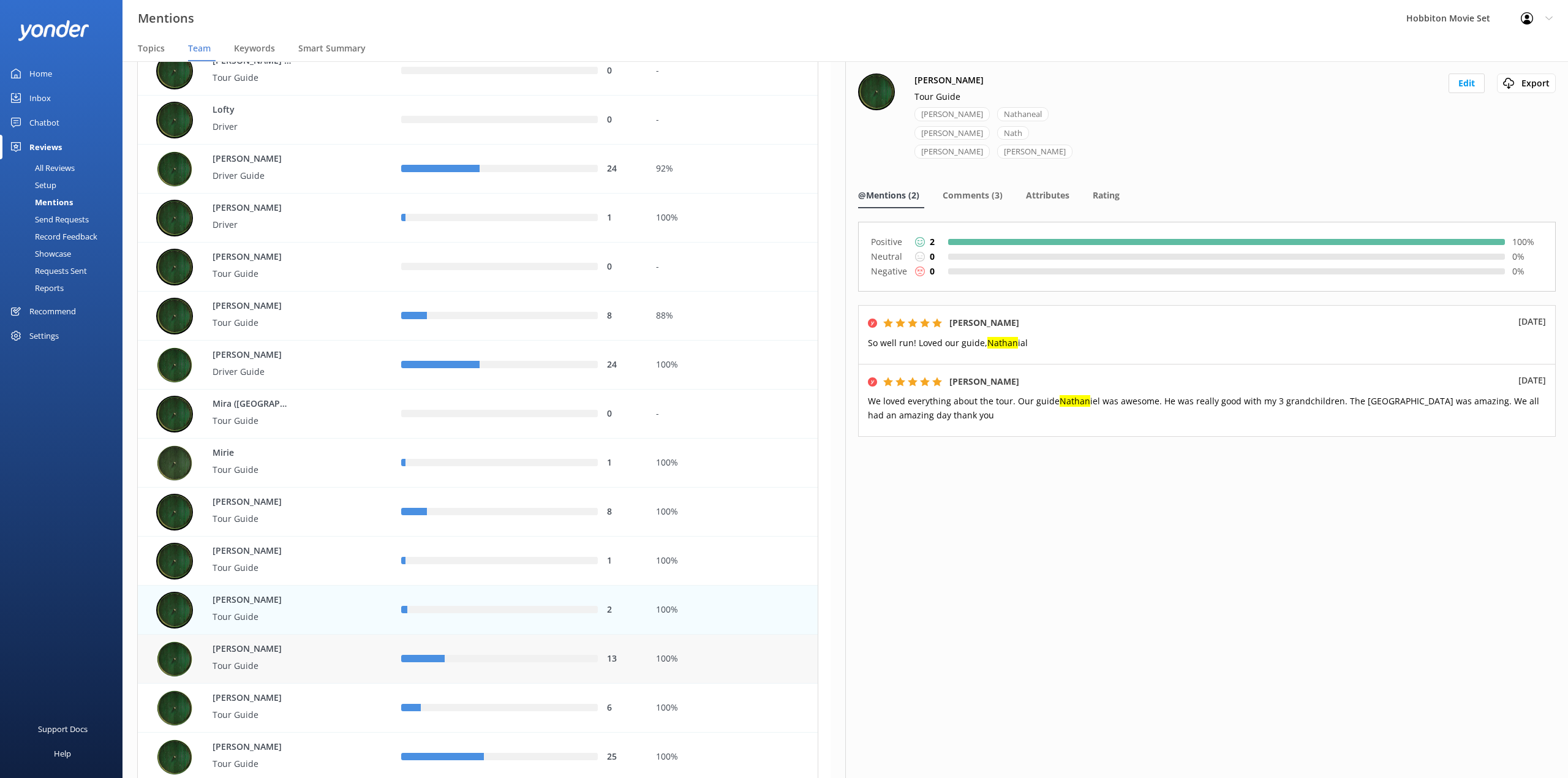
click at [430, 653] on div "13" at bounding box center [519, 659] width 236 height 14
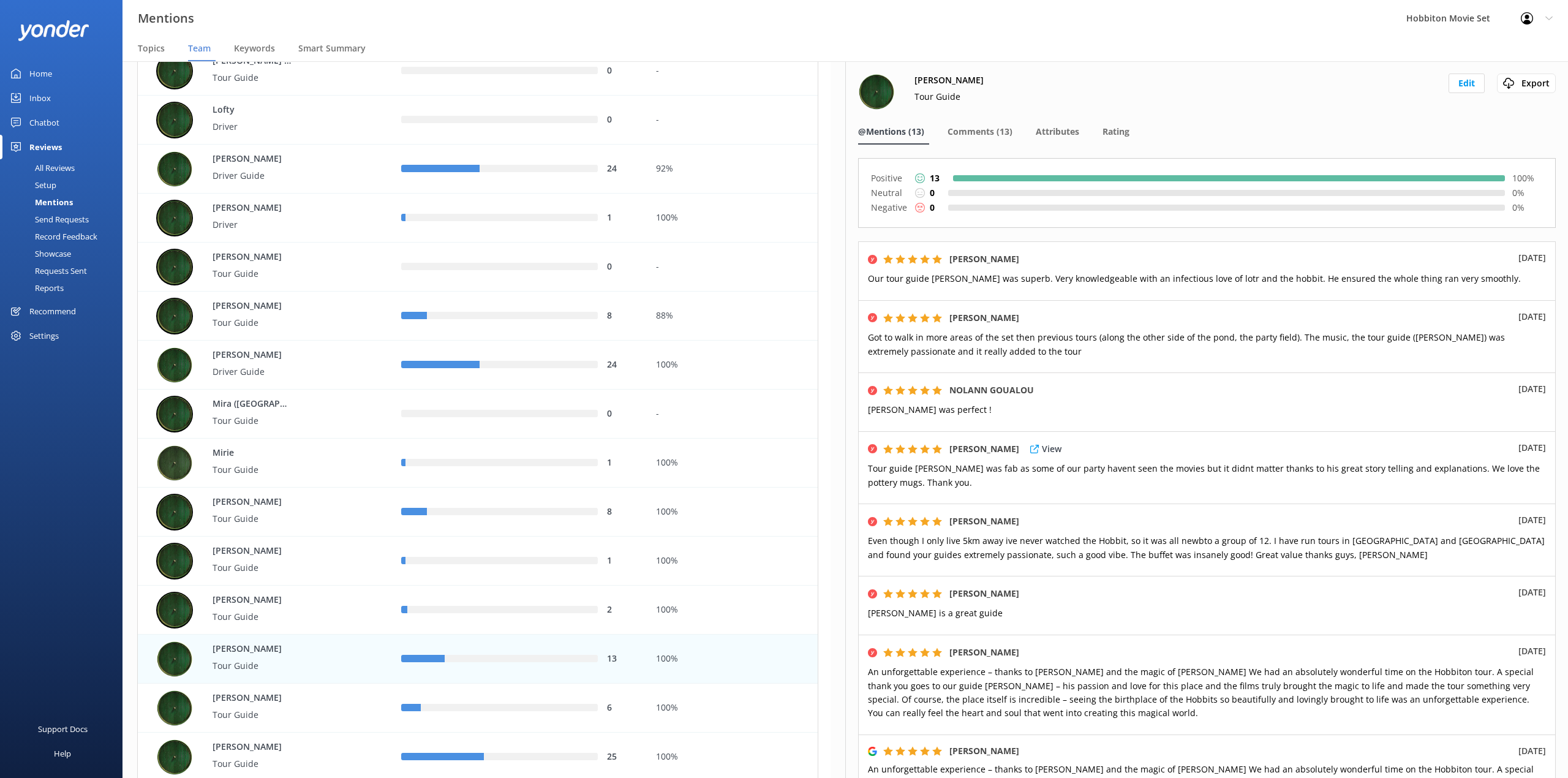
scroll to position [82, 0]
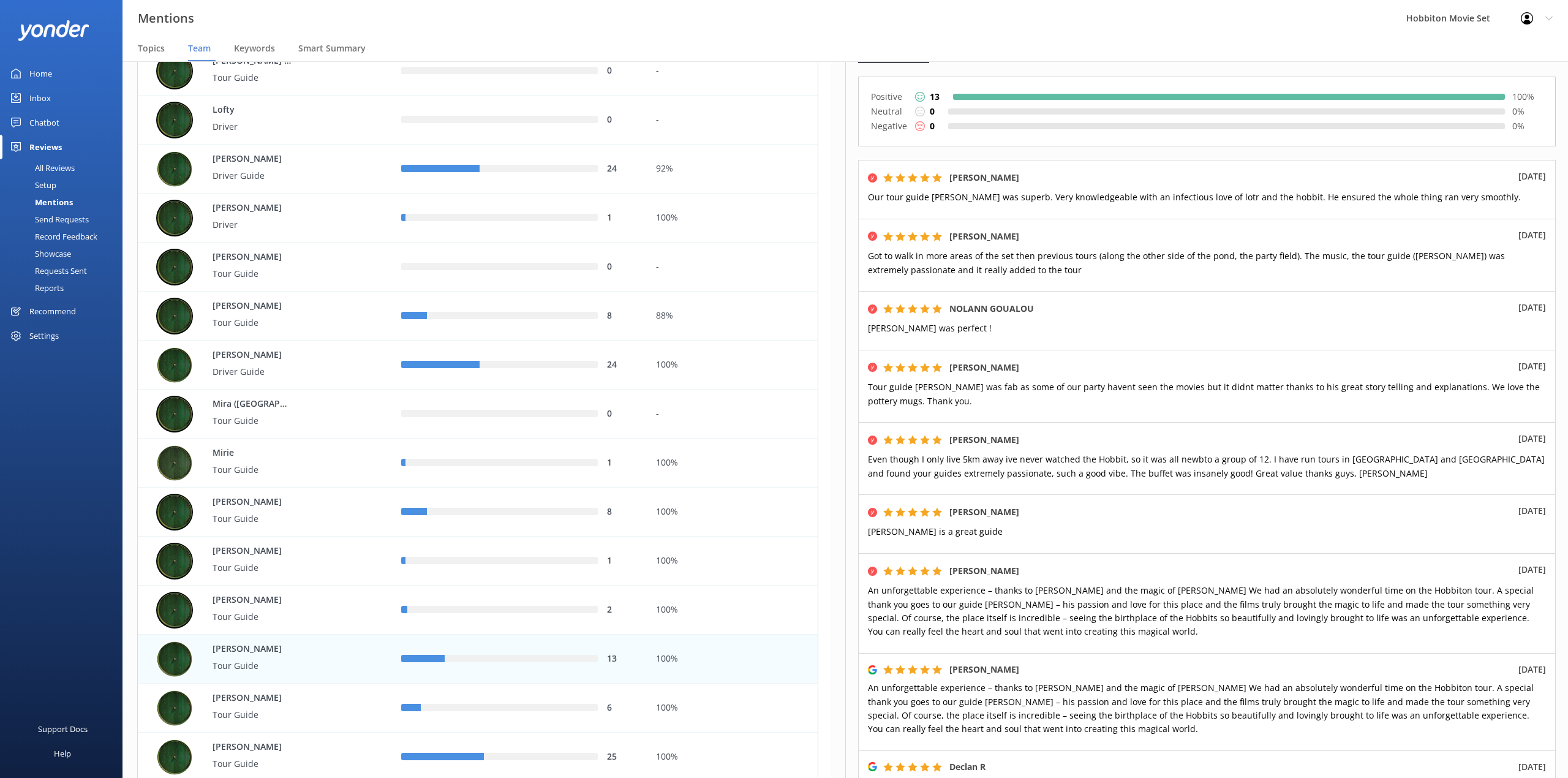
drag, startPoint x: 610, startPoint y: 26, endPoint x: 1260, endPoint y: 357, distance: 729.4
click at [610, 26] on div "Mentions Hobbiton Movie Set Profile Settings Logout" at bounding box center [784, 18] width 1568 height 37
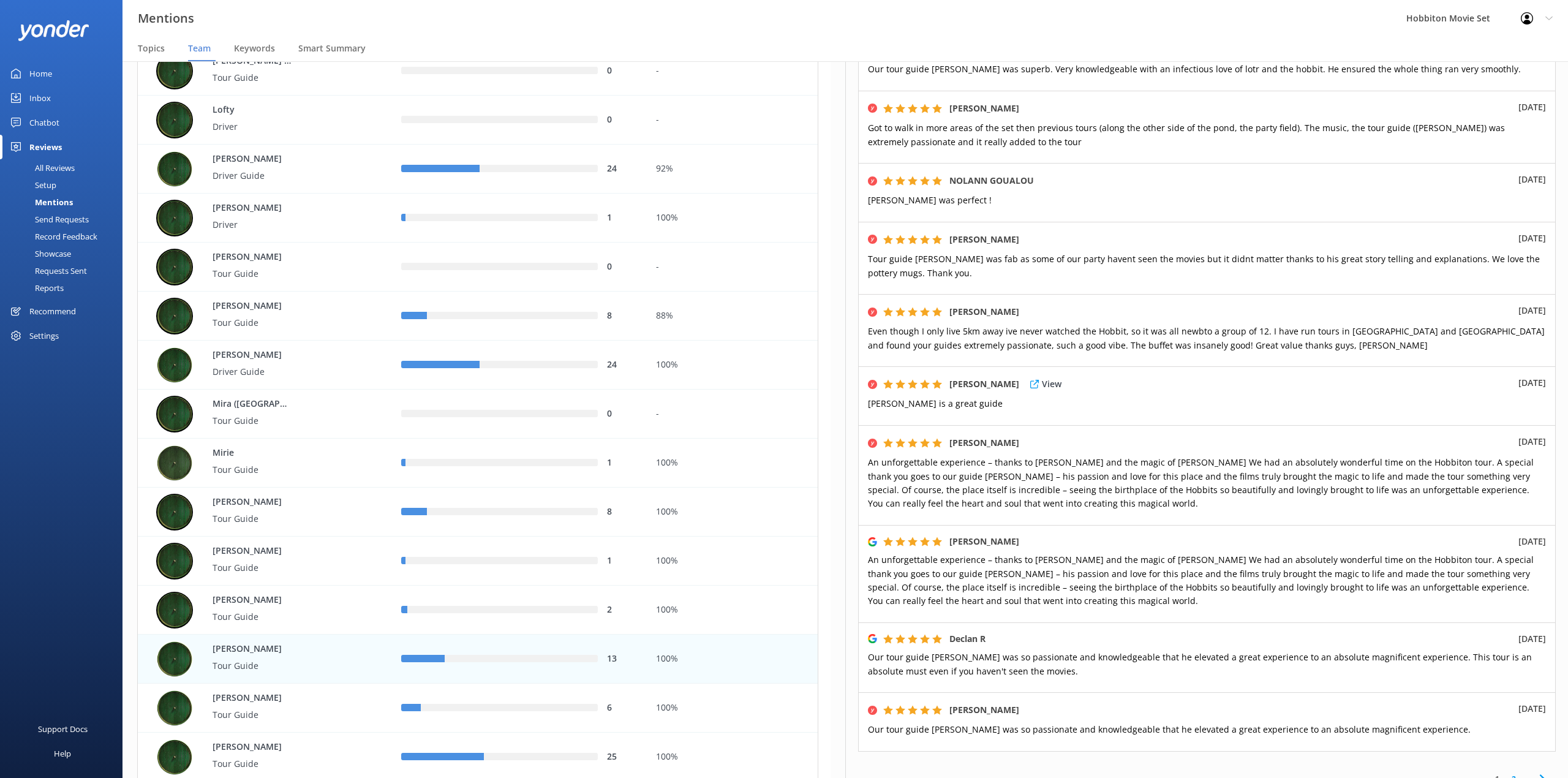
scroll to position [319, 0]
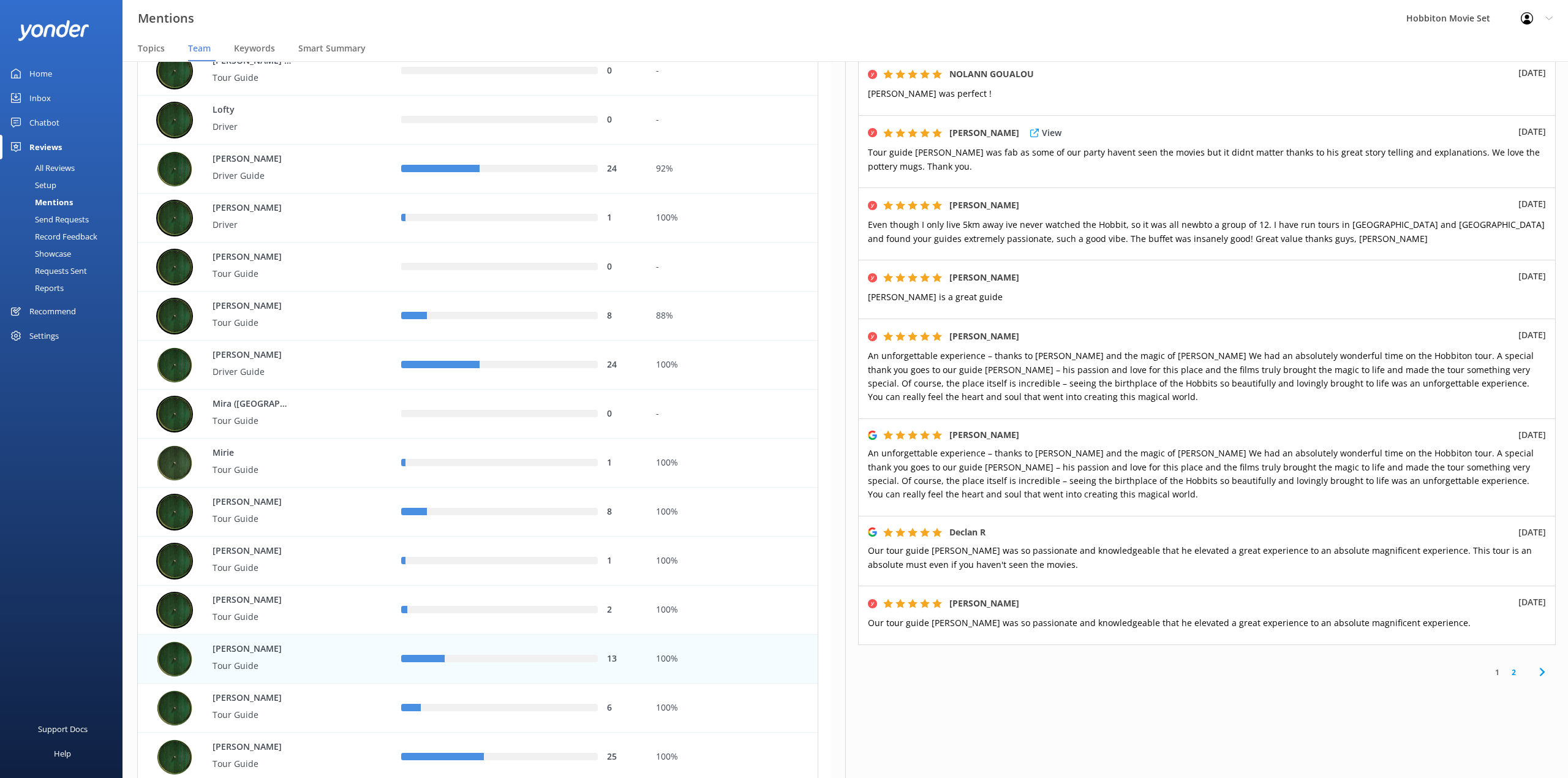
click at [1052, 143] on div "[PERSON_NAME] View [DATE] Tour guide [PERSON_NAME] was fab as some of our party…" at bounding box center [1207, 151] width 698 height 72
click at [1505, 672] on link "2" at bounding box center [1513, 672] width 17 height 12
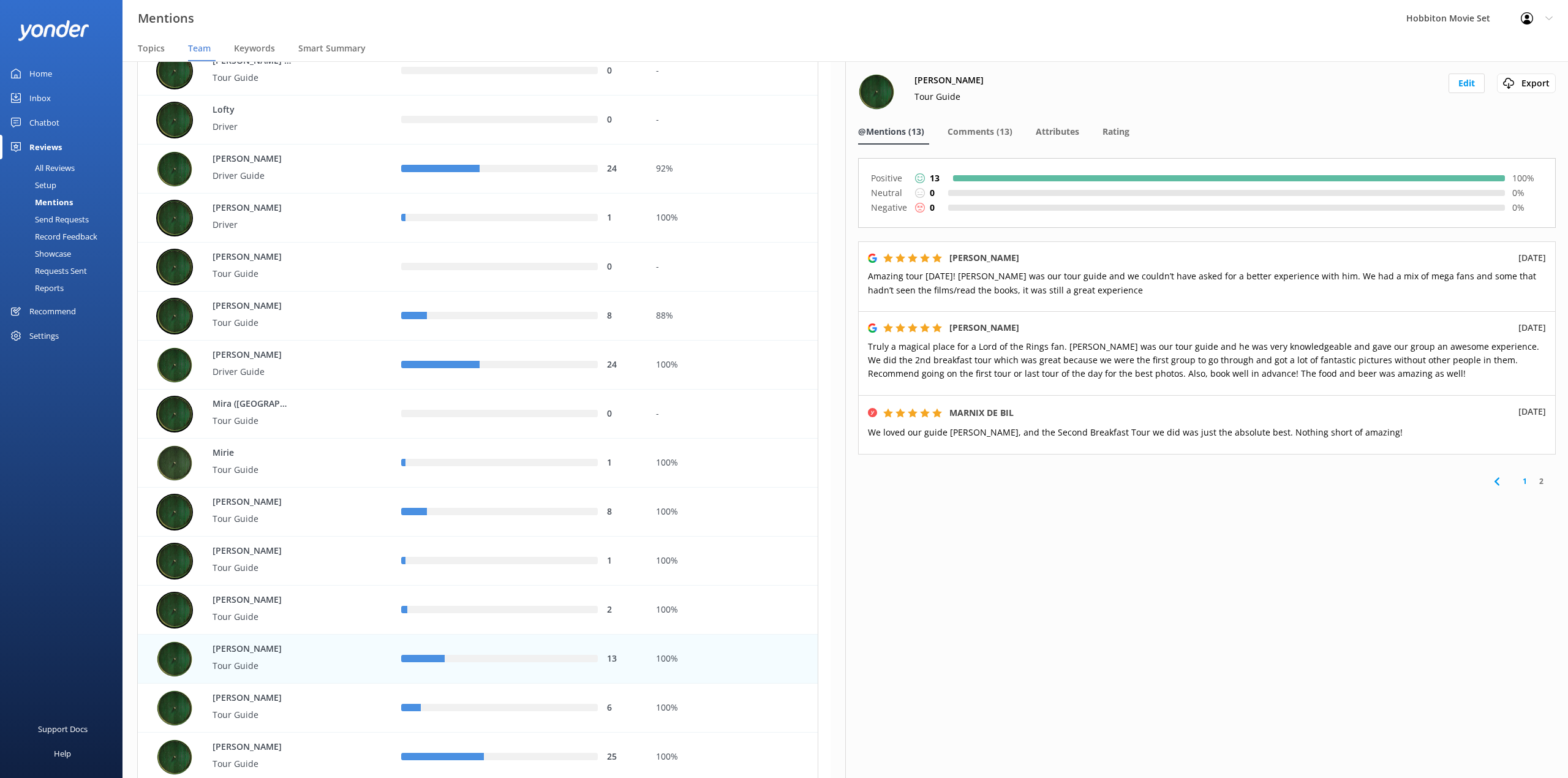
drag, startPoint x: 1221, startPoint y: 57, endPoint x: 1235, endPoint y: 119, distance: 63.6
click at [1221, 57] on nav "Topics Team Keywords Smart Summary" at bounding box center [844, 49] width 1445 height 24
click at [991, 118] on div "[PERSON_NAME] Tour Guide Edit Export Export CSV @Mentions (13) Comments (13) At…" at bounding box center [1207, 420] width 723 height 717
click at [991, 133] on span "Comments (13)" at bounding box center [980, 131] width 65 height 12
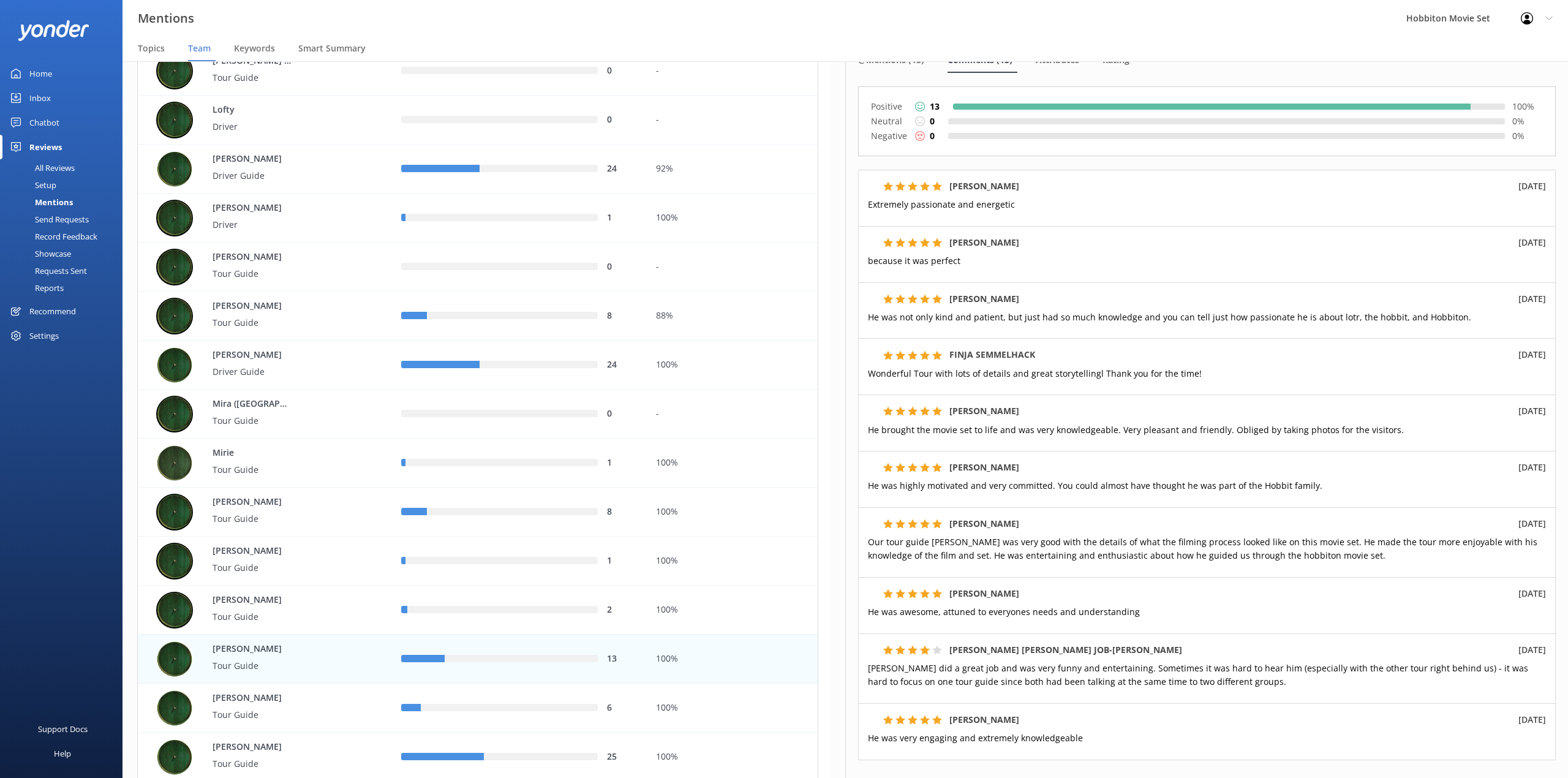
scroll to position [163, 0]
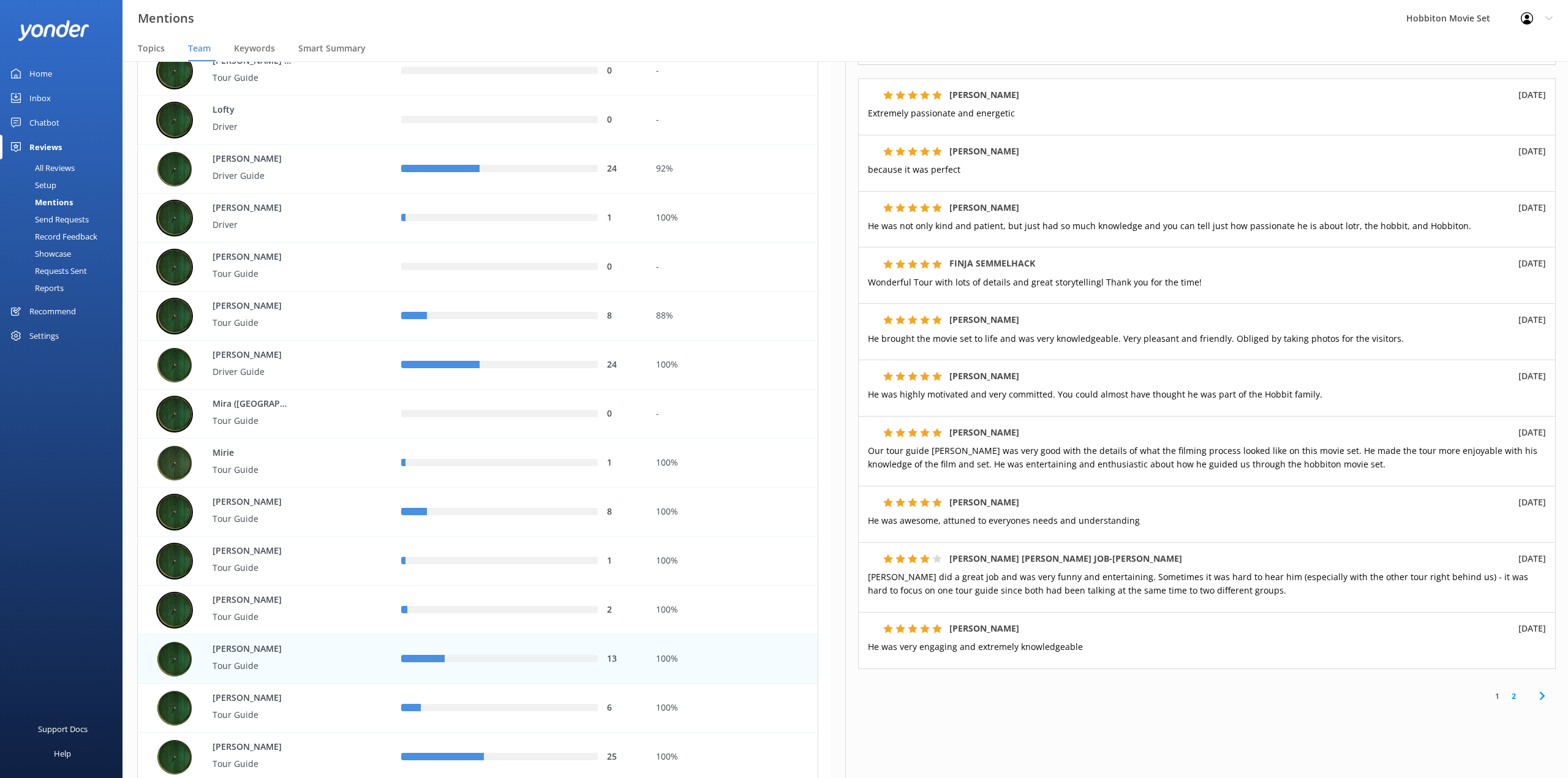
drag, startPoint x: 664, startPoint y: 32, endPoint x: 1299, endPoint y: 447, distance: 758.6
click at [664, 32] on div "Mentions Hobbiton Movie Set Profile Settings Logout" at bounding box center [784, 18] width 1568 height 37
click at [1505, 694] on link "2" at bounding box center [1513, 696] width 17 height 12
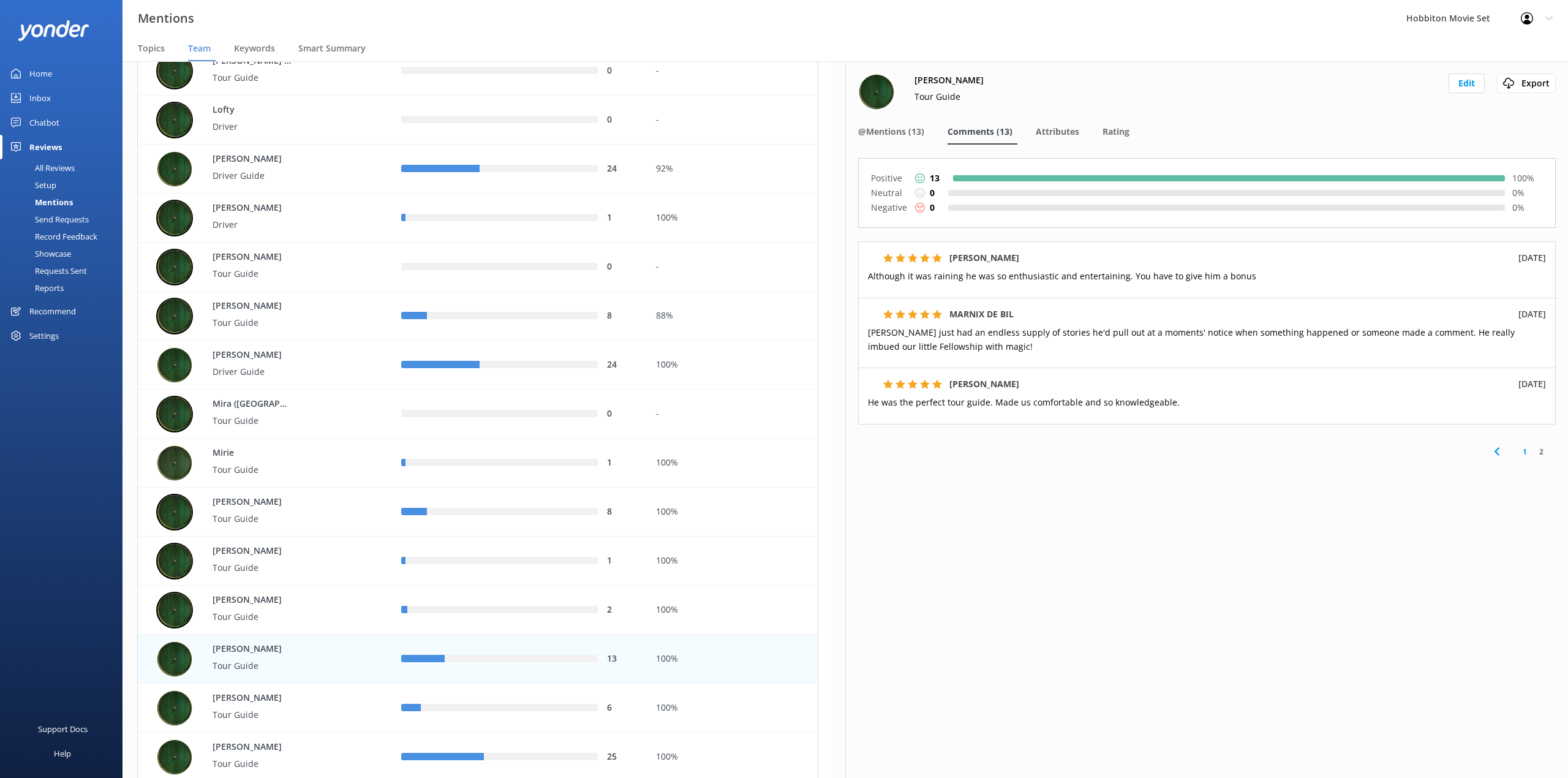
click at [1008, 604] on div "[PERSON_NAME] Tour Guide Edit Export Export CSV @Mentions (13) Comments (13) At…" at bounding box center [1207, 420] width 723 height 717
click at [888, 130] on span "@Mentions (13)" at bounding box center [891, 131] width 66 height 12
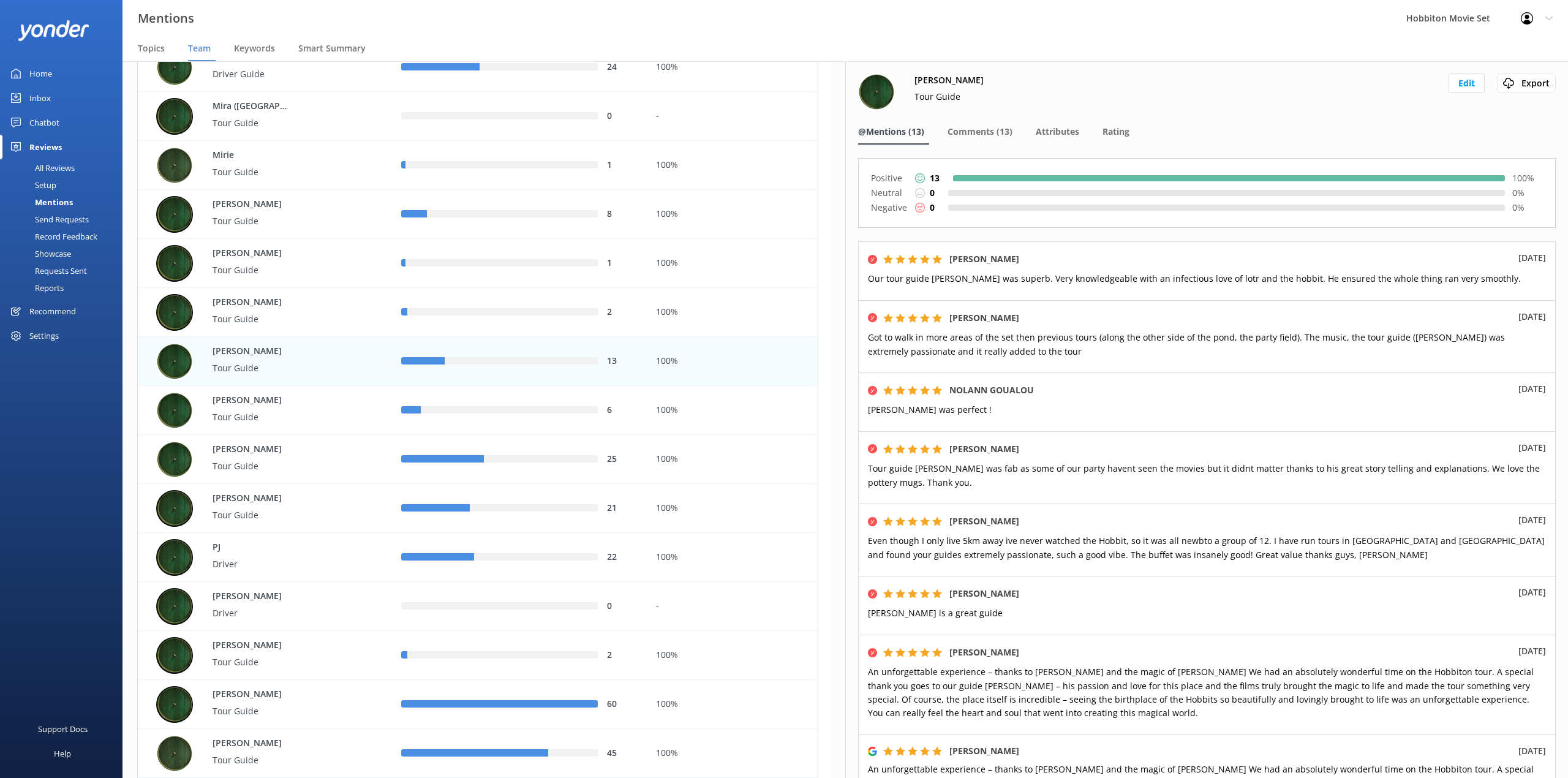
scroll to position [3268, 0]
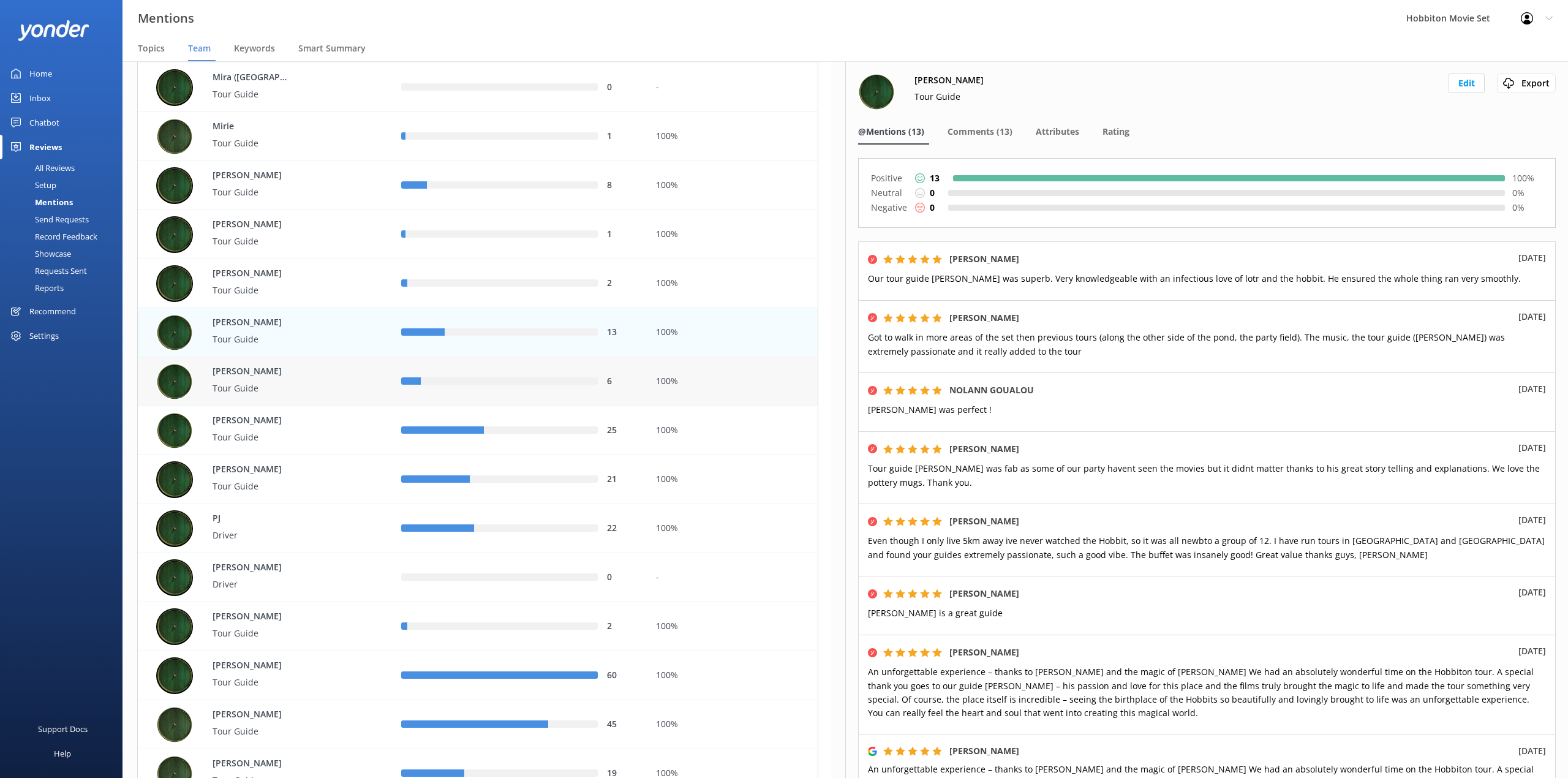
click at [464, 358] on div "6" at bounding box center [518, 382] width 254 height 49
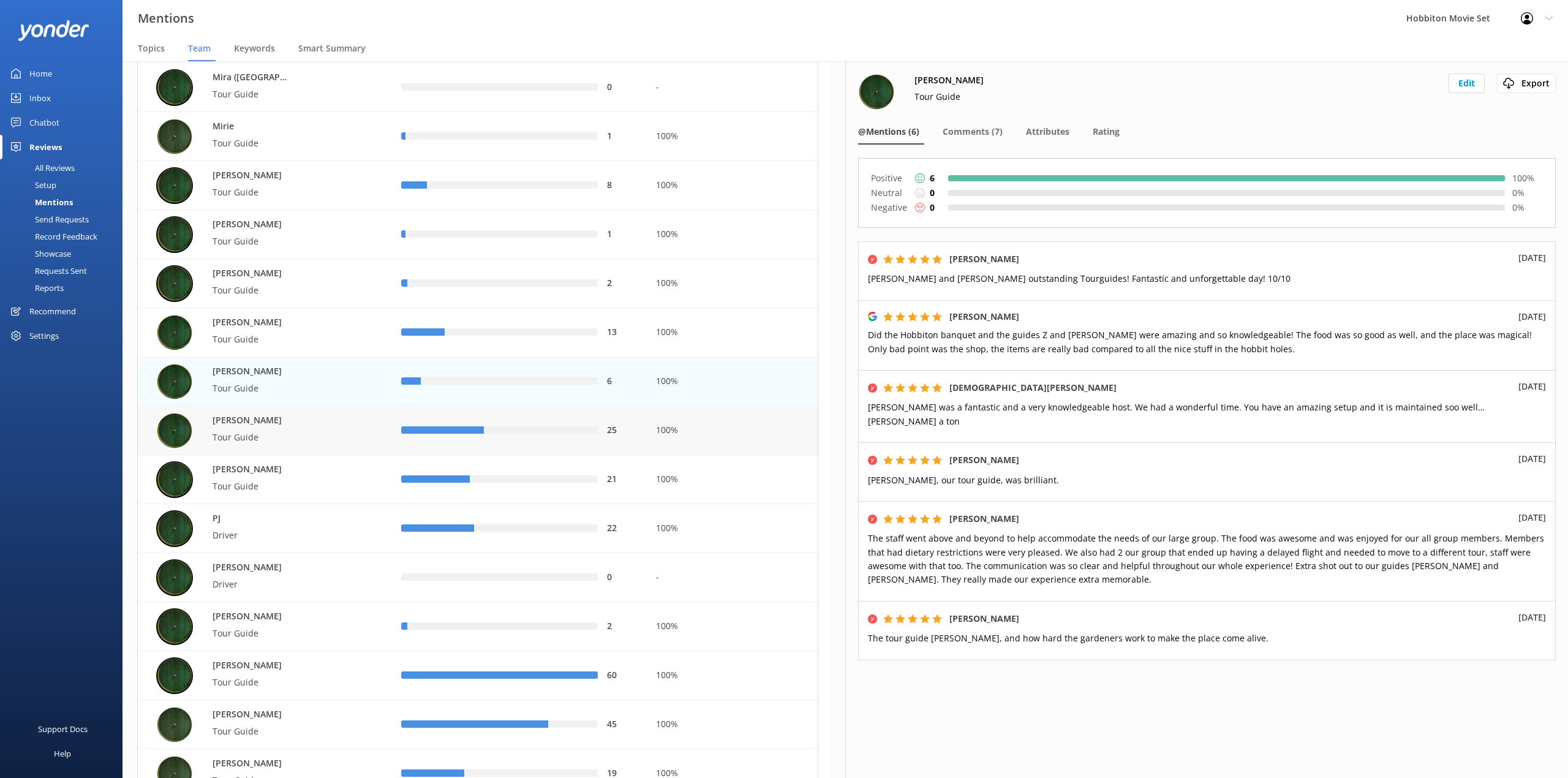
click at [486, 427] on div "row" at bounding box center [540, 431] width 114 height 7
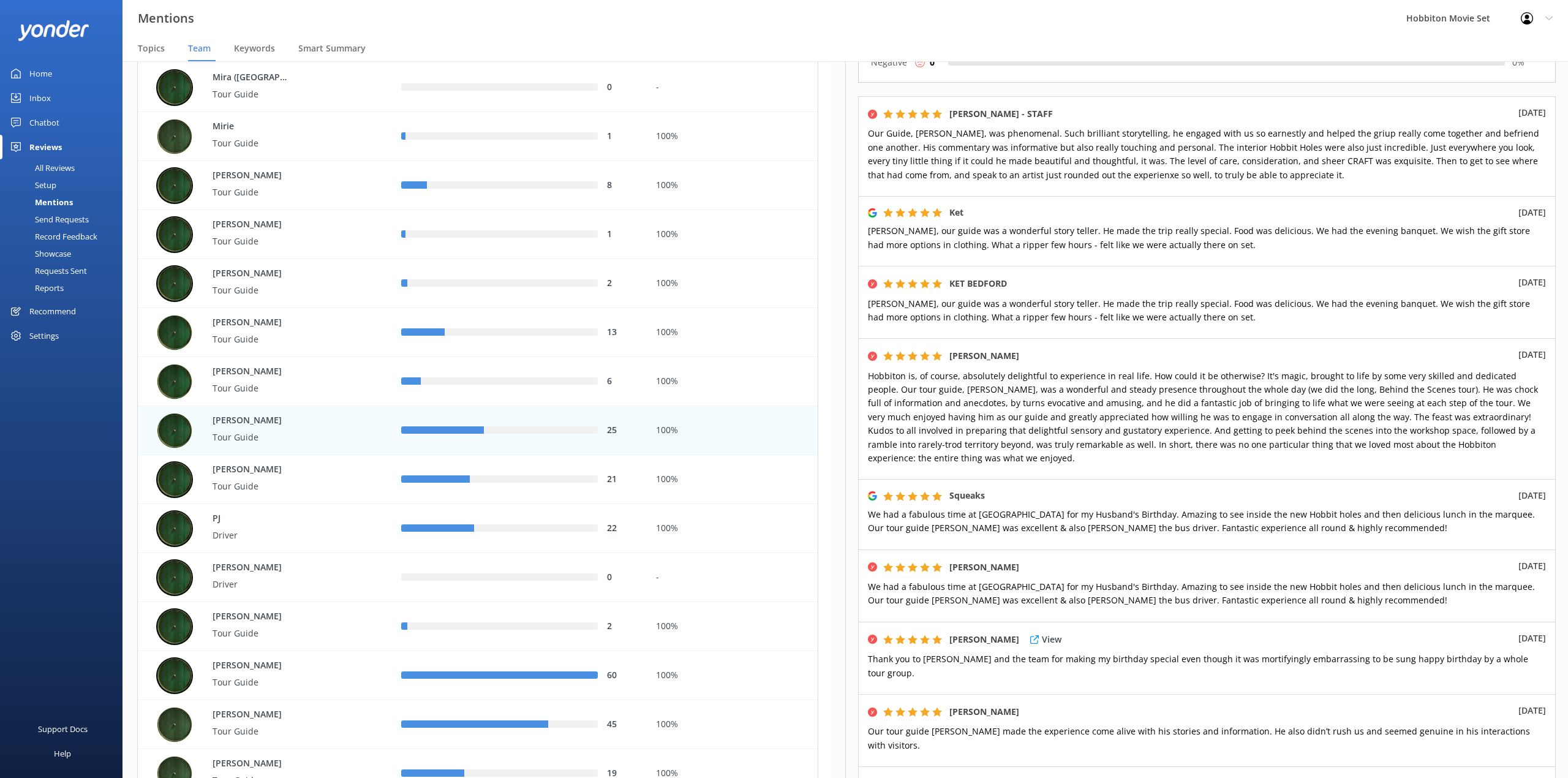
scroll to position [163, 0]
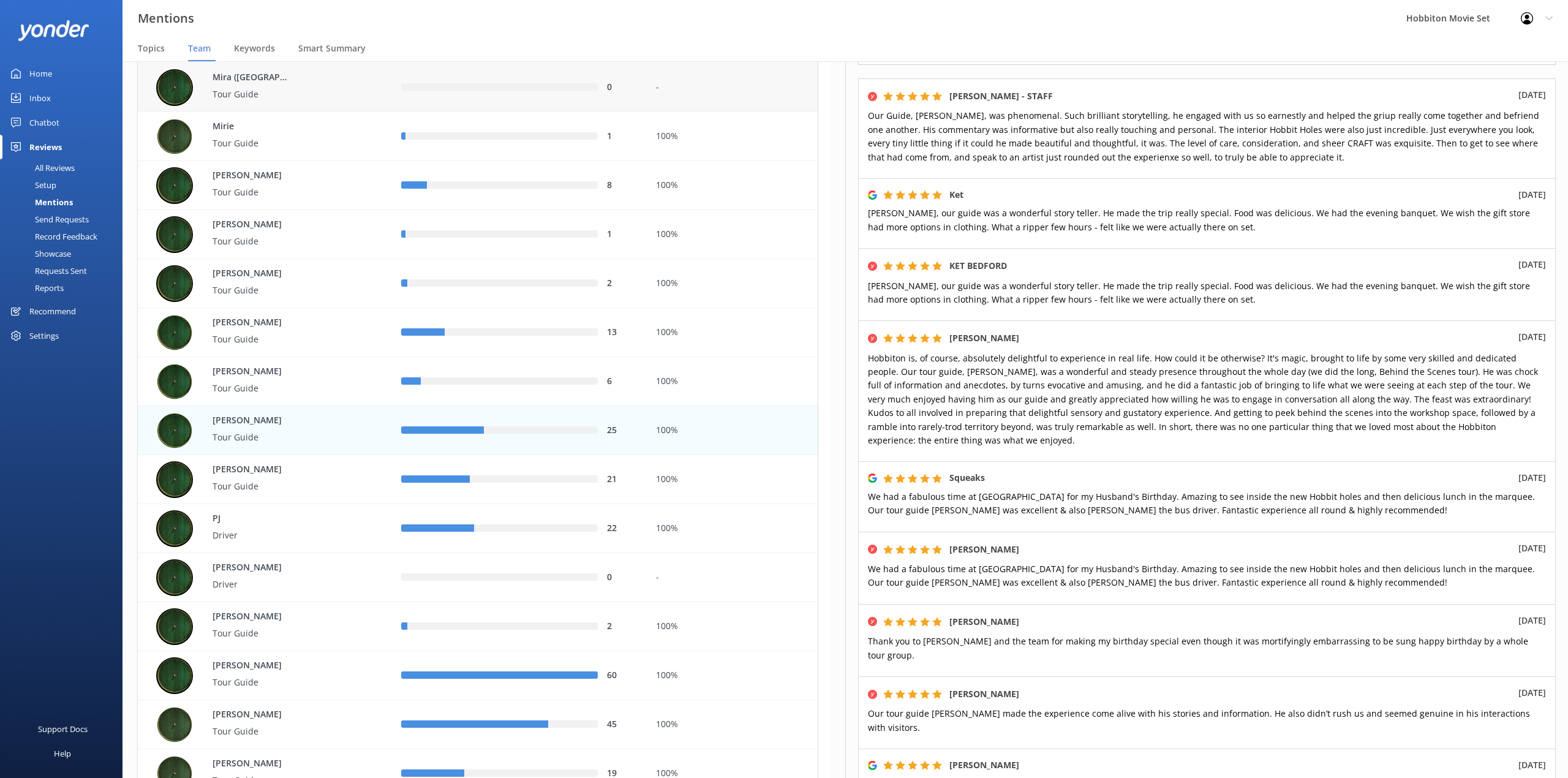
drag, startPoint x: 606, startPoint y: 20, endPoint x: 726, endPoint y: 96, distance: 142.0
click at [606, 20] on div "Mentions Hobbiton Movie Set Profile Settings Logout" at bounding box center [784, 18] width 1568 height 37
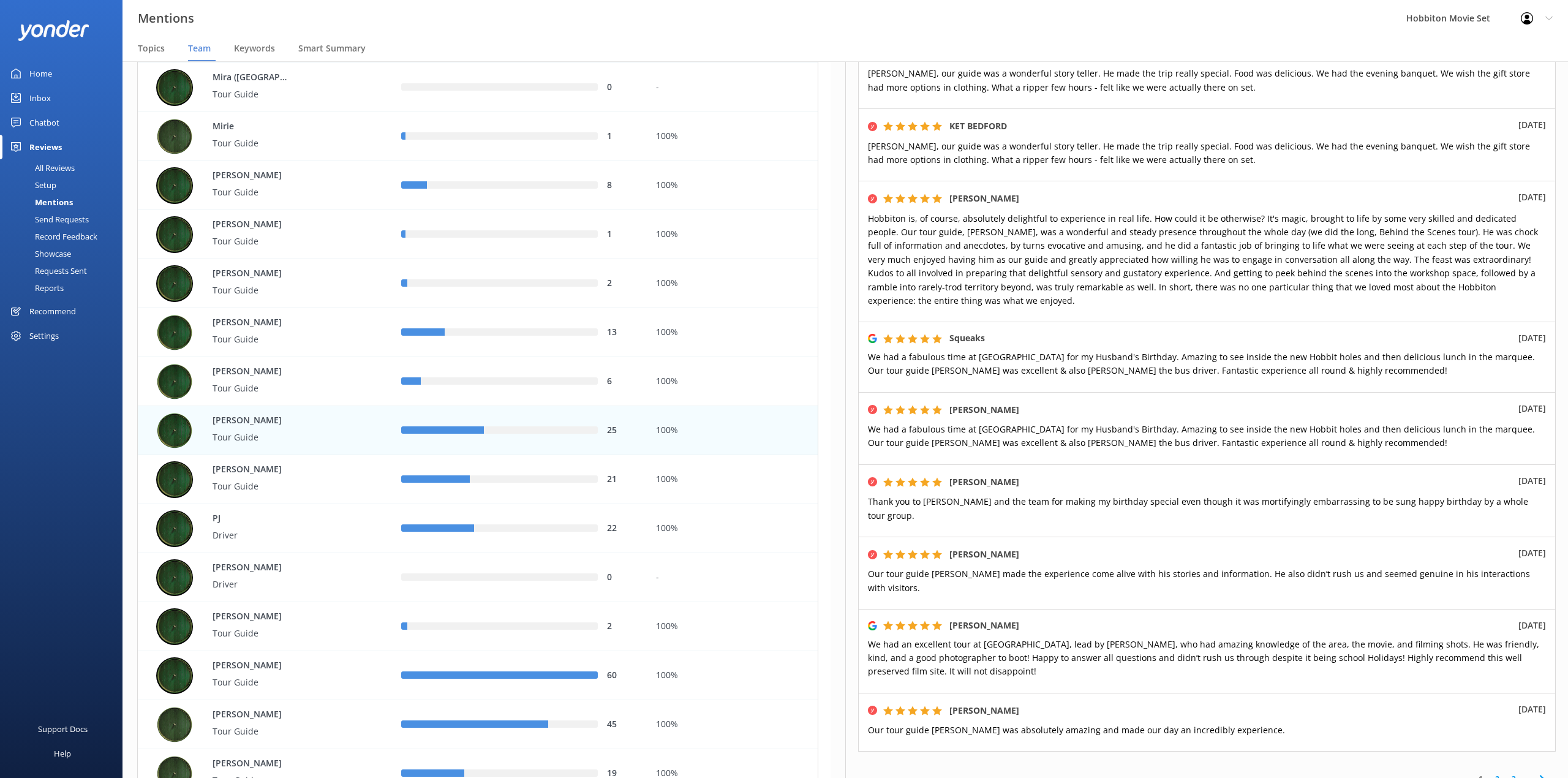
scroll to position [385, 0]
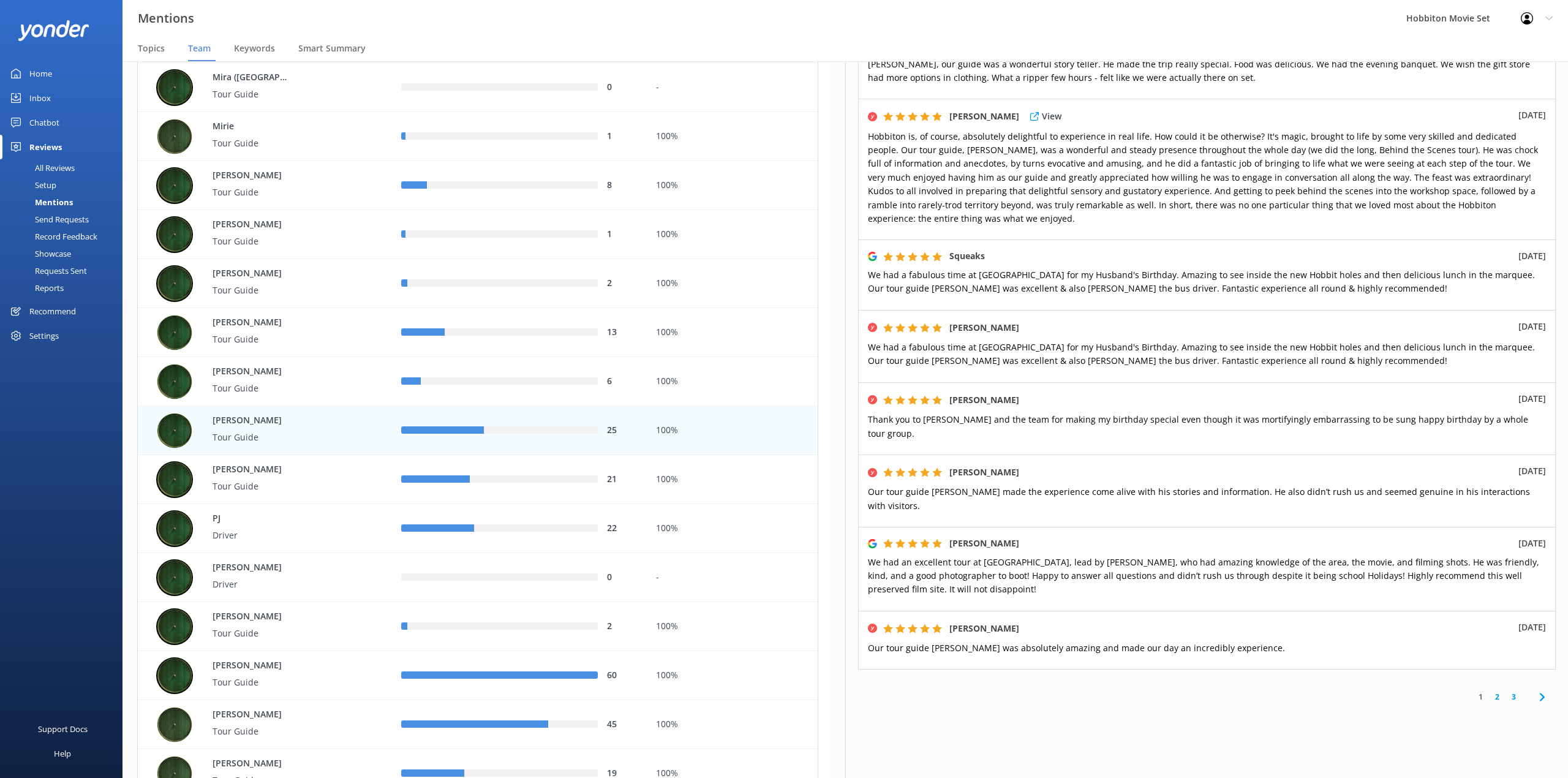
click at [1257, 184] on span "Hobbiton is, of course, absolutely delightful to experience in real life. How c…" at bounding box center [1203, 178] width 670 height 94
click at [1489, 691] on link "2" at bounding box center [1497, 697] width 17 height 12
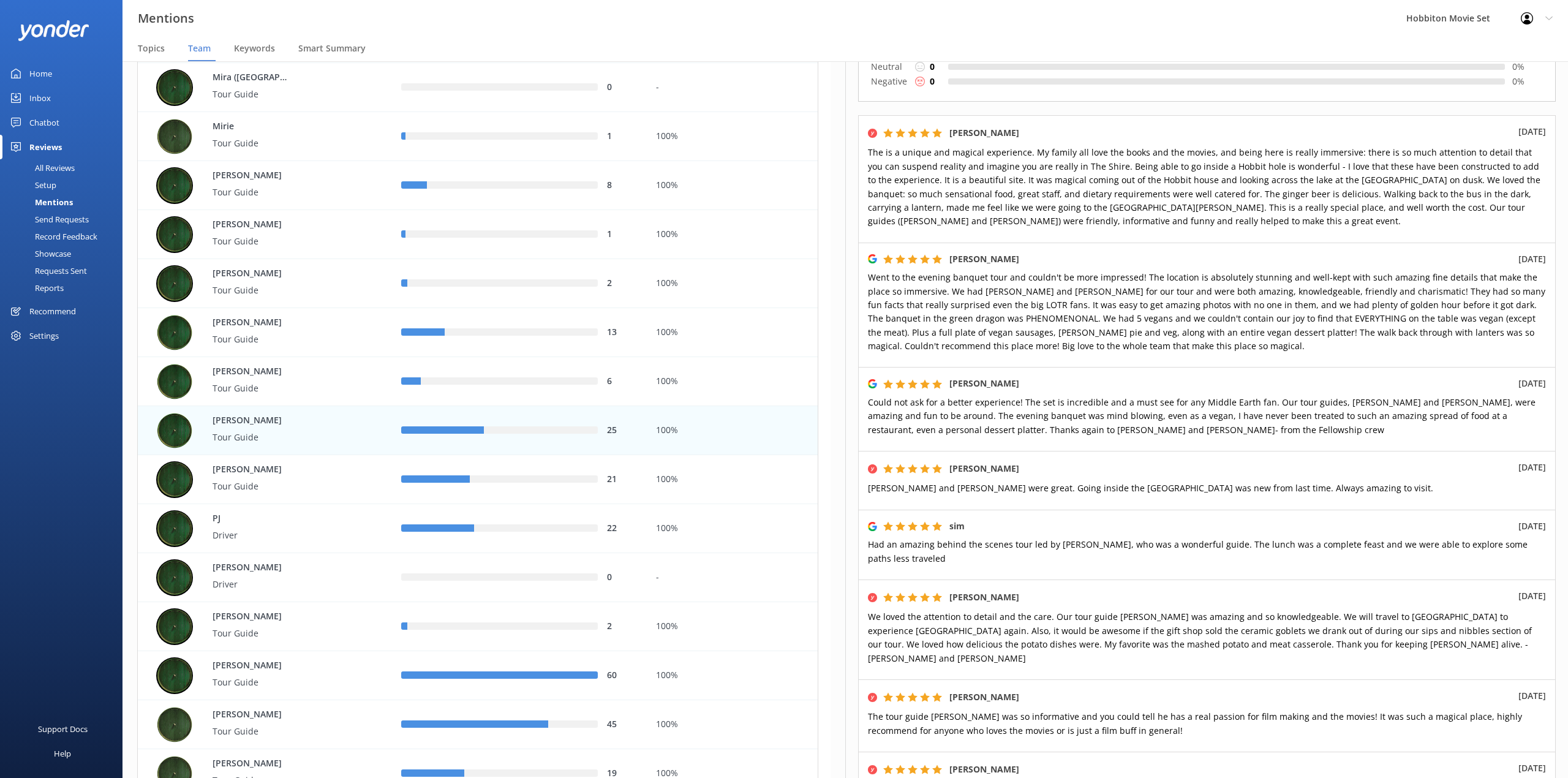
scroll to position [163, 0]
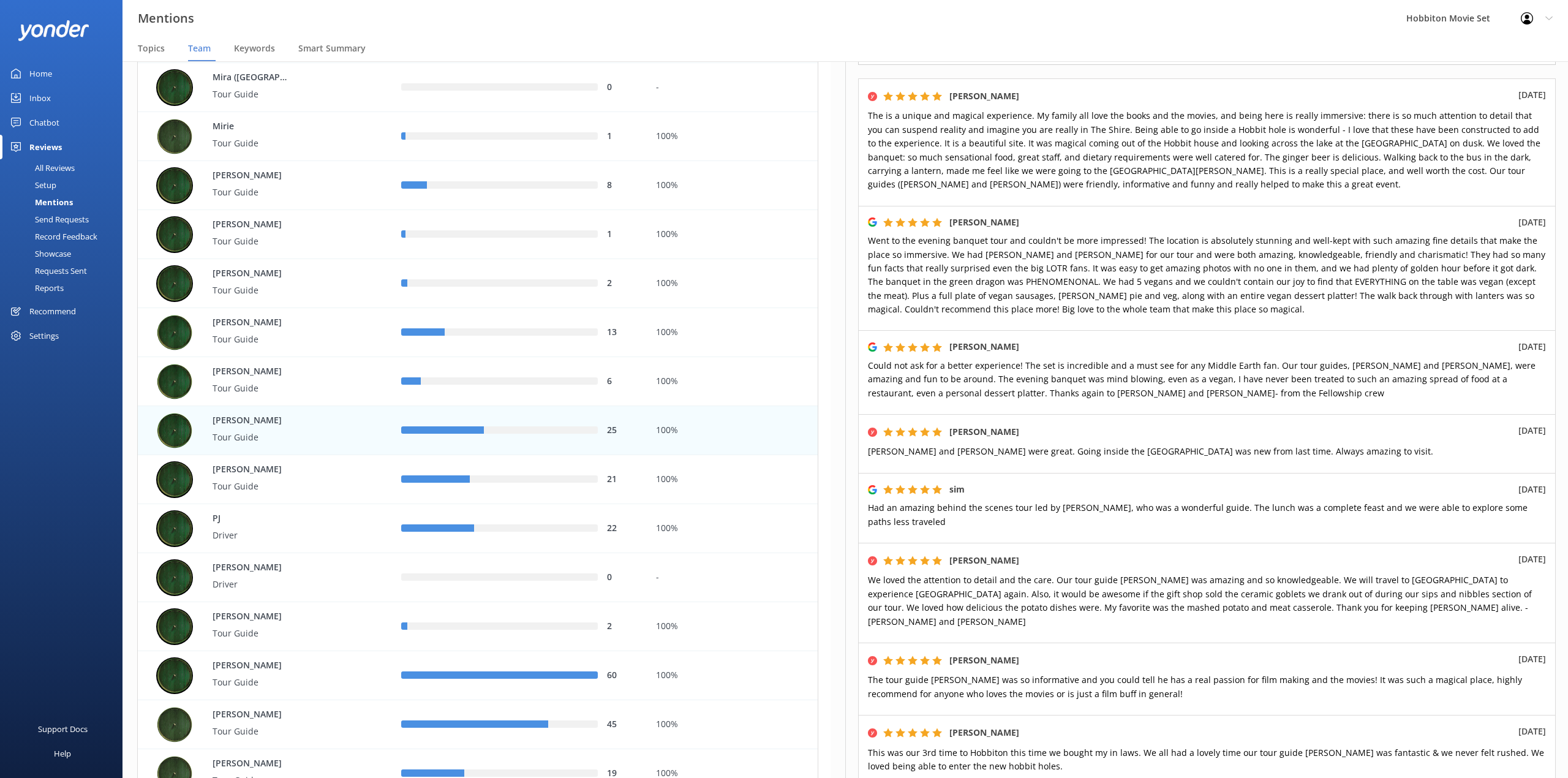
drag, startPoint x: 650, startPoint y: 33, endPoint x: 670, endPoint y: 45, distance: 23.3
click at [650, 33] on div "Mentions Hobbiton Movie Set Profile Settings Logout" at bounding box center [784, 18] width 1568 height 37
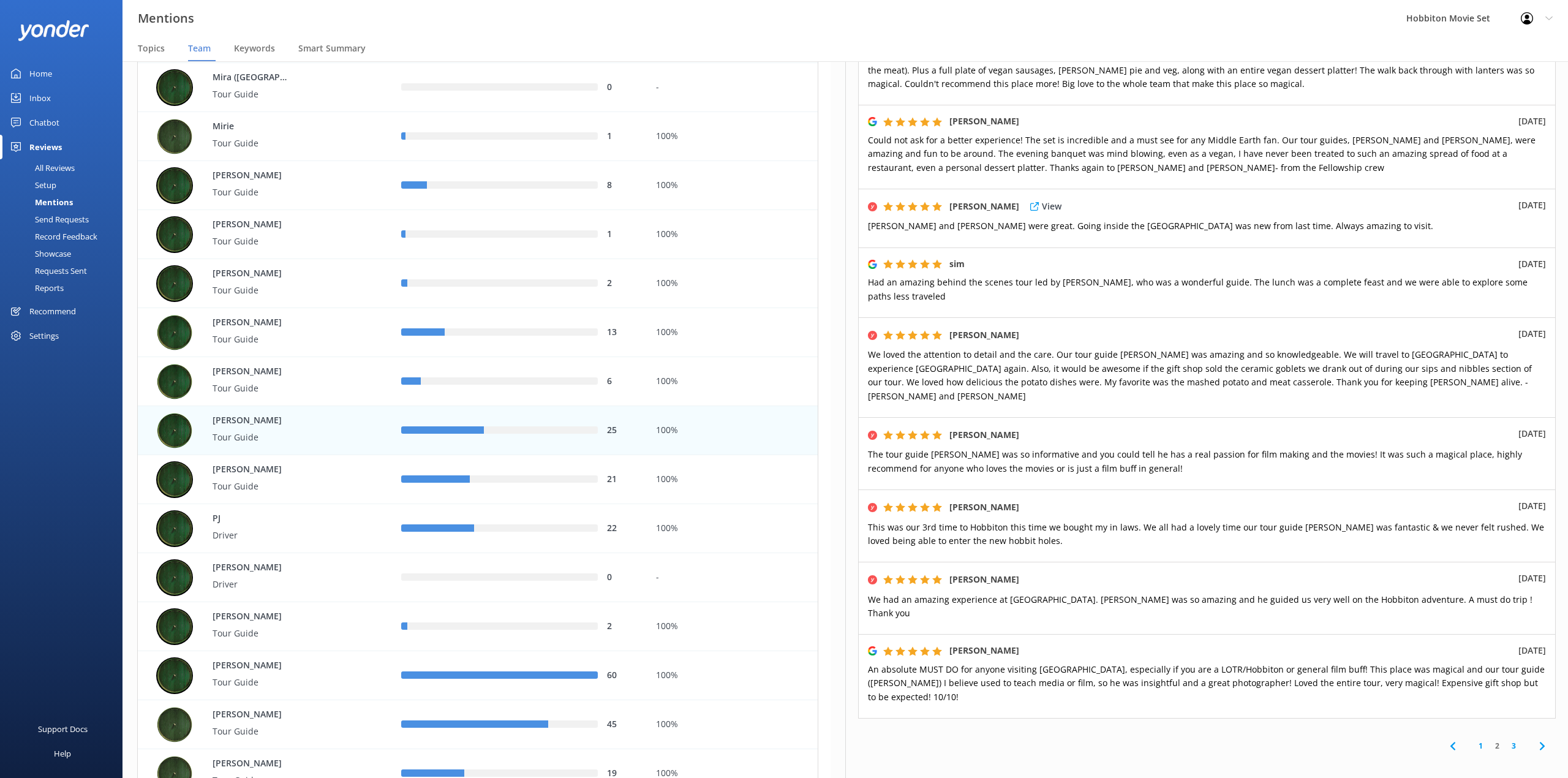
scroll to position [409, 0]
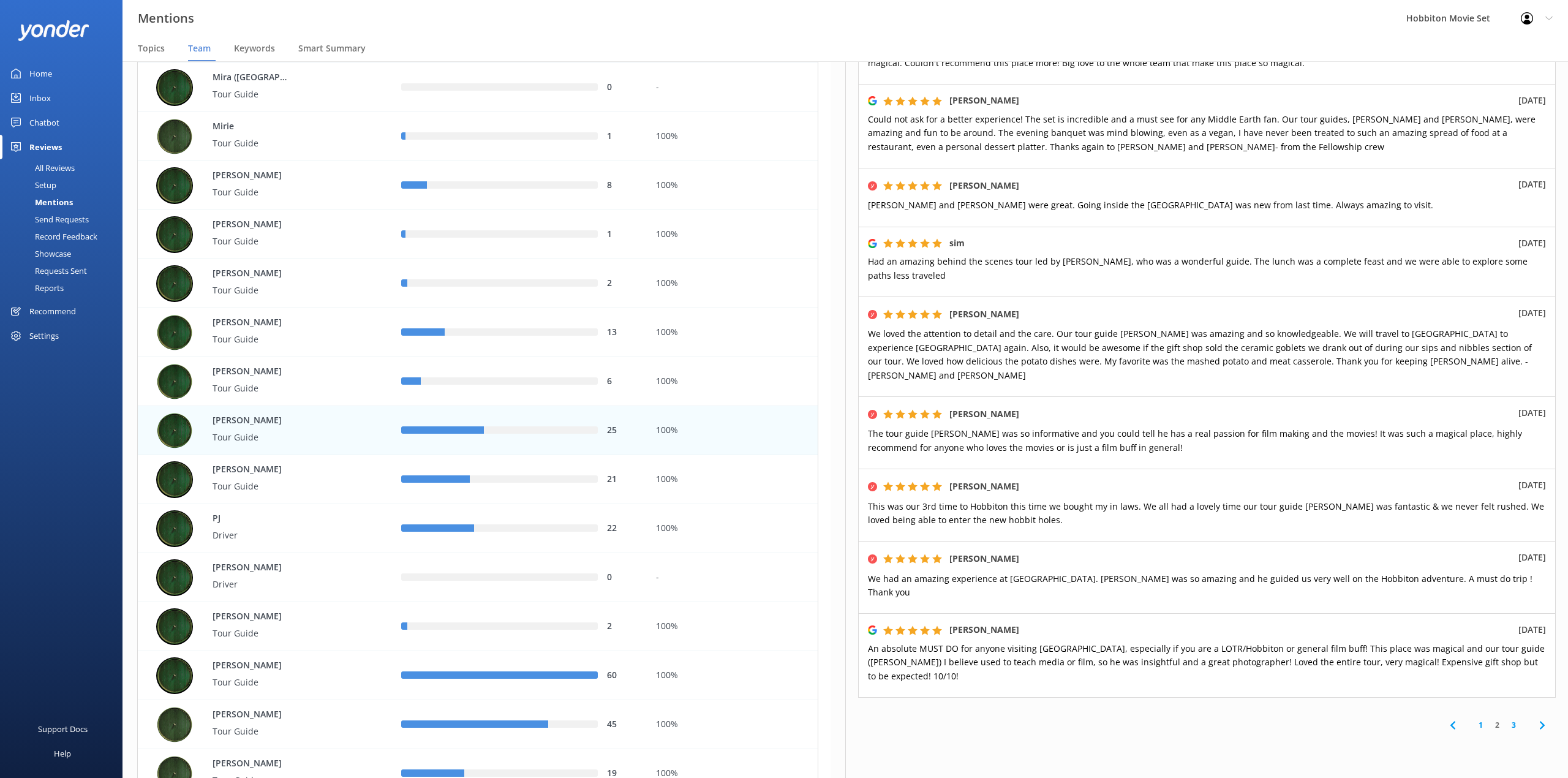
click at [1190, 228] on div "sim [DATE] Had an amazing behind the scenes tour led by [PERSON_NAME], who was …" at bounding box center [1207, 261] width 698 height 70
click at [1505, 719] on link "3" at bounding box center [1513, 725] width 17 height 12
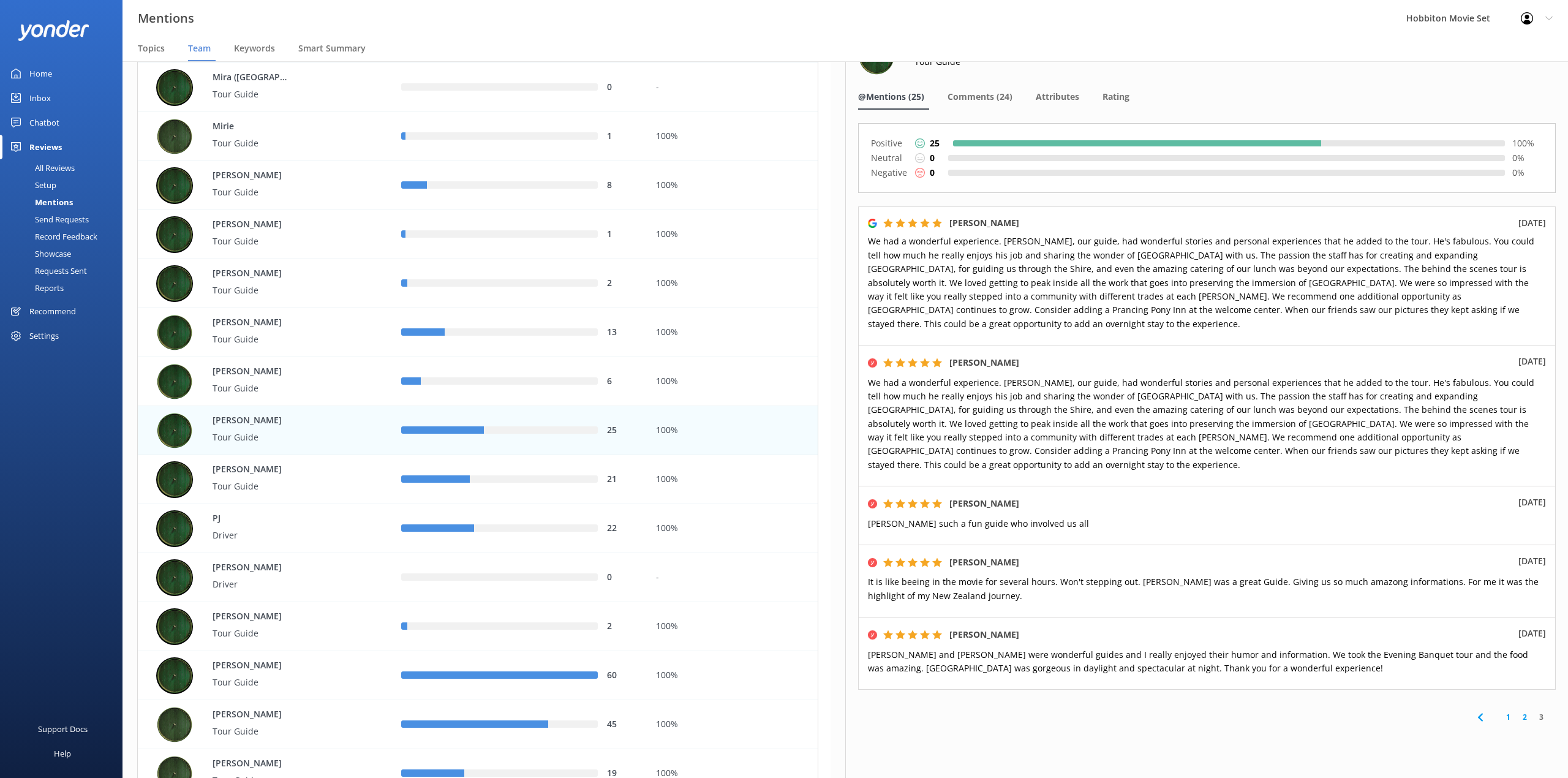
scroll to position [54, 0]
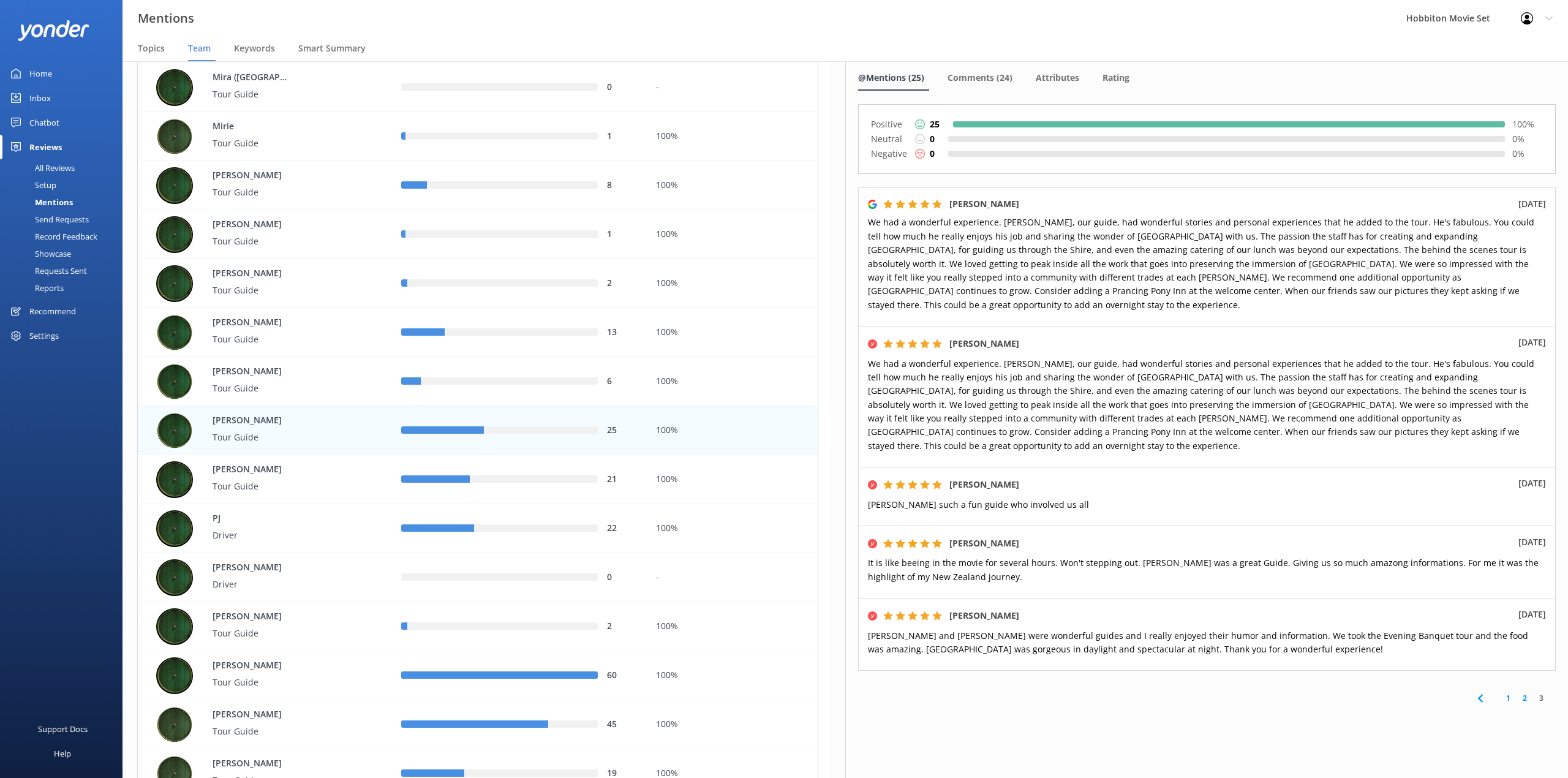
click at [1079, 35] on div "Mentions Hobbiton Movie Set Profile Settings Logout" at bounding box center [784, 18] width 1568 height 37
click at [997, 79] on span "Comments (24)" at bounding box center [980, 77] width 65 height 12
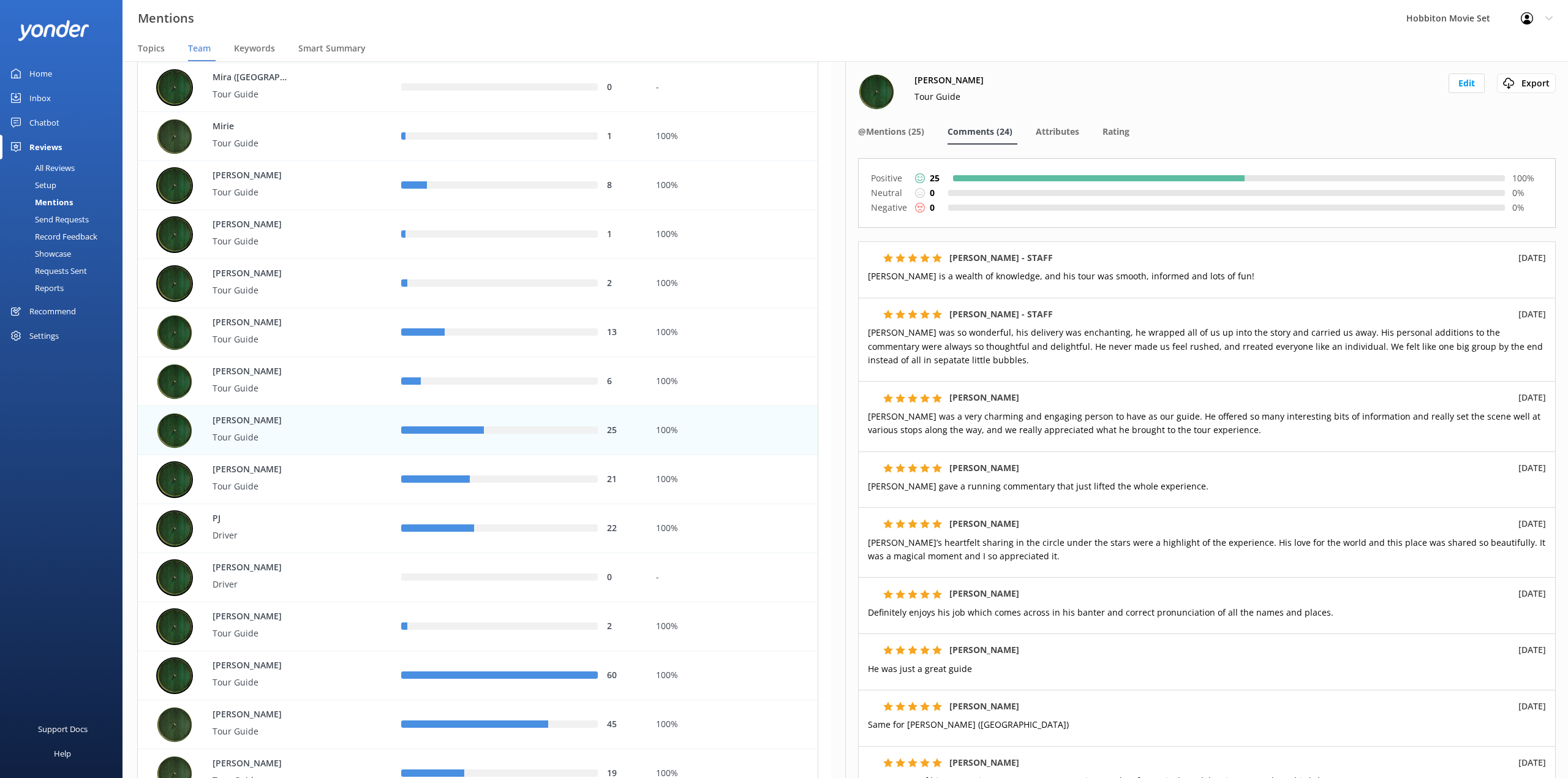
scroll to position [163, 0]
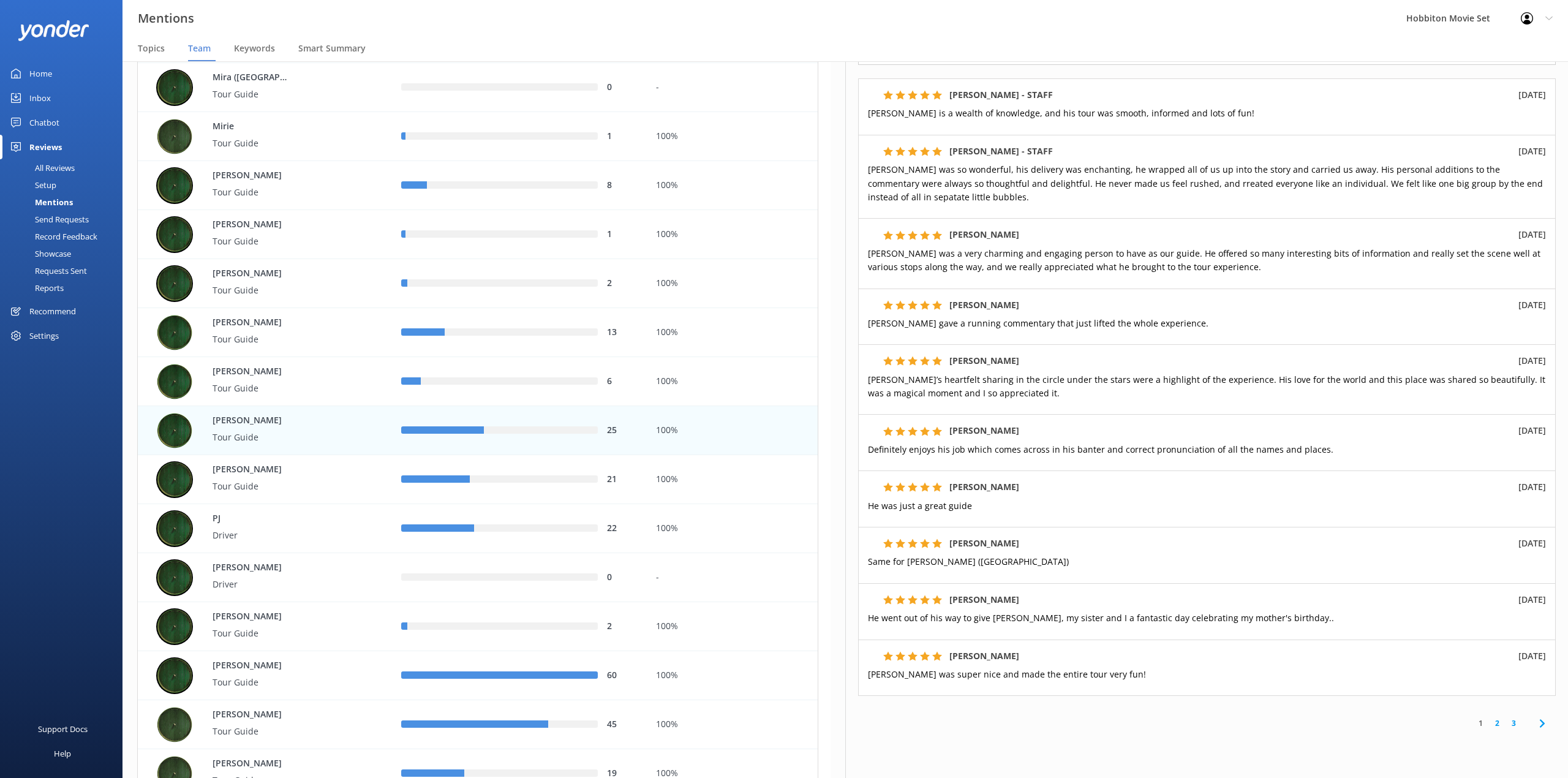
click at [1505, 728] on link "3" at bounding box center [1513, 723] width 17 height 12
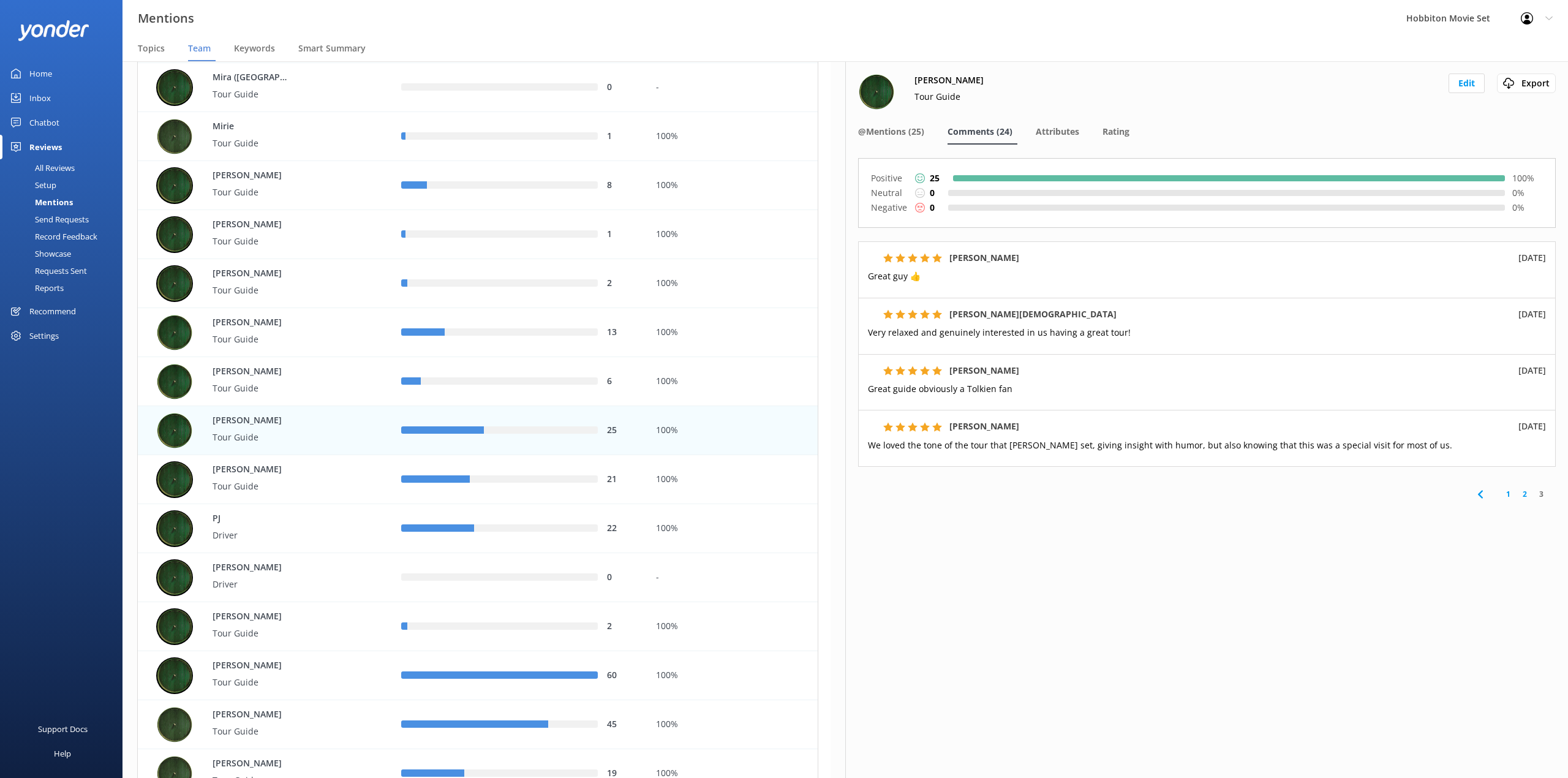
drag, startPoint x: 1231, startPoint y: 643, endPoint x: 1252, endPoint y: 643, distance: 21.0
click at [1231, 643] on div "[PERSON_NAME] Tour Guide Edit Export Export CSV @Mentions (25) Comments (24) At…" at bounding box center [1207, 420] width 723 height 717
click at [1526, 493] on link "2" at bounding box center [1525, 494] width 17 height 12
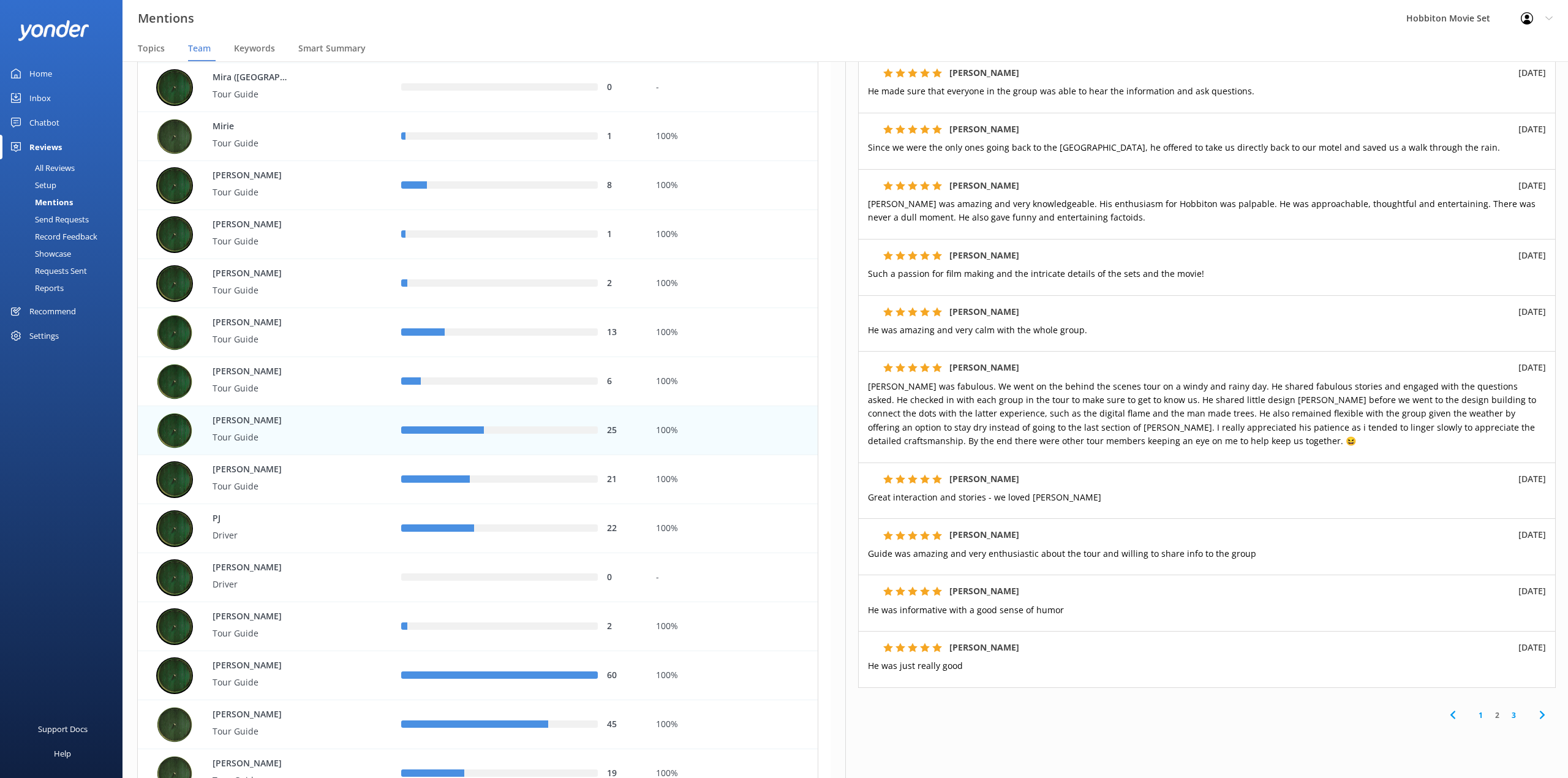
scroll to position [148, 0]
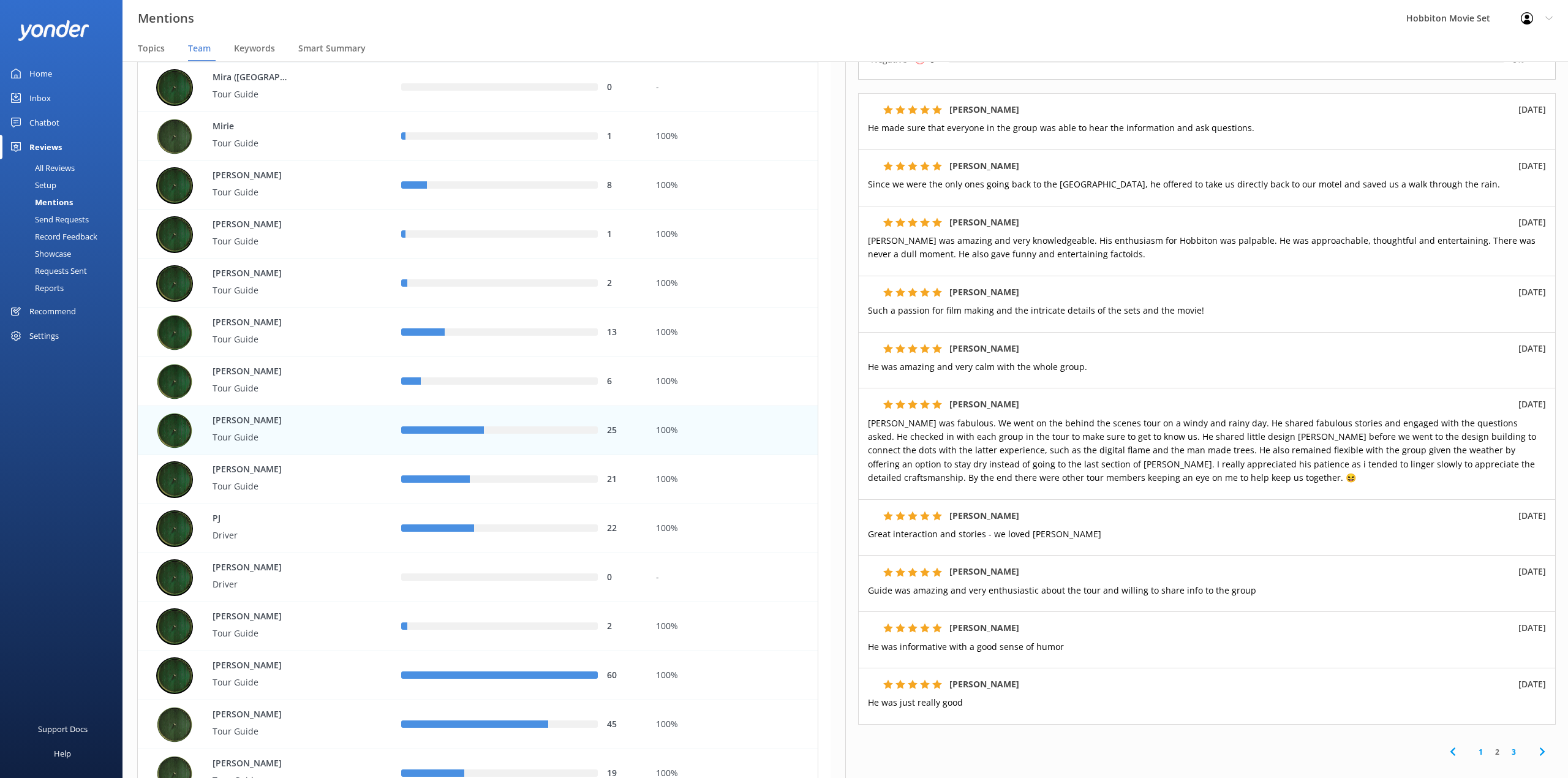
click at [596, 18] on div "Mentions Hobbiton Movie Set Profile Settings Logout" at bounding box center [784, 18] width 1568 height 37
click at [1472, 752] on link "1" at bounding box center [1481, 752] width 17 height 12
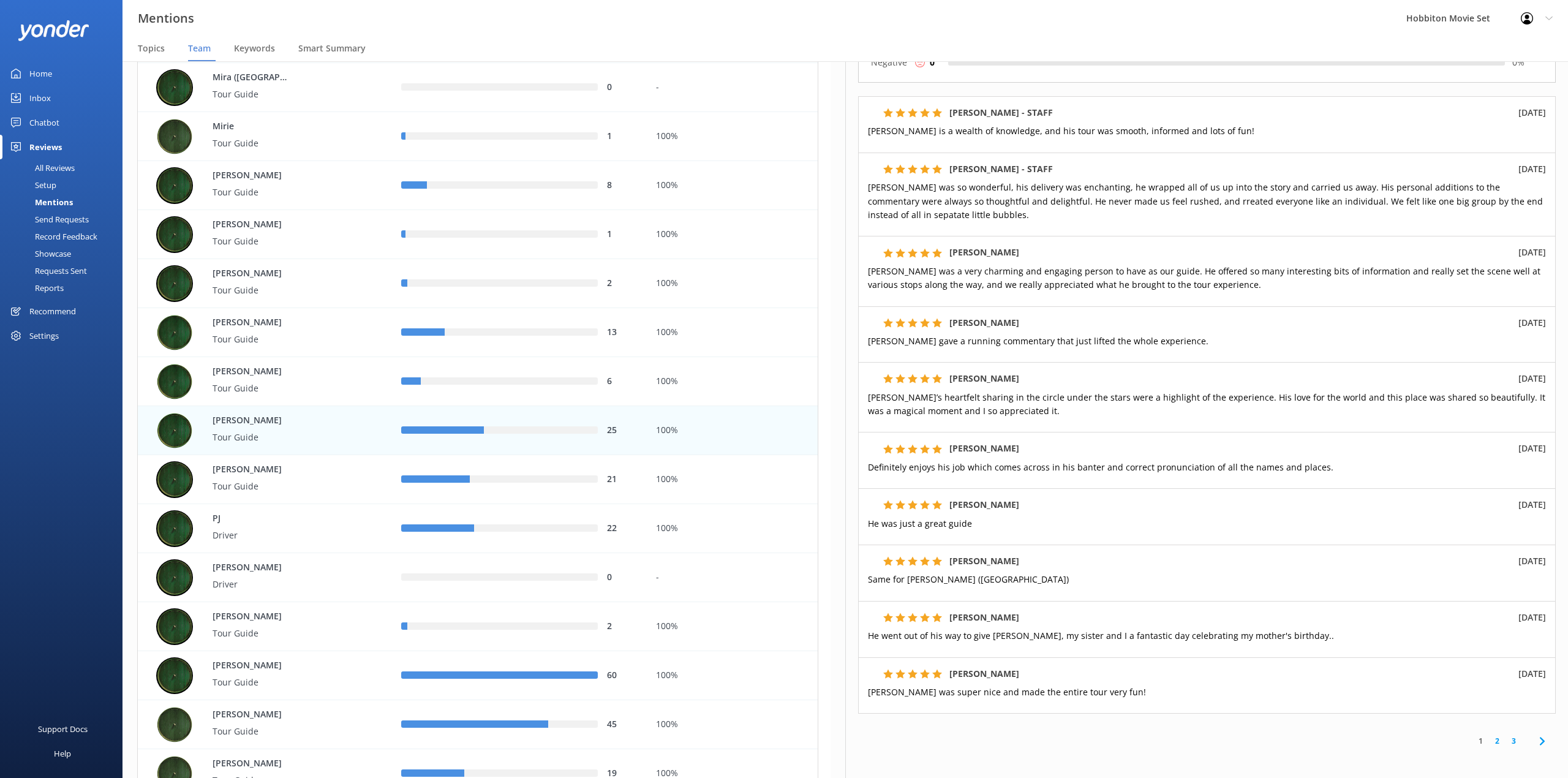
scroll to position [163, 0]
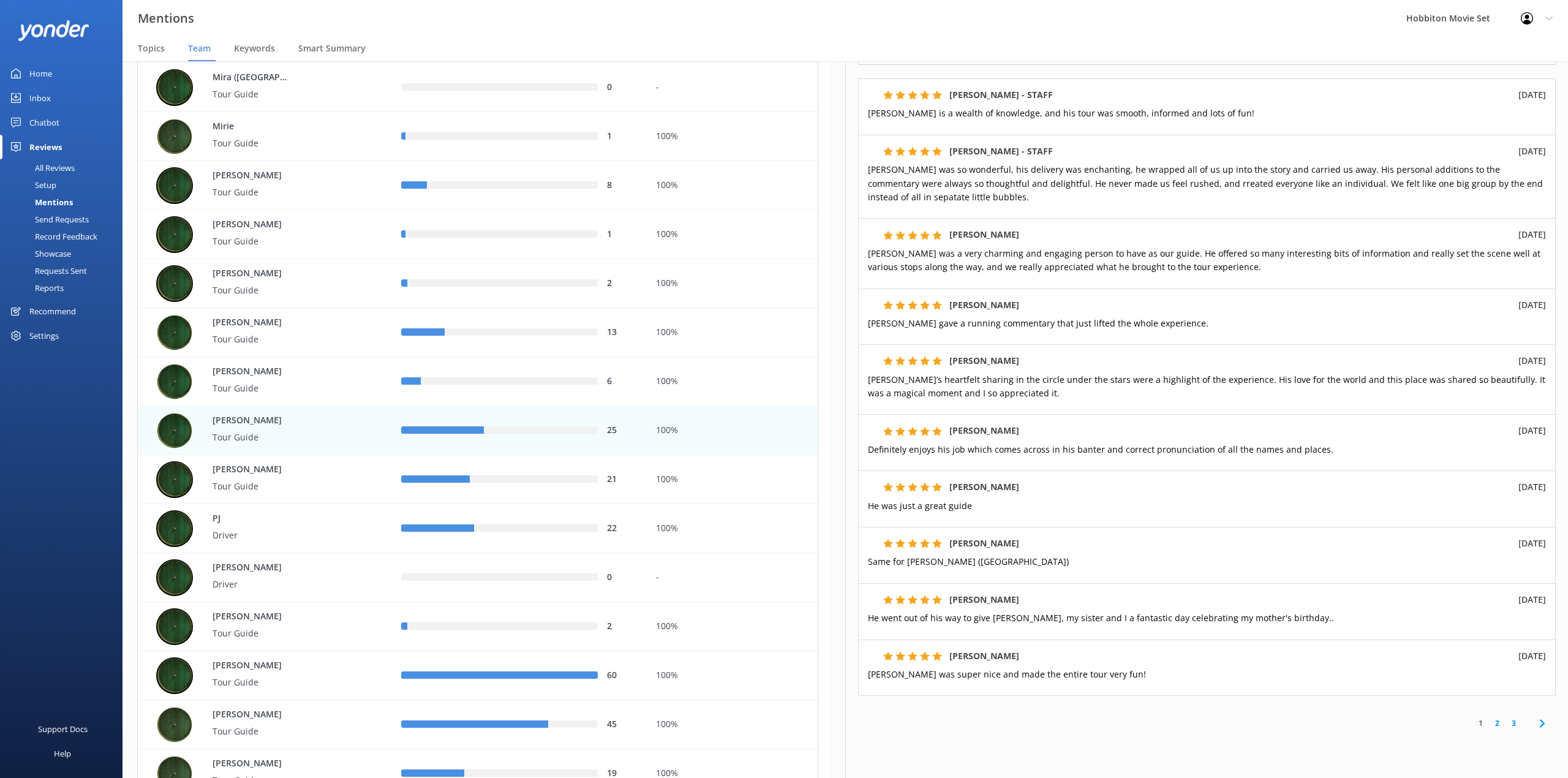
click at [444, 424] on div "25" at bounding box center [519, 431] width 236 height 14
click at [403, 499] on div "21" at bounding box center [518, 479] width 254 height 49
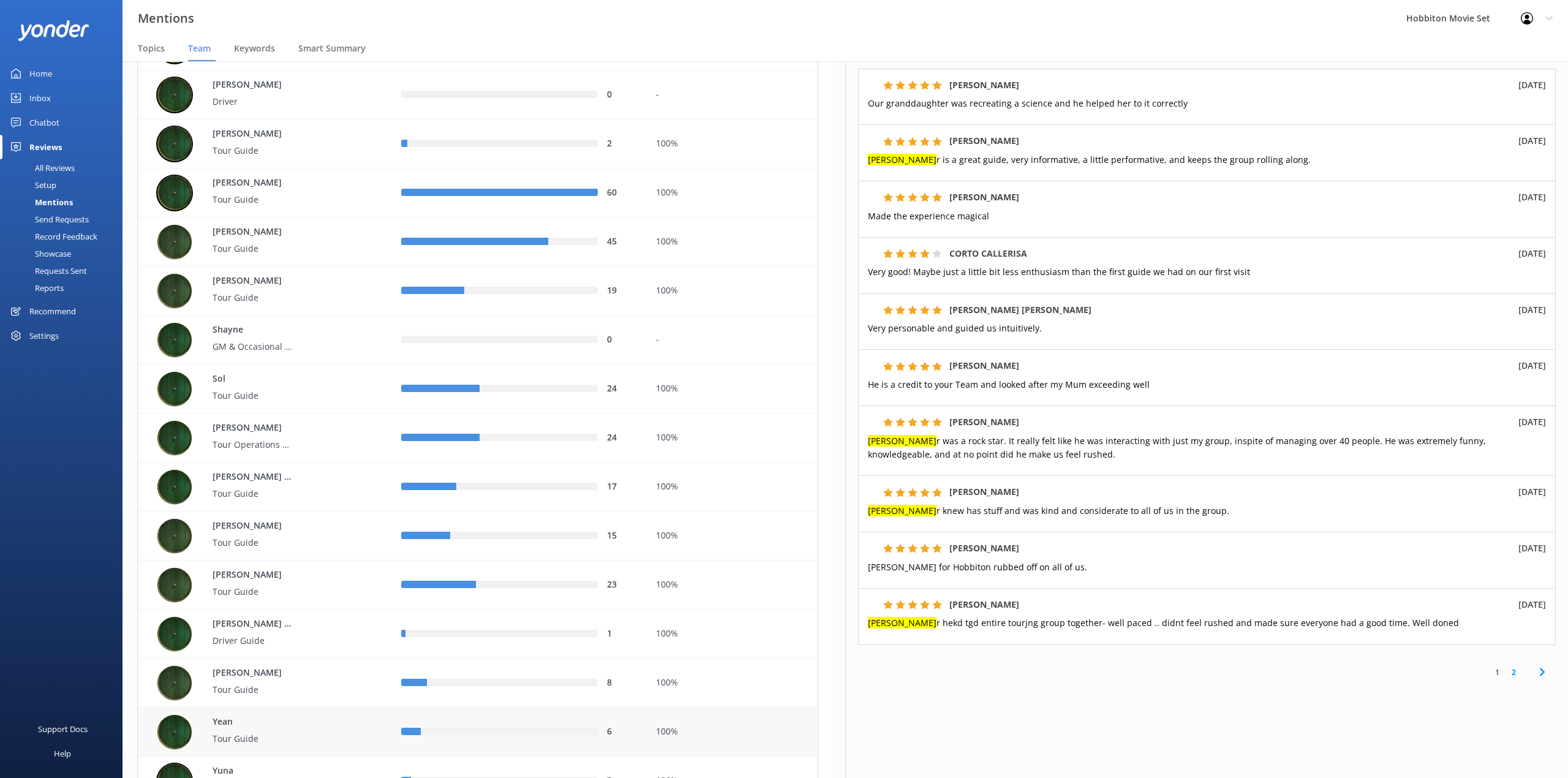
scroll to position [3669, 0]
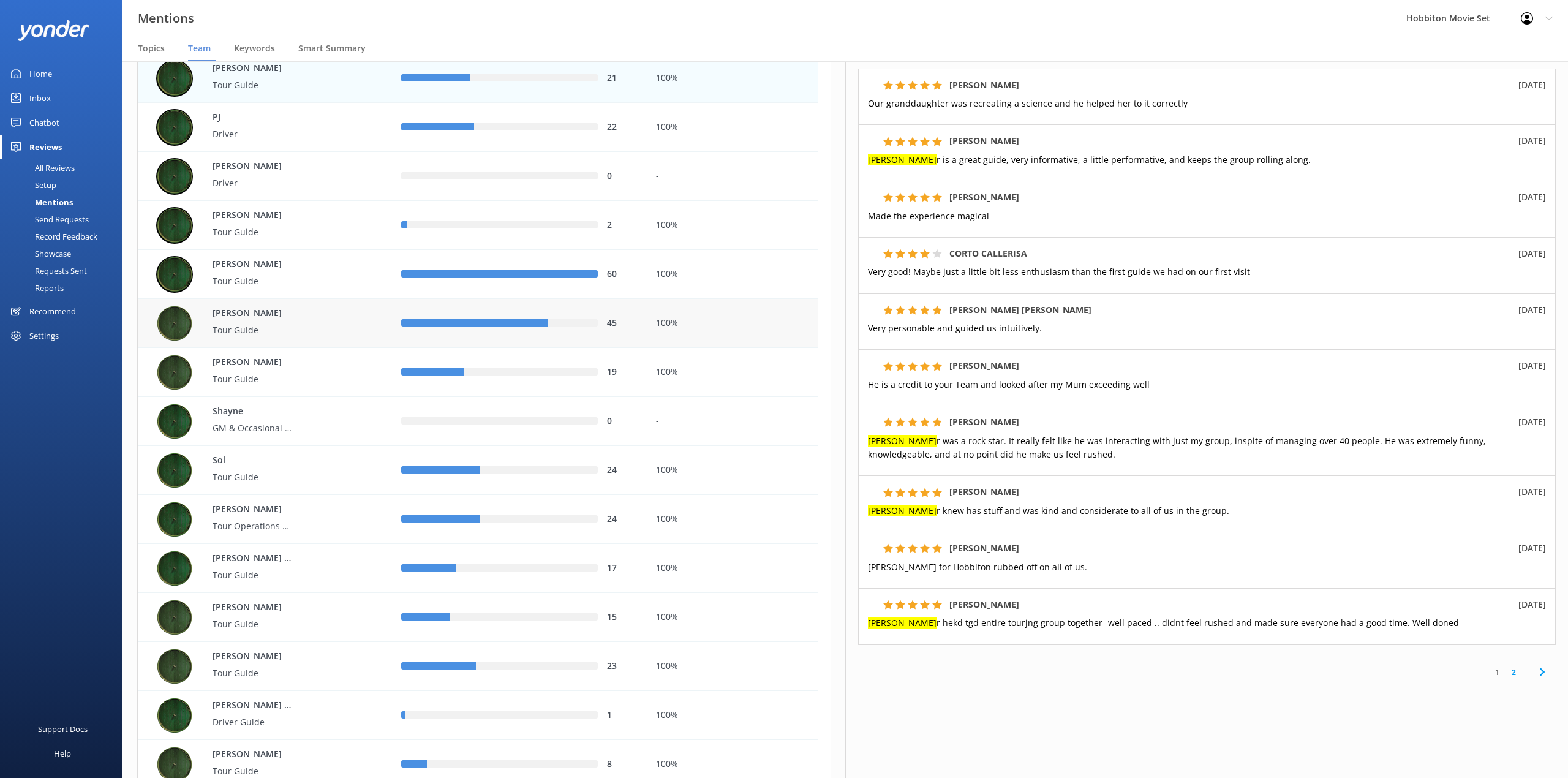
click at [452, 325] on div "row" at bounding box center [475, 323] width 147 height 7
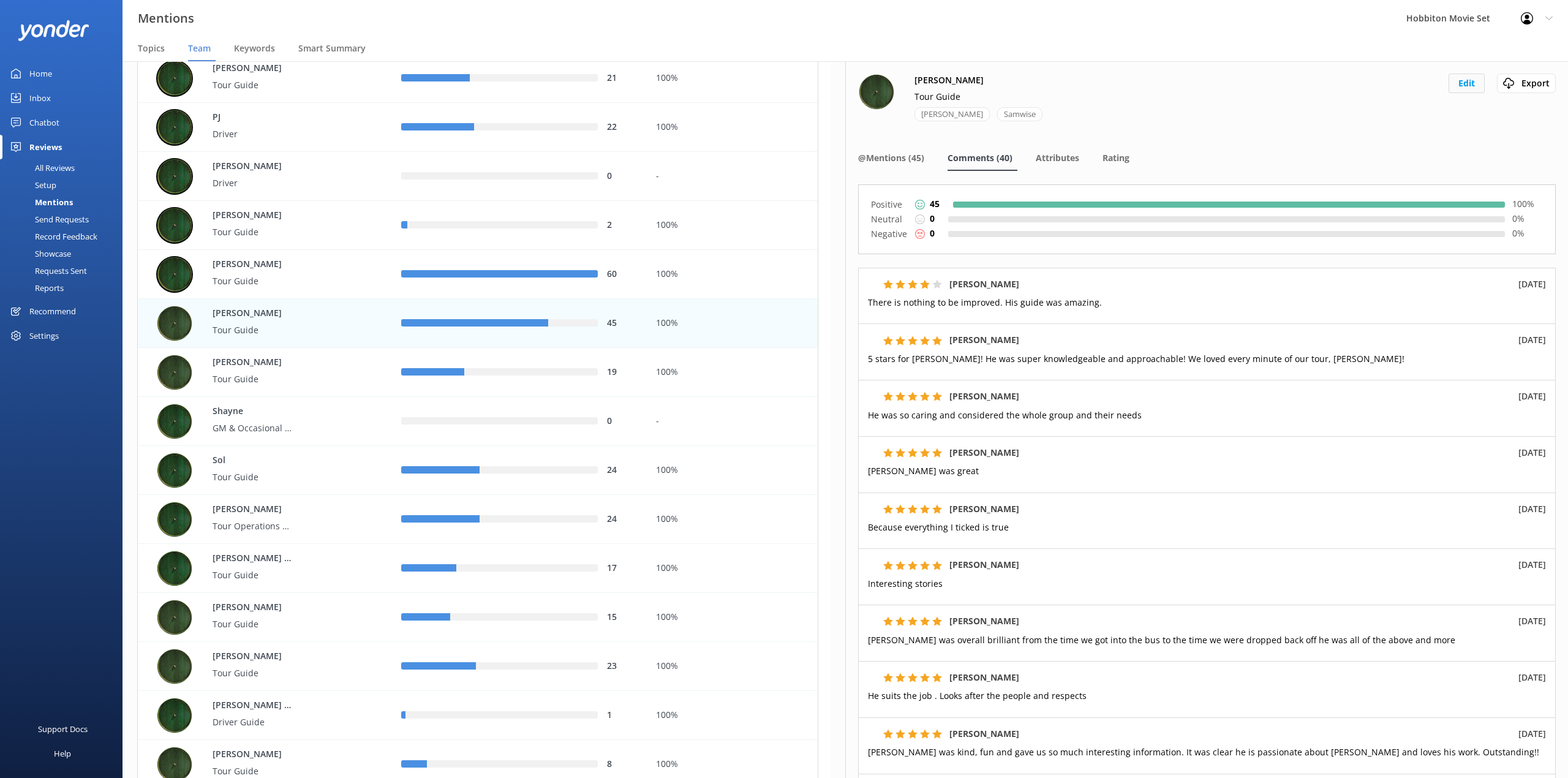
click at [1463, 82] on button "Edit" at bounding box center [1466, 83] width 36 height 19
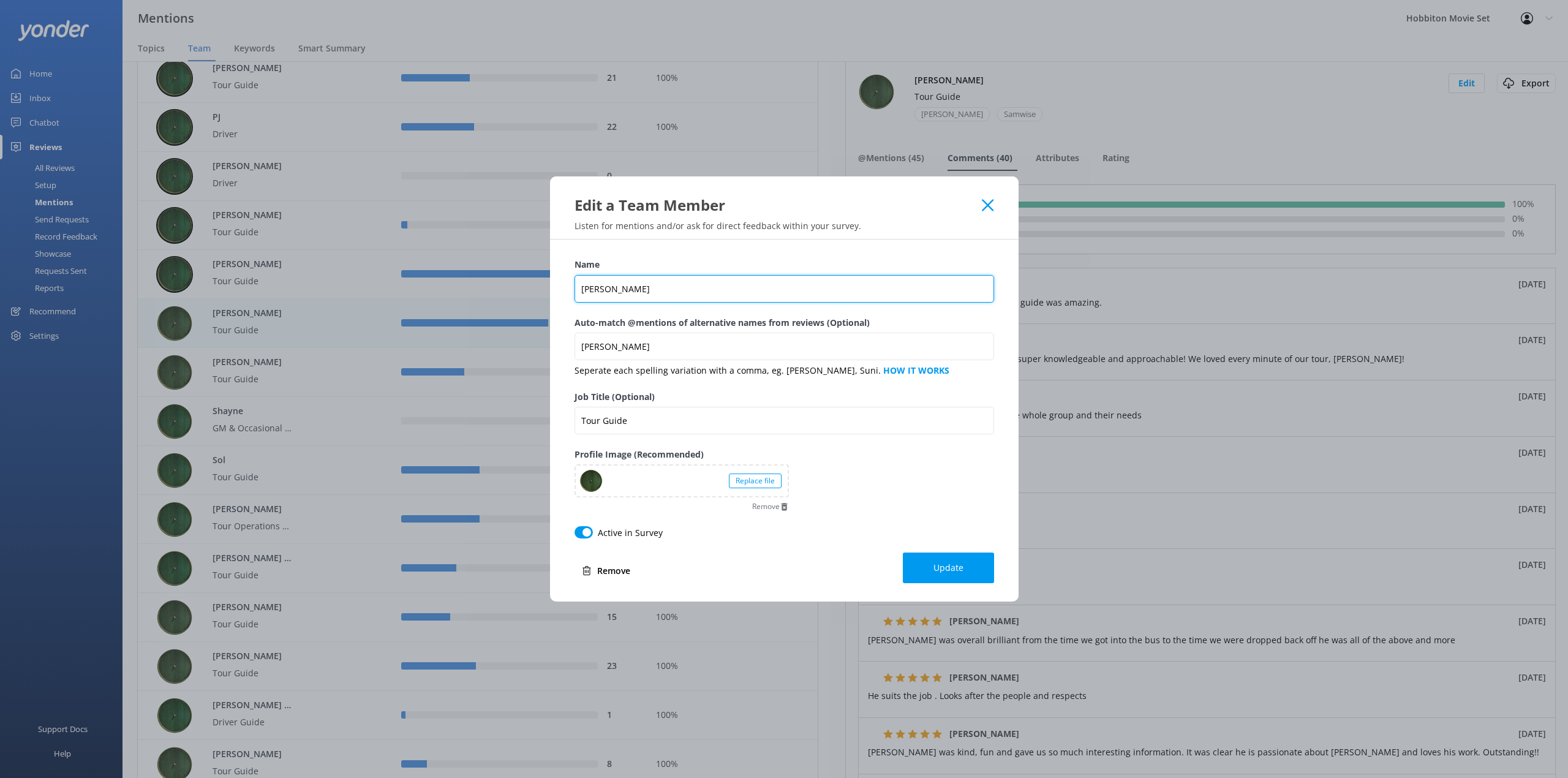
click at [691, 288] on input "[PERSON_NAME]" at bounding box center [784, 289] width 419 height 28
type input "[PERSON_NAME] ([GEOGRAPHIC_DATA])"
click at [954, 555] on button "Update" at bounding box center [949, 568] width 91 height 31
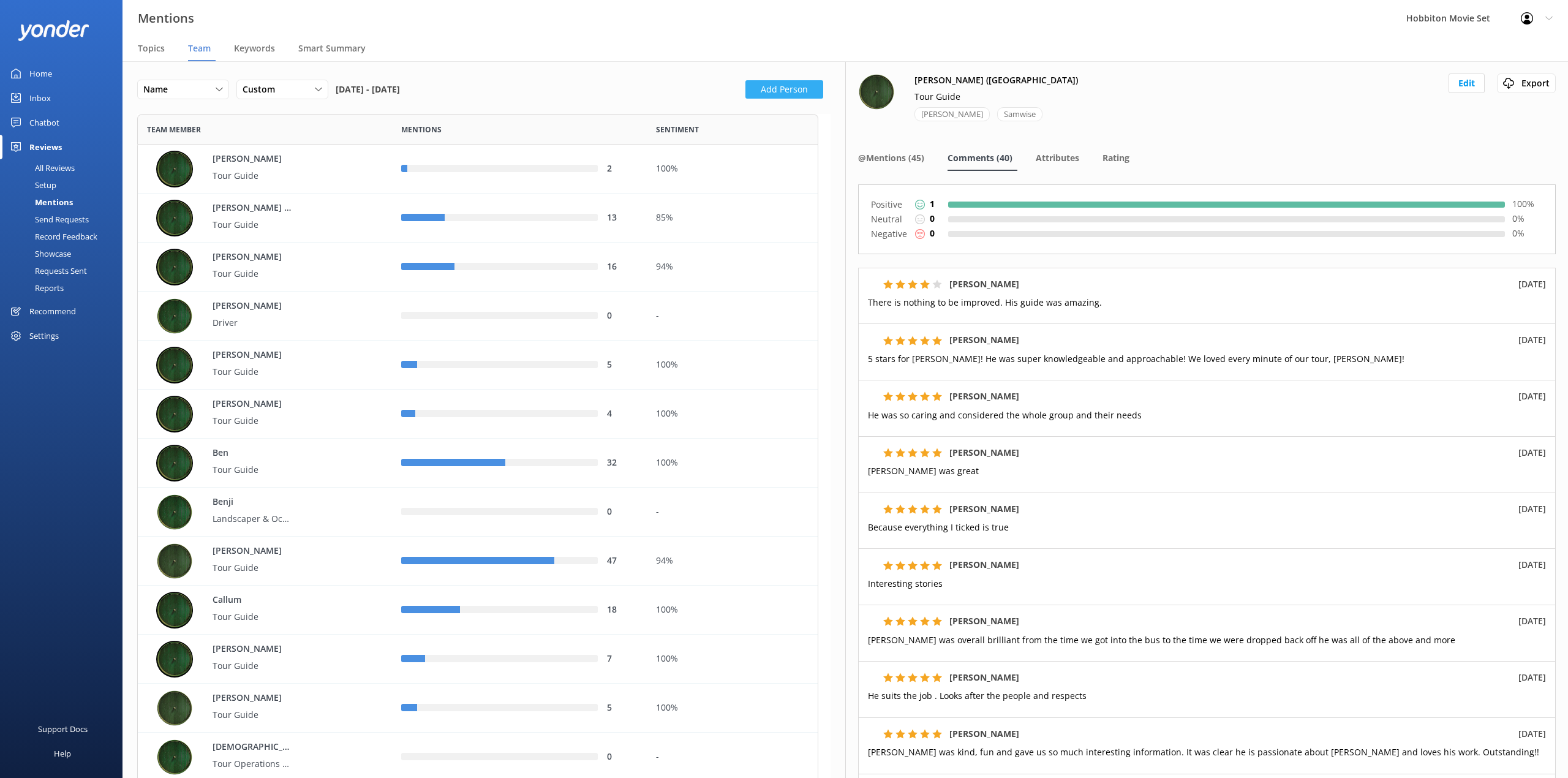
click at [749, 96] on button "Add Person" at bounding box center [784, 89] width 78 height 19
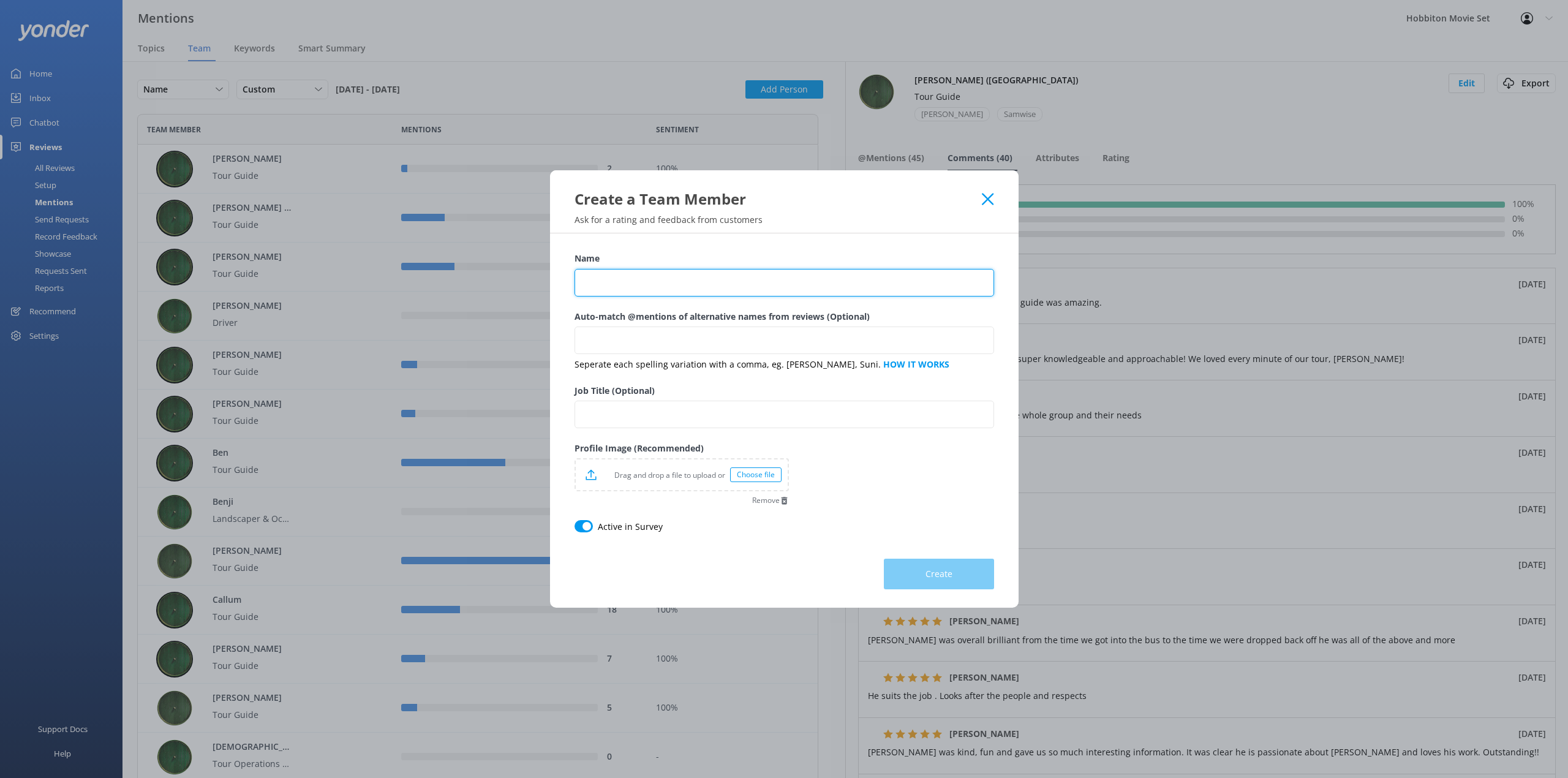
click at [665, 272] on input "Name" at bounding box center [784, 282] width 419 height 28
type input "[PERSON_NAME] ([GEOGRAPHIC_DATA])"
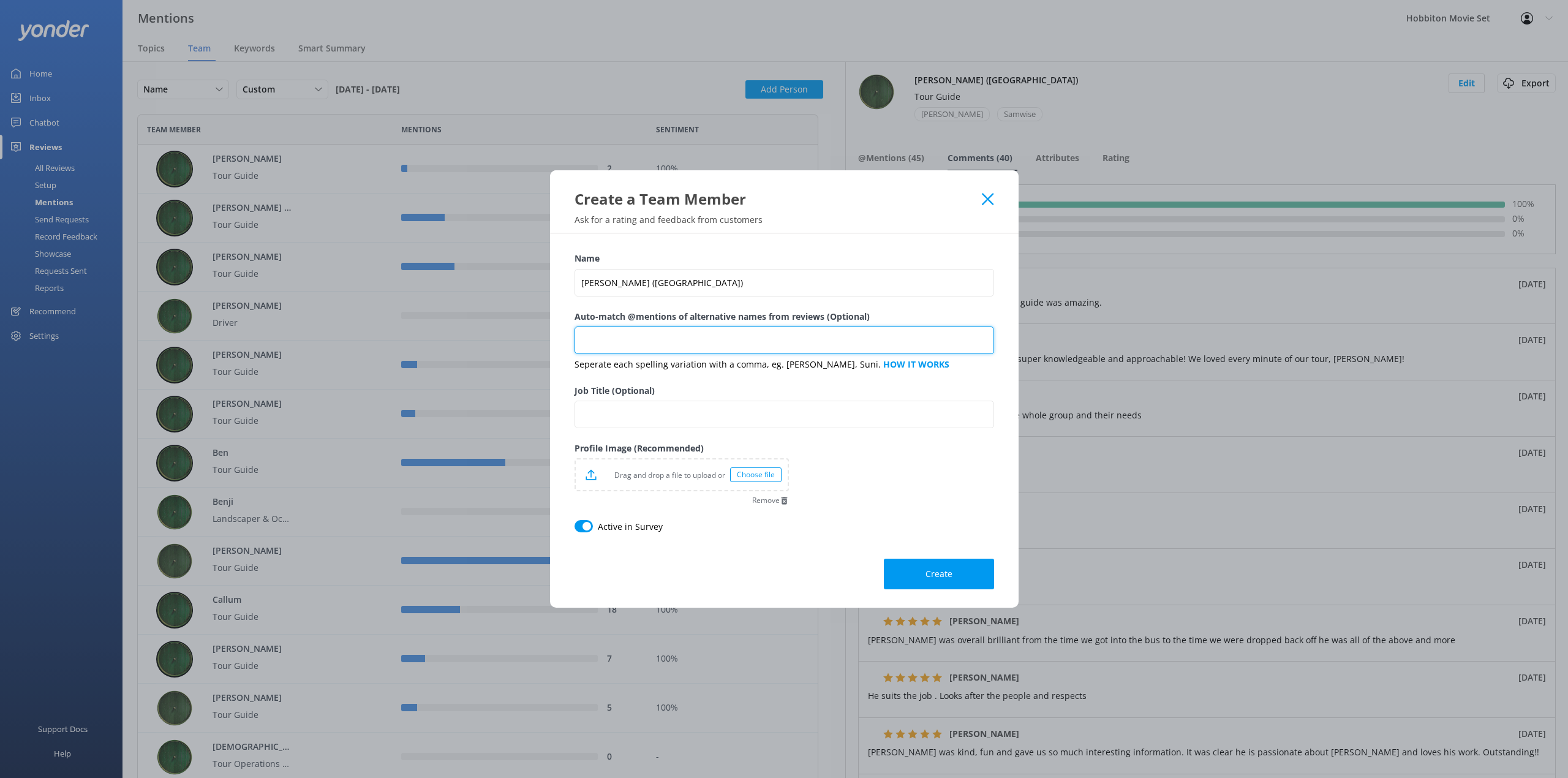
click at [691, 336] on input "Auto-match @mentions of alternative names from reviews (Optional)" at bounding box center [784, 340] width 419 height 28
type input "[PERSON_NAME]"
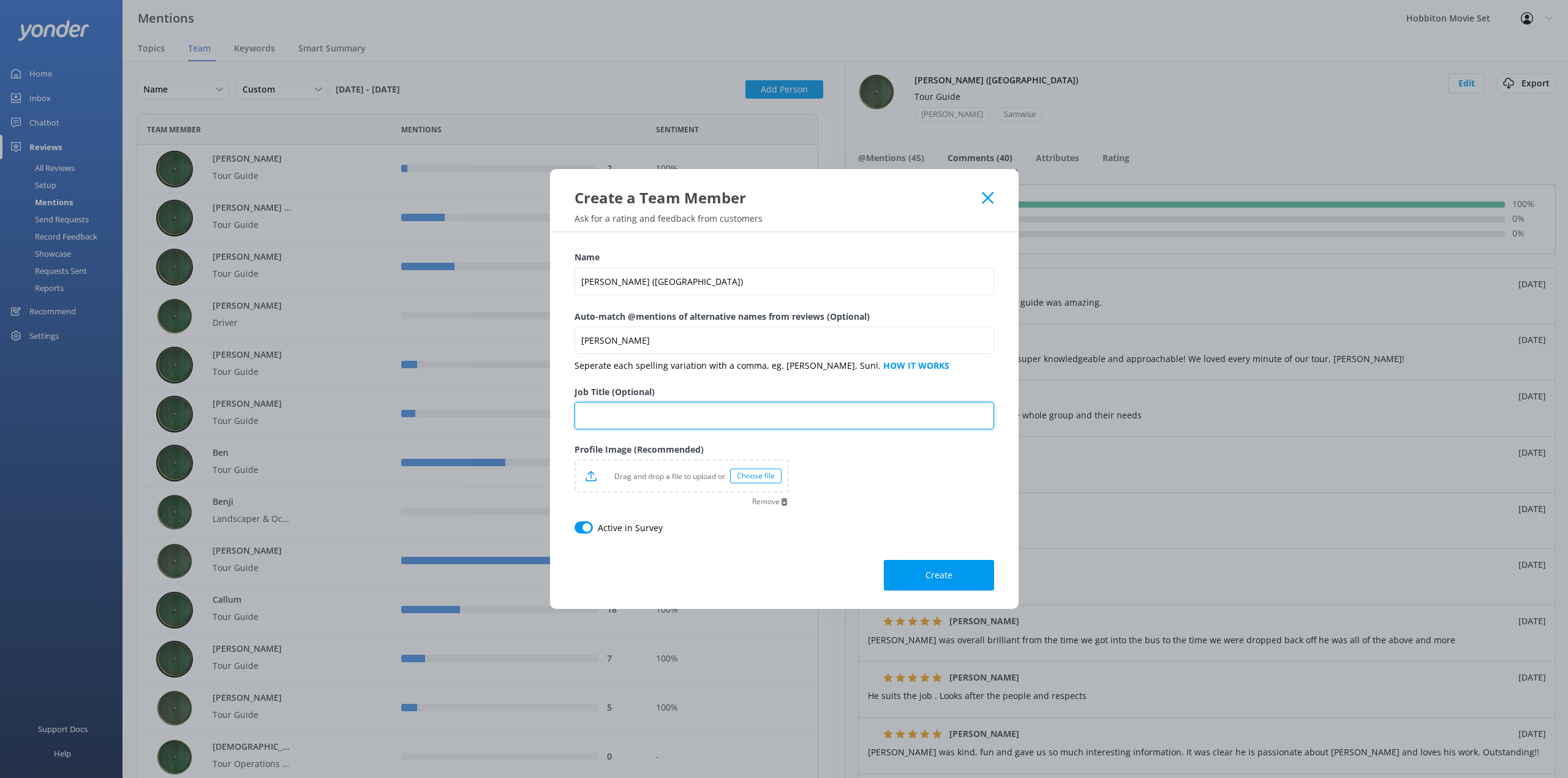
click at [627, 425] on input "Job Title (Optional)" at bounding box center [784, 416] width 419 height 28
type input "Tour Guide"
click at [677, 476] on p "Drag and drop a file to upload or" at bounding box center [663, 477] width 134 height 12
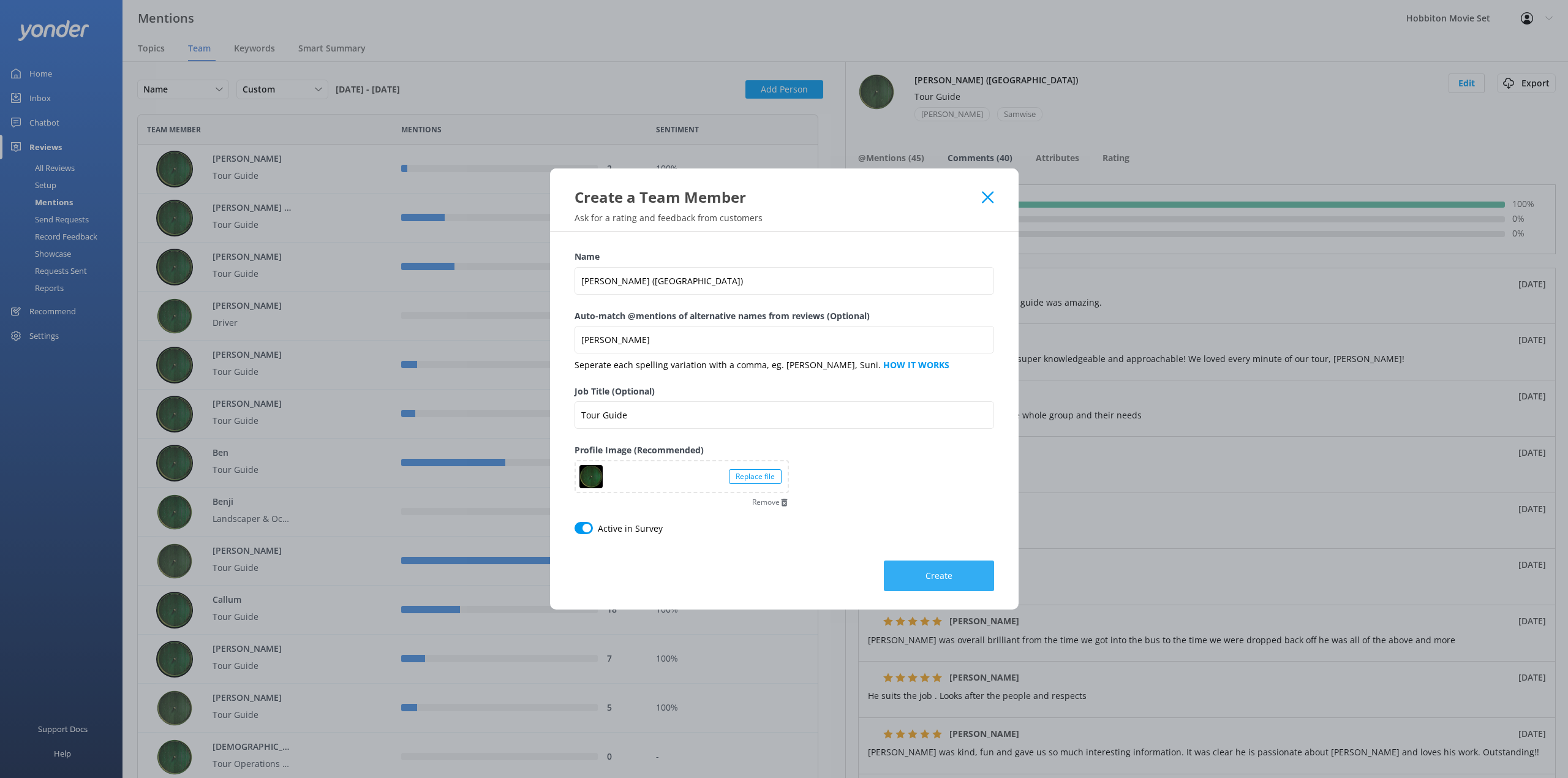
click at [944, 577] on span "Create" at bounding box center [939, 576] width 27 height 12
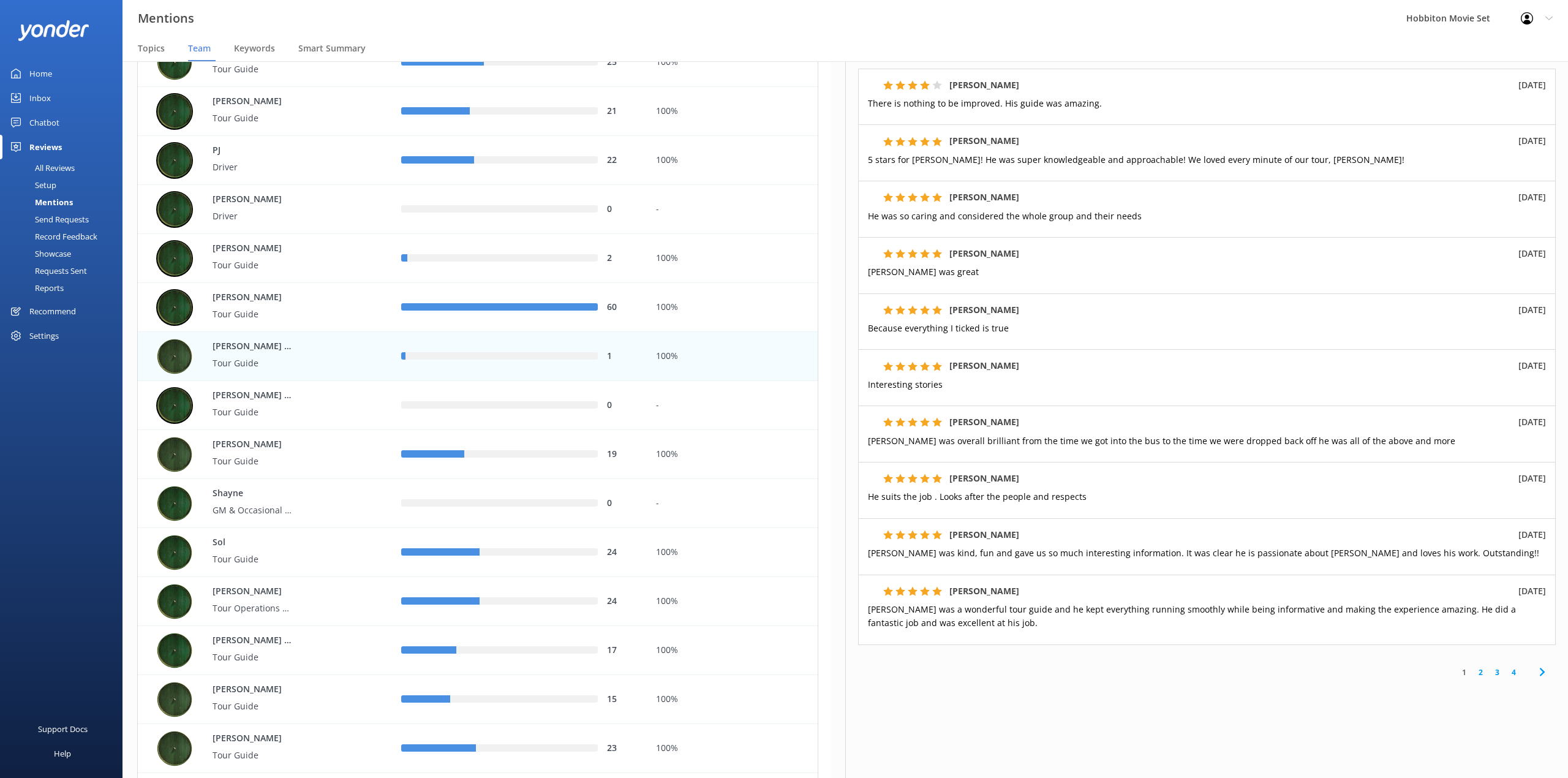
scroll to position [3391, 0]
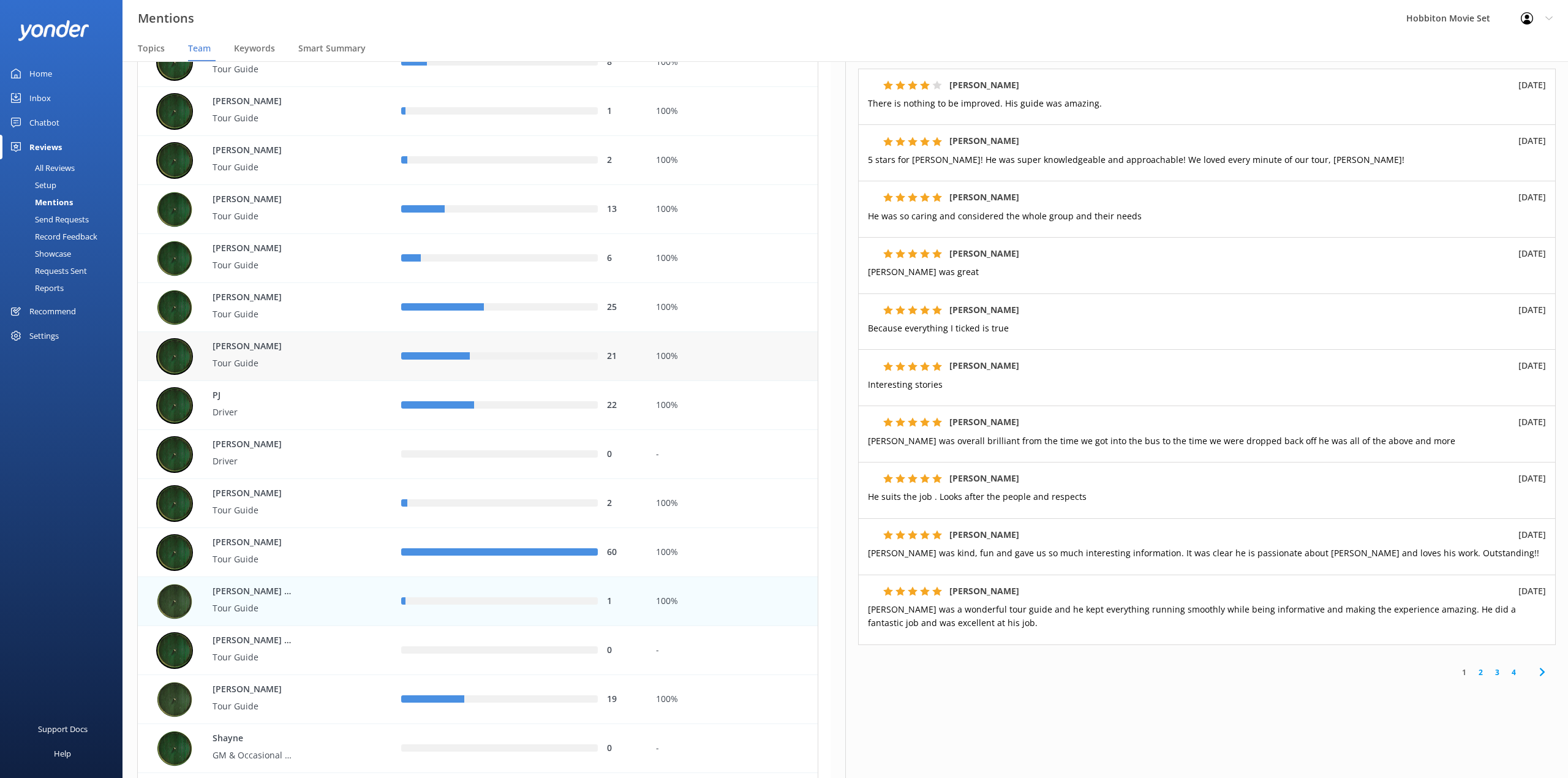
click at [679, 353] on div "100%" at bounding box center [733, 357] width 153 height 14
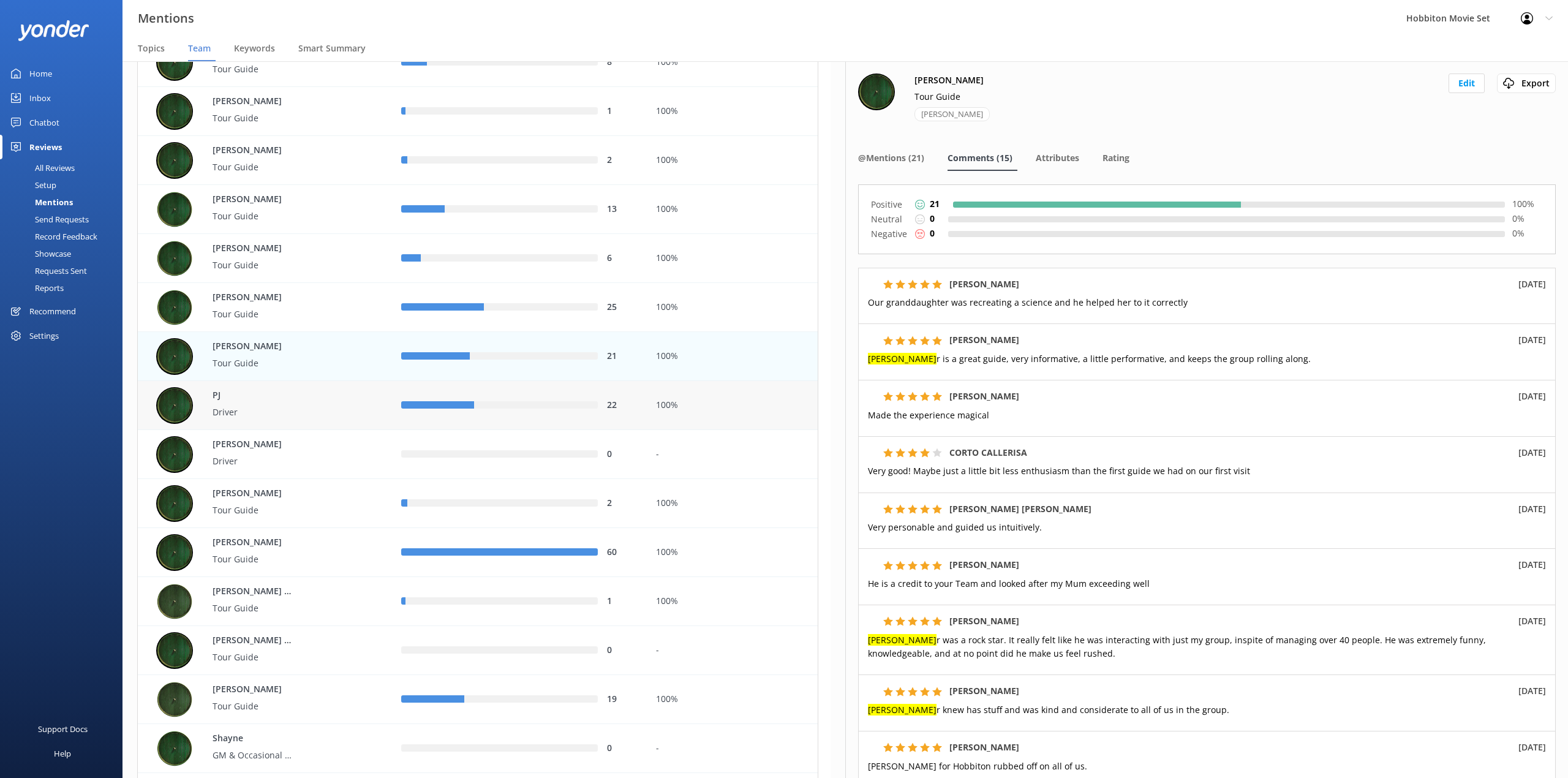
click at [645, 419] on div "22" at bounding box center [518, 405] width 254 height 49
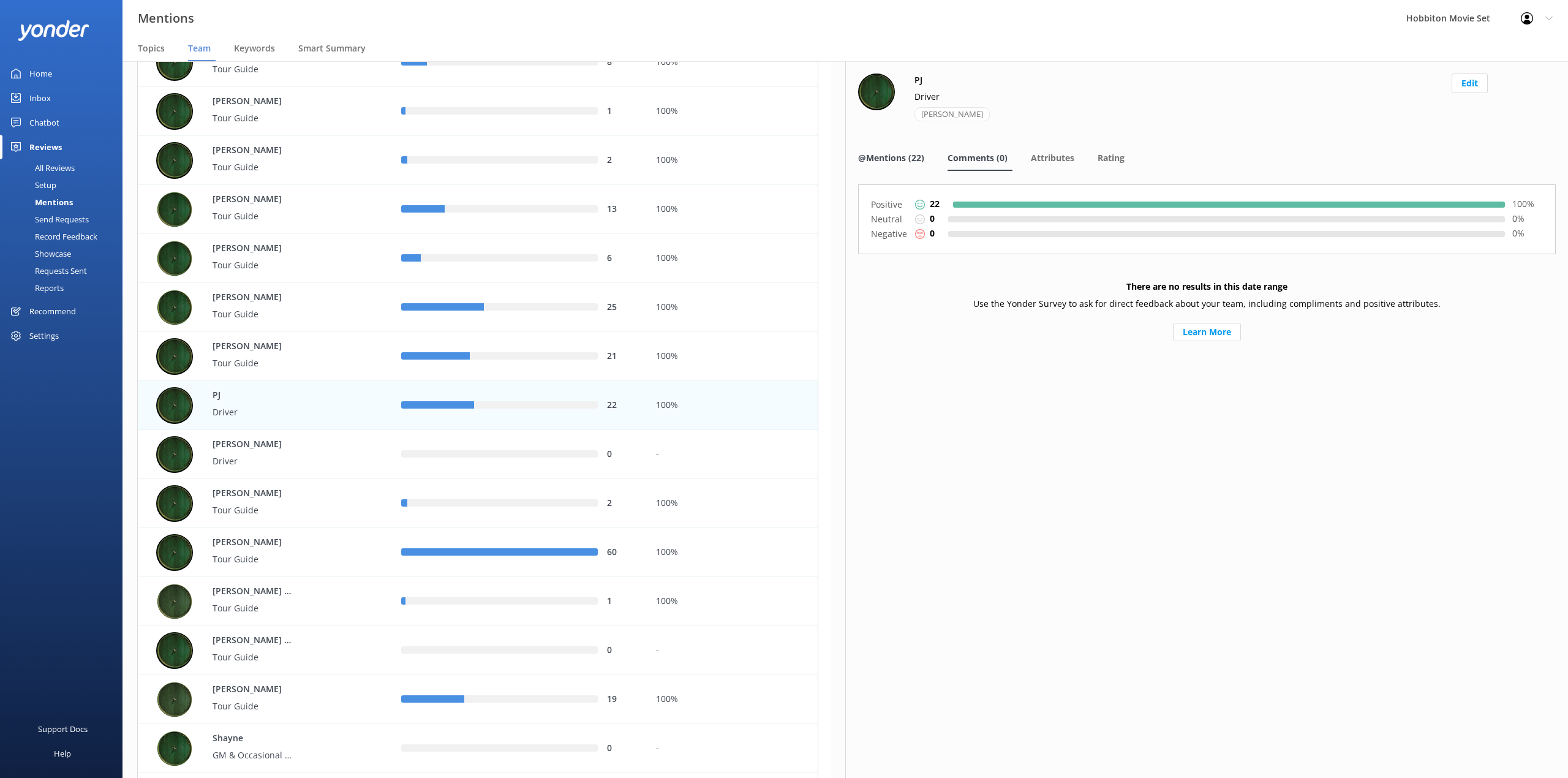
click at [912, 158] on span "@Mentions (22)" at bounding box center [891, 158] width 66 height 12
